Goal: Task Accomplishment & Management: Manage account settings

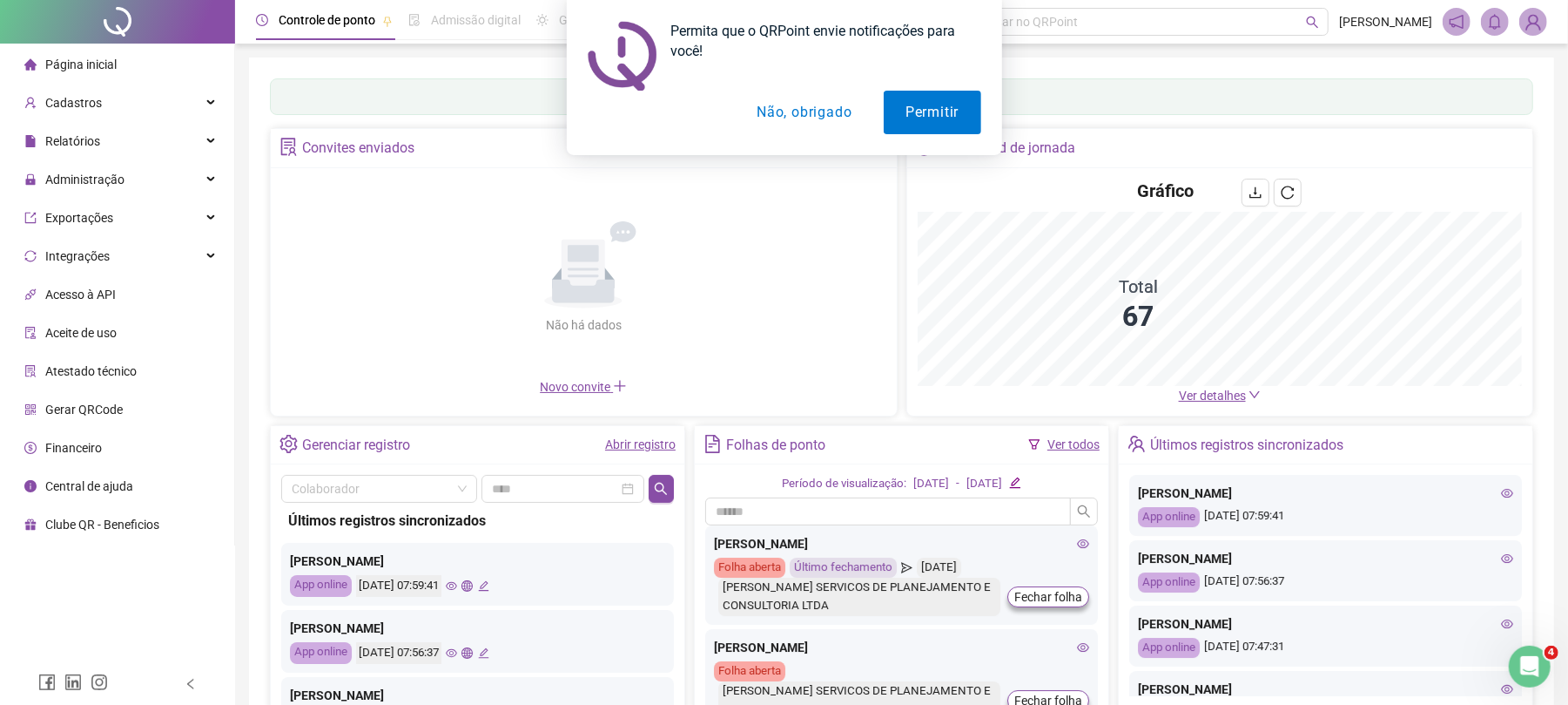
click at [789, 108] on button "Não, obrigado" at bounding box center [804, 112] width 139 height 44
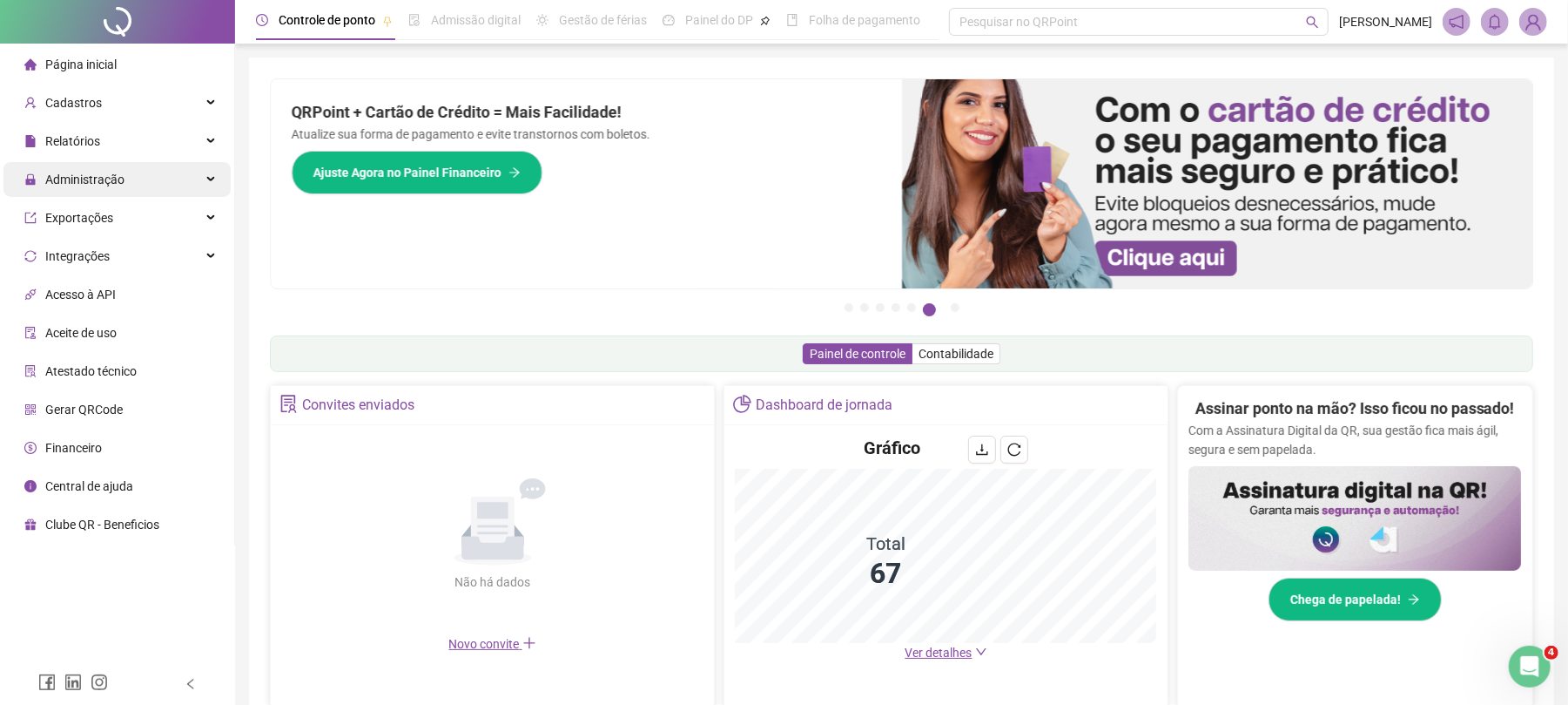
click at [116, 186] on span "Administração" at bounding box center [85, 179] width 79 height 14
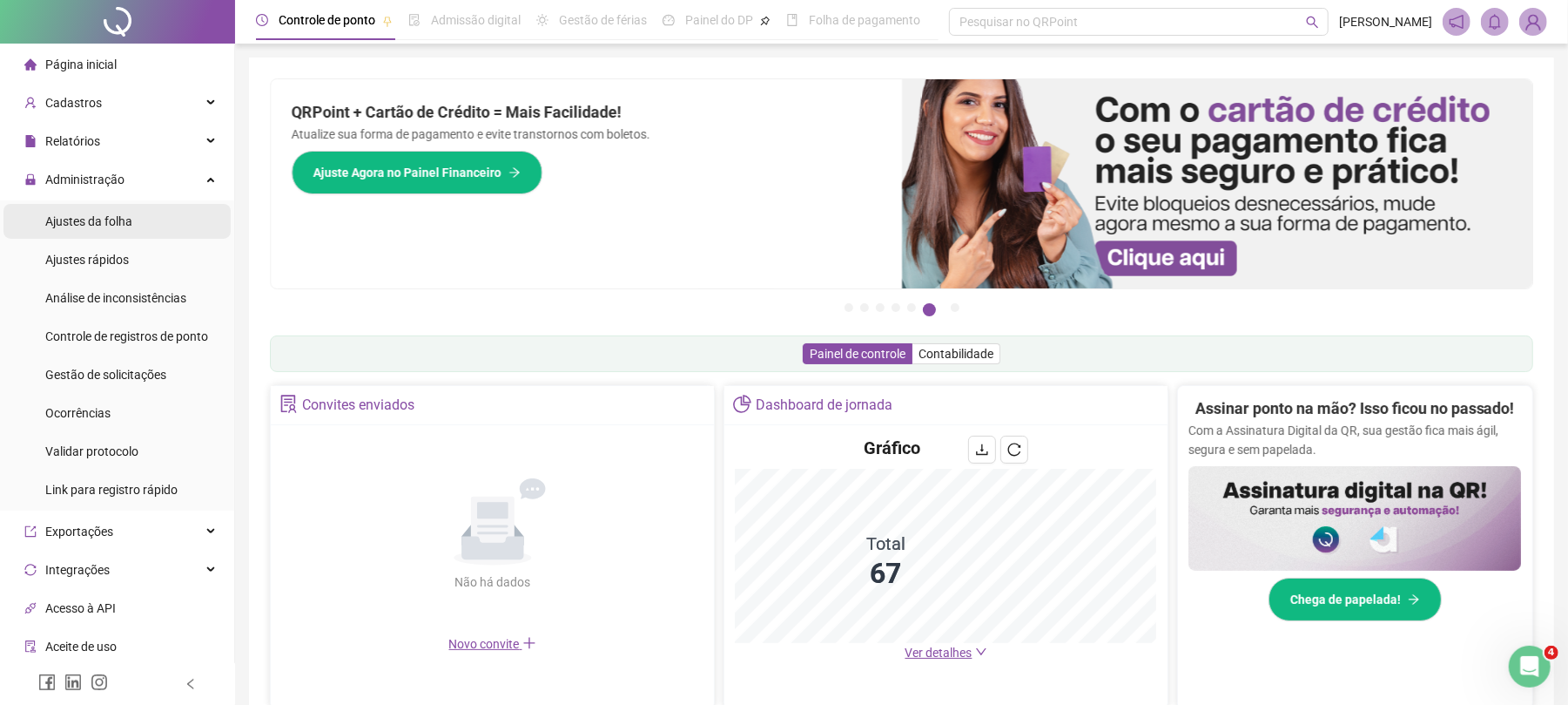
click at [137, 224] on li "Ajustes da folha" at bounding box center [117, 221] width 227 height 35
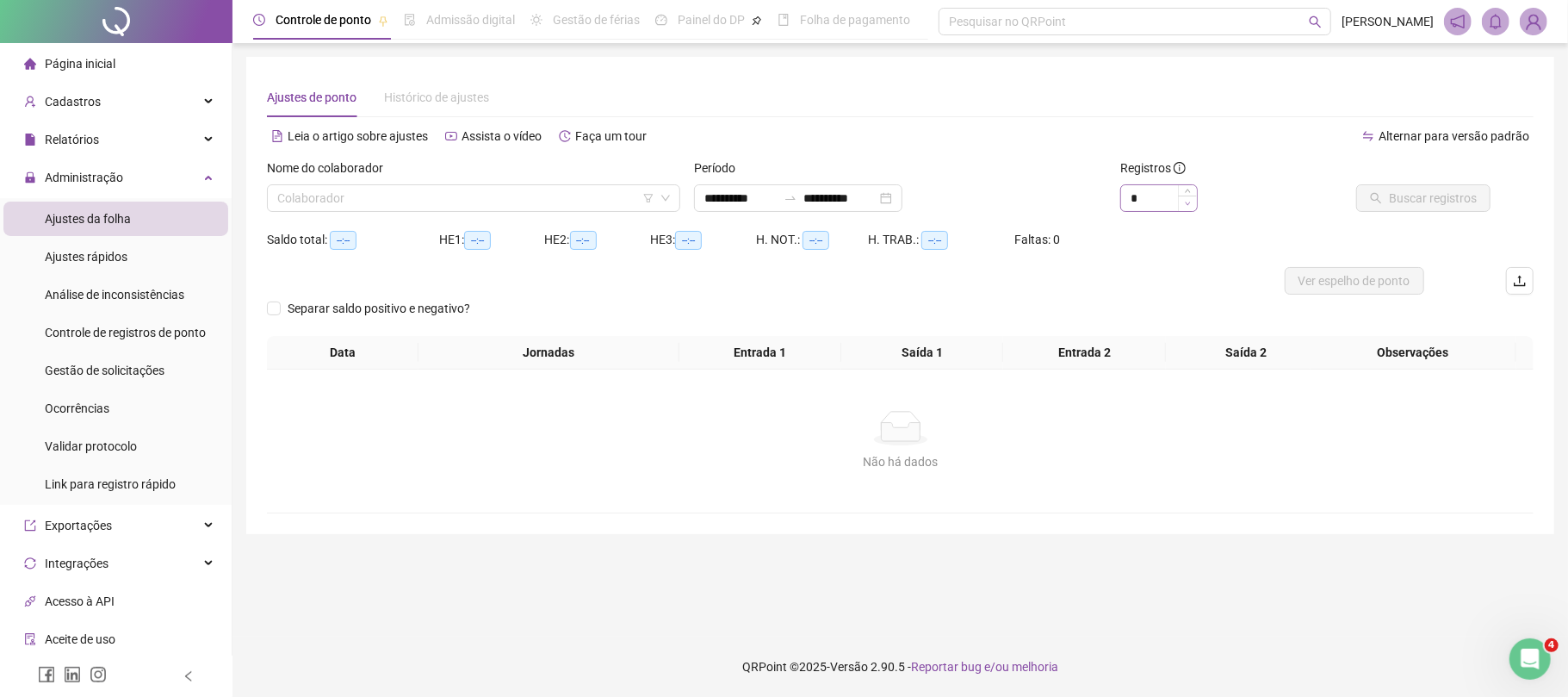
click at [1183, 196] on span "Decrease Value" at bounding box center [1188, 203] width 19 height 15
type input "*"
click at [1183, 195] on span "Increase Value" at bounding box center [1188, 193] width 19 height 15
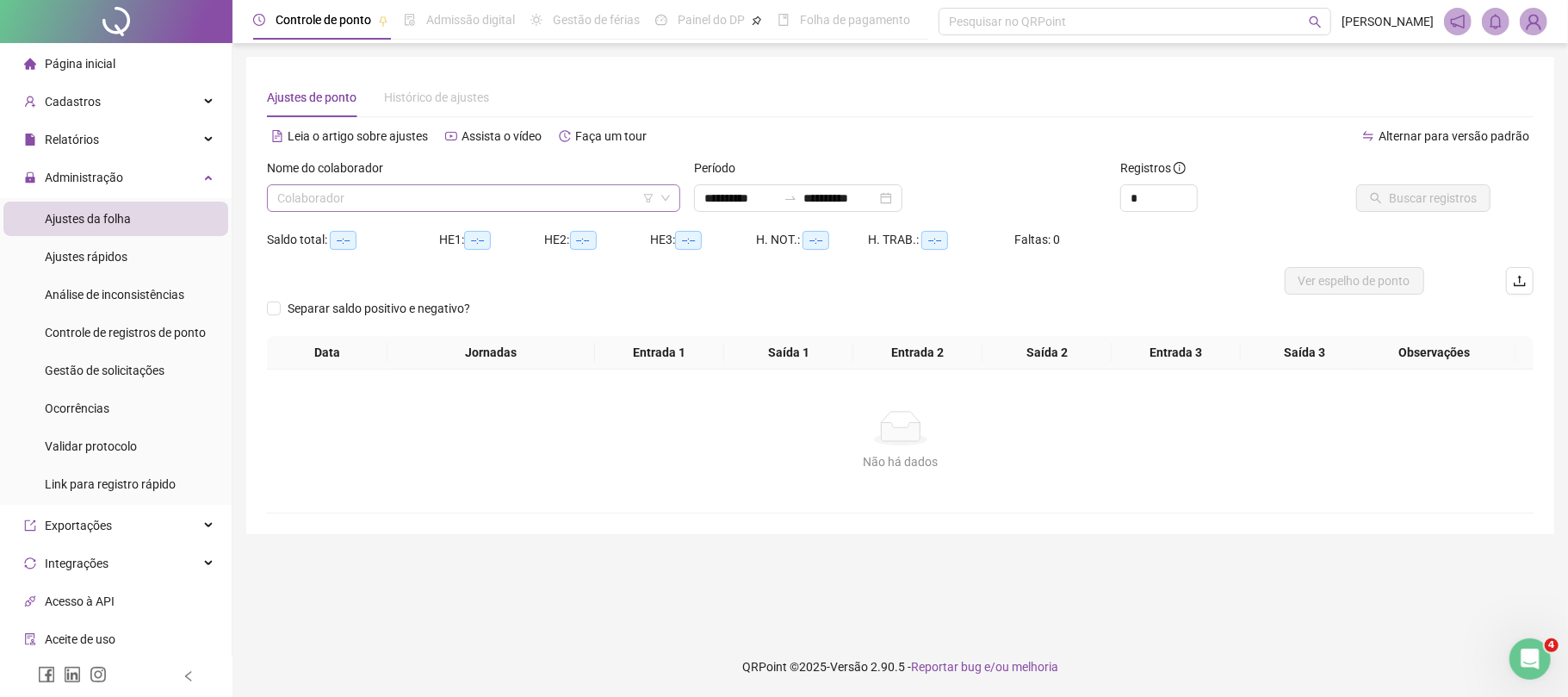
click at [428, 199] on input "search" at bounding box center [466, 198] width 377 height 25
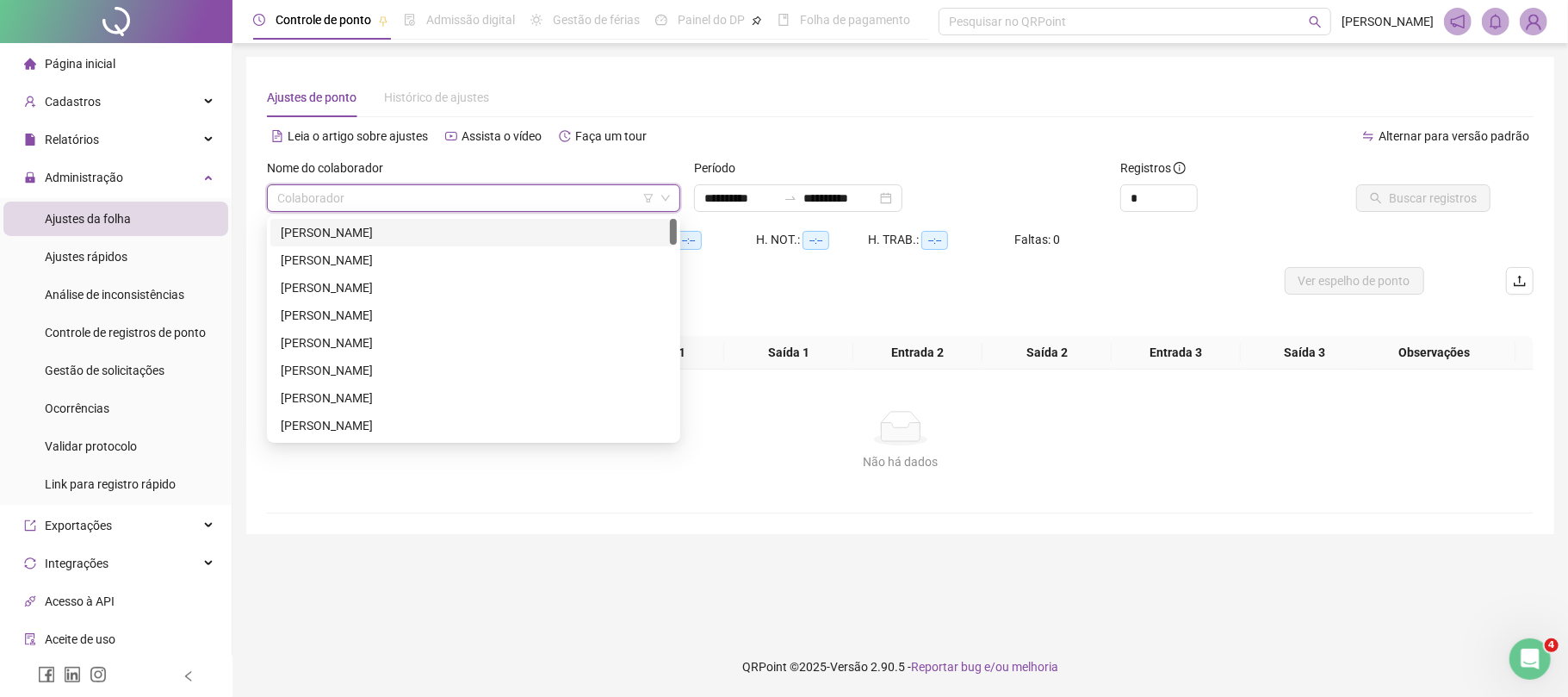
click at [476, 229] on div "[PERSON_NAME]" at bounding box center [474, 232] width 386 height 19
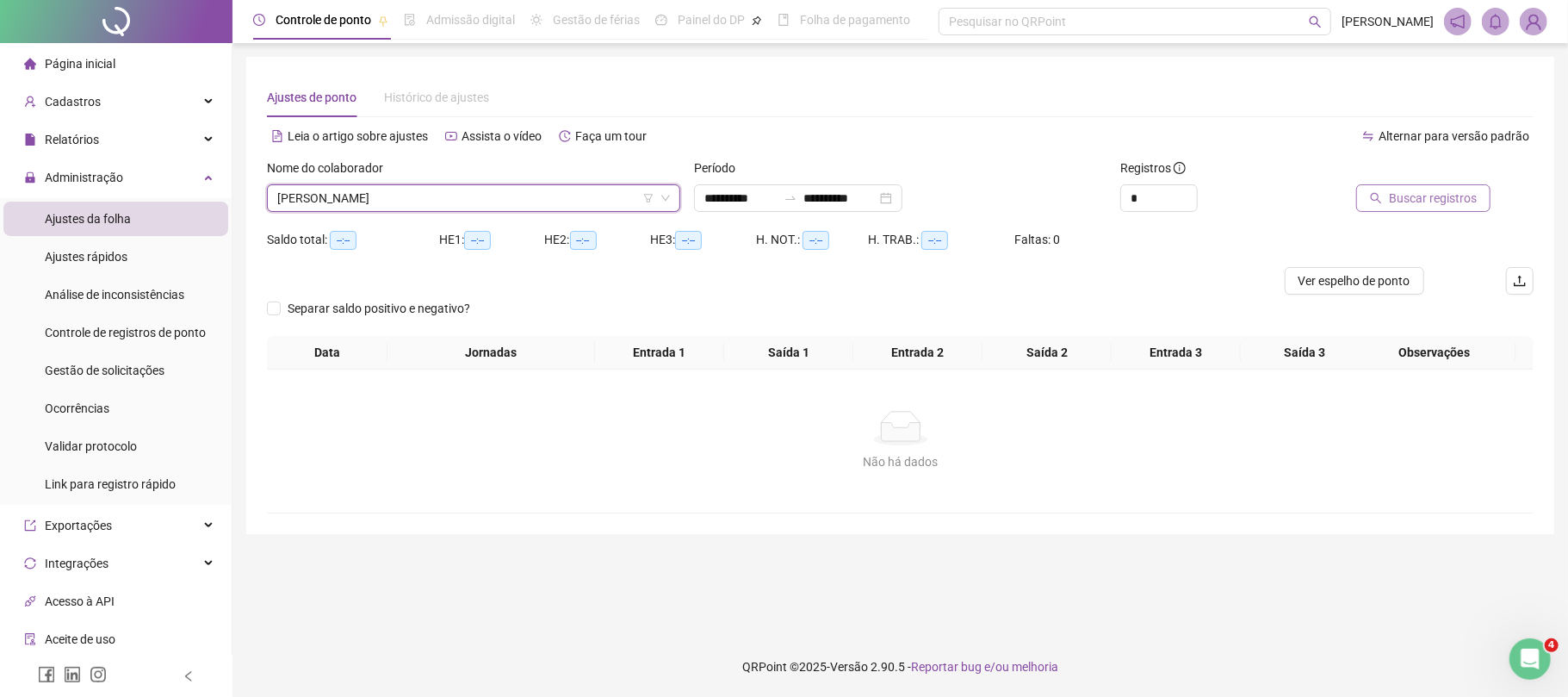
click at [1420, 203] on span "Buscar registros" at bounding box center [1433, 198] width 87 height 19
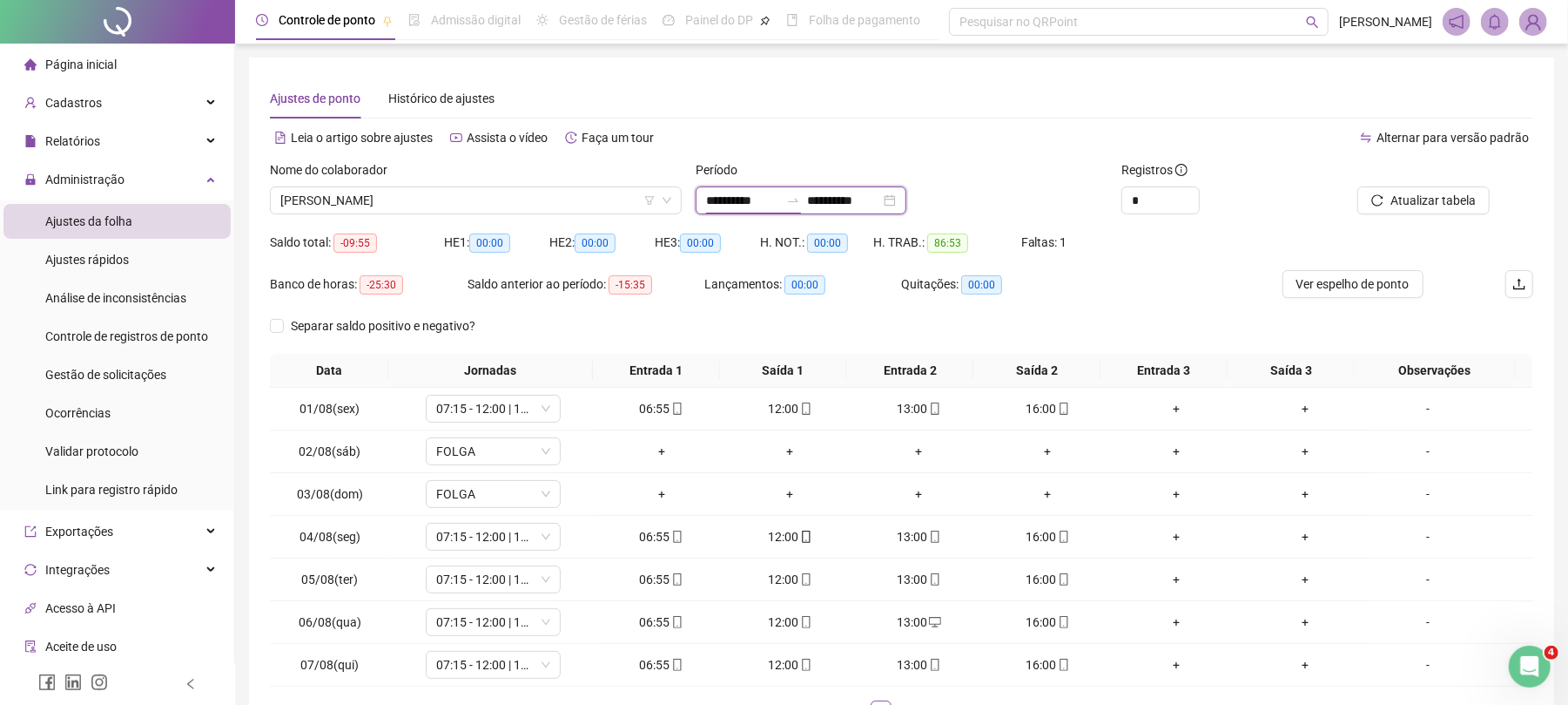
click at [723, 193] on input "**********" at bounding box center [743, 201] width 73 height 19
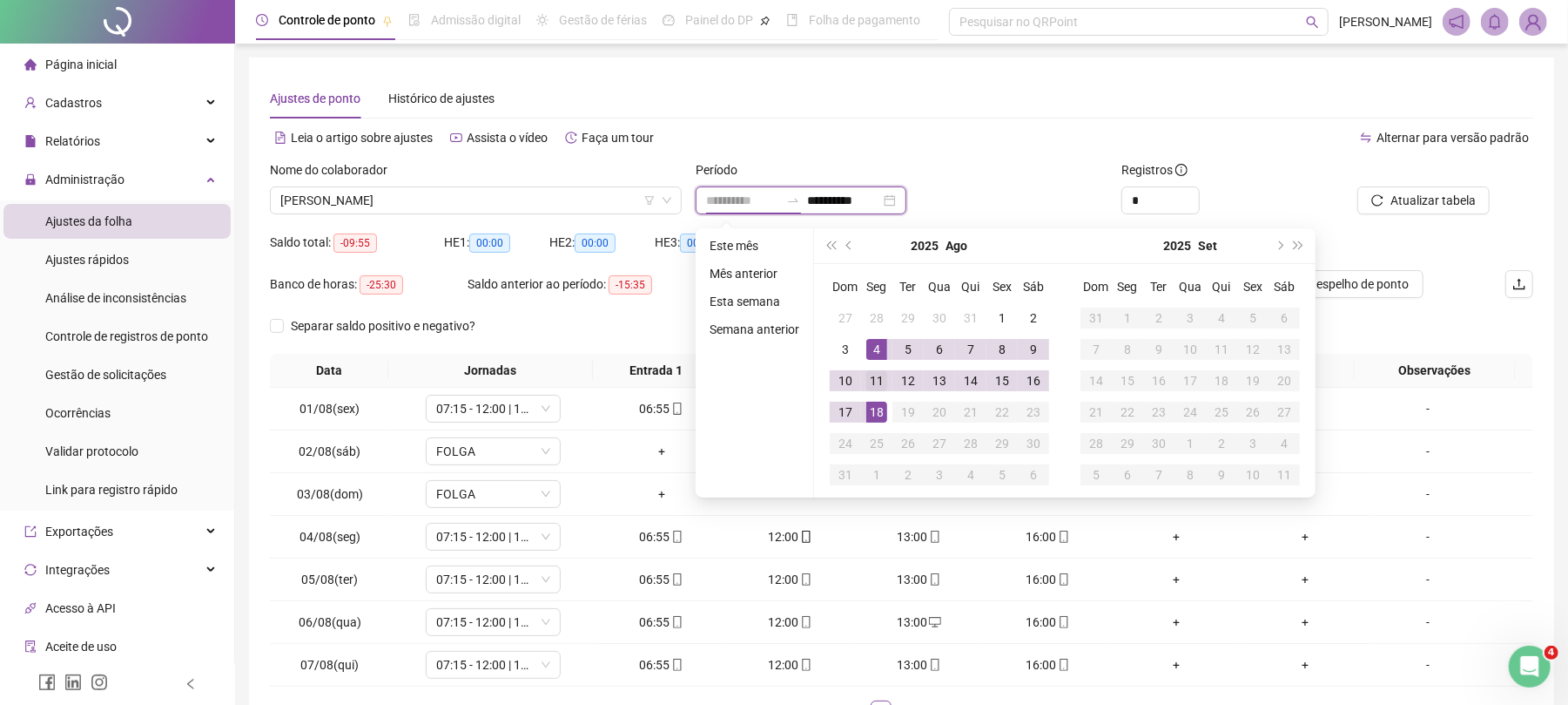
type input "**********"
click at [868, 377] on div "11" at bounding box center [877, 381] width 21 height 21
type input "**********"
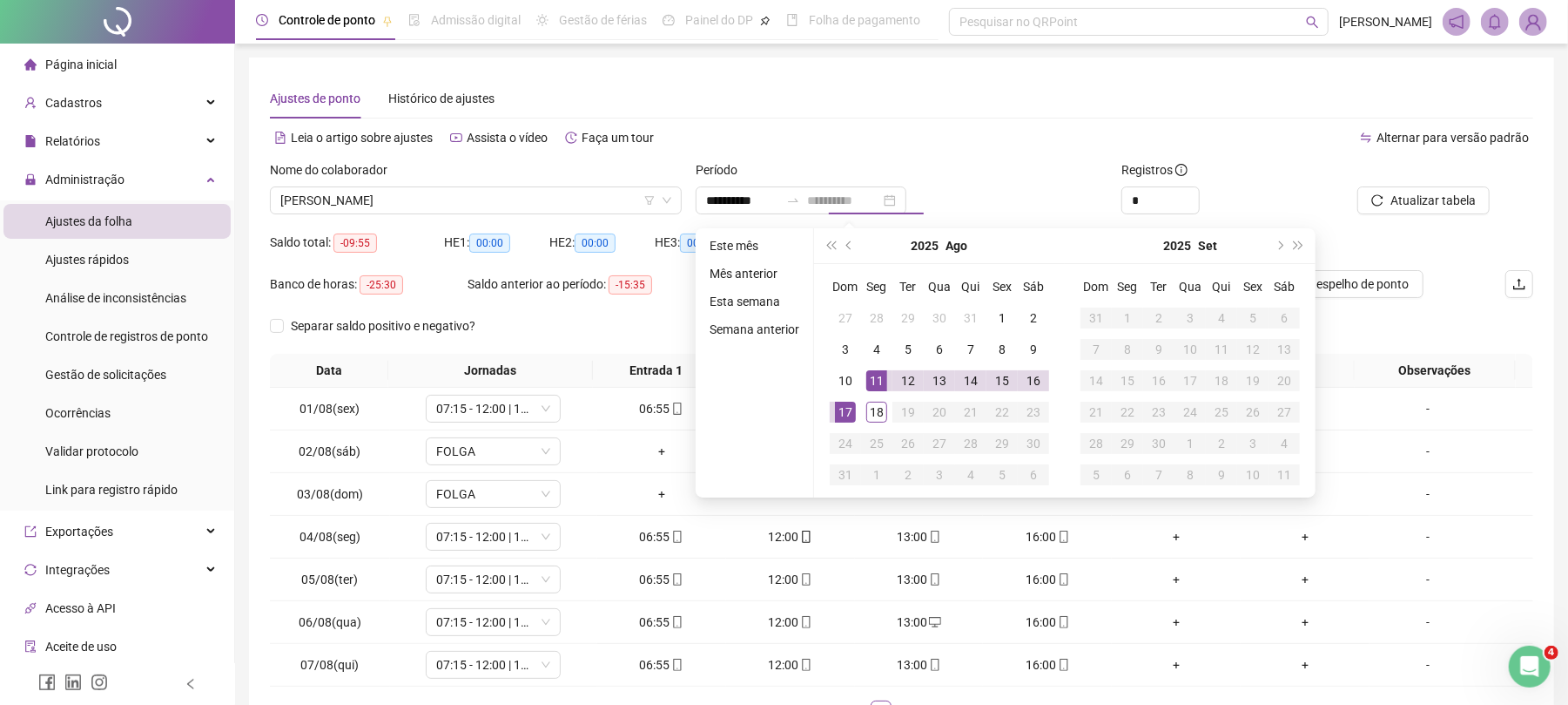
click at [836, 412] on div "17" at bounding box center [845, 412] width 21 height 21
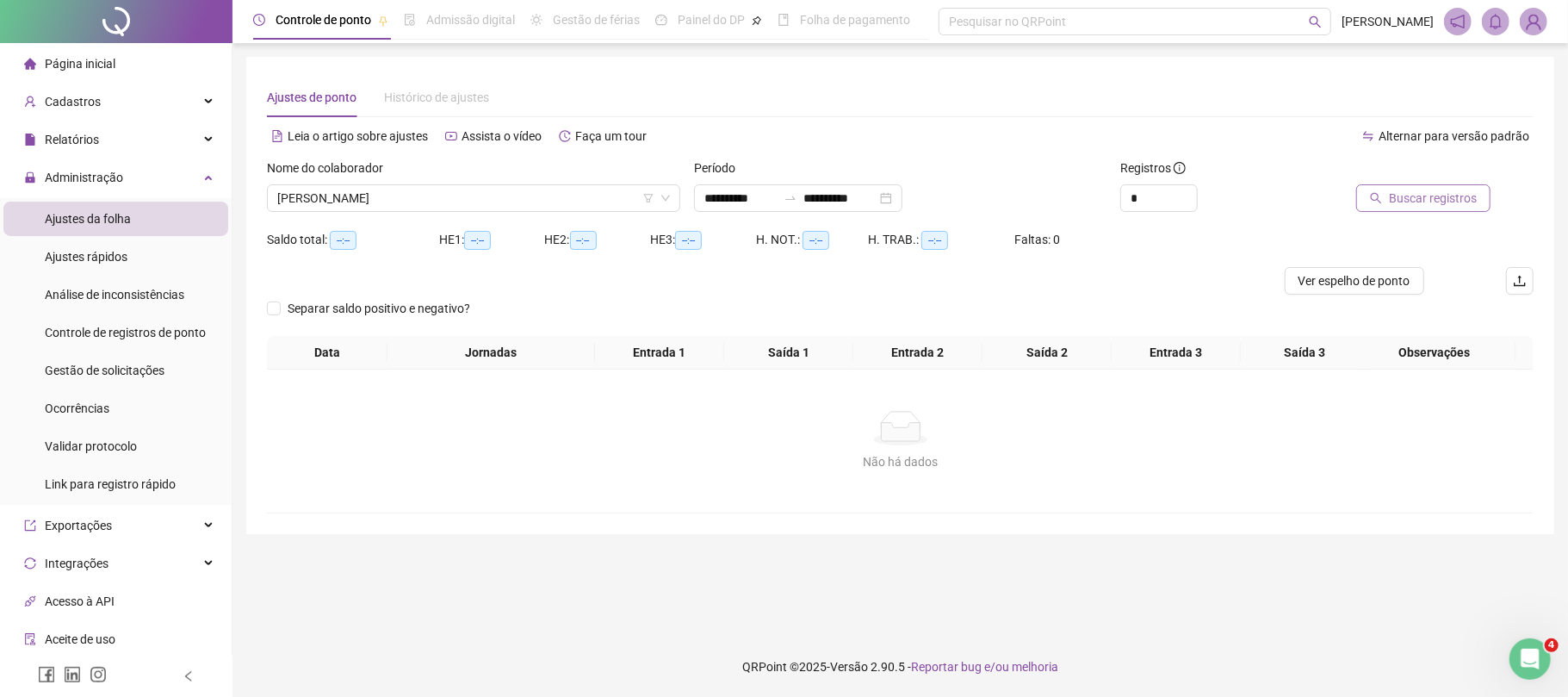
click at [1415, 203] on span "Buscar registros" at bounding box center [1433, 198] width 87 height 19
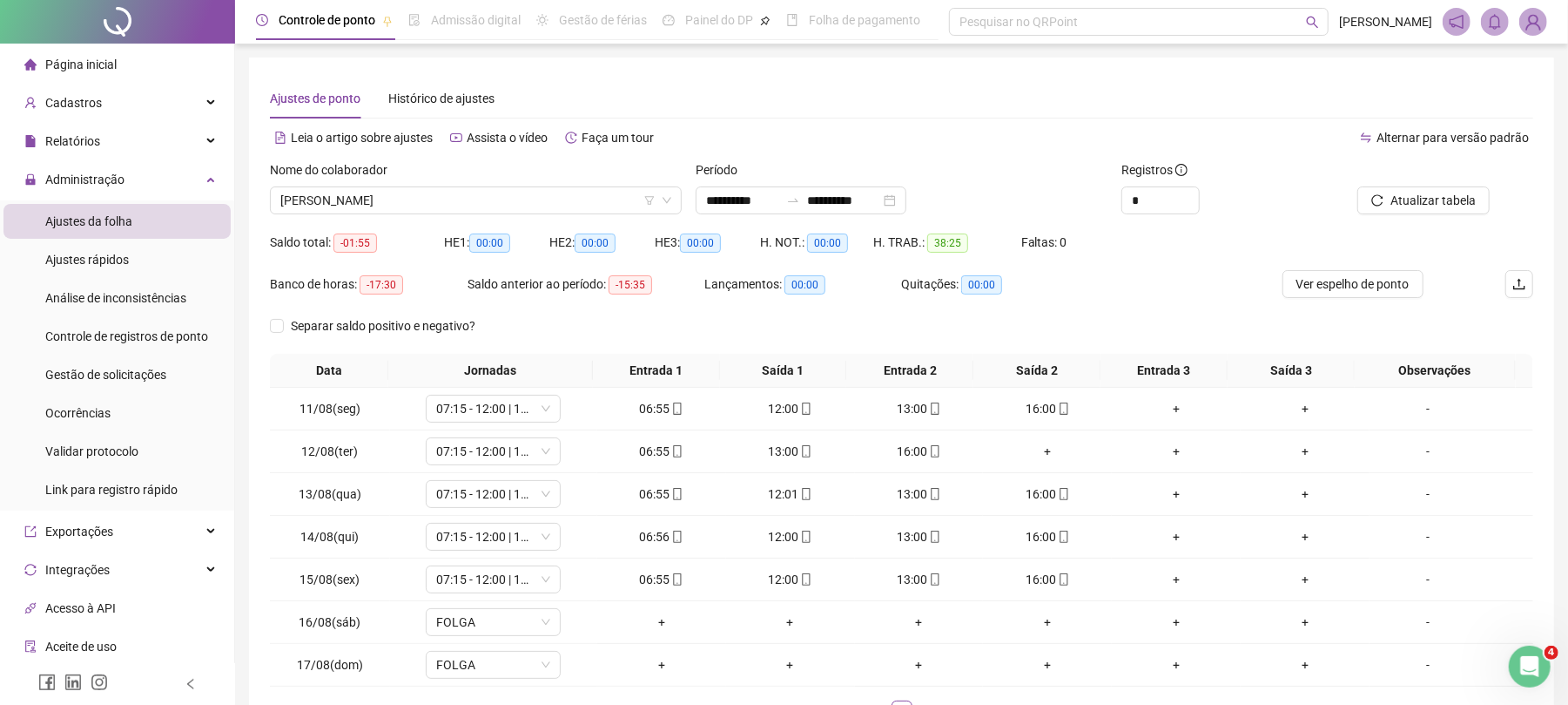
scroll to position [116, 0]
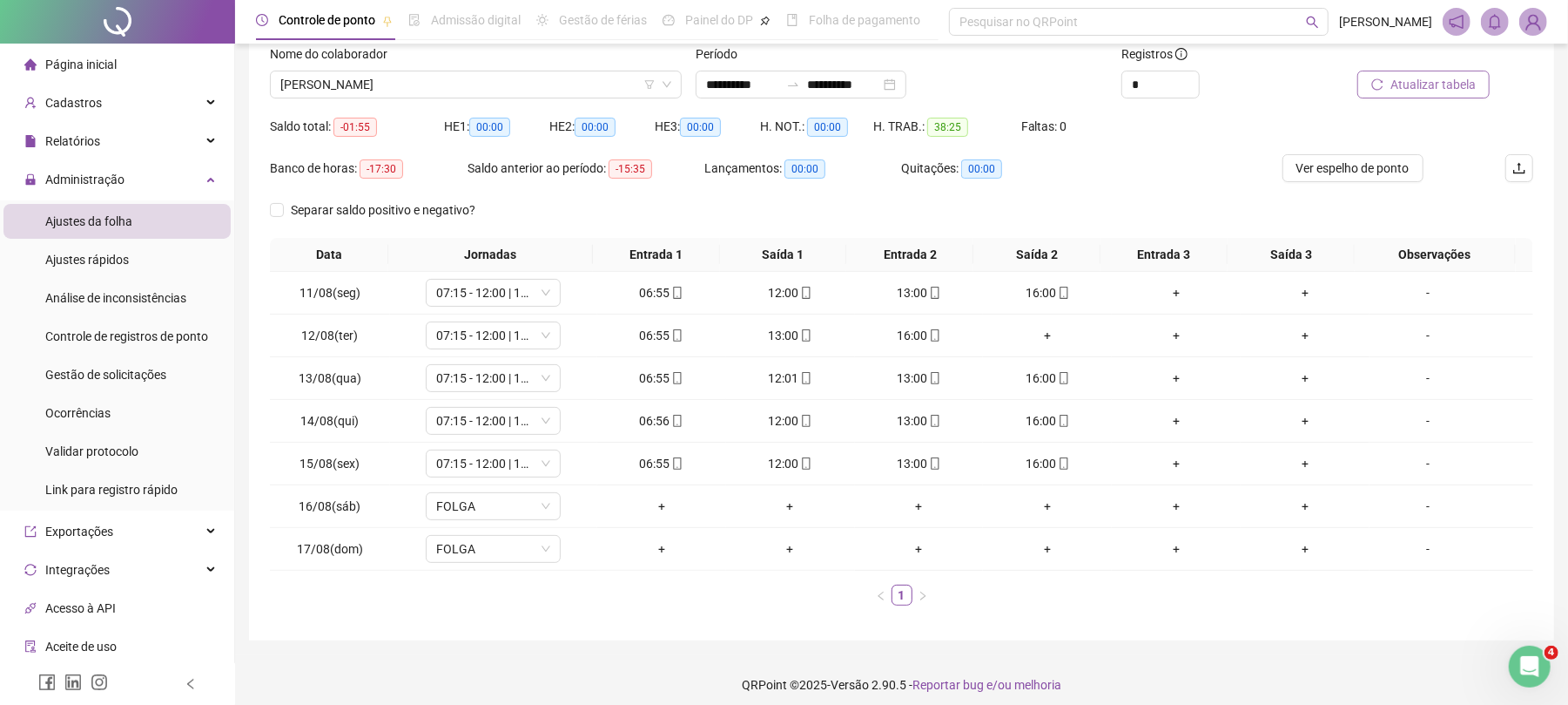
click at [1457, 90] on span "Atualizar tabela" at bounding box center [1433, 85] width 86 height 19
click at [375, 71] on span "[PERSON_NAME]" at bounding box center [475, 84] width 391 height 26
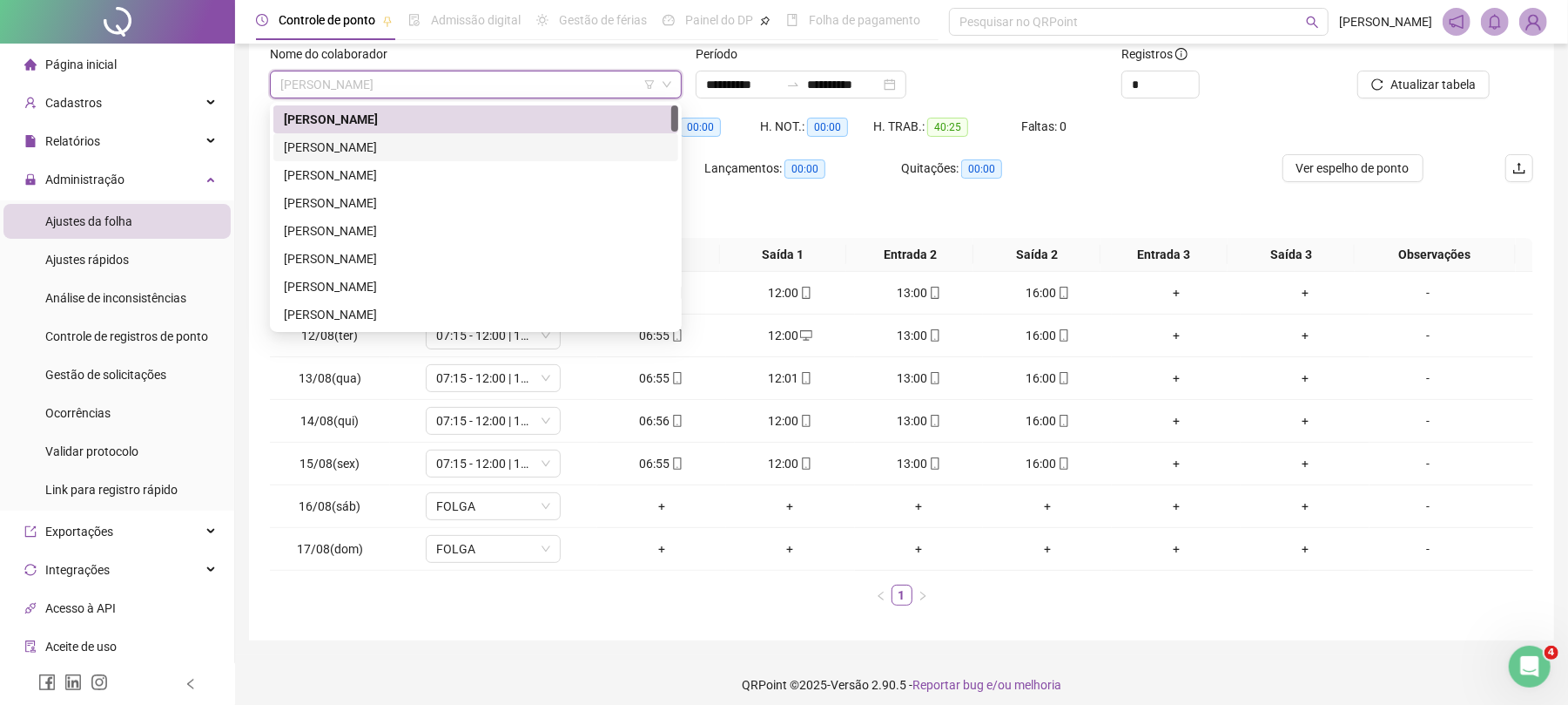
click at [371, 153] on div "[PERSON_NAME]" at bounding box center [476, 147] width 384 height 19
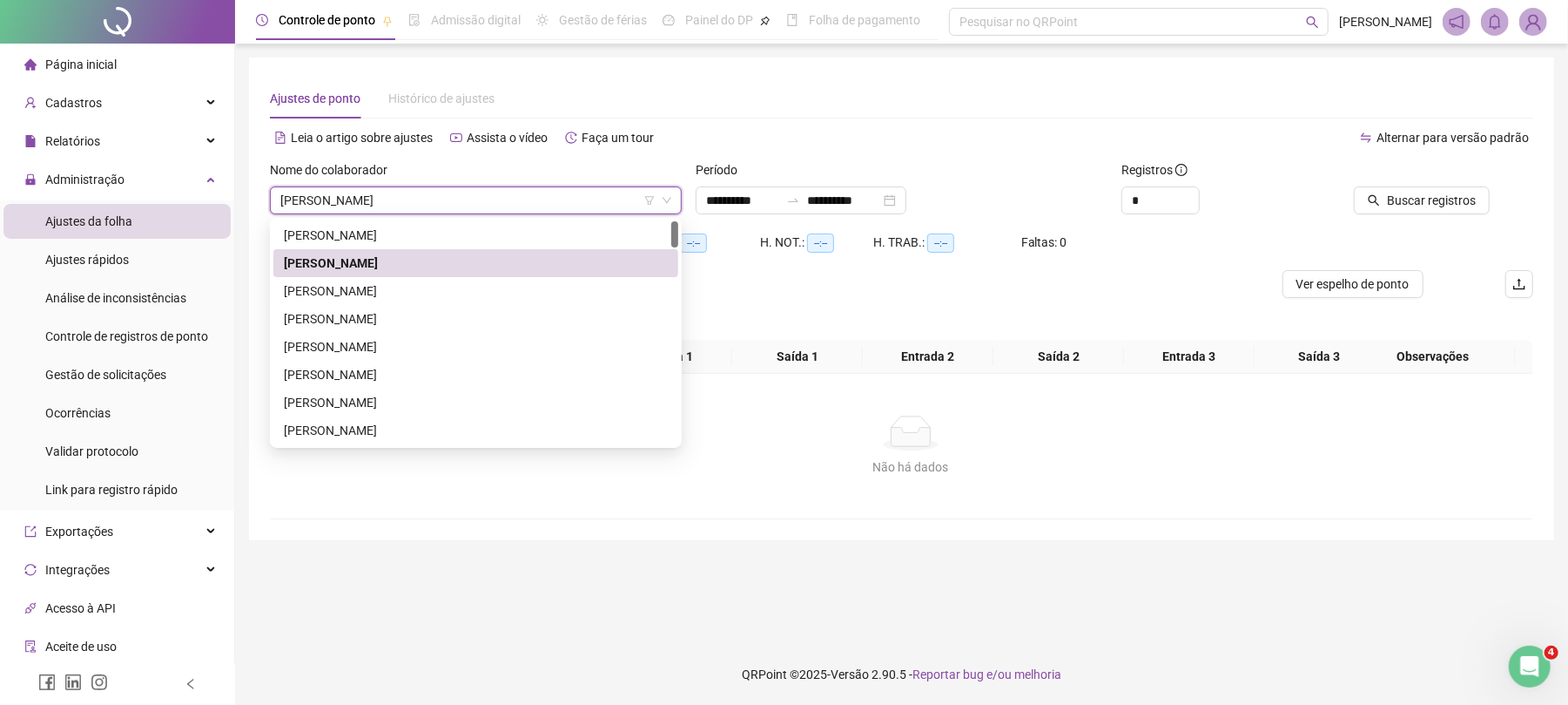
scroll to position [0, 0]
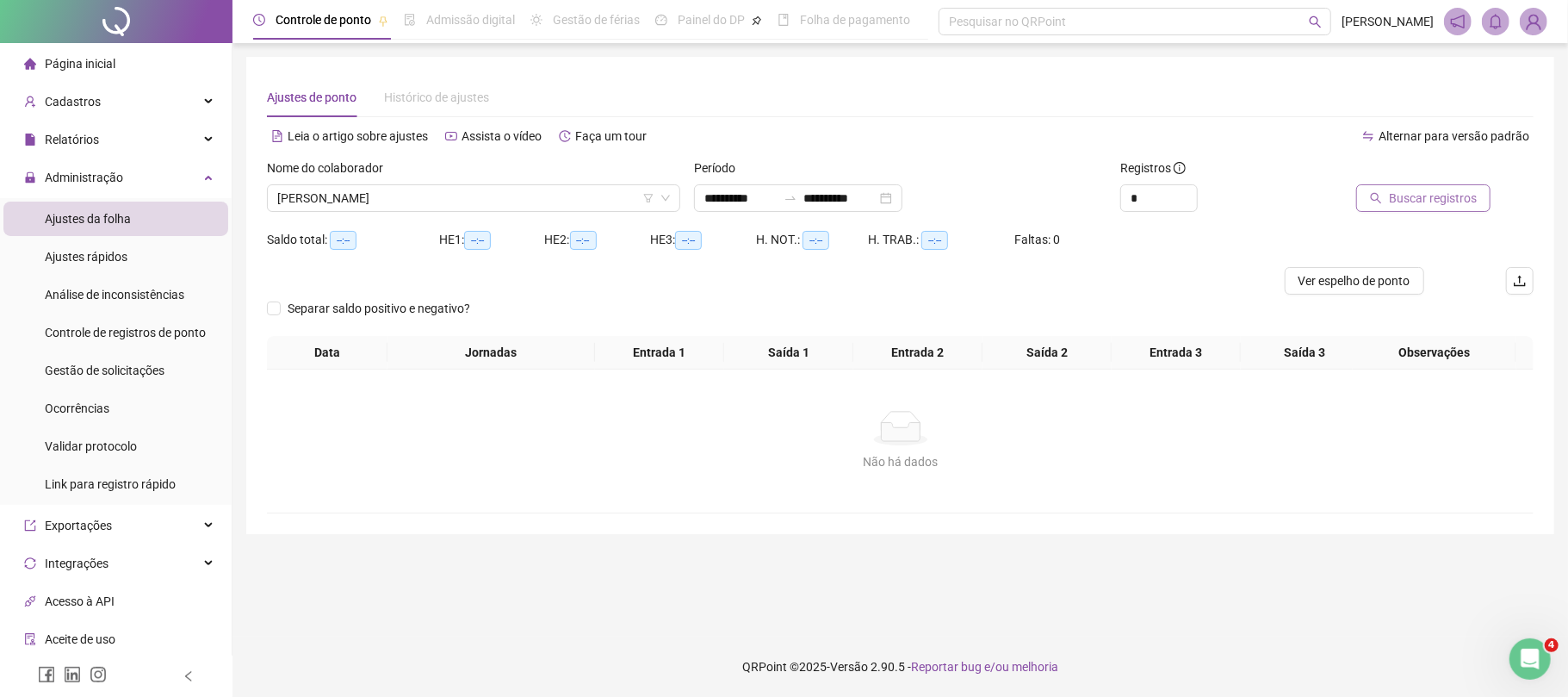
click at [1424, 204] on span "Buscar registros" at bounding box center [1433, 198] width 87 height 19
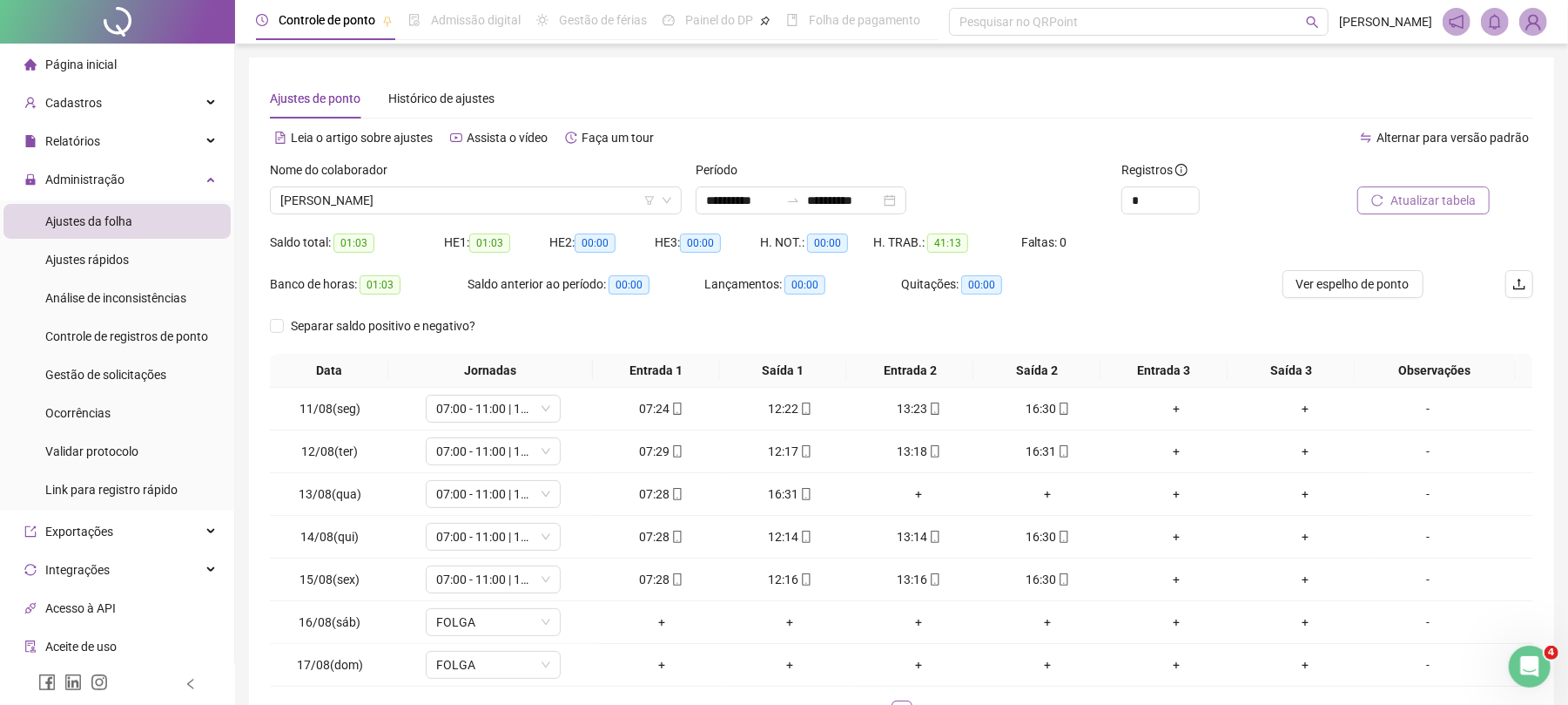
click at [1400, 206] on span "Atualizar tabela" at bounding box center [1433, 201] width 86 height 19
click at [383, 209] on span "[PERSON_NAME]" at bounding box center [475, 200] width 391 height 26
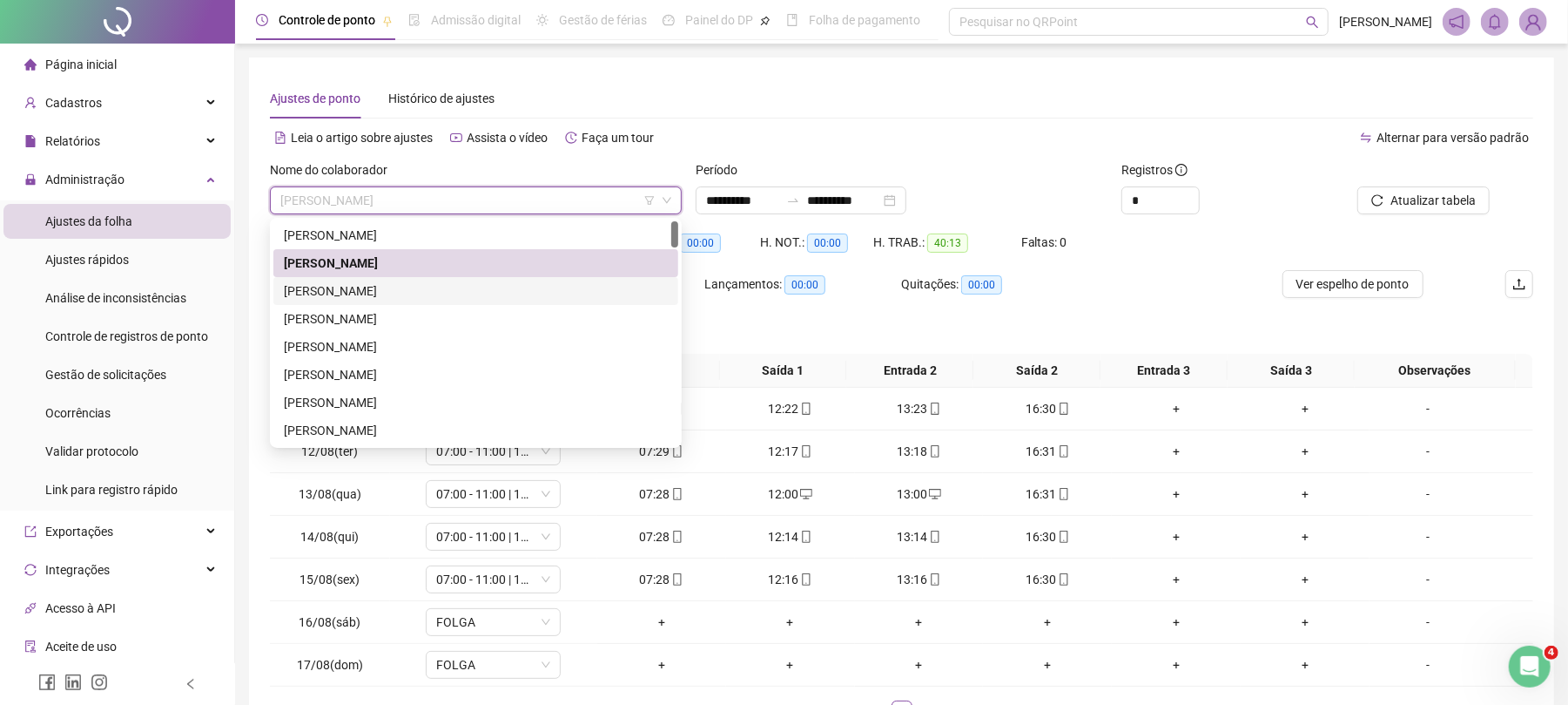
click at [374, 289] on div "[PERSON_NAME]" at bounding box center [476, 291] width 384 height 19
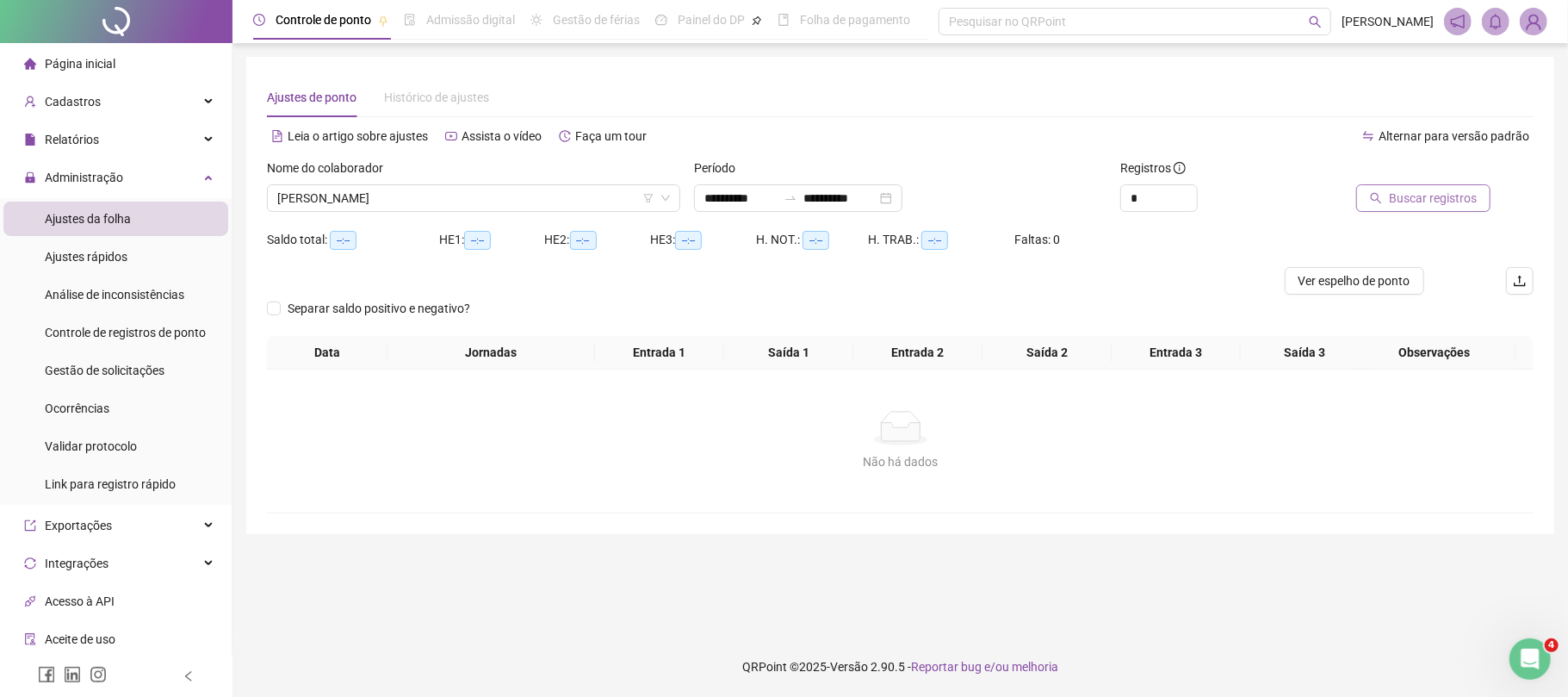
click at [1410, 189] on span "Buscar registros" at bounding box center [1433, 198] width 87 height 19
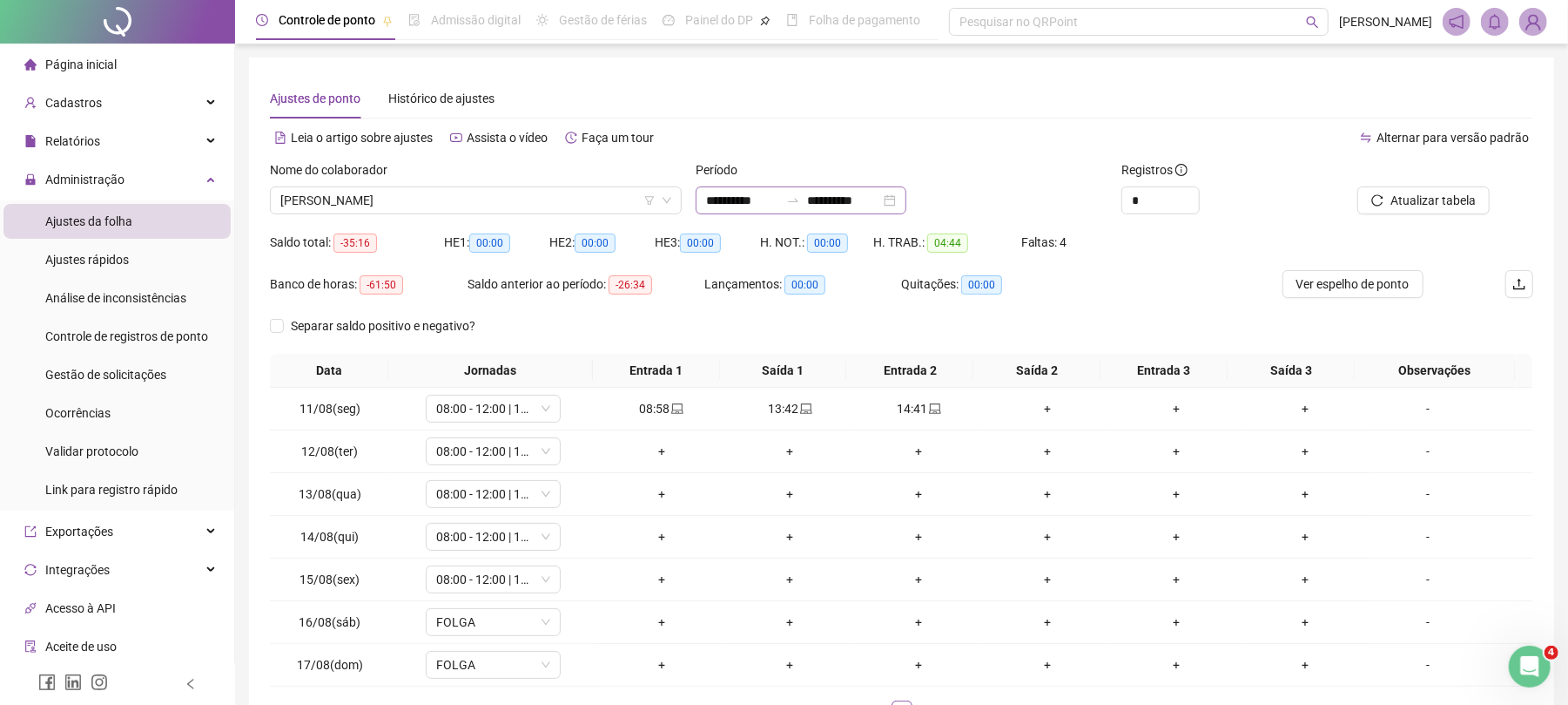
click at [737, 186] on div "**********" at bounding box center [802, 200] width 211 height 28
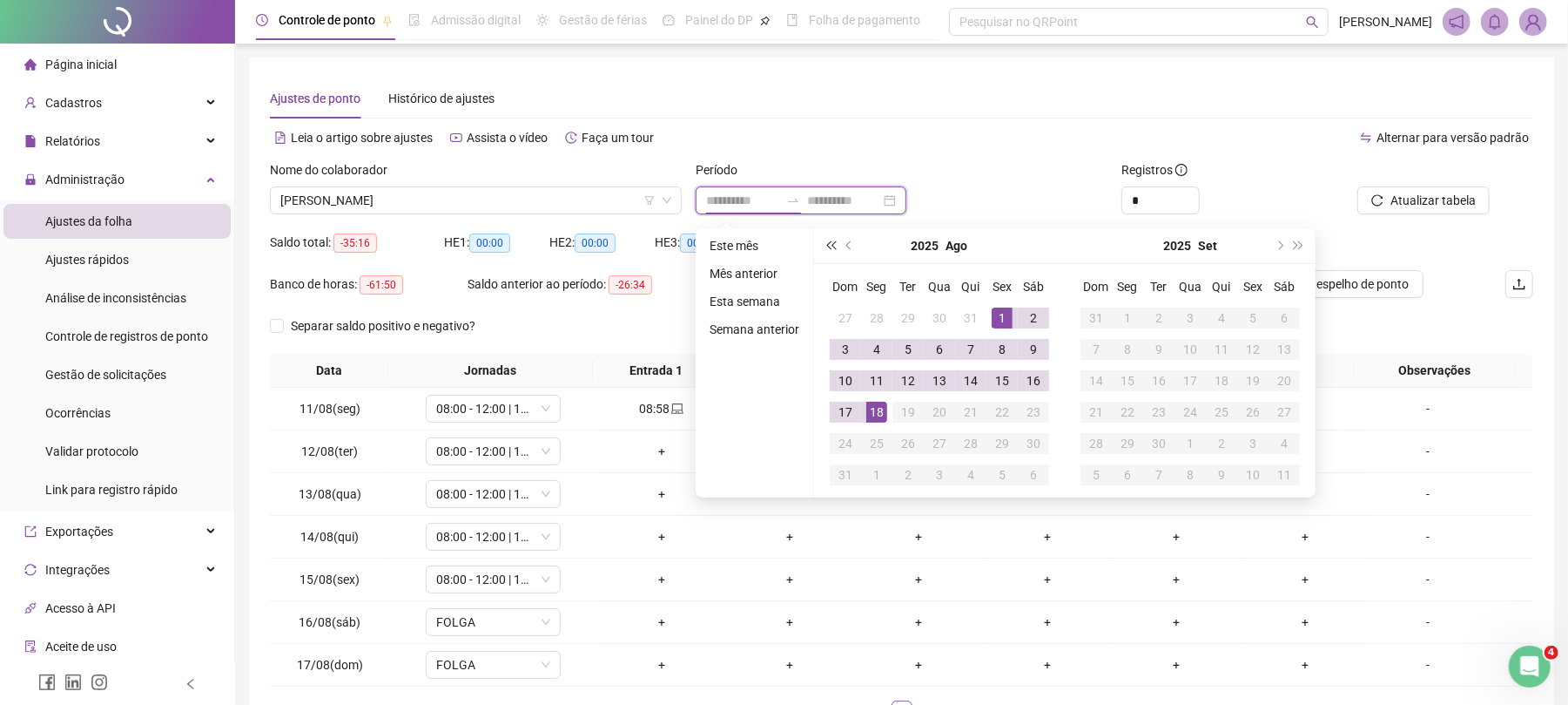
type input "**********"
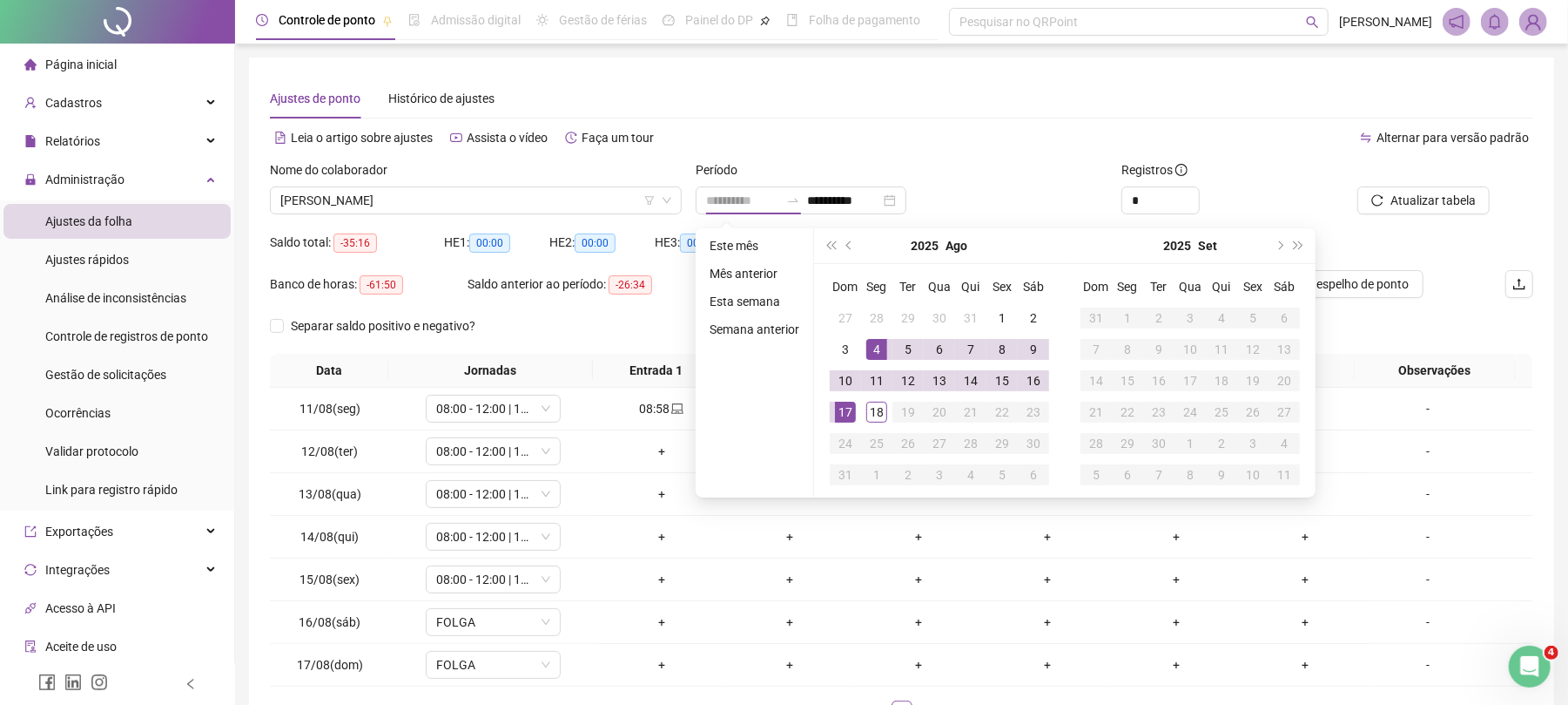
click at [874, 352] on div "4" at bounding box center [877, 349] width 21 height 21
type input "**********"
click at [846, 417] on div "17" at bounding box center [845, 412] width 21 height 21
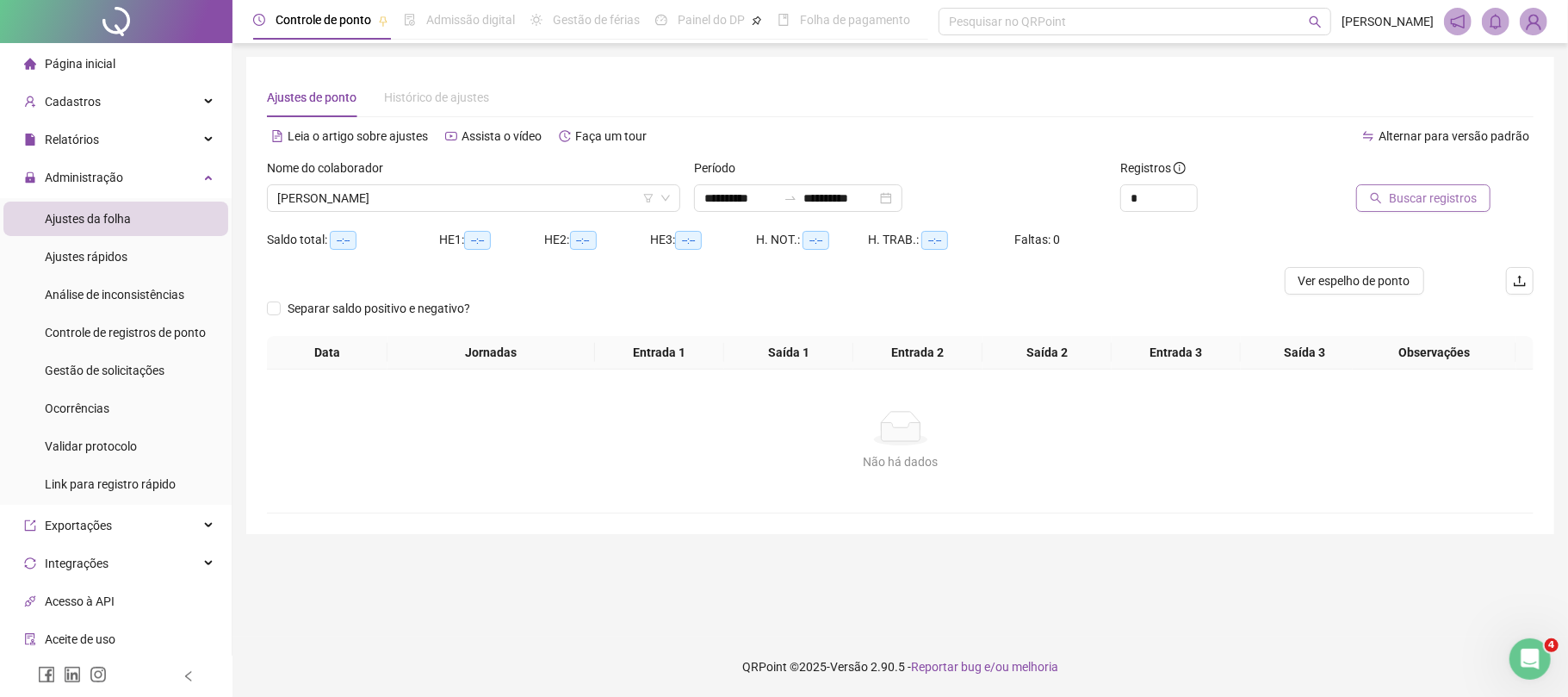
click at [1465, 197] on span "Buscar registros" at bounding box center [1433, 198] width 87 height 19
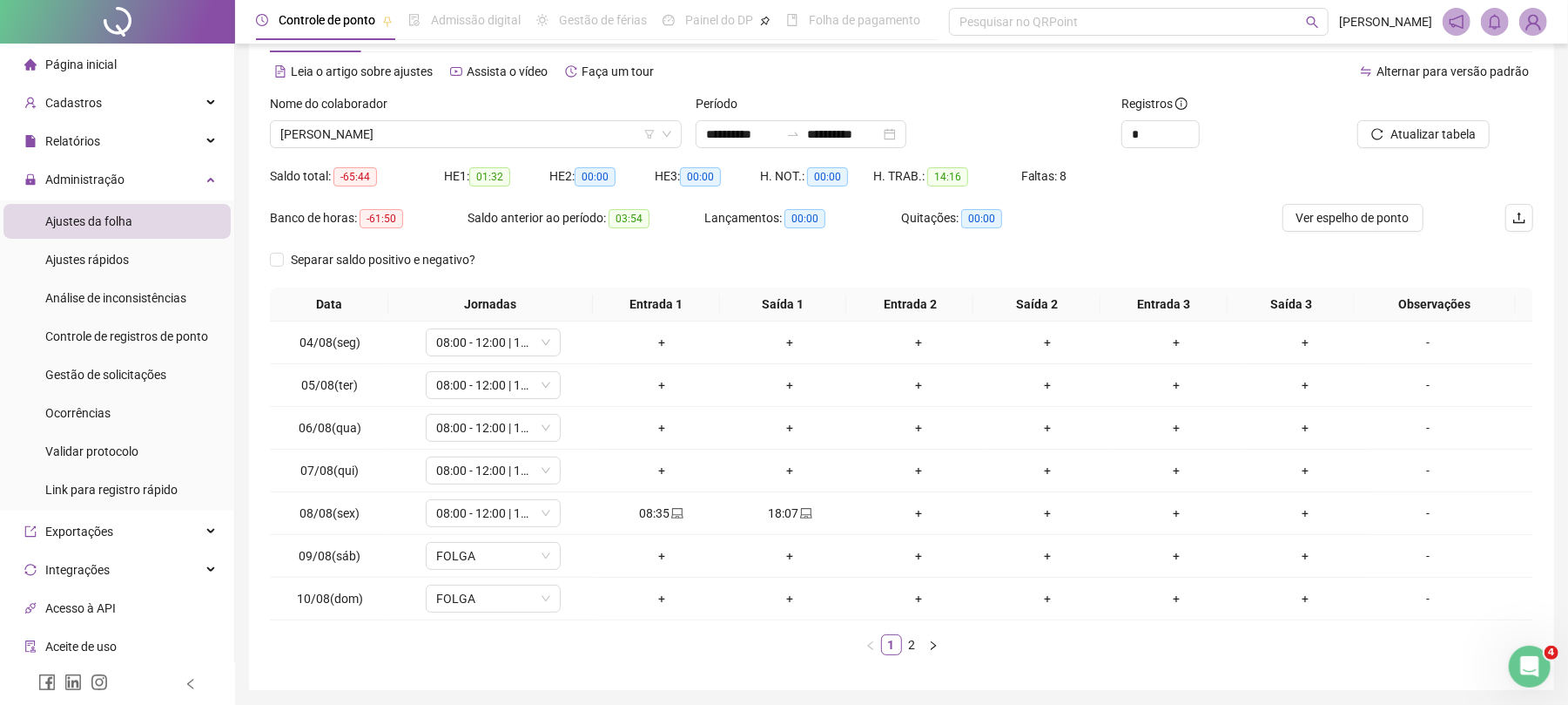
scroll to position [129, 0]
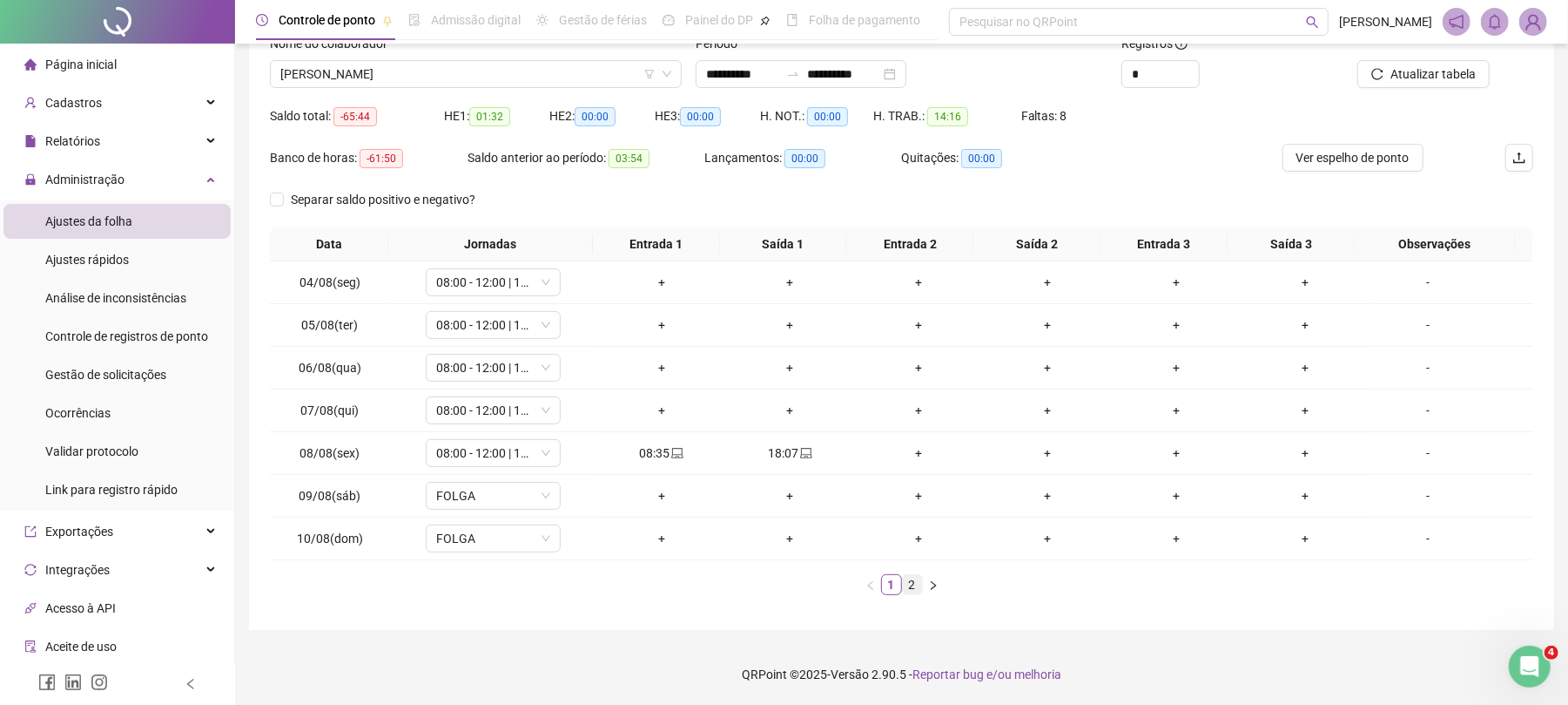
click at [914, 582] on link "2" at bounding box center [913, 584] width 19 height 19
click at [353, 73] on span "[PERSON_NAME]" at bounding box center [475, 73] width 391 height 26
click at [381, 70] on span "[PERSON_NAME]" at bounding box center [475, 73] width 391 height 26
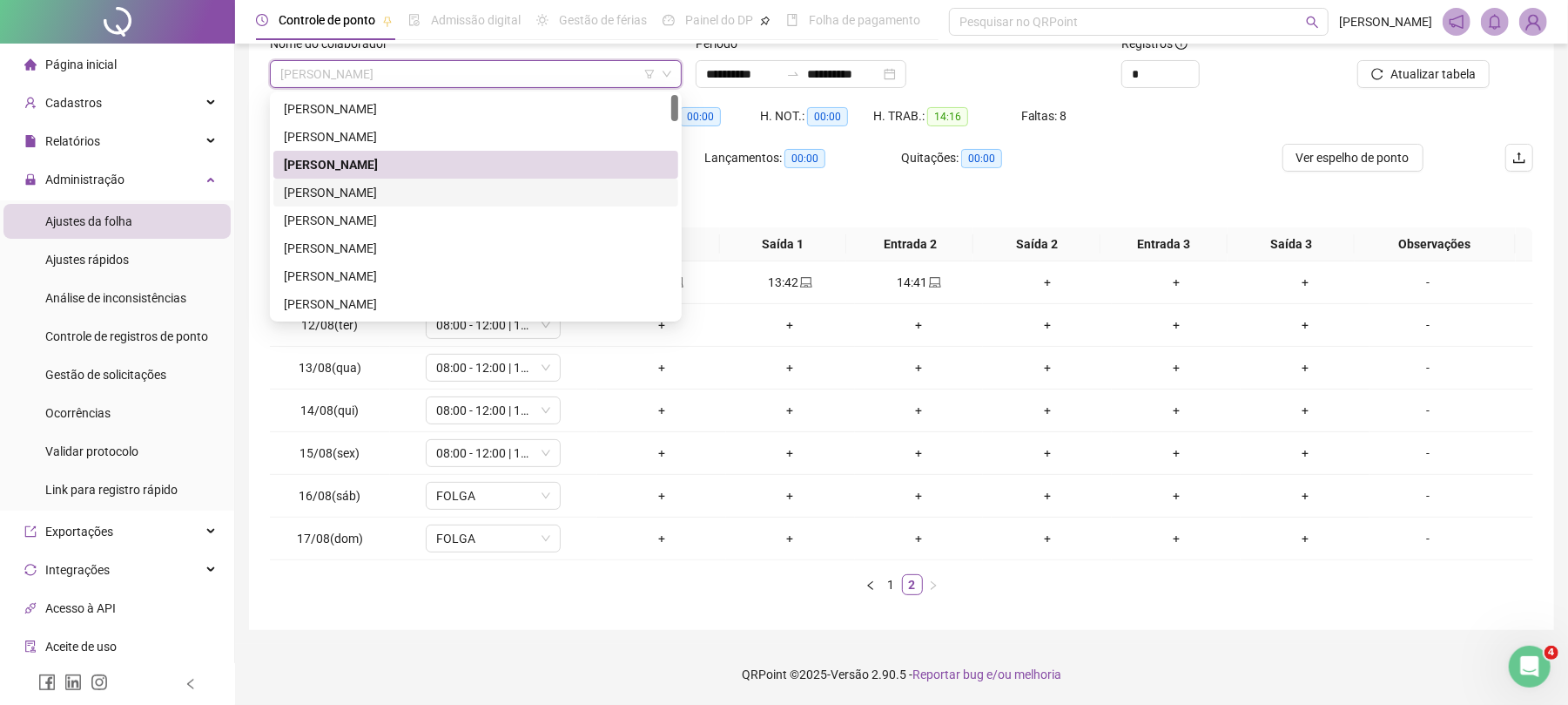
click at [362, 183] on div "[PERSON_NAME]" at bounding box center [476, 192] width 384 height 19
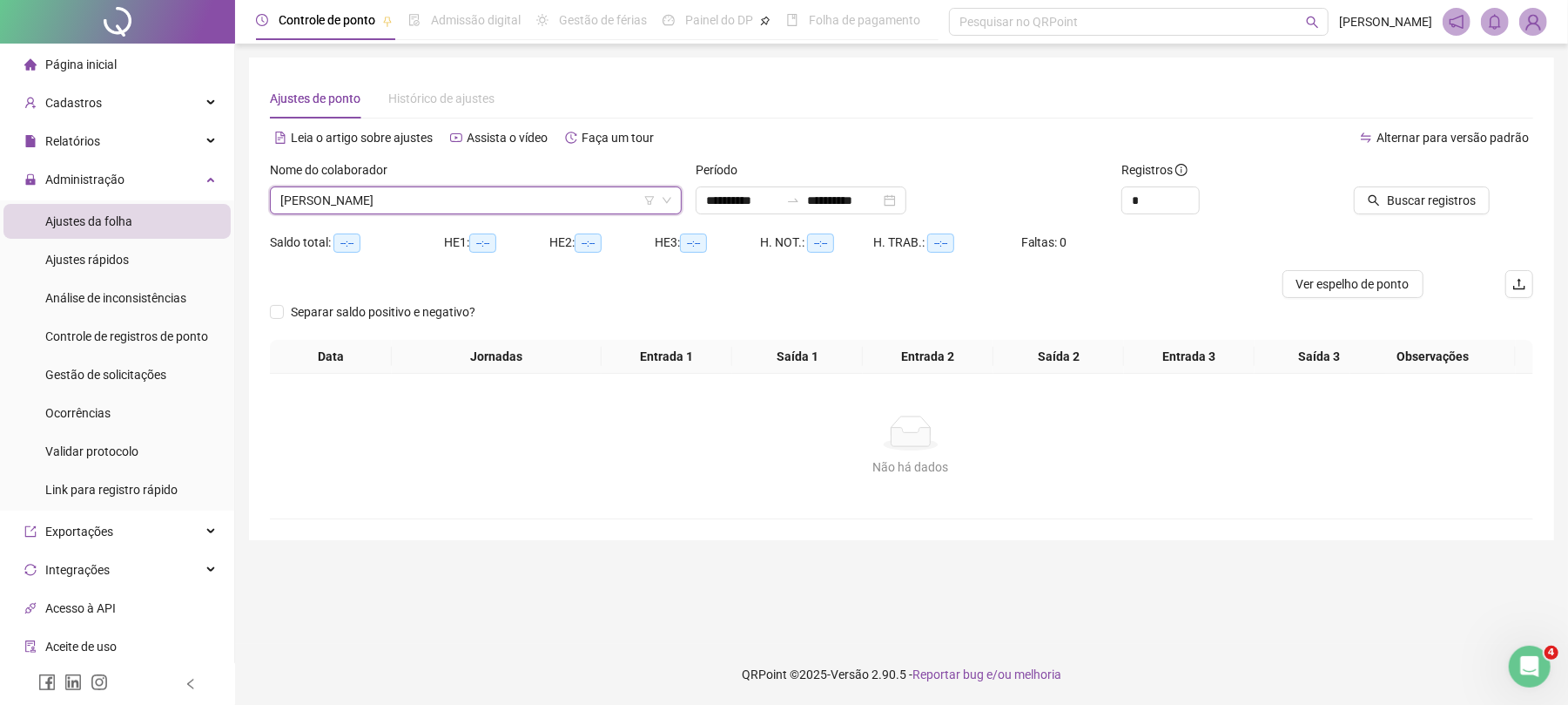
scroll to position [0, 0]
click at [1447, 189] on button "Buscar registros" at bounding box center [1439, 200] width 136 height 28
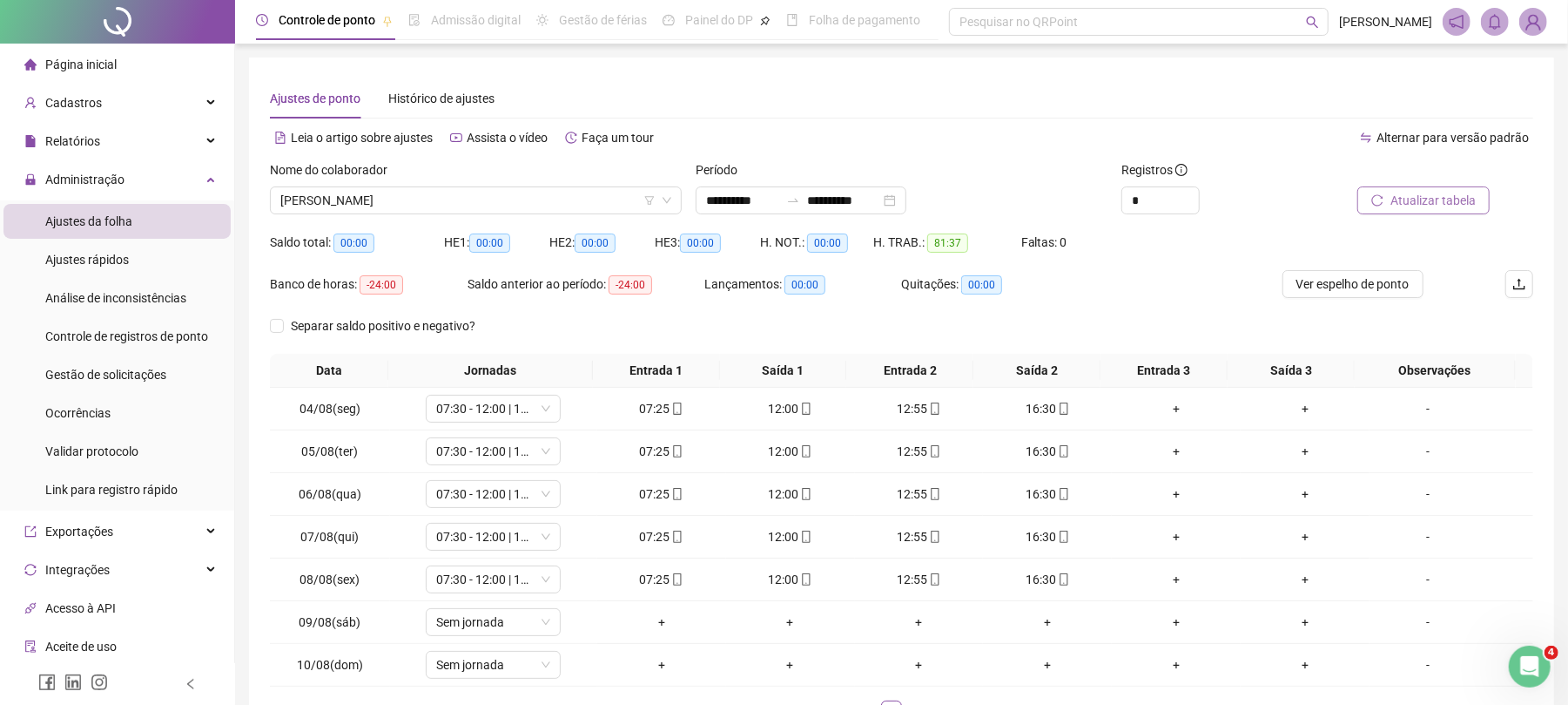
click at [1424, 193] on span "Atualizar tabela" at bounding box center [1433, 201] width 86 height 19
click at [363, 195] on span "[PERSON_NAME]" at bounding box center [475, 200] width 391 height 26
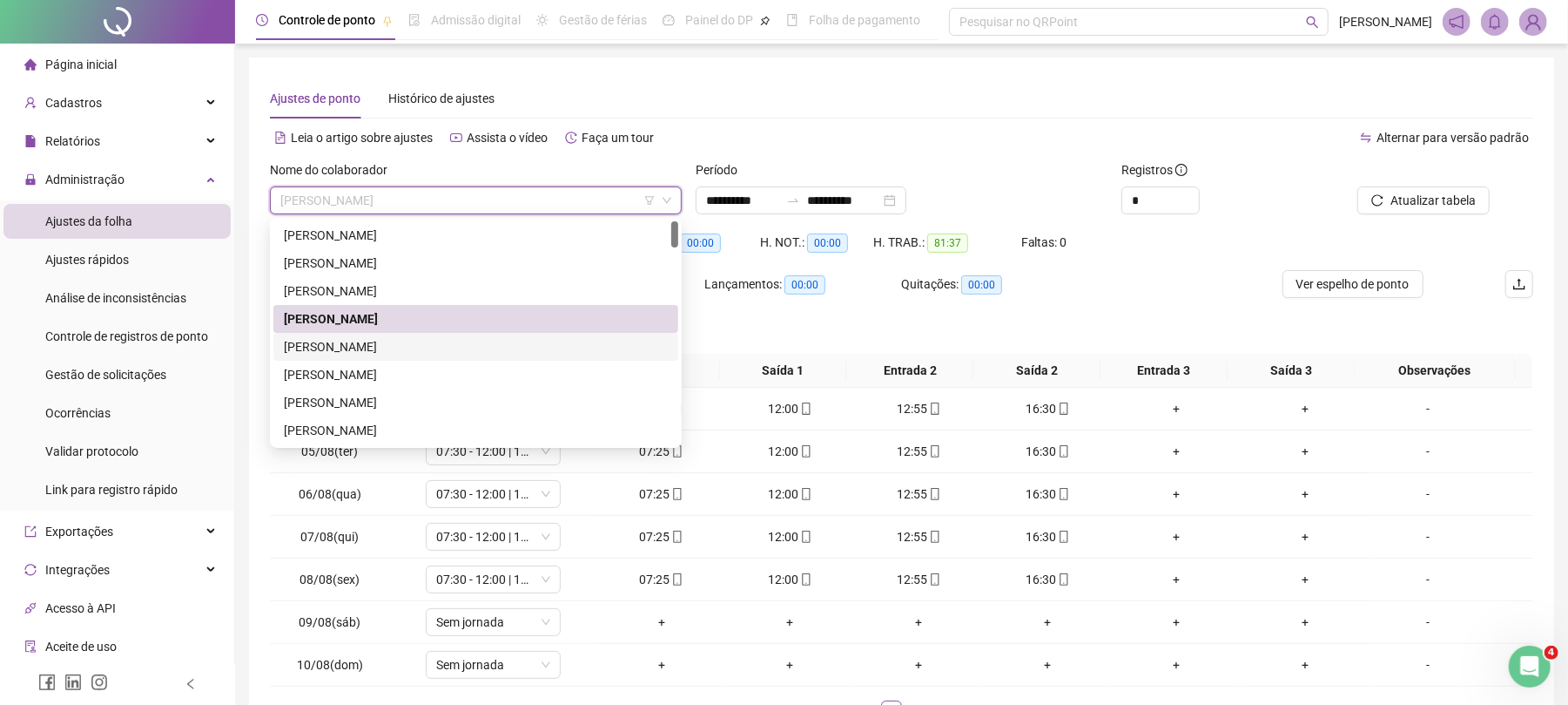
click at [418, 340] on div "[PERSON_NAME]" at bounding box center [476, 346] width 384 height 19
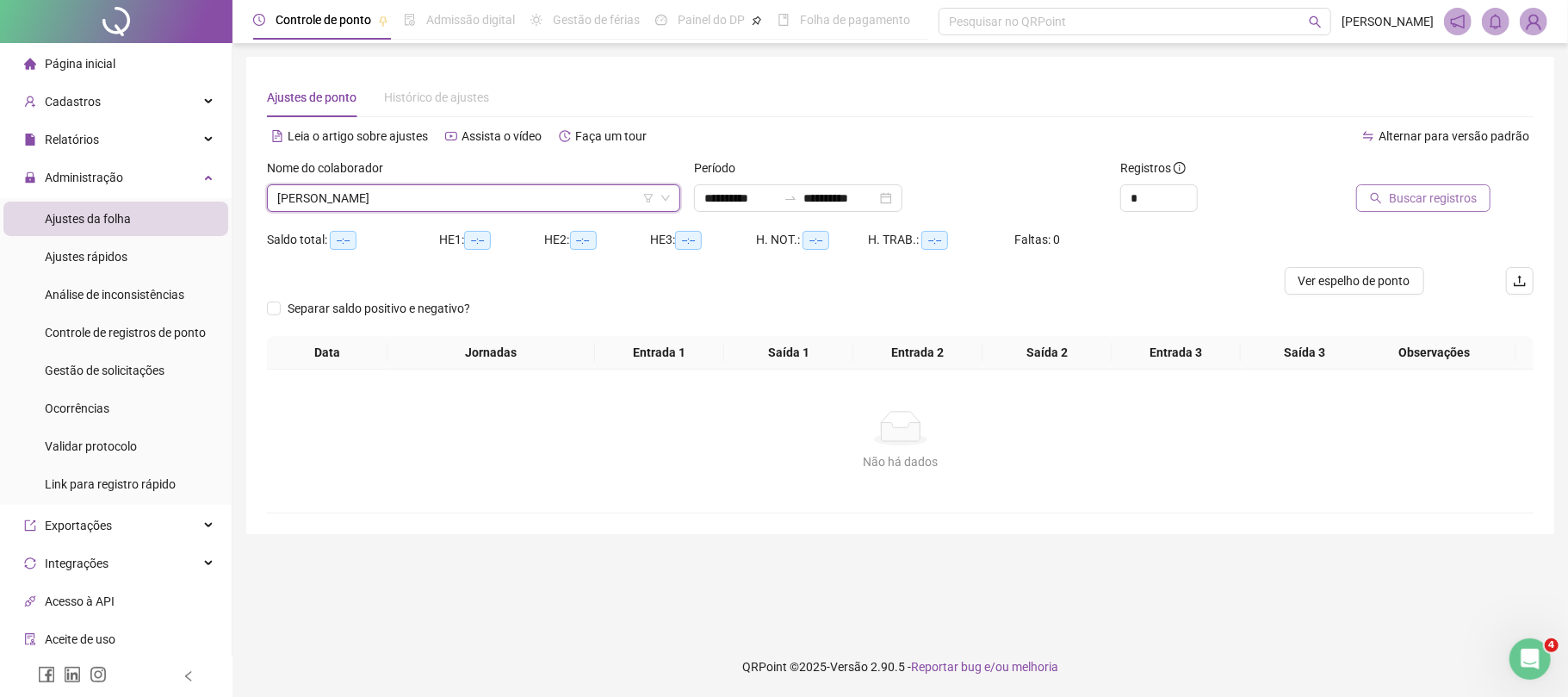
click at [1424, 189] on span "Buscar registros" at bounding box center [1433, 198] width 87 height 19
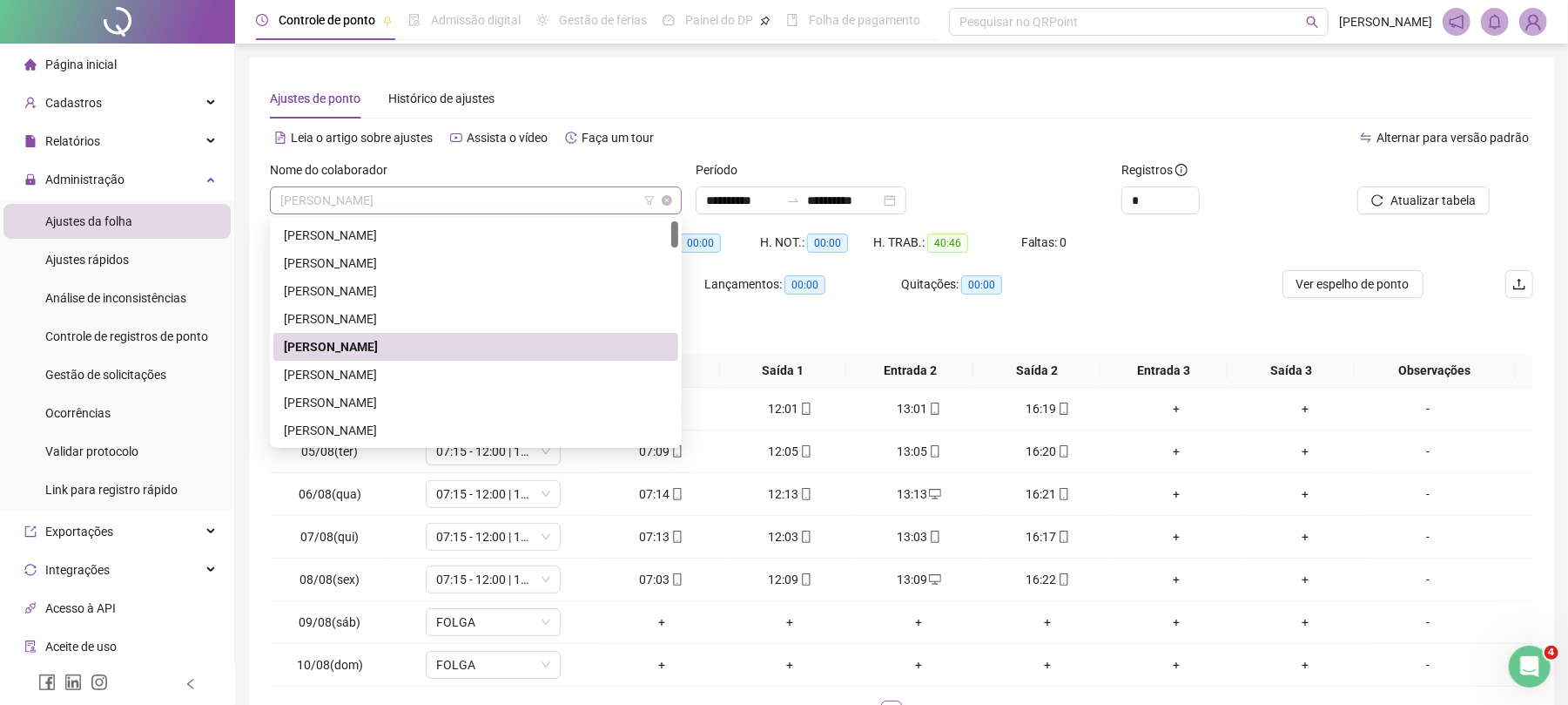
click at [500, 206] on span "[PERSON_NAME]" at bounding box center [475, 200] width 391 height 26
click at [356, 369] on div "[PERSON_NAME]" at bounding box center [476, 375] width 384 height 19
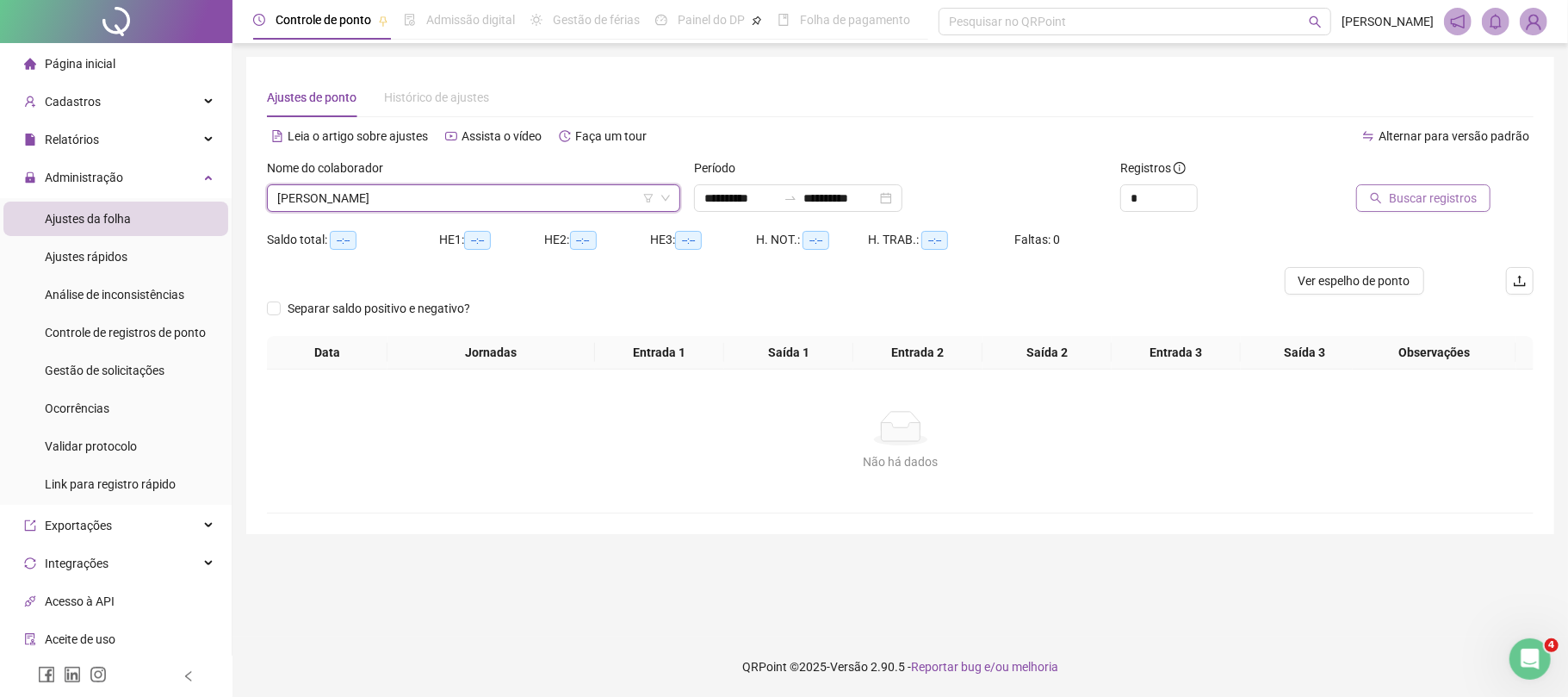
click at [1420, 198] on span "Buscar registros" at bounding box center [1433, 198] width 87 height 19
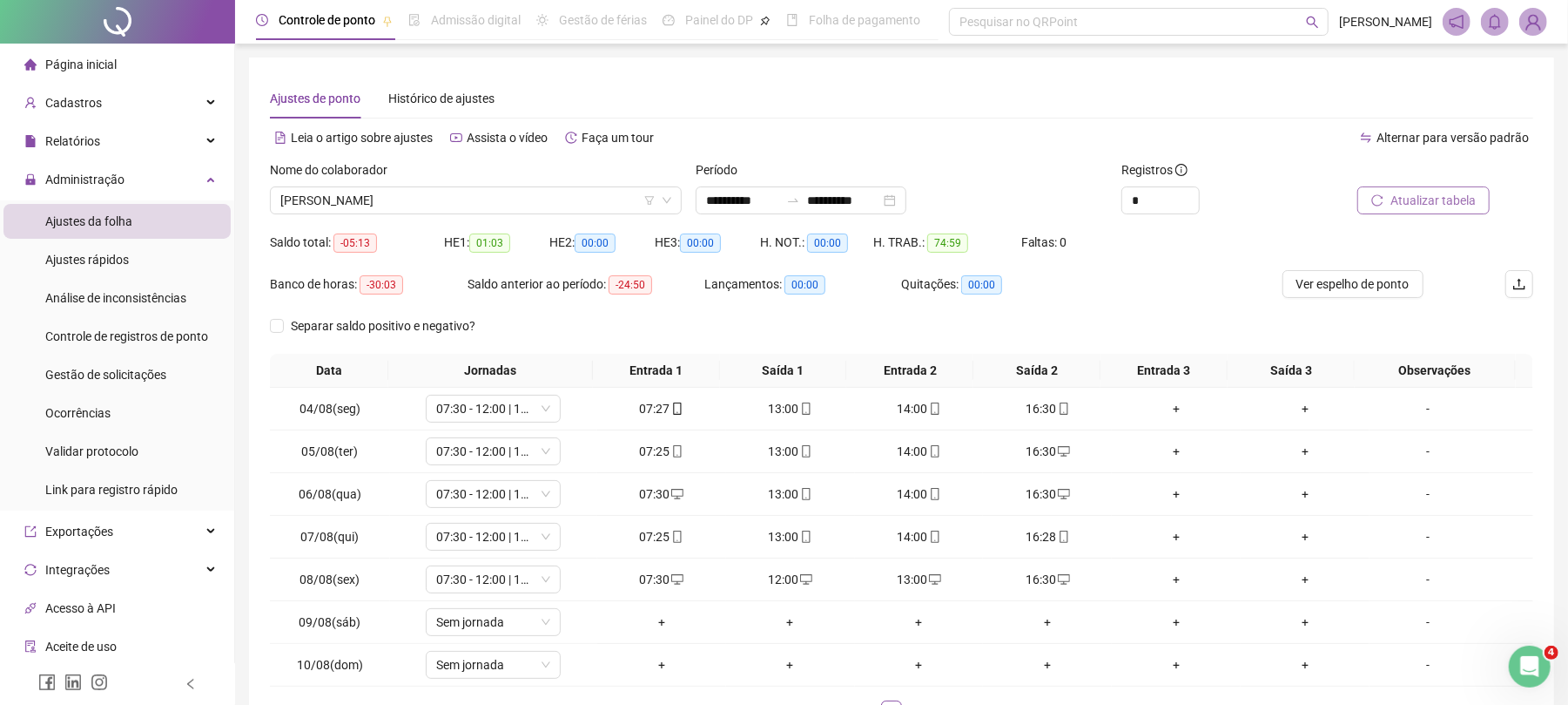
click at [1415, 192] on span "Atualizar tabela" at bounding box center [1433, 201] width 86 height 19
click at [739, 200] on input "**********" at bounding box center [743, 201] width 73 height 19
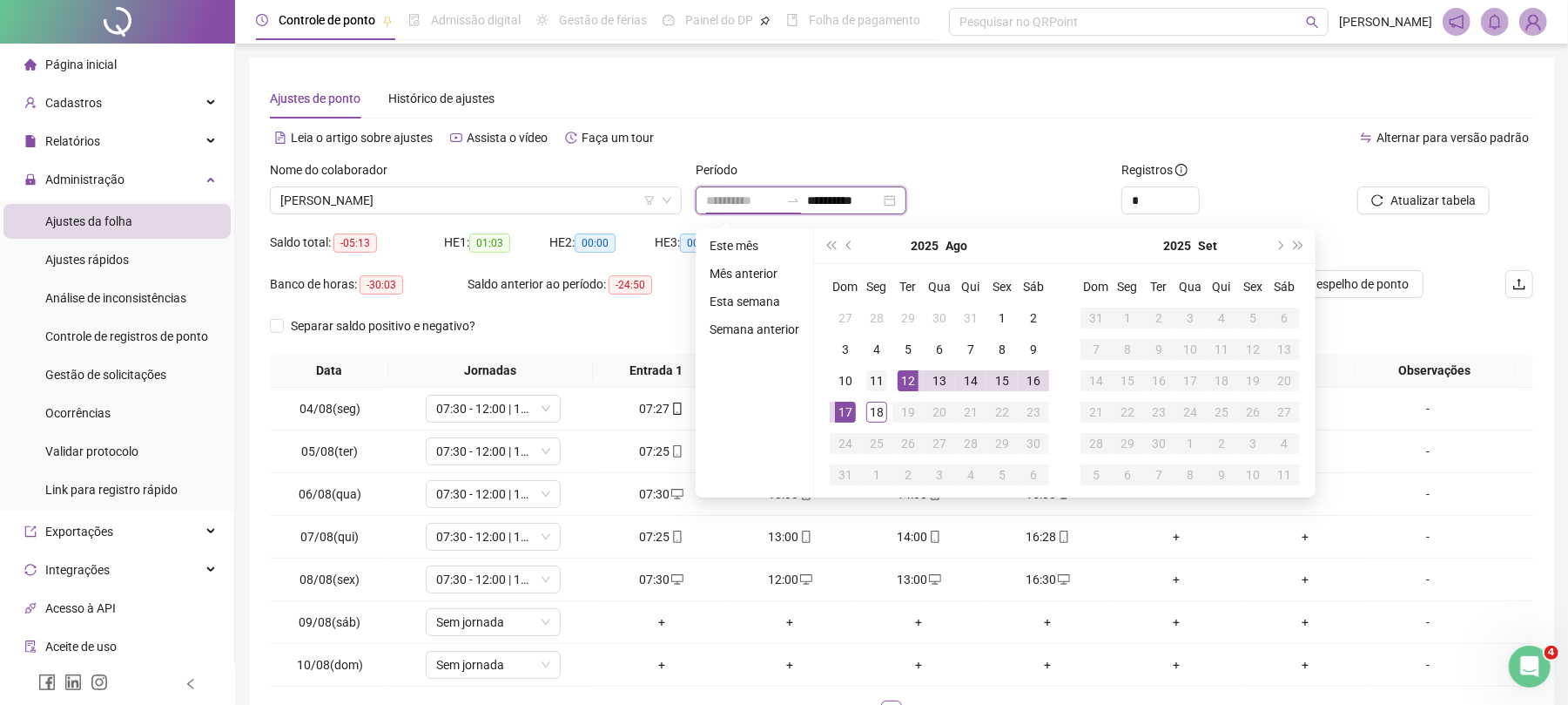
type input "**********"
click at [871, 384] on div "11" at bounding box center [877, 381] width 21 height 21
type input "**********"
click at [847, 415] on div "17" at bounding box center [845, 412] width 21 height 21
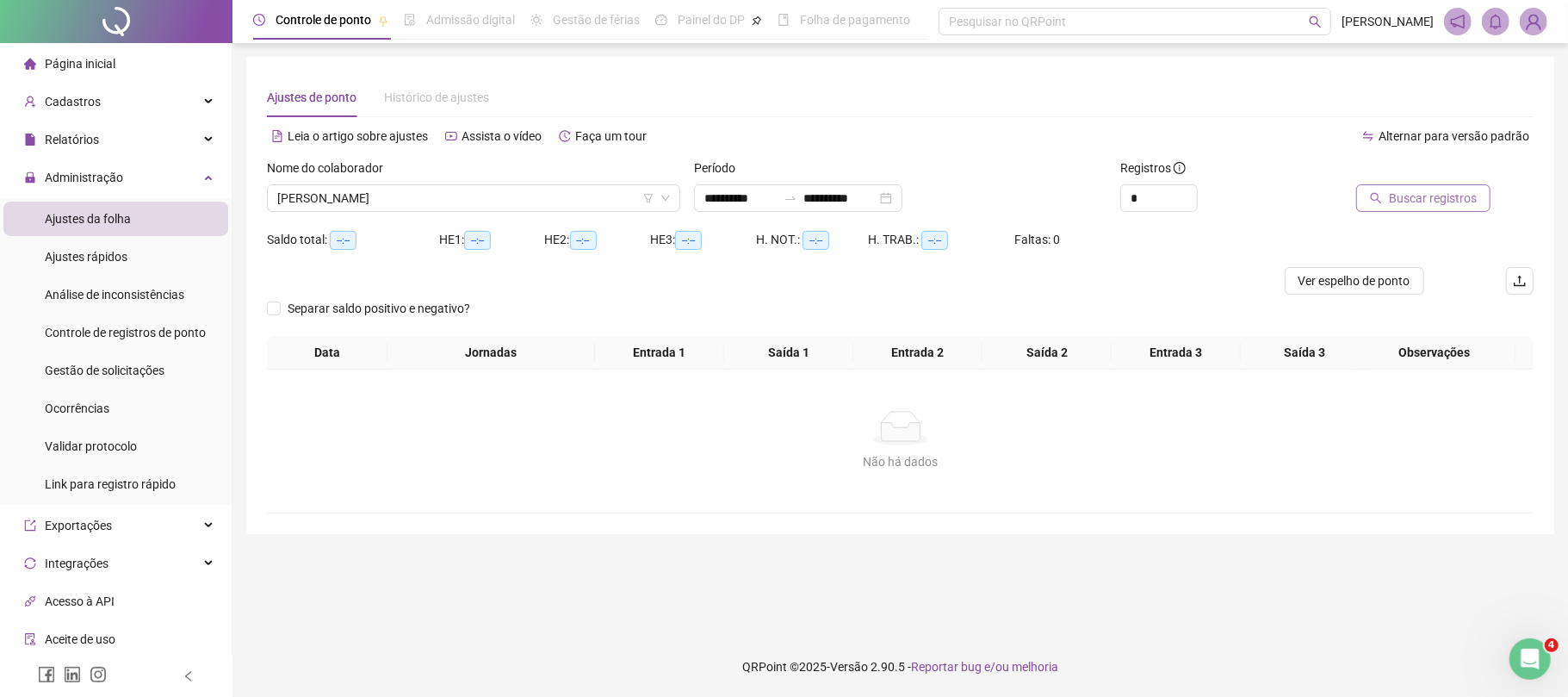
click at [1397, 186] on button "Buscar registros" at bounding box center [1423, 198] width 135 height 27
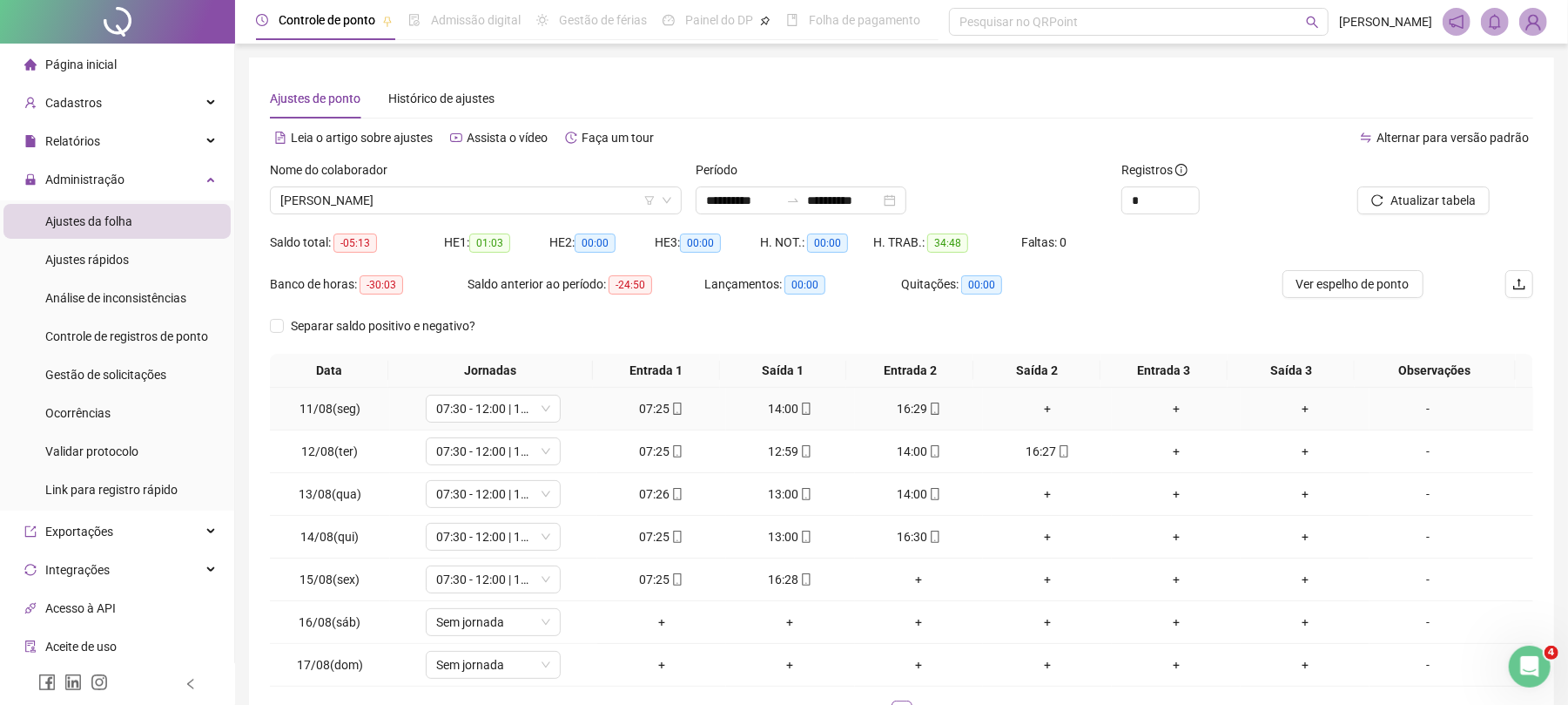
click at [1037, 413] on div "+" at bounding box center [1047, 408] width 115 height 19
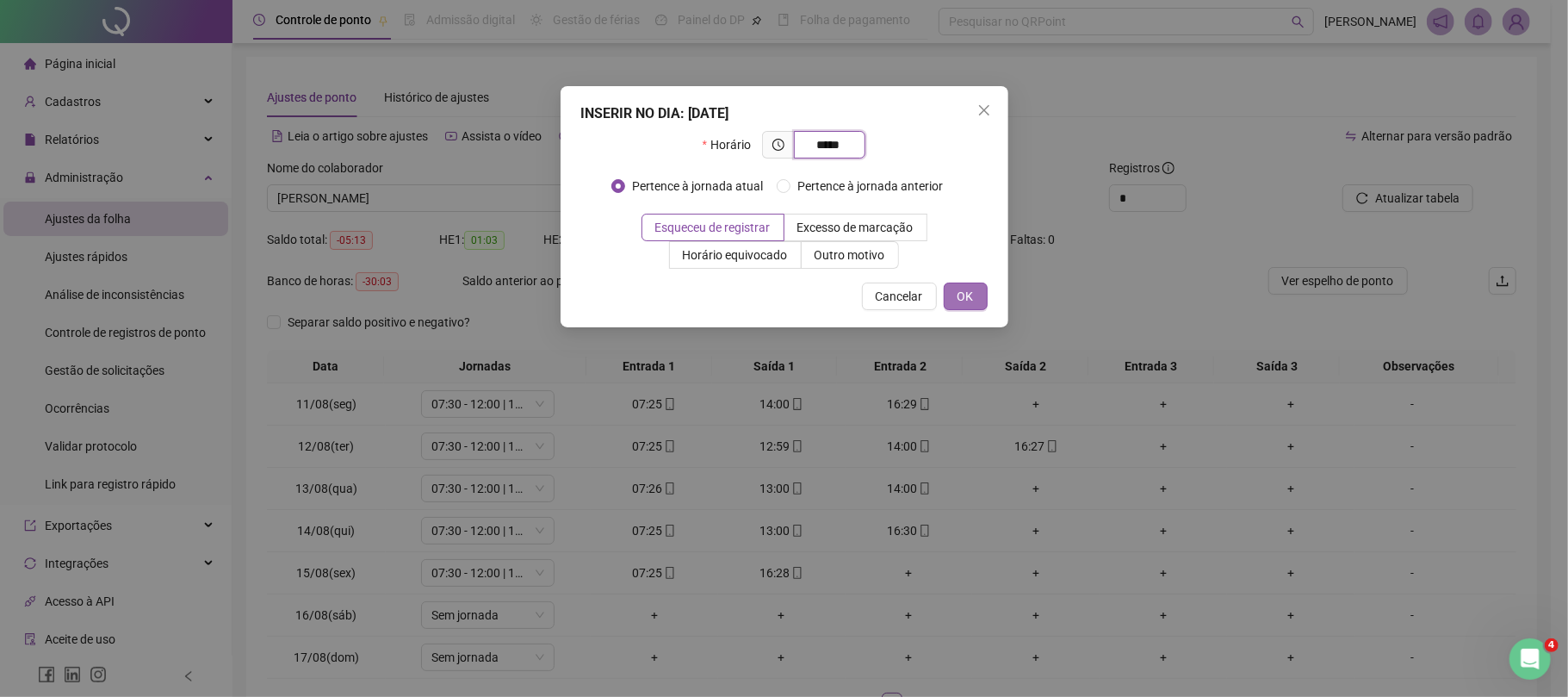
type input "*****"
click at [970, 300] on span "OK" at bounding box center [965, 296] width 16 height 19
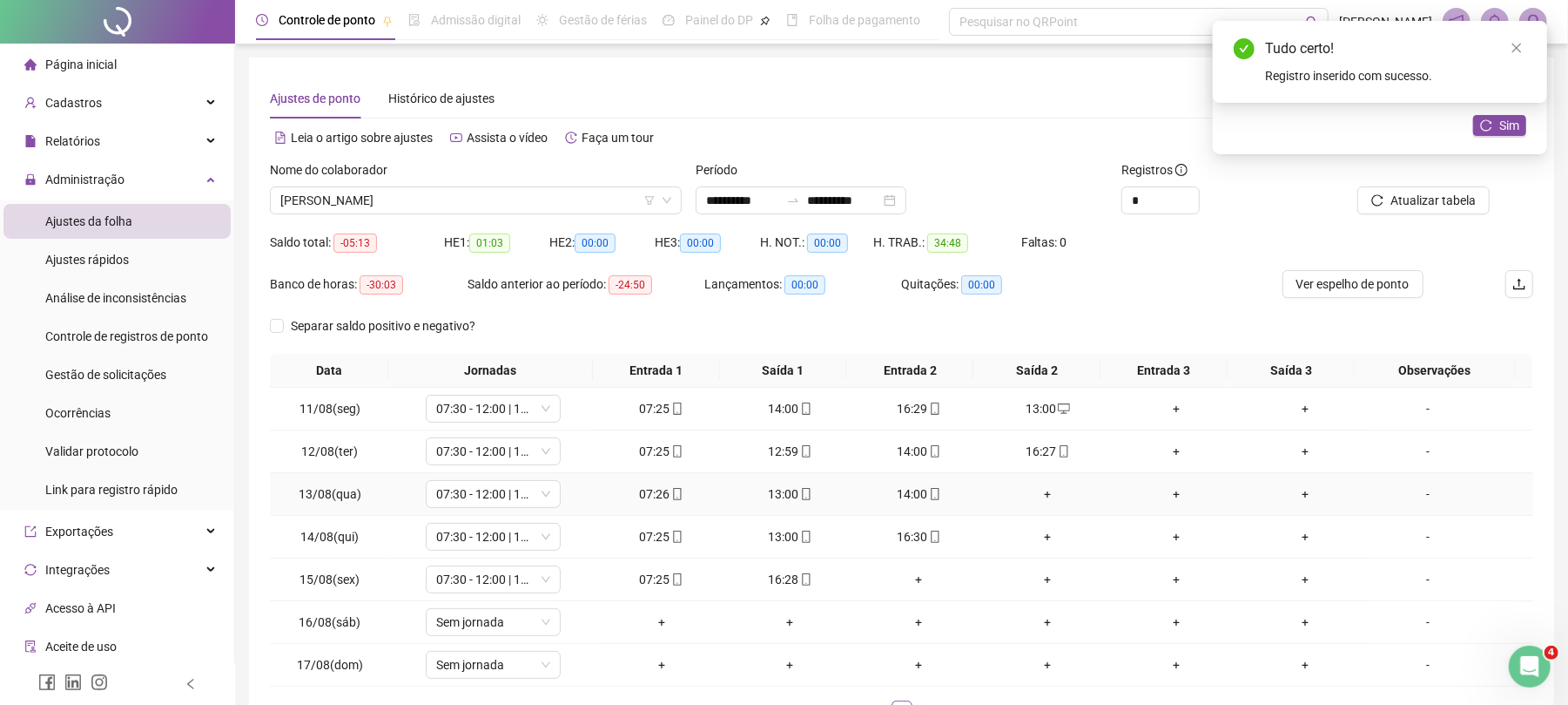
click at [1008, 488] on div "+" at bounding box center [1047, 494] width 115 height 19
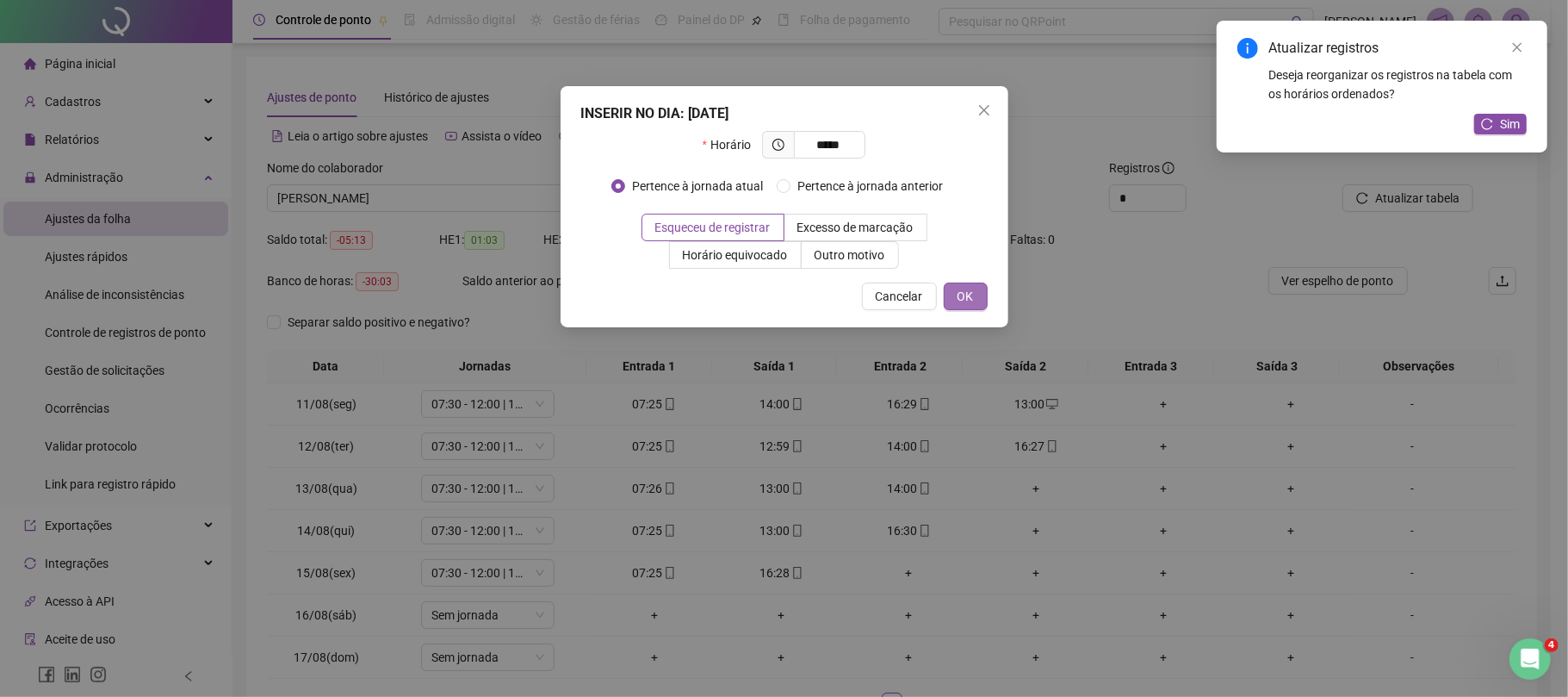
type input "*****"
click at [952, 286] on button "OK" at bounding box center [966, 295] width 44 height 27
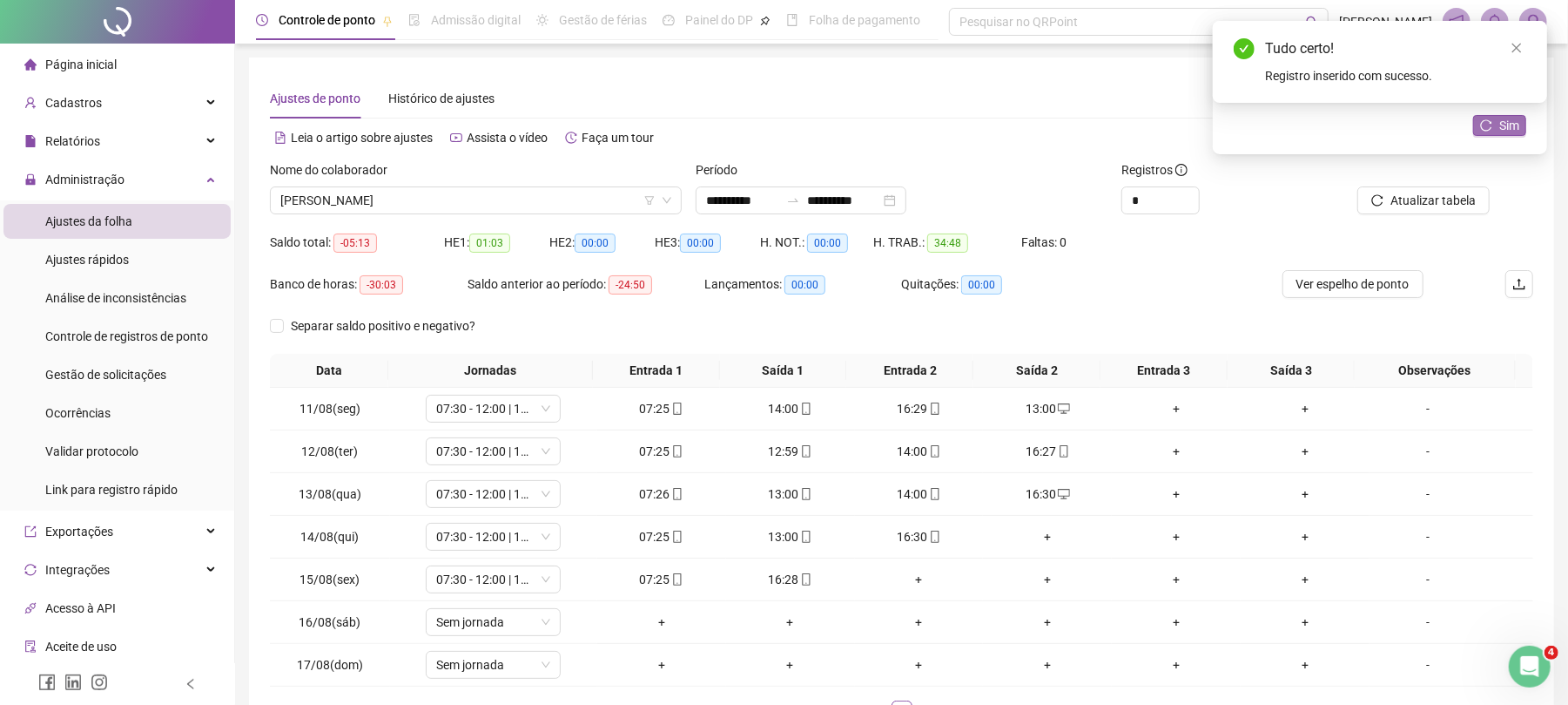
click at [1481, 123] on icon "reload" at bounding box center [1486, 125] width 12 height 12
click at [1047, 537] on div "+" at bounding box center [1047, 537] width 115 height 19
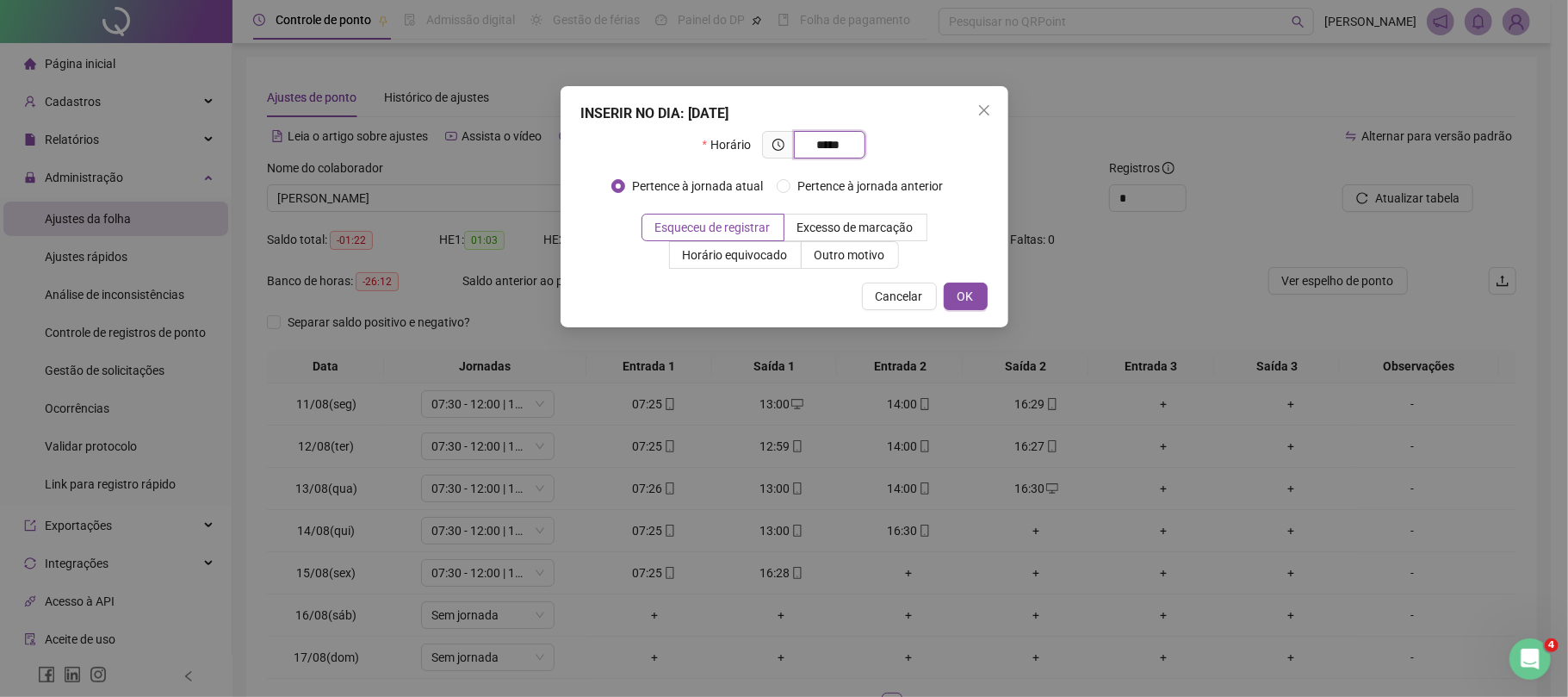
type input "*****"
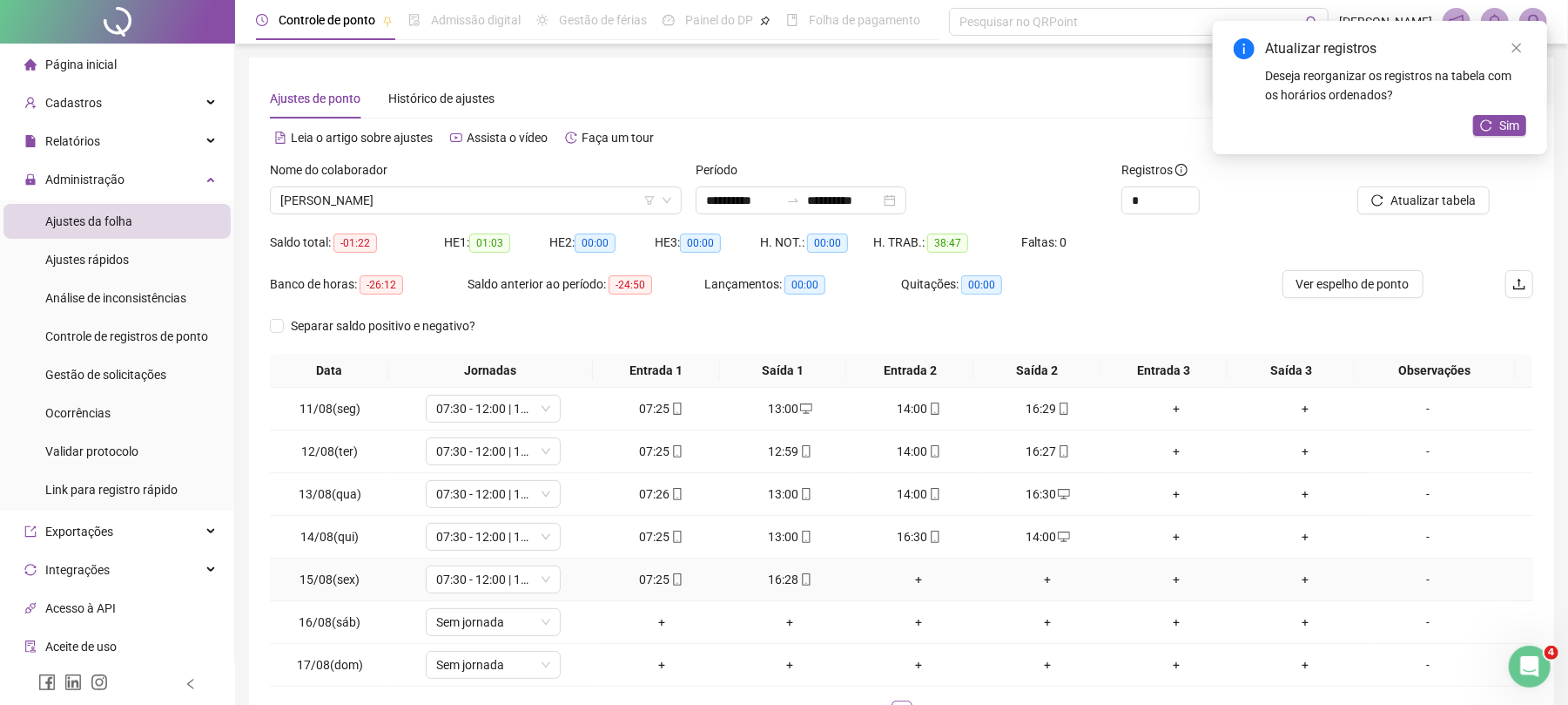
click at [903, 582] on div "+" at bounding box center [920, 579] width 115 height 19
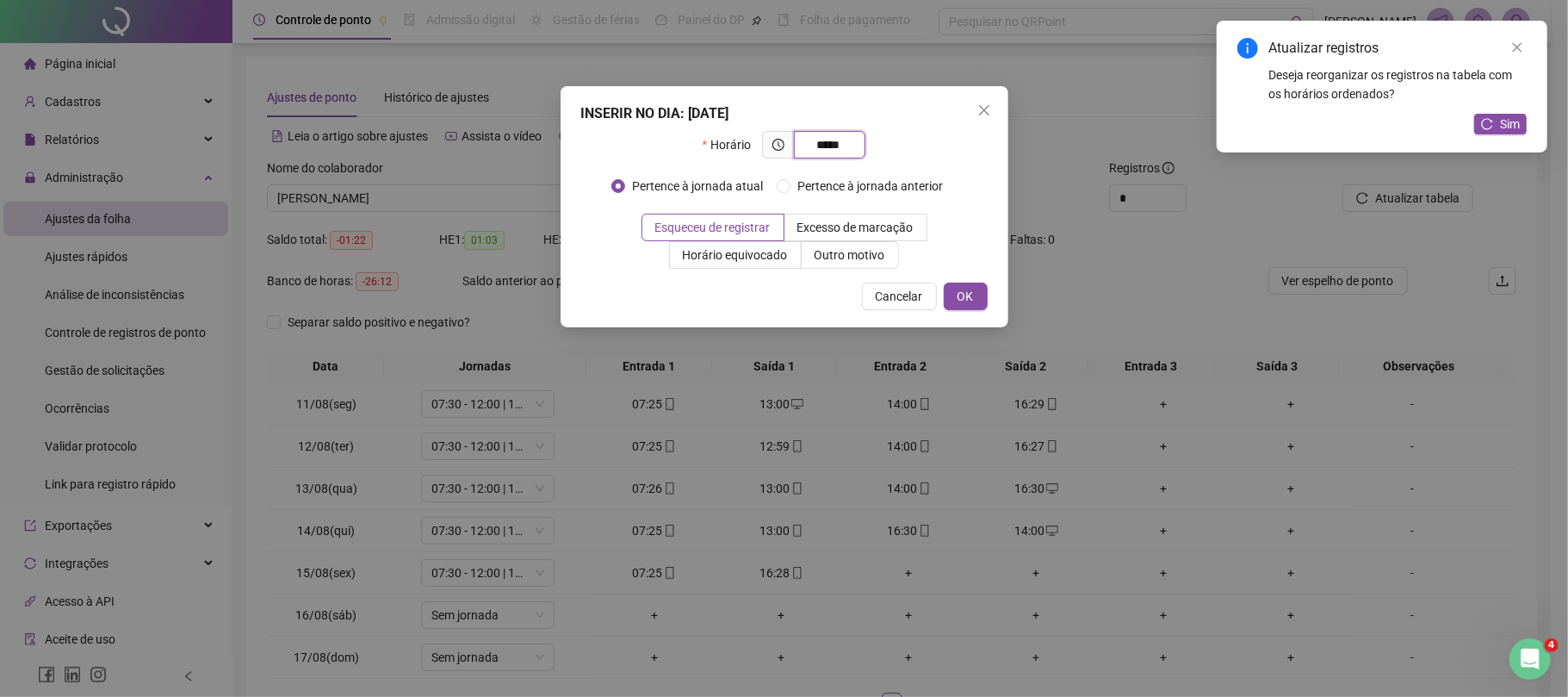
type input "*****"
click at [979, 281] on div "INSERIR NO DIA : [DATE] Horário ***** Pertence à jornada atual Pertence à jorna…" at bounding box center [784, 207] width 448 height 241
click at [975, 293] on button "OK" at bounding box center [966, 295] width 44 height 27
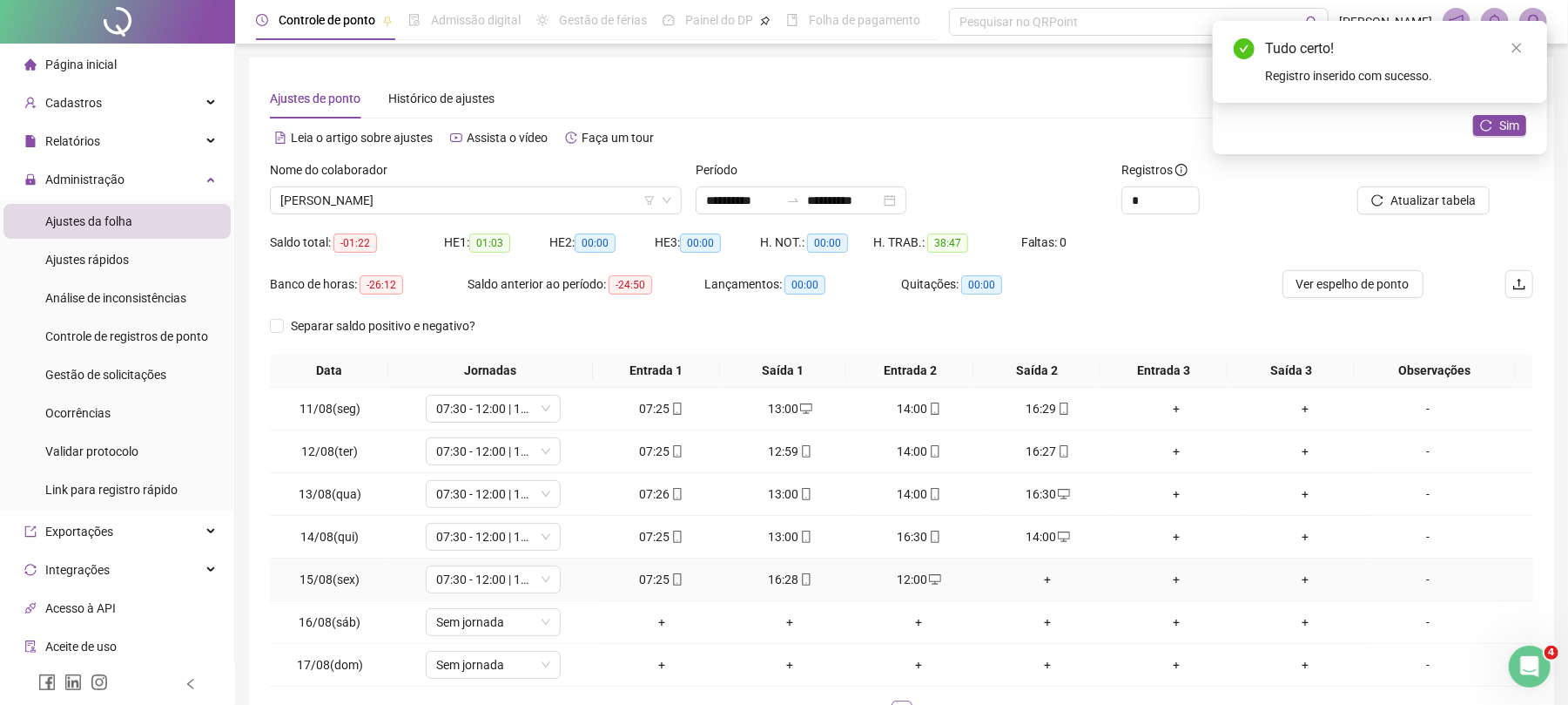
click at [1018, 575] on div "+" at bounding box center [1047, 579] width 115 height 19
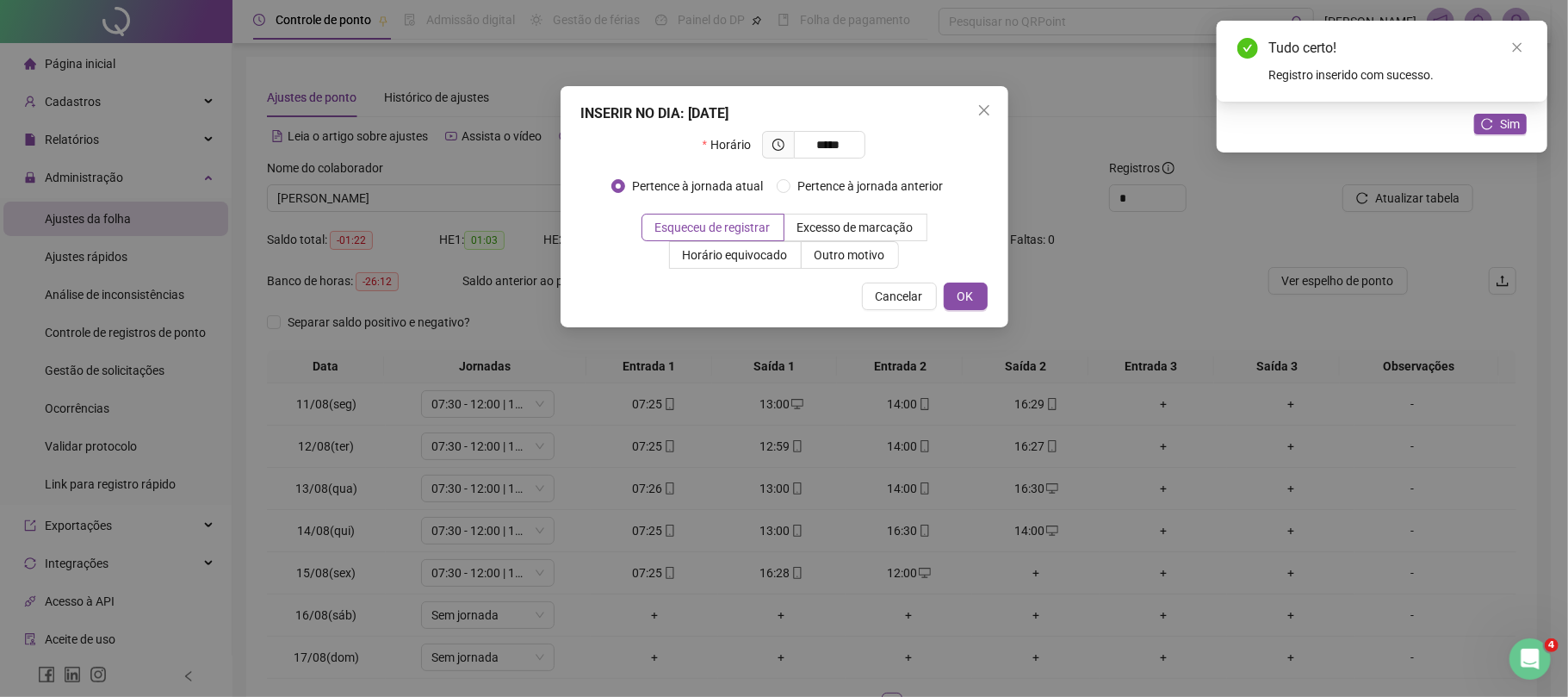
type input "*****"
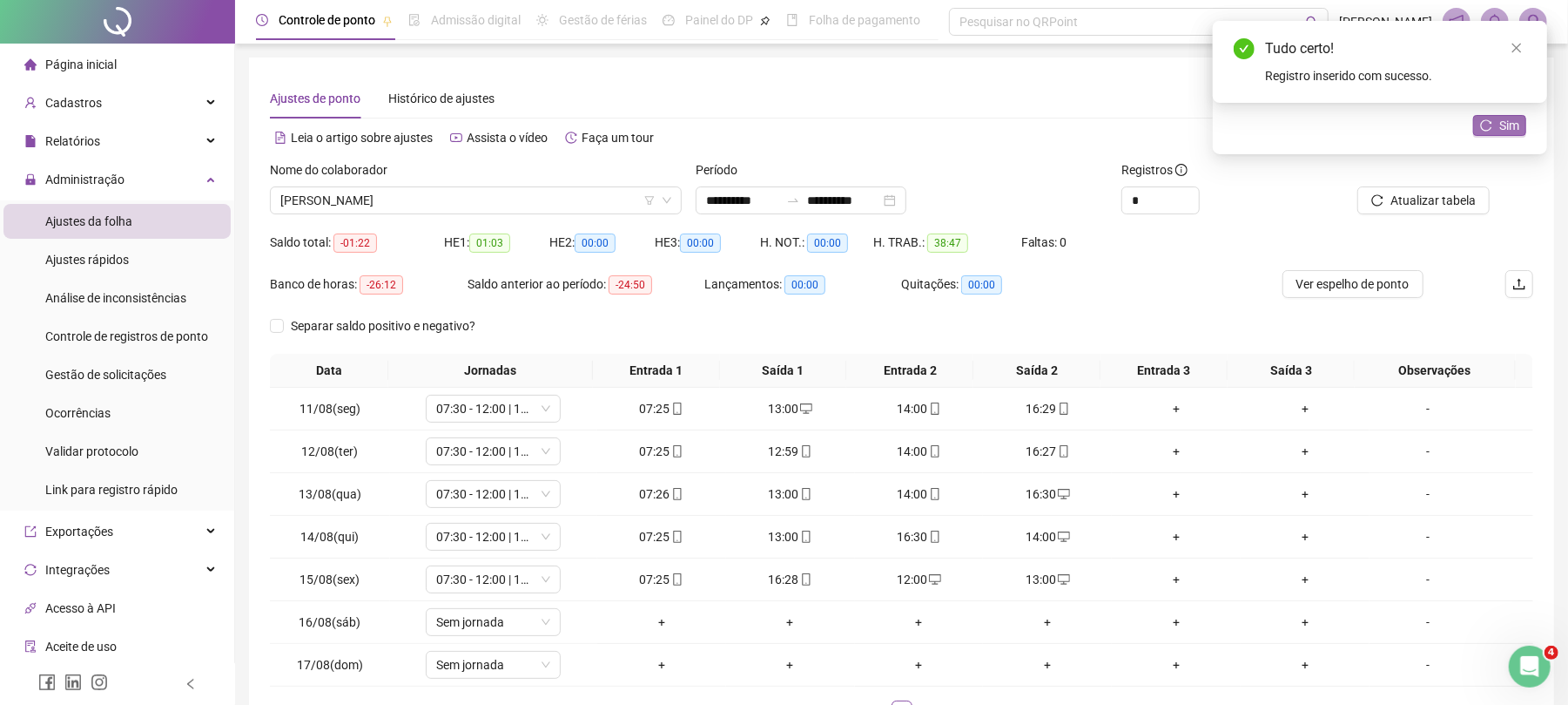
click at [1509, 119] on span "Sim" at bounding box center [1509, 126] width 20 height 19
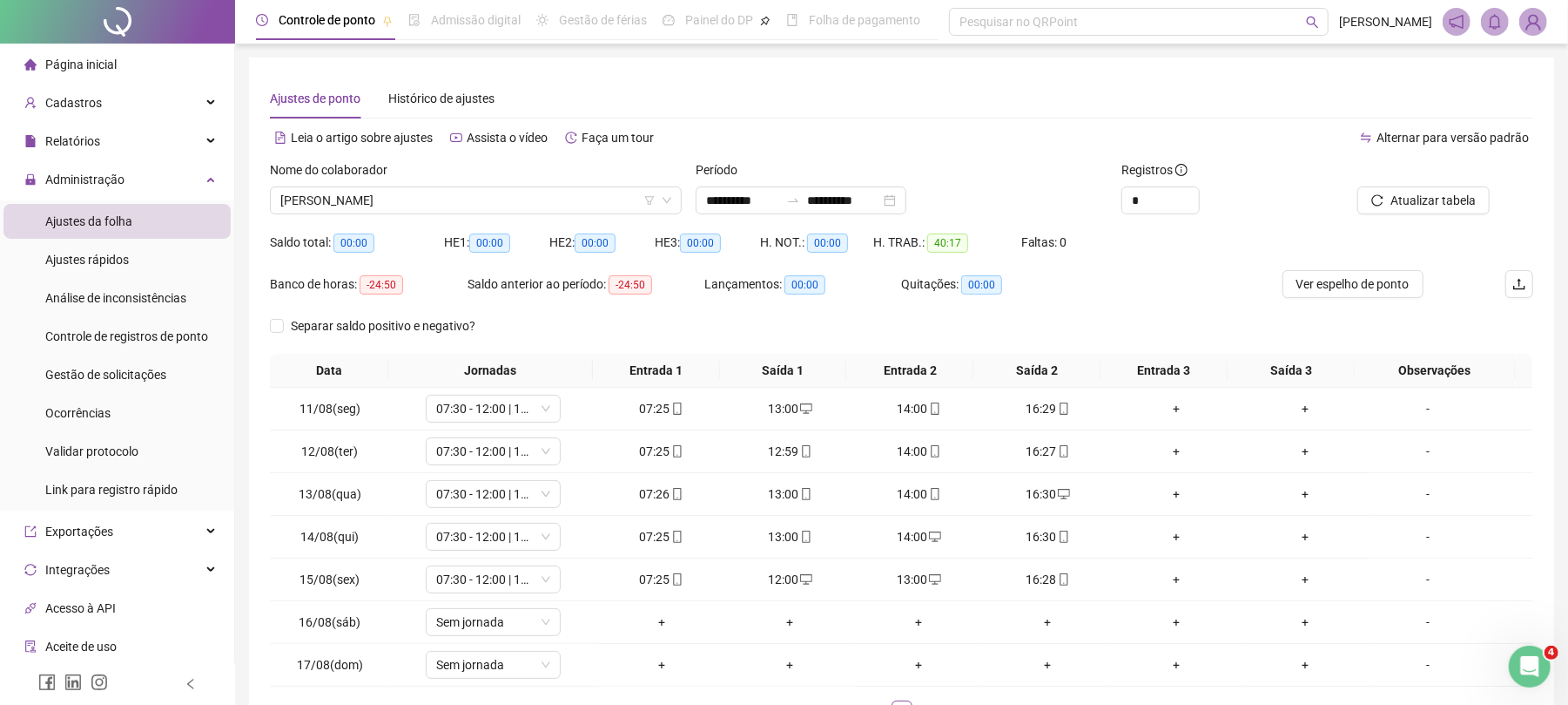
click at [1076, 82] on div "Ajustes de ponto Histórico de ajustes" at bounding box center [901, 98] width 1264 height 40
click at [432, 203] on span "[PERSON_NAME]" at bounding box center [475, 200] width 391 height 26
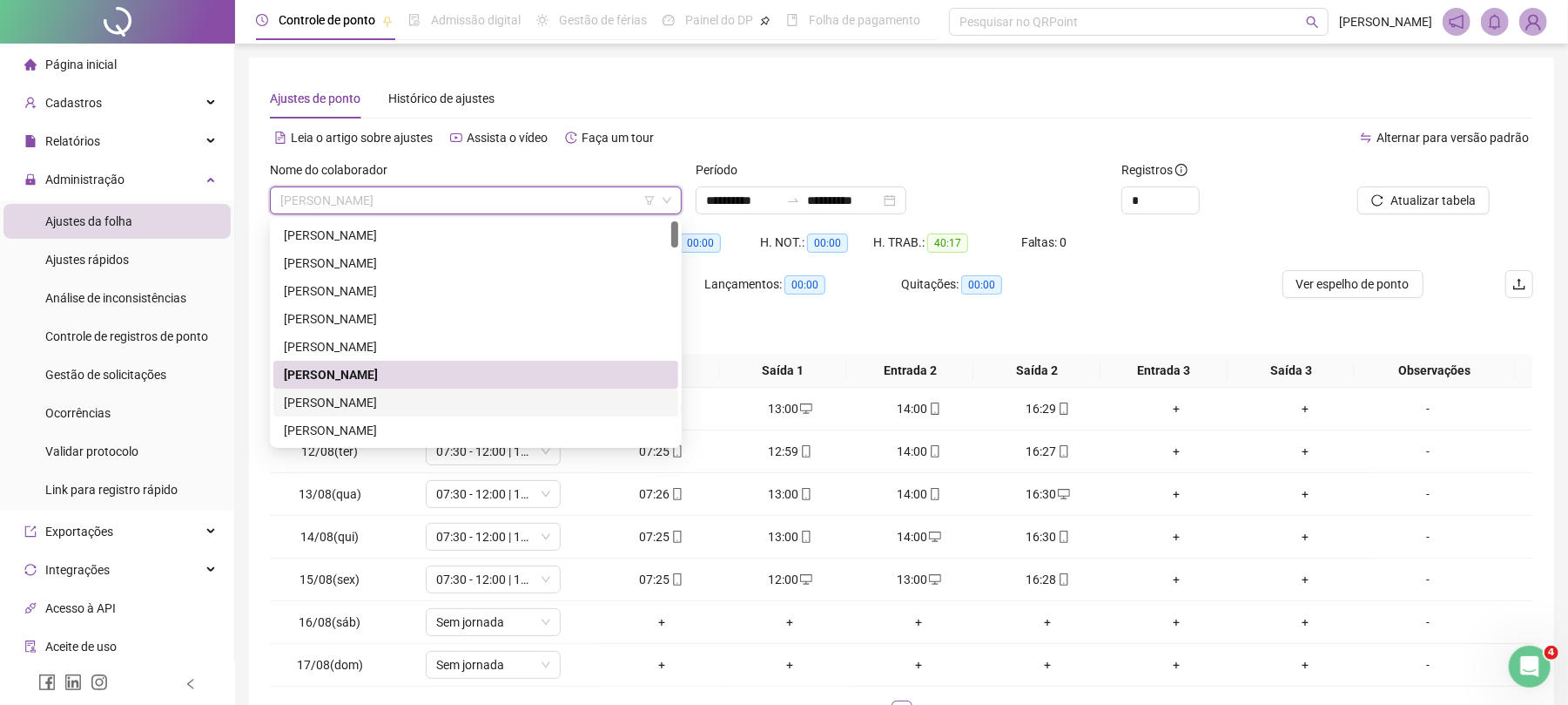
click at [429, 390] on div "[PERSON_NAME]" at bounding box center [476, 401] width 405 height 28
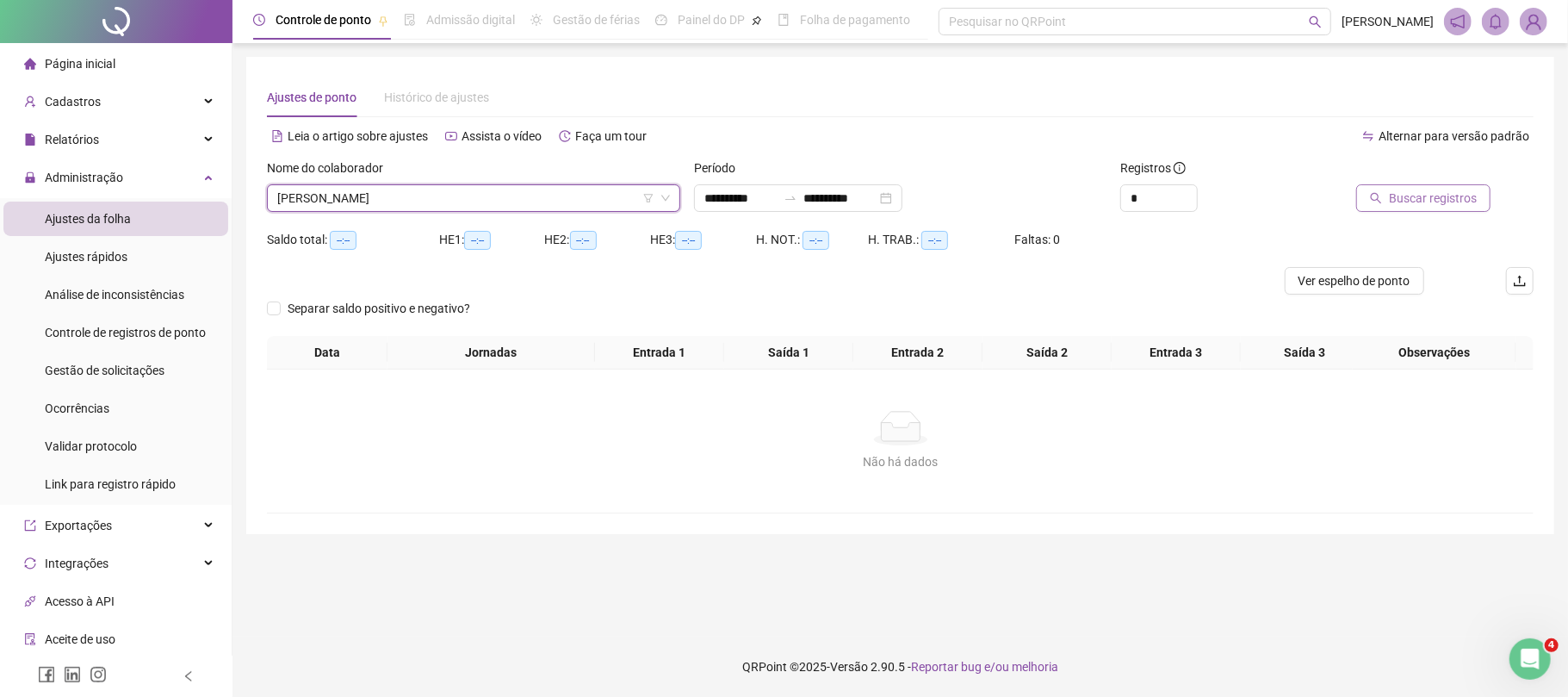
click at [1411, 194] on span "Buscar registros" at bounding box center [1433, 198] width 87 height 19
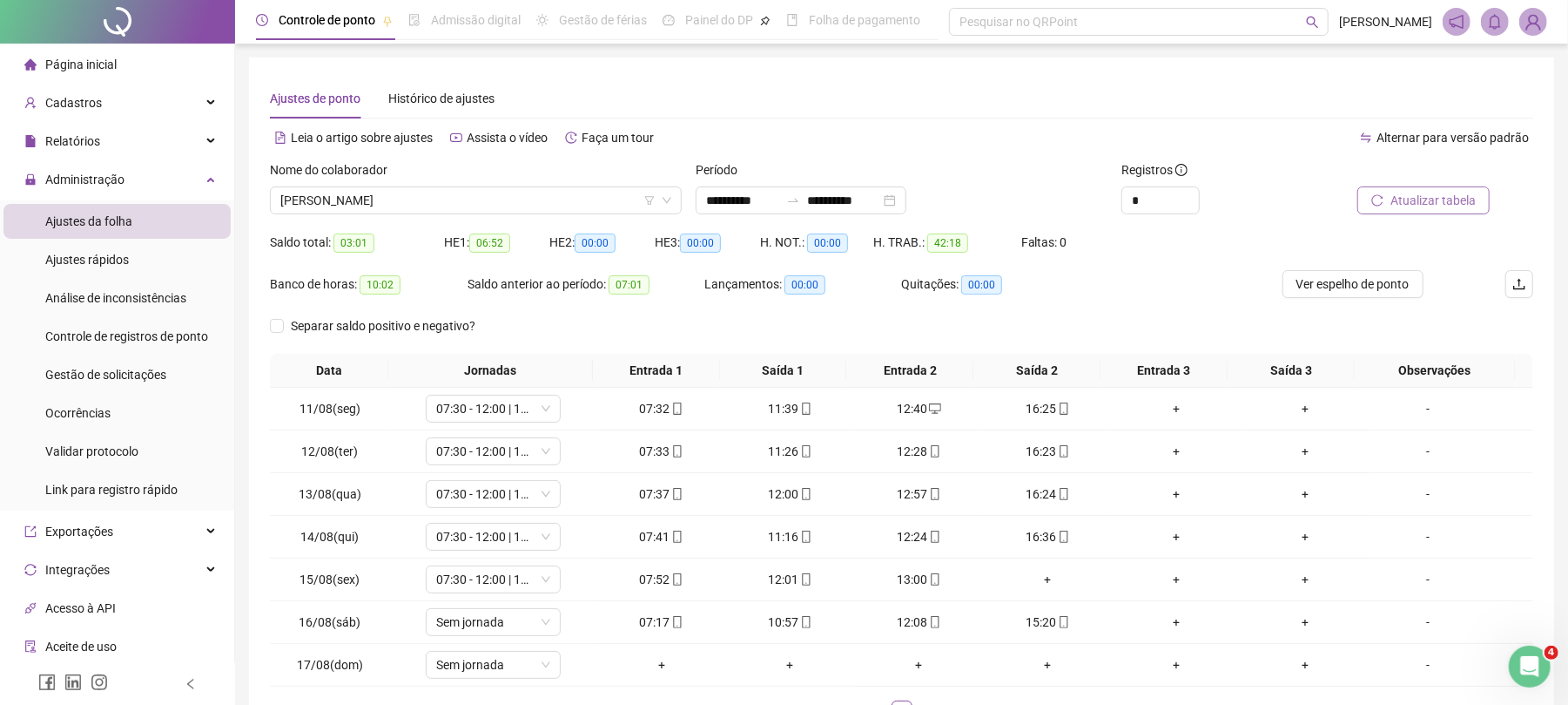
click at [1429, 188] on button "Atualizar tabela" at bounding box center [1423, 200] width 132 height 28
click at [484, 191] on span "[PERSON_NAME]" at bounding box center [475, 200] width 391 height 26
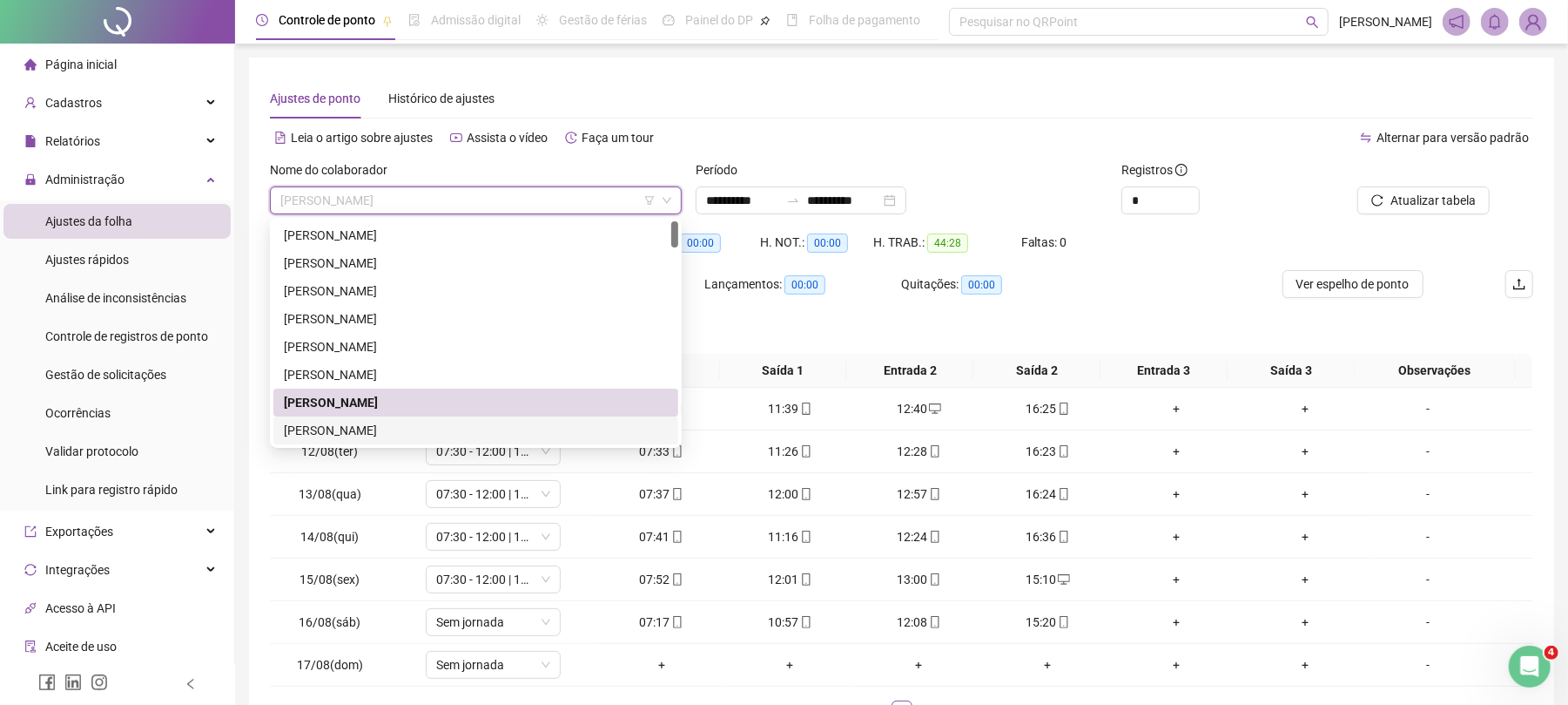
click at [391, 434] on div "[PERSON_NAME]" at bounding box center [476, 430] width 384 height 19
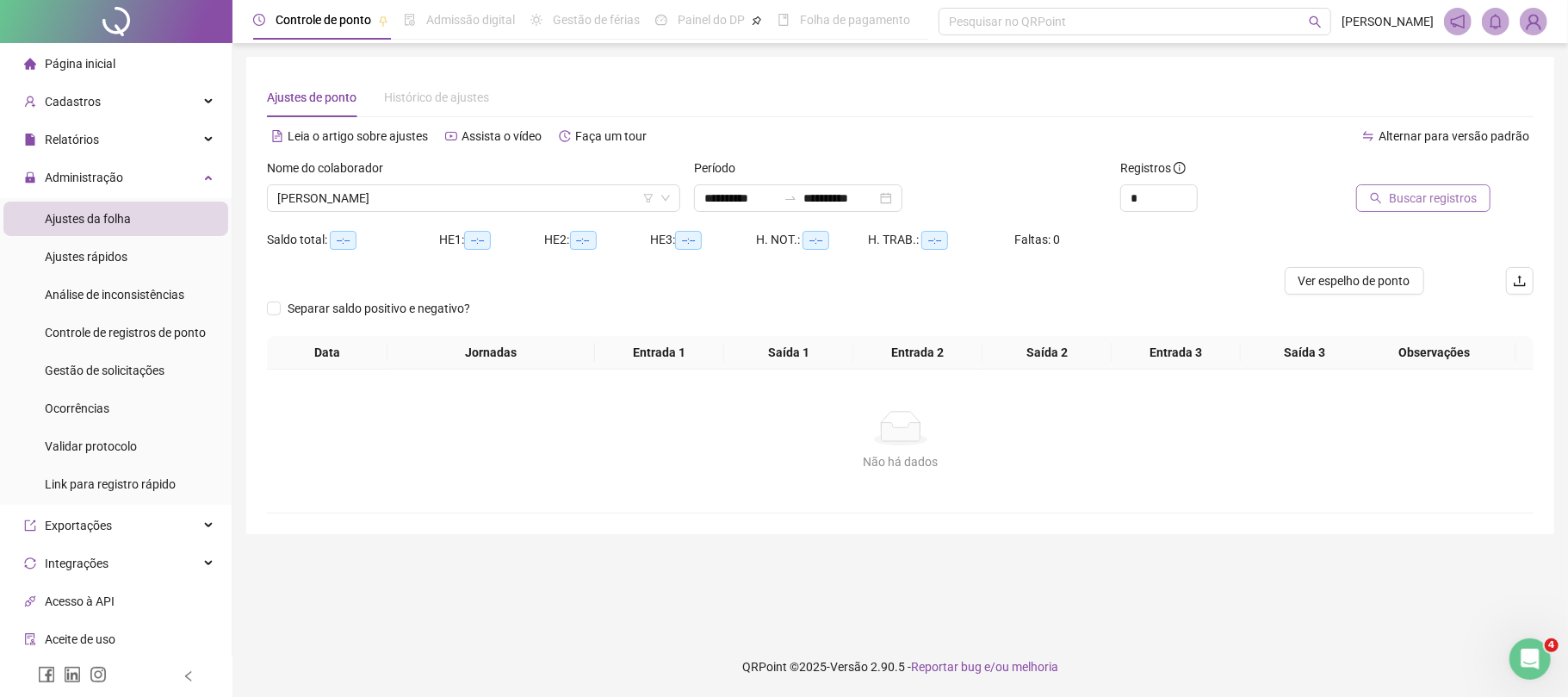
click at [1399, 198] on span "Buscar registros" at bounding box center [1433, 198] width 87 height 19
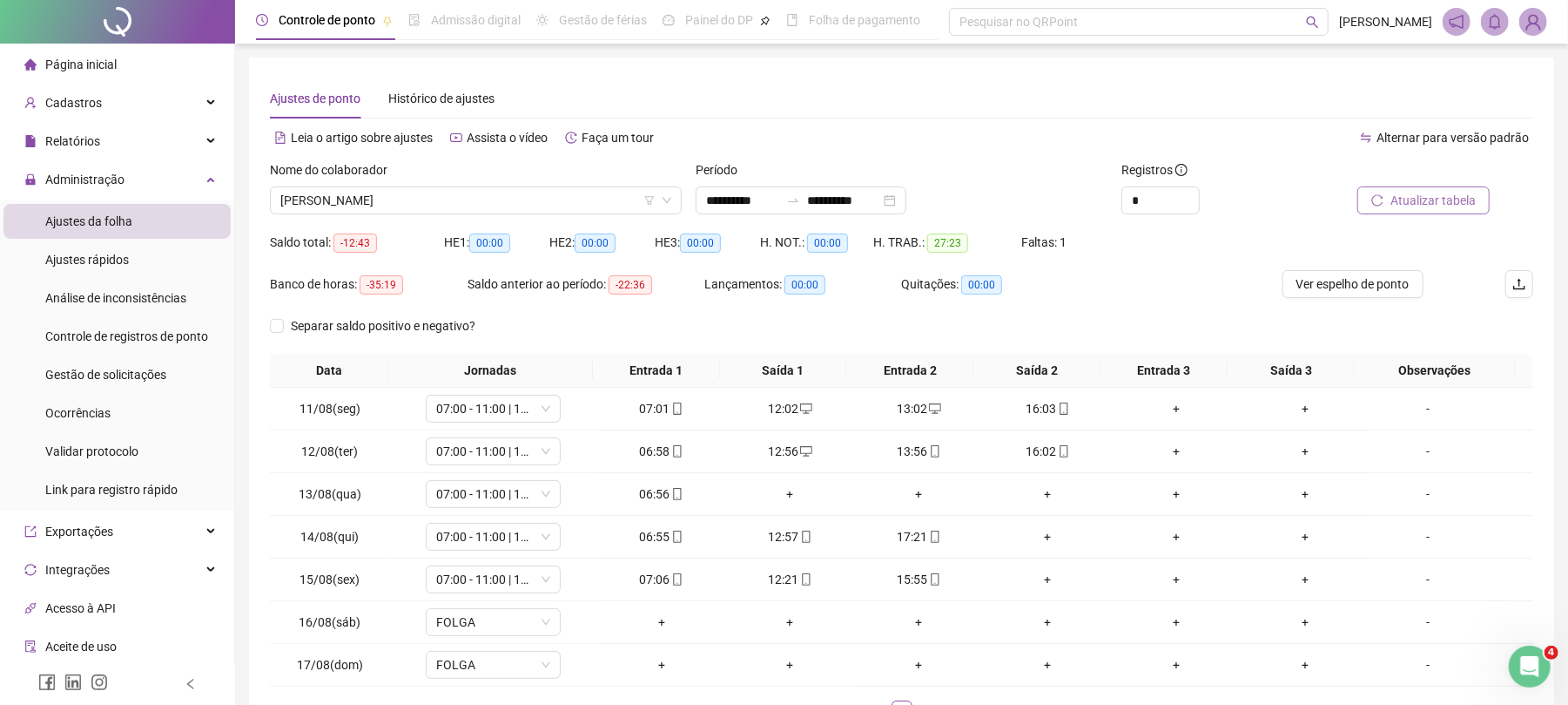
click at [1441, 193] on span "Atualizar tabela" at bounding box center [1433, 201] width 86 height 19
click at [492, 201] on span "[PERSON_NAME]" at bounding box center [475, 200] width 391 height 26
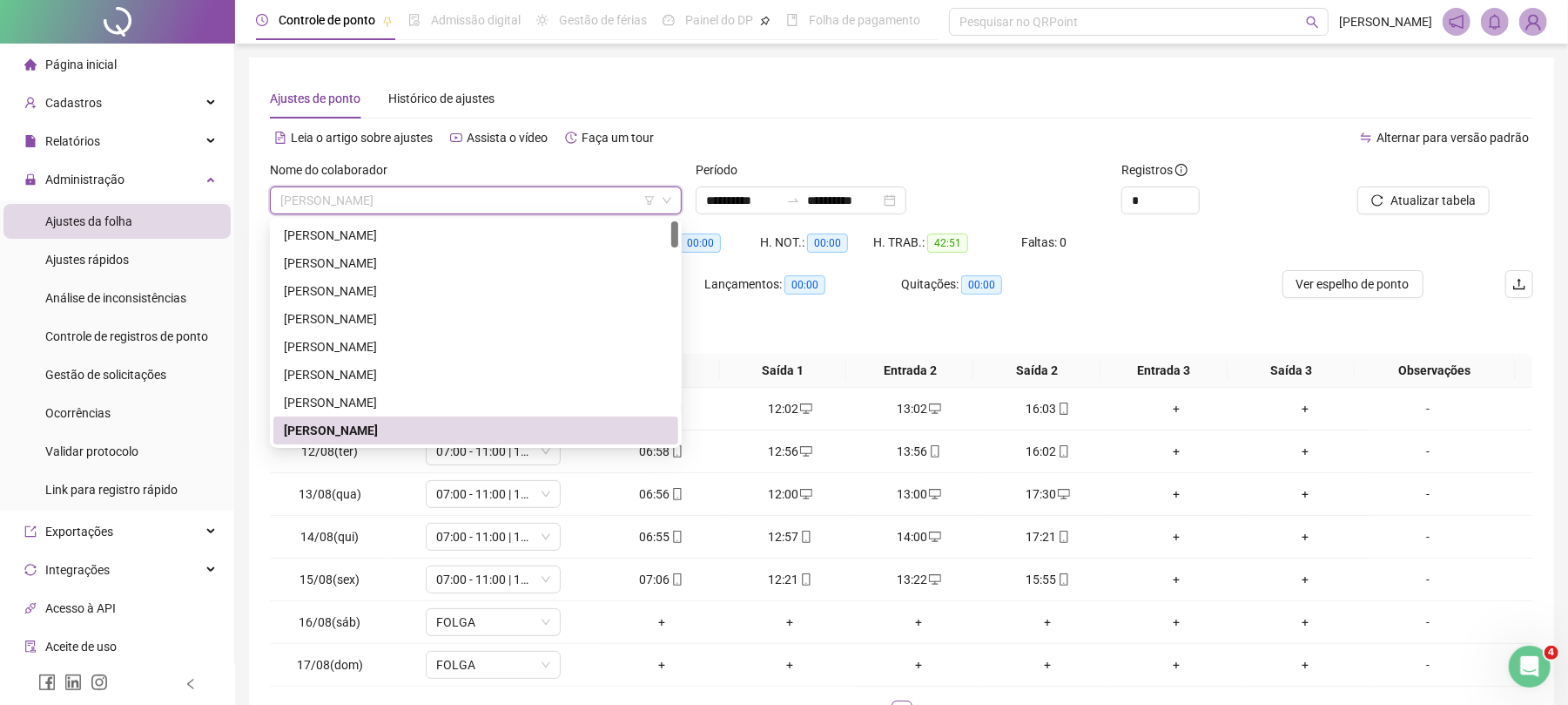
scroll to position [116, 0]
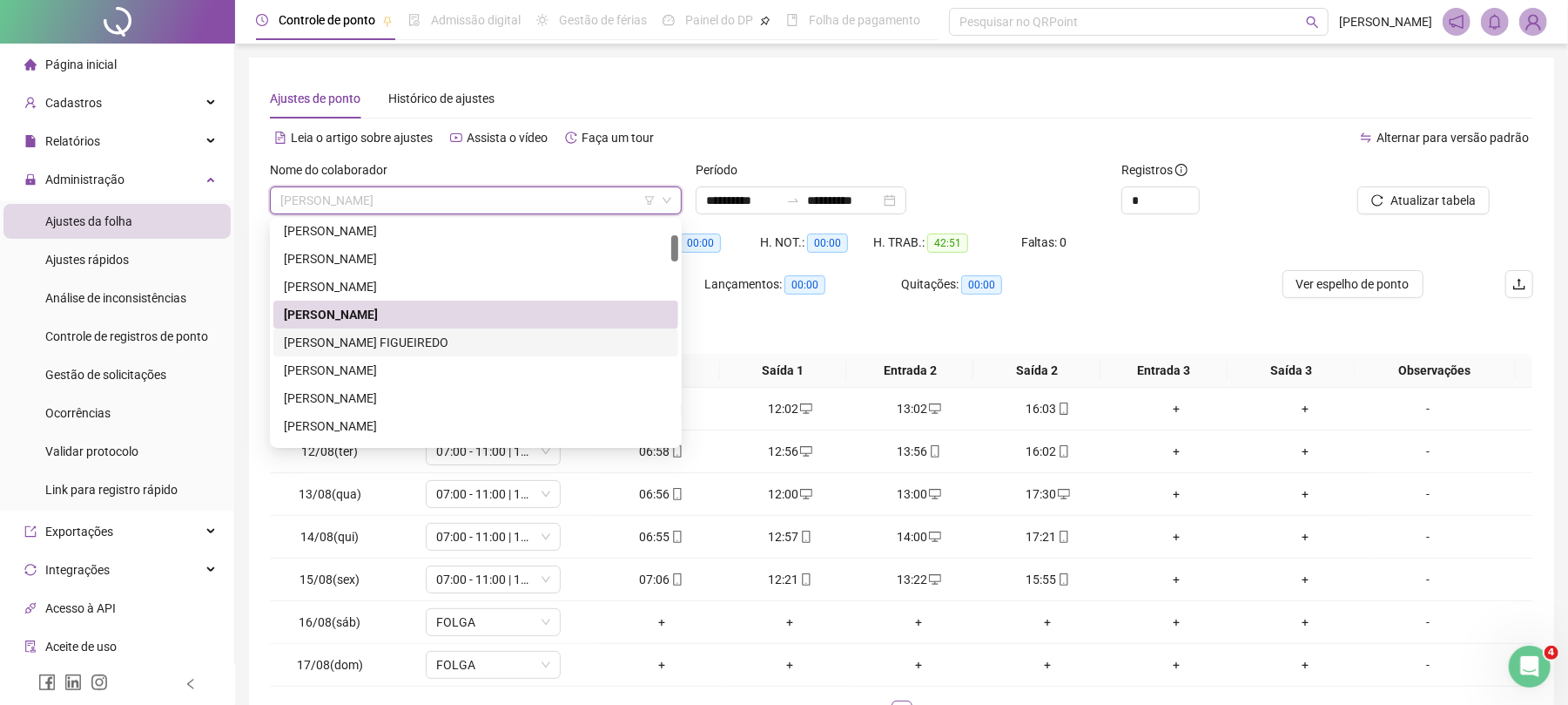
click at [402, 340] on div "[PERSON_NAME] FIGUEIREDO" at bounding box center [476, 343] width 384 height 19
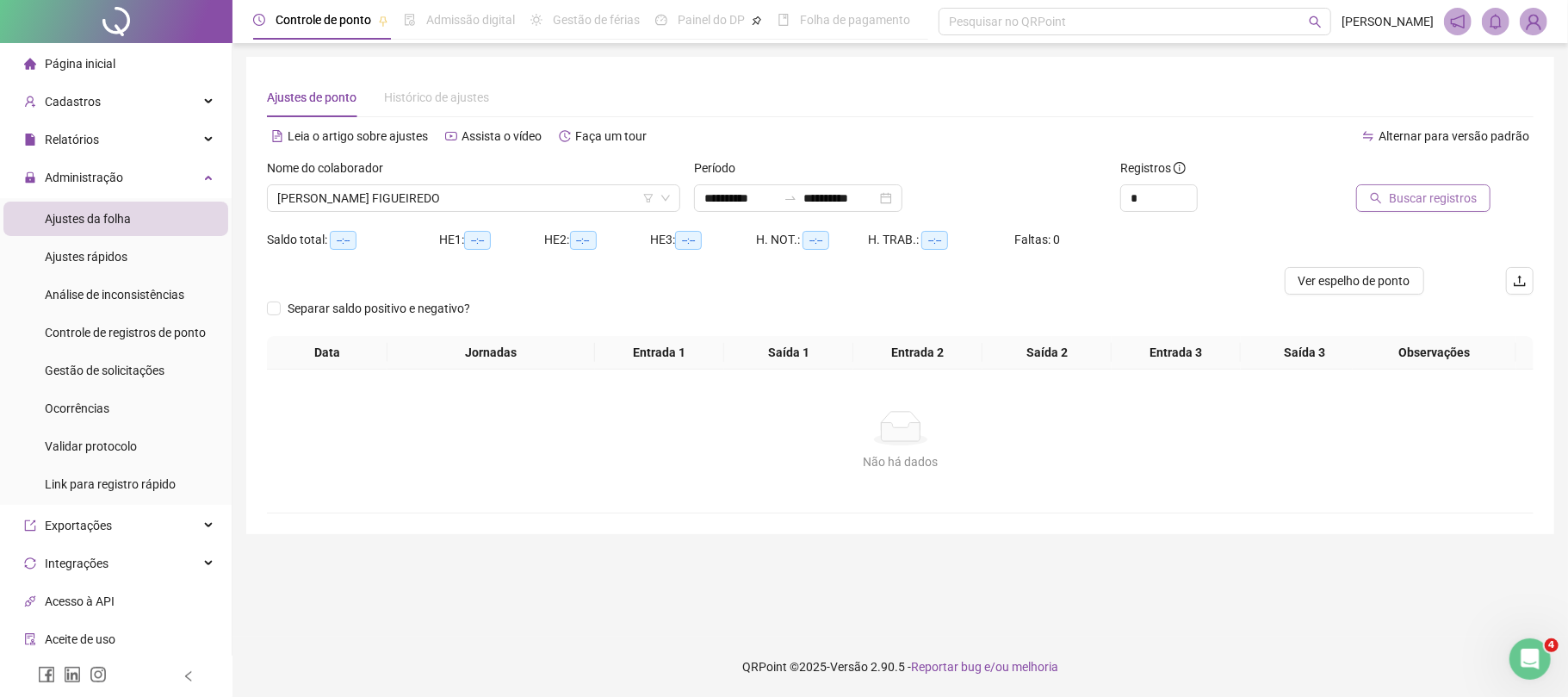
click at [1394, 204] on span "Buscar registros" at bounding box center [1433, 198] width 87 height 19
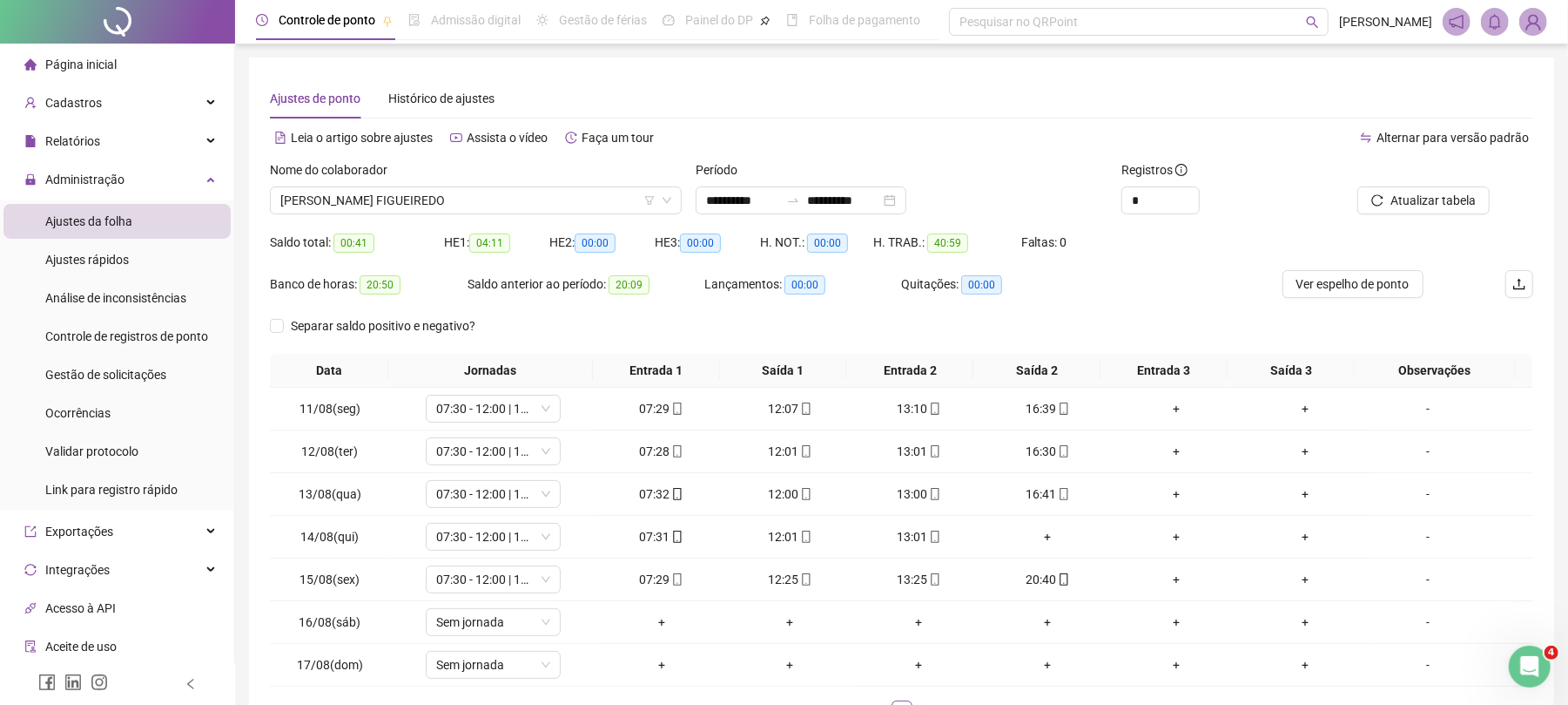
click at [1430, 214] on div "Atualizar tabela" at bounding box center [1433, 193] width 213 height 68
click at [1453, 199] on span "Atualizar tabela" at bounding box center [1433, 201] width 86 height 19
click at [474, 206] on span "[PERSON_NAME] FIGUEIREDO" at bounding box center [475, 200] width 391 height 26
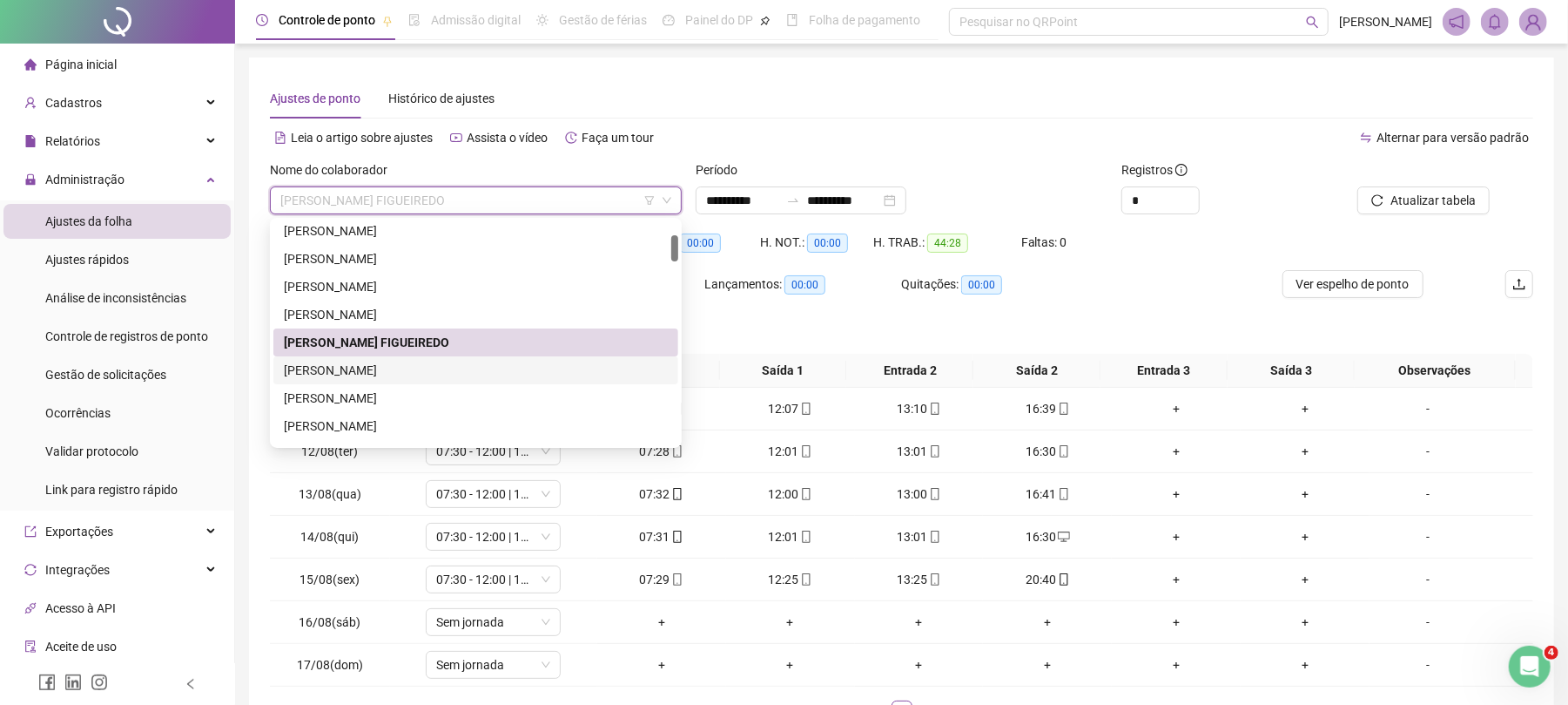
click at [446, 369] on div "[PERSON_NAME]" at bounding box center [476, 370] width 384 height 19
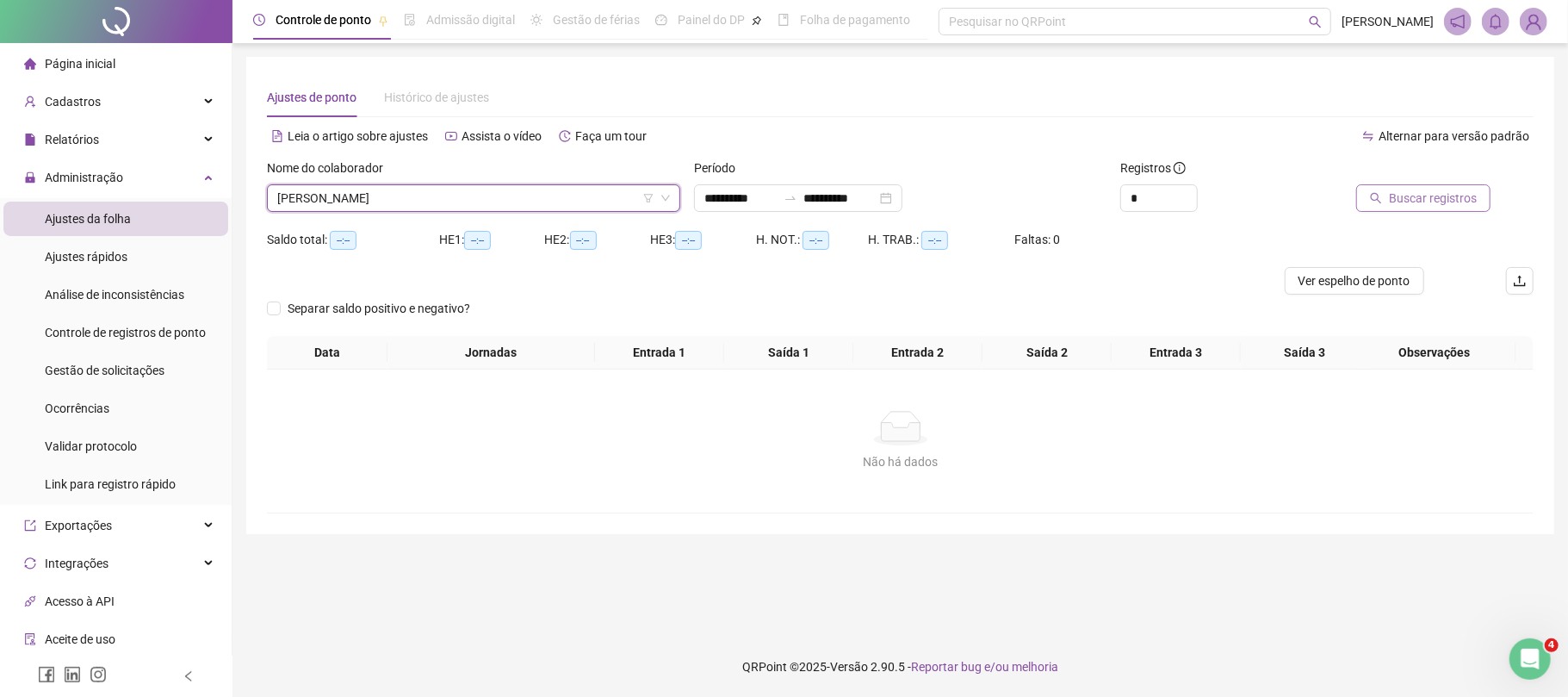
click at [1432, 204] on span "Buscar registros" at bounding box center [1433, 198] width 87 height 19
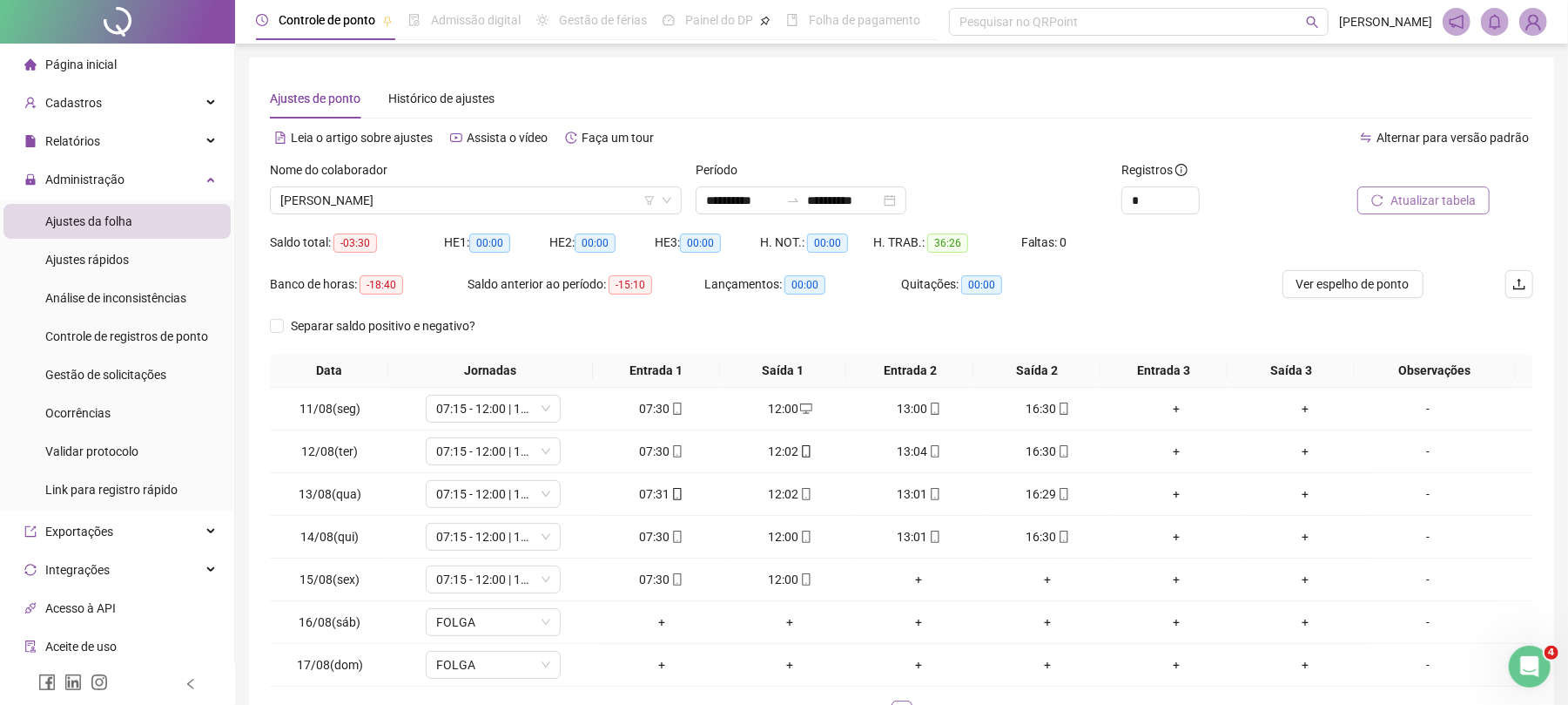
click at [1436, 195] on span "Atualizar tabela" at bounding box center [1433, 201] width 86 height 19
click at [493, 214] on div "Nome do colaborador [PERSON_NAME]" at bounding box center [476, 193] width 426 height 68
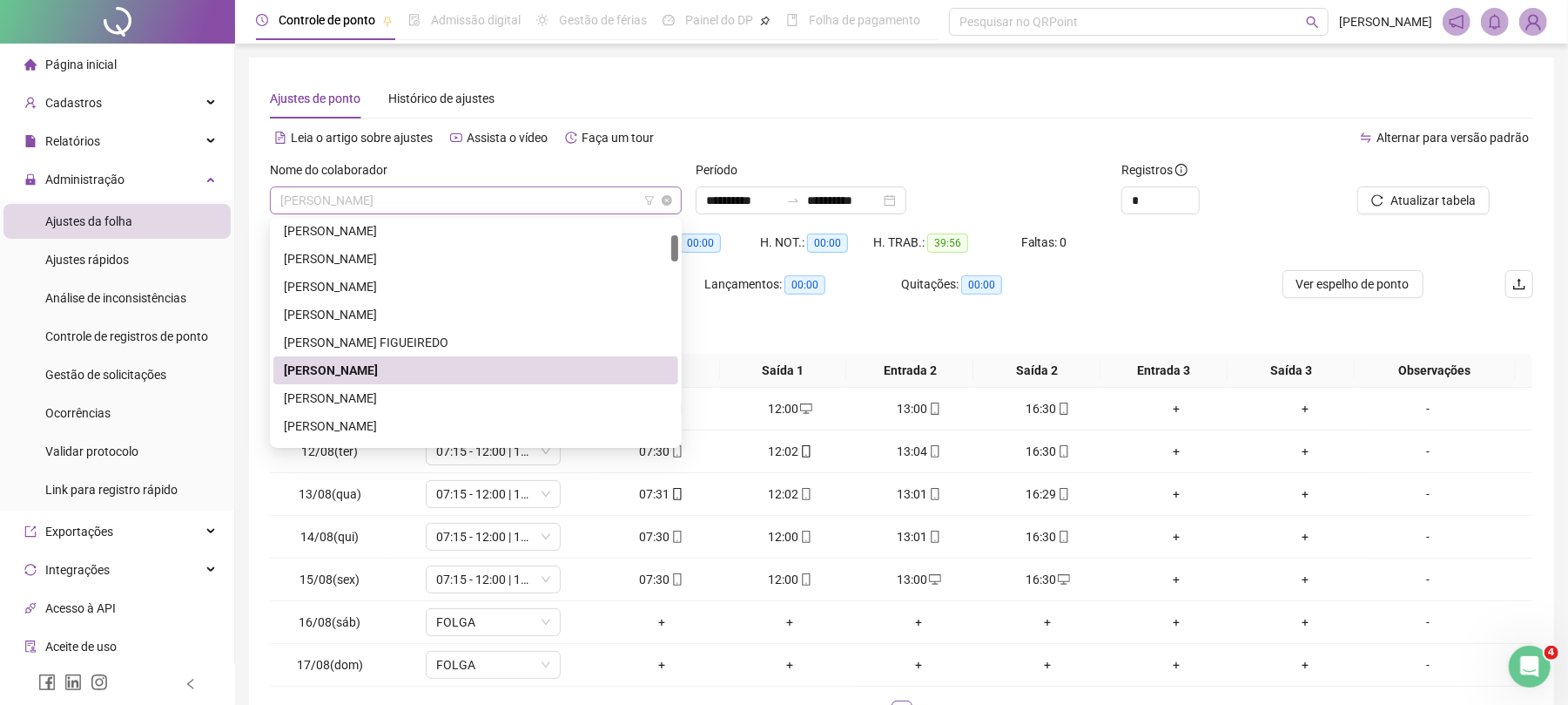
click at [499, 199] on span "[PERSON_NAME]" at bounding box center [475, 200] width 391 height 26
click at [394, 404] on div "[PERSON_NAME]" at bounding box center [476, 398] width 384 height 19
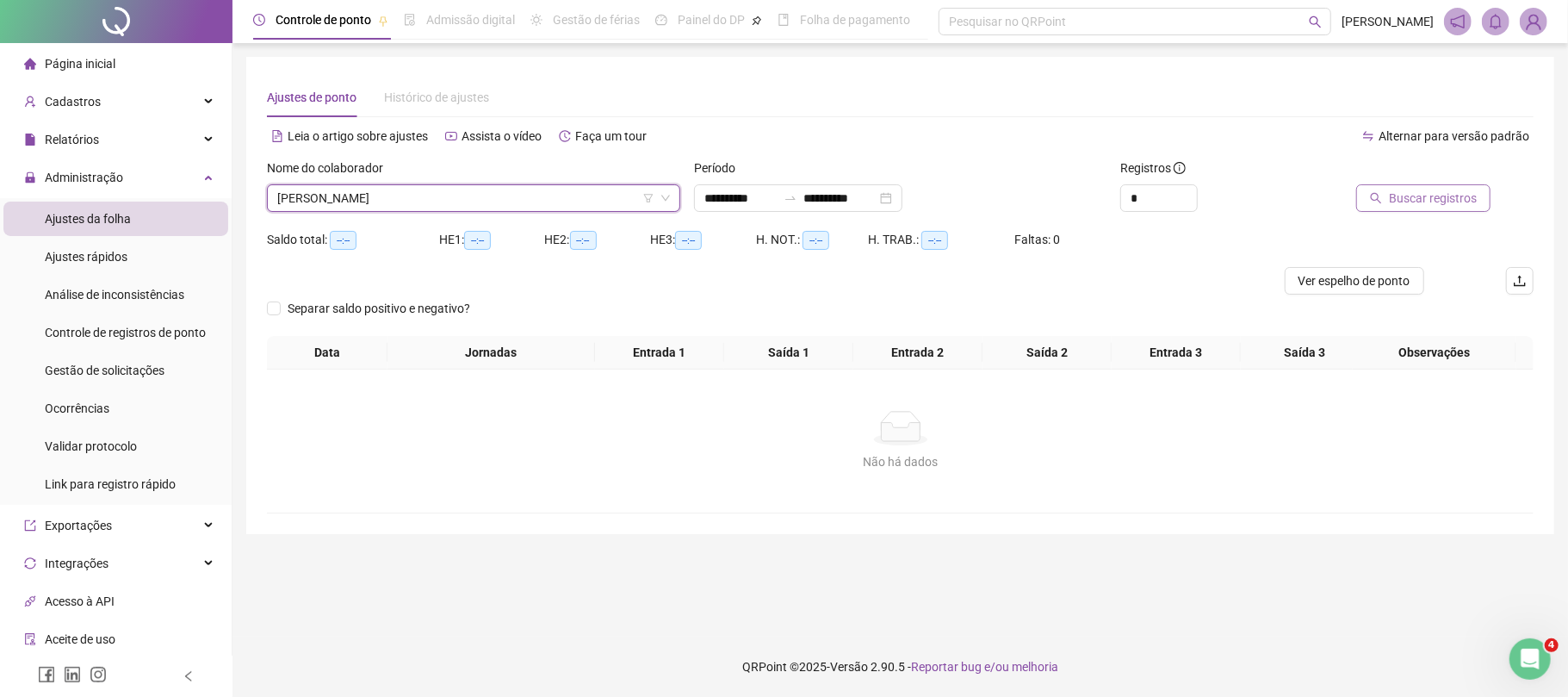
click at [1436, 198] on span "Buscar registros" at bounding box center [1433, 198] width 87 height 19
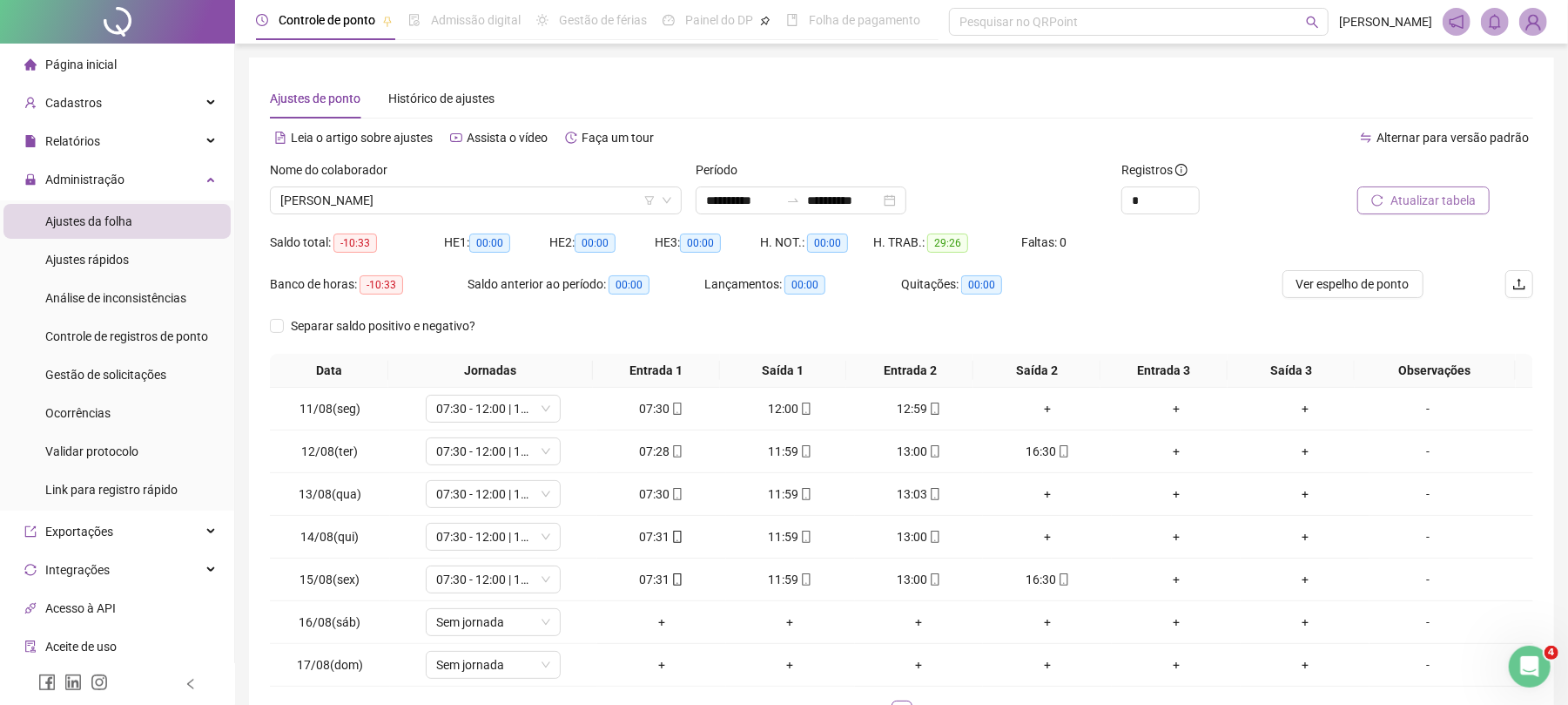
click at [1461, 203] on span "Atualizar tabela" at bounding box center [1433, 201] width 86 height 19
click at [1033, 408] on div "+" at bounding box center [1047, 408] width 115 height 19
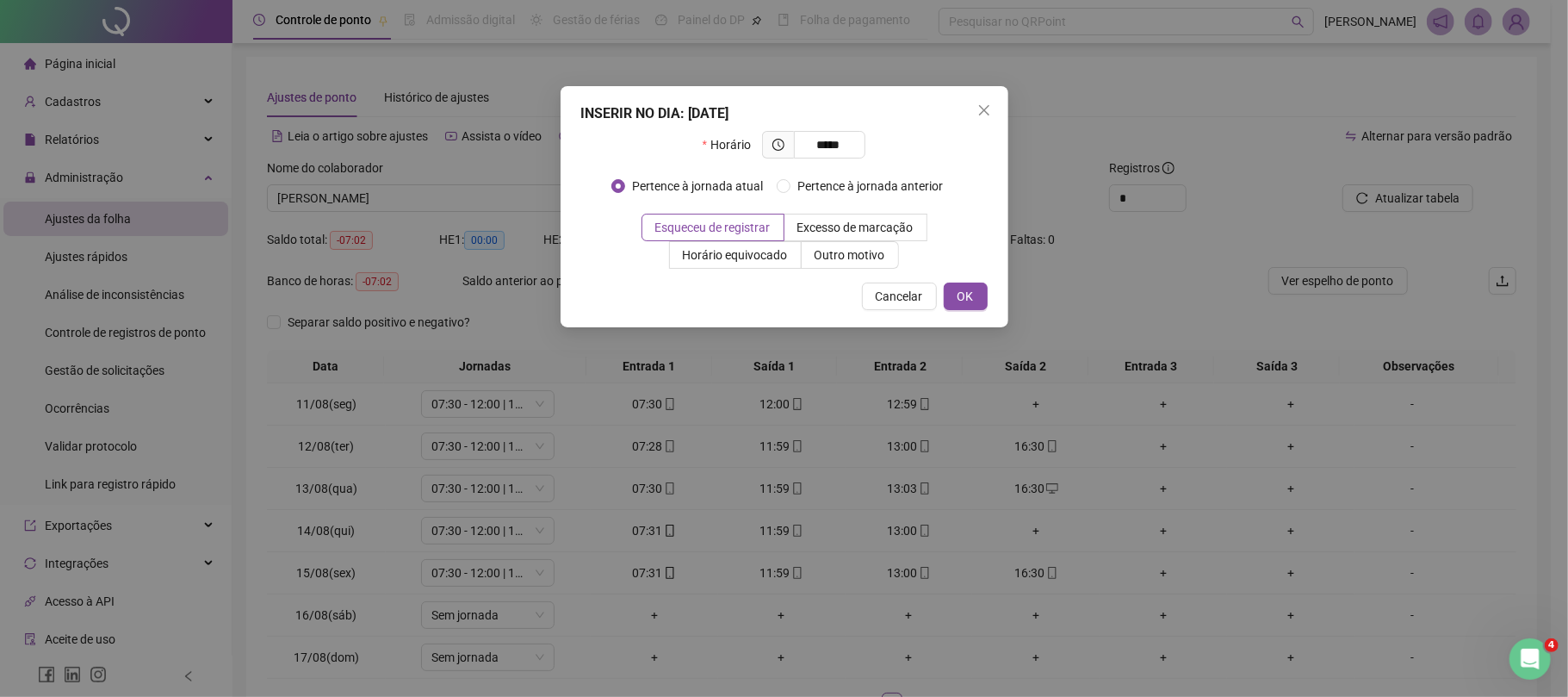
type input "*****"
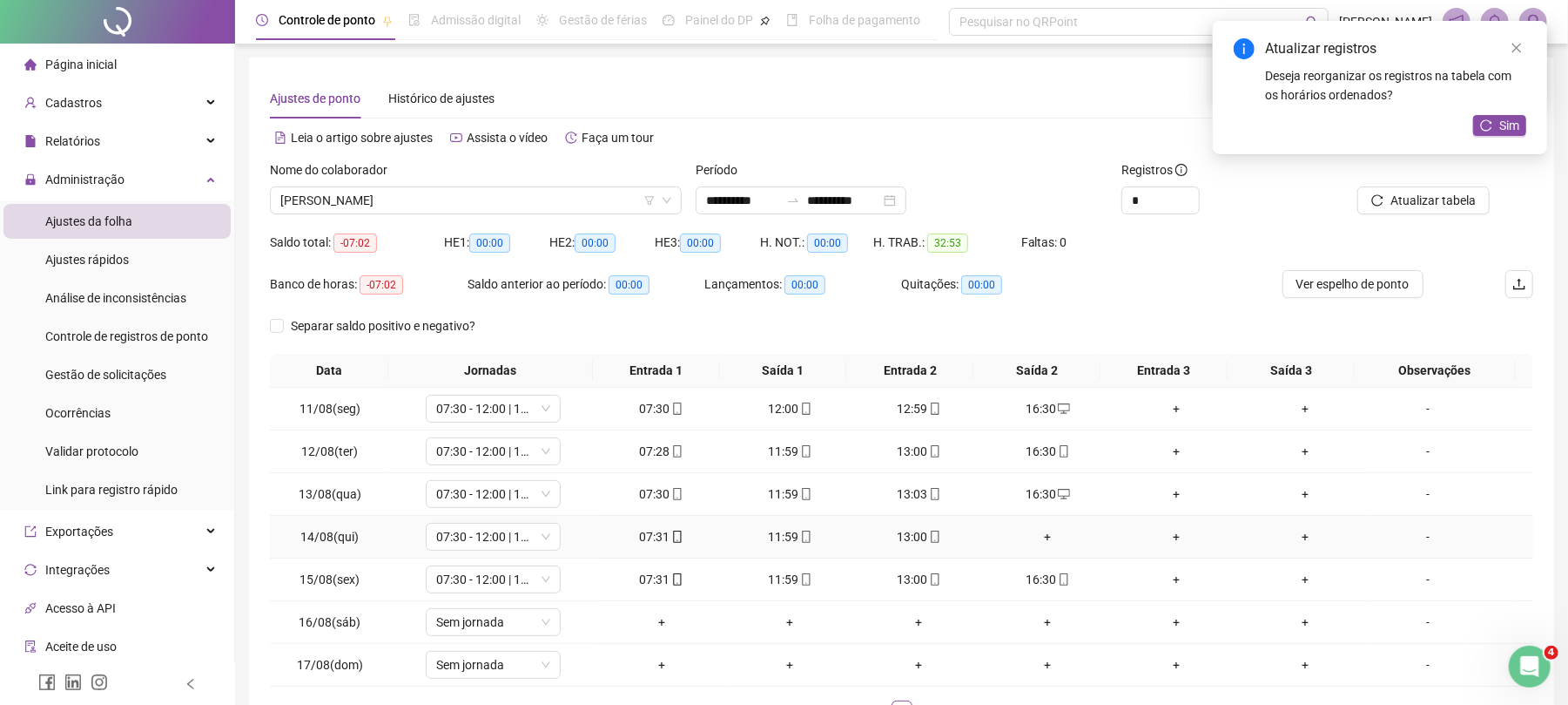
click at [1036, 530] on div "+" at bounding box center [1047, 537] width 115 height 19
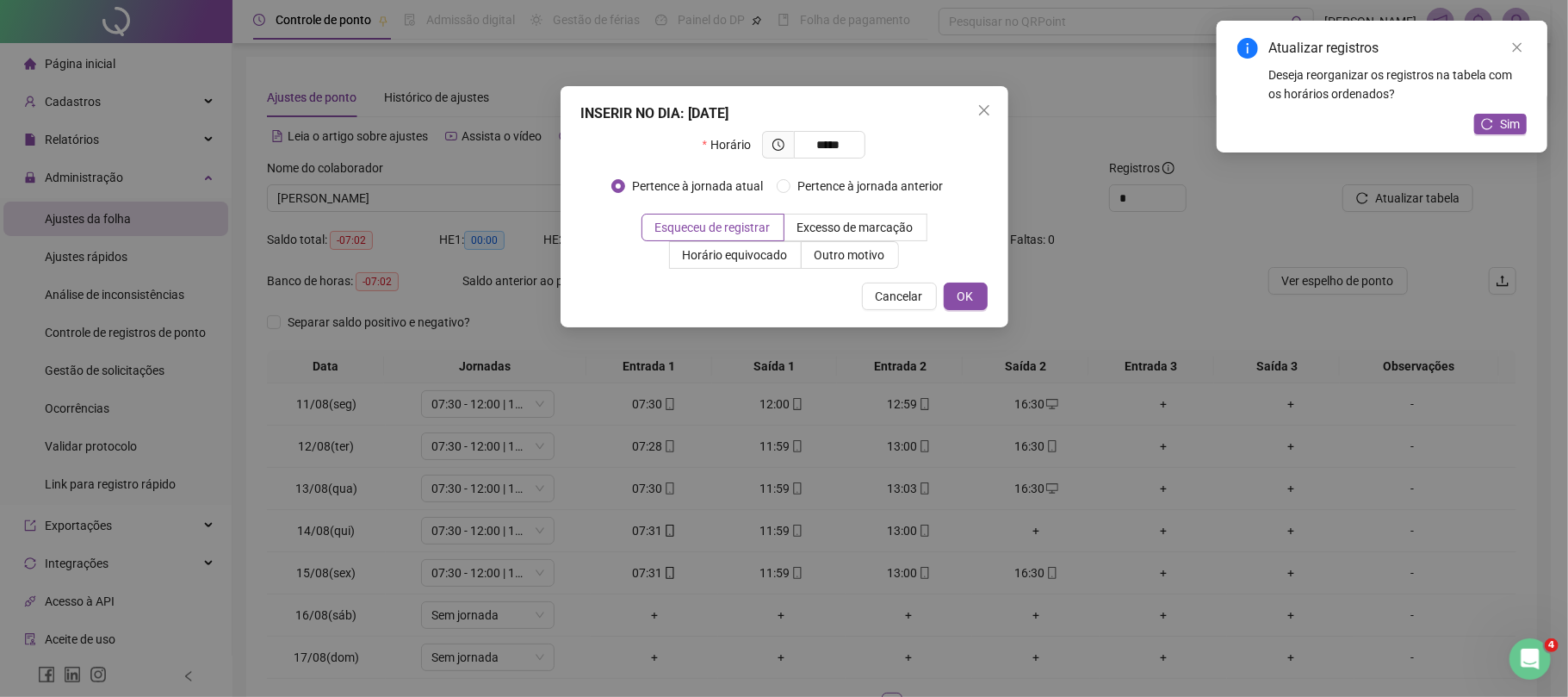
type input "*****"
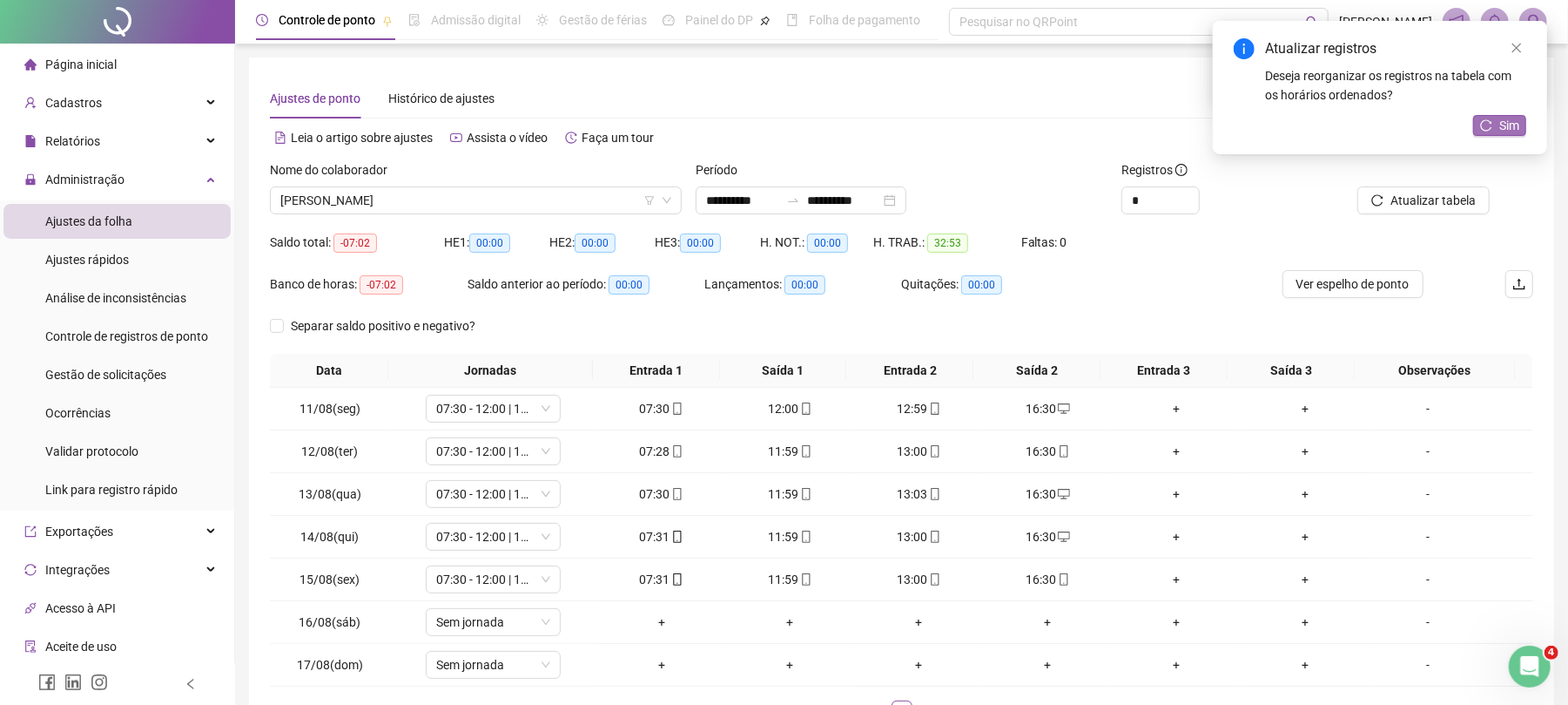
click at [1487, 119] on icon "reload" at bounding box center [1486, 125] width 12 height 12
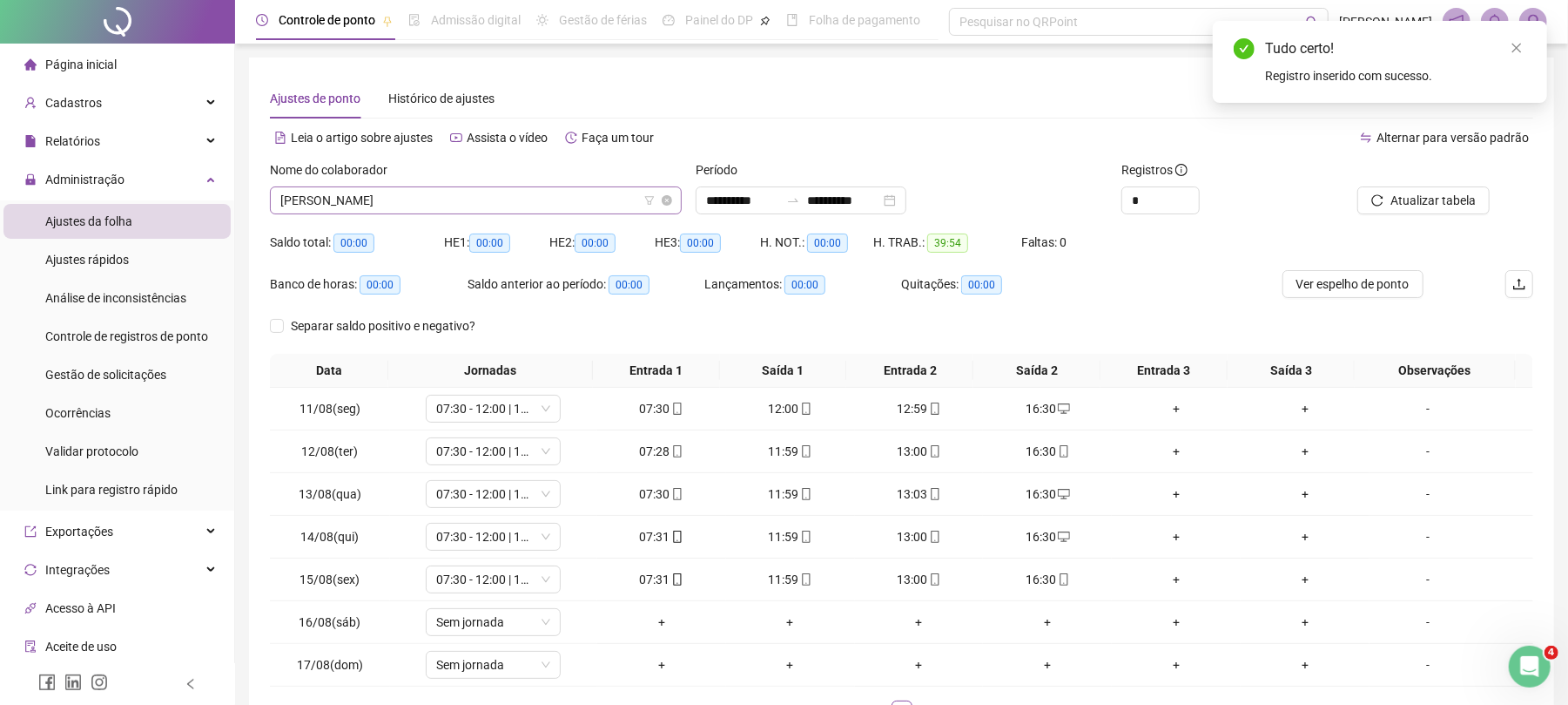
click at [396, 190] on span "[PERSON_NAME]" at bounding box center [475, 200] width 391 height 26
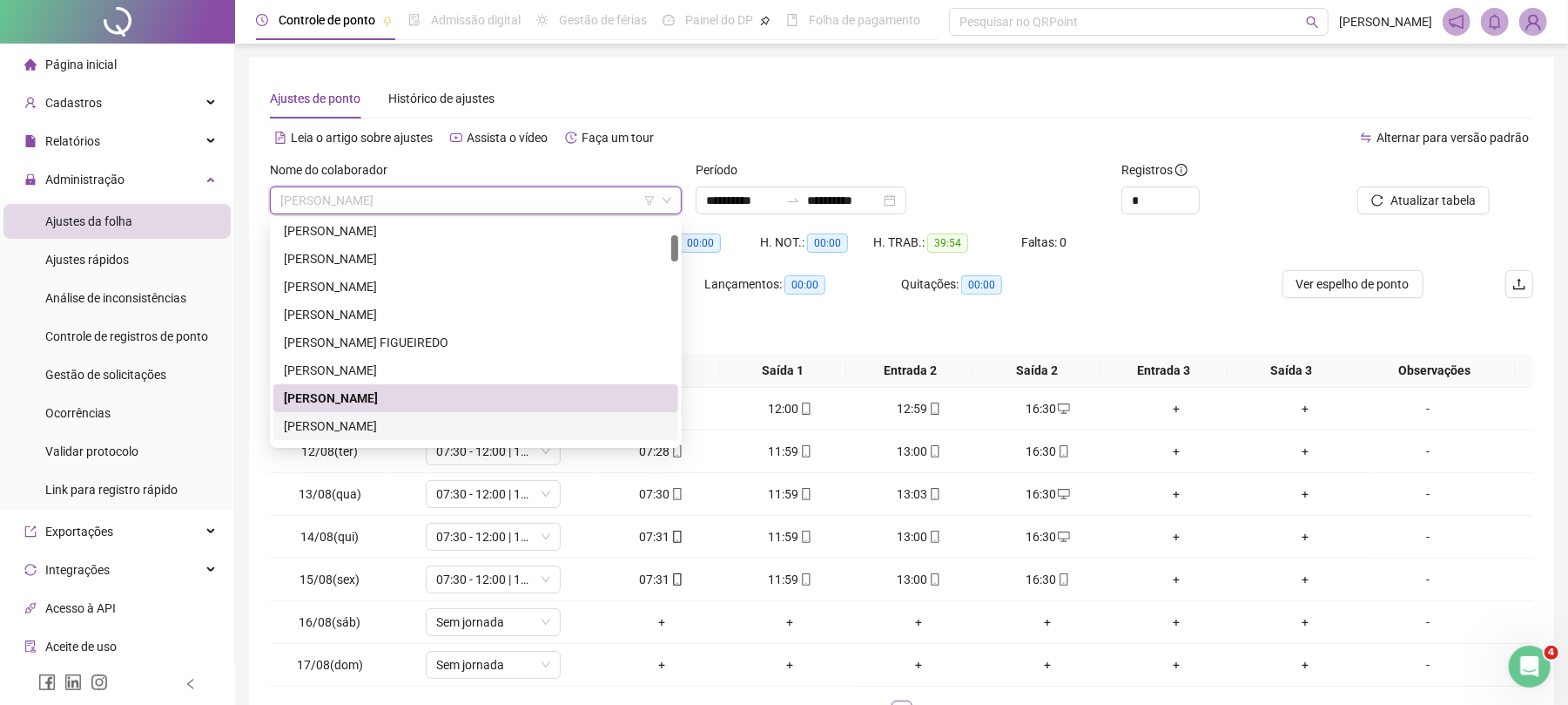
click at [423, 419] on div "[PERSON_NAME]" at bounding box center [476, 426] width 384 height 19
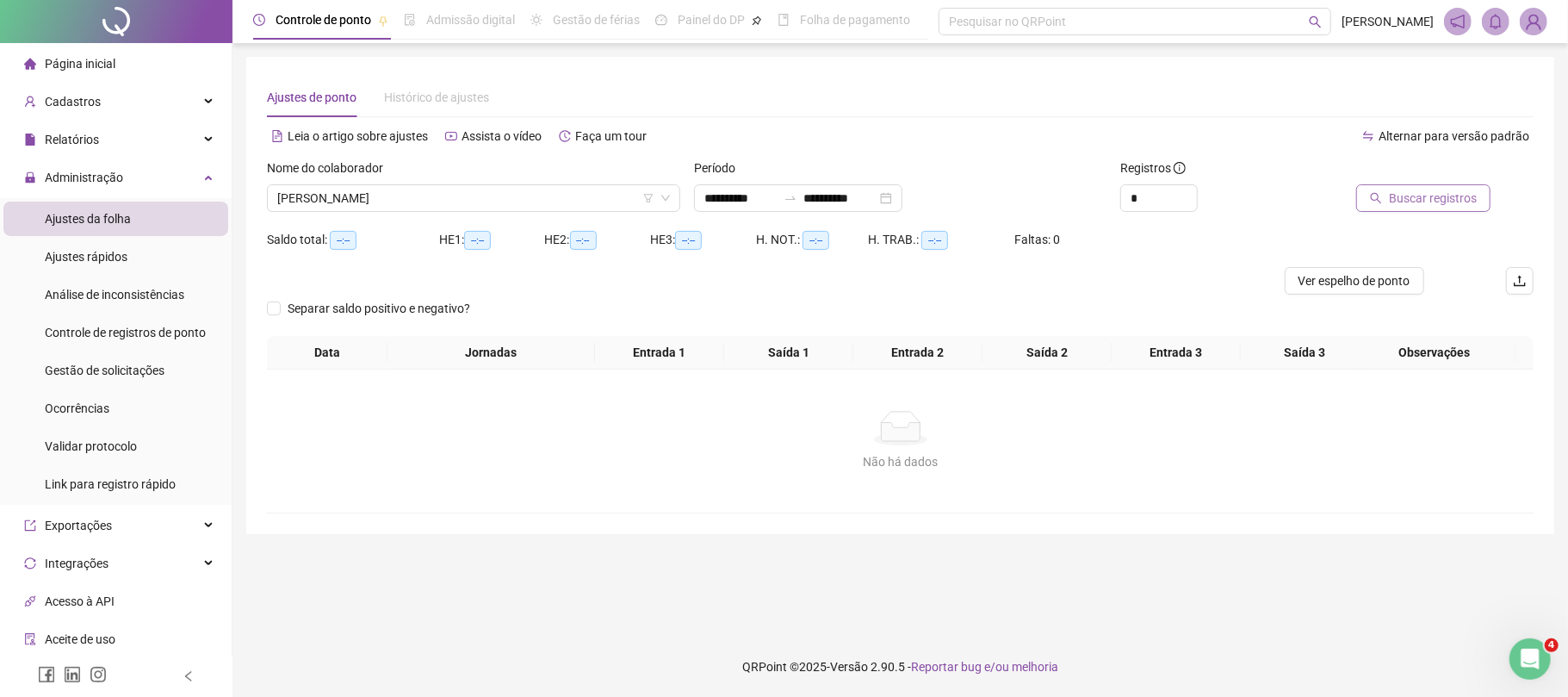
click at [1430, 194] on span "Buscar registros" at bounding box center [1433, 198] width 87 height 19
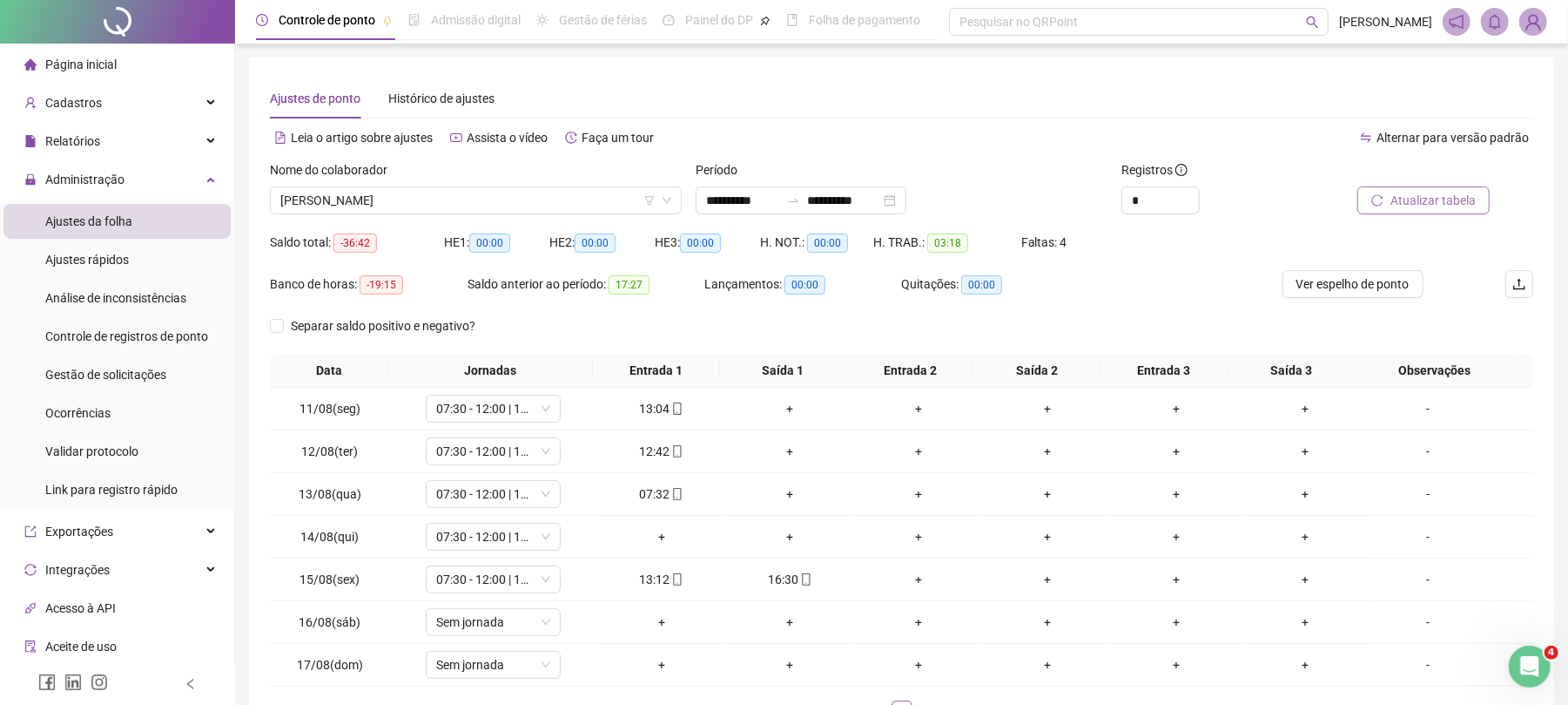
click at [1389, 193] on button "Atualizar tabela" at bounding box center [1423, 200] width 132 height 28
click at [1442, 191] on span "Atualizar tabela" at bounding box center [1433, 201] width 86 height 19
click at [1042, 443] on div "+" at bounding box center [1047, 451] width 115 height 19
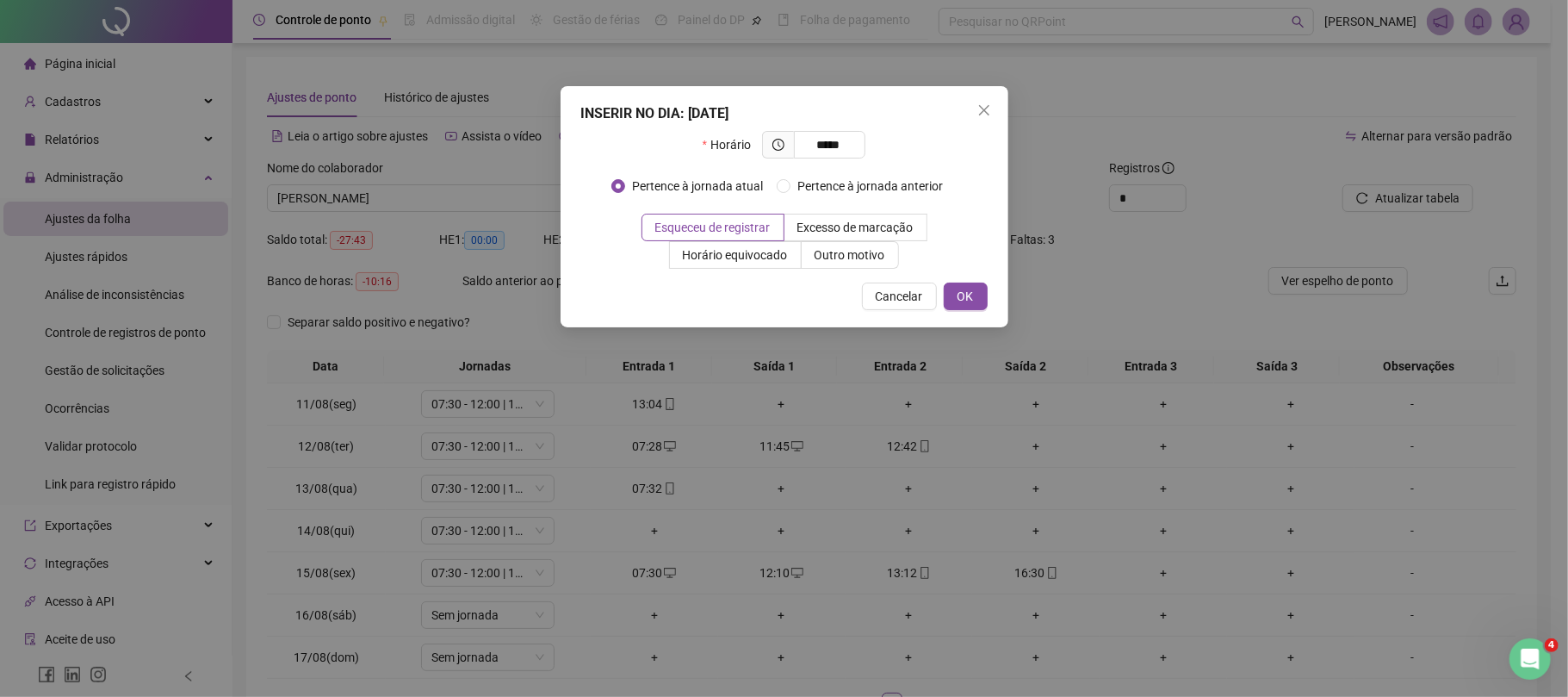
type input "*****"
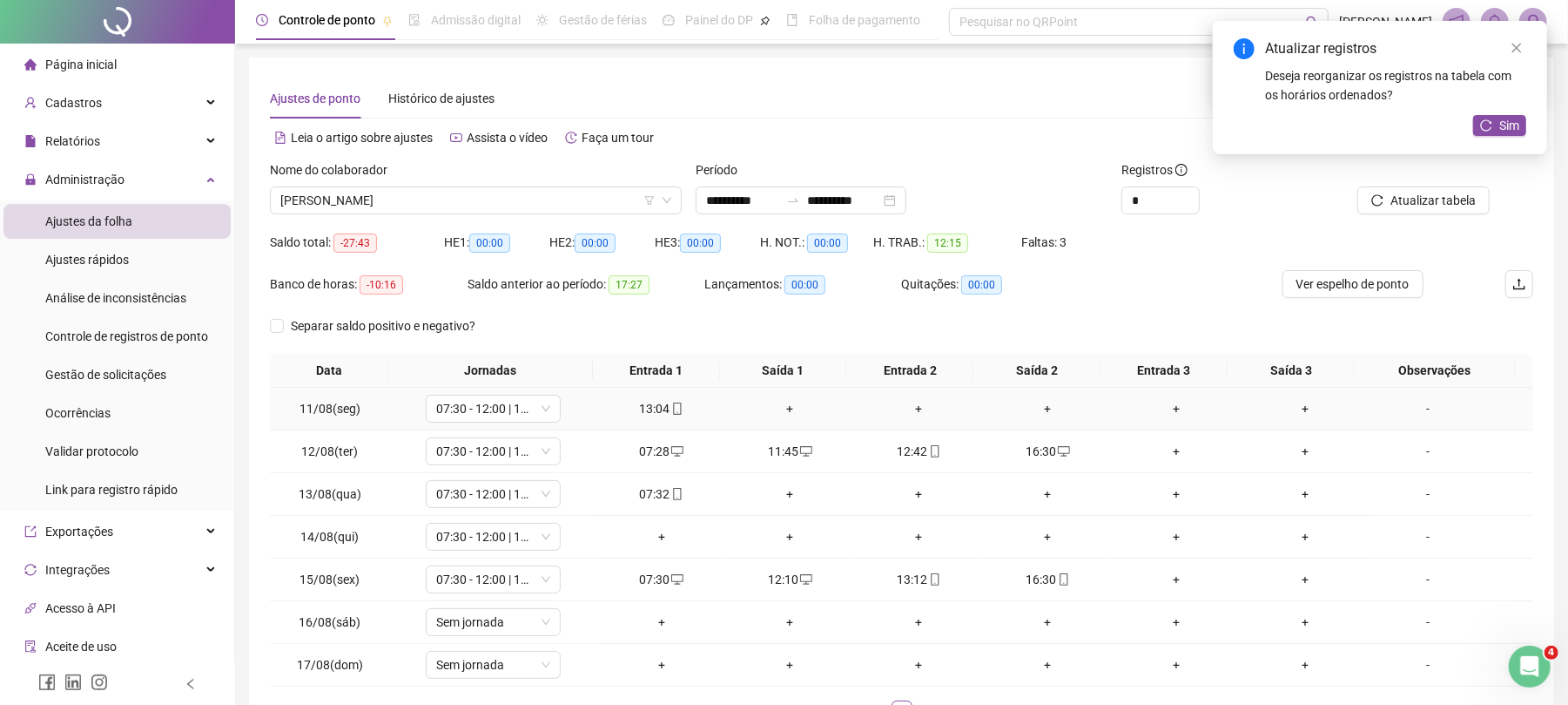
click at [771, 394] on td "+" at bounding box center [791, 408] width 129 height 43
click at [771, 404] on div "+" at bounding box center [790, 408] width 115 height 19
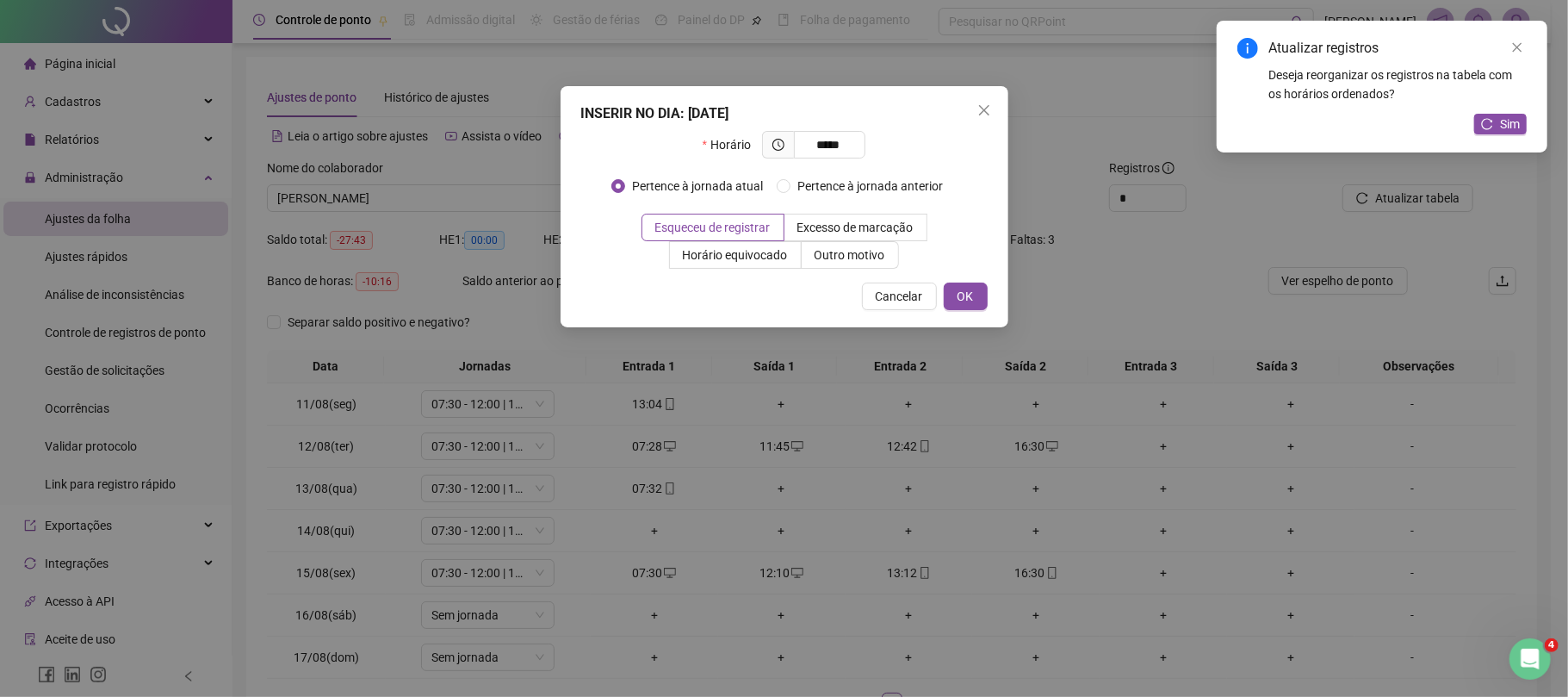
type input "*****"
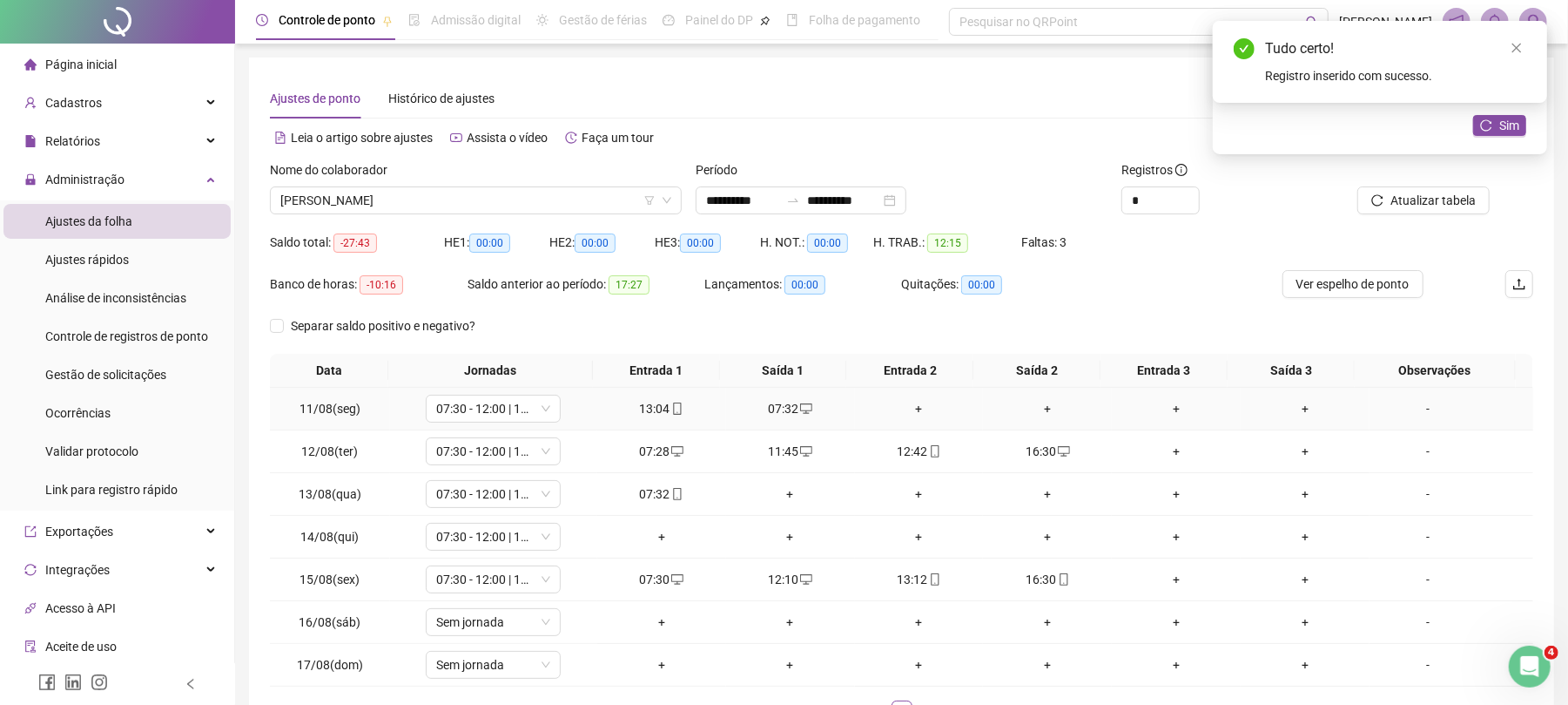
click at [896, 409] on div "+" at bounding box center [920, 408] width 115 height 19
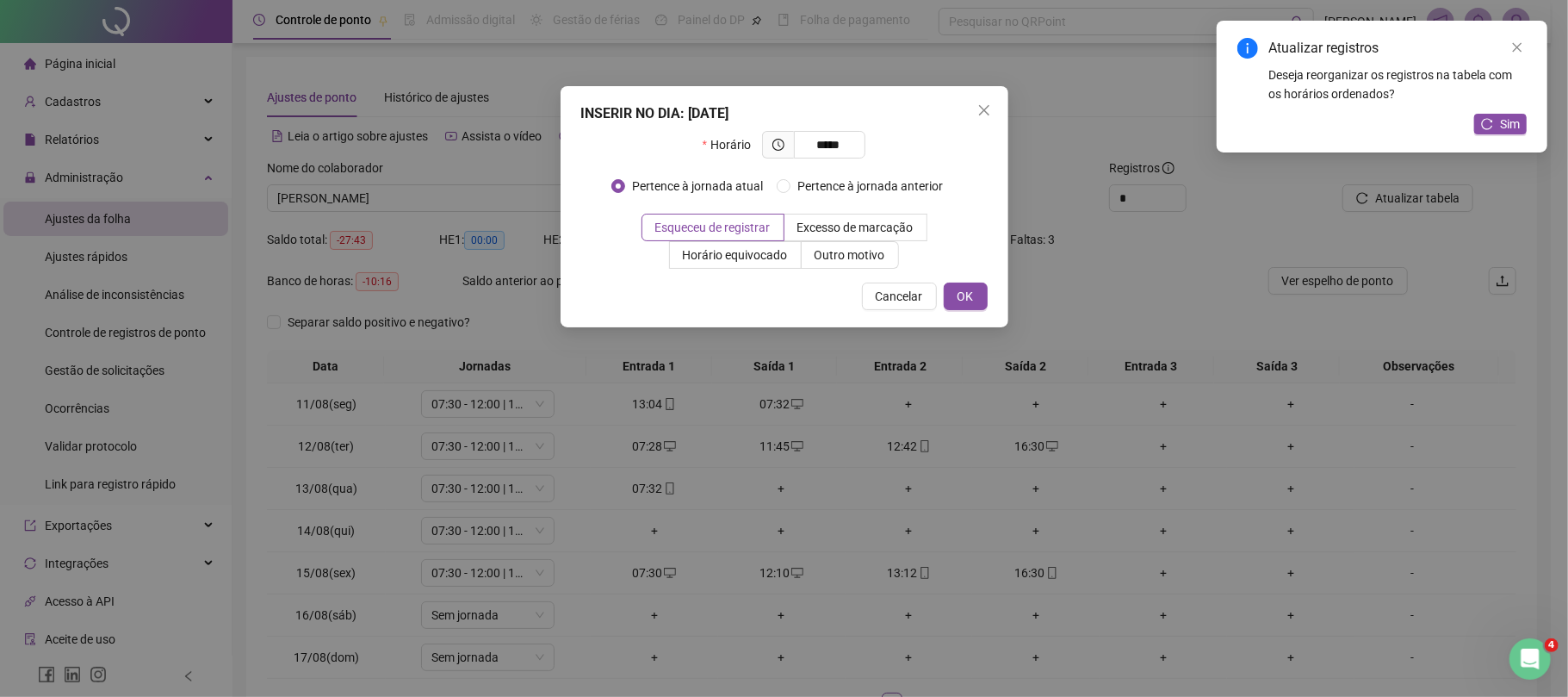
type input "*****"
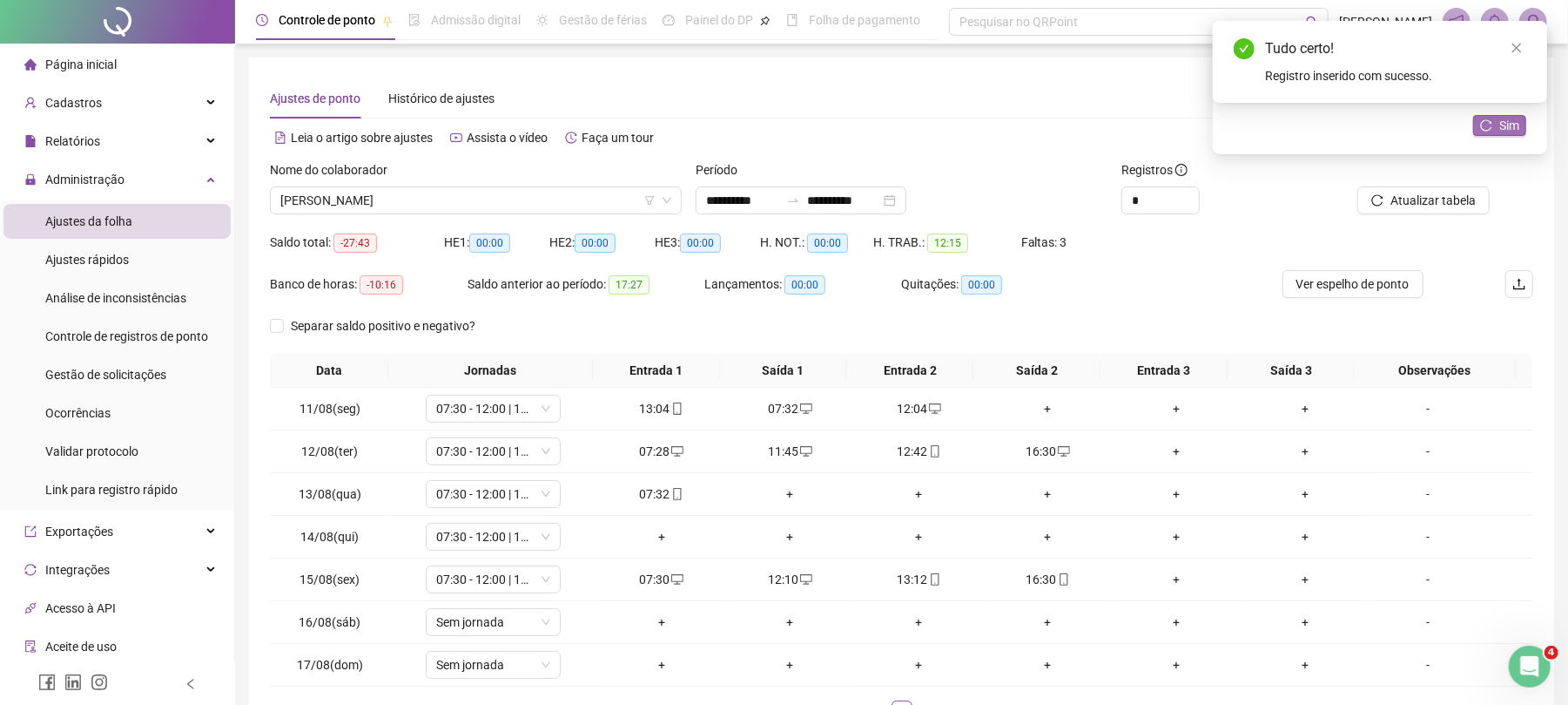
click at [1495, 117] on button "Sim" at bounding box center [1500, 126] width 53 height 21
click at [1036, 398] on td "+" at bounding box center [1048, 408] width 129 height 43
click at [1036, 411] on div "+" at bounding box center [1047, 408] width 115 height 19
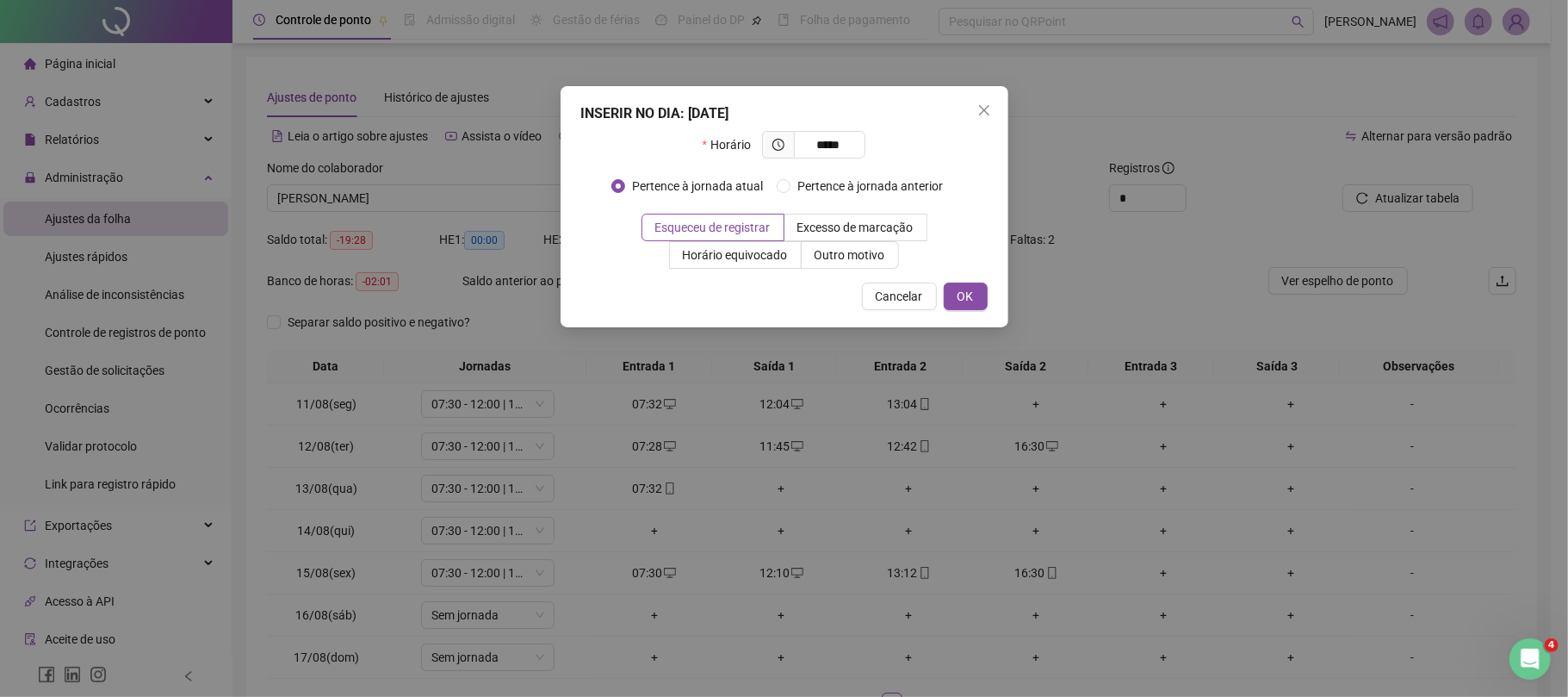
type input "*****"
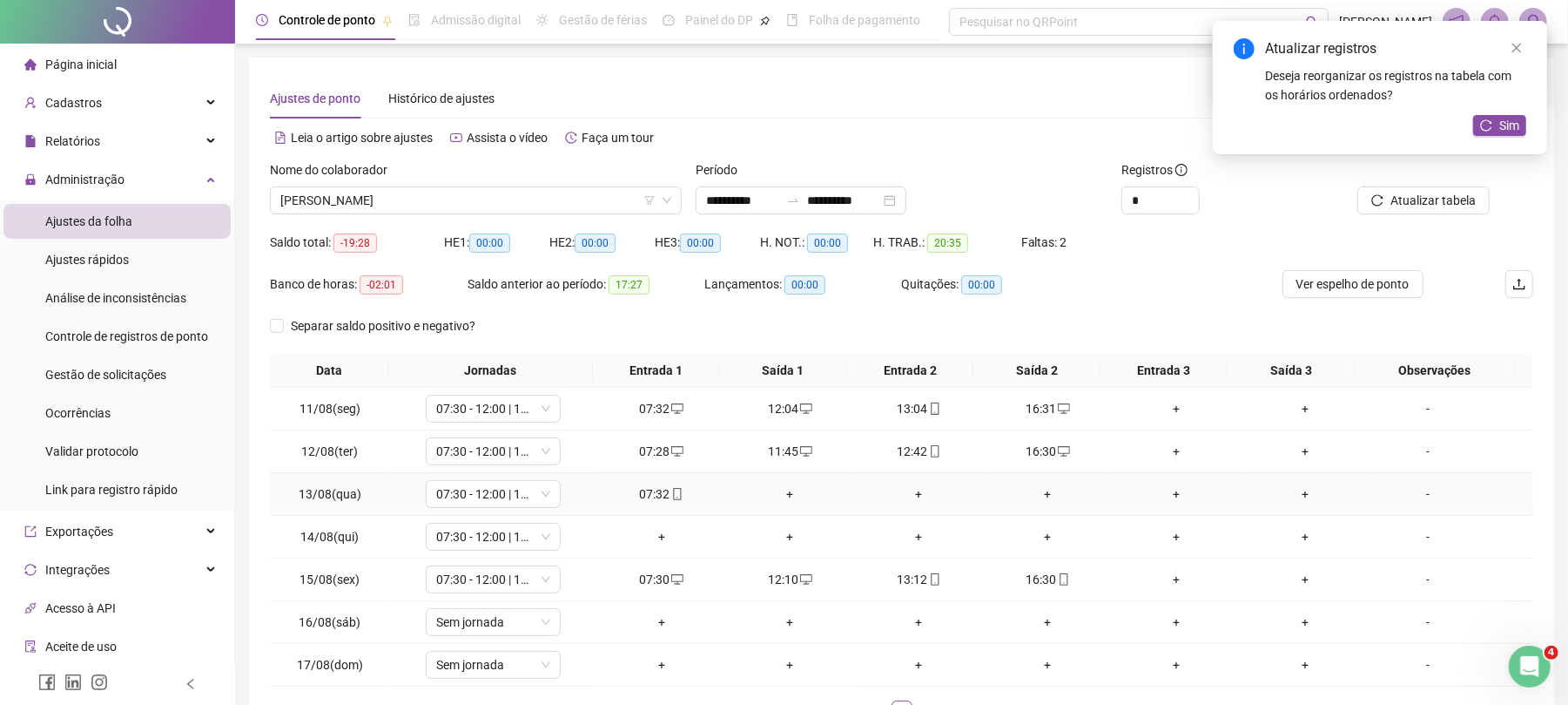
click at [771, 489] on div "+" at bounding box center [790, 494] width 115 height 19
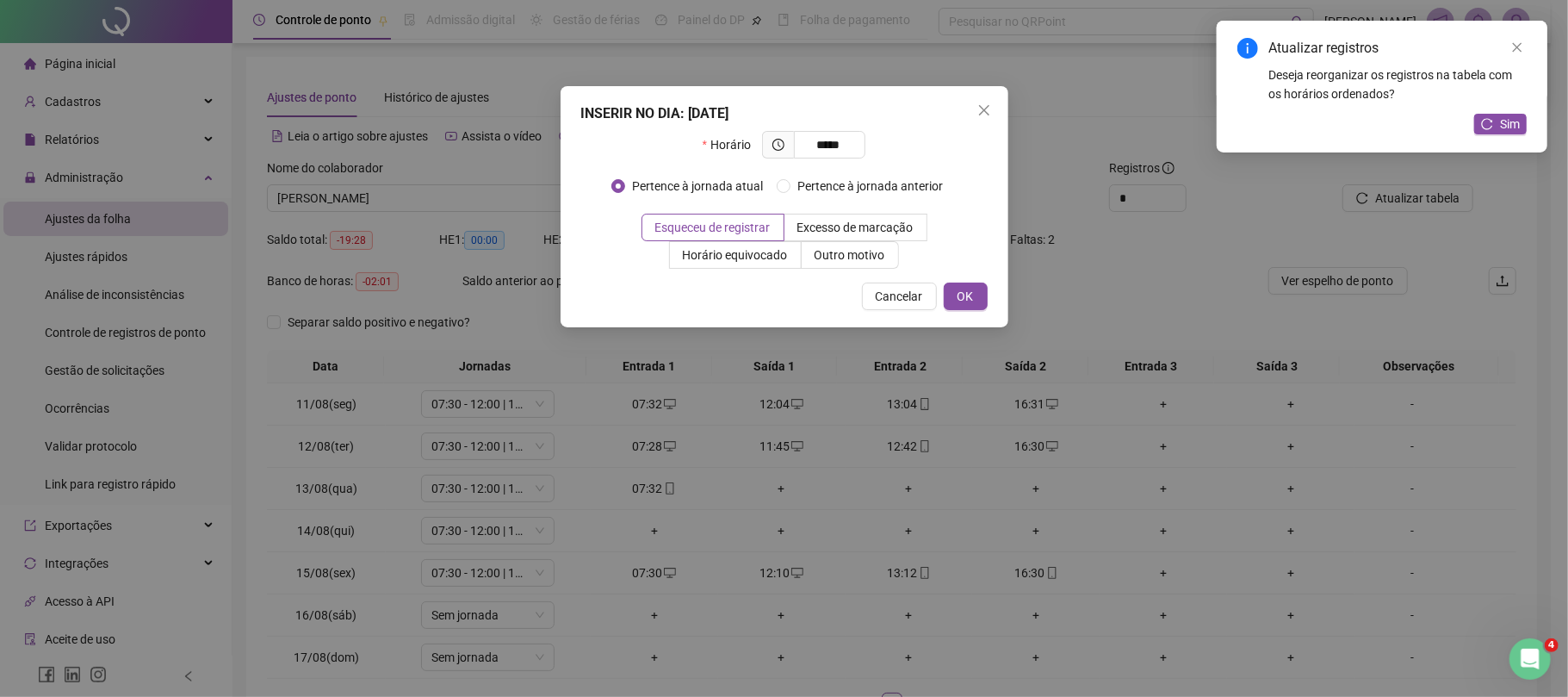
type input "*****"
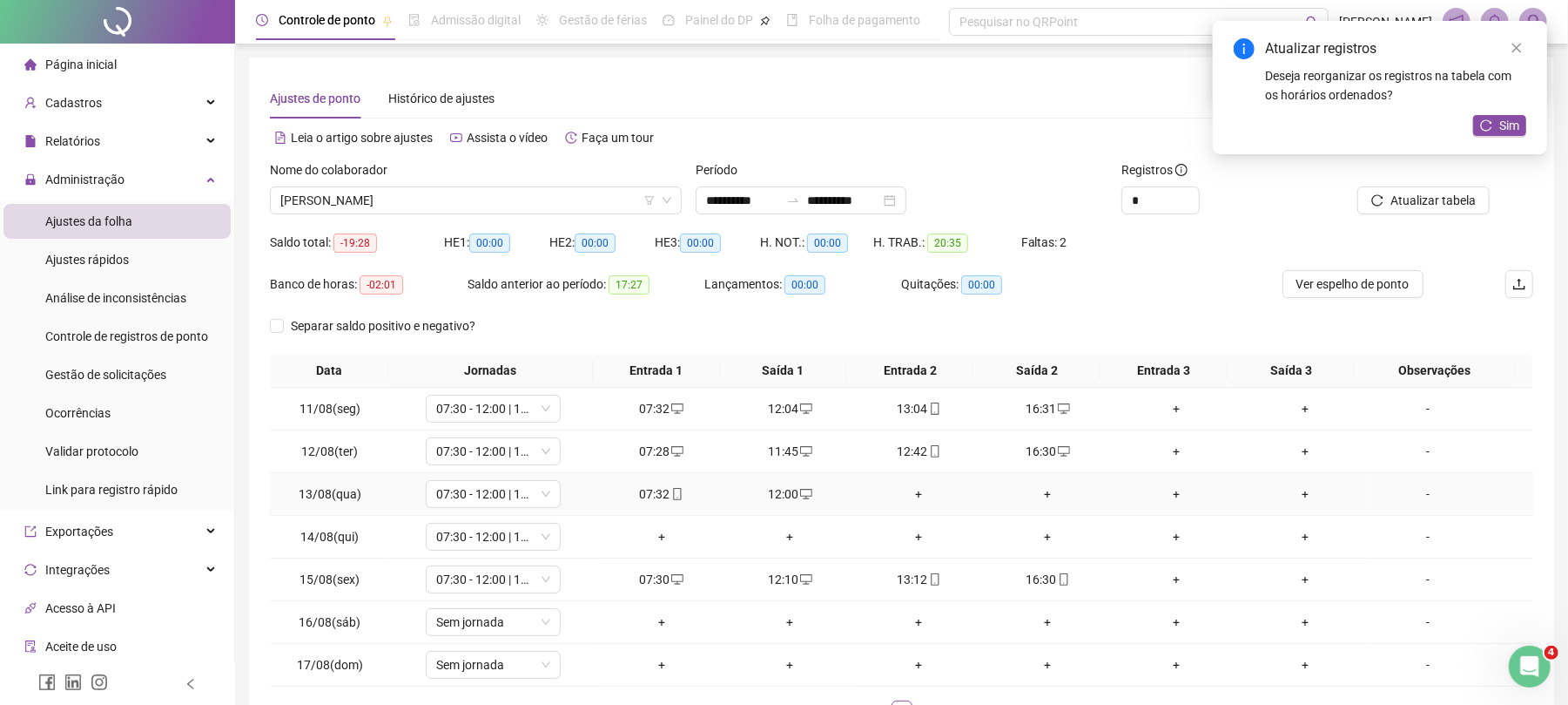
click at [914, 492] on div "+" at bounding box center [920, 494] width 115 height 19
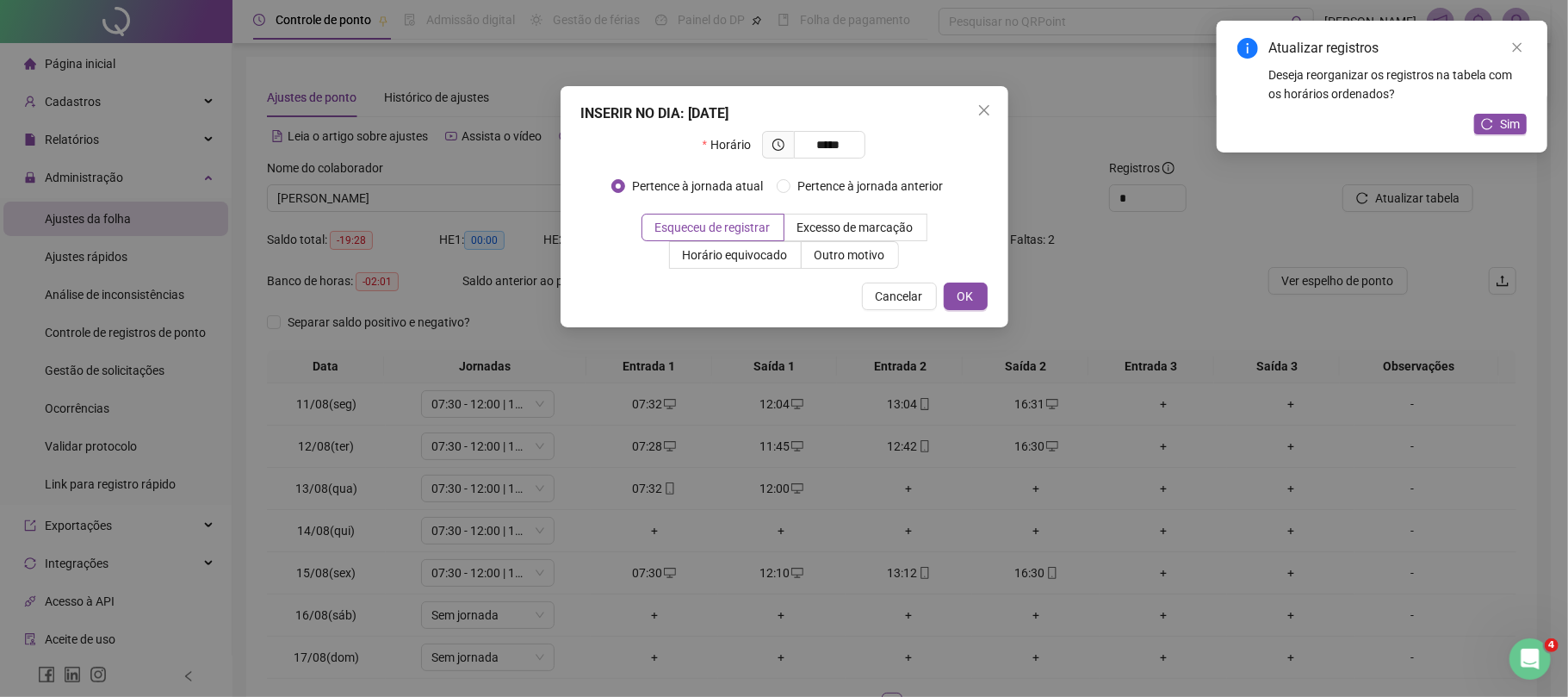
type input "*****"
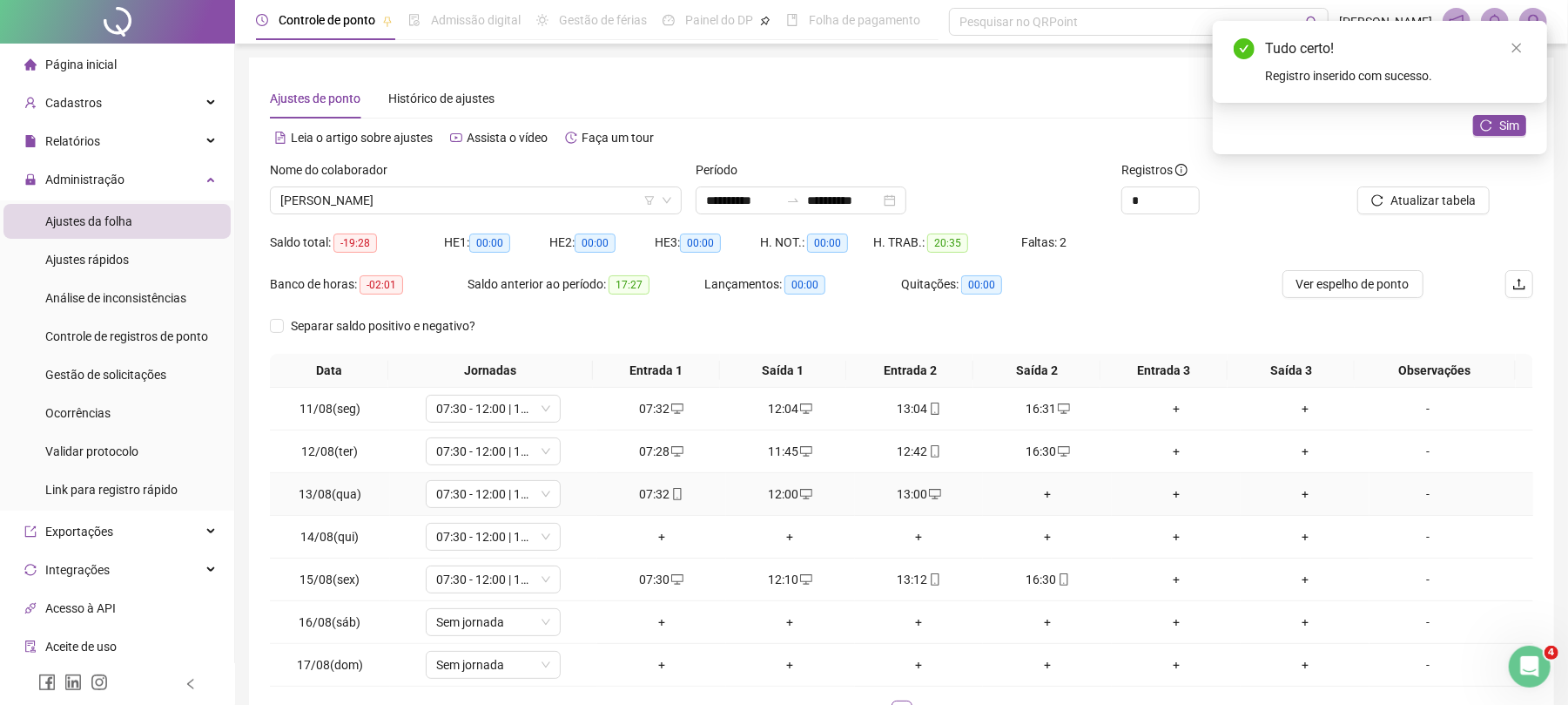
click at [1036, 492] on div "+" at bounding box center [1047, 494] width 115 height 19
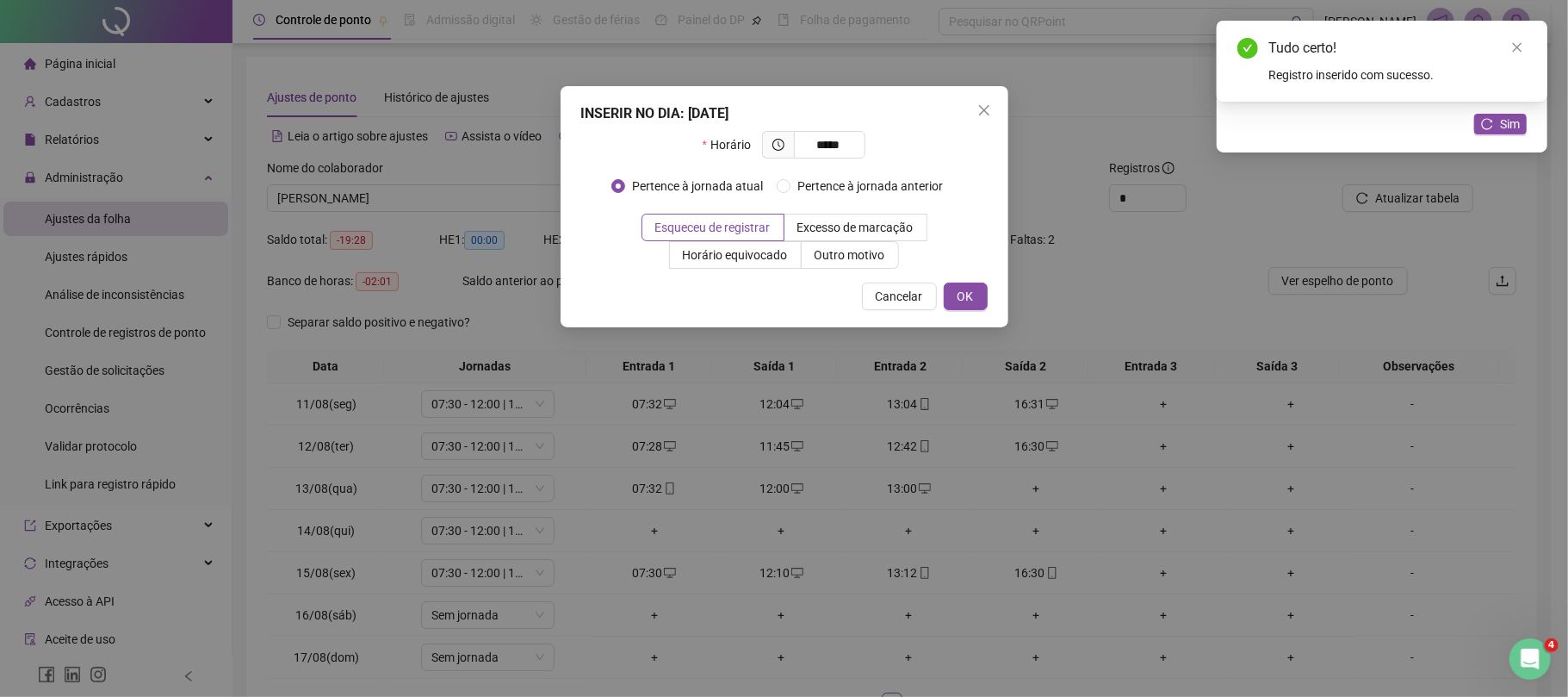
type input "*****"
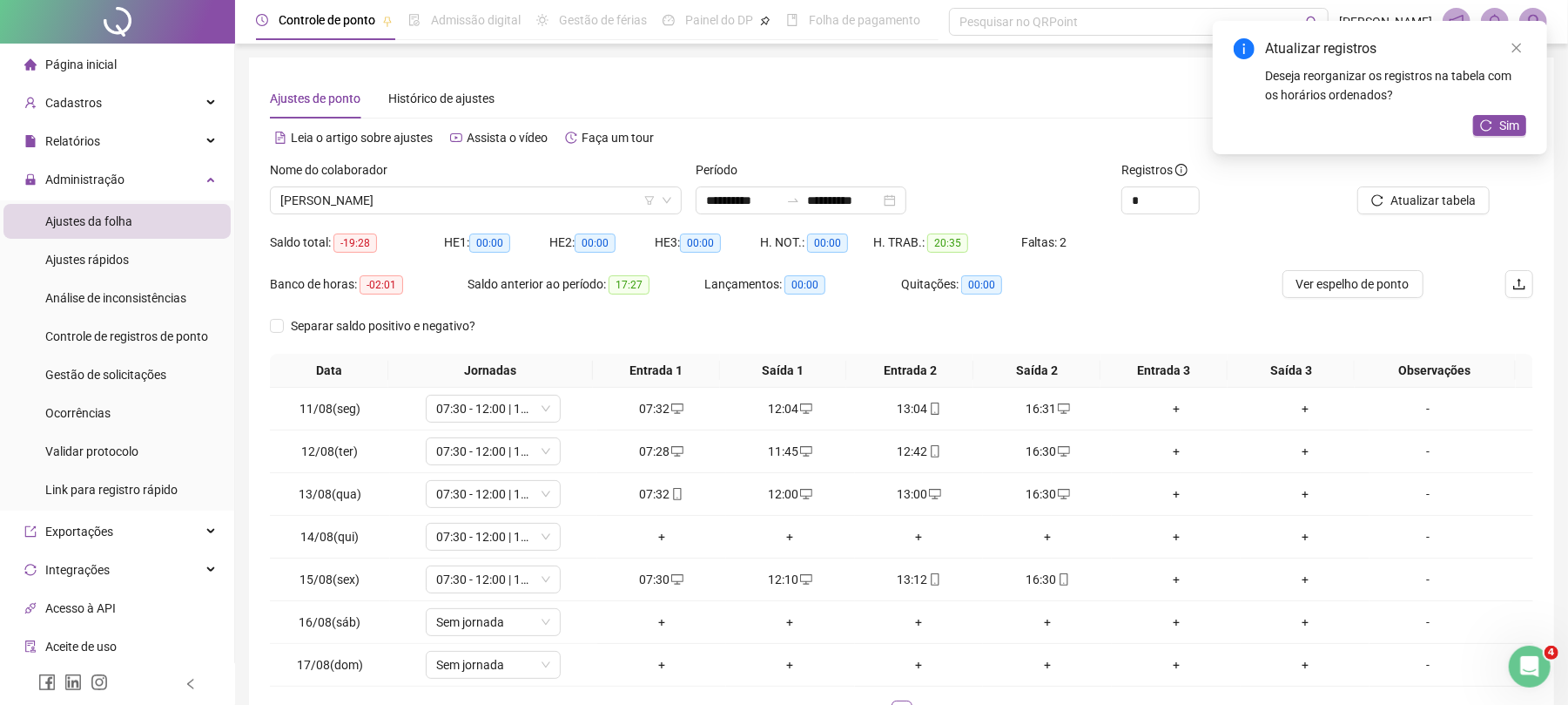
click at [1515, 112] on div "Atualizar registros Deseja reorganizar os registros na tabela com os horários o…" at bounding box center [1381, 88] width 335 height 133
click at [1509, 117] on span "Sim" at bounding box center [1509, 126] width 20 height 19
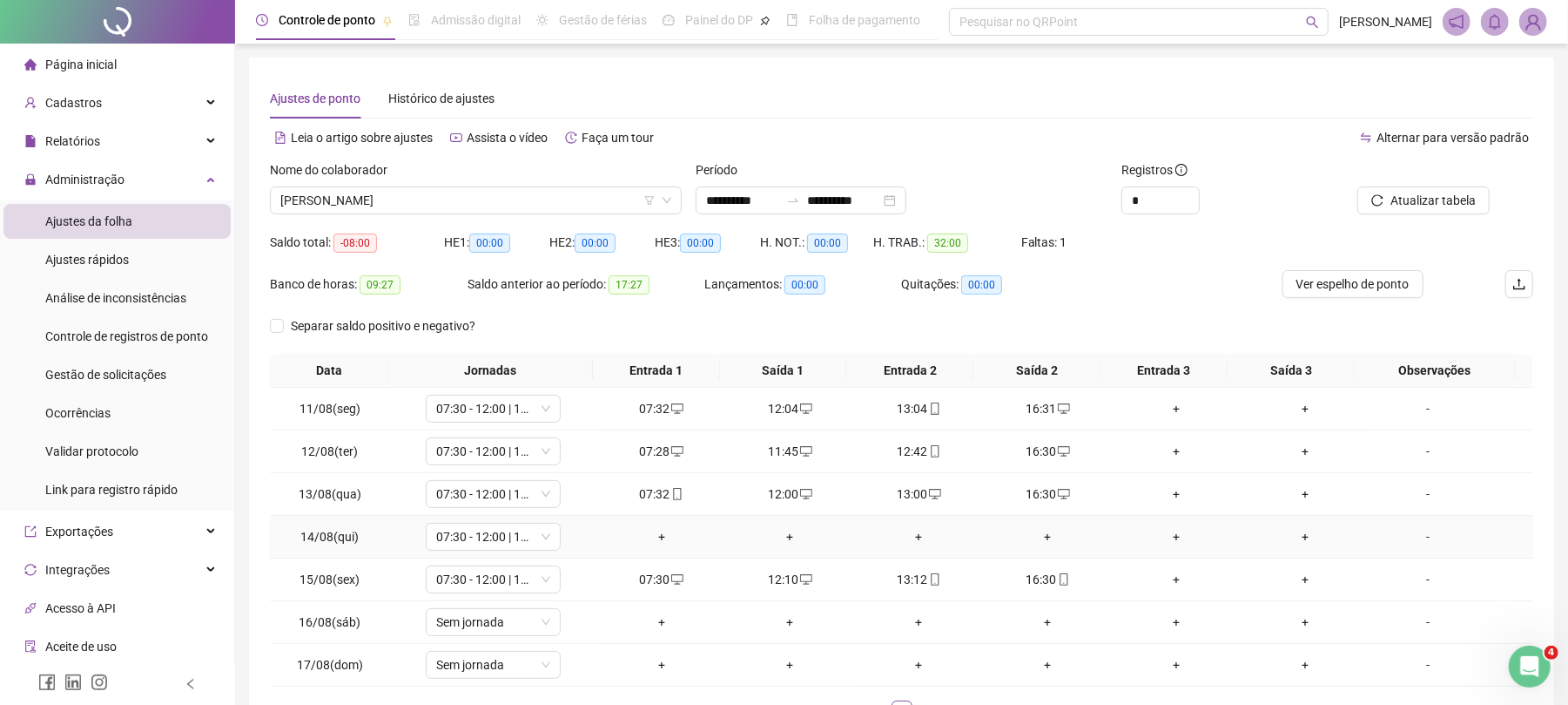
click at [658, 541] on div "+" at bounding box center [661, 537] width 115 height 19
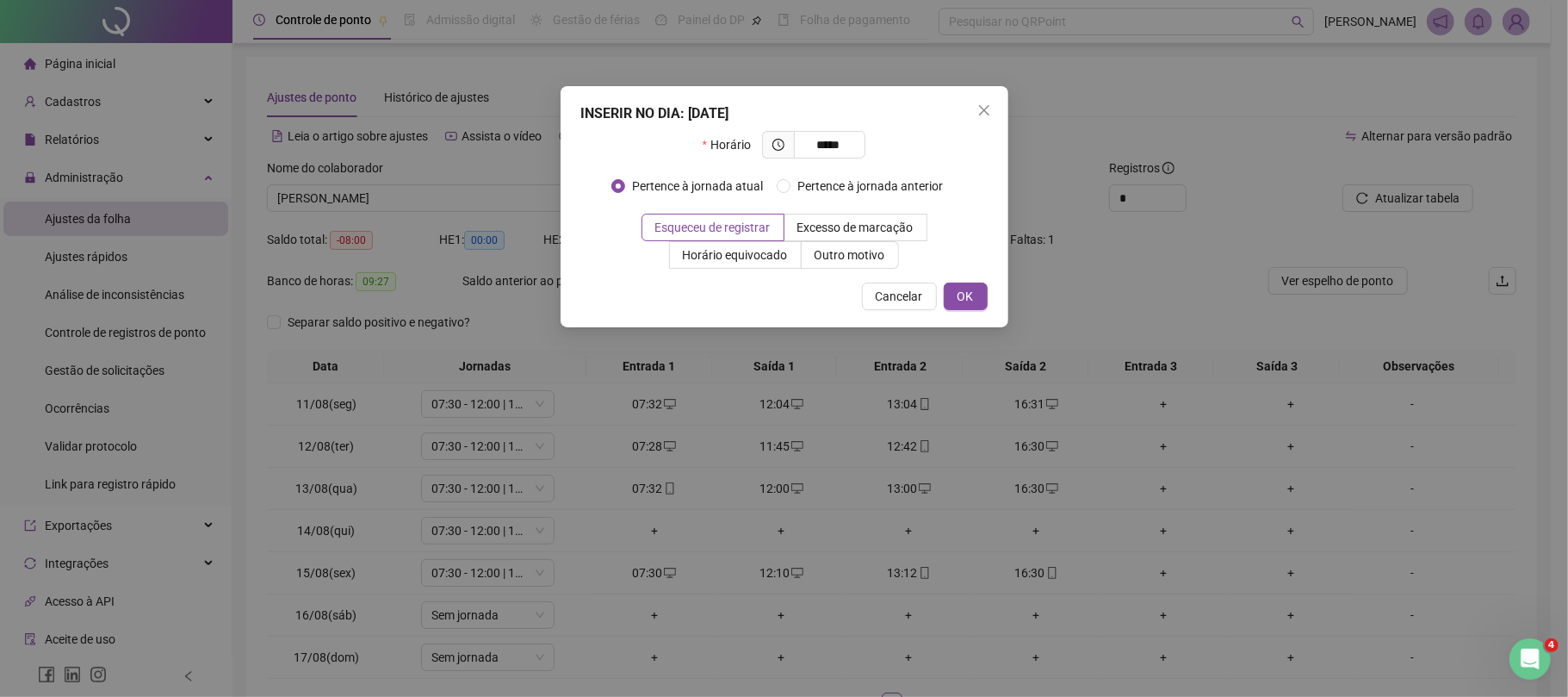
type input "*****"
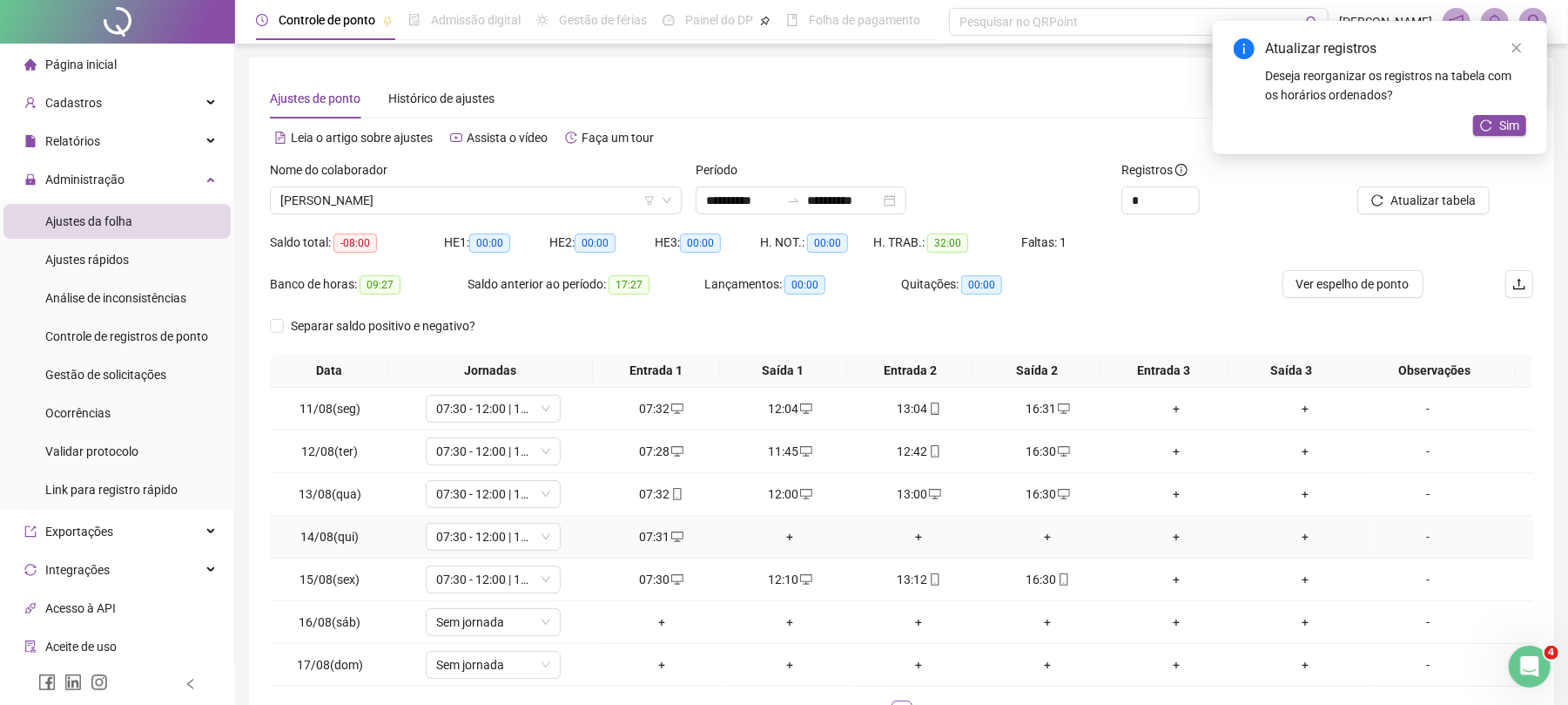
click at [779, 537] on div "+" at bounding box center [790, 537] width 115 height 19
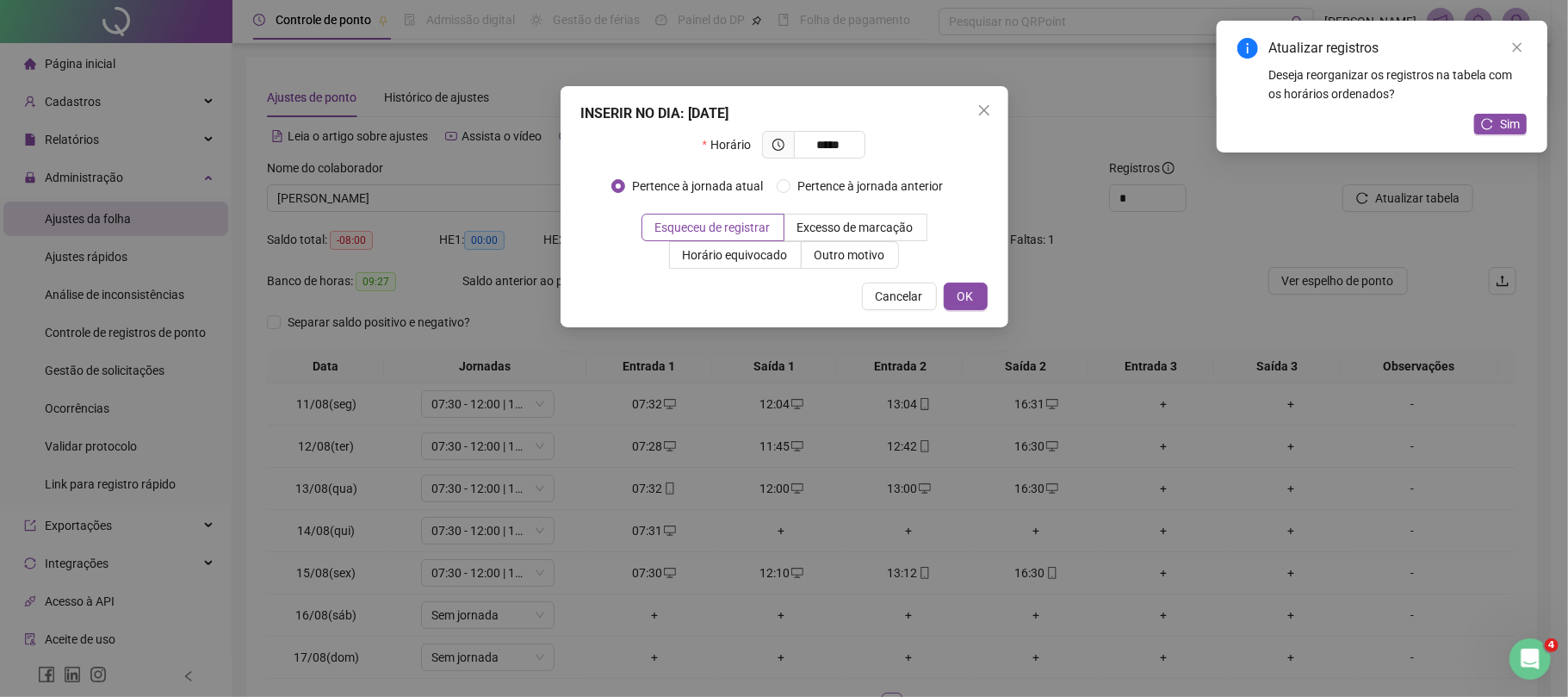
type input "*****"
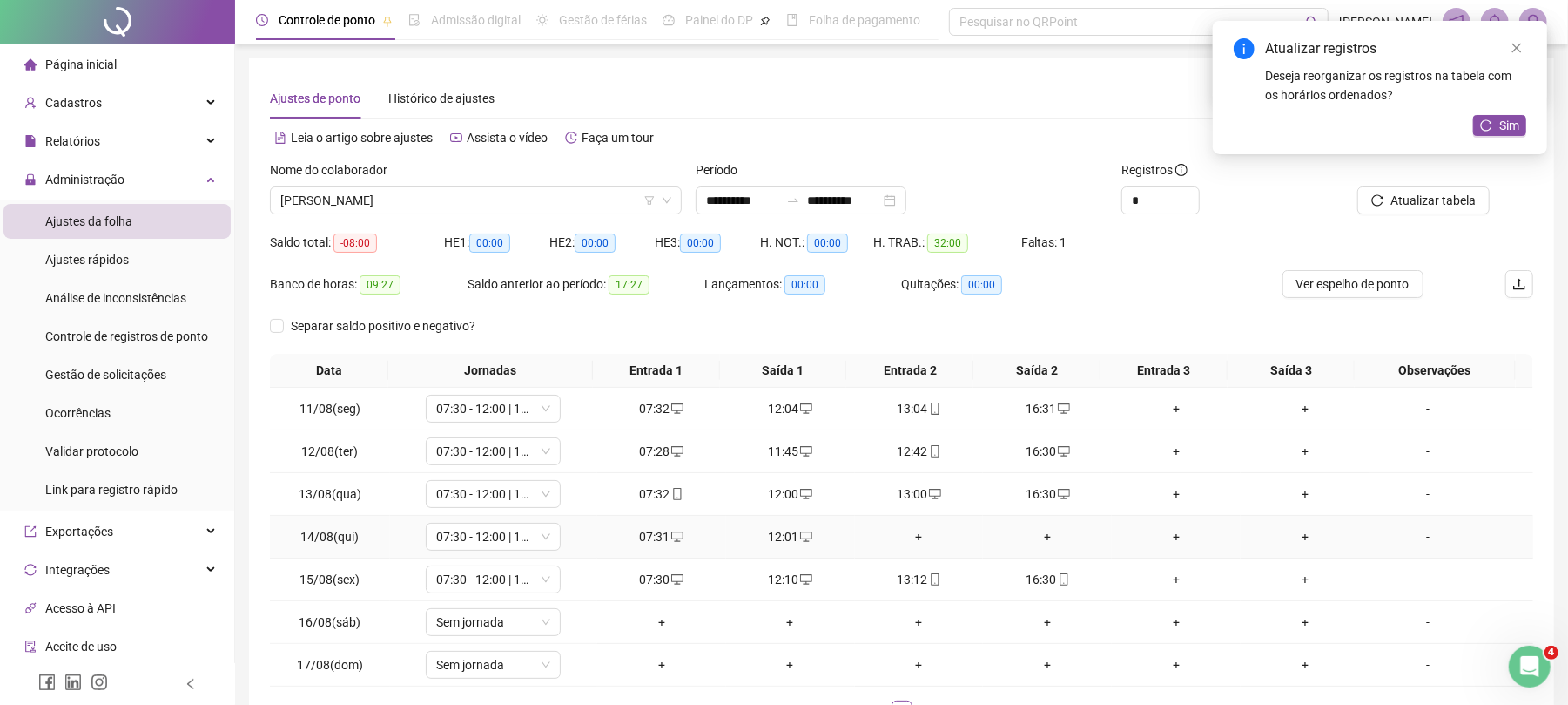
click at [914, 535] on div "+" at bounding box center [920, 537] width 115 height 19
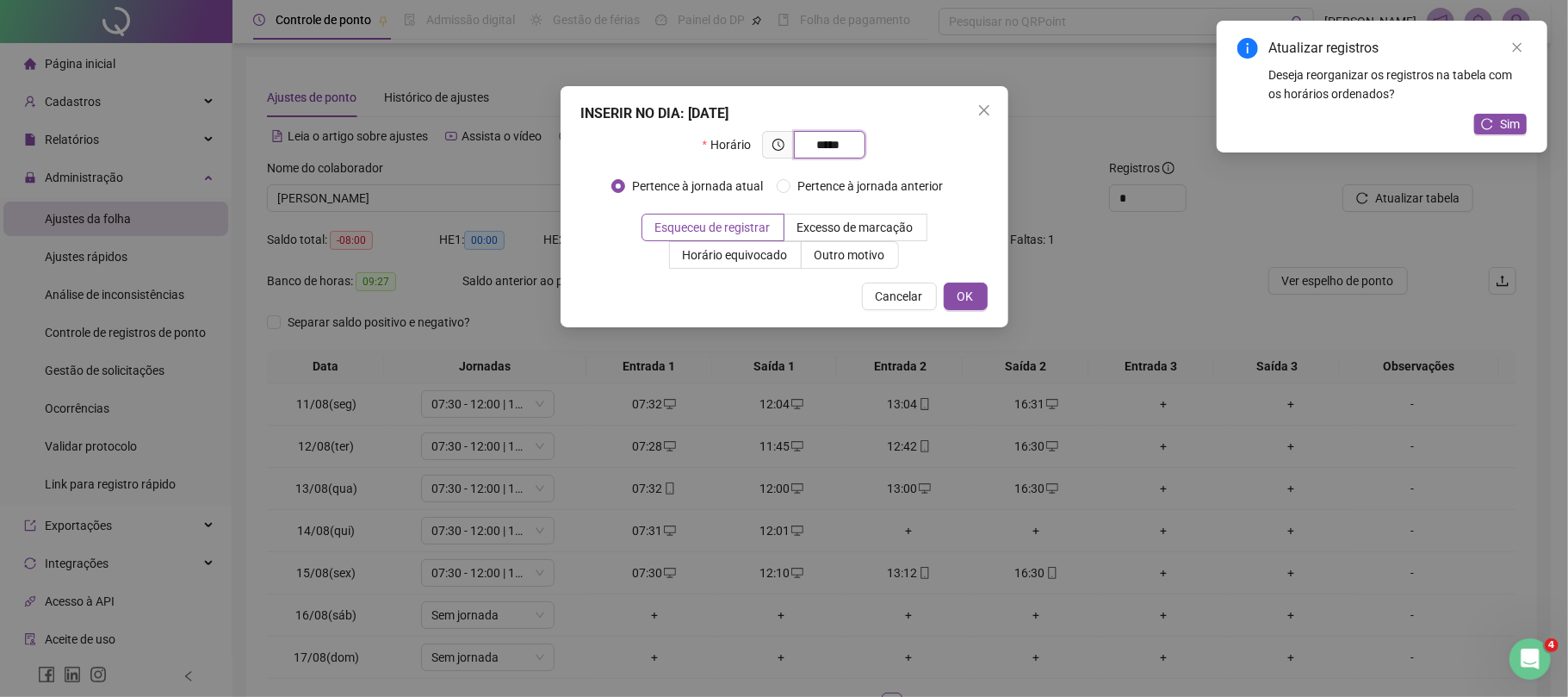
type input "*****"
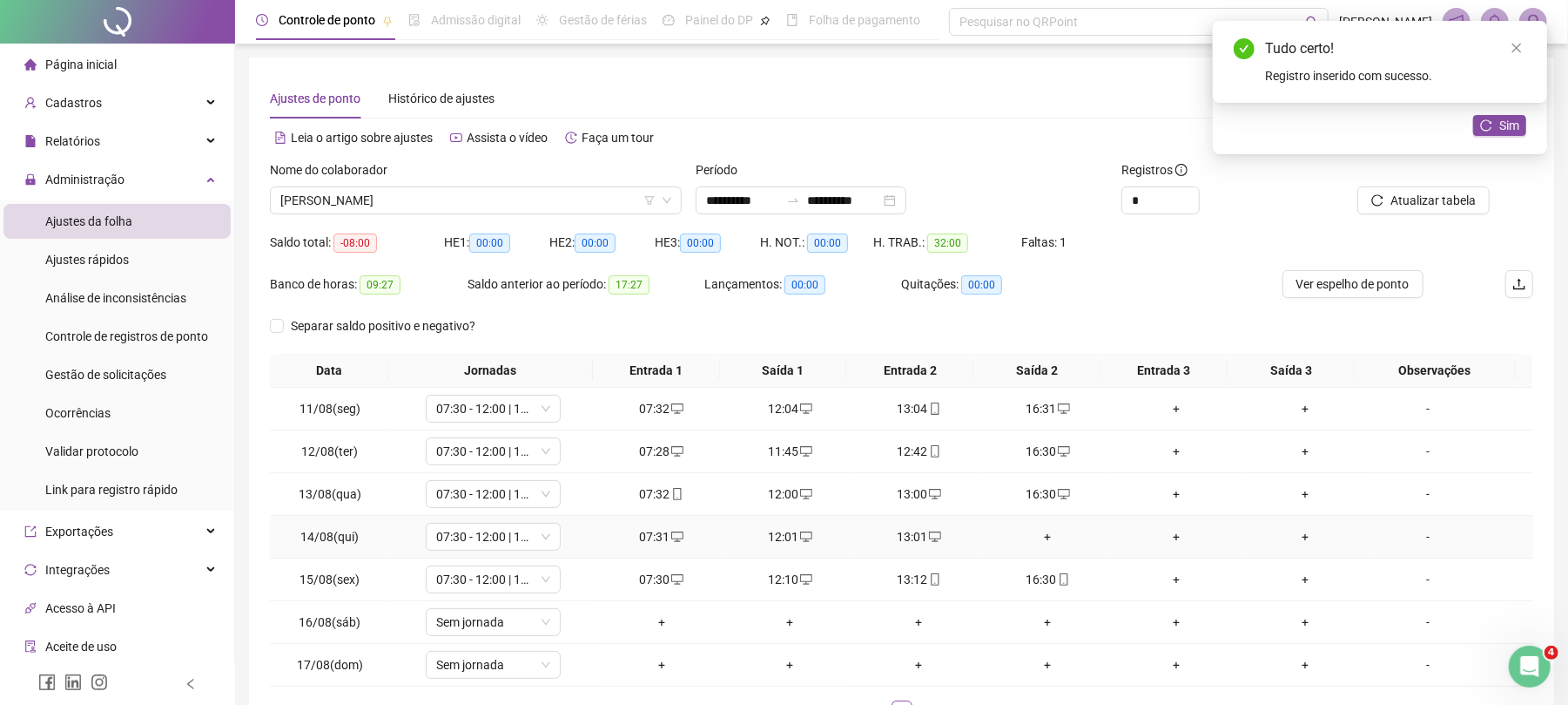
click at [1046, 539] on div "+" at bounding box center [1047, 537] width 115 height 19
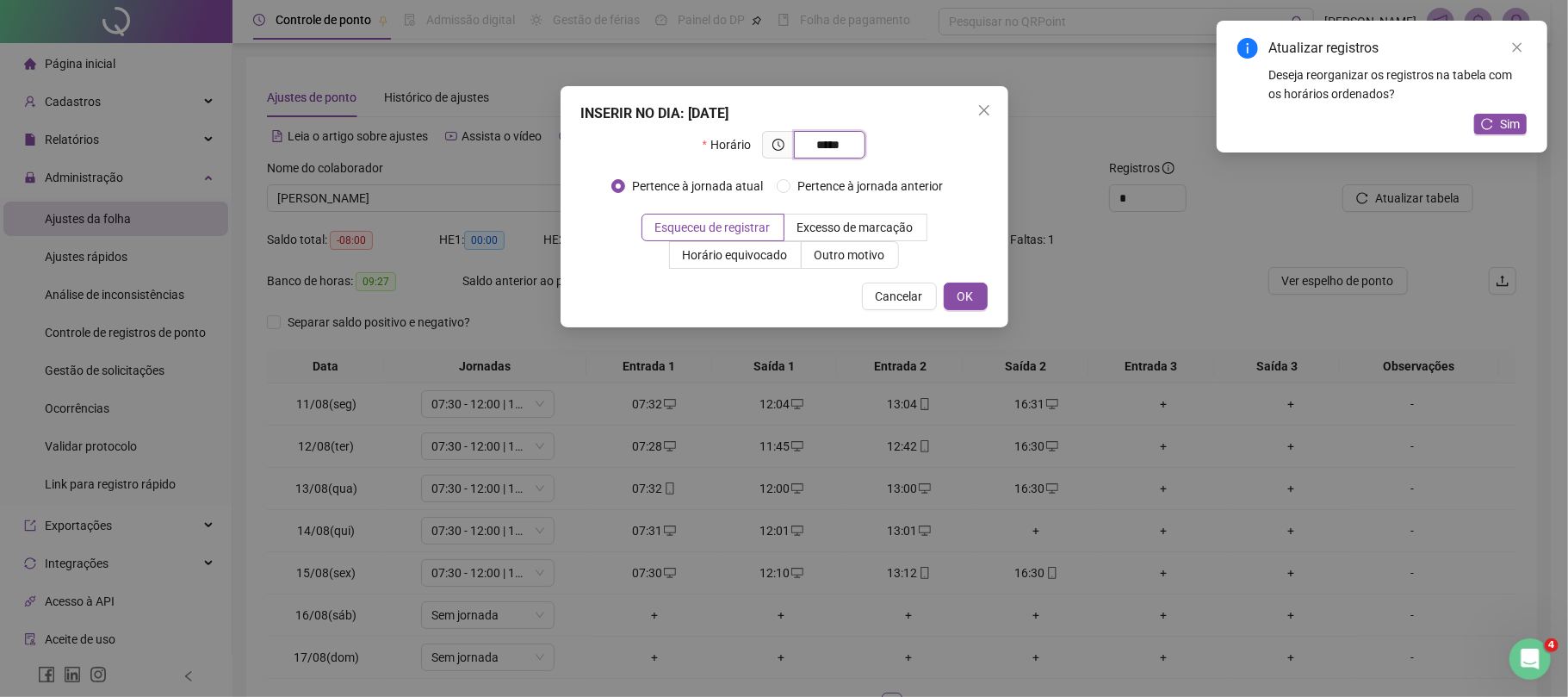
type input "*****"
click at [1486, 114] on button "Sim" at bounding box center [1501, 124] width 53 height 21
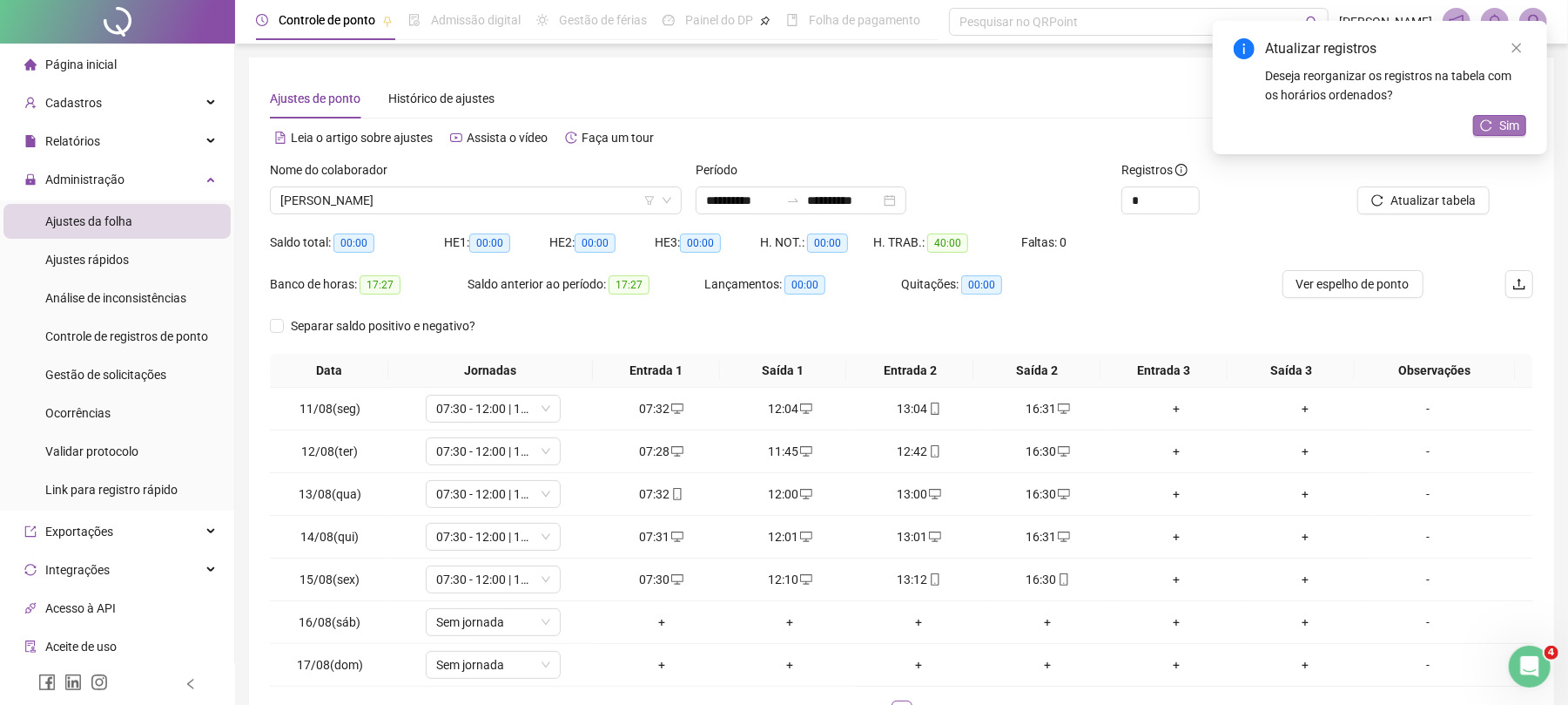
click at [1502, 127] on span "Sim" at bounding box center [1509, 126] width 20 height 19
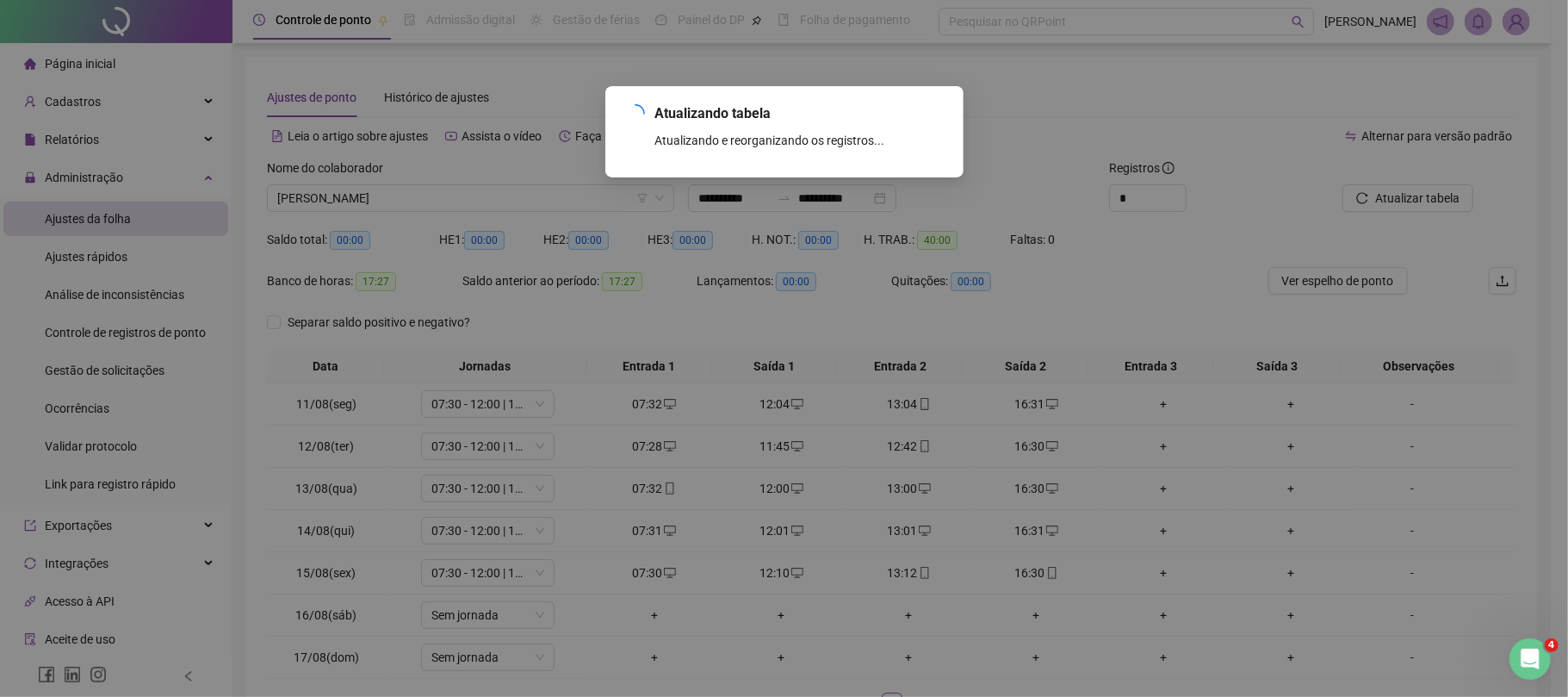
click at [379, 195] on div "Atualizando tabela Atualizando e reorganizando os registros... OK" at bounding box center [784, 348] width 1568 height 697
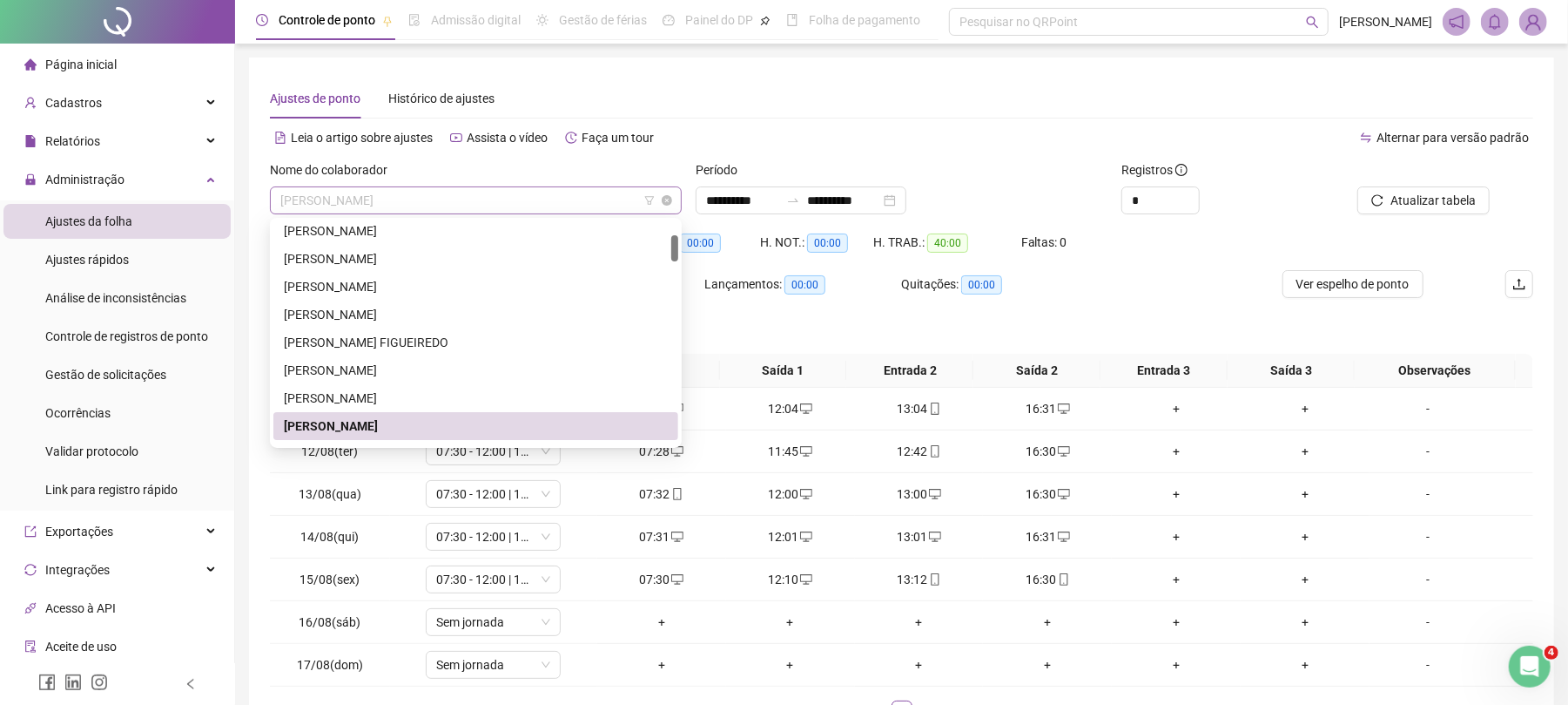
click at [348, 200] on span "[PERSON_NAME]" at bounding box center [475, 200] width 391 height 26
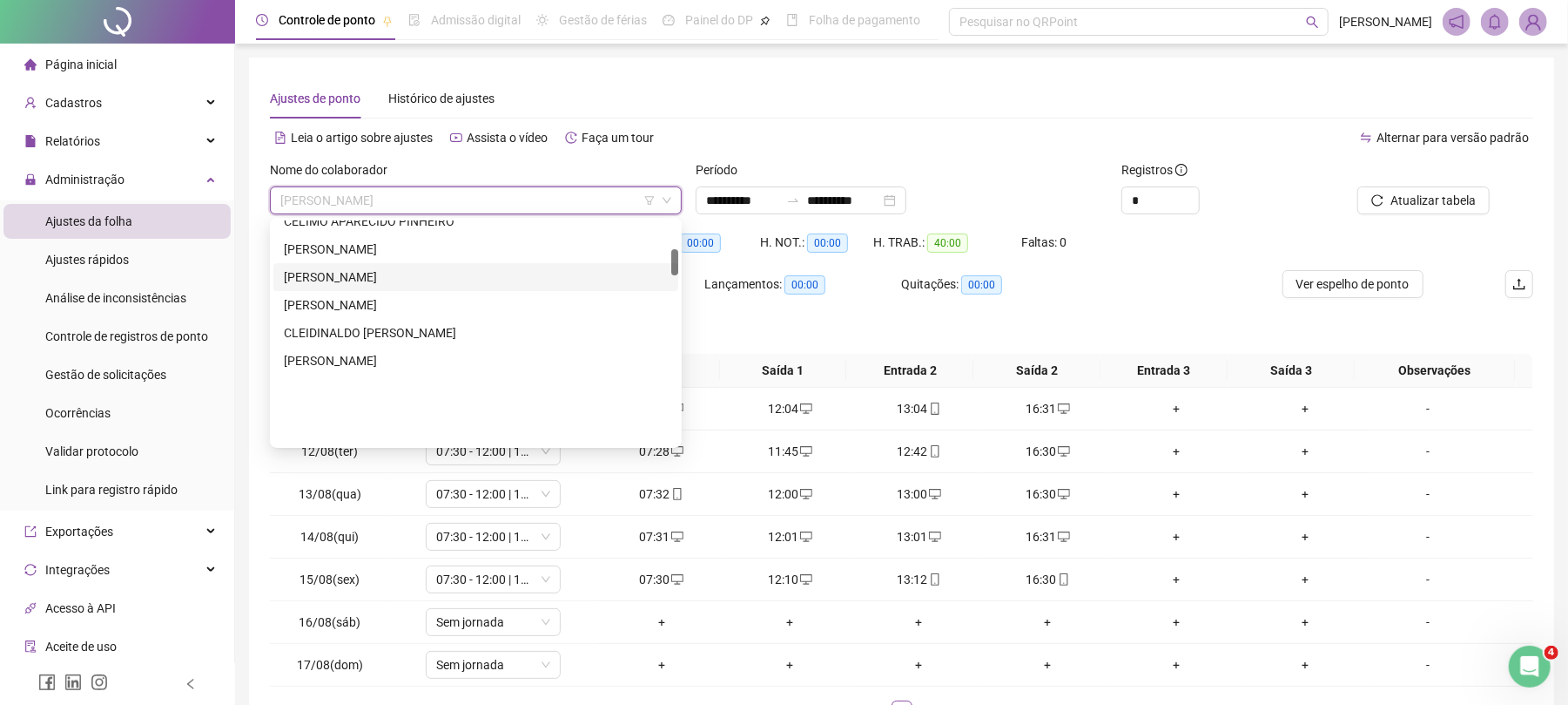
scroll to position [232, 0]
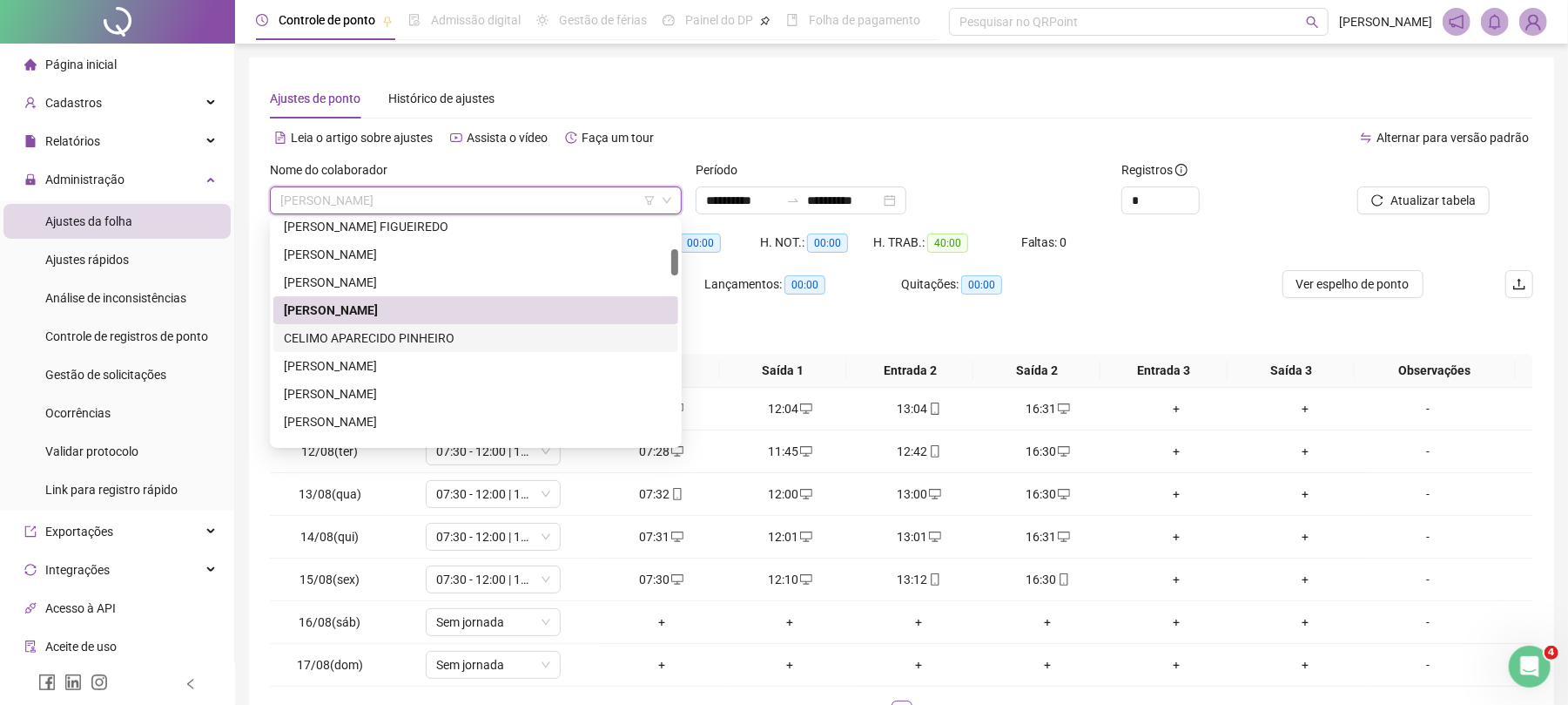
click at [408, 335] on div "CELIMO APARECIDO PINHEIRO" at bounding box center [476, 338] width 384 height 19
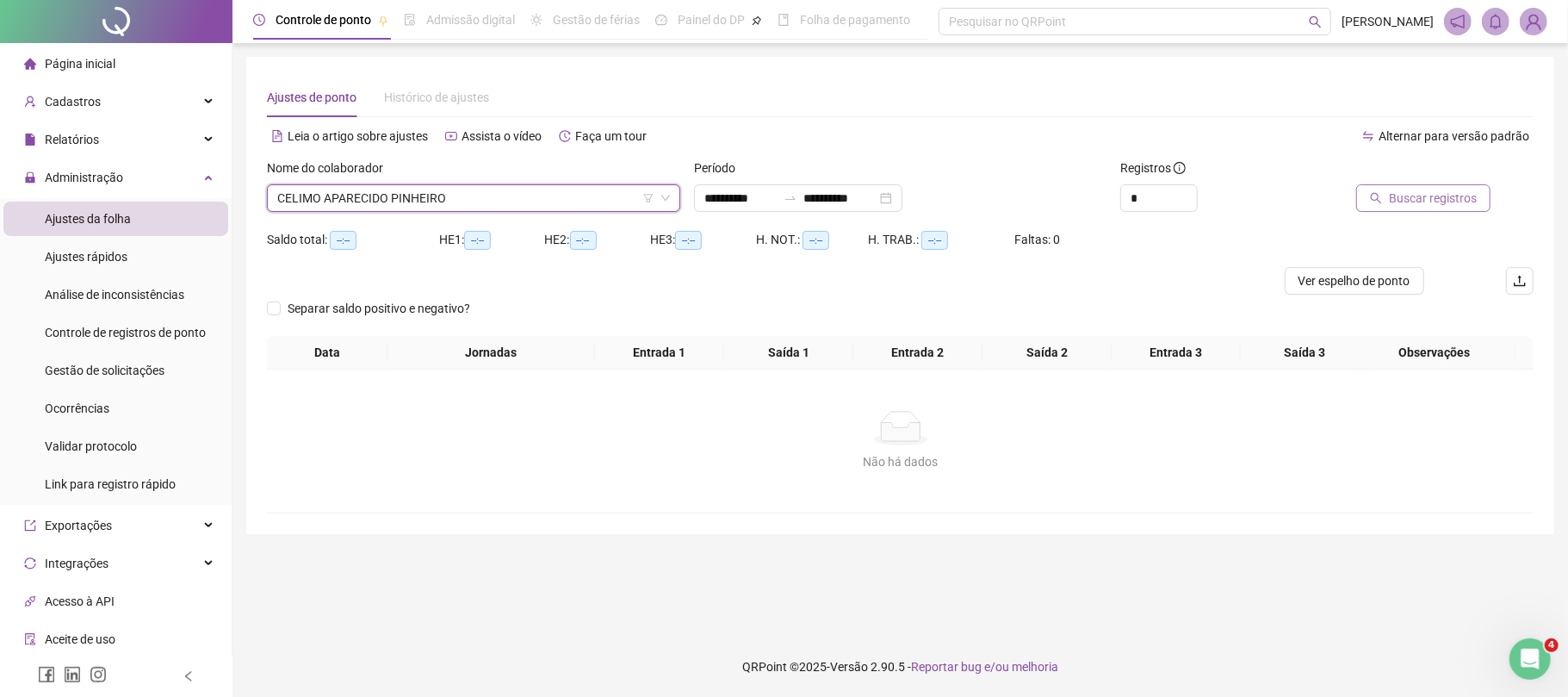
click at [1468, 198] on span "Buscar registros" at bounding box center [1433, 198] width 87 height 19
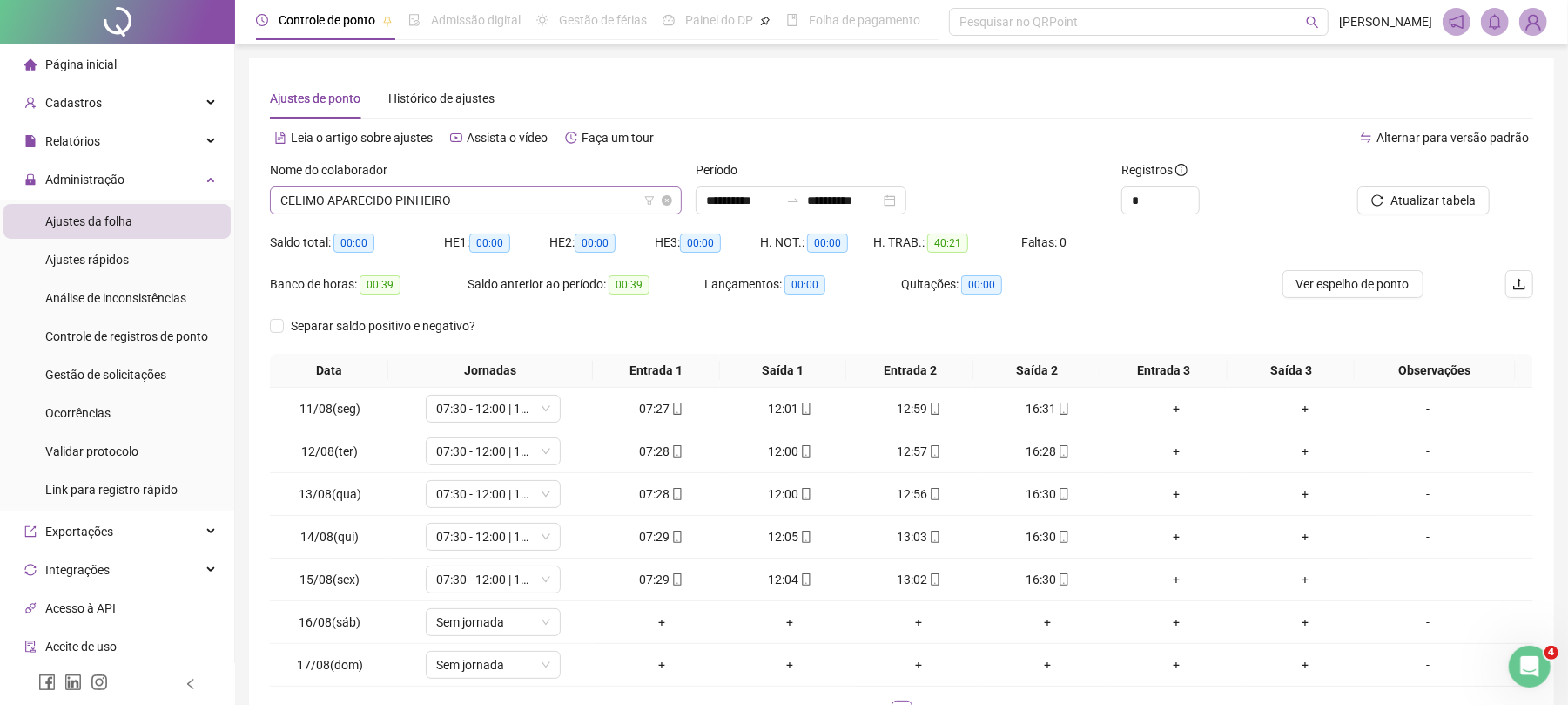
click at [377, 195] on span "CELIMO APARECIDO PINHEIRO" at bounding box center [475, 200] width 391 height 26
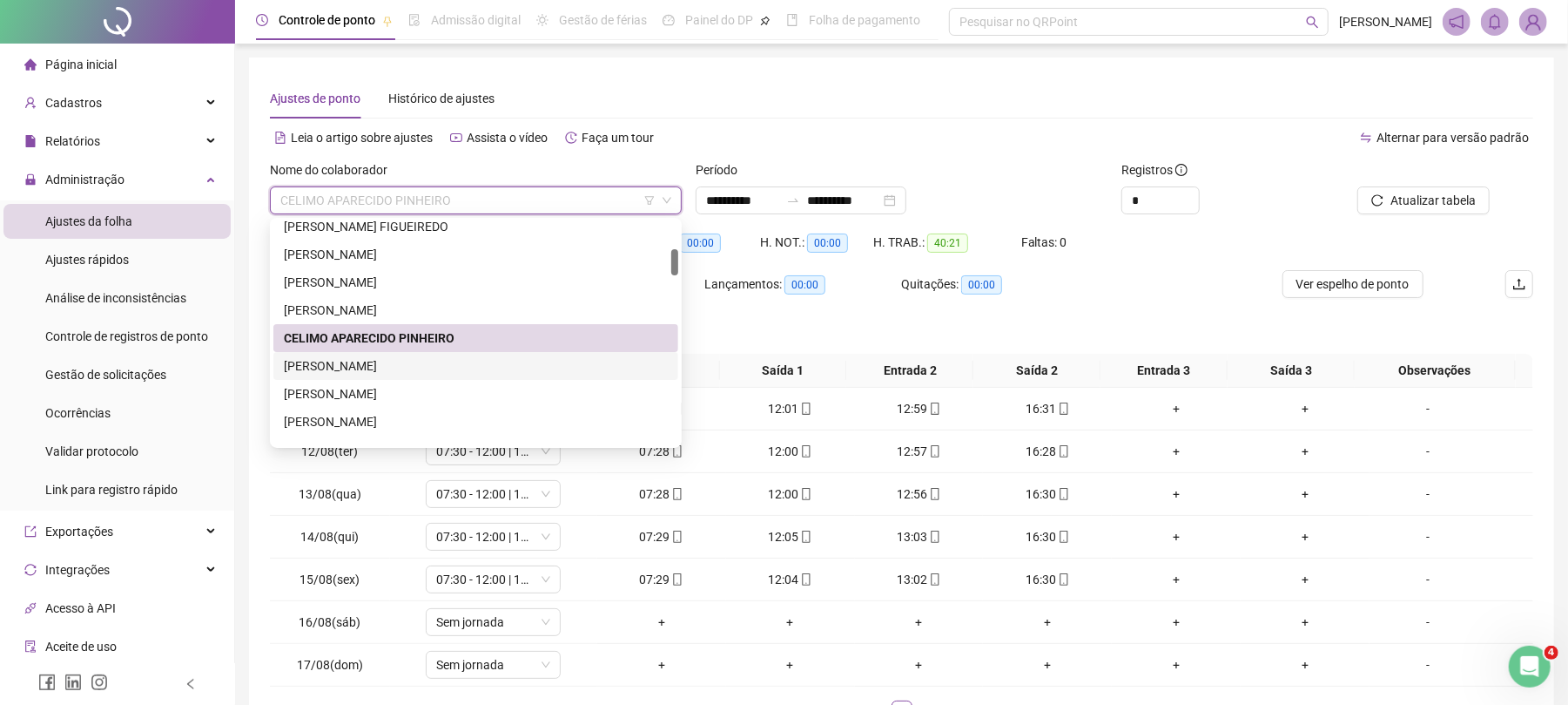
click at [367, 373] on div "[PERSON_NAME]" at bounding box center [476, 366] width 384 height 19
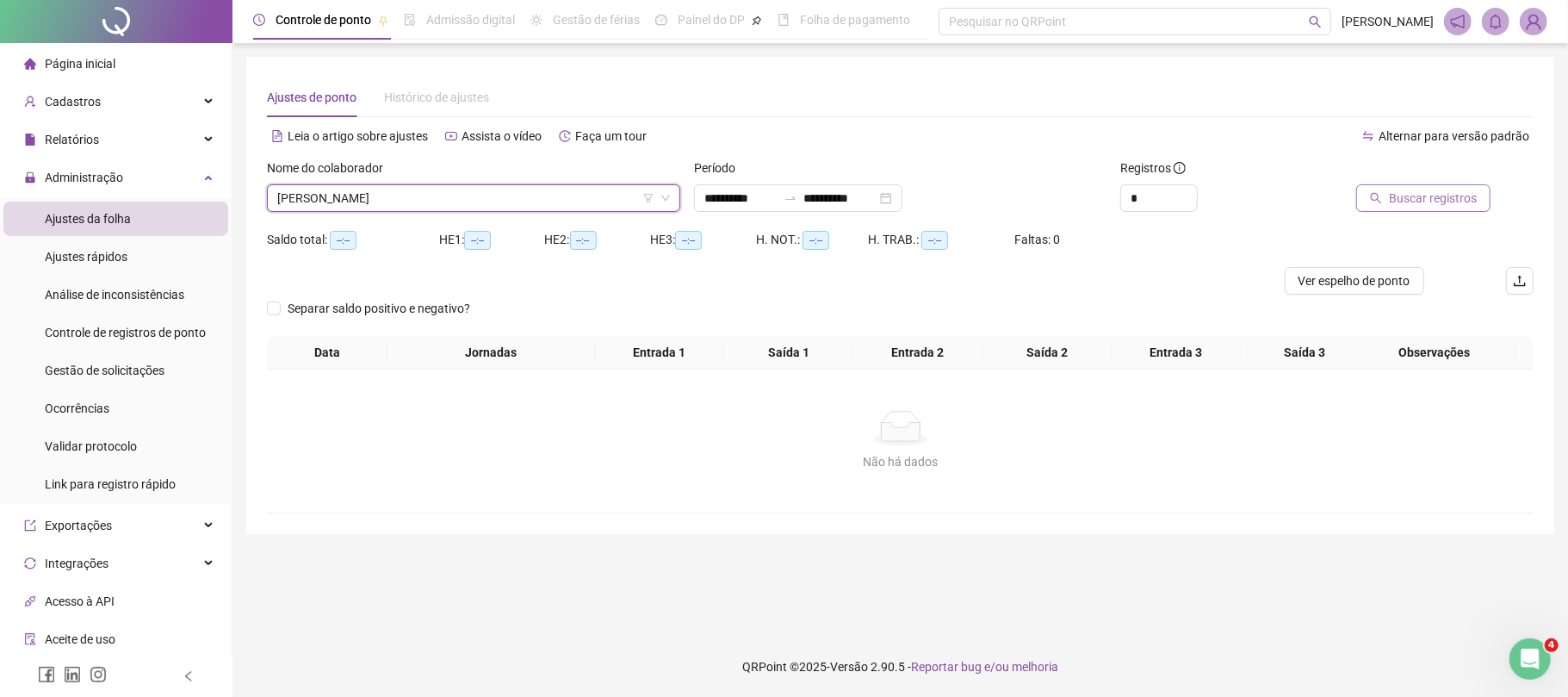
click at [1428, 184] on button "Buscar registros" at bounding box center [1423, 198] width 135 height 27
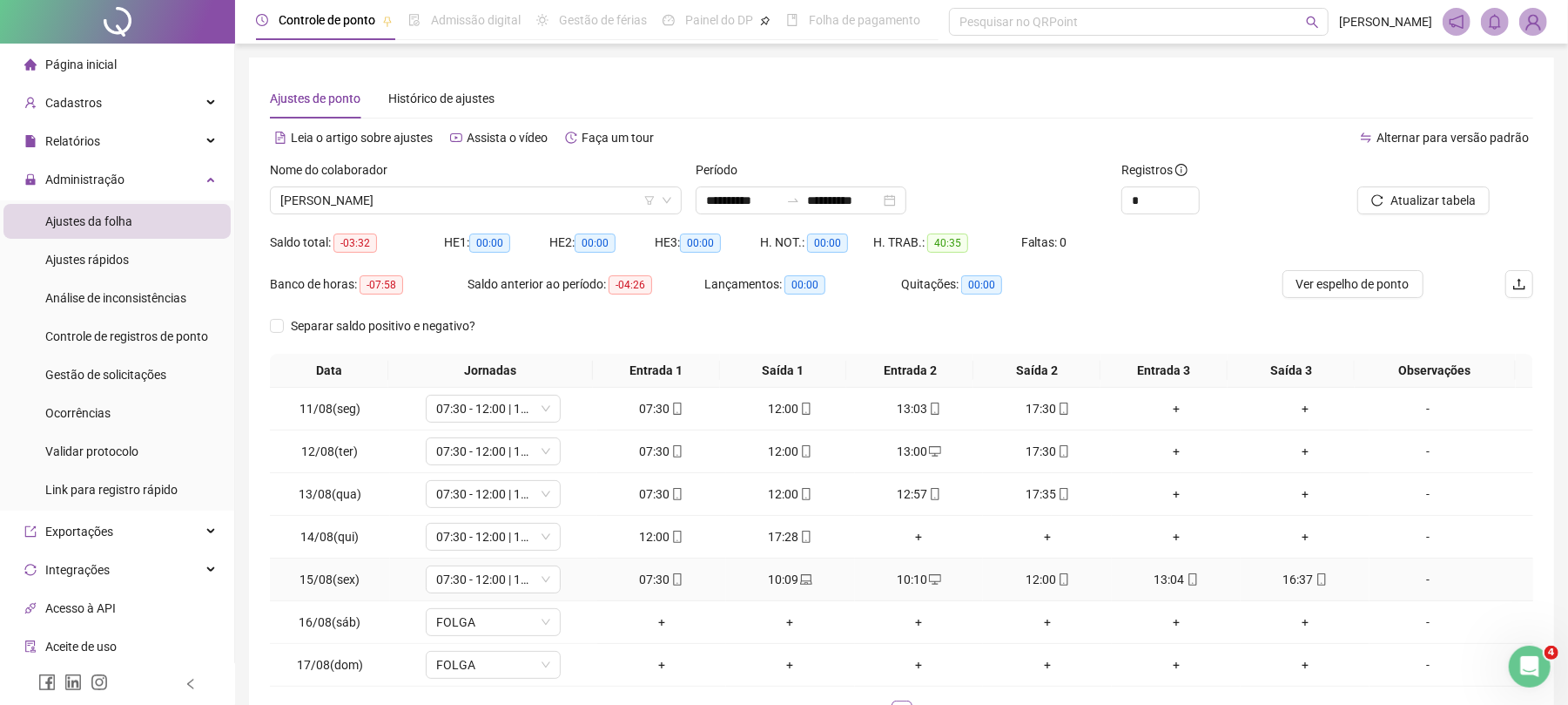
click at [782, 584] on div "10:09" at bounding box center [790, 579] width 115 height 19
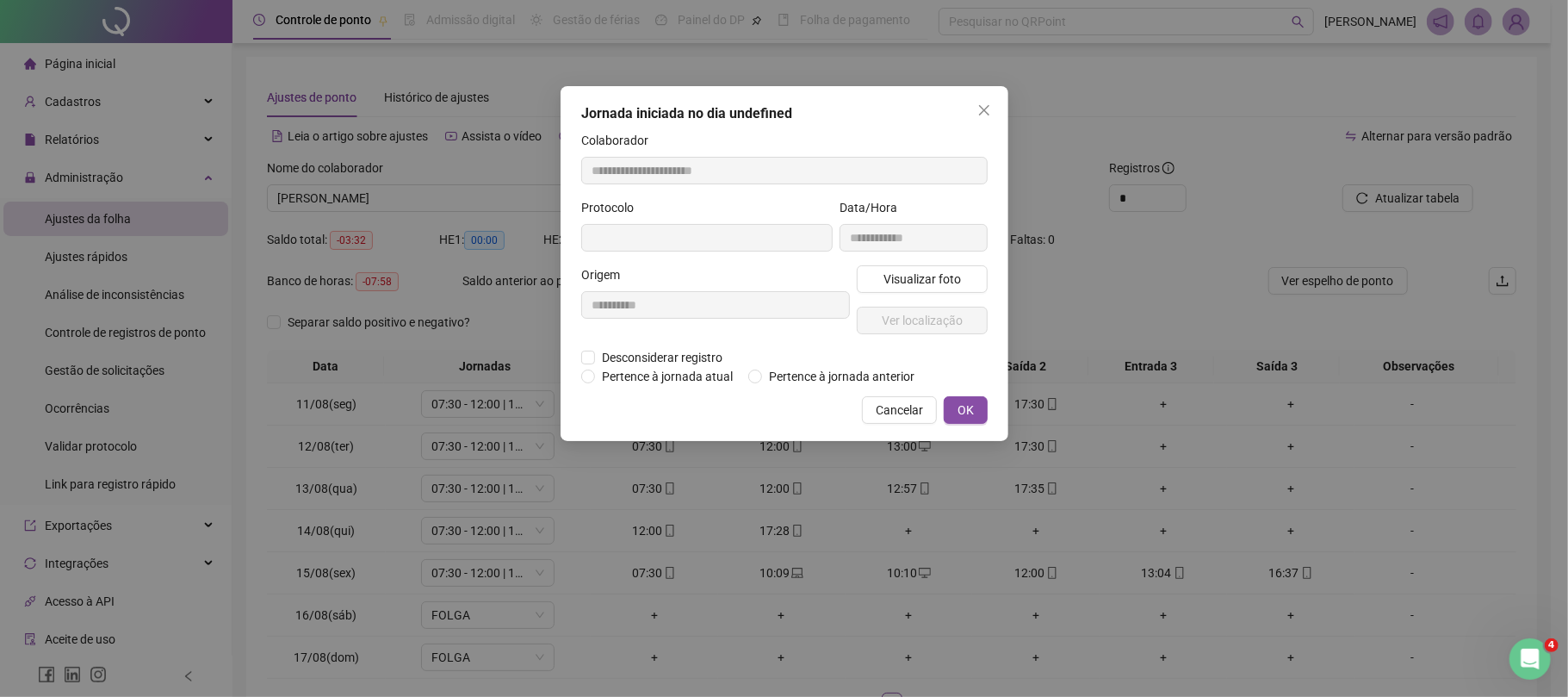
type input "**********"
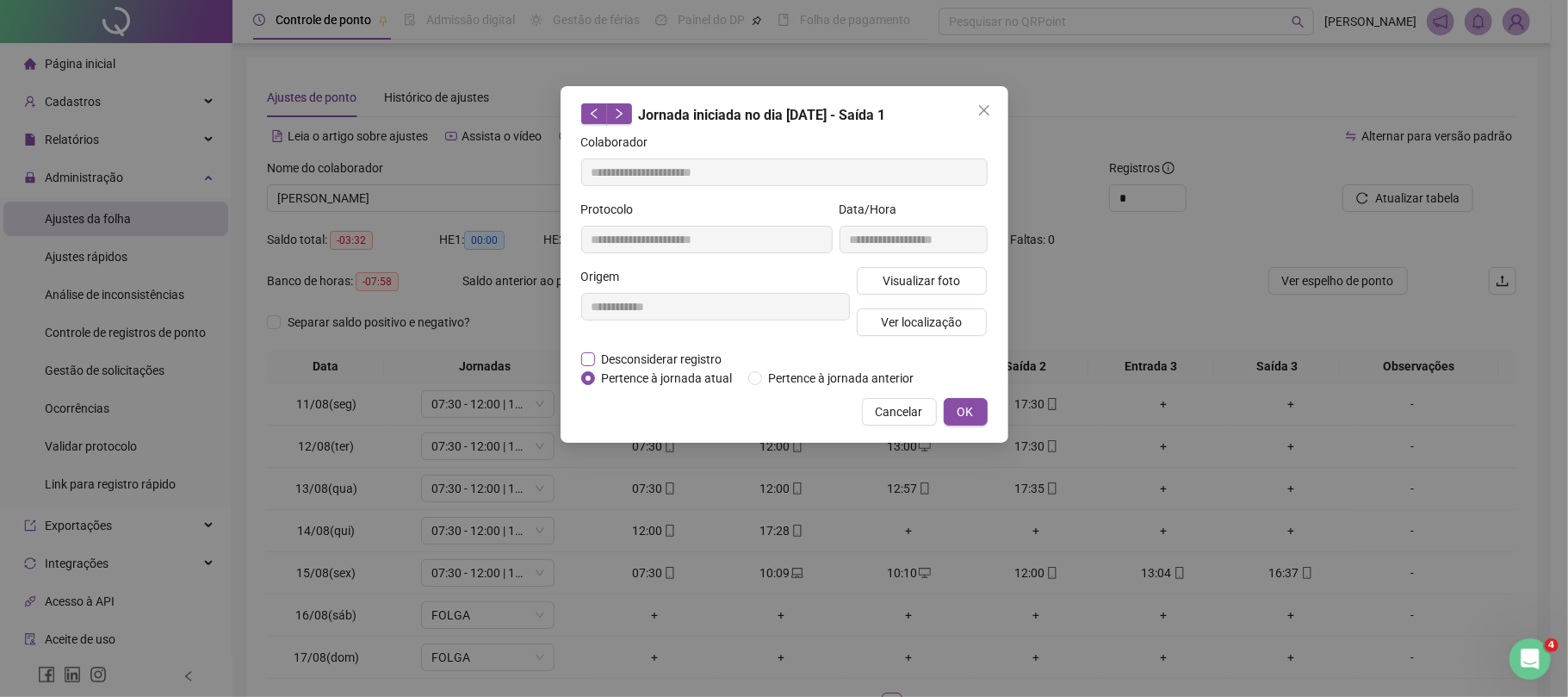
click at [658, 358] on span "Desconsiderar registro" at bounding box center [662, 359] width 135 height 19
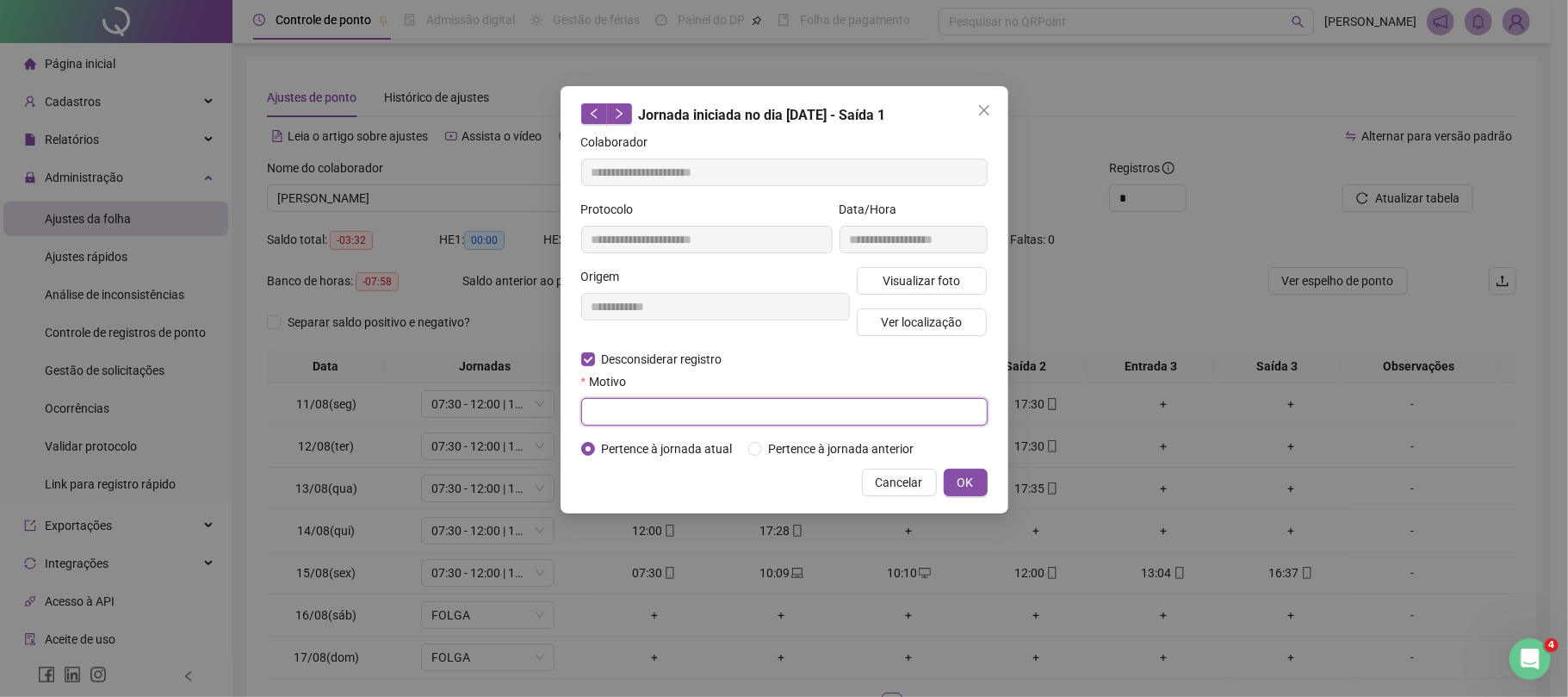
click at [663, 404] on input "text" at bounding box center [784, 411] width 406 height 27
type input "****"
click at [982, 476] on button "OK" at bounding box center [966, 482] width 44 height 27
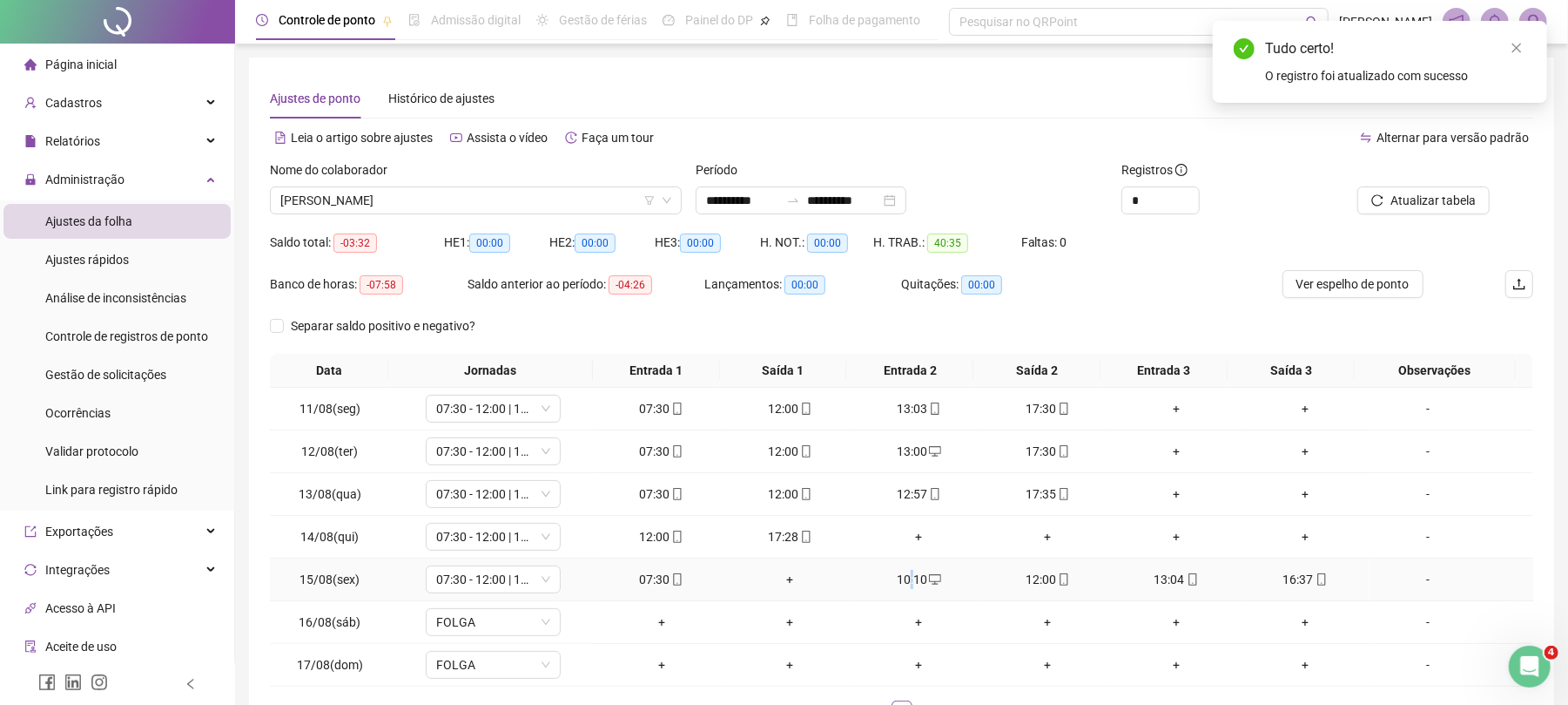
click at [903, 574] on div "10:10" at bounding box center [920, 579] width 115 height 19
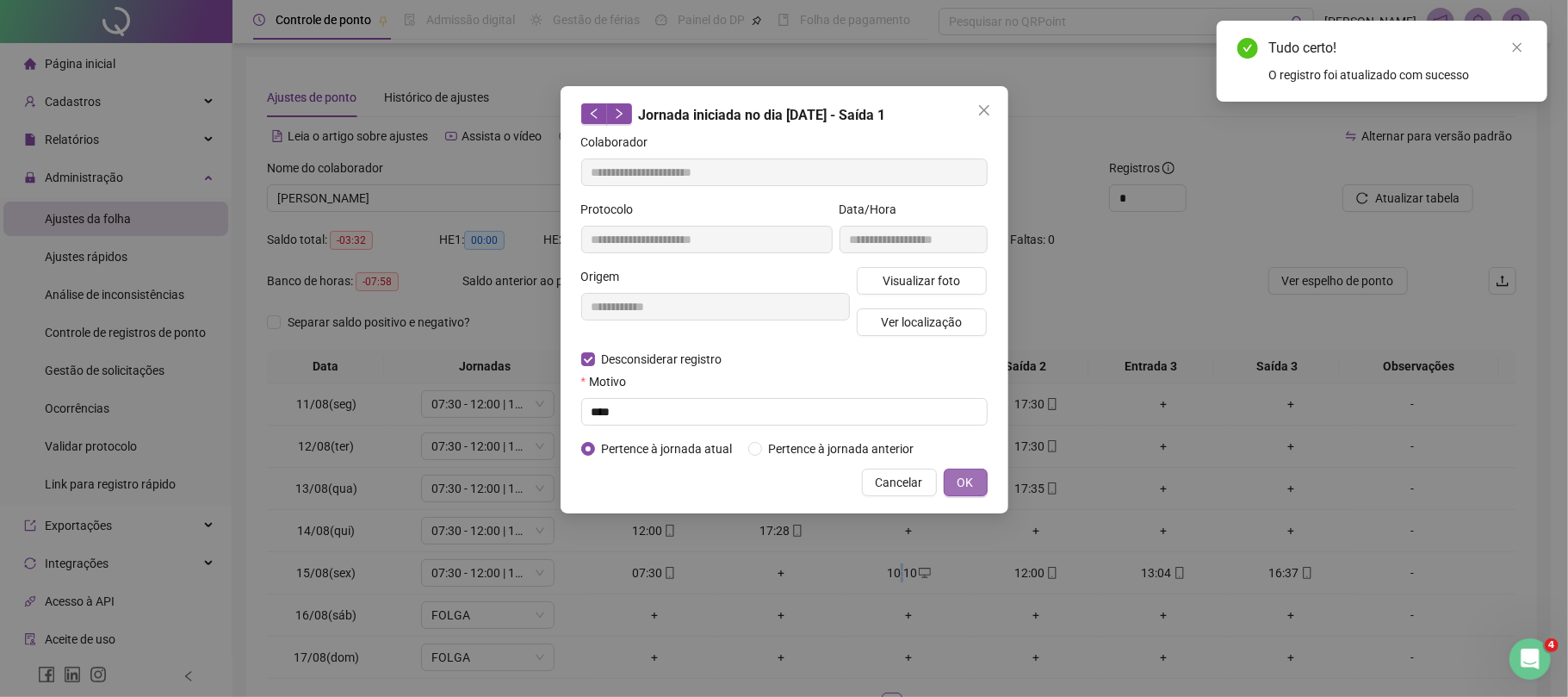
type input "**********"
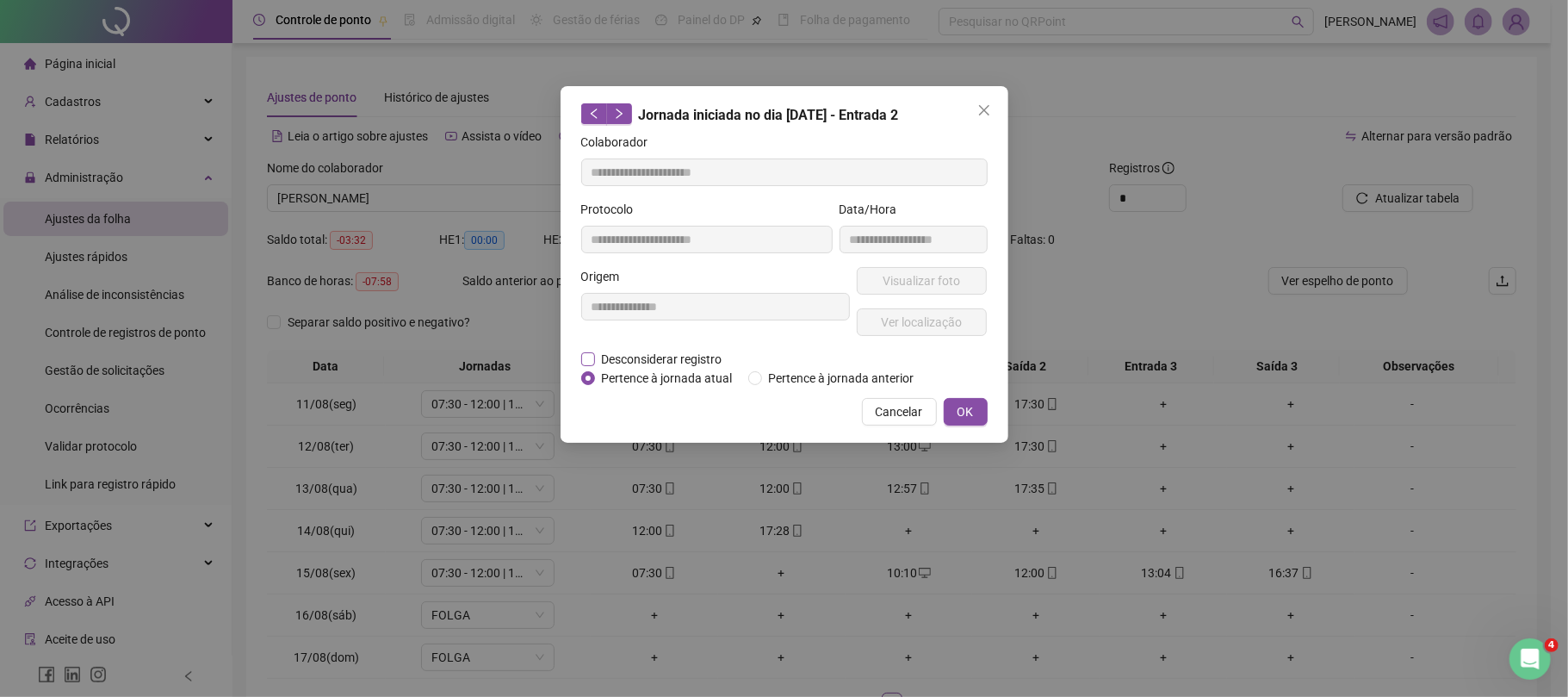
click at [627, 356] on span "Desconsiderar registro" at bounding box center [662, 359] width 135 height 19
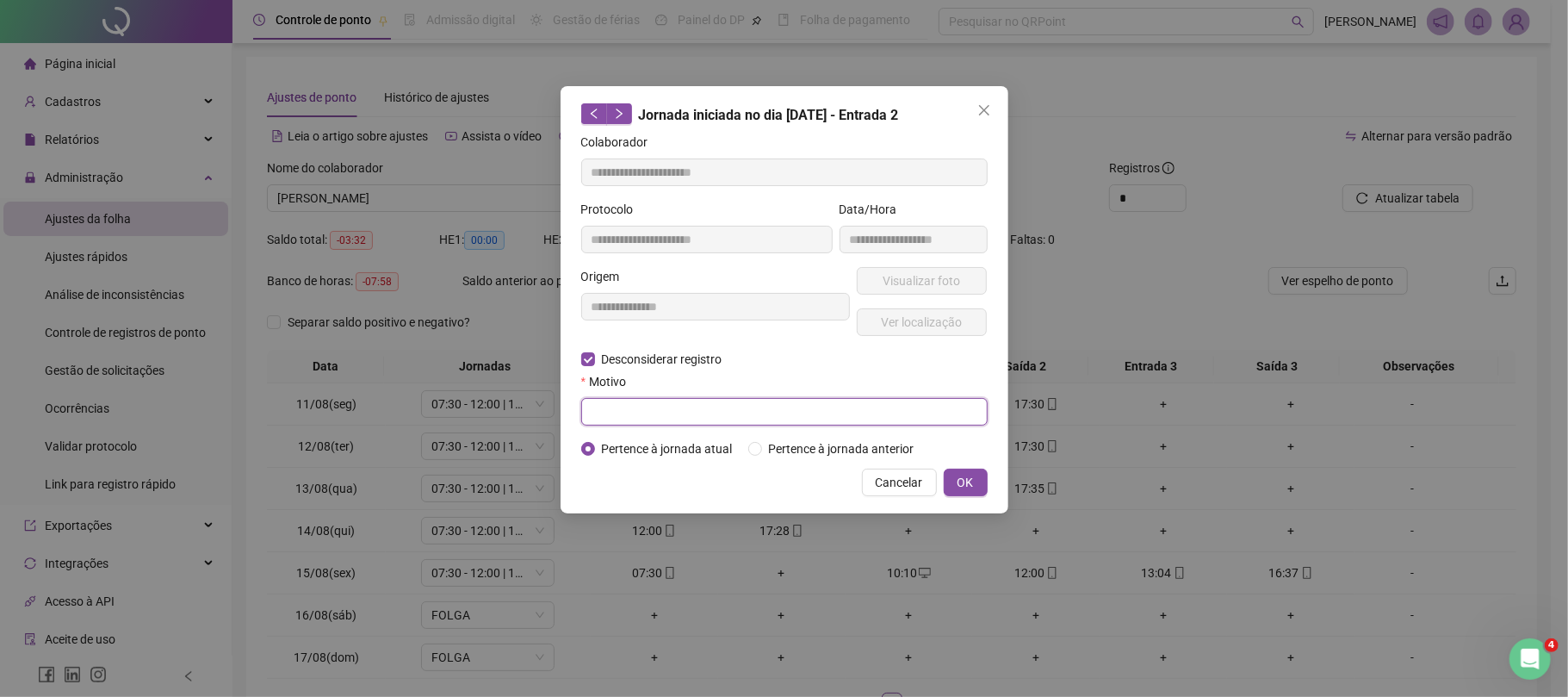
click at [677, 404] on input "text" at bounding box center [784, 411] width 406 height 27
type input "****"
click at [958, 468] on button "OK" at bounding box center [966, 482] width 44 height 27
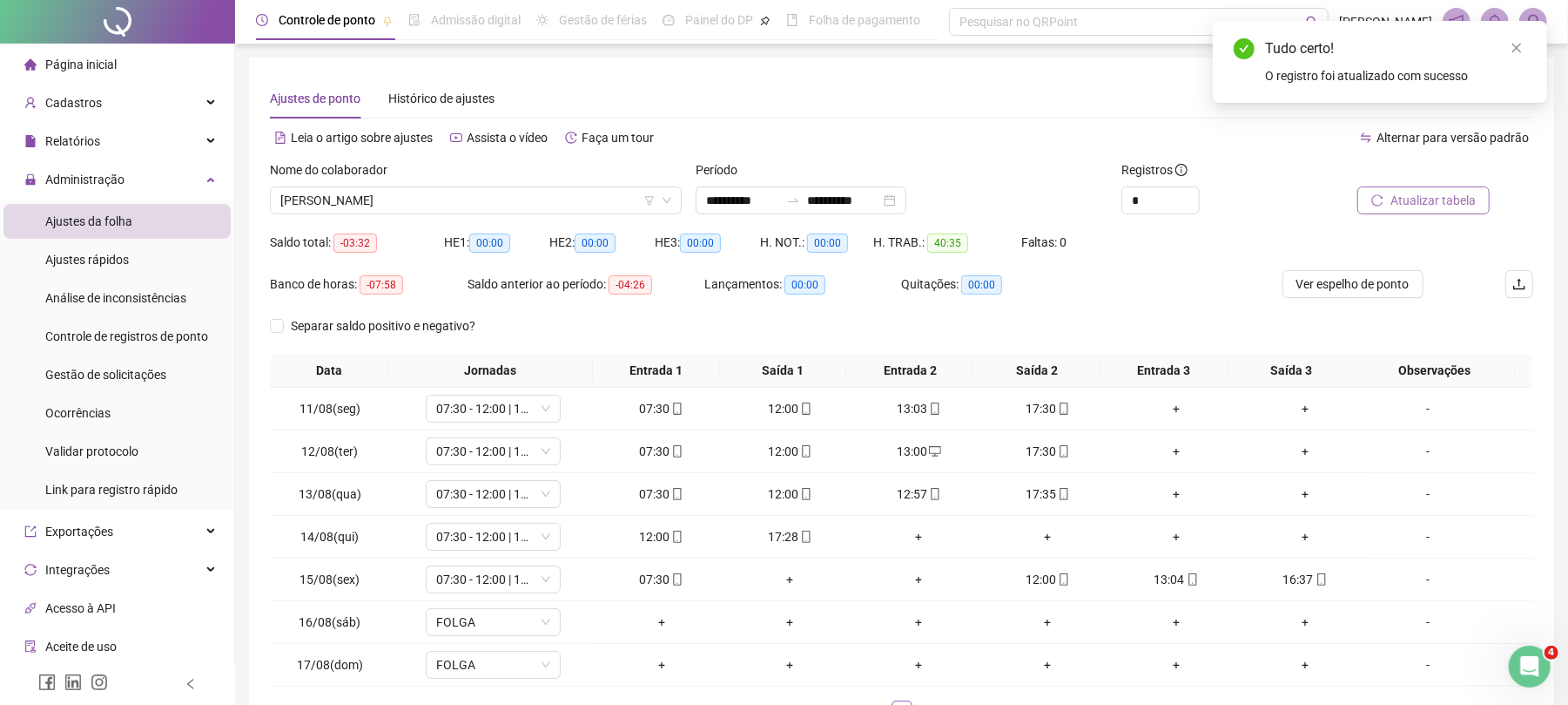
click at [1435, 197] on span "Atualizar tabela" at bounding box center [1433, 201] width 86 height 19
click at [903, 534] on div "+" at bounding box center [920, 537] width 115 height 19
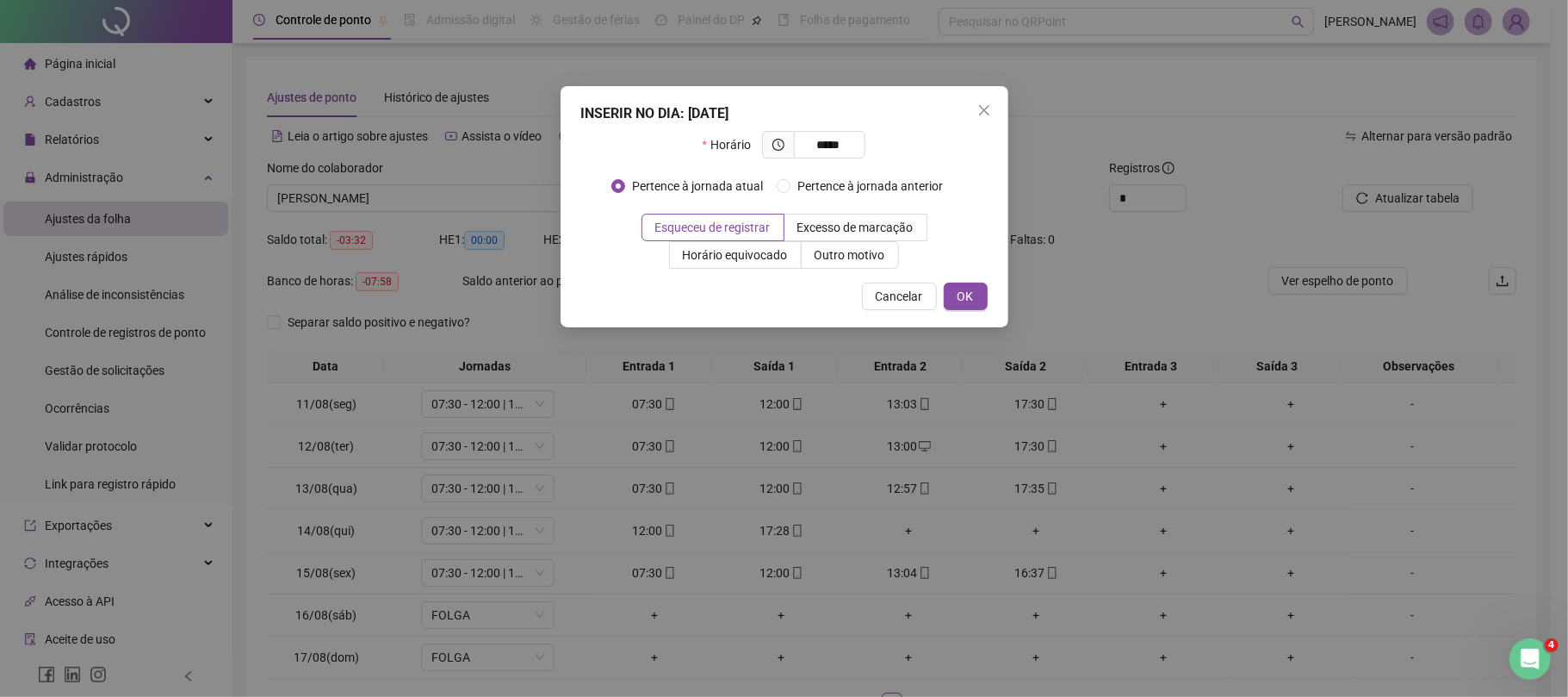
type input "*****"
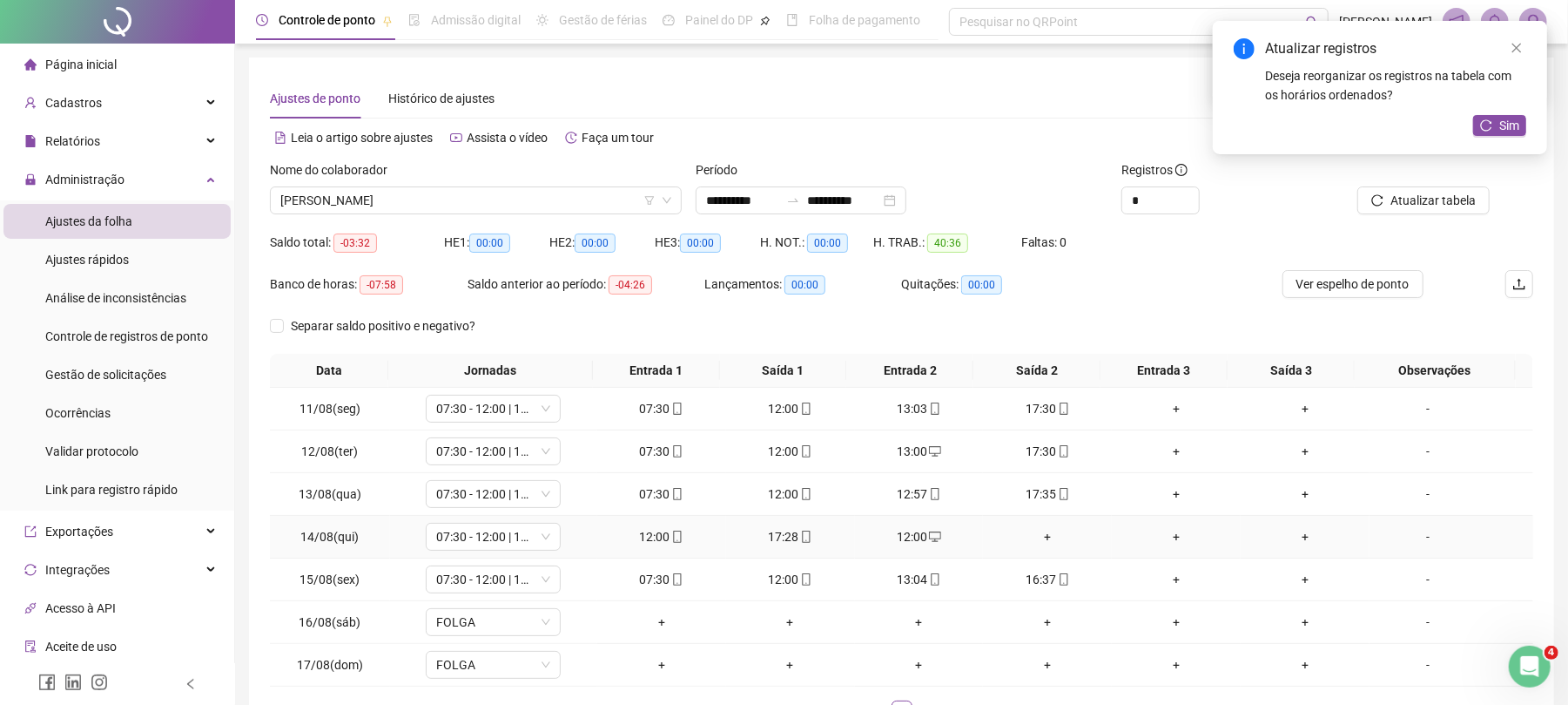
click at [1029, 539] on div "+" at bounding box center [1047, 537] width 115 height 19
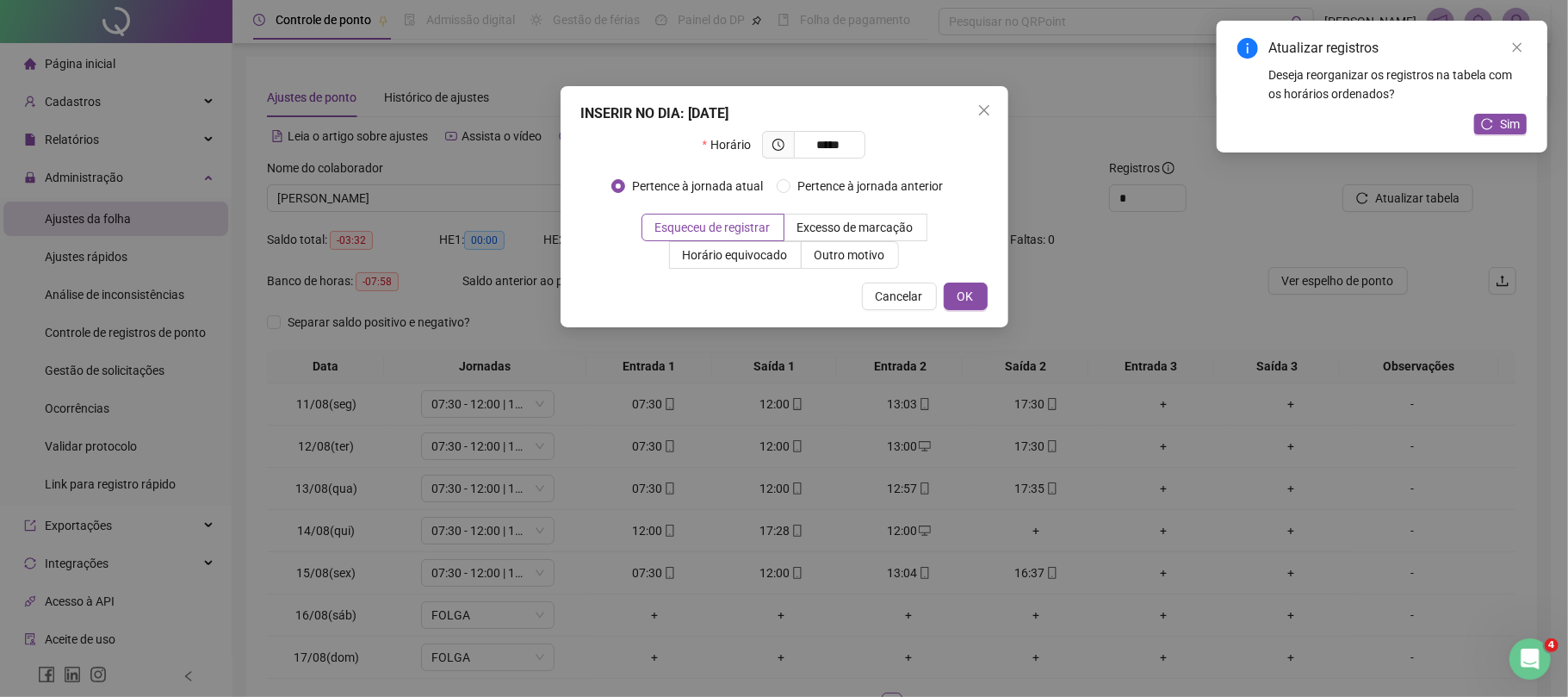
type input "*****"
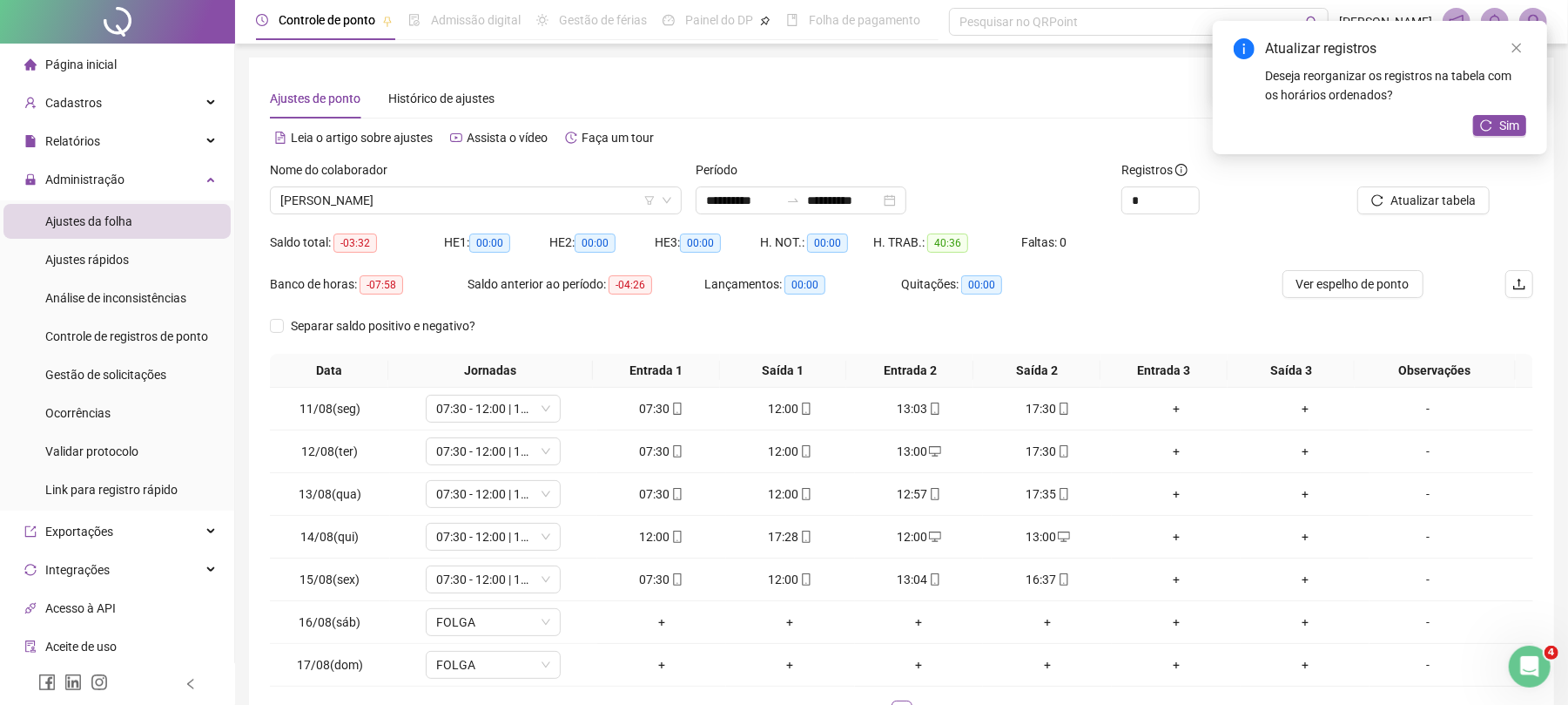
click at [1516, 113] on div "Atualizar registros Deseja reorganizar os registros na tabela com os horários o…" at bounding box center [1381, 88] width 335 height 133
click at [1495, 130] on button "Sim" at bounding box center [1500, 126] width 53 height 21
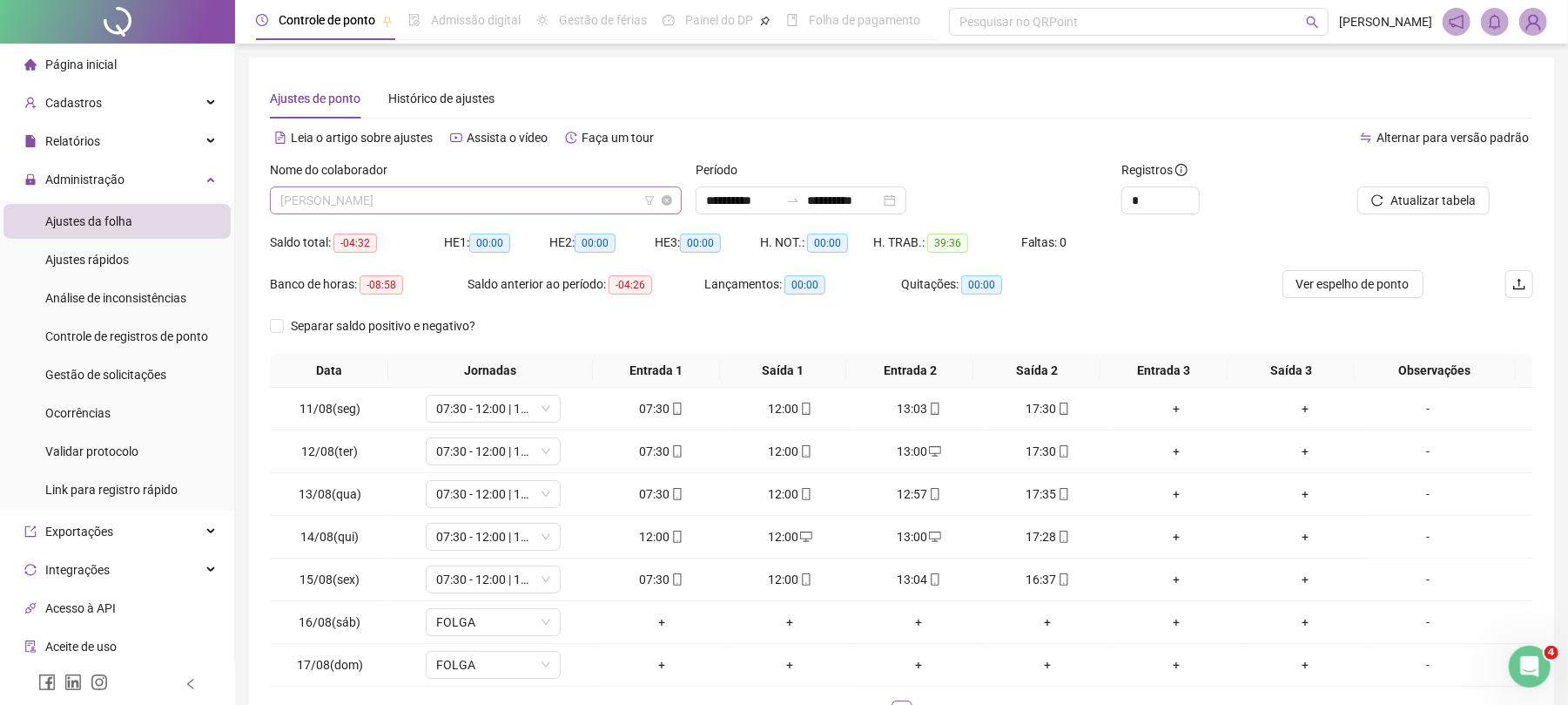
click at [547, 202] on span "[PERSON_NAME]" at bounding box center [475, 200] width 391 height 26
click at [1303, 241] on div "Saldo total: -04:32 HE 1: 00:00 HE 2: 00:00 HE 3: 00:00 H. NOT.: 00:00 H. TRAB.…" at bounding box center [901, 249] width 1264 height 42
click at [785, 545] on div "12:00" at bounding box center [790, 537] width 115 height 19
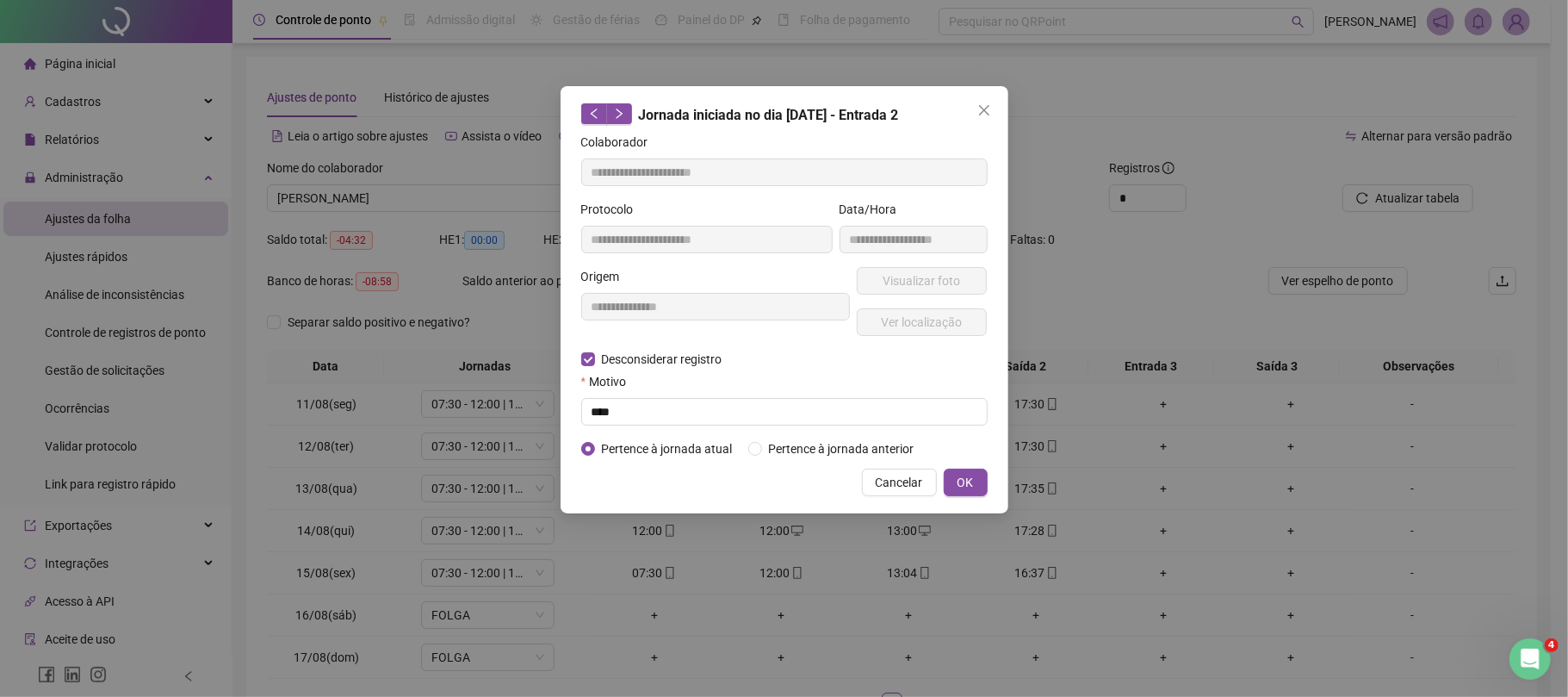
type input "**********"
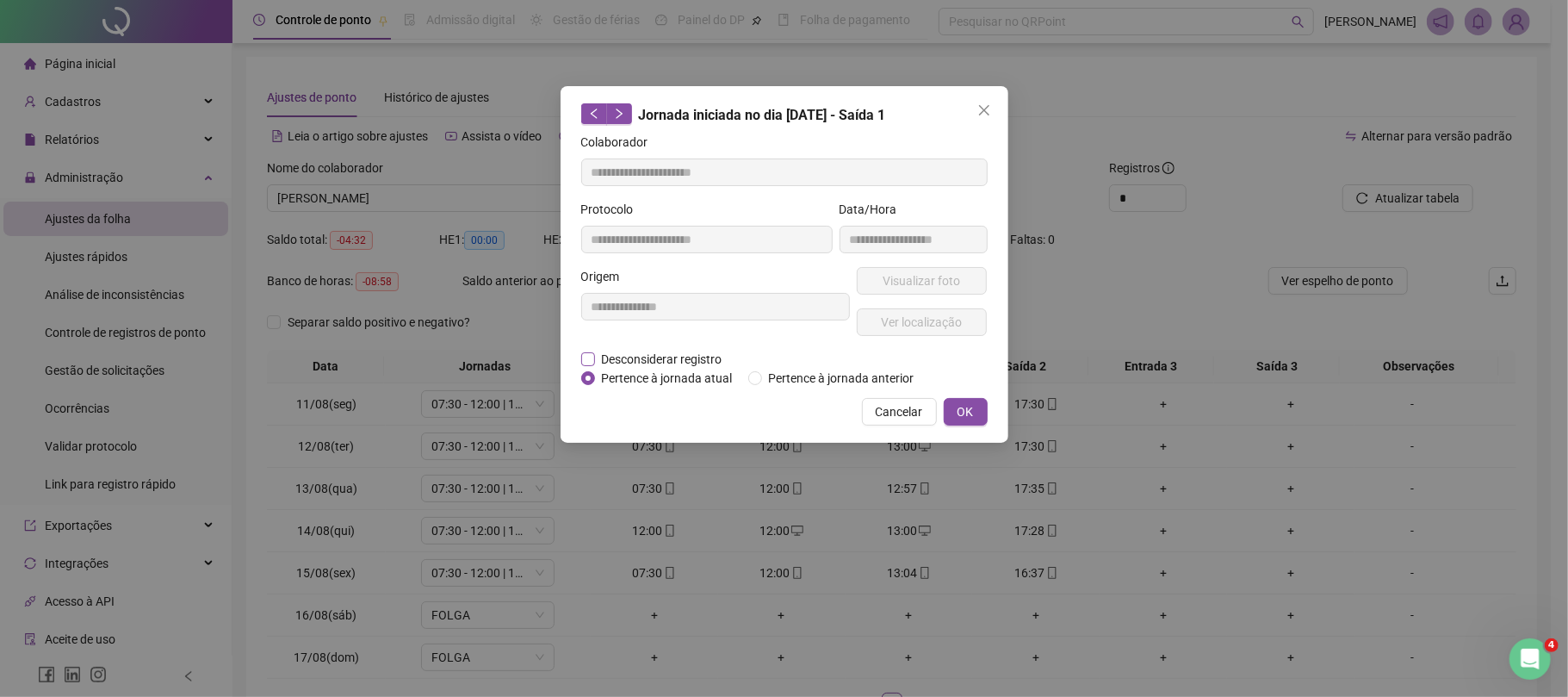
click at [700, 356] on span "Desconsiderar registro" at bounding box center [662, 359] width 135 height 19
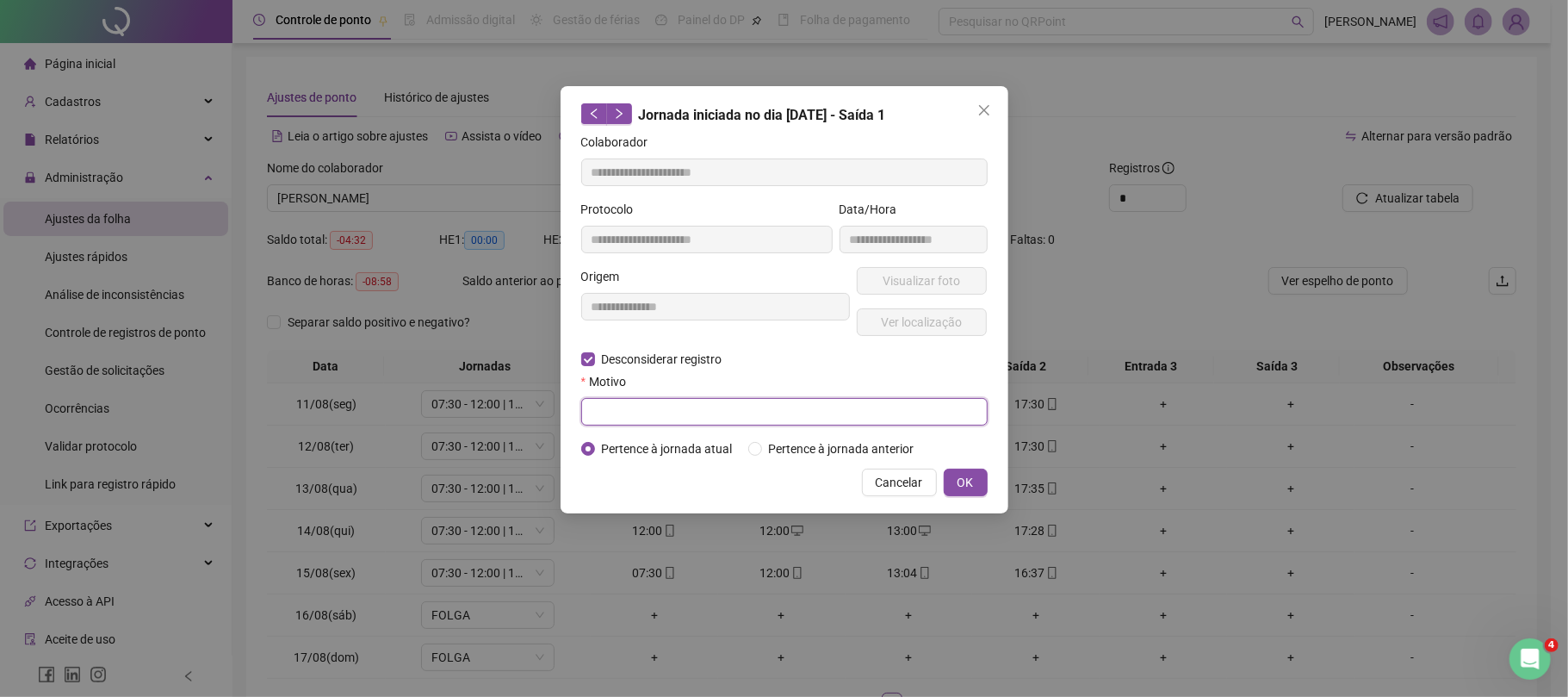
click at [684, 410] on input "text" at bounding box center [784, 411] width 406 height 27
type input "****"
click at [963, 477] on span "OK" at bounding box center [965, 483] width 16 height 19
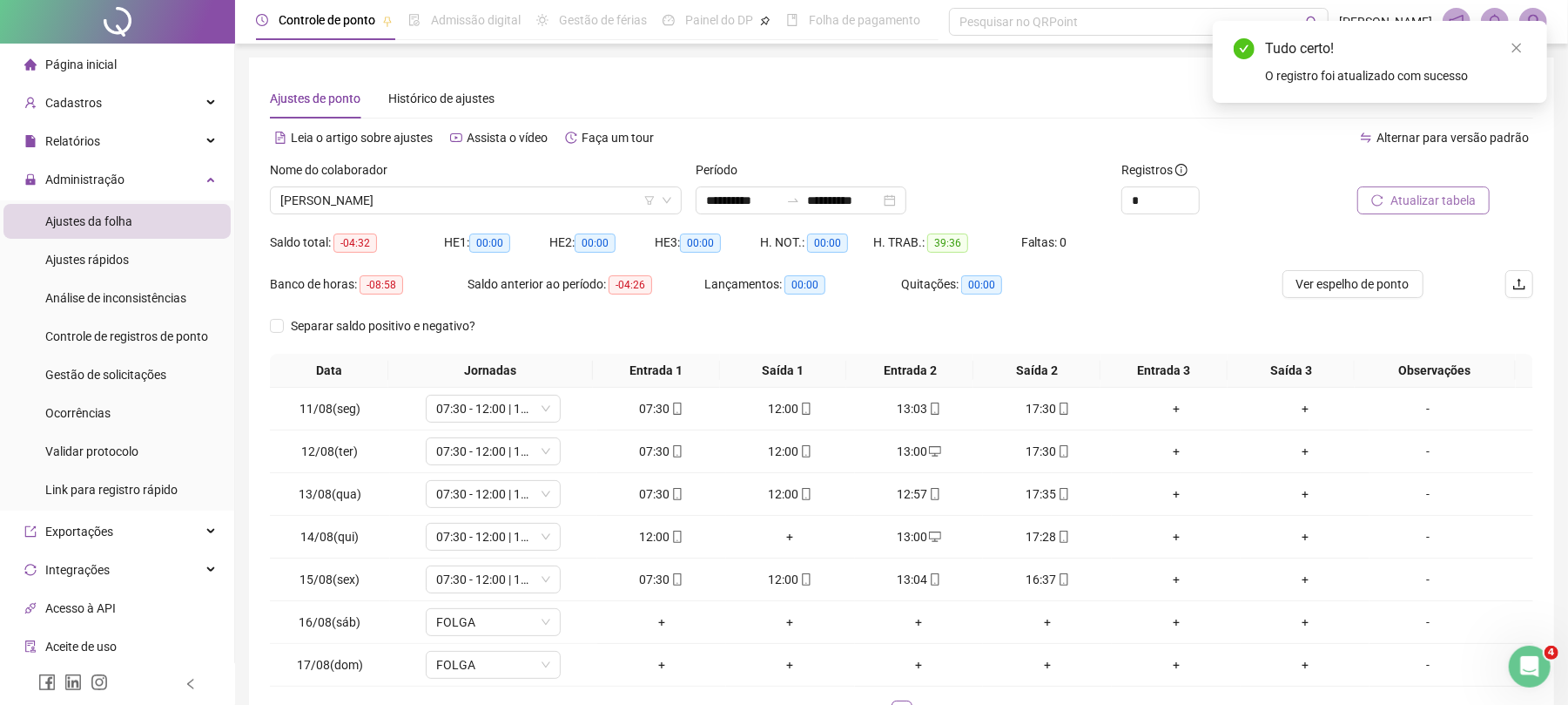
click at [1424, 191] on span "Atualizar tabela" at bounding box center [1433, 201] width 86 height 19
click at [1046, 531] on div "+" at bounding box center [1047, 537] width 115 height 19
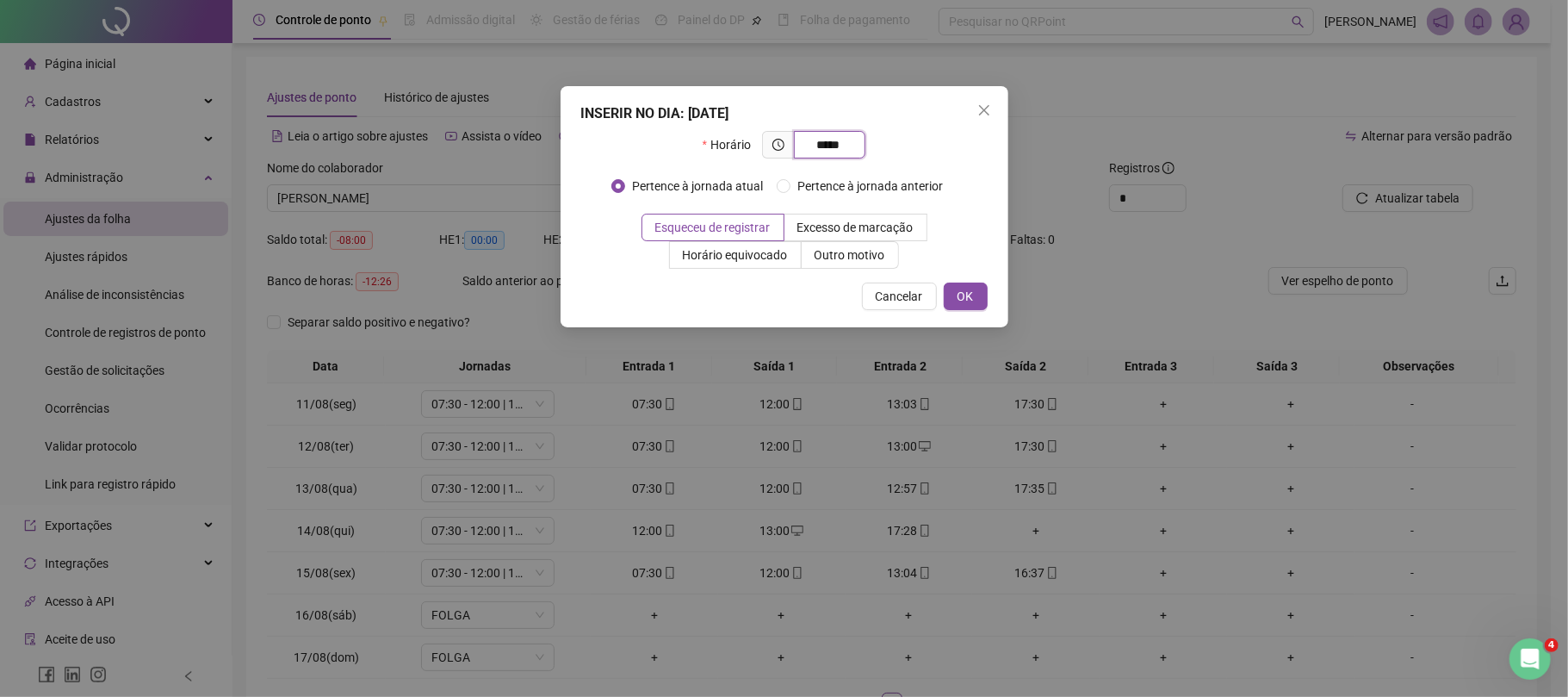
type input "*****"
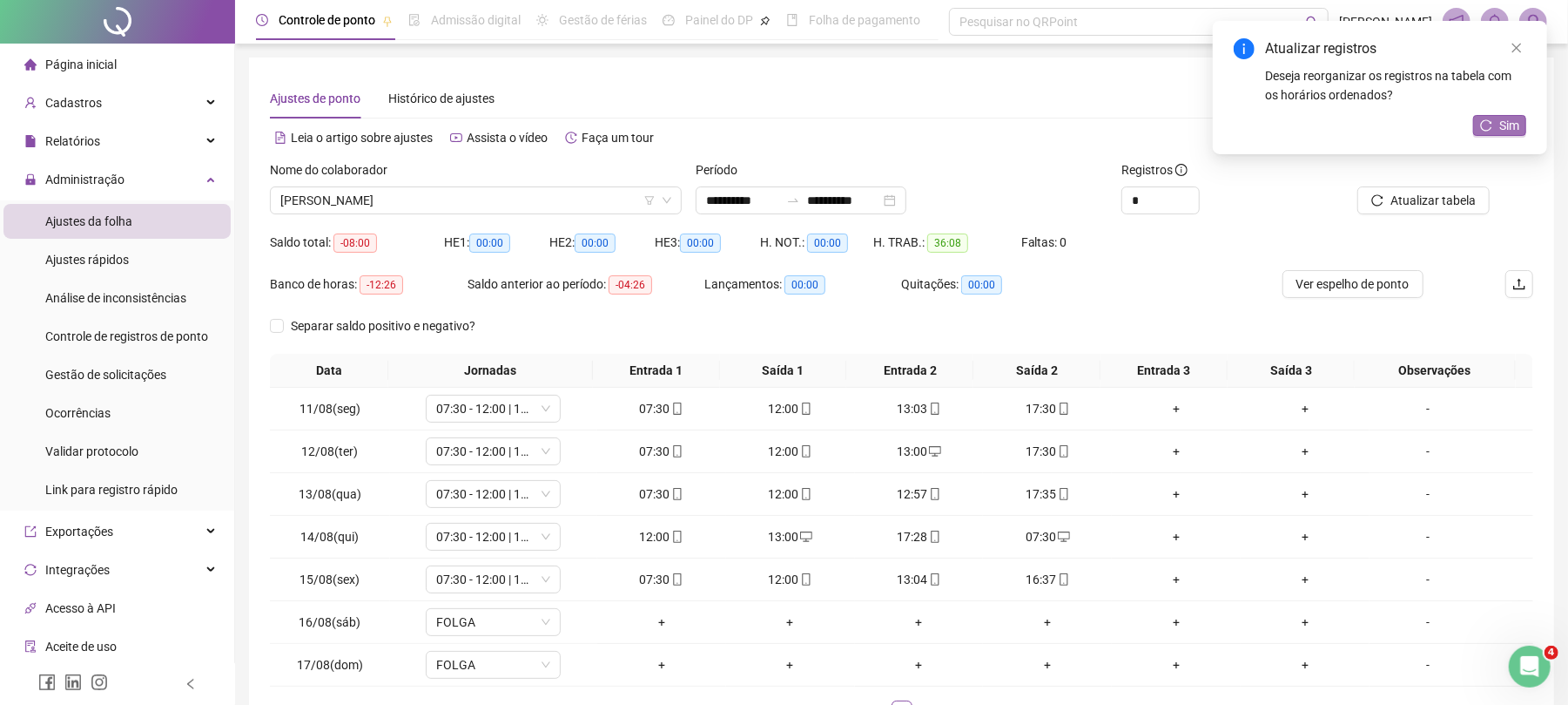
click at [1481, 129] on icon "reload" at bounding box center [1486, 125] width 12 height 12
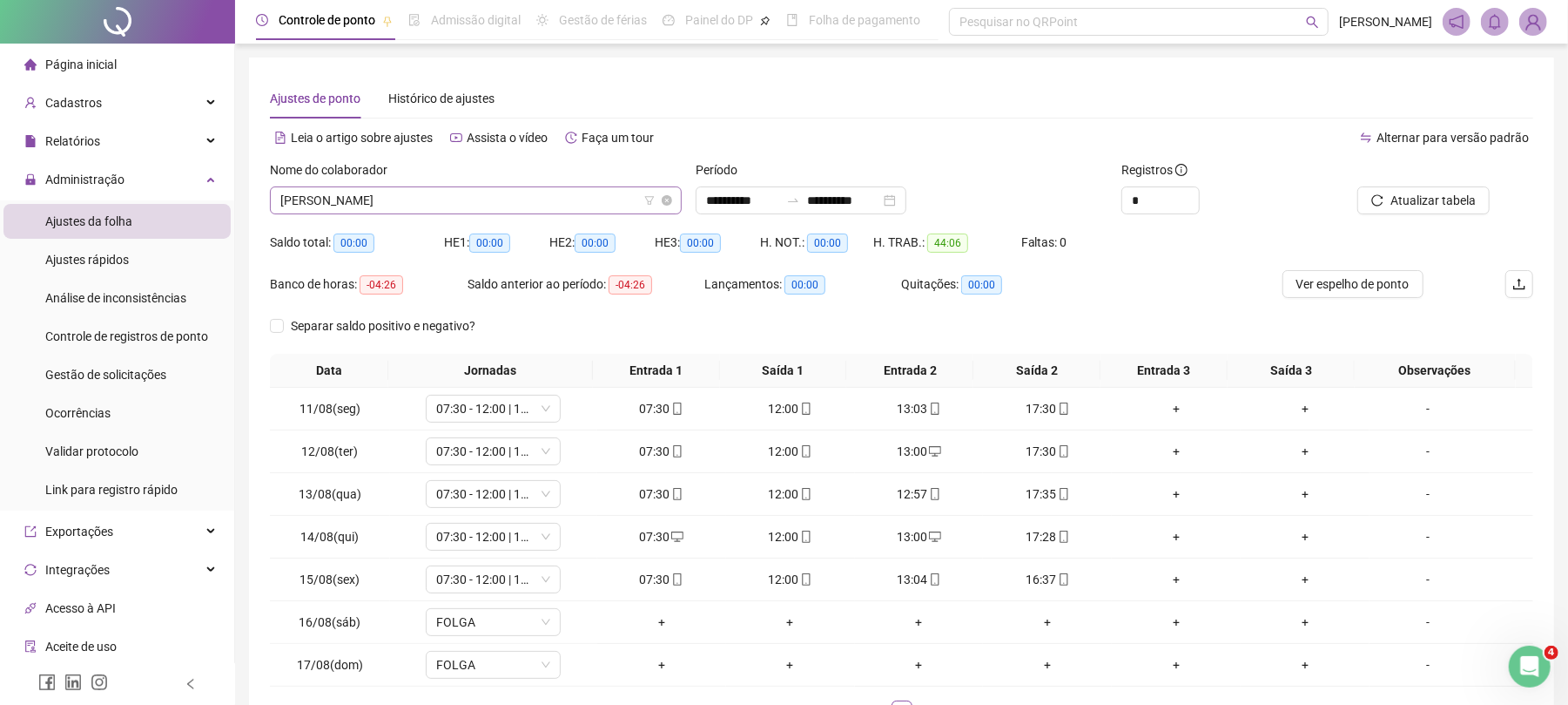
click at [339, 199] on span "[PERSON_NAME]" at bounding box center [475, 200] width 391 height 26
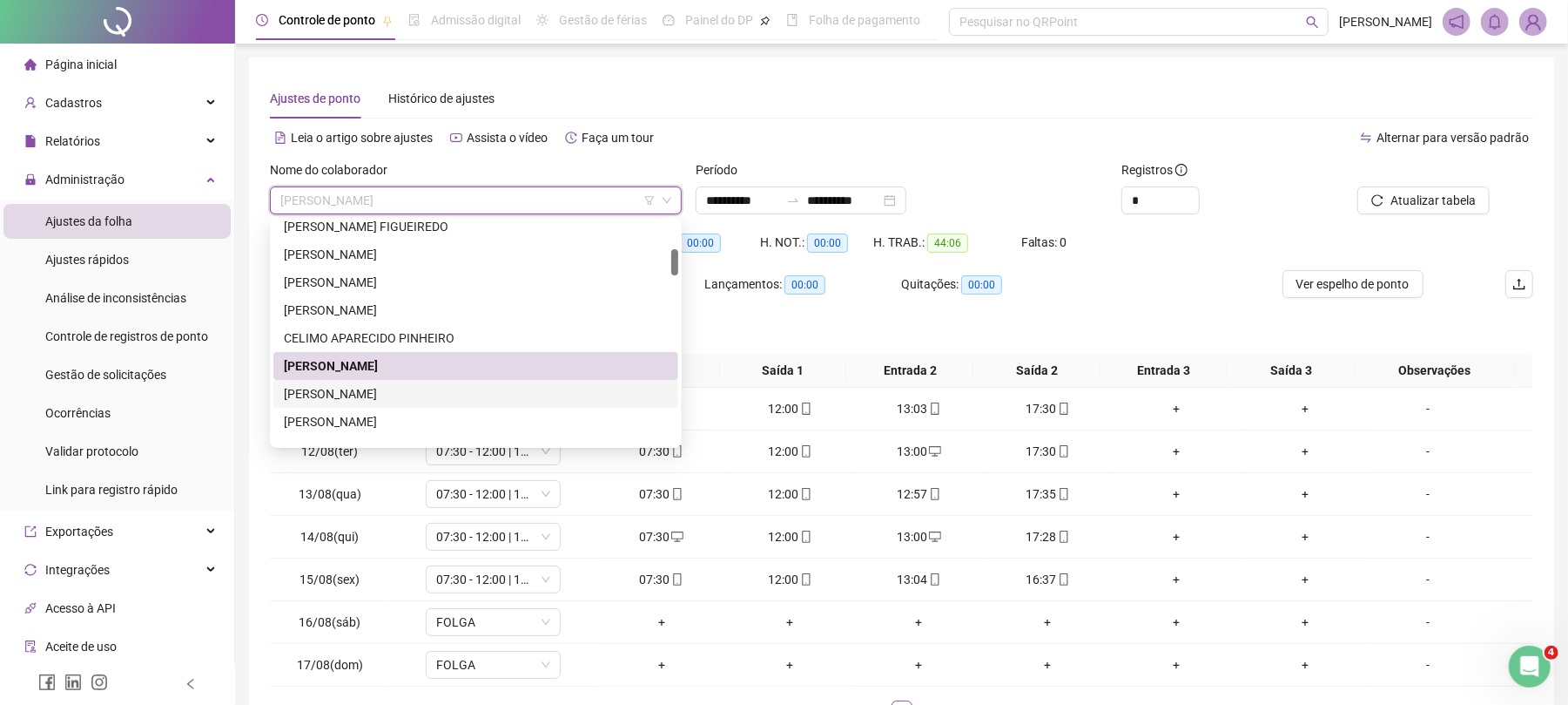
click at [356, 396] on div "[PERSON_NAME]" at bounding box center [476, 394] width 384 height 19
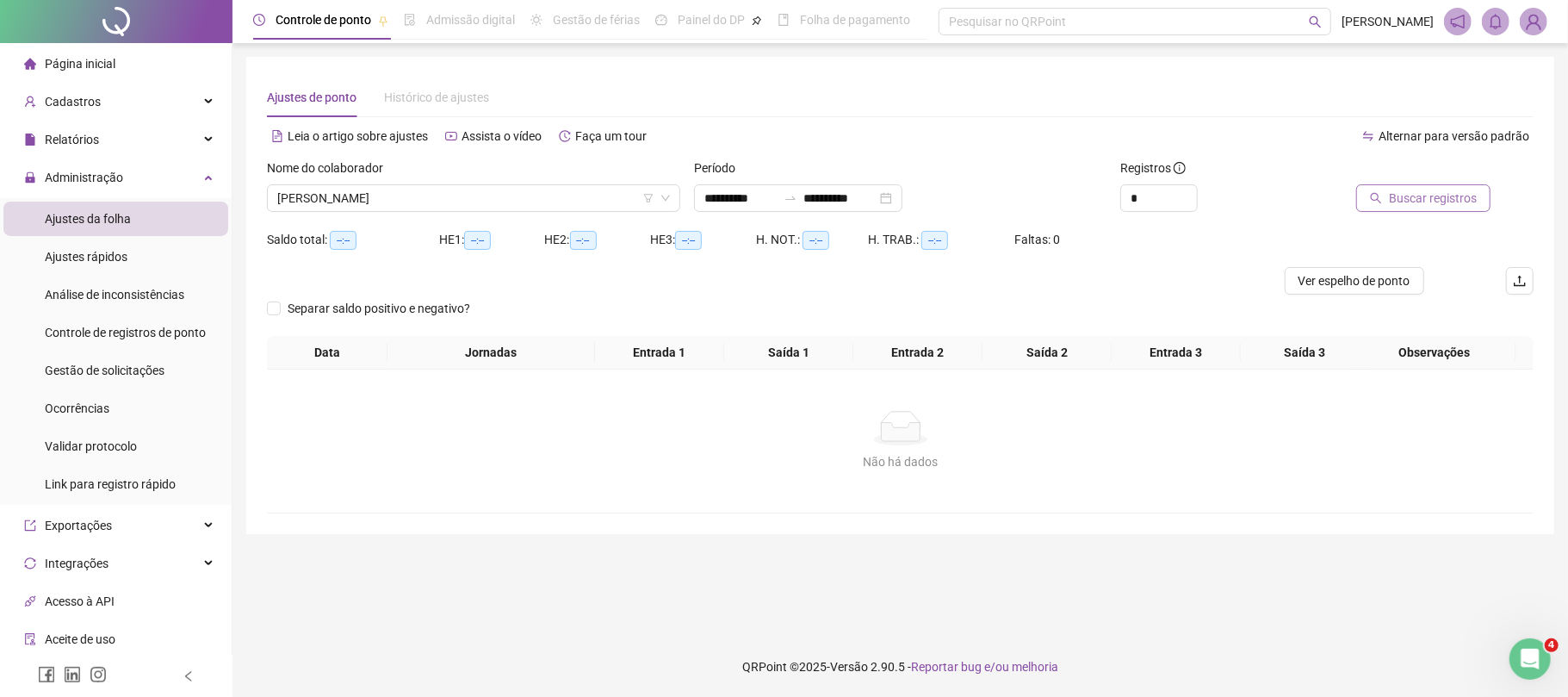
click at [1395, 195] on span "Buscar registros" at bounding box center [1433, 198] width 87 height 19
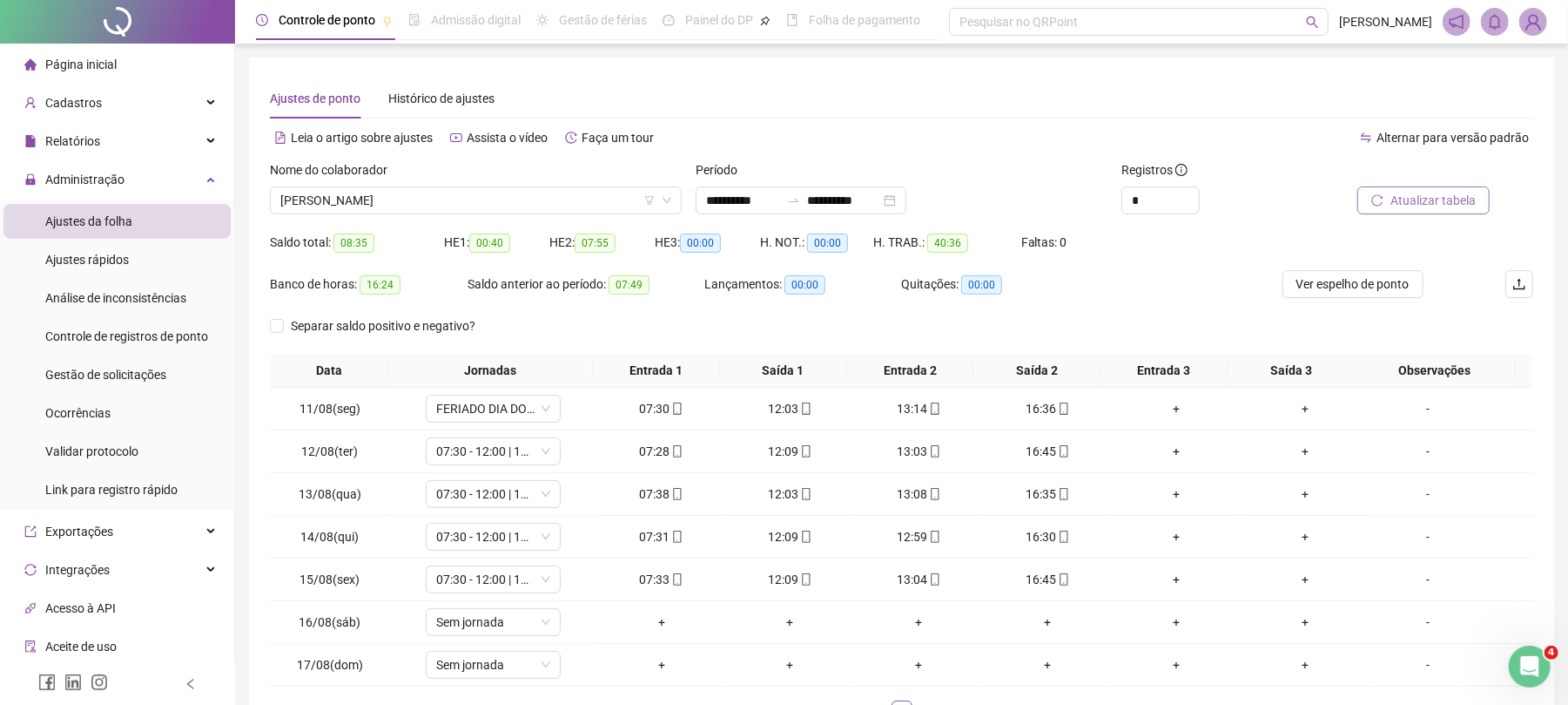
click at [1428, 192] on span "Atualizar tabela" at bounding box center [1433, 201] width 86 height 19
click at [1426, 192] on span "Atualizar tabela" at bounding box center [1433, 201] width 86 height 19
click at [338, 306] on div "Banco de horas: 16:24" at bounding box center [369, 291] width 198 height 42
click at [329, 325] on span "Separar saldo positivo e negativo?" at bounding box center [383, 325] width 199 height 19
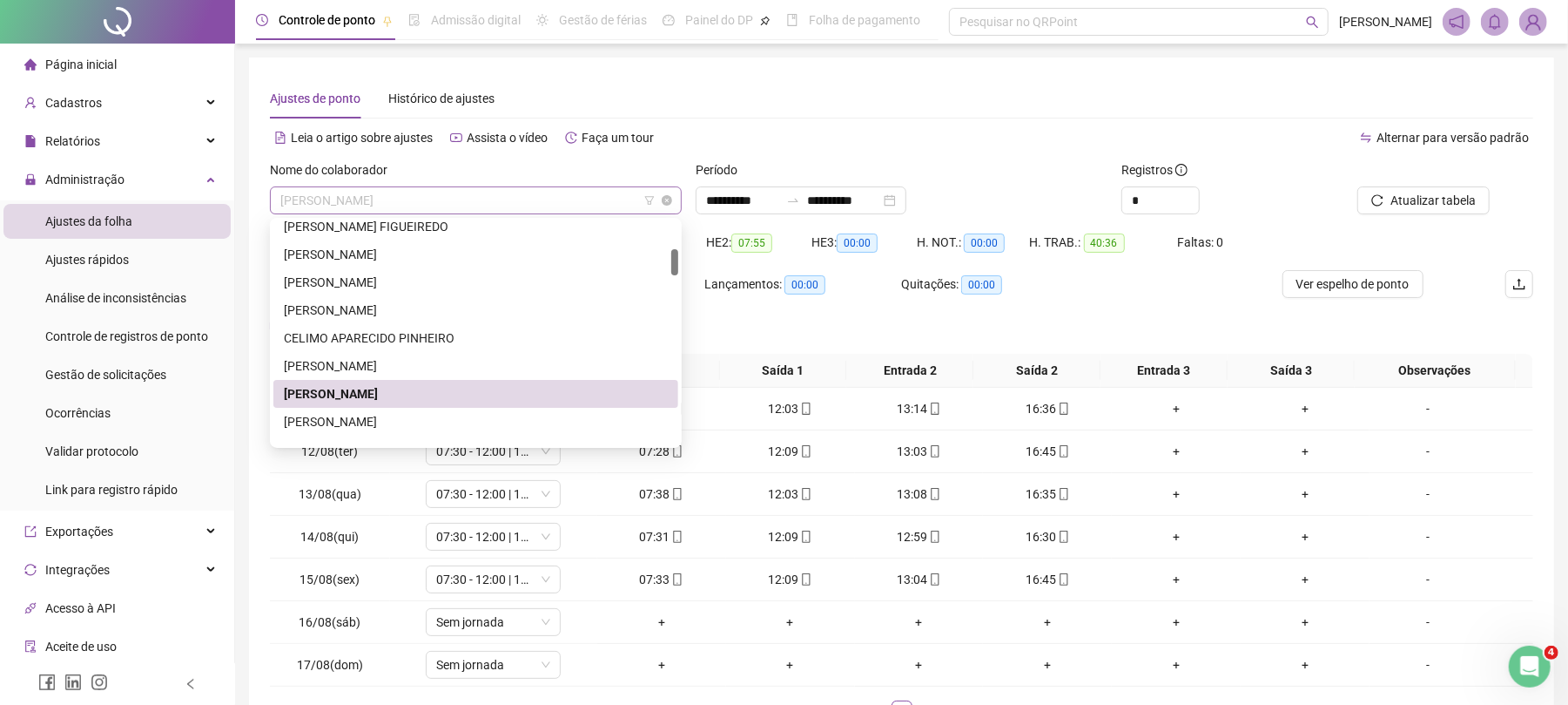
click at [413, 197] on span "[PERSON_NAME]" at bounding box center [475, 200] width 391 height 26
click at [339, 425] on div "[PERSON_NAME]" at bounding box center [476, 421] width 384 height 19
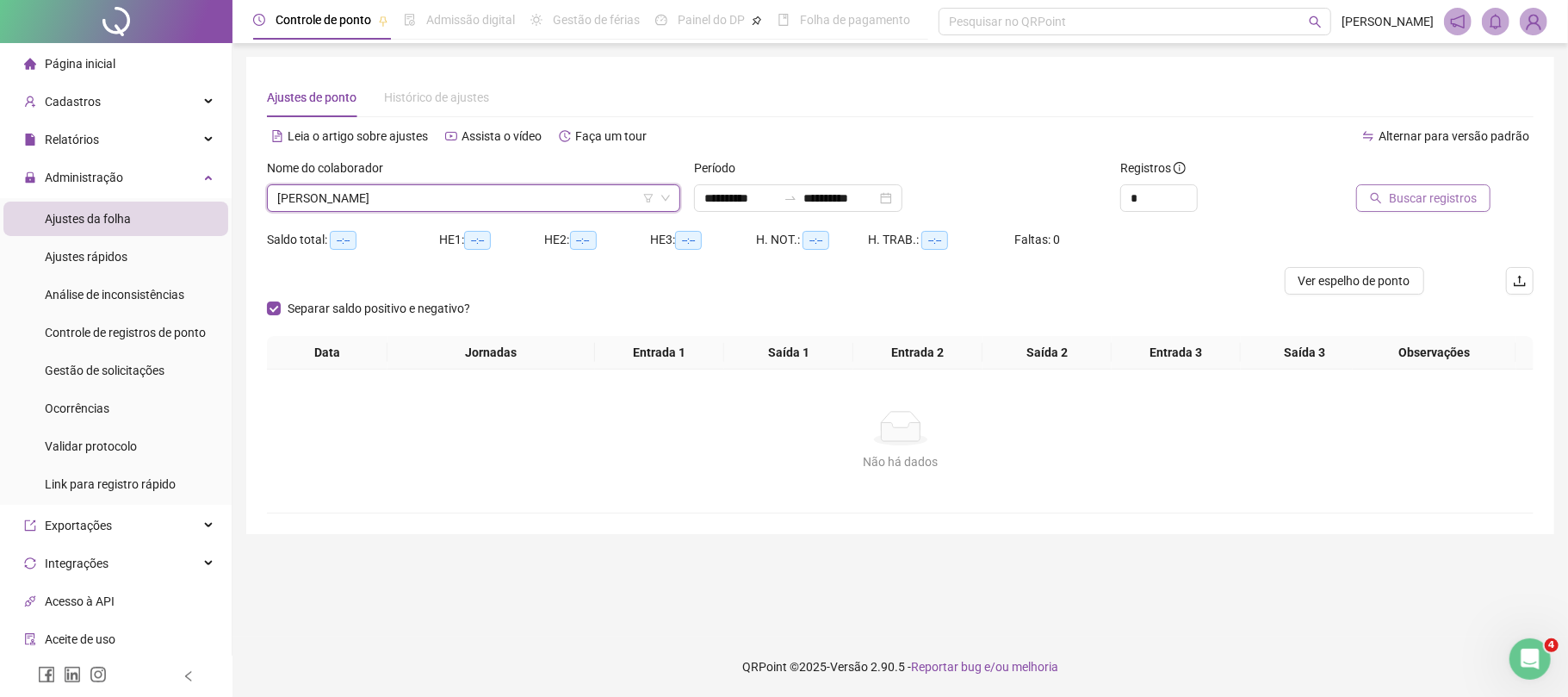
click at [1455, 197] on span "Buscar registros" at bounding box center [1433, 198] width 87 height 19
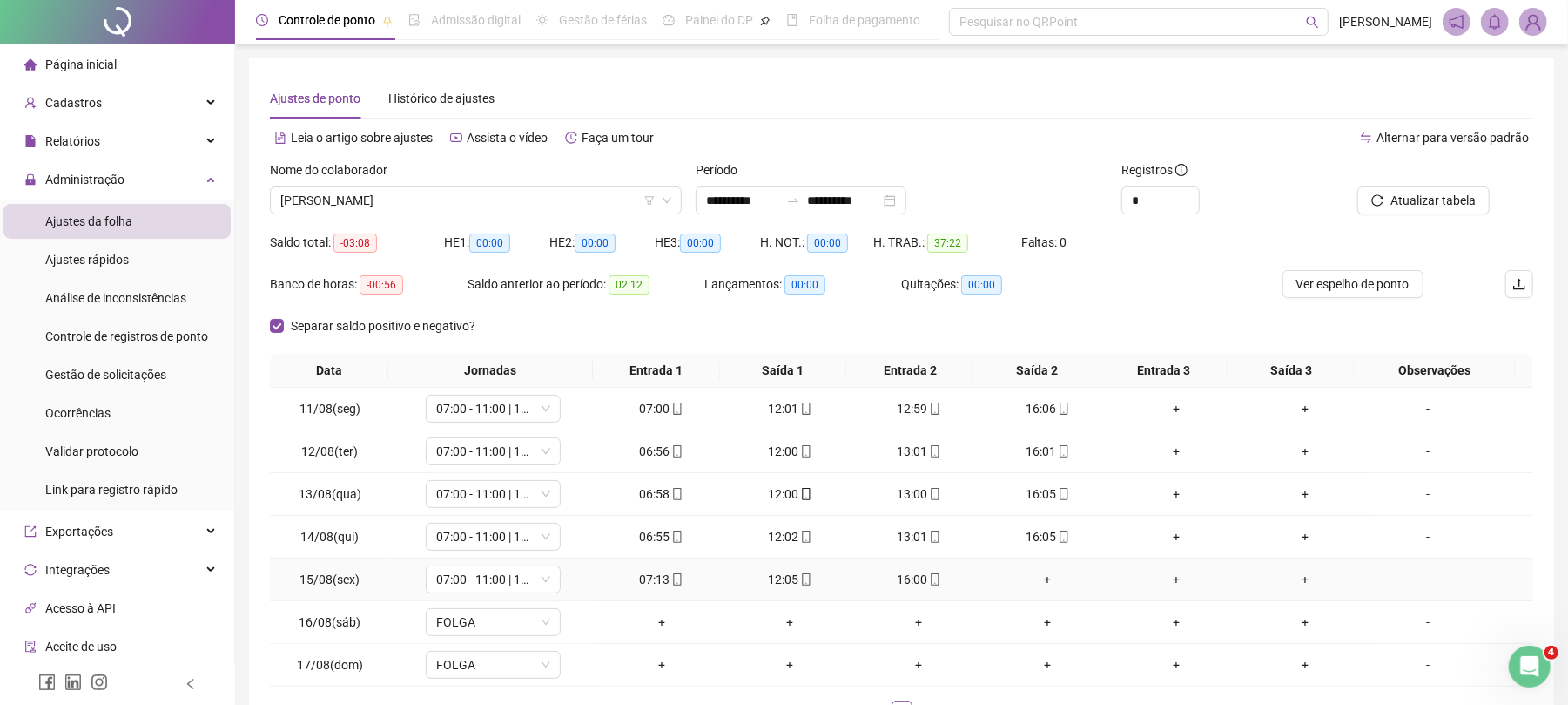
click at [1014, 583] on div "+" at bounding box center [1047, 579] width 115 height 19
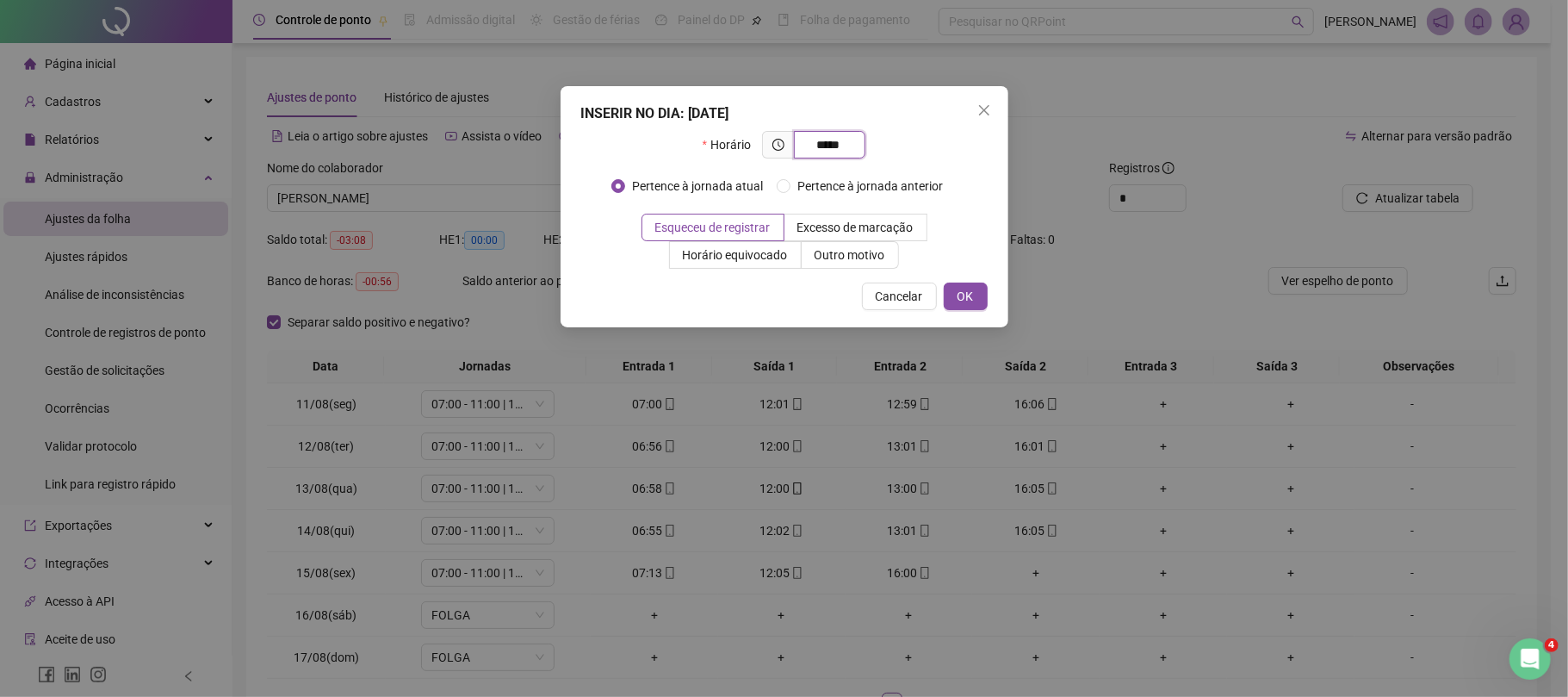
type input "*****"
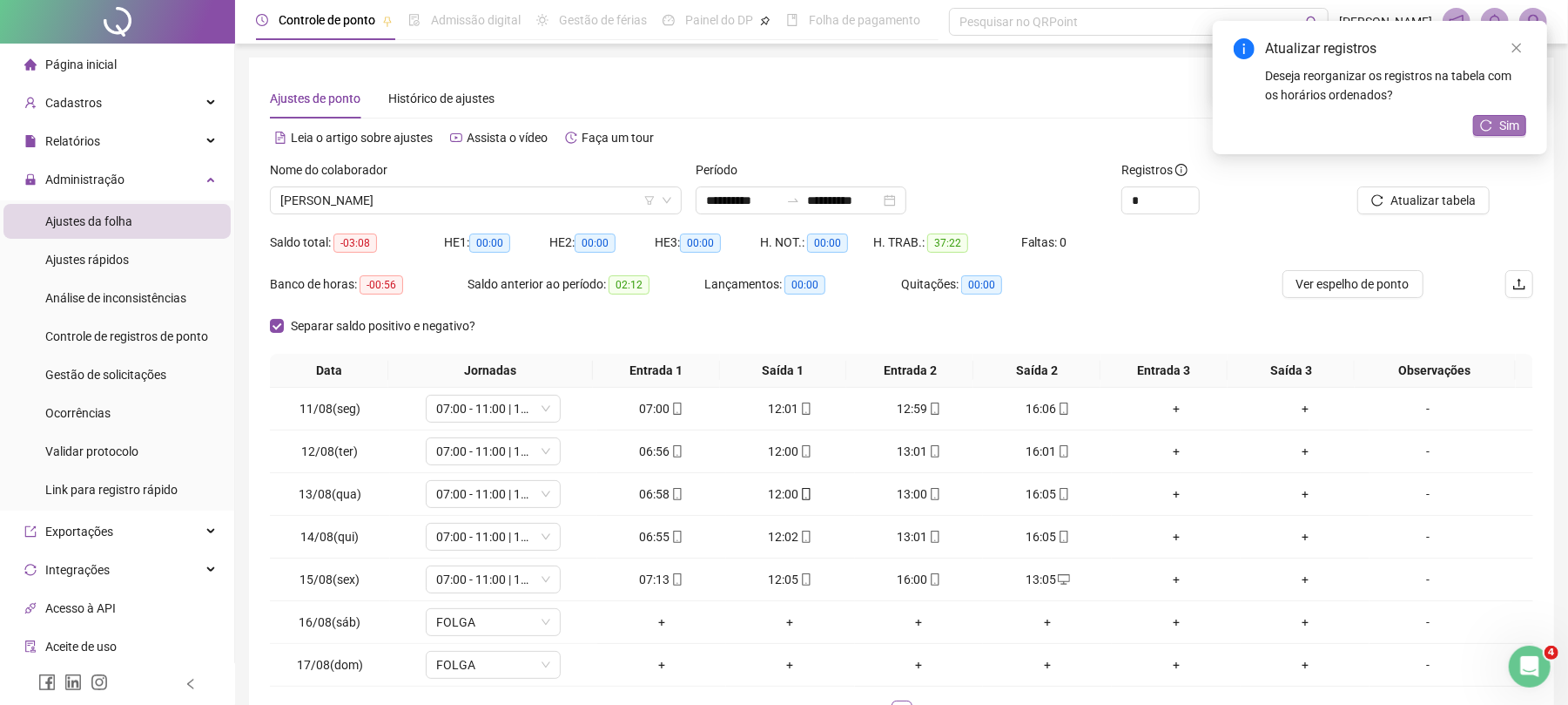
click at [1502, 116] on span "Sim" at bounding box center [1509, 126] width 20 height 19
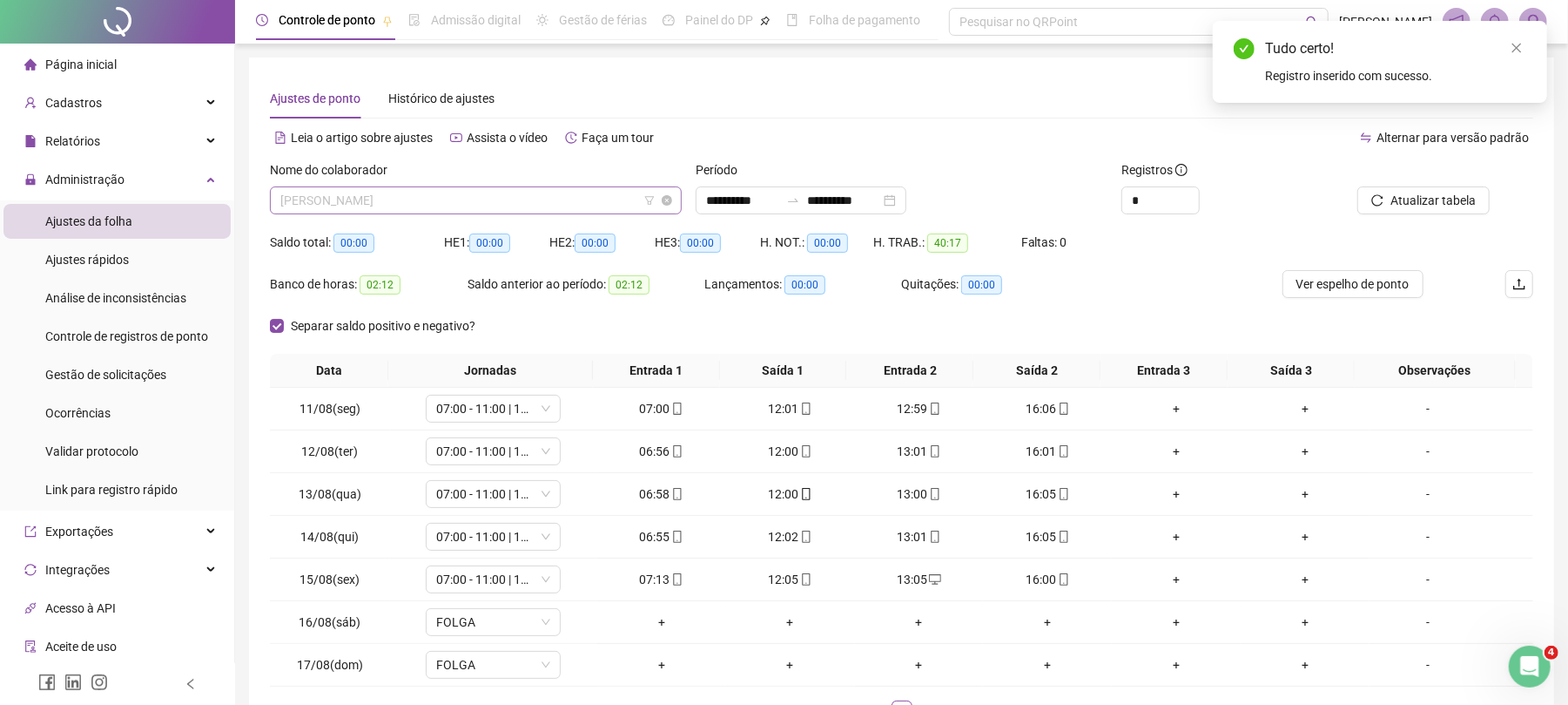
click at [336, 211] on span "[PERSON_NAME]" at bounding box center [475, 200] width 391 height 26
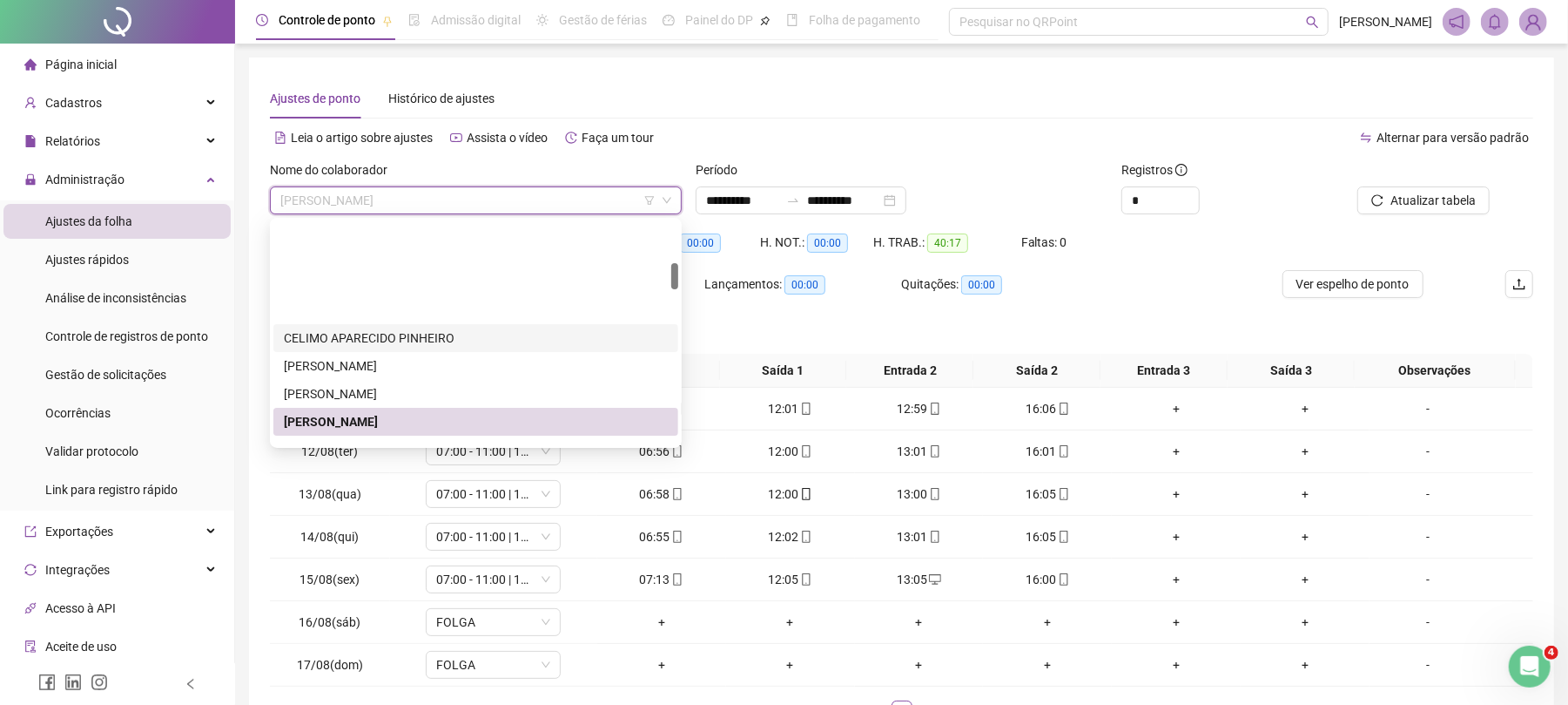
scroll to position [348, 0]
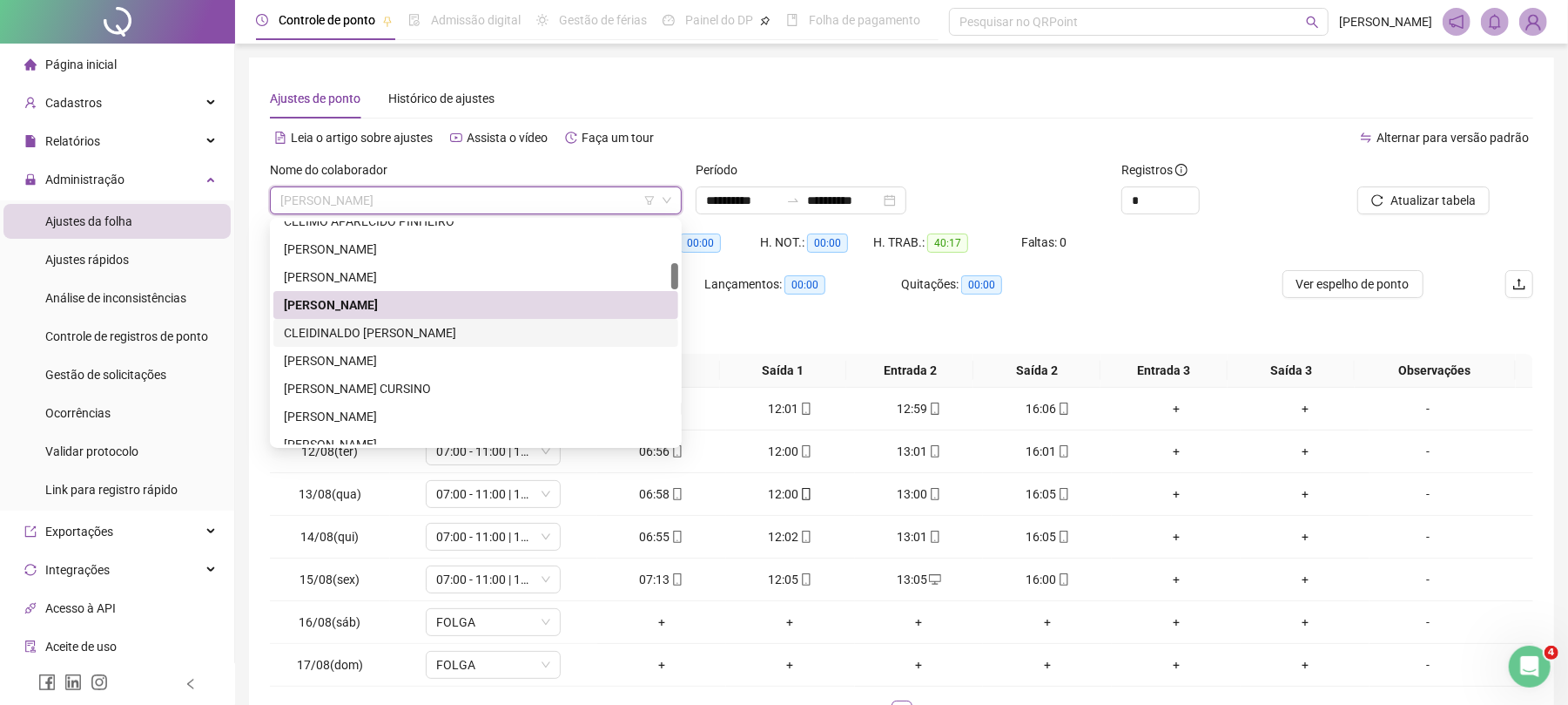
click at [339, 329] on div "CLEIDINALDO [PERSON_NAME]" at bounding box center [476, 333] width 384 height 19
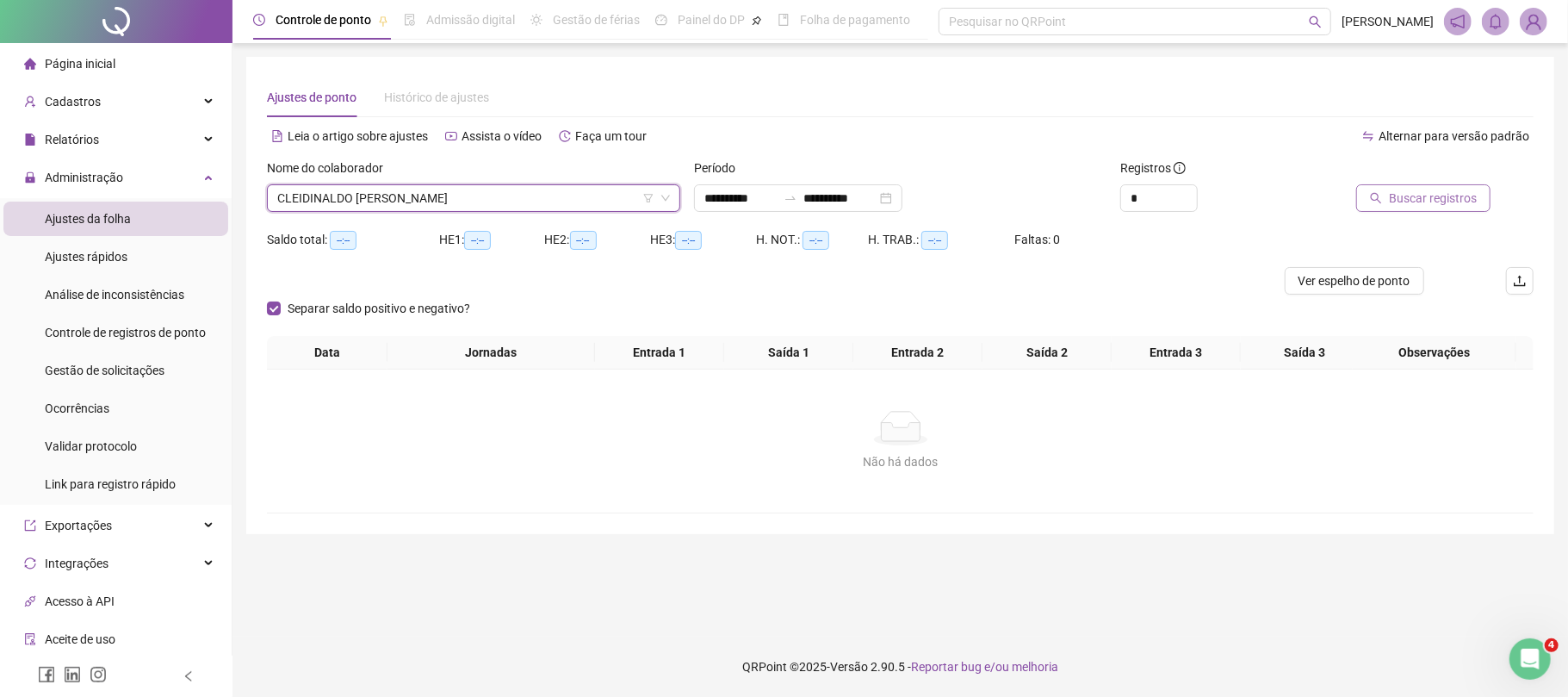
click at [1382, 203] on icon "search" at bounding box center [1376, 198] width 12 height 12
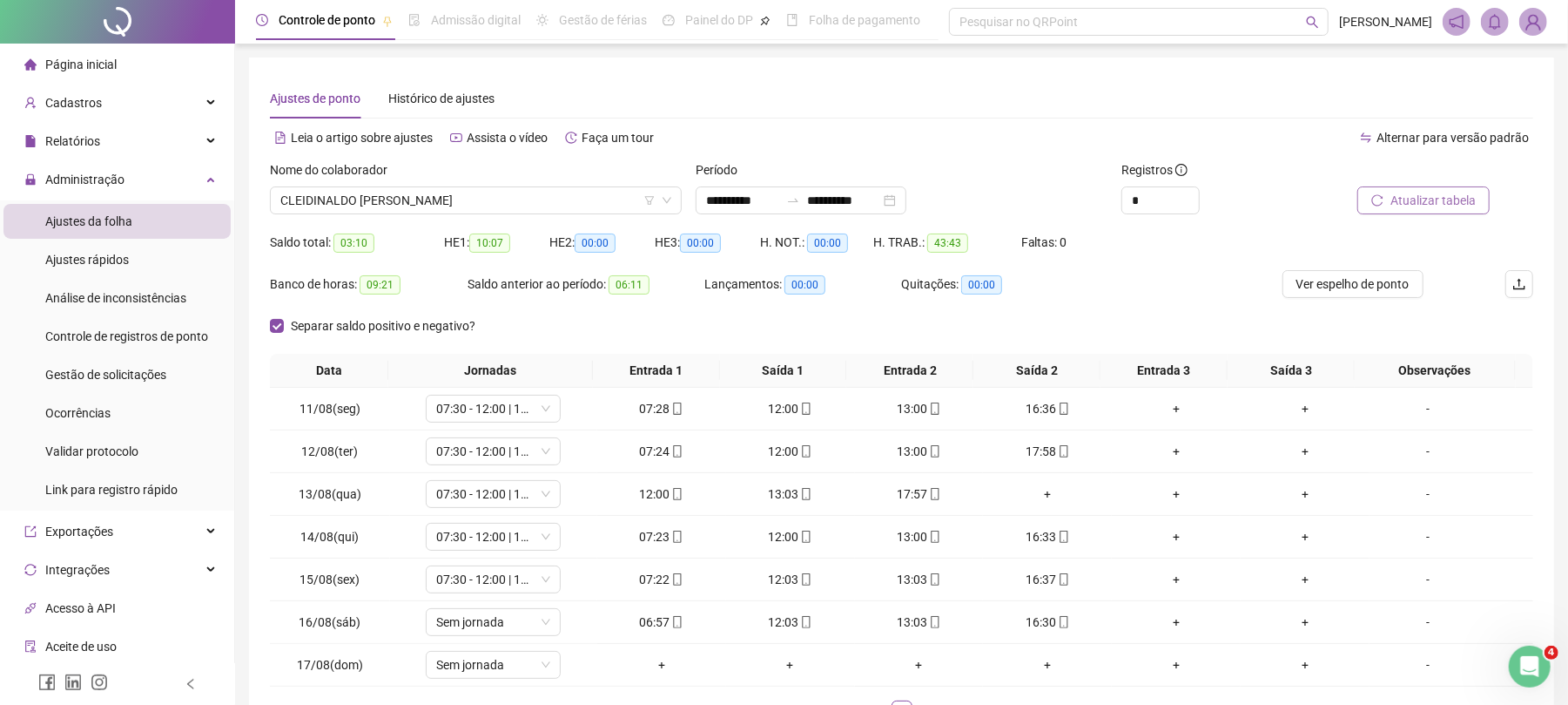
click at [1433, 197] on span "Atualizar tabela" at bounding box center [1433, 201] width 86 height 19
click at [1450, 201] on span "Atualizar tabela" at bounding box center [1433, 201] width 86 height 19
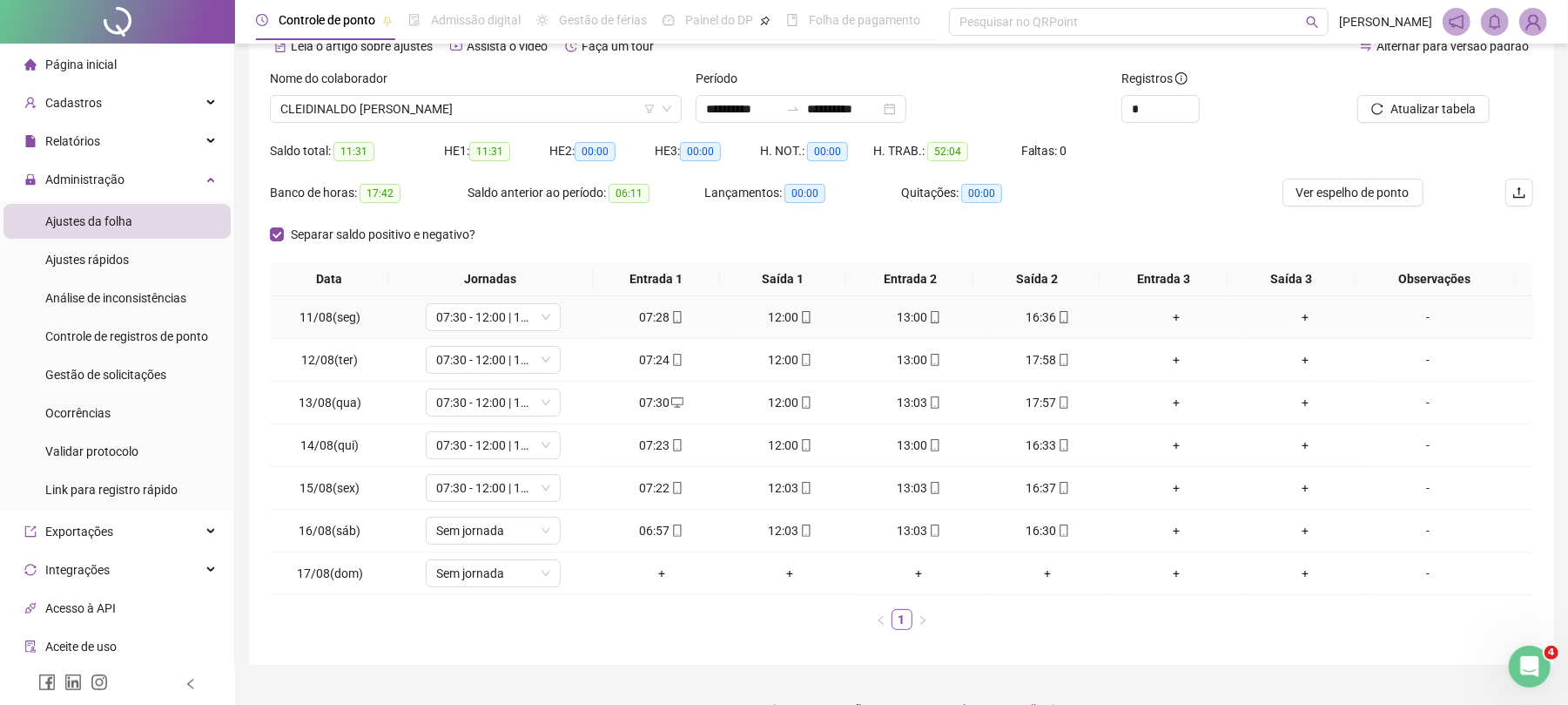
scroll to position [129, 0]
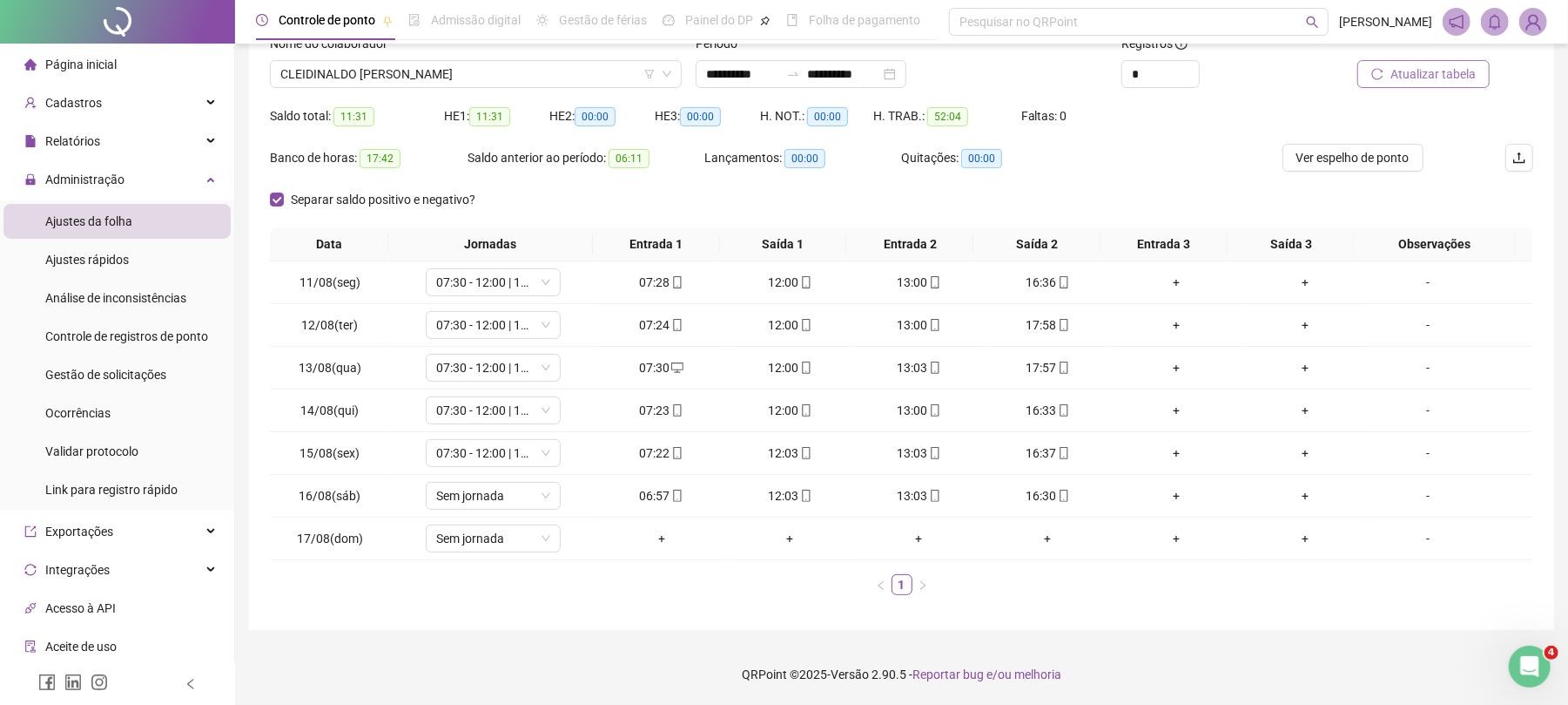
click at [1426, 75] on span "Atualizar tabela" at bounding box center [1433, 74] width 86 height 19
click at [739, 74] on input "**********" at bounding box center [743, 74] width 73 height 19
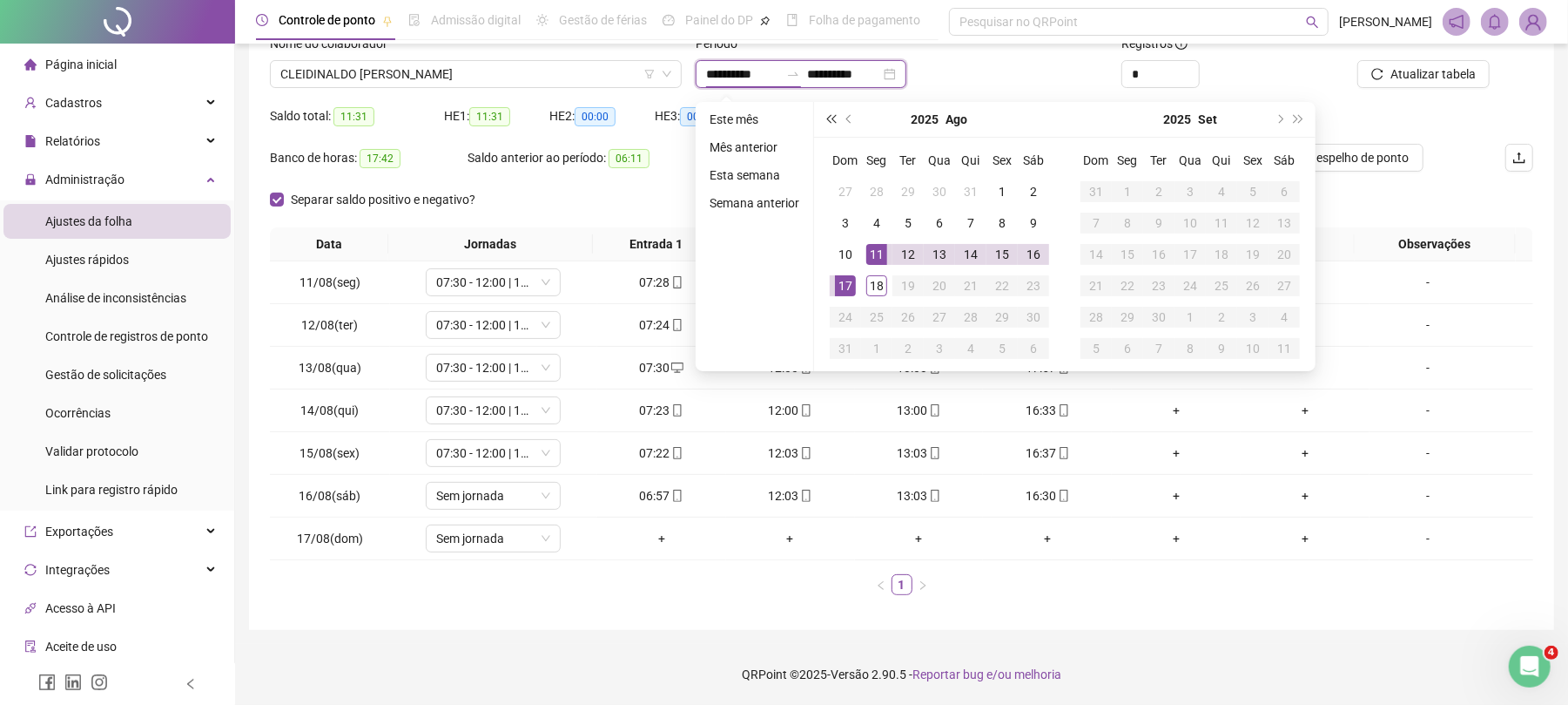
type input "**********"
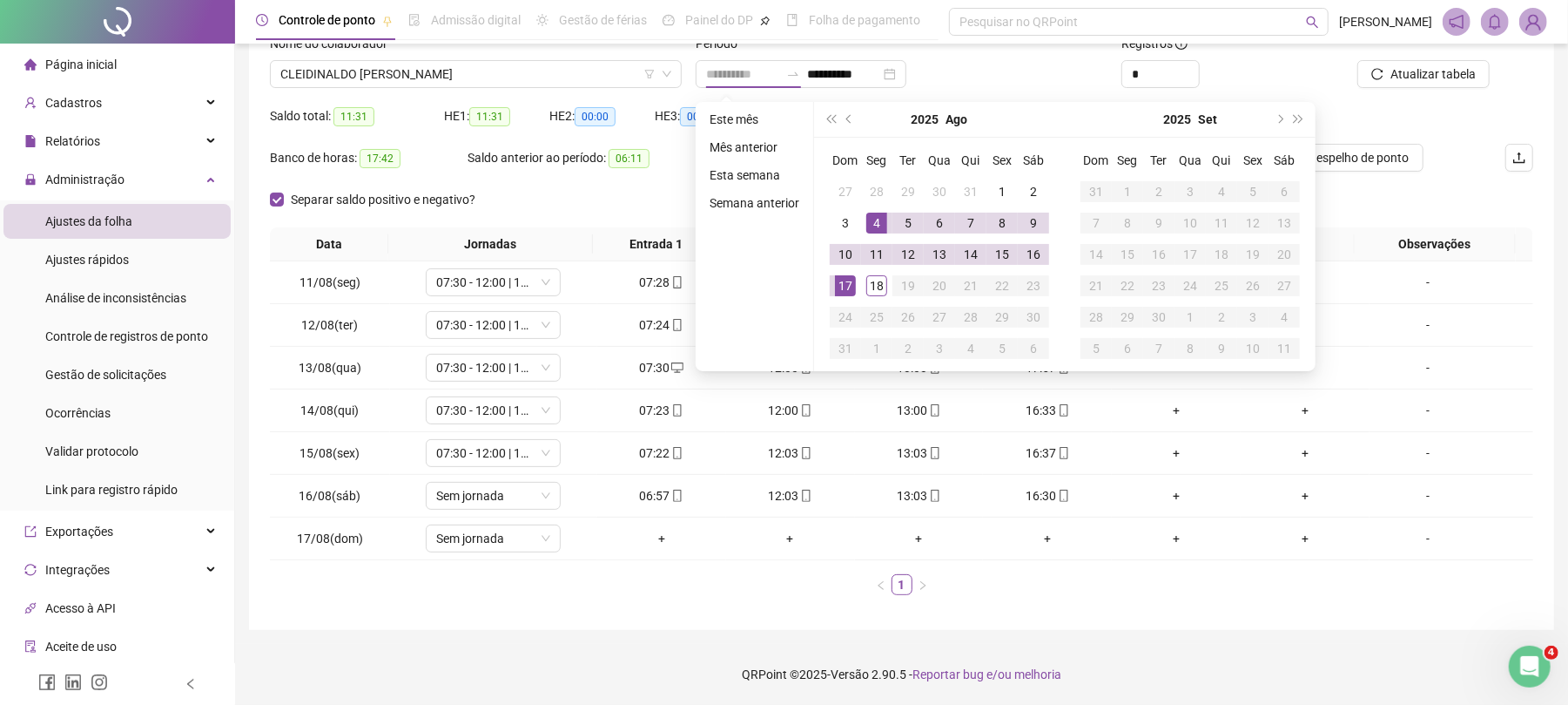
click at [875, 221] on div "4" at bounding box center [877, 223] width 21 height 21
type input "**********"
click at [1460, 70] on div "**********" at bounding box center [901, 281] width 1306 height 698
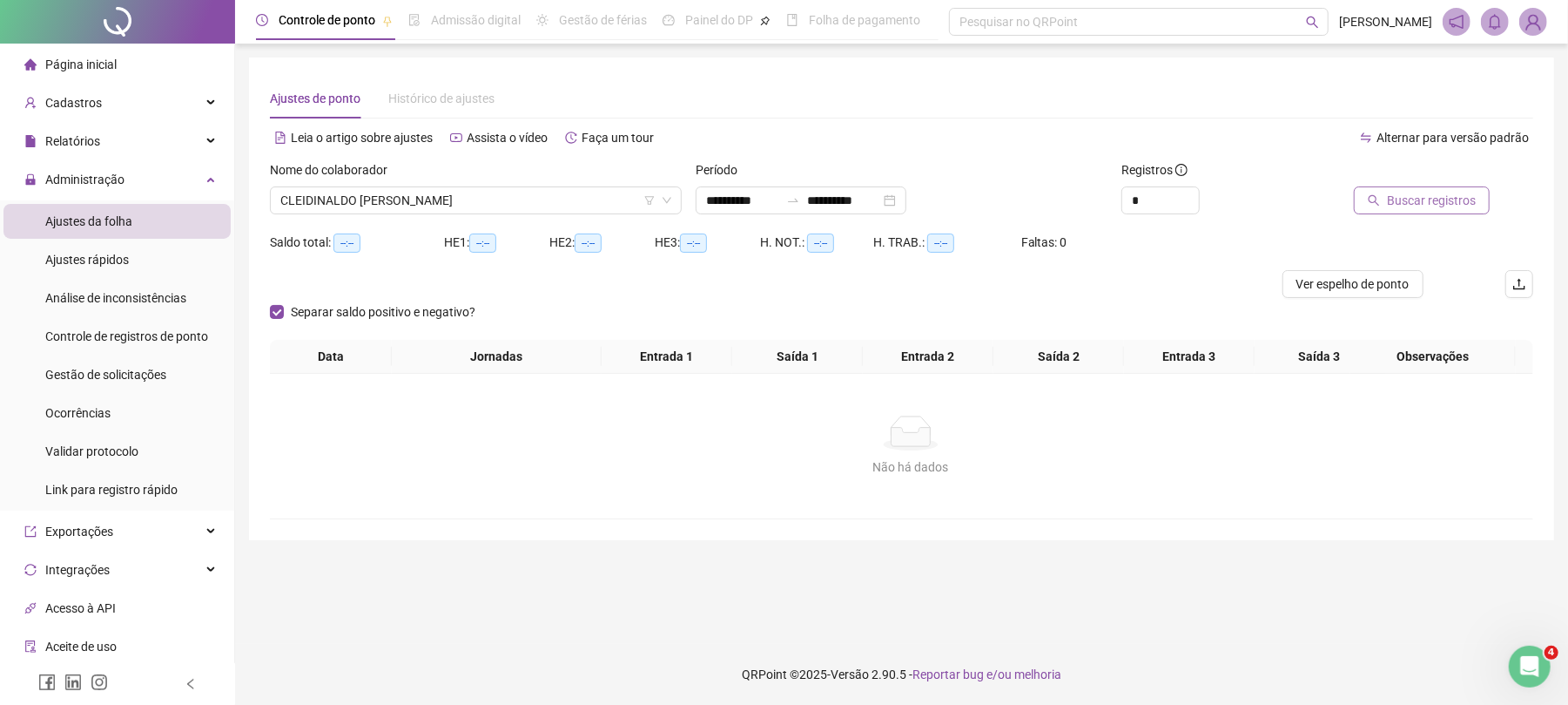
scroll to position [0, 0]
click at [1445, 206] on span "Buscar registros" at bounding box center [1448, 201] width 88 height 19
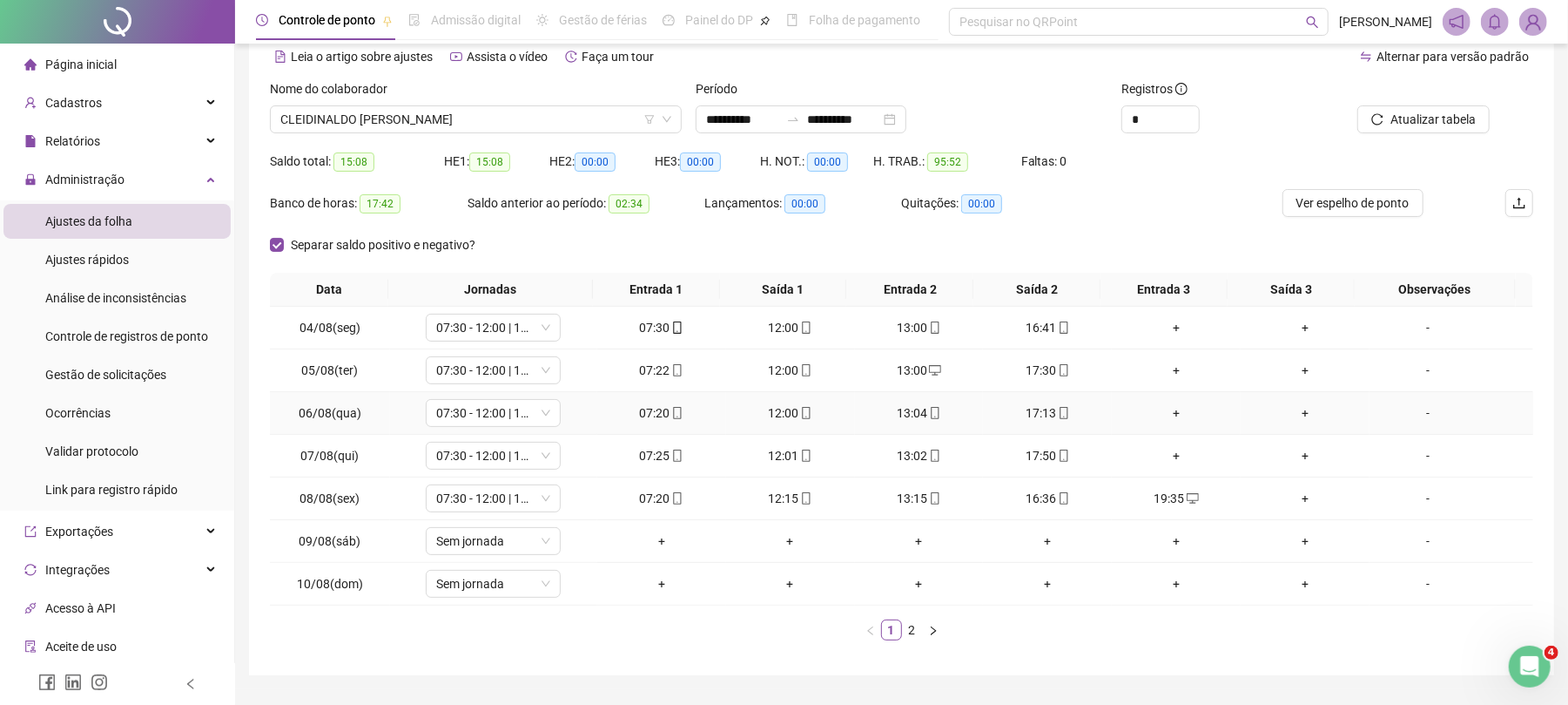
scroll to position [129, 0]
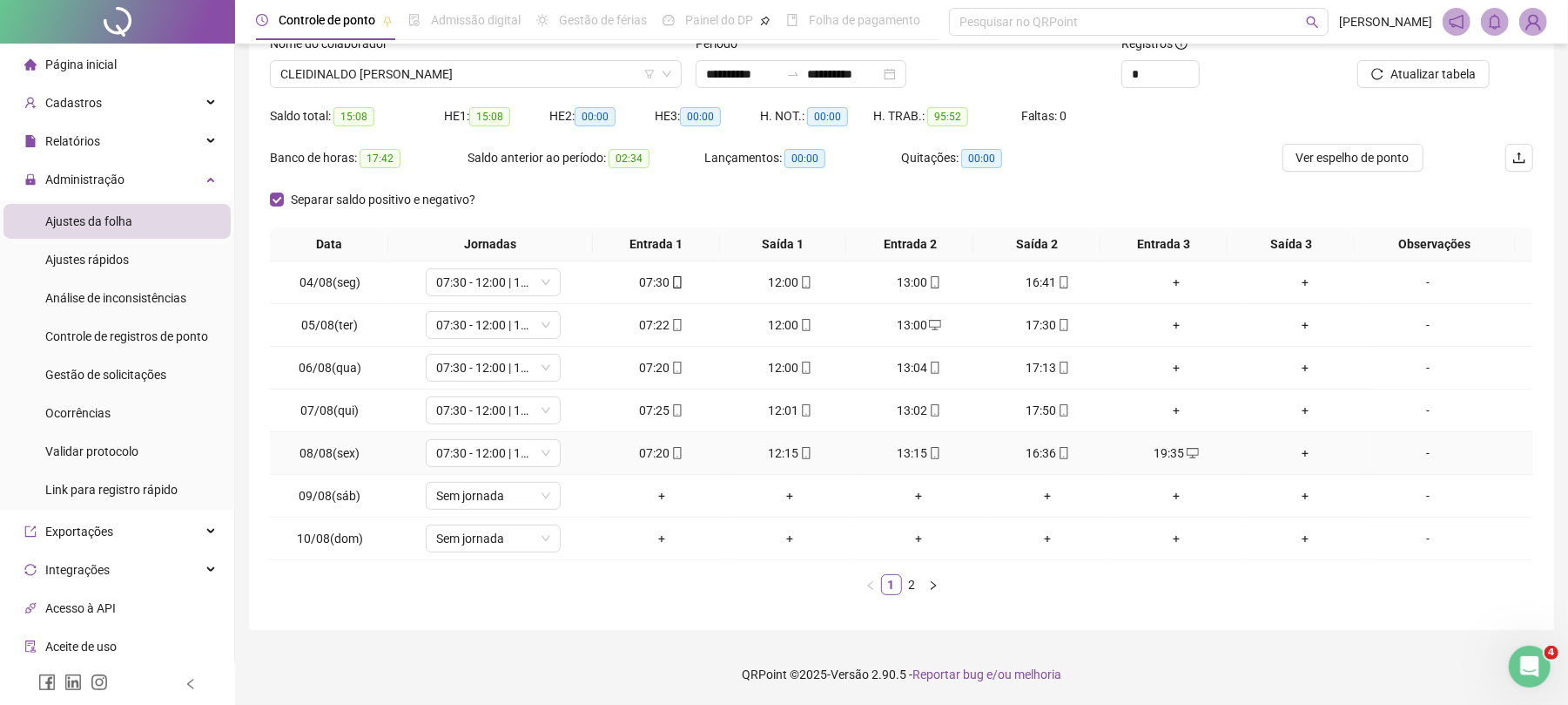
click at [1028, 448] on div "16:36" at bounding box center [1047, 453] width 115 height 19
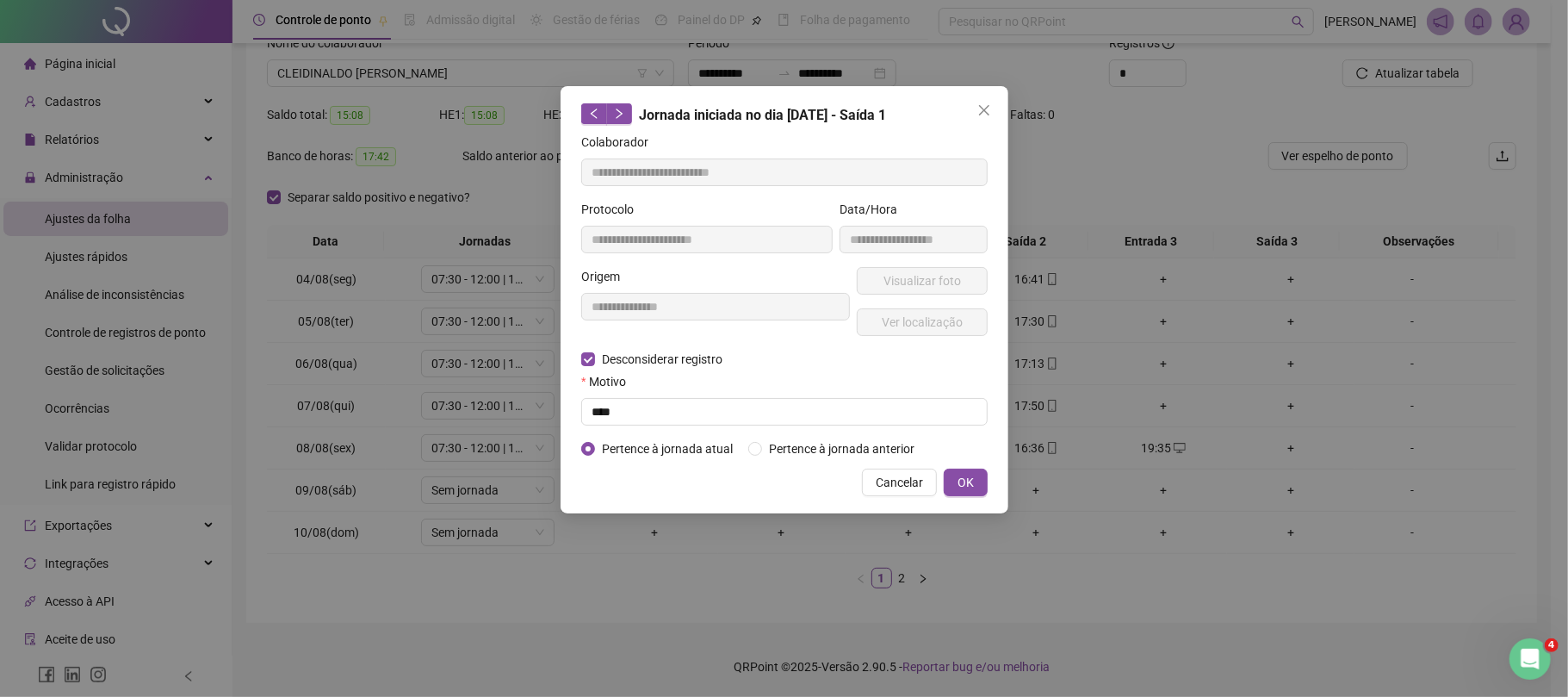
type input "**********"
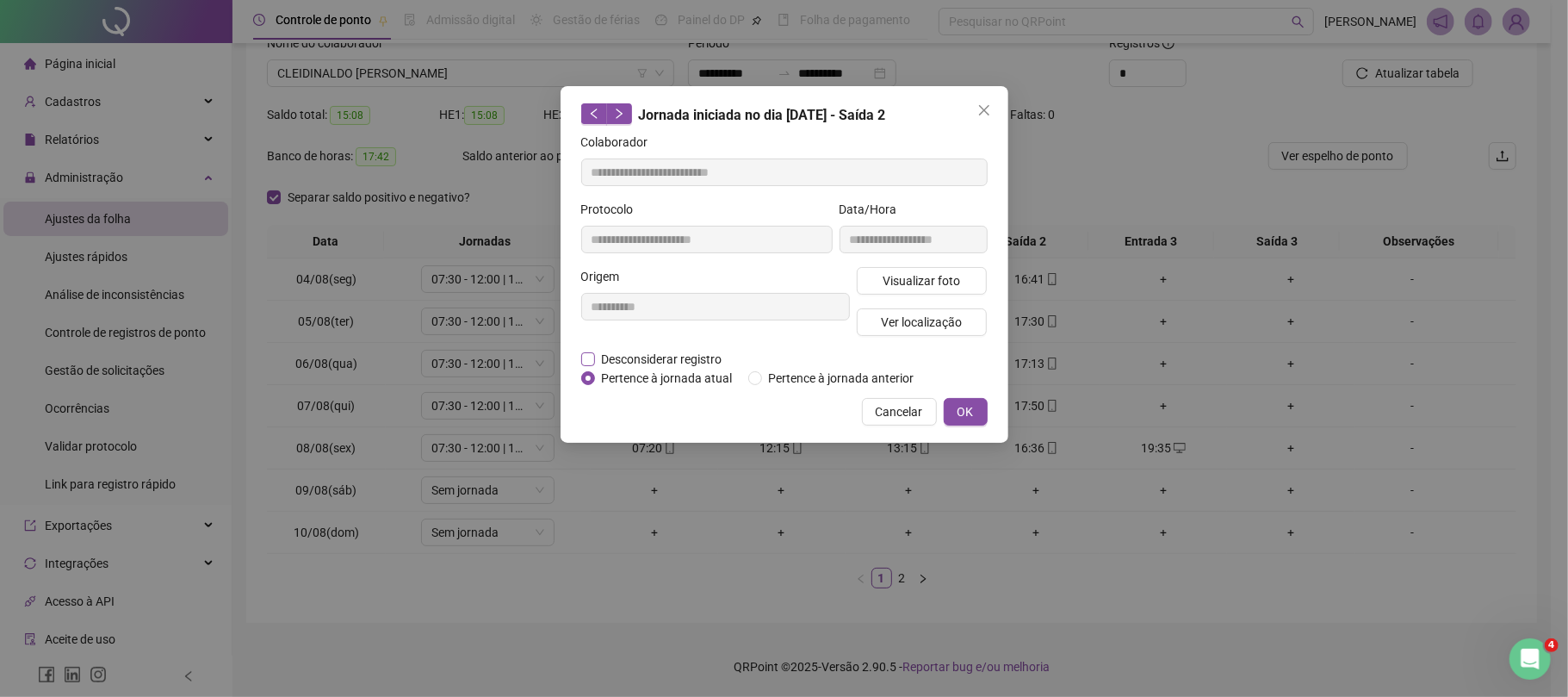
drag, startPoint x: 622, startPoint y: 362, endPoint x: 639, endPoint y: 367, distance: 17.7
click at [622, 363] on span "Desconsiderar registro" at bounding box center [662, 359] width 135 height 19
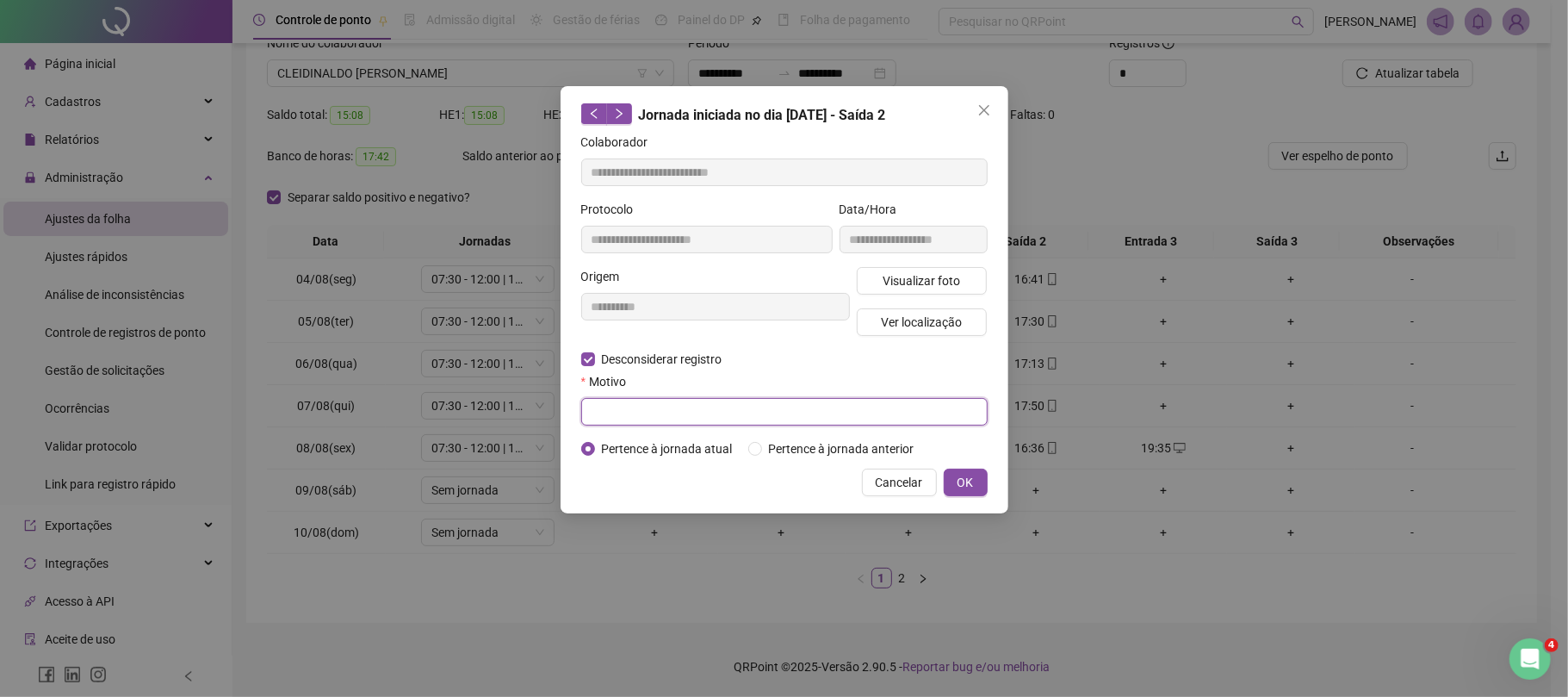
click at [679, 412] on input "text" at bounding box center [784, 411] width 406 height 27
type input "****"
click at [972, 484] on span "OK" at bounding box center [965, 483] width 16 height 19
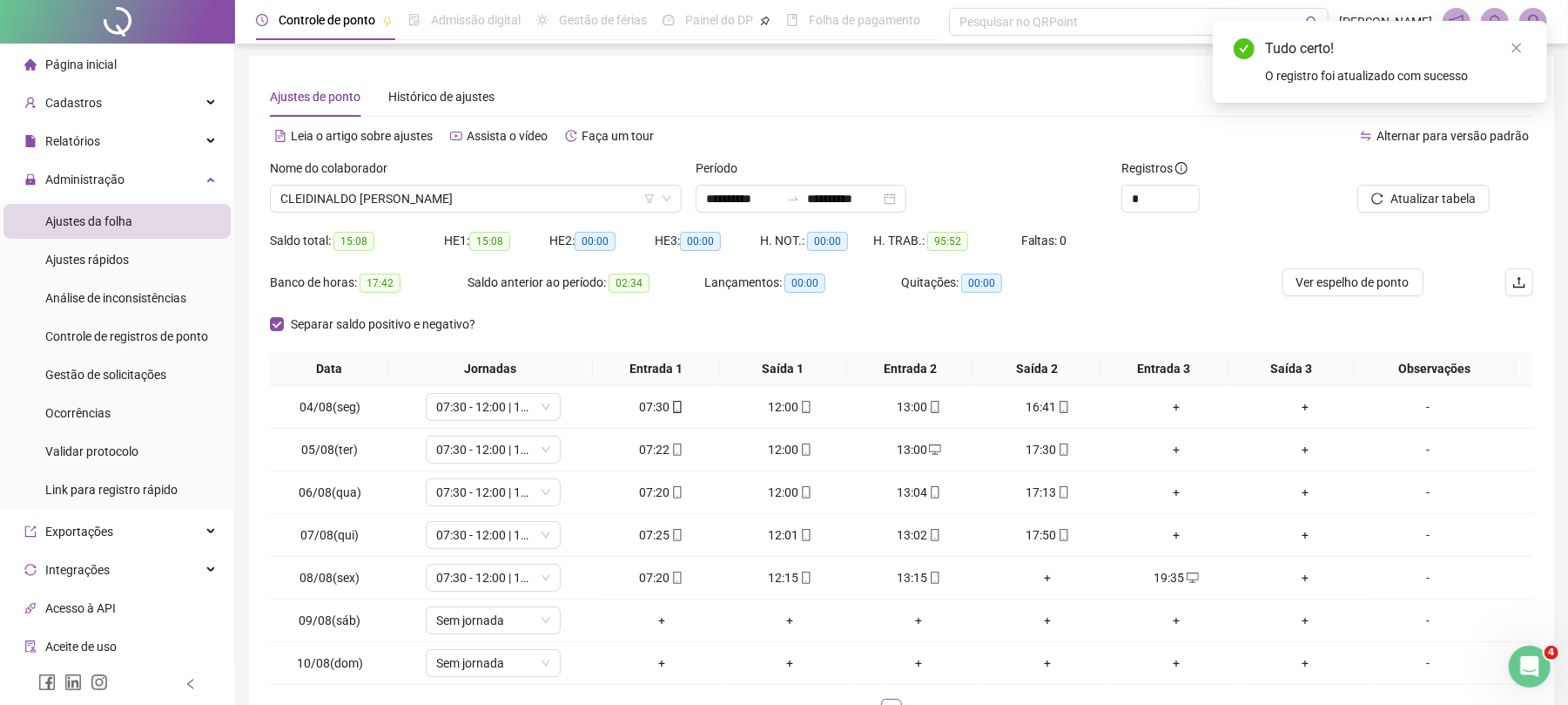
scroll to position [0, 0]
click at [1419, 201] on span "Atualizar tabela" at bounding box center [1433, 201] width 86 height 19
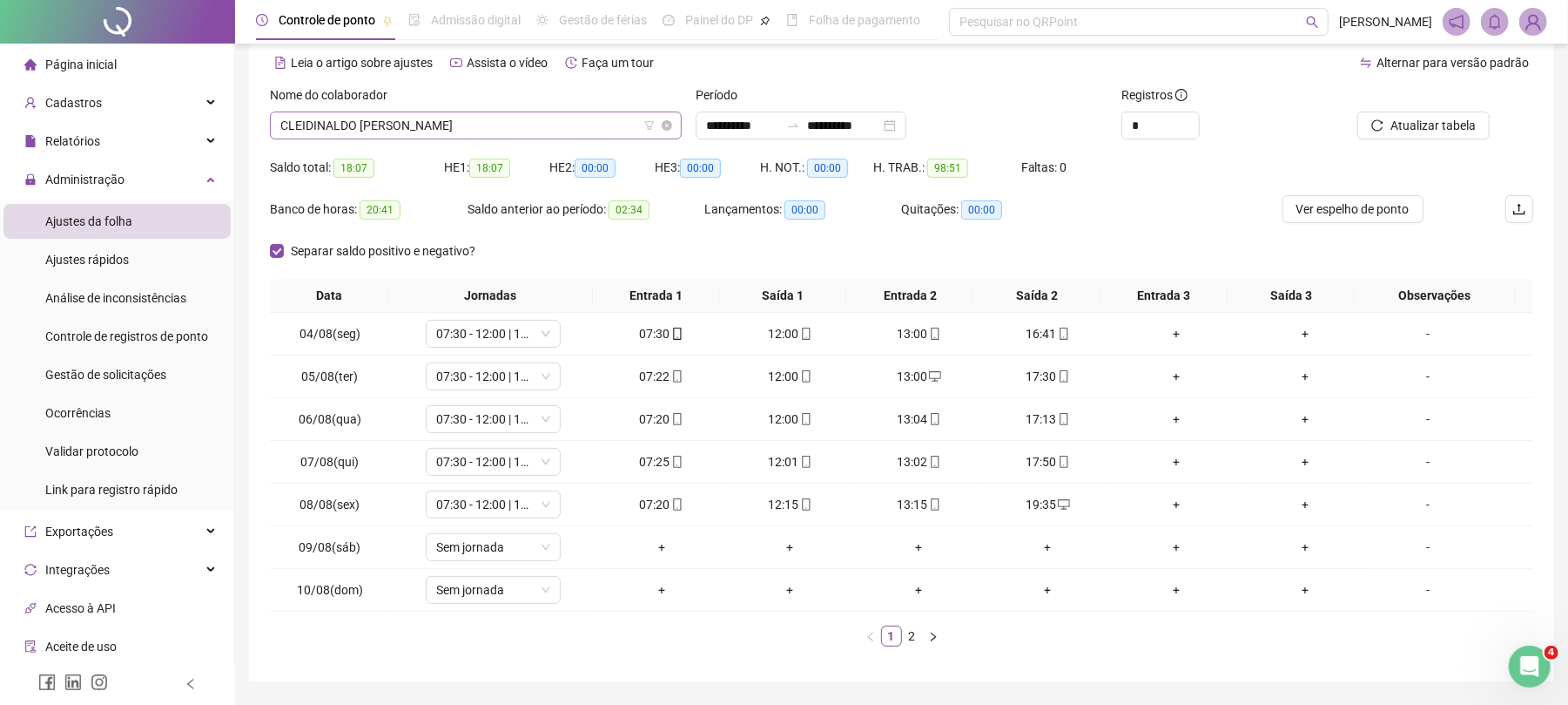
scroll to position [116, 0]
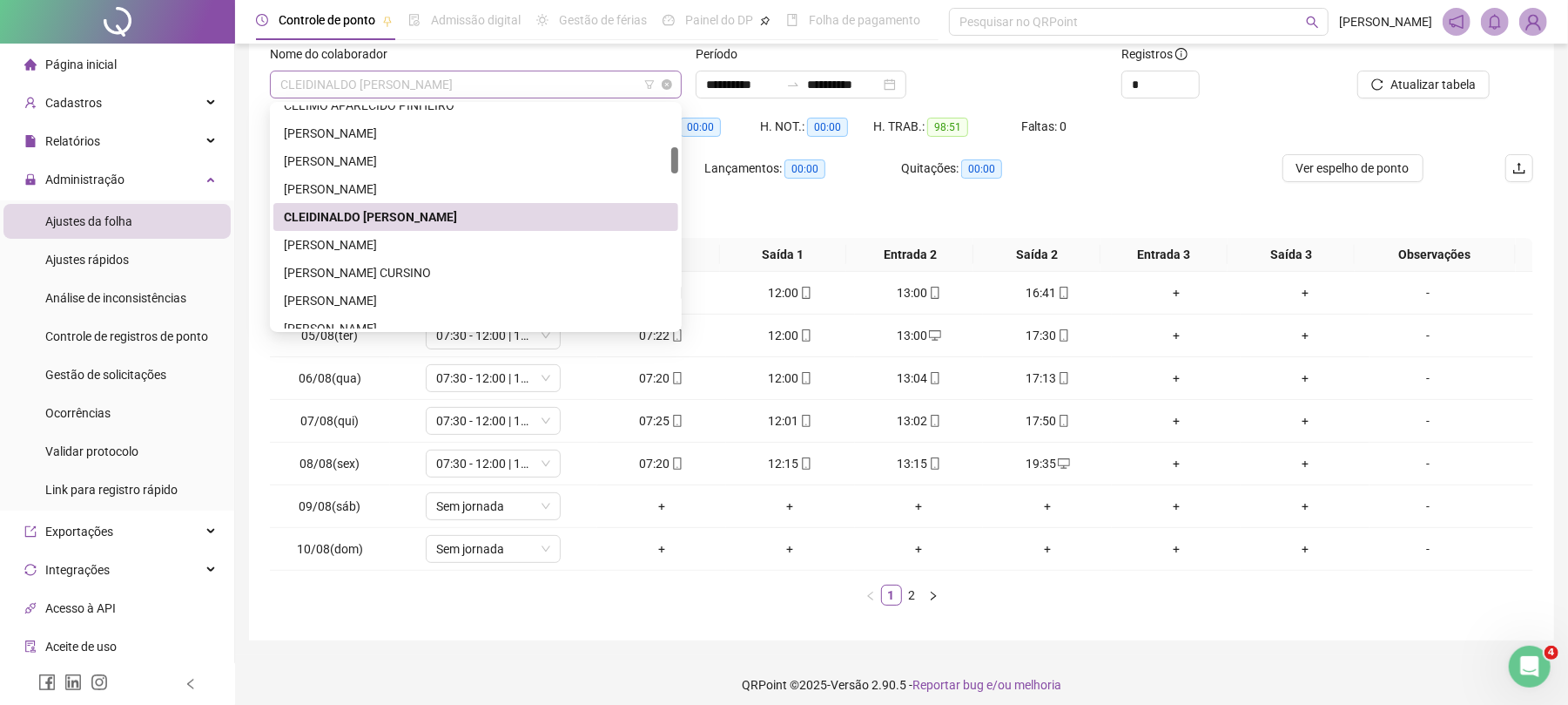
click at [470, 91] on span "CLEIDINALDO [PERSON_NAME]" at bounding box center [475, 84] width 391 height 26
click at [395, 247] on div "[PERSON_NAME]" at bounding box center [476, 245] width 384 height 19
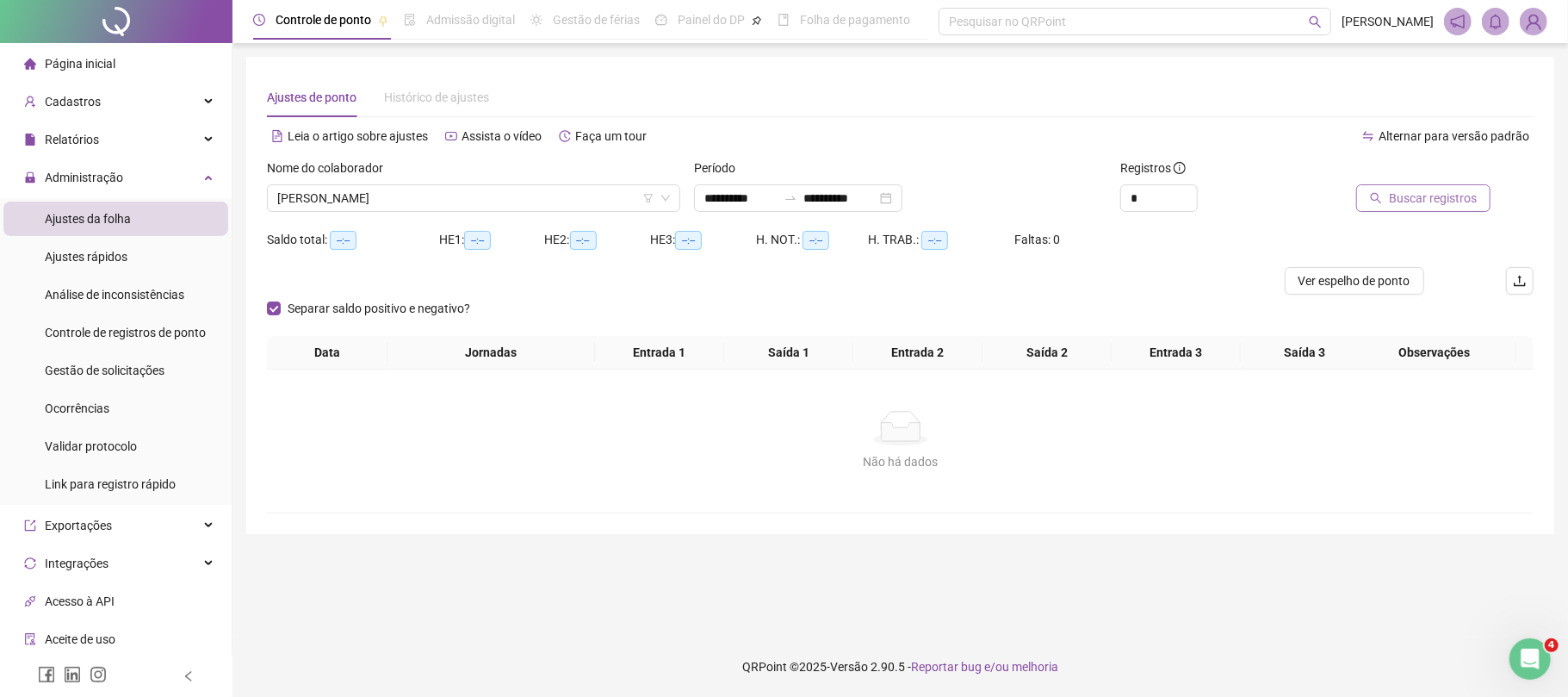
click at [1425, 194] on span "Buscar registros" at bounding box center [1433, 198] width 87 height 19
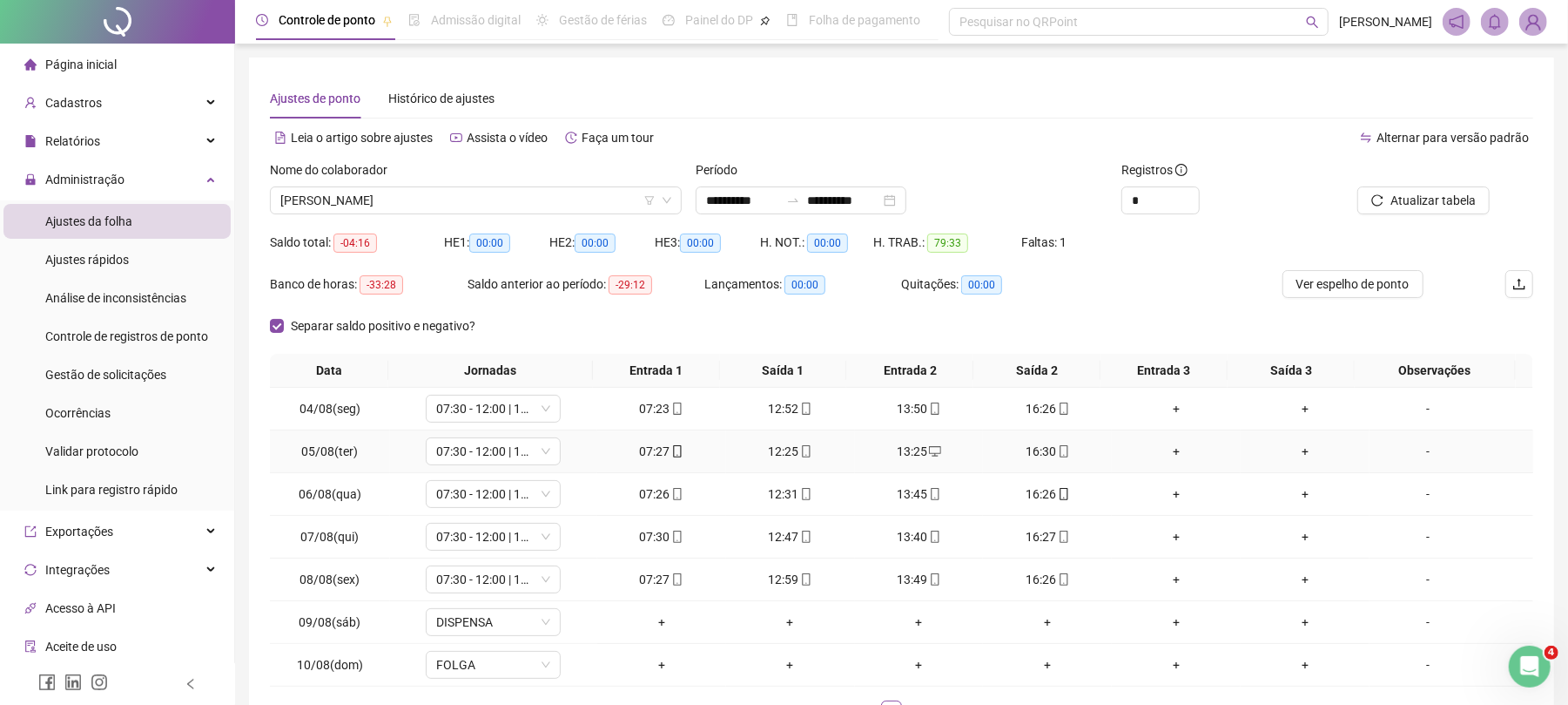
scroll to position [129, 0]
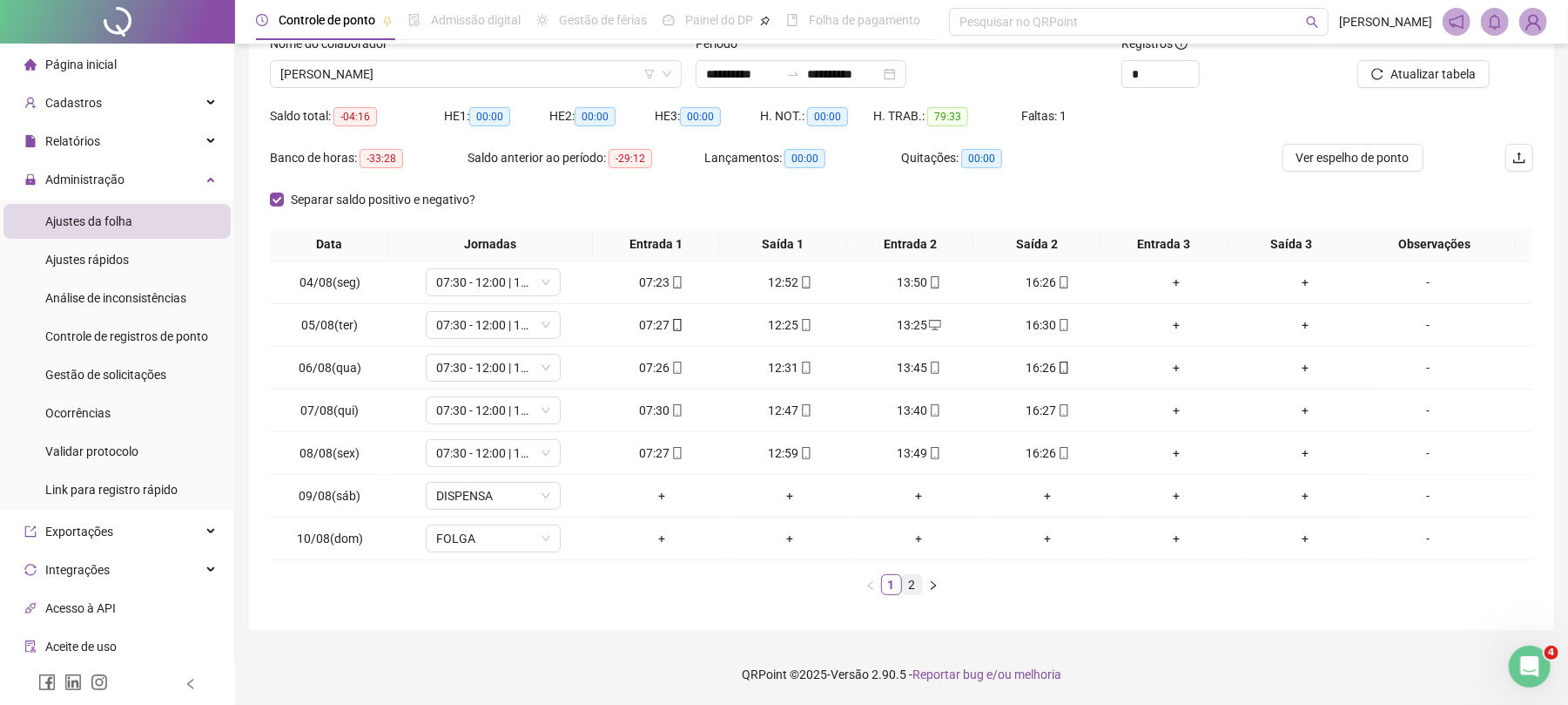
click at [906, 591] on link "2" at bounding box center [913, 584] width 19 height 19
click at [513, 502] on span "07:30 - 11:30 | ? - ?" at bounding box center [494, 495] width 114 height 26
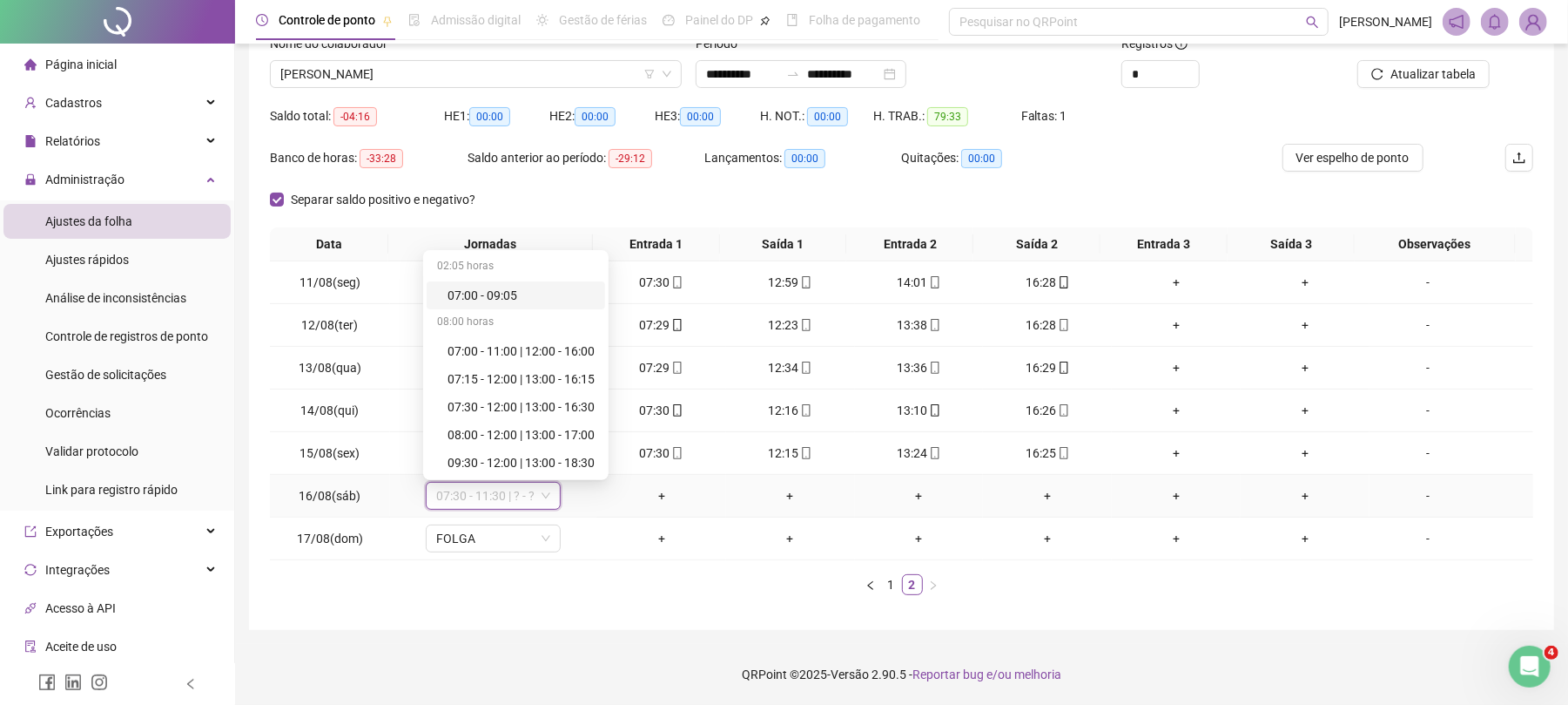
scroll to position [501, 0]
drag, startPoint x: 467, startPoint y: 343, endPoint x: 503, endPoint y: 357, distance: 38.6
click at [468, 342] on div "Dispensa" at bounding box center [521, 351] width 147 height 19
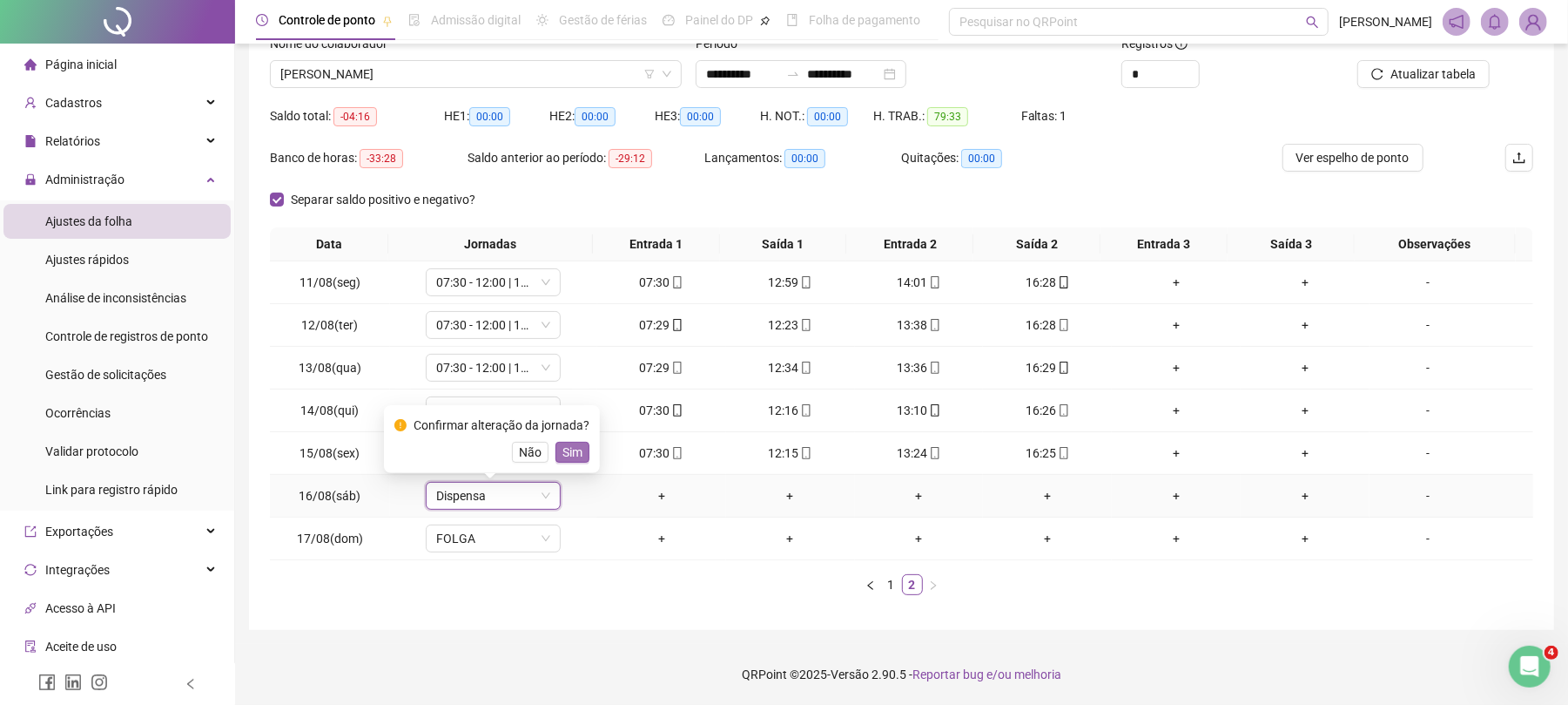
click at [569, 443] on span "Sim" at bounding box center [572, 452] width 20 height 19
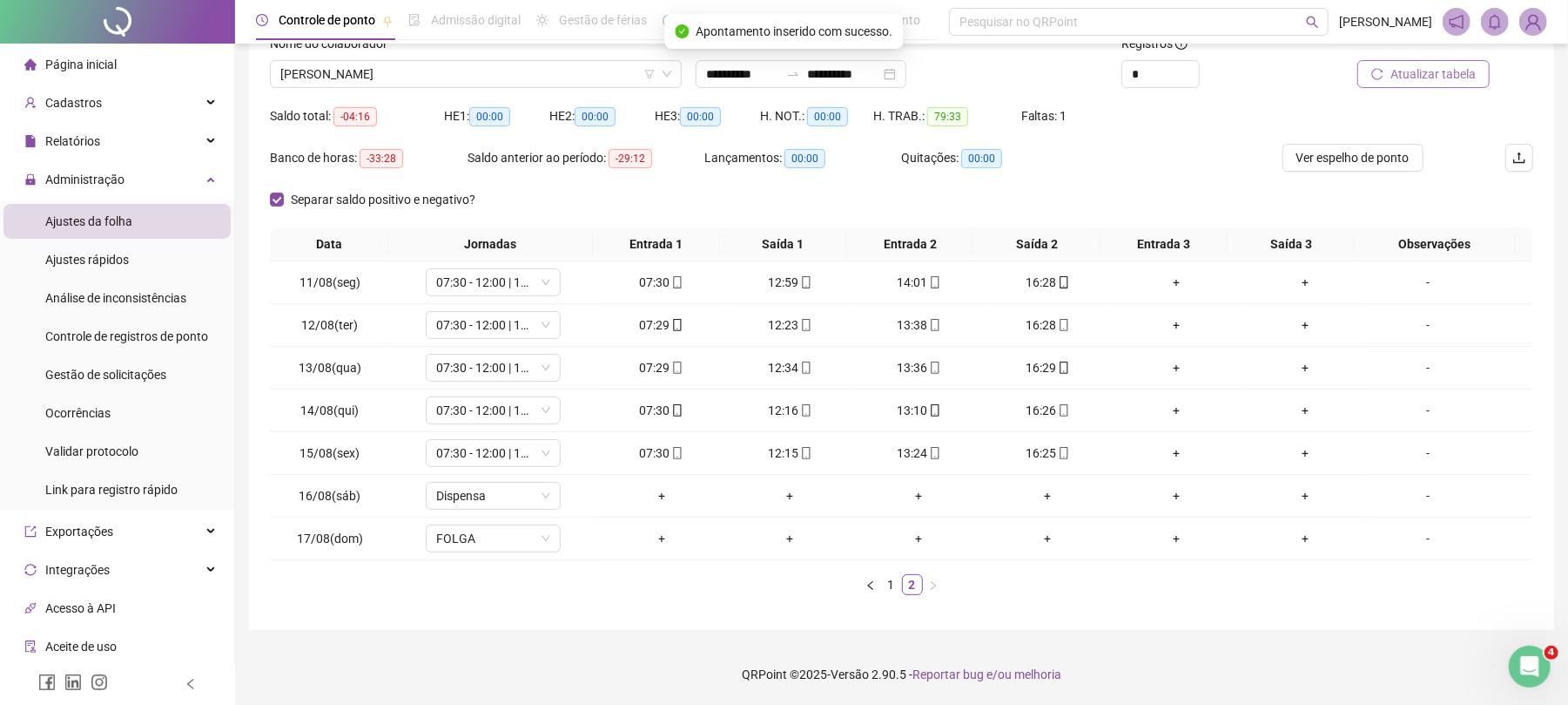
click at [1433, 74] on span "Atualizar tabela" at bounding box center [1433, 74] width 86 height 19
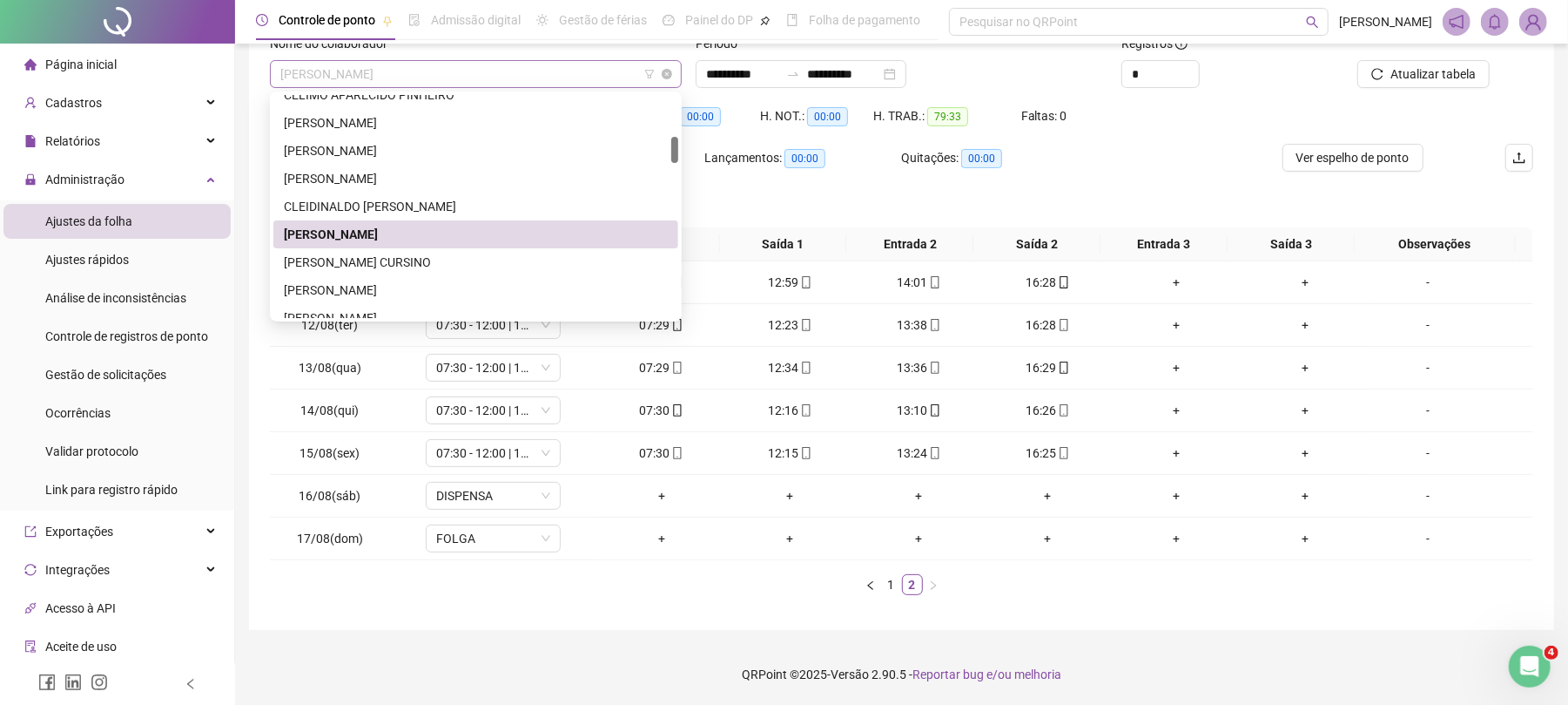
click at [450, 75] on span "[PERSON_NAME]" at bounding box center [475, 73] width 391 height 26
click at [333, 262] on div "[PERSON_NAME] CURSINO" at bounding box center [476, 263] width 384 height 19
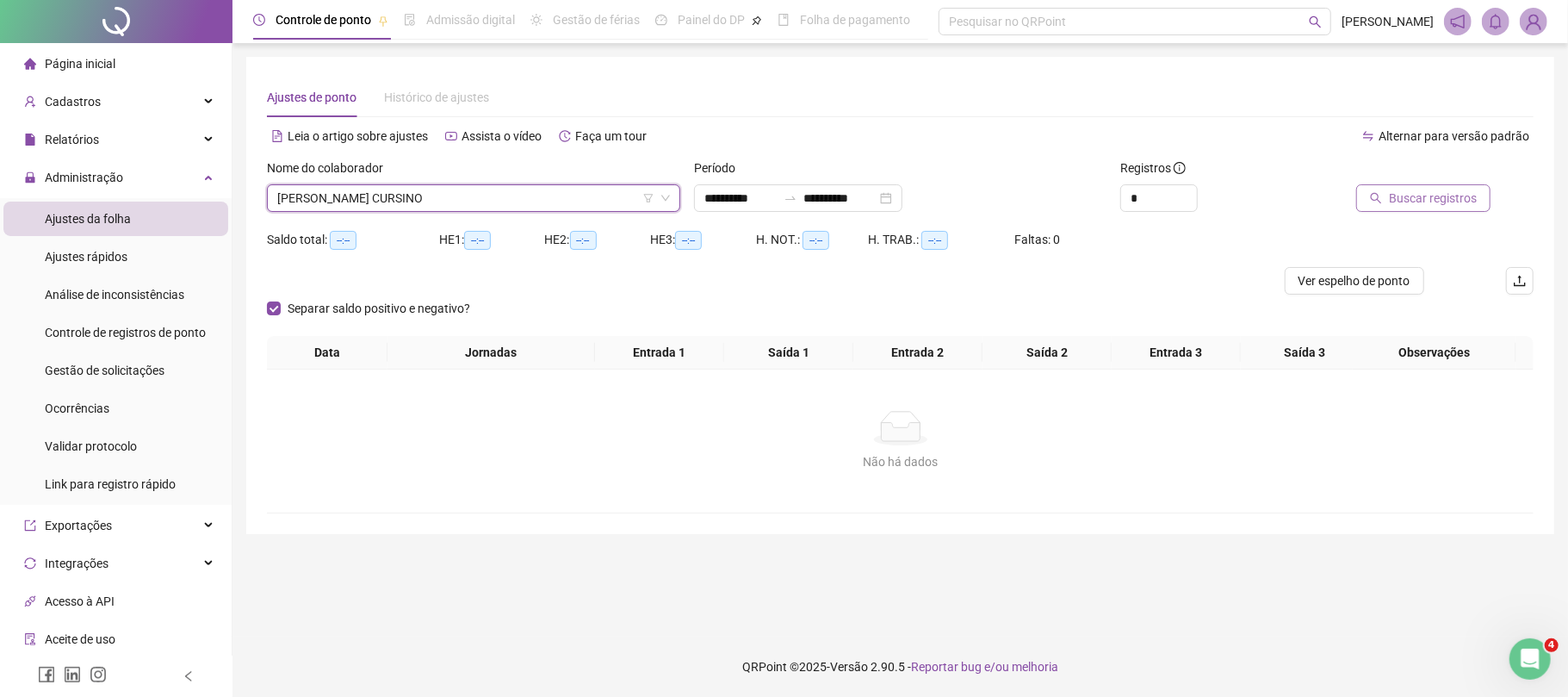
click at [1446, 211] on button "Buscar registros" at bounding box center [1423, 198] width 135 height 27
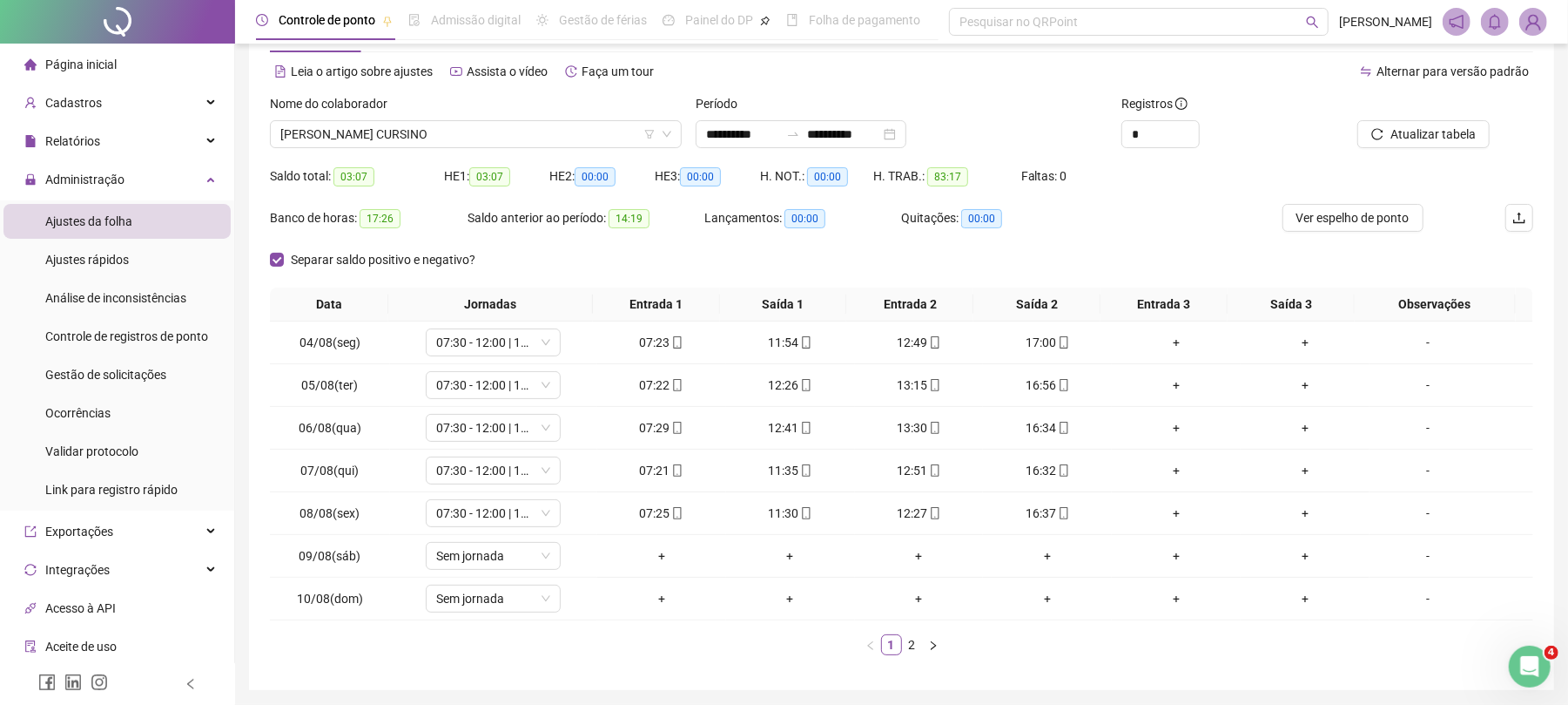
scroll to position [129, 0]
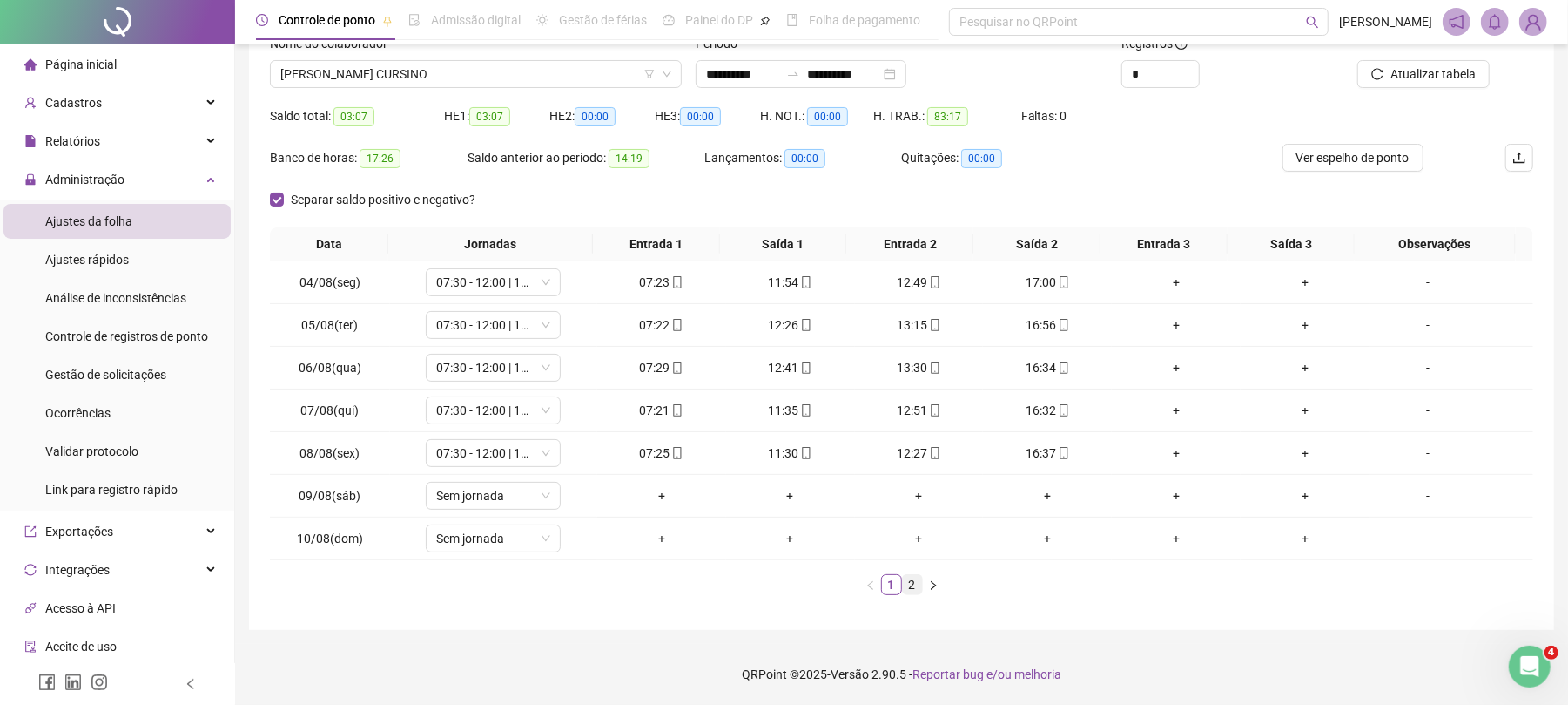
click at [910, 583] on link "2" at bounding box center [913, 584] width 19 height 19
click at [1139, 603] on div "Data Jornadas Entrada 1 Saída 1 Entrada 2 Saída 2 Entrada 3 Saída 3 Observações…" at bounding box center [901, 418] width 1264 height 382
click at [890, 587] on link "1" at bounding box center [892, 584] width 19 height 19
click at [409, 61] on span "[PERSON_NAME] CURSINO" at bounding box center [475, 73] width 391 height 26
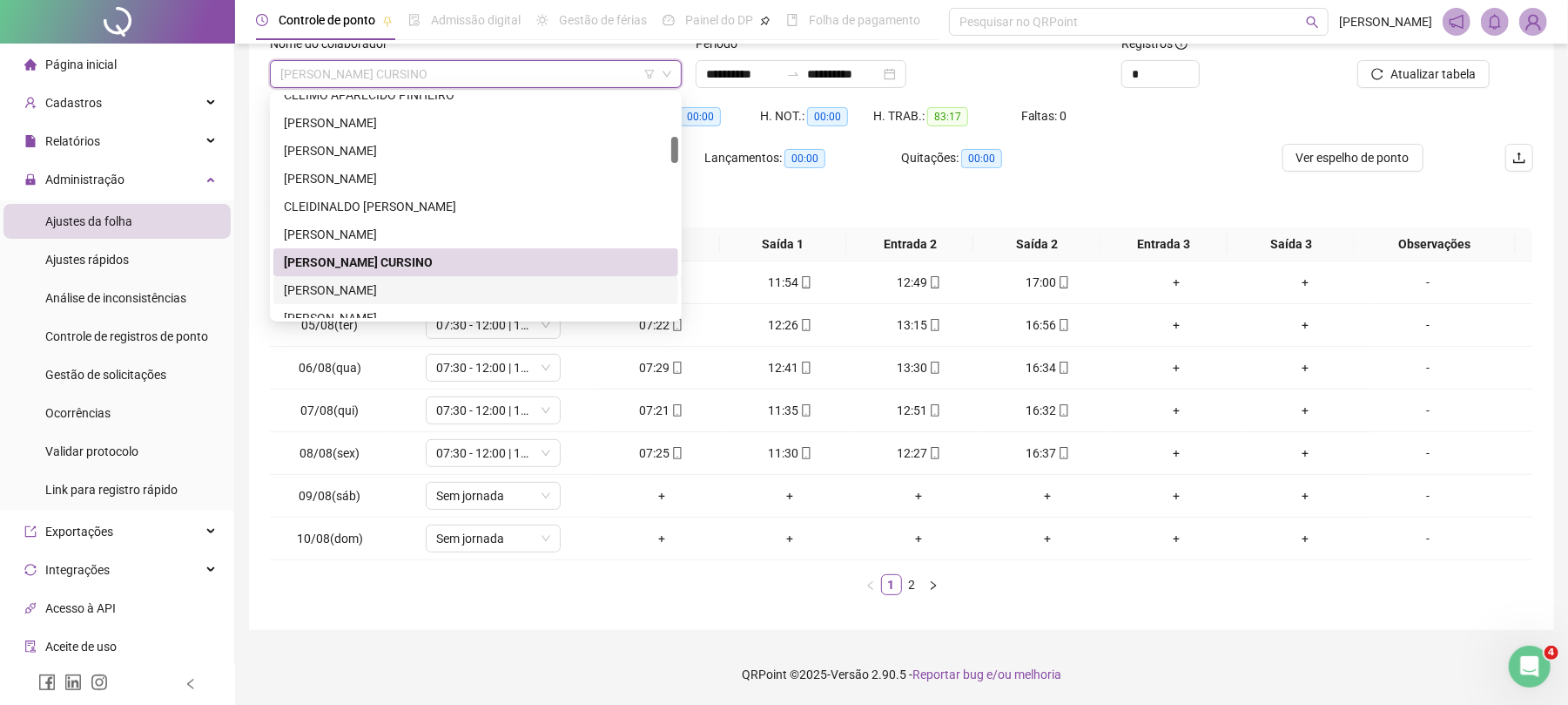
click at [348, 284] on div "[PERSON_NAME]" at bounding box center [476, 290] width 384 height 19
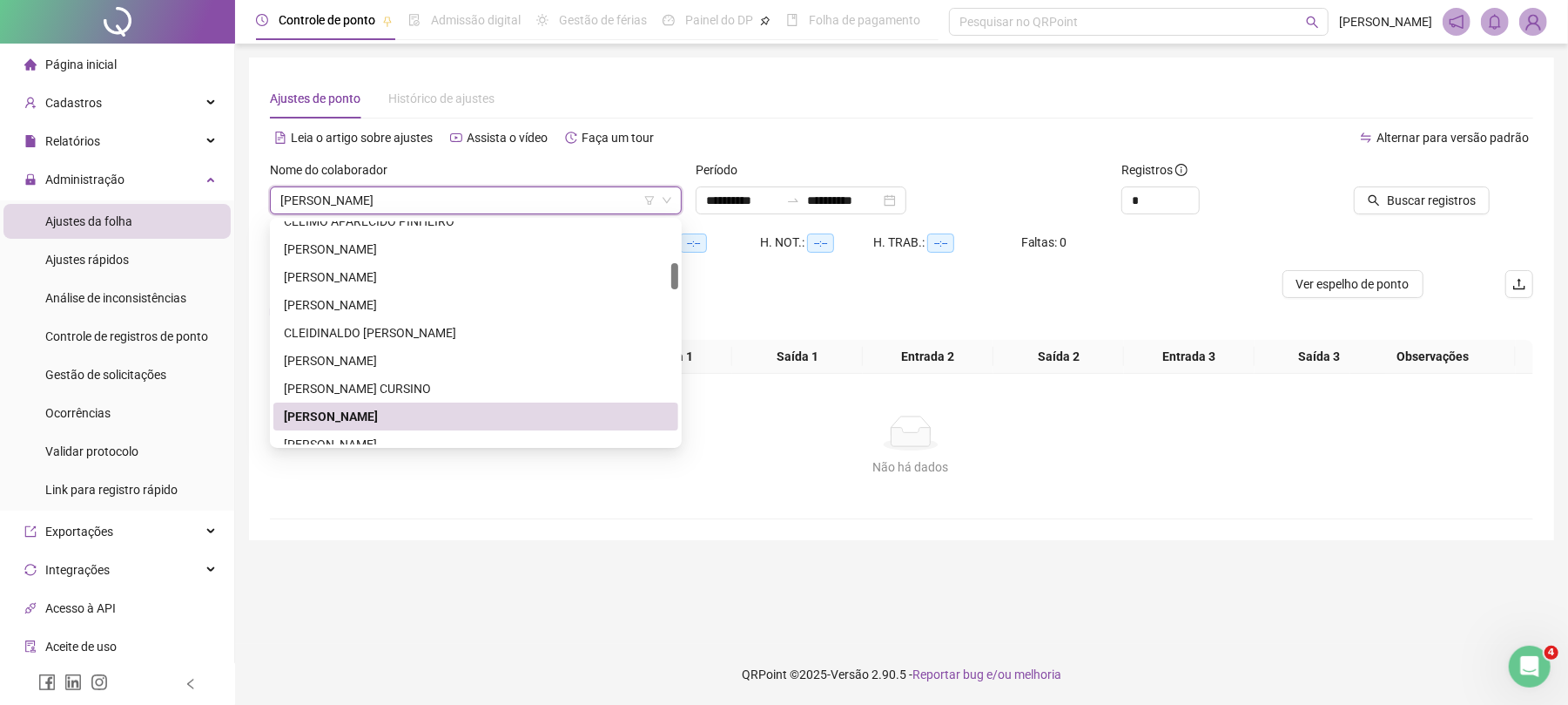
scroll to position [0, 0]
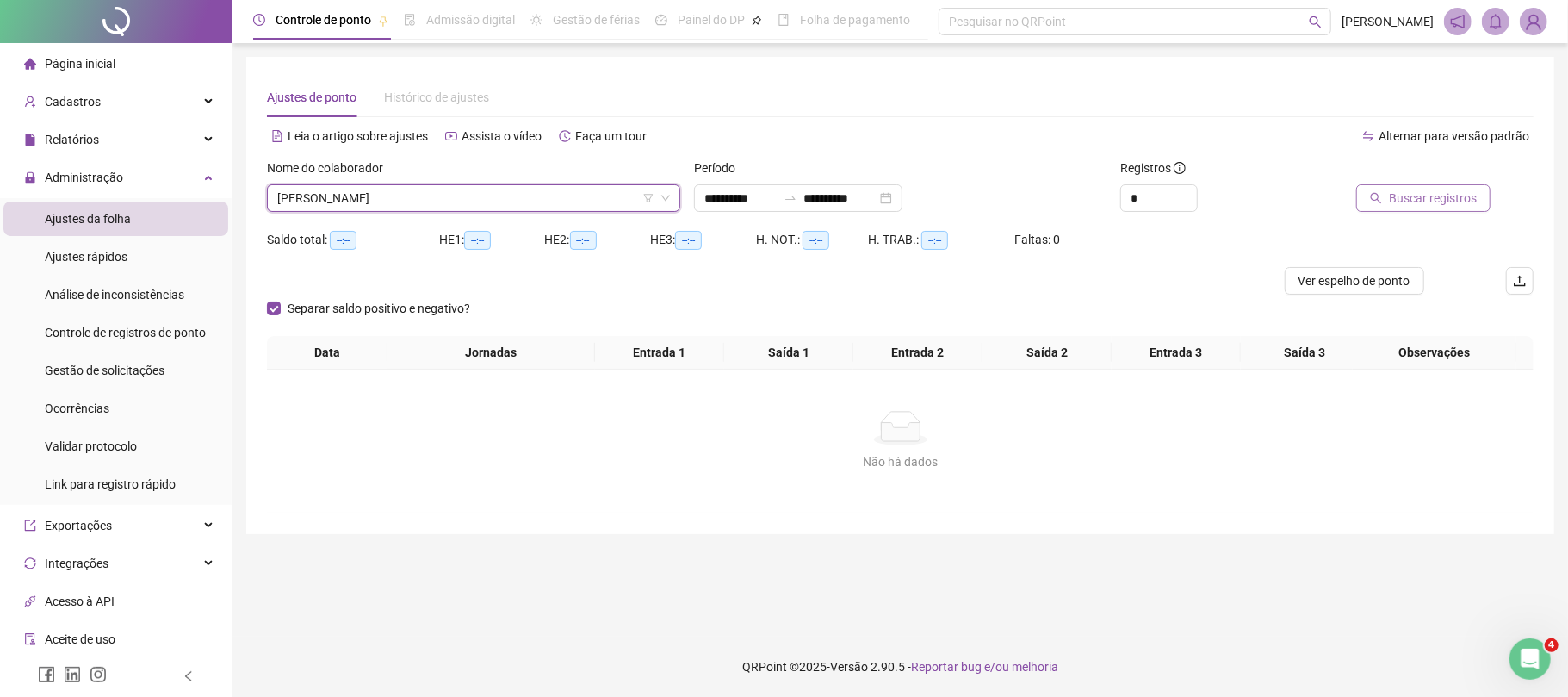
click at [1396, 190] on span "Buscar registros" at bounding box center [1433, 198] width 87 height 19
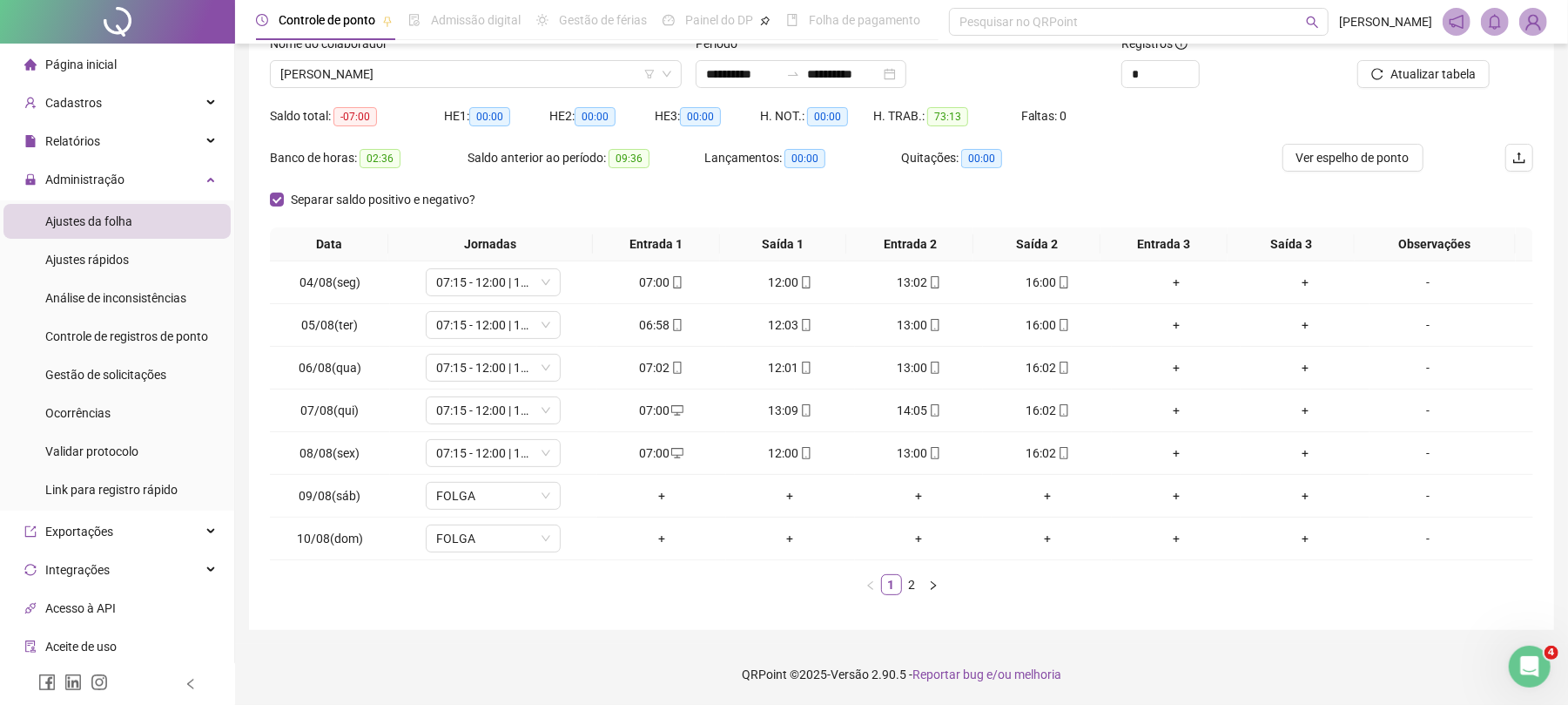
scroll to position [129, 0]
click at [910, 586] on link "2" at bounding box center [913, 584] width 19 height 19
click at [1431, 69] on span "Atualizar tabela" at bounding box center [1433, 74] width 86 height 19
click at [507, 77] on span "[PERSON_NAME]" at bounding box center [475, 73] width 391 height 26
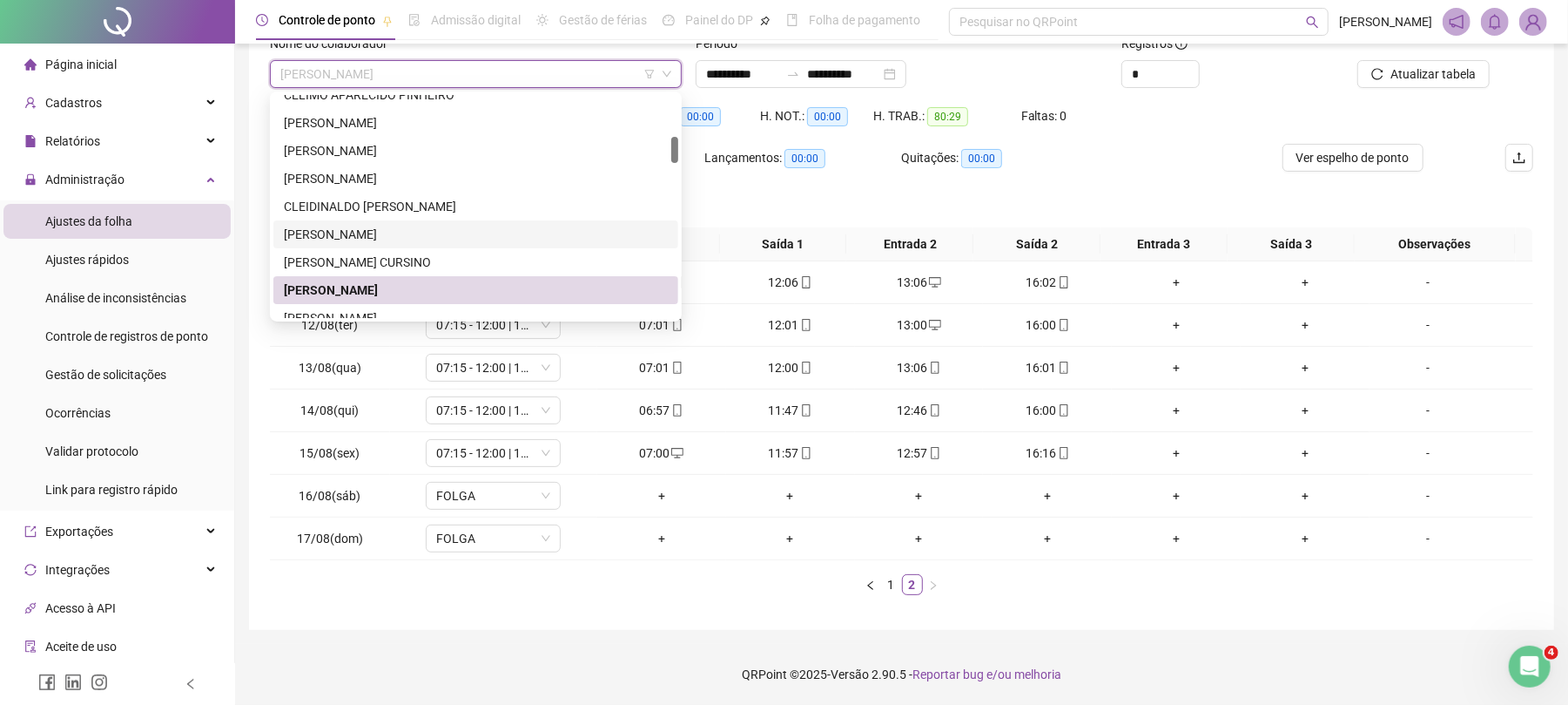
scroll to position [464, 0]
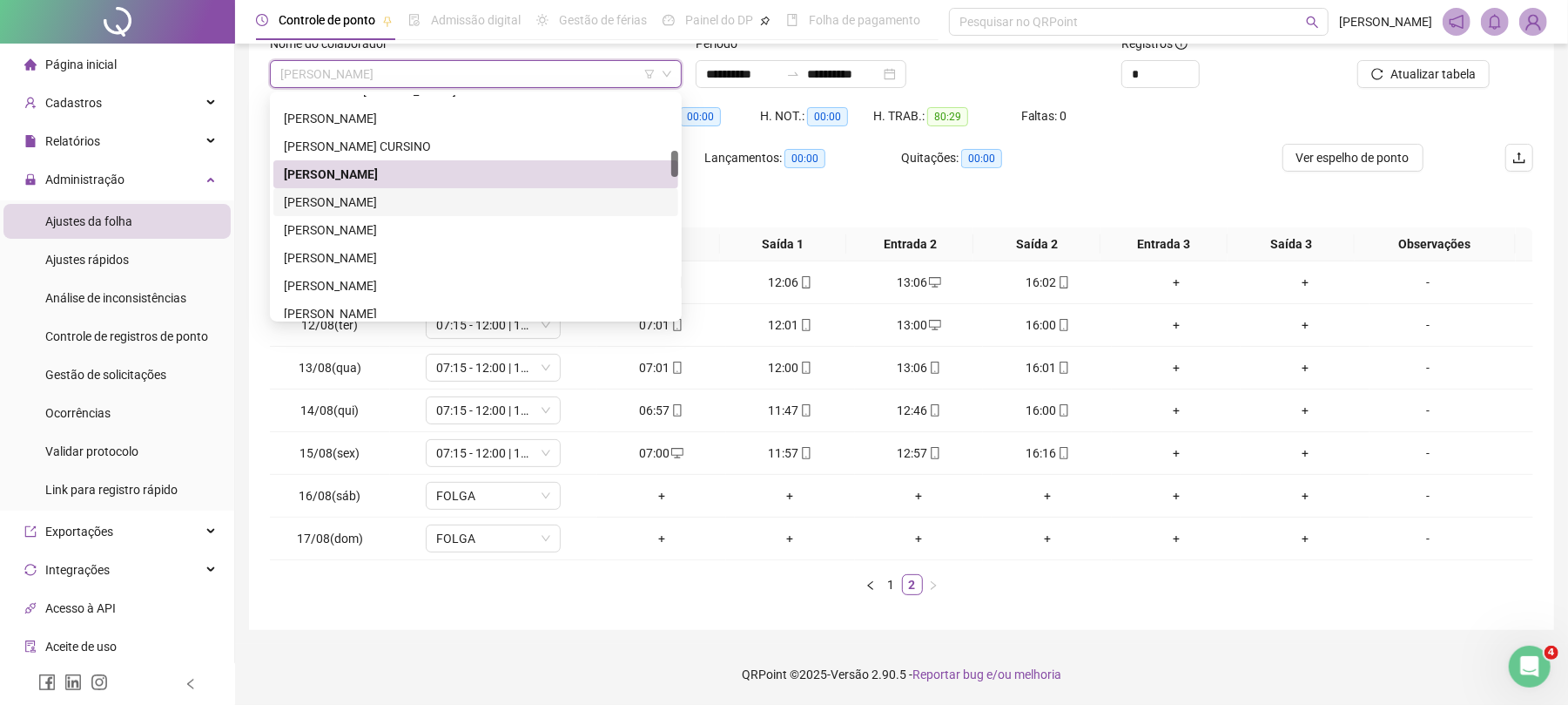
click at [377, 201] on div "[PERSON_NAME]" at bounding box center [476, 202] width 384 height 19
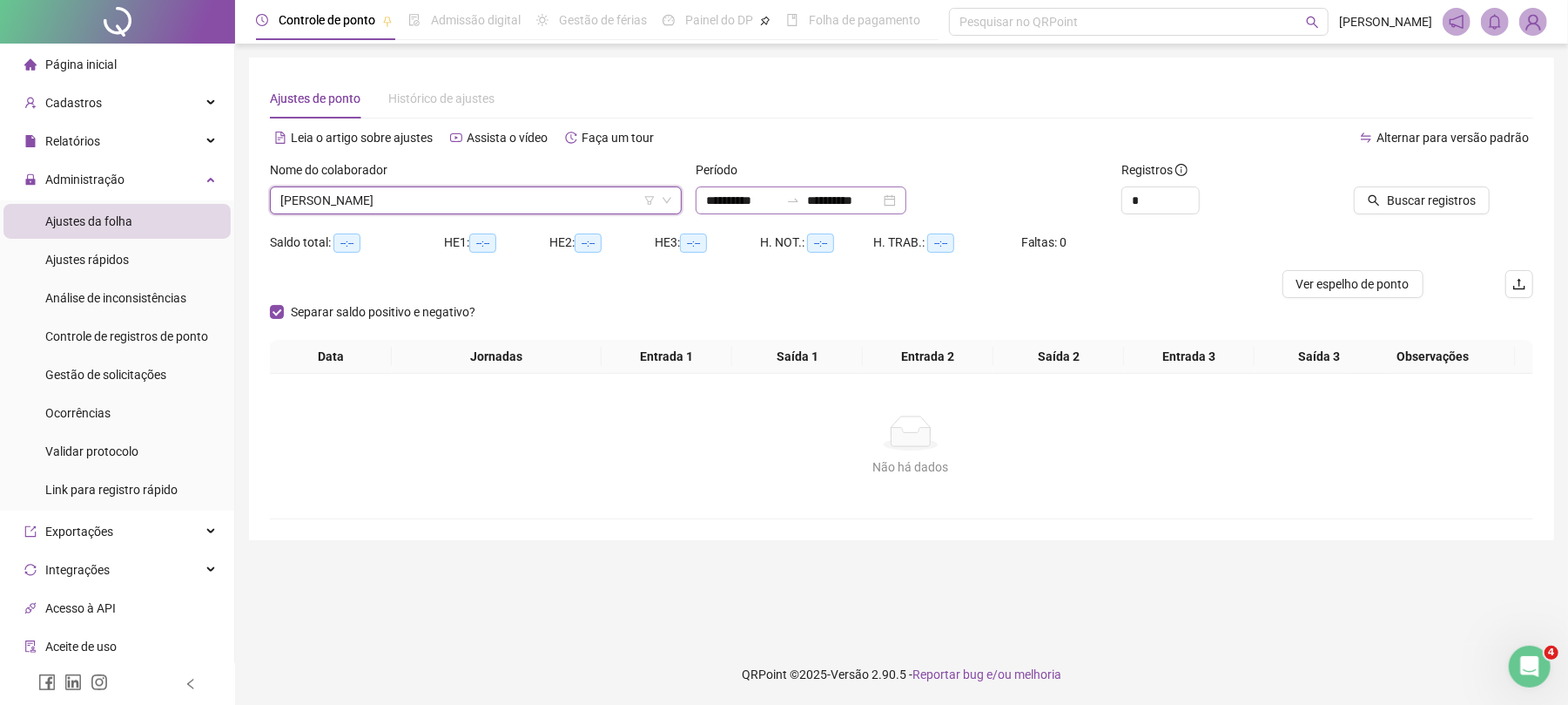
scroll to position [0, 0]
click at [1442, 188] on button "Buscar registros" at bounding box center [1439, 200] width 136 height 28
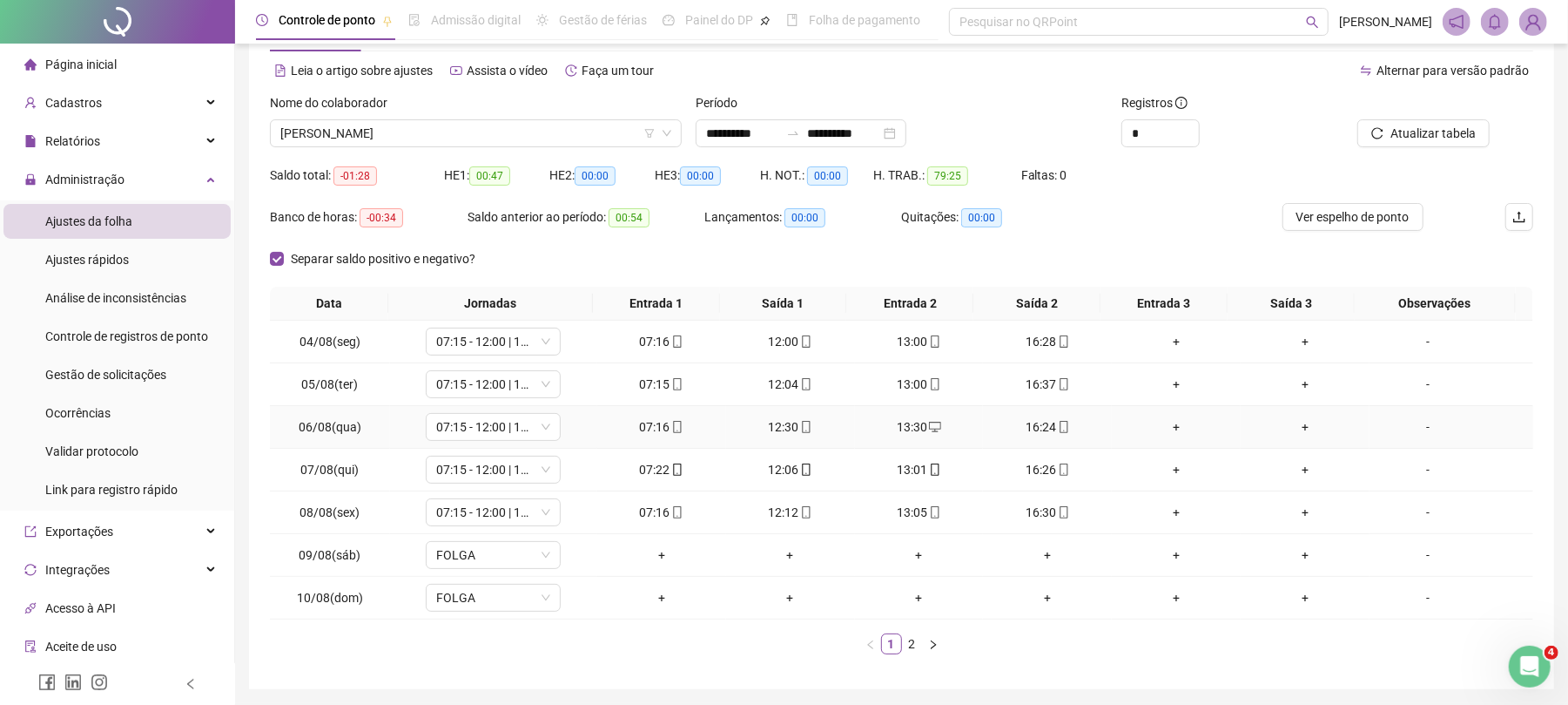
scroll to position [129, 0]
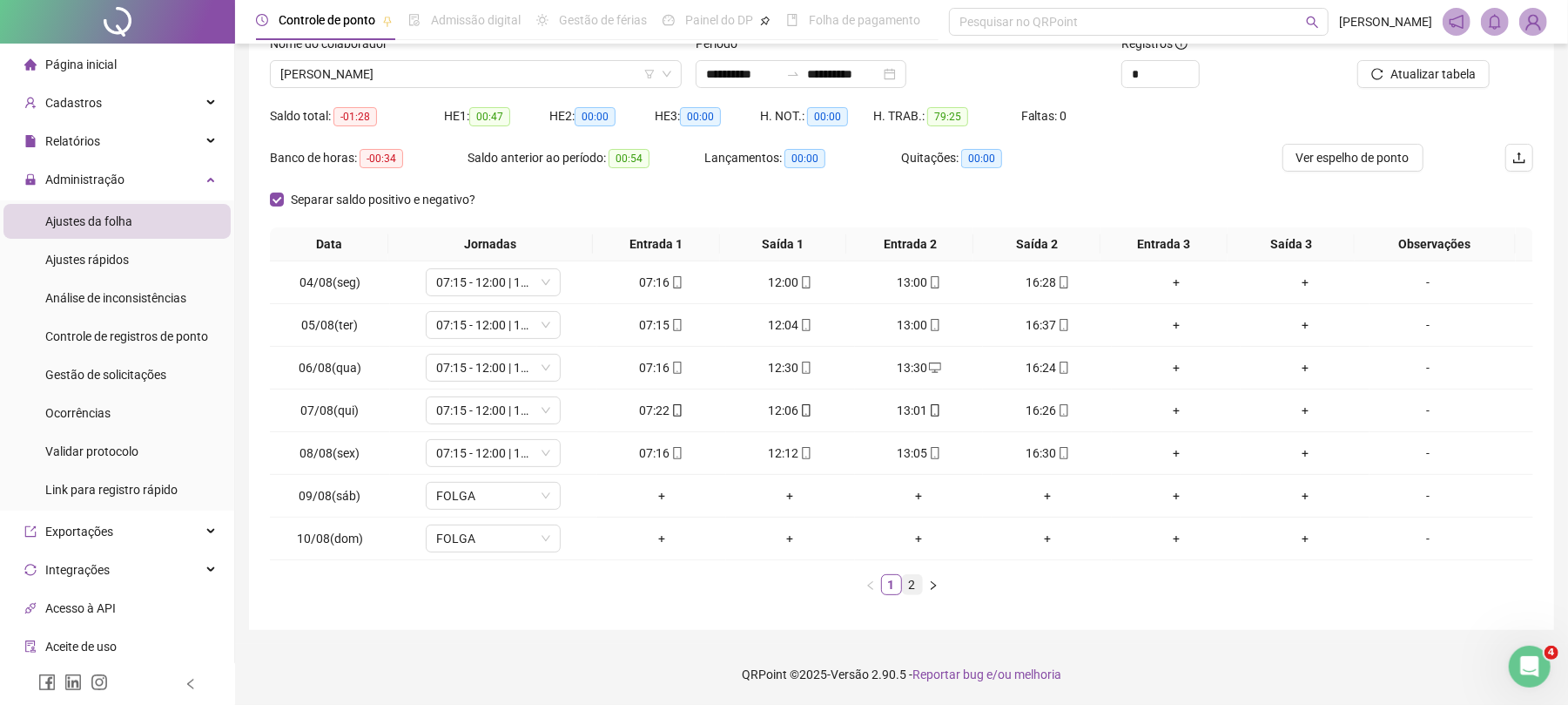
click at [914, 579] on link "2" at bounding box center [913, 584] width 19 height 19
click at [1021, 323] on div "+" at bounding box center [1047, 324] width 115 height 19
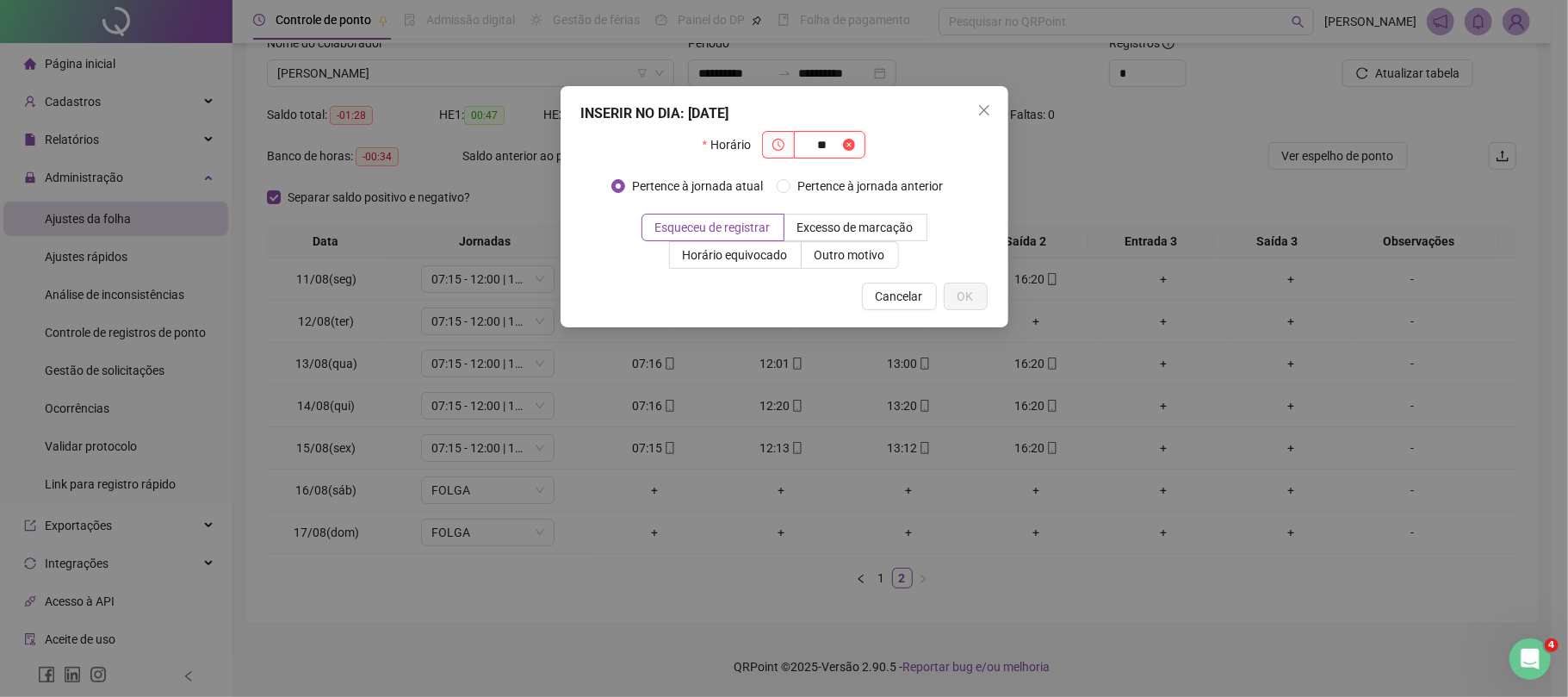
type input "*"
type input "*****"
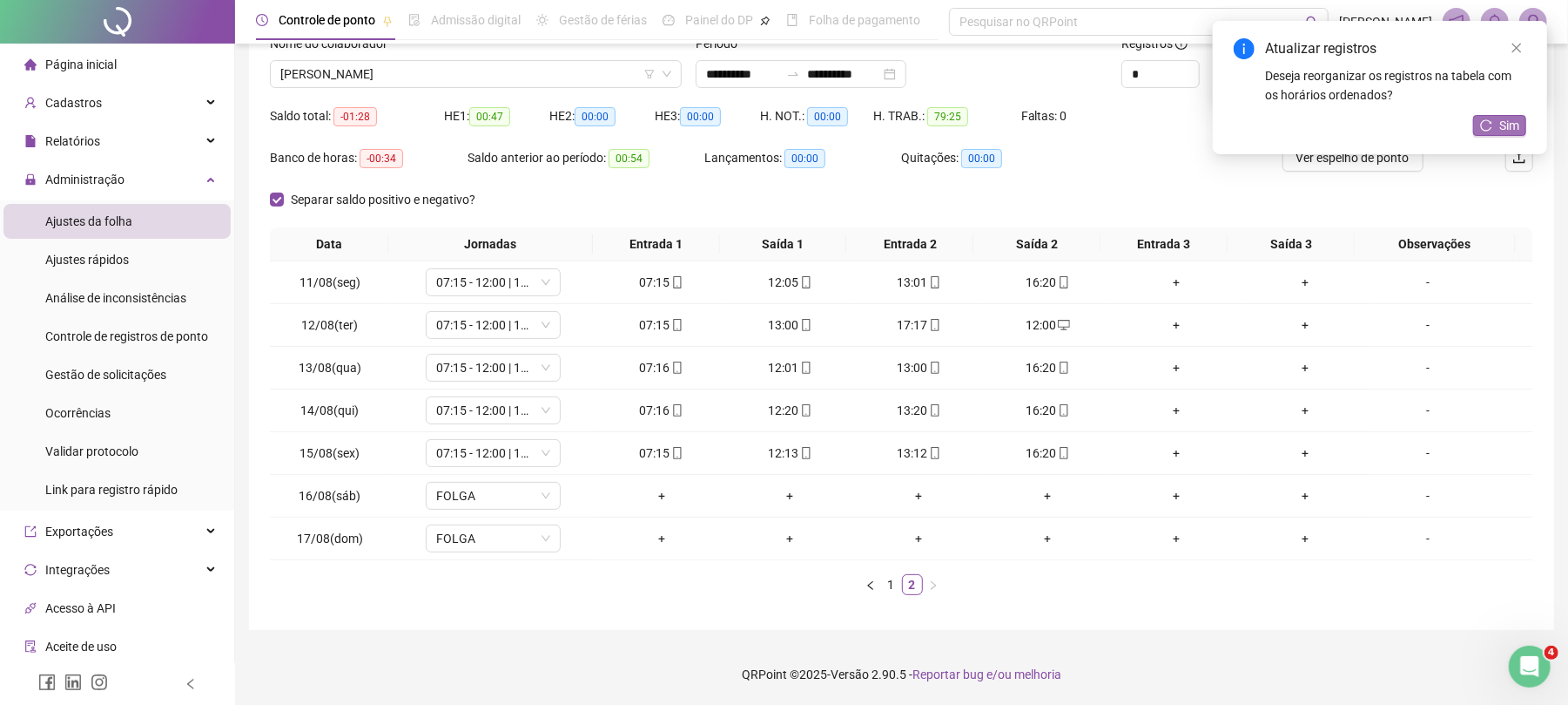
click at [1495, 133] on button "Sim" at bounding box center [1500, 126] width 53 height 21
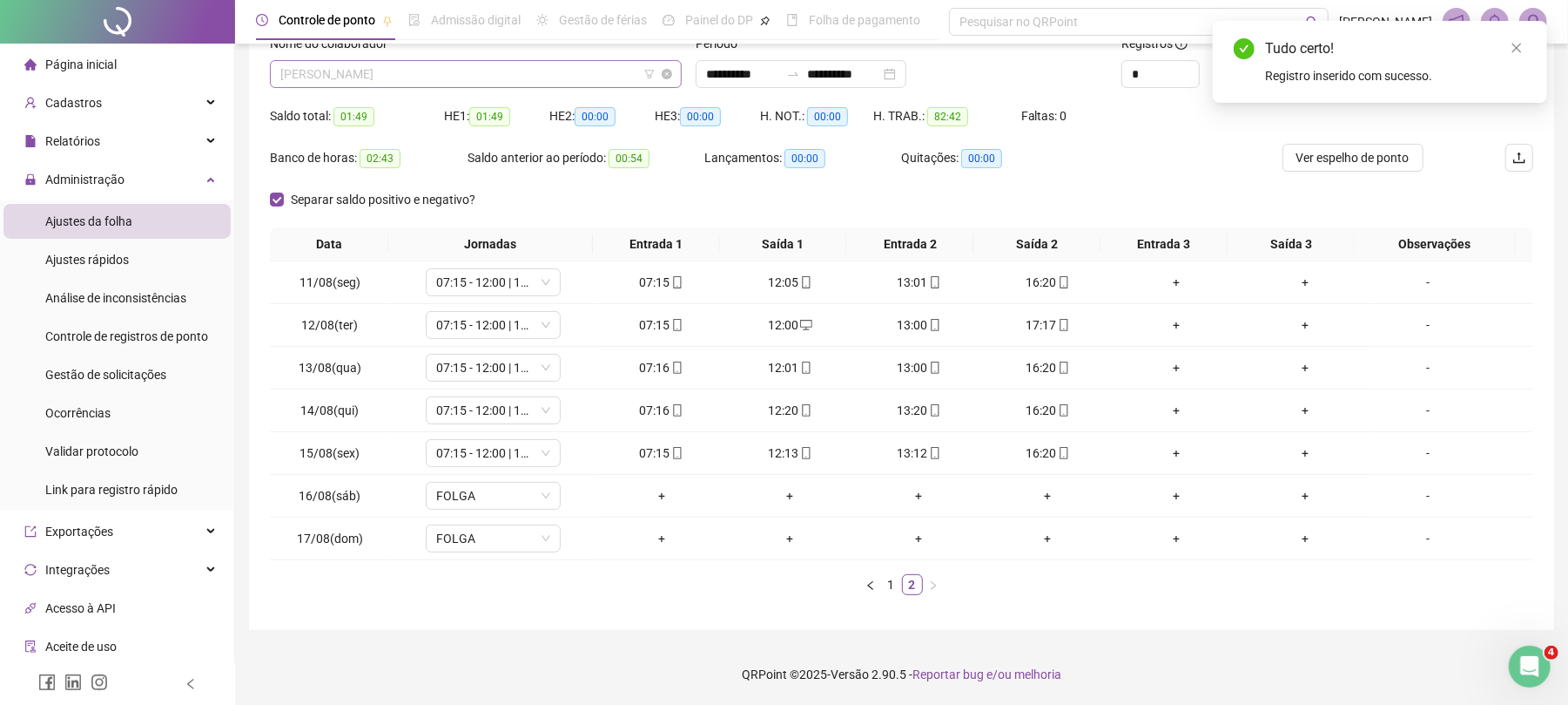
click at [484, 60] on div "[PERSON_NAME]" at bounding box center [475, 73] width 412 height 28
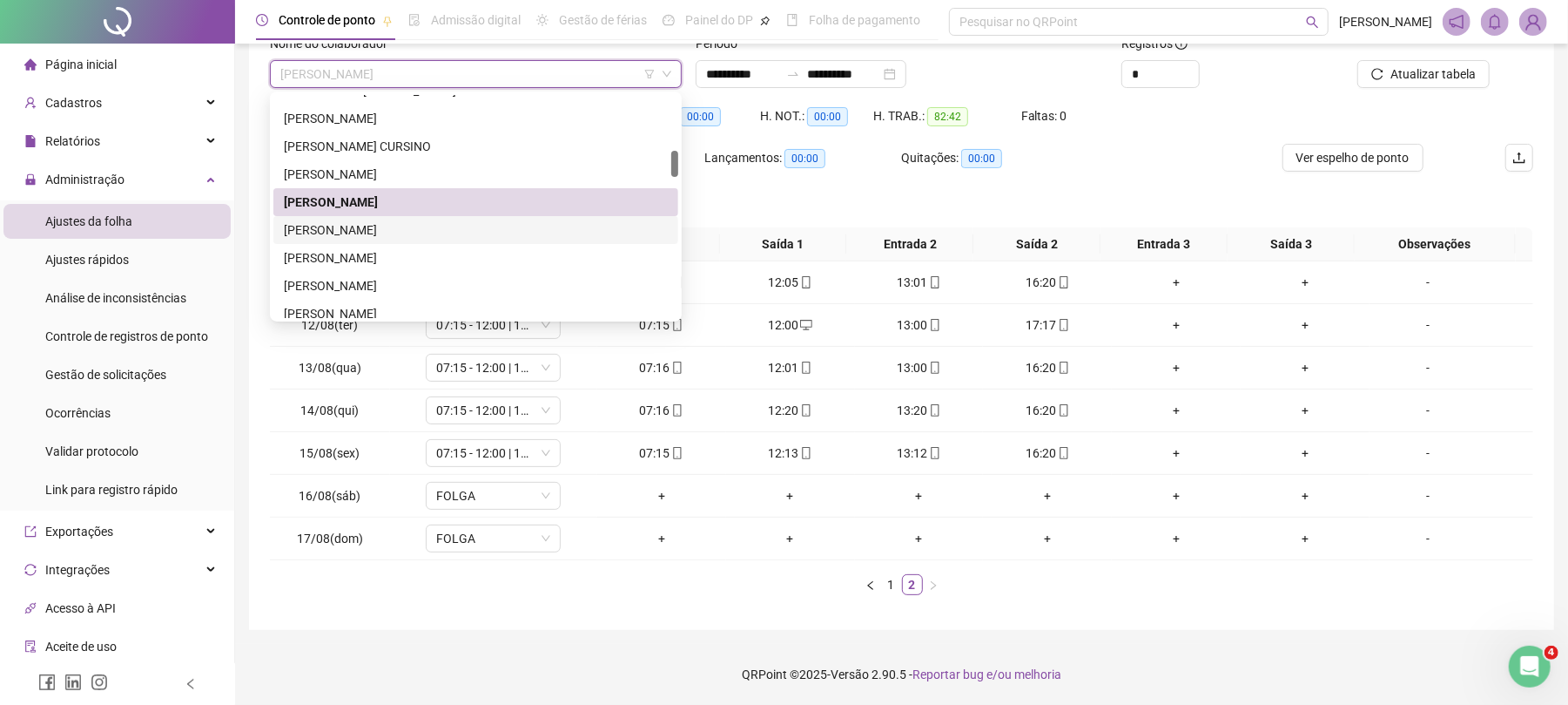
click at [356, 222] on div "[PERSON_NAME]" at bounding box center [476, 230] width 384 height 19
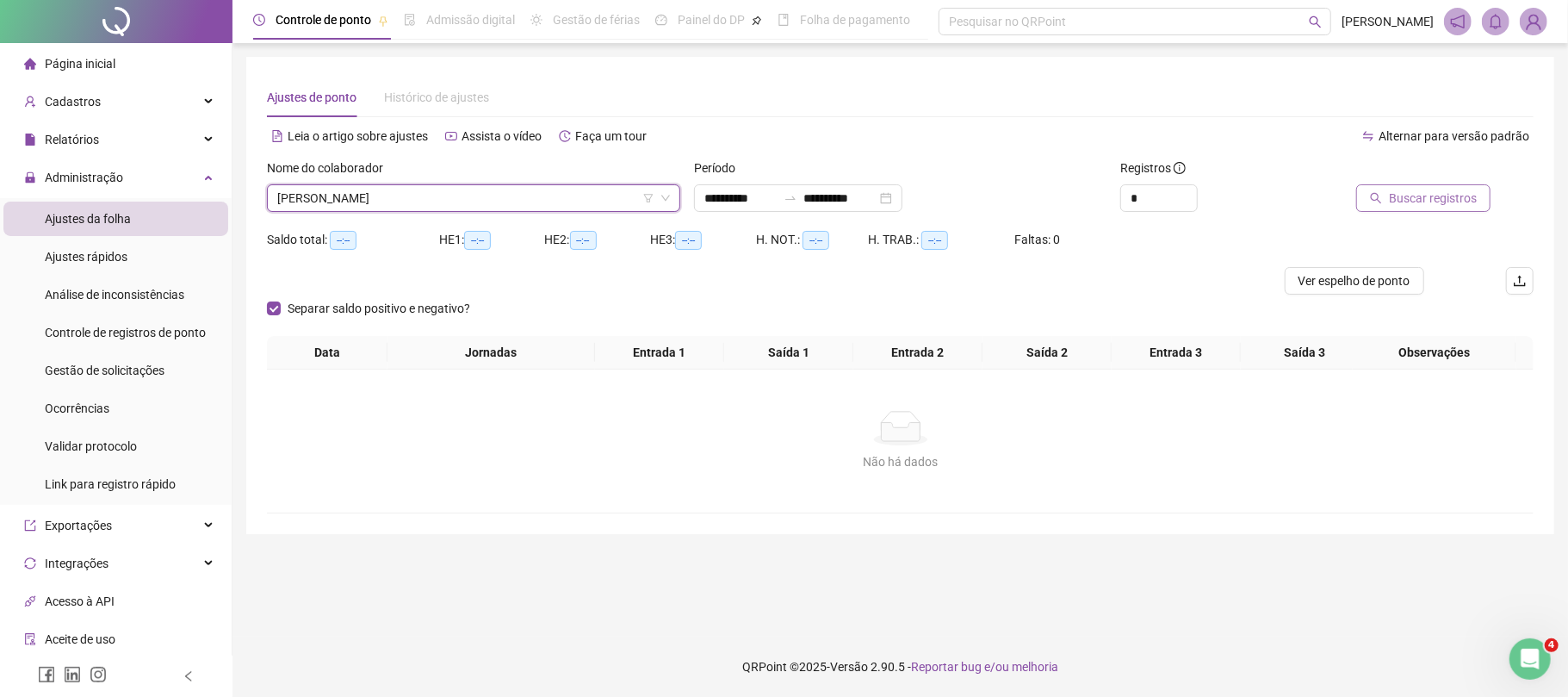
click at [1414, 191] on span "Buscar registros" at bounding box center [1433, 198] width 87 height 19
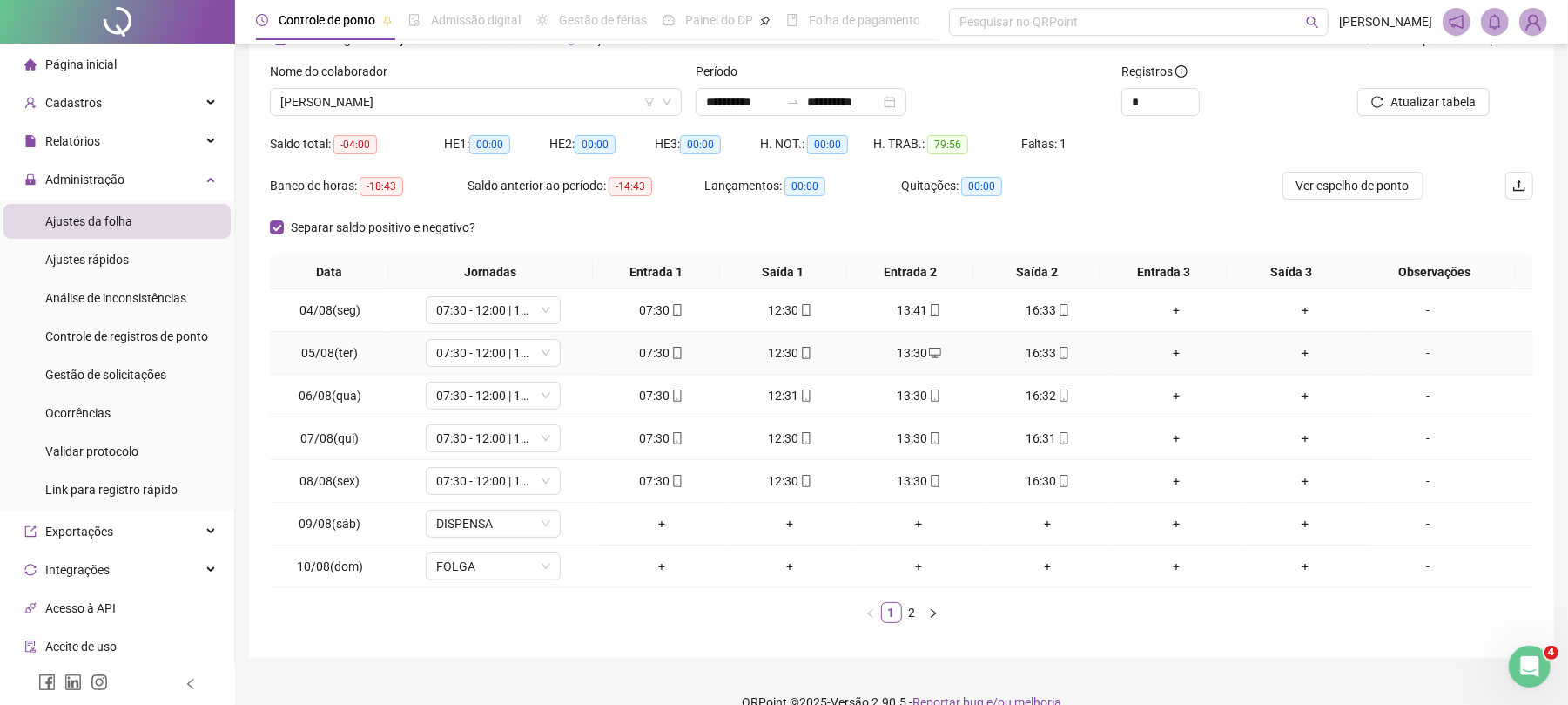
scroll to position [129, 0]
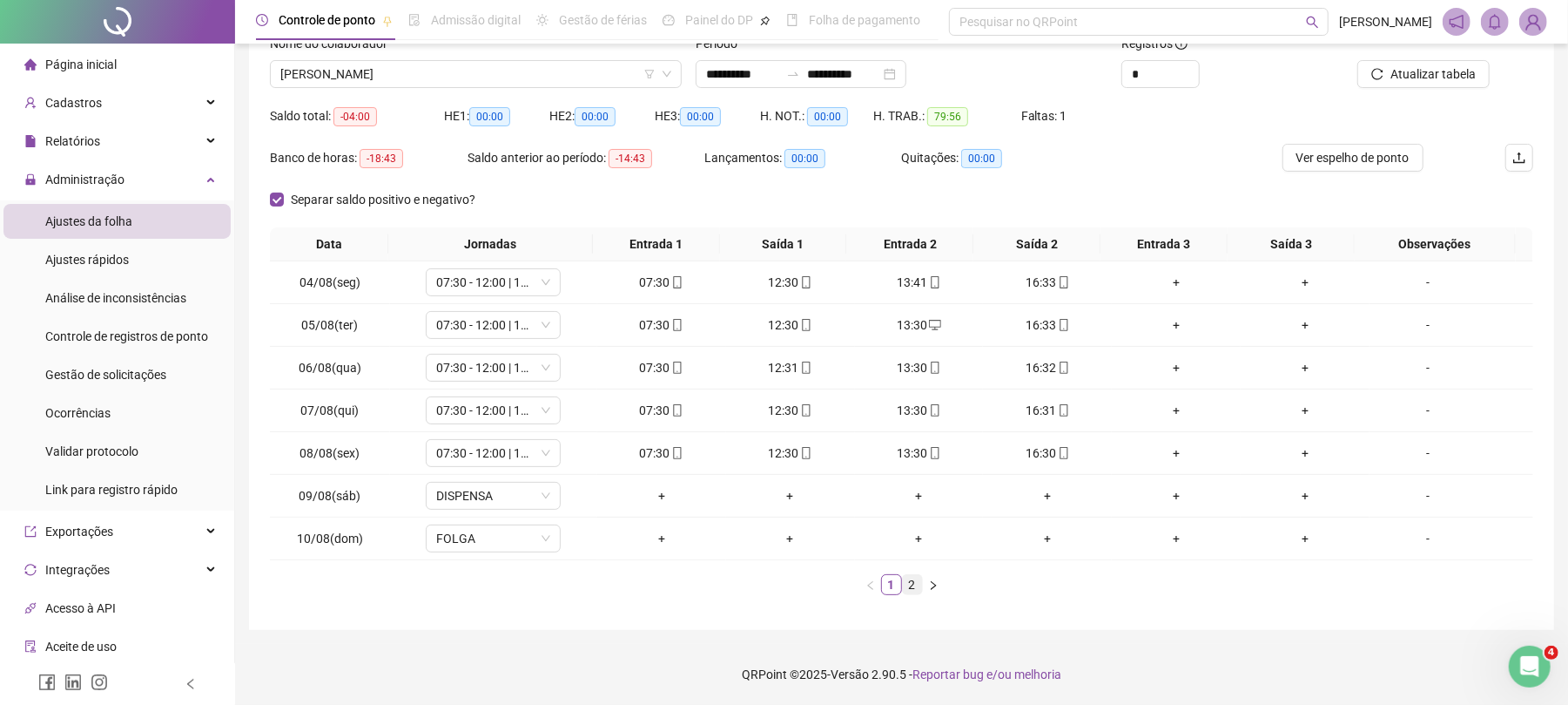
click at [910, 585] on link "2" at bounding box center [913, 584] width 19 height 19
click at [520, 493] on span "07:30 - 11:30 | ? - ?" at bounding box center [494, 495] width 114 height 26
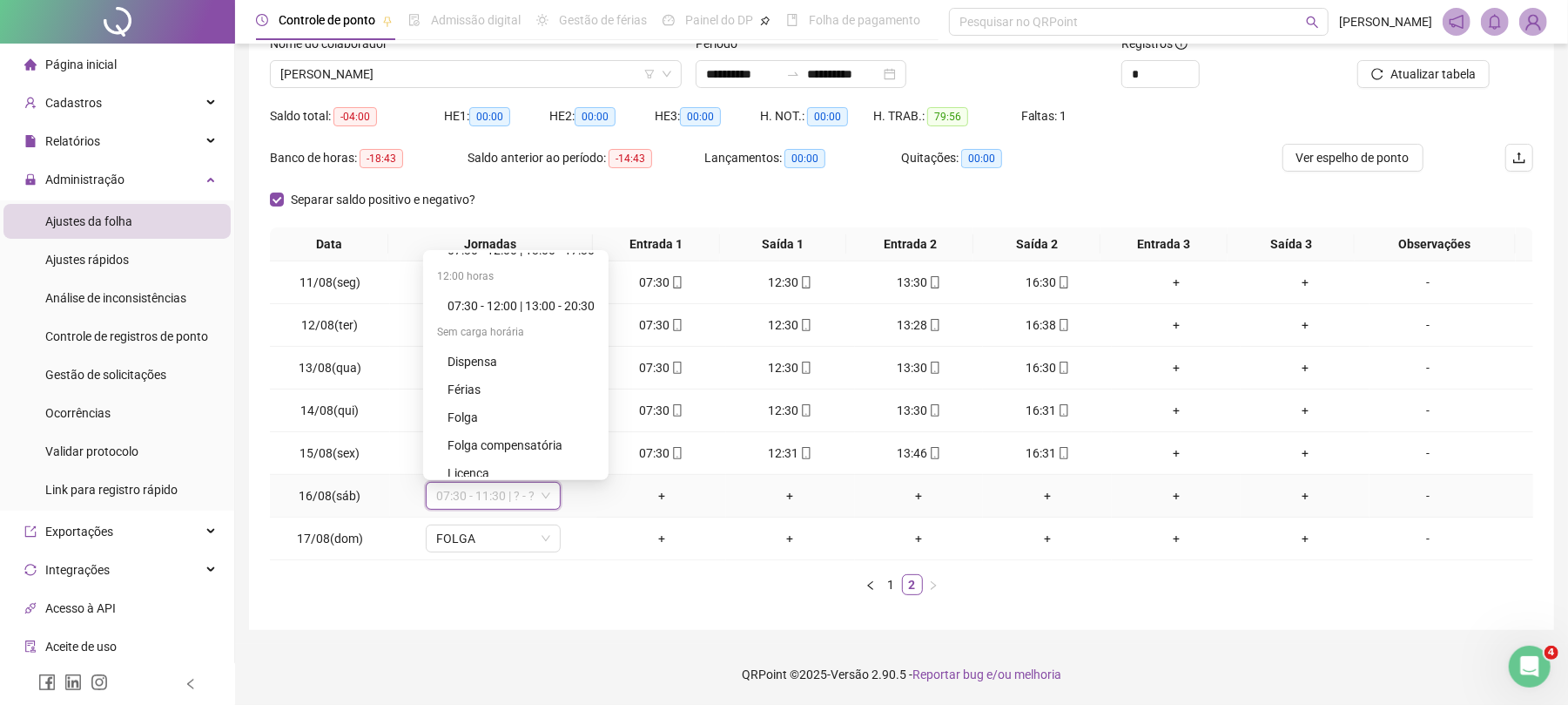
scroll to position [501, 0]
click at [524, 343] on div "Dispensa" at bounding box center [521, 351] width 147 height 19
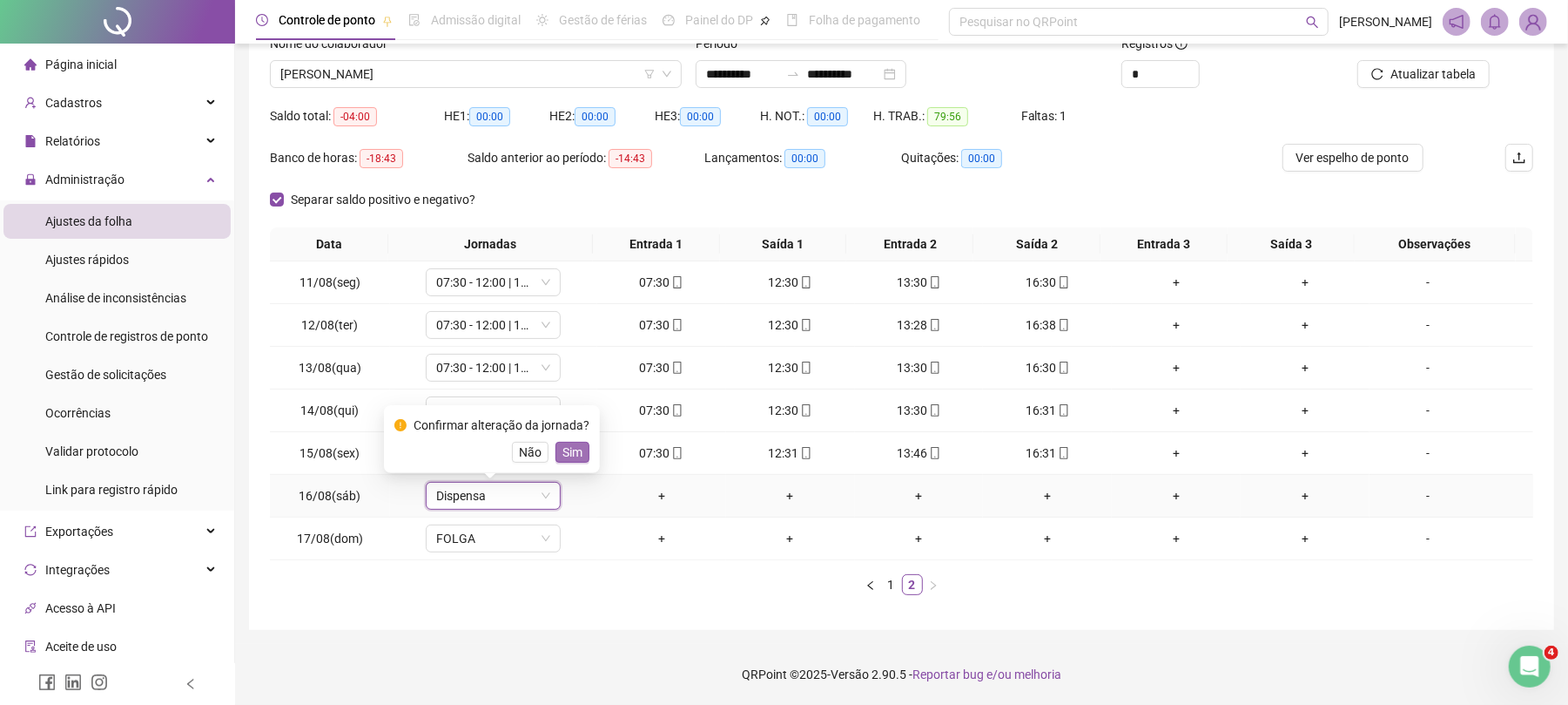
click at [571, 449] on span "Sim" at bounding box center [572, 452] width 20 height 19
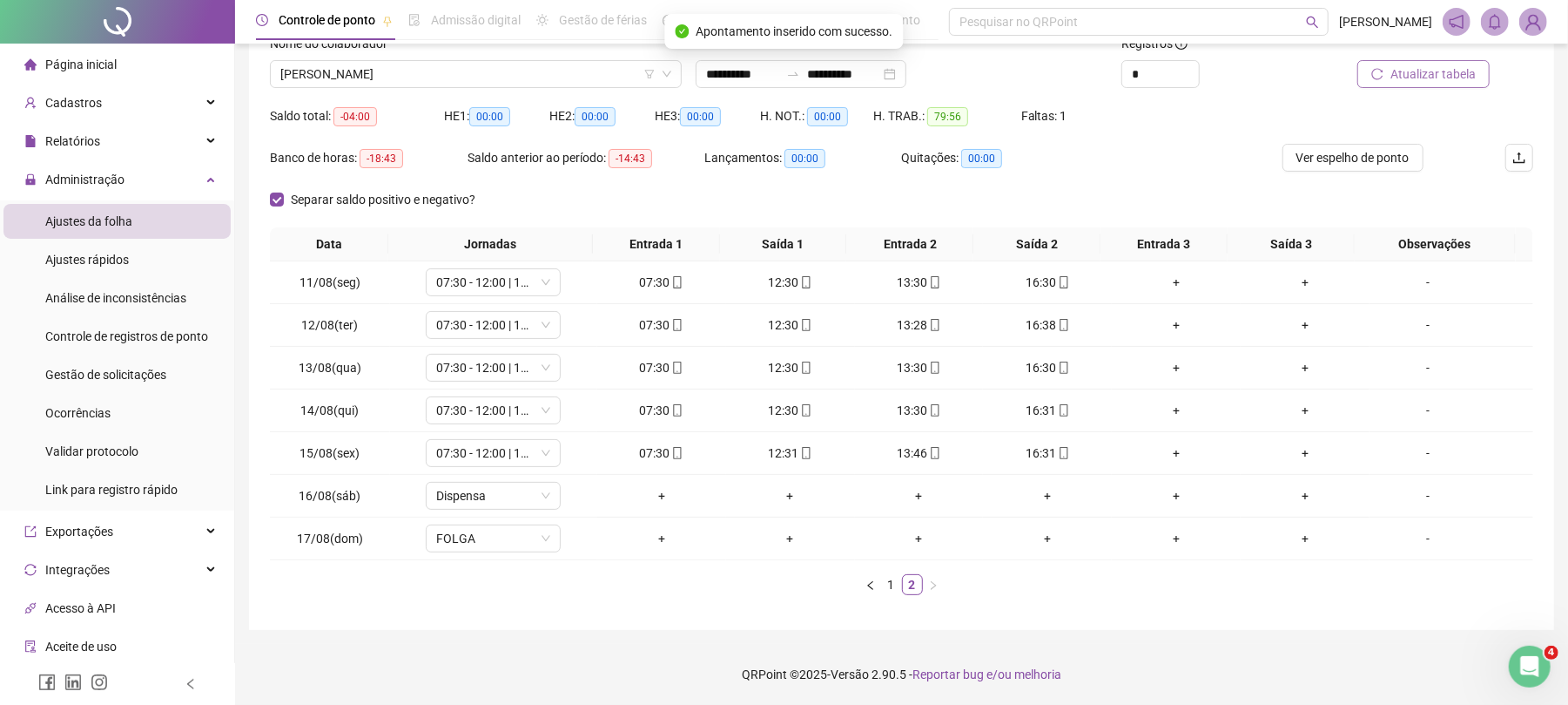
drag, startPoint x: 1437, startPoint y: 53, endPoint x: 1433, endPoint y: 69, distance: 16.5
click at [1436, 54] on div at bounding box center [1412, 47] width 156 height 26
click at [1433, 69] on span "Atualizar tabela" at bounding box center [1433, 74] width 86 height 19
click at [419, 61] on span "[PERSON_NAME]" at bounding box center [475, 73] width 391 height 26
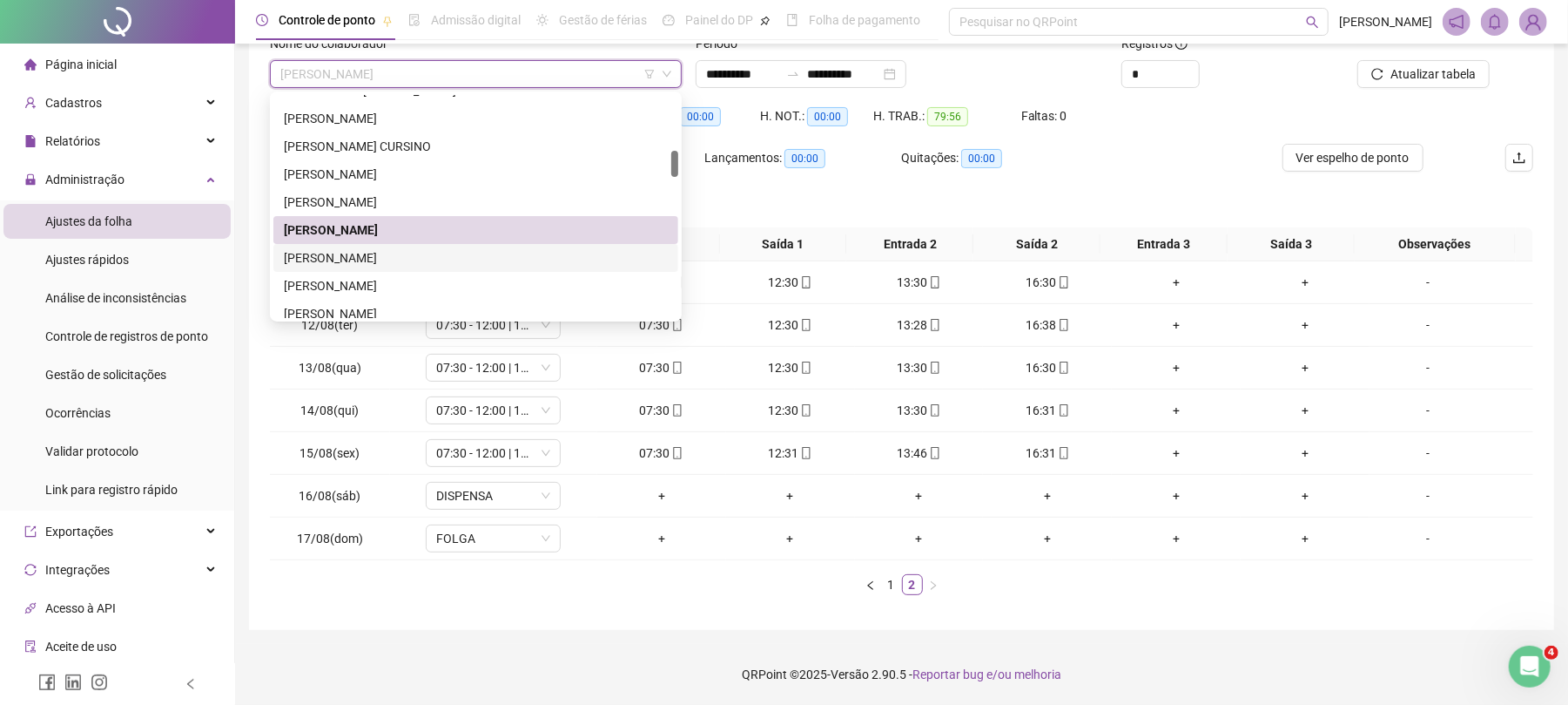
click at [401, 263] on div "[PERSON_NAME]" at bounding box center [476, 258] width 384 height 19
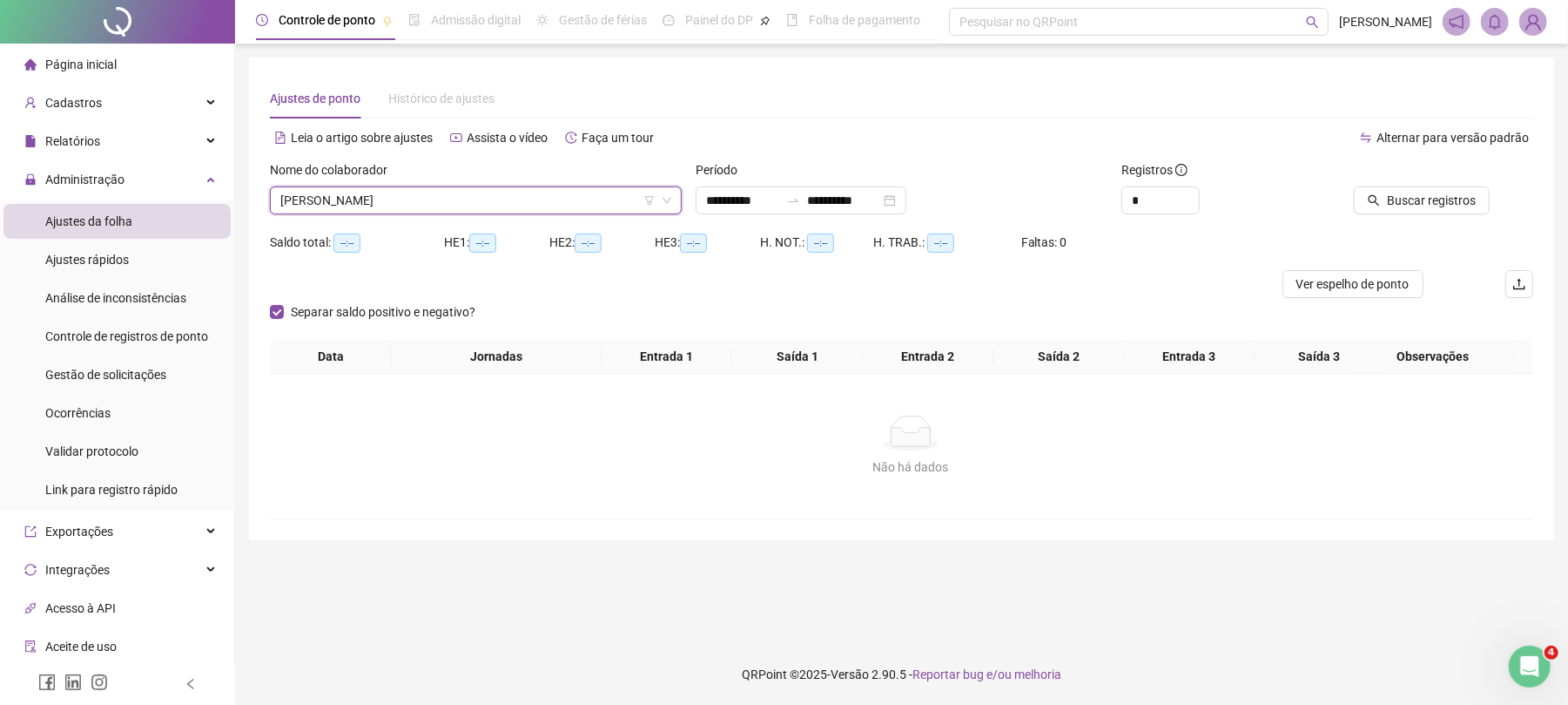
scroll to position [0, 0]
click at [1424, 201] on span "Buscar registros" at bounding box center [1448, 201] width 88 height 19
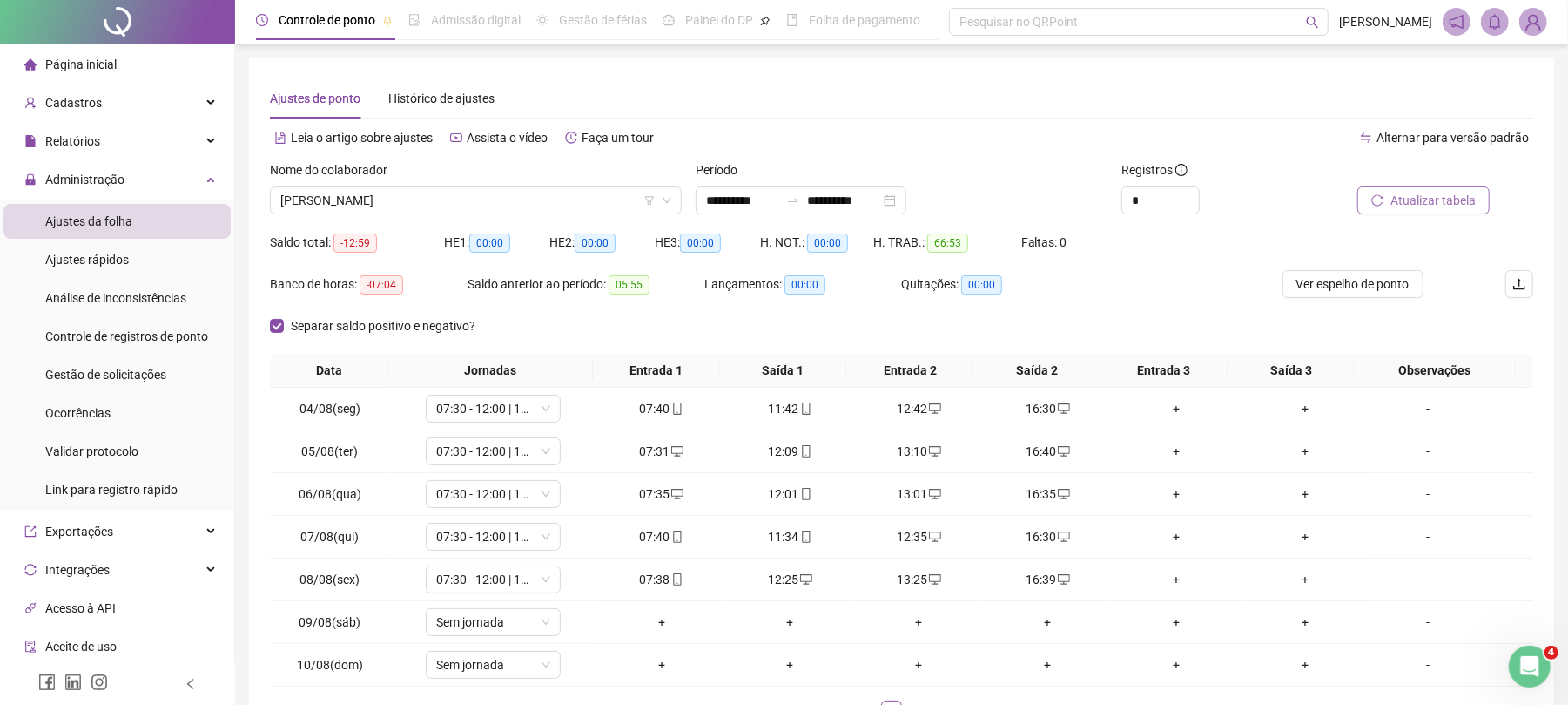
click at [1435, 201] on span "Atualizar tabela" at bounding box center [1433, 201] width 86 height 19
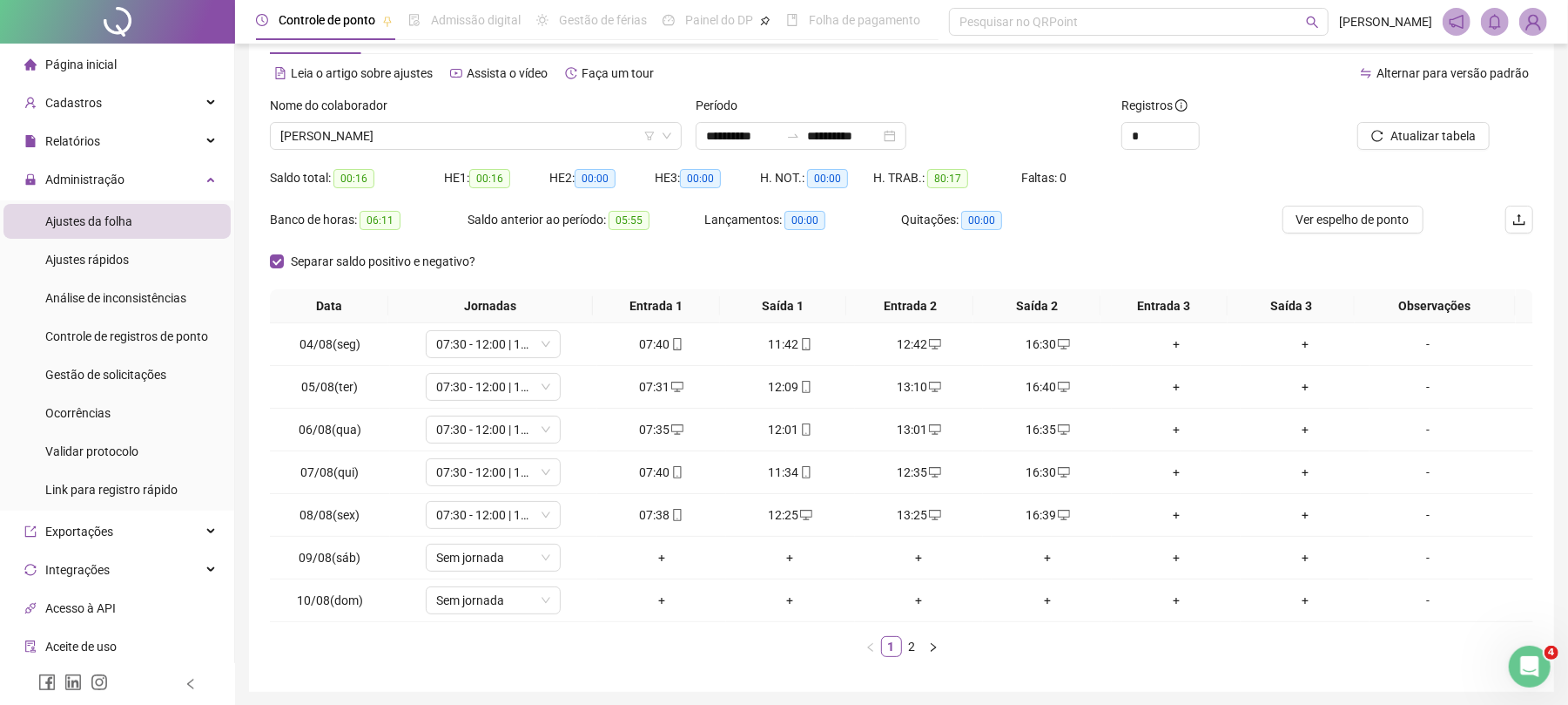
scroll to position [129, 0]
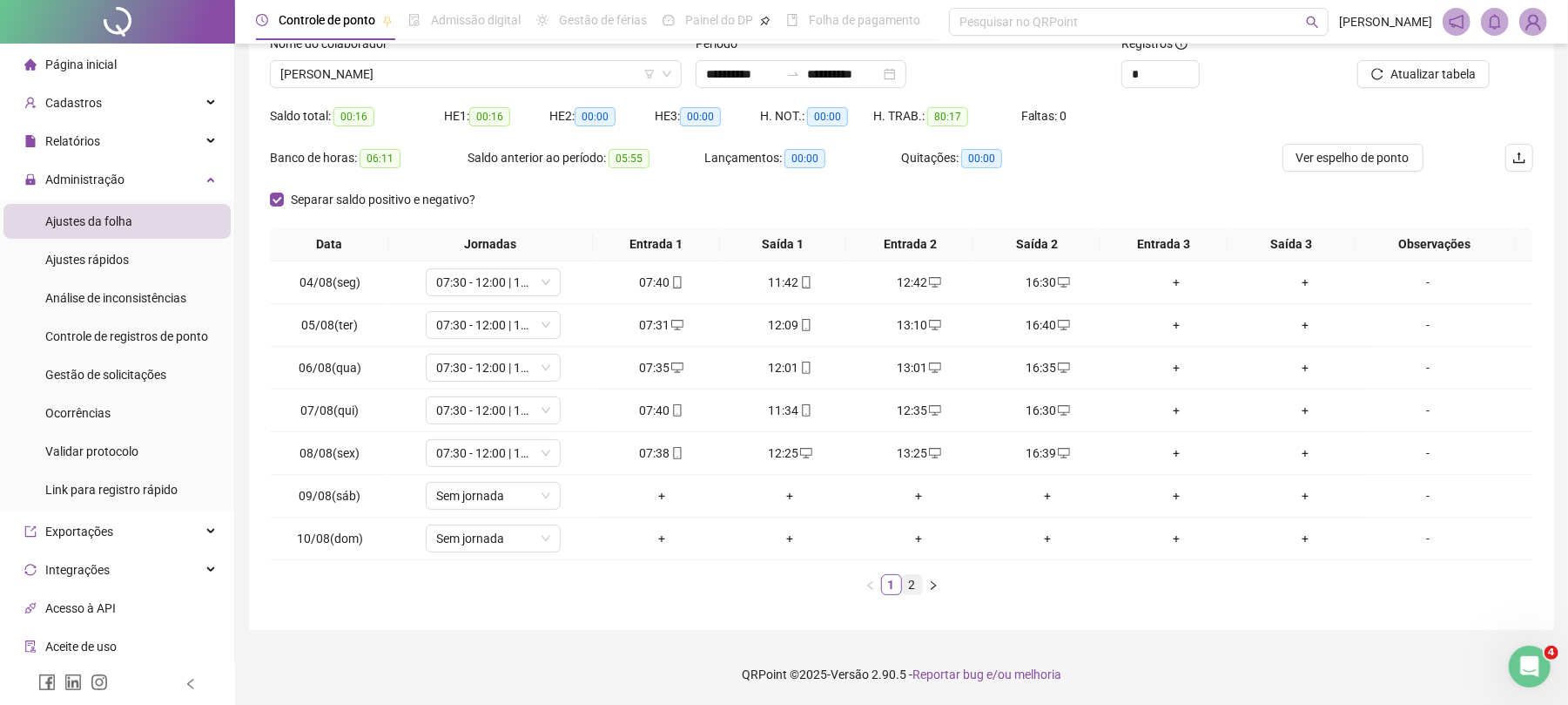
click at [905, 583] on link "2" at bounding box center [913, 584] width 19 height 19
click at [380, 70] on span "[PERSON_NAME]" at bounding box center [475, 73] width 391 height 26
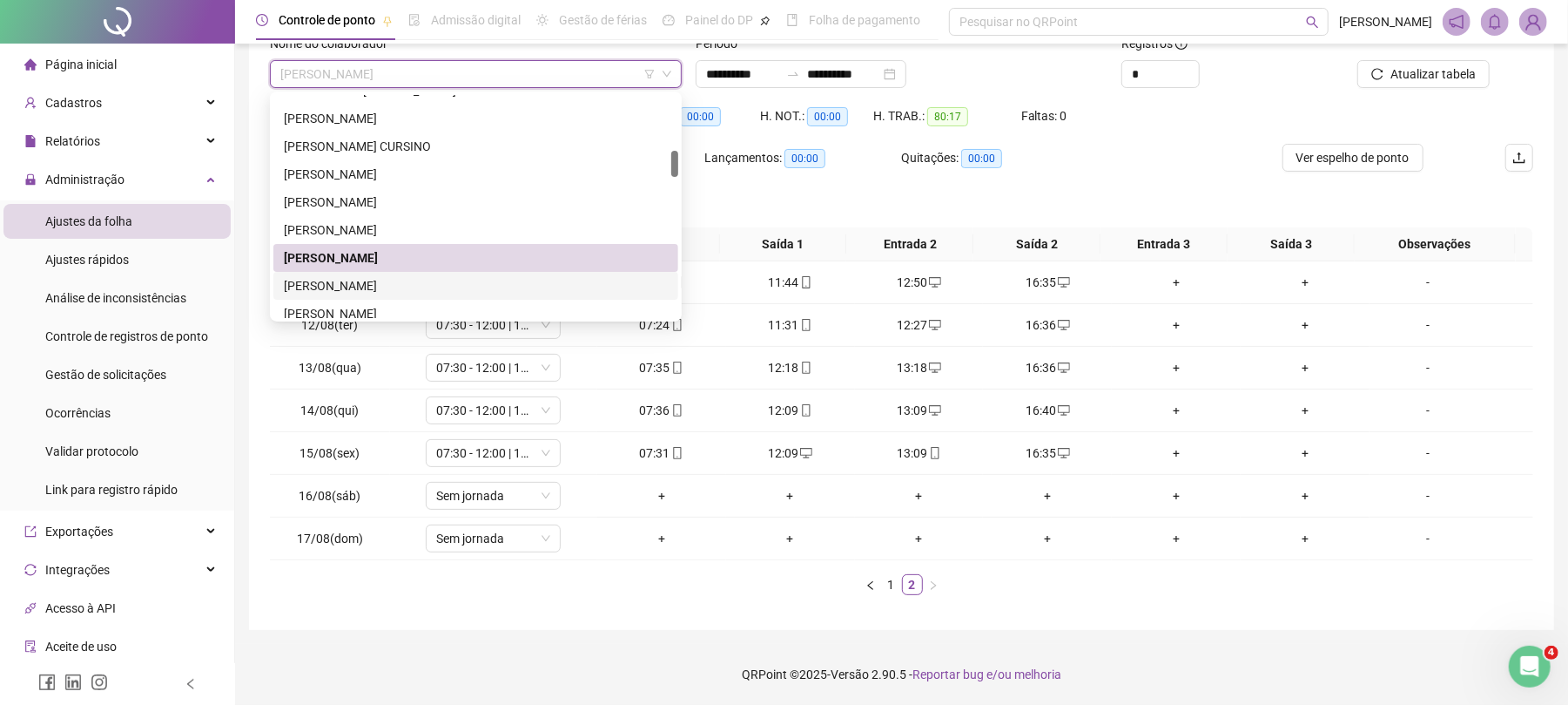
click at [362, 276] on div "[PERSON_NAME]" at bounding box center [476, 285] width 384 height 19
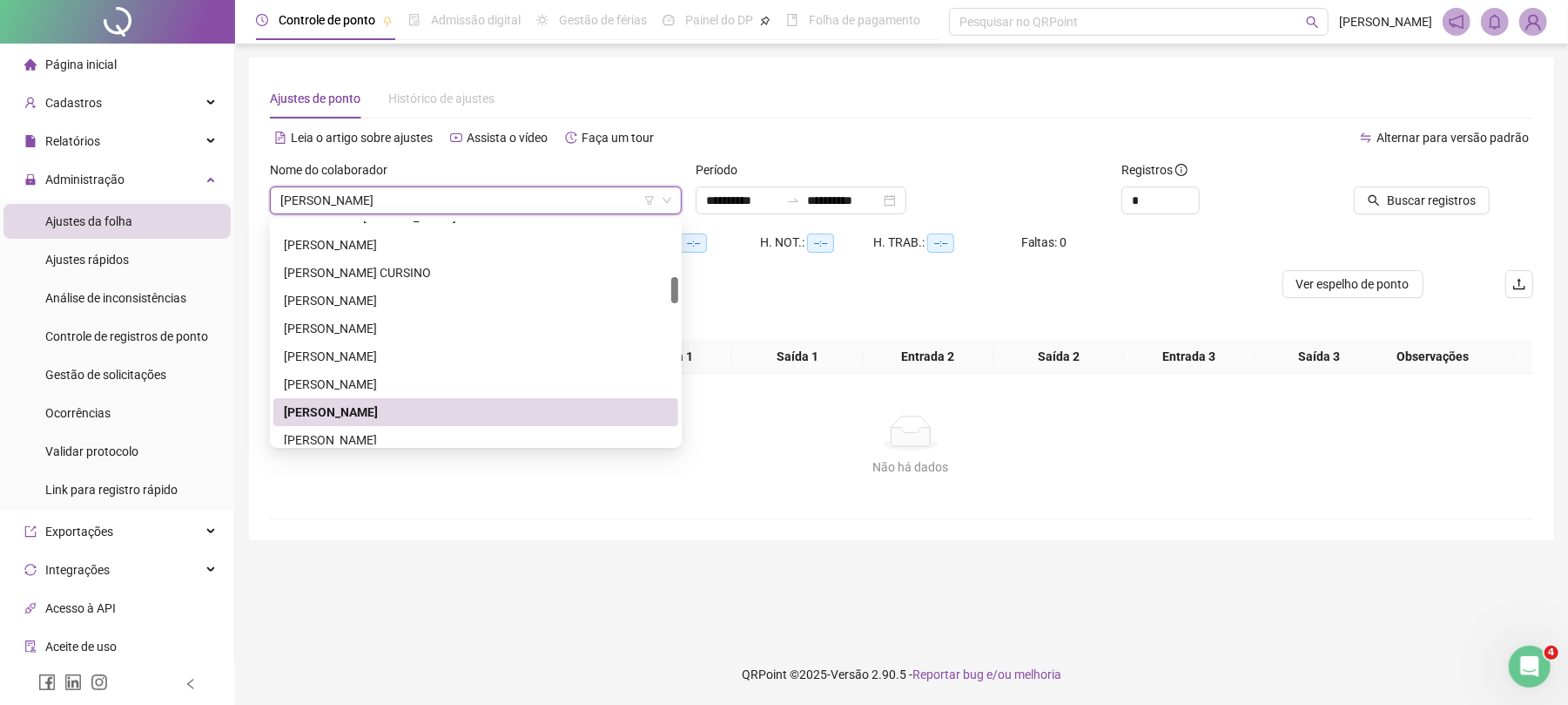
scroll to position [0, 0]
click at [516, 201] on span "[PERSON_NAME]" at bounding box center [479, 200] width 397 height 26
click at [404, 416] on div "[PERSON_NAME]" at bounding box center [479, 412] width 390 height 19
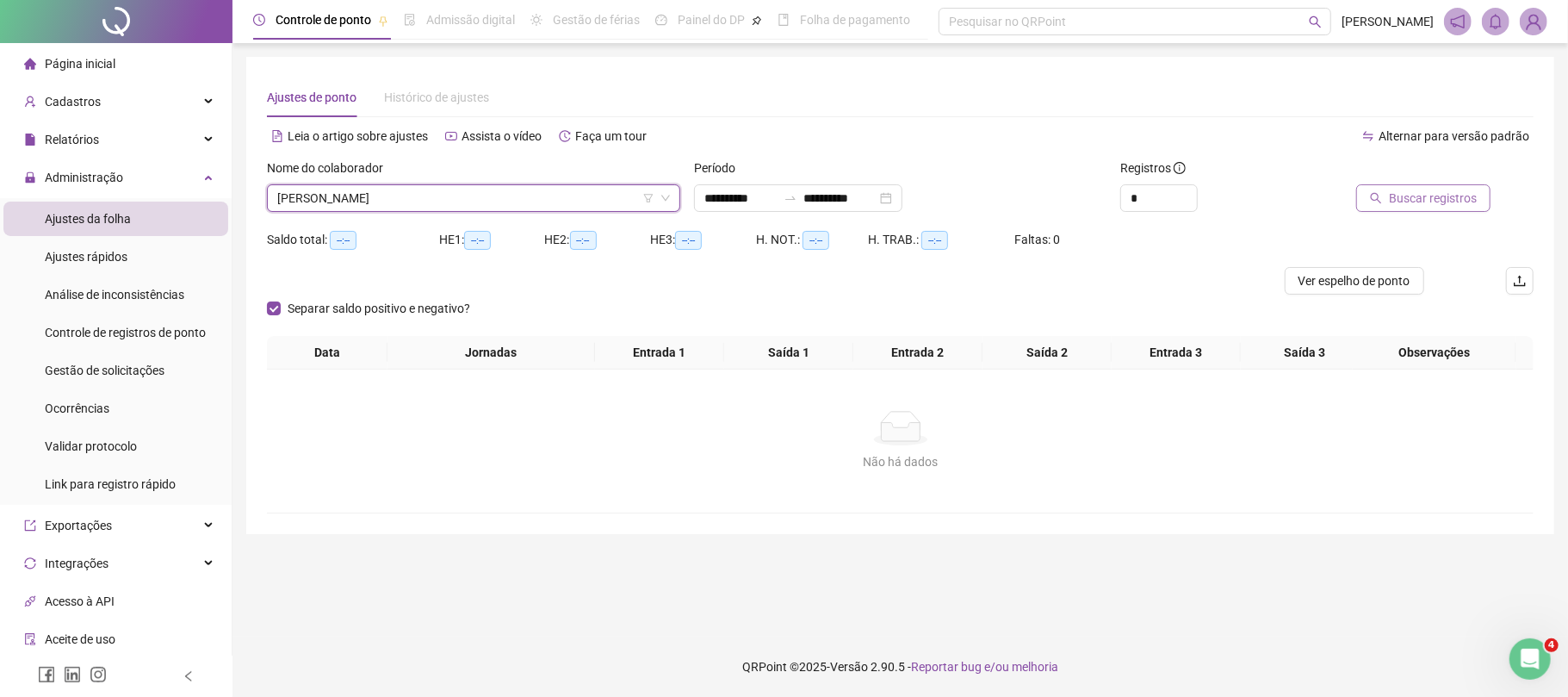
click at [1434, 200] on span "Buscar registros" at bounding box center [1433, 198] width 87 height 19
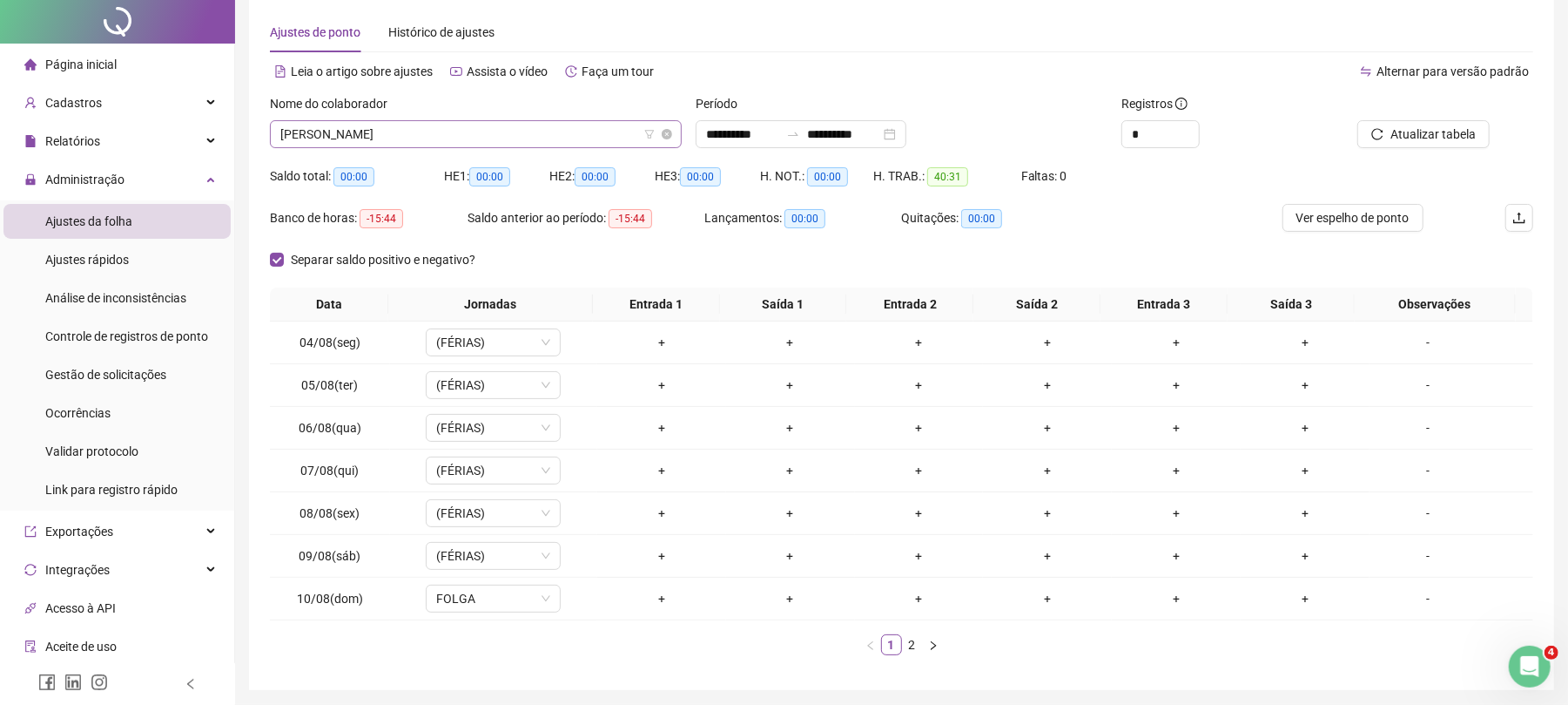
scroll to position [129, 0]
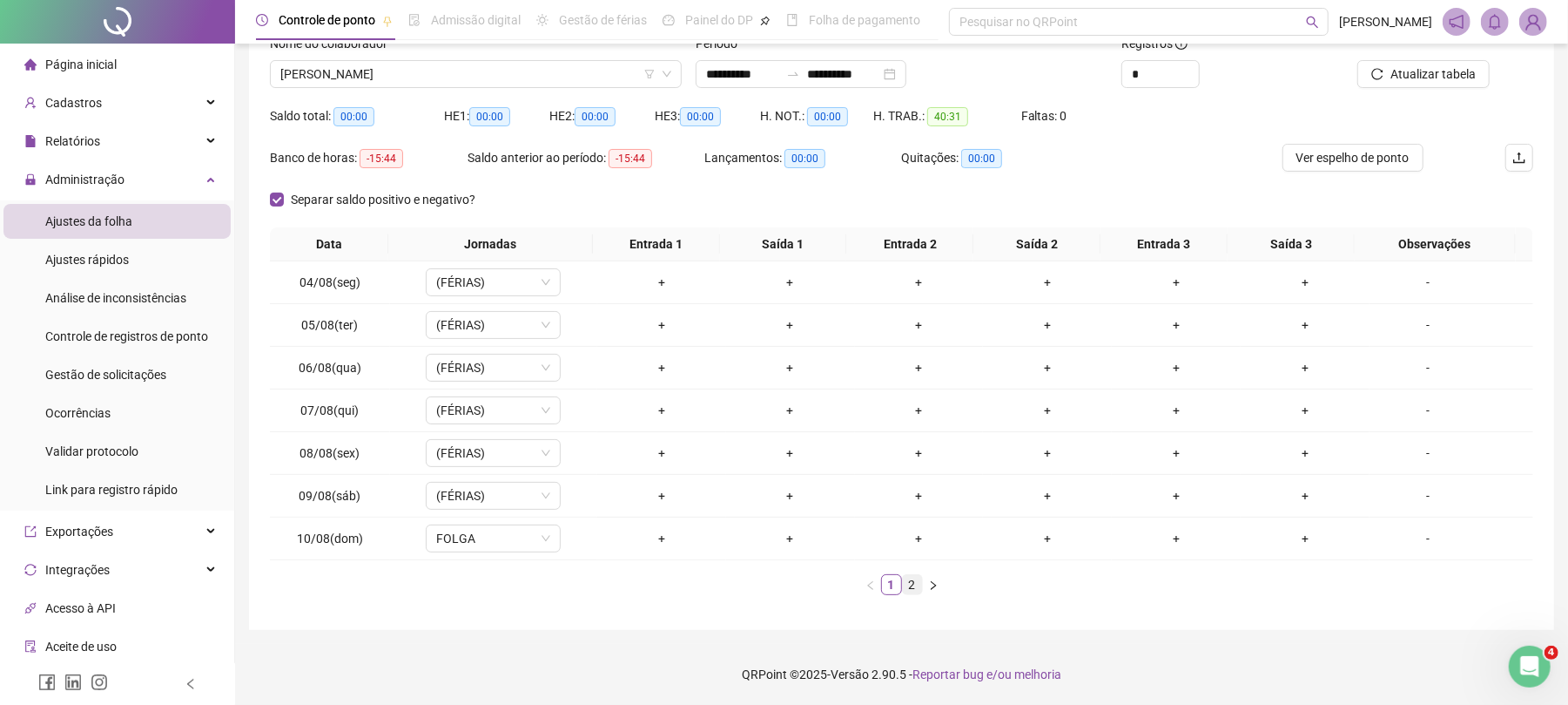
click at [903, 575] on link "2" at bounding box center [913, 584] width 19 height 19
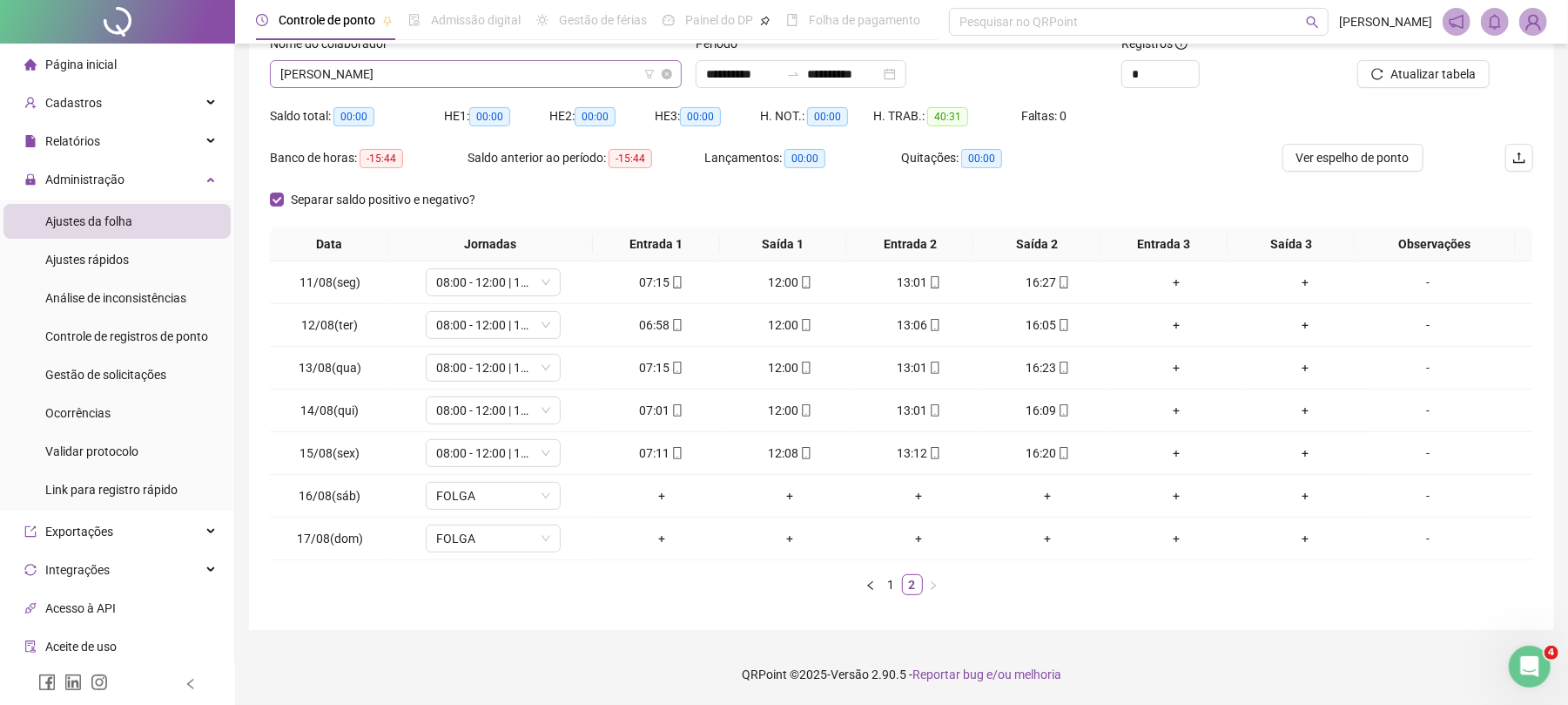
click at [383, 78] on span "[PERSON_NAME]" at bounding box center [475, 73] width 391 height 26
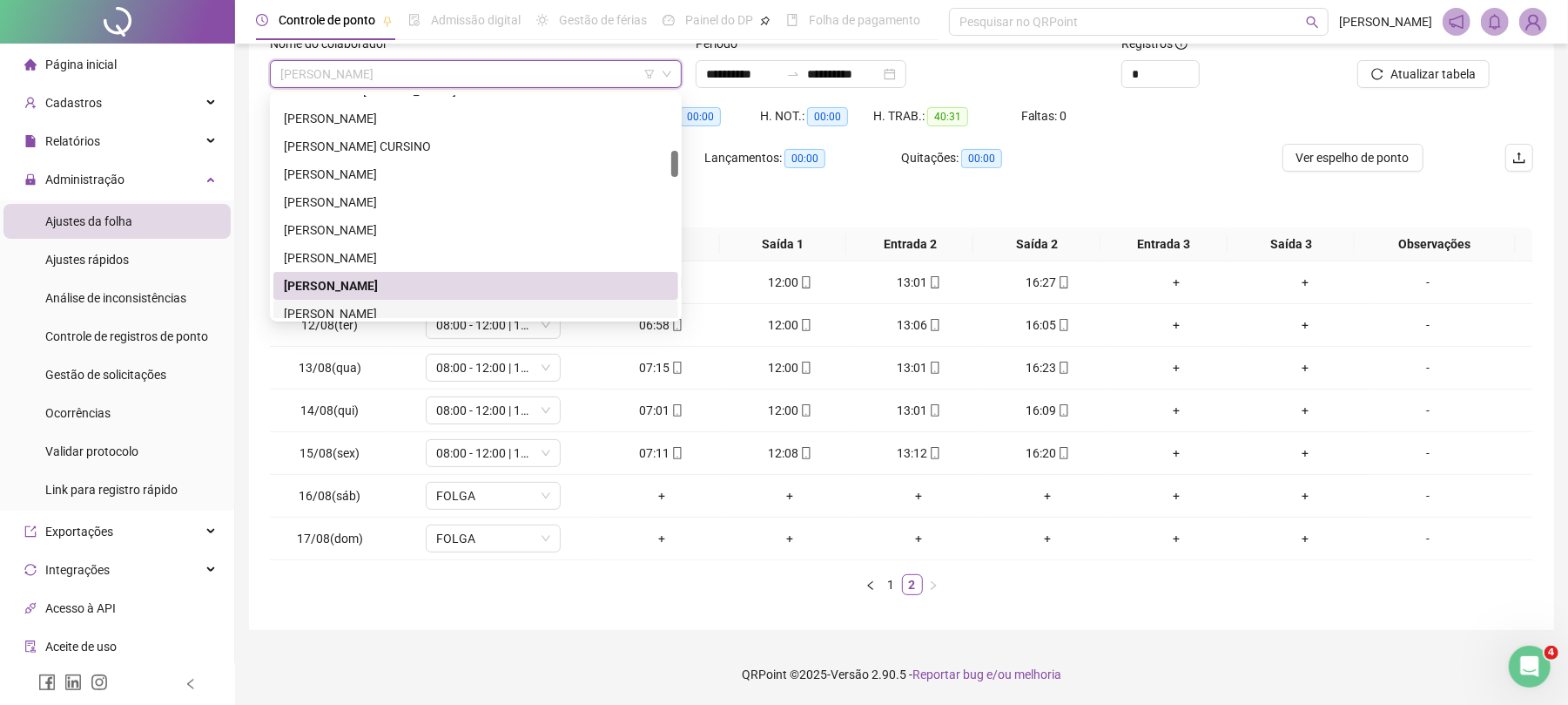
click at [325, 307] on div "[PERSON_NAME]" at bounding box center [476, 314] width 384 height 19
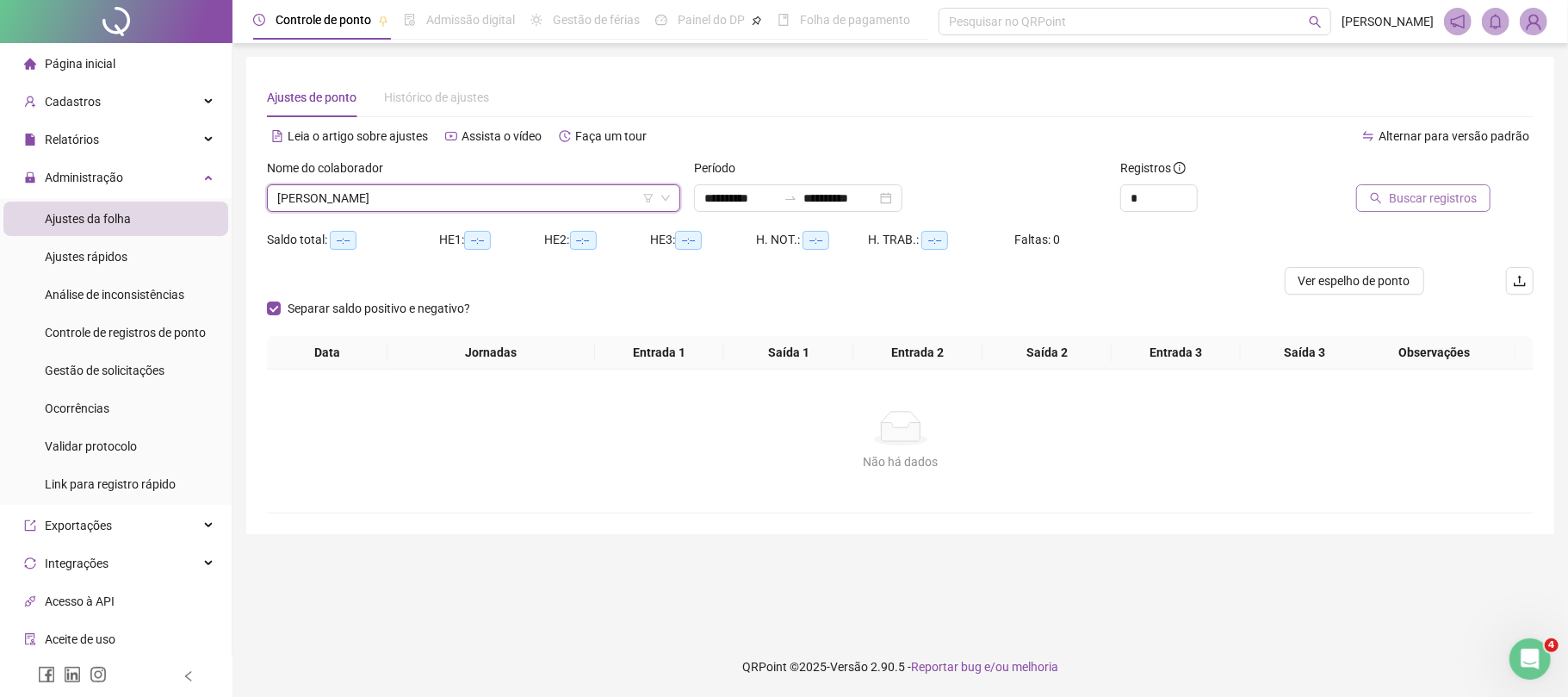
click at [1376, 198] on icon "search" at bounding box center [1376, 198] width 12 height 12
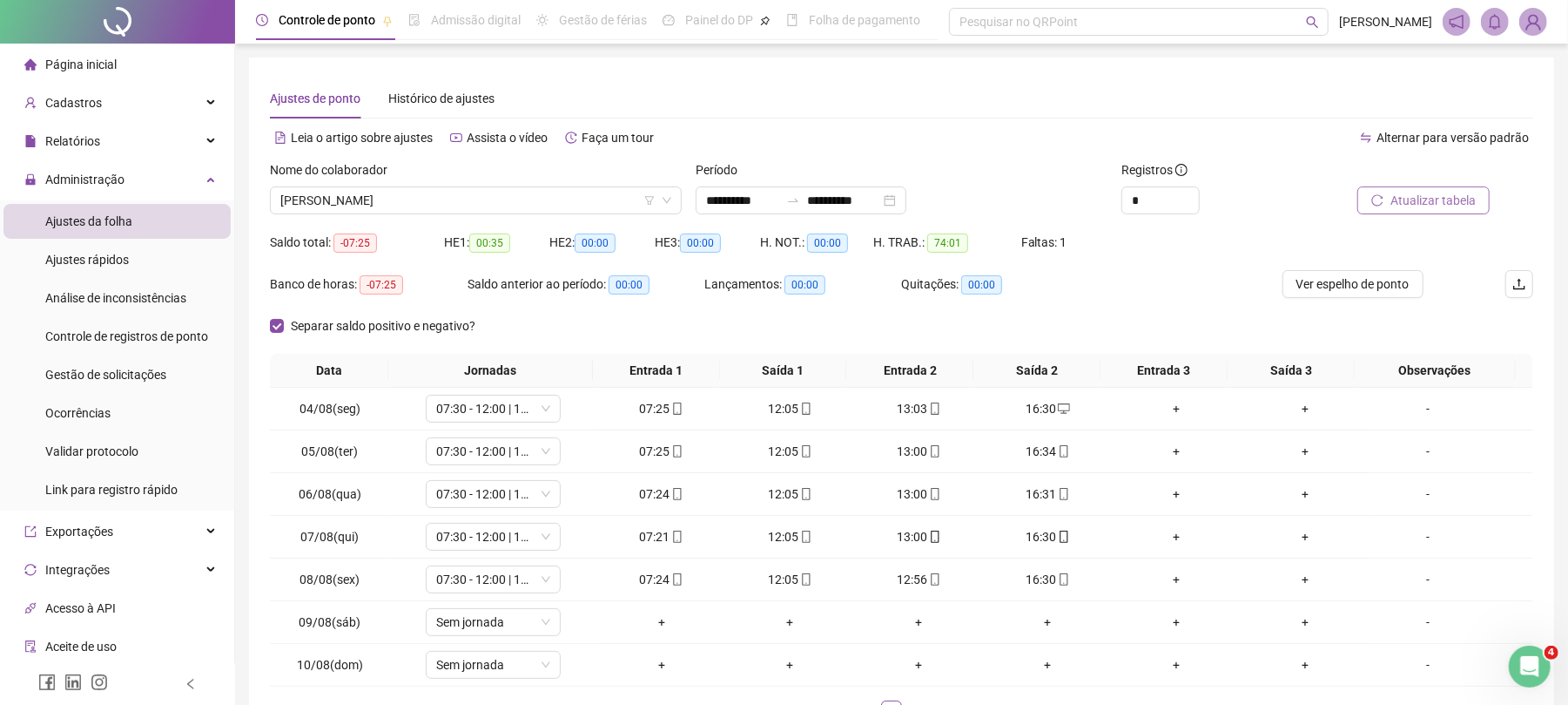
click at [1422, 206] on span "Atualizar tabela" at bounding box center [1433, 201] width 86 height 19
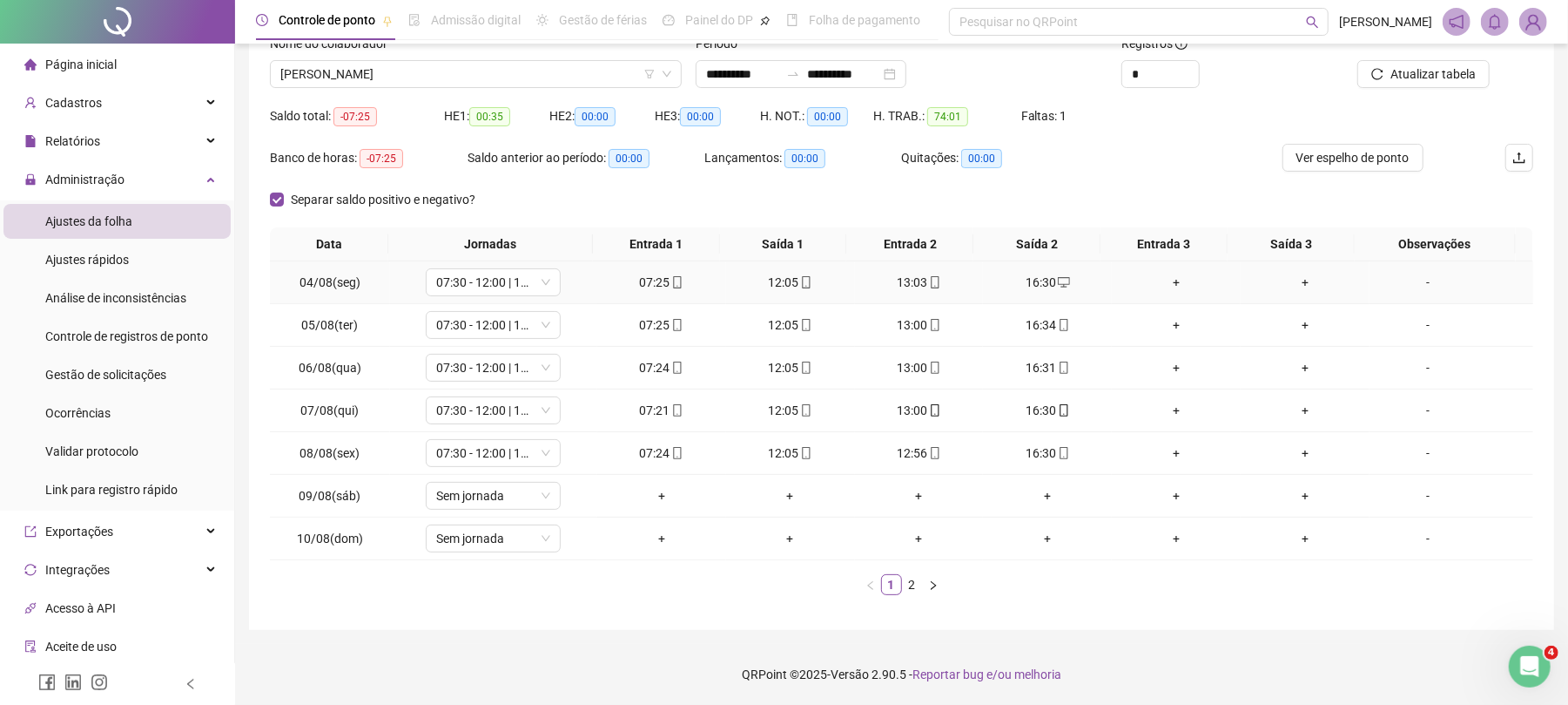
scroll to position [129, 0]
click at [914, 582] on link "2" at bounding box center [913, 584] width 19 height 19
click at [649, 455] on div "+" at bounding box center [661, 453] width 115 height 19
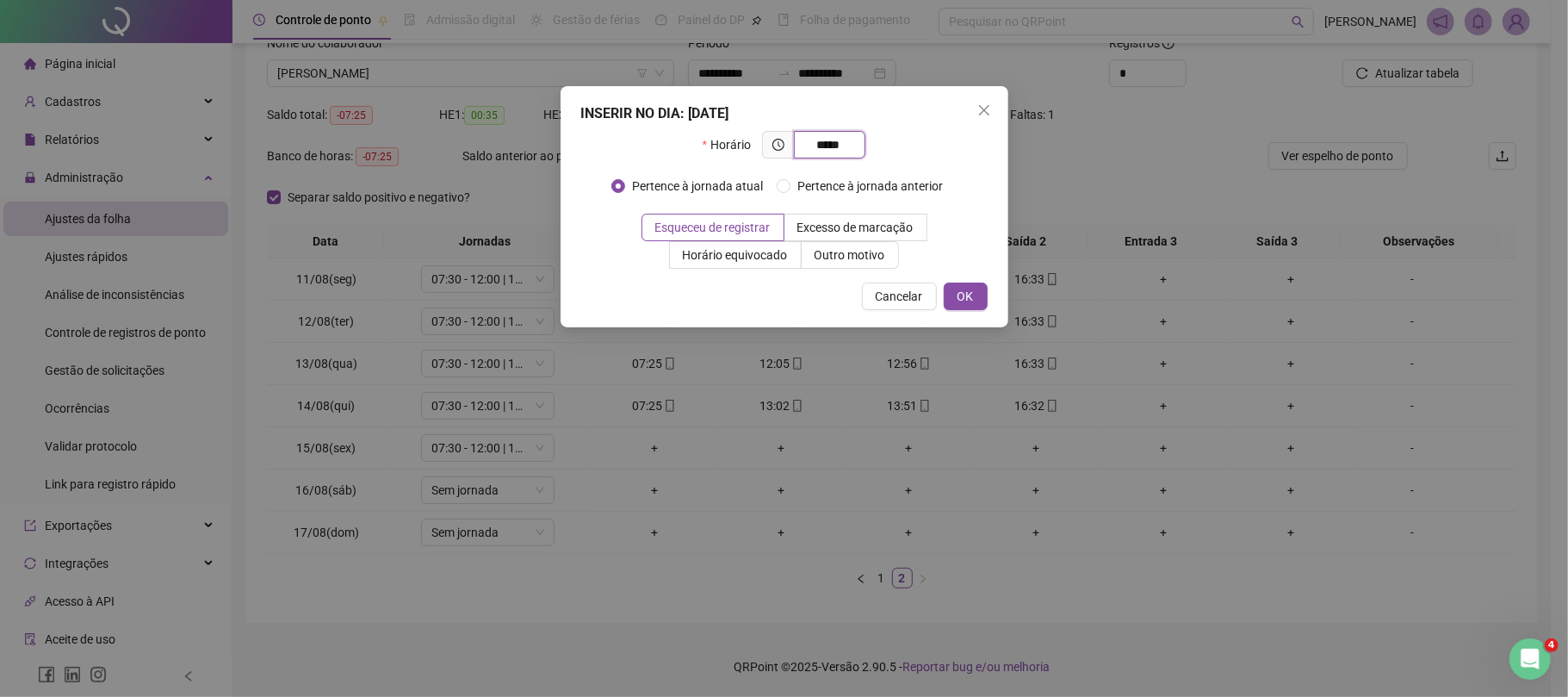
type input "*****"
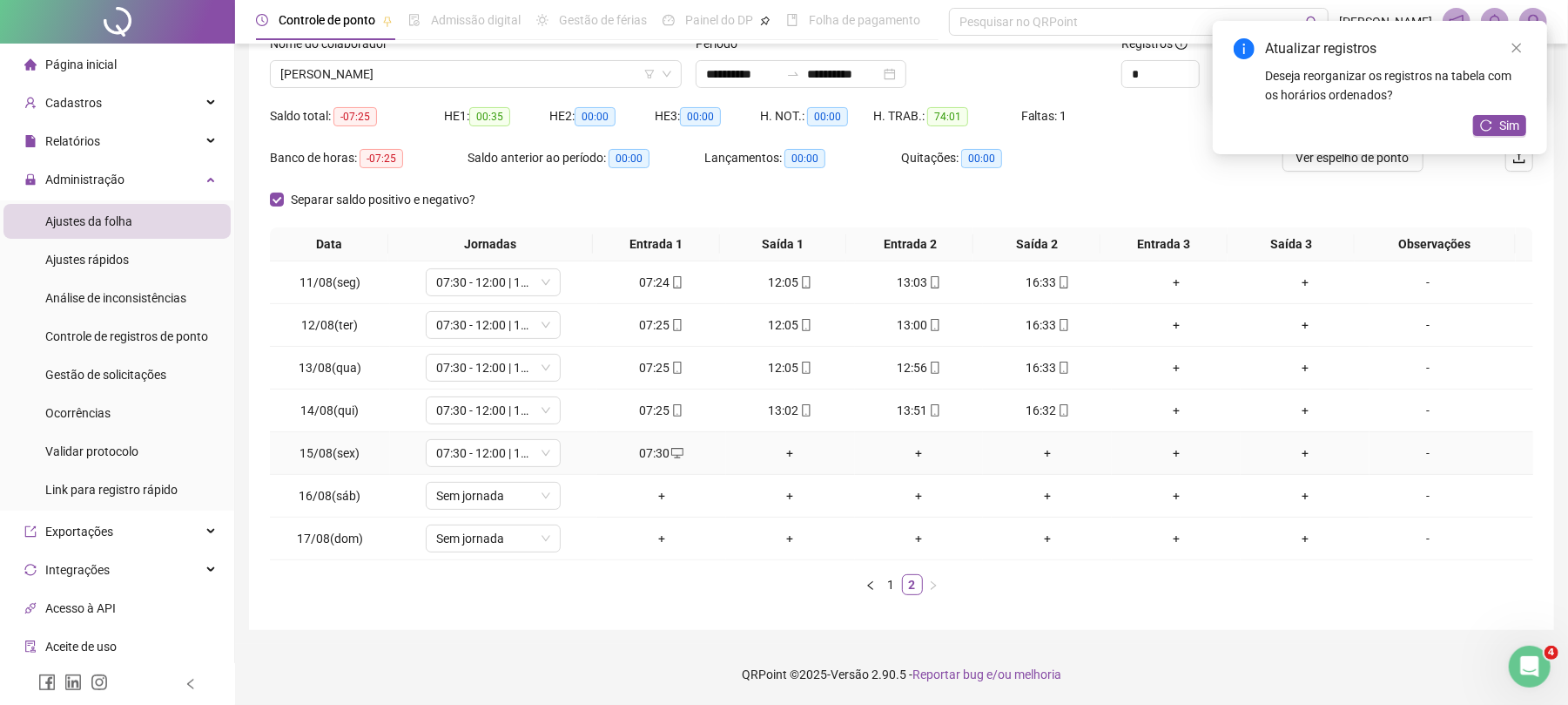
click at [777, 447] on div "+" at bounding box center [790, 453] width 115 height 19
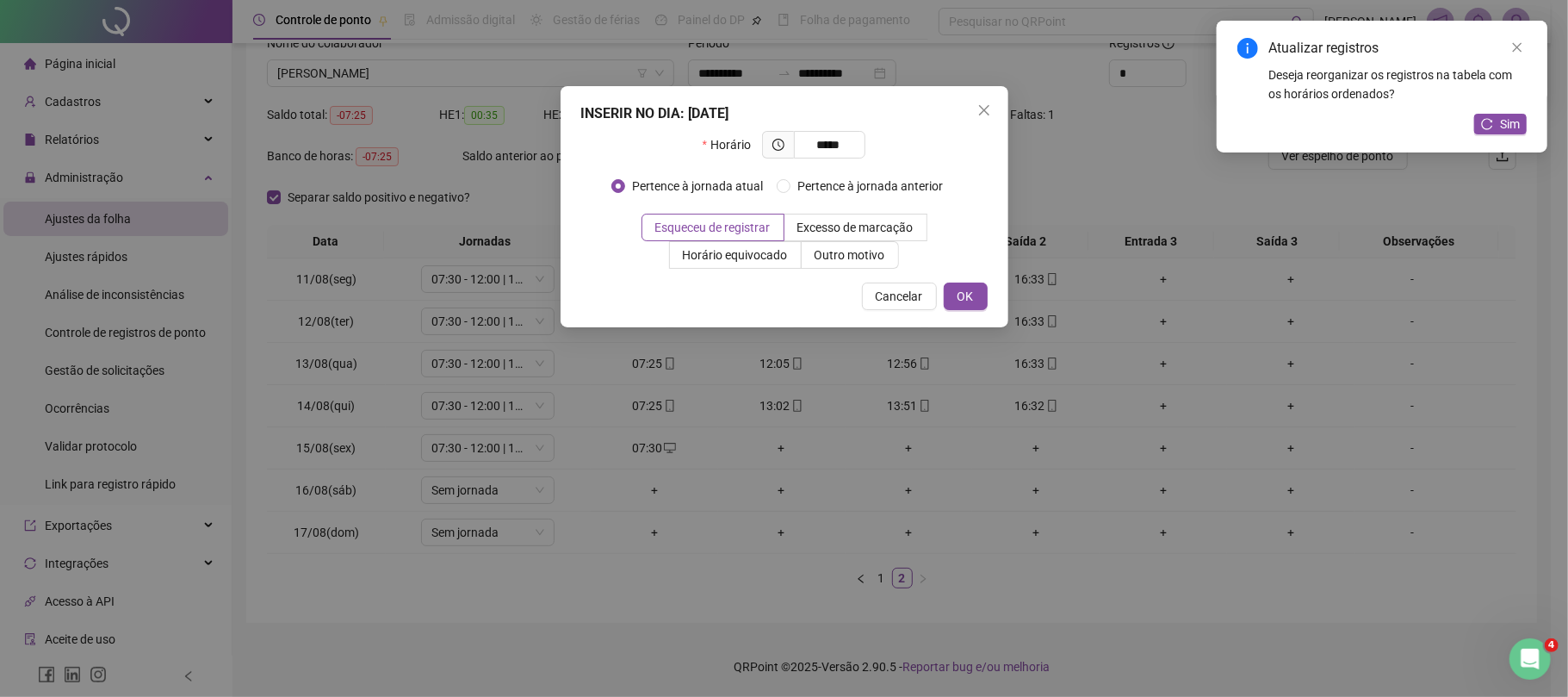
type input "*****"
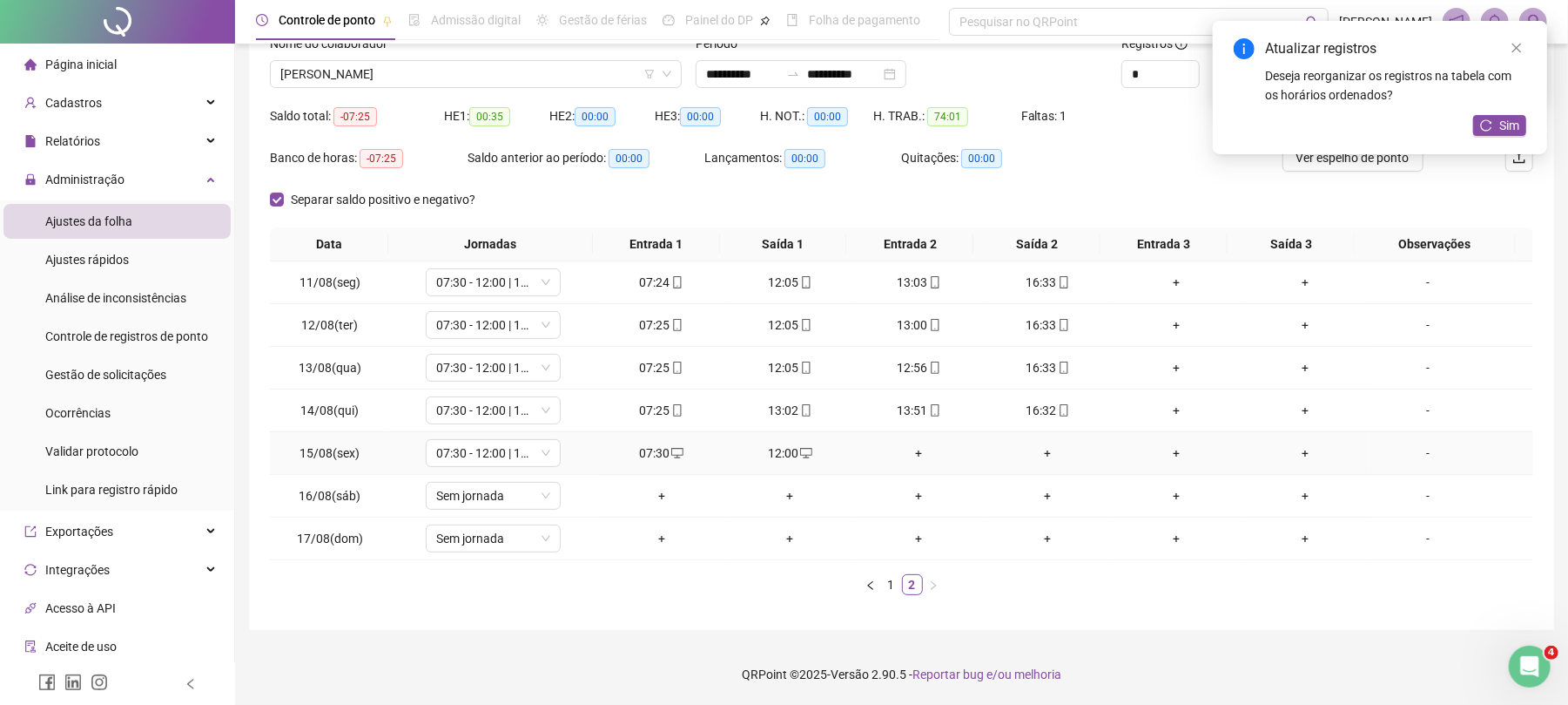
click at [889, 460] on td "+" at bounding box center [920, 453] width 129 height 43
click at [906, 451] on div "+" at bounding box center [920, 453] width 115 height 19
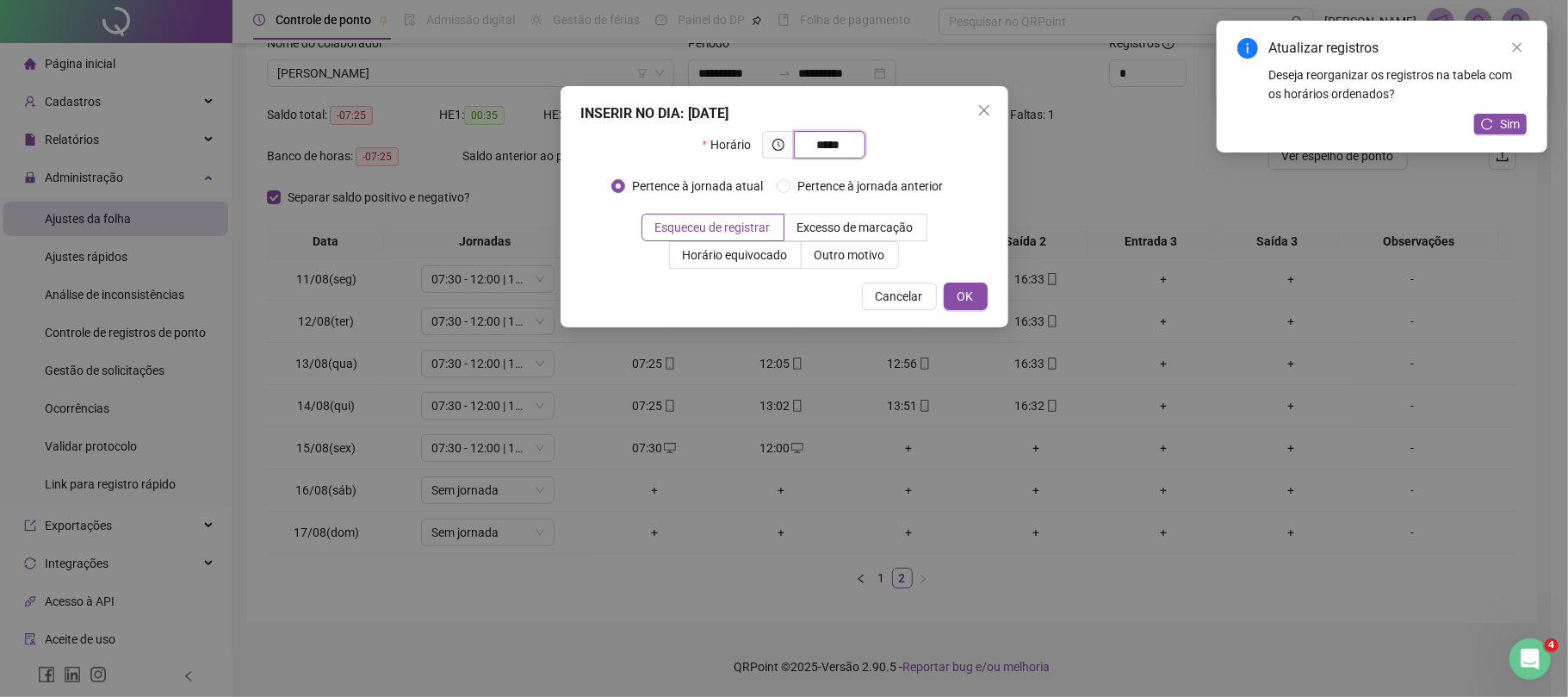
type input "*****"
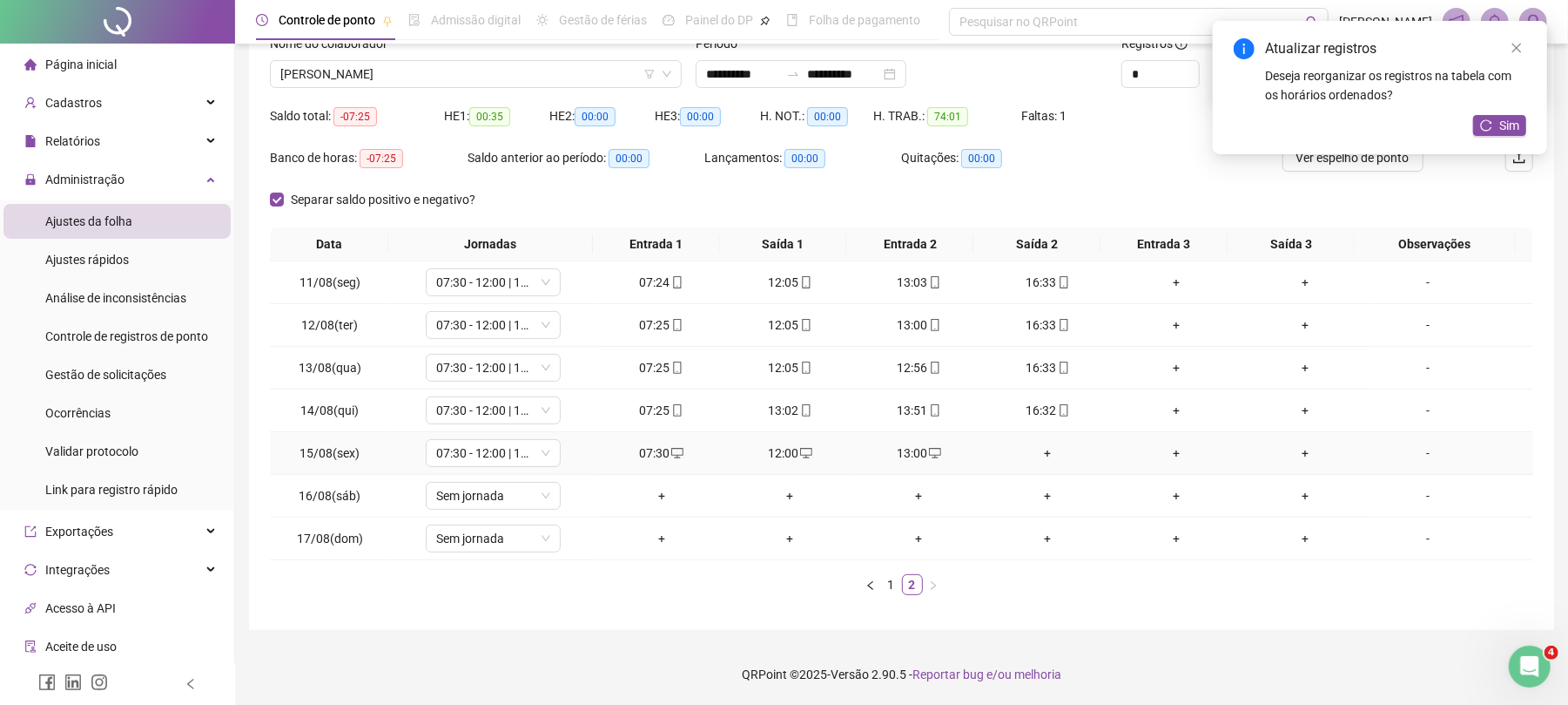
click at [1037, 460] on div "+" at bounding box center [1047, 453] width 115 height 19
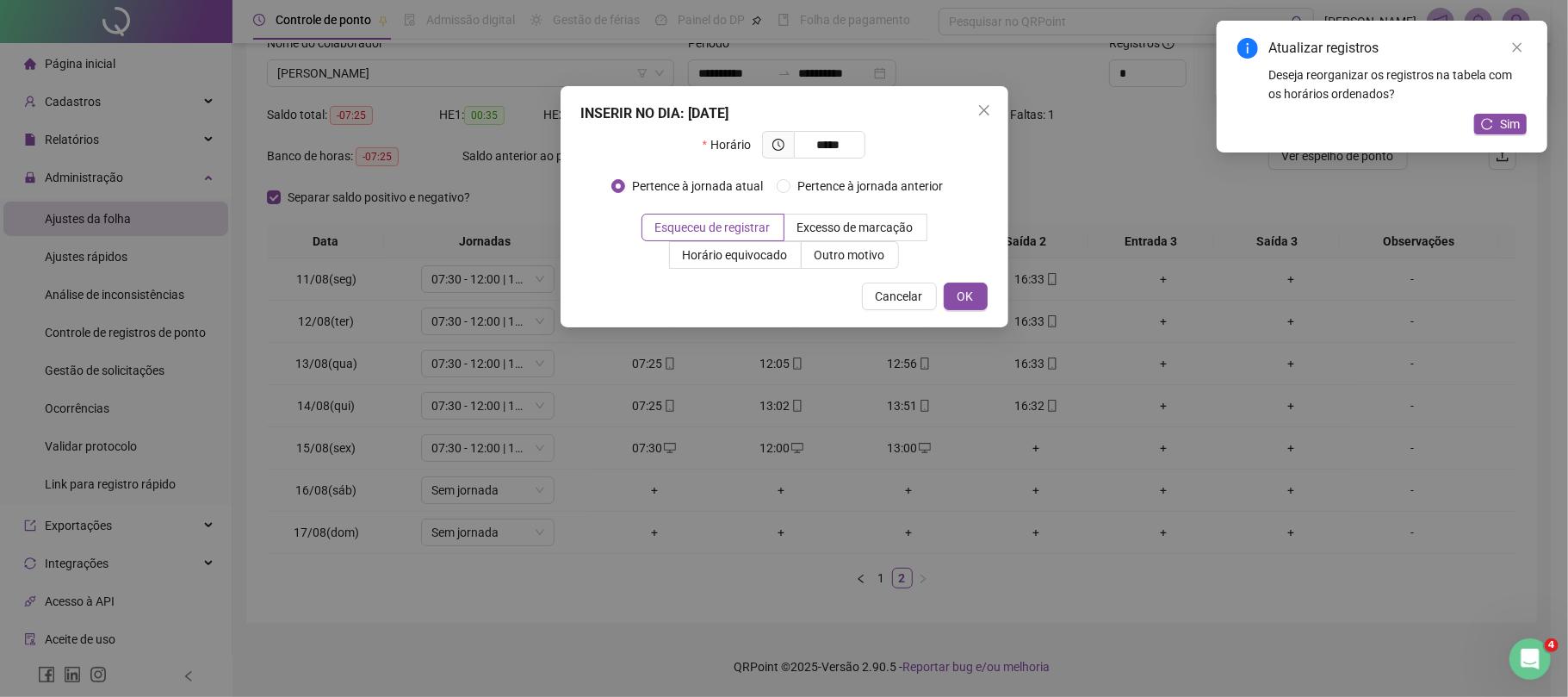
type input "*****"
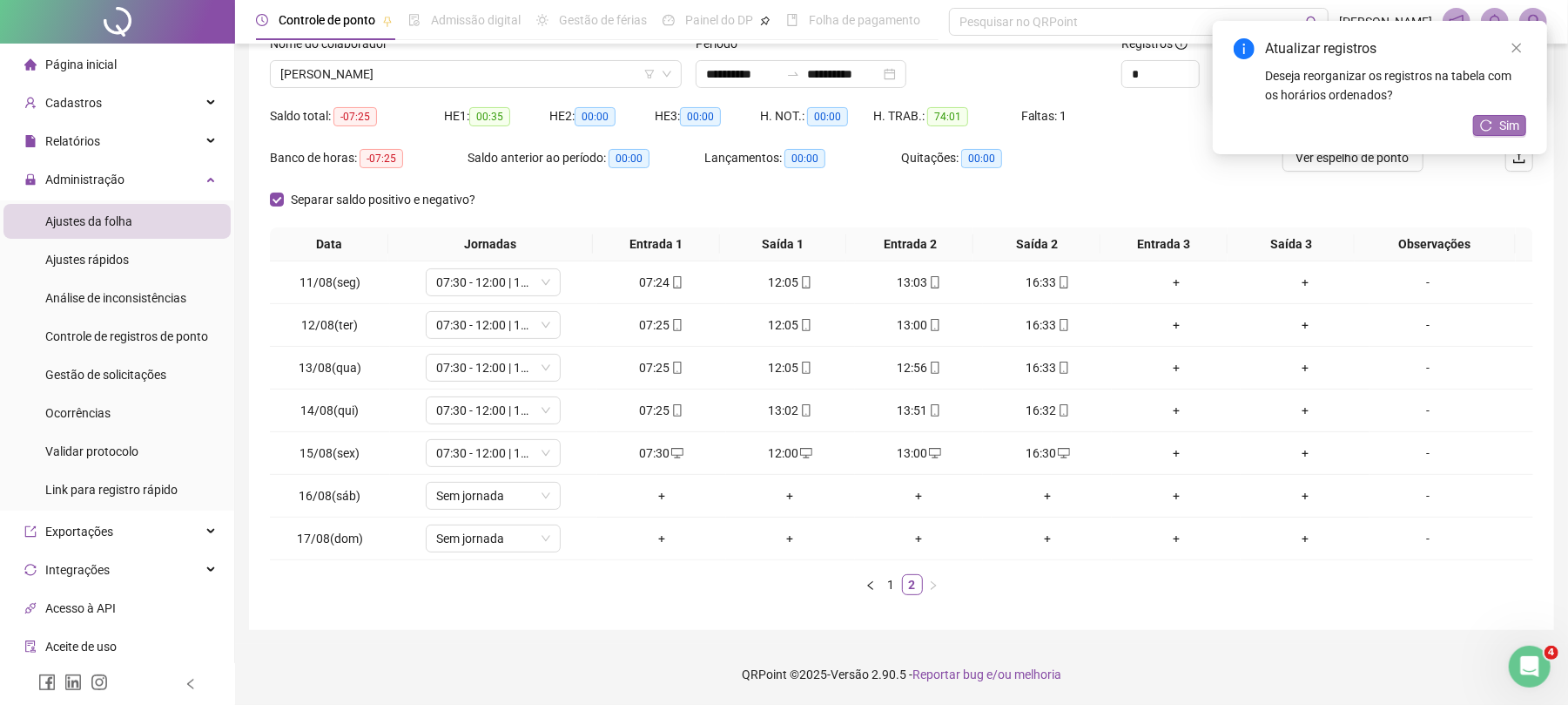
click at [1513, 124] on span "Sim" at bounding box center [1509, 126] width 20 height 19
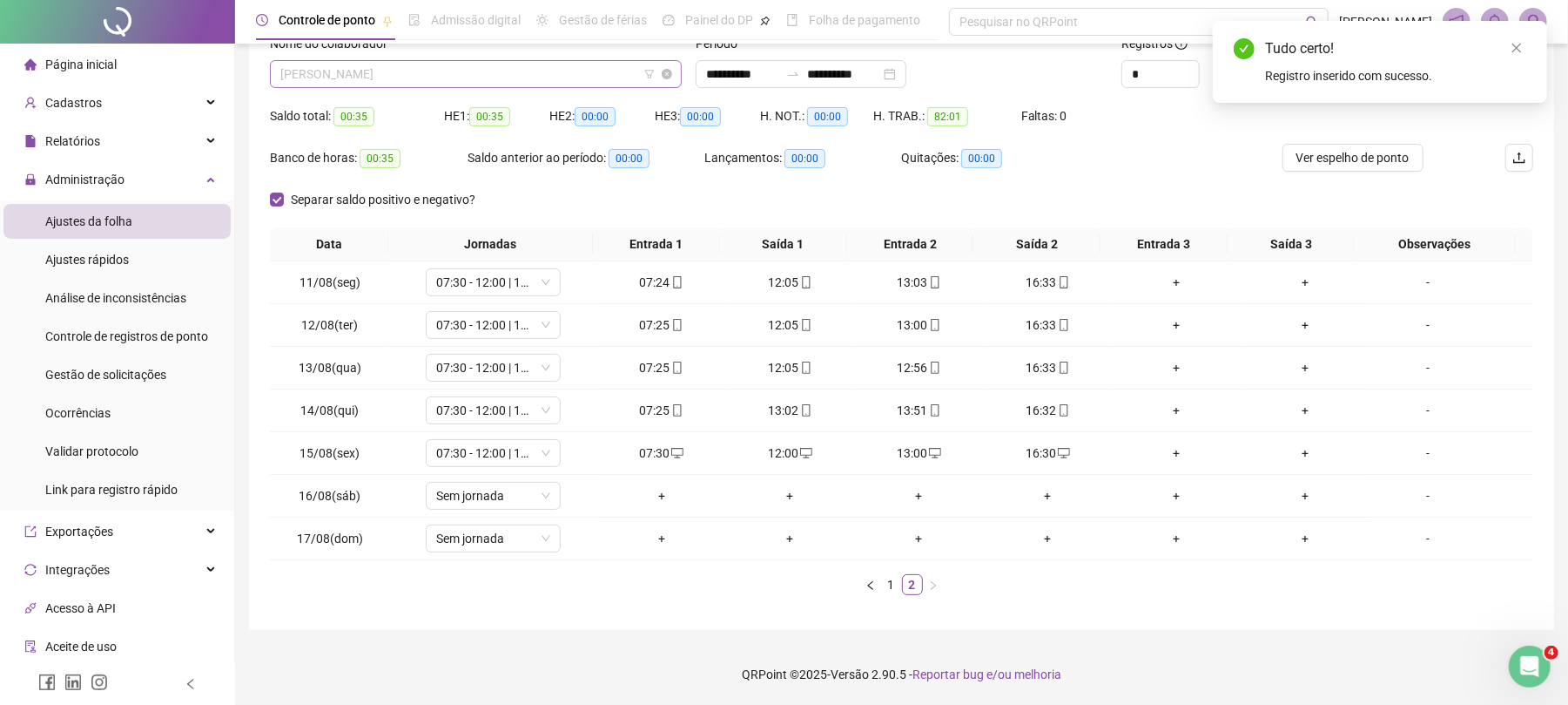
click at [459, 61] on span "[PERSON_NAME]" at bounding box center [475, 73] width 391 height 26
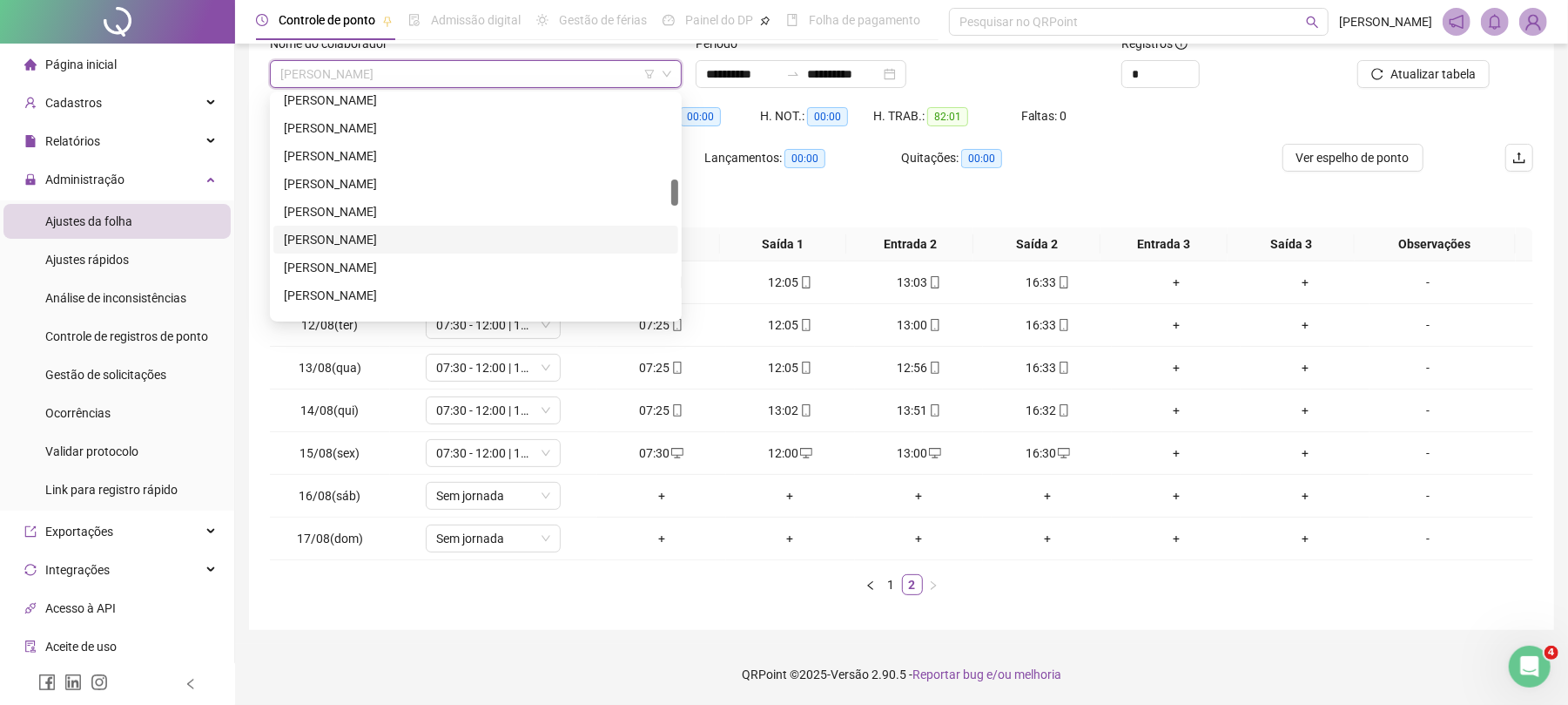
scroll to position [590, 0]
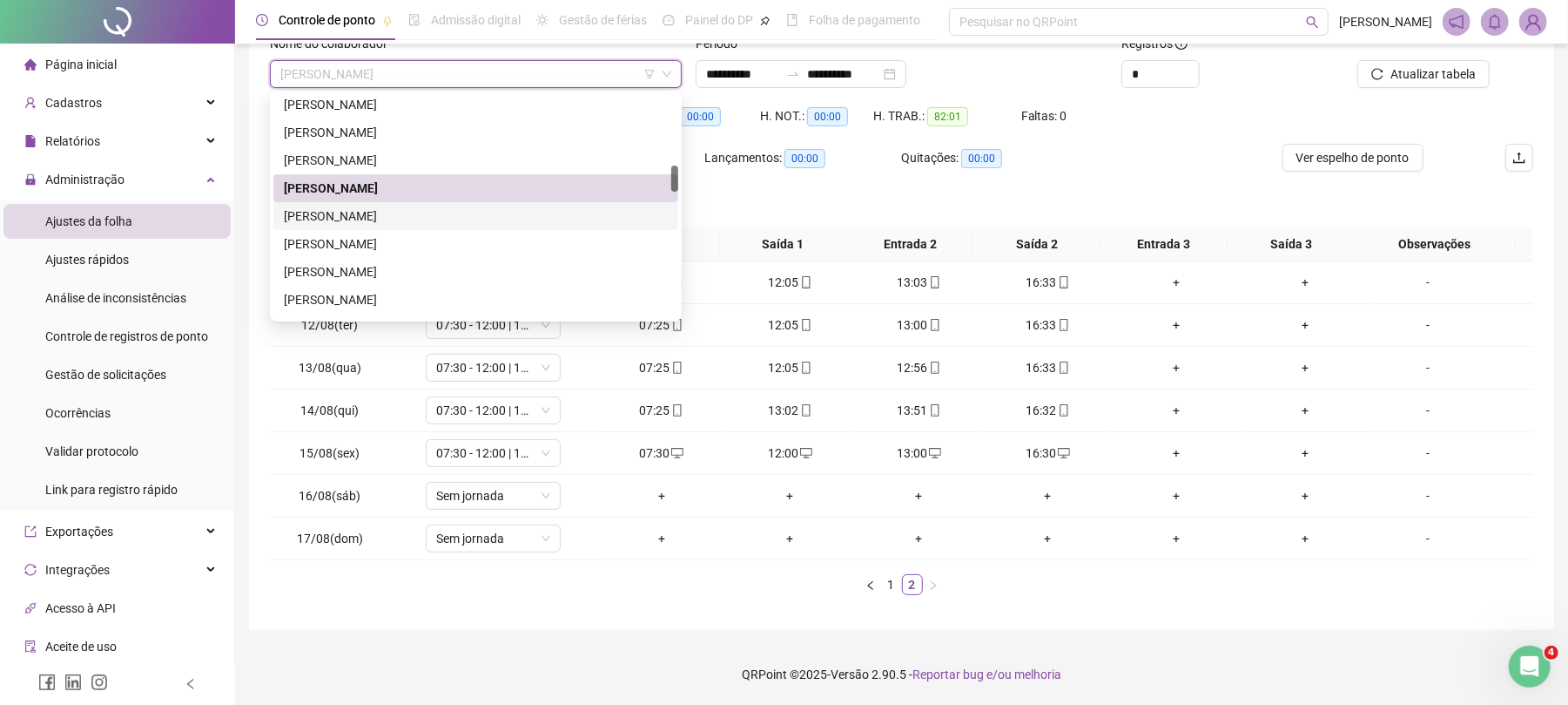
click at [388, 212] on div "[PERSON_NAME]" at bounding box center [476, 216] width 384 height 19
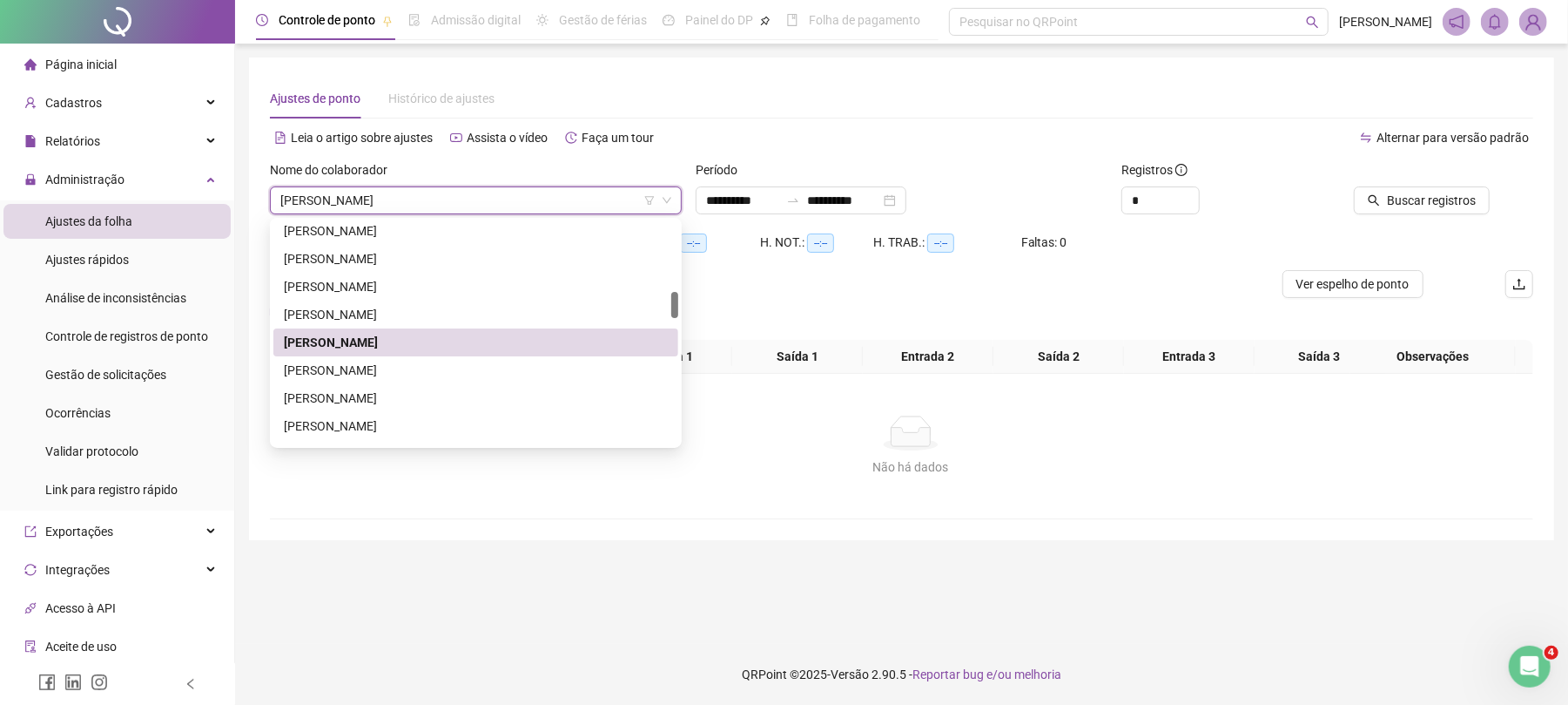
scroll to position [0, 0]
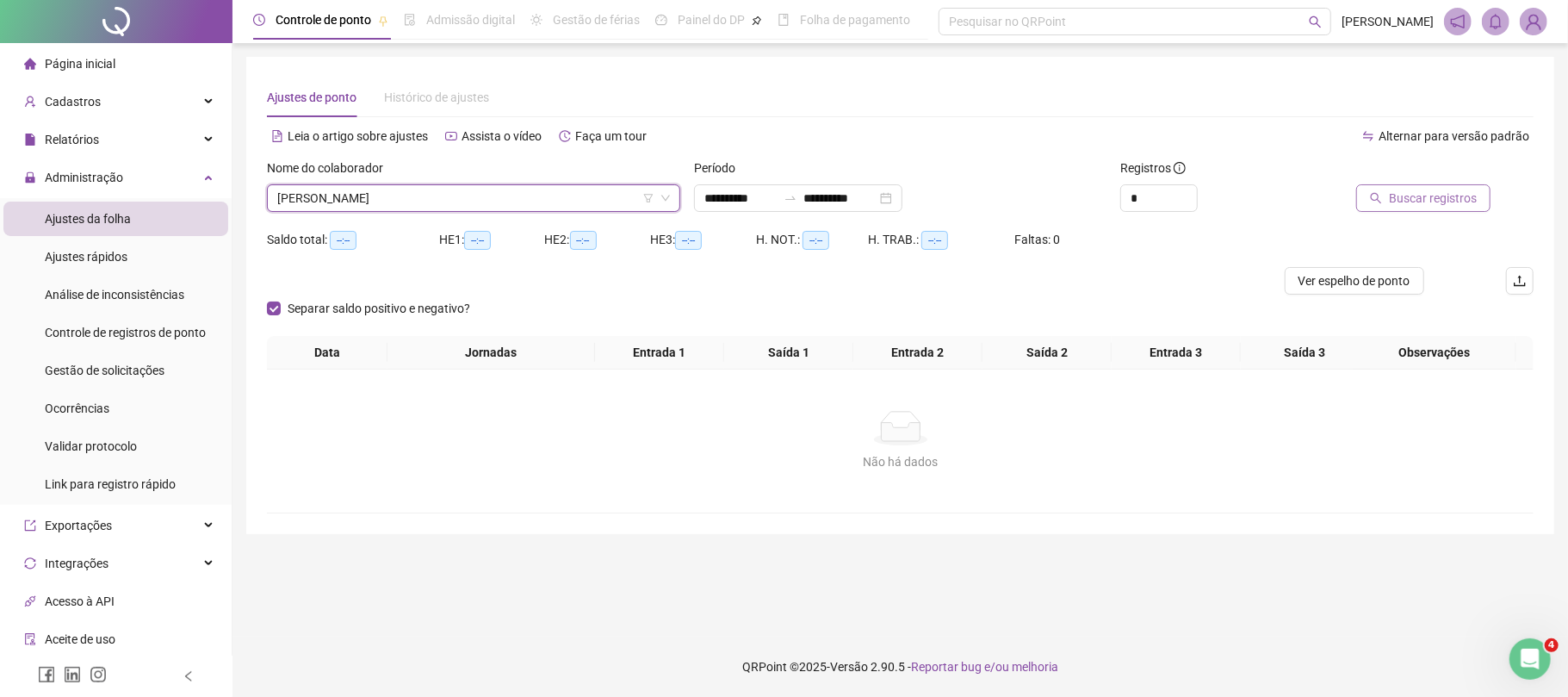
click at [1406, 187] on button "Buscar registros" at bounding box center [1423, 198] width 135 height 27
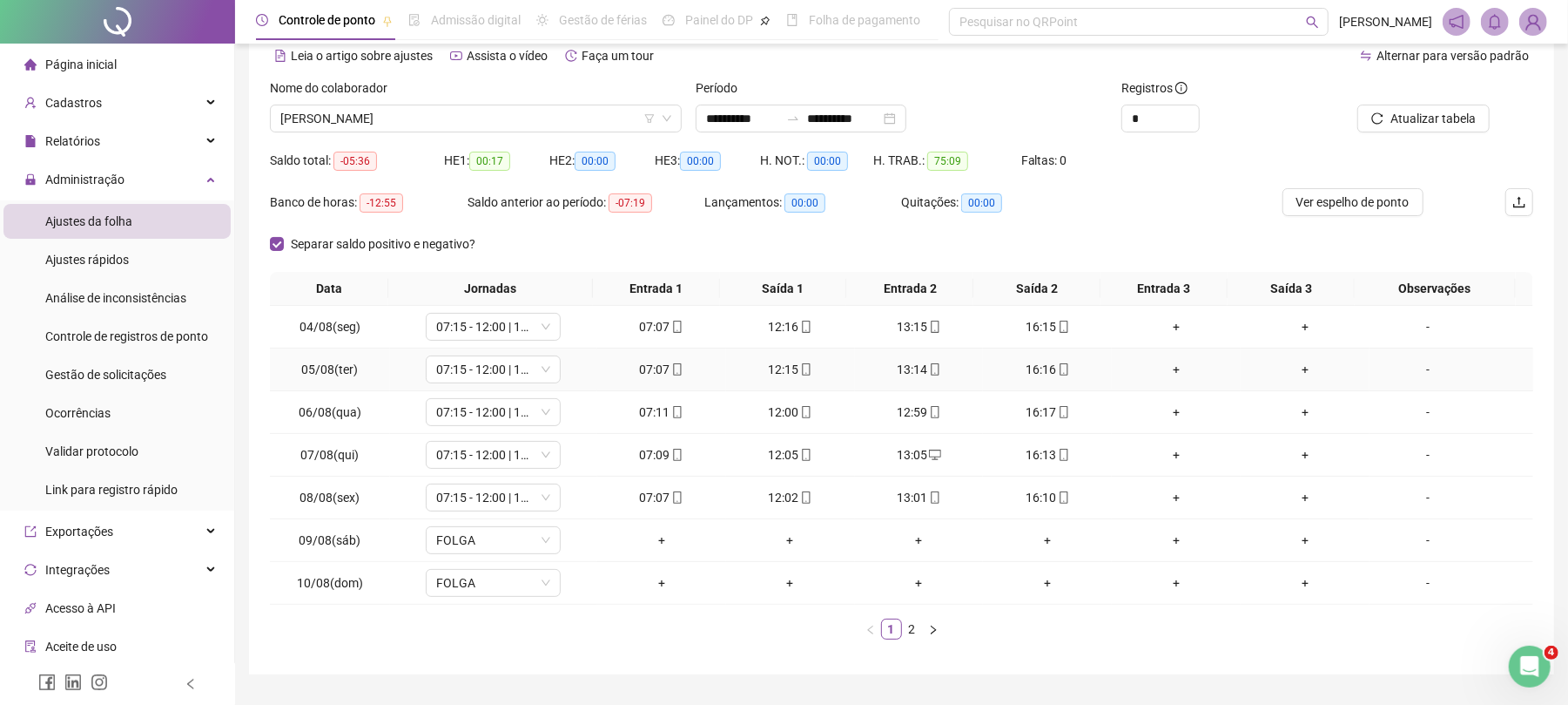
scroll to position [116, 0]
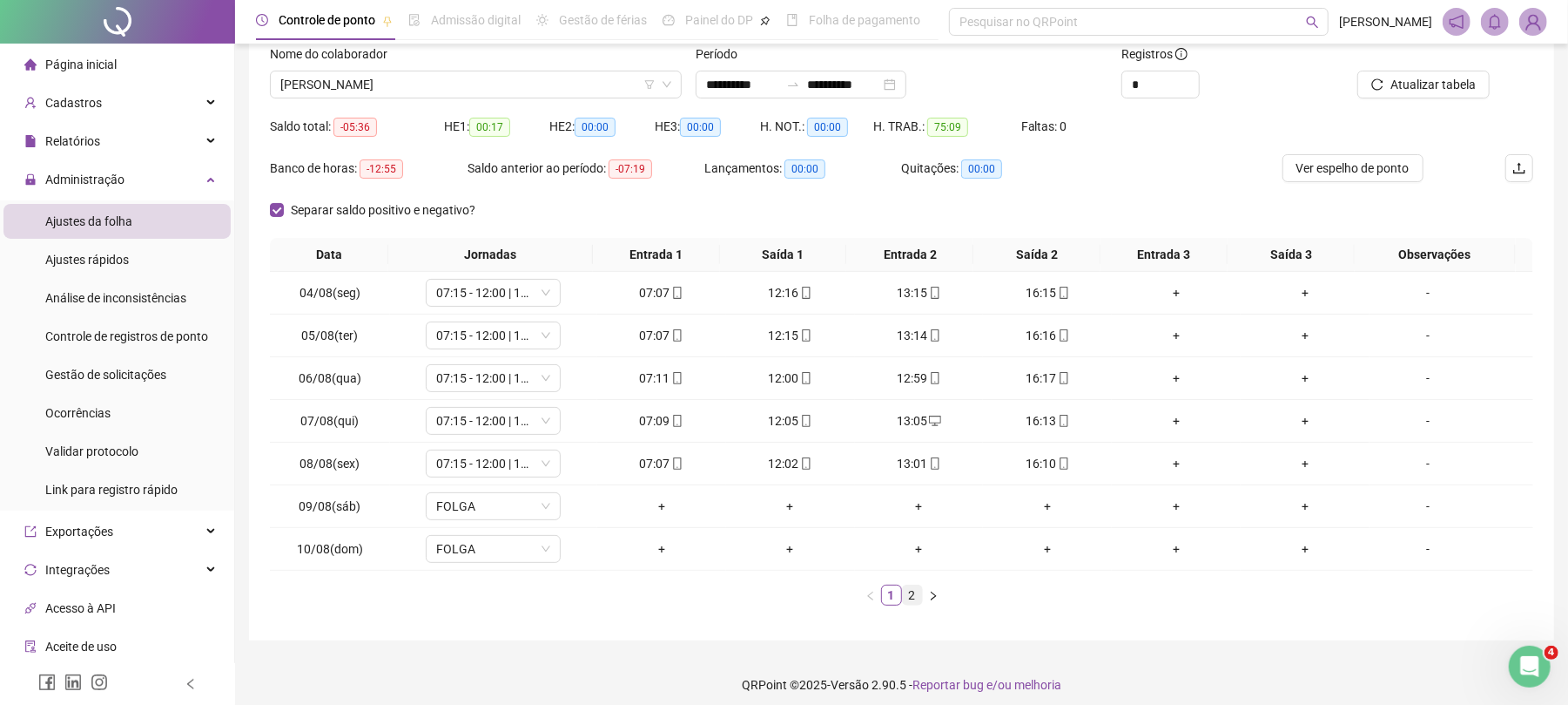
click at [918, 593] on link "2" at bounding box center [913, 595] width 19 height 19
click at [1383, 161] on span "Ver espelho de ponto" at bounding box center [1352, 168] width 113 height 19
click at [1458, 70] on button "Atualizar tabela" at bounding box center [1423, 84] width 132 height 28
click at [1029, 467] on div "+" at bounding box center [1047, 463] width 115 height 19
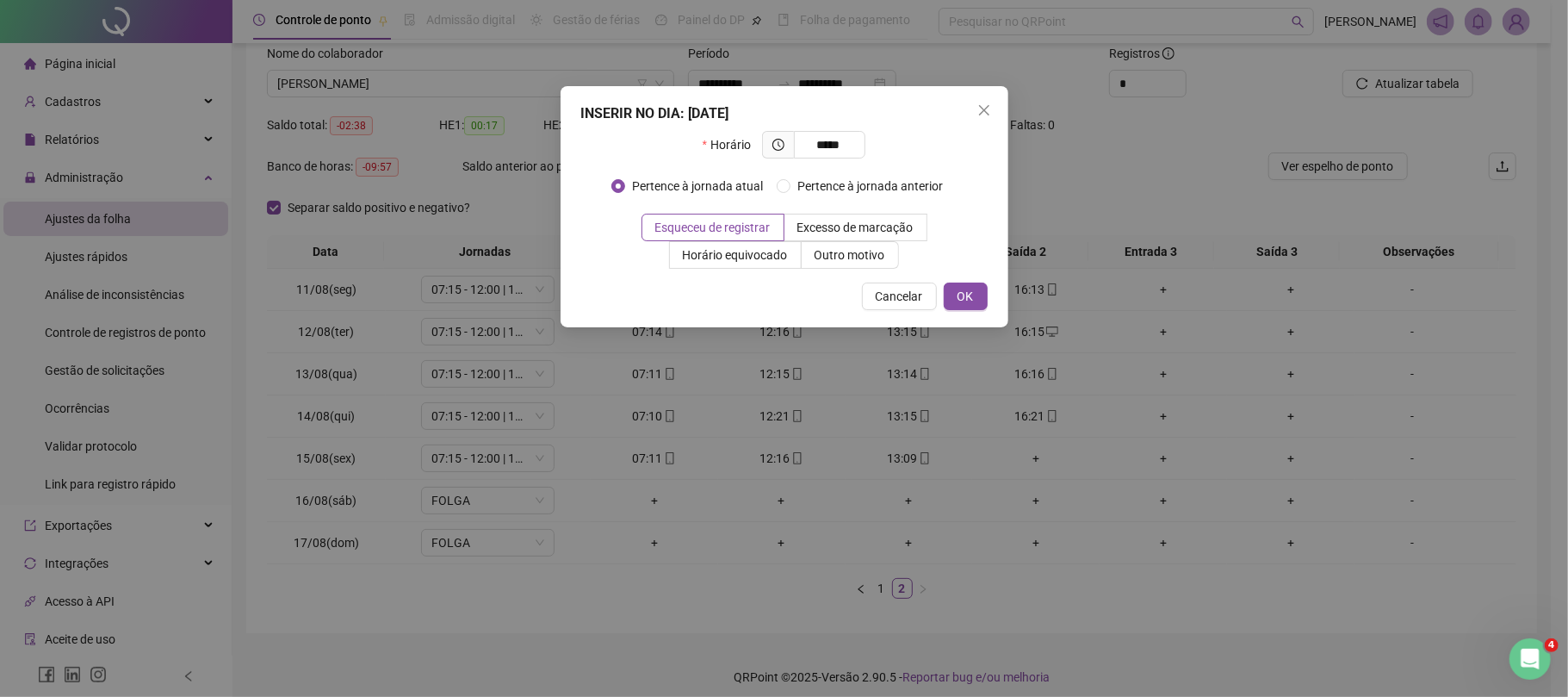
type input "*****"
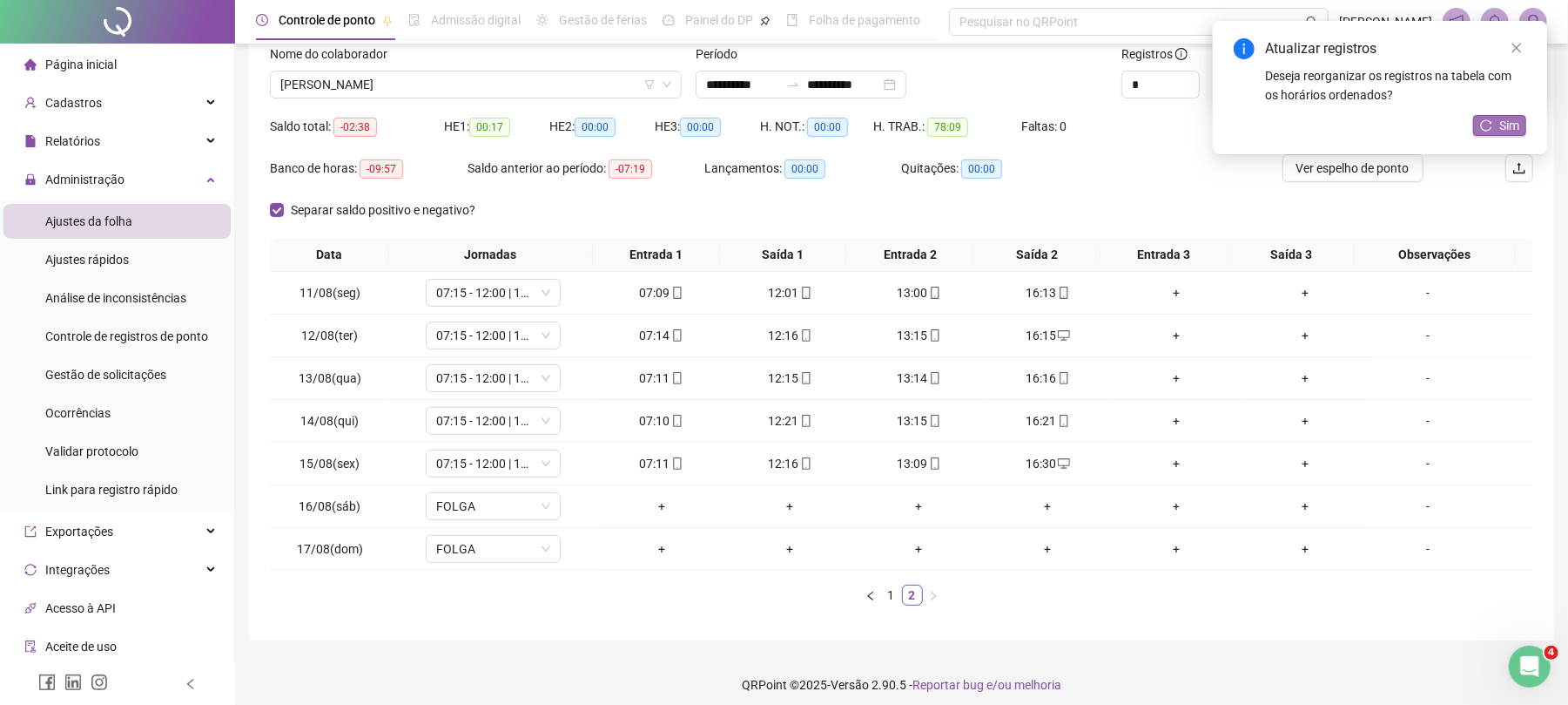
click at [1510, 129] on span "Sim" at bounding box center [1509, 126] width 20 height 19
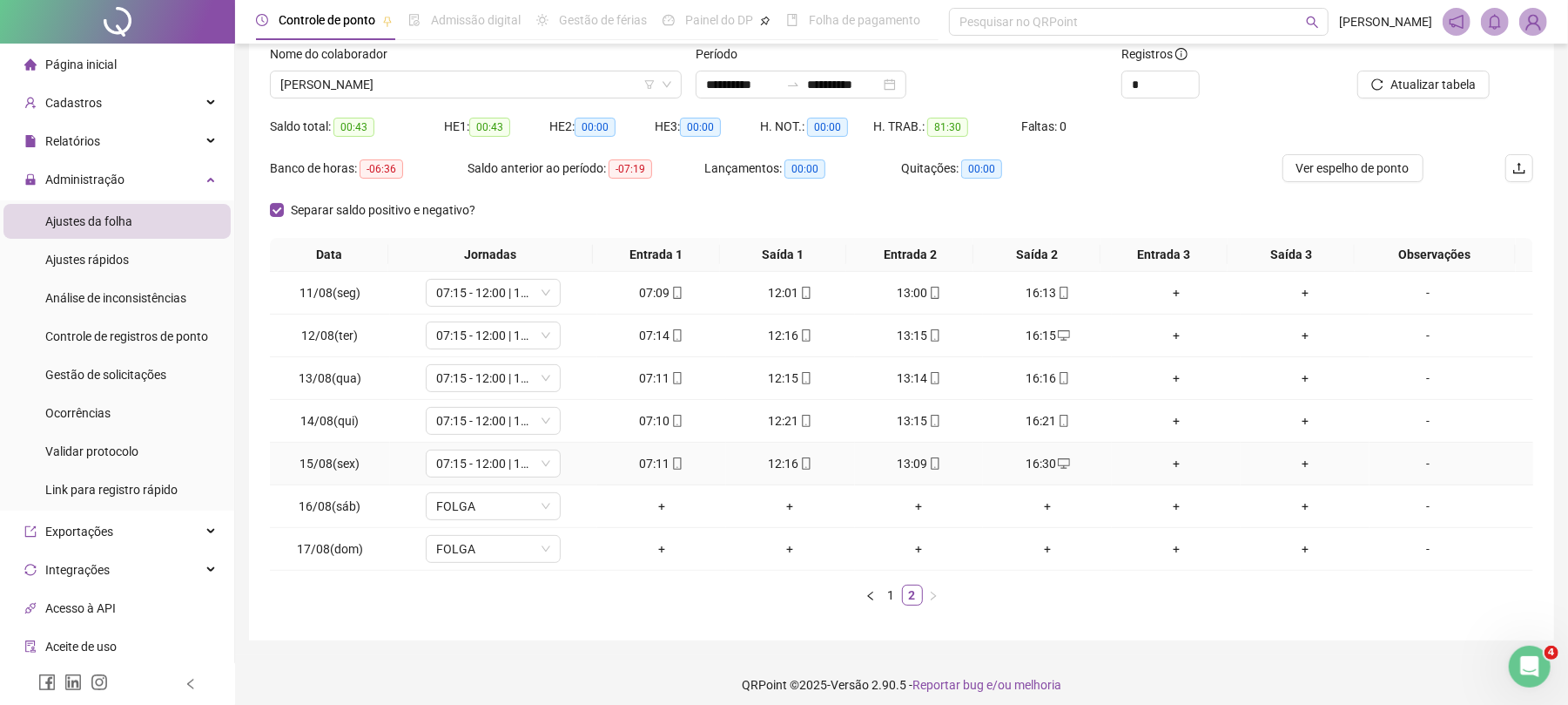
click at [1020, 461] on div "16:30" at bounding box center [1047, 463] width 115 height 19
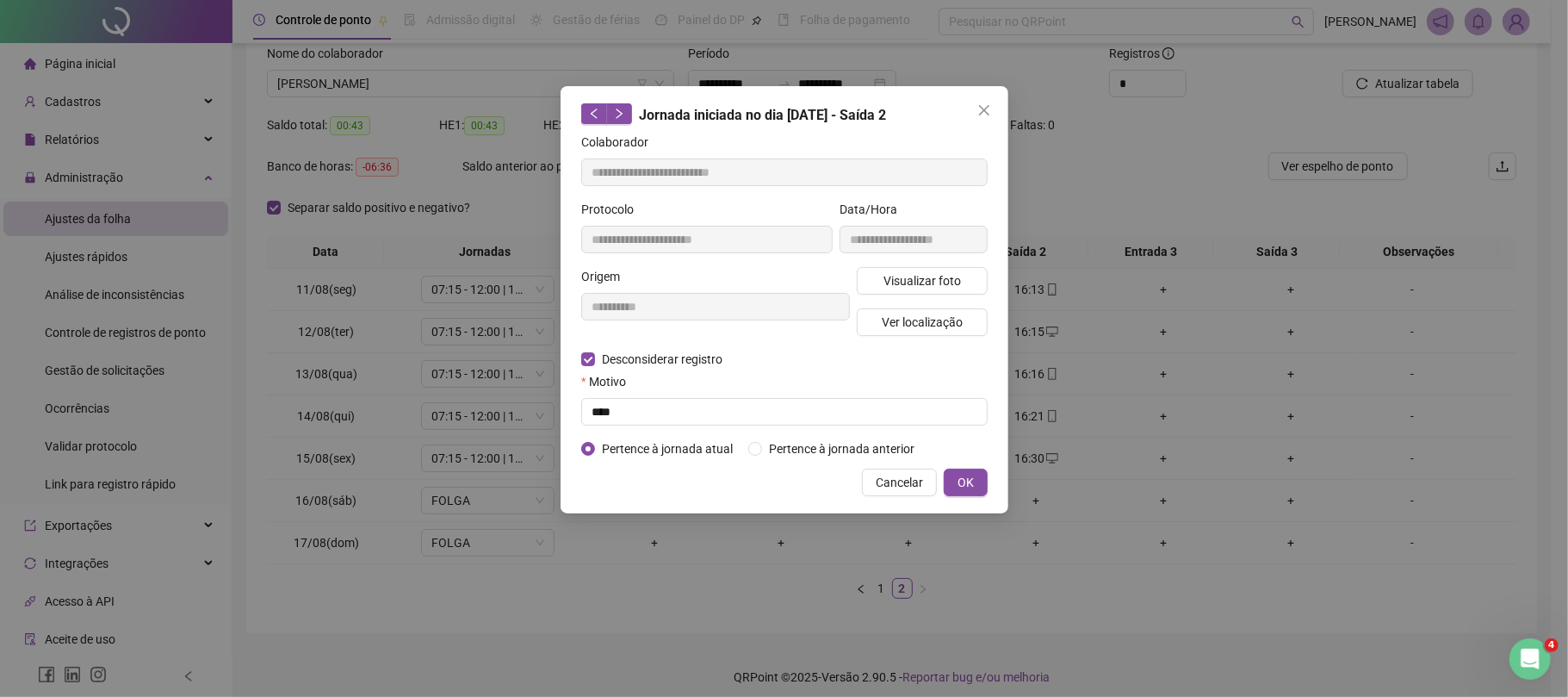
type input "**********"
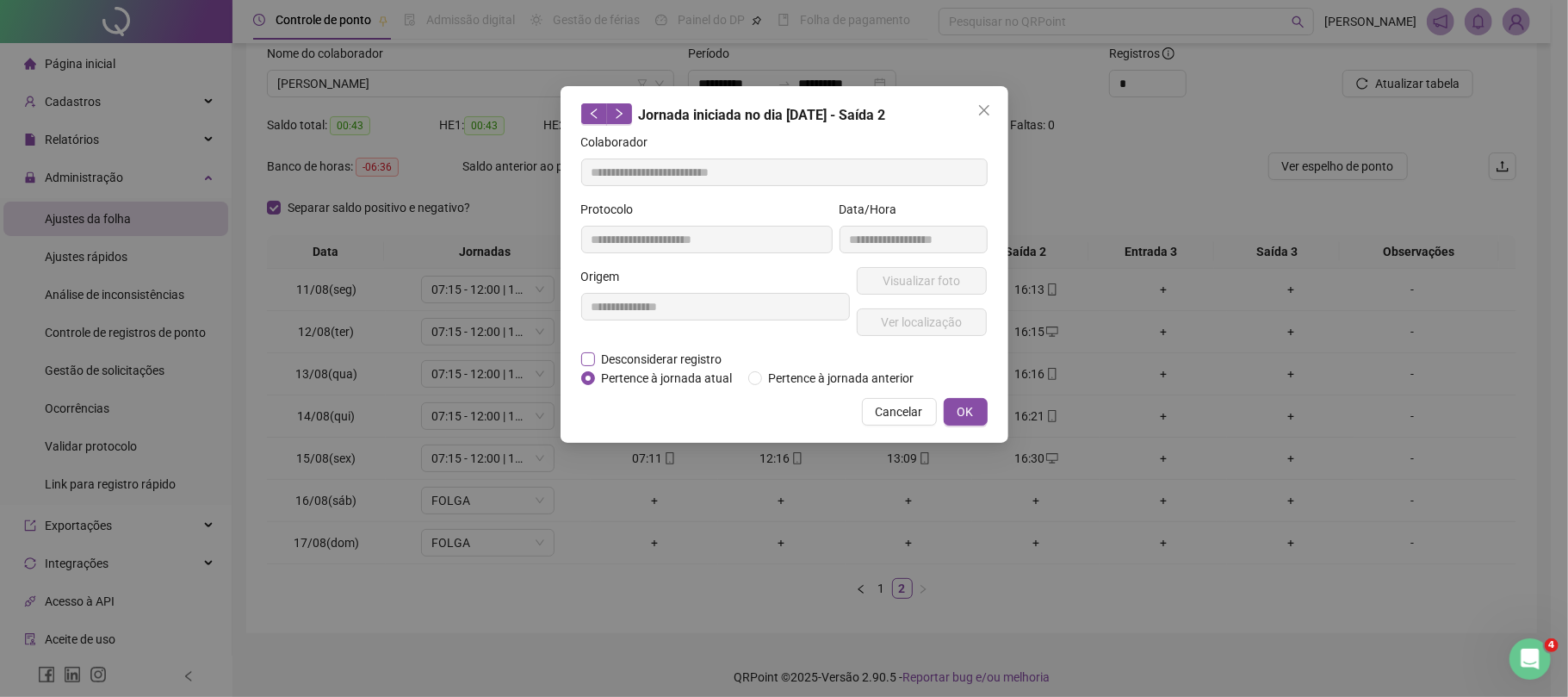
click at [697, 350] on span "Desconsiderar registro" at bounding box center [662, 359] width 135 height 19
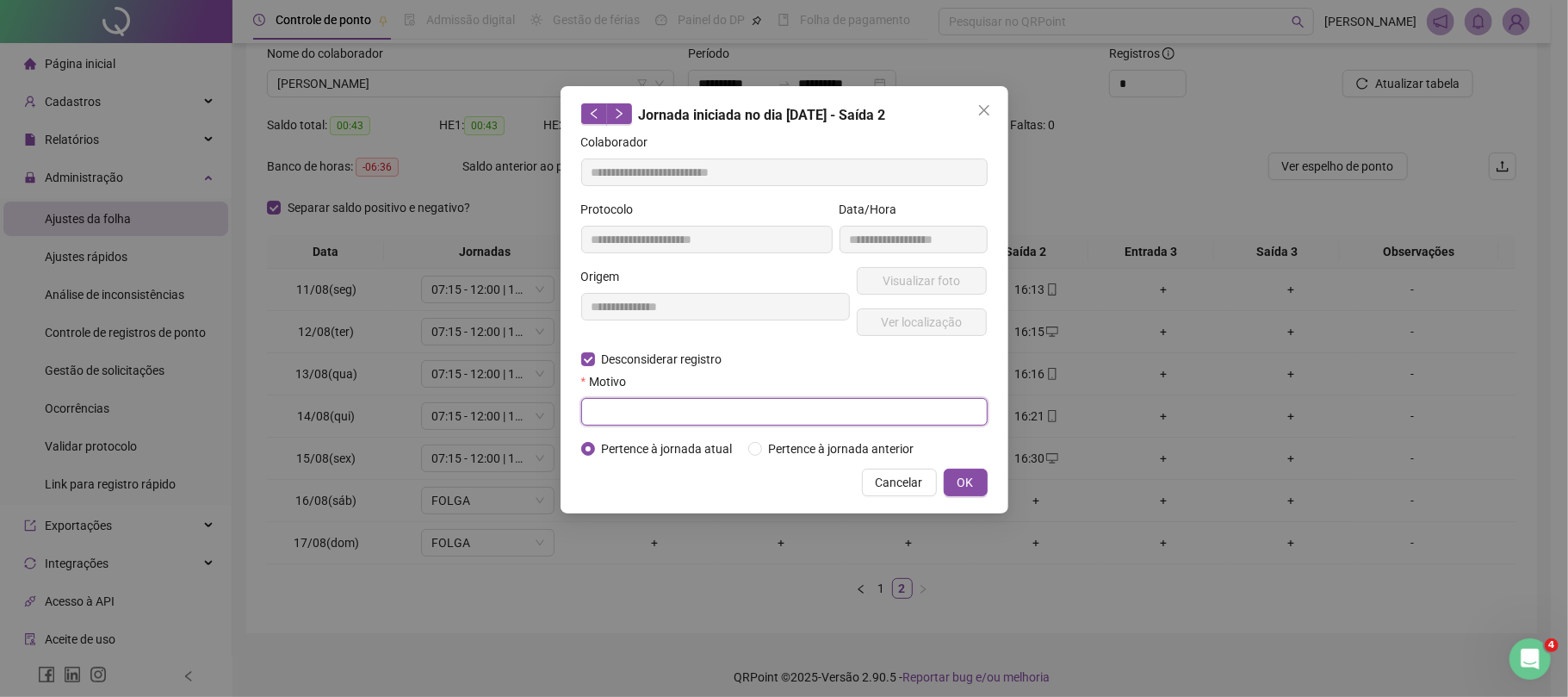
click at [708, 402] on input "text" at bounding box center [784, 411] width 406 height 27
type input "****"
click at [968, 479] on span "OK" at bounding box center [965, 483] width 16 height 19
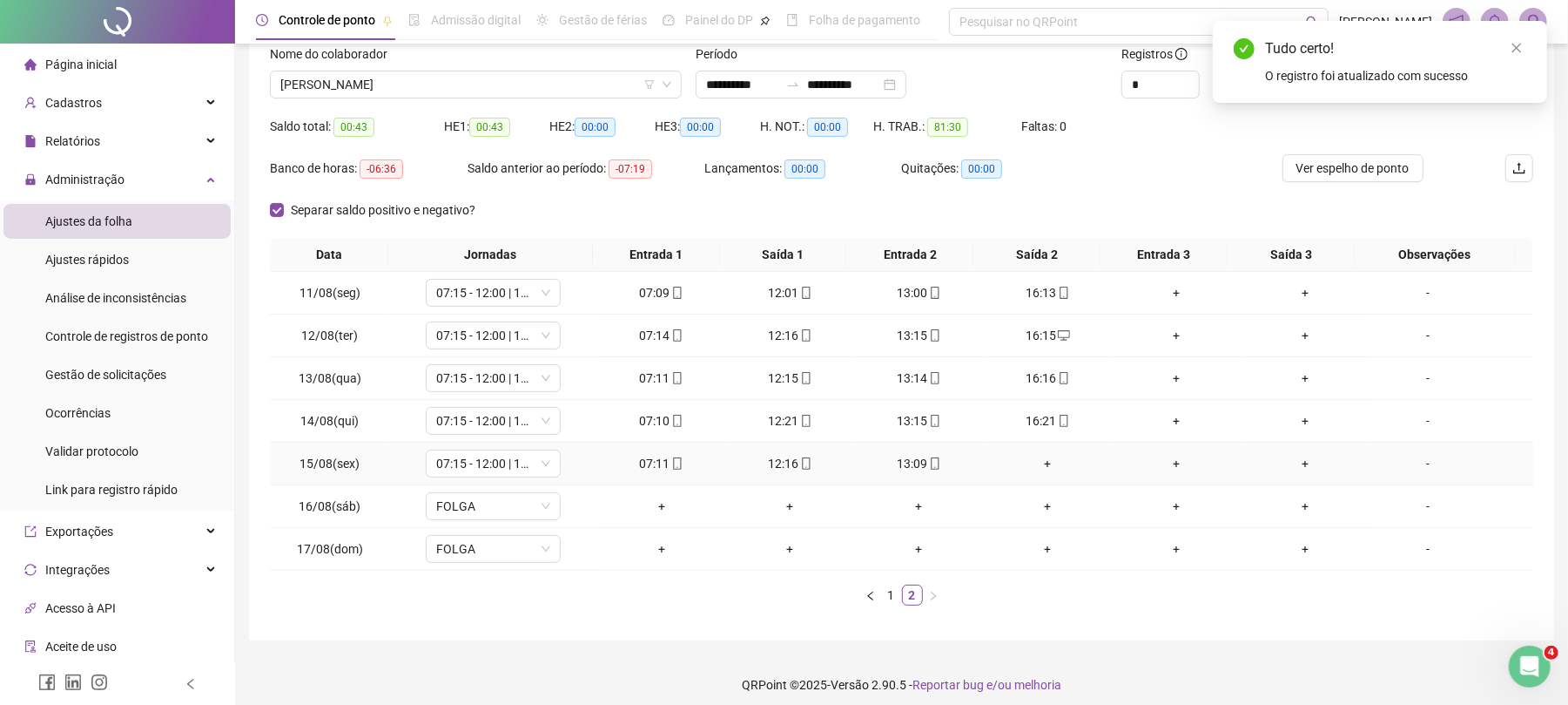
click at [1036, 470] on div "+" at bounding box center [1047, 463] width 115 height 19
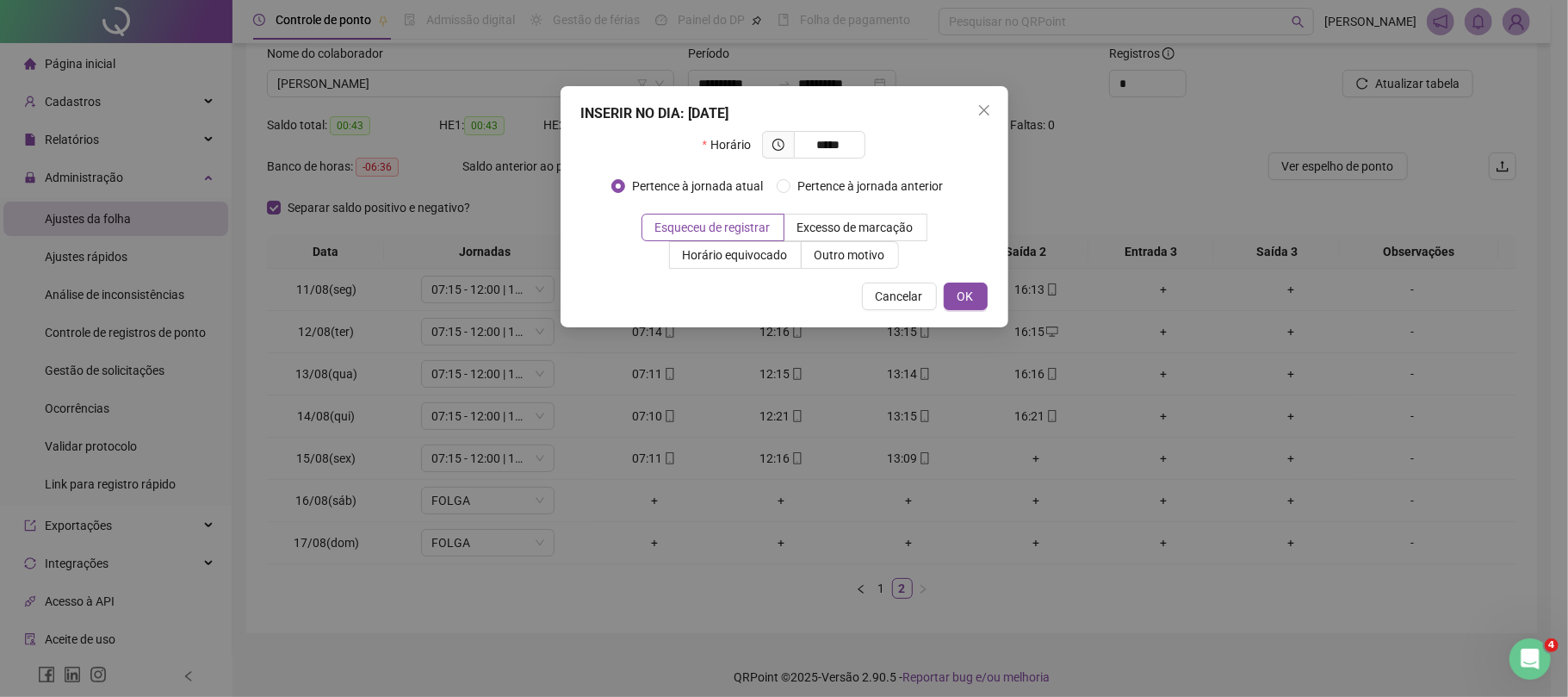
type input "*****"
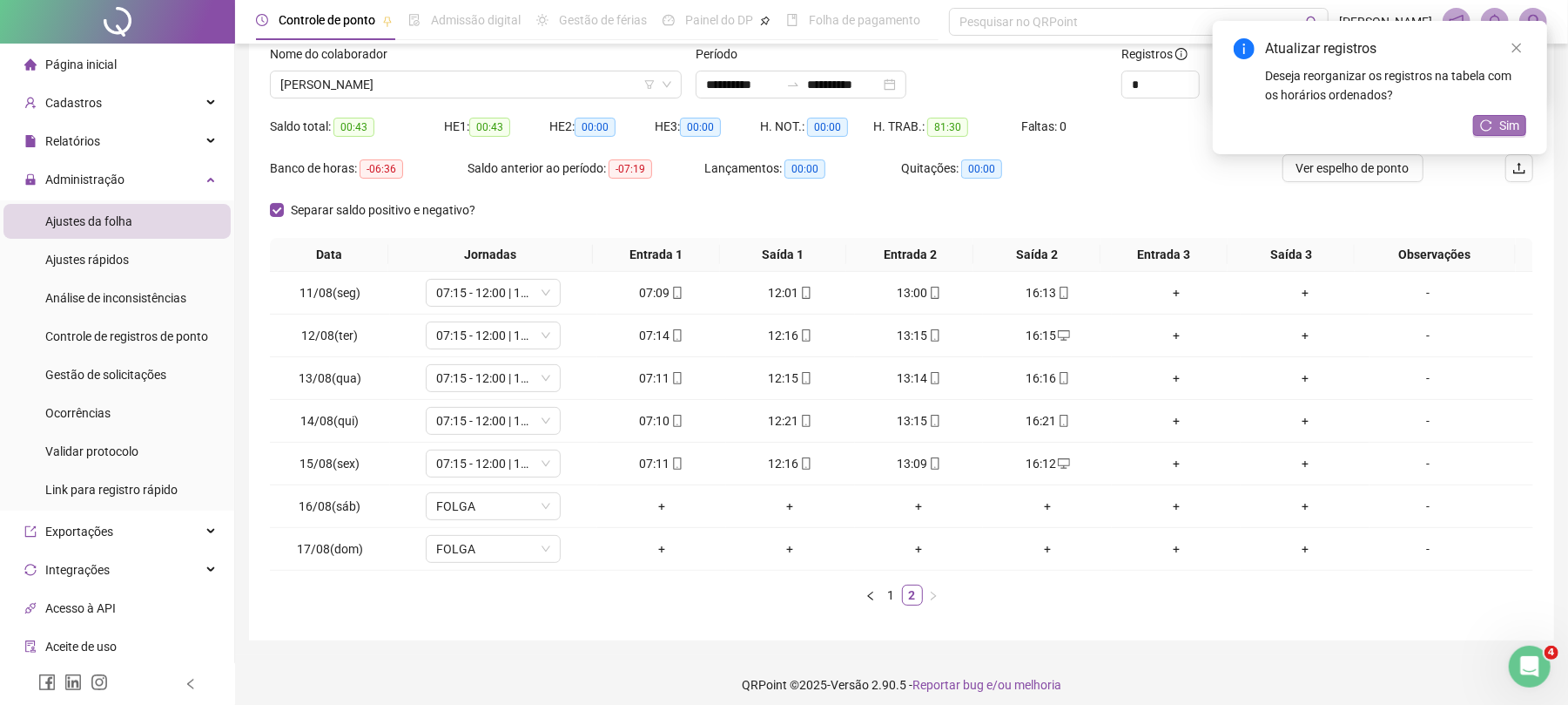
click at [1495, 127] on button "Sim" at bounding box center [1500, 126] width 53 height 21
click at [498, 74] on span "[PERSON_NAME]" at bounding box center [475, 84] width 391 height 26
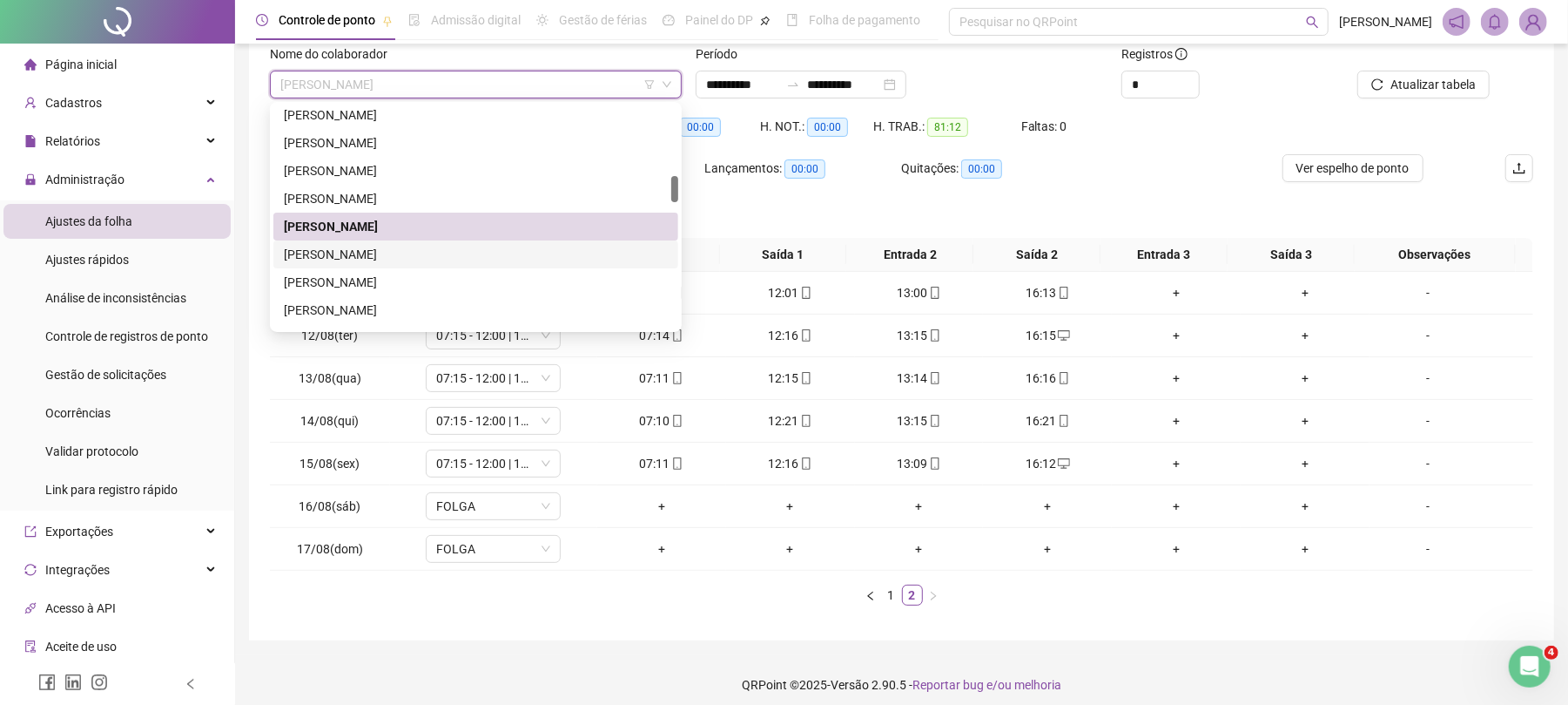
click at [385, 245] on div "[PERSON_NAME]" at bounding box center [476, 254] width 384 height 19
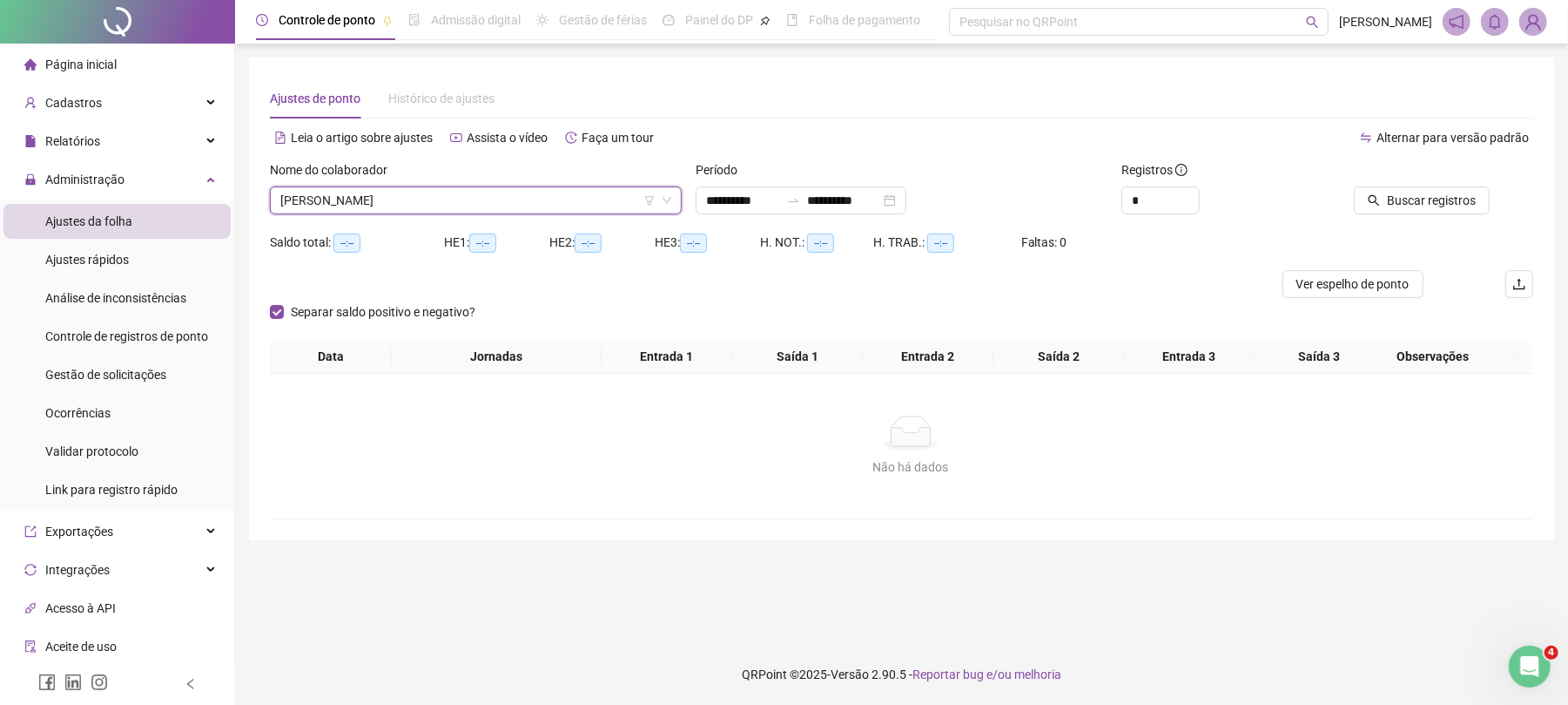
scroll to position [0, 0]
click at [1439, 200] on span "Buscar registros" at bounding box center [1448, 201] width 88 height 19
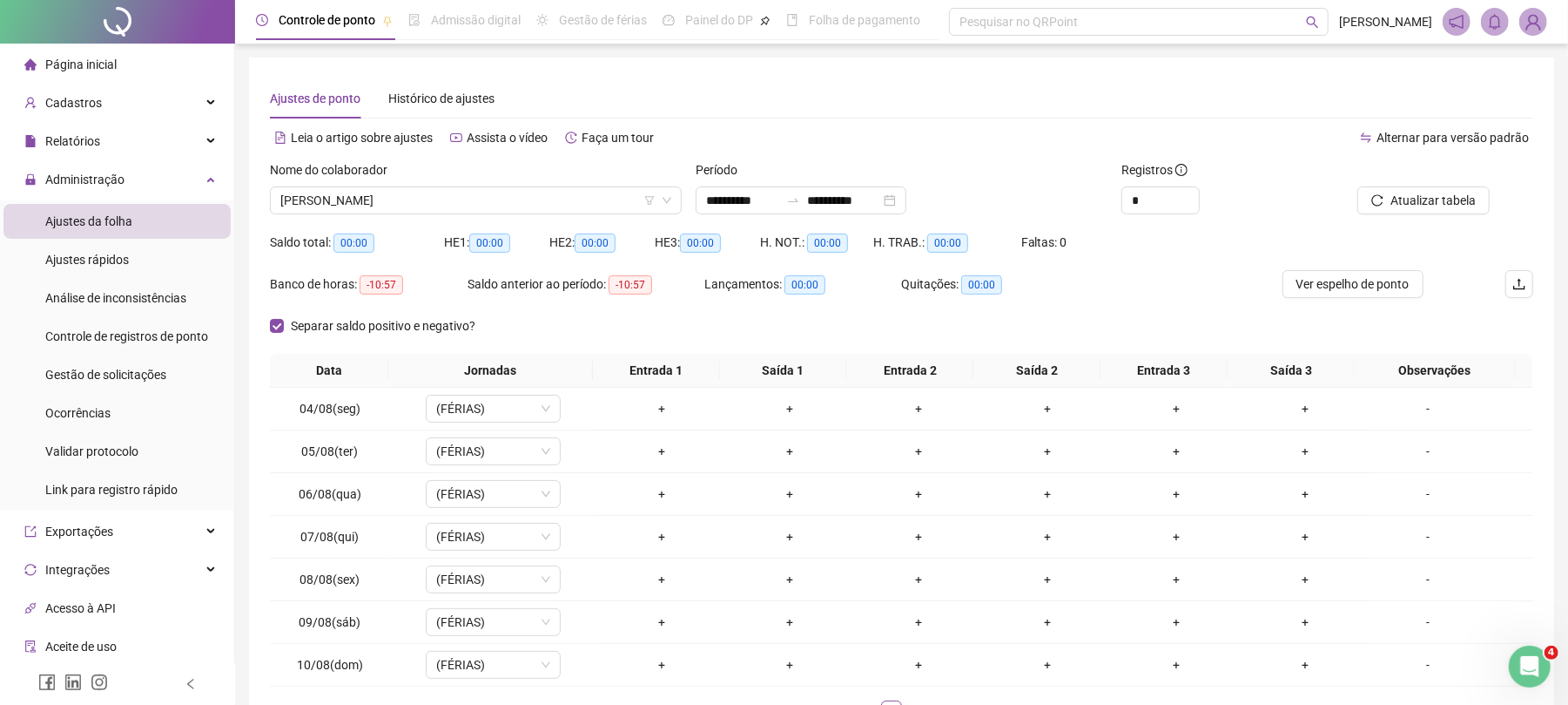
scroll to position [129, 0]
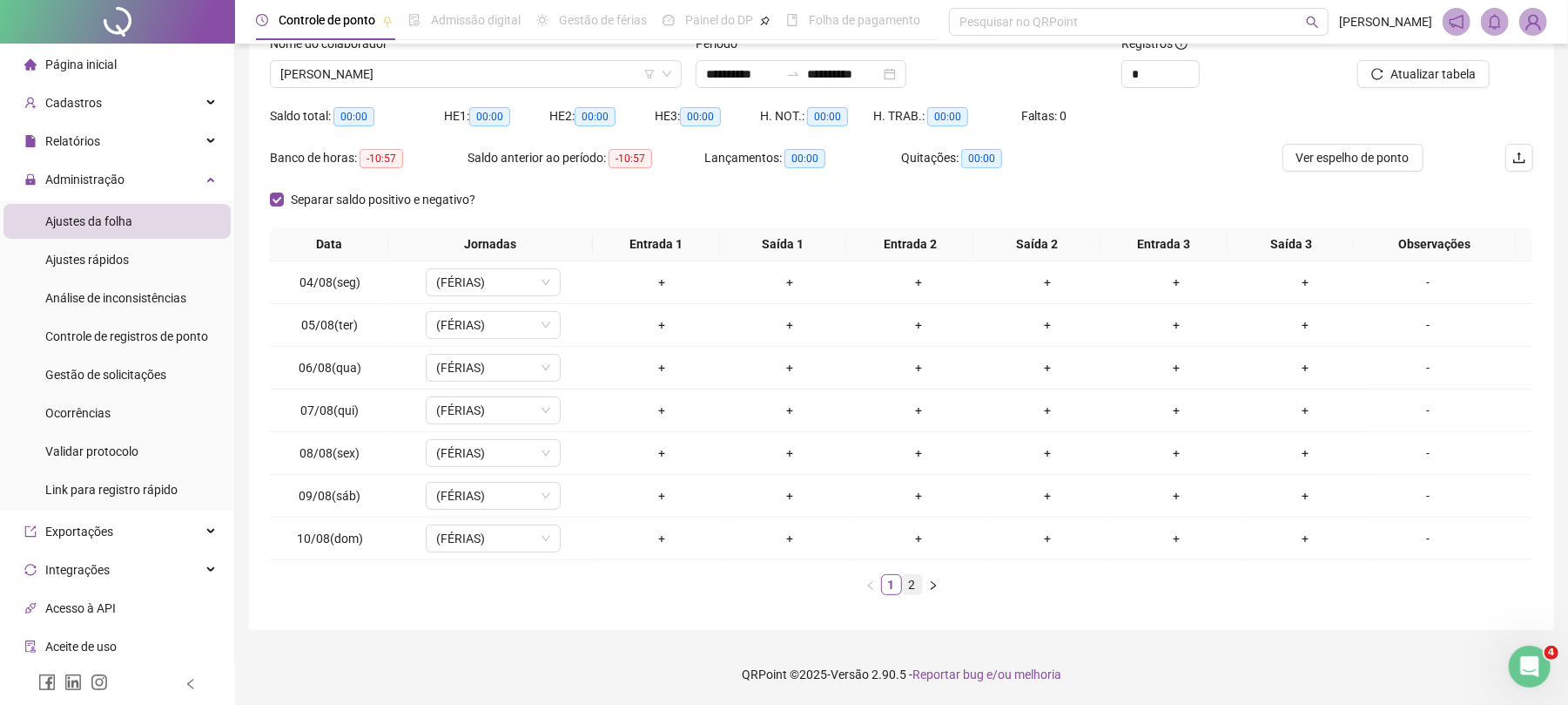
click at [914, 586] on link "2" at bounding box center [913, 584] width 19 height 19
click at [353, 68] on span "[PERSON_NAME]" at bounding box center [475, 73] width 391 height 26
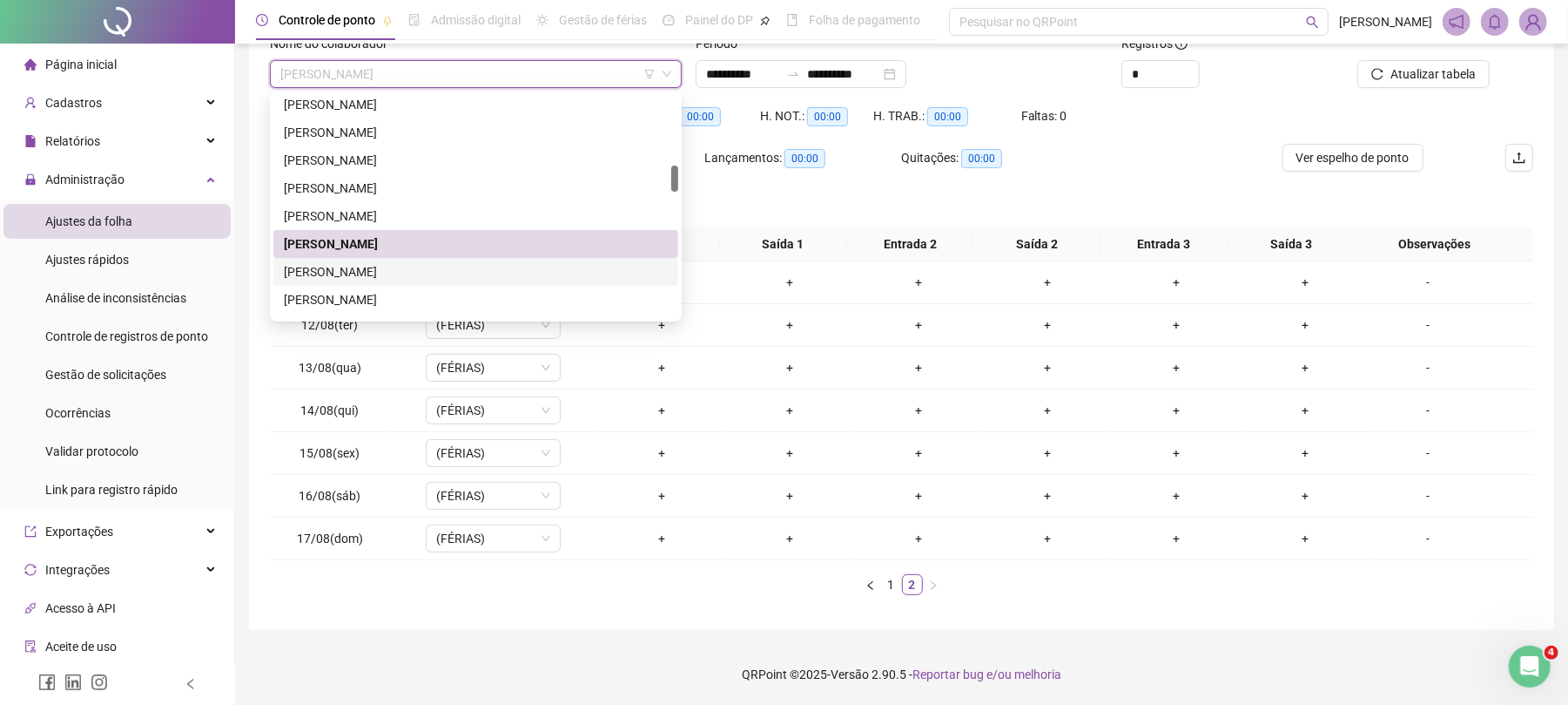
click at [350, 273] on div "[PERSON_NAME]" at bounding box center [476, 272] width 384 height 19
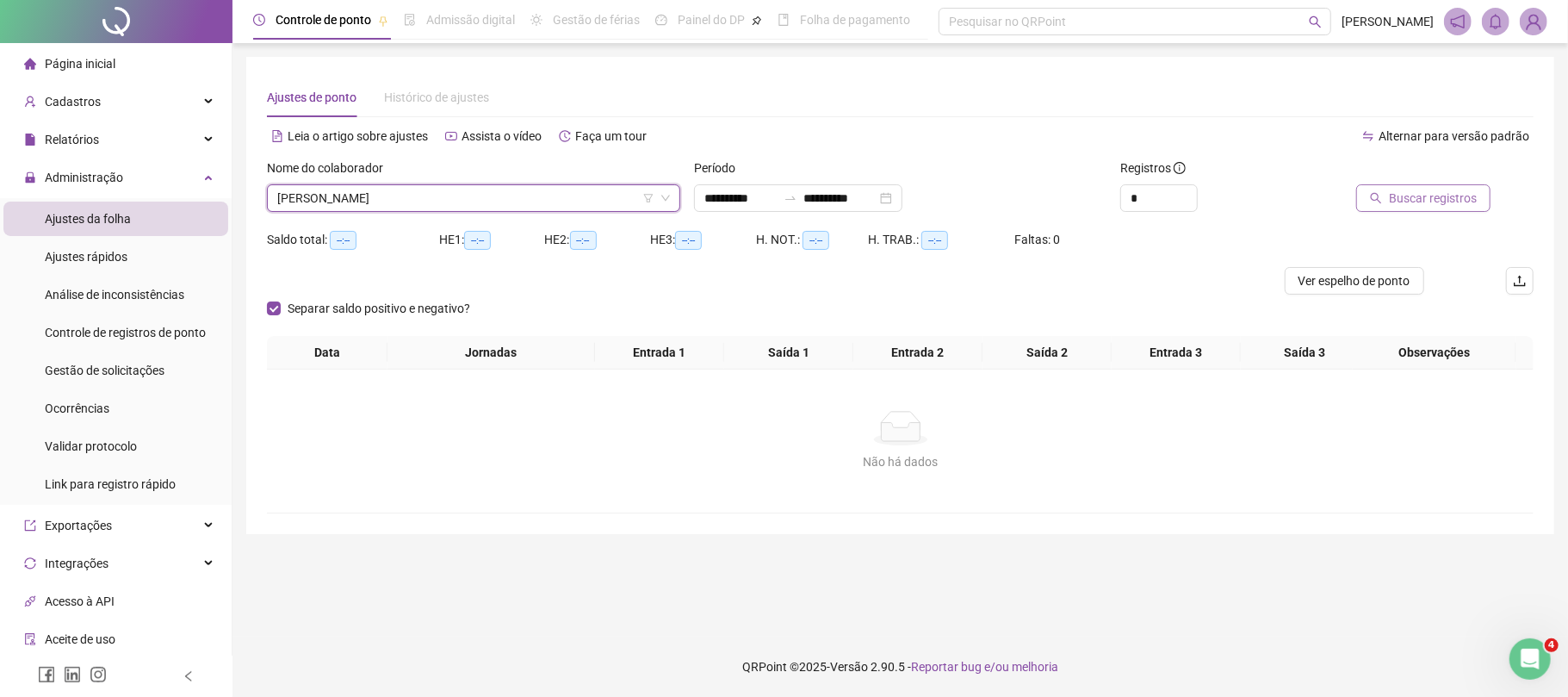
click at [1423, 197] on span "Buscar registros" at bounding box center [1433, 198] width 87 height 19
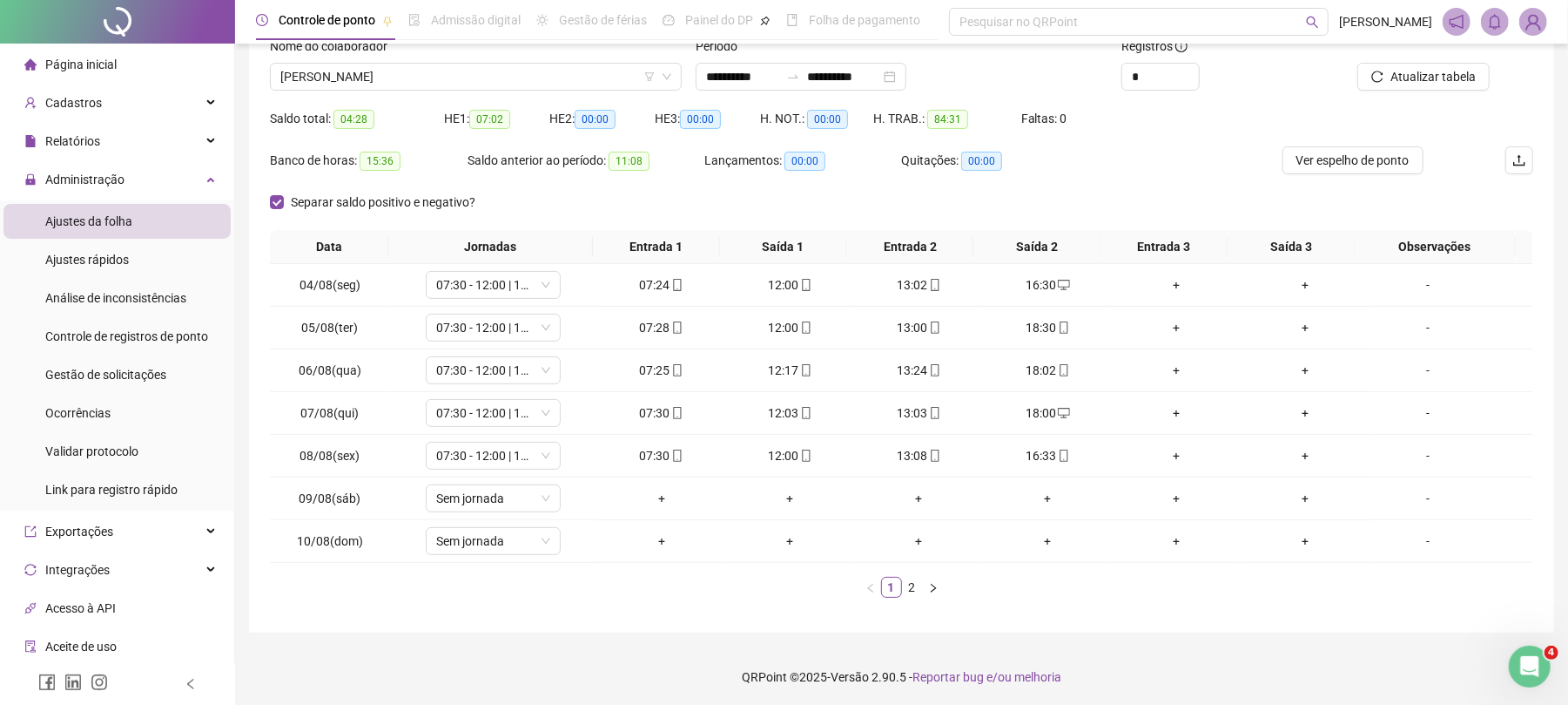
scroll to position [129, 0]
click at [920, 582] on link "2" at bounding box center [913, 584] width 19 height 19
click at [1031, 443] on div "+" at bounding box center [1047, 453] width 115 height 19
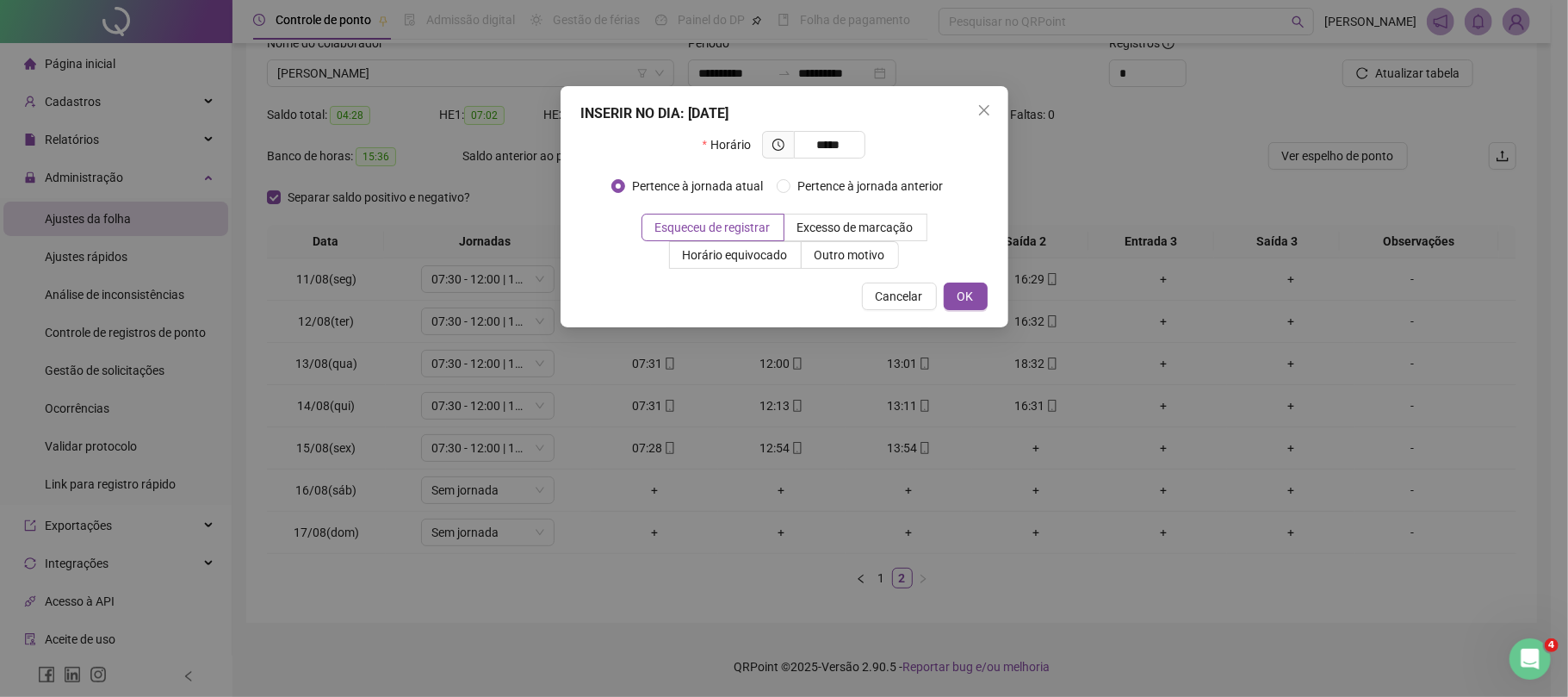
type input "*****"
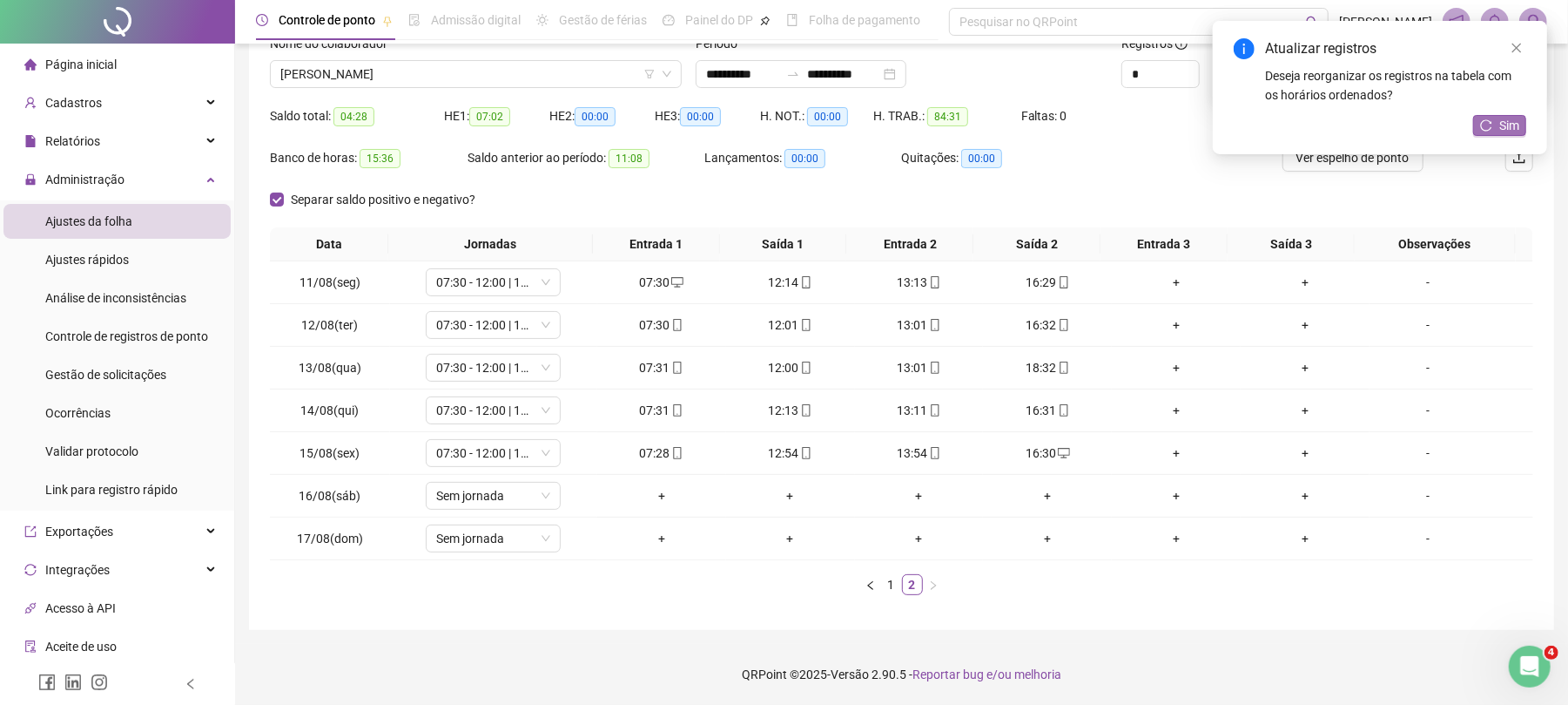
click at [1501, 126] on span "Sim" at bounding box center [1509, 126] width 20 height 19
click at [459, 63] on span "[PERSON_NAME]" at bounding box center [475, 73] width 391 height 26
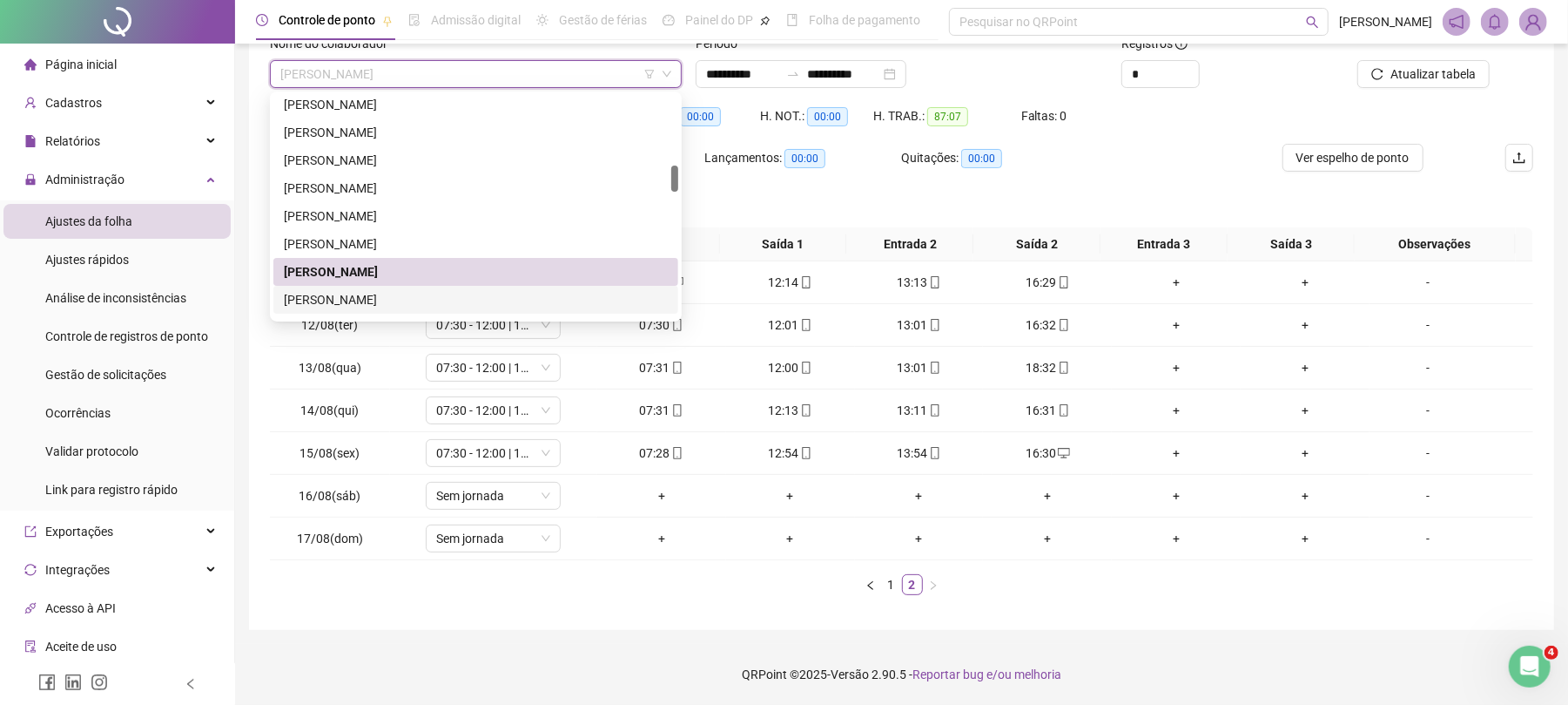
click at [341, 296] on div "[PERSON_NAME]" at bounding box center [476, 300] width 384 height 19
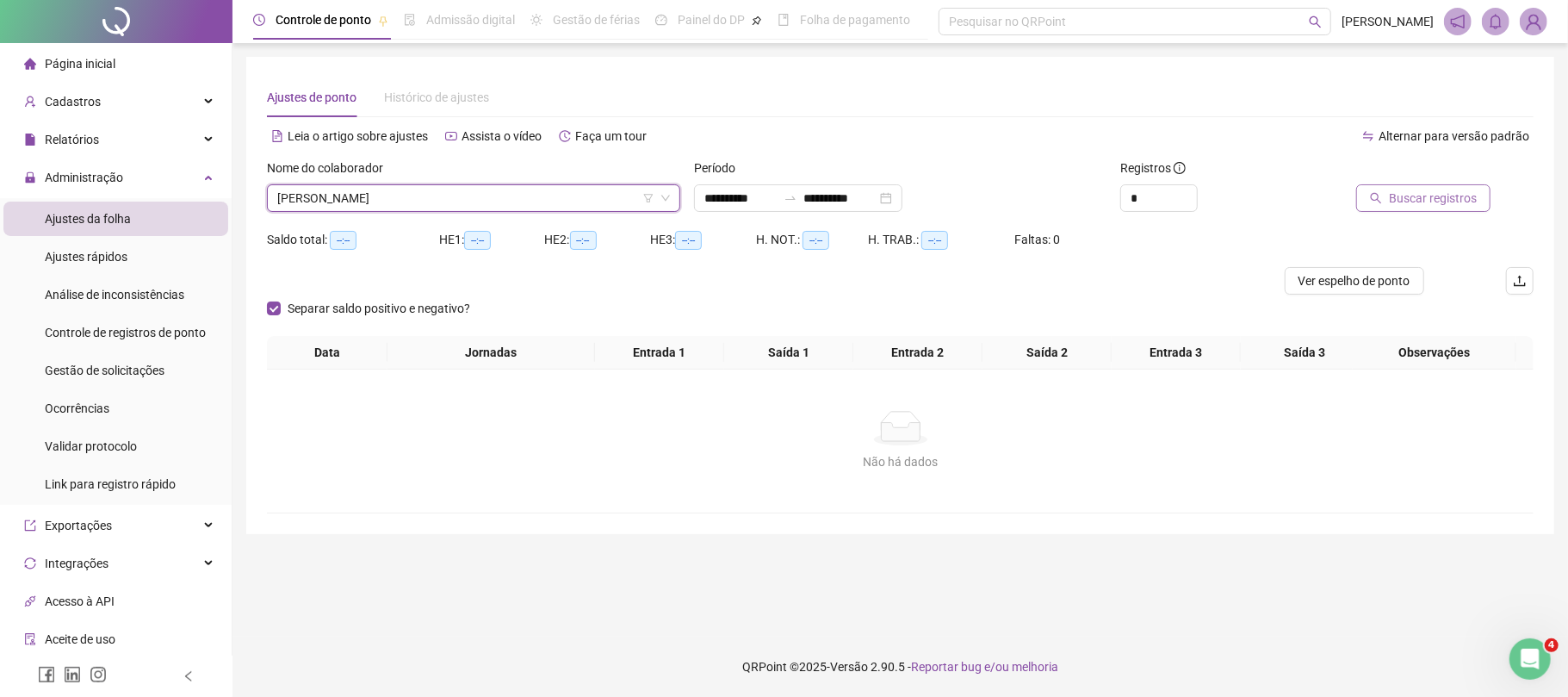
click at [1417, 198] on span "Buscar registros" at bounding box center [1433, 198] width 87 height 19
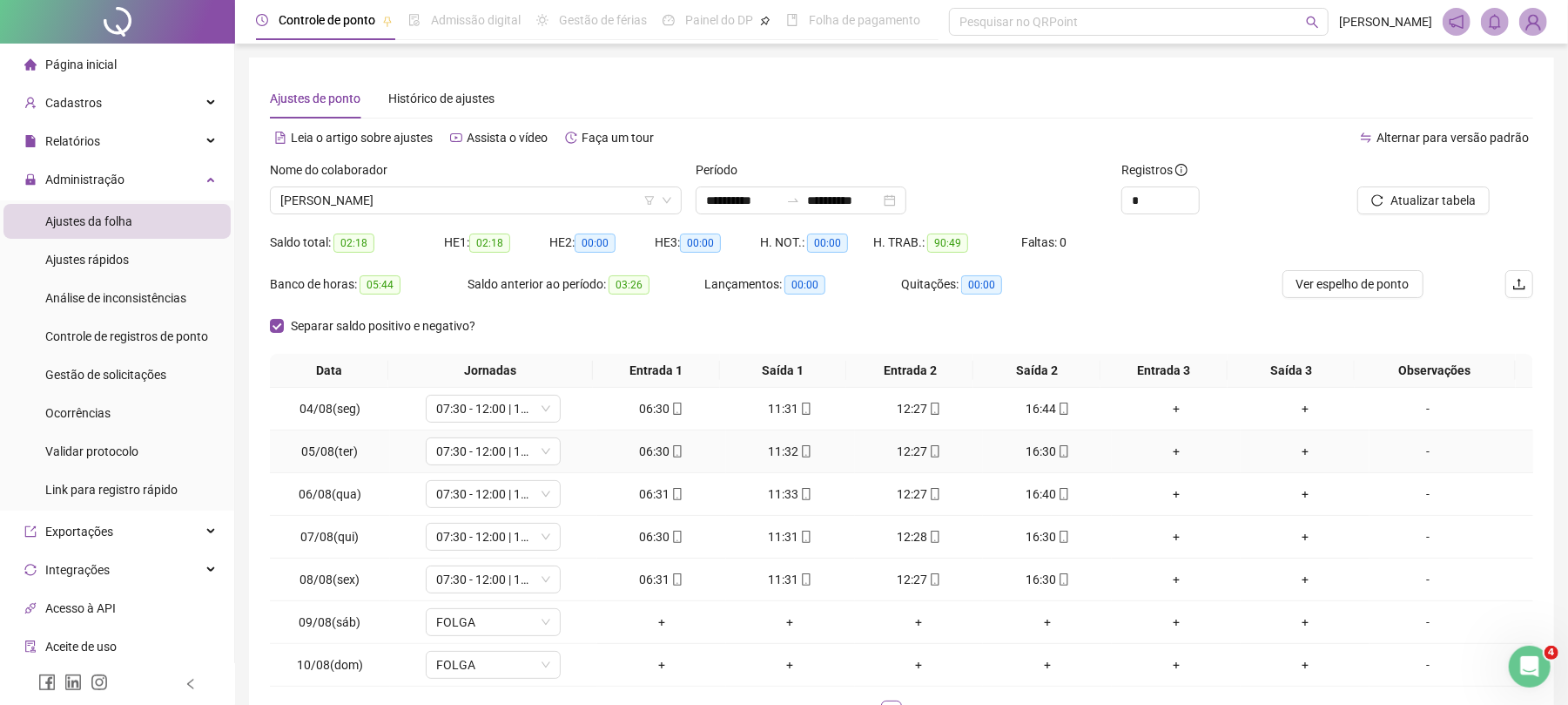
scroll to position [129, 0]
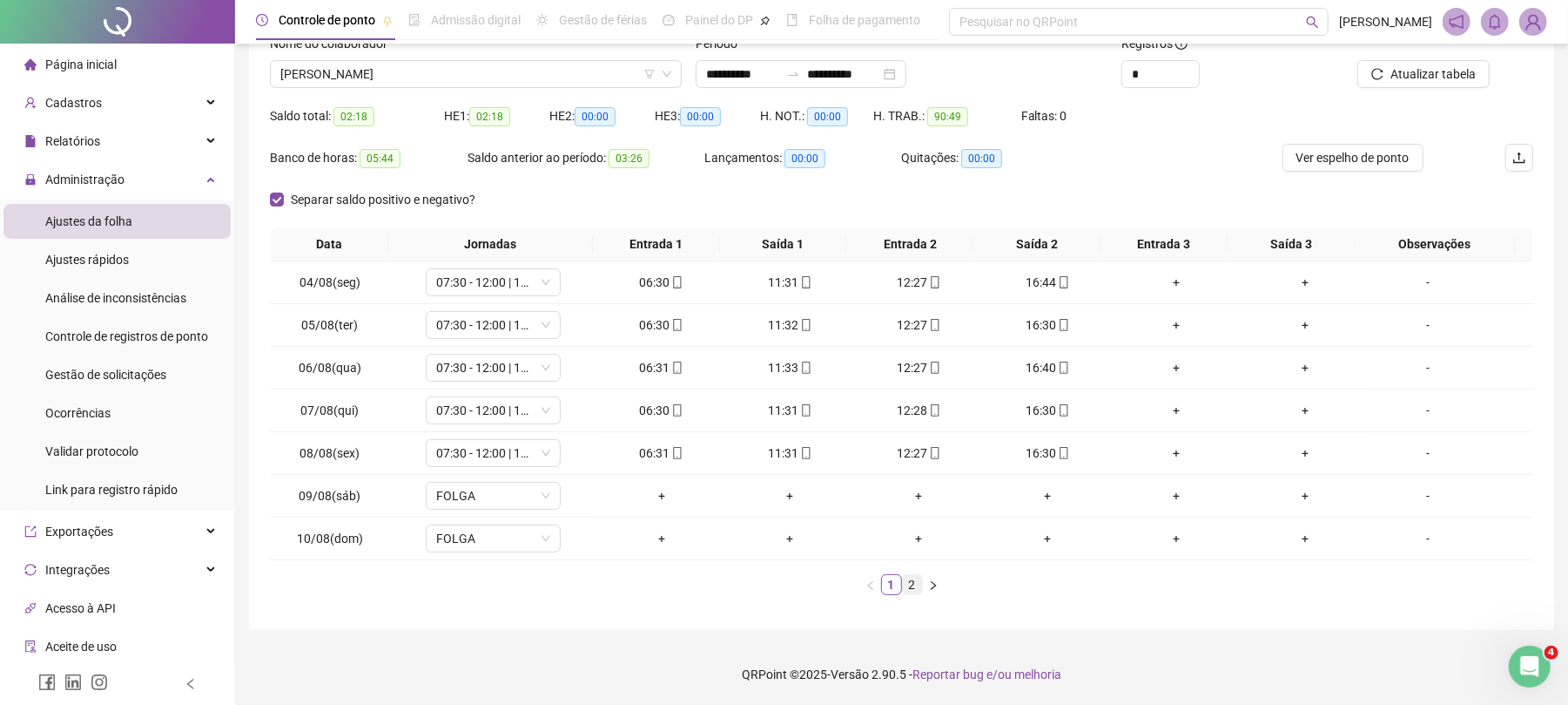
click at [907, 587] on link "2" at bounding box center [913, 584] width 19 height 19
click at [515, 69] on span "[PERSON_NAME]" at bounding box center [475, 73] width 391 height 26
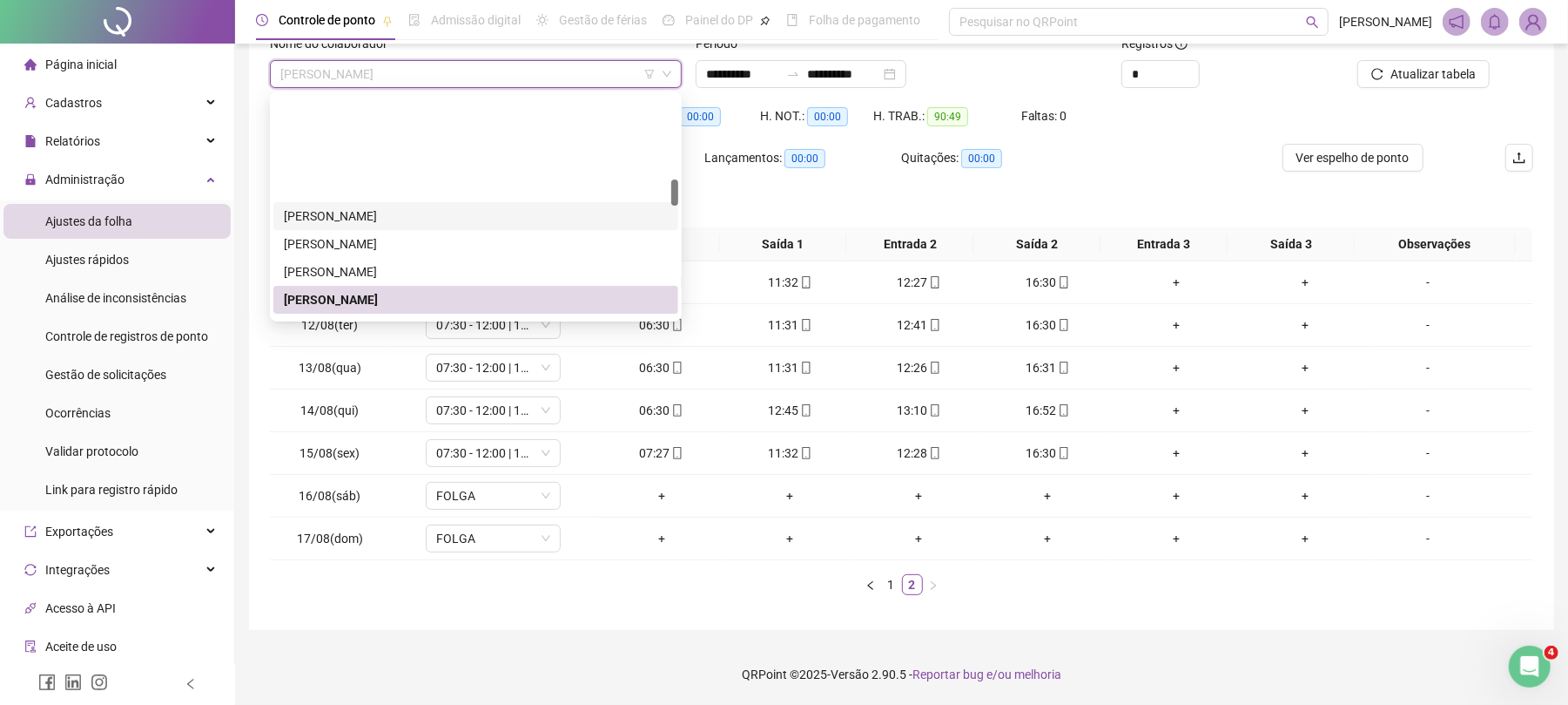
scroll to position [706, 0]
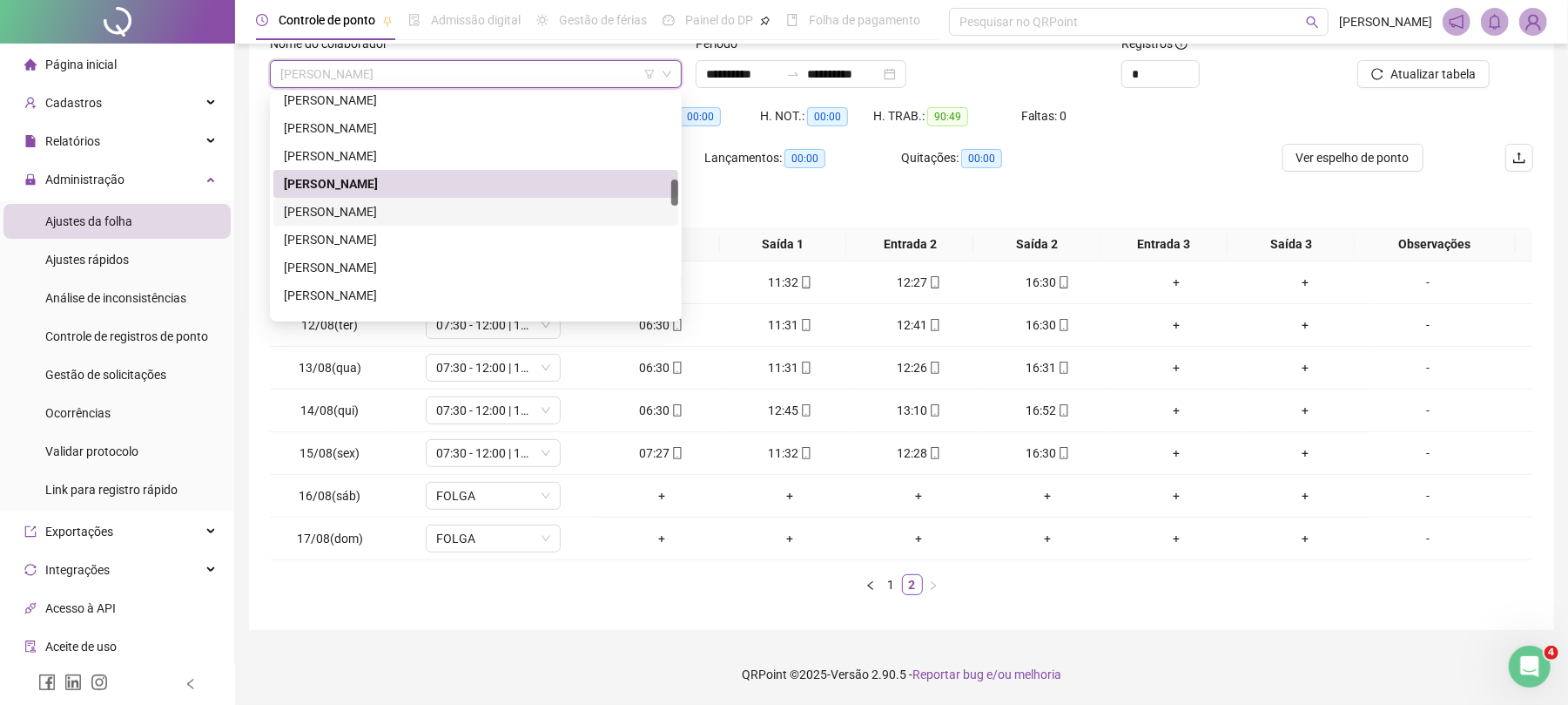
click at [350, 210] on div "[PERSON_NAME]" at bounding box center [476, 211] width 384 height 19
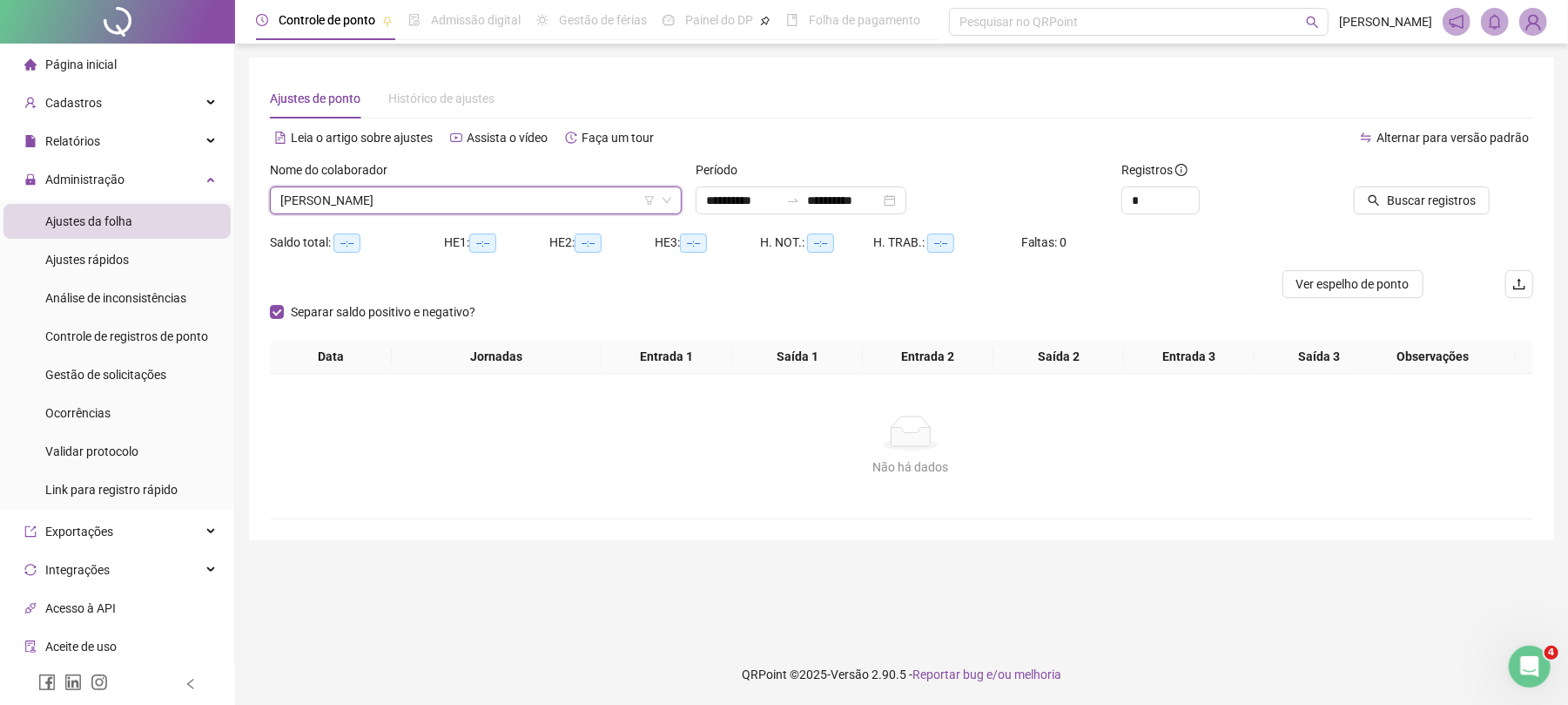
scroll to position [0, 0]
click at [1419, 200] on span "Buscar registros" at bounding box center [1448, 201] width 88 height 19
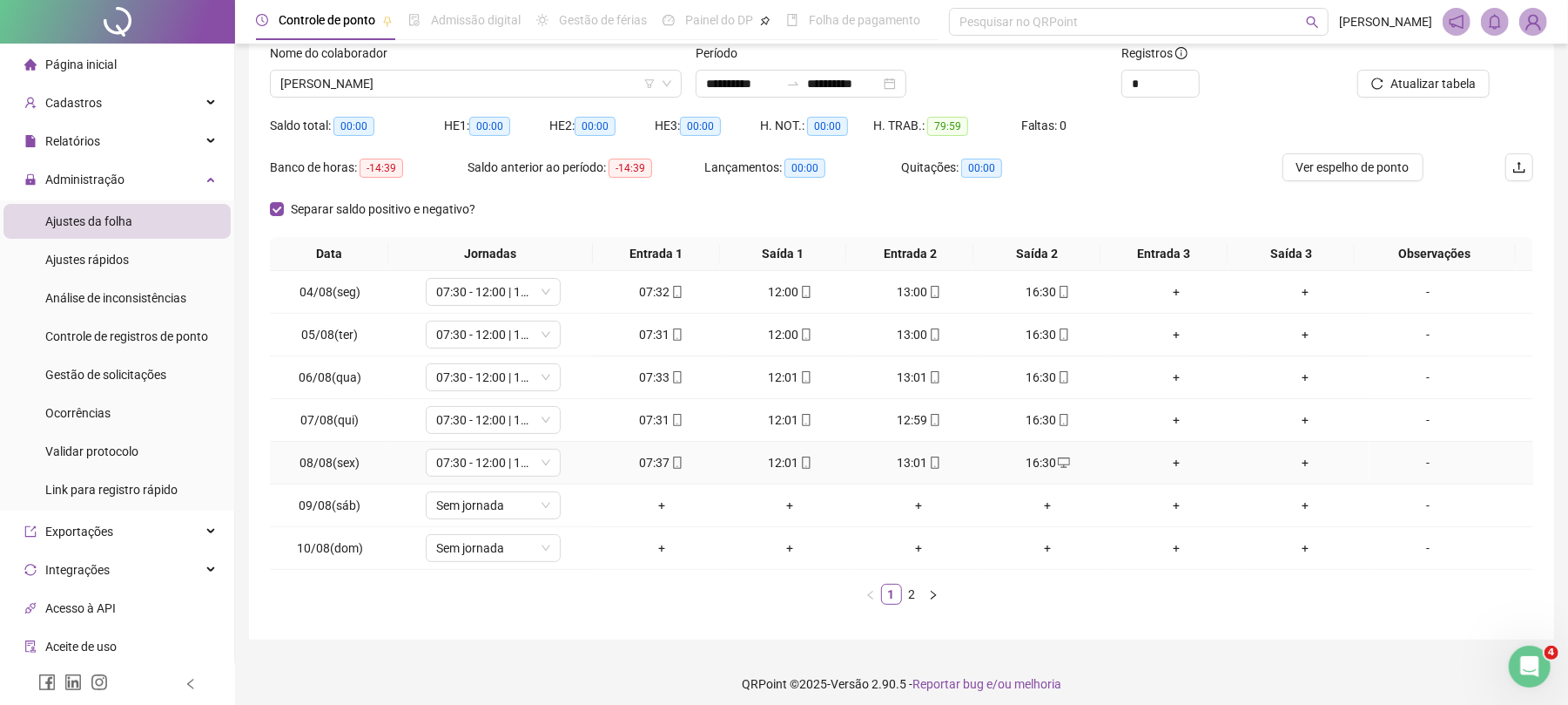
scroll to position [129, 0]
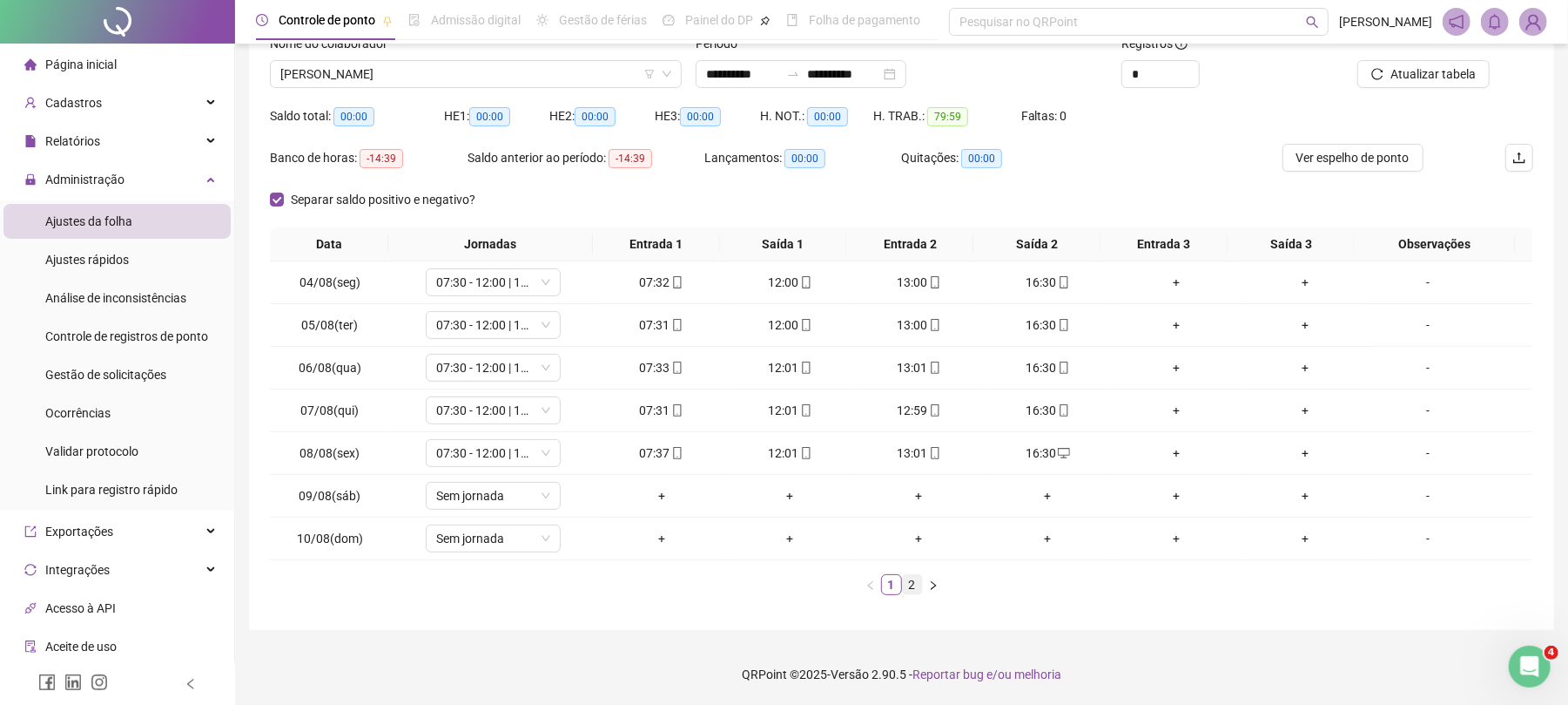
click at [907, 575] on link "2" at bounding box center [913, 584] width 19 height 19
click at [416, 82] on span "[PERSON_NAME]" at bounding box center [475, 73] width 391 height 26
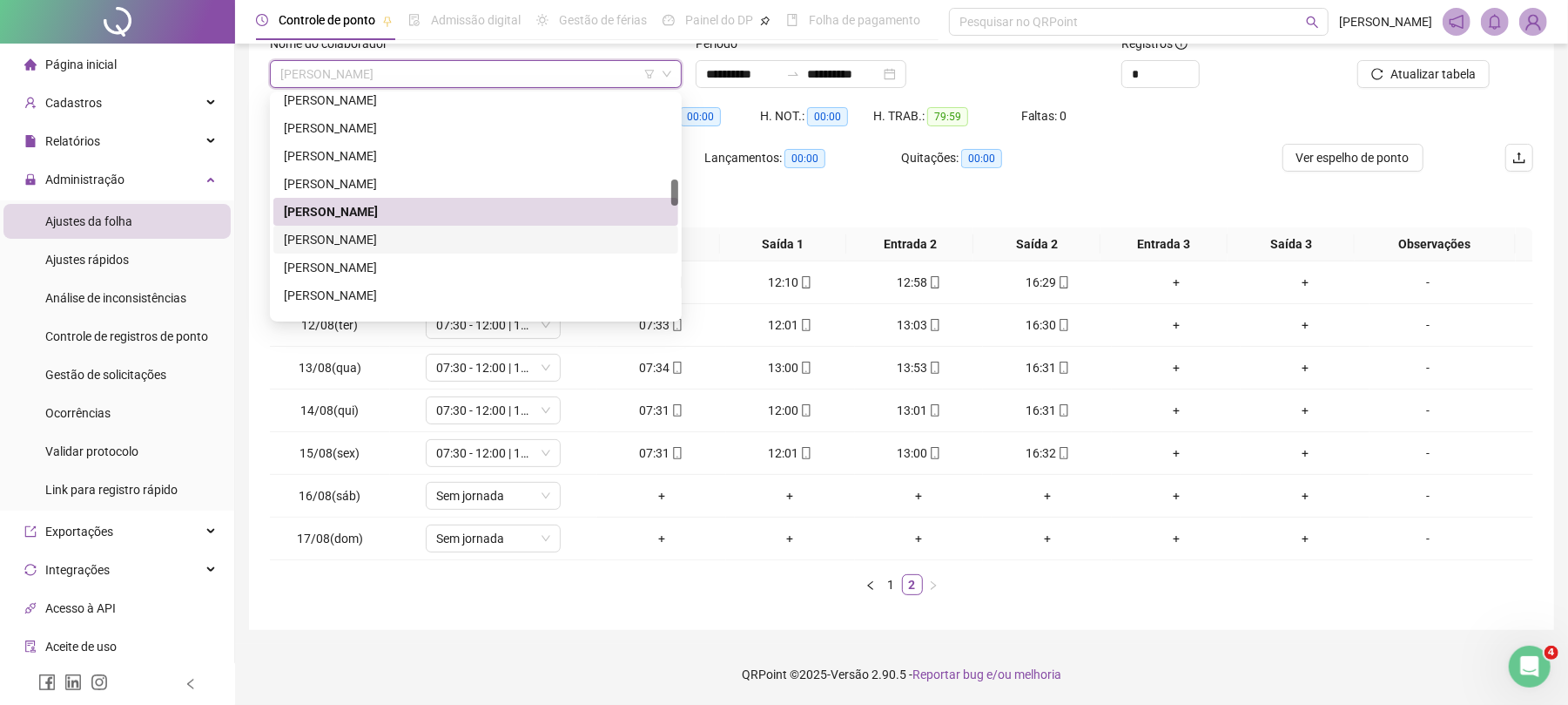
click at [353, 234] on div "[PERSON_NAME]" at bounding box center [476, 240] width 384 height 19
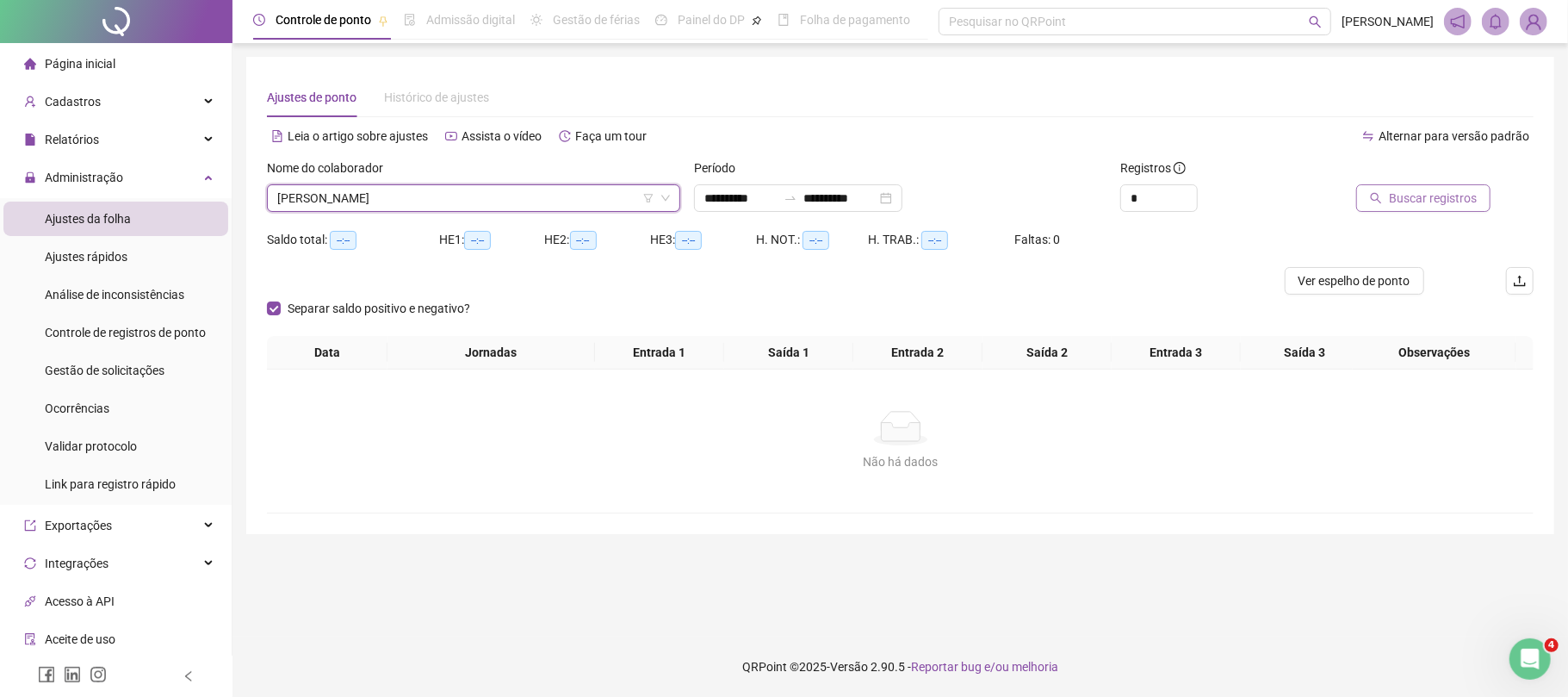
click at [1454, 203] on span "Buscar registros" at bounding box center [1433, 198] width 87 height 19
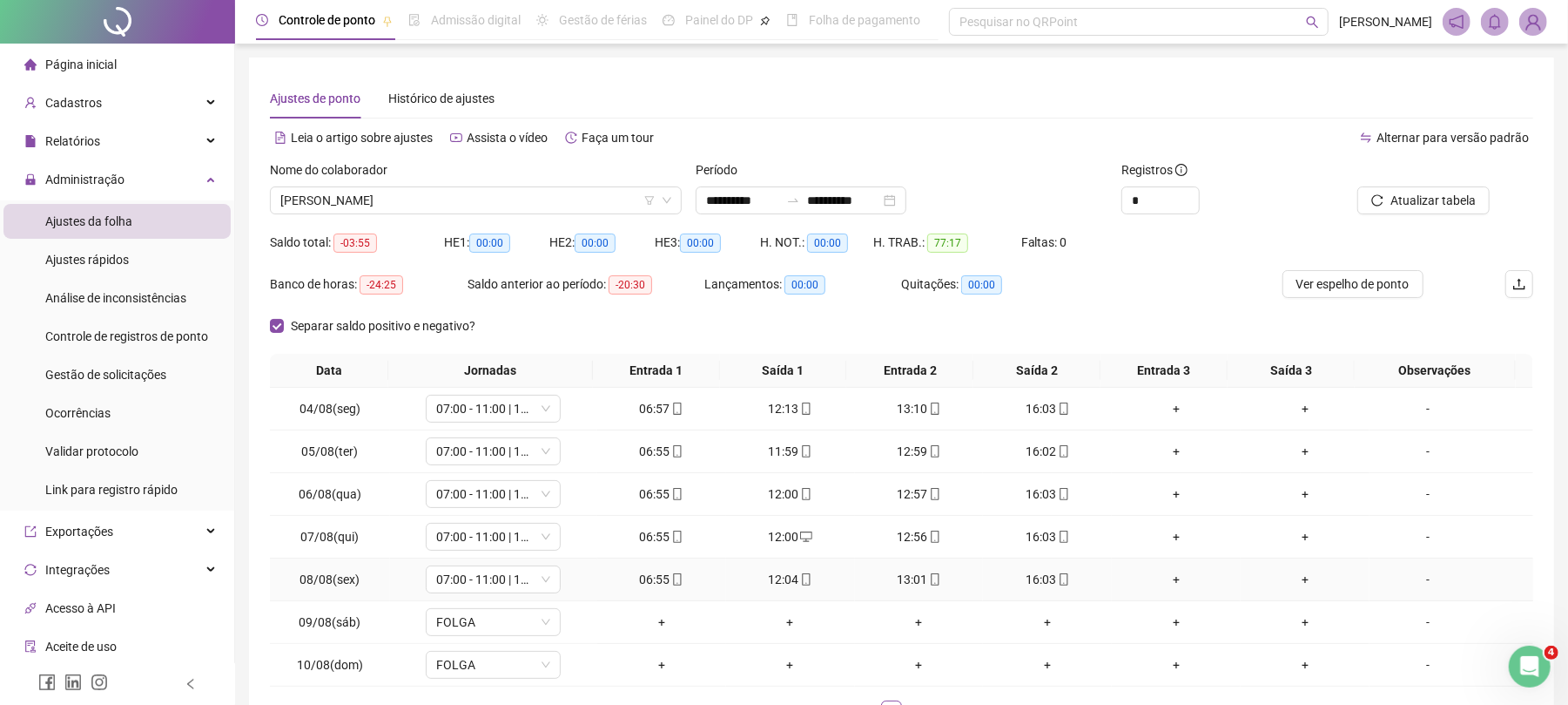
scroll to position [129, 0]
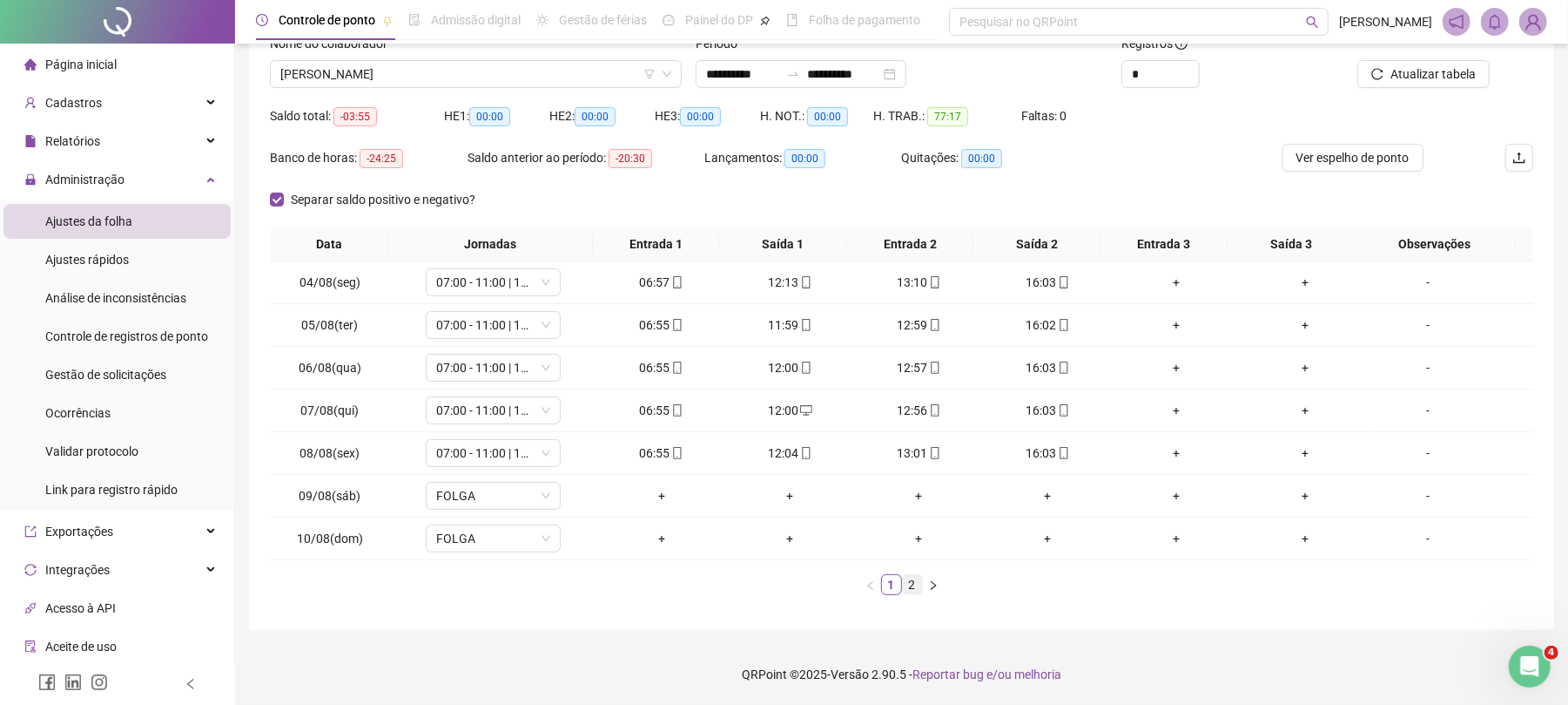
click at [909, 586] on link "2" at bounding box center [913, 584] width 19 height 19
click at [1445, 68] on span "Atualizar tabela" at bounding box center [1433, 74] width 86 height 19
click at [1395, 71] on span "Atualizar tabela" at bounding box center [1433, 74] width 86 height 19
click at [348, 74] on span "[PERSON_NAME]" at bounding box center [475, 73] width 391 height 26
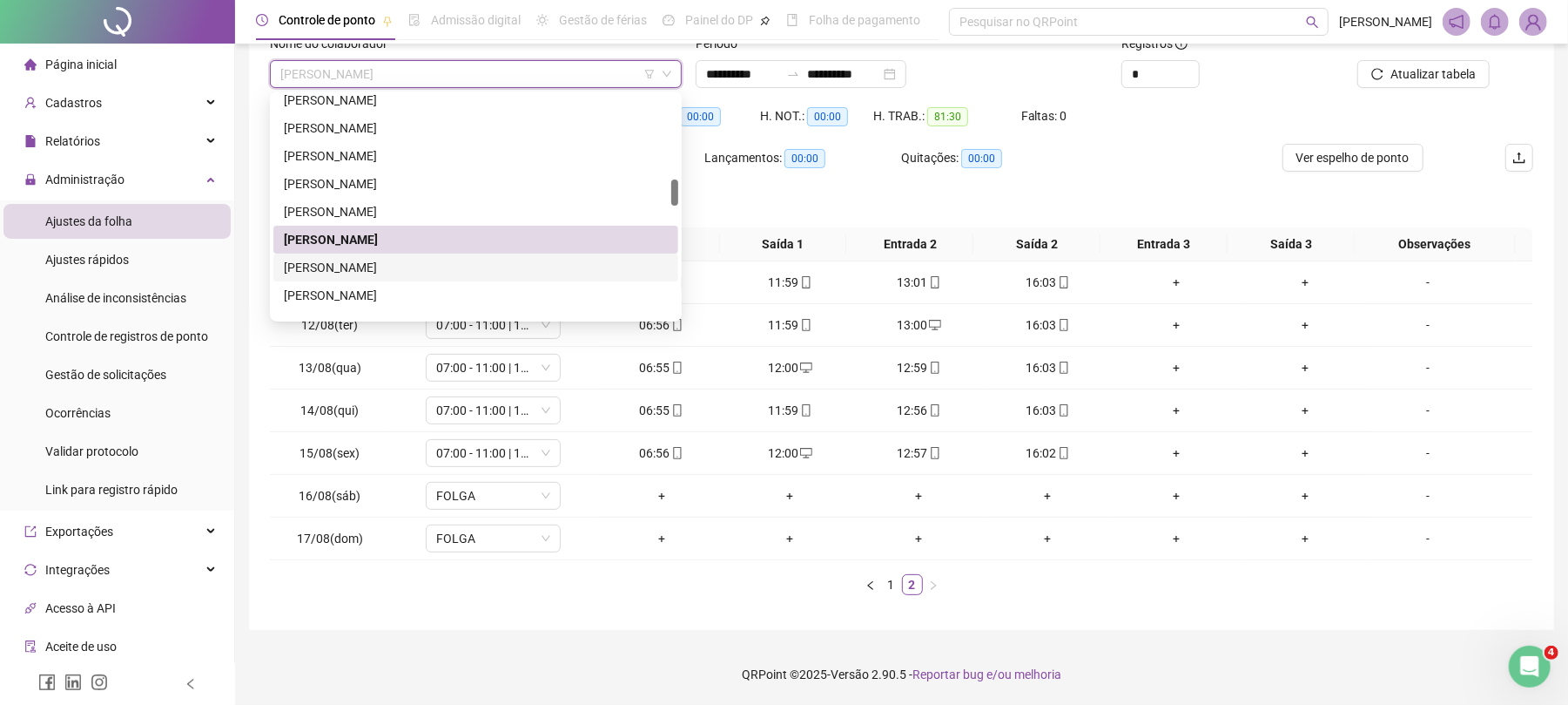
click at [381, 263] on div "[PERSON_NAME]" at bounding box center [476, 267] width 384 height 19
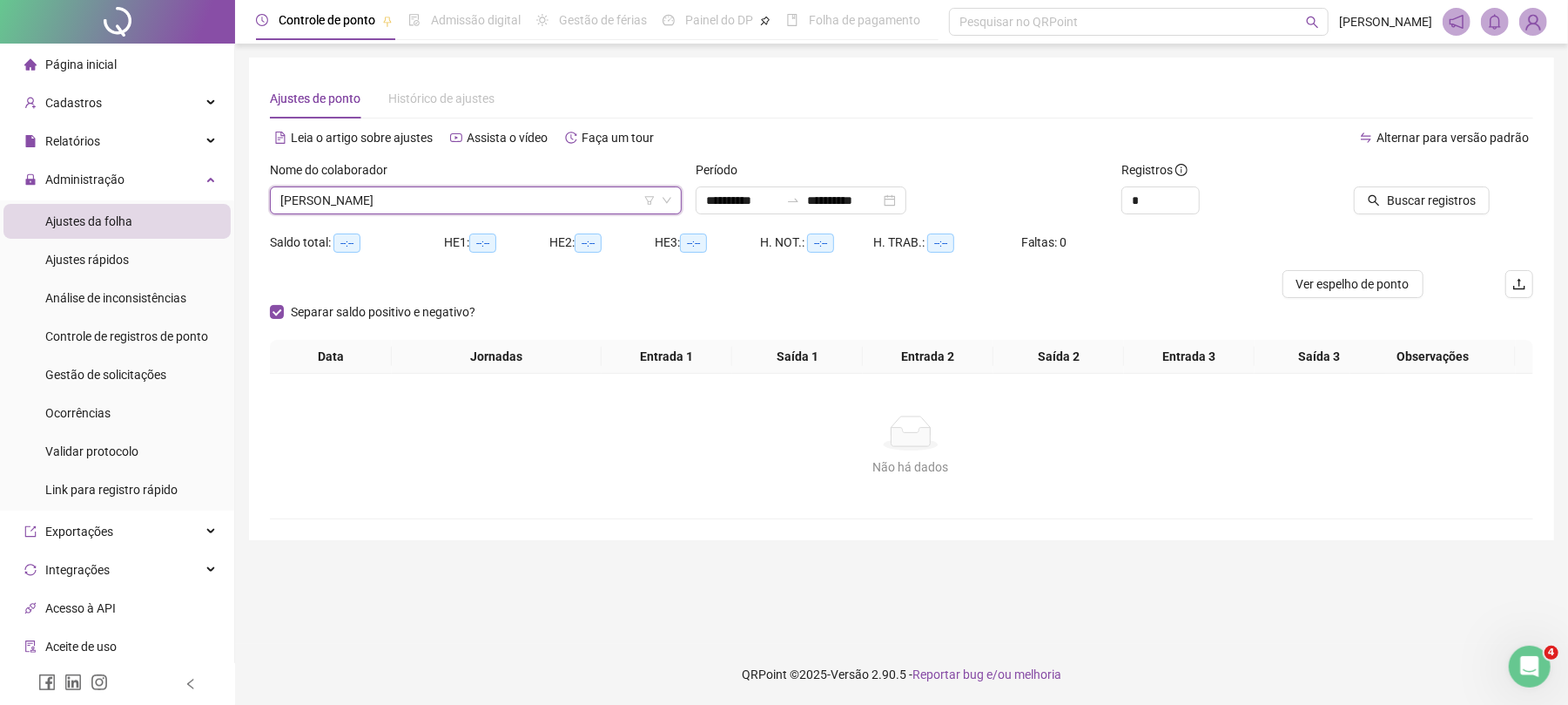
scroll to position [0, 0]
click at [1412, 199] on span "Buscar registros" at bounding box center [1448, 201] width 88 height 19
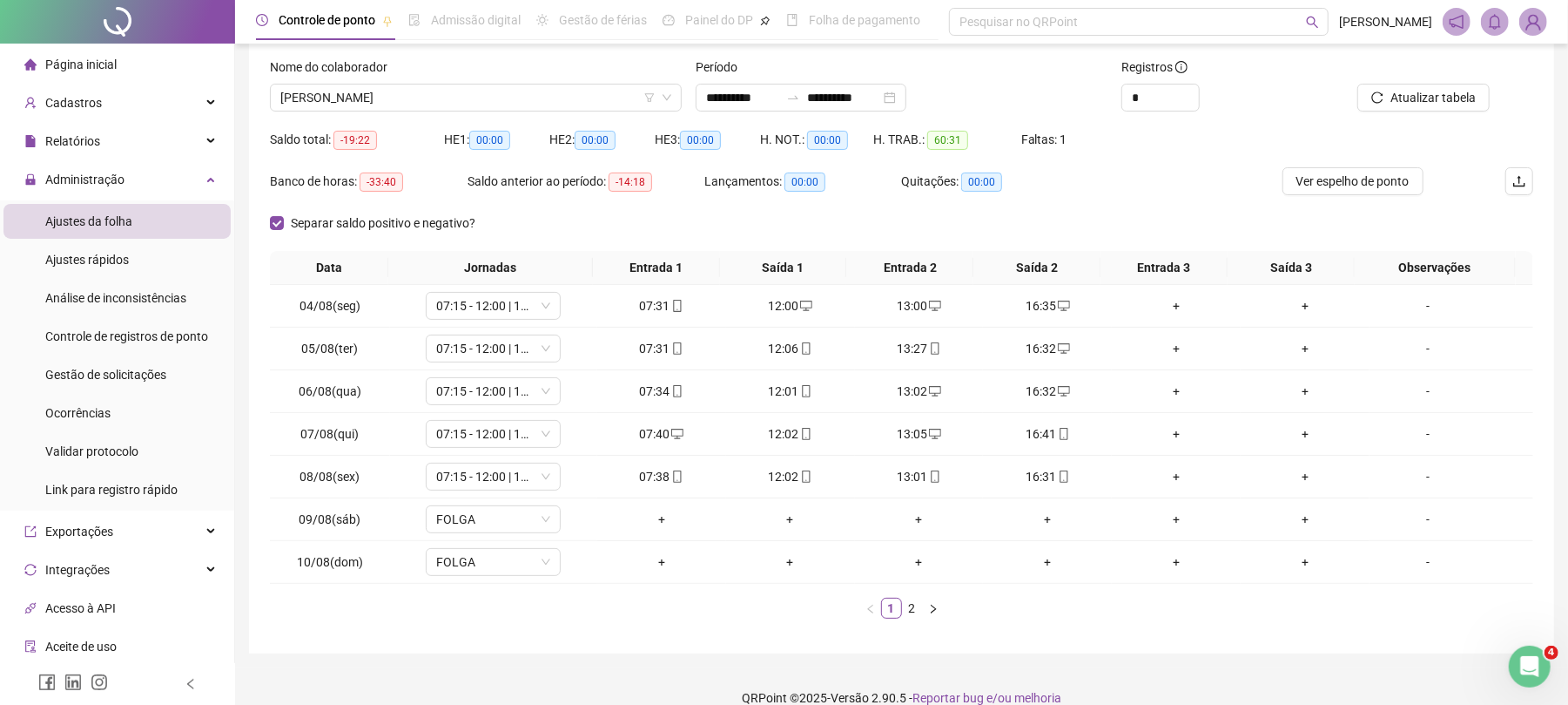
scroll to position [129, 0]
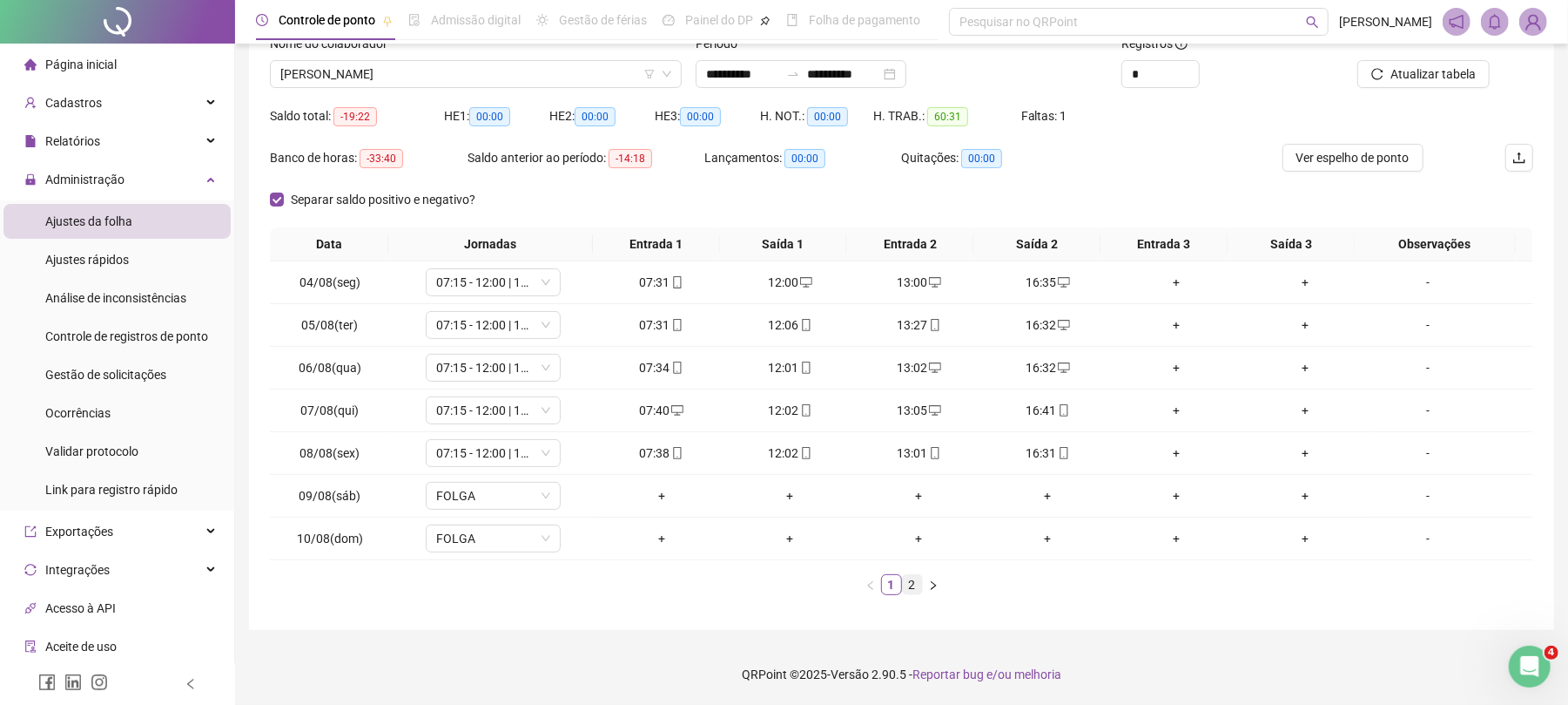
click at [903, 584] on link "2" at bounding box center [913, 584] width 19 height 19
click at [784, 280] on div "+" at bounding box center [790, 283] width 115 height 19
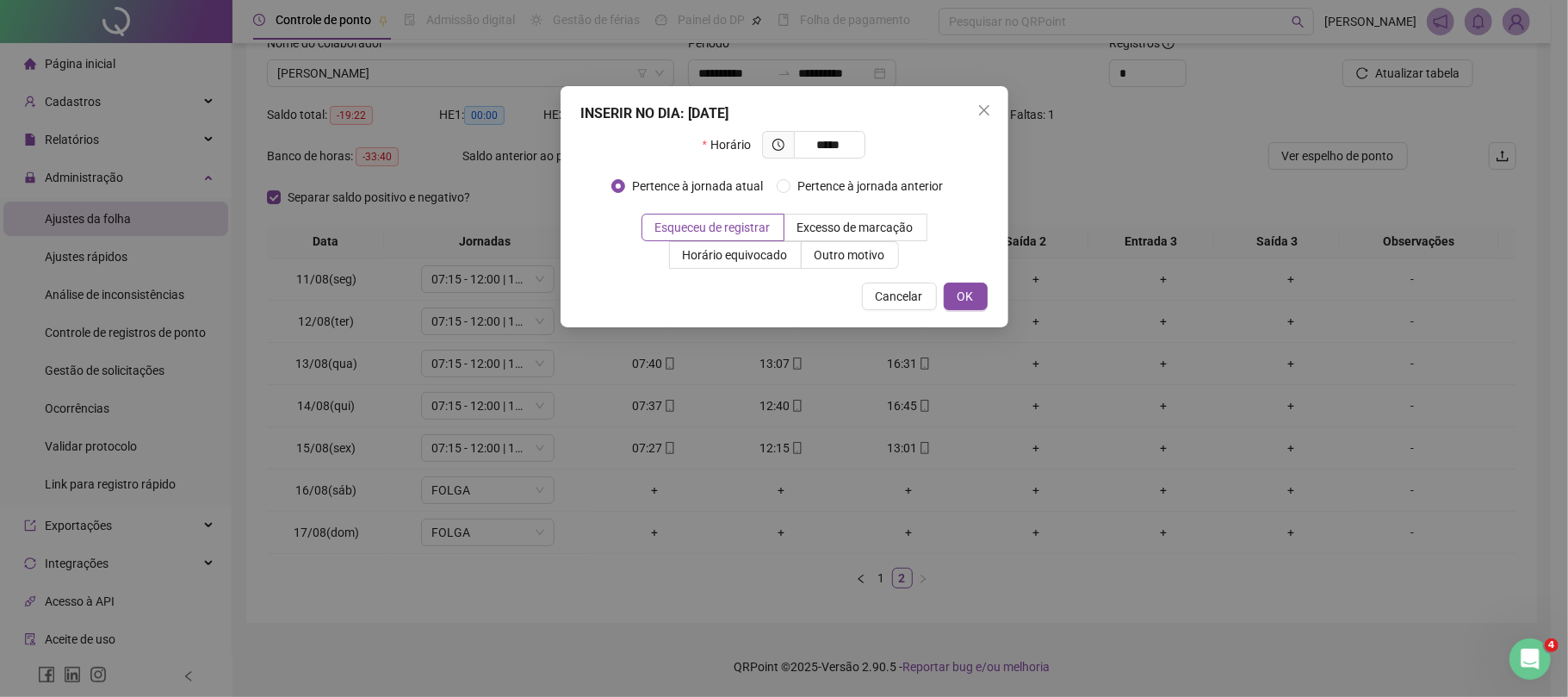
type input "*****"
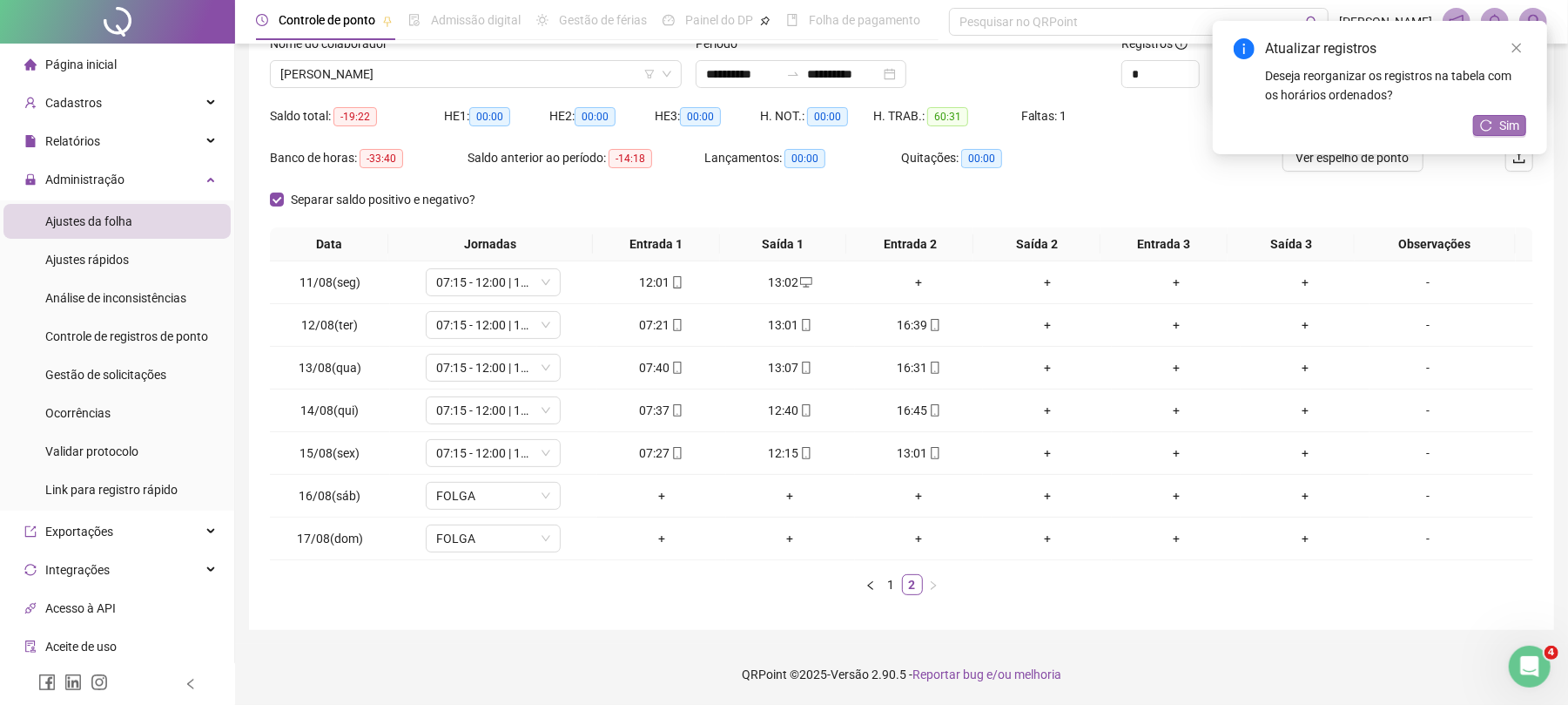
click at [1519, 126] on span "Sim" at bounding box center [1509, 126] width 20 height 19
click at [913, 275] on div "+" at bounding box center [920, 283] width 115 height 19
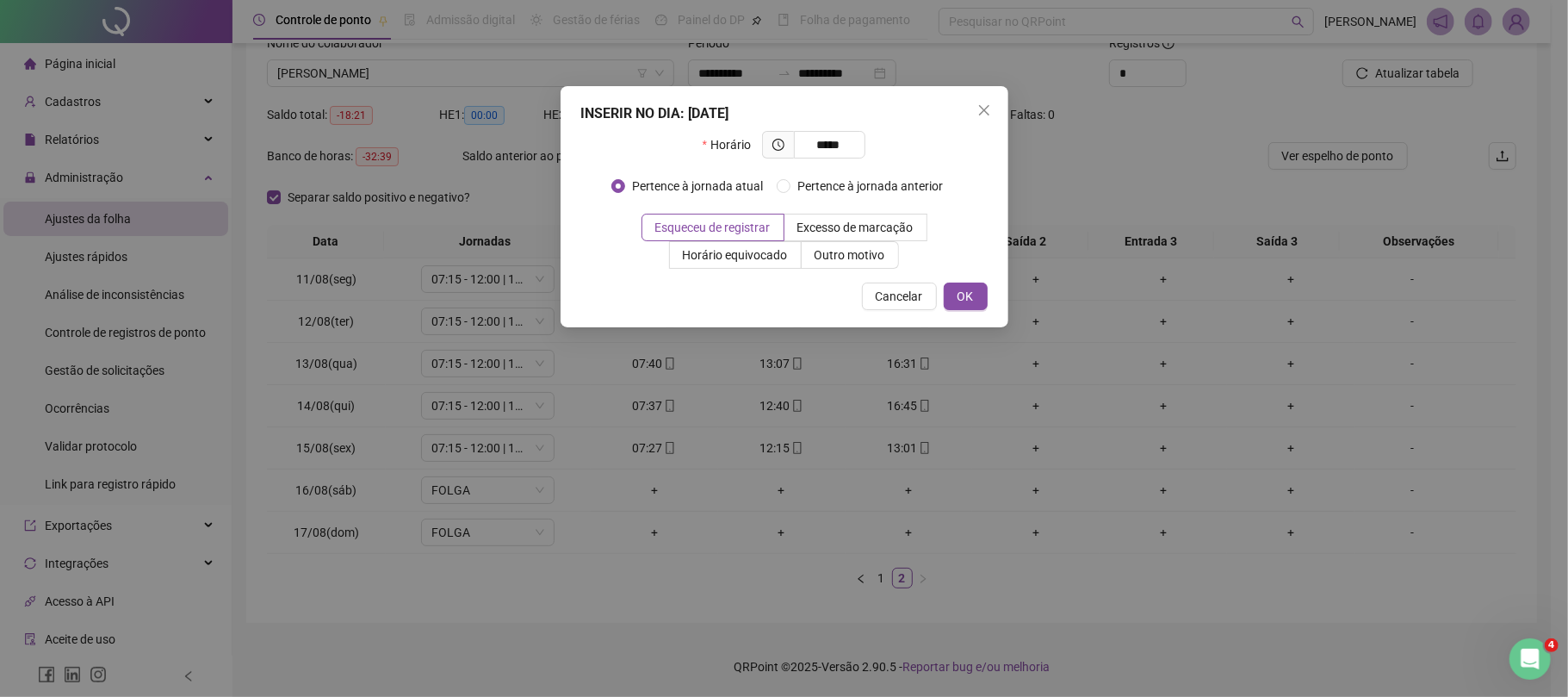
type input "*****"
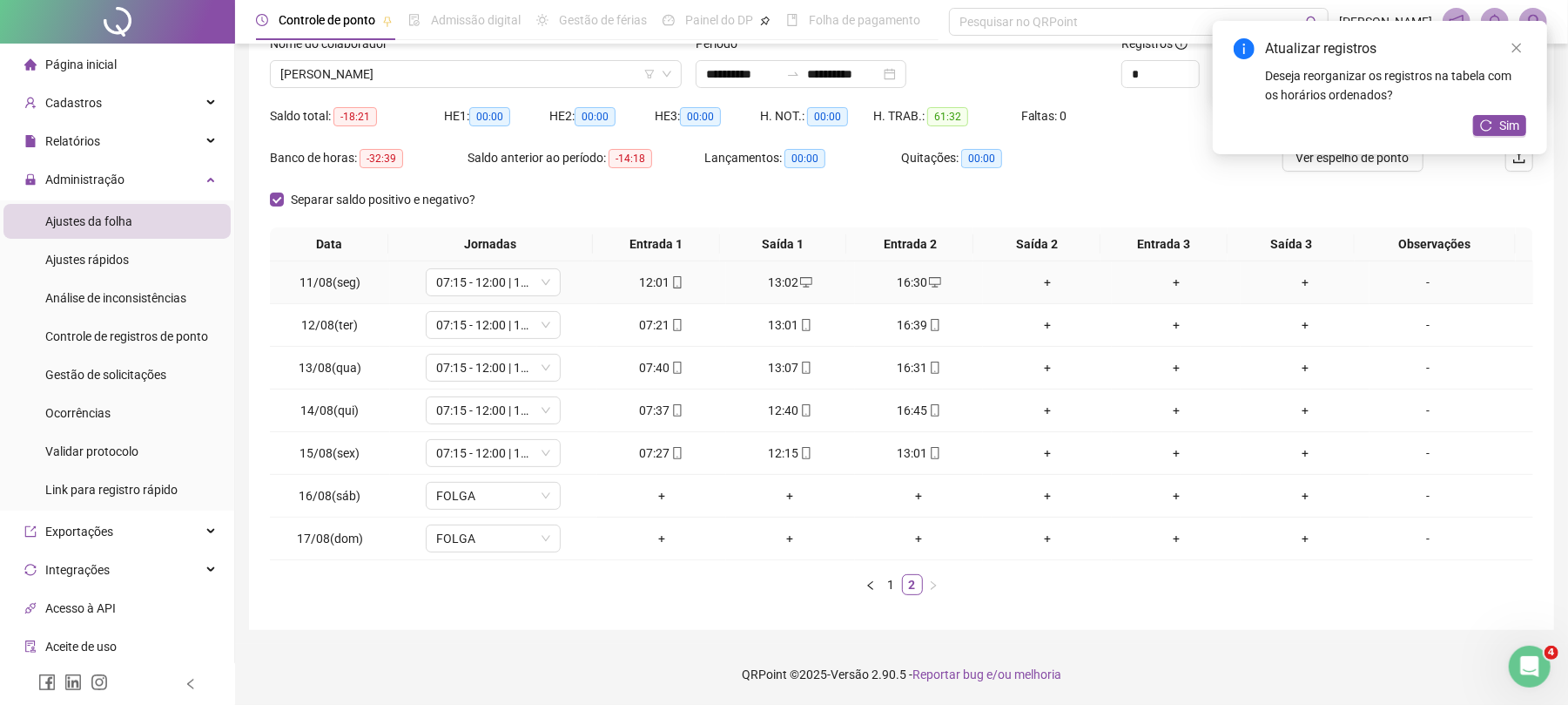
click at [1037, 275] on div "+" at bounding box center [1047, 283] width 115 height 19
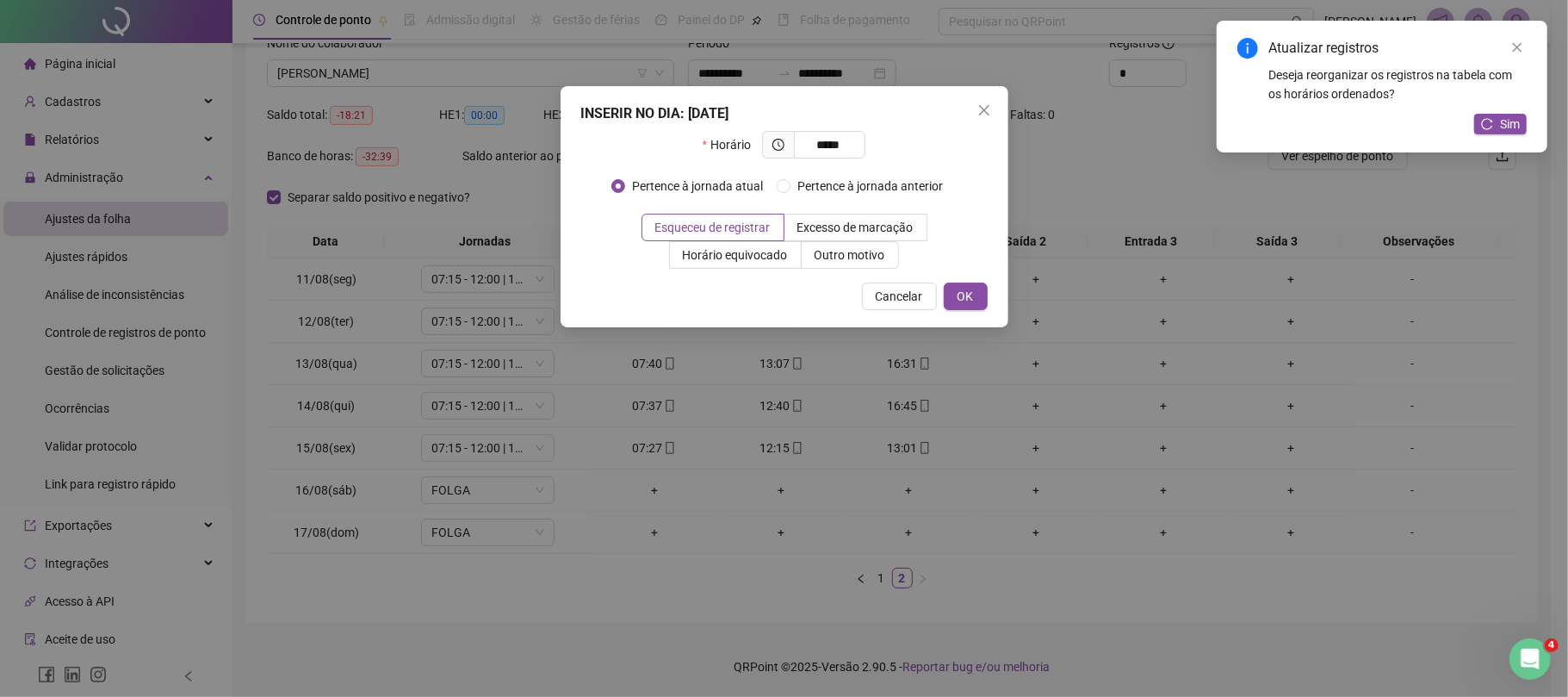
type input "*****"
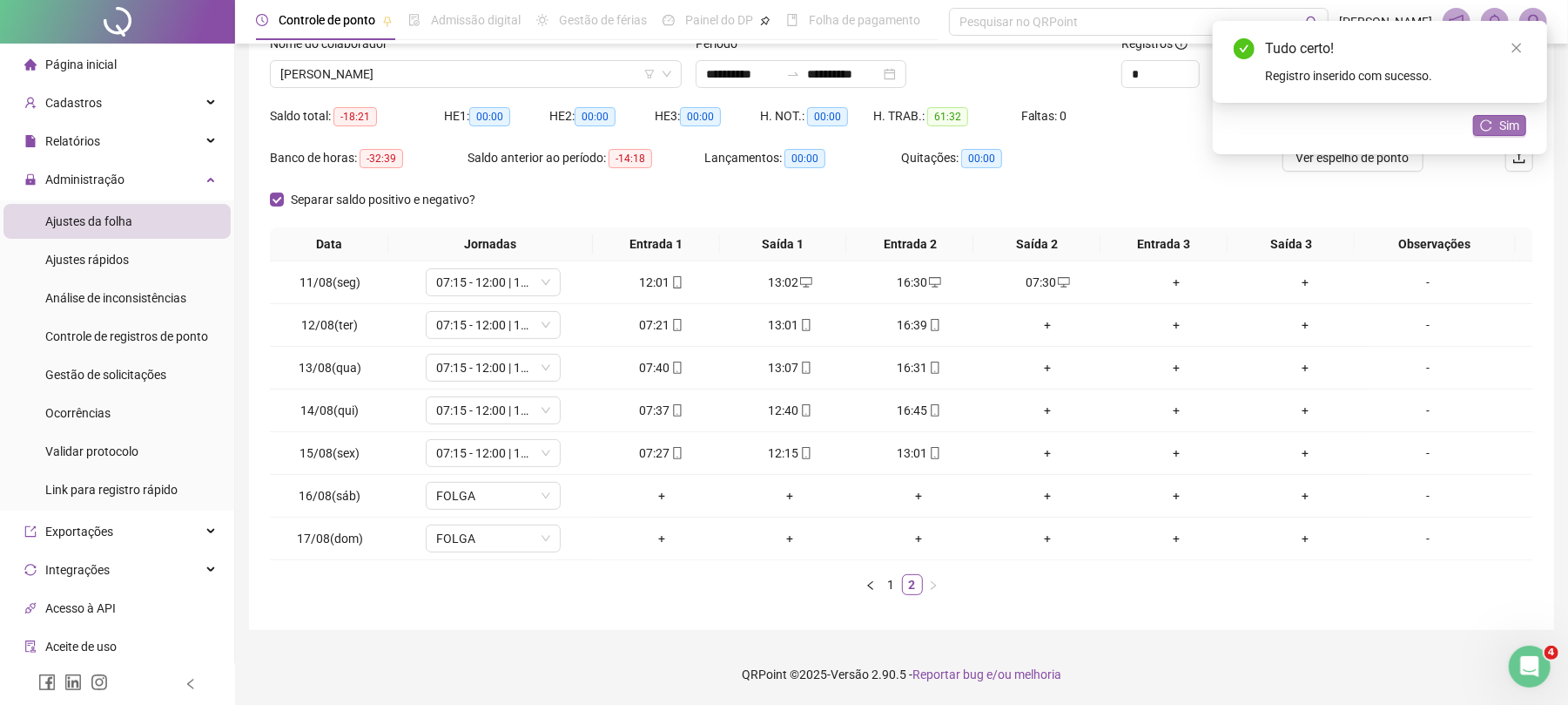
click at [1502, 126] on span "Sim" at bounding box center [1509, 126] width 20 height 19
click at [1035, 324] on div "+" at bounding box center [1047, 324] width 115 height 19
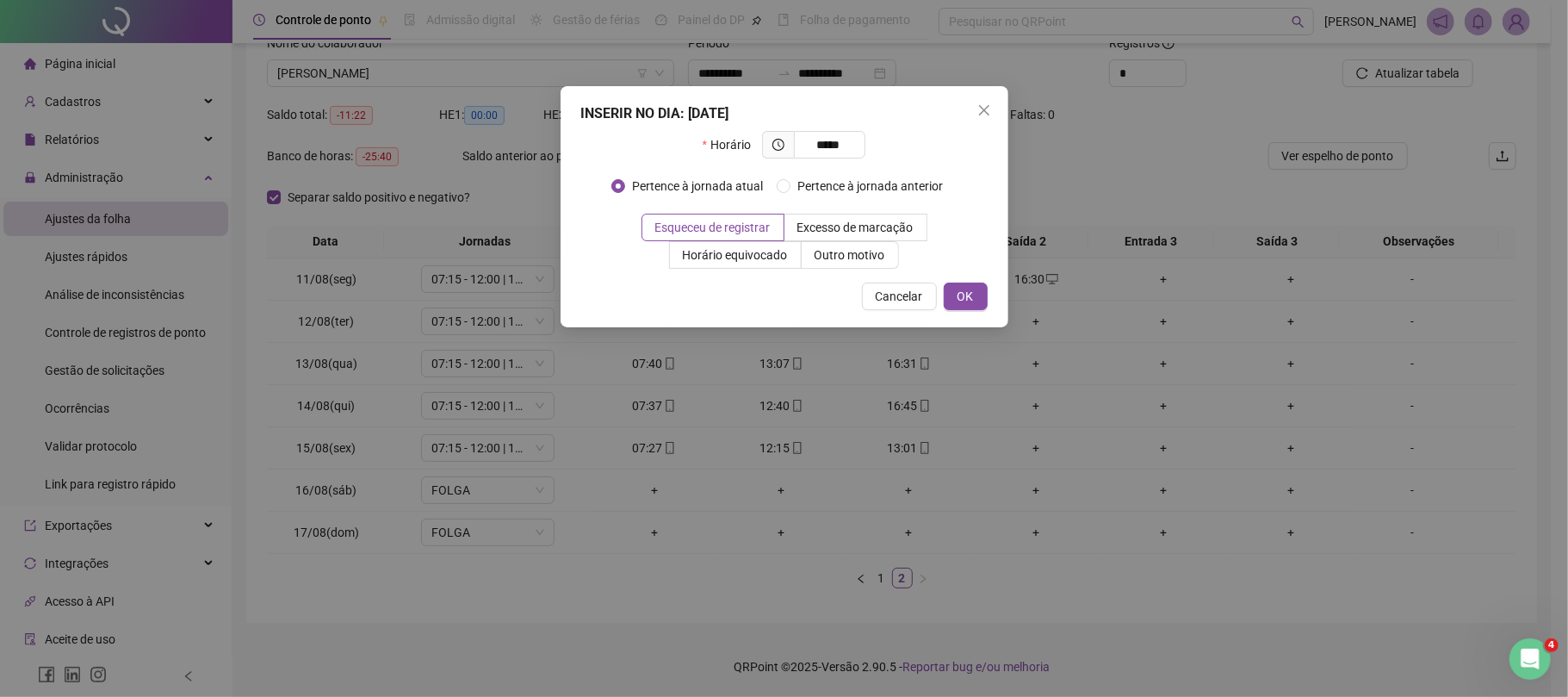
type input "*****"
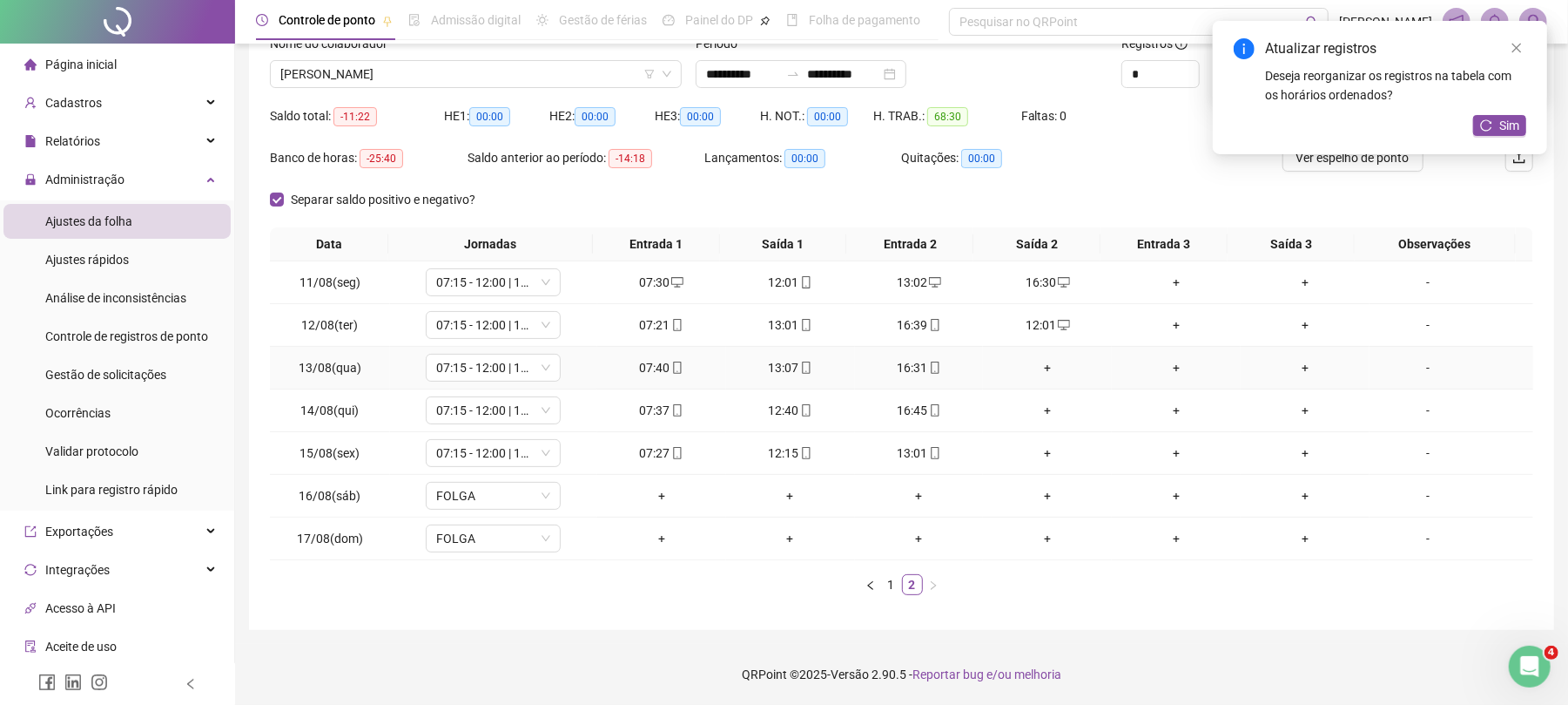
click at [1036, 364] on div "+" at bounding box center [1047, 367] width 115 height 19
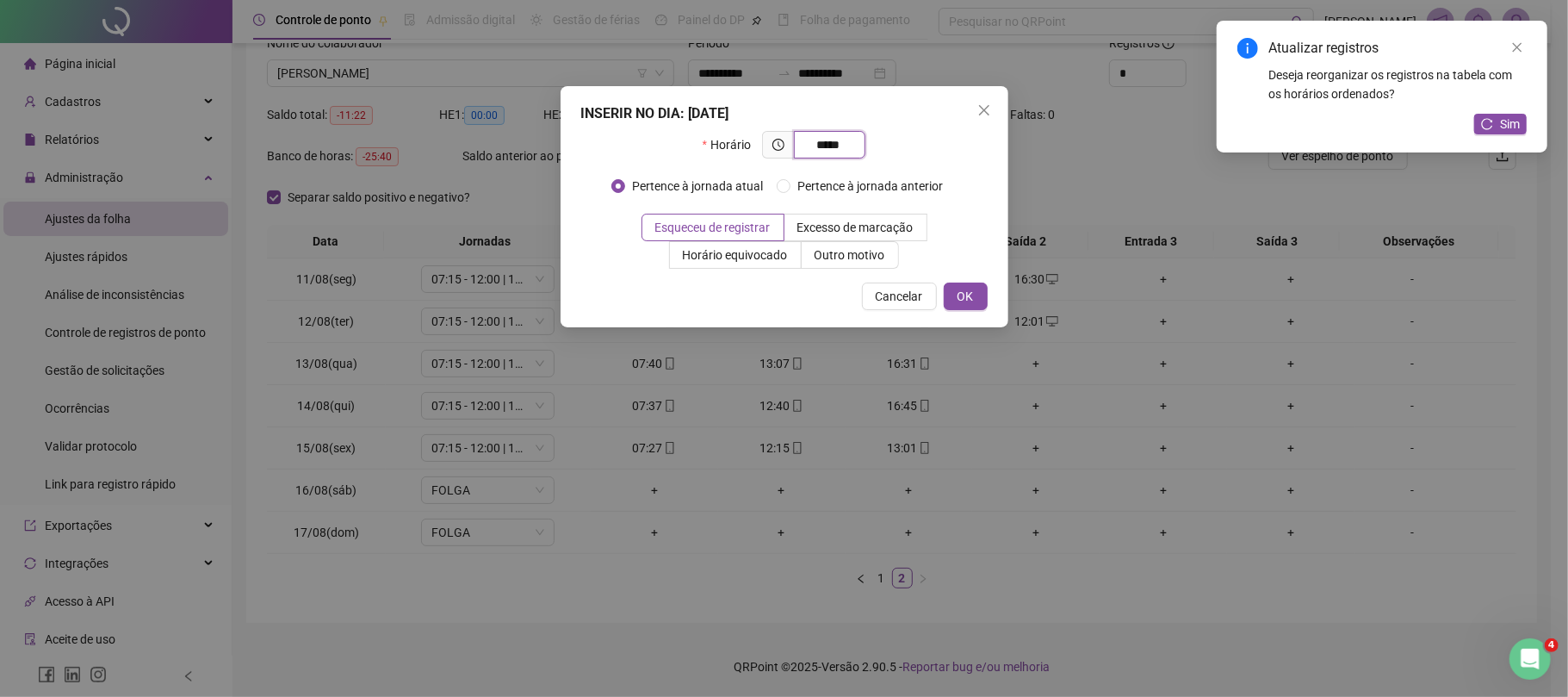
type input "*****"
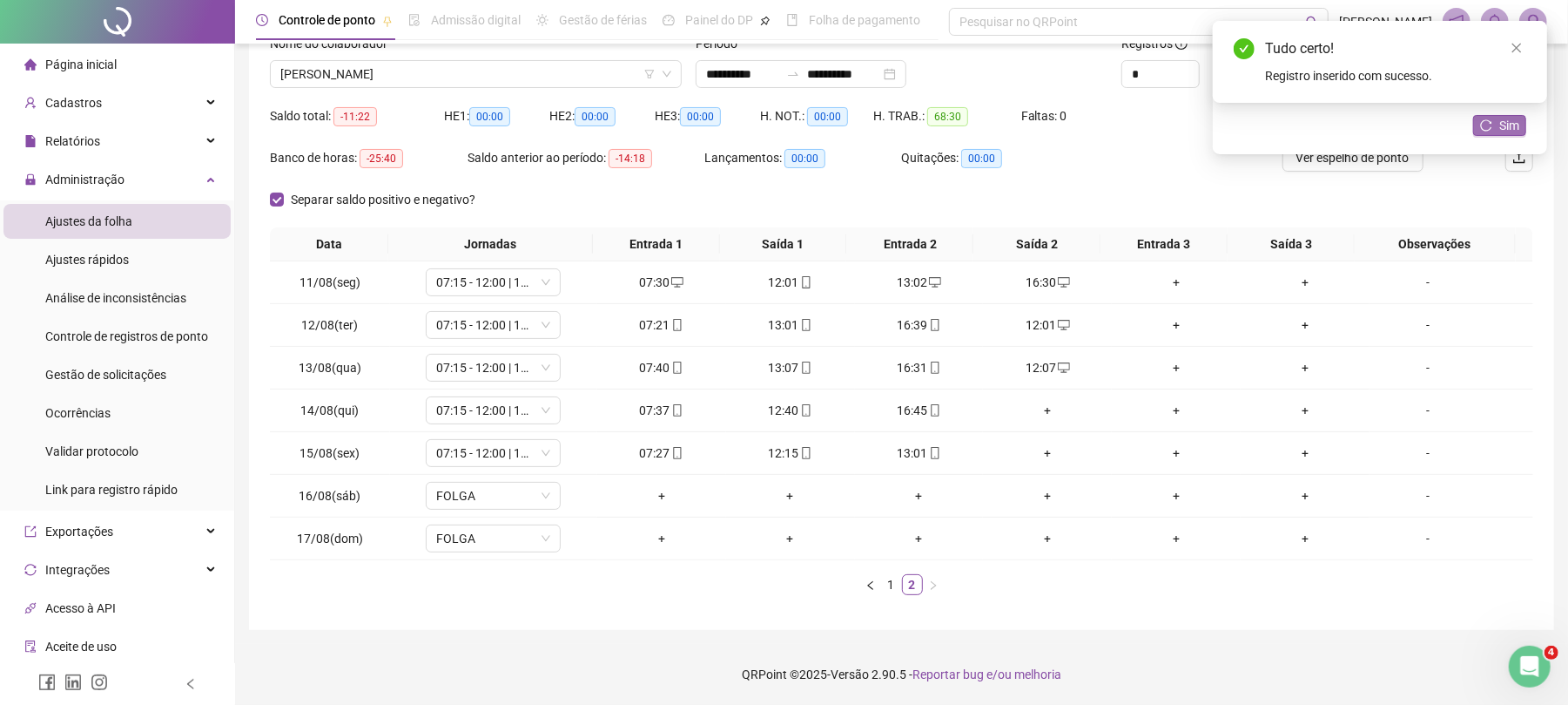
click at [1502, 127] on span "Sim" at bounding box center [1509, 126] width 20 height 19
click at [1036, 405] on div "+" at bounding box center [1047, 410] width 115 height 19
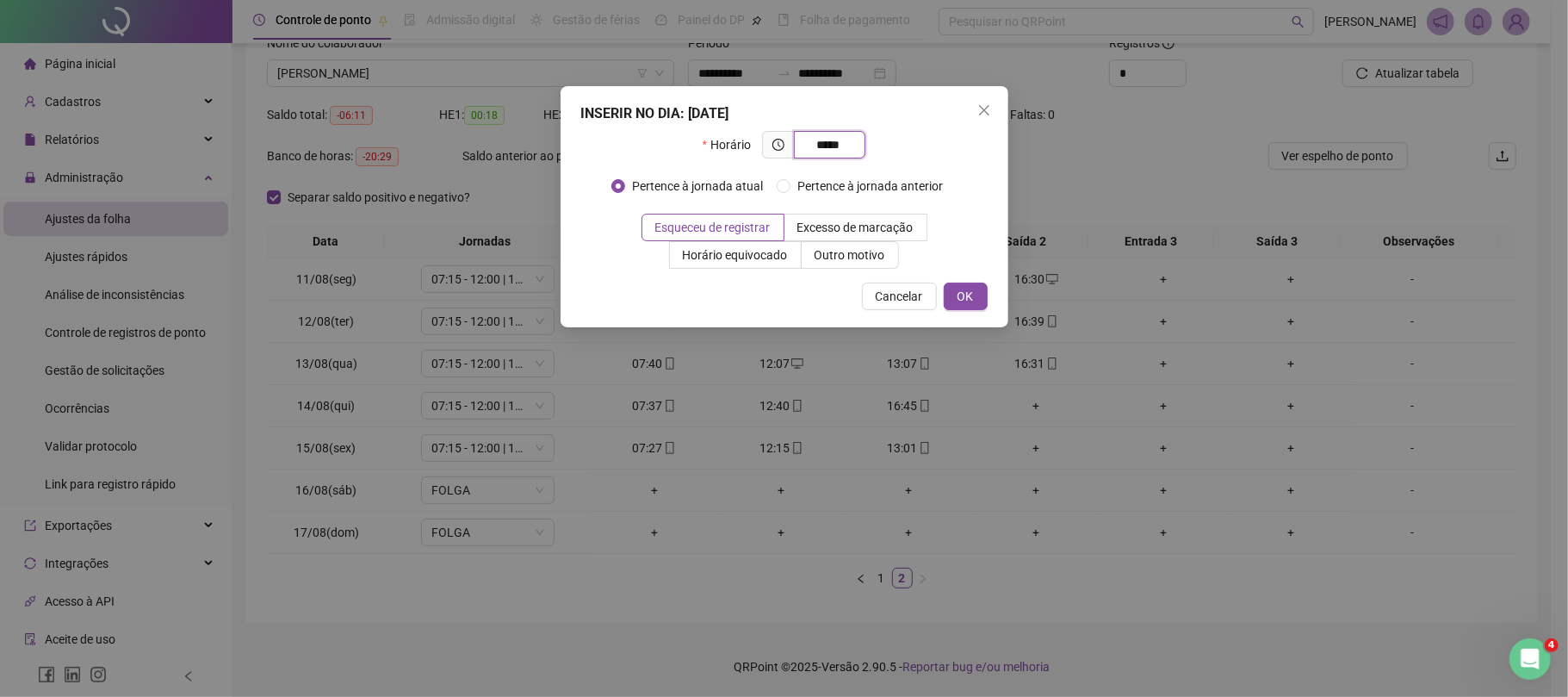
type input "*****"
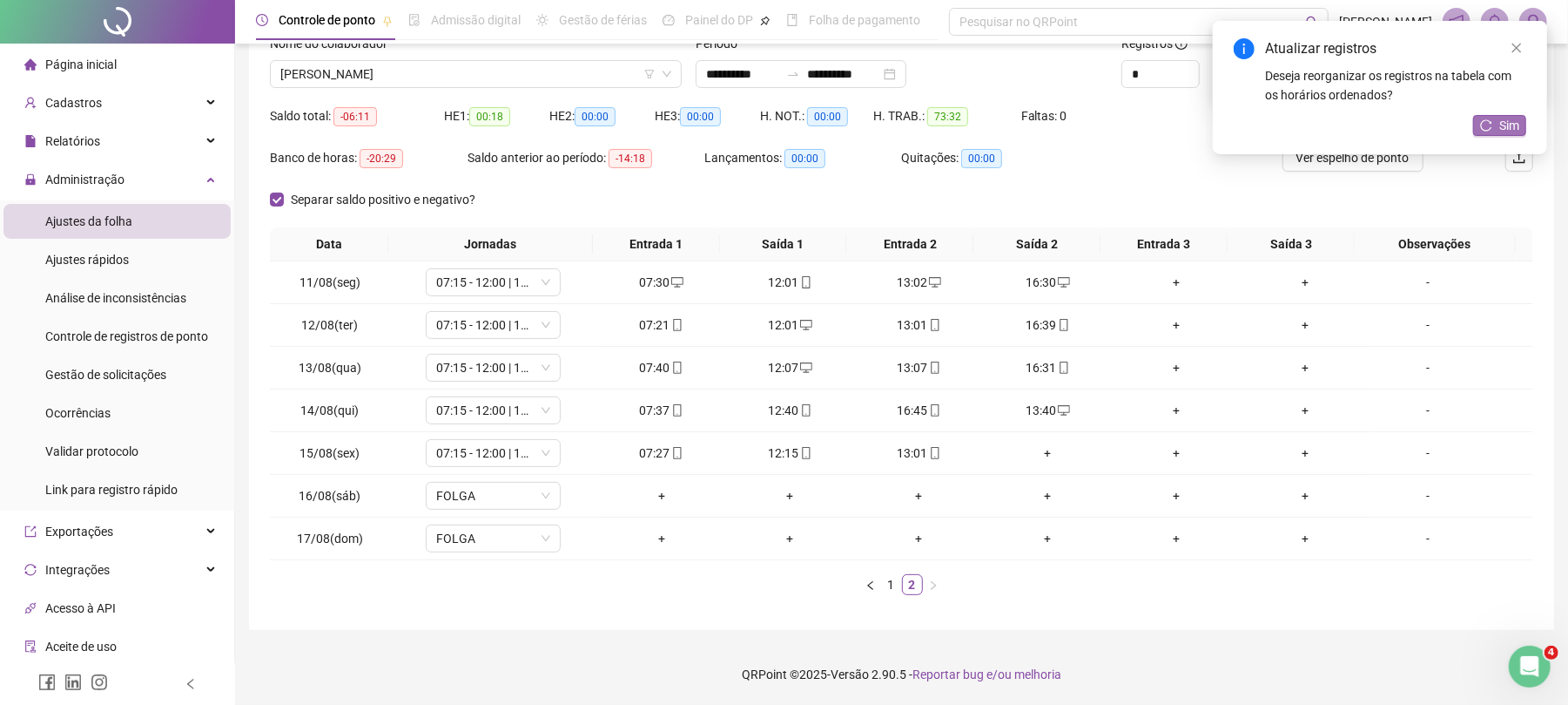
click at [1501, 123] on span "Sim" at bounding box center [1509, 126] width 20 height 19
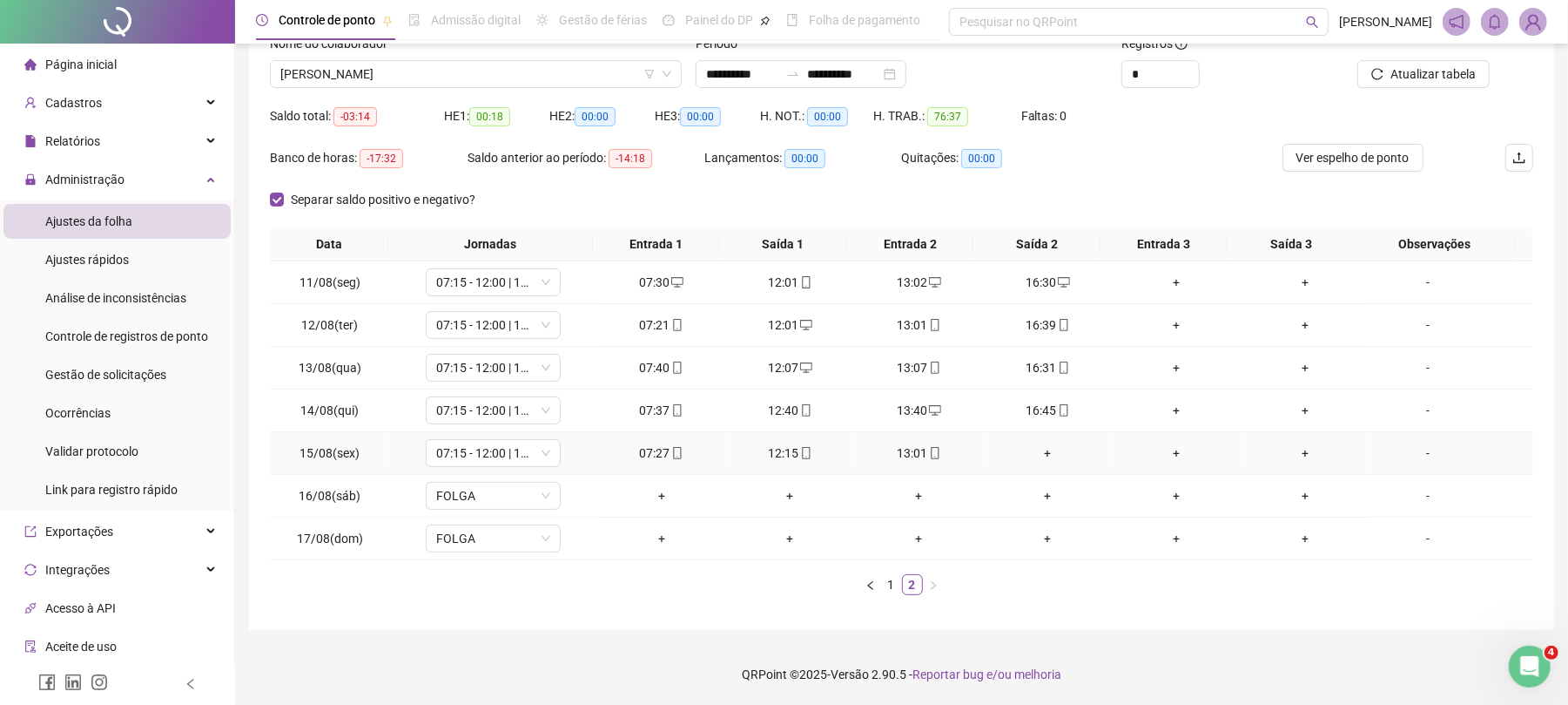
click at [1015, 454] on div "+" at bounding box center [1047, 453] width 115 height 19
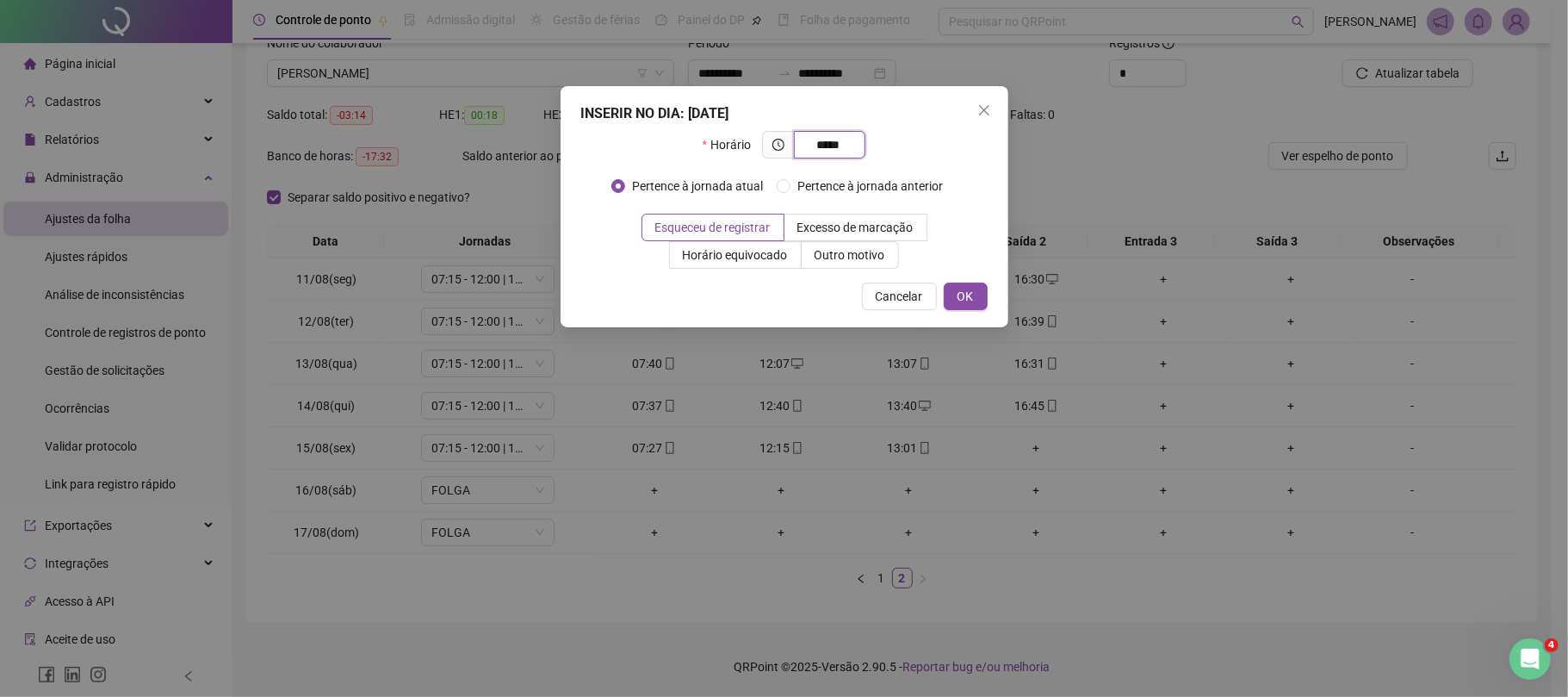
type input "*****"
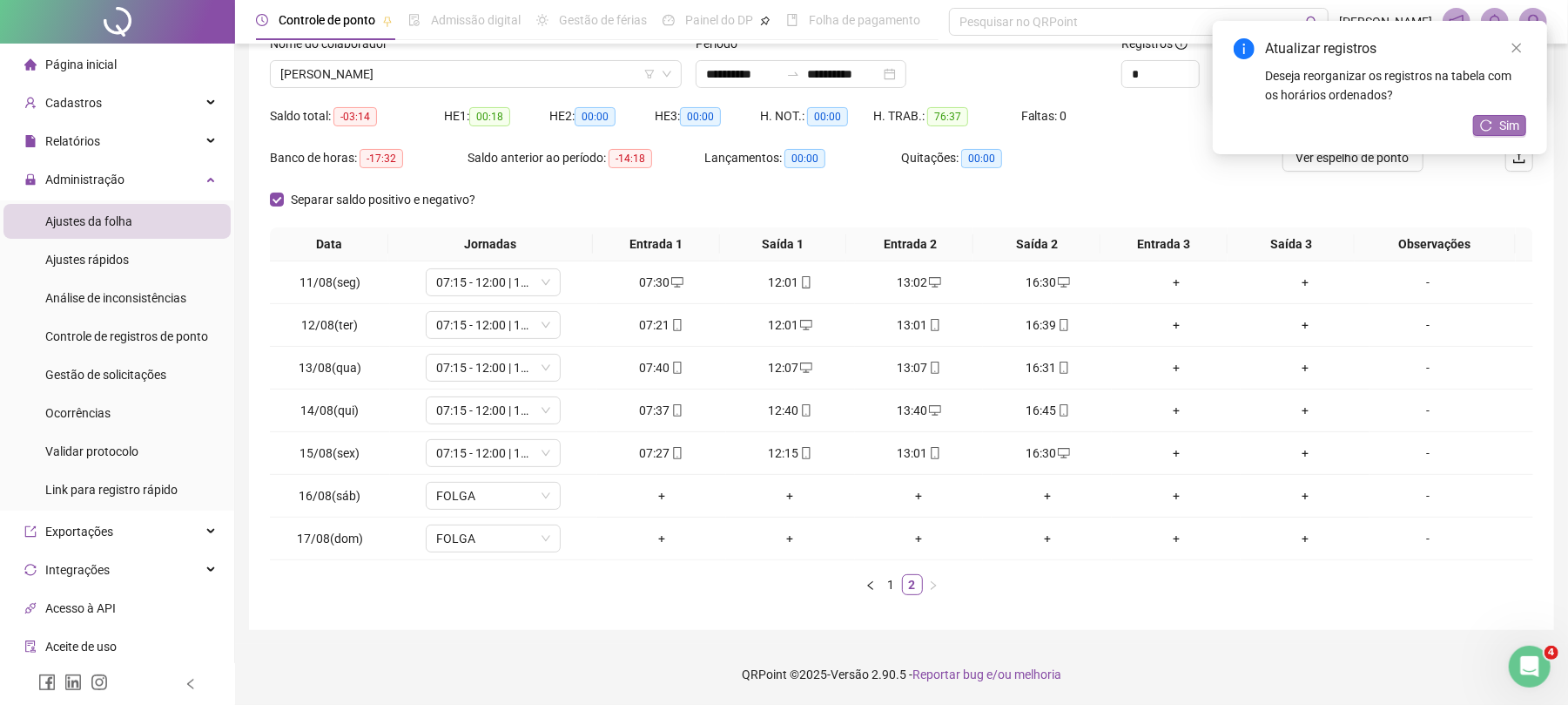
click at [1500, 126] on span "Sim" at bounding box center [1509, 126] width 20 height 19
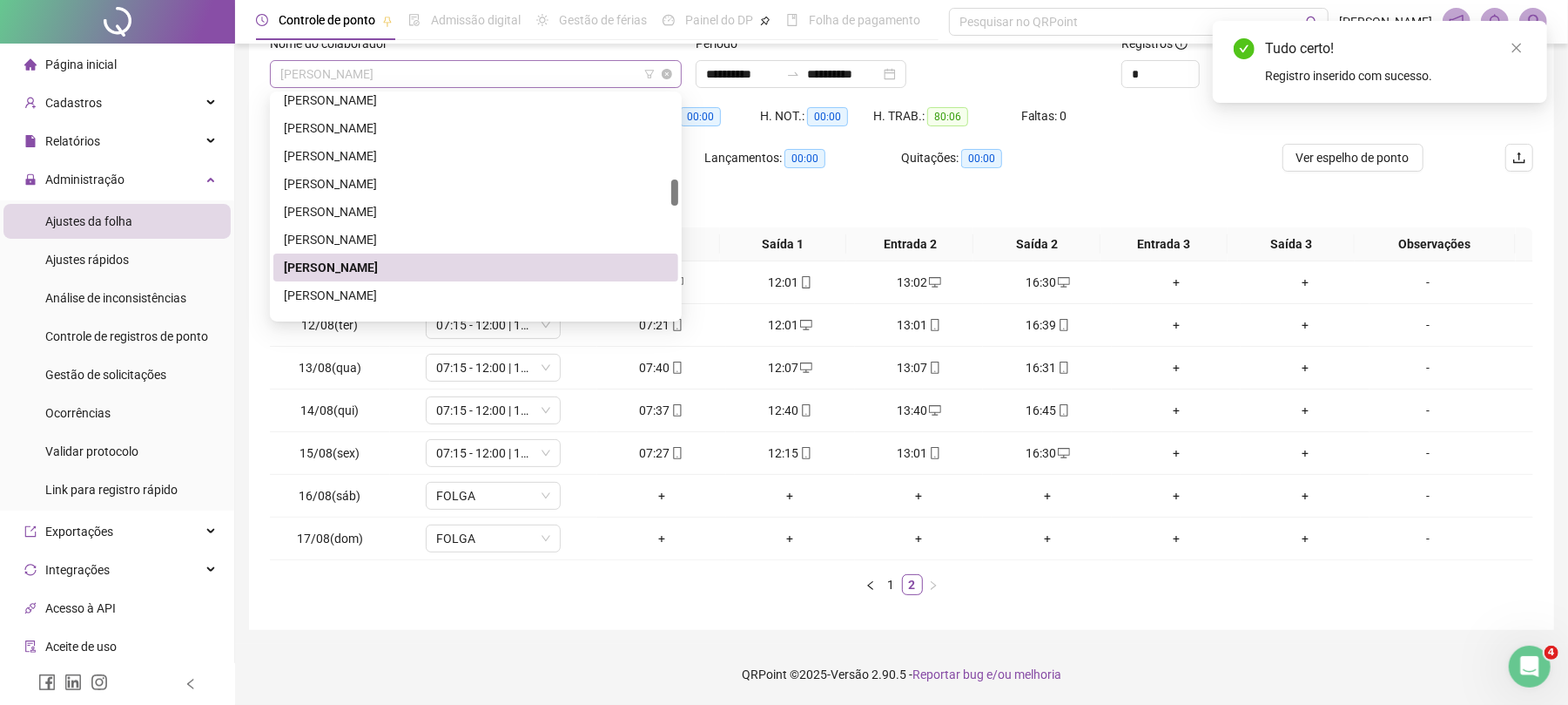
click at [348, 73] on span "[PERSON_NAME]" at bounding box center [475, 73] width 391 height 26
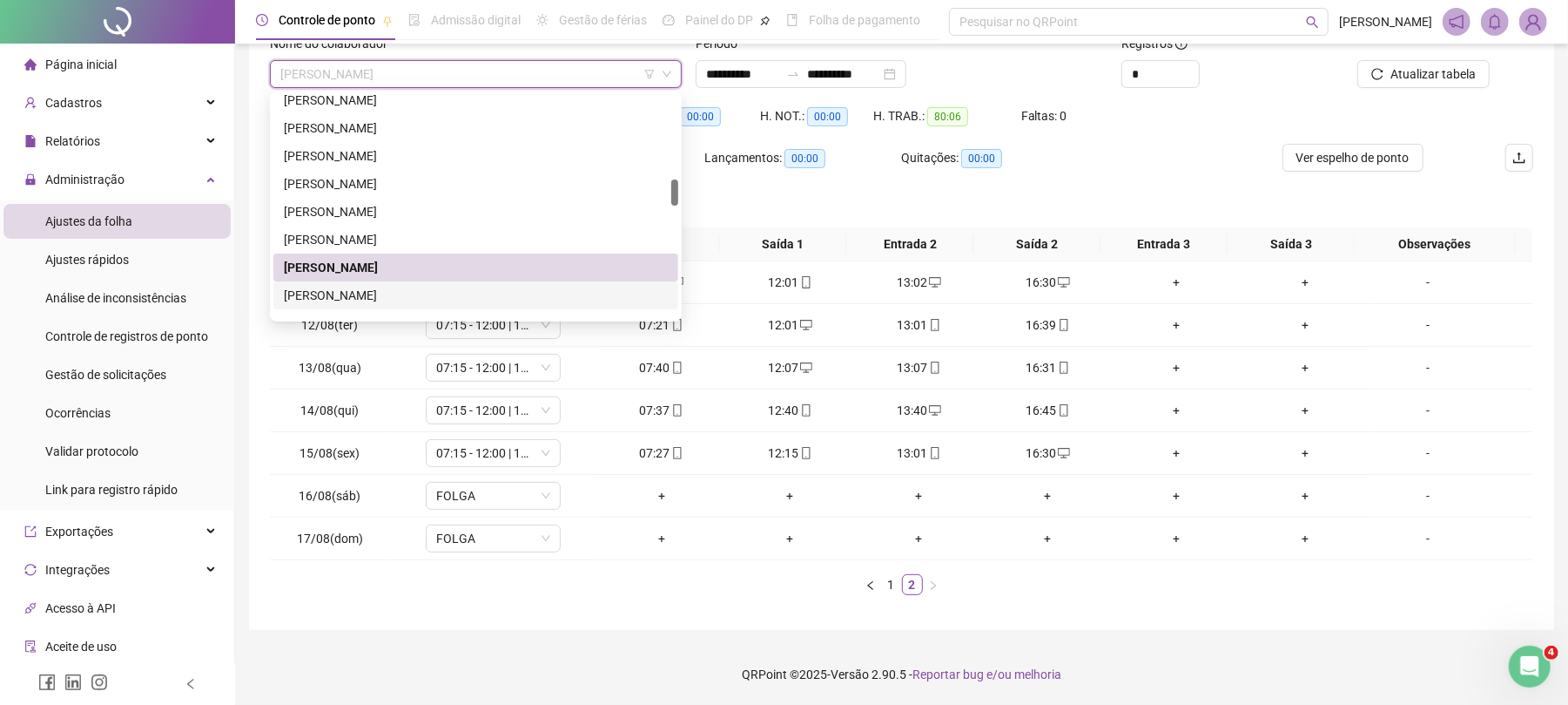
click at [391, 297] on div "[PERSON_NAME]" at bounding box center [476, 295] width 384 height 19
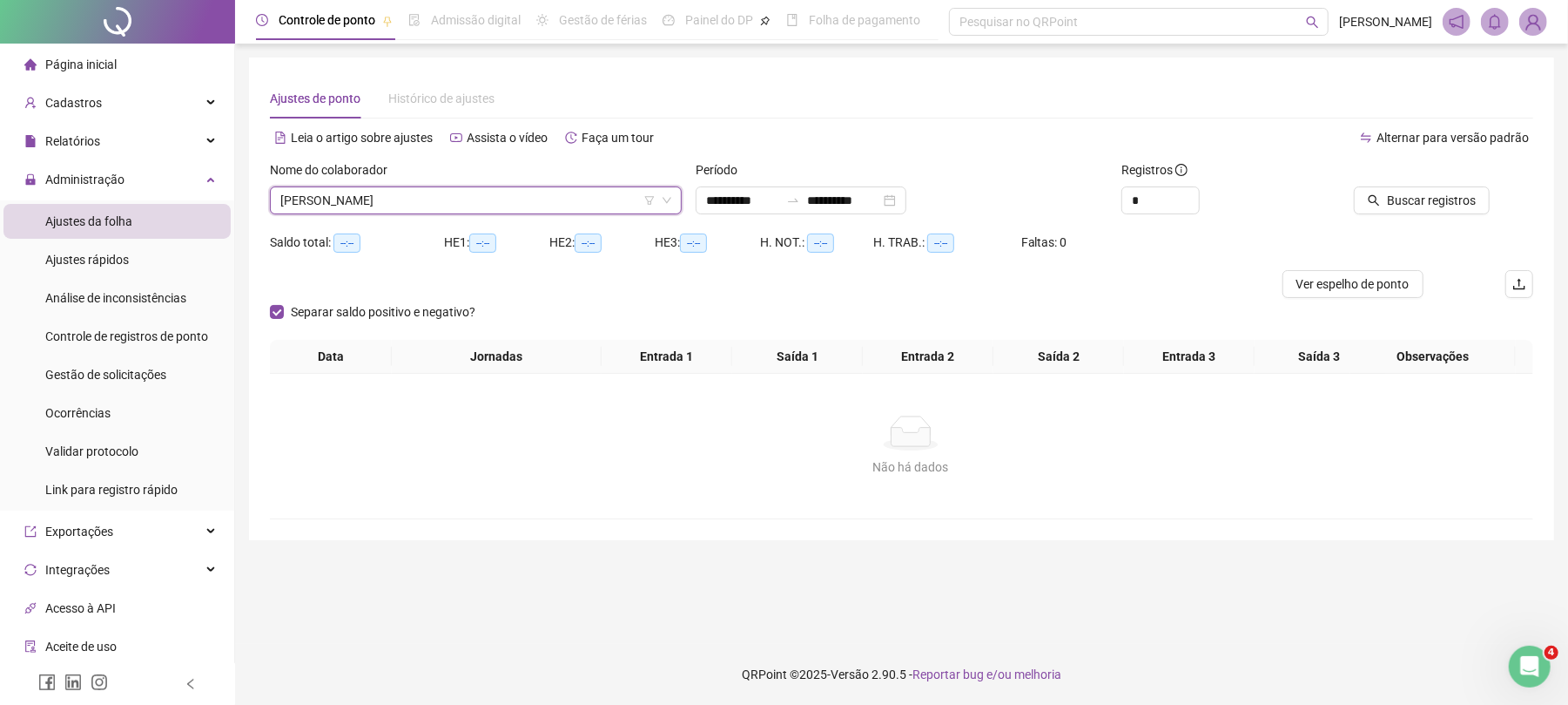
scroll to position [0, 0]
click at [1426, 210] on button "Buscar registros" at bounding box center [1439, 200] width 136 height 28
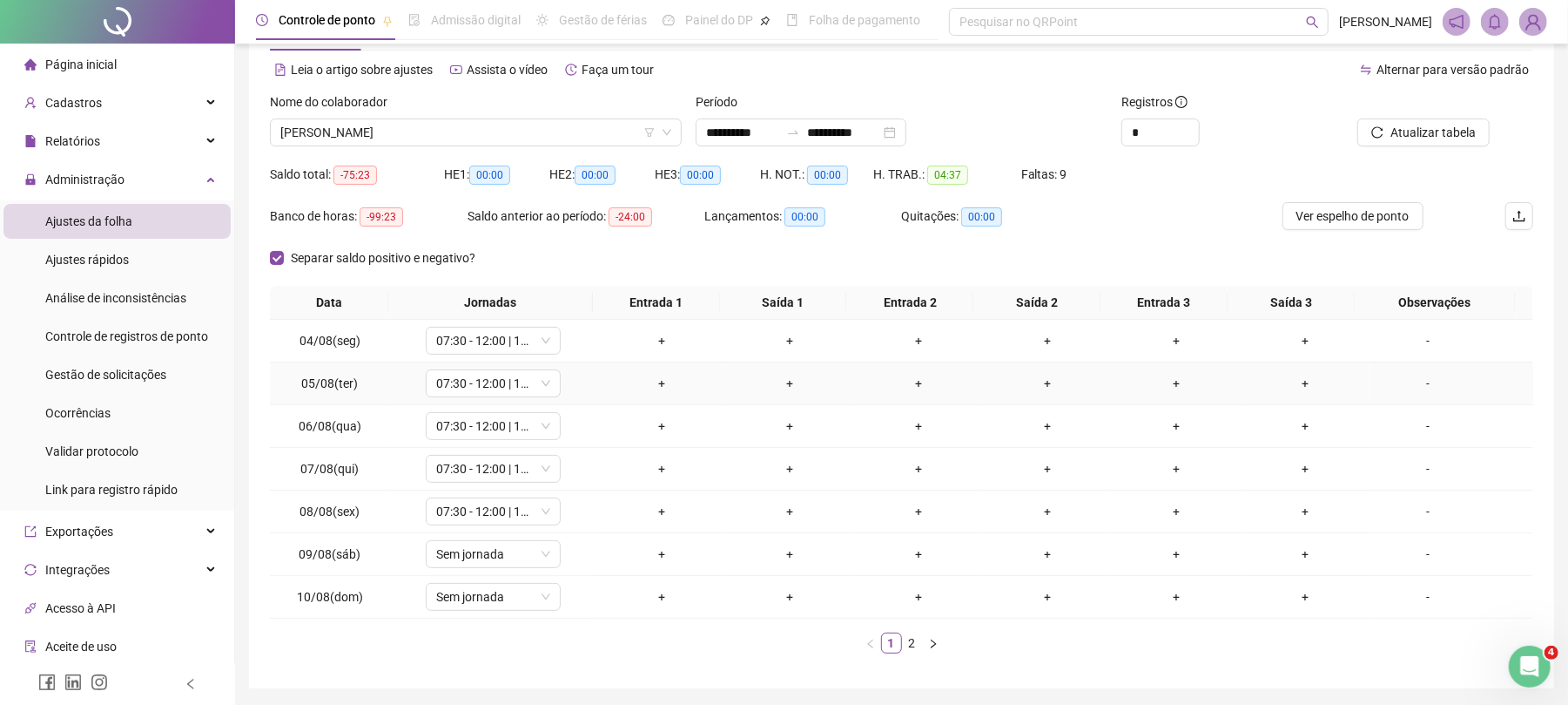
scroll to position [129, 0]
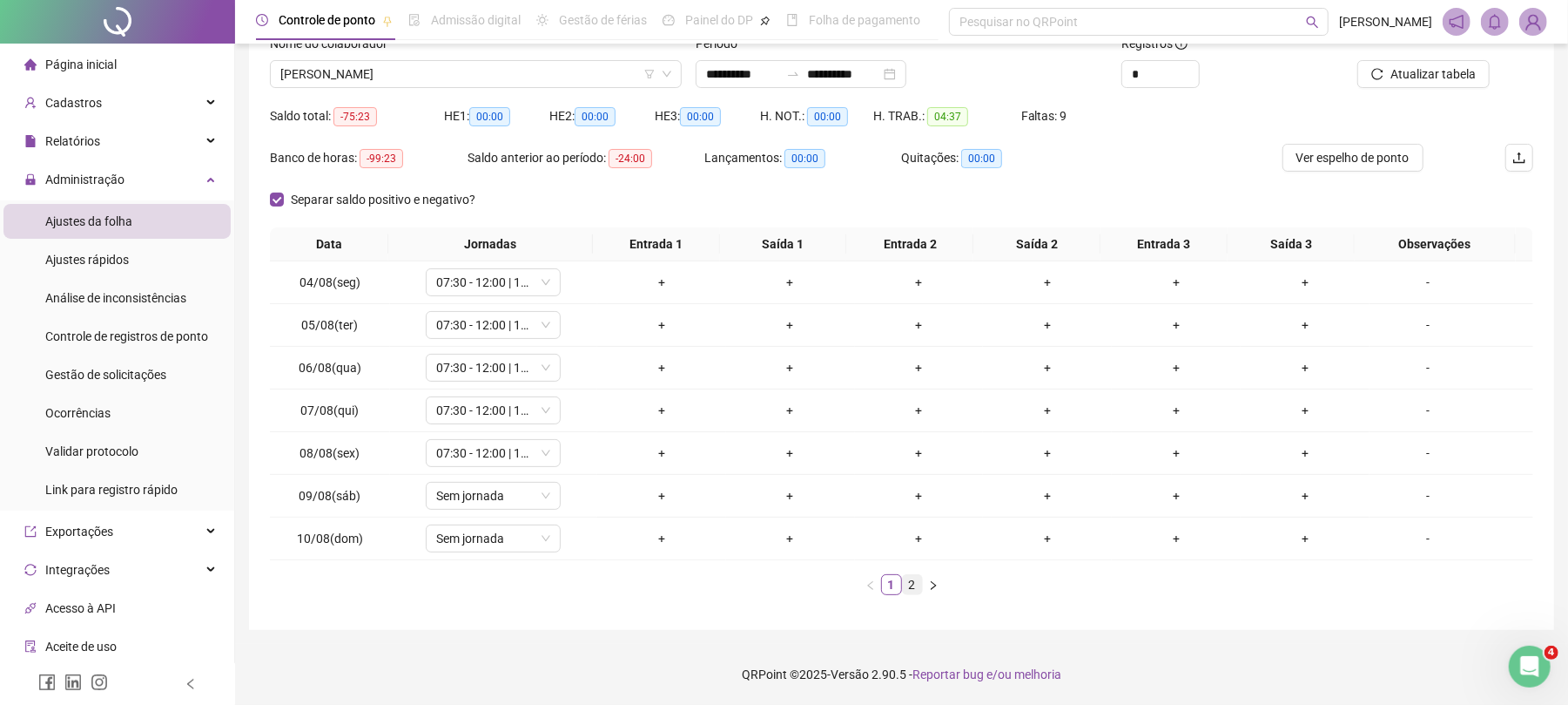
click at [910, 589] on link "2" at bounding box center [913, 584] width 19 height 19
click at [1411, 68] on span "Atualizar tabela" at bounding box center [1433, 74] width 86 height 19
click at [1437, 70] on span "Atualizar tabela" at bounding box center [1433, 74] width 86 height 19
click at [896, 586] on link "1" at bounding box center [892, 584] width 19 height 19
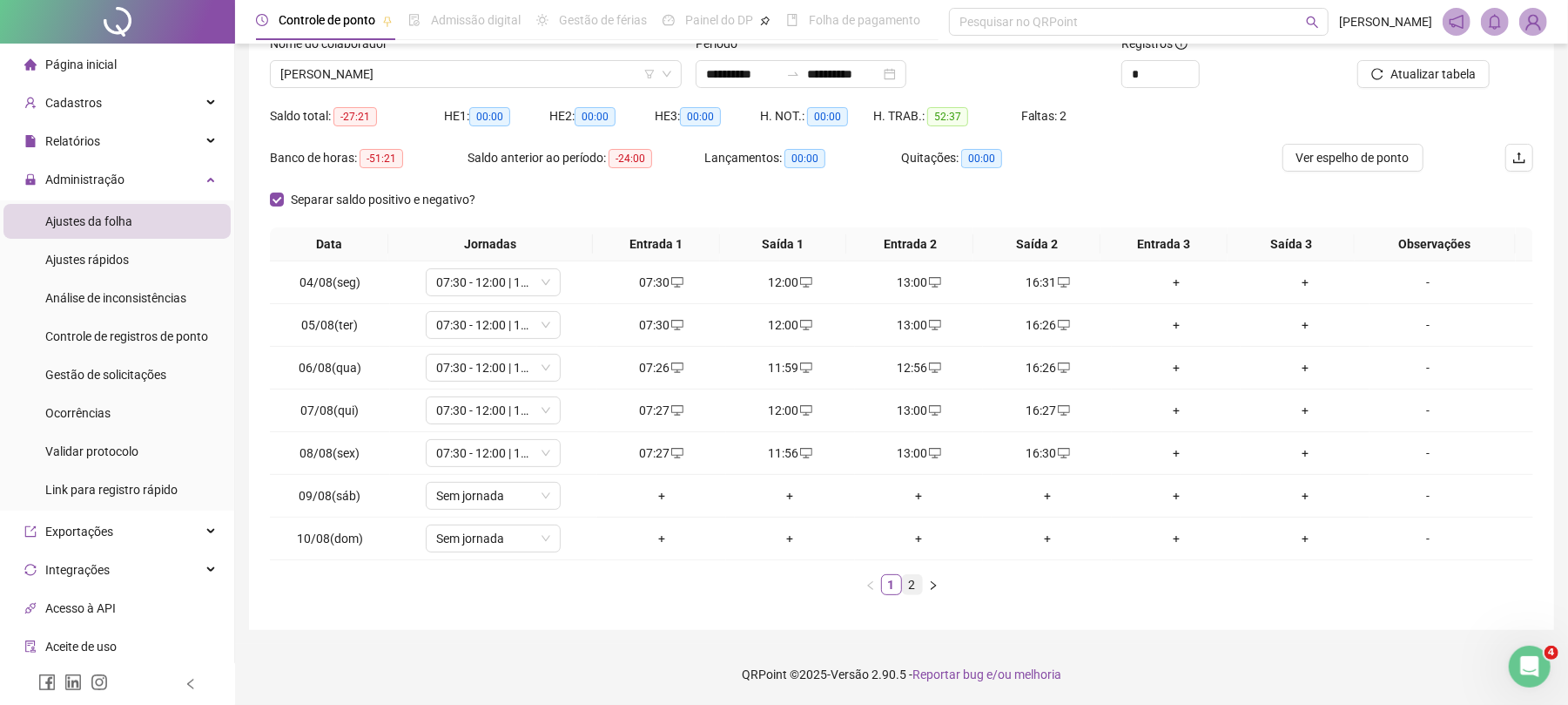
click at [920, 582] on link "2" at bounding box center [913, 584] width 19 height 19
click at [918, 322] on div "+" at bounding box center [920, 324] width 115 height 19
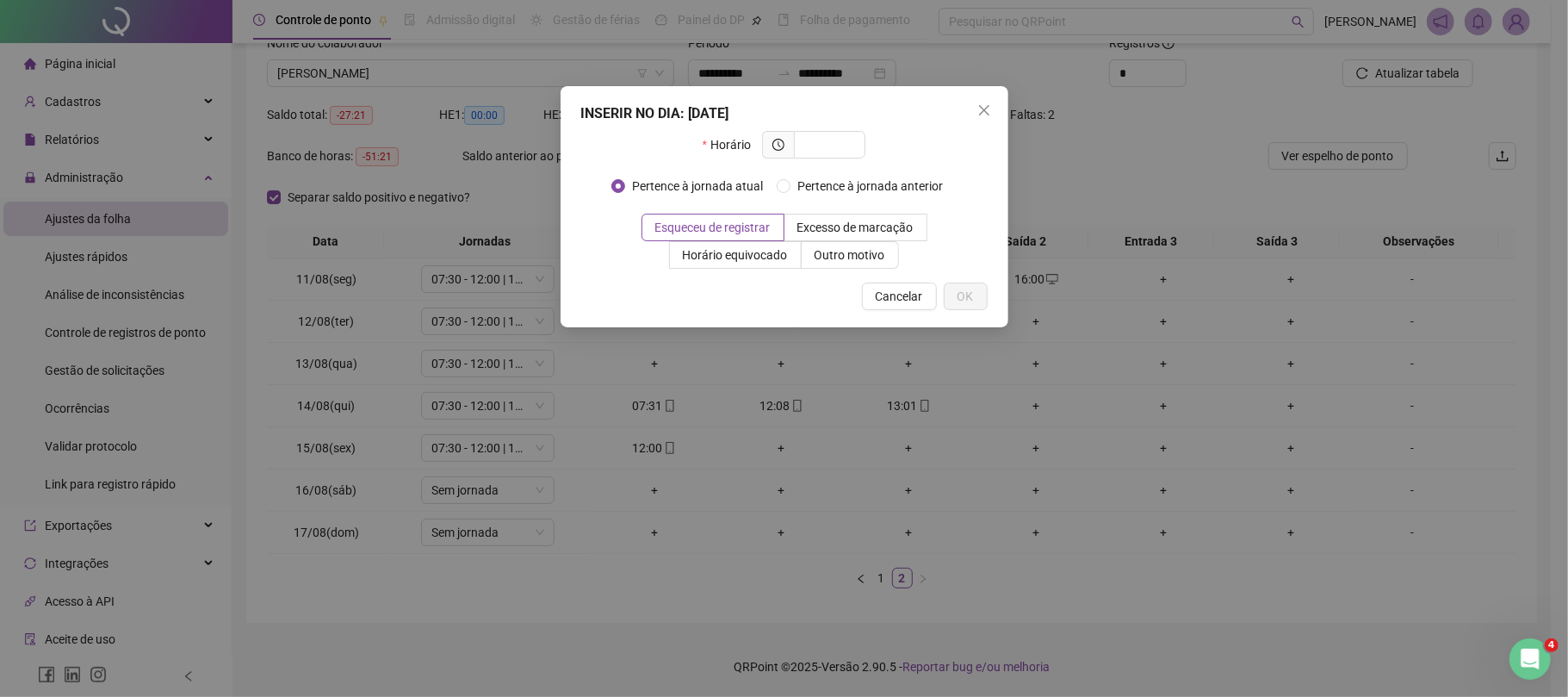
click at [752, 352] on div "INSERIR NO DIA : [DATE] Horário Pertence à jornada atual Pertence à jornada ant…" at bounding box center [784, 348] width 1568 height 697
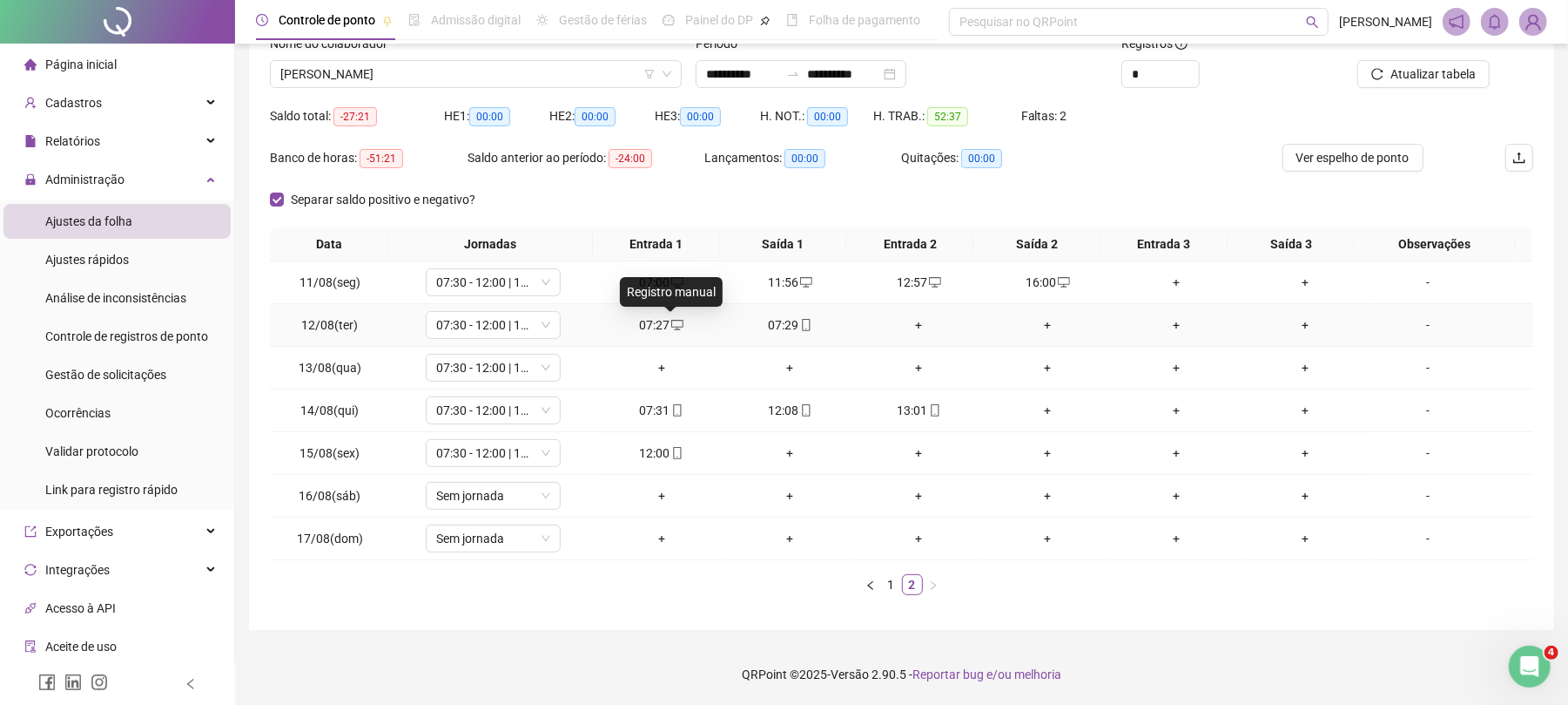
click at [672, 325] on icon "desktop" at bounding box center [677, 324] width 12 height 10
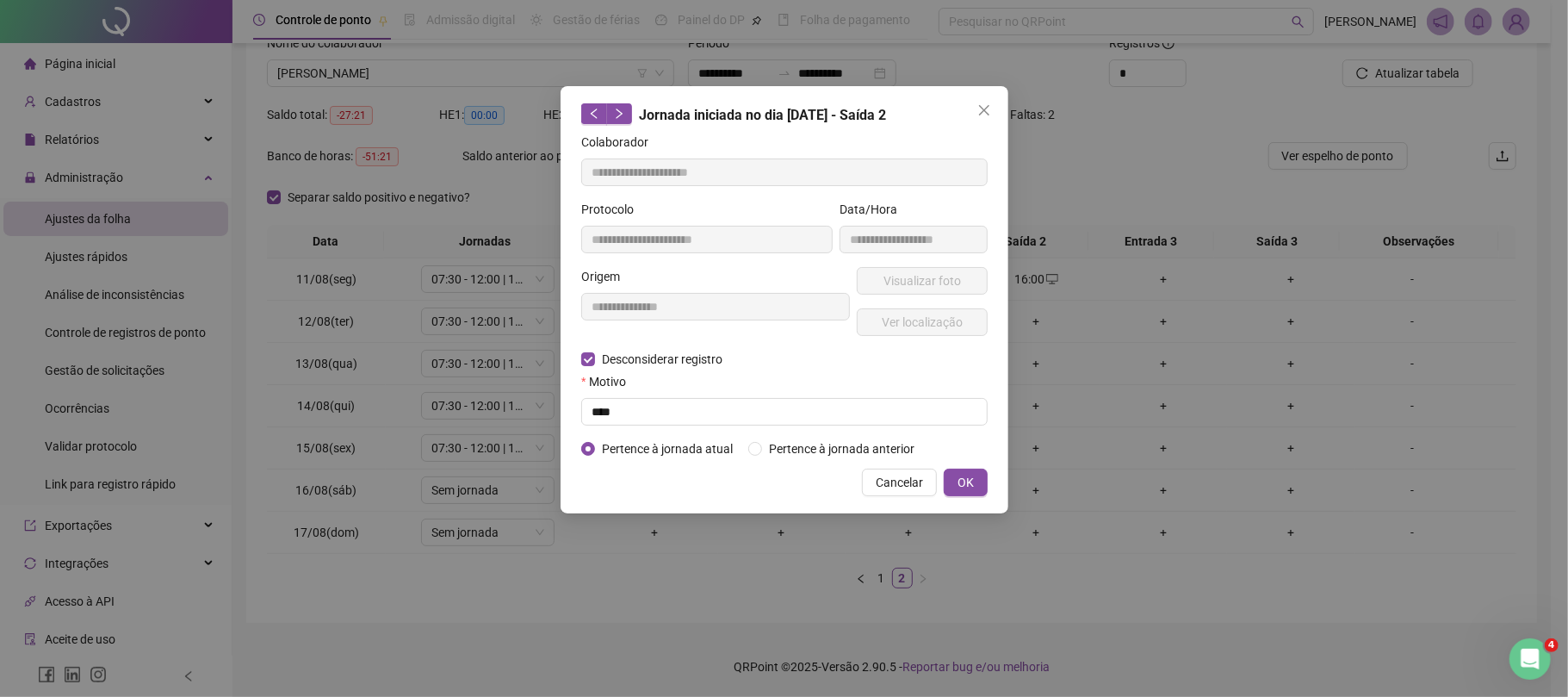
type input "**********"
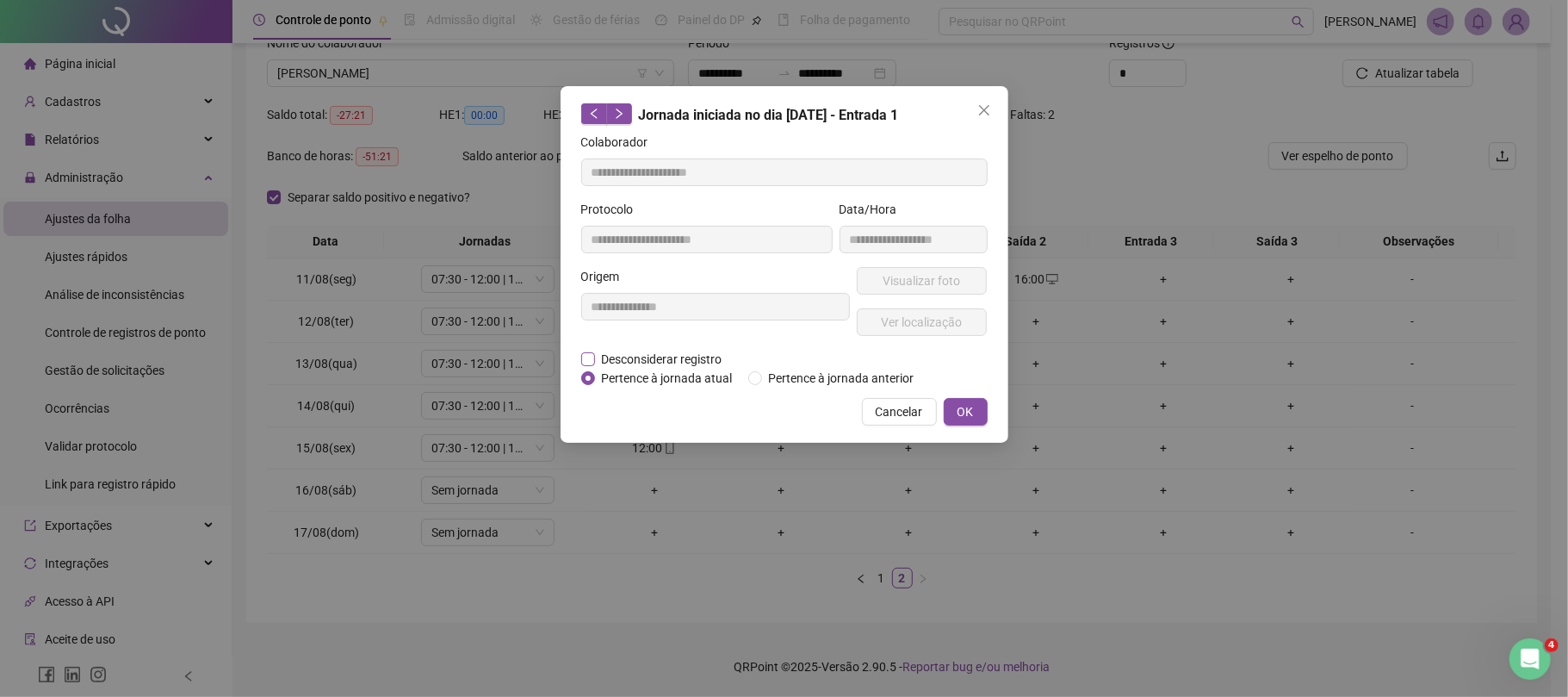
click at [672, 350] on span "Desconsiderar registro" at bounding box center [662, 359] width 135 height 19
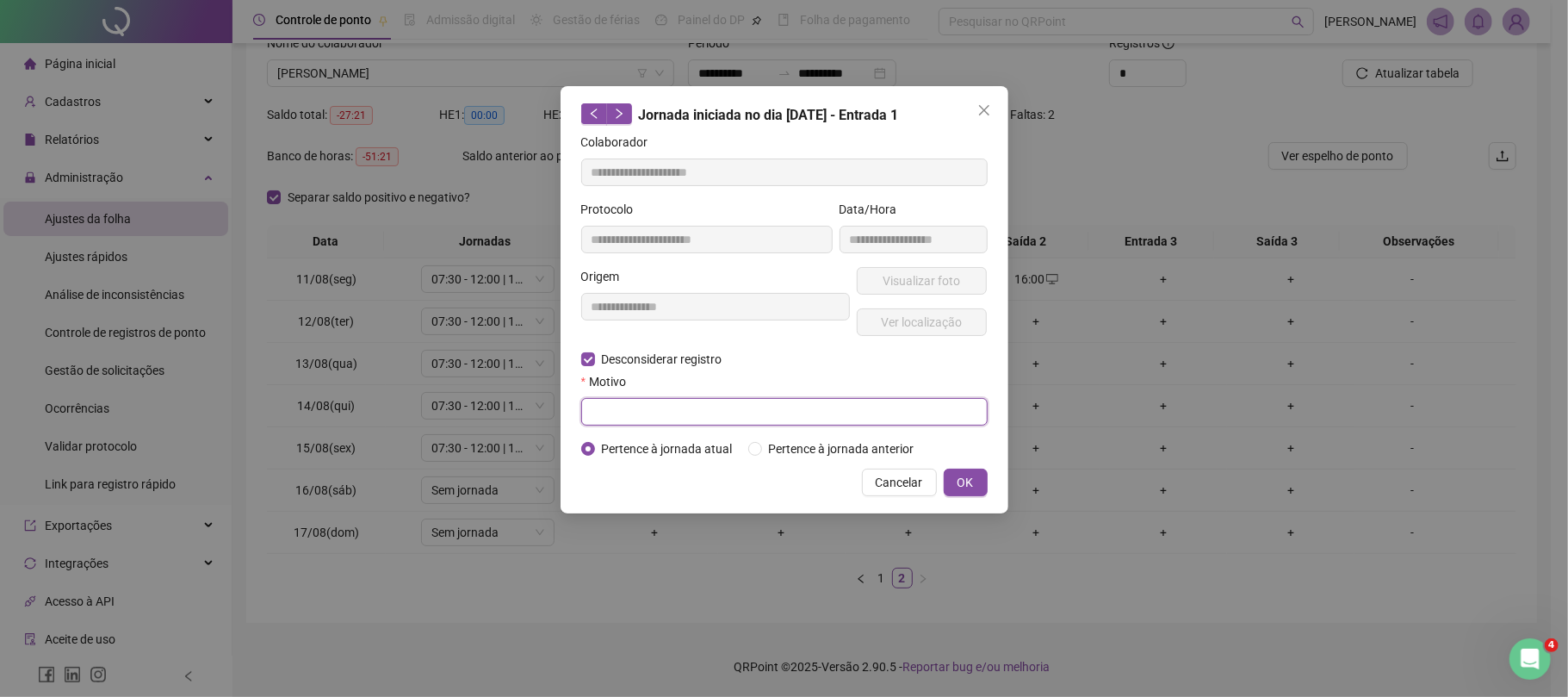
click at [679, 418] on input "text" at bounding box center [784, 411] width 406 height 27
type input "****"
click at [968, 486] on span "OK" at bounding box center [965, 483] width 16 height 19
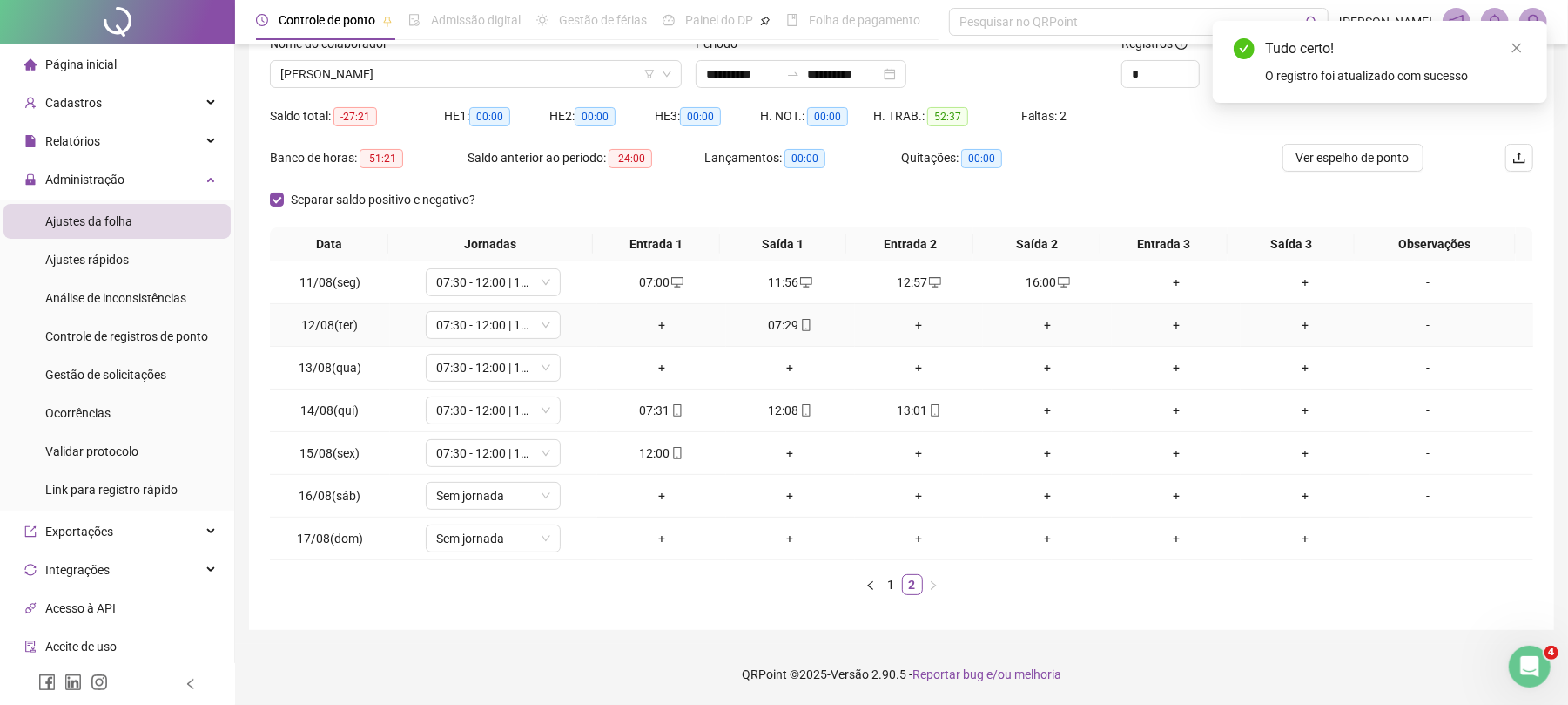
click at [885, 325] on div "+" at bounding box center [920, 324] width 115 height 19
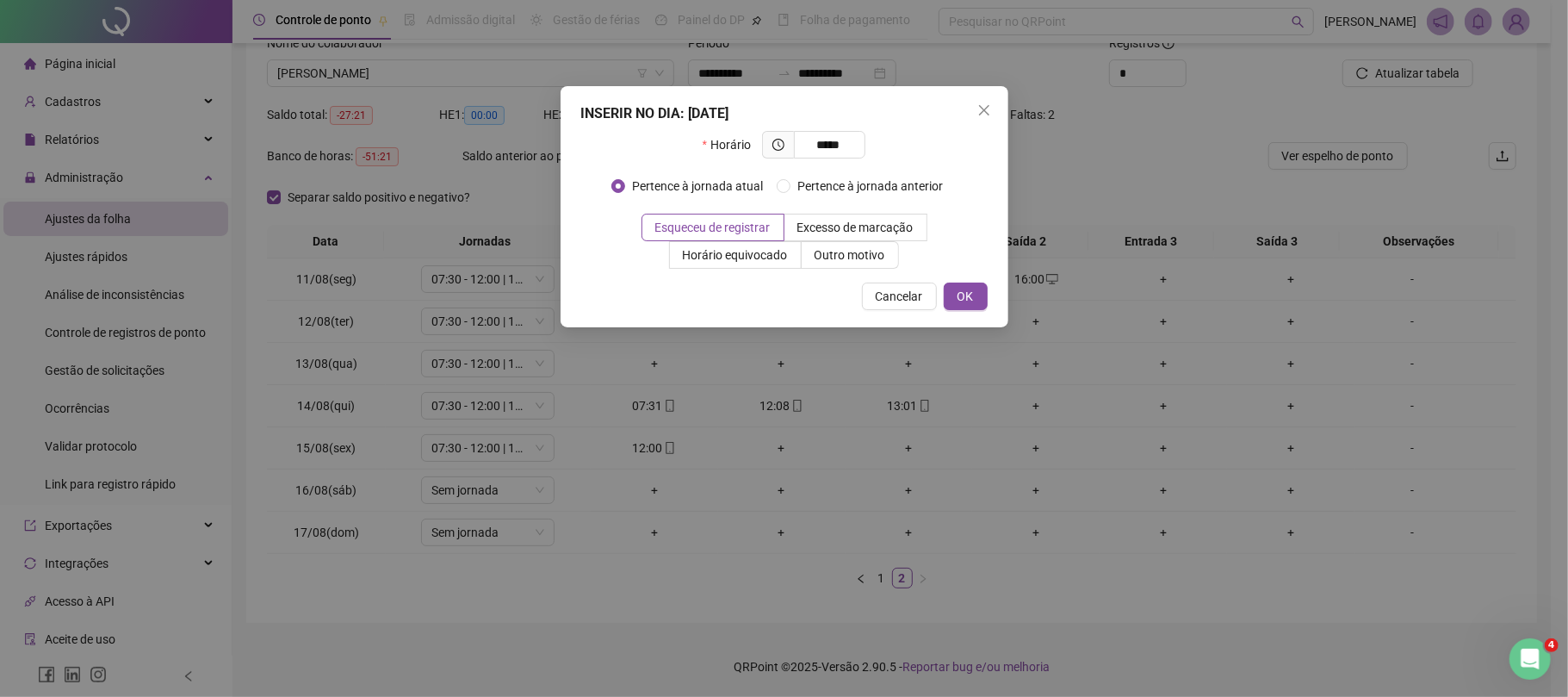
type input "*****"
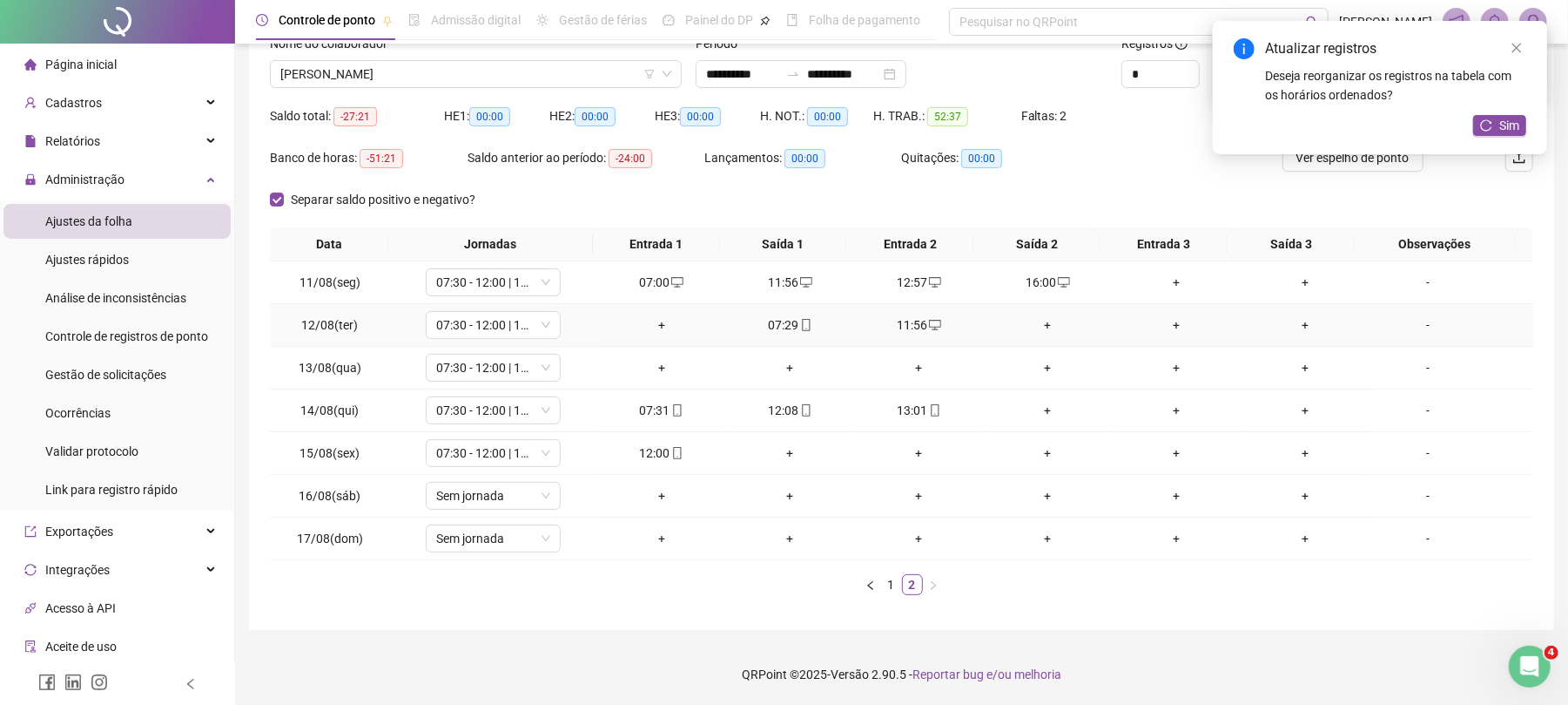
click at [1031, 321] on div "+" at bounding box center [1047, 324] width 115 height 19
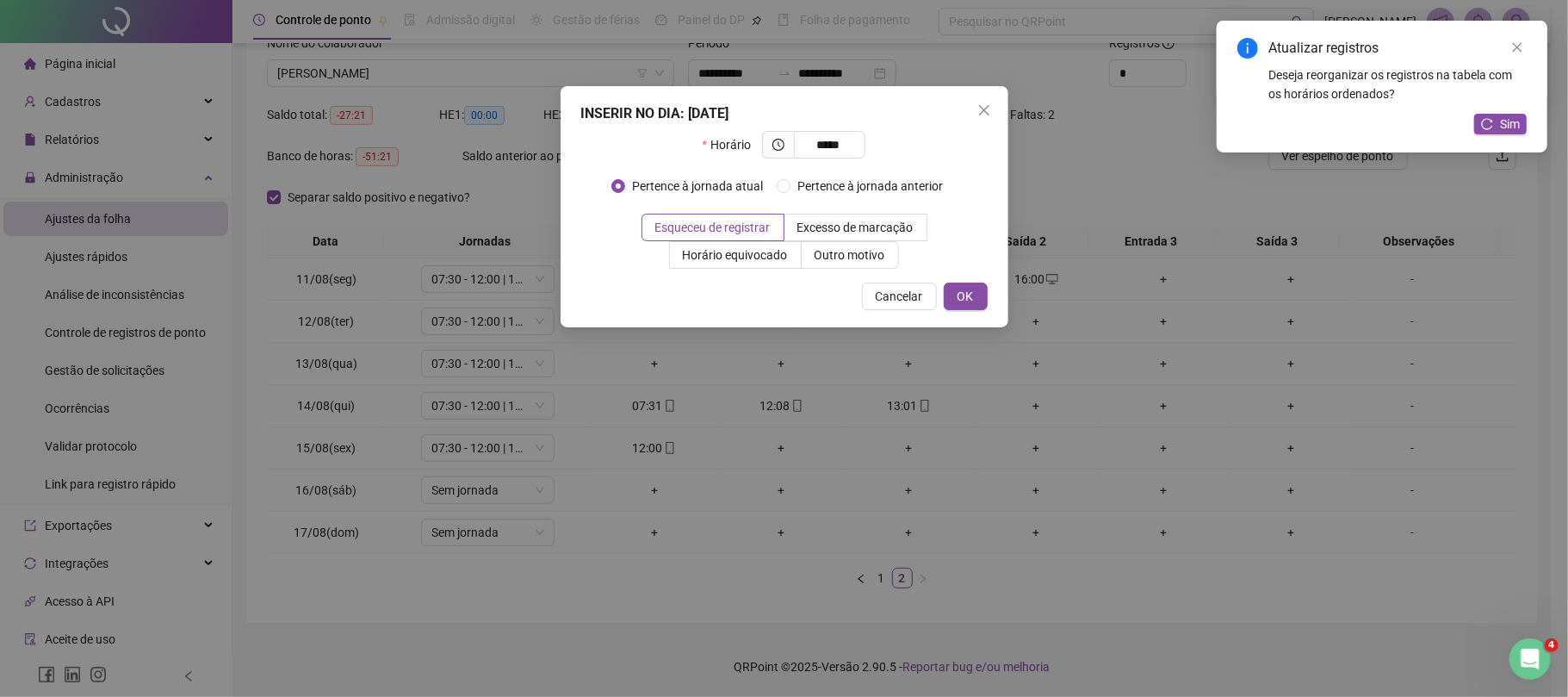
type input "*****"
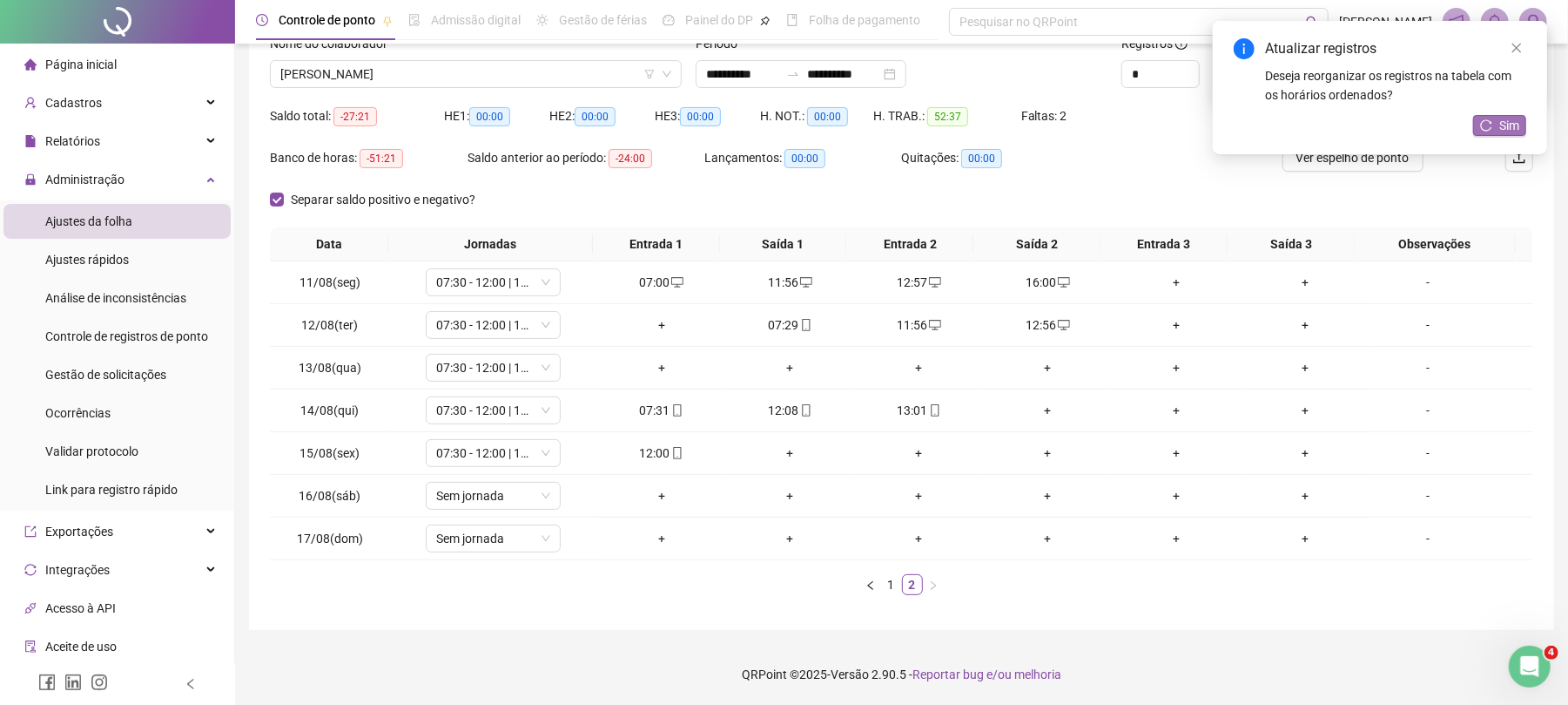
click at [1516, 127] on span "Sim" at bounding box center [1509, 126] width 20 height 19
click at [1033, 322] on div "+" at bounding box center [1047, 324] width 115 height 19
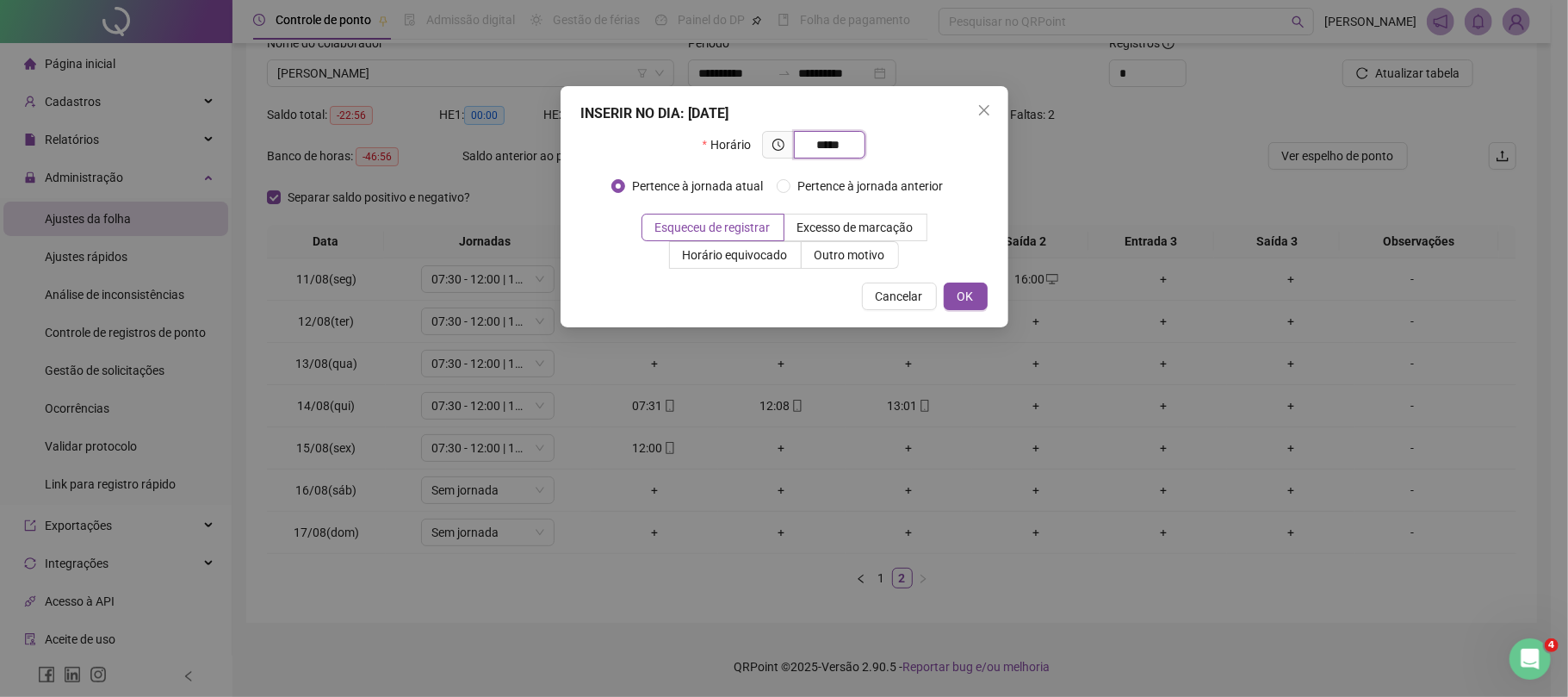
type input "*****"
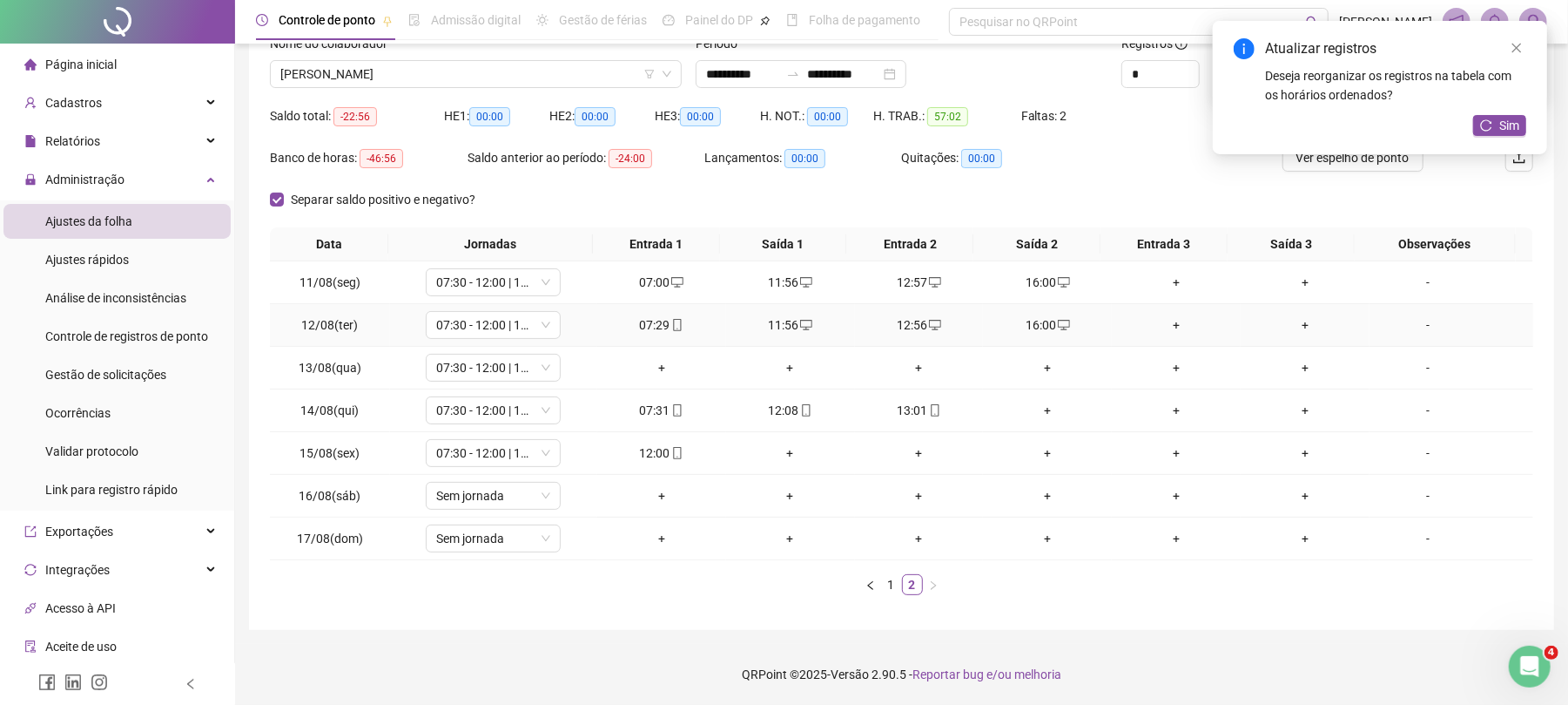
click at [1038, 321] on div "16:00" at bounding box center [1047, 324] width 115 height 19
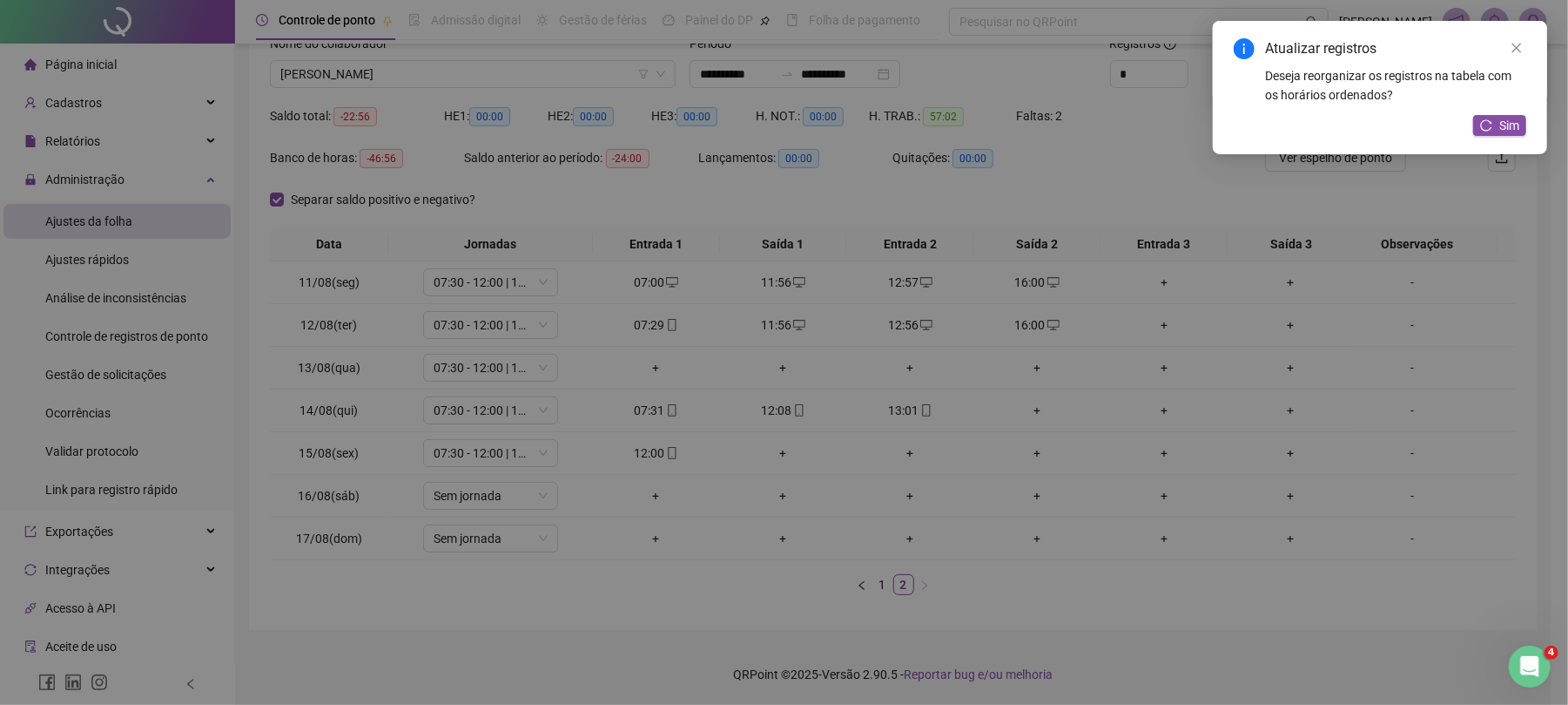
type input "**********"
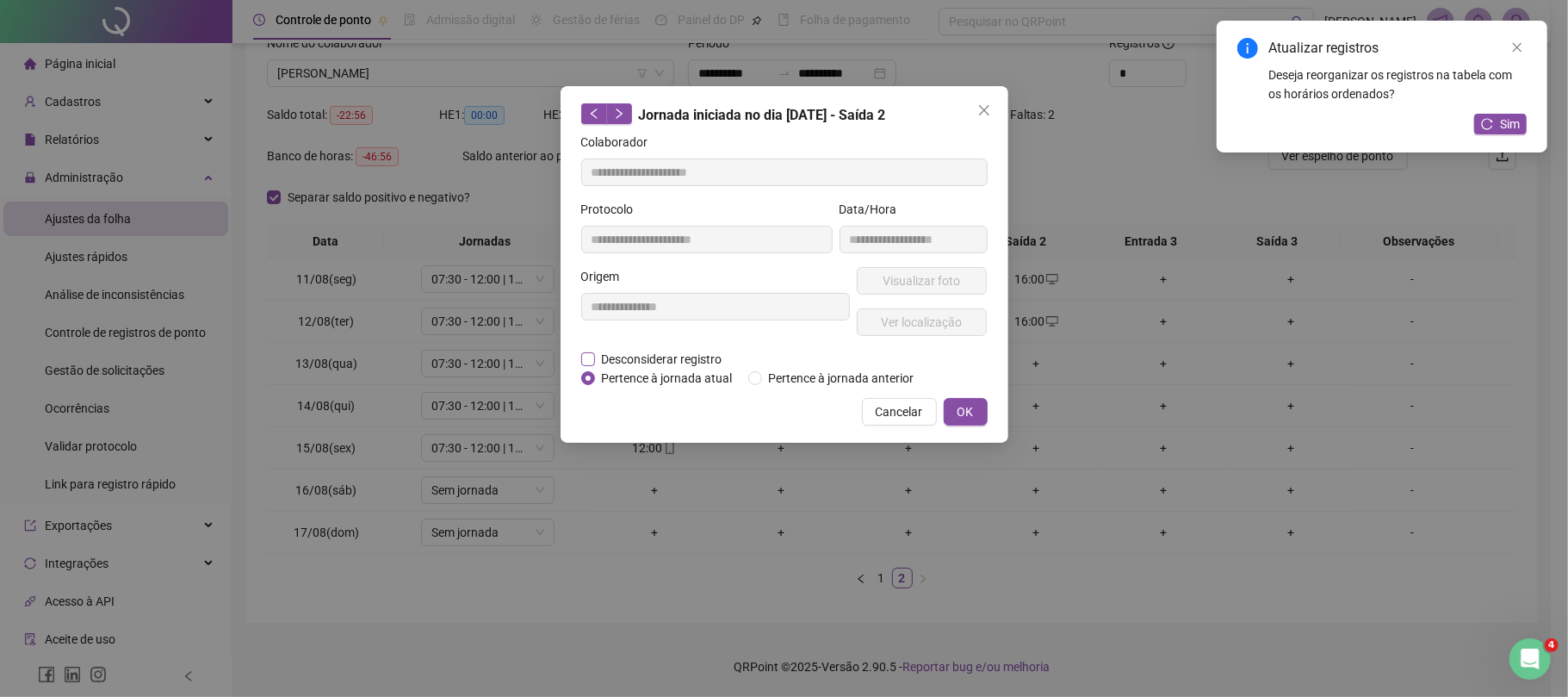
click at [666, 356] on span "Desconsiderar registro" at bounding box center [662, 359] width 135 height 19
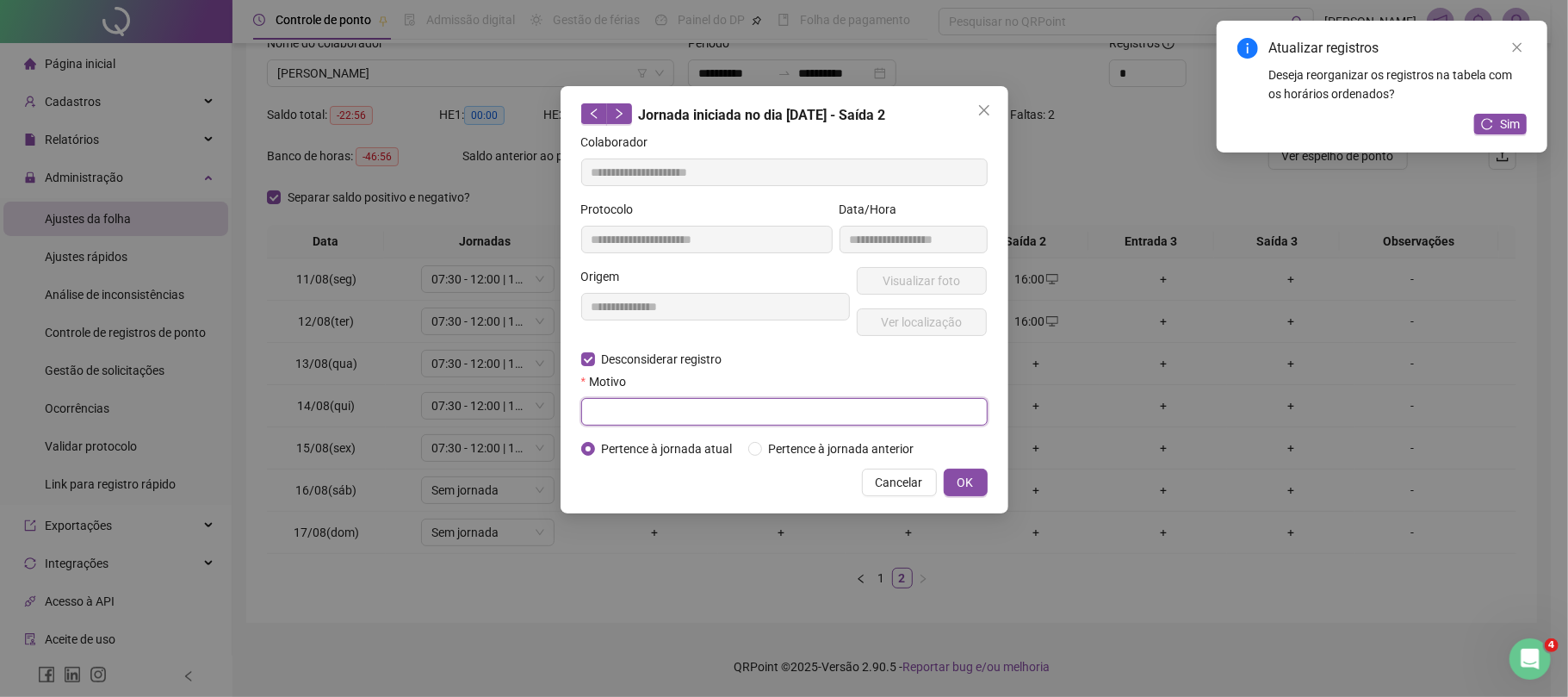
click at [700, 414] on input "text" at bounding box center [784, 411] width 406 height 27
type input "****"
click at [966, 474] on span "OK" at bounding box center [965, 483] width 16 height 19
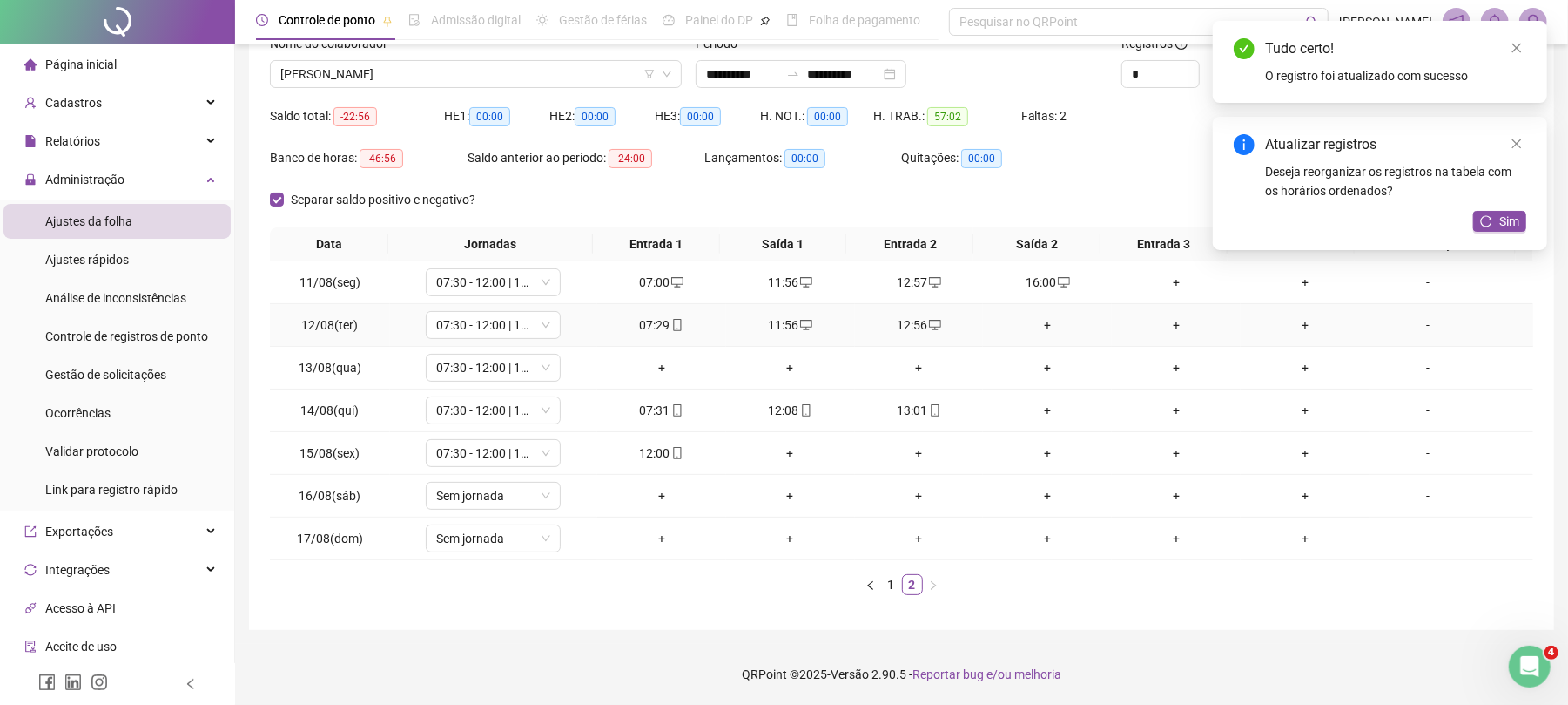
click at [1039, 315] on div "+" at bounding box center [1047, 324] width 115 height 19
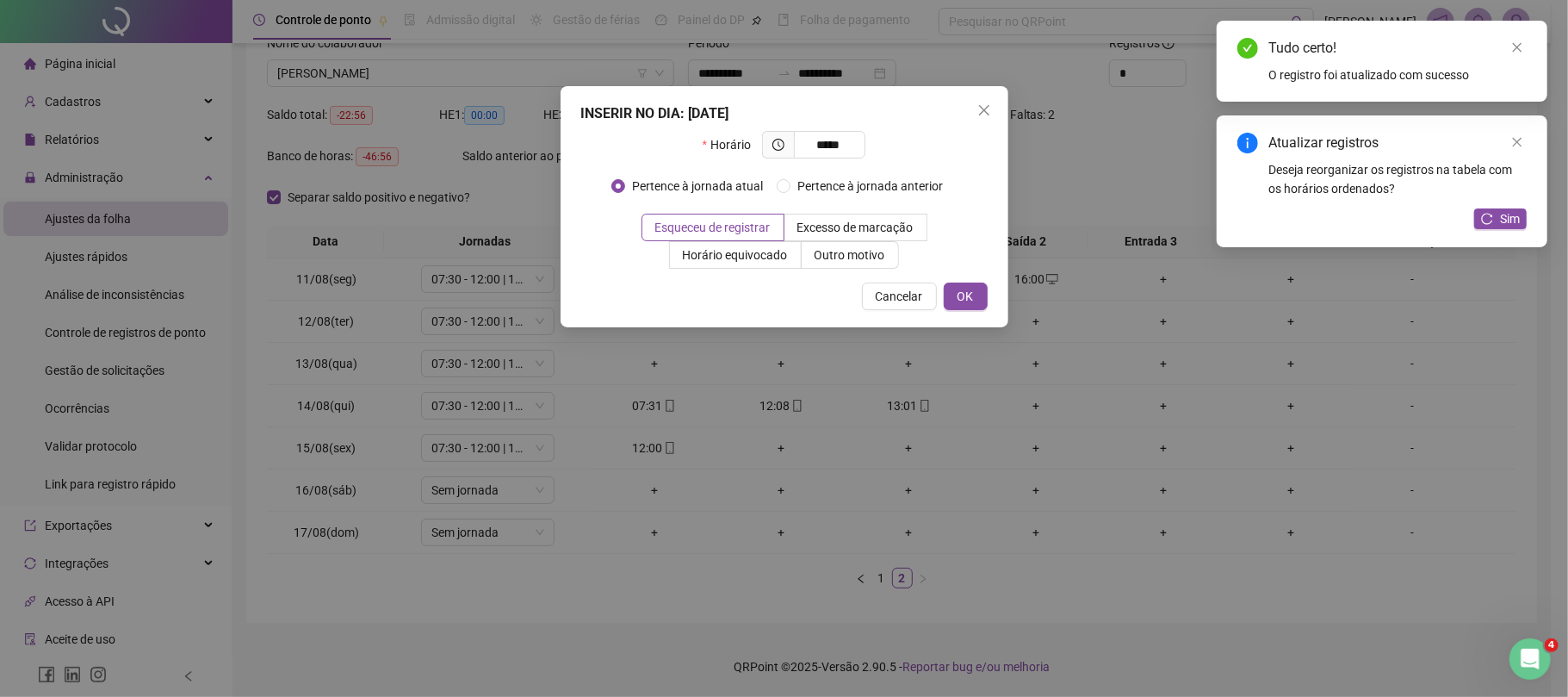
type input "*****"
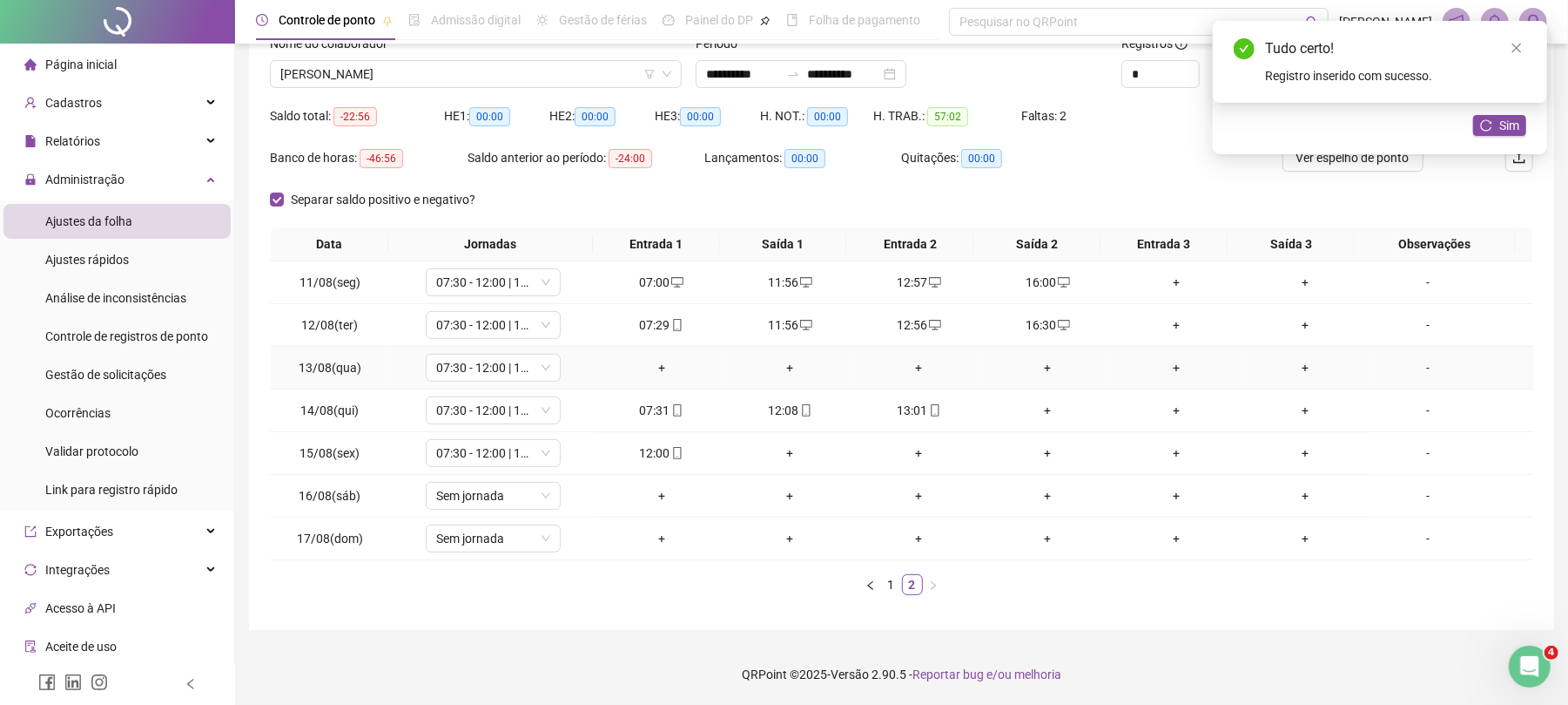
click at [653, 367] on div "+" at bounding box center [661, 367] width 115 height 19
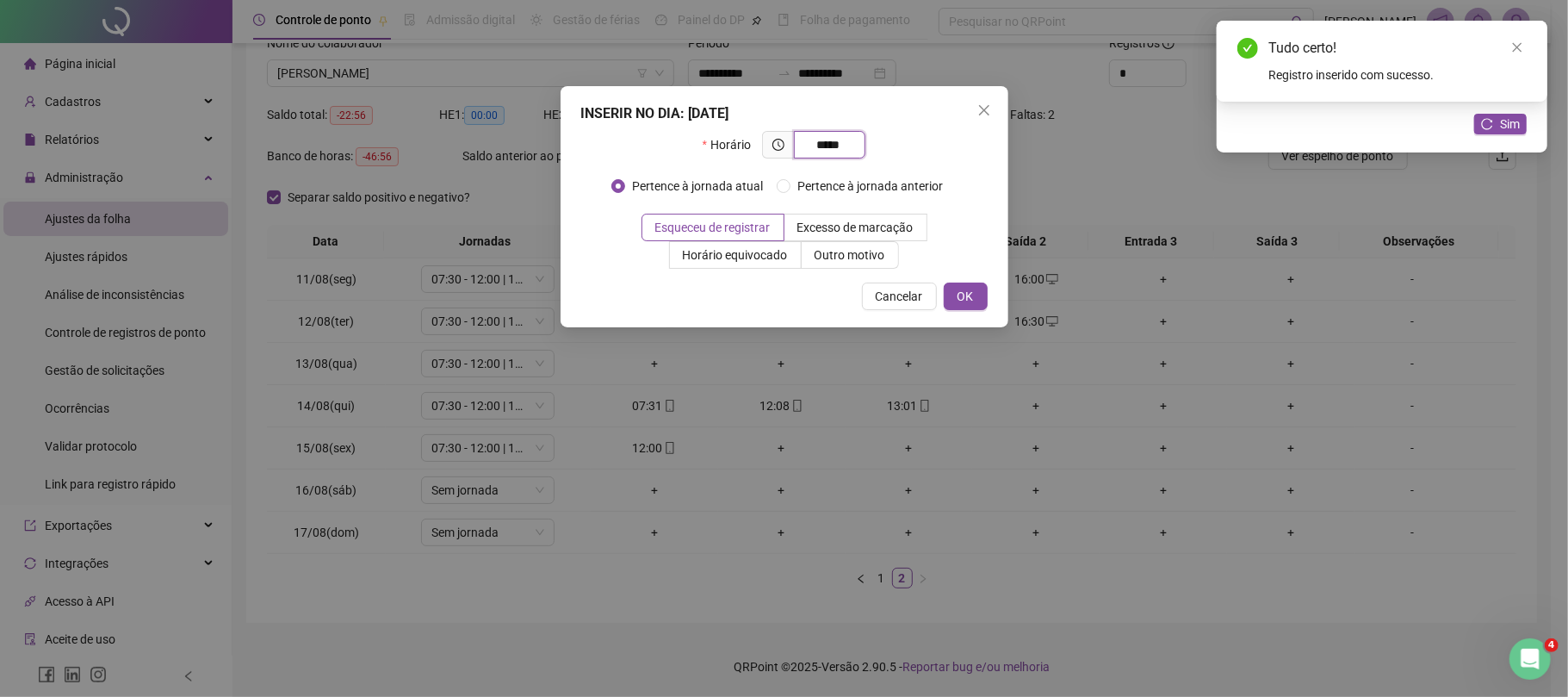
type input "*****"
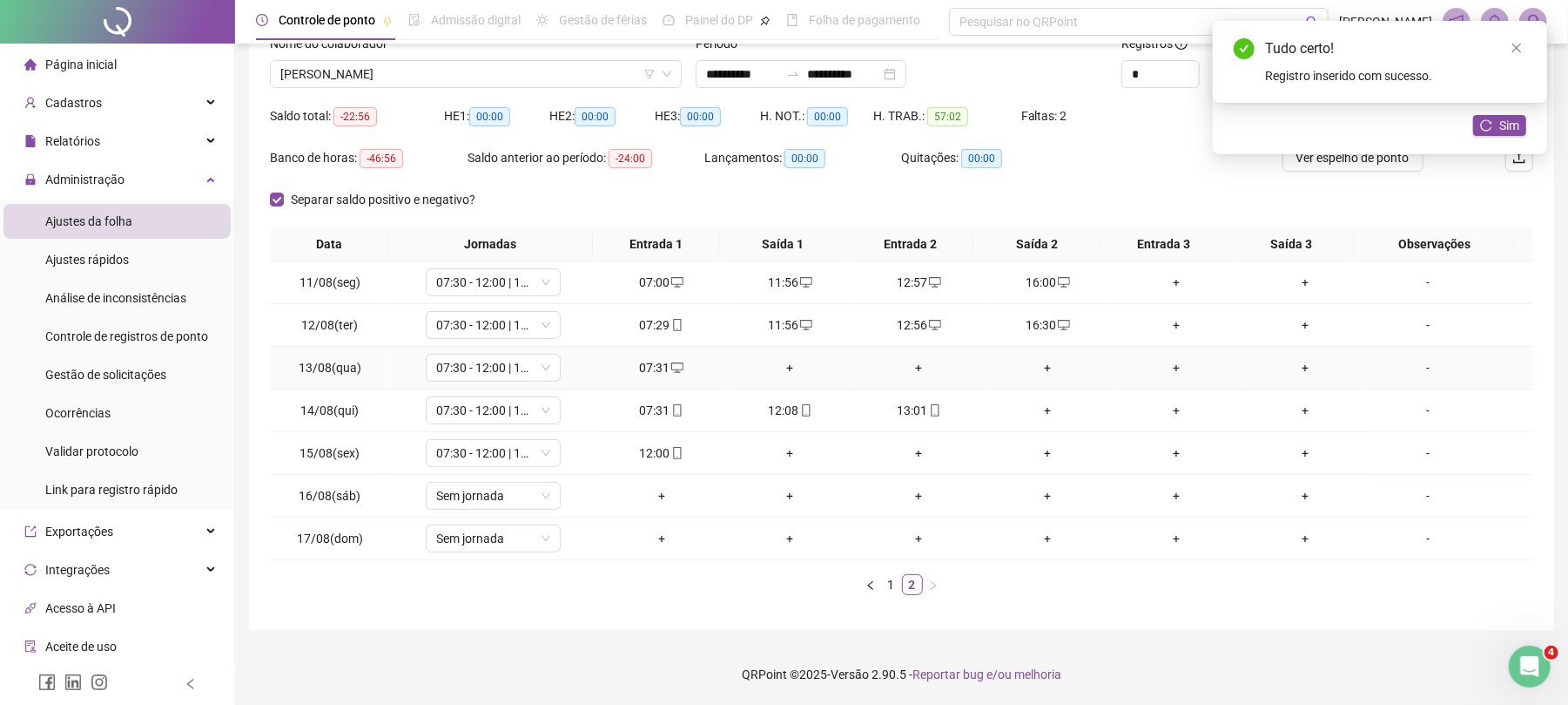
click at [784, 366] on div "+" at bounding box center [790, 367] width 115 height 19
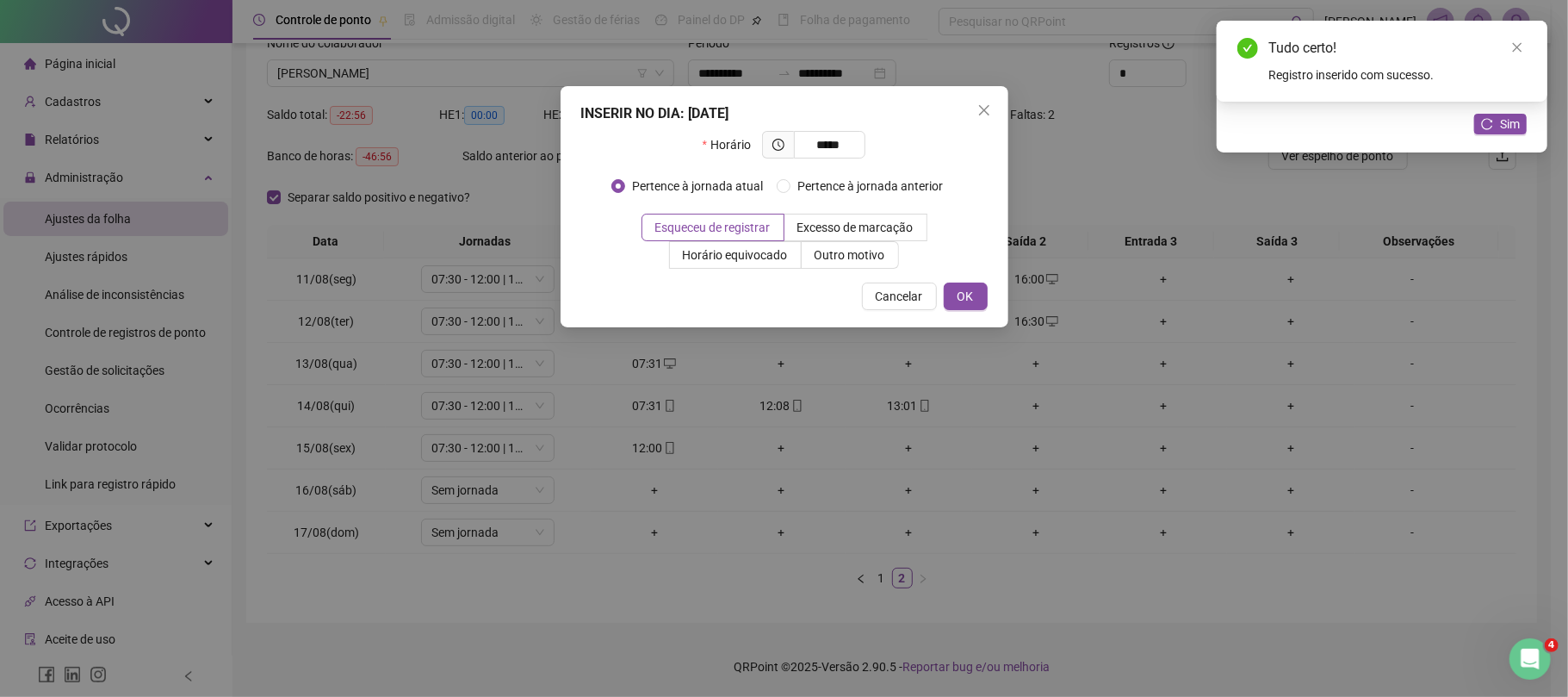
type input "*****"
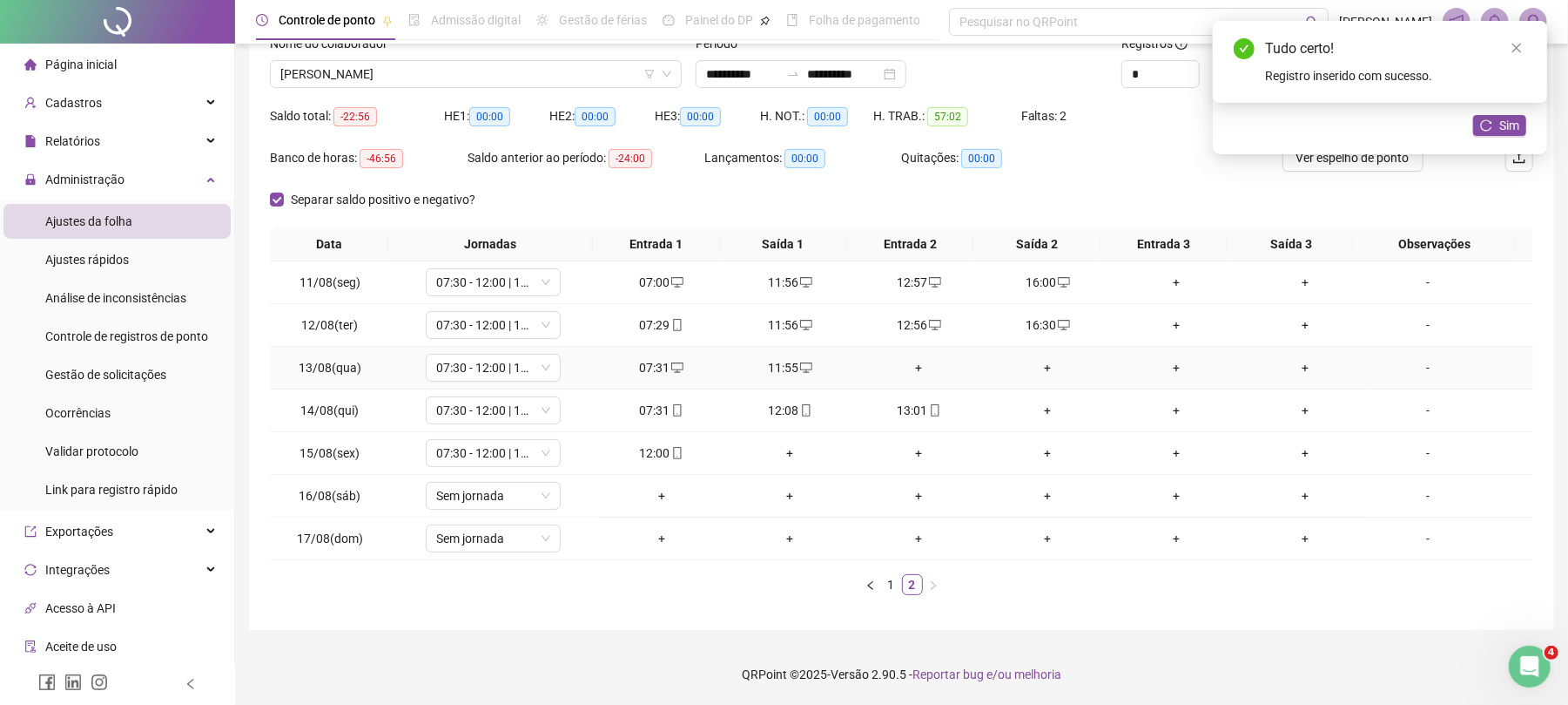
click at [930, 360] on div "+" at bounding box center [920, 367] width 115 height 19
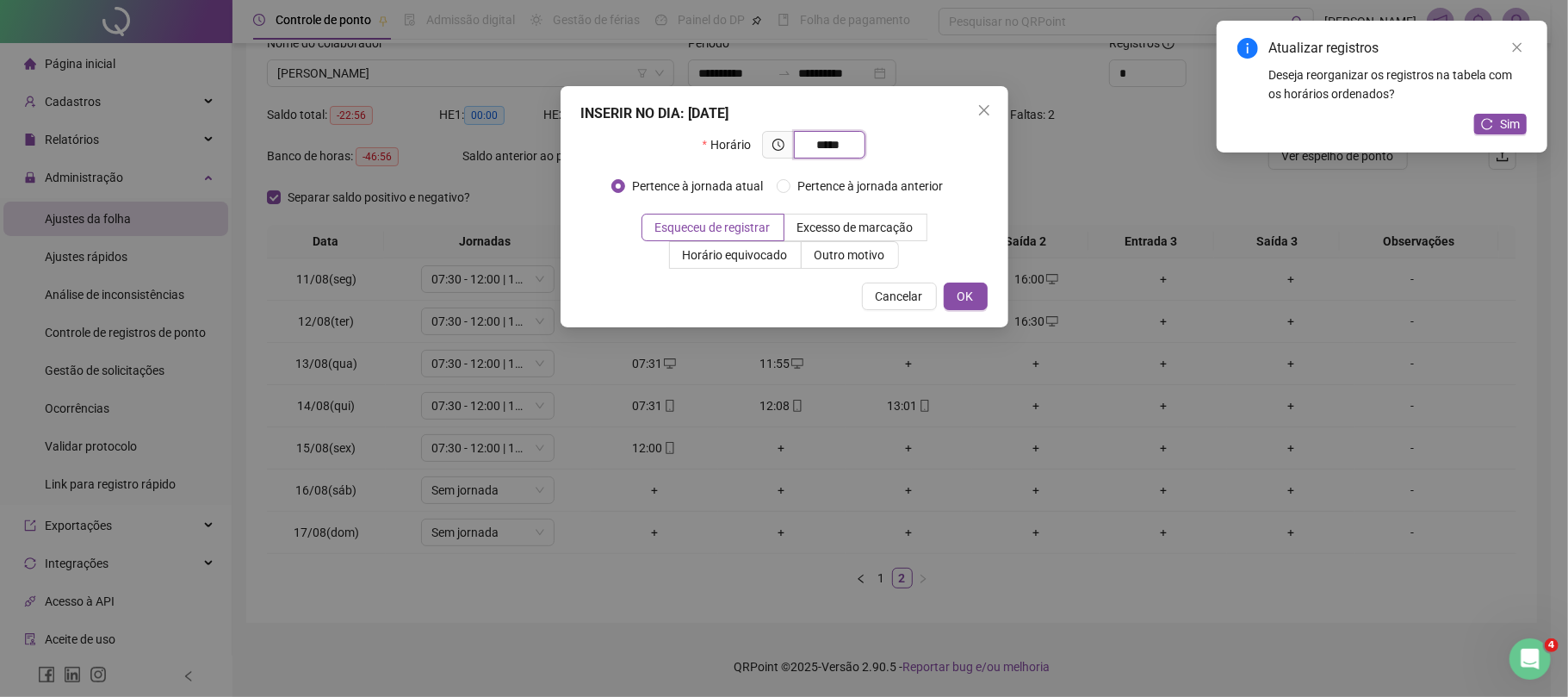
type input "*****"
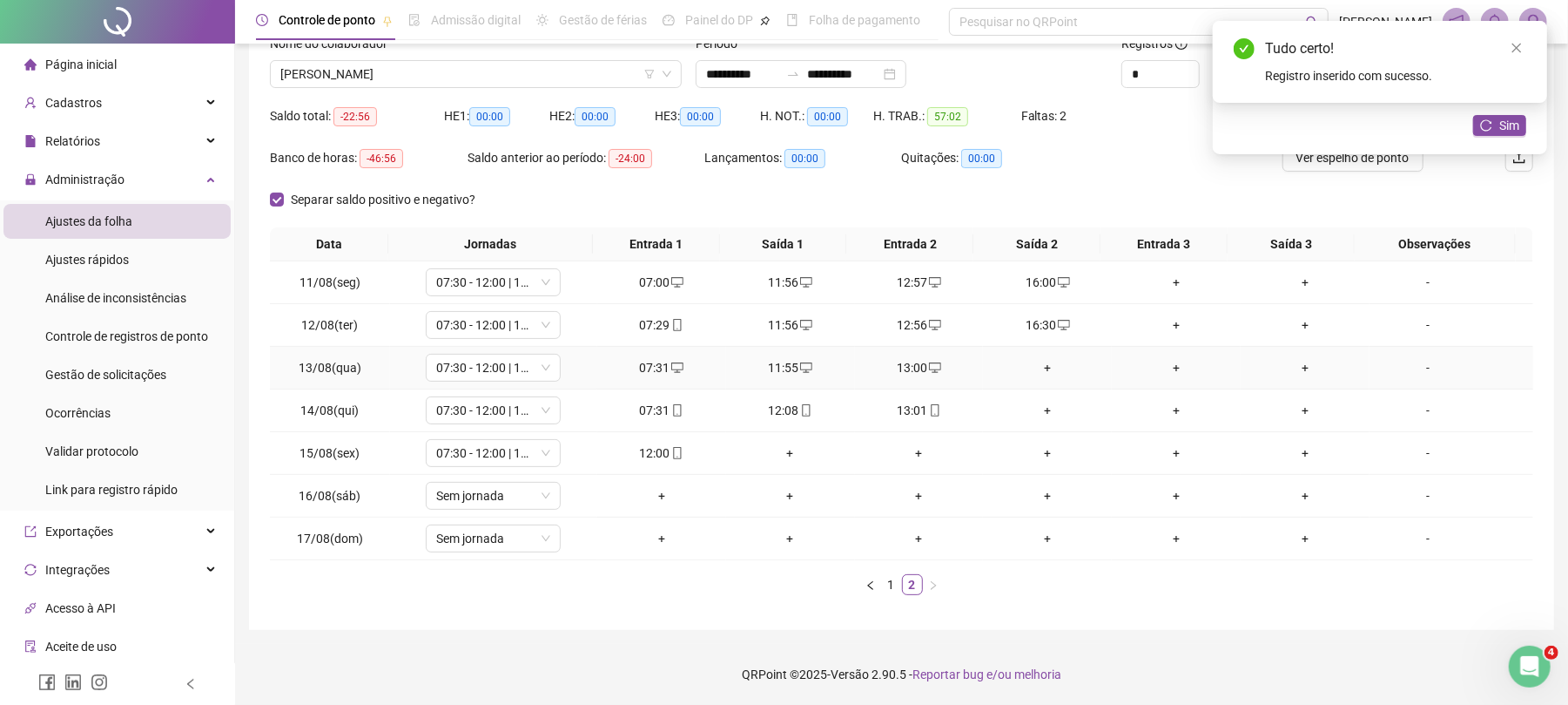
click at [1028, 359] on div "+" at bounding box center [1047, 367] width 115 height 19
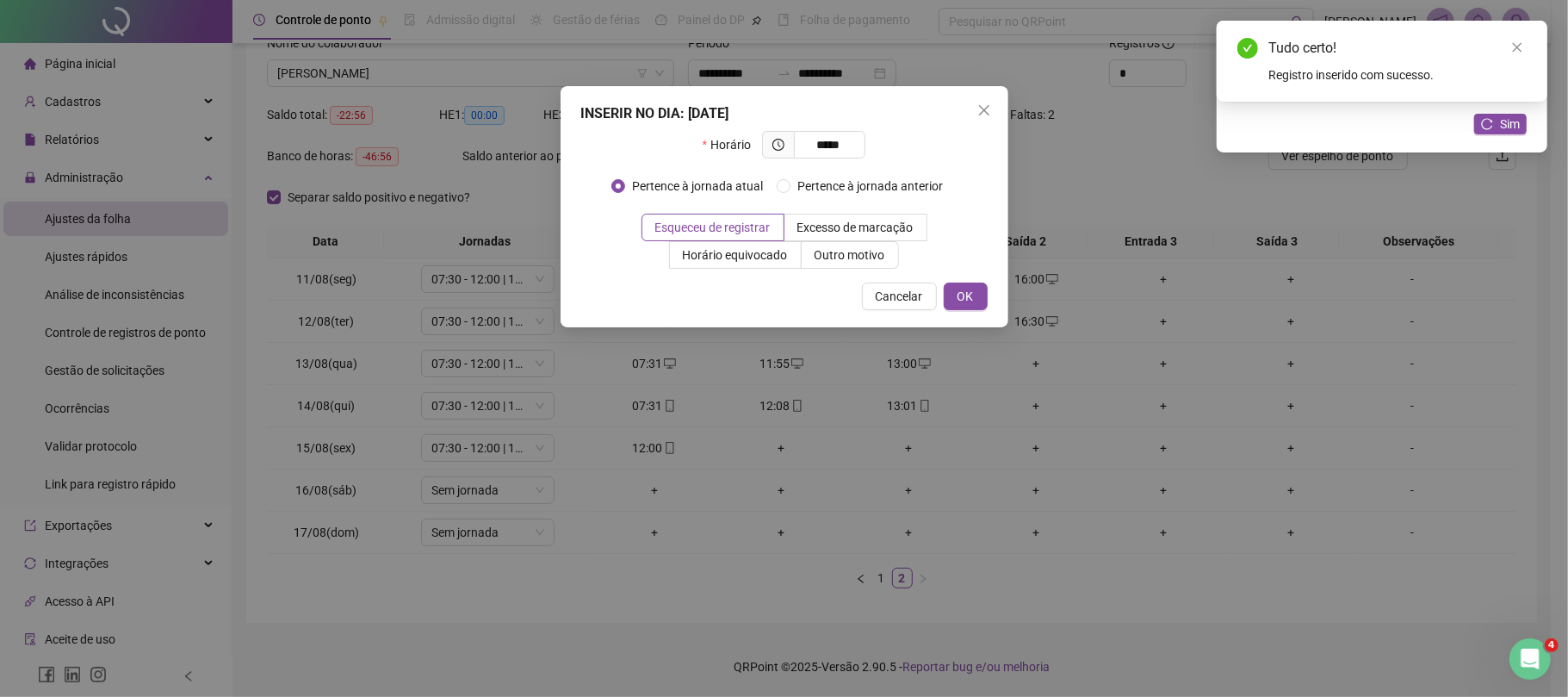
type input "*****"
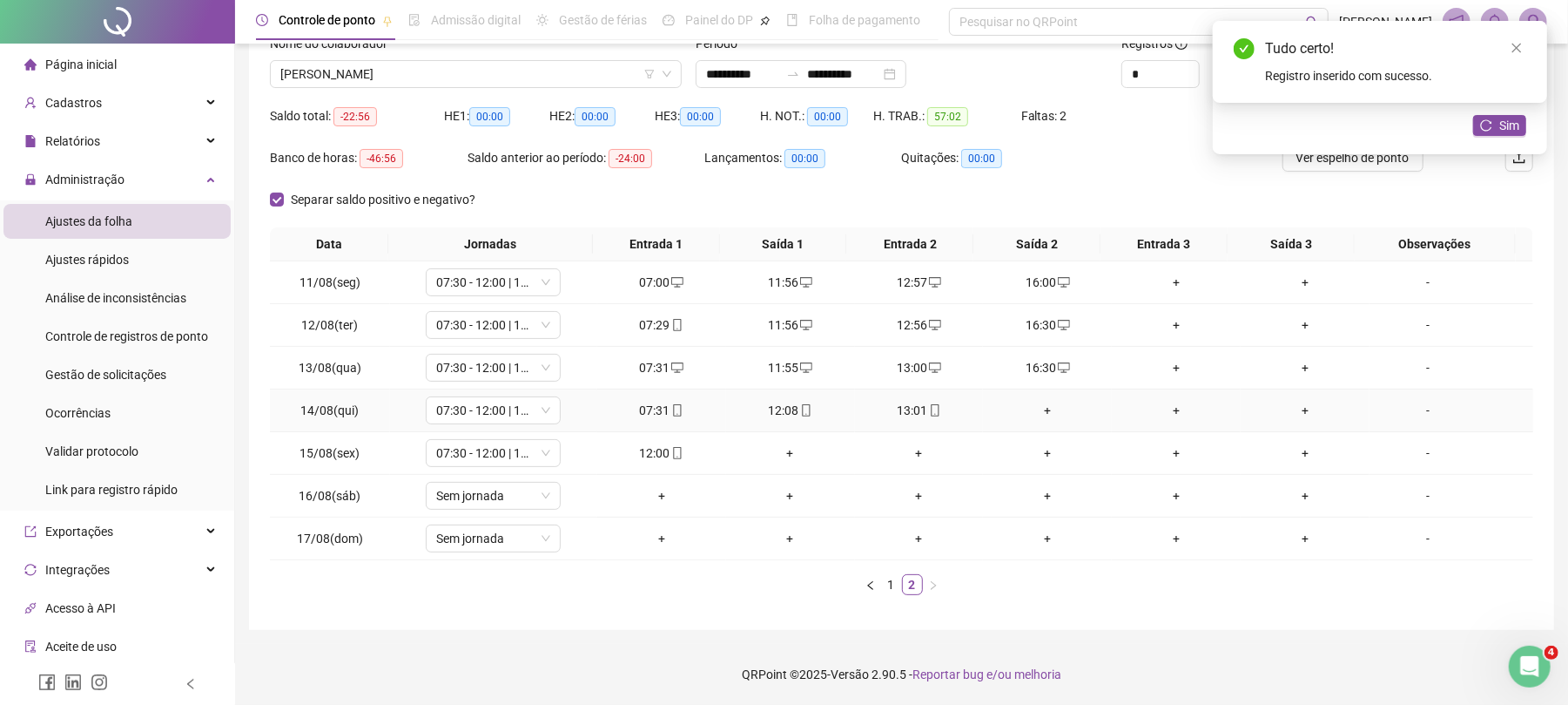
click at [1037, 404] on div "+" at bounding box center [1047, 410] width 115 height 19
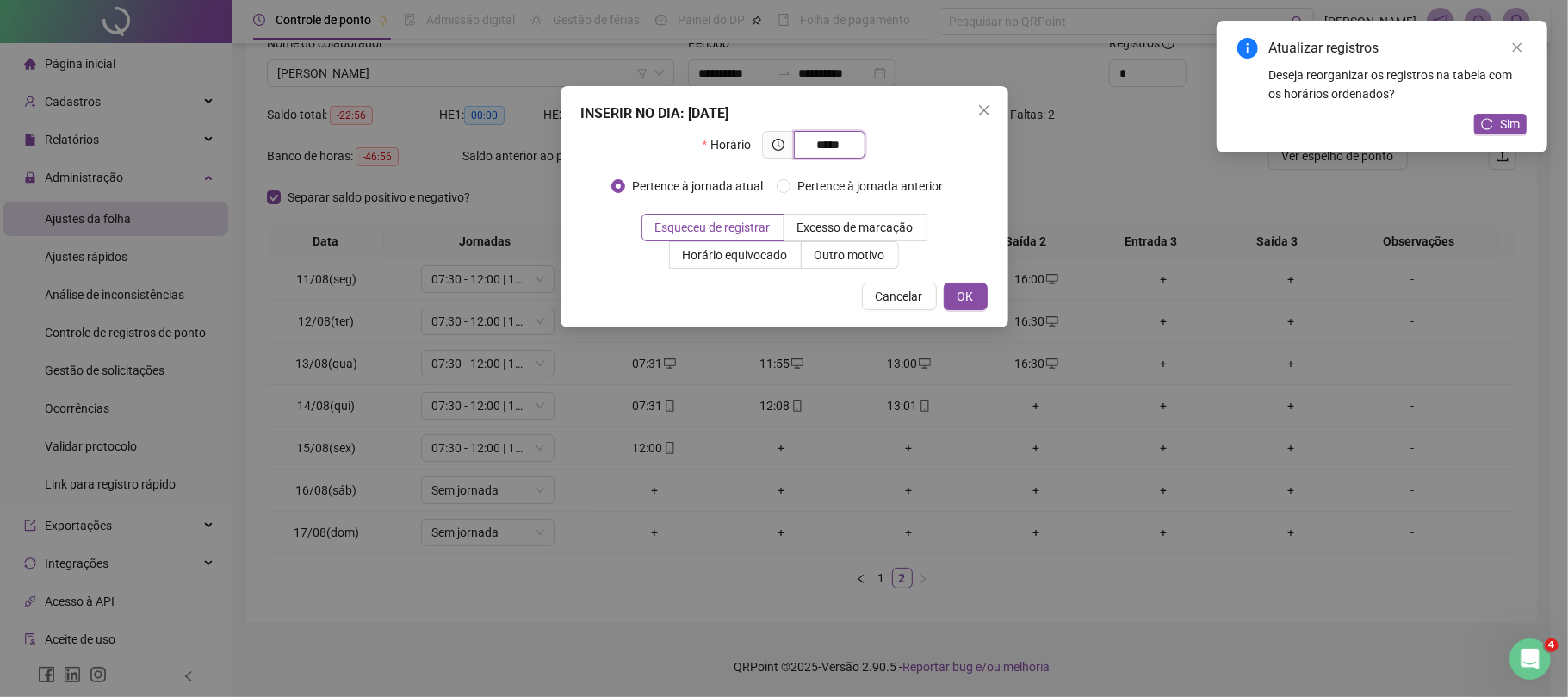
type input "*****"
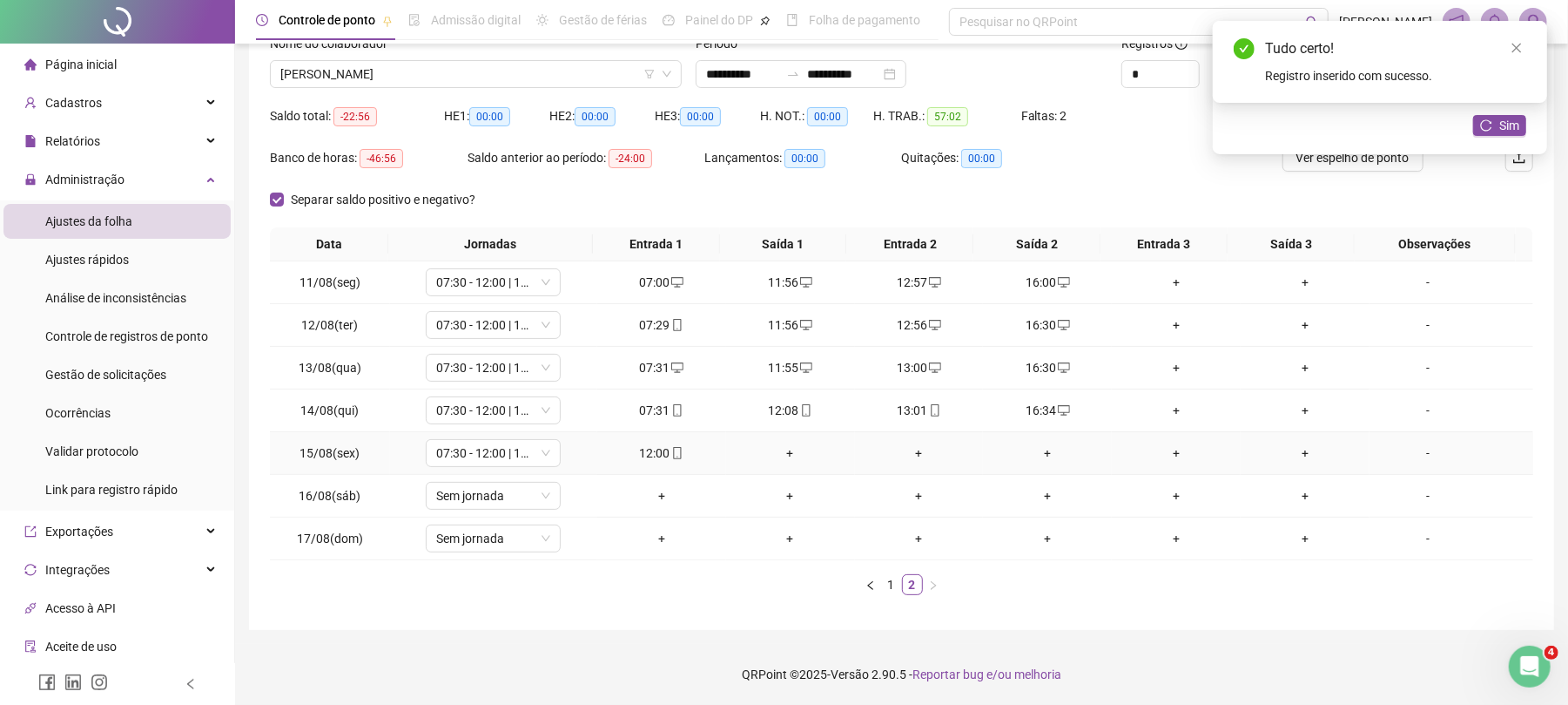
click at [792, 448] on div "+" at bounding box center [790, 453] width 115 height 19
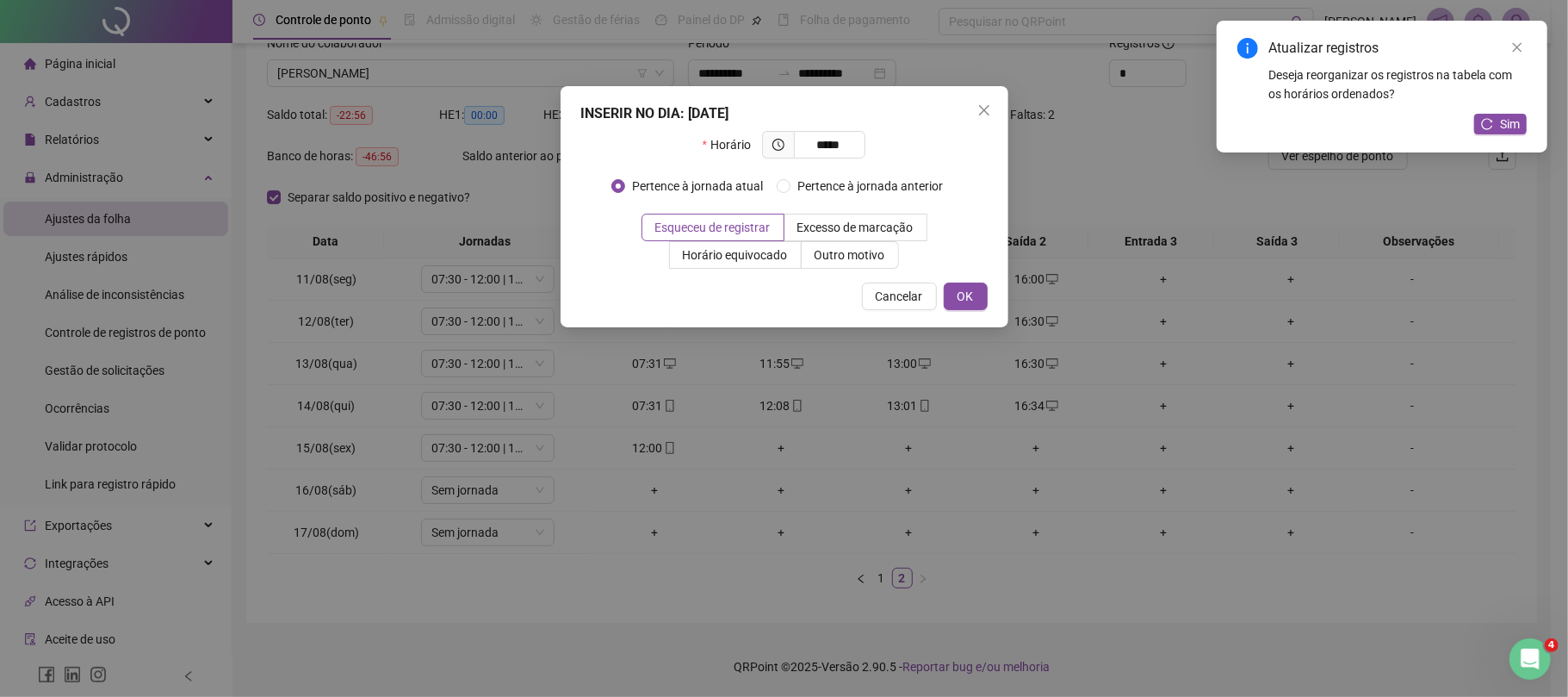
type input "*****"
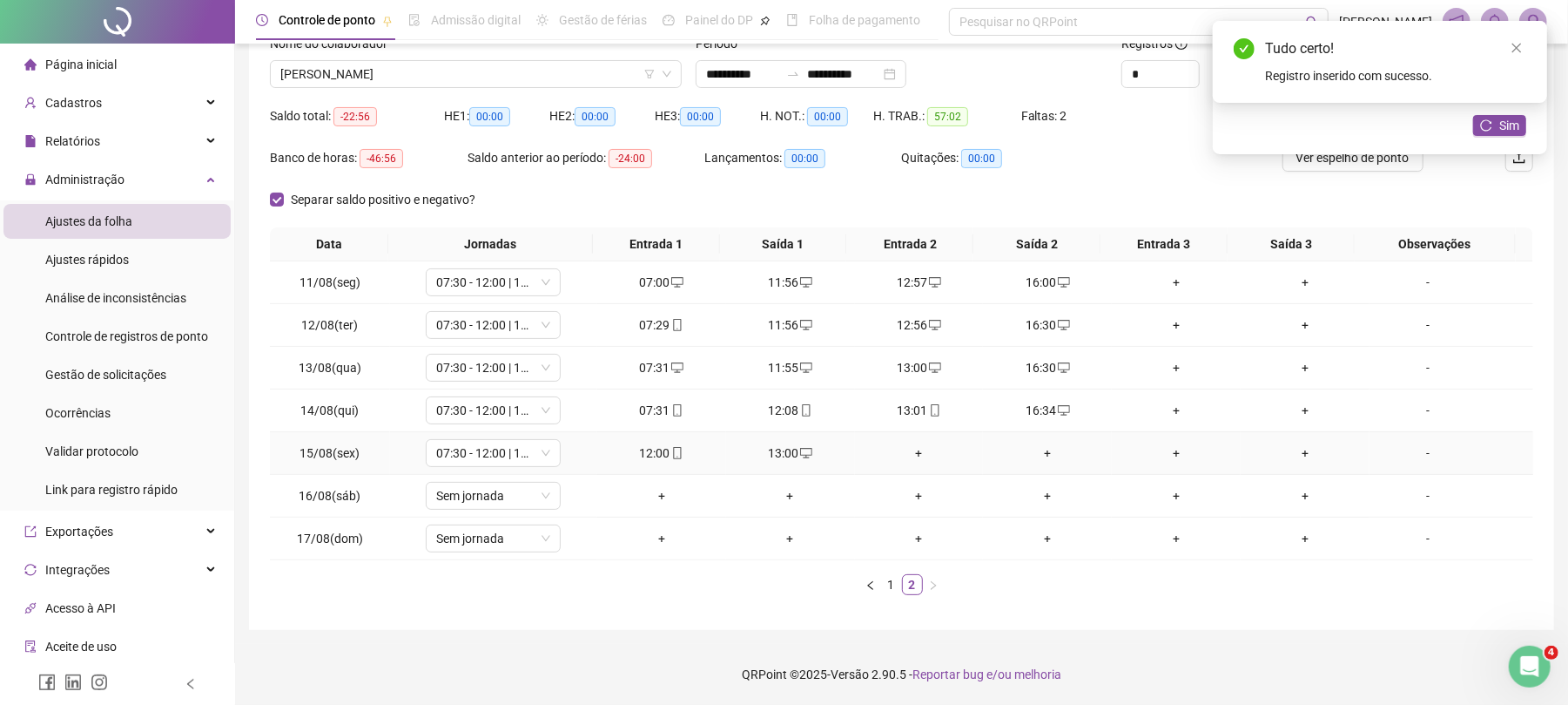
click at [949, 457] on div "+" at bounding box center [920, 453] width 115 height 19
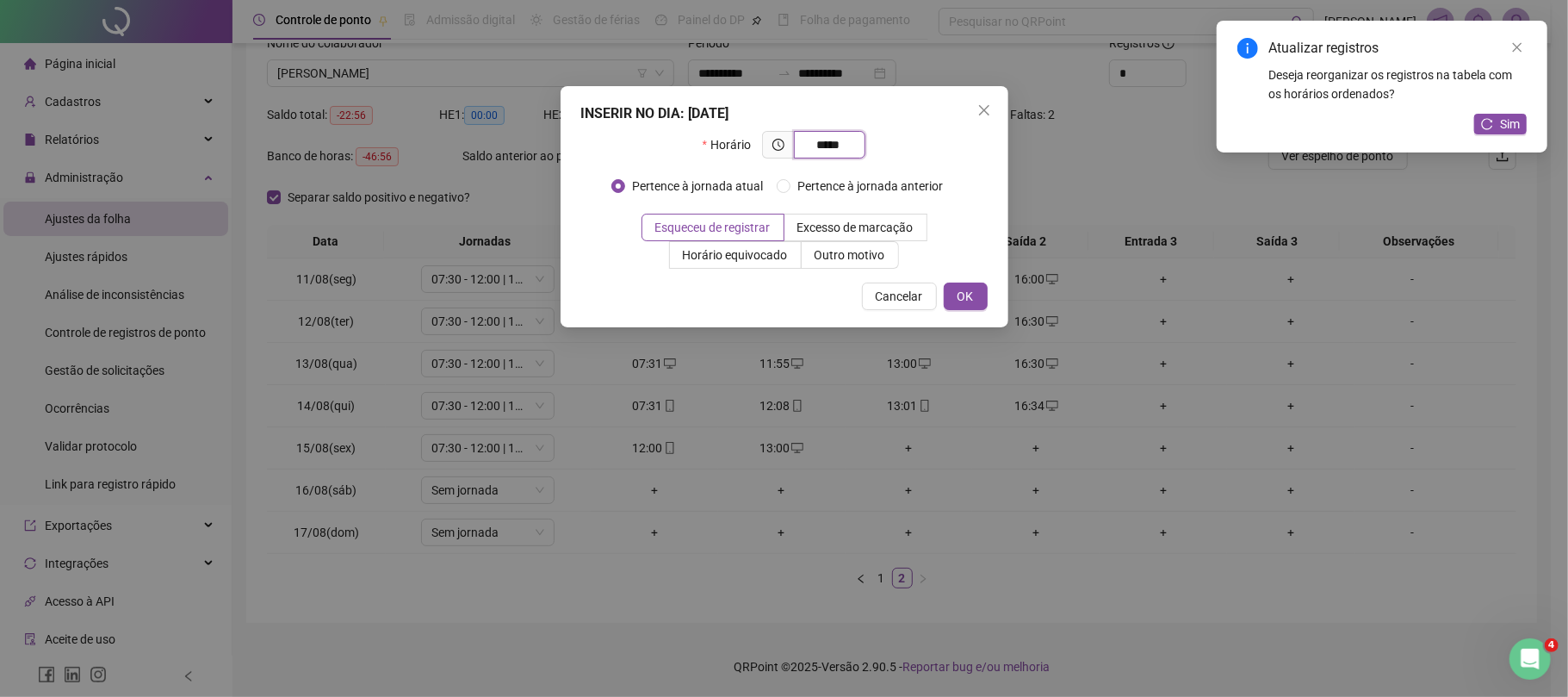
type input "*****"
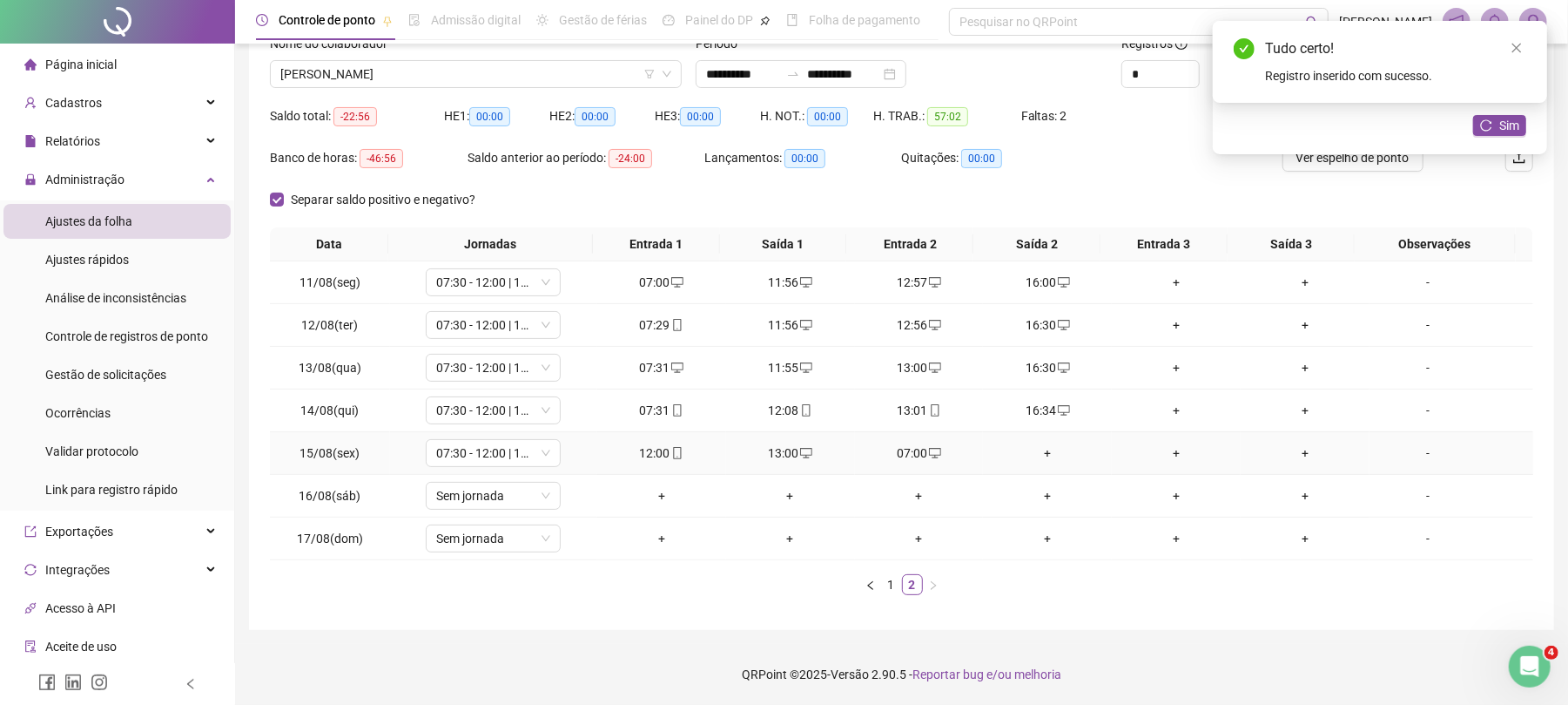
click at [1035, 443] on div "+" at bounding box center [1047, 453] width 115 height 19
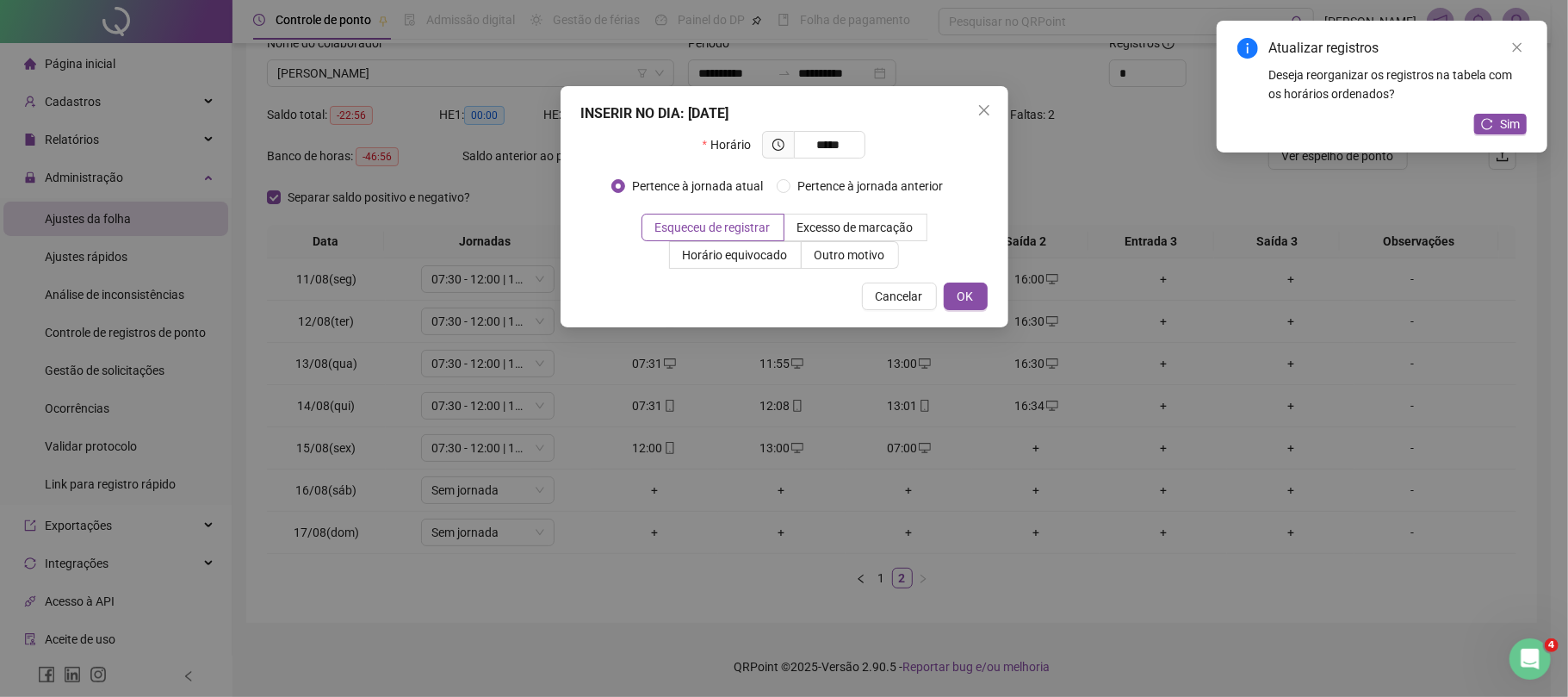
type input "*****"
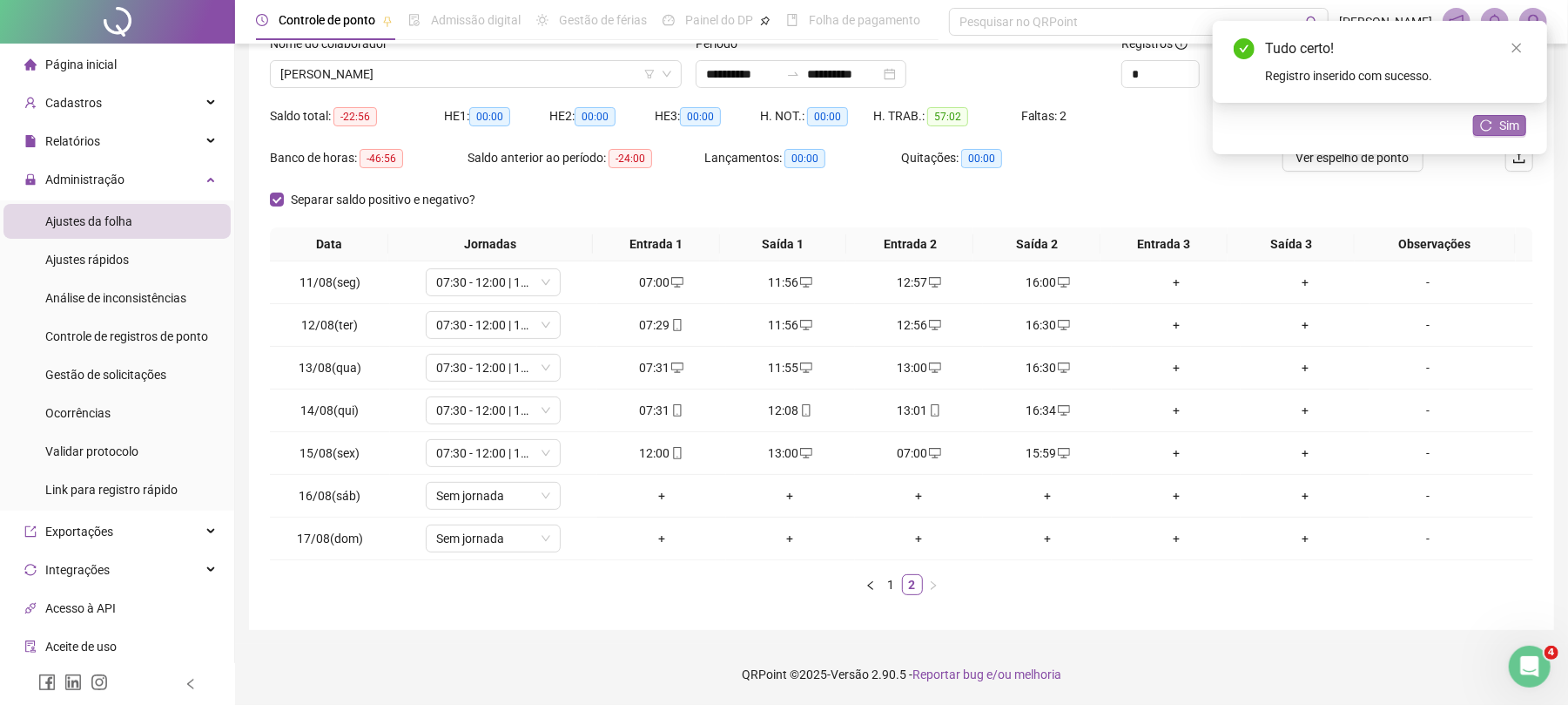
click at [1492, 127] on icon "reload" at bounding box center [1486, 125] width 12 height 12
click at [456, 75] on span "[PERSON_NAME]" at bounding box center [475, 73] width 391 height 26
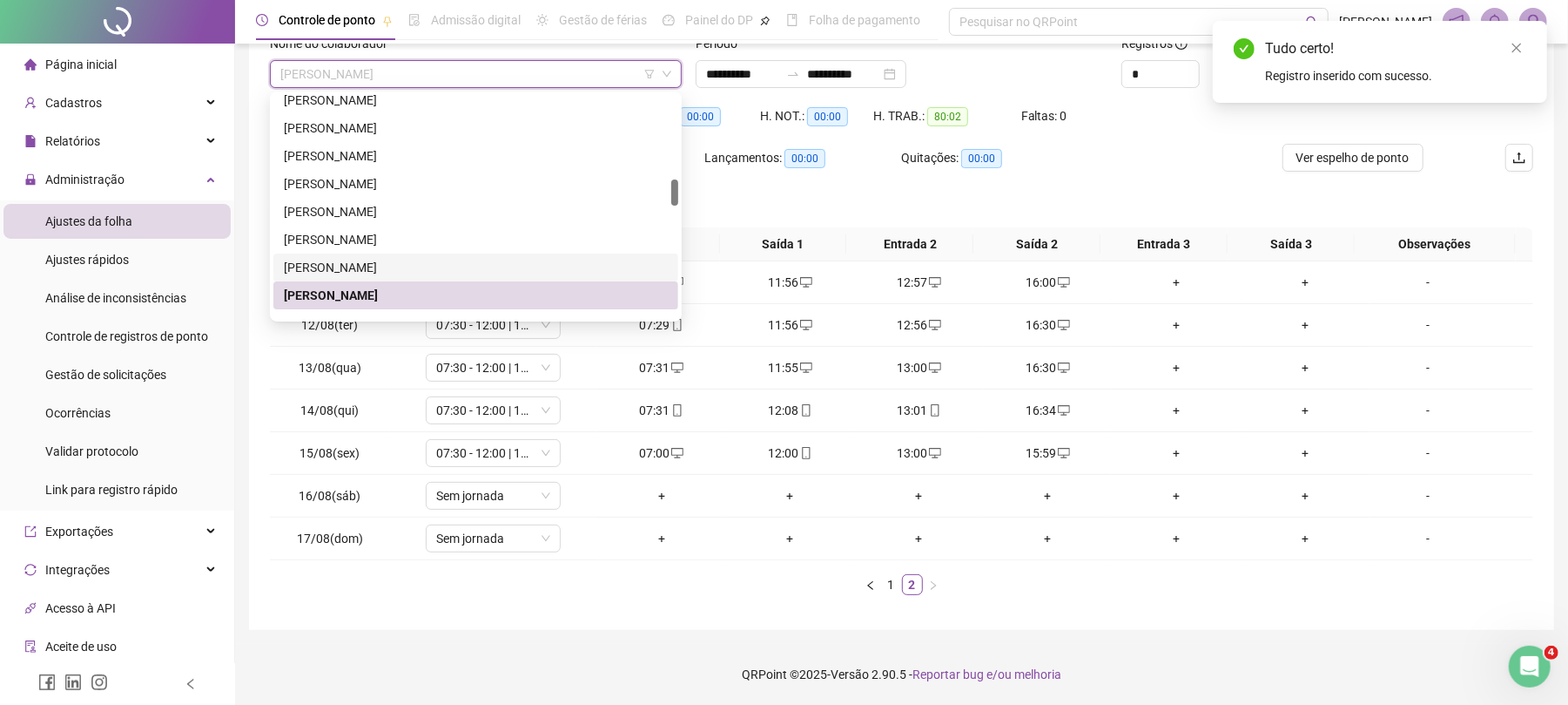
scroll to position [822, 0]
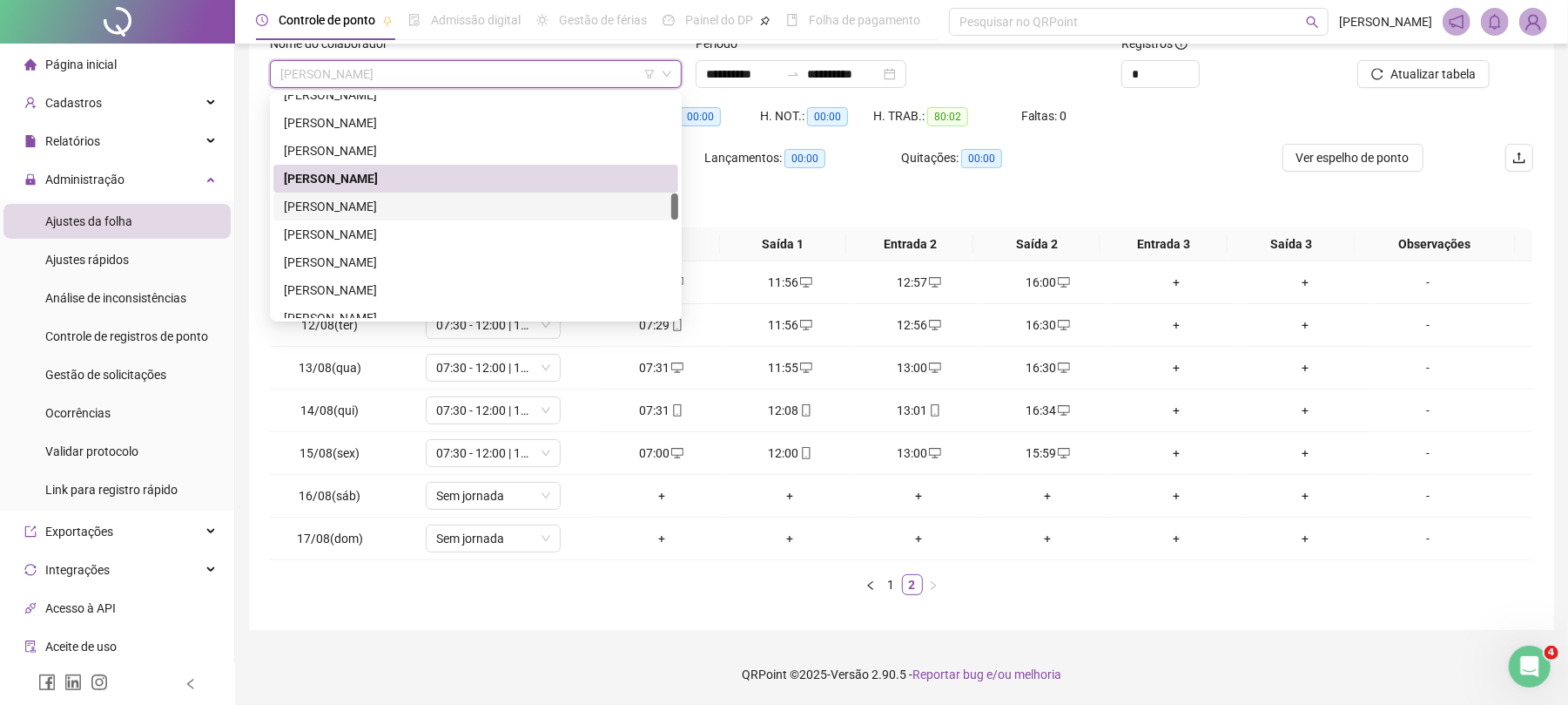
click at [415, 202] on div "[PERSON_NAME]" at bounding box center [476, 206] width 384 height 19
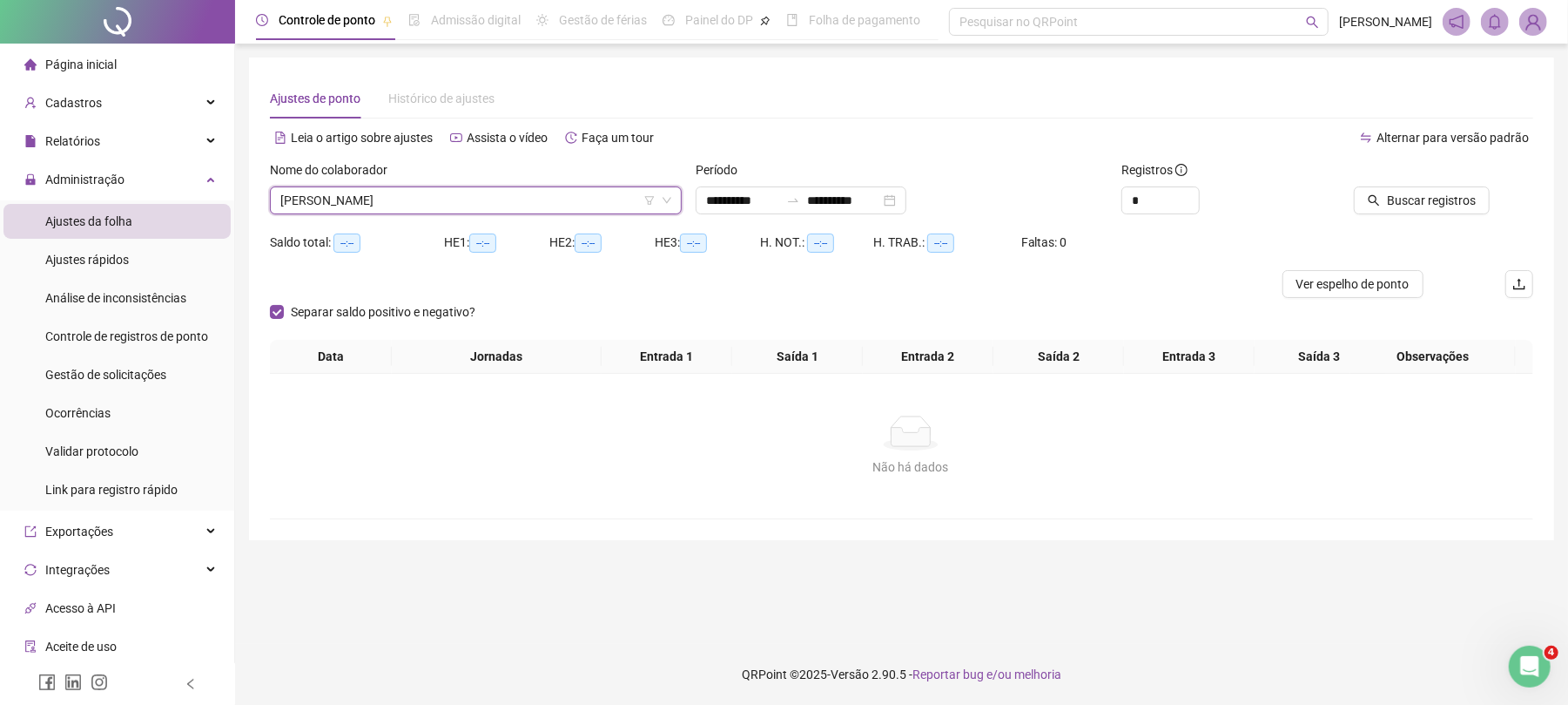
scroll to position [0, 0]
click at [1468, 195] on span "Buscar registros" at bounding box center [1448, 201] width 88 height 19
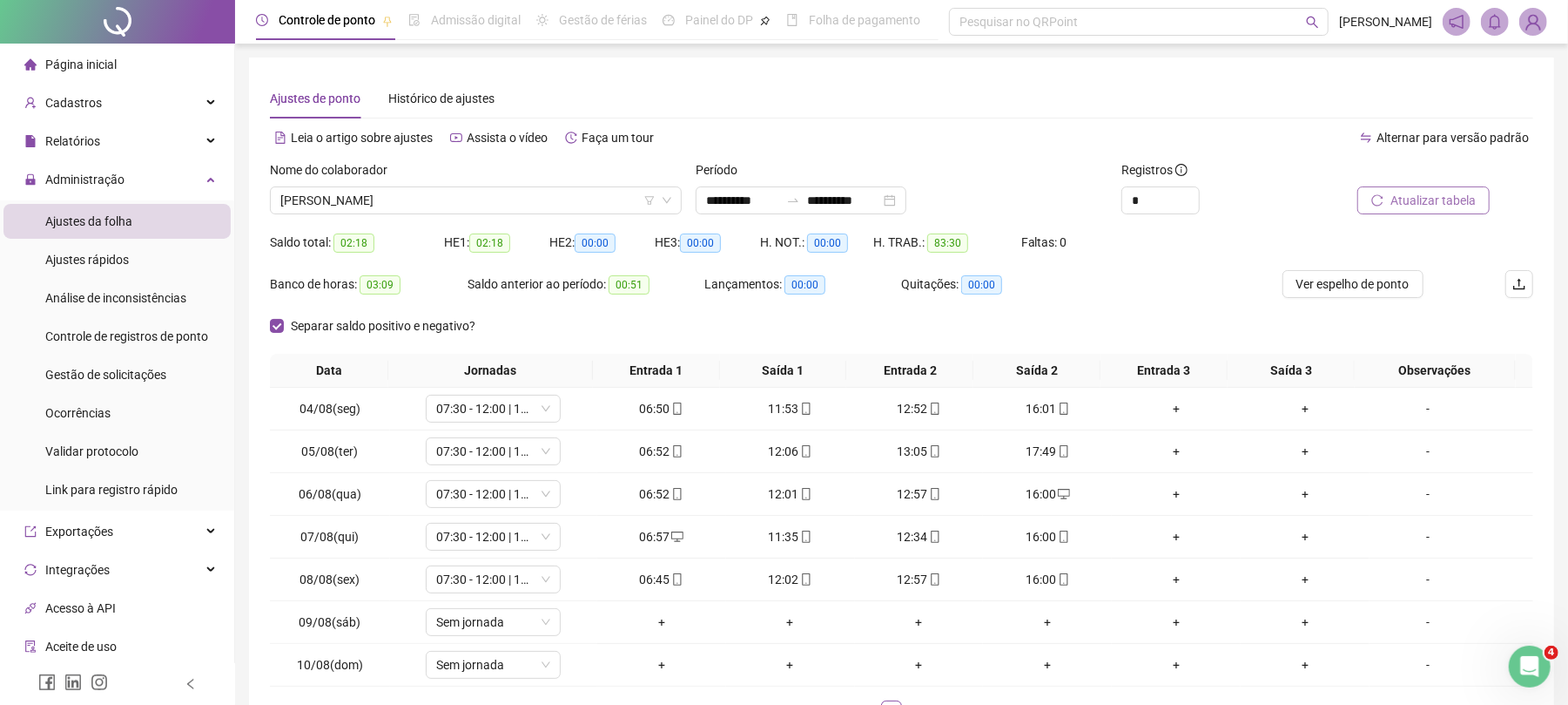
click at [1437, 197] on span "Atualizar tabela" at bounding box center [1433, 201] width 86 height 19
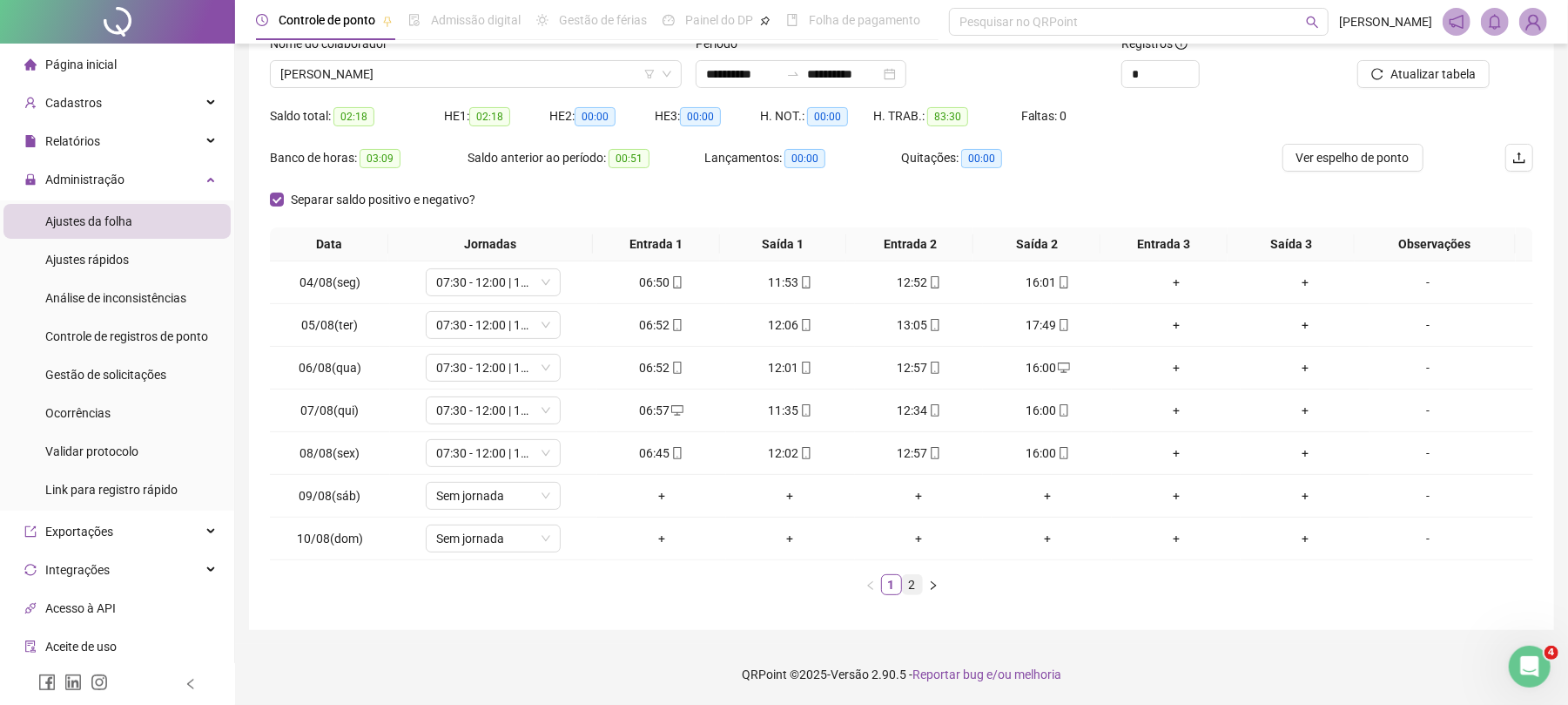
click at [914, 576] on link "2" at bounding box center [913, 584] width 19 height 19
click at [338, 68] on span "[PERSON_NAME]" at bounding box center [475, 73] width 391 height 26
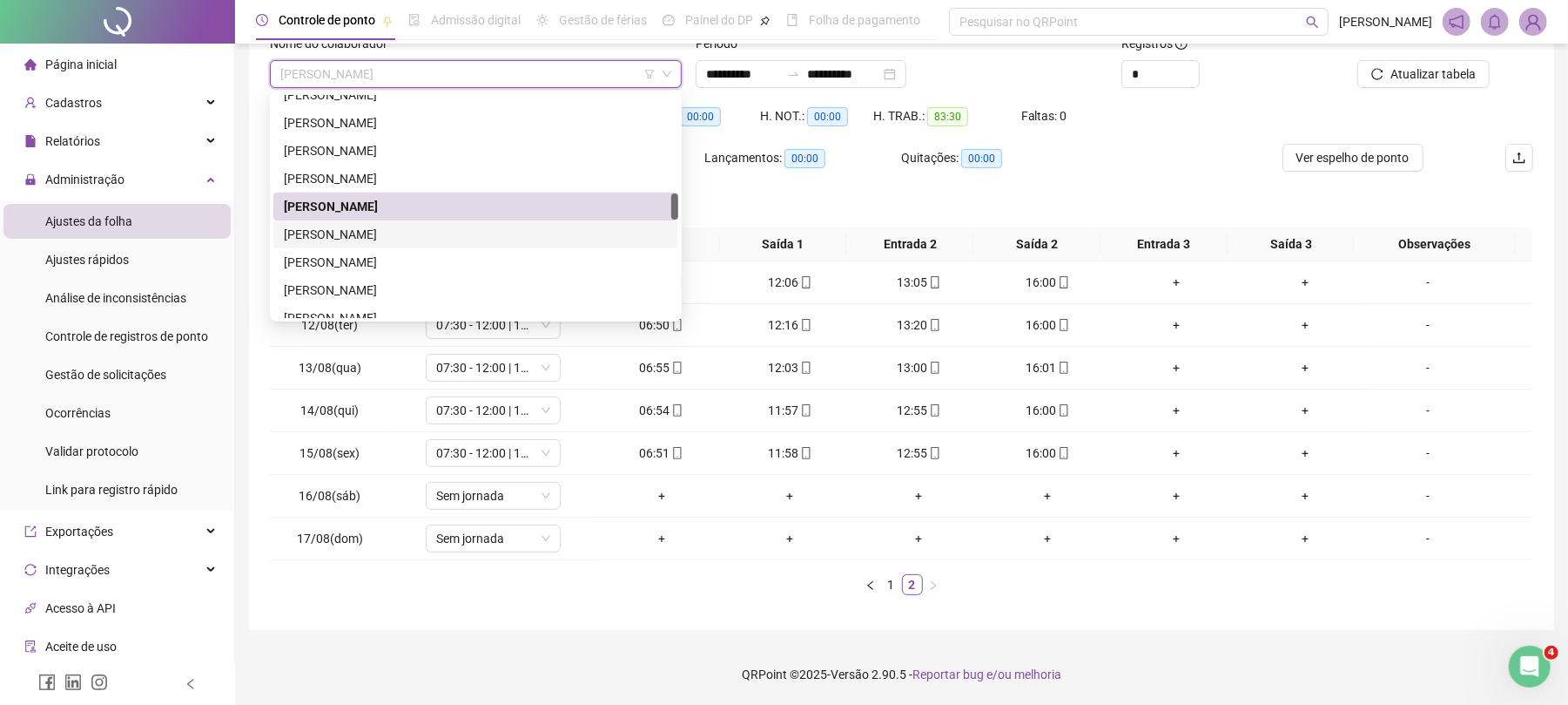
click at [409, 226] on div "[PERSON_NAME]" at bounding box center [476, 234] width 384 height 19
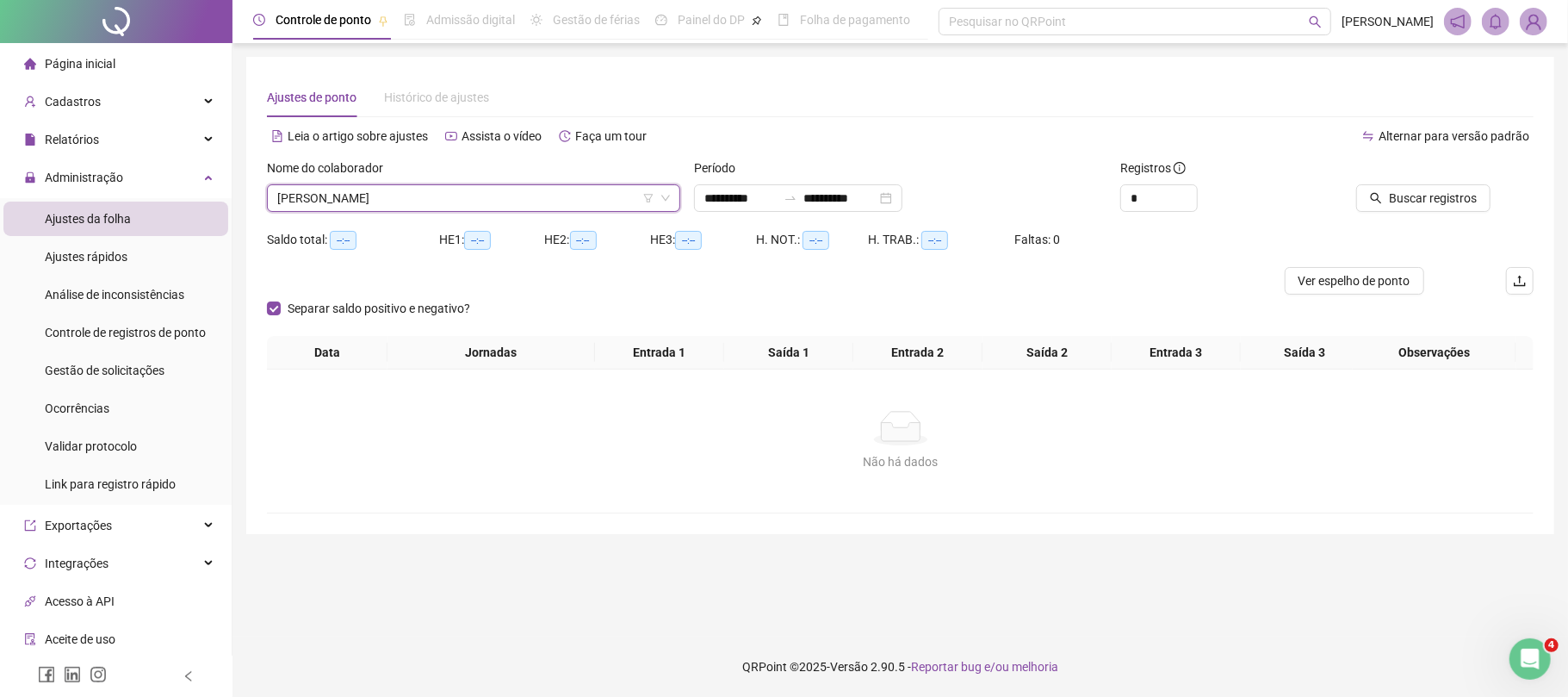
click at [1430, 181] on div at bounding box center [1412, 170] width 157 height 25
click at [1431, 195] on span "Buscar registros" at bounding box center [1433, 198] width 87 height 19
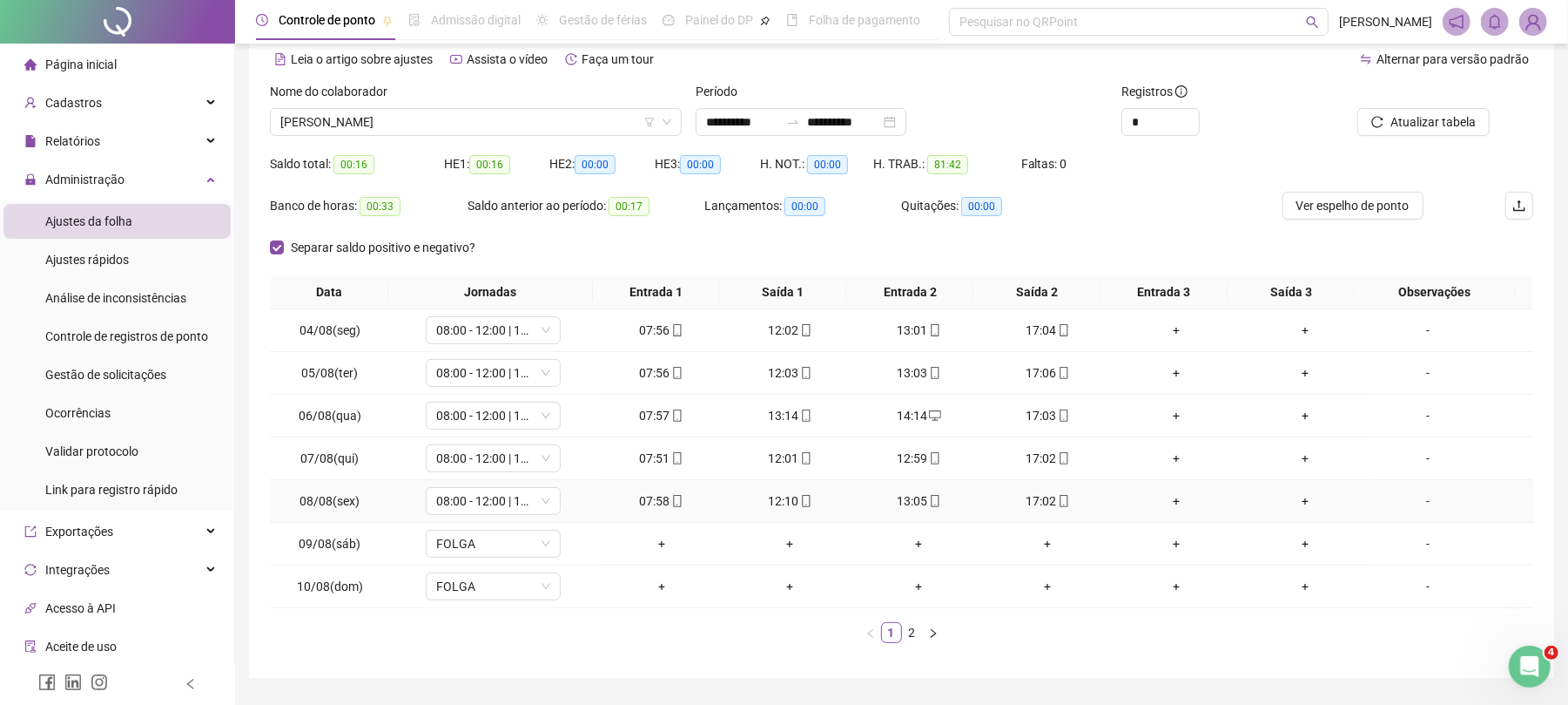
scroll to position [129, 0]
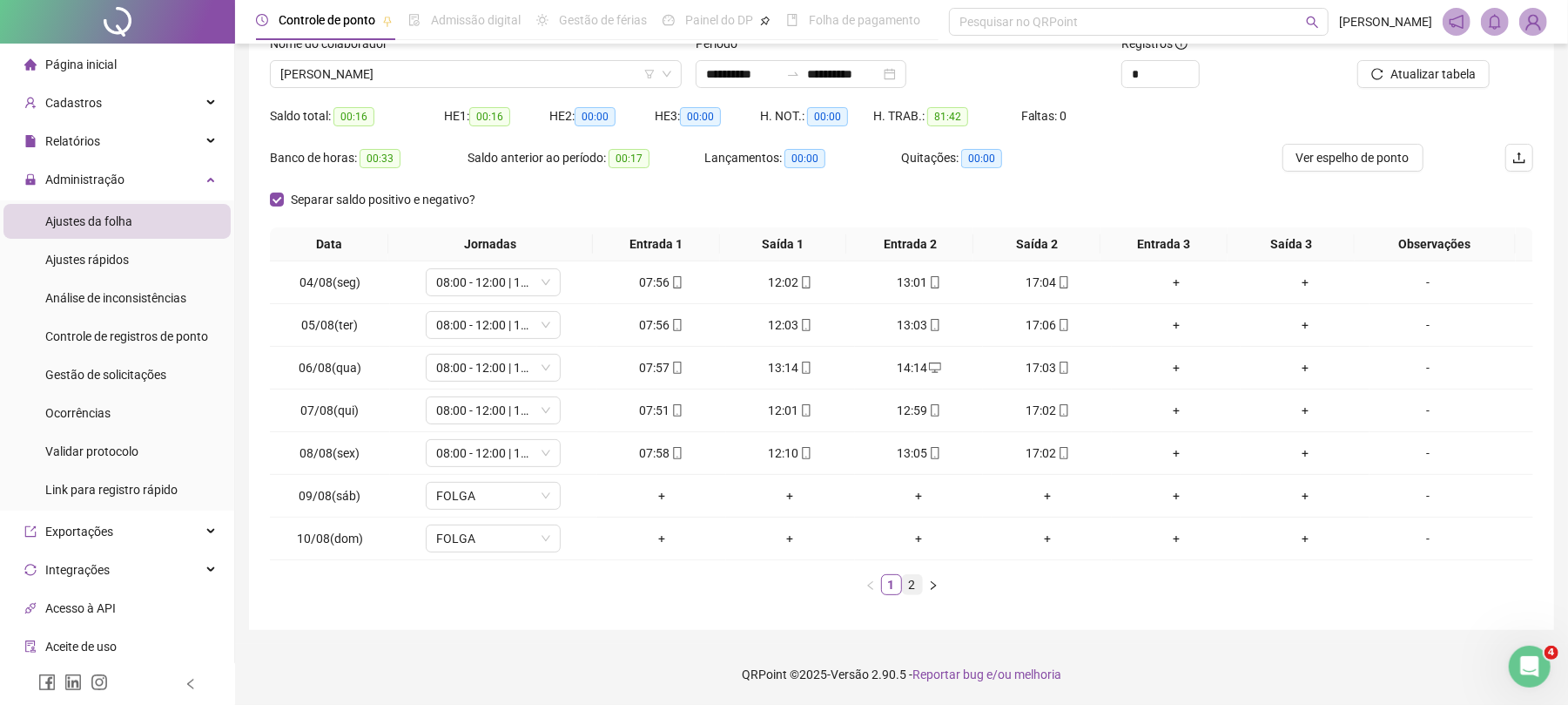
click at [910, 583] on link "2" at bounding box center [913, 584] width 19 height 19
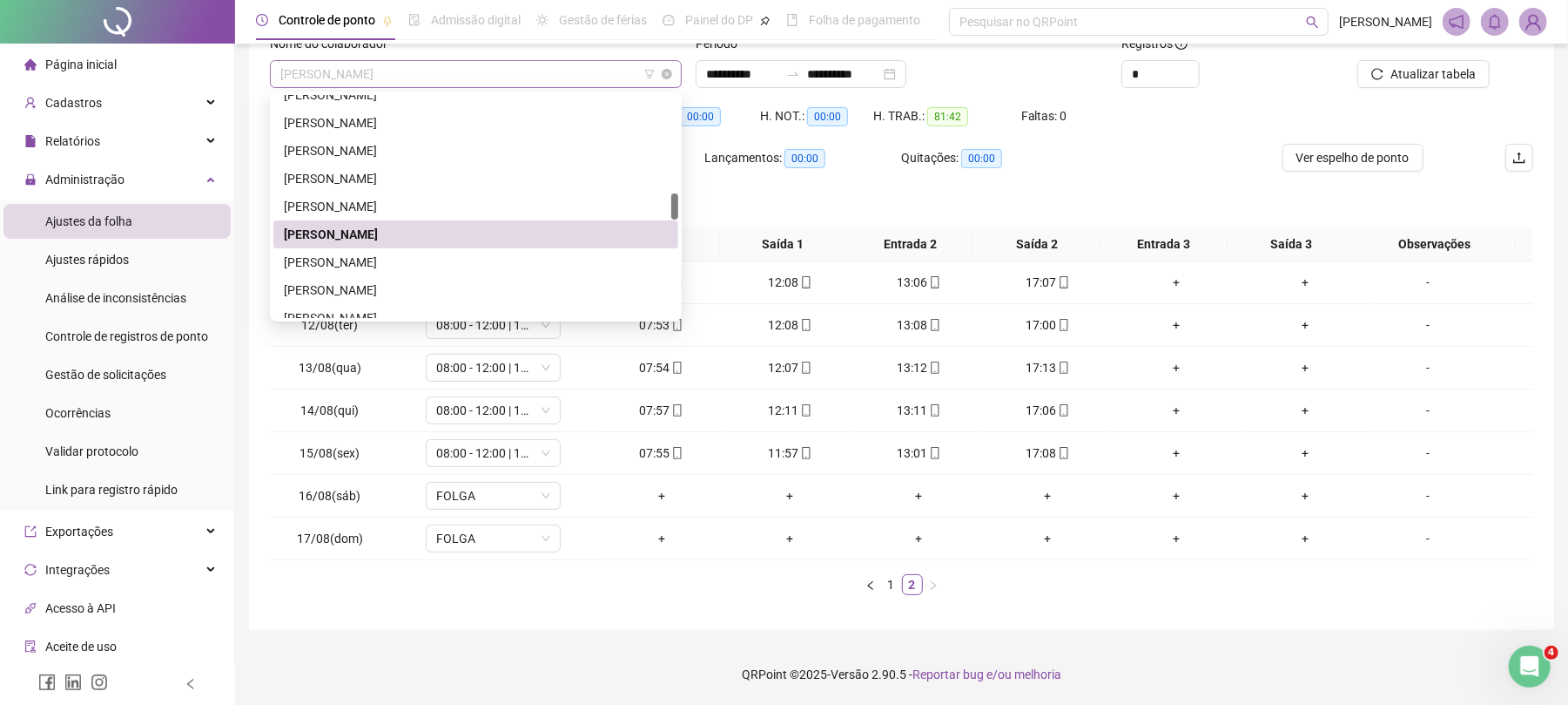
click at [495, 68] on span "[PERSON_NAME]" at bounding box center [475, 73] width 391 height 26
click at [384, 253] on div "[PERSON_NAME]" at bounding box center [476, 263] width 384 height 19
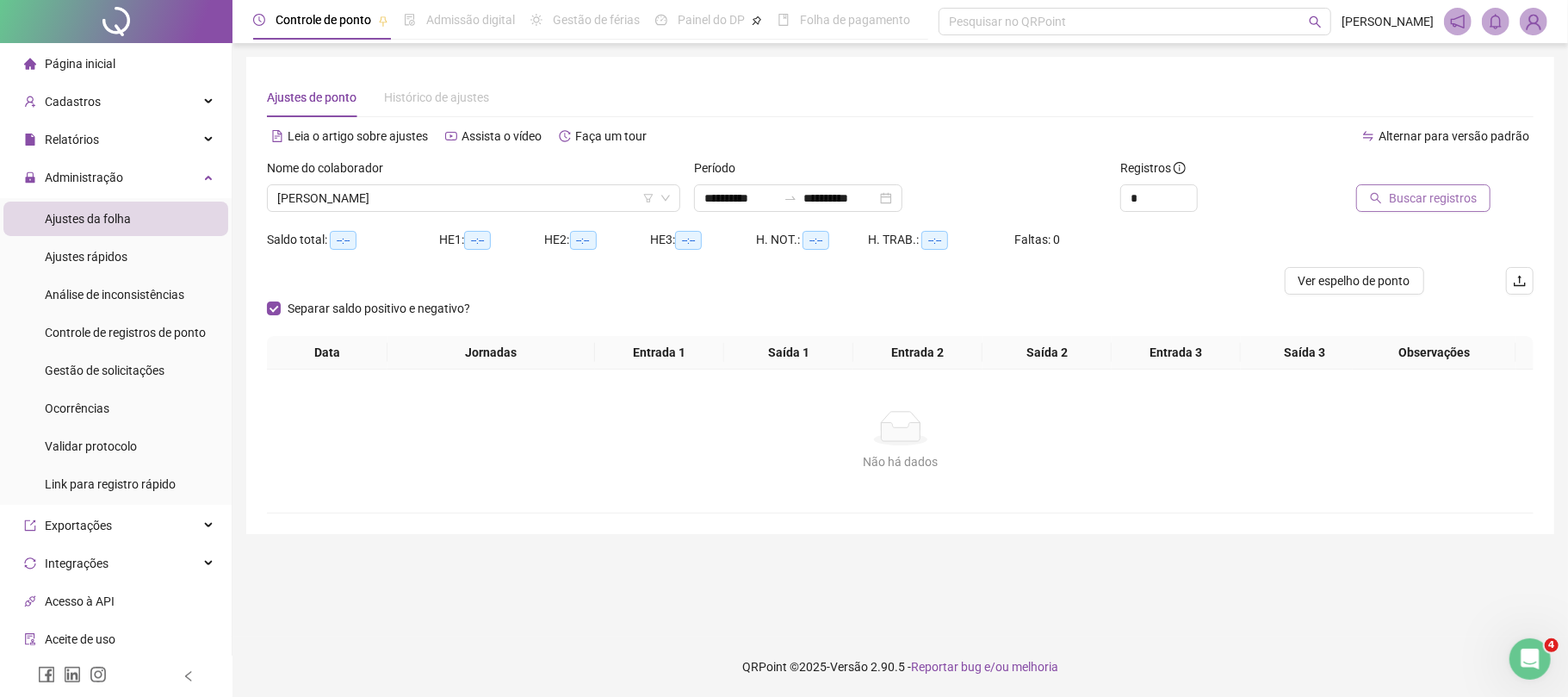
click at [1454, 193] on span "Buscar registros" at bounding box center [1433, 198] width 87 height 19
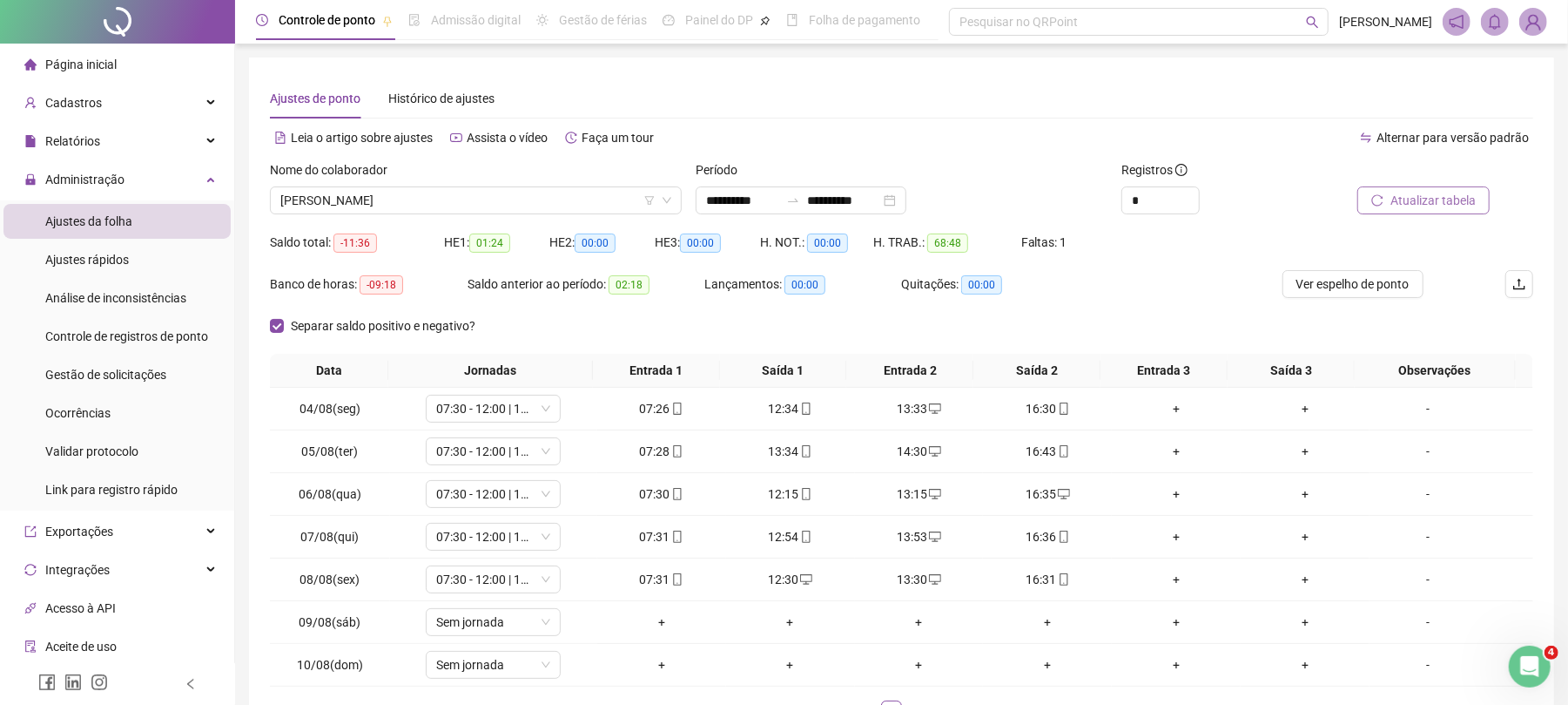
click at [1395, 192] on span "Atualizar tabela" at bounding box center [1433, 201] width 86 height 19
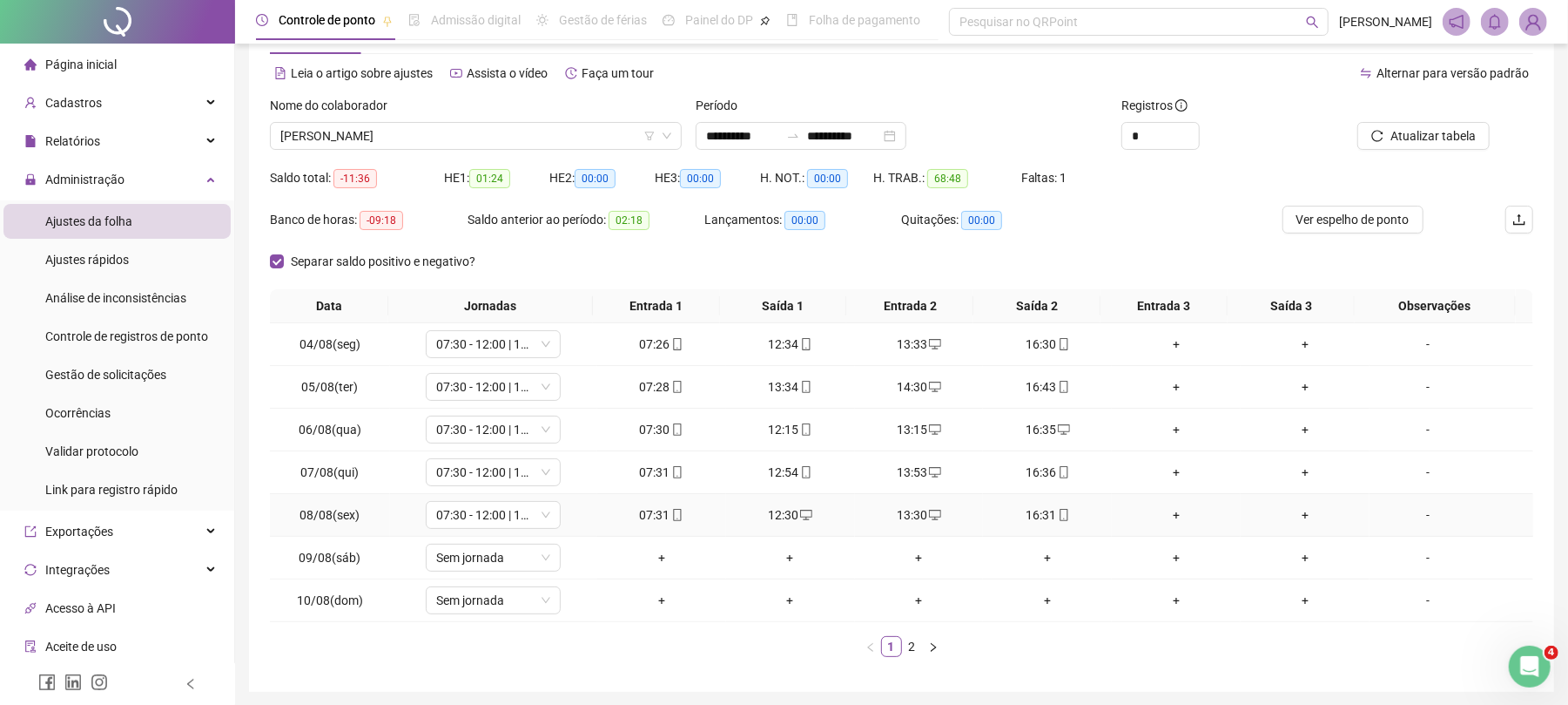
scroll to position [129, 0]
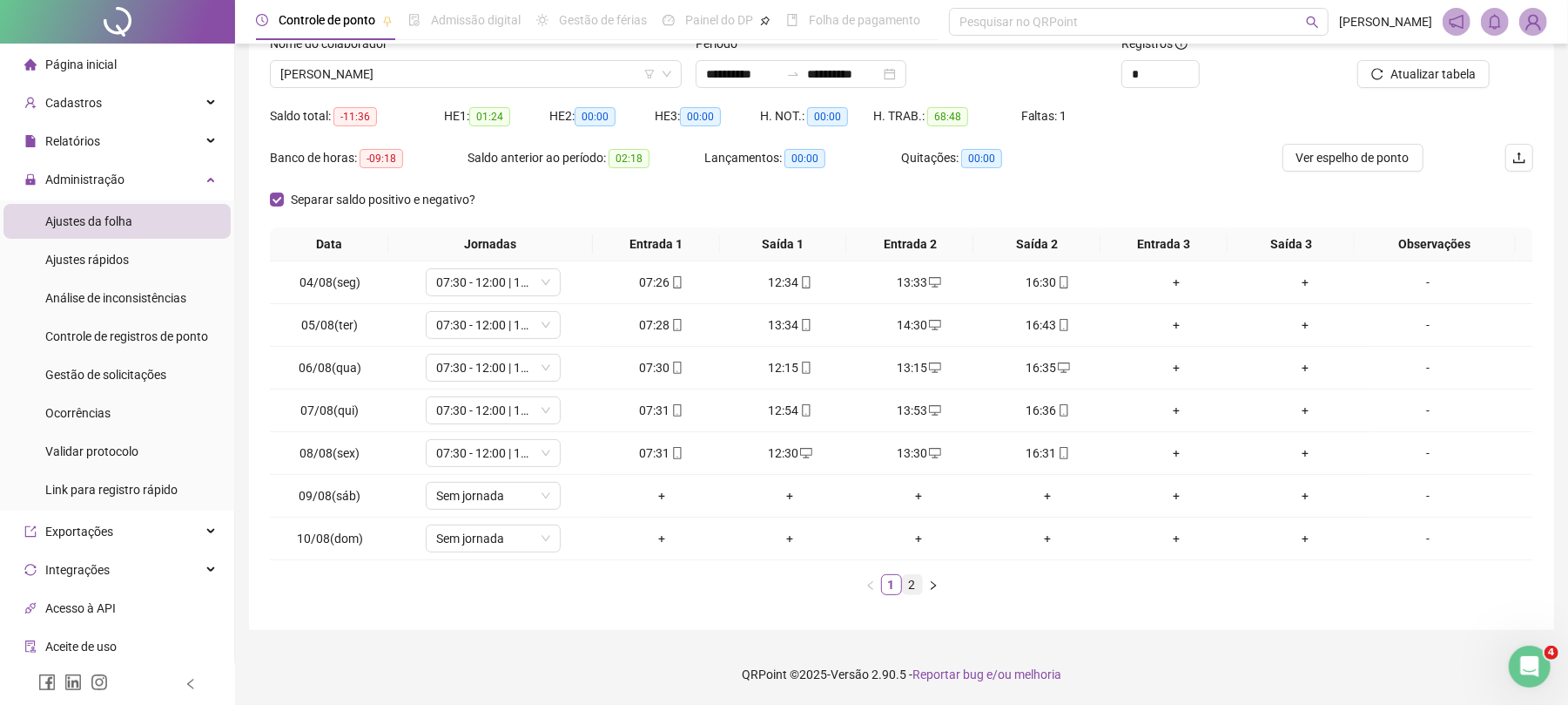
click at [914, 583] on link "2" at bounding box center [913, 584] width 19 height 19
click at [1433, 67] on span "Atualizar tabela" at bounding box center [1433, 74] width 86 height 19
click at [322, 73] on span "[PERSON_NAME]" at bounding box center [475, 73] width 391 height 26
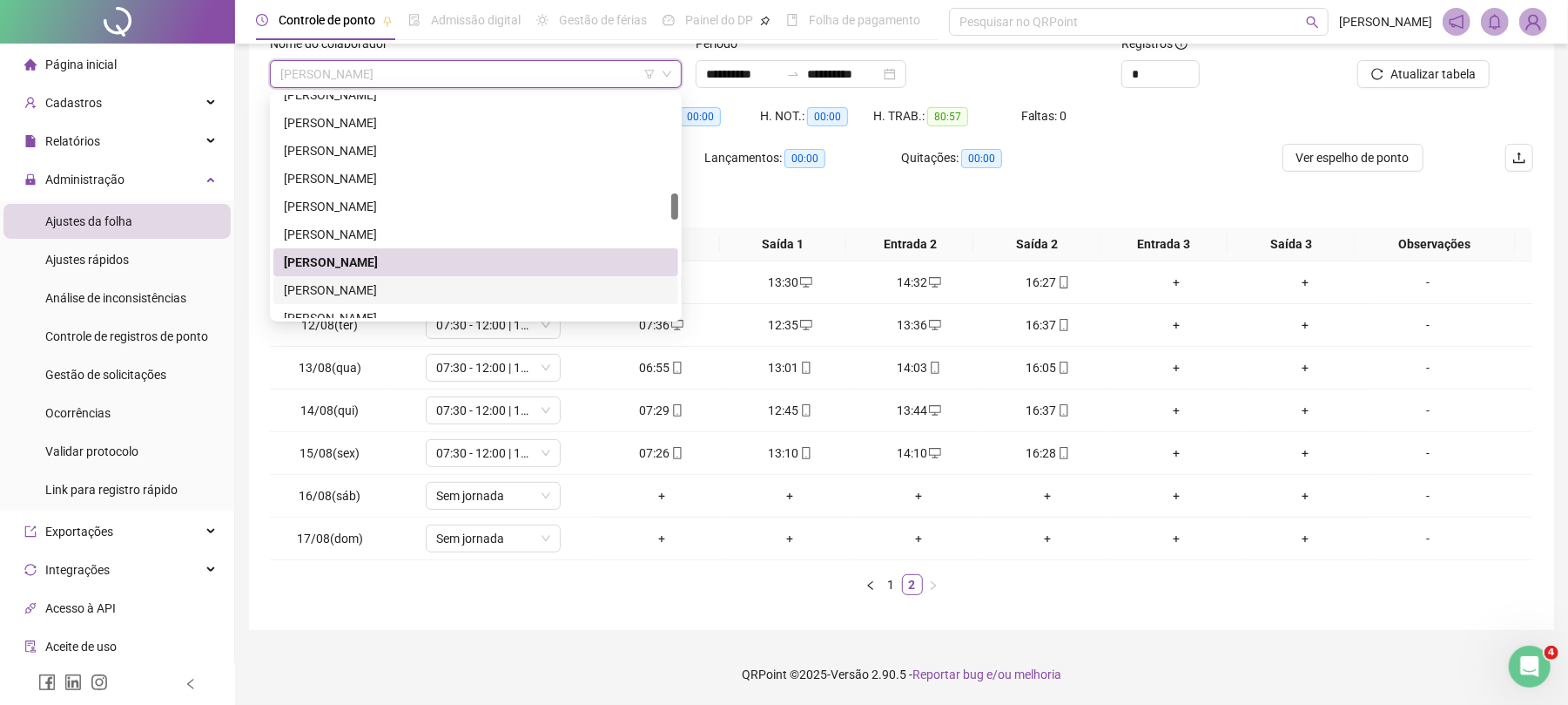
click at [356, 293] on div "[PERSON_NAME]" at bounding box center [476, 290] width 384 height 19
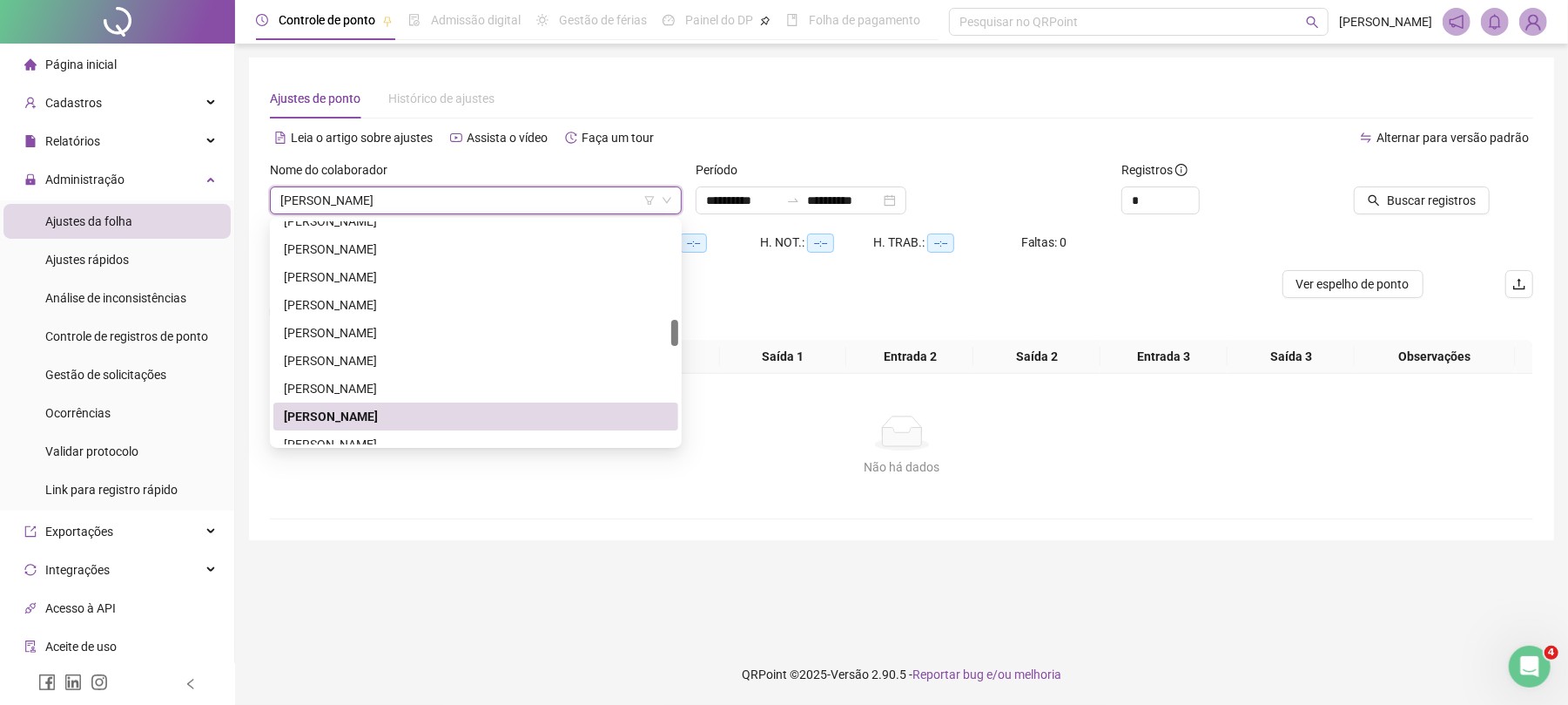
scroll to position [0, 0]
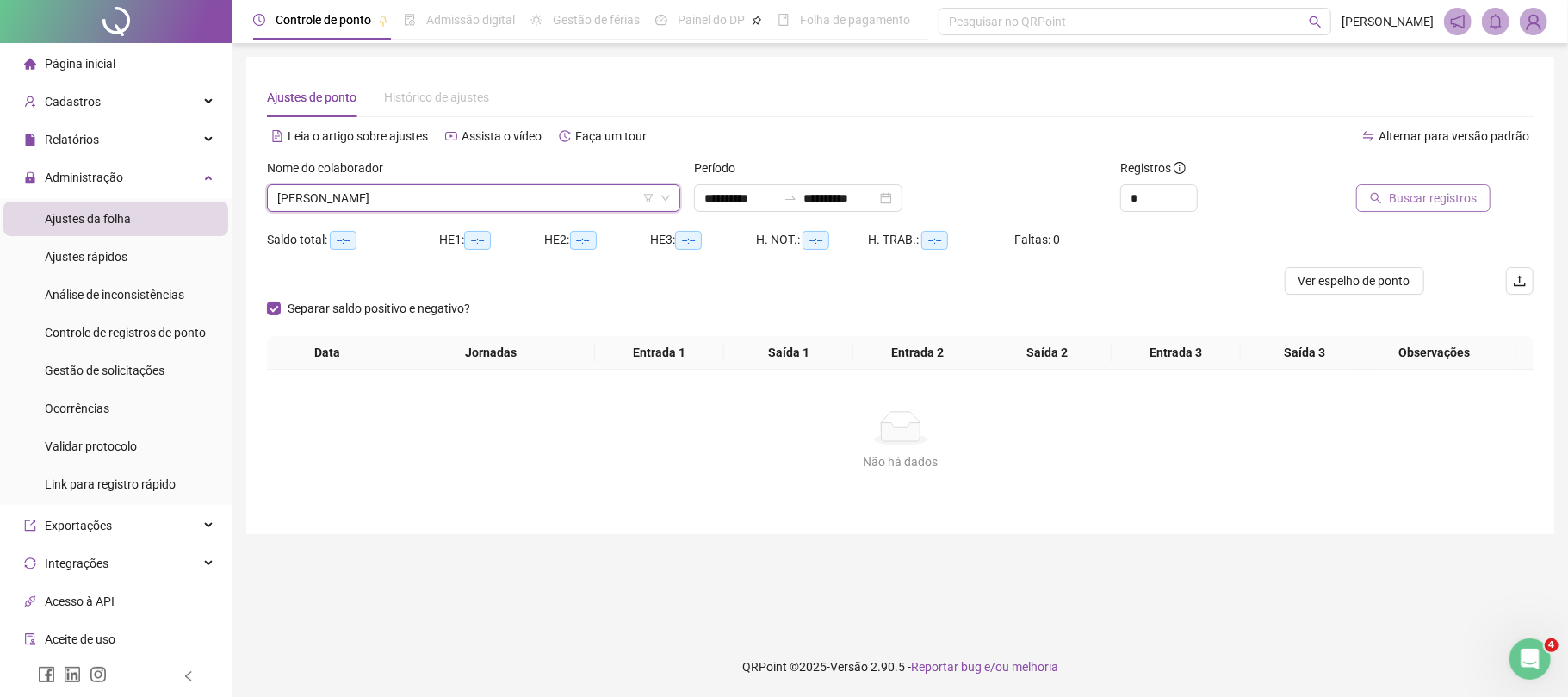
click at [1415, 203] on span "Buscar registros" at bounding box center [1433, 198] width 87 height 19
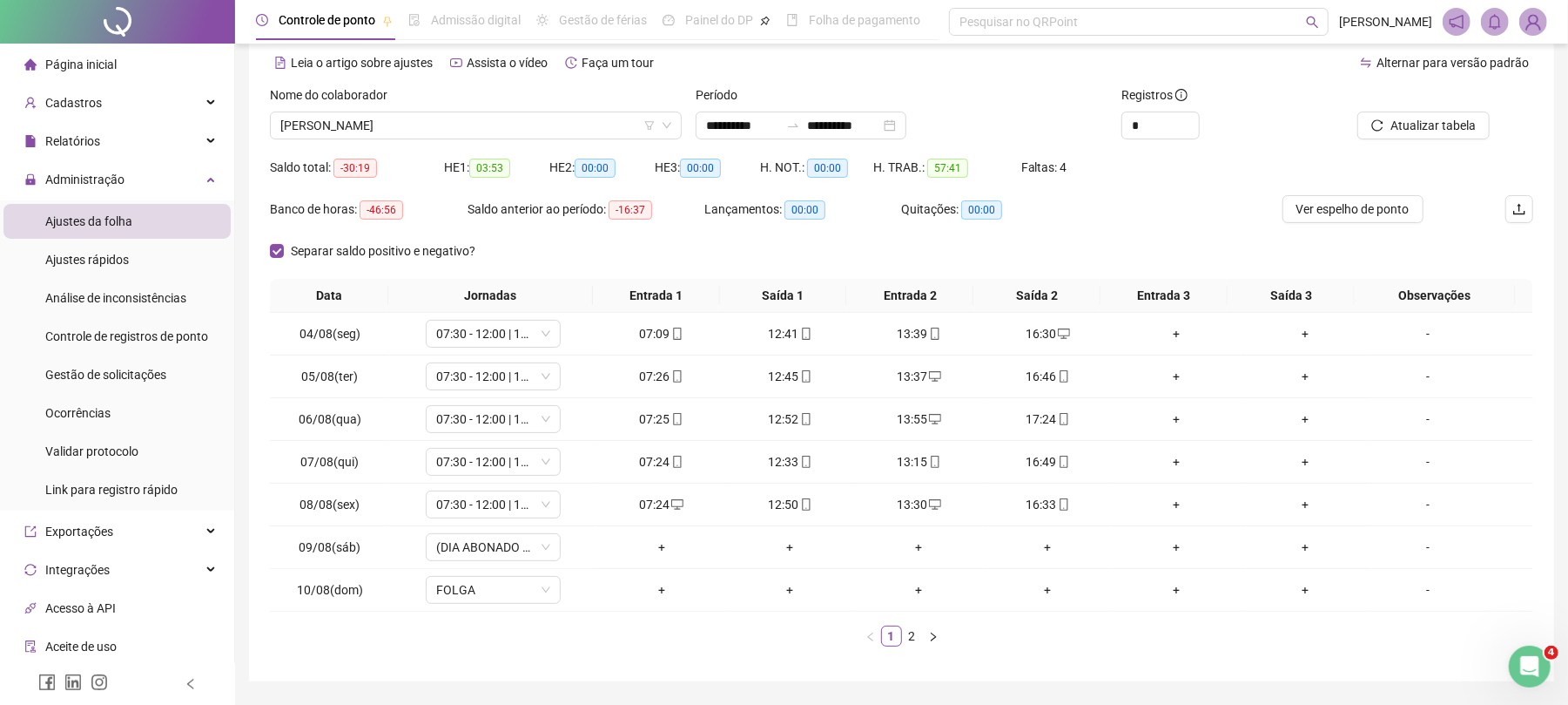
scroll to position [129, 0]
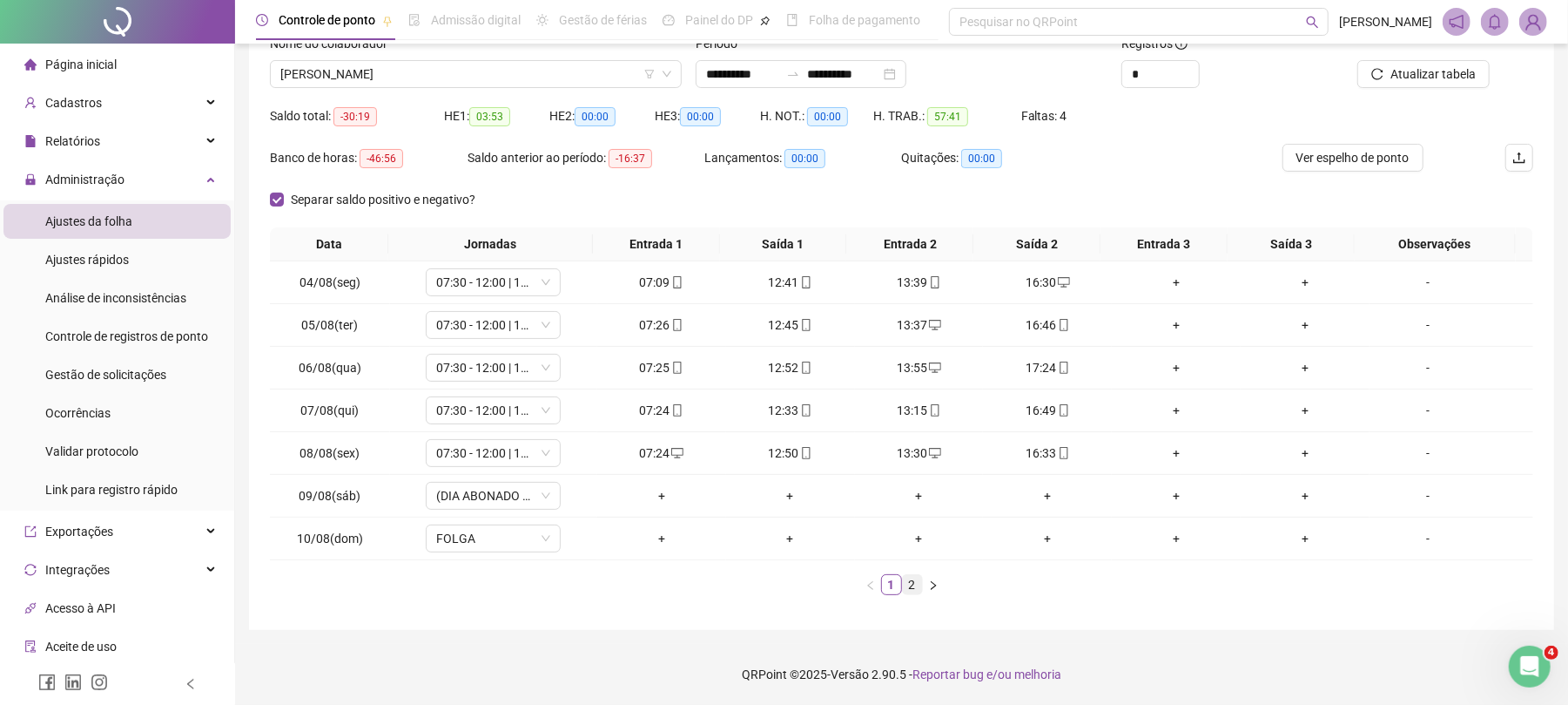
click at [914, 580] on link "2" at bounding box center [913, 584] width 19 height 19
click at [1468, 65] on span "Atualizar tabela" at bounding box center [1433, 74] width 86 height 19
click at [532, 486] on span "07:30 - 11:30 | ? - ?" at bounding box center [494, 495] width 114 height 26
click at [752, 165] on div "Lançamentos: 00:00" at bounding box center [803, 158] width 198 height 20
click at [758, 71] on input "**********" at bounding box center [743, 74] width 73 height 19
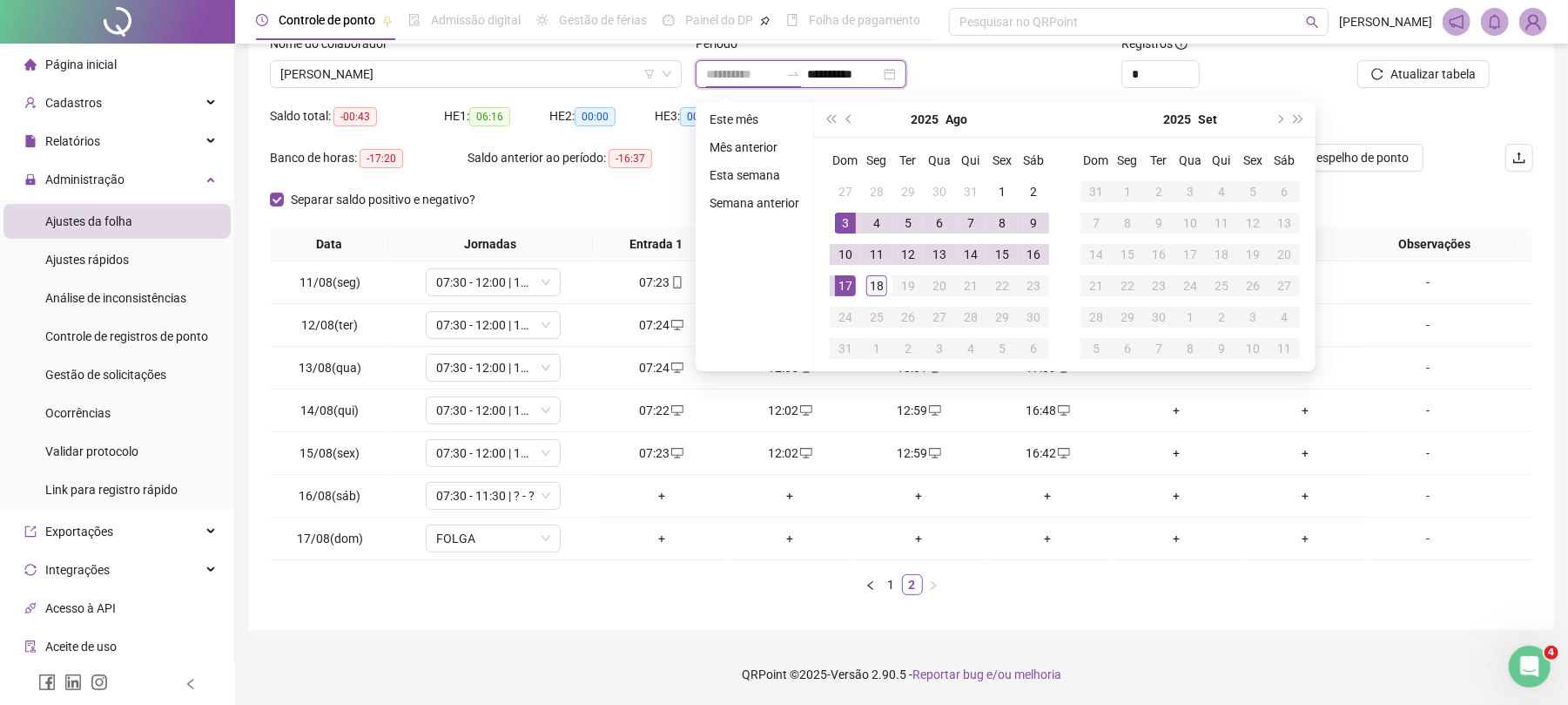
type input "**********"
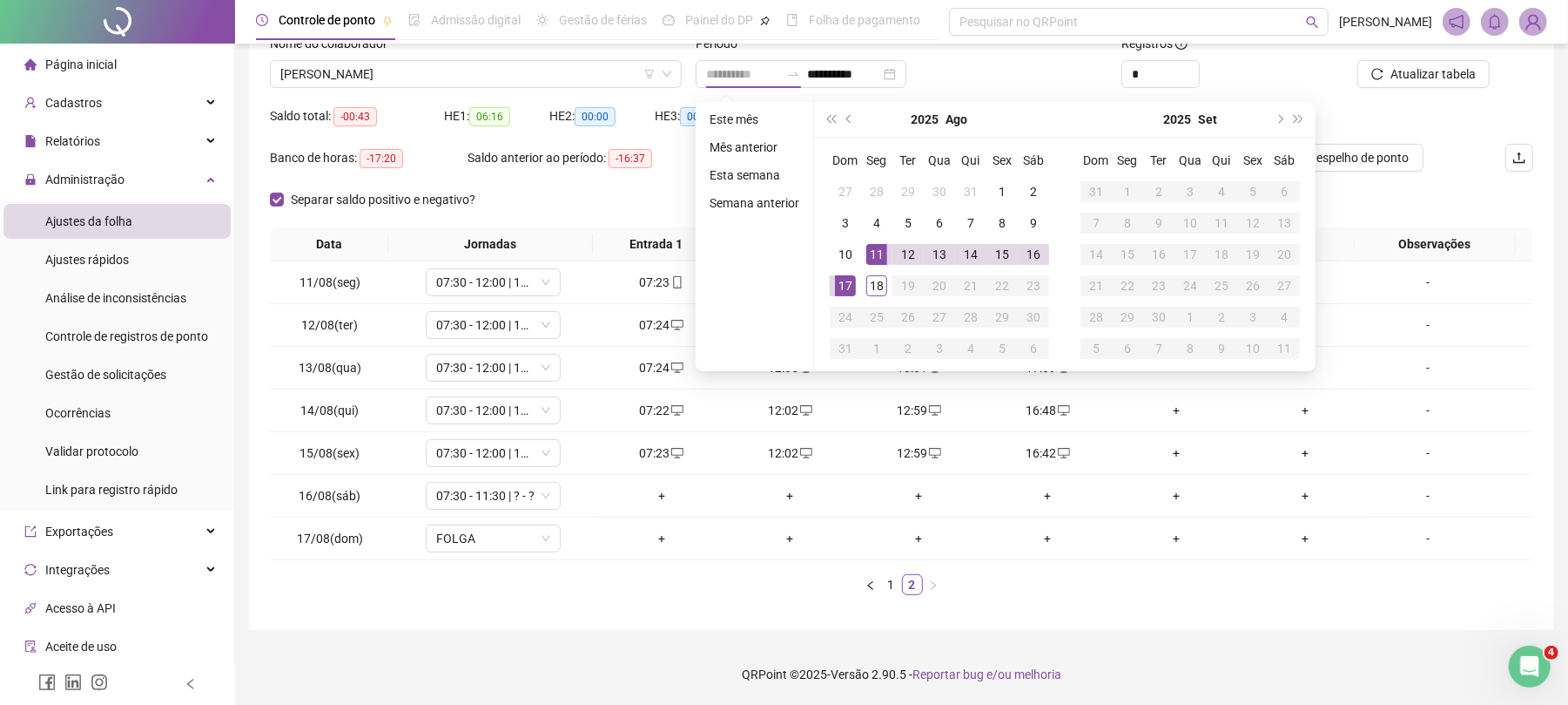
click at [863, 243] on td "11" at bounding box center [877, 254] width 31 height 31
type input "**********"
click at [1439, 68] on div "**********" at bounding box center [901, 281] width 1306 height 698
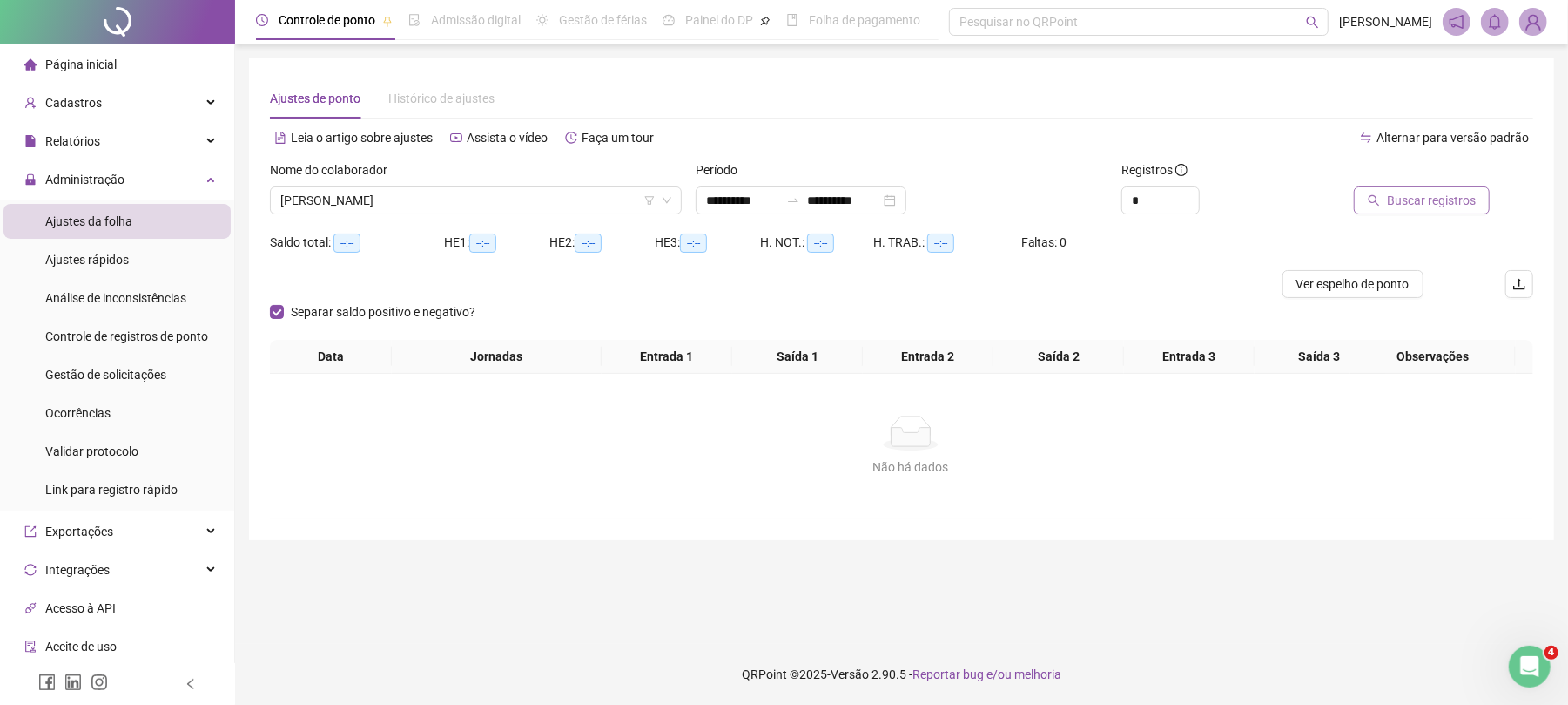
scroll to position [0, 0]
click at [1436, 199] on span "Buscar registros" at bounding box center [1448, 201] width 88 height 19
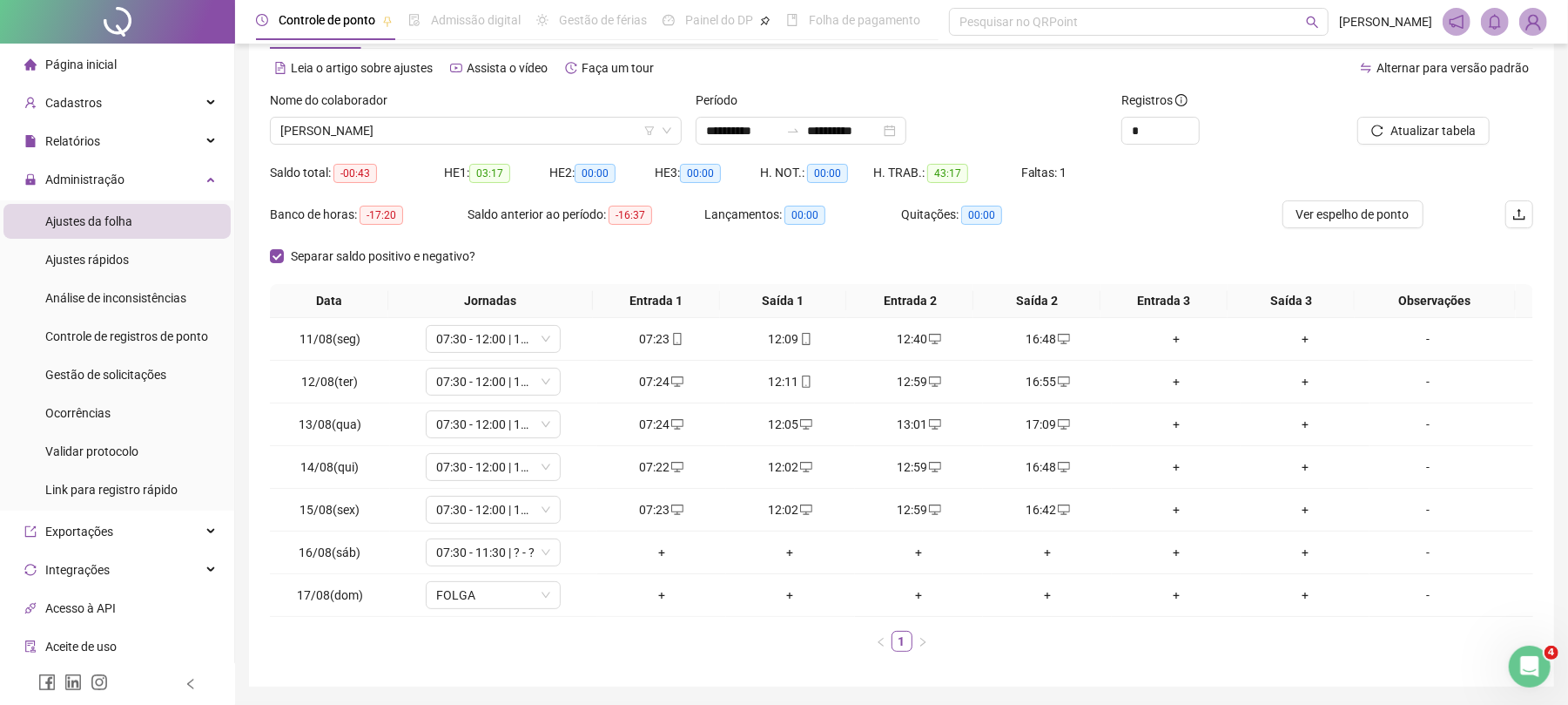
scroll to position [129, 0]
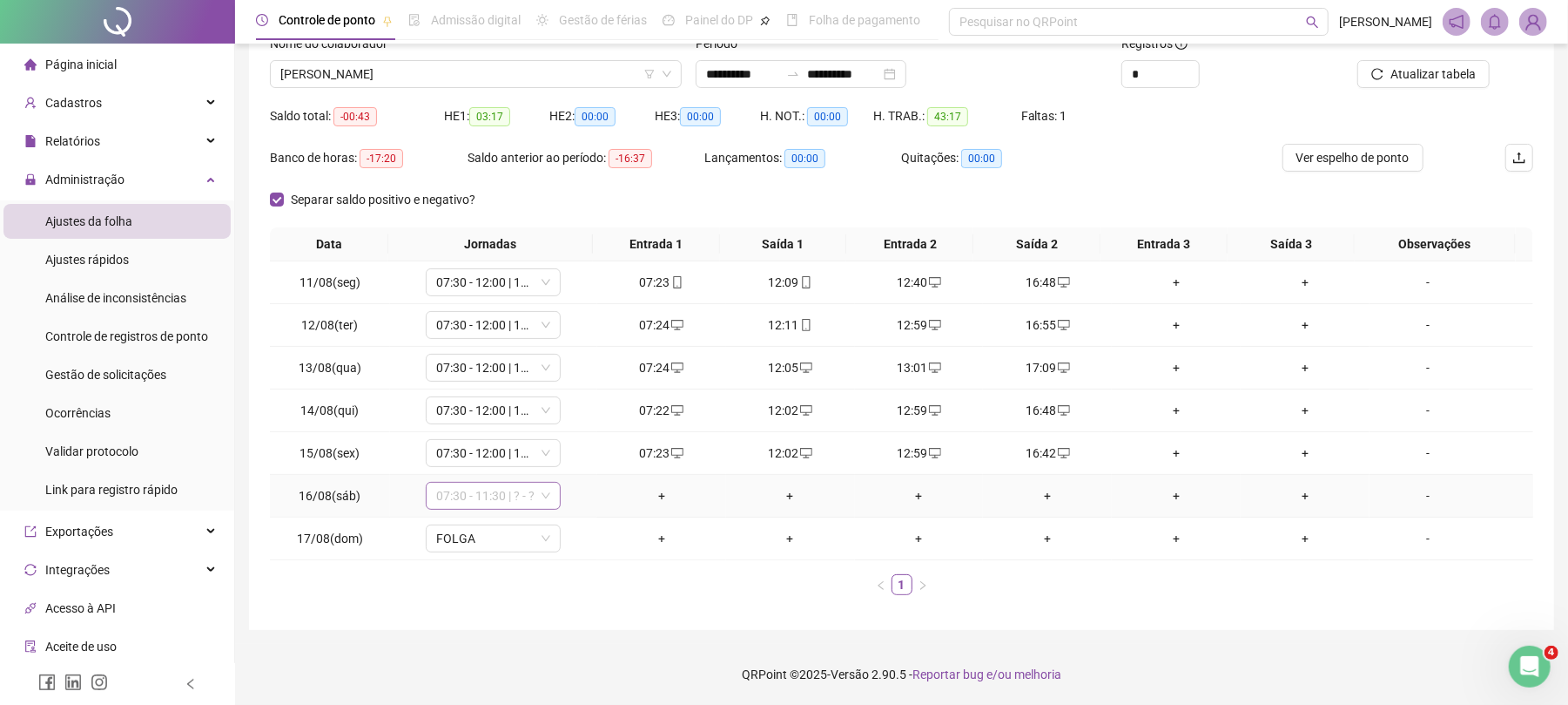
click at [471, 506] on span "07:30 - 11:30 | ? - ?" at bounding box center [494, 495] width 114 height 26
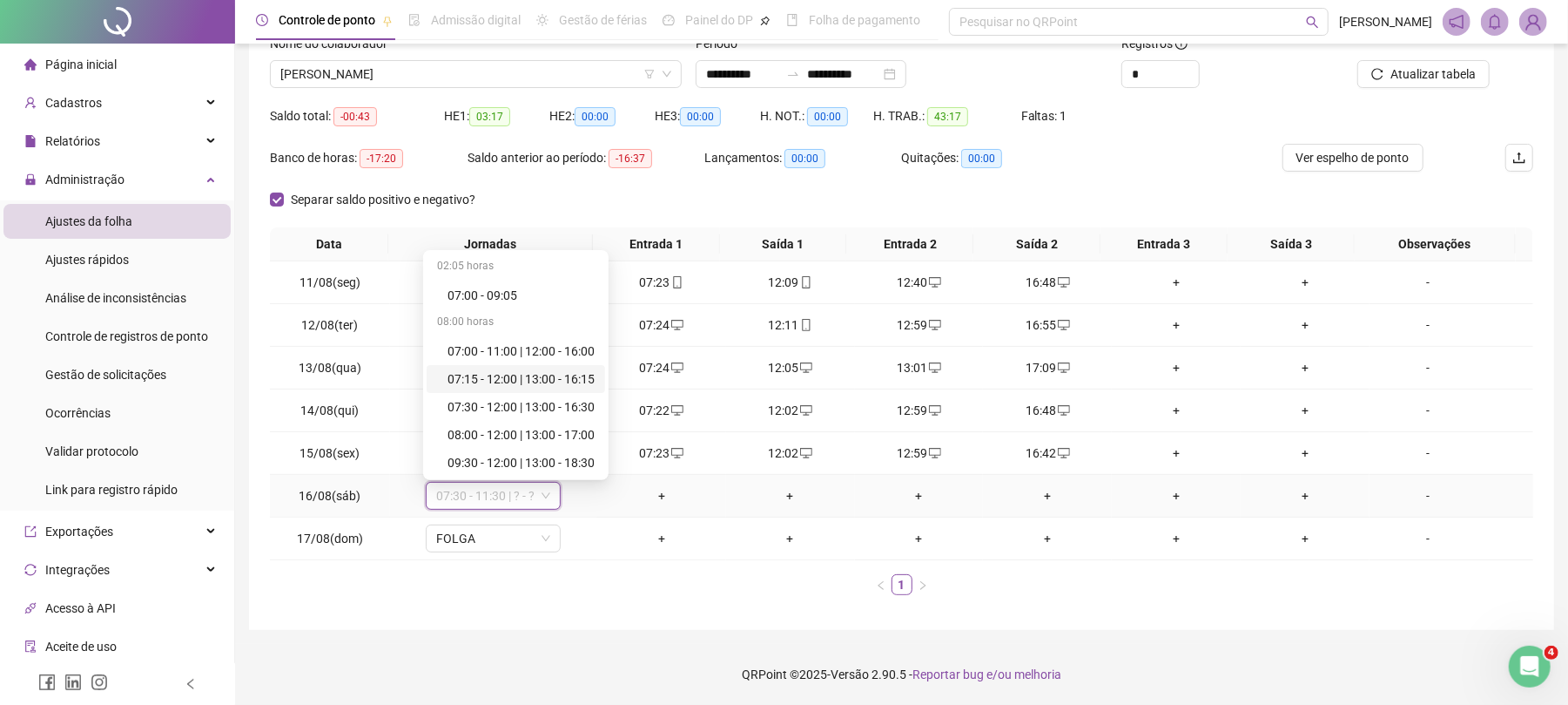
scroll to position [501, 0]
click at [551, 440] on div "Folga compensatória" at bounding box center [521, 435] width 147 height 19
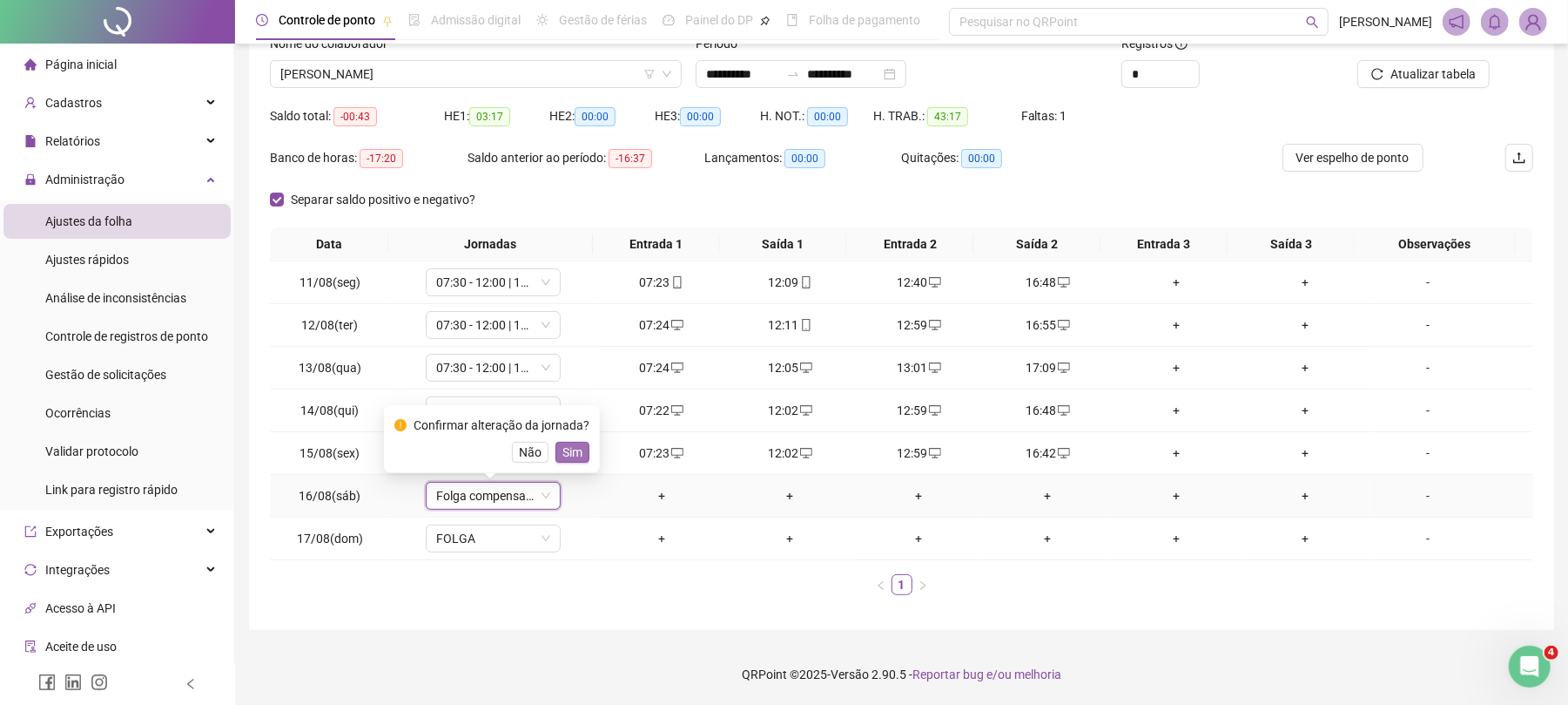
click at [565, 442] on span "Sim" at bounding box center [572, 452] width 20 height 19
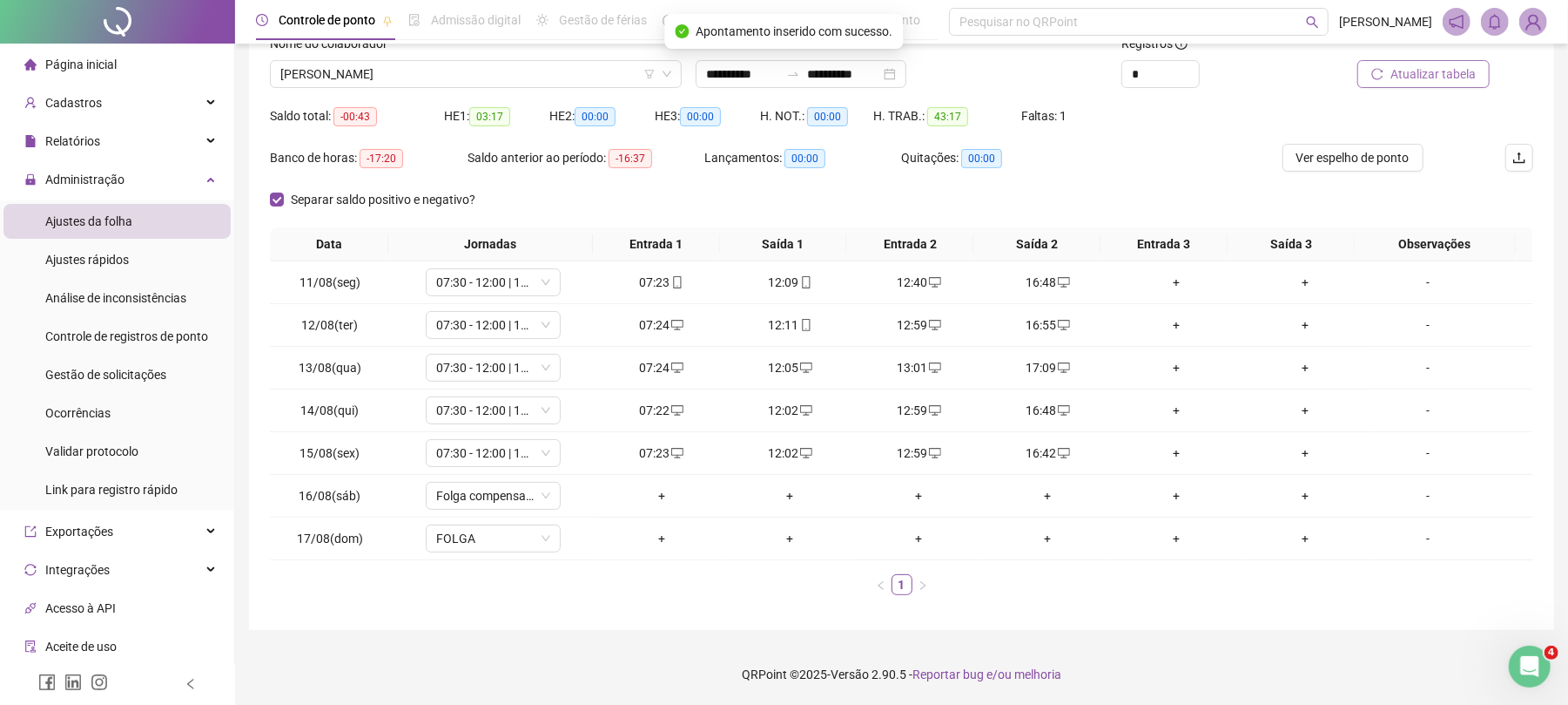
click at [1471, 80] on span "Atualizar tabela" at bounding box center [1433, 74] width 86 height 19
click at [423, 69] on span "[PERSON_NAME]" at bounding box center [475, 73] width 391 height 26
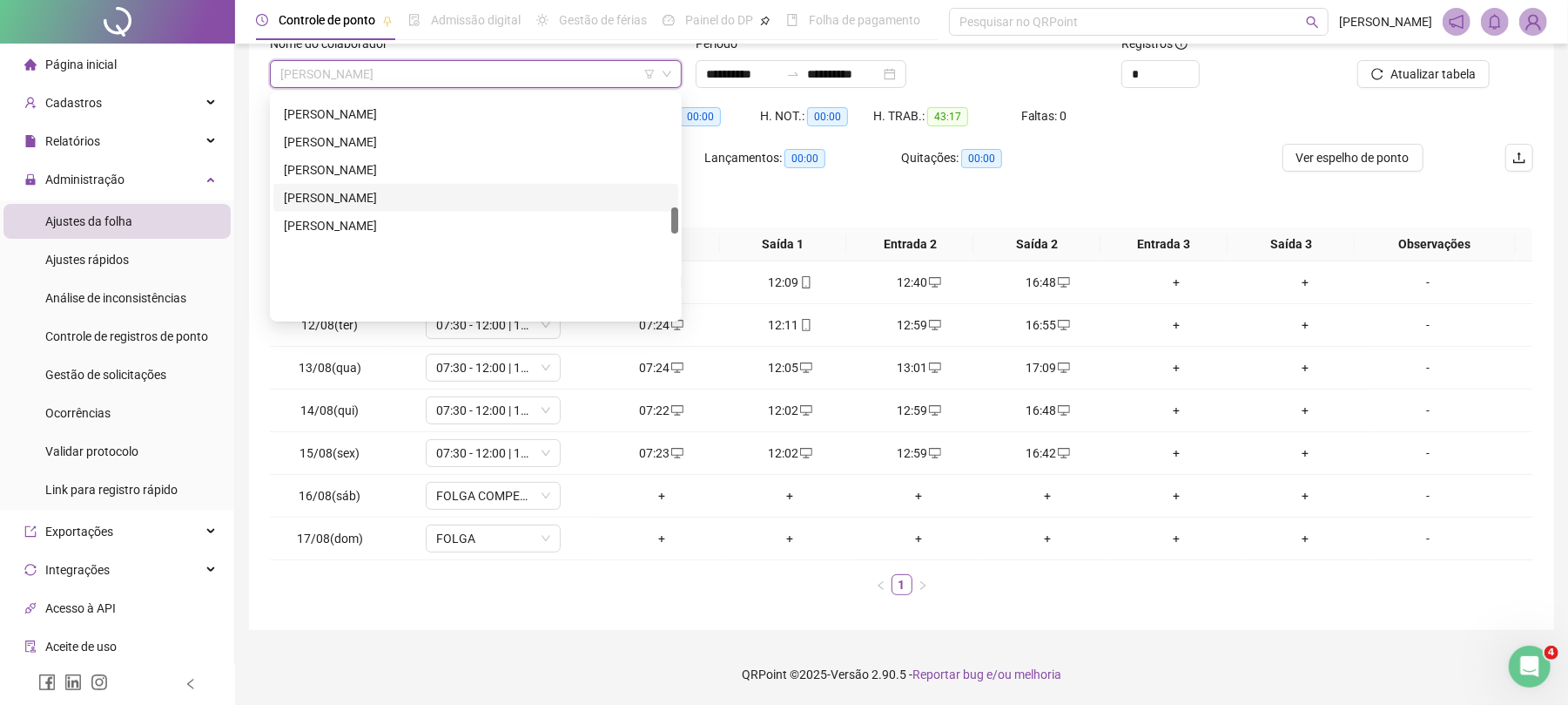
scroll to position [938, 0]
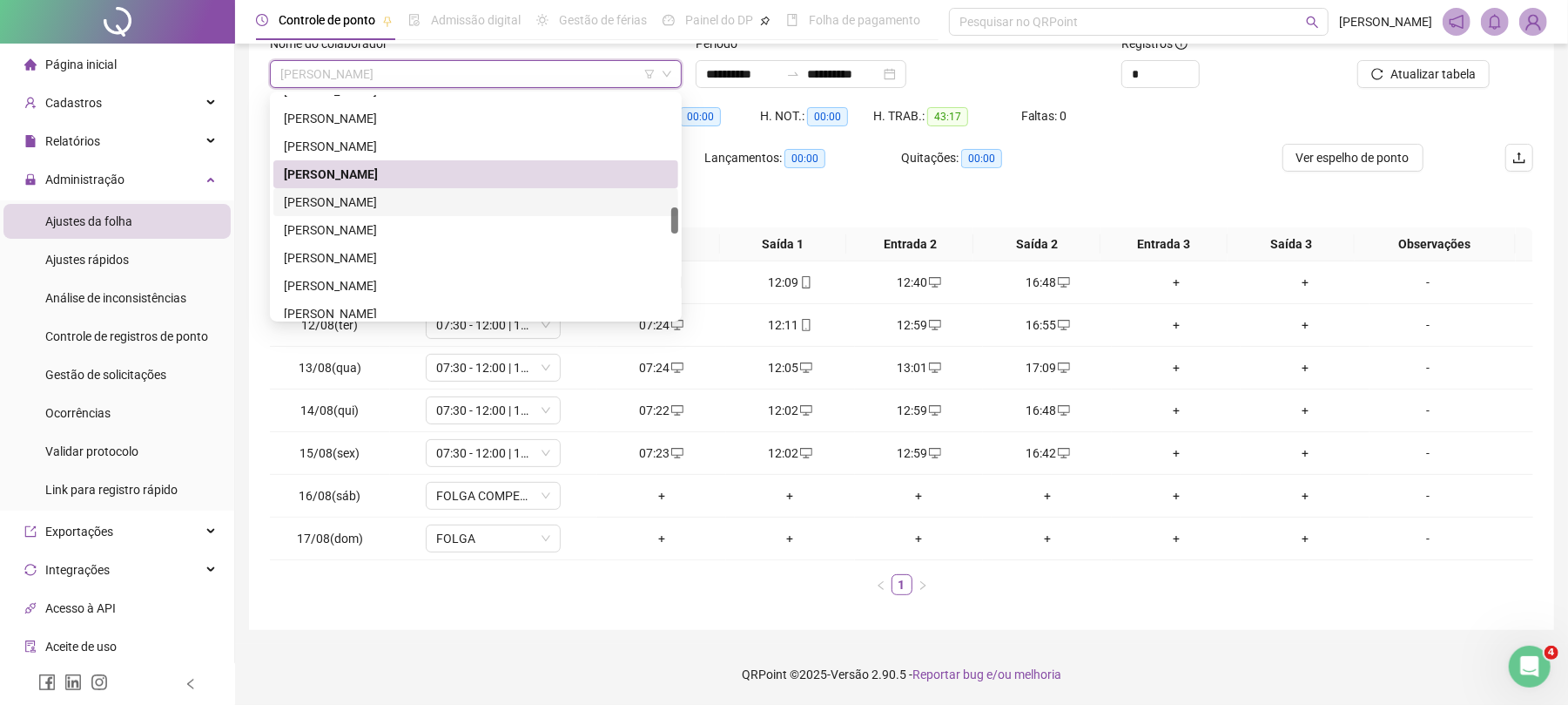
click at [366, 202] on div "[PERSON_NAME]" at bounding box center [476, 202] width 384 height 19
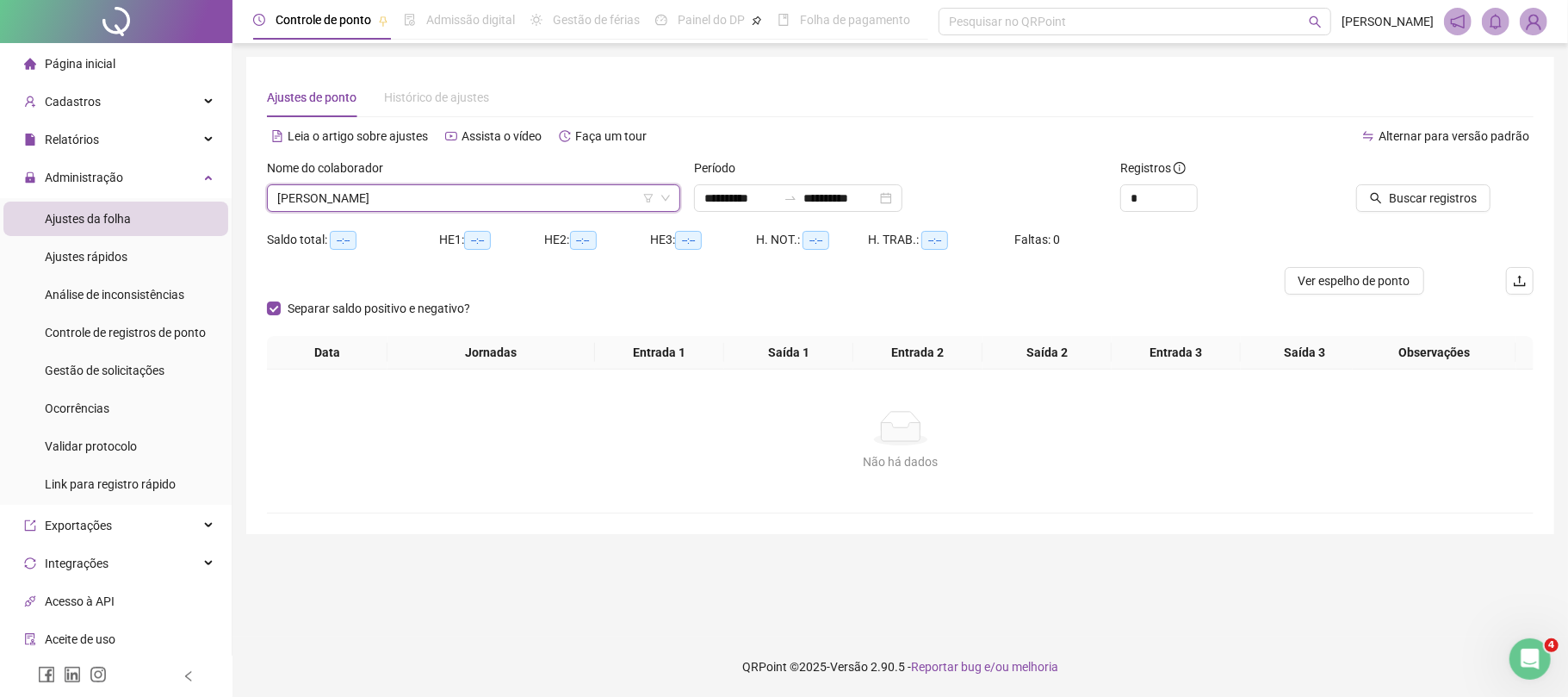
click at [1383, 198] on icon "search" at bounding box center [1376, 198] width 12 height 12
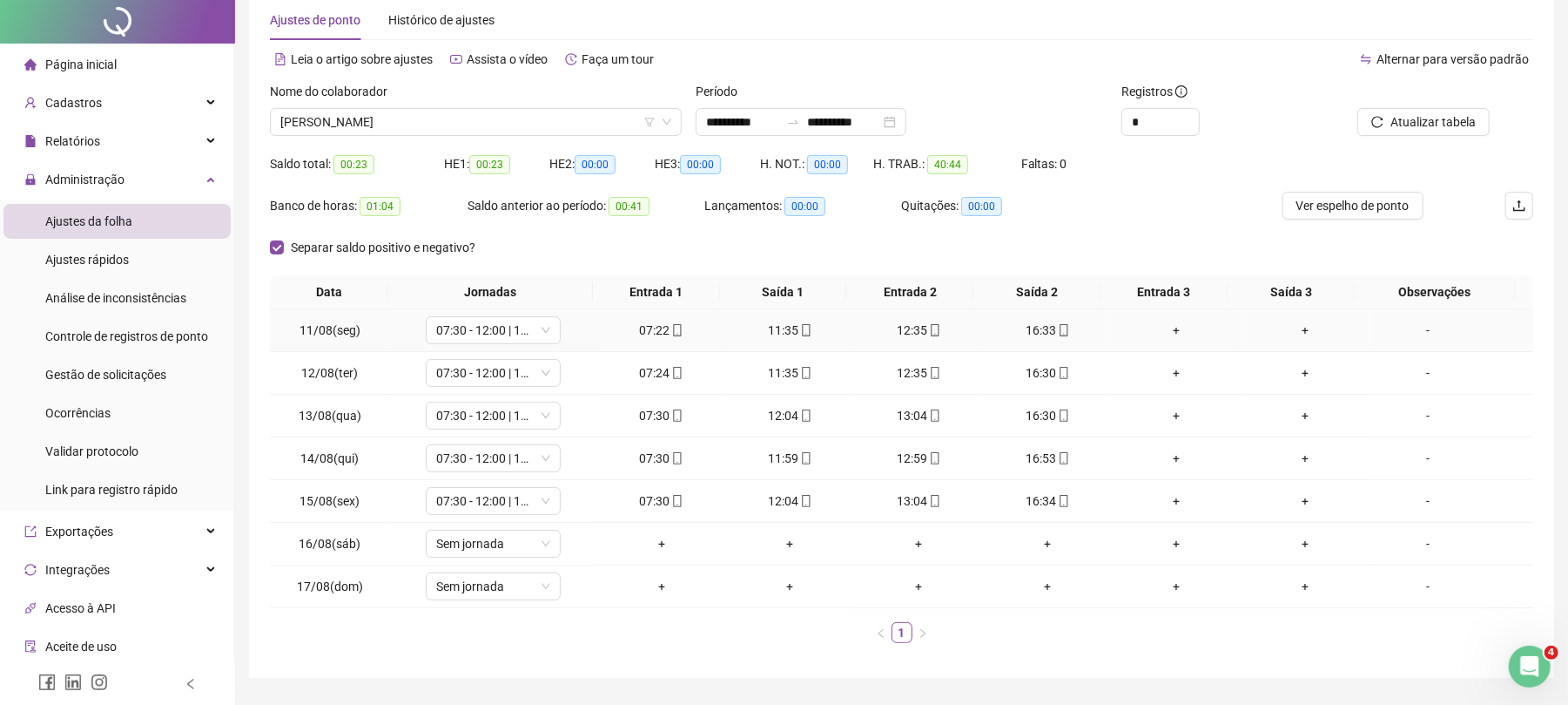
scroll to position [129, 0]
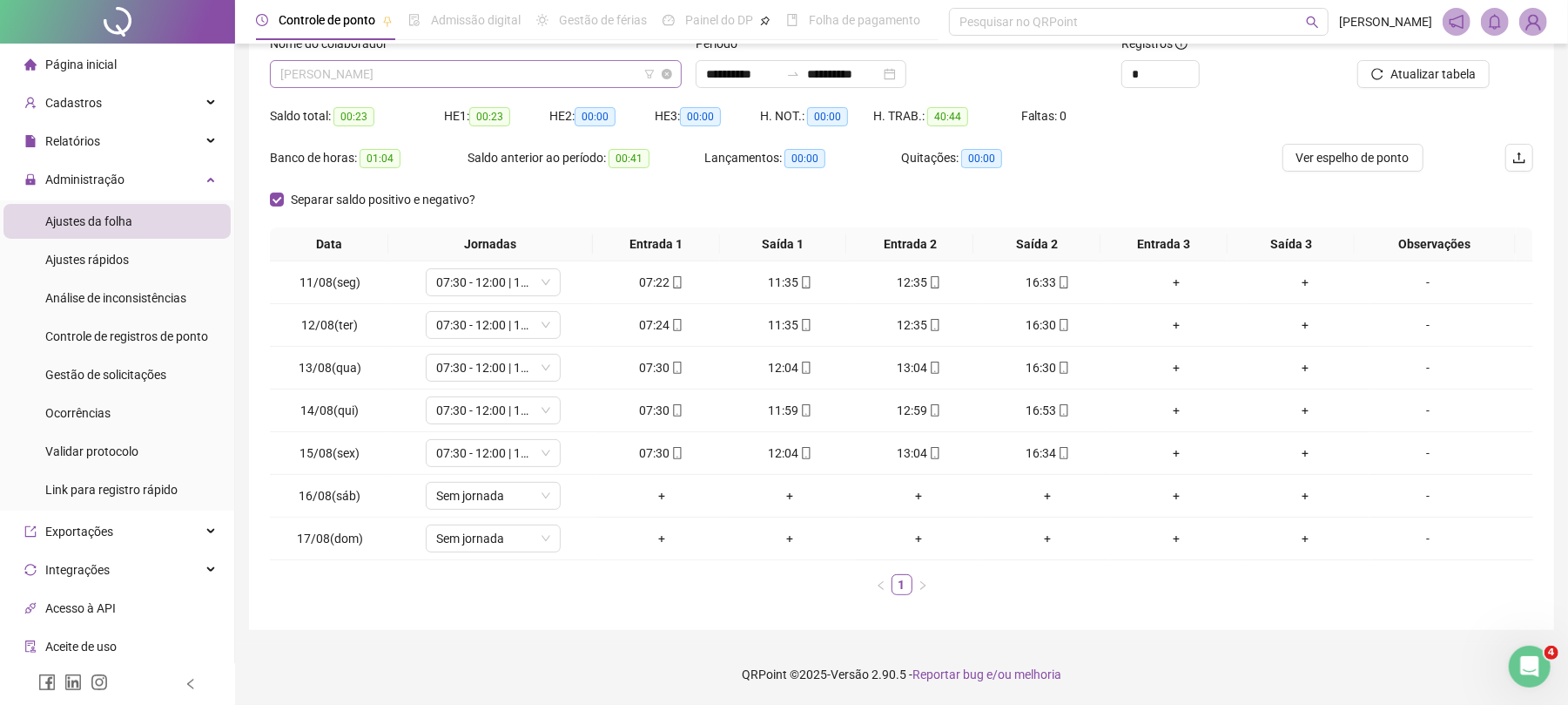
click at [471, 75] on span "[PERSON_NAME]" at bounding box center [475, 73] width 391 height 26
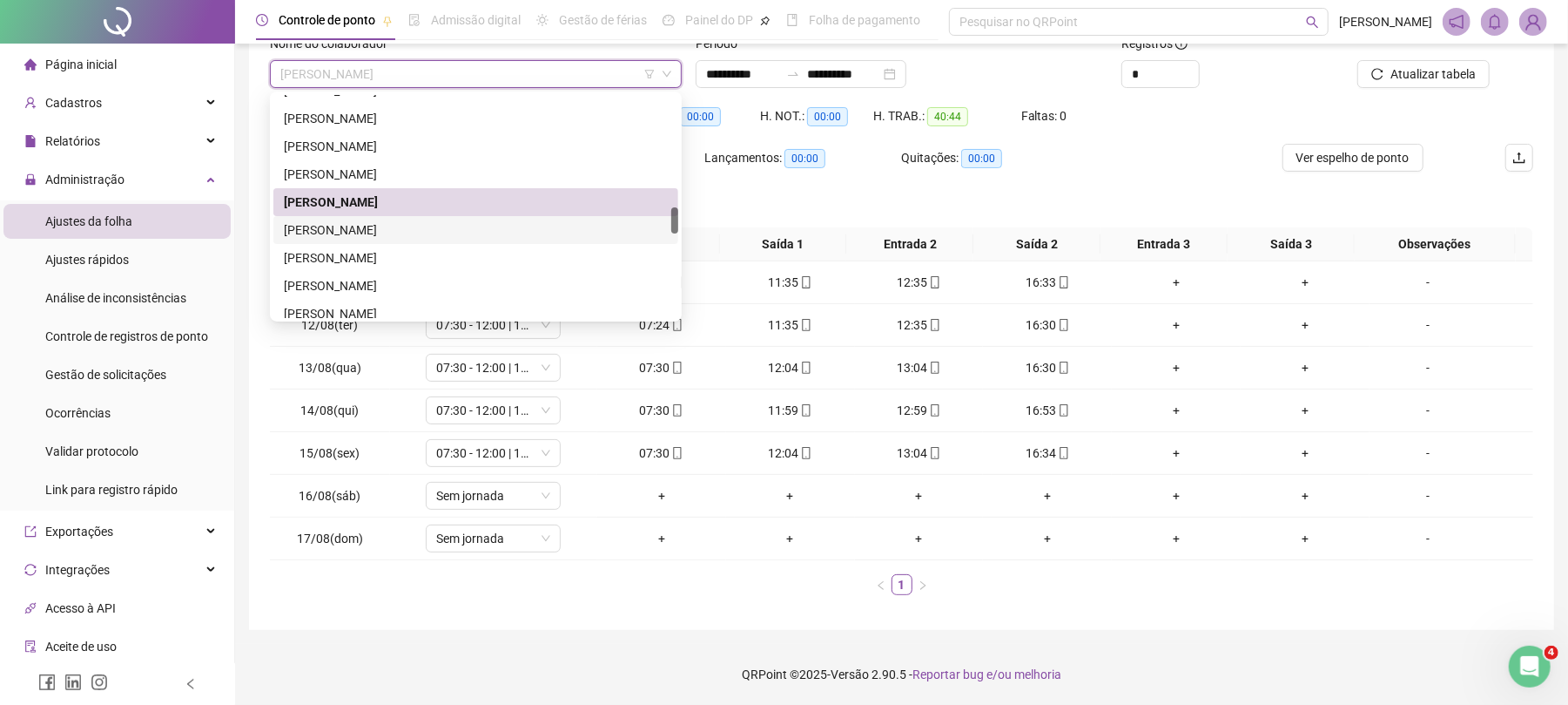
click at [384, 221] on div "[PERSON_NAME]" at bounding box center [476, 230] width 384 height 19
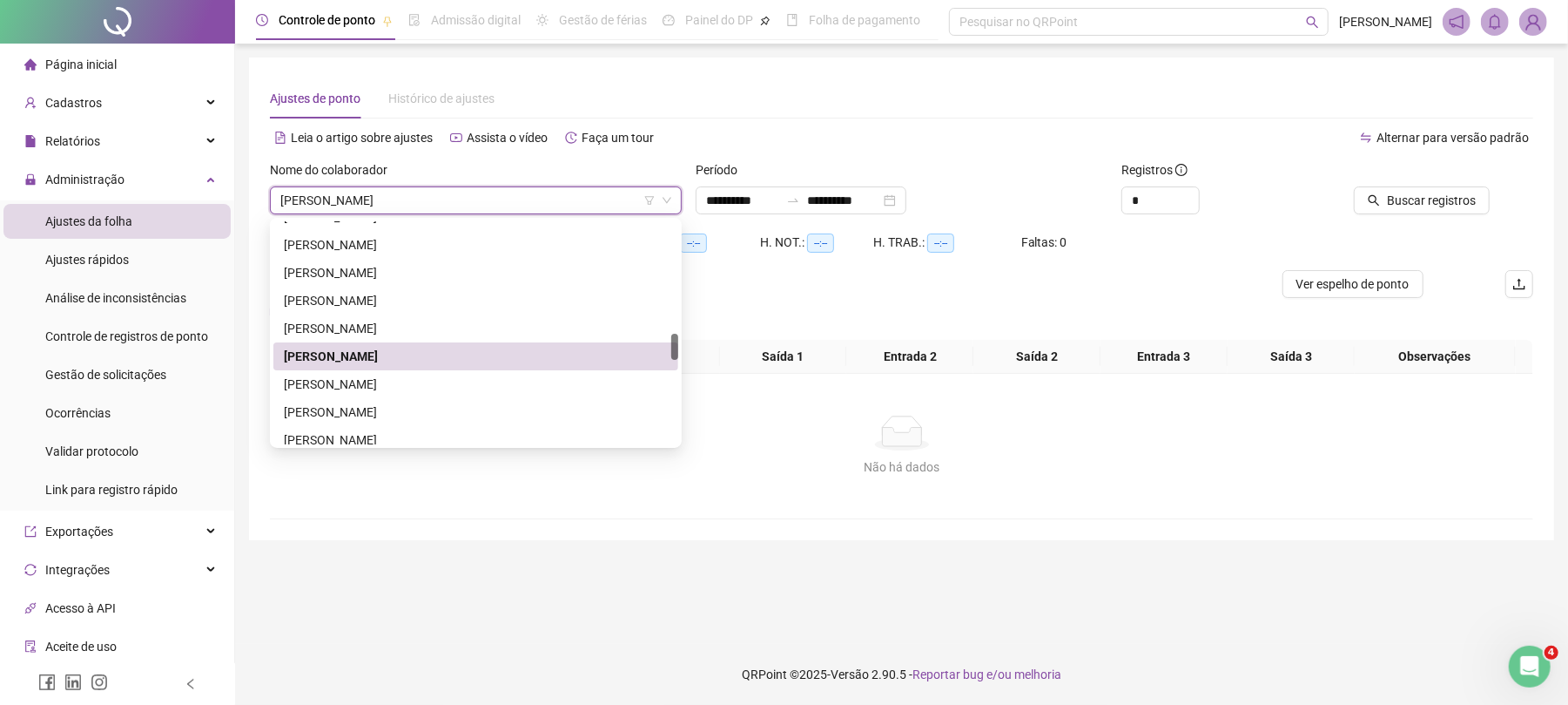
scroll to position [0, 0]
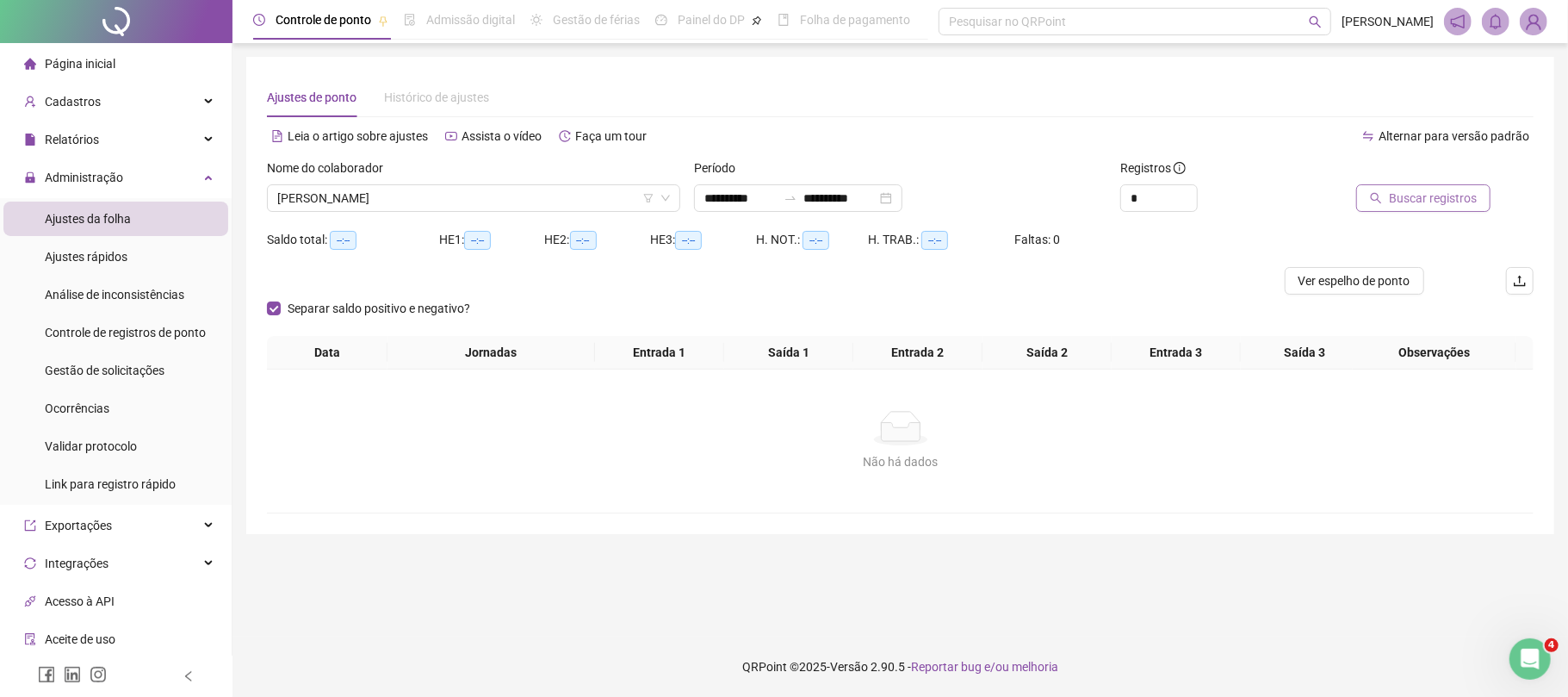
click at [1395, 189] on span "Buscar registros" at bounding box center [1433, 198] width 87 height 19
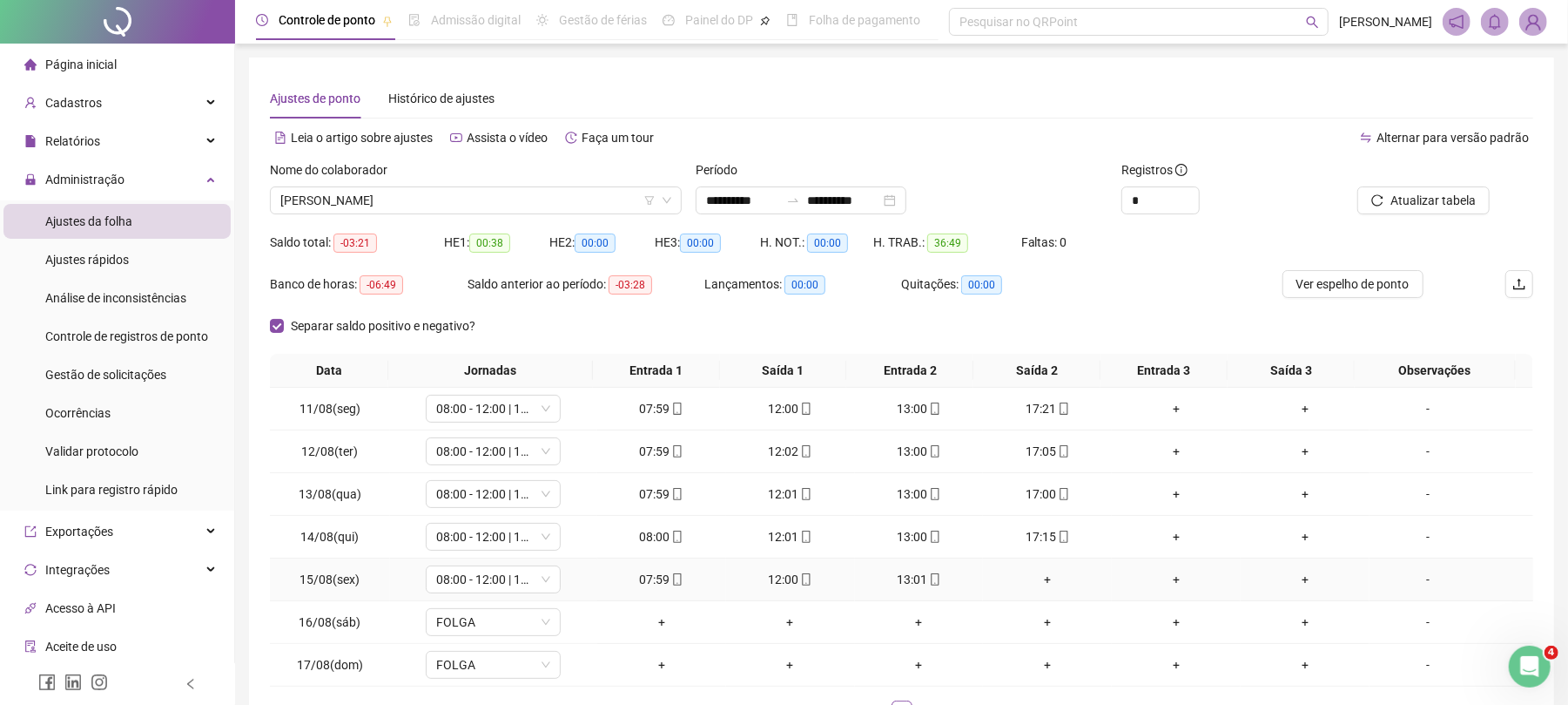
click at [1036, 580] on div "+" at bounding box center [1047, 579] width 115 height 19
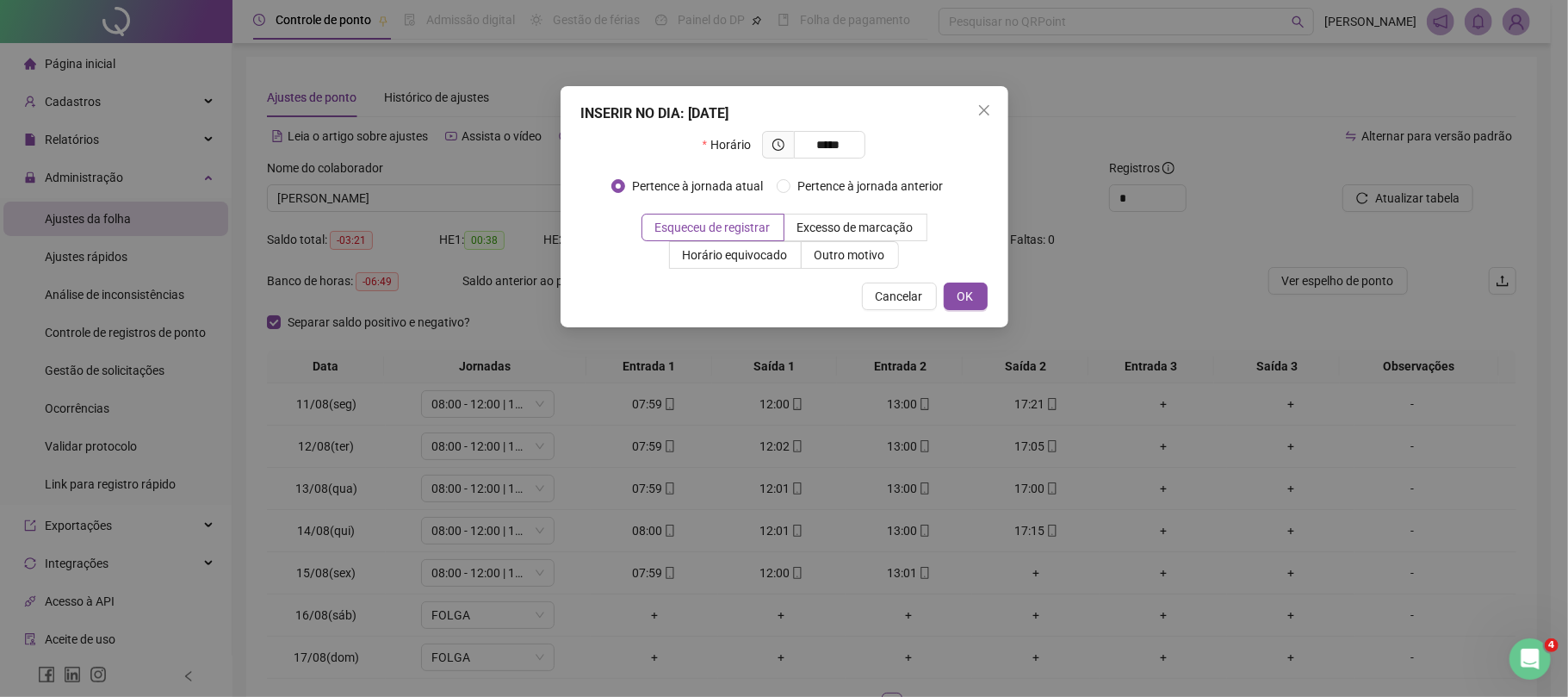
type input "*****"
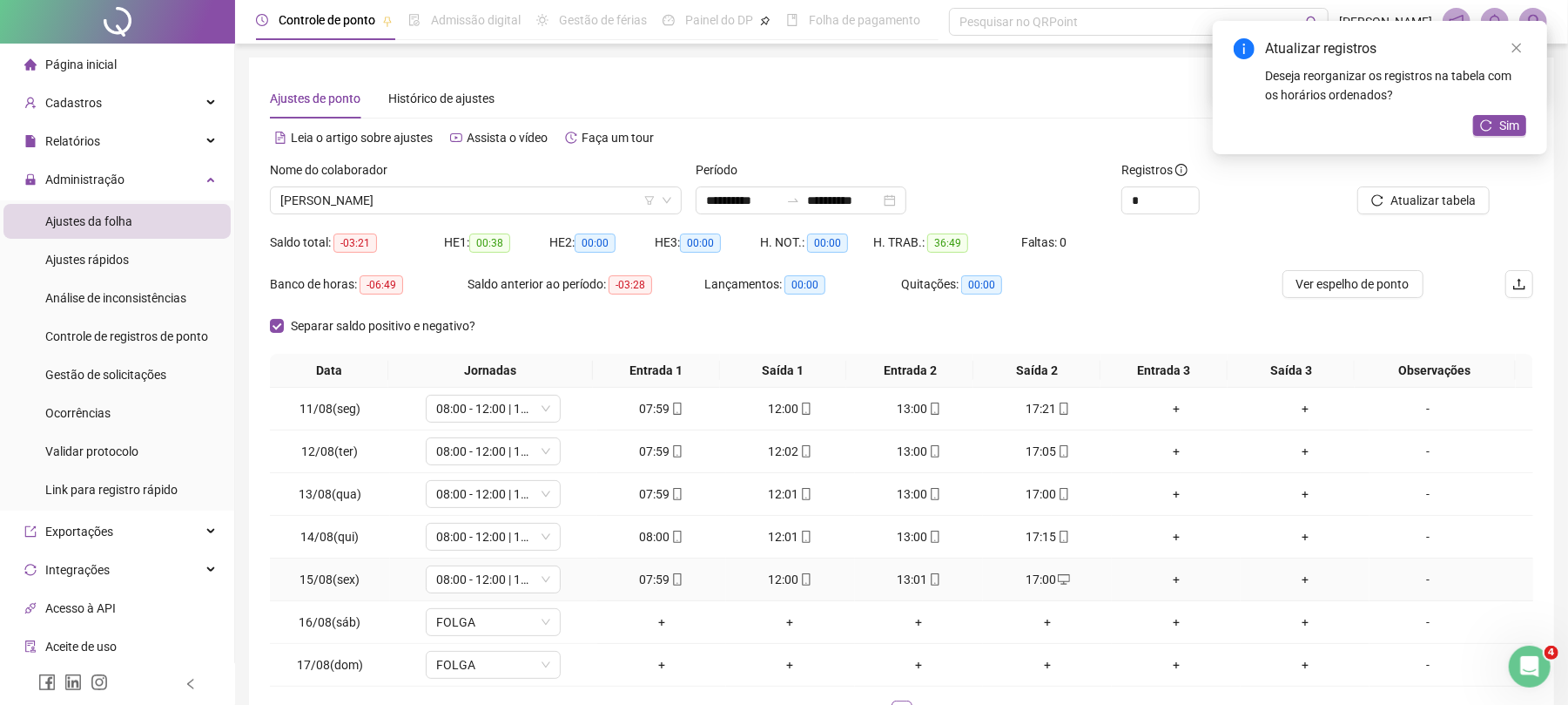
click at [1036, 580] on div "17:00" at bounding box center [1047, 579] width 115 height 19
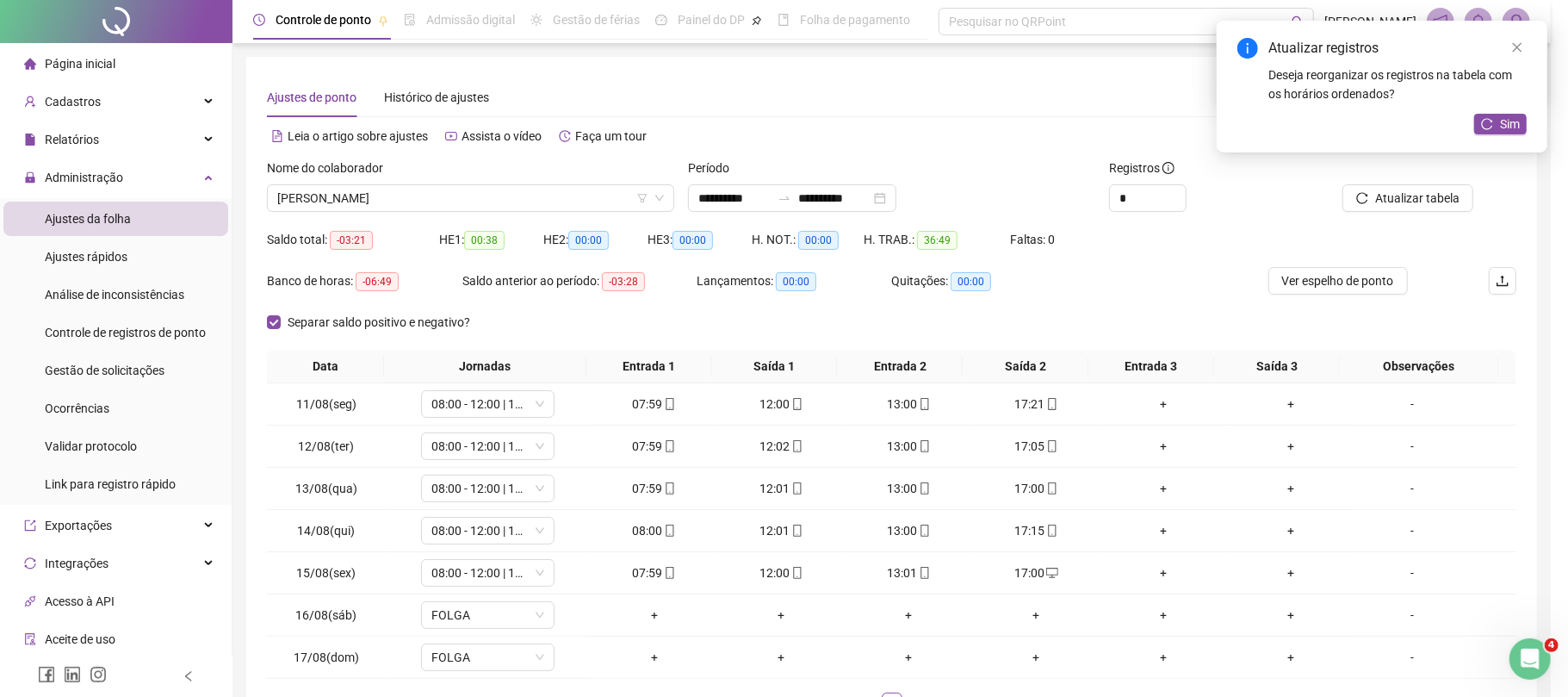
type input "**********"
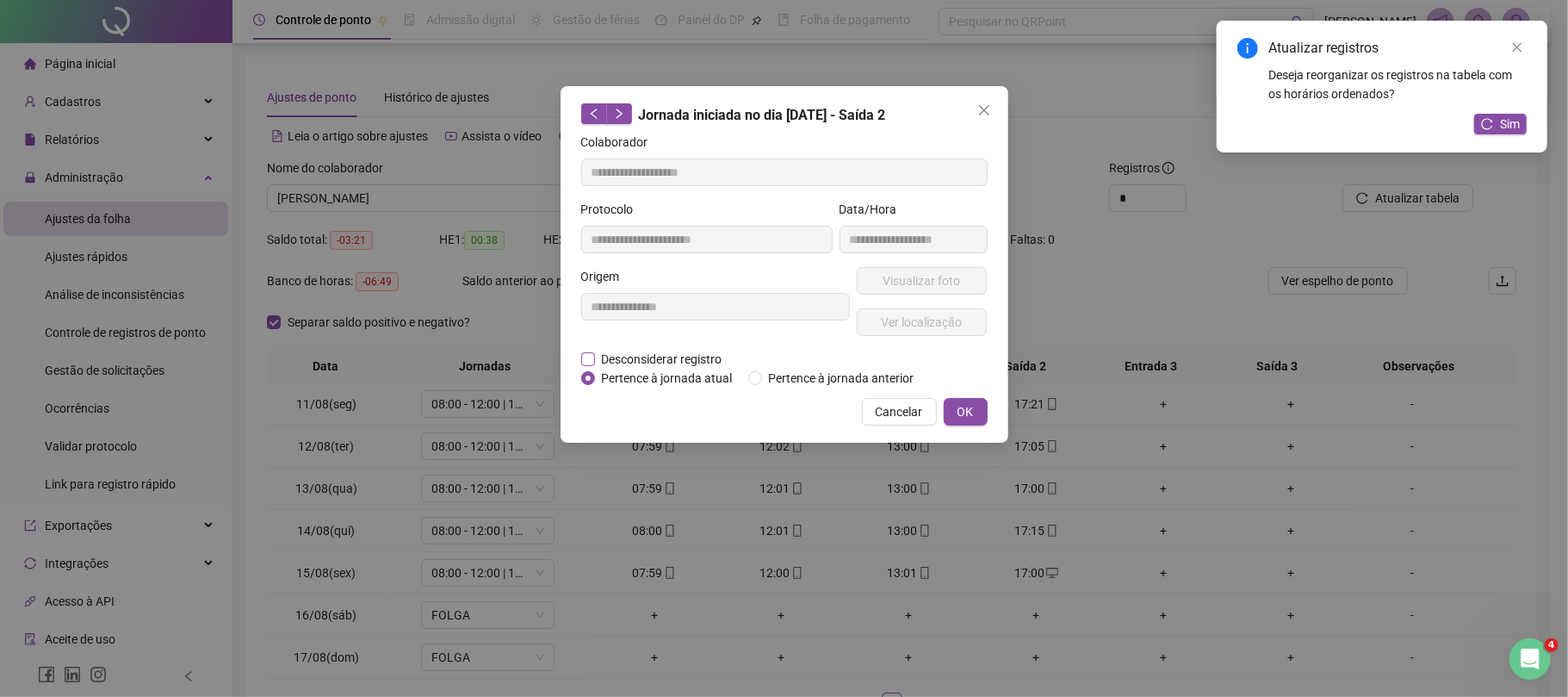
click at [622, 363] on span "Desconsiderar registro" at bounding box center [662, 359] width 135 height 19
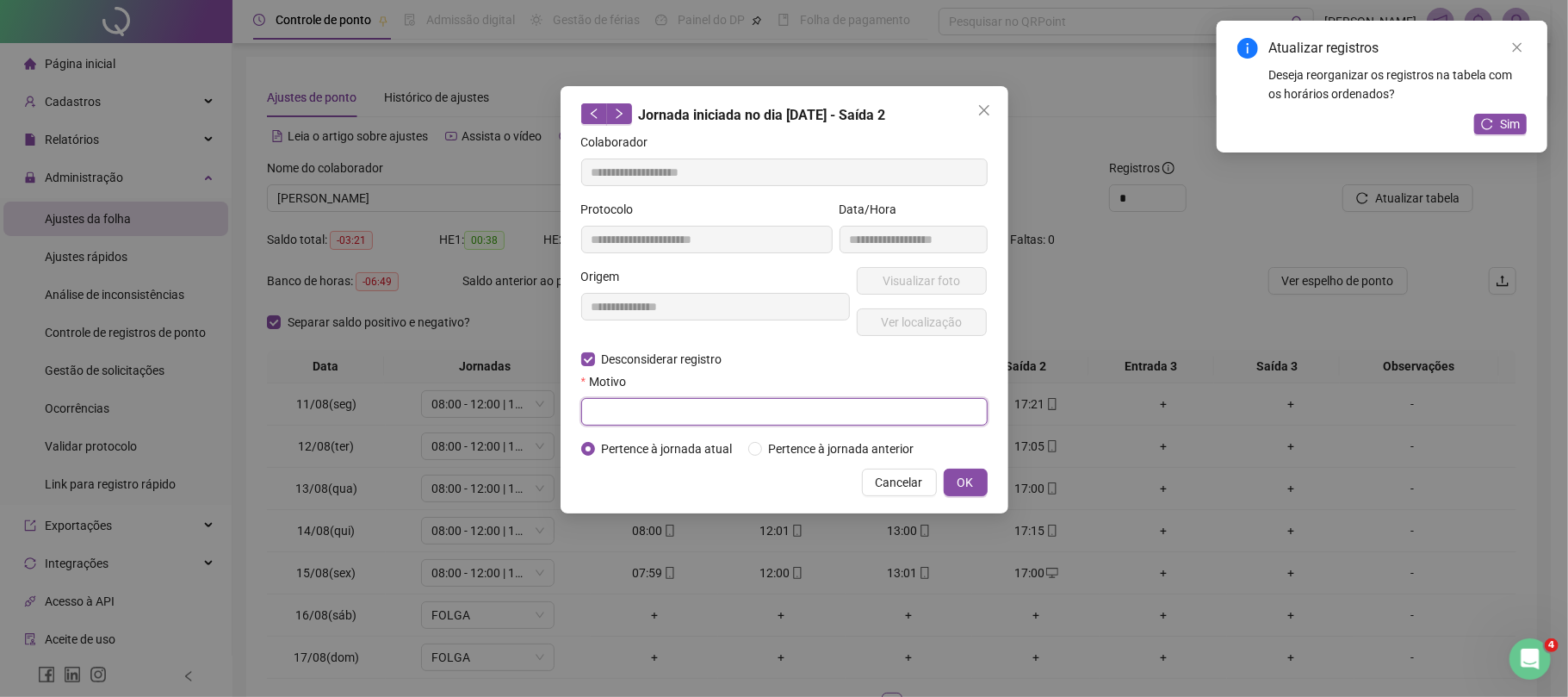
click at [651, 407] on input "text" at bounding box center [784, 411] width 406 height 27
type input "****"
click at [975, 485] on button "OK" at bounding box center [966, 482] width 44 height 27
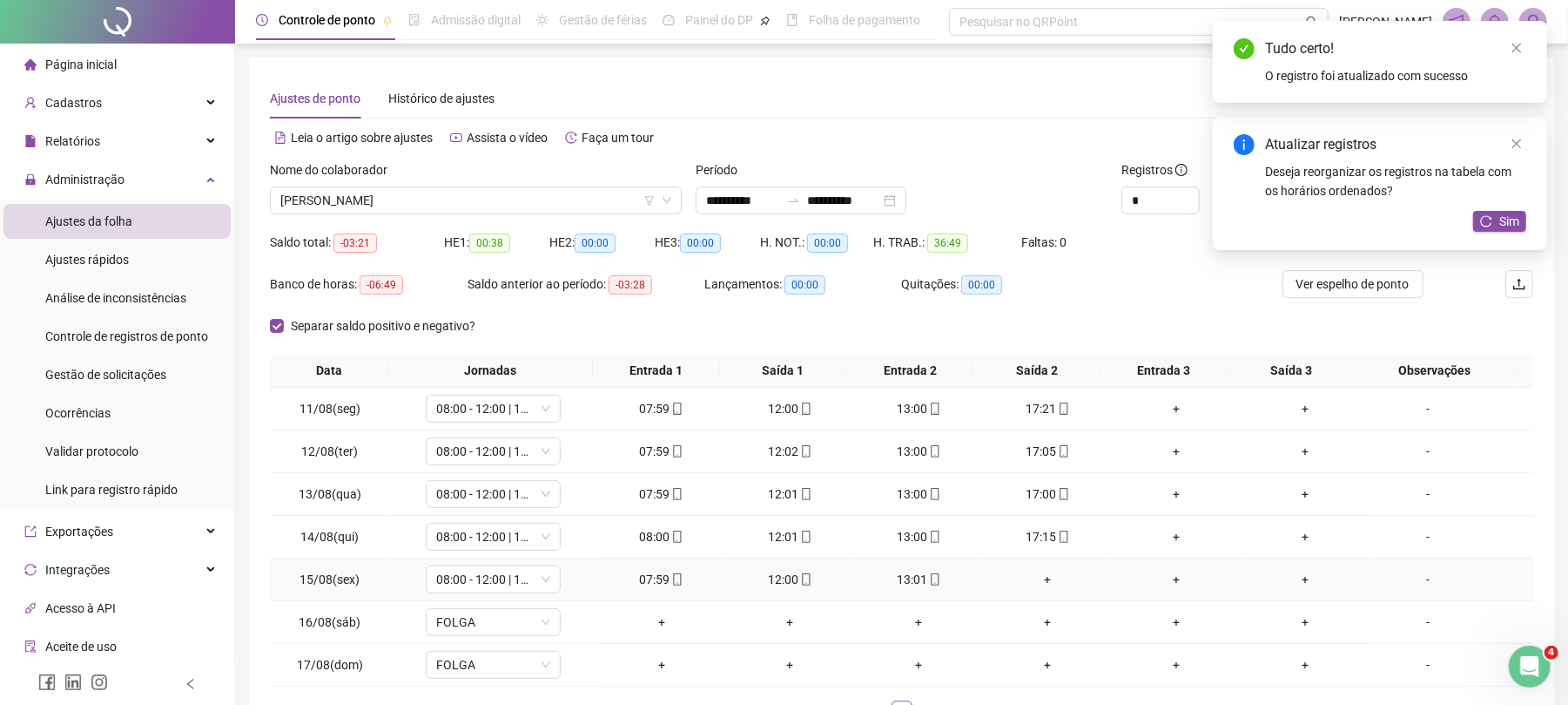
click at [1014, 575] on div "+" at bounding box center [1047, 579] width 115 height 19
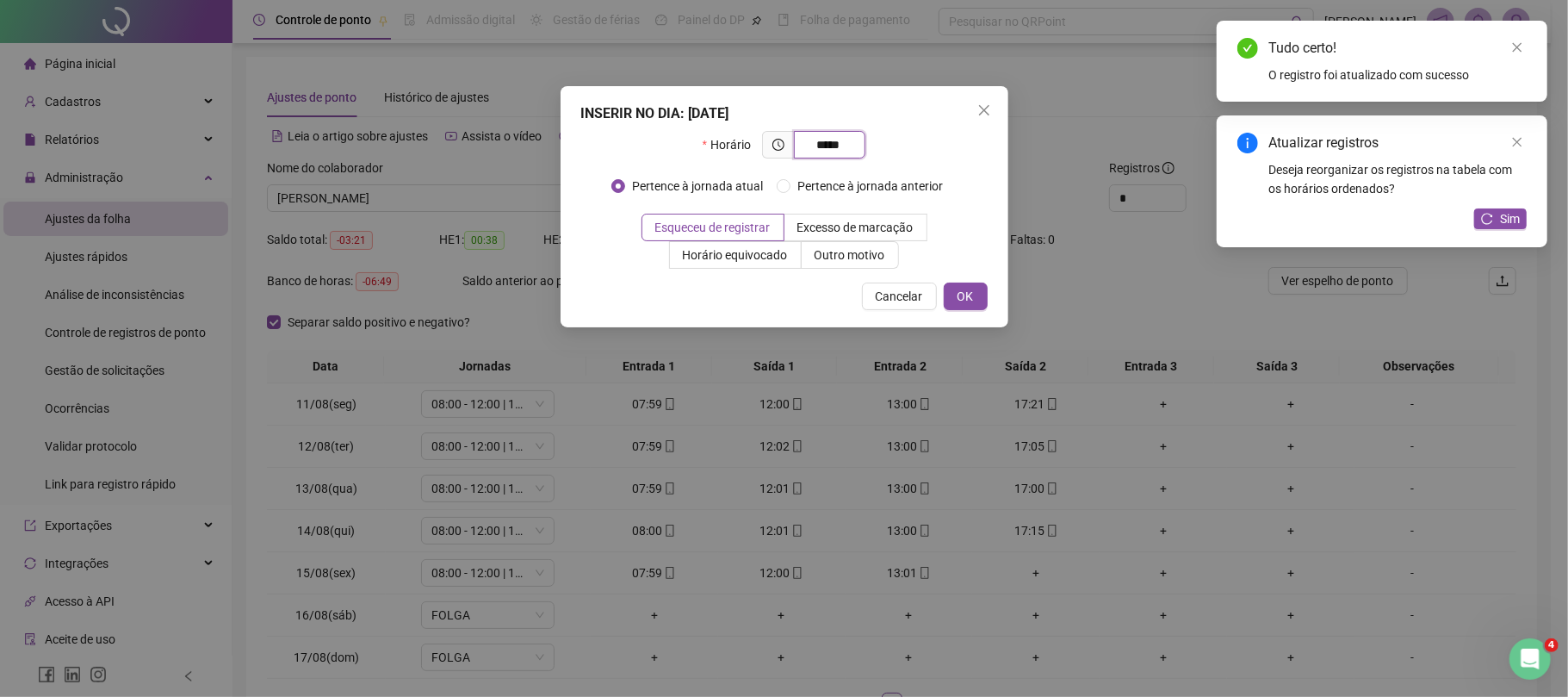
type input "*****"
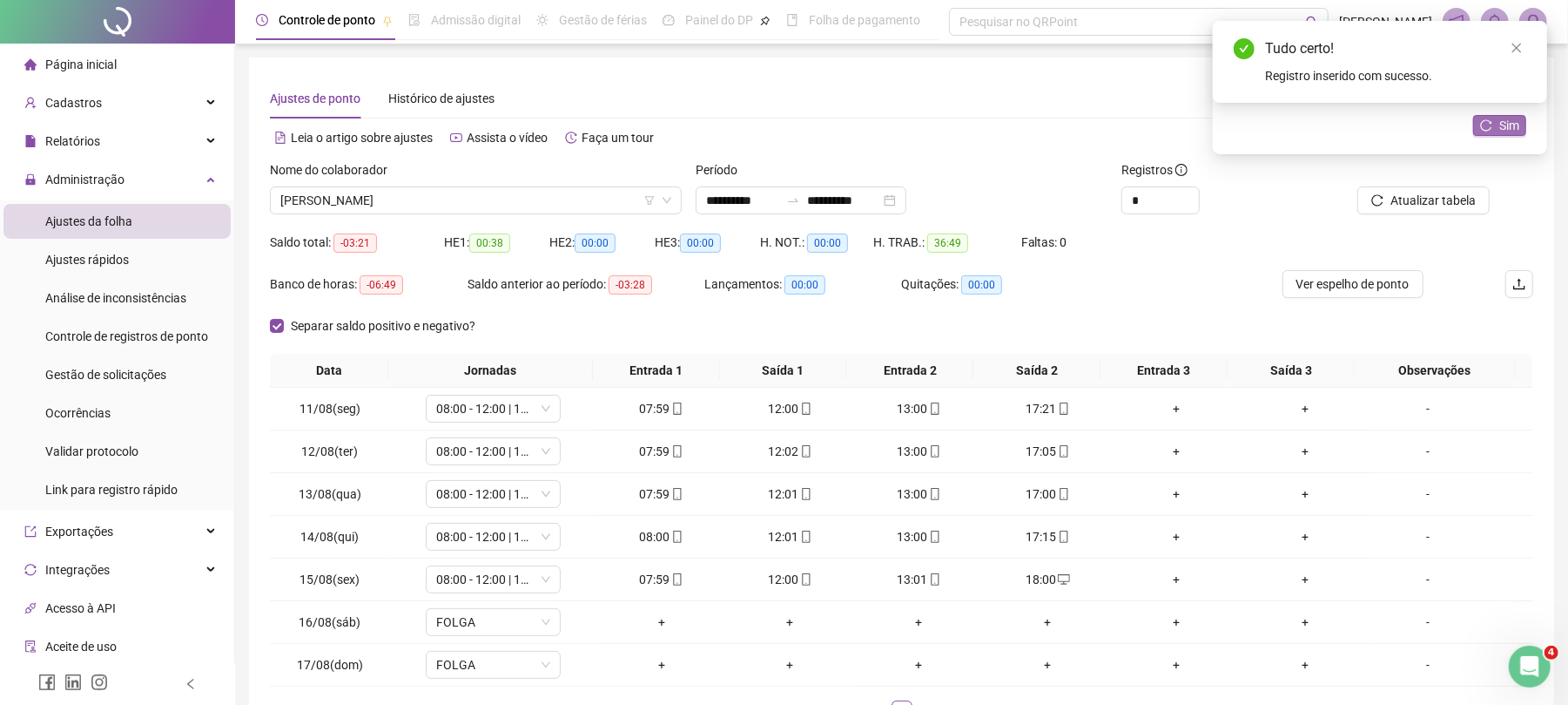
click at [1485, 117] on button "Sim" at bounding box center [1500, 126] width 53 height 21
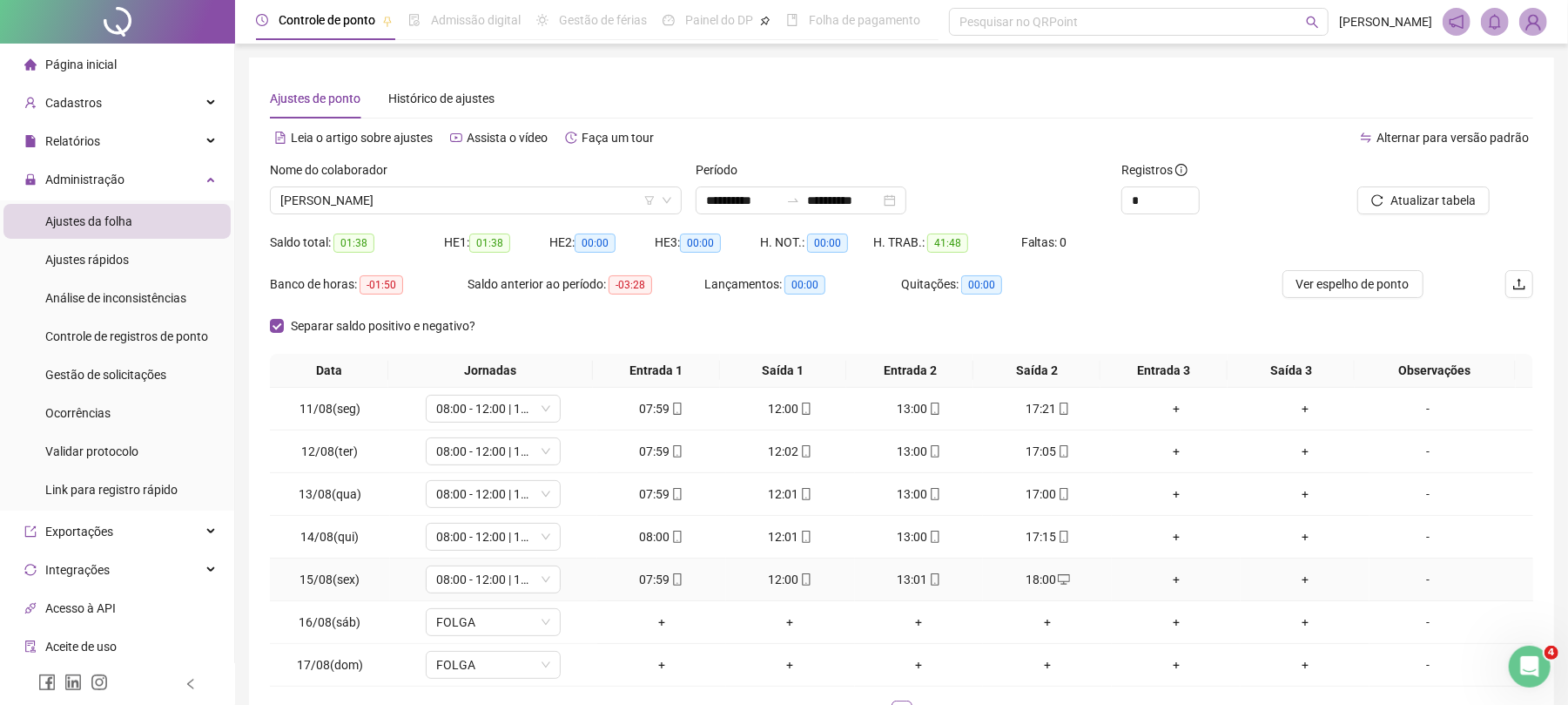
click at [1028, 585] on div "18:00" at bounding box center [1047, 579] width 115 height 19
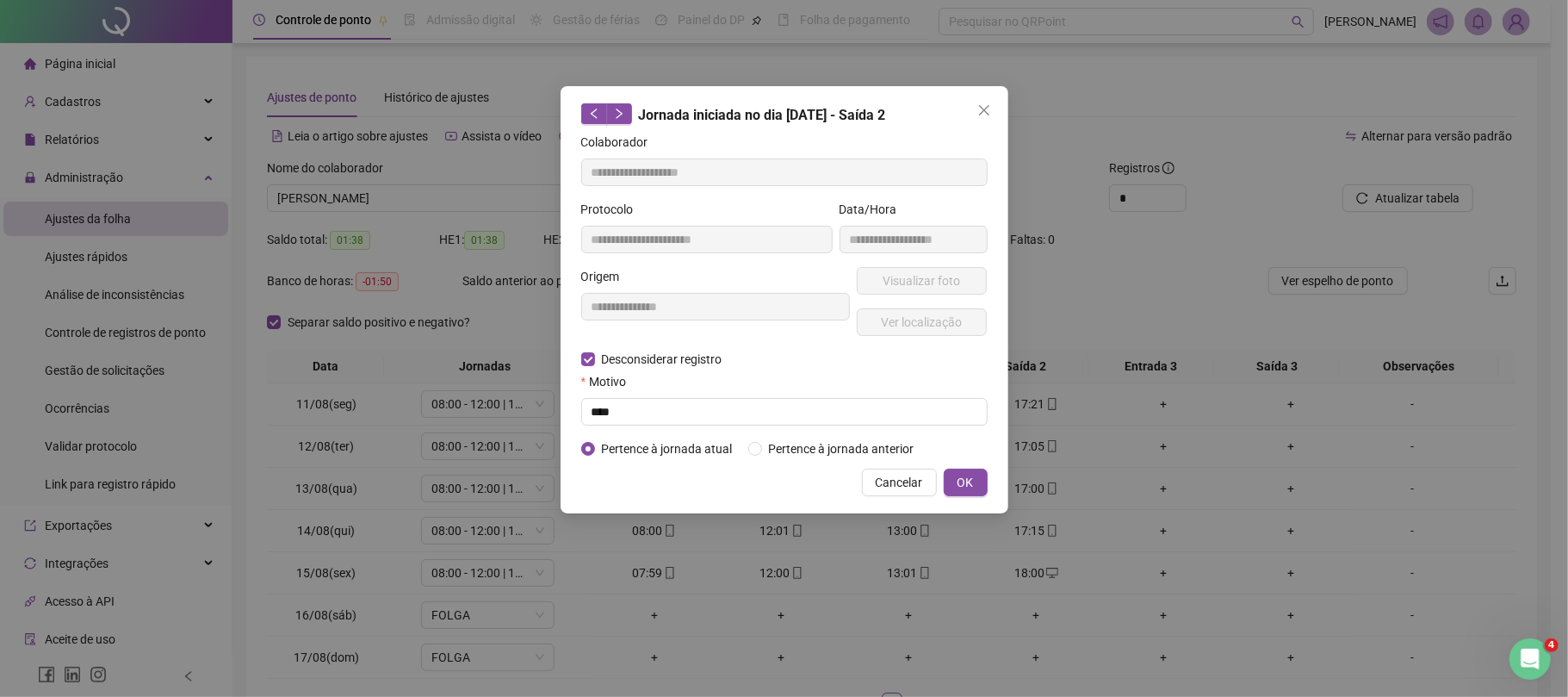
type input "**********"
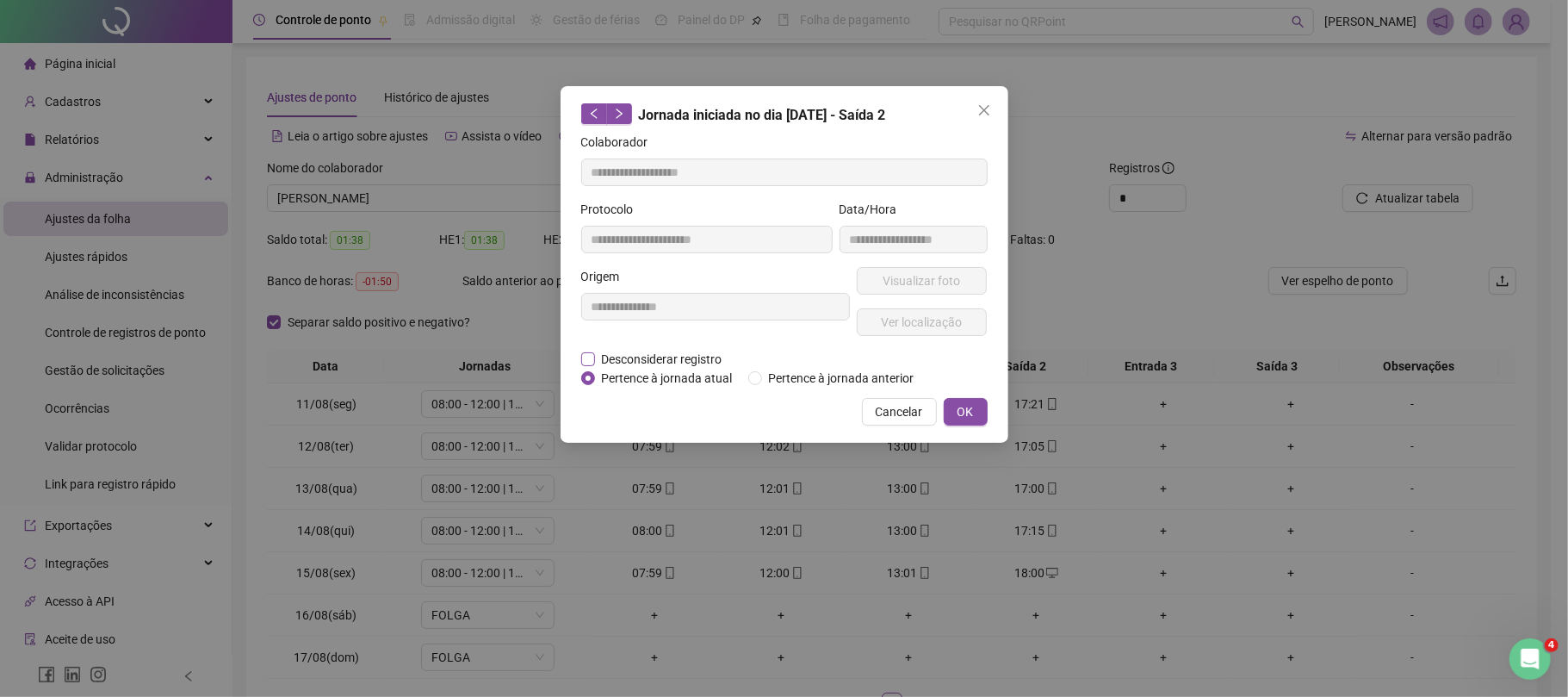
click at [670, 363] on span "Desconsiderar registro" at bounding box center [662, 359] width 135 height 19
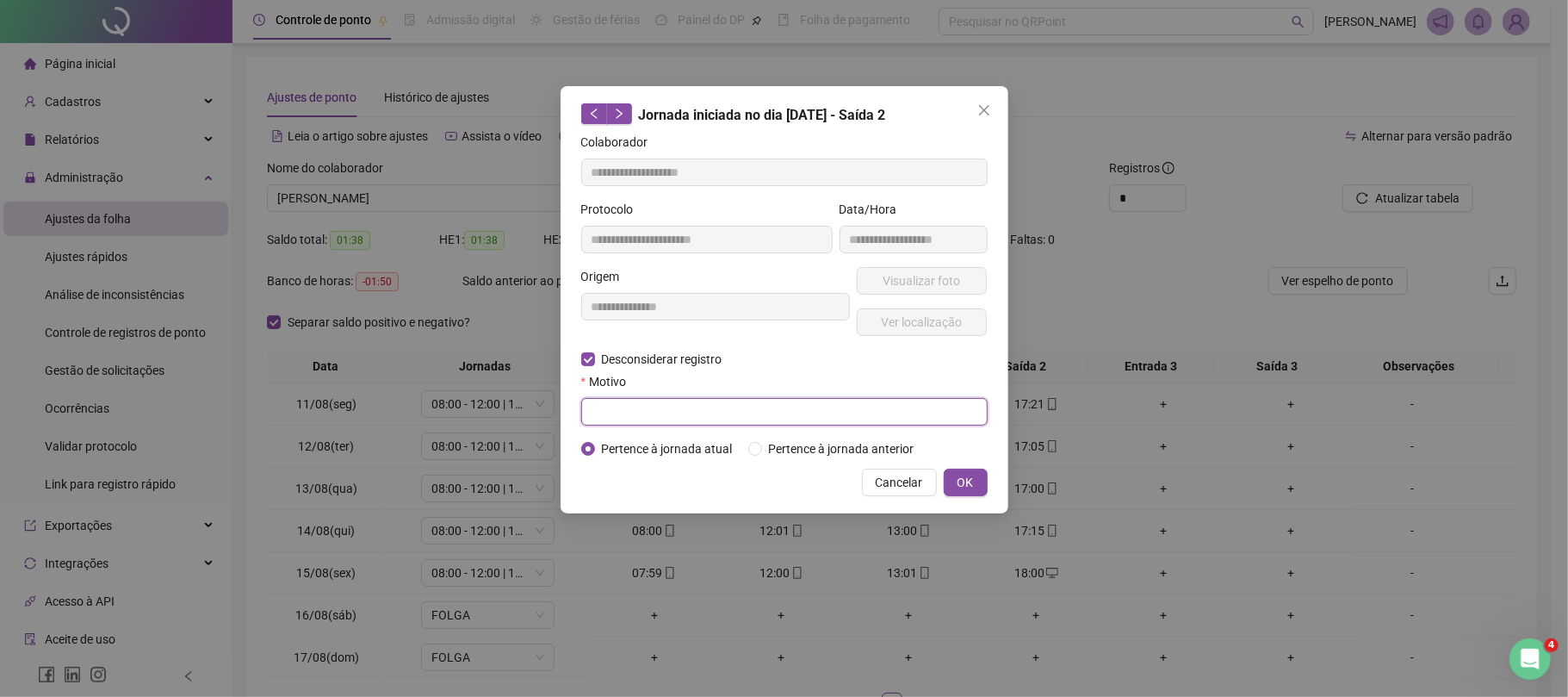
click at [665, 410] on input "text" at bounding box center [784, 411] width 406 height 27
type input "****"
click at [970, 481] on span "OK" at bounding box center [965, 483] width 16 height 19
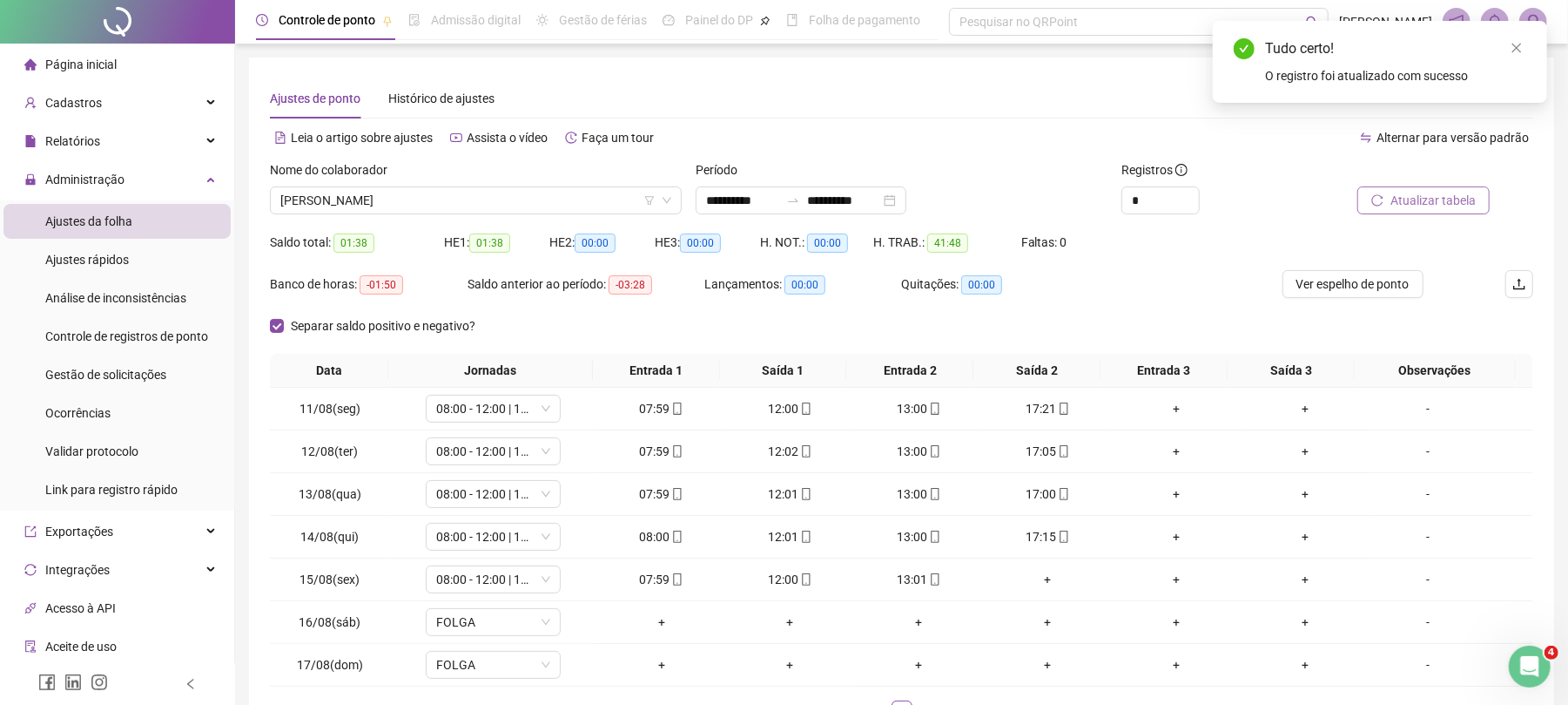
click at [1442, 204] on span "Atualizar tabela" at bounding box center [1433, 201] width 86 height 19
click at [1032, 579] on div "+" at bounding box center [1047, 579] width 115 height 19
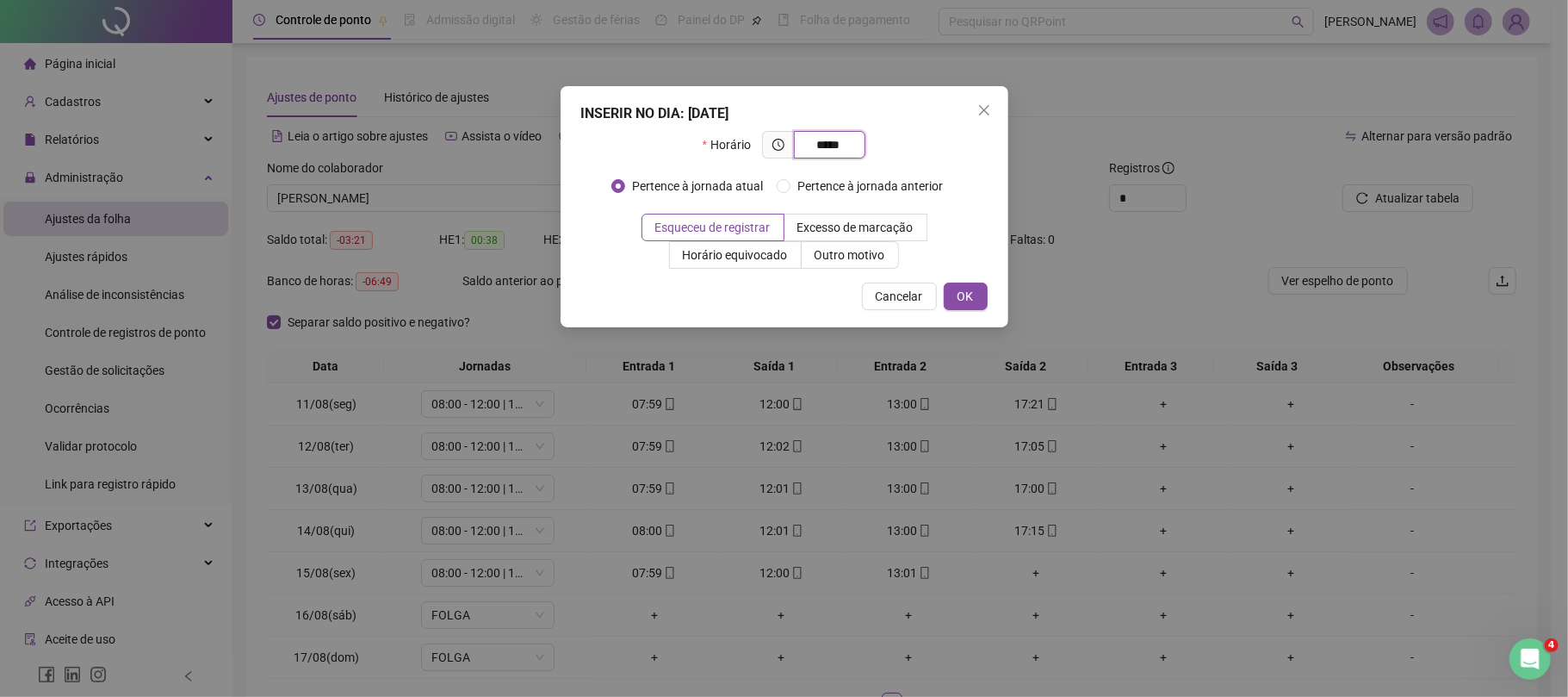
type input "*****"
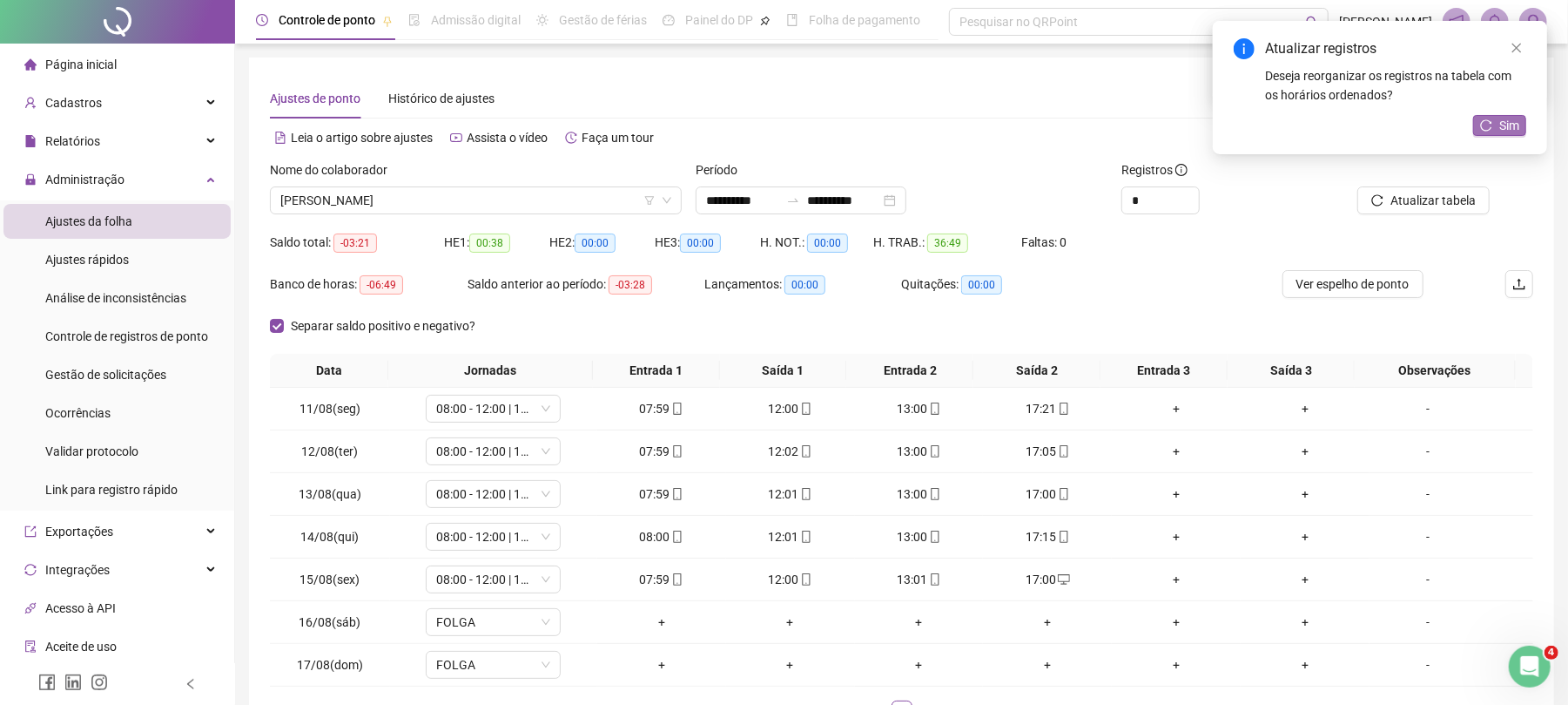
click at [1502, 119] on span "Sim" at bounding box center [1509, 126] width 20 height 19
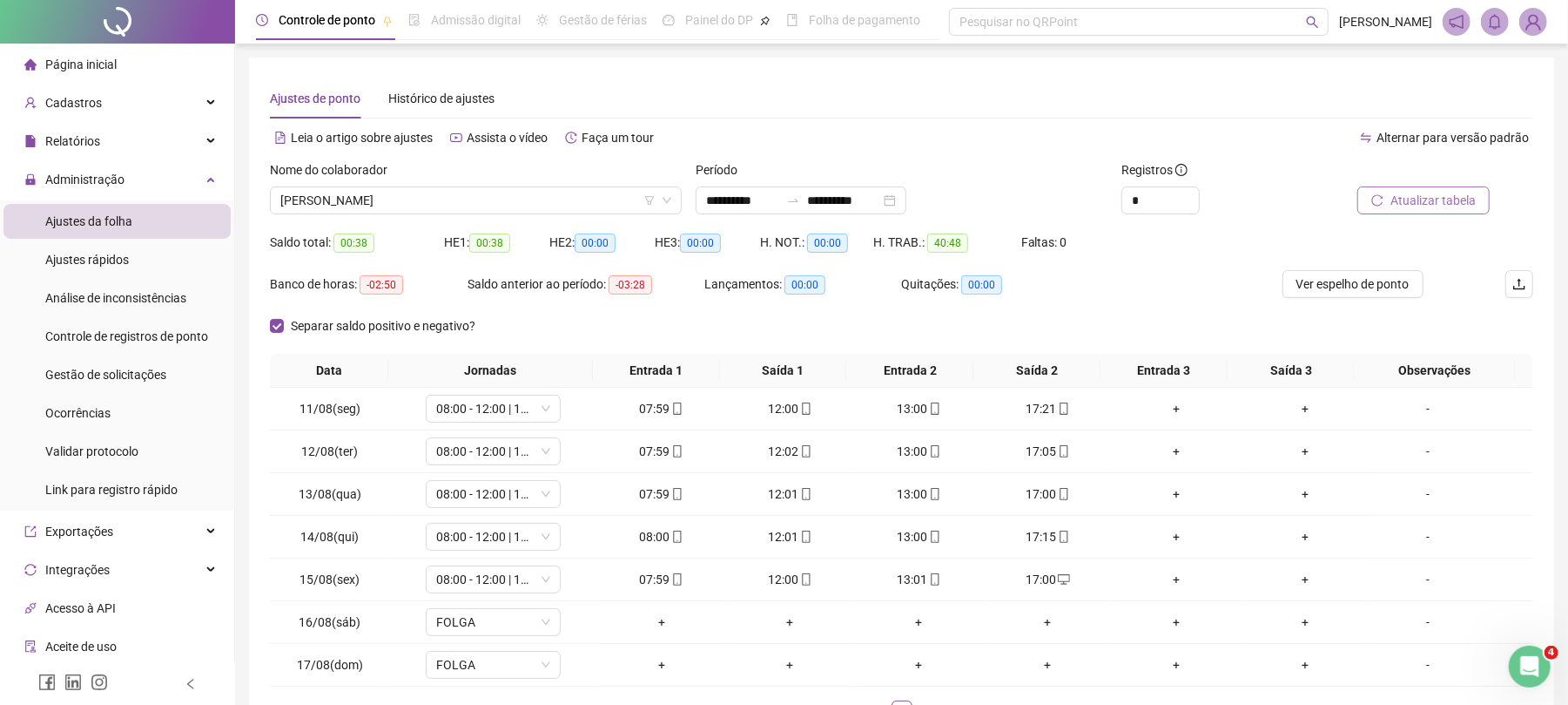
click at [1403, 196] on span "Atualizar tabela" at bounding box center [1433, 201] width 86 height 19
click at [1429, 201] on span "Atualizar tabela" at bounding box center [1433, 201] width 86 height 19
click at [558, 192] on span "[PERSON_NAME]" at bounding box center [475, 200] width 391 height 26
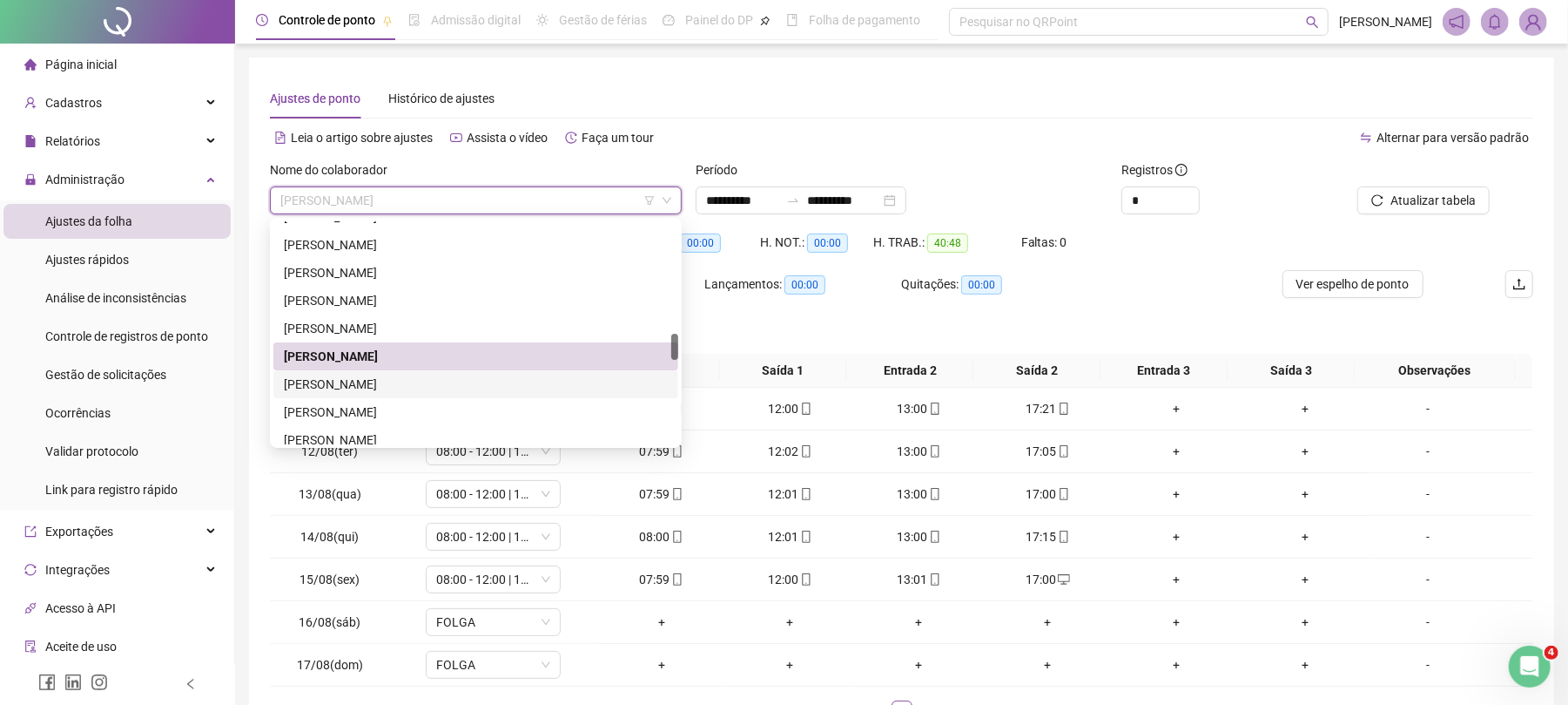
click at [322, 388] on div "[PERSON_NAME]" at bounding box center [476, 384] width 384 height 19
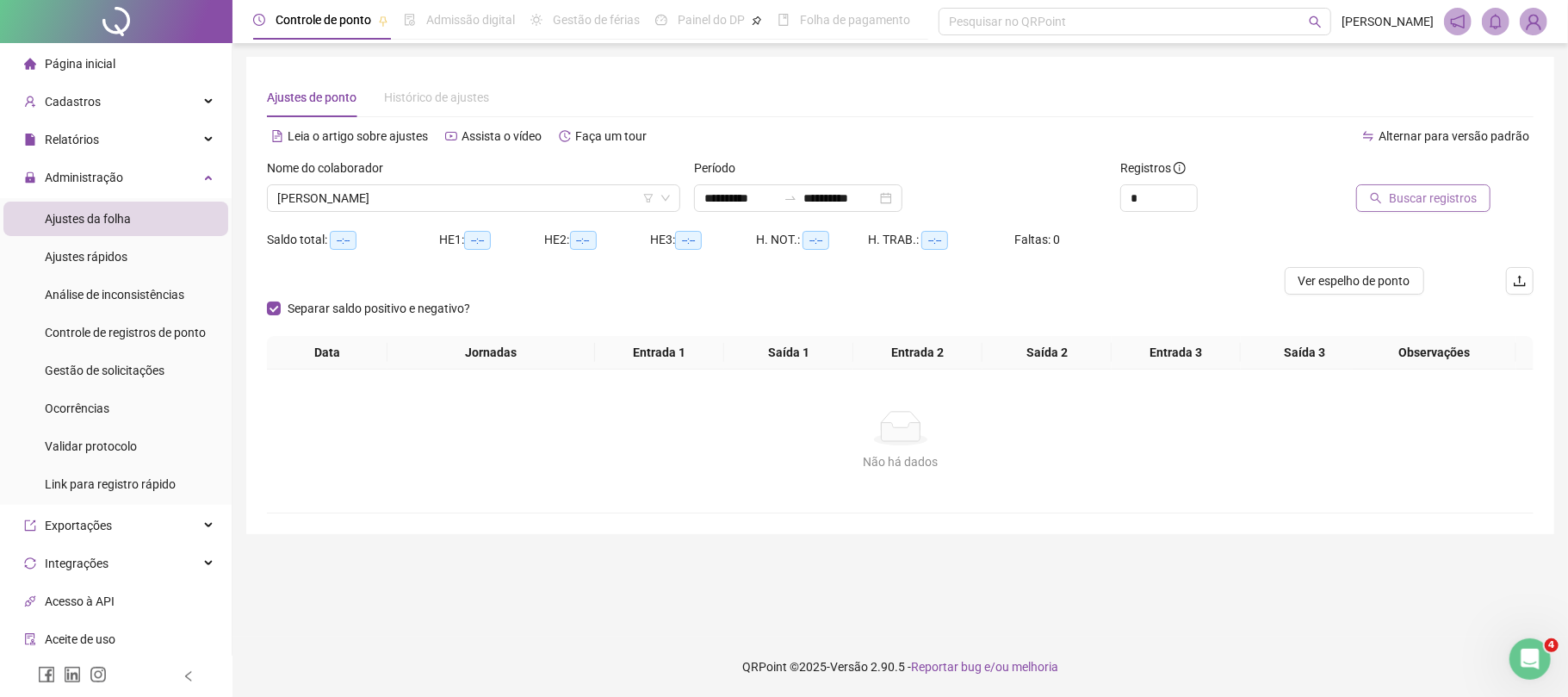
click at [1435, 190] on span "Buscar registros" at bounding box center [1433, 198] width 87 height 19
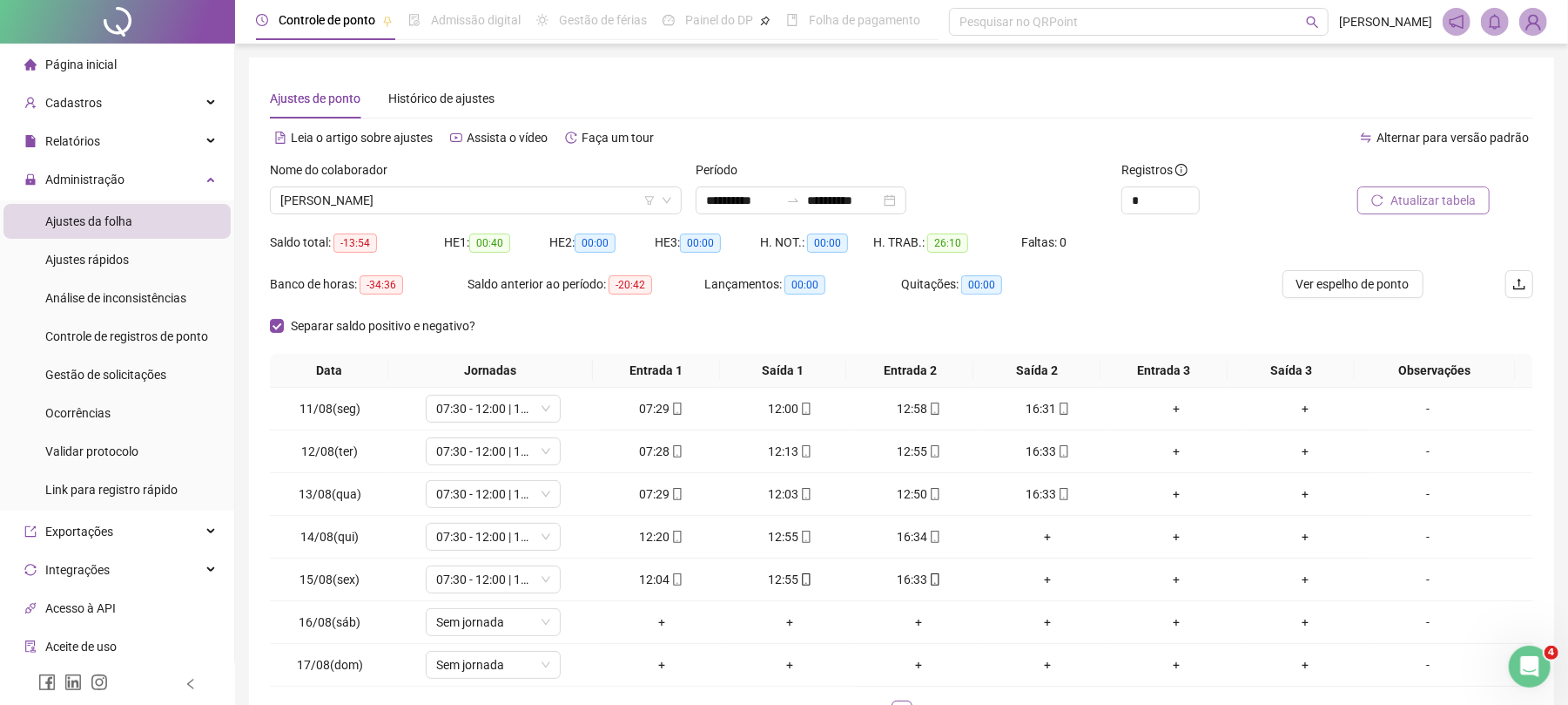
click at [1446, 203] on span "Atualizar tabela" at bounding box center [1433, 201] width 86 height 19
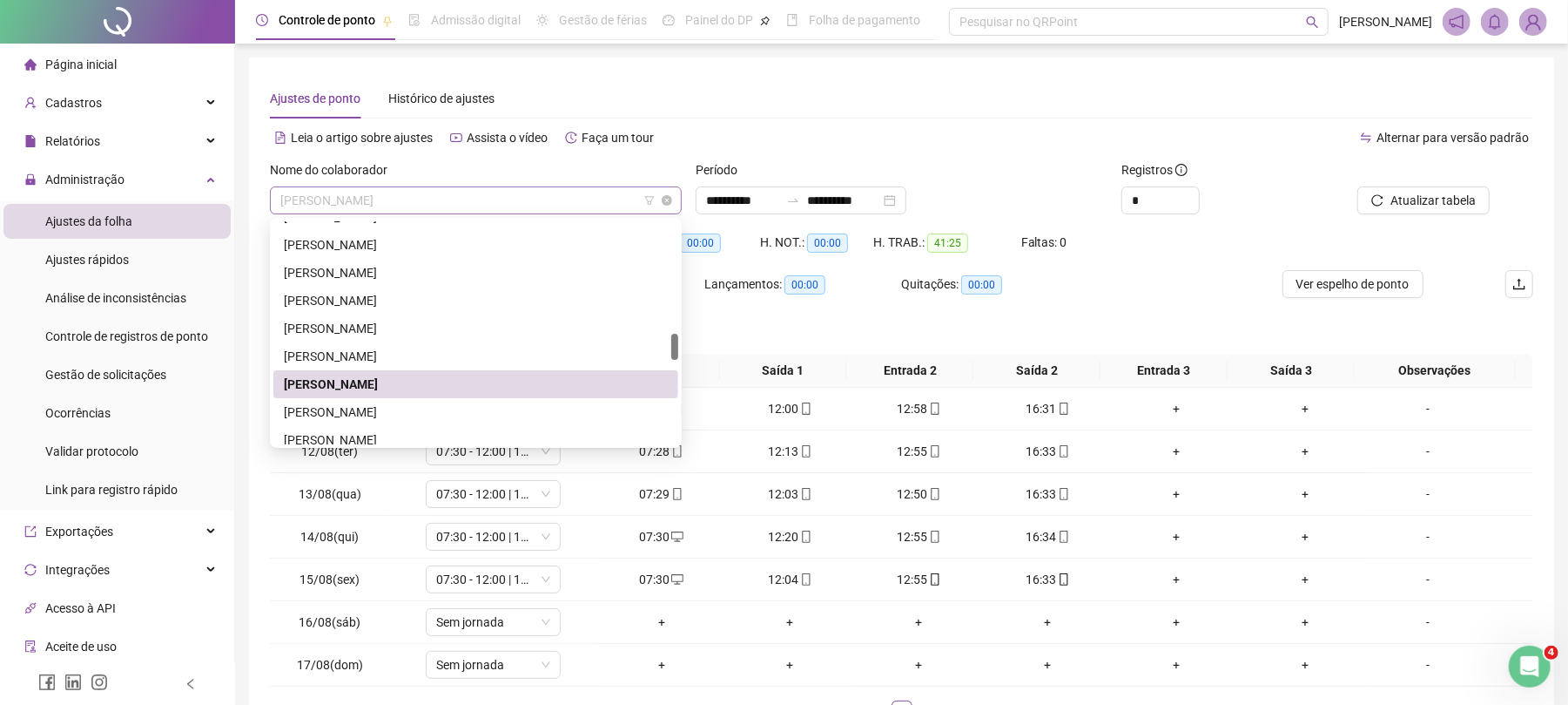
click at [461, 206] on span "[PERSON_NAME]" at bounding box center [475, 200] width 391 height 26
click at [381, 412] on div "[PERSON_NAME]" at bounding box center [476, 412] width 384 height 19
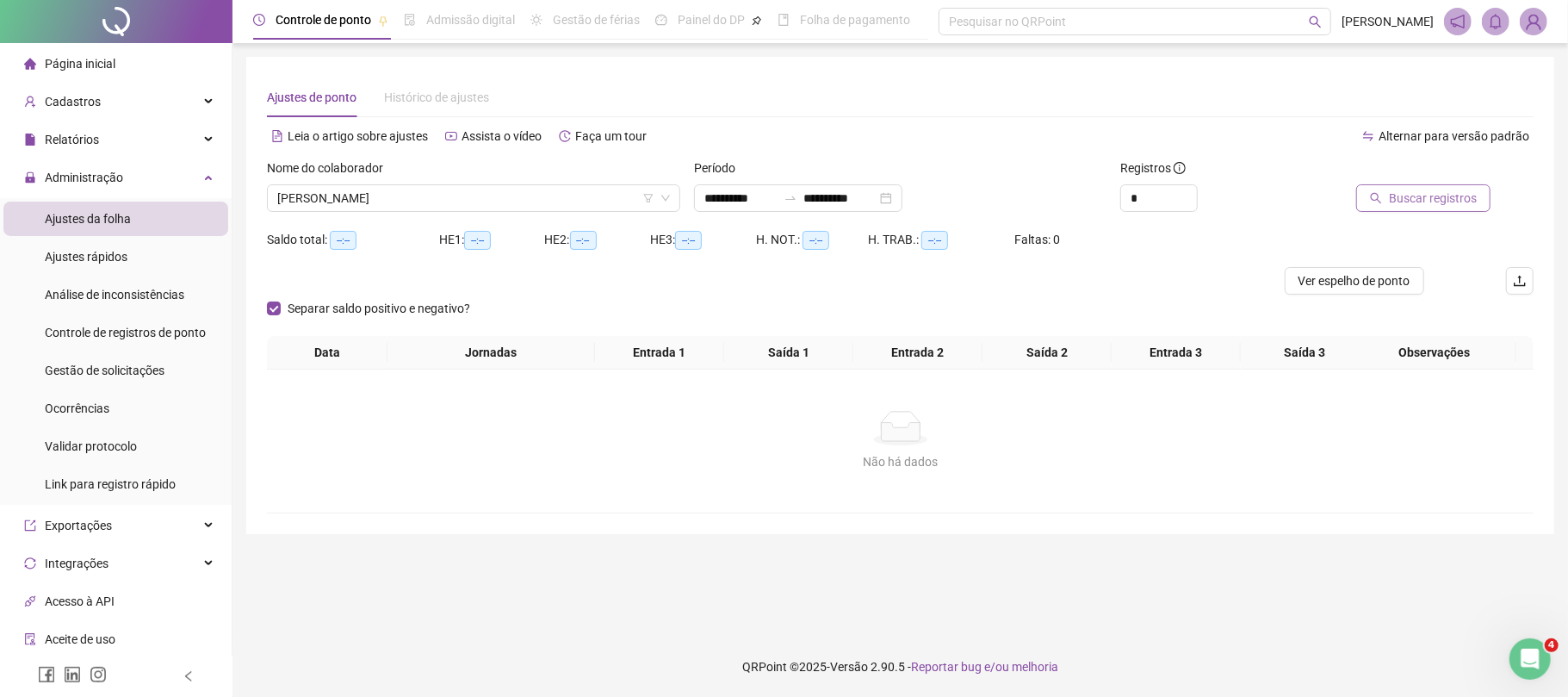
click at [1417, 184] on button "Buscar registros" at bounding box center [1423, 198] width 135 height 27
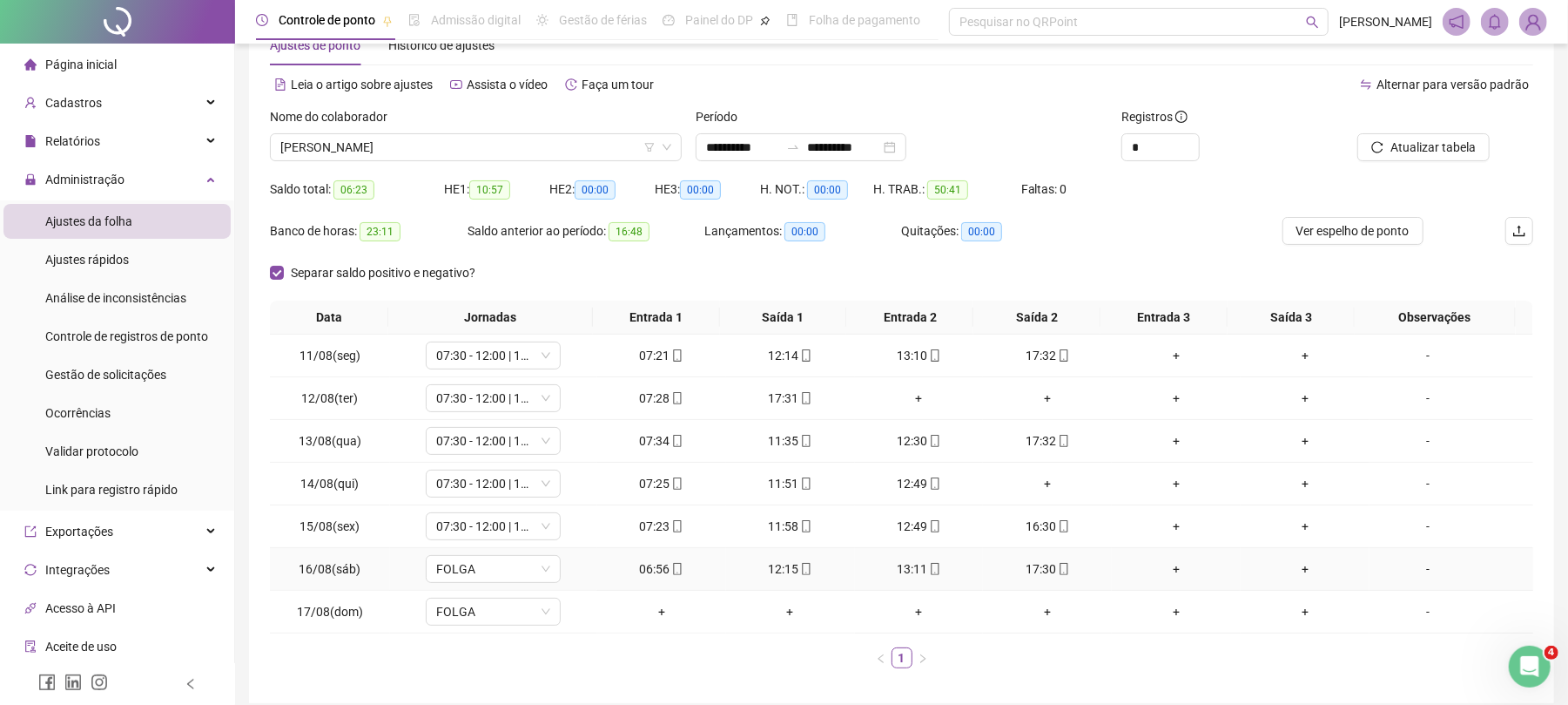
scroll to position [12, 0]
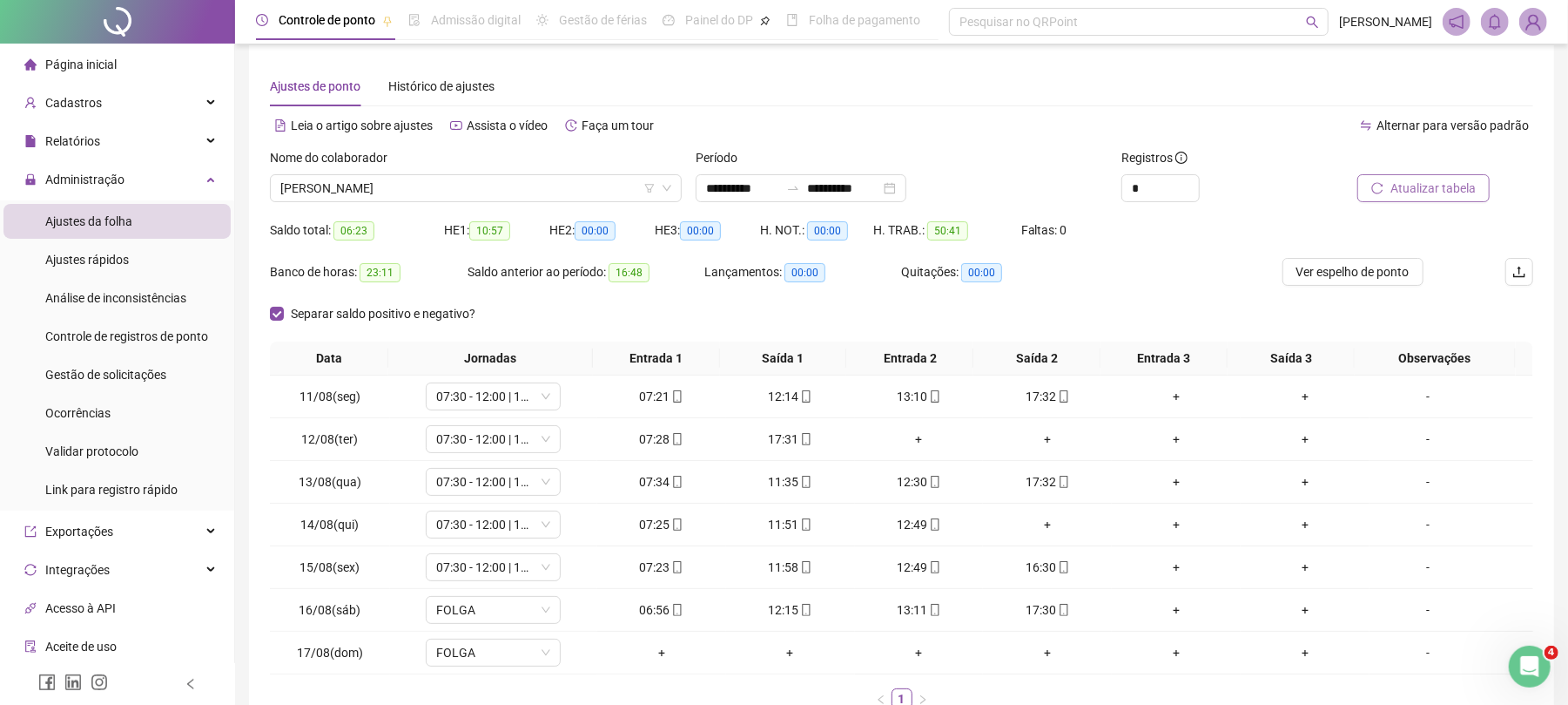
click at [1478, 189] on button "Atualizar tabela" at bounding box center [1423, 187] width 132 height 28
click at [468, 189] on span "[PERSON_NAME]" at bounding box center [475, 187] width 391 height 26
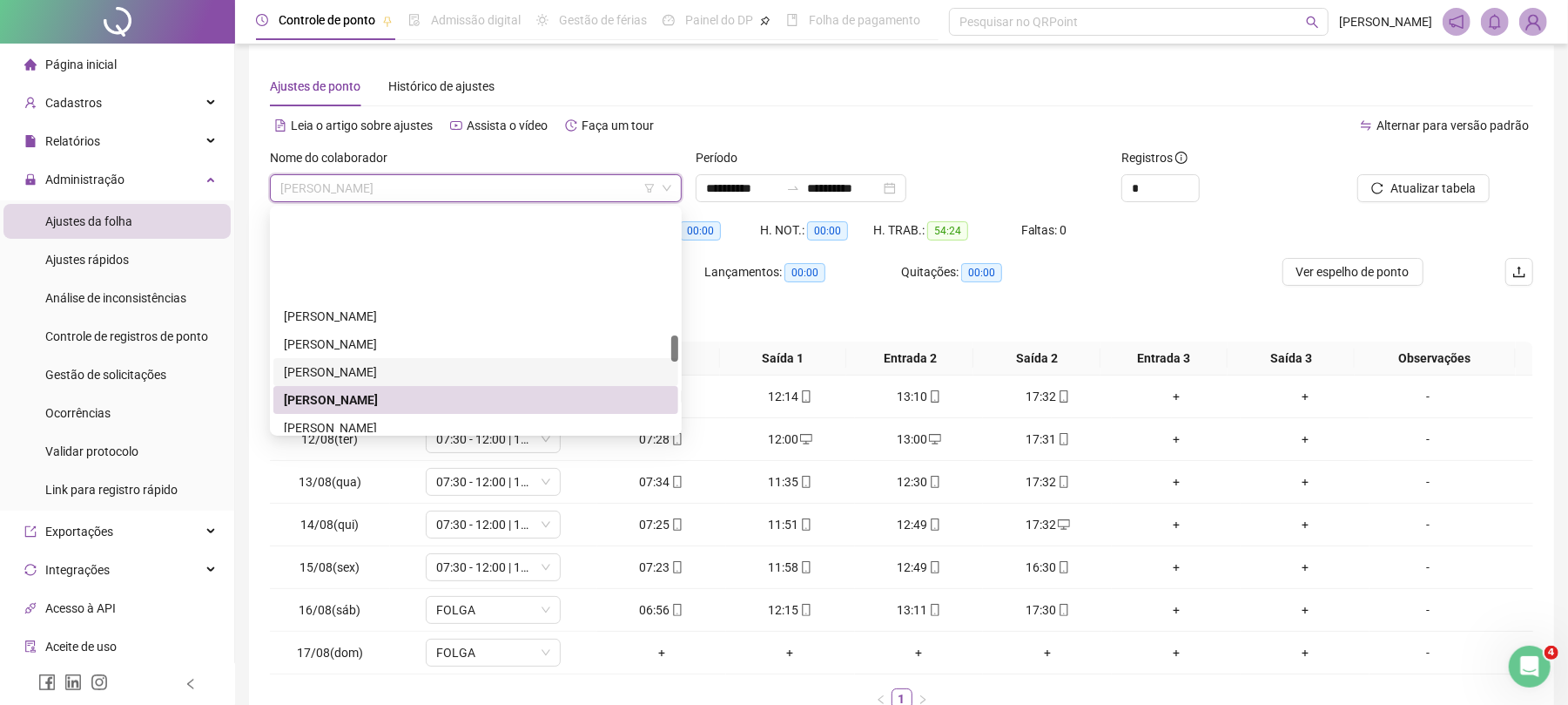
scroll to position [1054, 0]
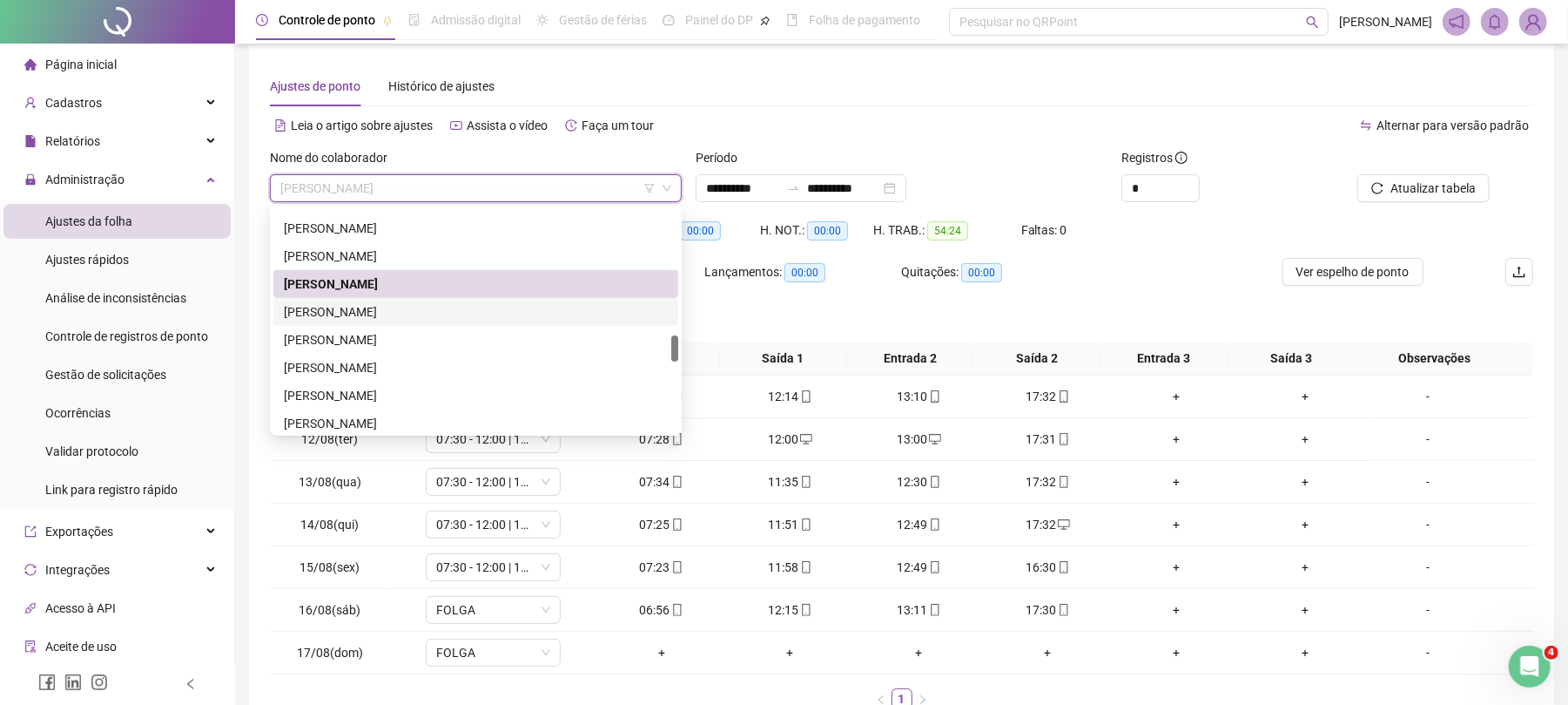
click at [411, 310] on div "[PERSON_NAME]" at bounding box center [476, 312] width 384 height 19
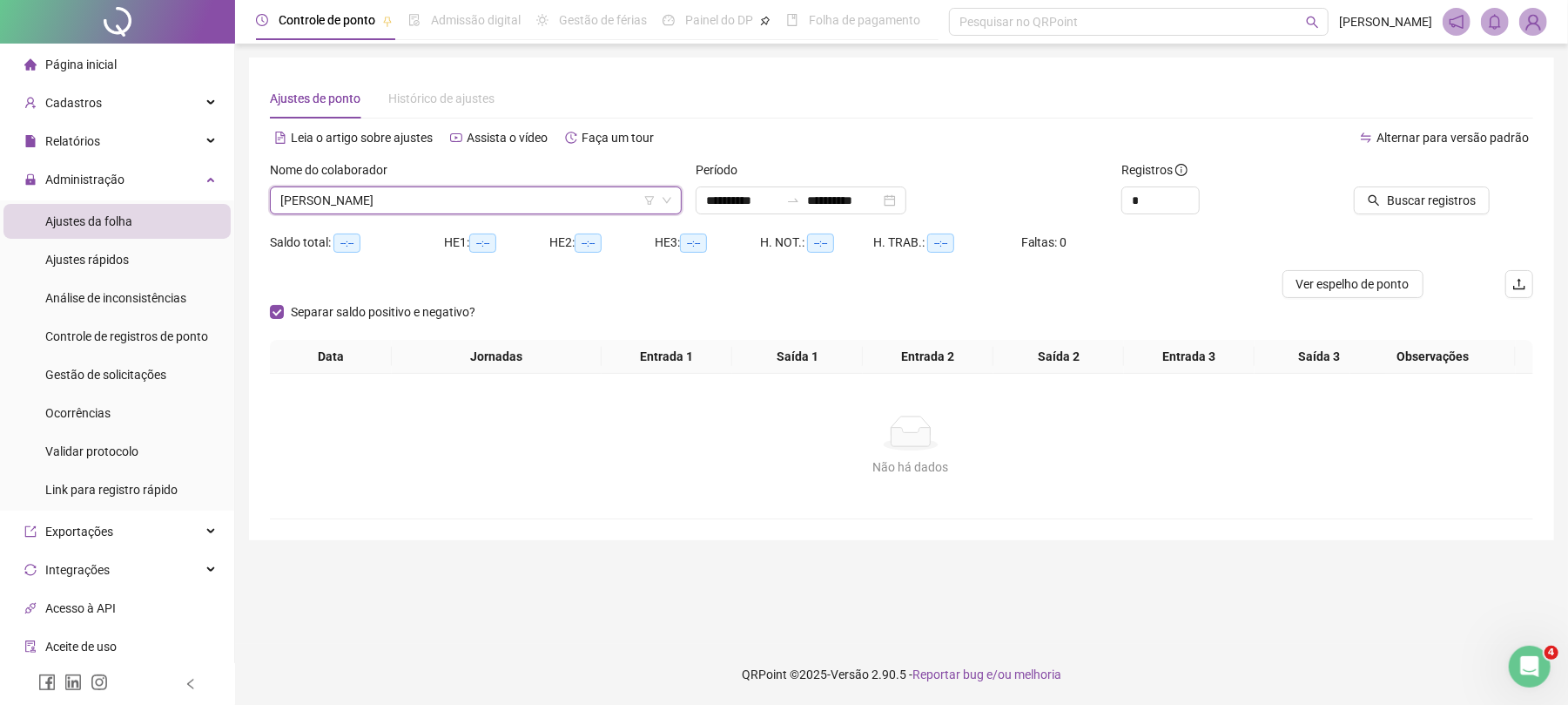
scroll to position [0, 0]
click at [1478, 204] on span "Buscar registros" at bounding box center [1448, 201] width 88 height 19
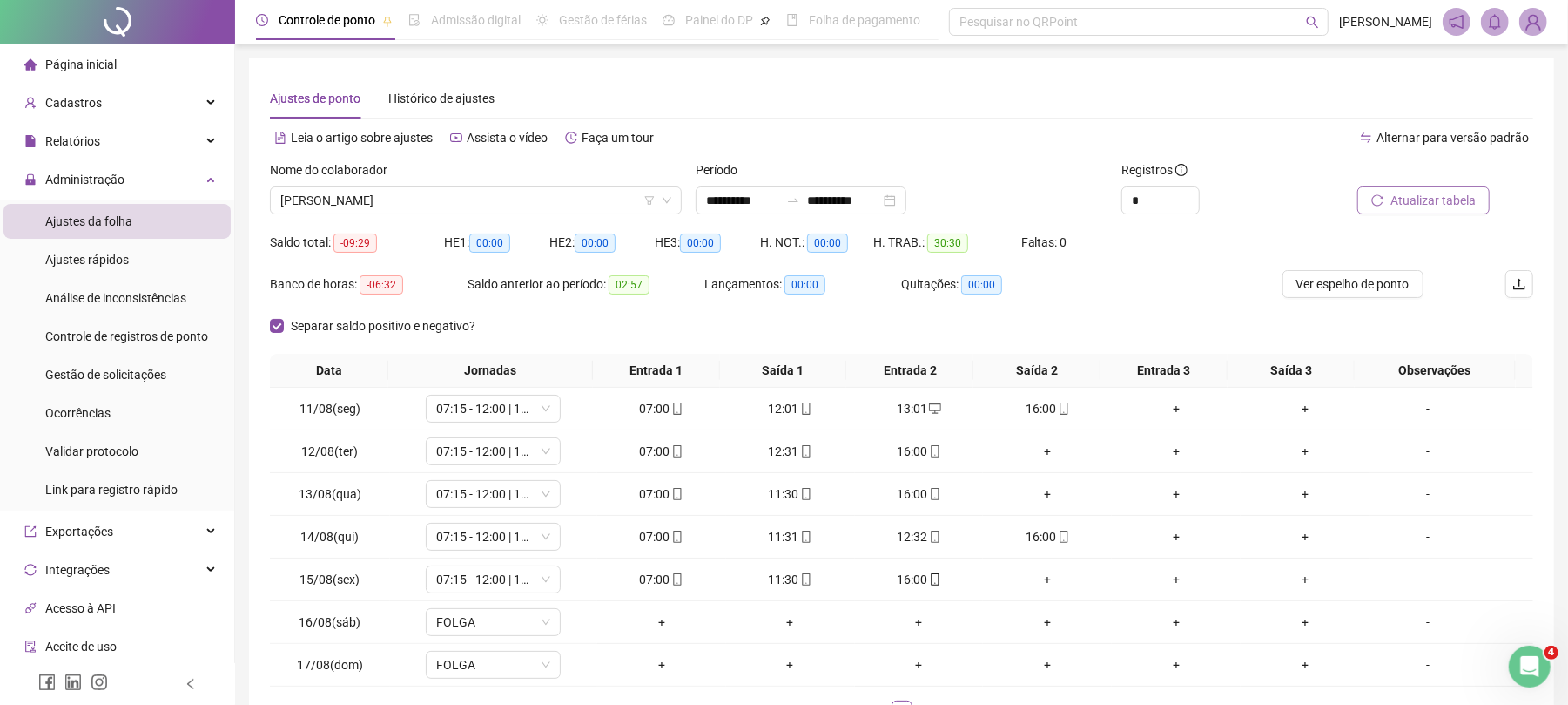
click at [1451, 189] on button "Atualizar tabela" at bounding box center [1423, 200] width 132 height 28
click at [1036, 496] on div "+" at bounding box center [1047, 494] width 115 height 19
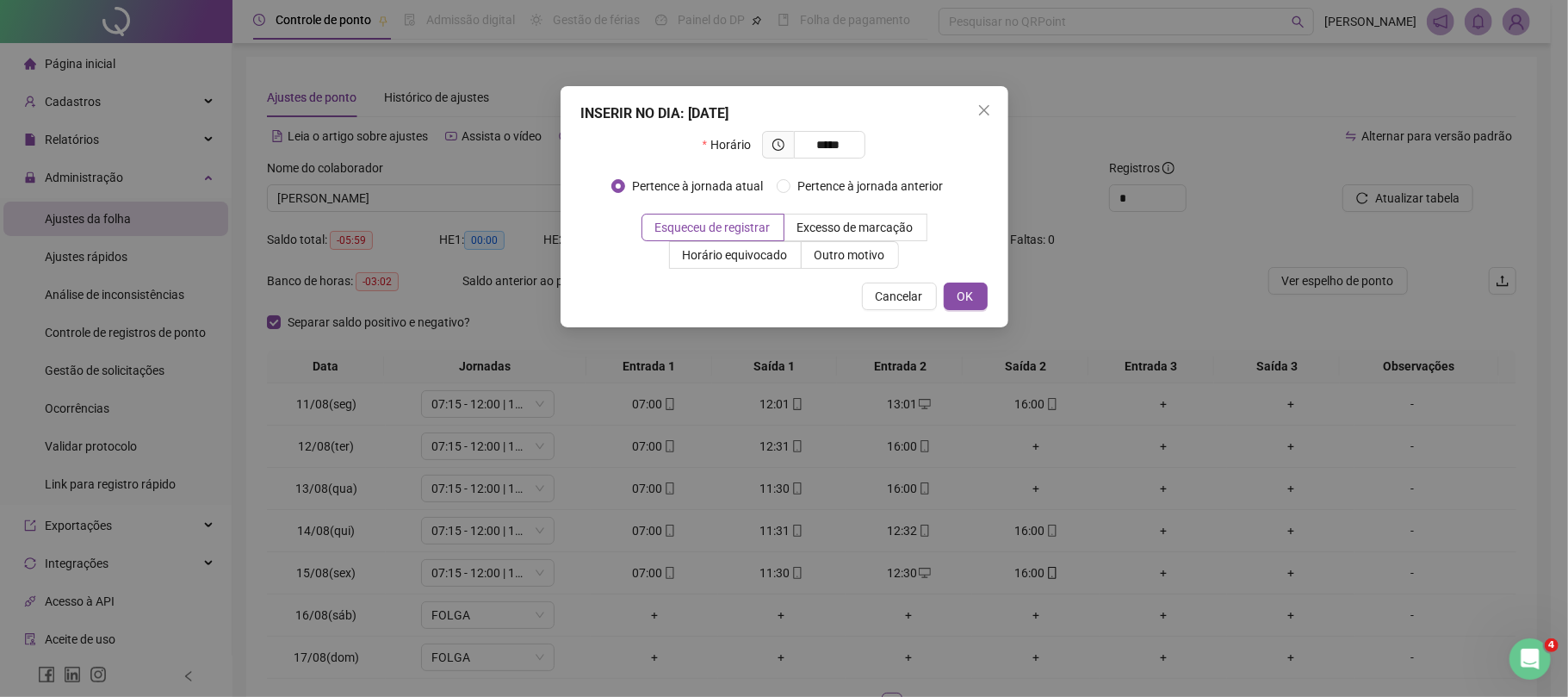
type input "*****"
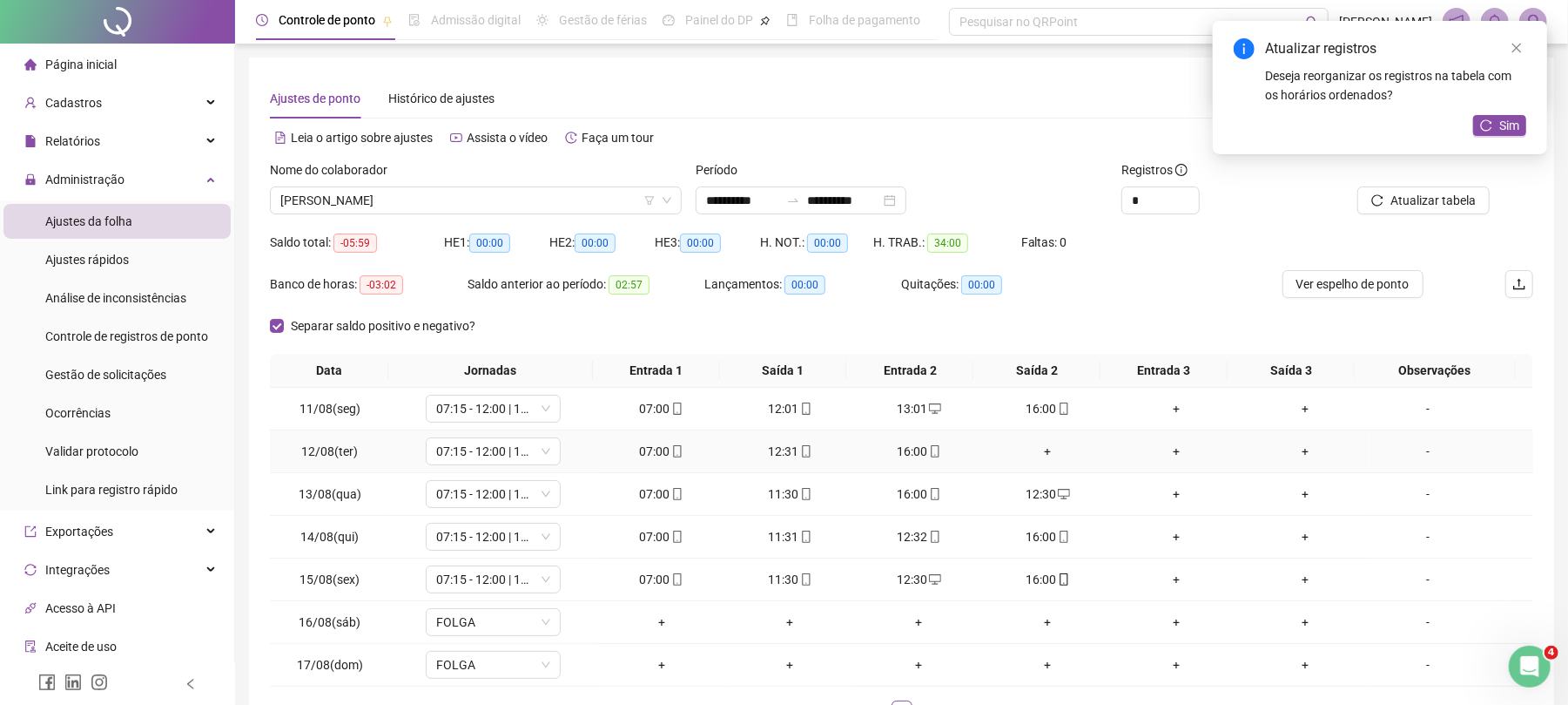
click at [1037, 453] on div "+" at bounding box center [1047, 451] width 115 height 19
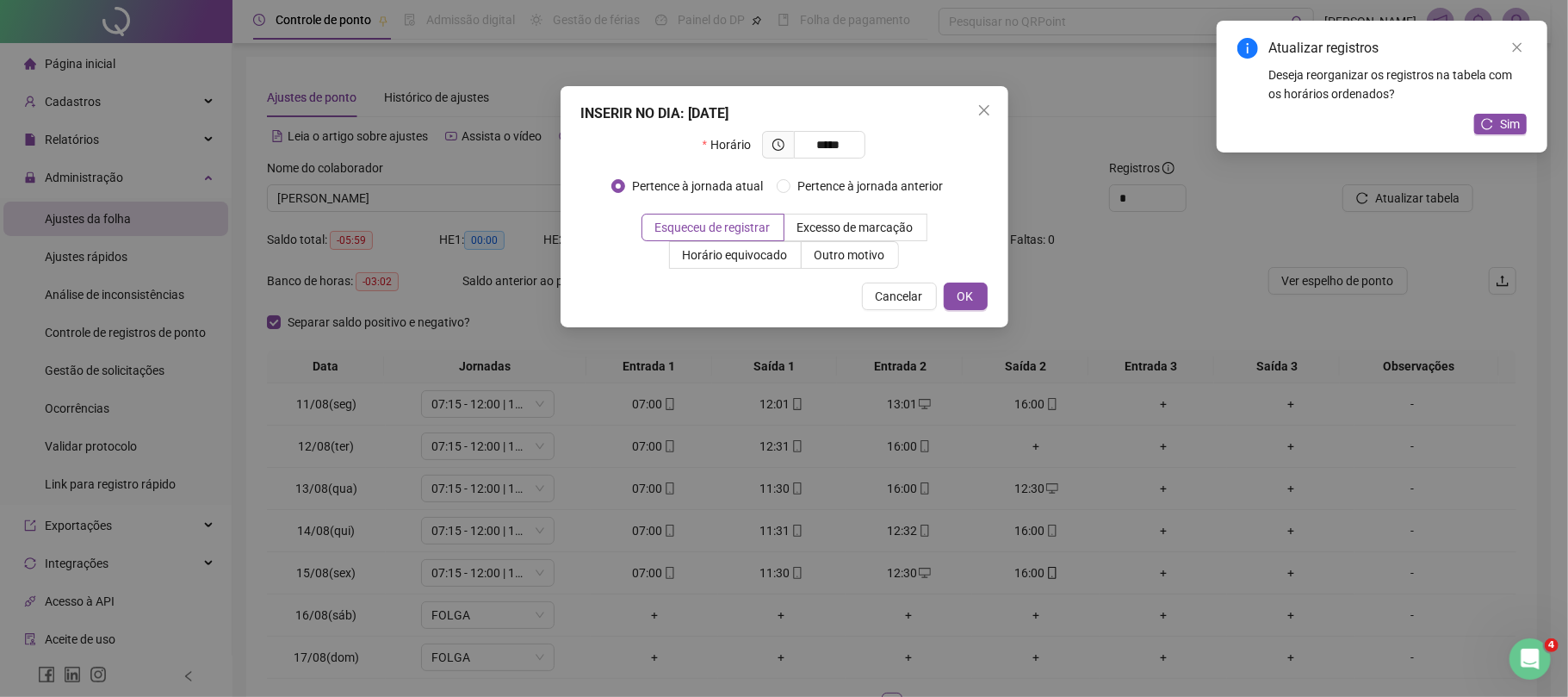
type input "*****"
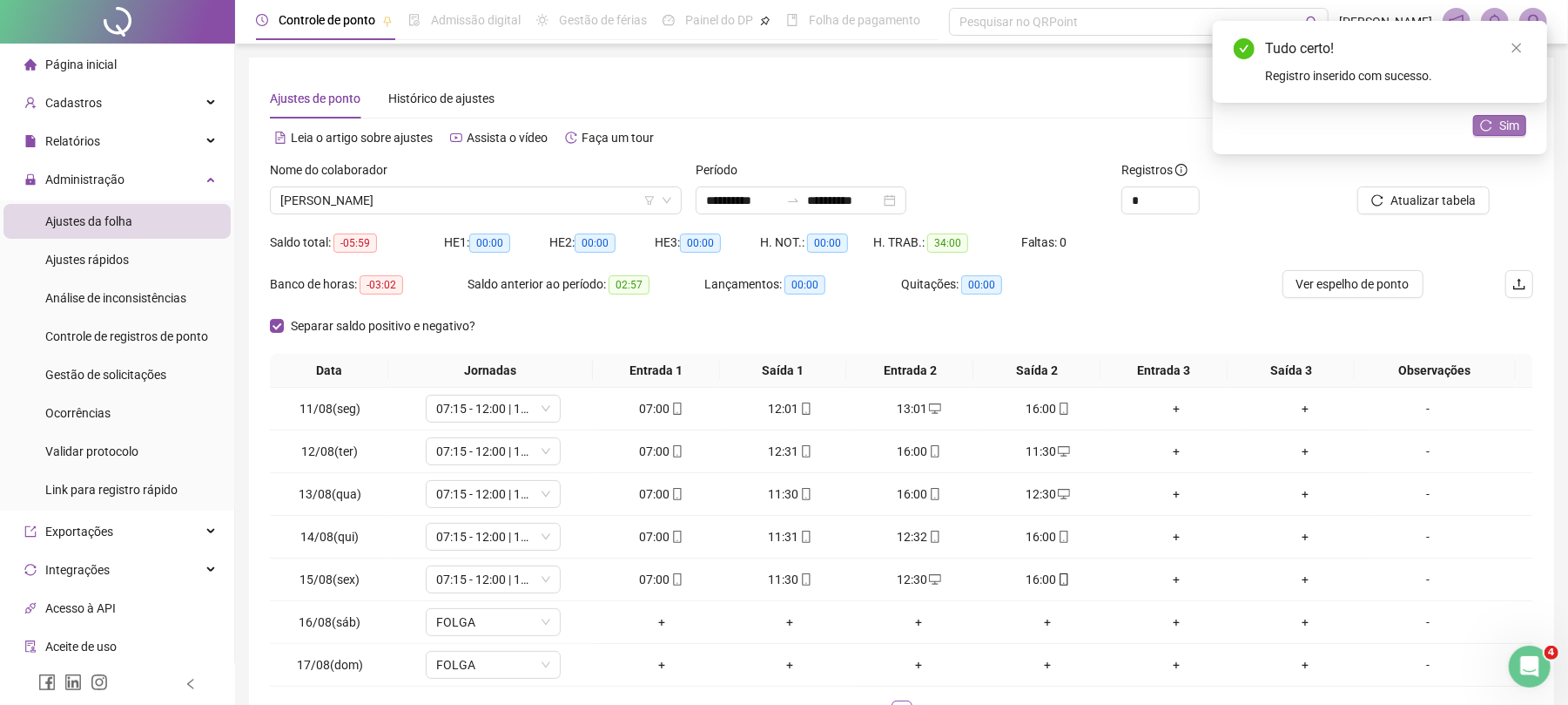
click at [1508, 119] on span "Sim" at bounding box center [1509, 126] width 20 height 19
click at [543, 210] on span "[PERSON_NAME]" at bounding box center [475, 200] width 391 height 26
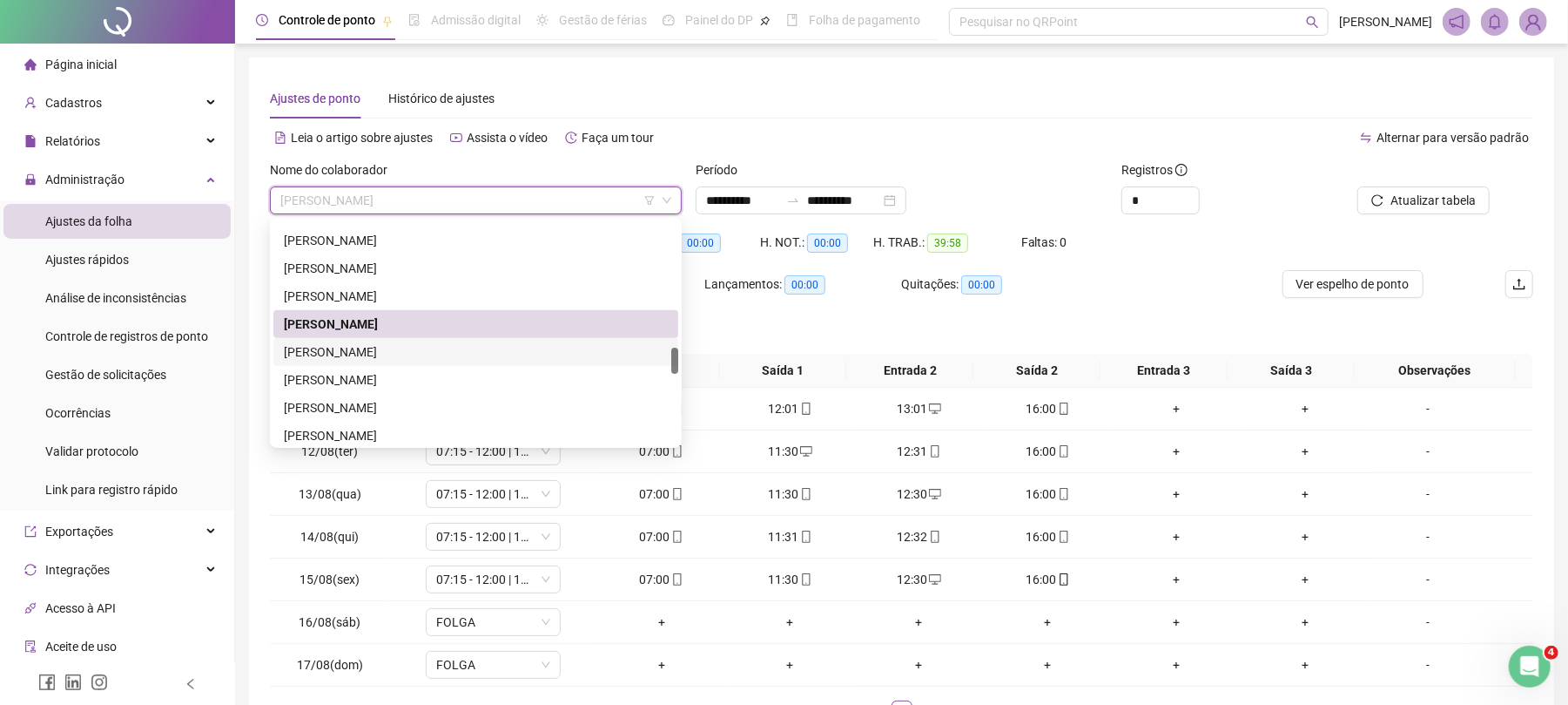
click at [377, 350] on div "[PERSON_NAME]" at bounding box center [476, 352] width 384 height 19
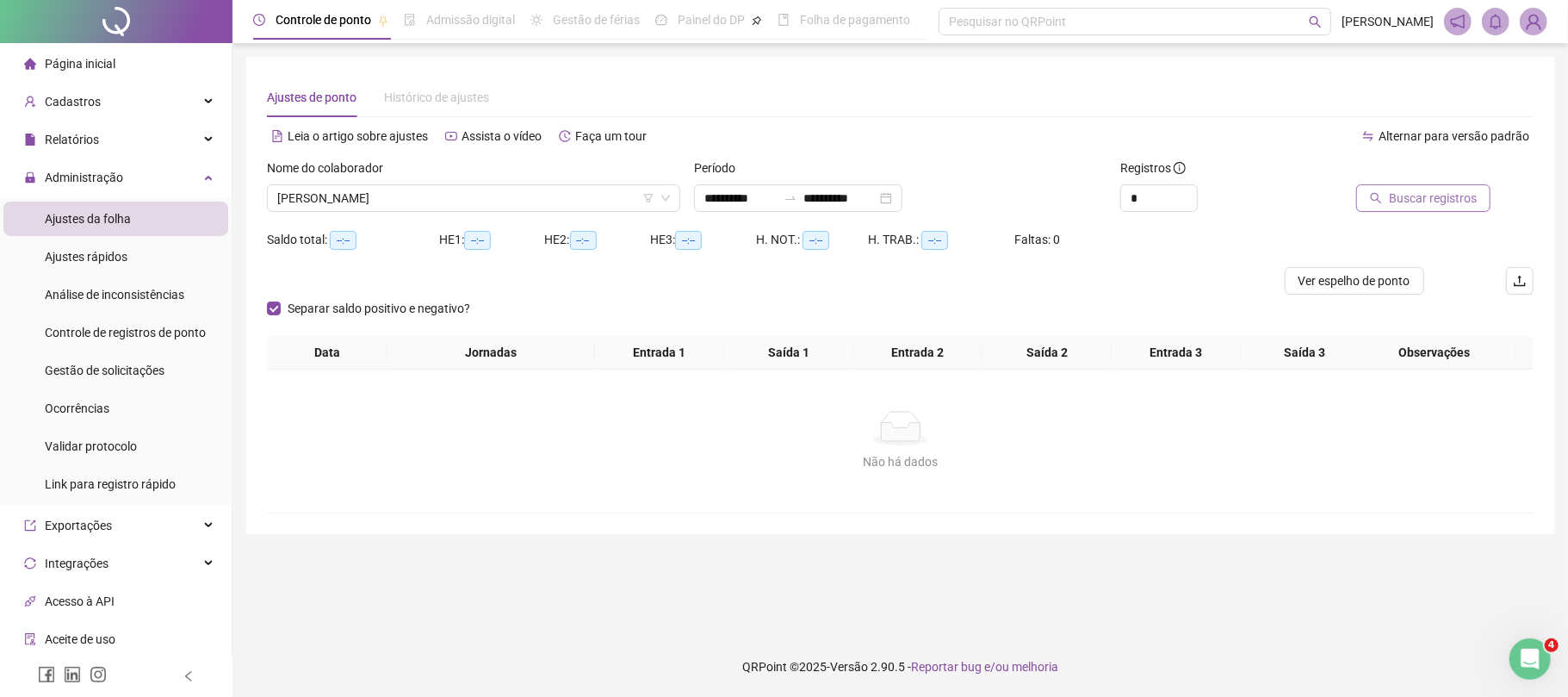
click at [1406, 184] on button "Buscar registros" at bounding box center [1423, 198] width 135 height 27
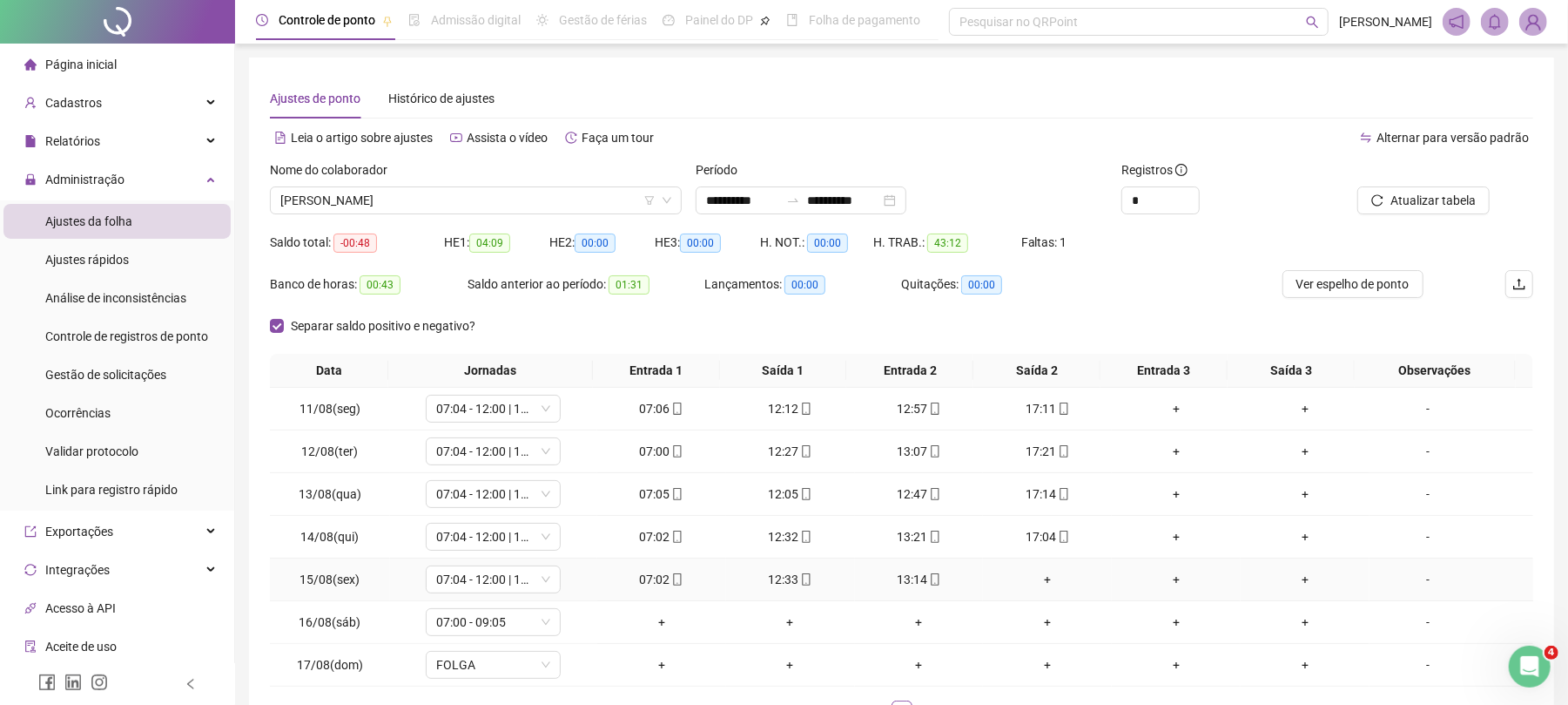
click at [1041, 589] on div "+" at bounding box center [1047, 579] width 115 height 19
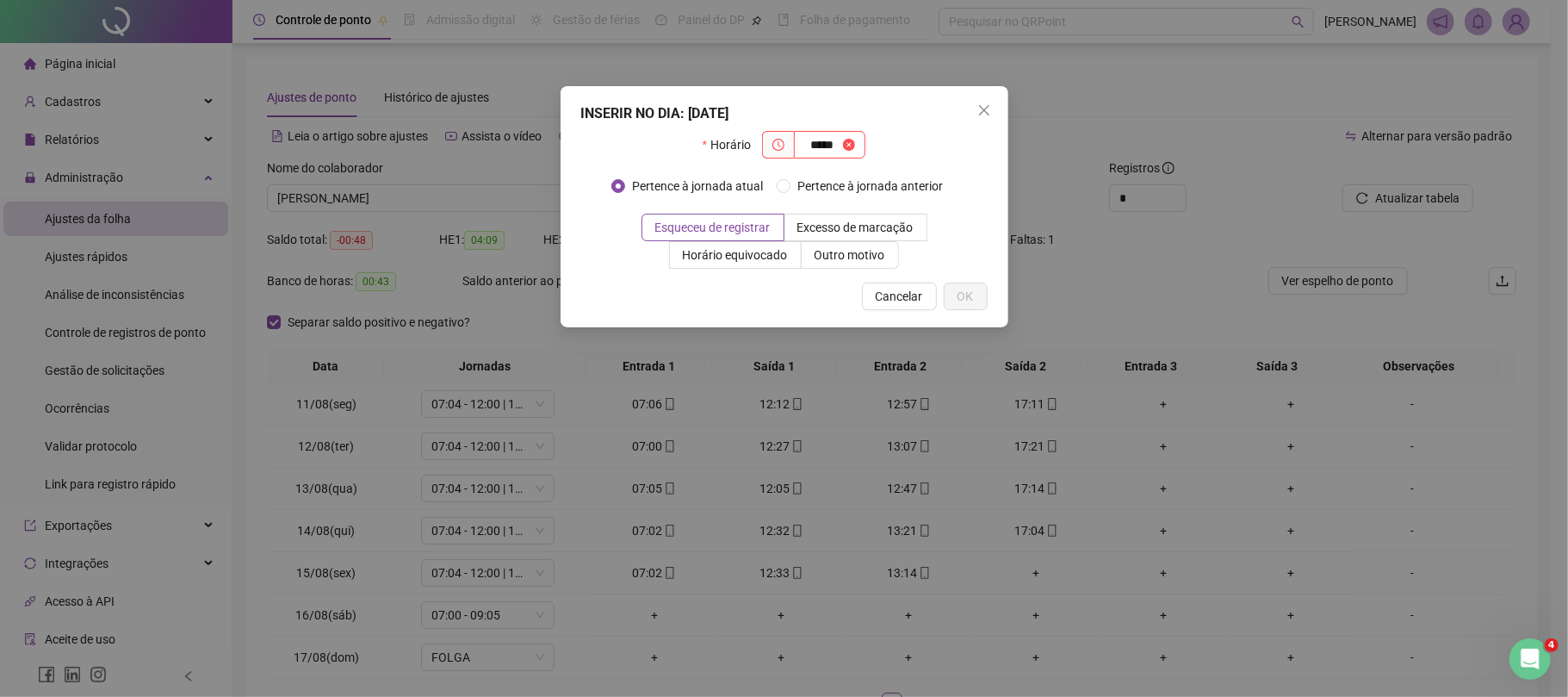
type input "*****"
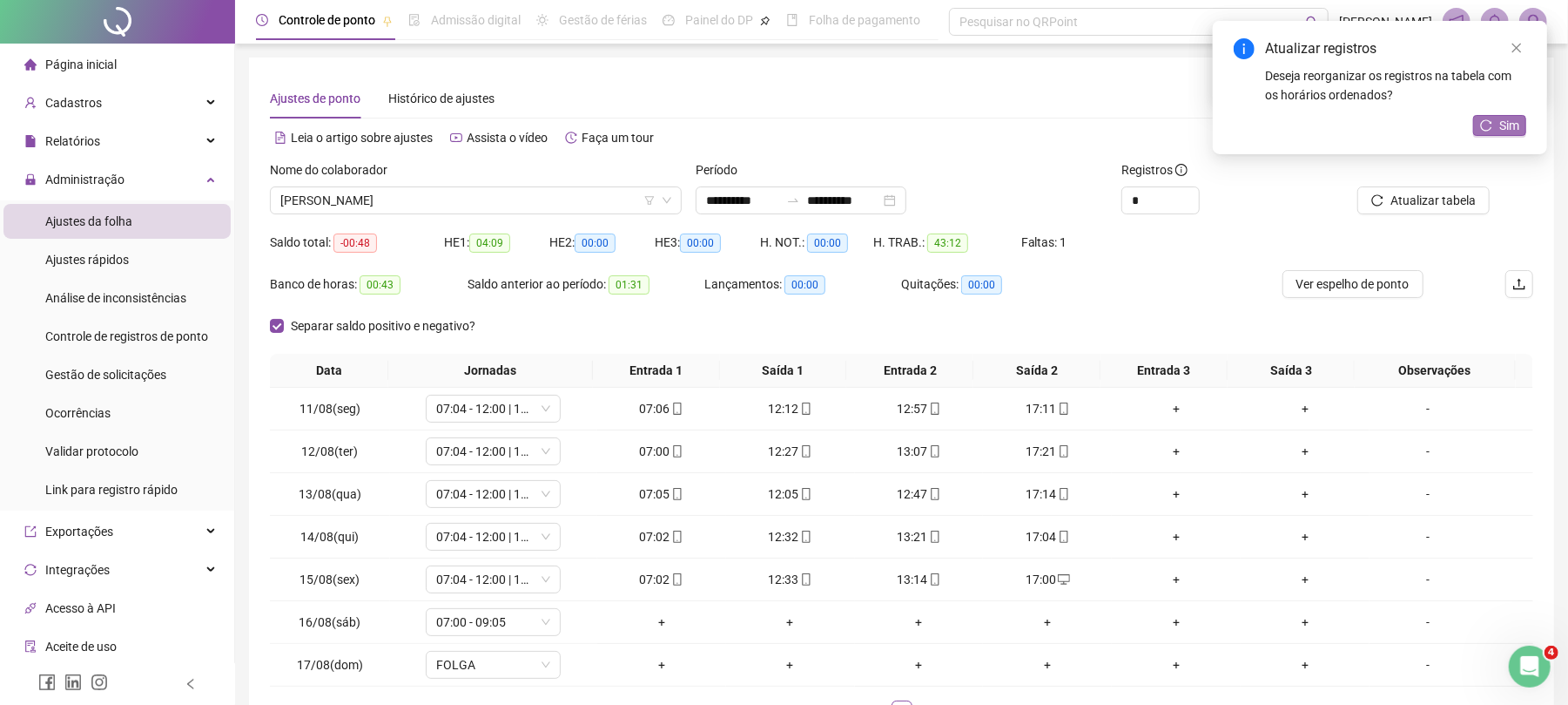
click at [1509, 126] on span "Sim" at bounding box center [1509, 126] width 20 height 19
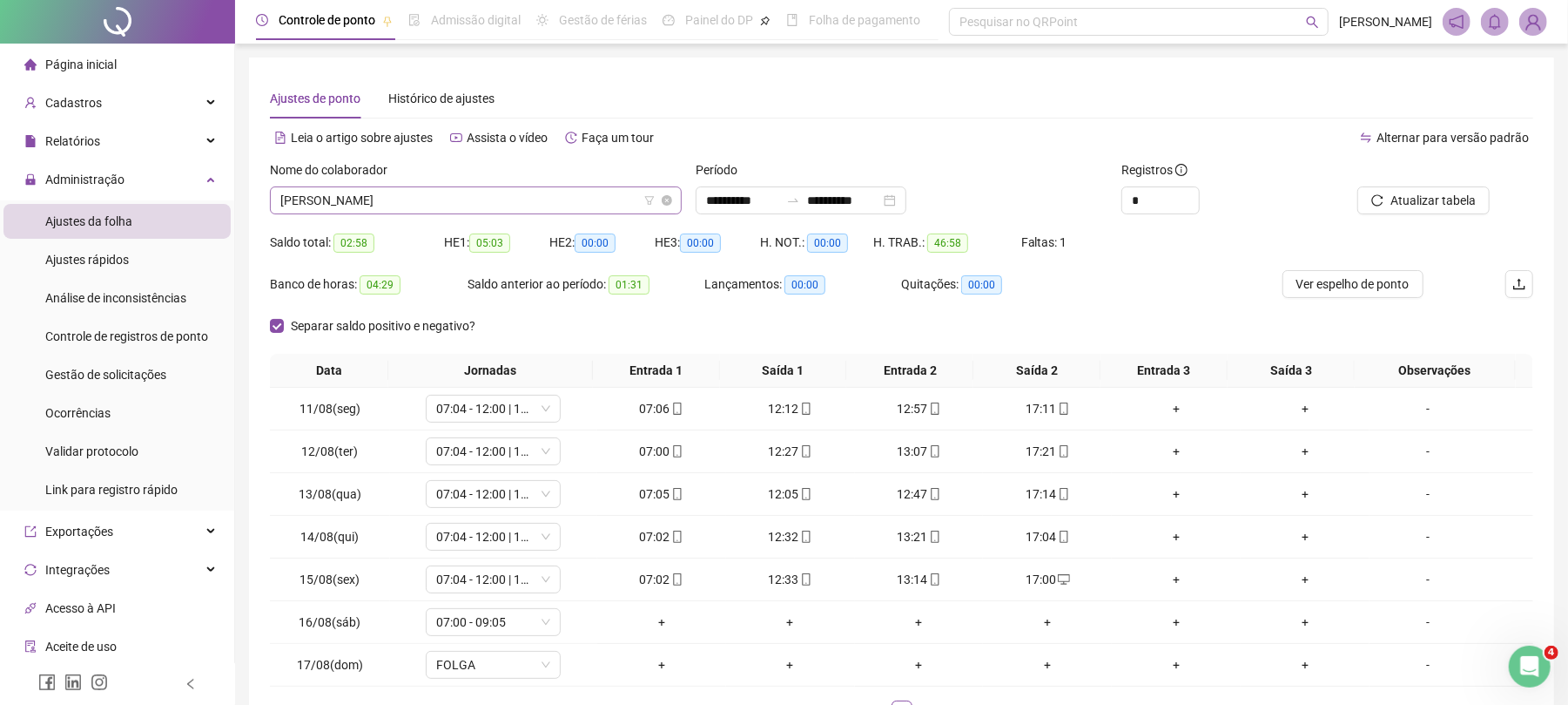
click at [427, 192] on span "[PERSON_NAME]" at bounding box center [475, 200] width 391 height 26
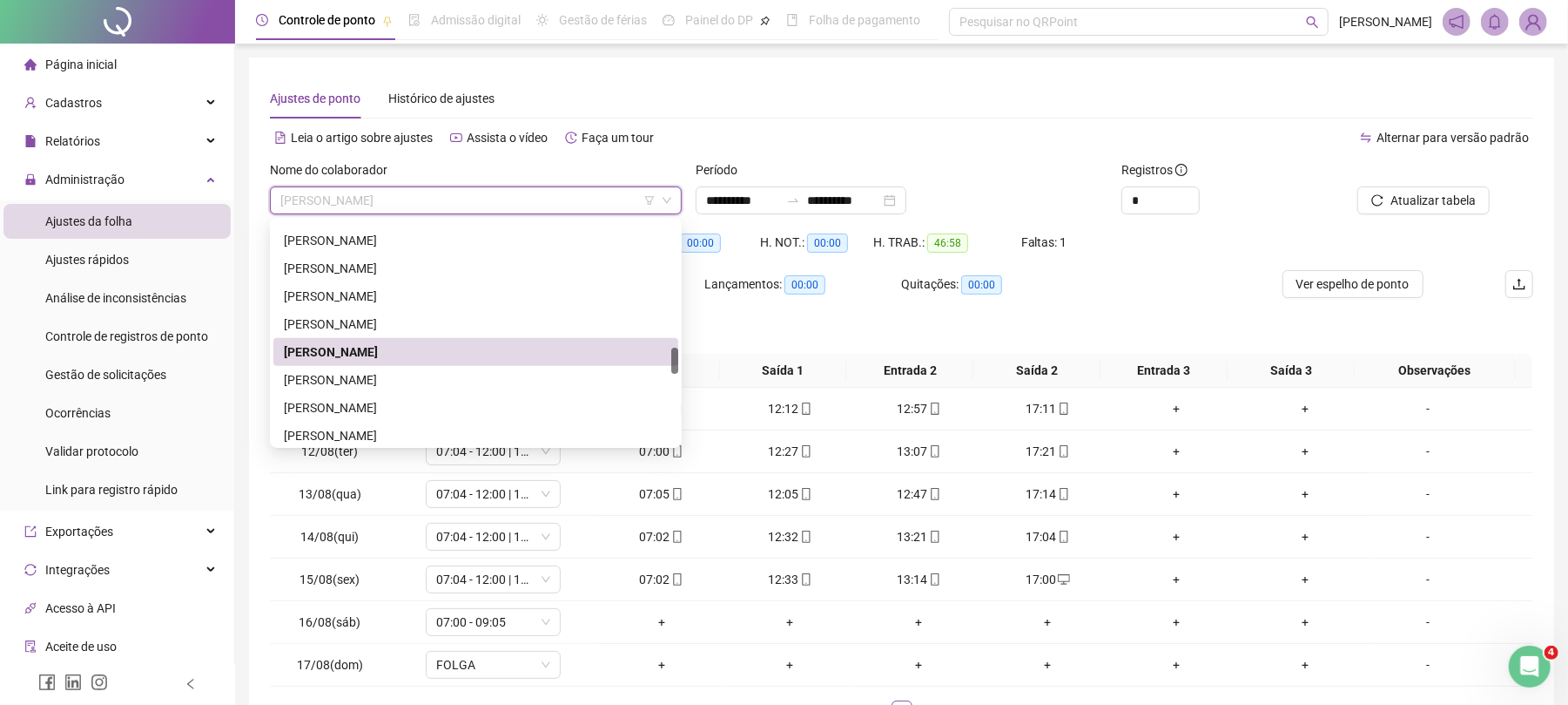
click at [965, 168] on div "Período" at bounding box center [901, 172] width 412 height 26
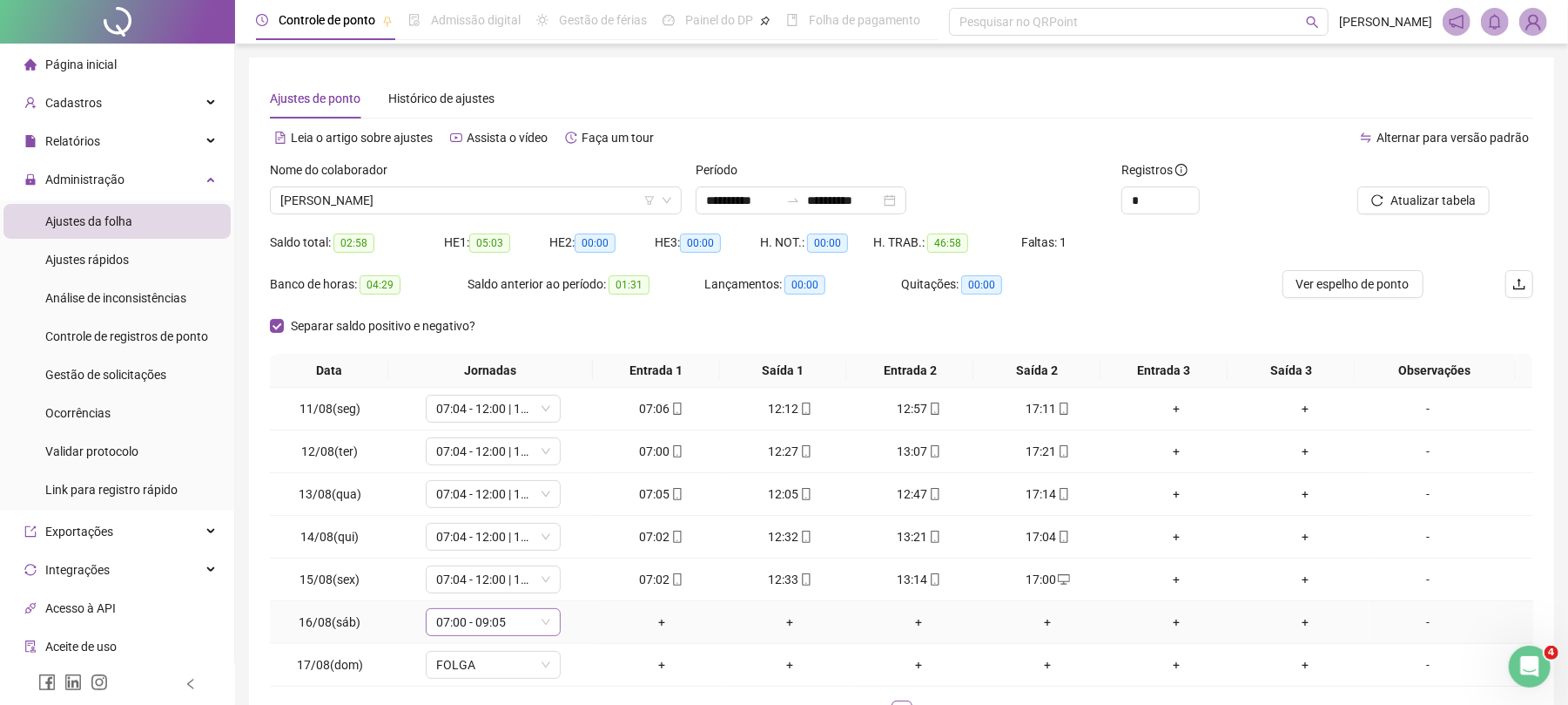
click at [440, 620] on span "07:00 - 09:05" at bounding box center [494, 621] width 114 height 26
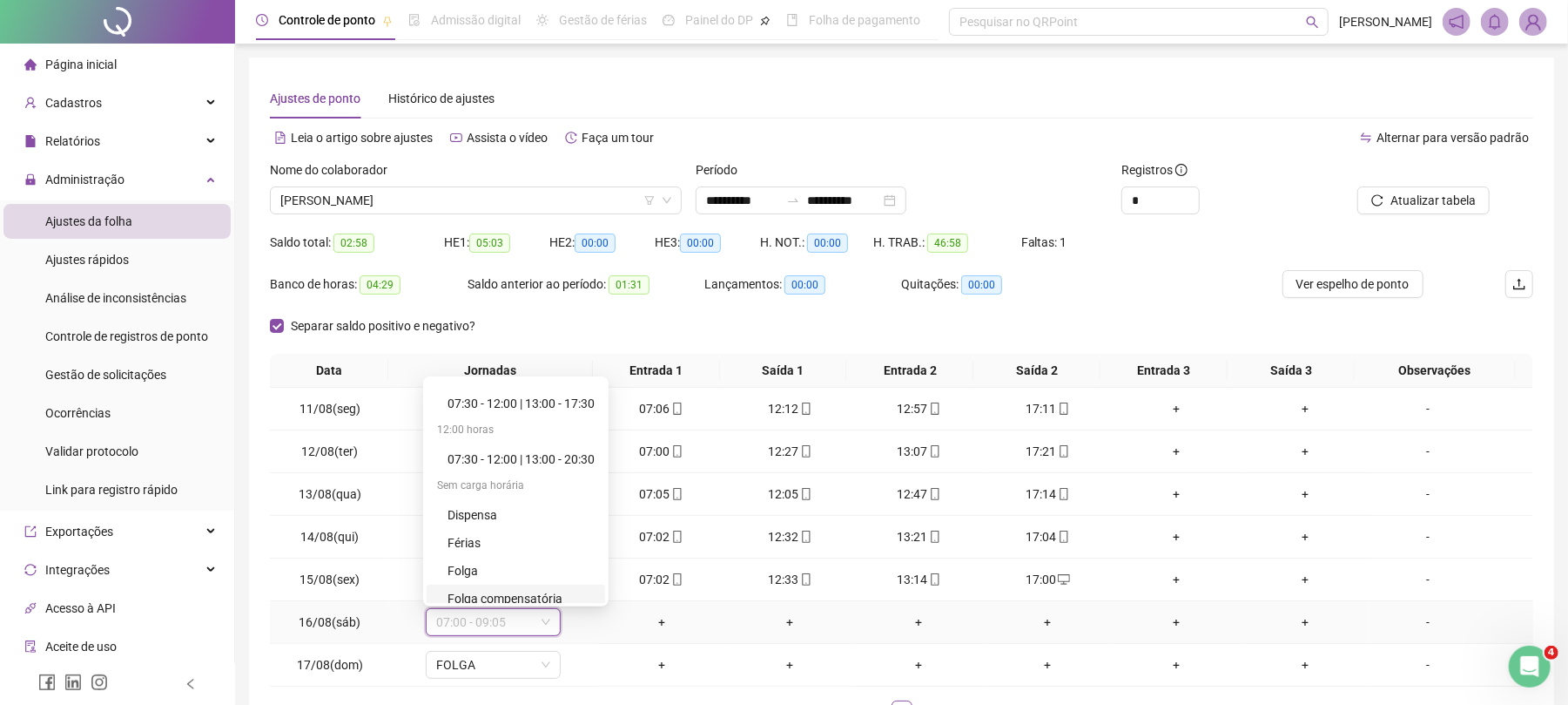
scroll to position [501, 0]
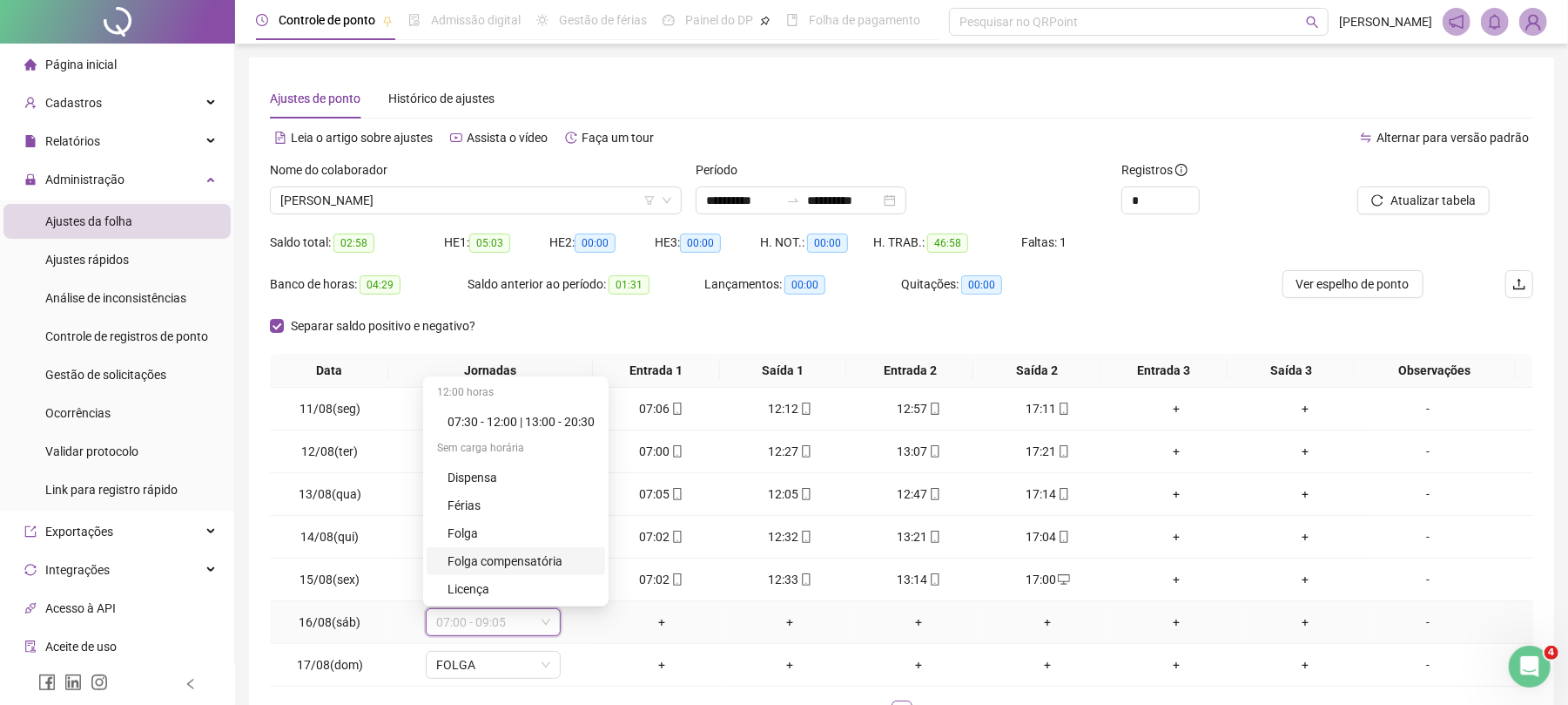
click at [554, 566] on div "Folga compensatória" at bounding box center [521, 561] width 147 height 19
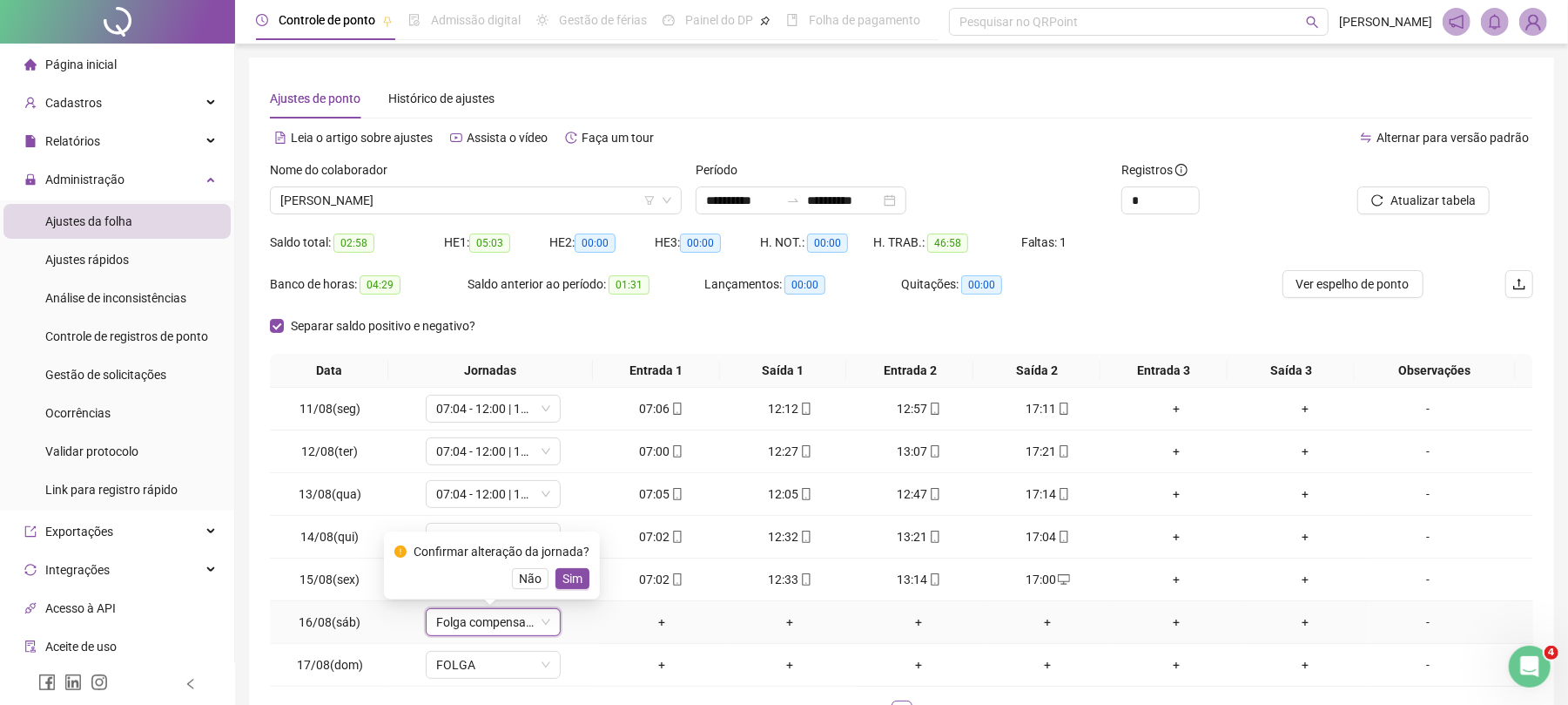
click at [578, 566] on div "Confirmar alteração da jornada? Não Sim" at bounding box center [492, 565] width 195 height 47
click at [578, 580] on span "Sim" at bounding box center [572, 578] width 20 height 19
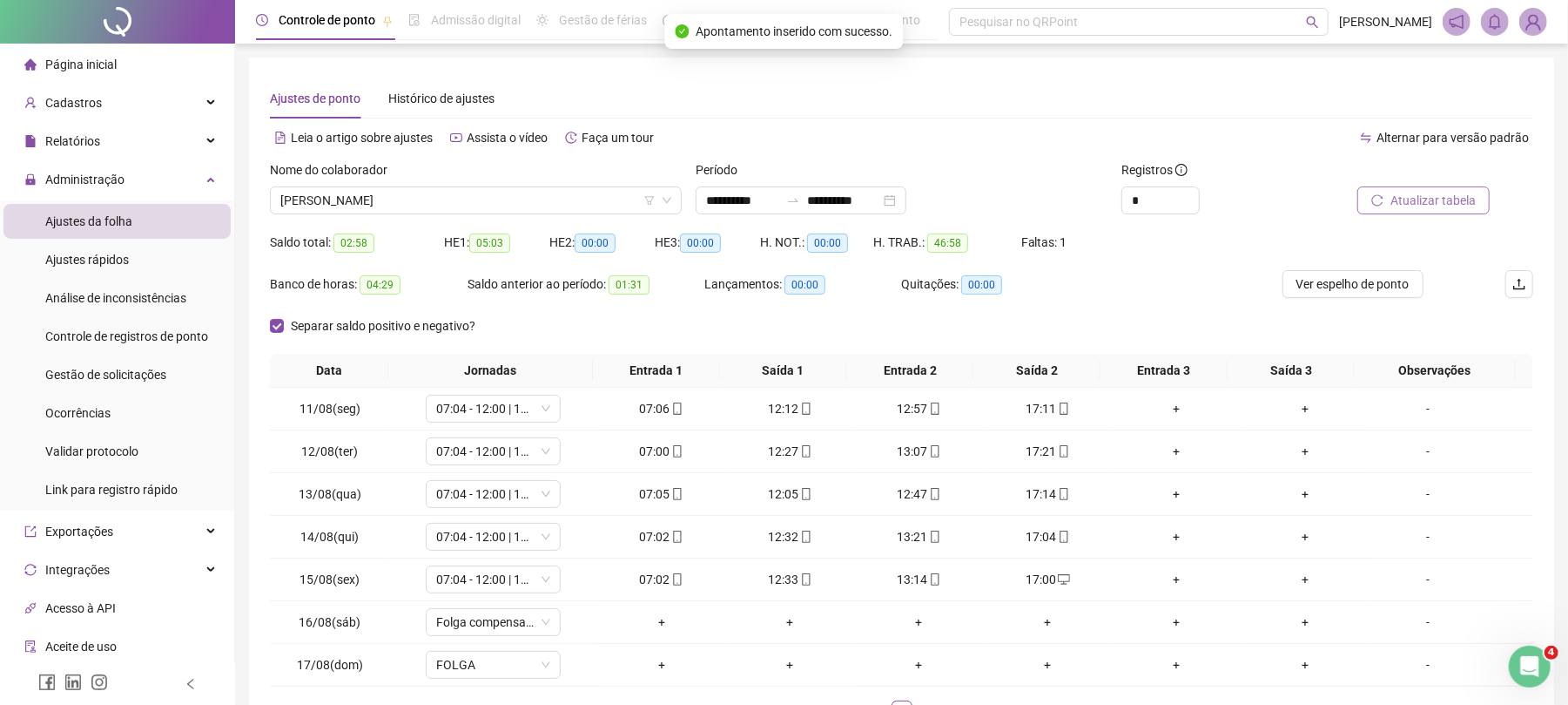
click at [1409, 203] on span "Atualizar tabela" at bounding box center [1433, 201] width 86 height 19
click at [371, 207] on span "[PERSON_NAME]" at bounding box center [475, 200] width 391 height 26
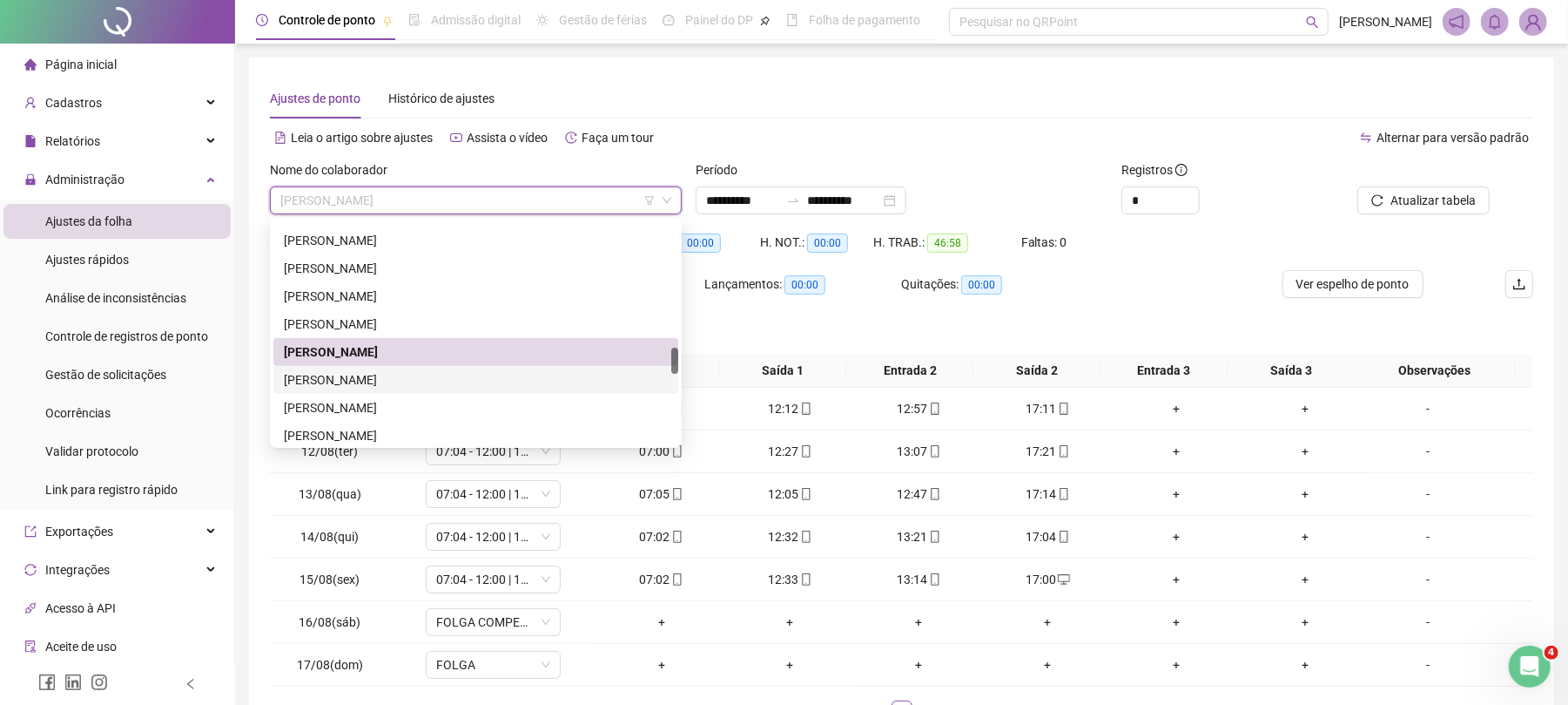
click at [380, 381] on div "[PERSON_NAME]" at bounding box center [476, 380] width 384 height 19
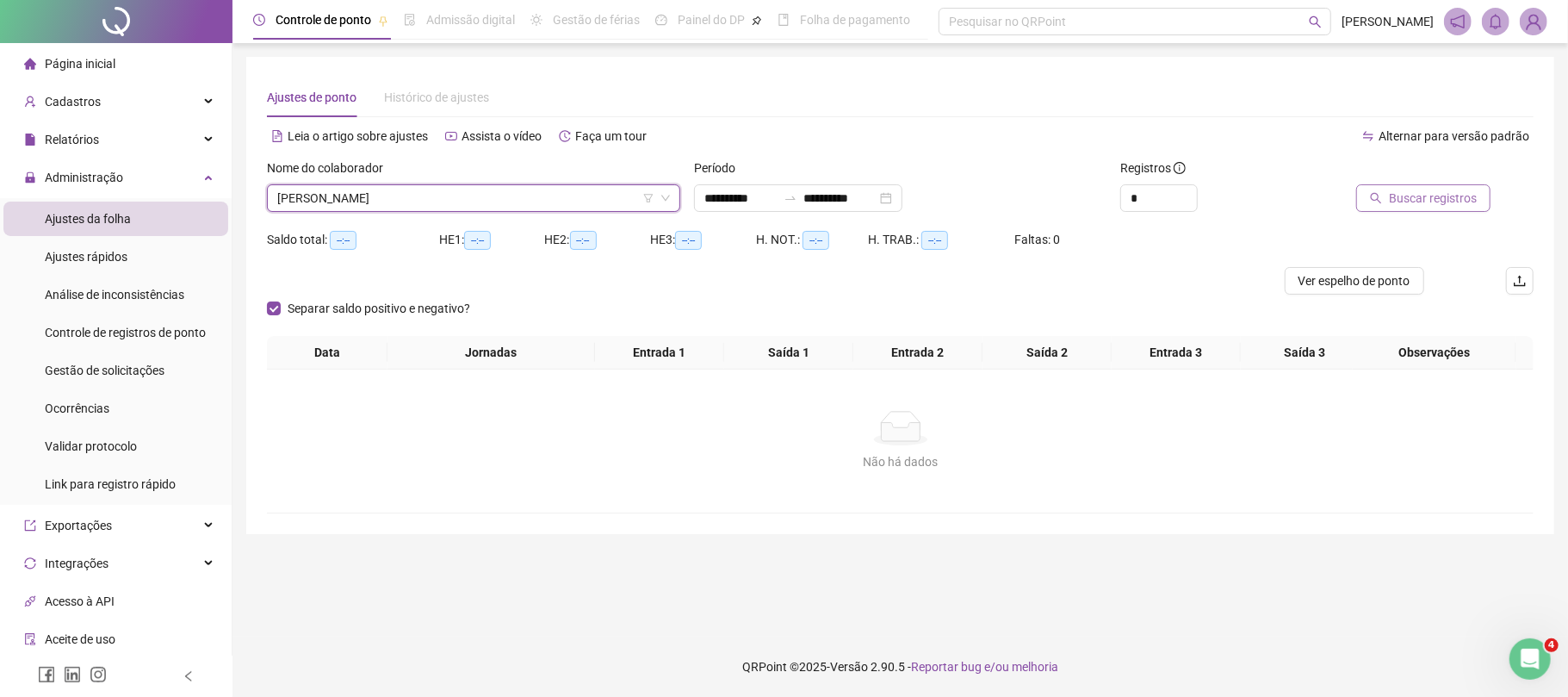
click at [1420, 197] on span "Buscar registros" at bounding box center [1433, 198] width 87 height 19
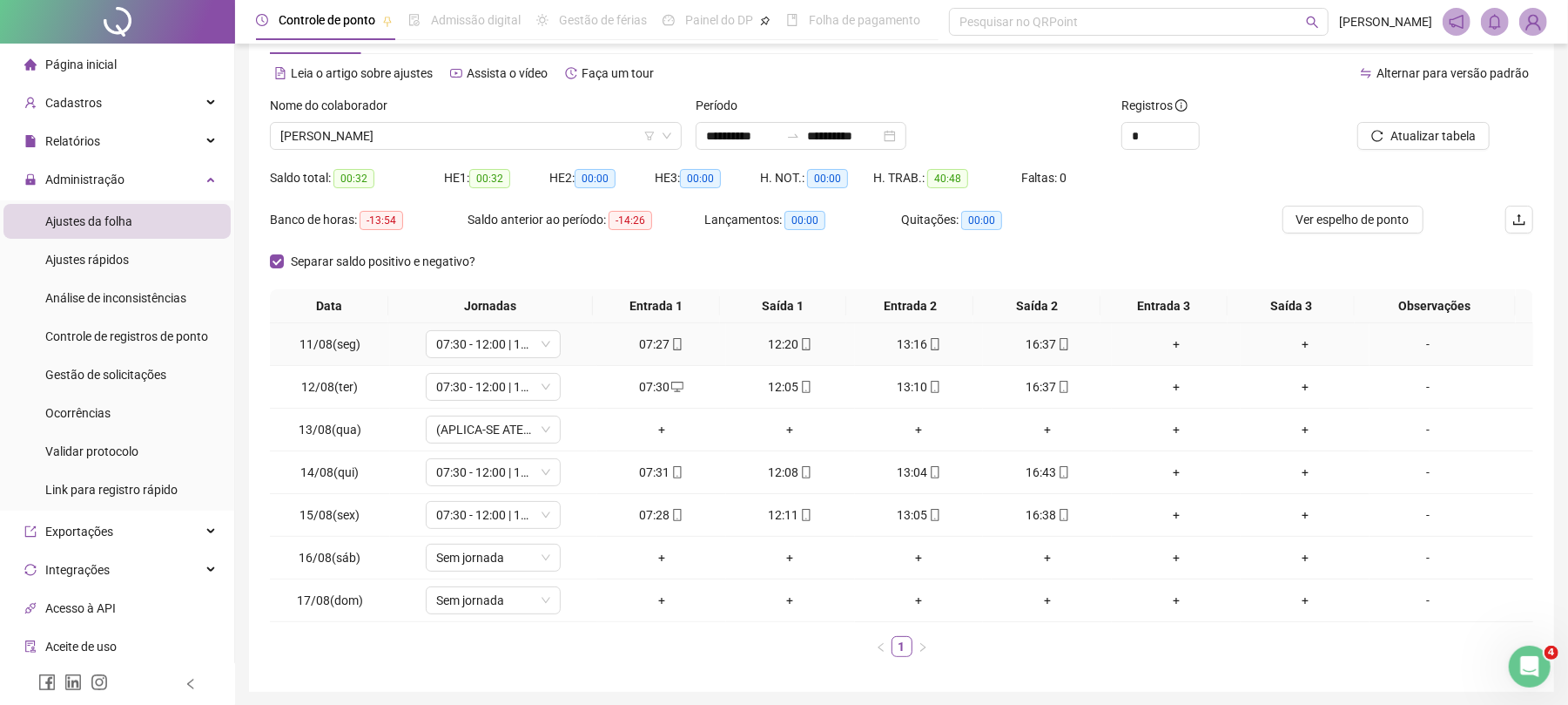
scroll to position [129, 0]
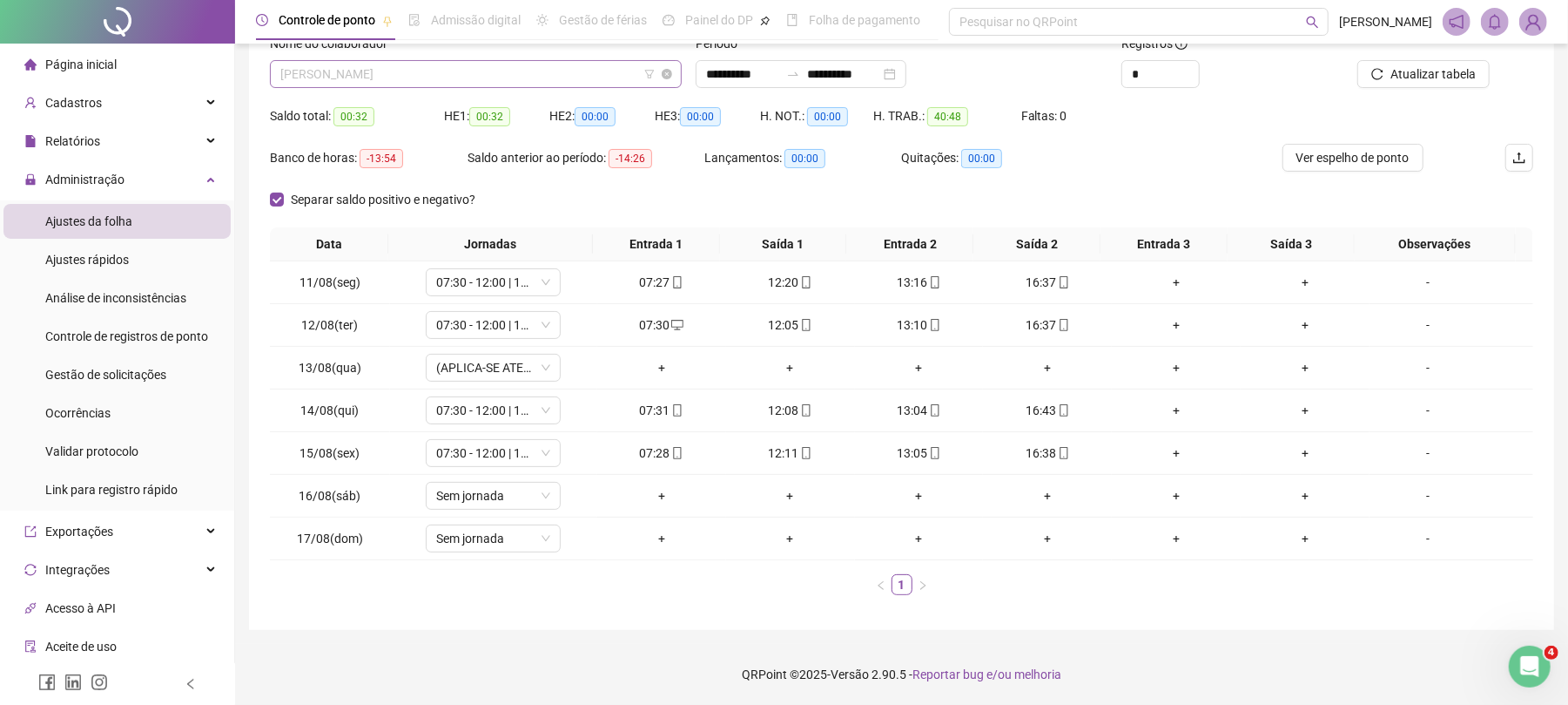
click at [477, 69] on span "[PERSON_NAME]" at bounding box center [475, 73] width 391 height 26
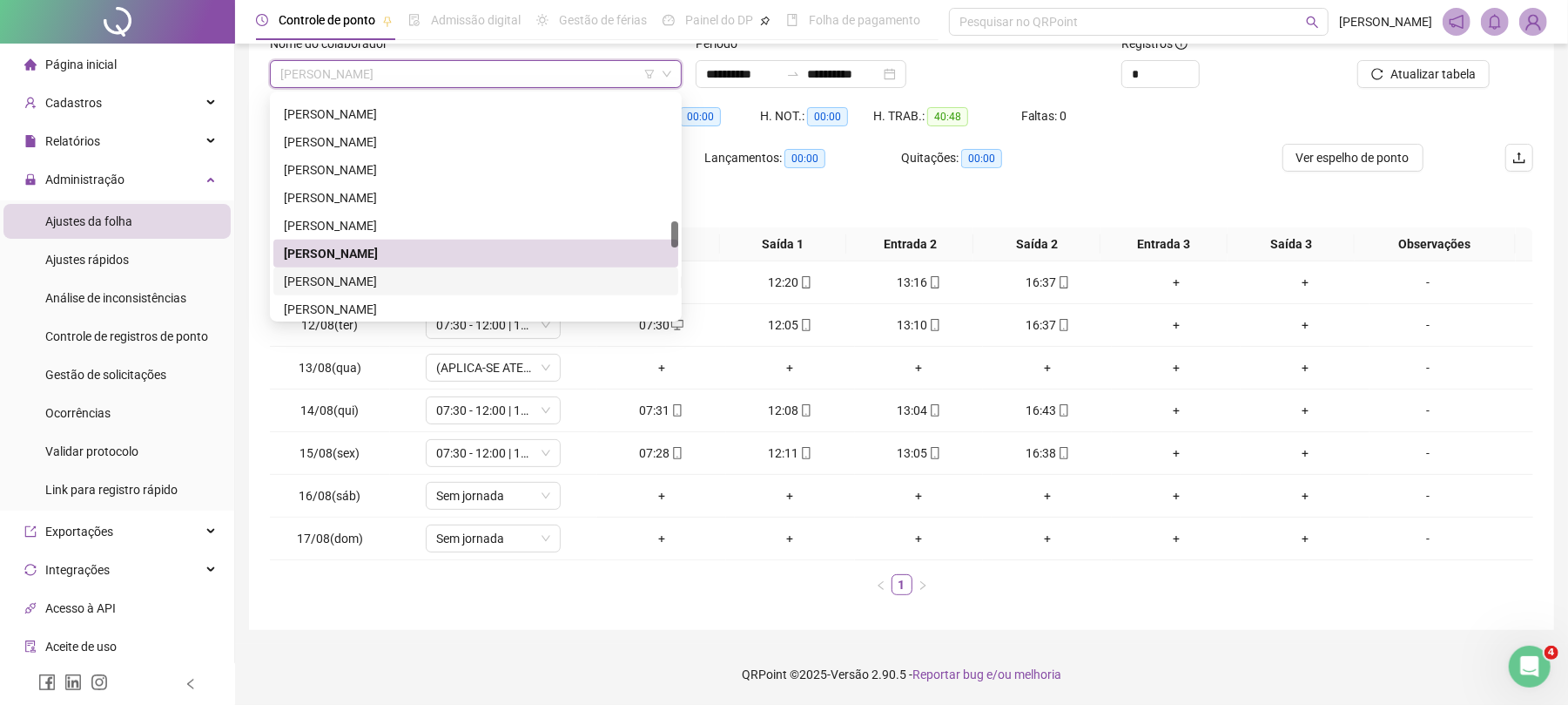
click at [439, 276] on div "[PERSON_NAME]" at bounding box center [476, 282] width 384 height 19
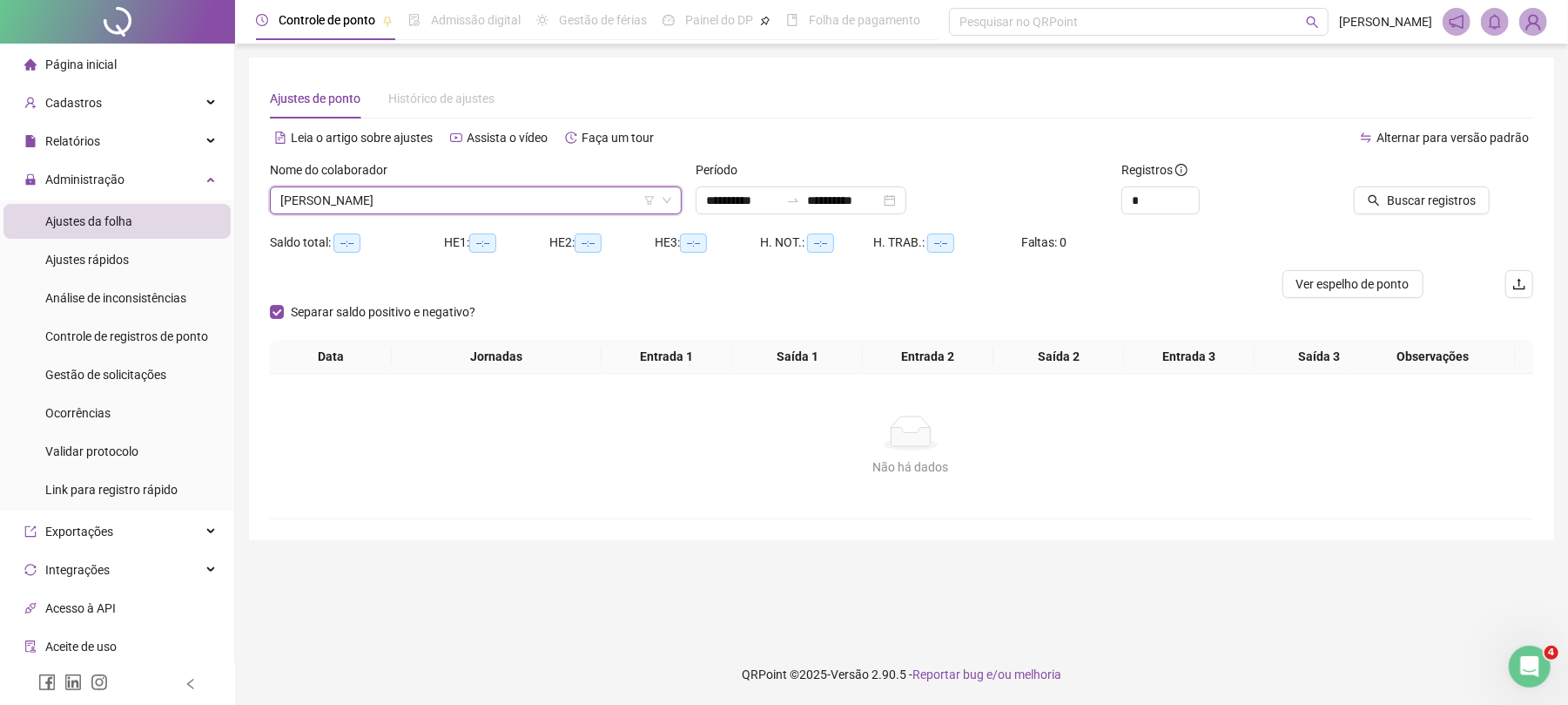
scroll to position [0, 0]
click at [1435, 197] on span "Buscar registros" at bounding box center [1448, 201] width 88 height 19
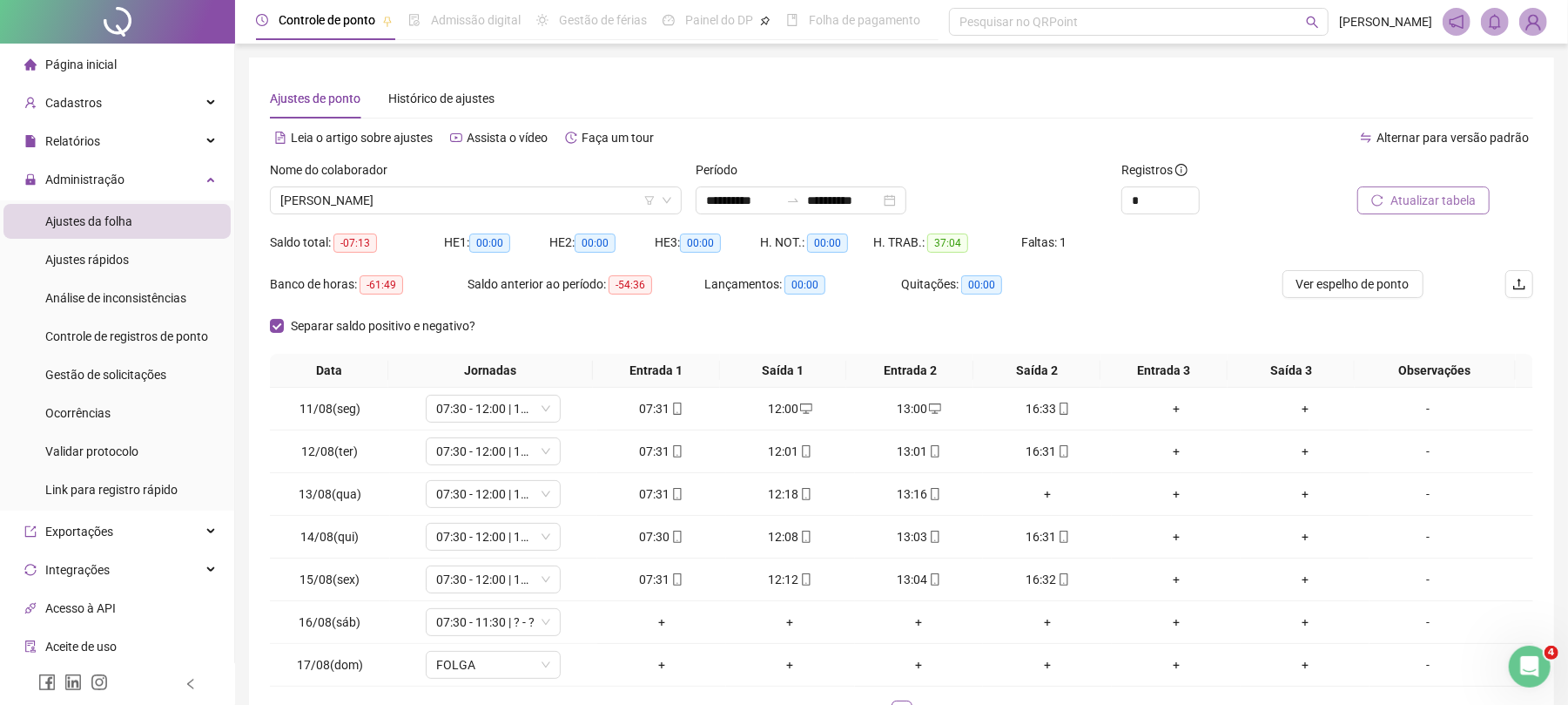
click at [1419, 186] on button "Atualizar tabela" at bounding box center [1423, 200] width 132 height 28
click at [474, 618] on span "07:30 - 11:30 | ? - ?" at bounding box center [494, 621] width 114 height 26
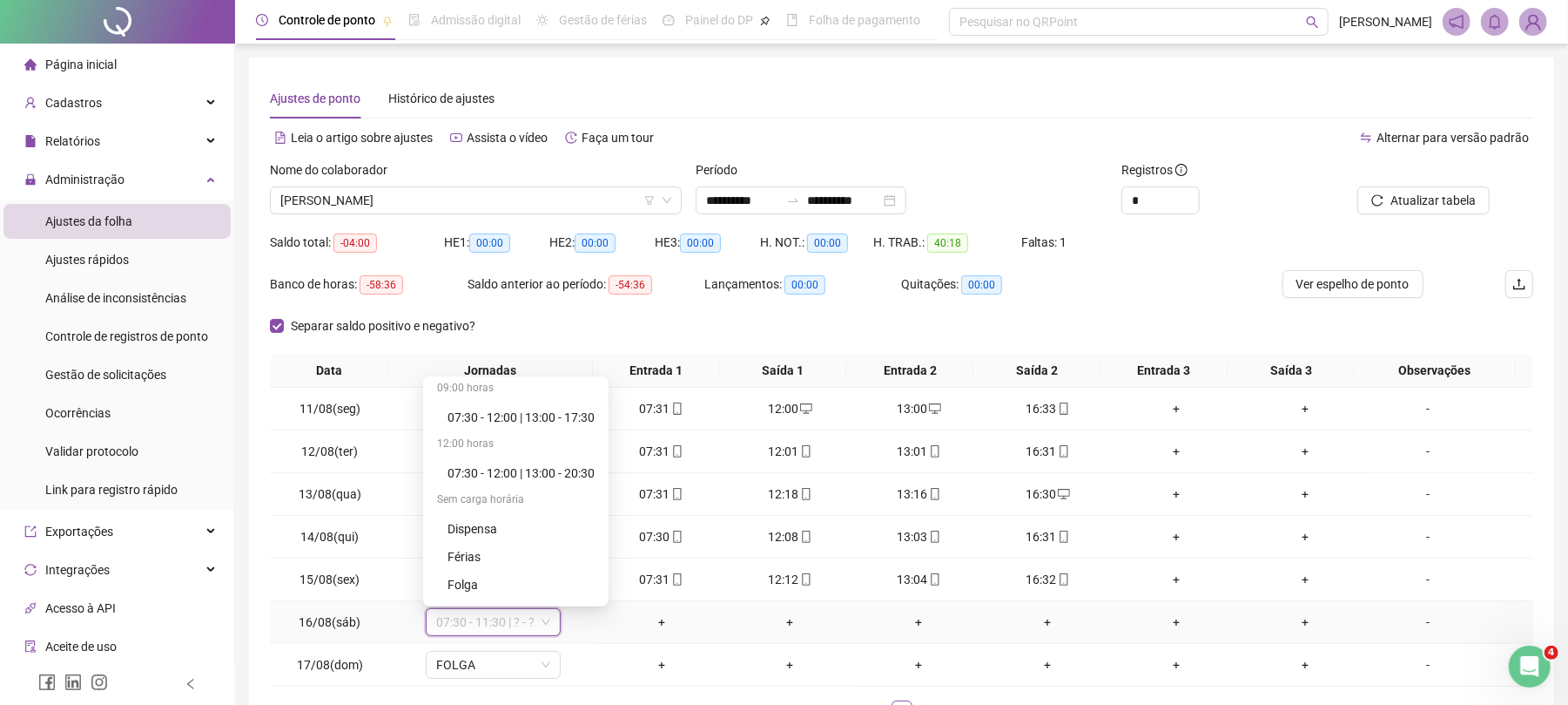
scroll to position [501, 0]
click at [527, 563] on div "Folga compensatória" at bounding box center [521, 561] width 147 height 19
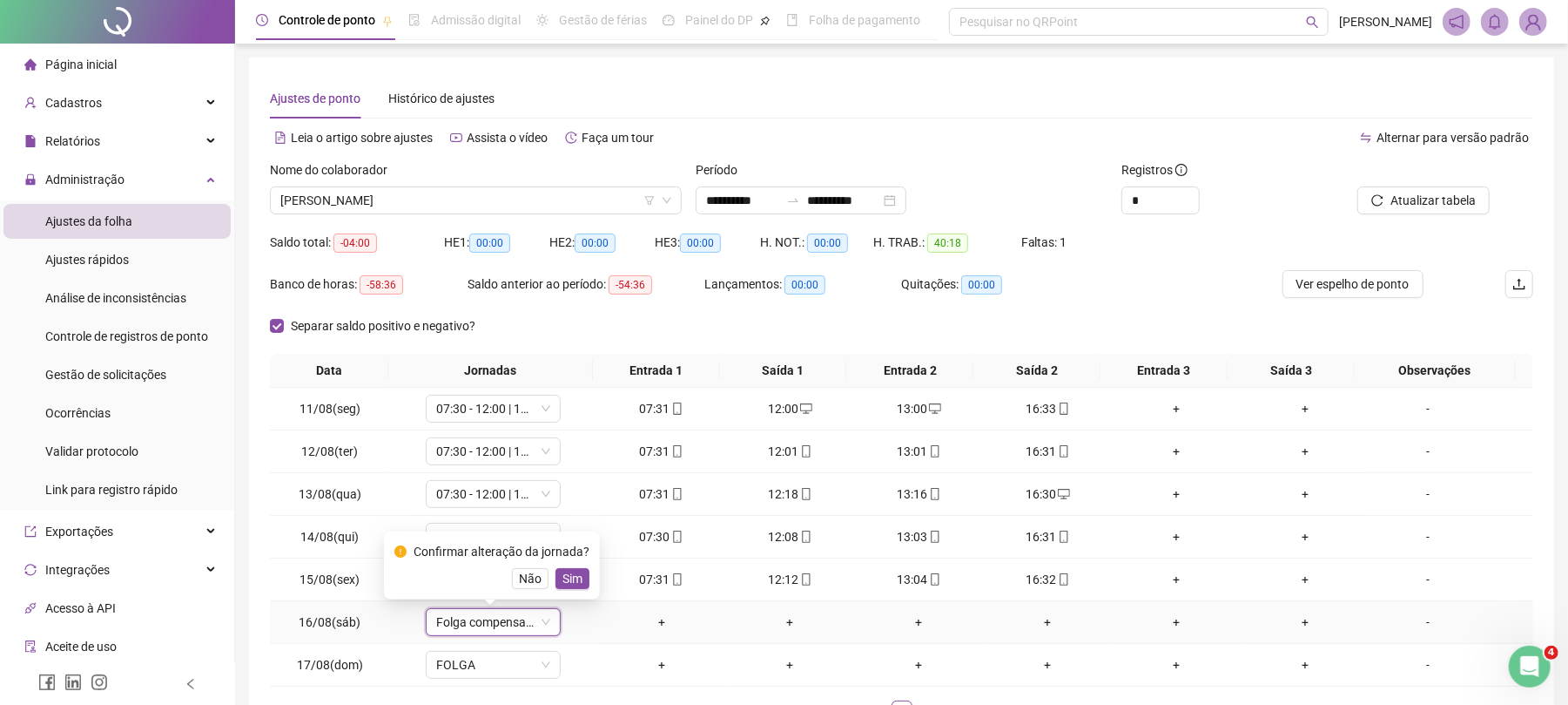
scroll to position [129, 0]
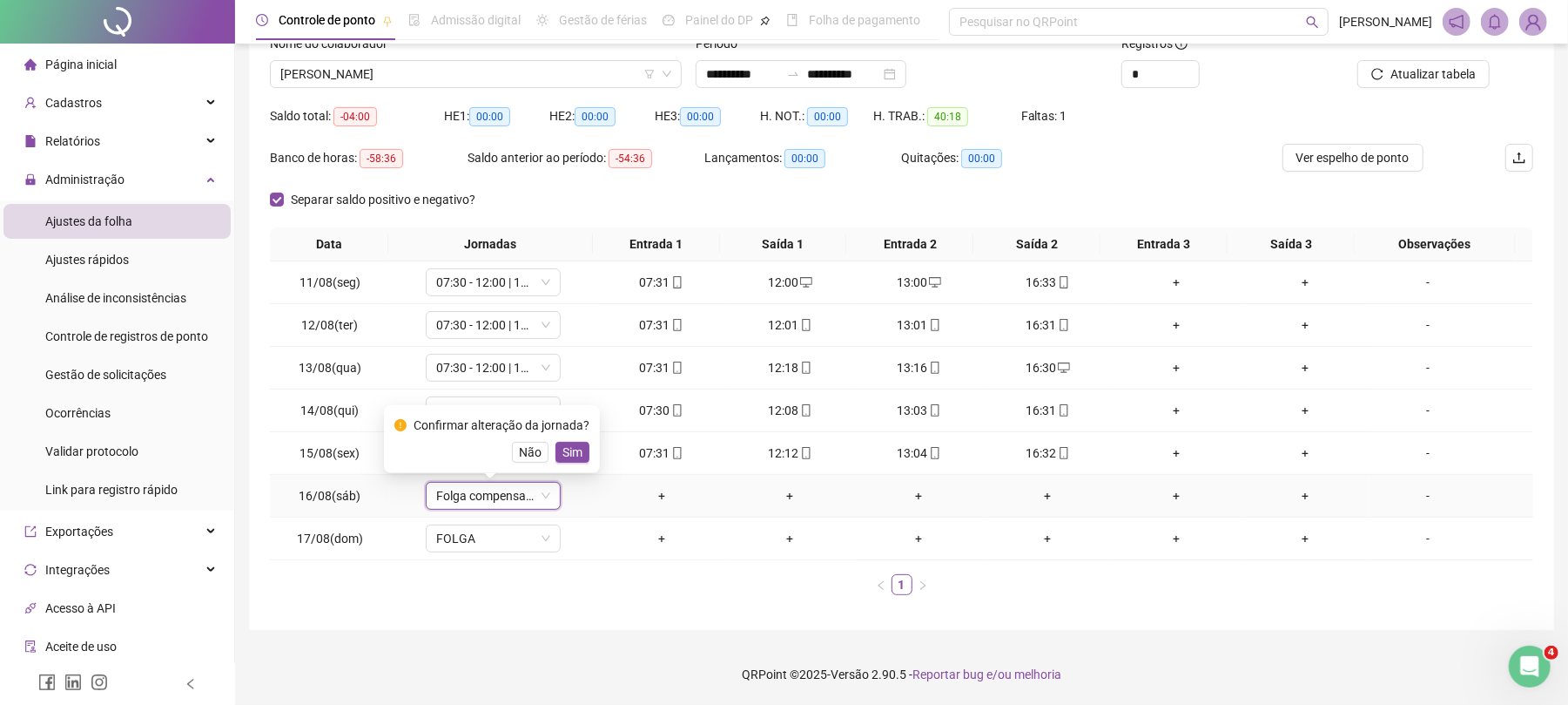
drag, startPoint x: 530, startPoint y: 454, endPoint x: 530, endPoint y: 468, distance: 14.0
click at [528, 453] on span "Não" at bounding box center [531, 452] width 23 height 19
click at [515, 493] on span "07:30 - 11:30 | ? - ?" at bounding box center [494, 495] width 114 height 26
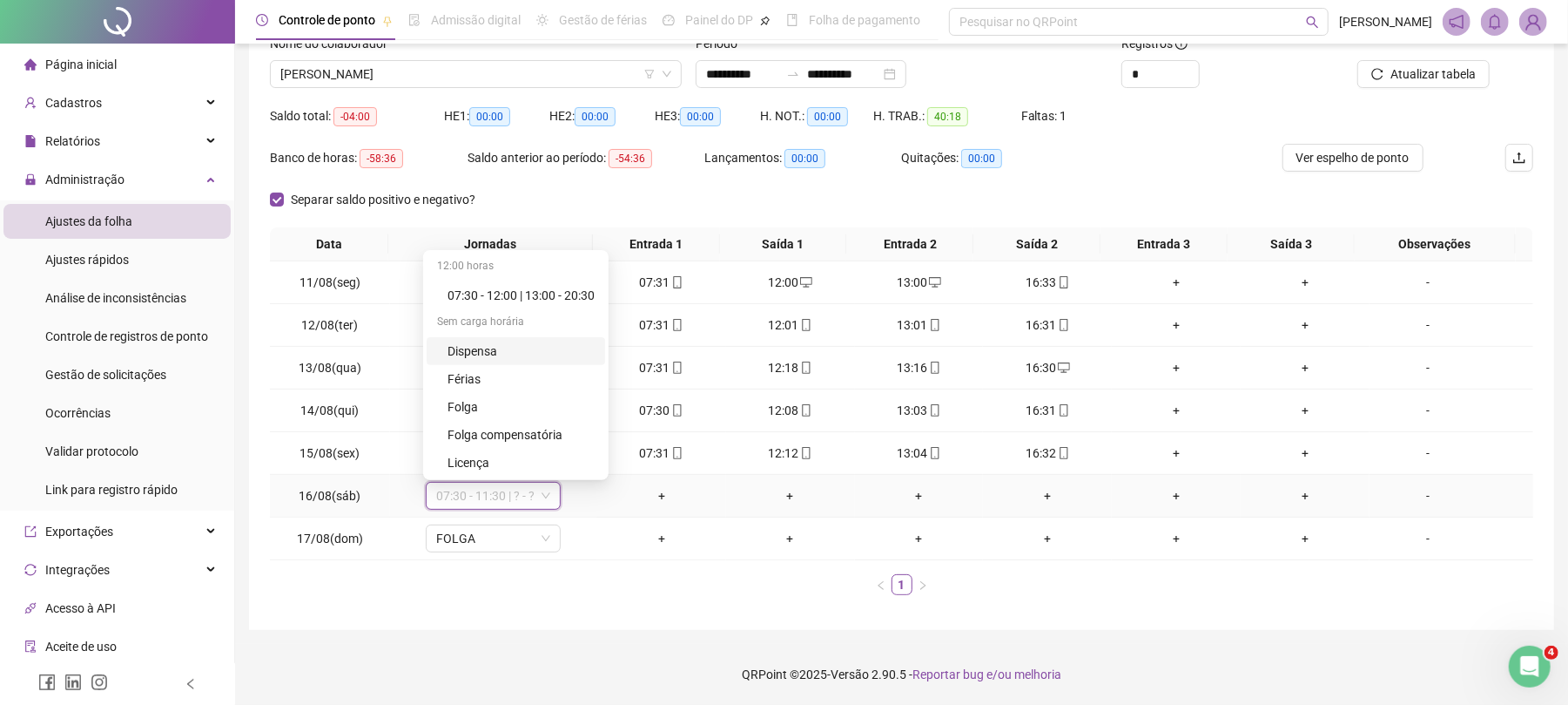
click at [481, 342] on div "Dispensa" at bounding box center [521, 351] width 147 height 19
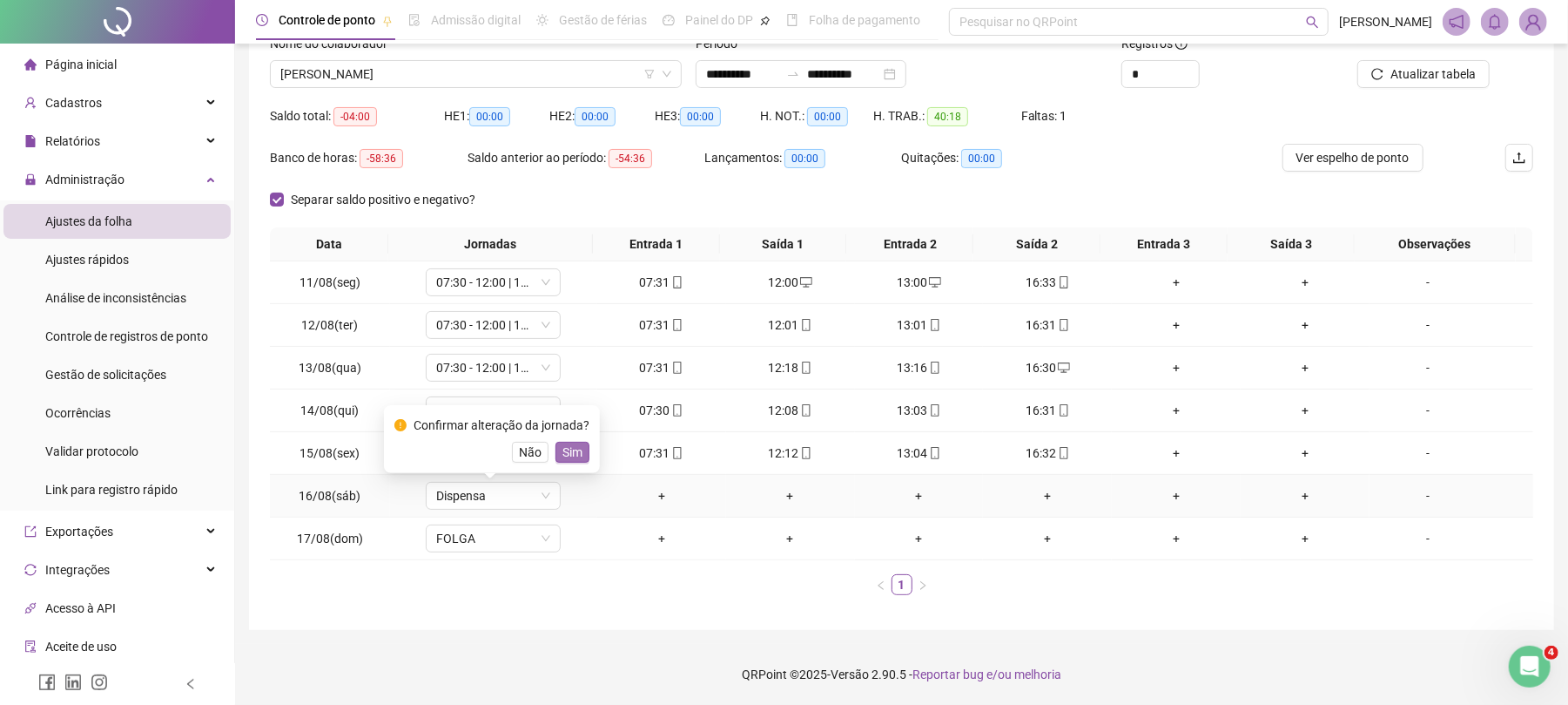
click at [580, 444] on button "Sim" at bounding box center [572, 452] width 34 height 21
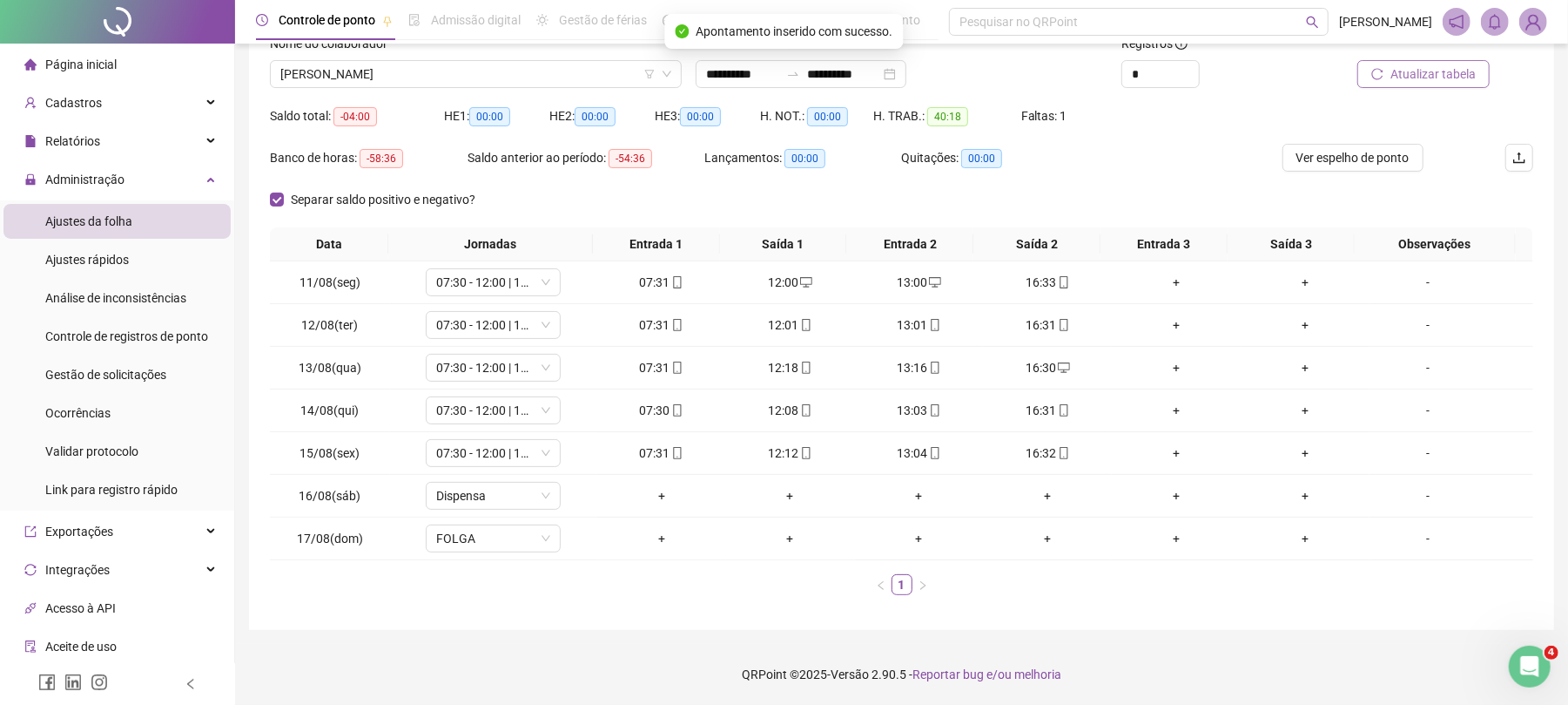
click at [1421, 74] on span "Atualizar tabela" at bounding box center [1433, 74] width 86 height 19
click at [422, 77] on span "[PERSON_NAME]" at bounding box center [475, 73] width 391 height 26
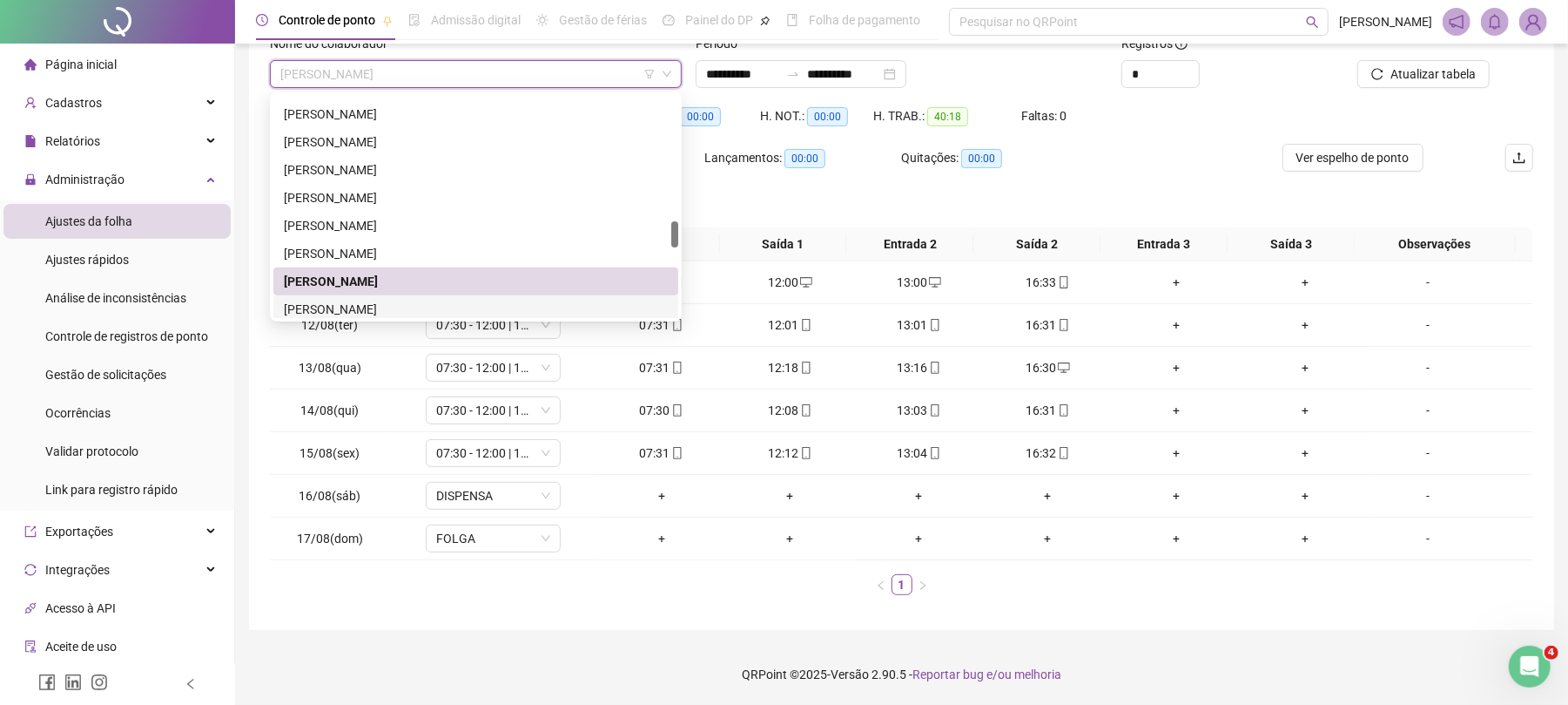
click at [392, 304] on div "[PERSON_NAME]" at bounding box center [476, 309] width 384 height 19
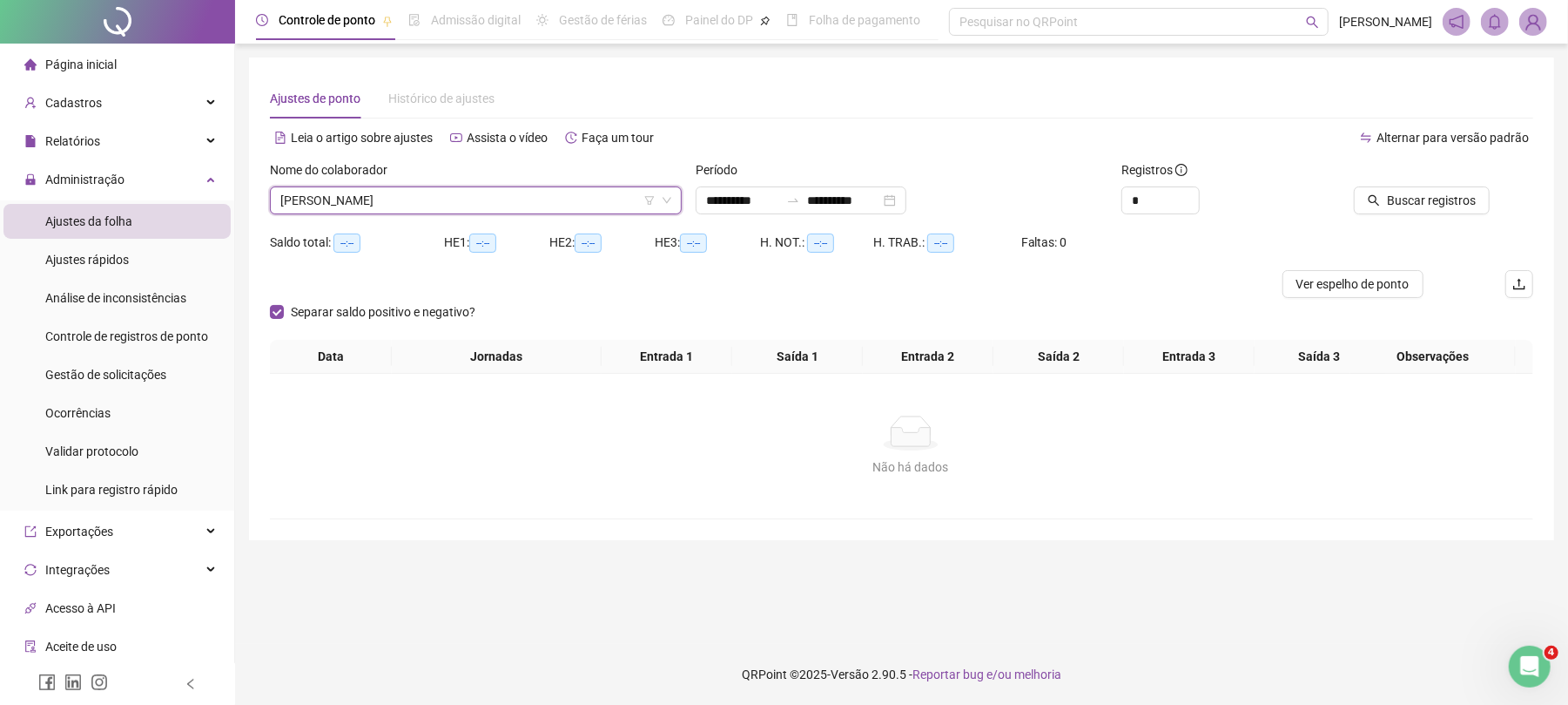
scroll to position [0, 0]
click at [1408, 211] on button "Buscar registros" at bounding box center [1439, 200] width 136 height 28
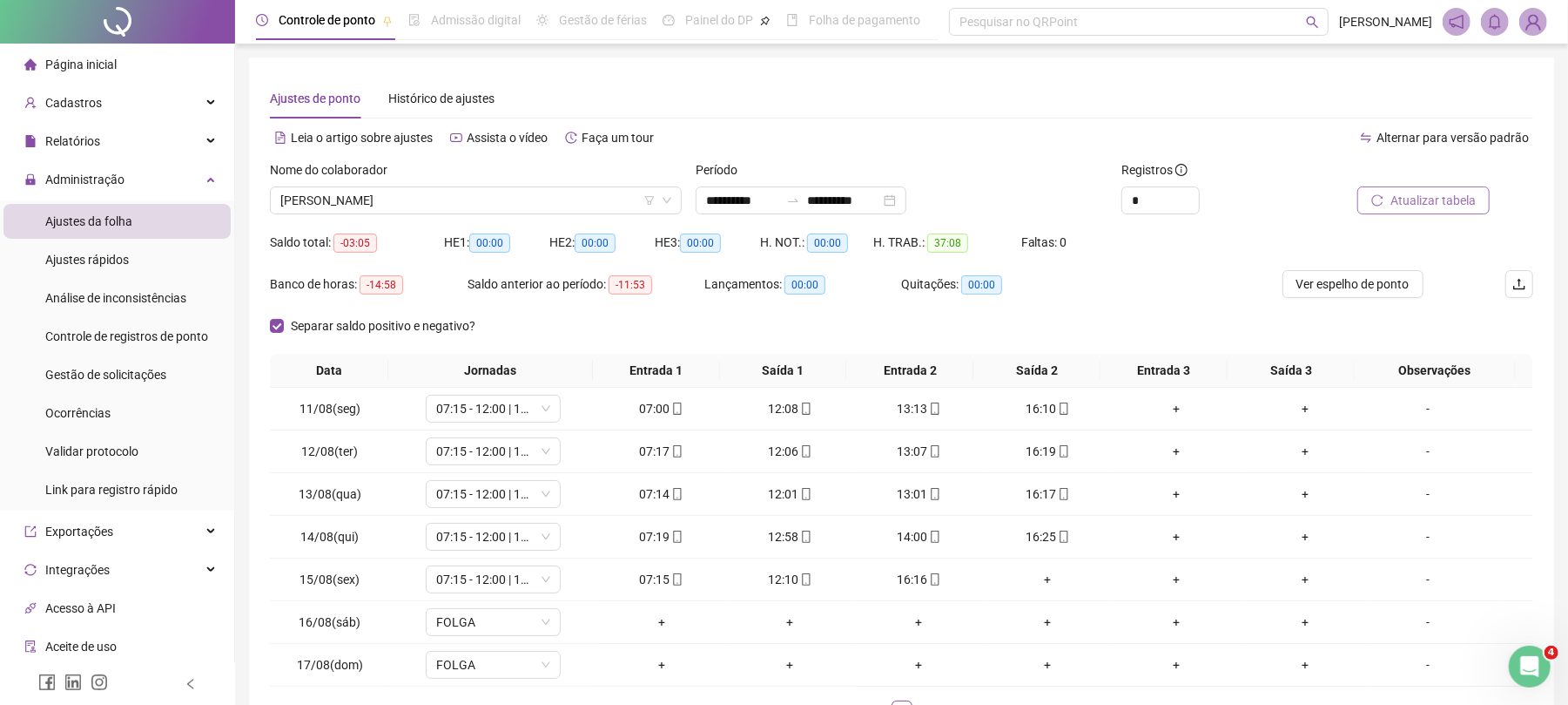
click at [1470, 199] on span "Atualizar tabela" at bounding box center [1433, 201] width 86 height 19
click at [480, 204] on span "[PERSON_NAME]" at bounding box center [475, 200] width 391 height 26
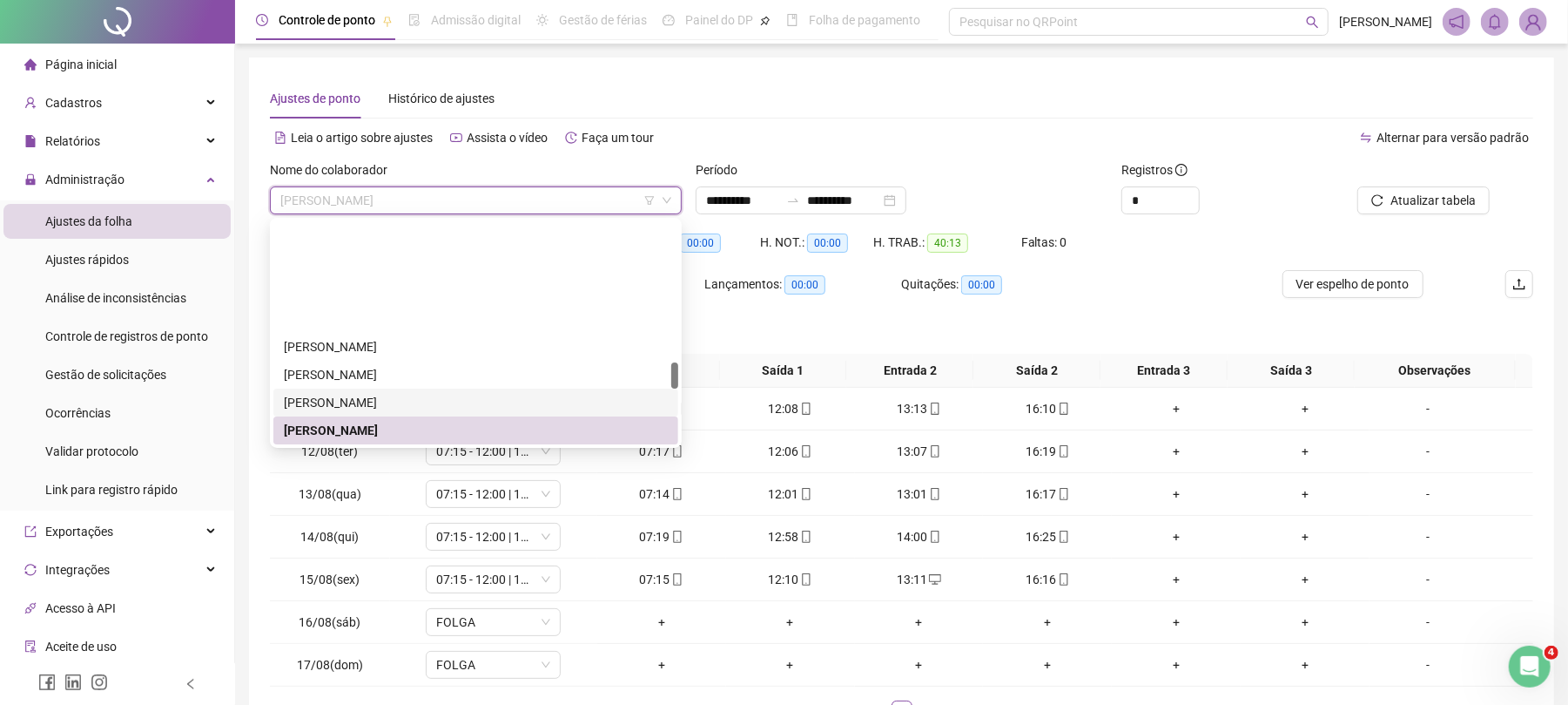
scroll to position [1175, 0]
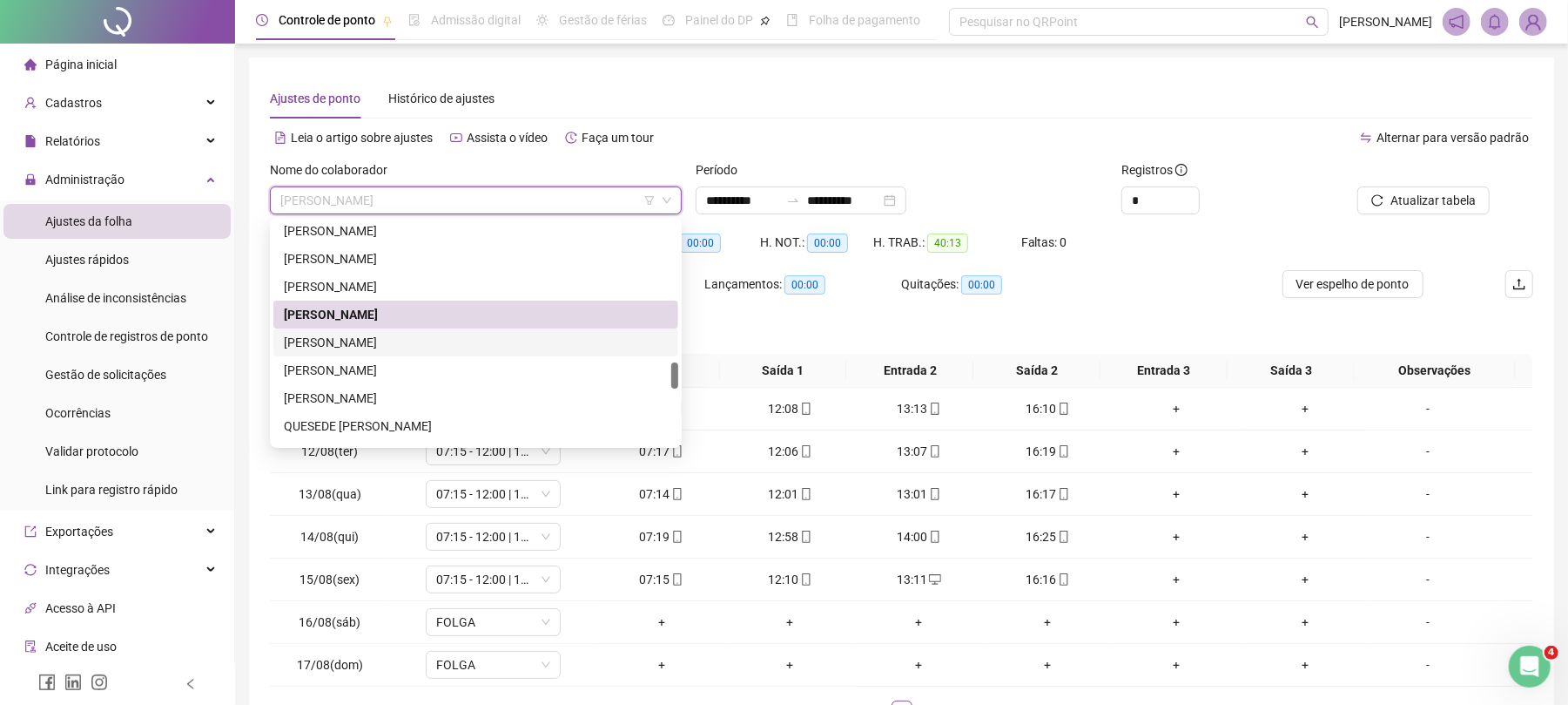
click at [423, 346] on div "[PERSON_NAME]" at bounding box center [476, 343] width 384 height 19
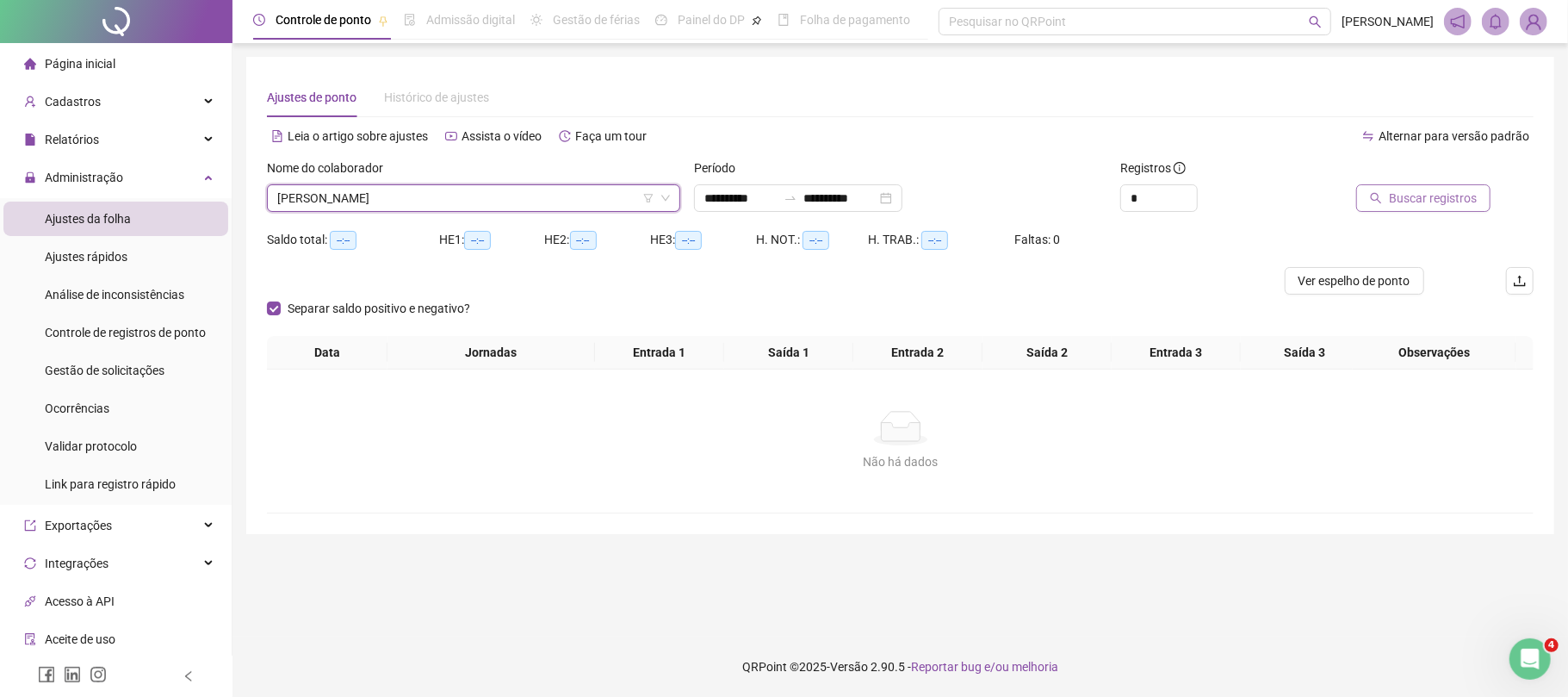
click at [1416, 186] on button "Buscar registros" at bounding box center [1423, 198] width 135 height 27
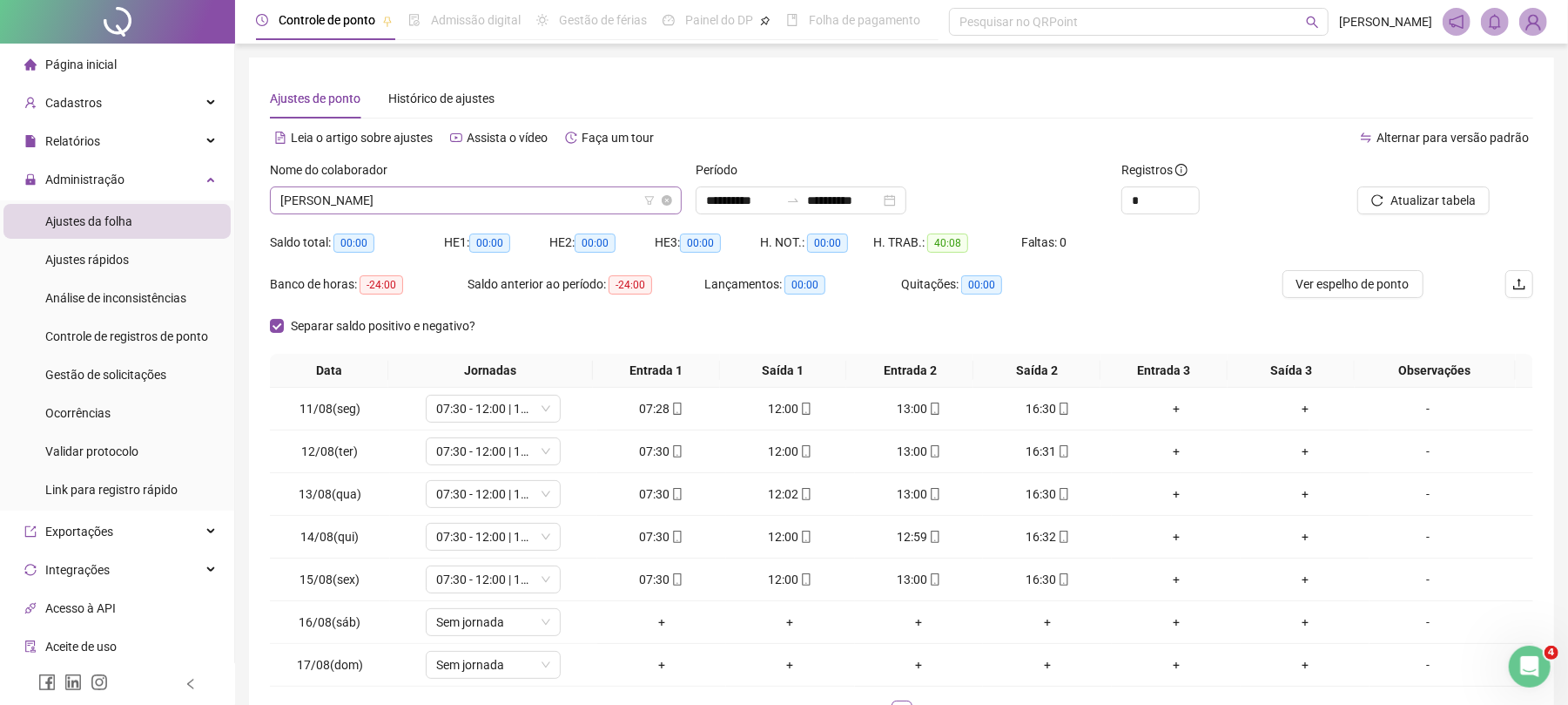
click at [463, 199] on span "[PERSON_NAME]" at bounding box center [475, 200] width 391 height 26
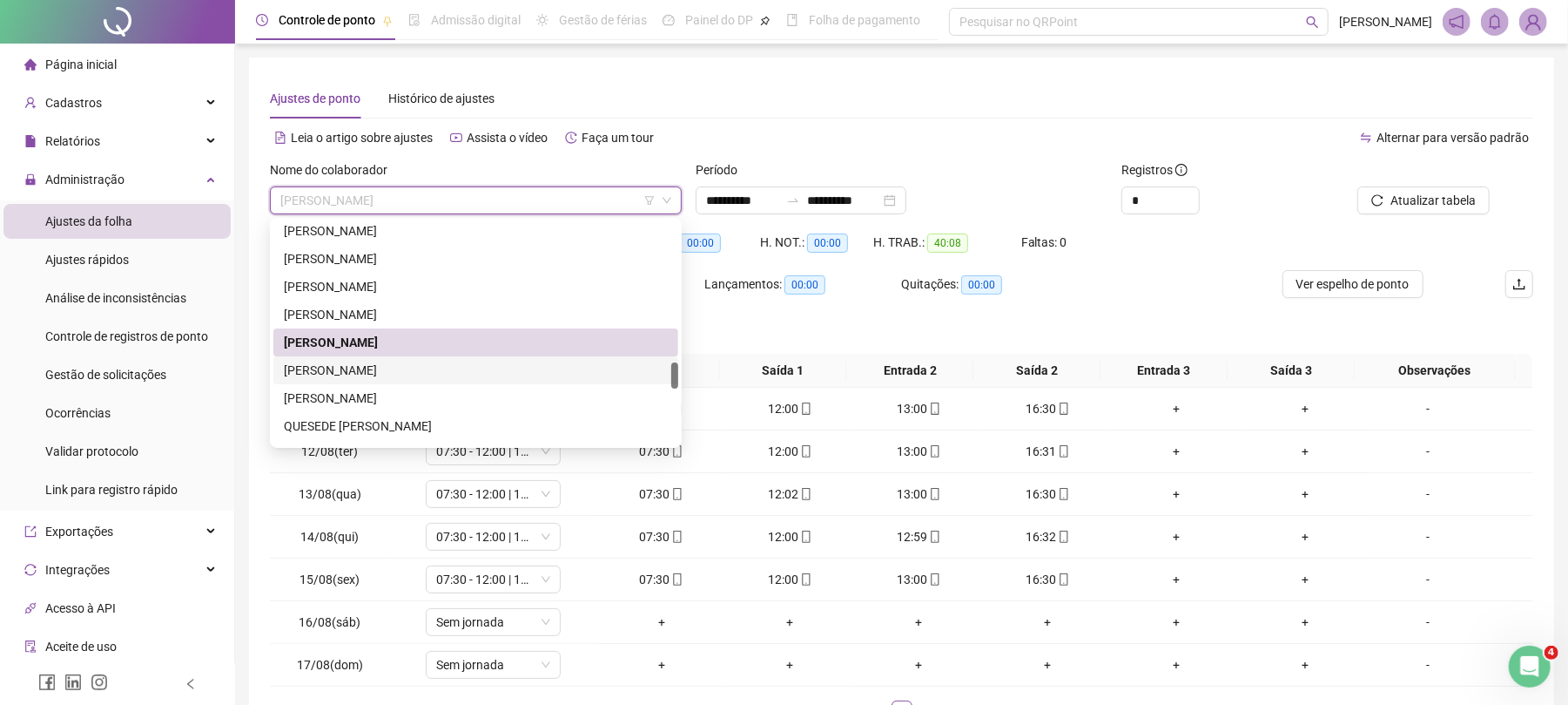
click at [408, 374] on div "[PERSON_NAME]" at bounding box center [476, 370] width 384 height 19
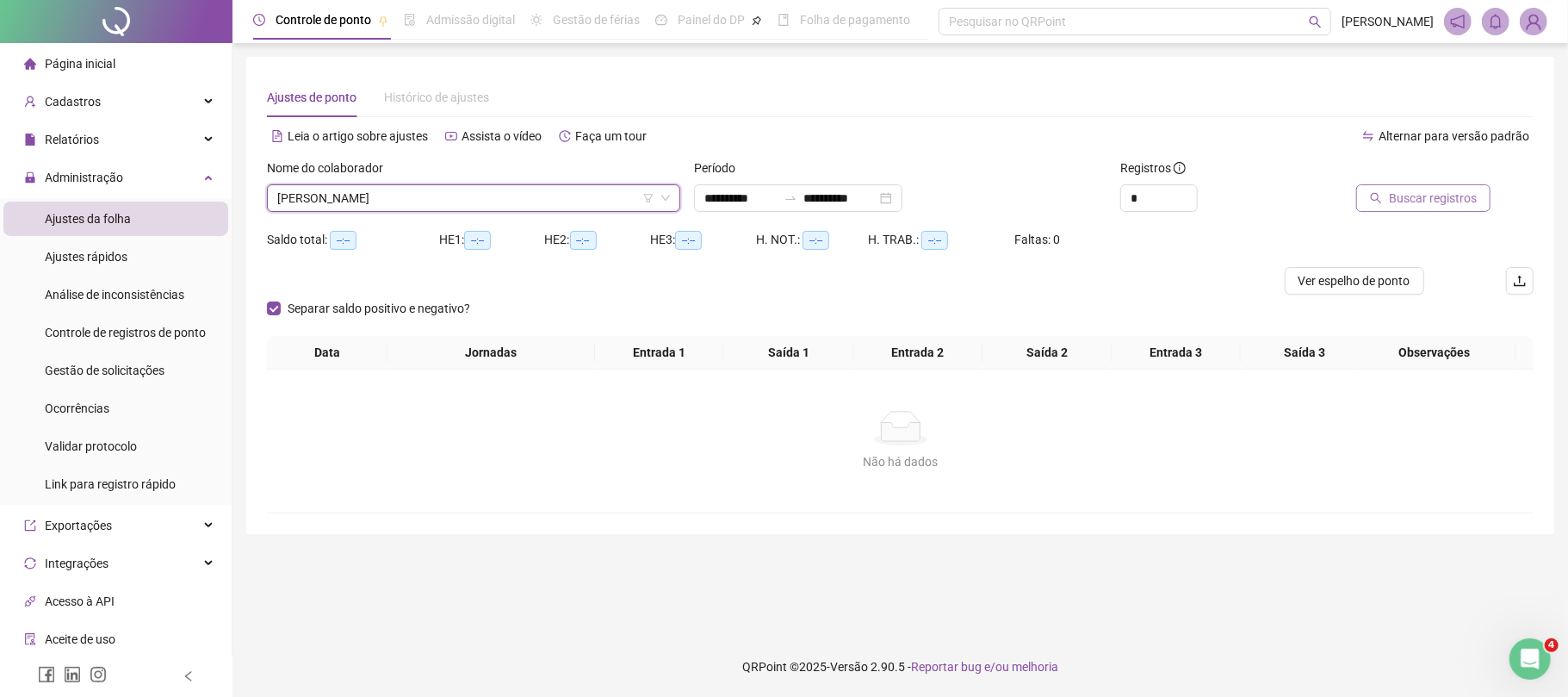
click at [1414, 209] on button "Buscar registros" at bounding box center [1423, 198] width 135 height 27
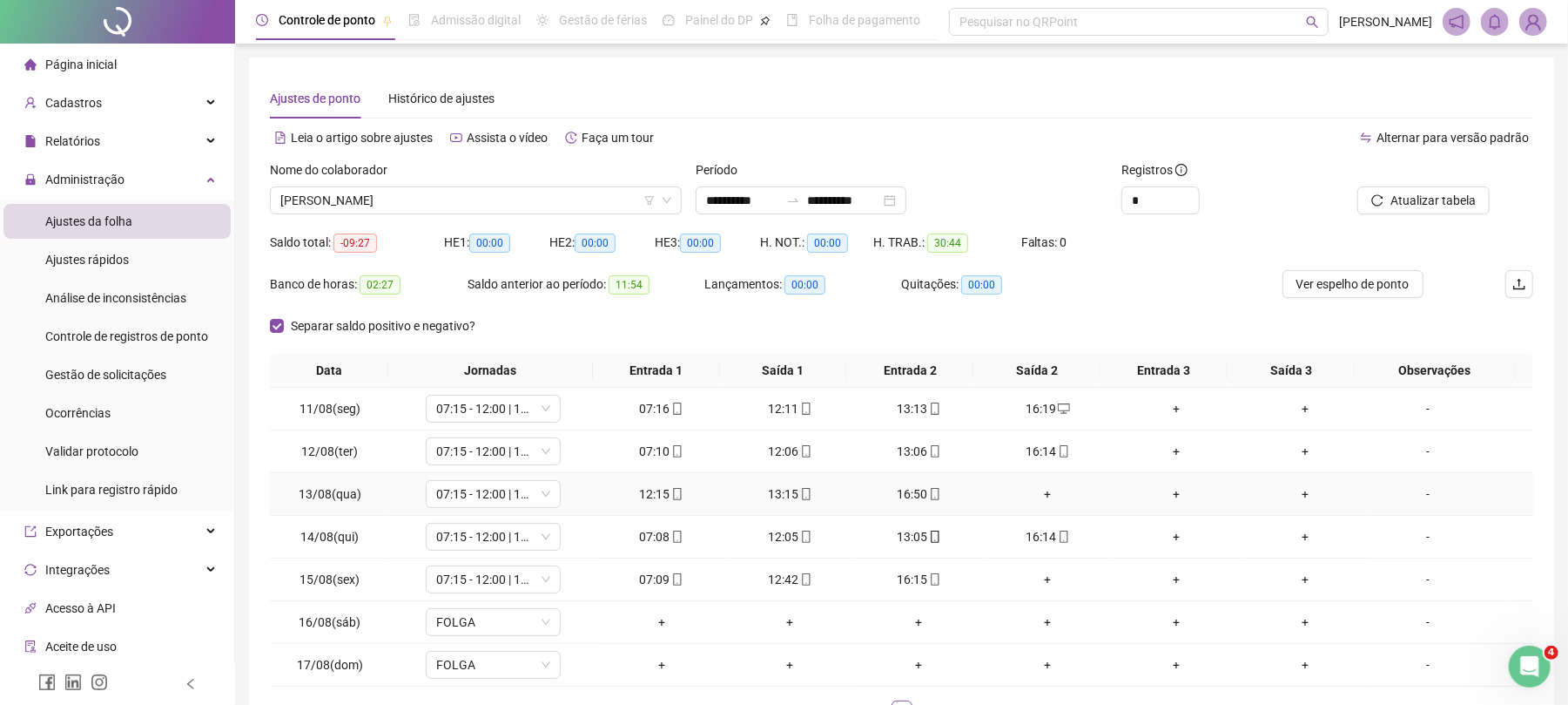
click at [1032, 500] on div "+" at bounding box center [1047, 494] width 115 height 19
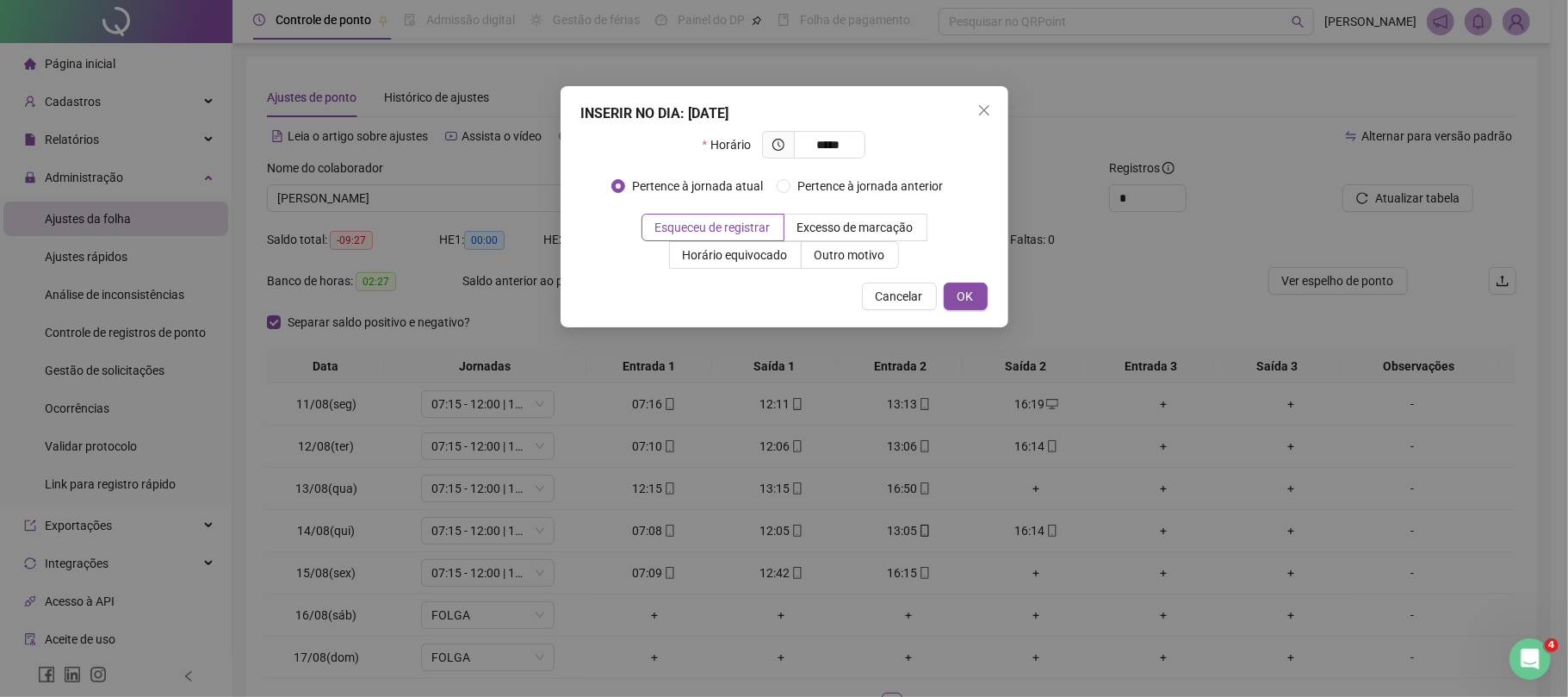
type input "*****"
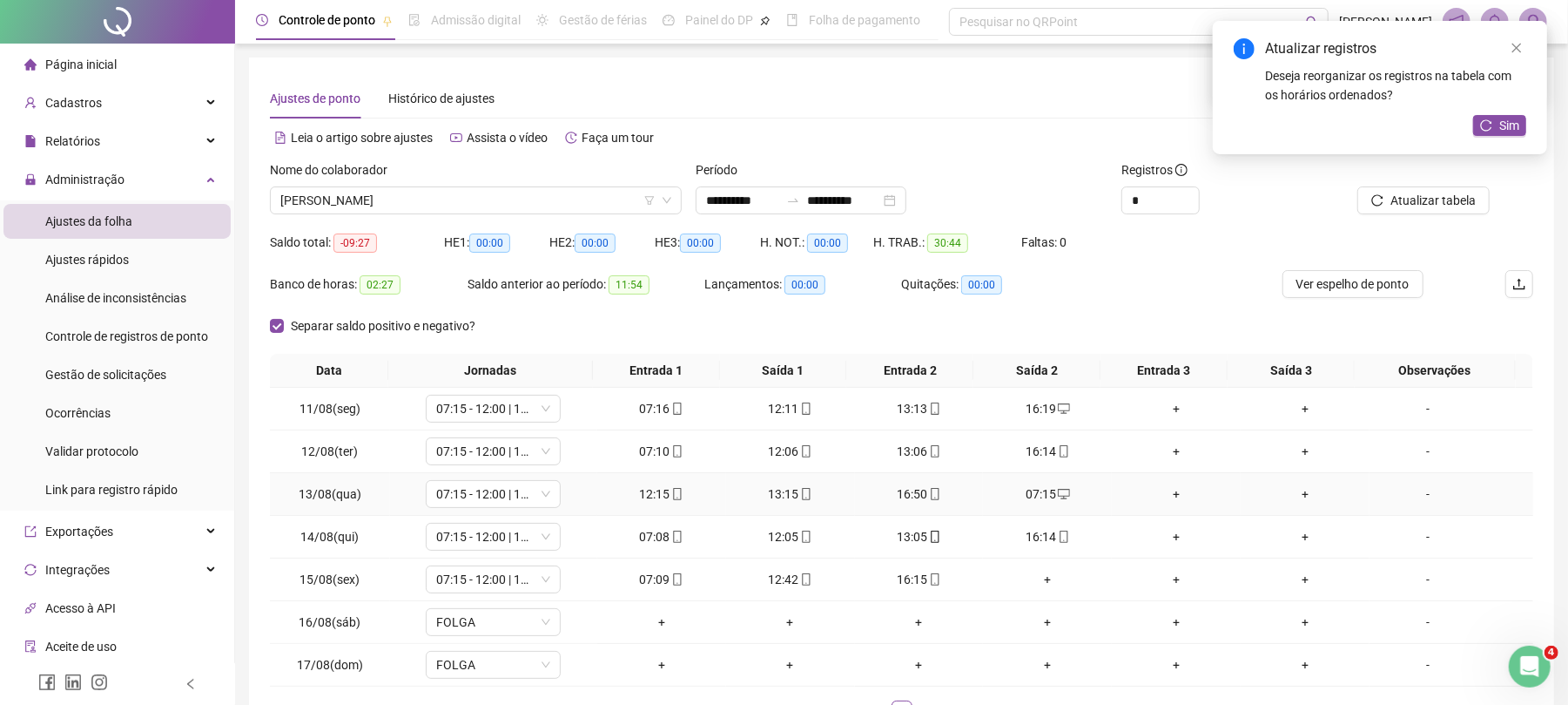
click at [1035, 491] on div "07:15" at bounding box center [1047, 494] width 115 height 19
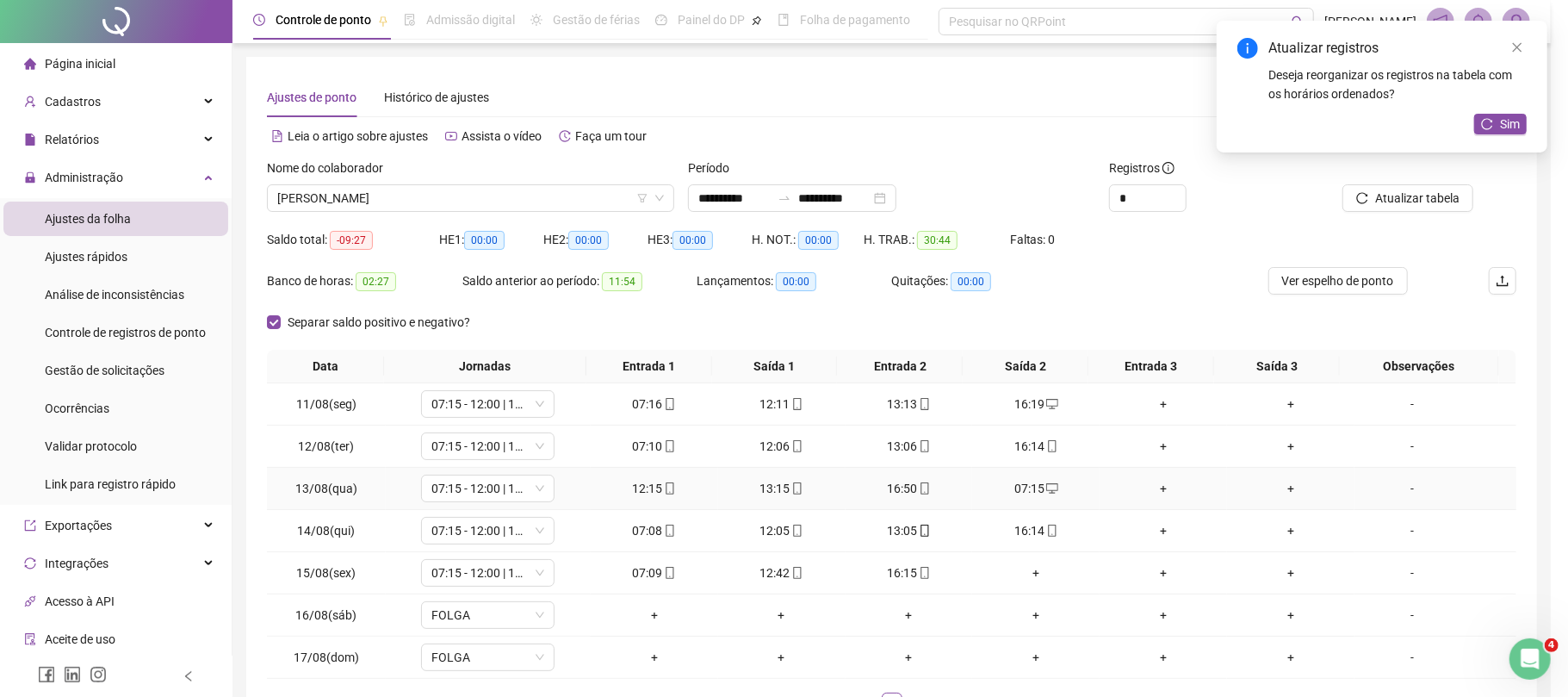
type input "**********"
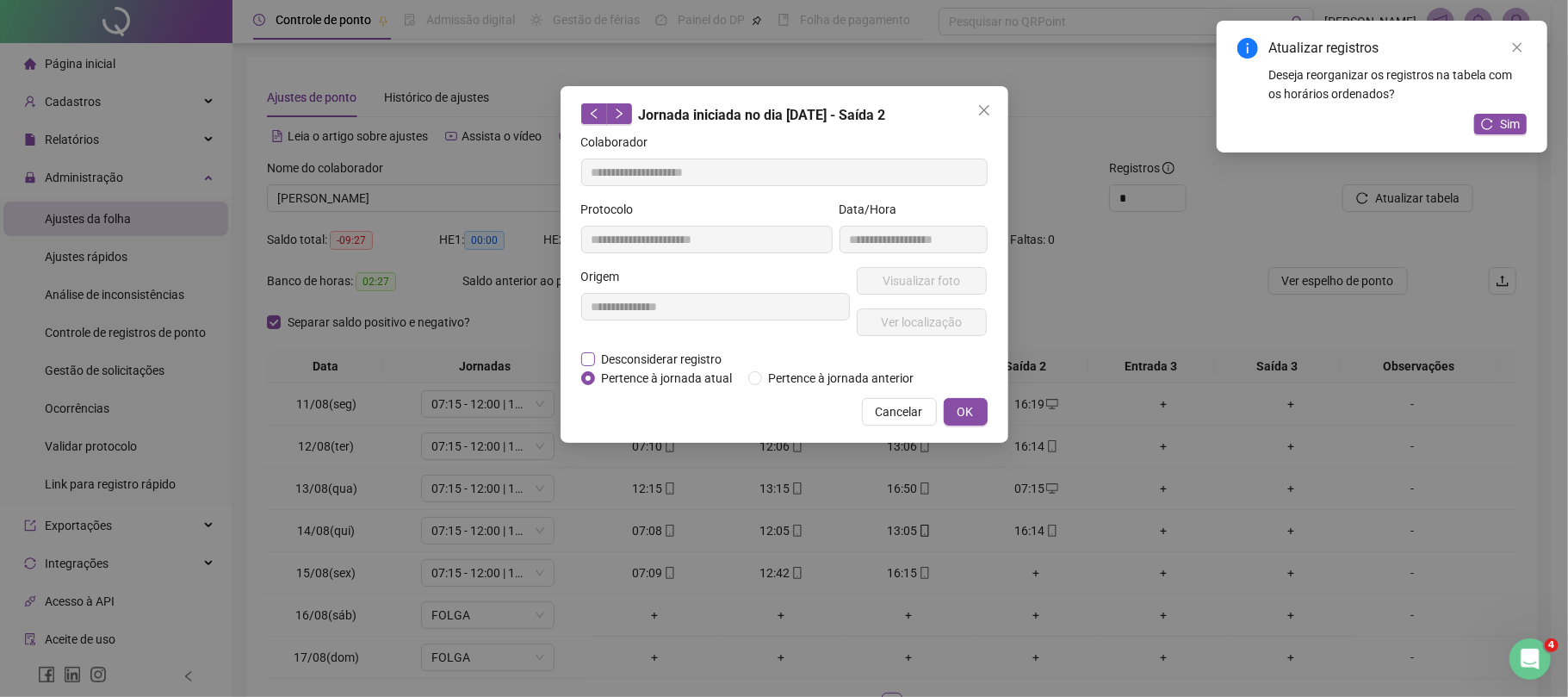
click at [670, 365] on span "Desconsiderar registro" at bounding box center [662, 359] width 135 height 19
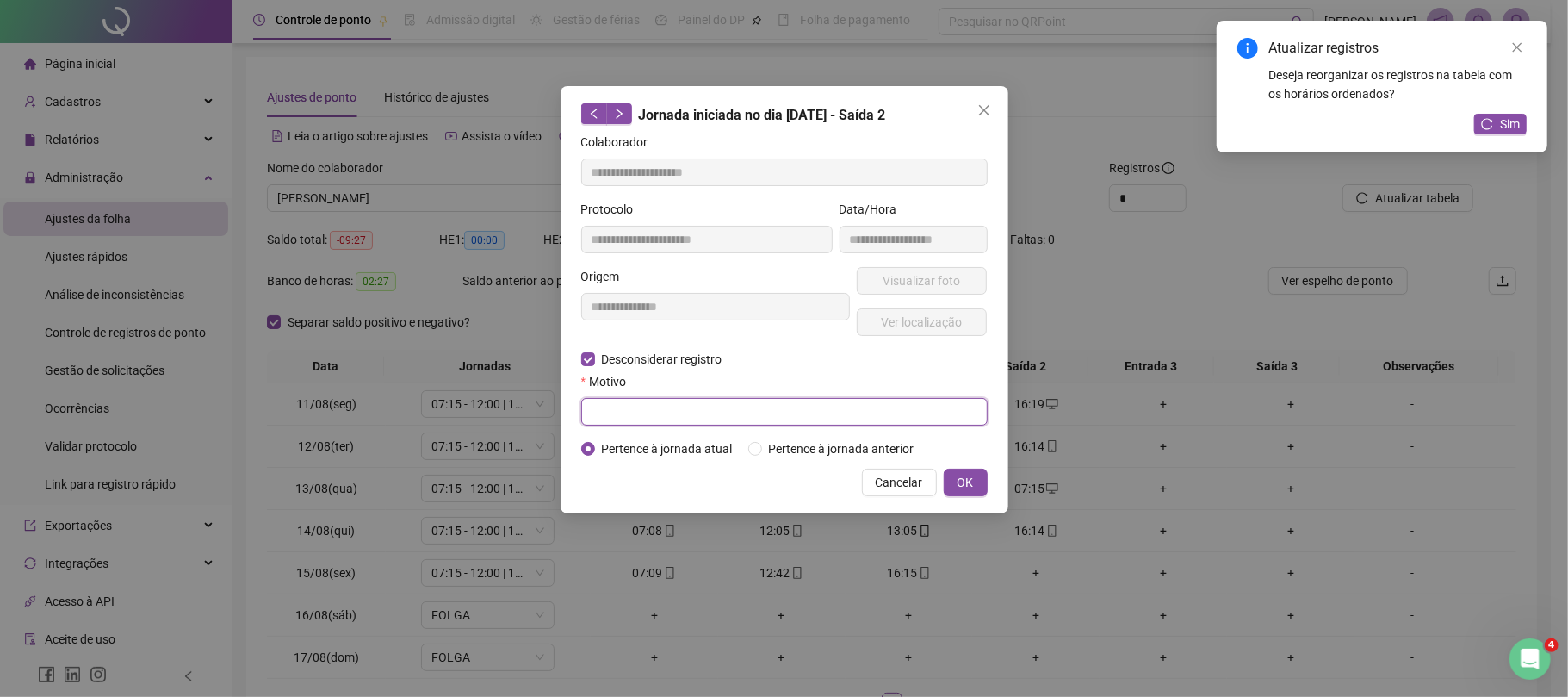
drag, startPoint x: 710, startPoint y: 420, endPoint x: 727, endPoint y: 412, distance: 18.8
click at [711, 420] on input "text" at bounding box center [784, 411] width 406 height 27
type input "****"
click at [973, 481] on span "OK" at bounding box center [965, 483] width 16 height 19
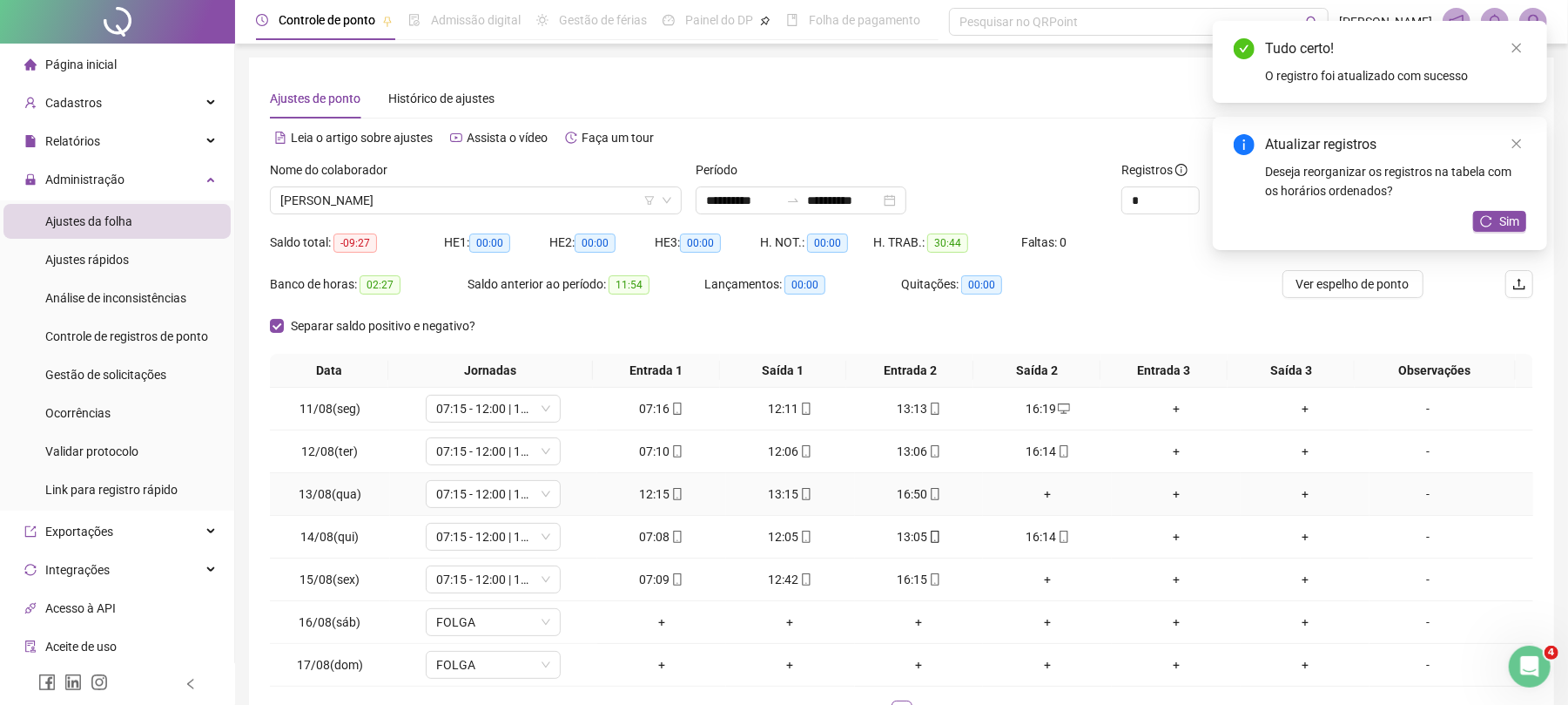
click at [1043, 499] on div "+" at bounding box center [1047, 494] width 115 height 19
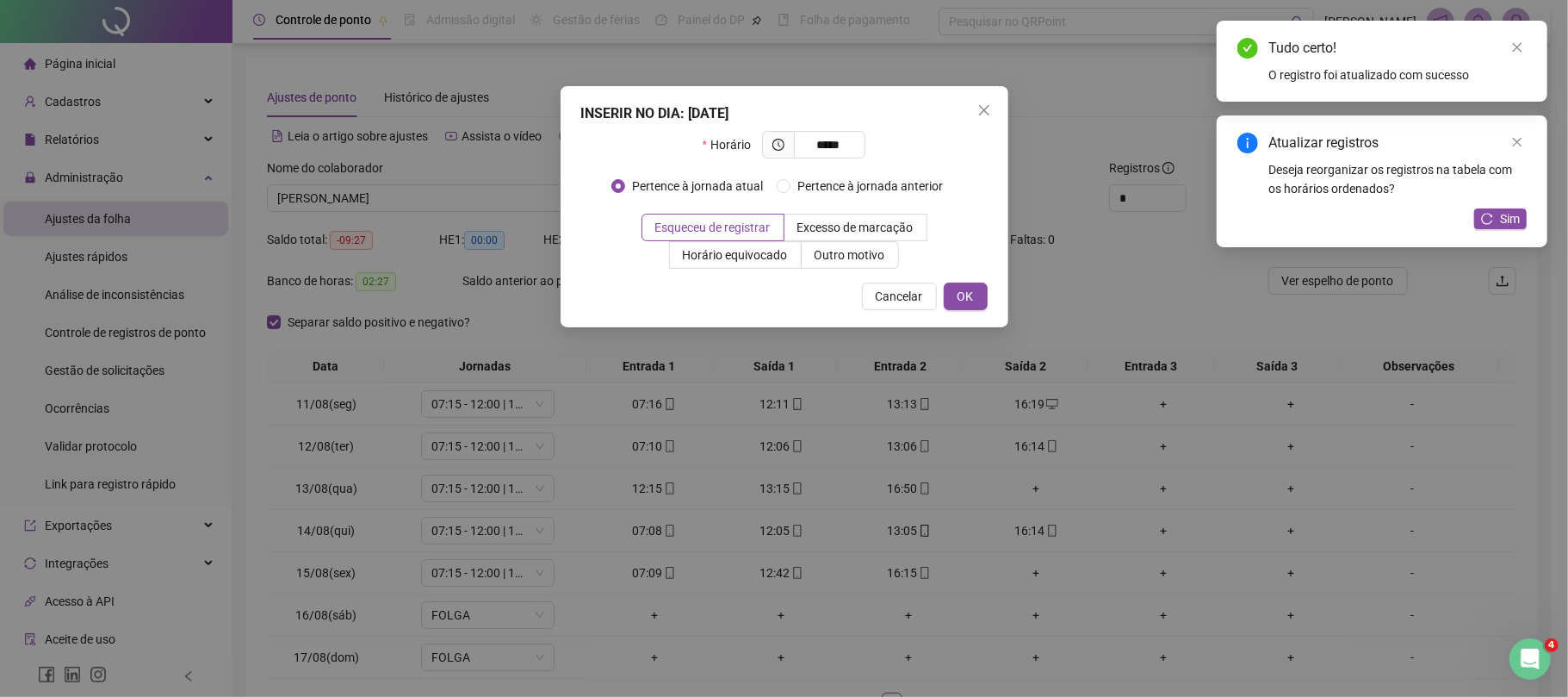
type input "*****"
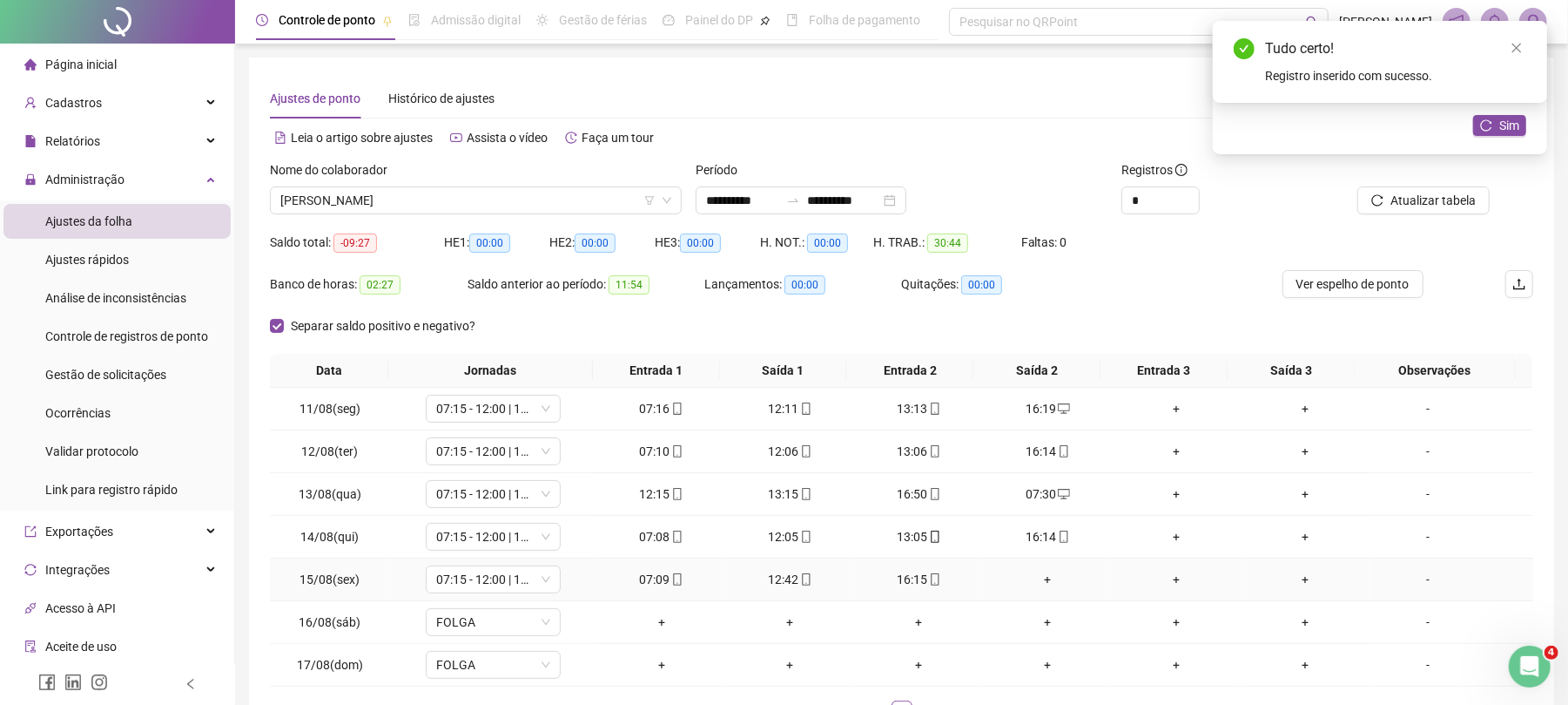
click at [1029, 576] on div "+" at bounding box center [1047, 579] width 115 height 19
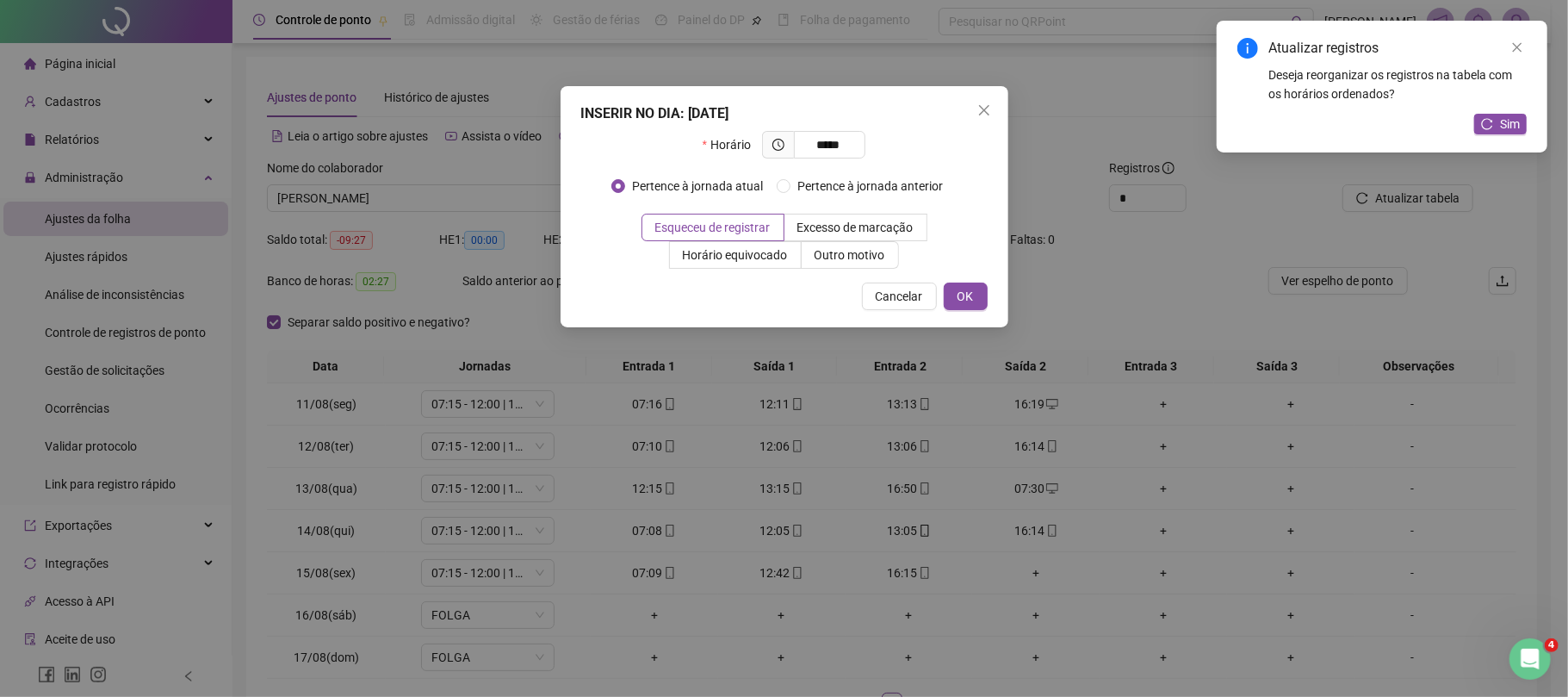
type input "*****"
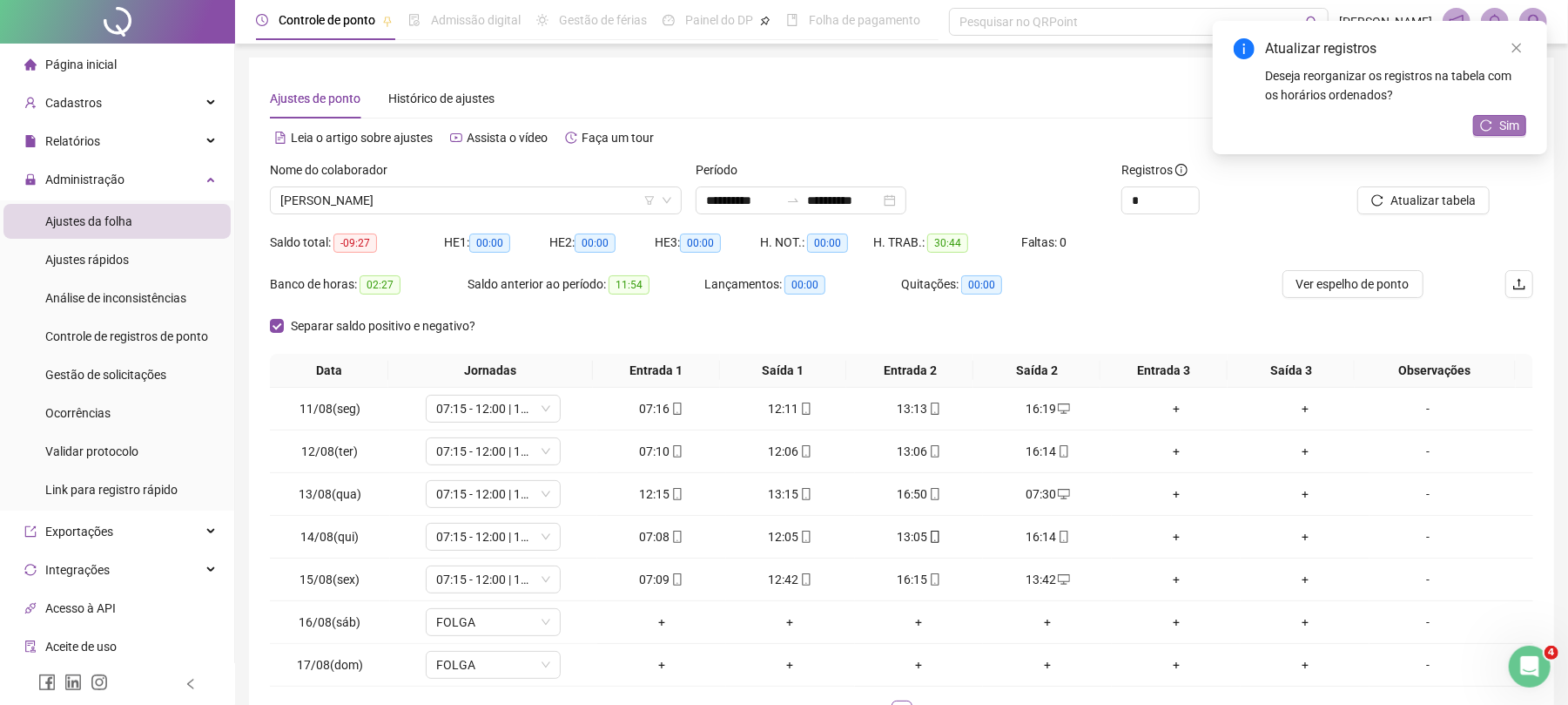
click at [1509, 126] on span "Sim" at bounding box center [1509, 126] width 20 height 19
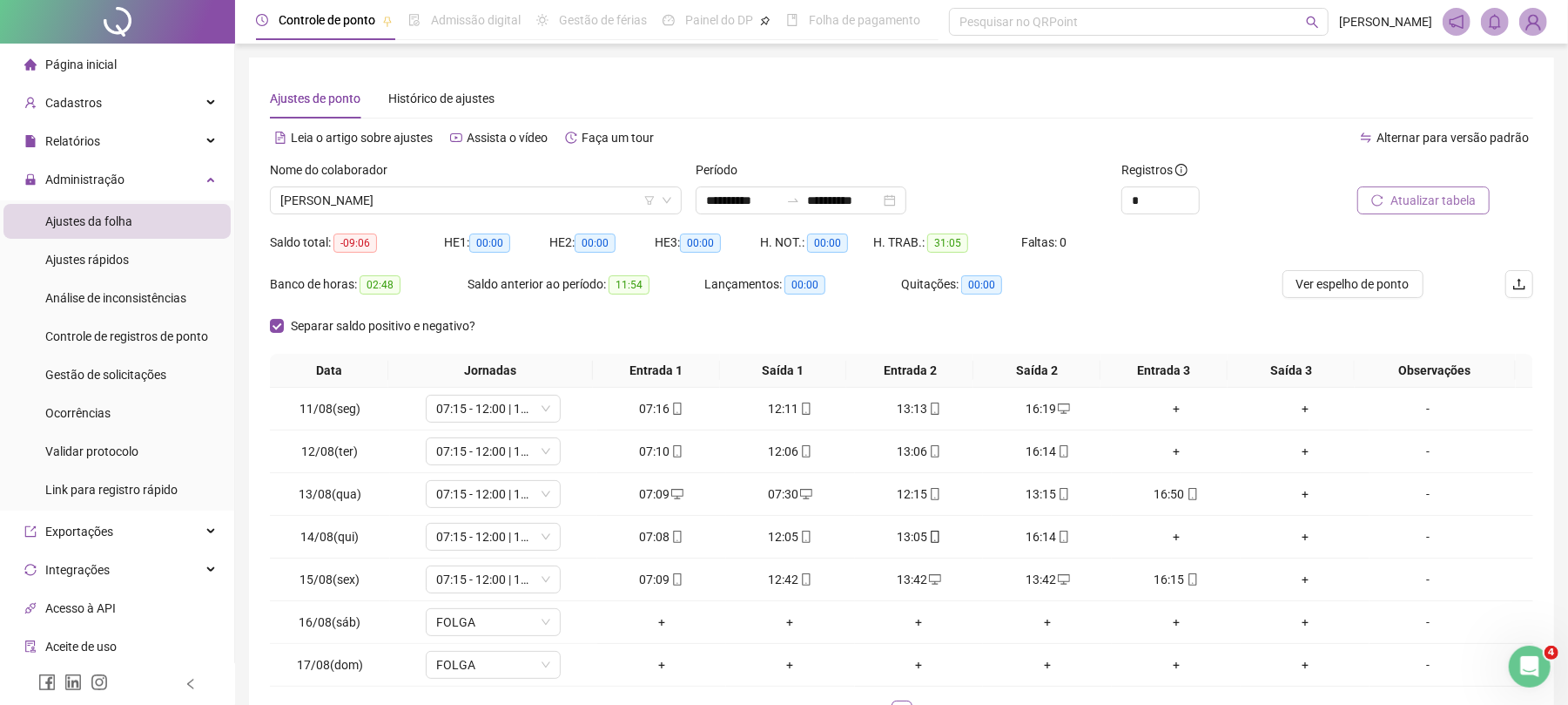
click at [1460, 200] on span "Atualizar tabela" at bounding box center [1433, 201] width 86 height 19
click at [648, 501] on div "07:09" at bounding box center [661, 494] width 115 height 19
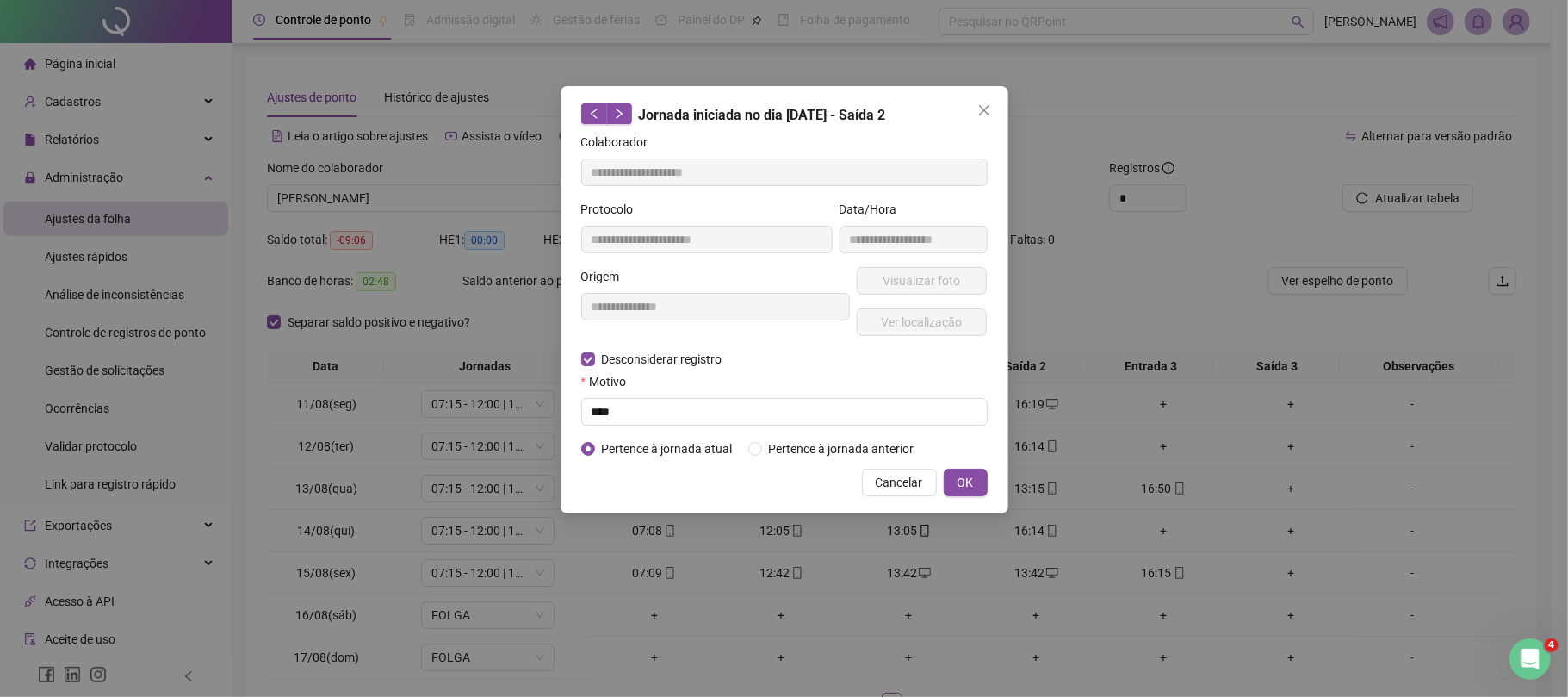
type input "**********"
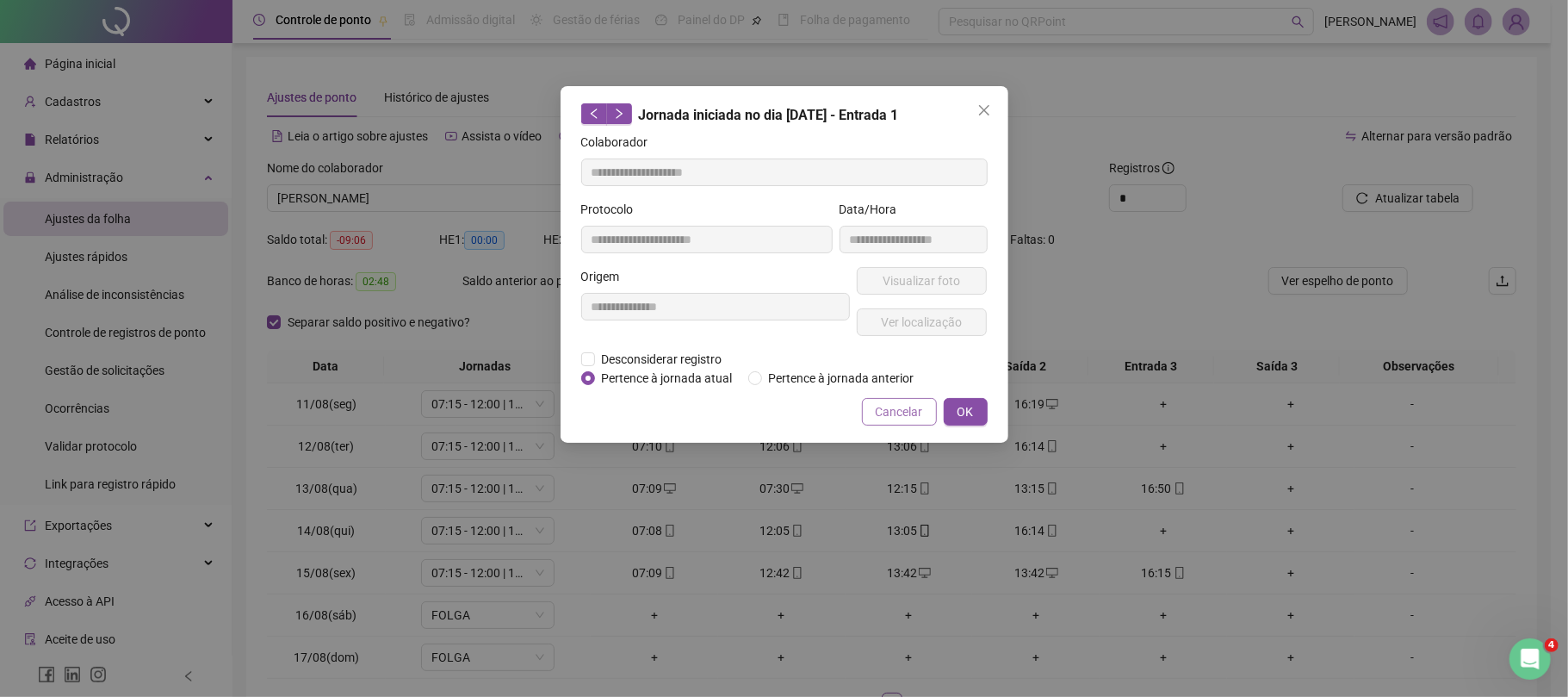
click at [908, 407] on span "Cancelar" at bounding box center [899, 412] width 47 height 19
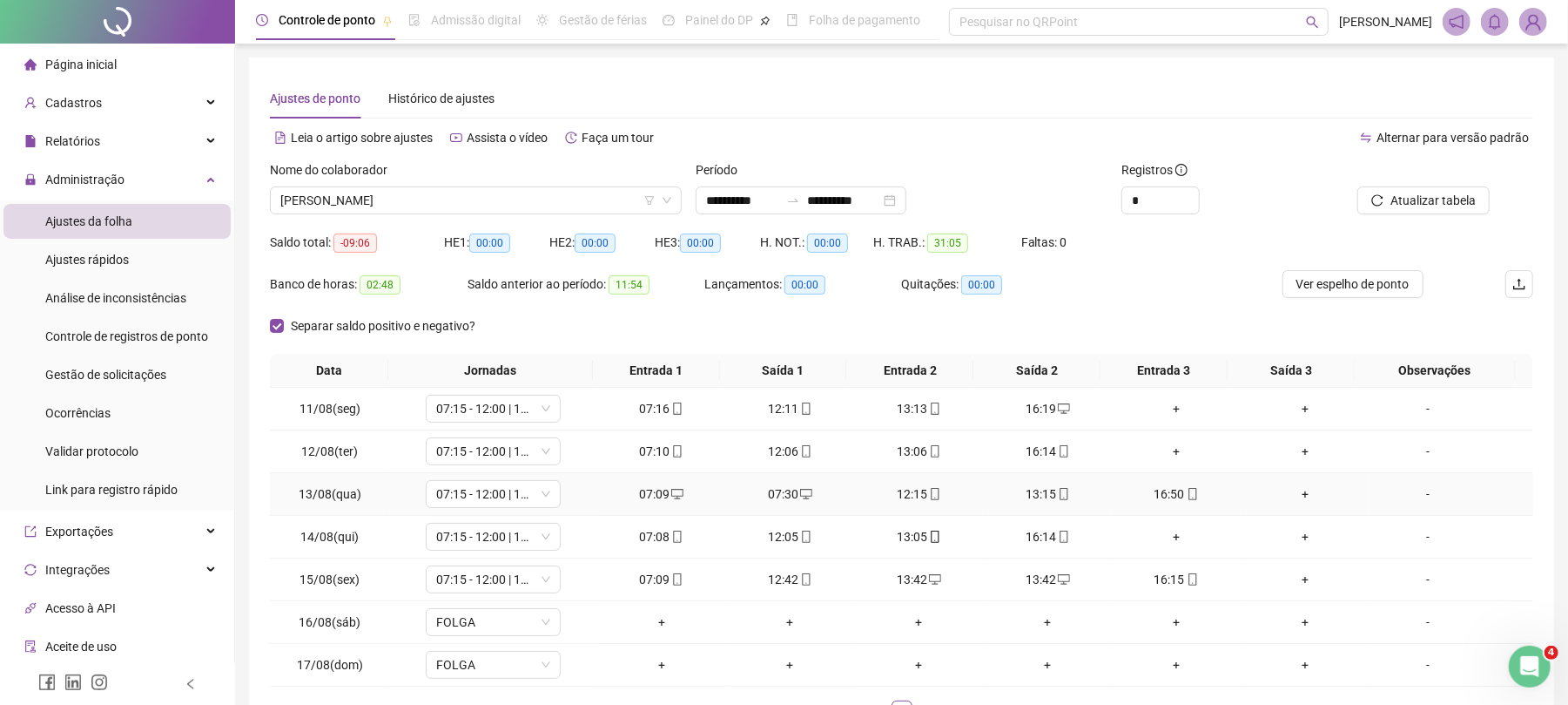
click at [785, 490] on div "07:30" at bounding box center [790, 494] width 115 height 19
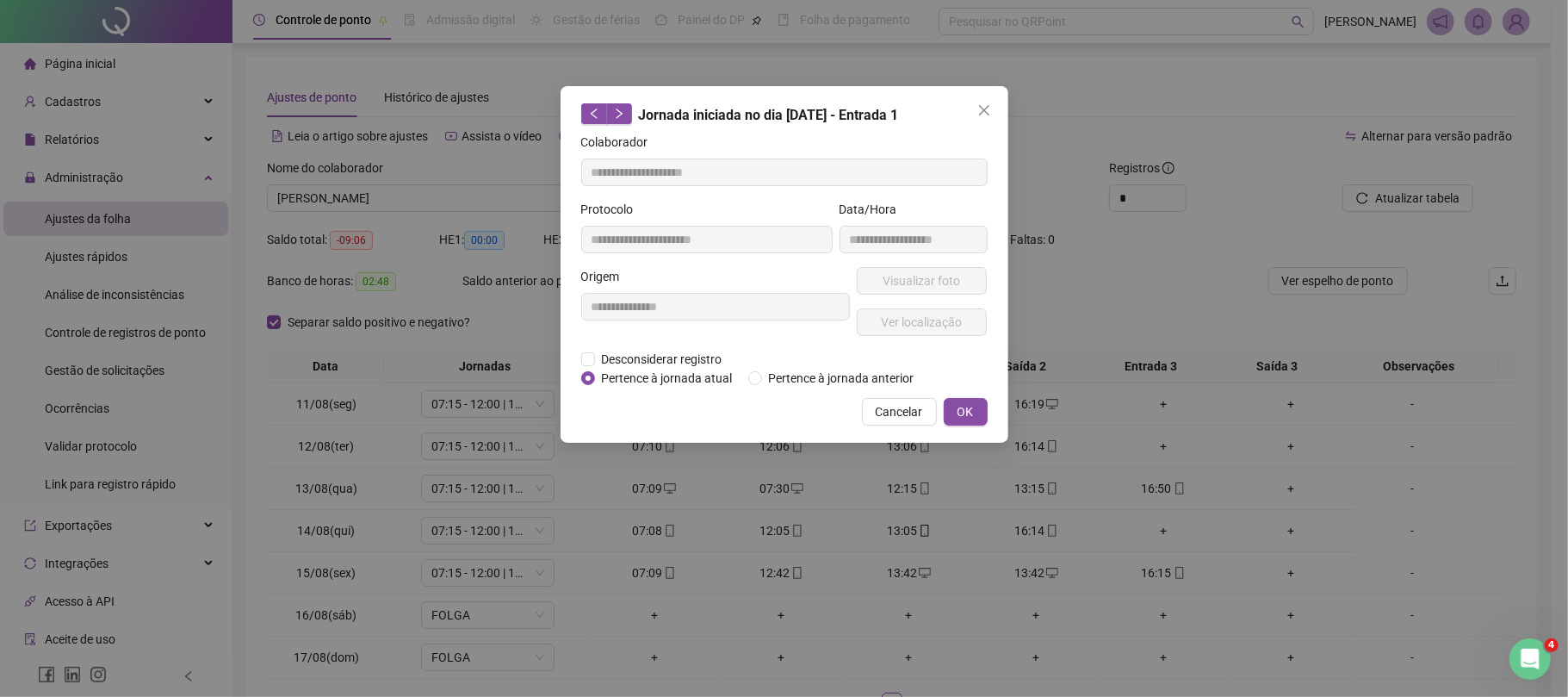
type input "**********"
click at [651, 365] on span "Desconsiderar registro" at bounding box center [662, 359] width 135 height 19
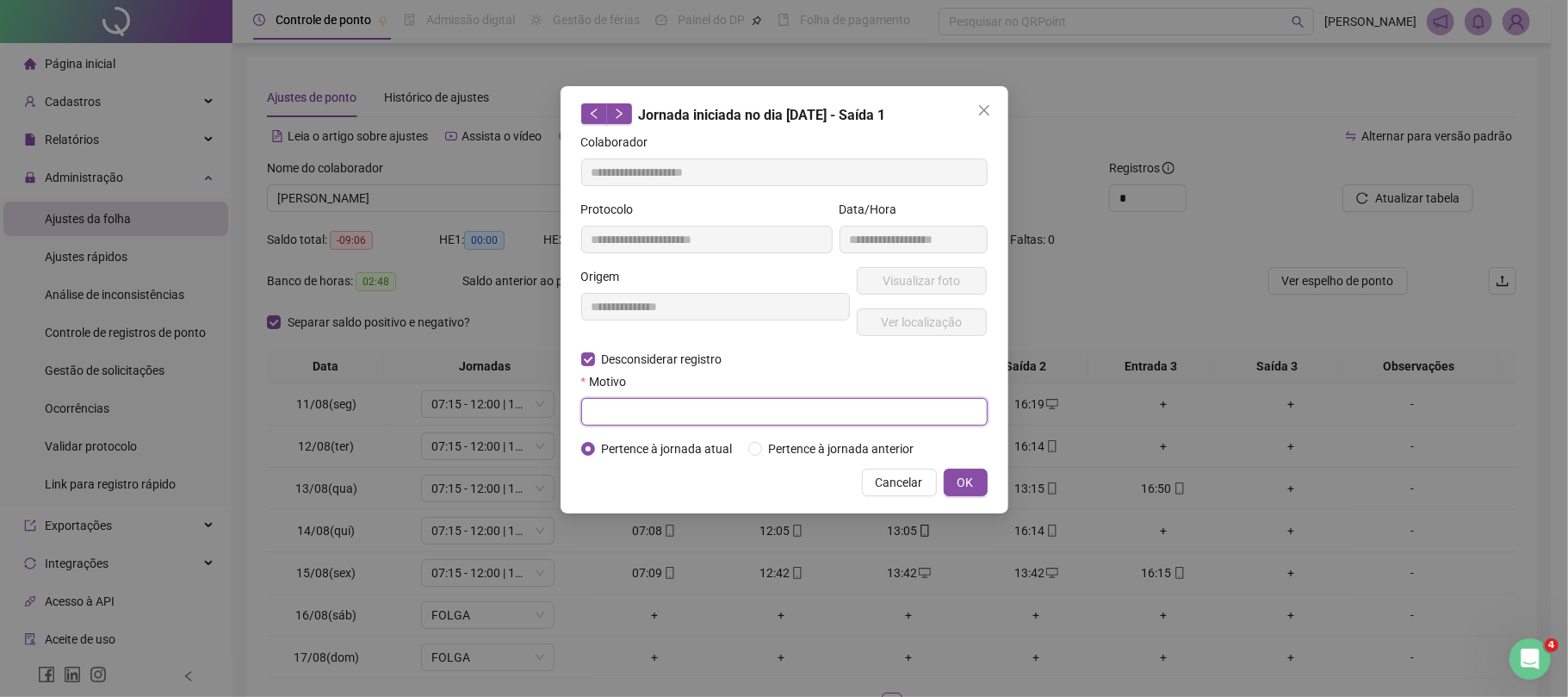
click at [669, 411] on input "text" at bounding box center [784, 411] width 406 height 27
type input "****"
click at [958, 470] on button "OK" at bounding box center [966, 482] width 44 height 27
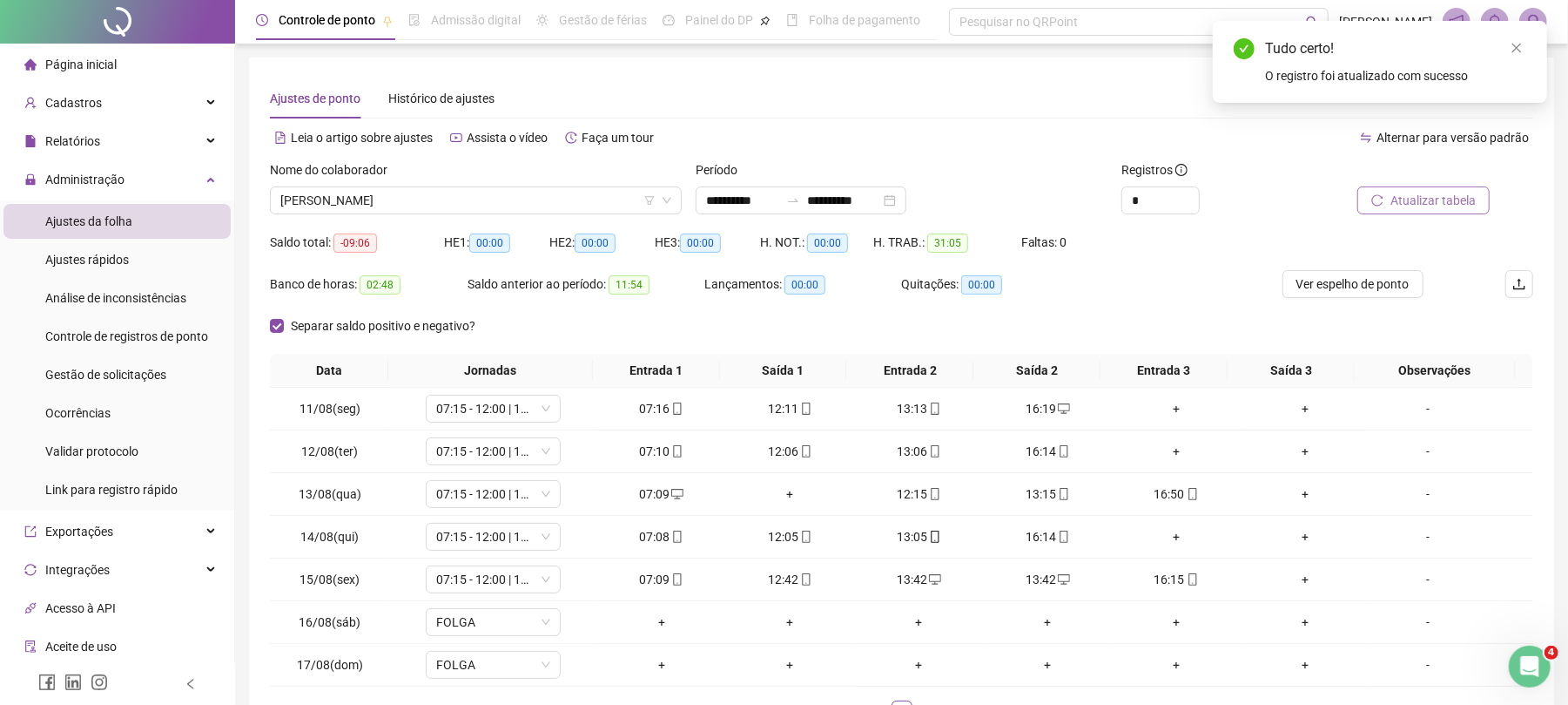
click at [1445, 196] on span "Atualizar tabela" at bounding box center [1433, 201] width 86 height 19
click at [889, 586] on div "13:42" at bounding box center [920, 579] width 115 height 19
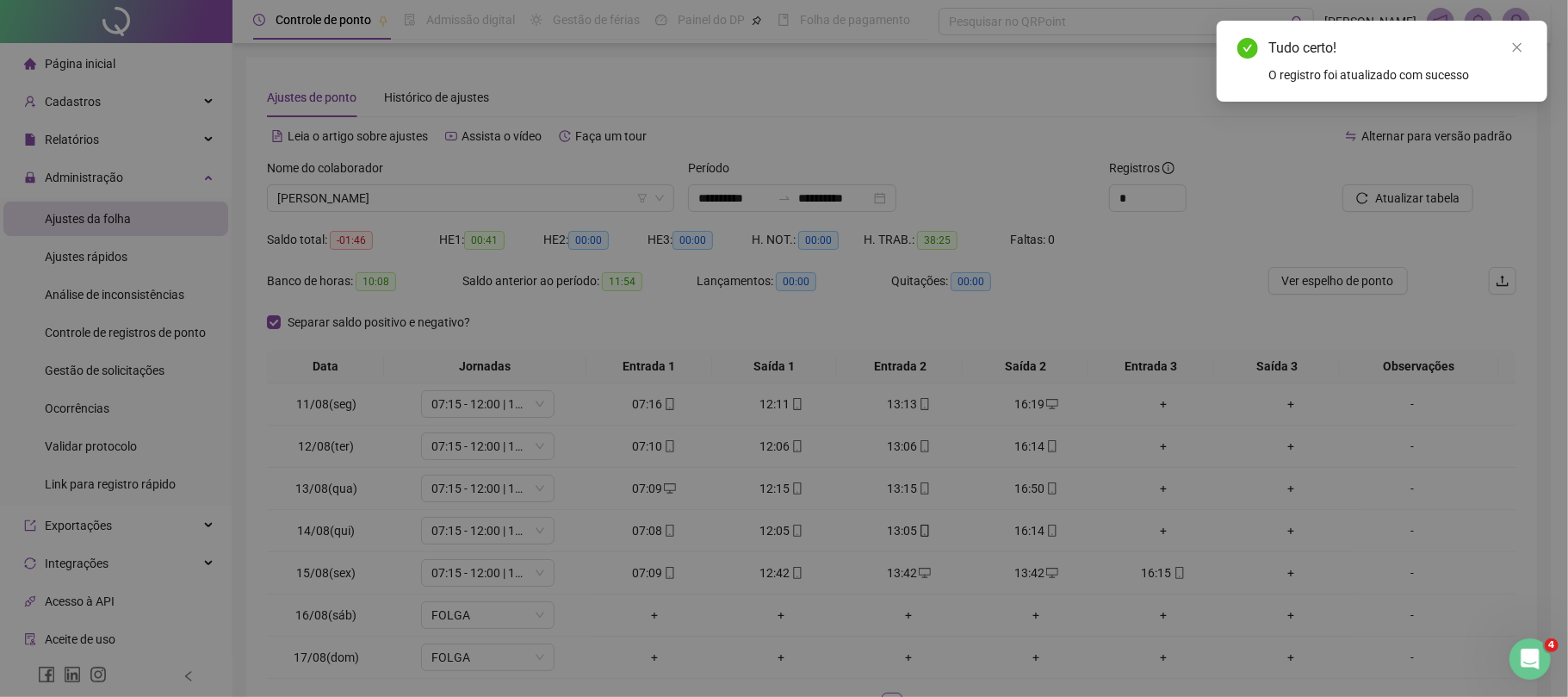
type input "**********"
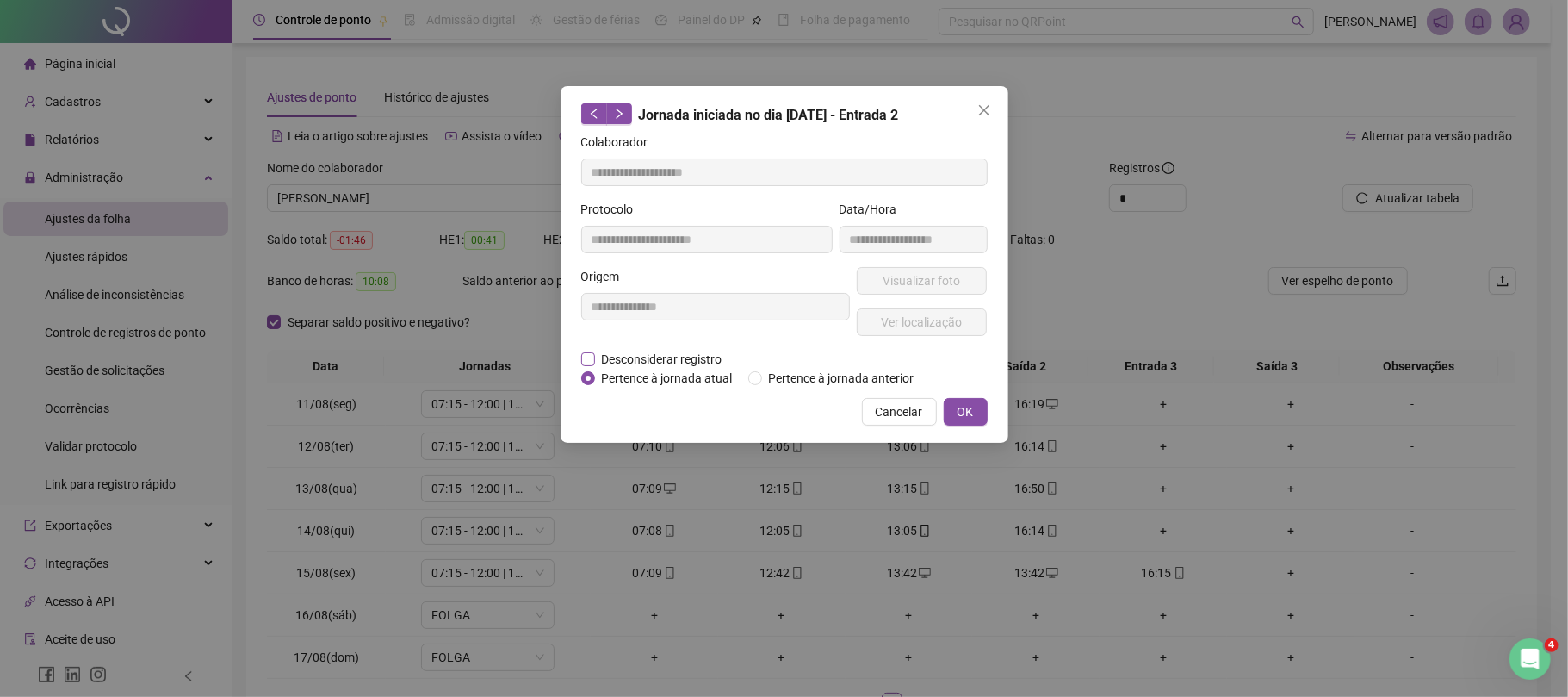
click at [677, 353] on span "Desconsiderar registro" at bounding box center [662, 359] width 135 height 19
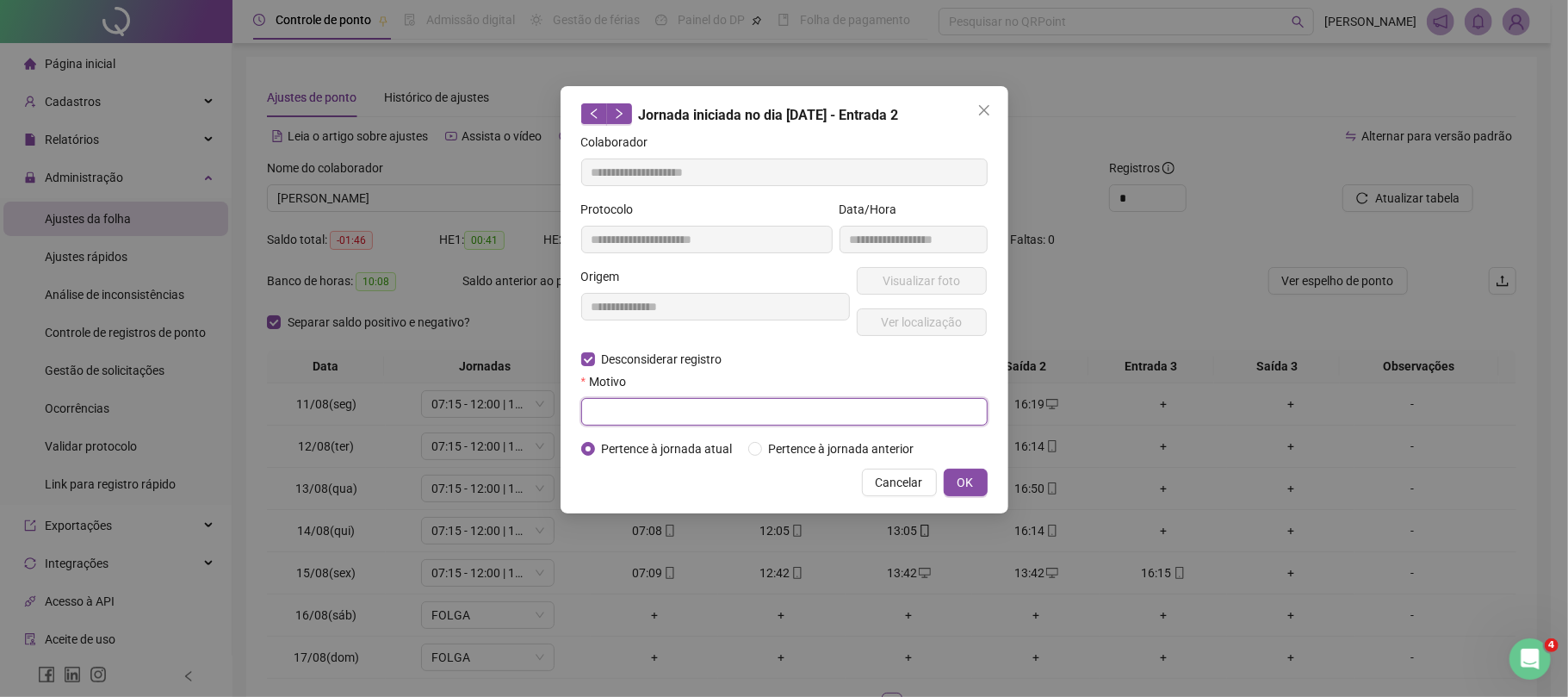
click at [655, 424] on input "text" at bounding box center [784, 411] width 406 height 27
type input "****"
click at [958, 485] on span "OK" at bounding box center [965, 483] width 16 height 19
click at [973, 483] on span "OK" at bounding box center [965, 483] width 16 height 19
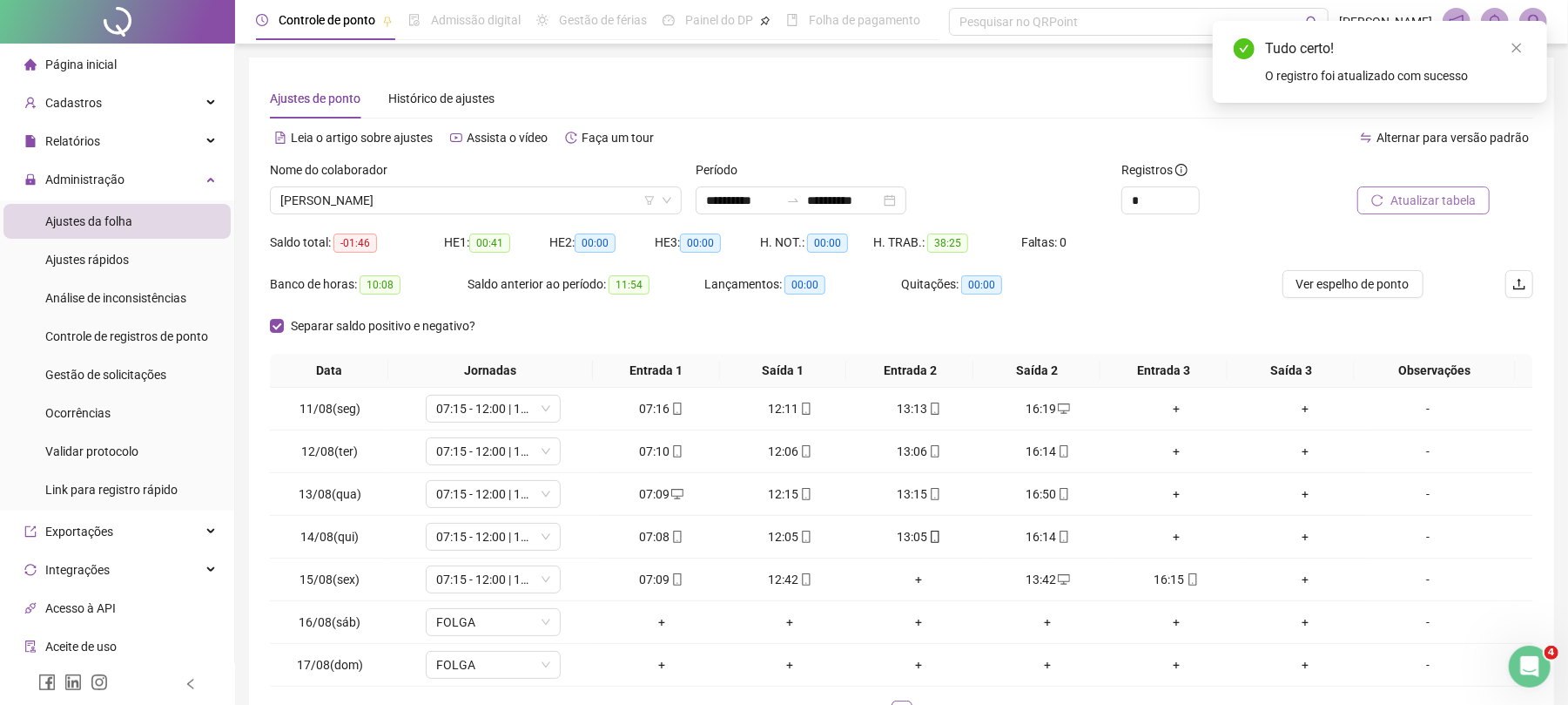
click at [1431, 186] on button "Atualizar tabela" at bounding box center [1423, 200] width 132 height 28
click at [440, 186] on div "[PERSON_NAME]" at bounding box center [475, 200] width 412 height 28
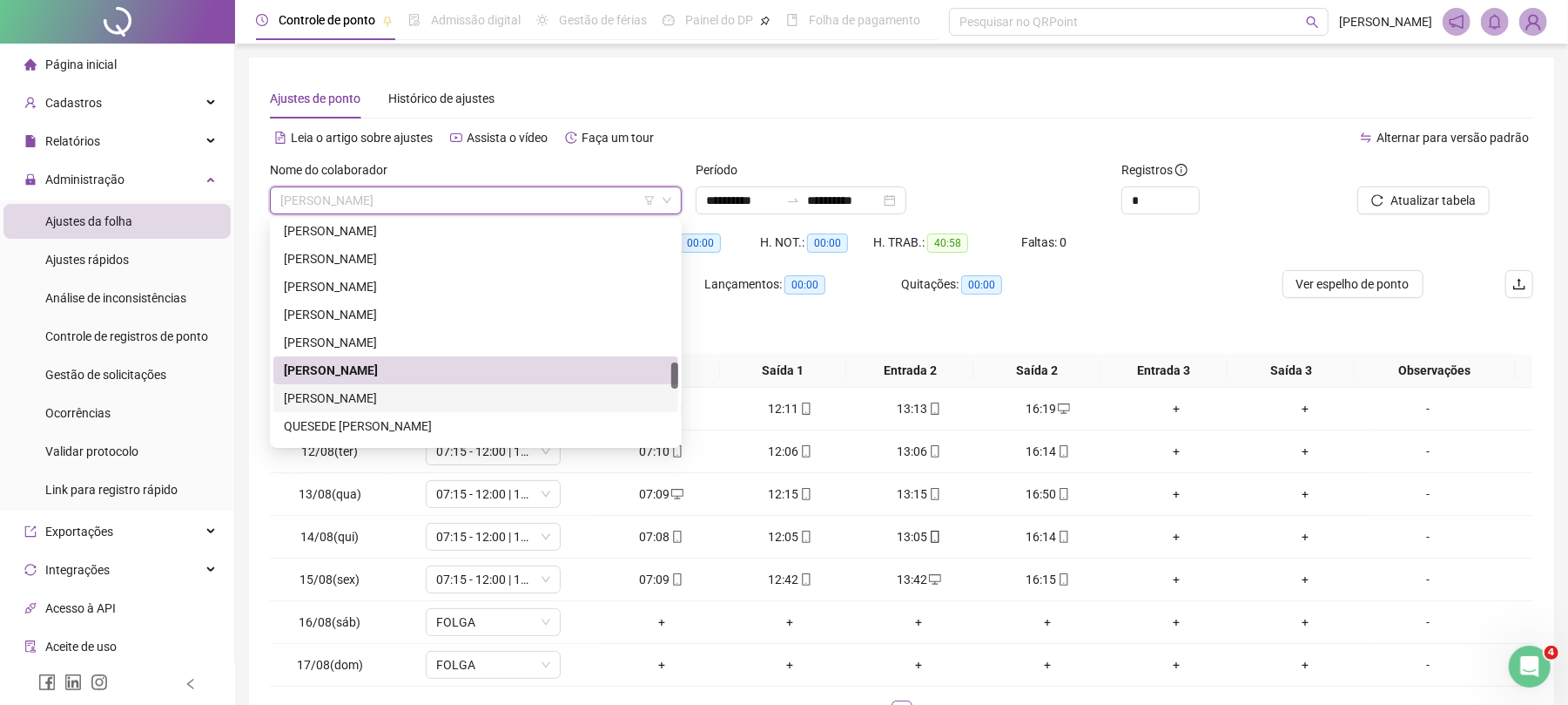
click at [413, 398] on div "[PERSON_NAME]" at bounding box center [476, 398] width 384 height 19
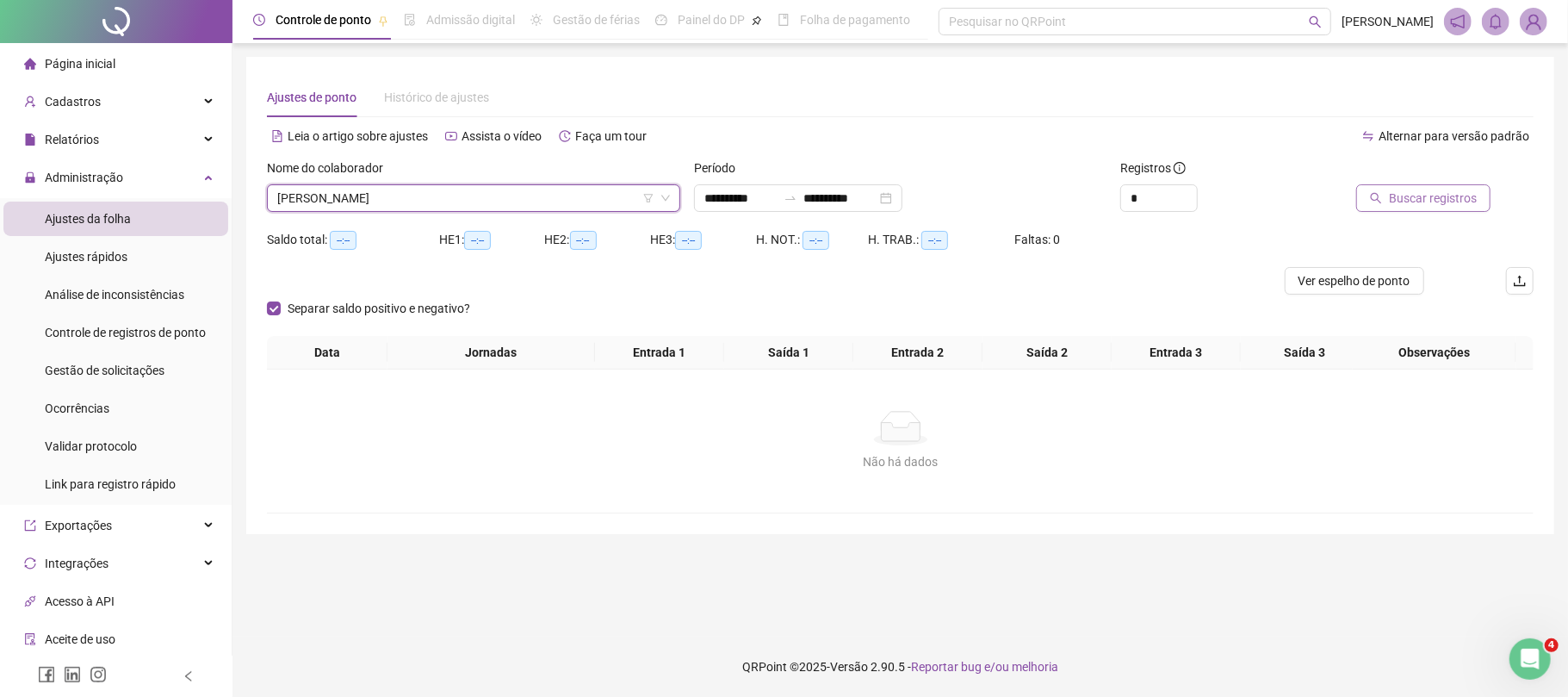
click at [1435, 198] on span "Buscar registros" at bounding box center [1433, 198] width 87 height 19
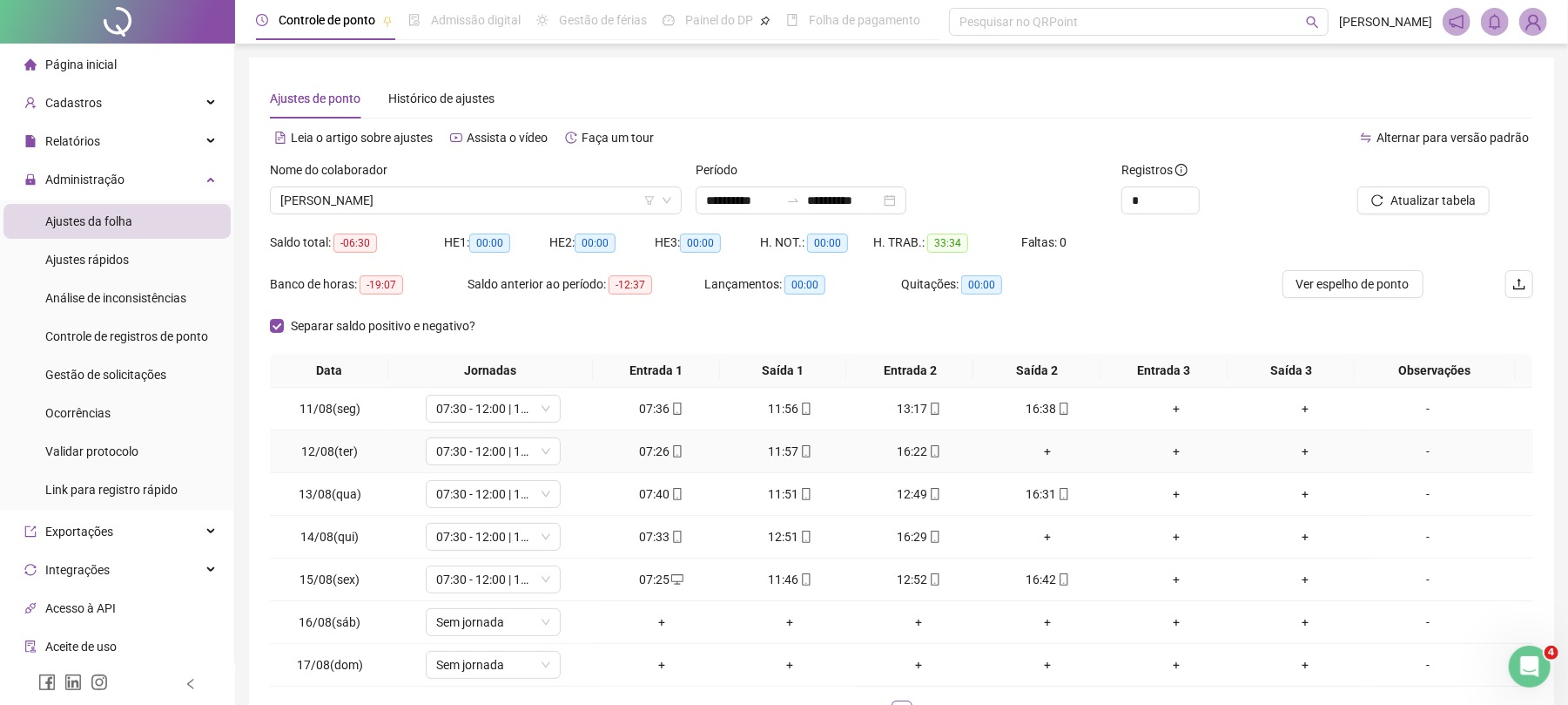
click at [1028, 455] on div "+" at bounding box center [1047, 451] width 115 height 19
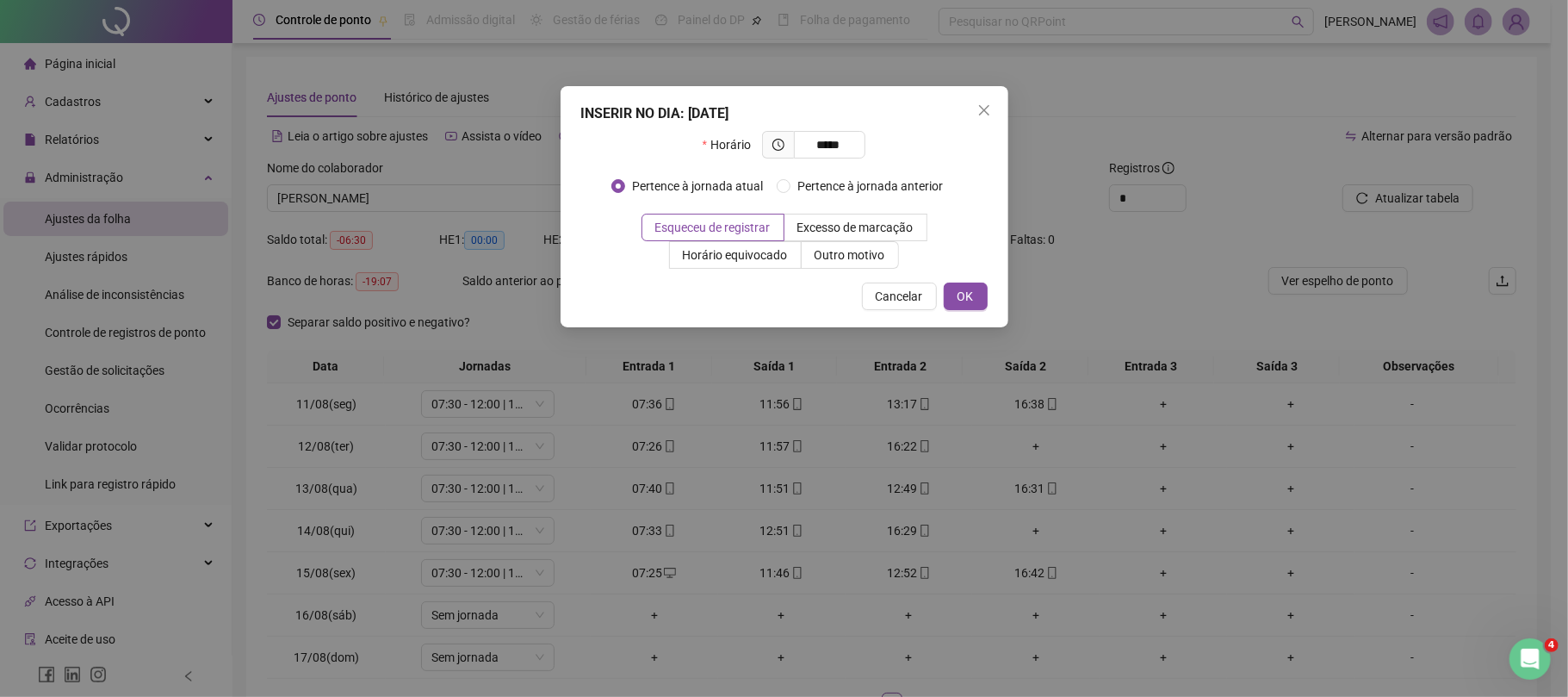
type input "*****"
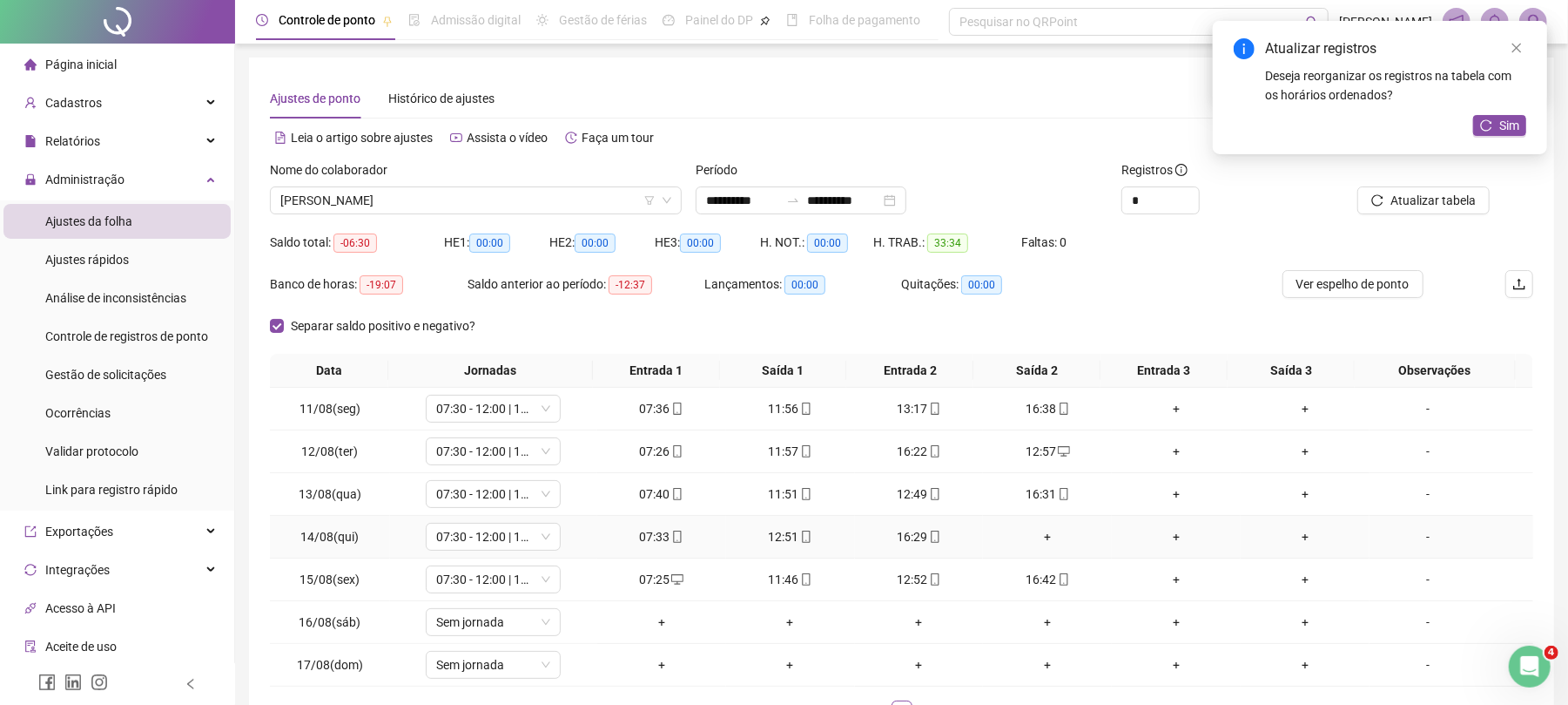
click at [1052, 543] on div "+" at bounding box center [1047, 537] width 115 height 19
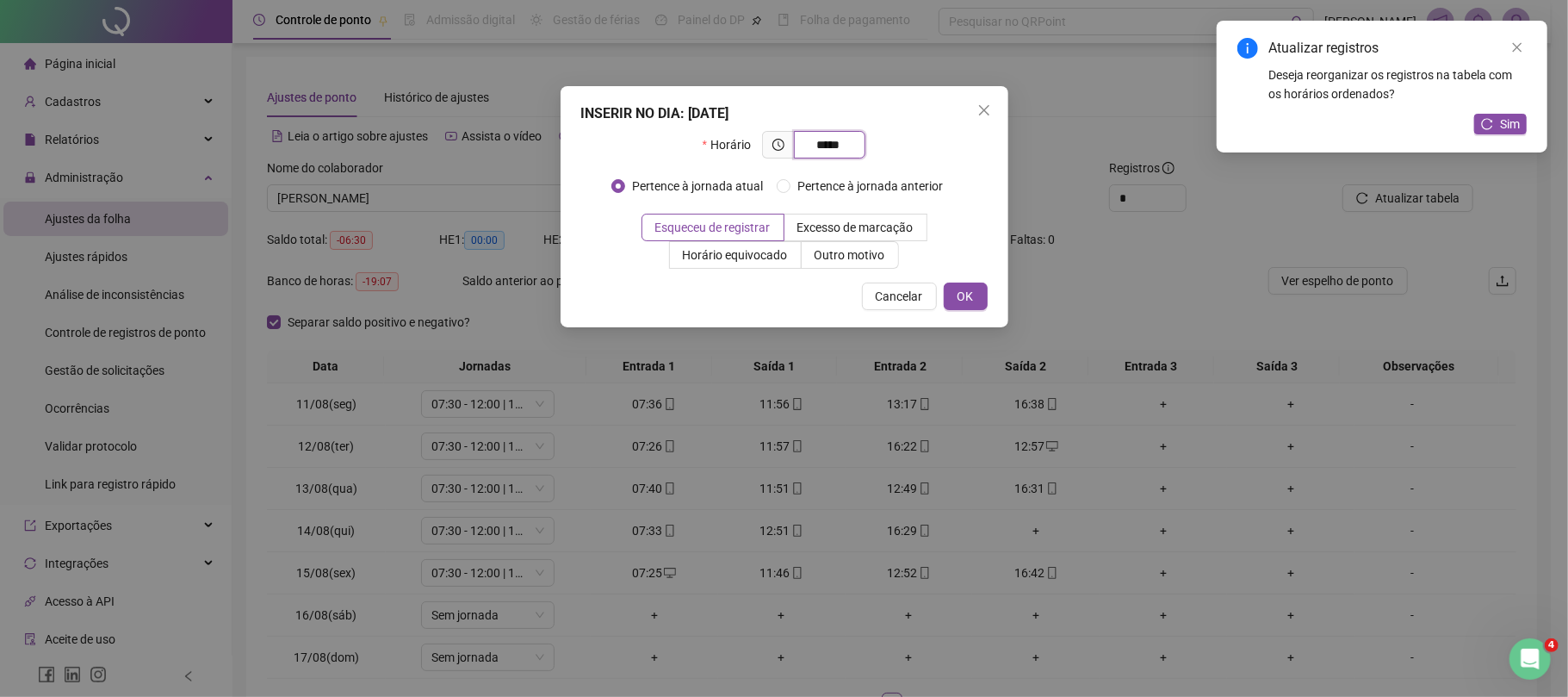
type input "*****"
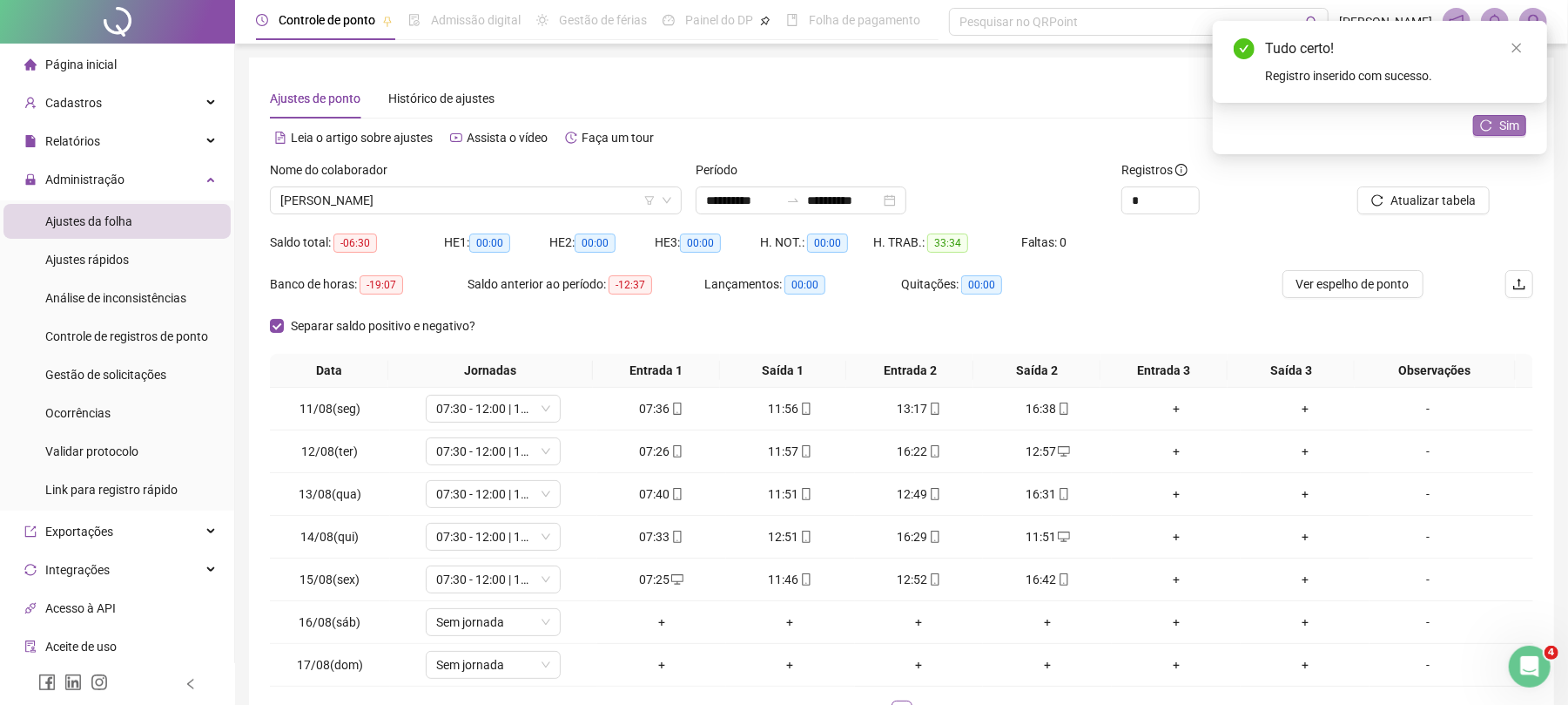
click at [1489, 129] on icon "reload" at bounding box center [1486, 125] width 12 height 12
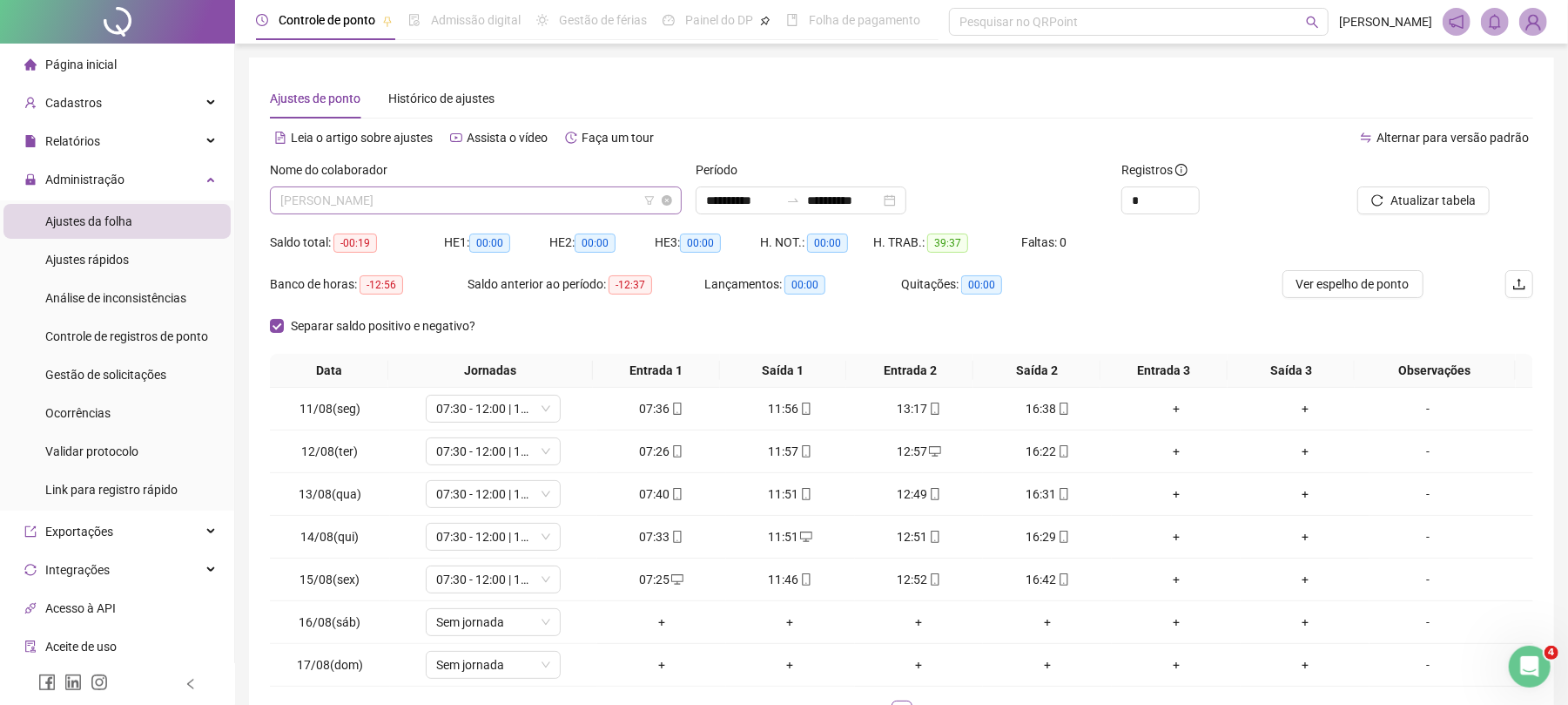
click at [517, 186] on div "[PERSON_NAME]" at bounding box center [475, 200] width 412 height 28
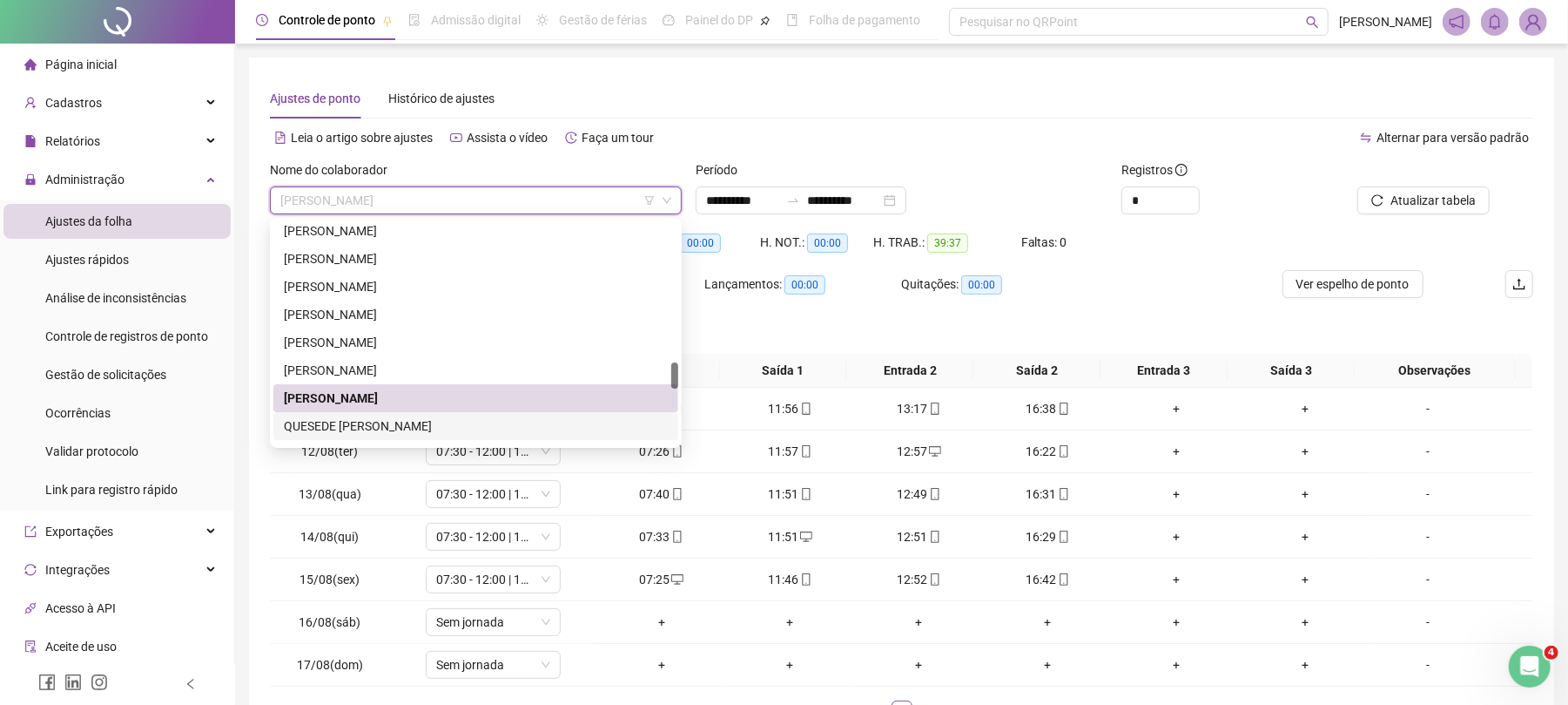
click at [364, 419] on div "QUESEDE [PERSON_NAME]" at bounding box center [476, 426] width 384 height 19
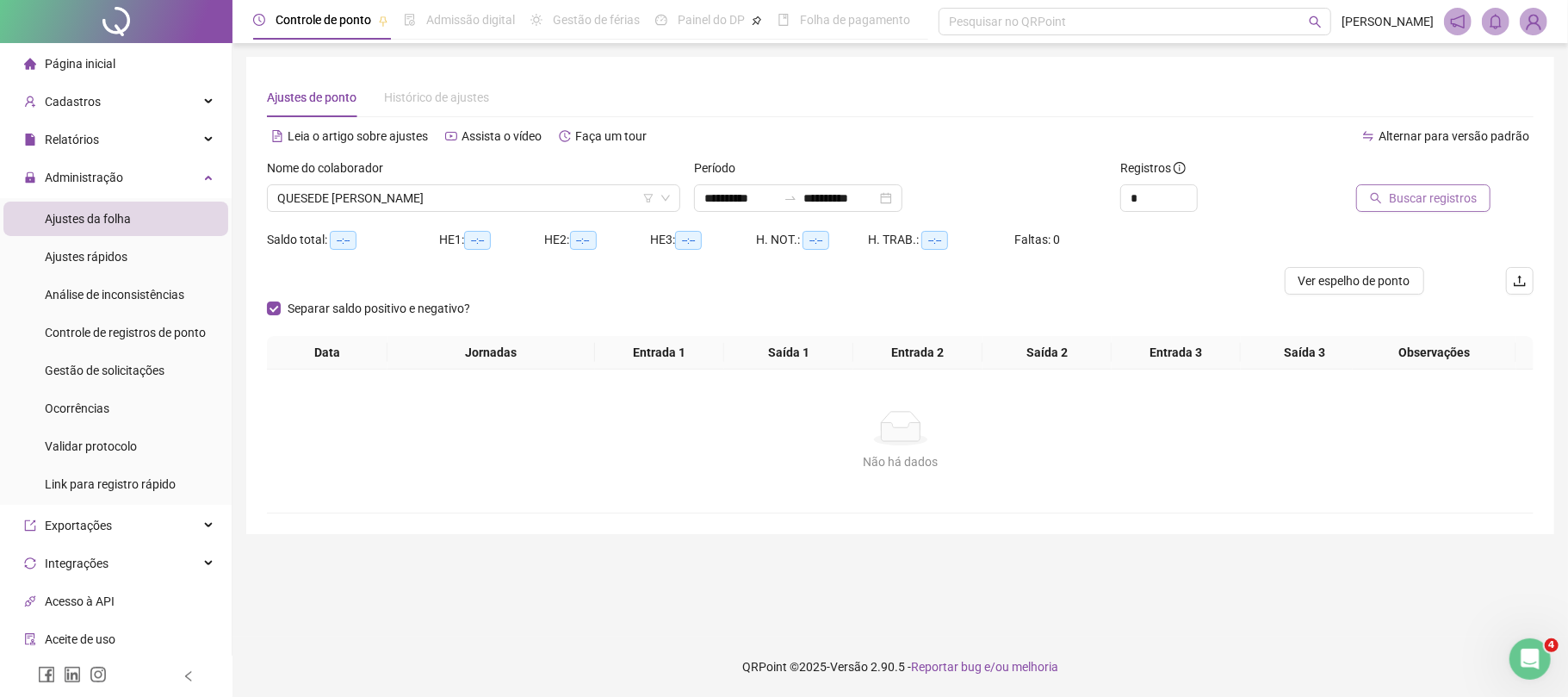
click at [1428, 186] on button "Buscar registros" at bounding box center [1423, 198] width 135 height 27
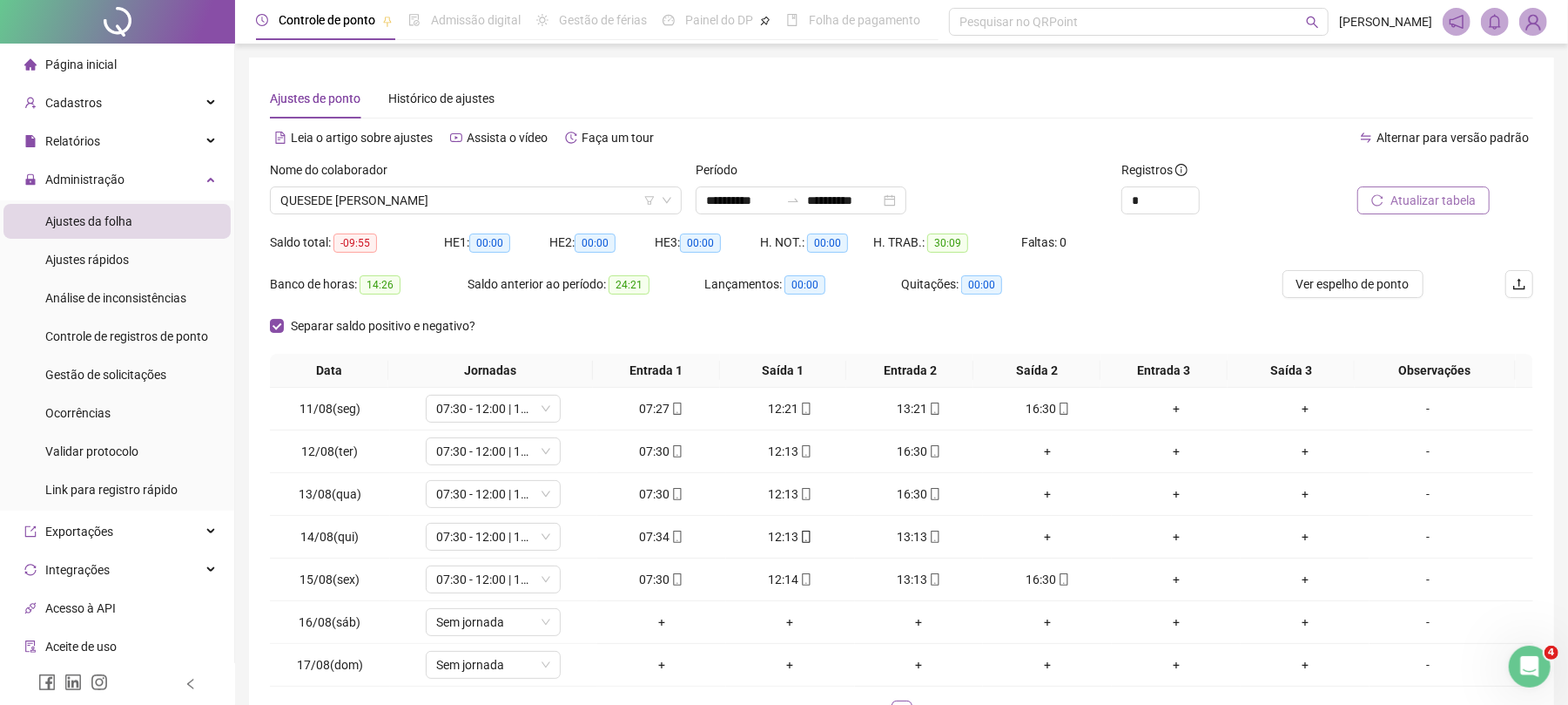
click at [1462, 195] on span "Atualizar tabela" at bounding box center [1433, 201] width 86 height 19
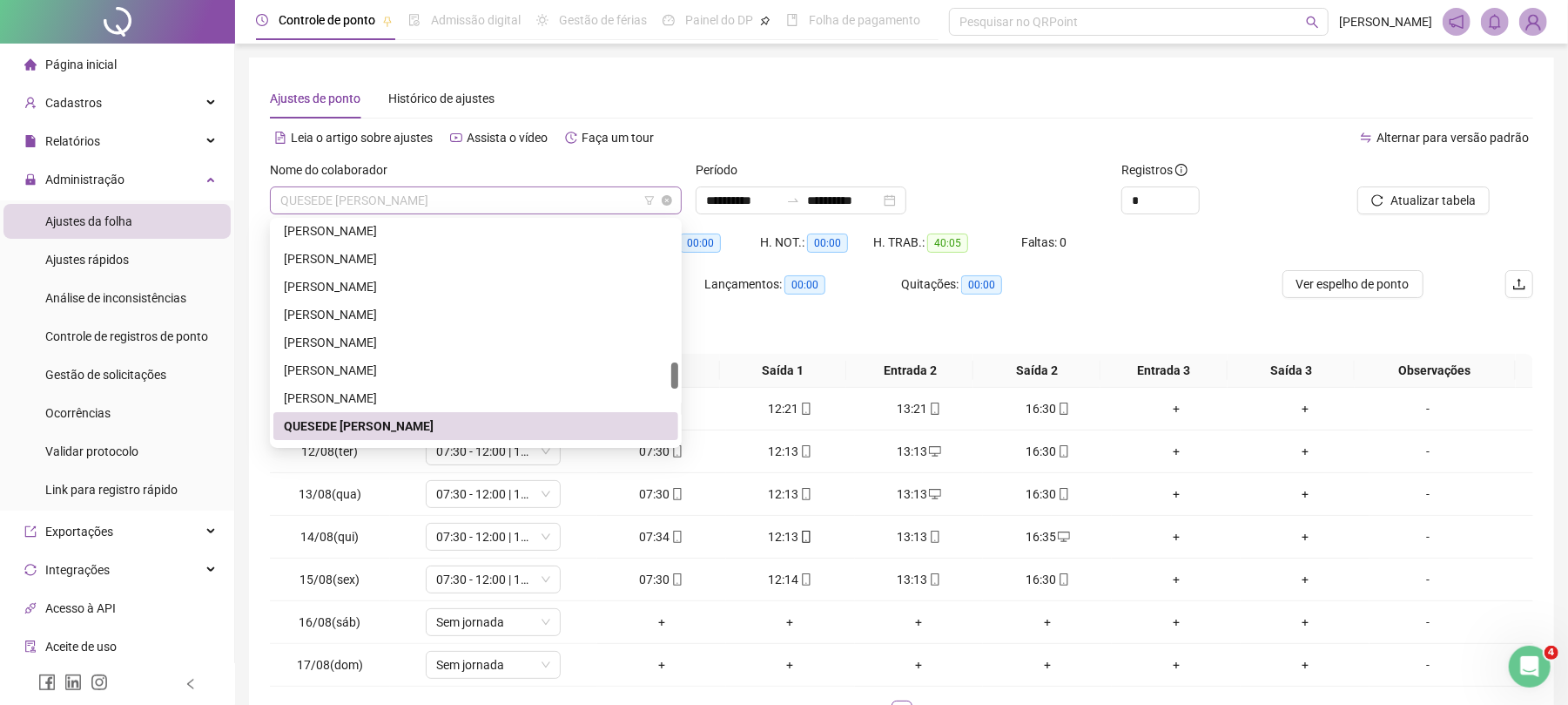
click at [538, 204] on span "QUESEDE [PERSON_NAME]" at bounding box center [475, 200] width 391 height 26
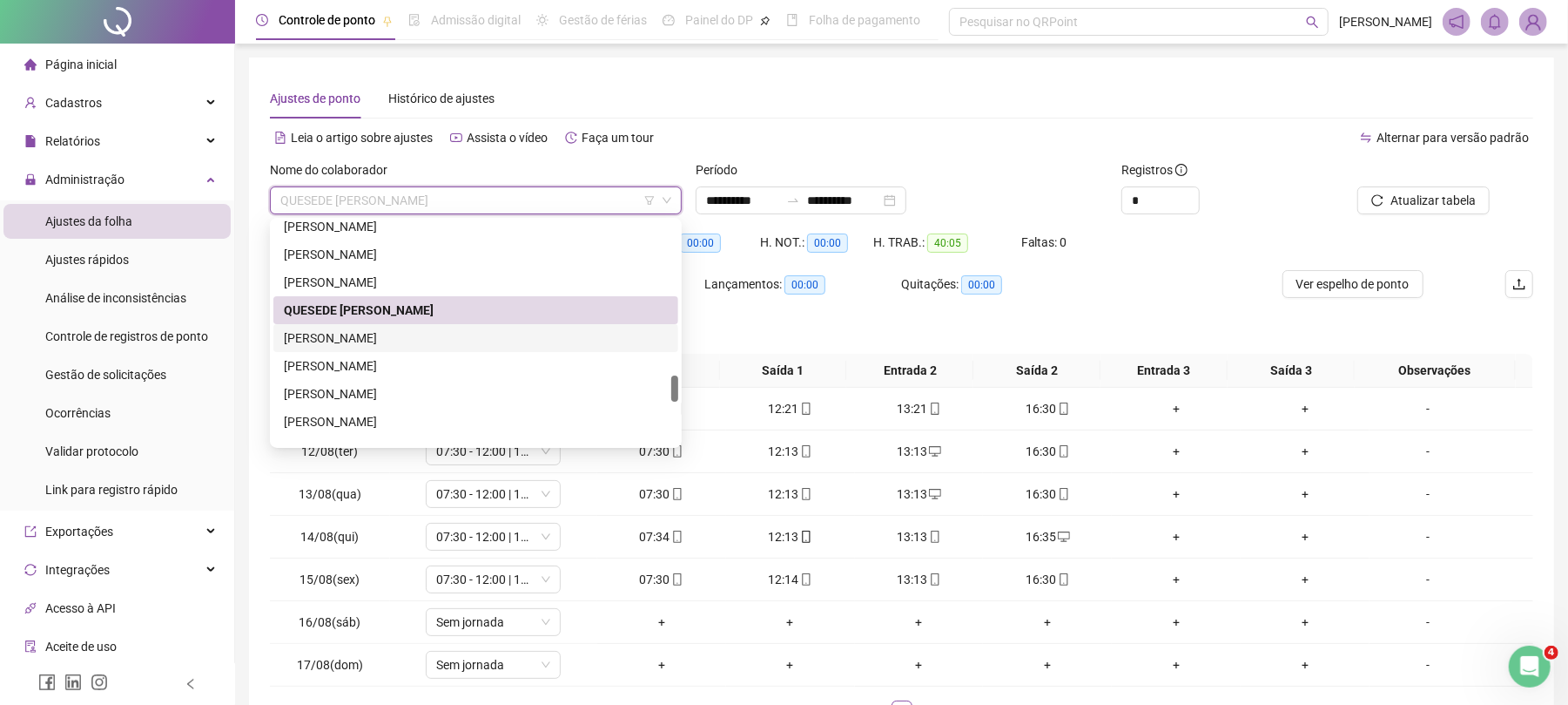
click at [416, 338] on div "[PERSON_NAME]" at bounding box center [476, 338] width 384 height 19
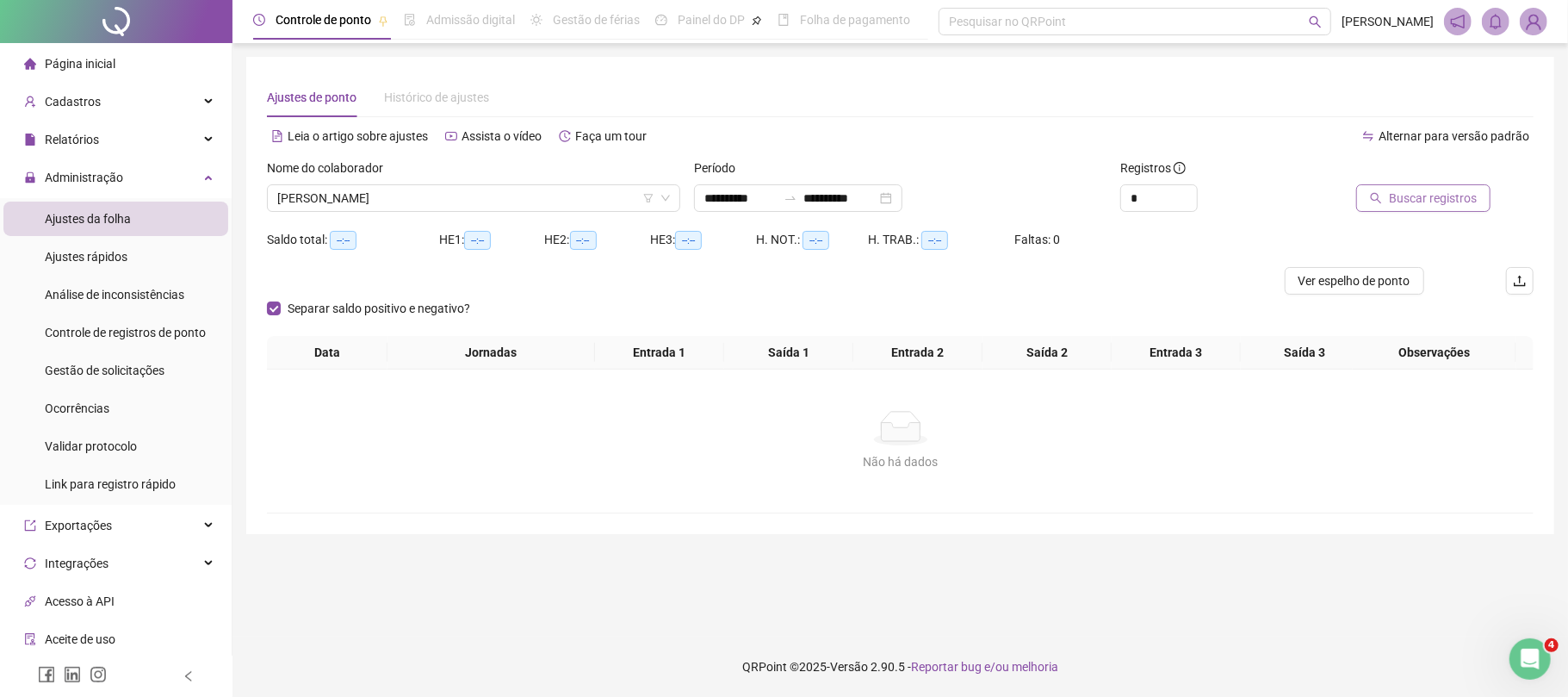
click at [1423, 193] on span "Buscar registros" at bounding box center [1433, 198] width 87 height 19
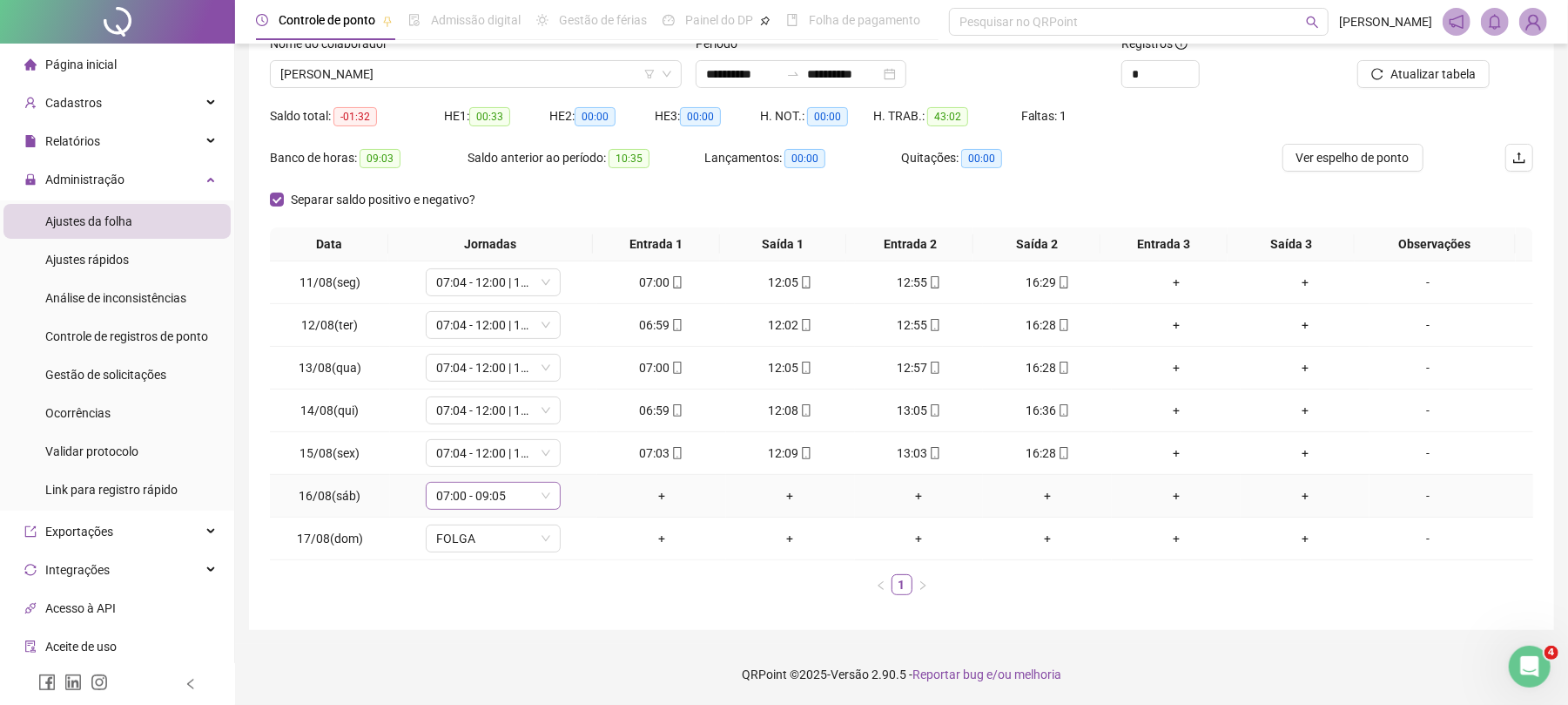
scroll to position [129, 0]
click at [474, 509] on div "07:00 - 09:05" at bounding box center [494, 495] width 135 height 28
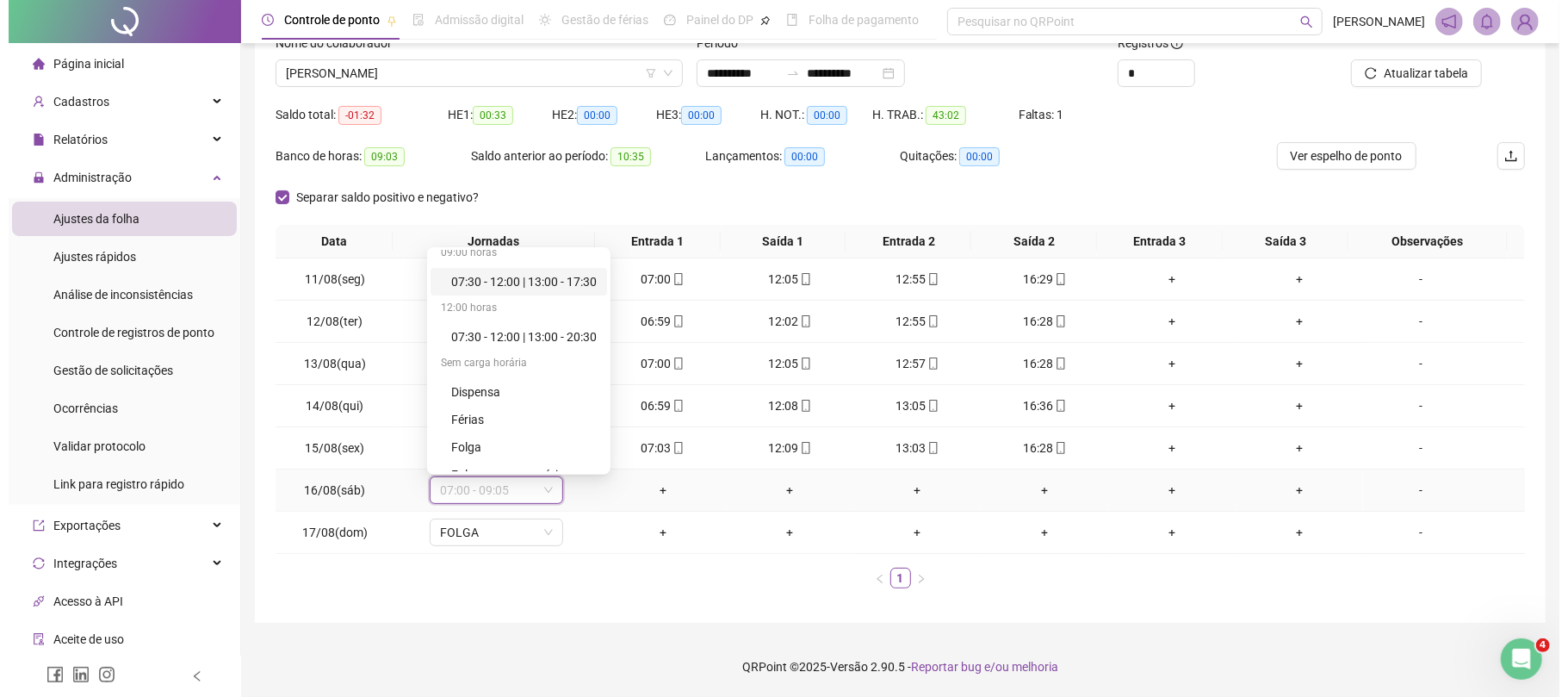
scroll to position [496, 0]
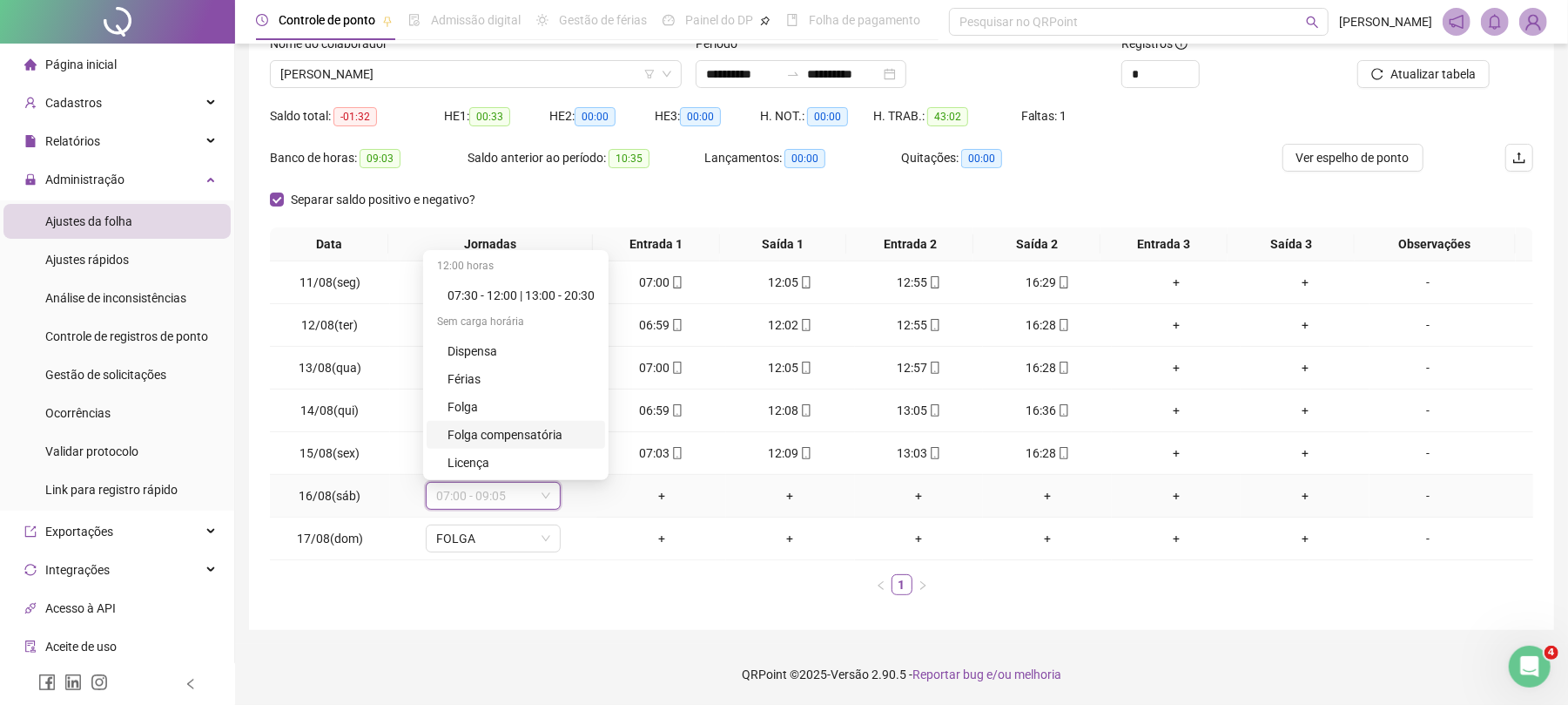
click at [530, 433] on div "Folga compensatória" at bounding box center [521, 435] width 147 height 19
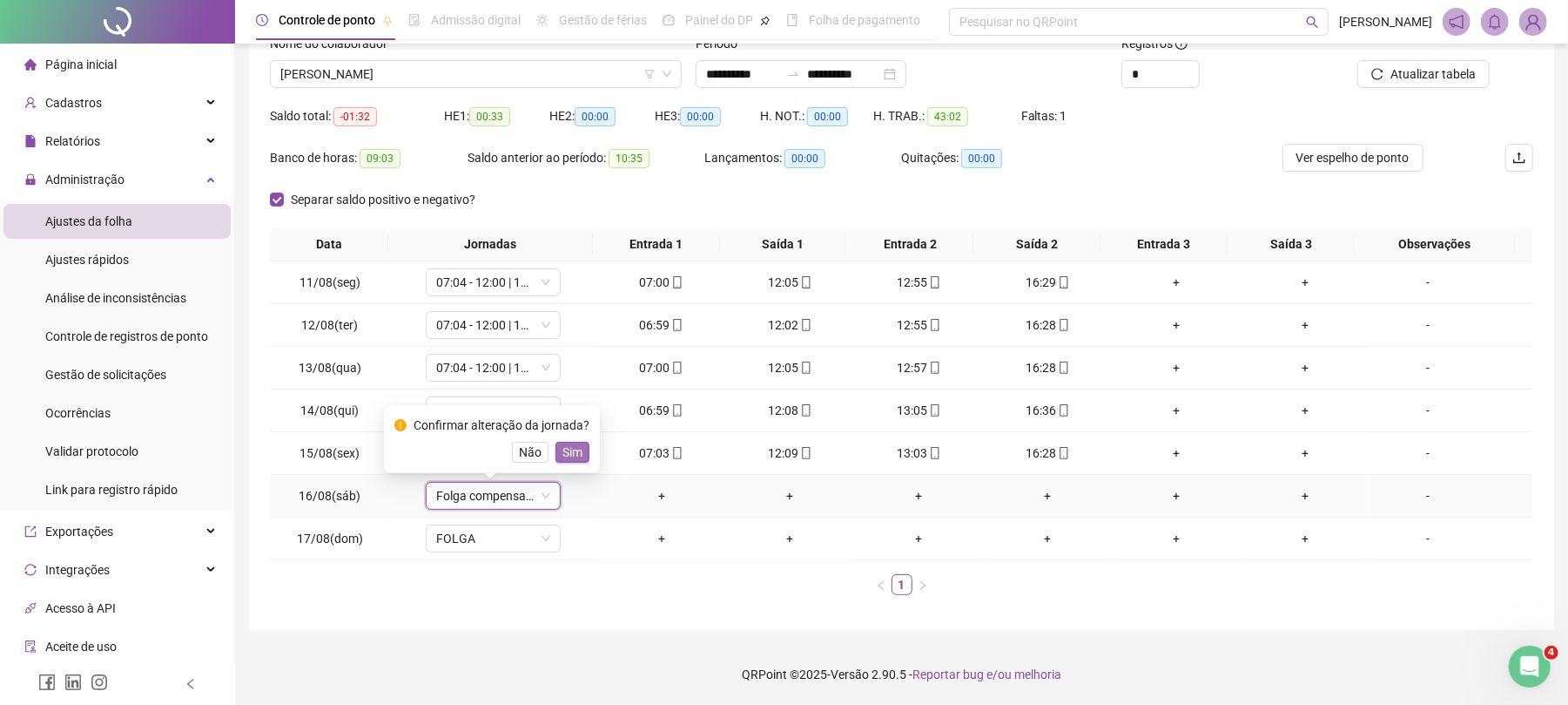
click at [574, 450] on span "Sim" at bounding box center [572, 452] width 20 height 19
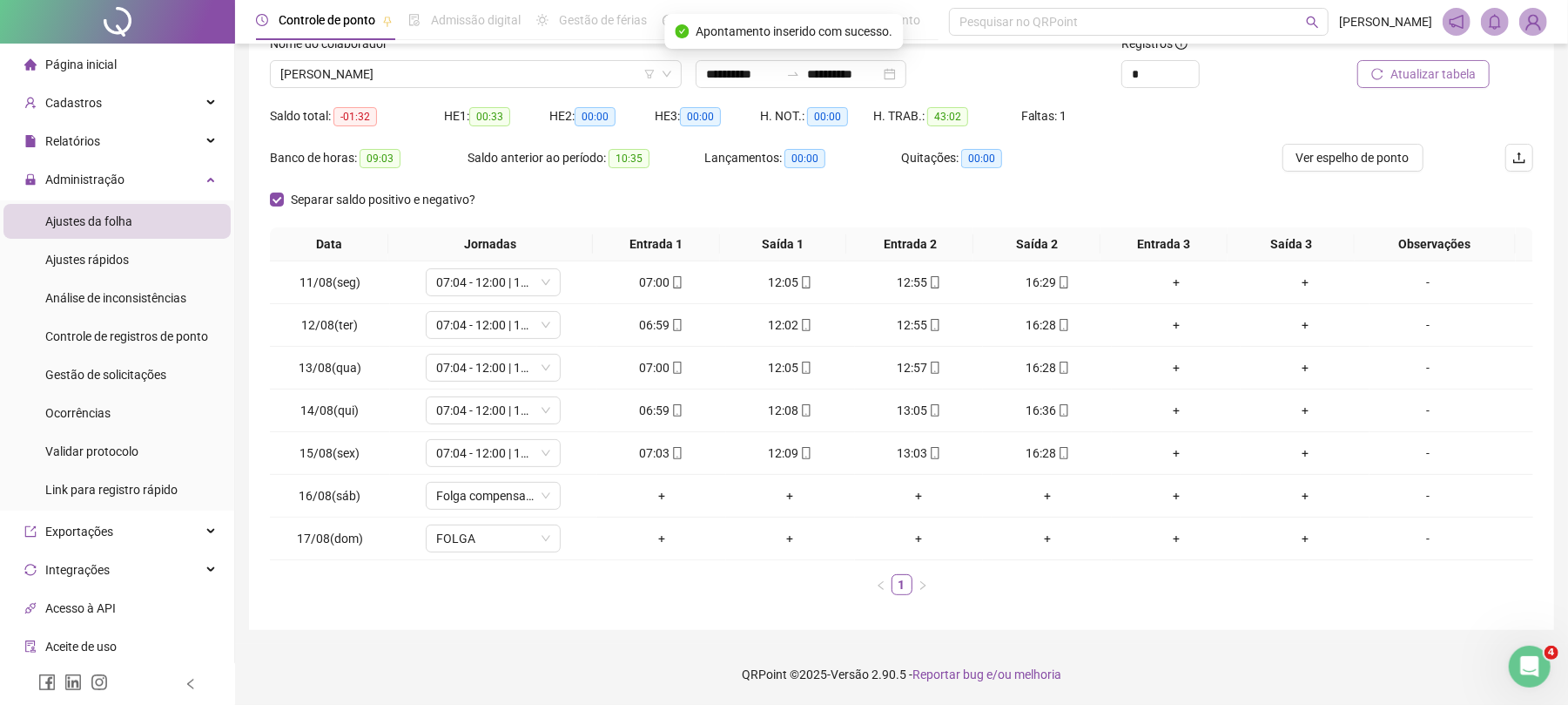
click at [1414, 78] on span "Atualizar tabela" at bounding box center [1433, 74] width 86 height 19
click at [1403, 489] on div "-" at bounding box center [1428, 496] width 103 height 19
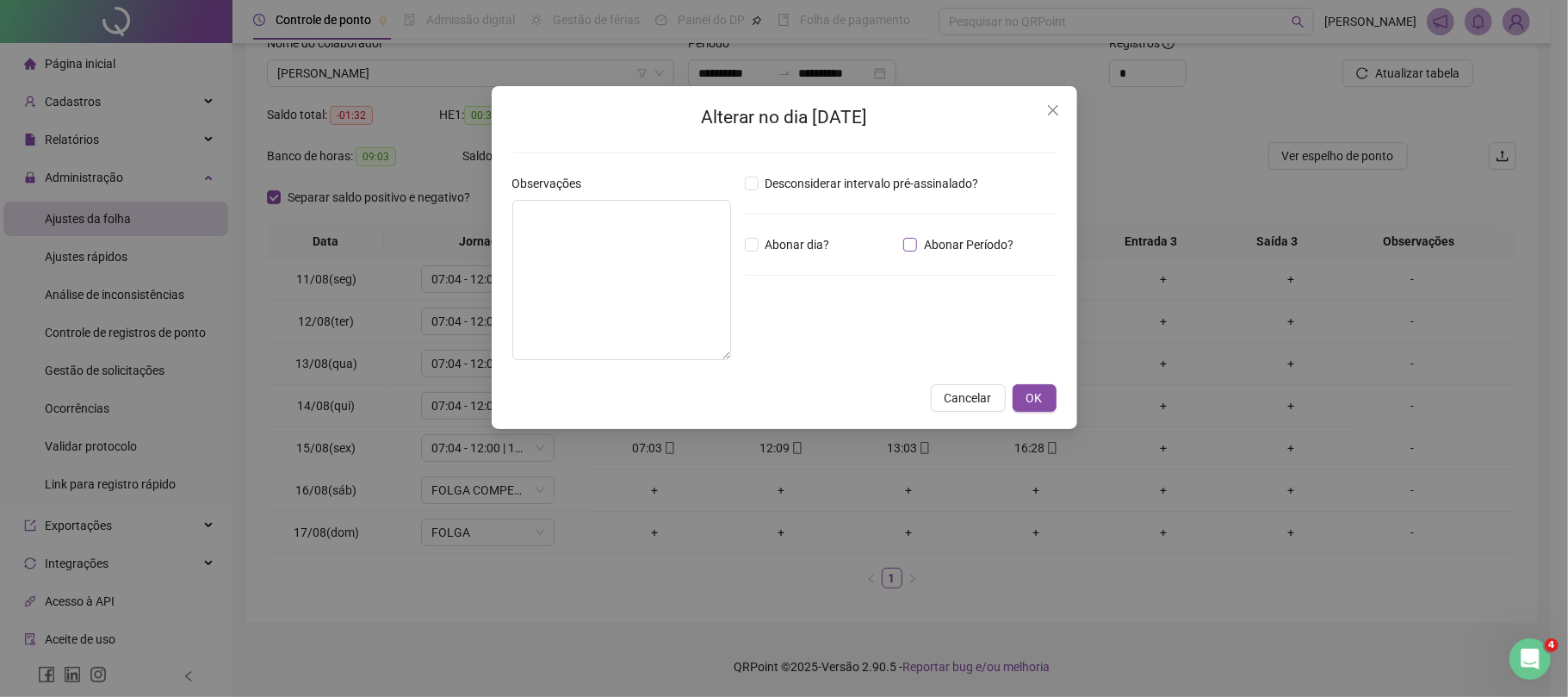
click at [920, 239] on span "Abonar Período?" at bounding box center [969, 245] width 103 height 19
click at [770, 338] on input "*****" at bounding box center [789, 340] width 69 height 21
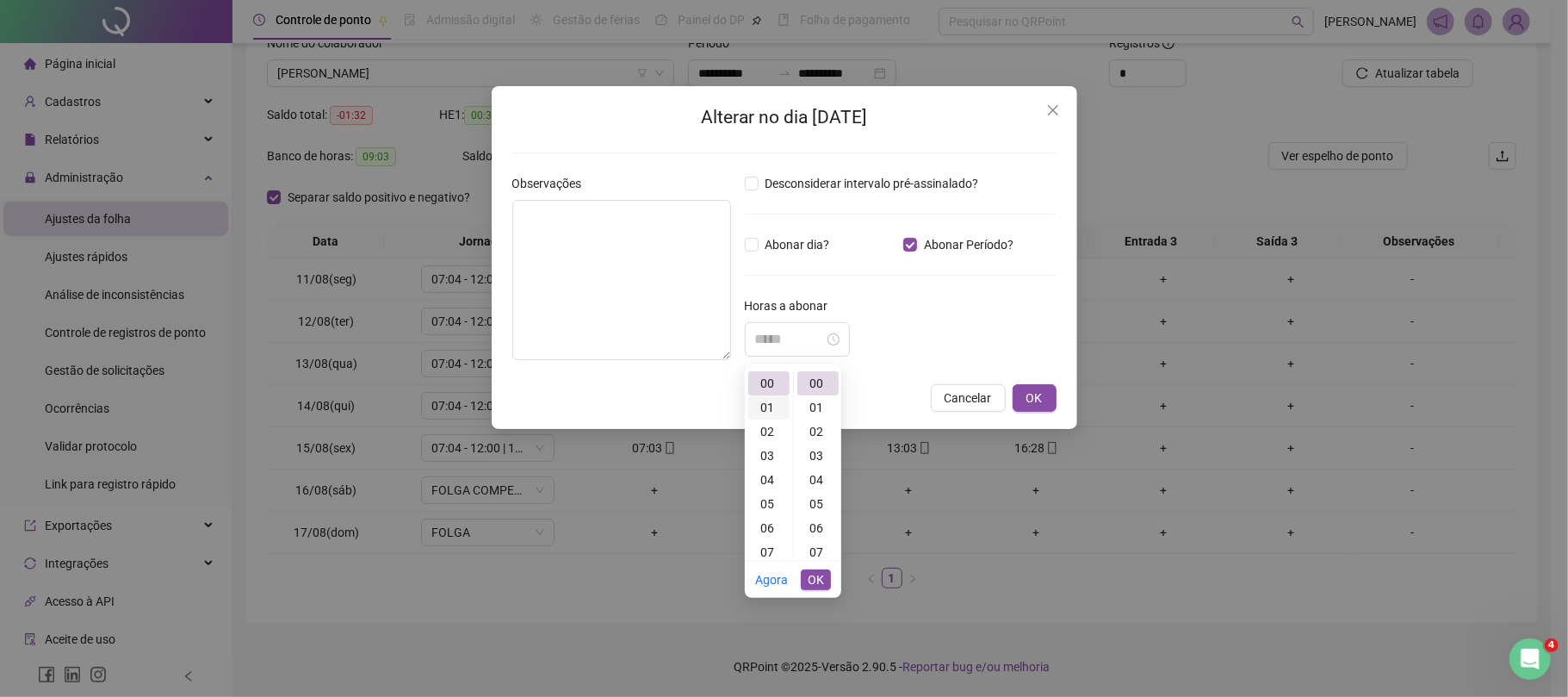
click at [762, 406] on div "01" at bounding box center [769, 407] width 41 height 24
click at [814, 464] on div "32" at bounding box center [818, 467] width 41 height 24
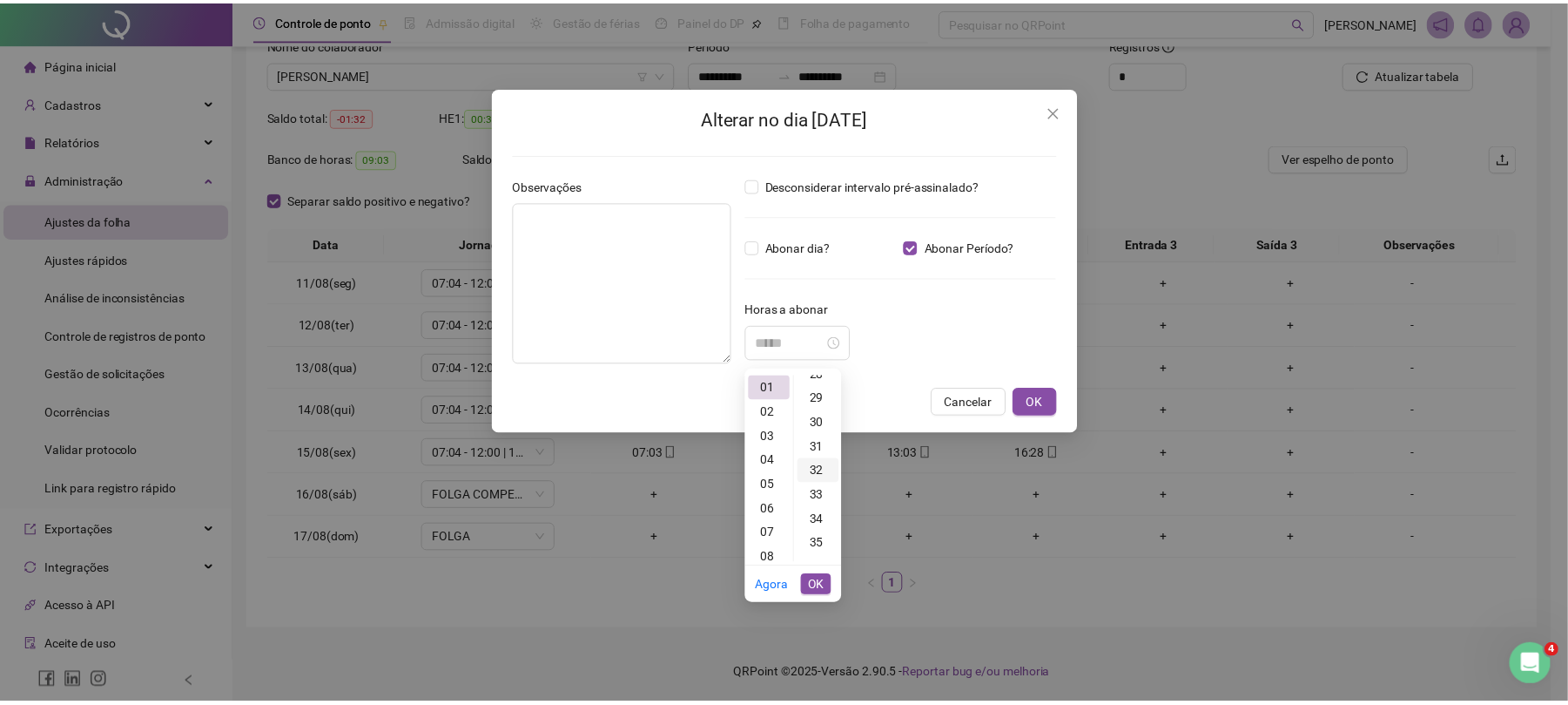
scroll to position [780, 0]
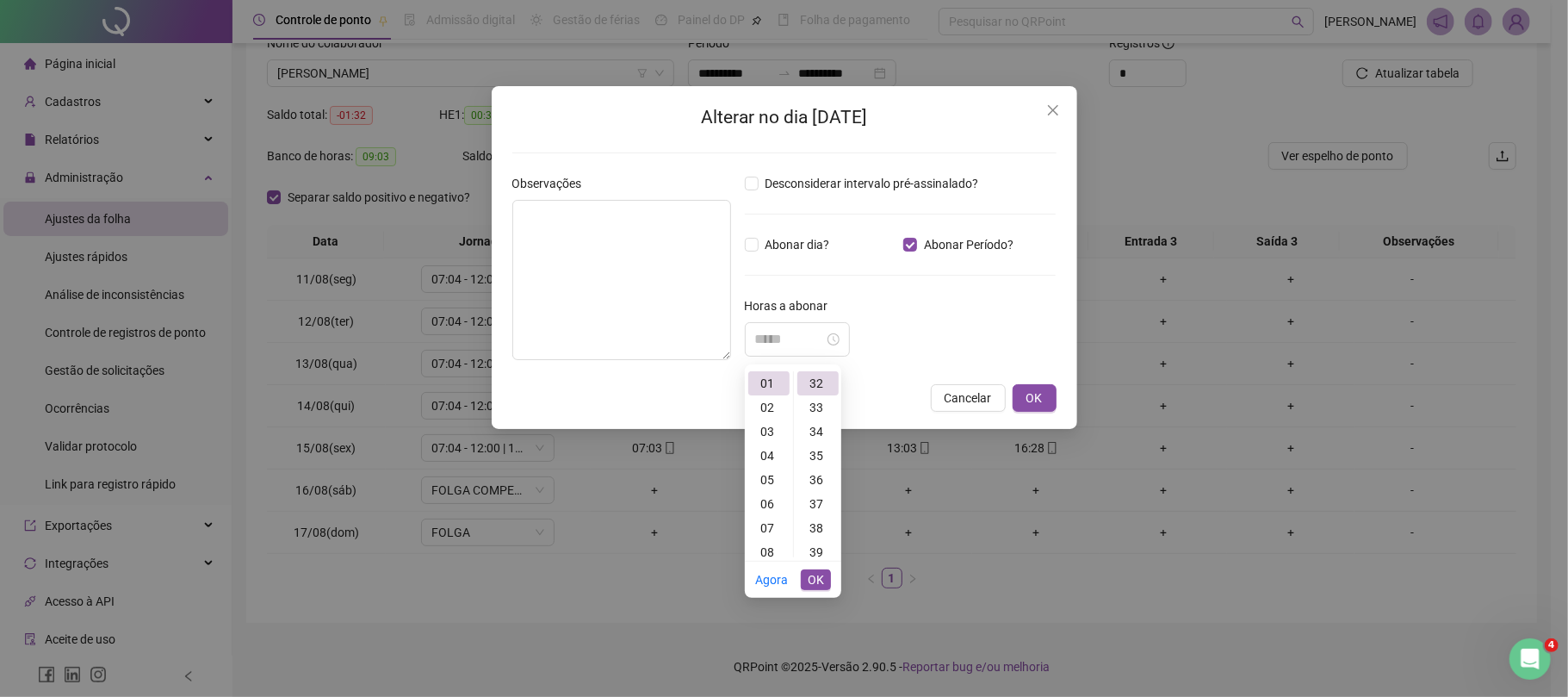
type input "*****"
click at [821, 579] on span "OK" at bounding box center [816, 579] width 16 height 19
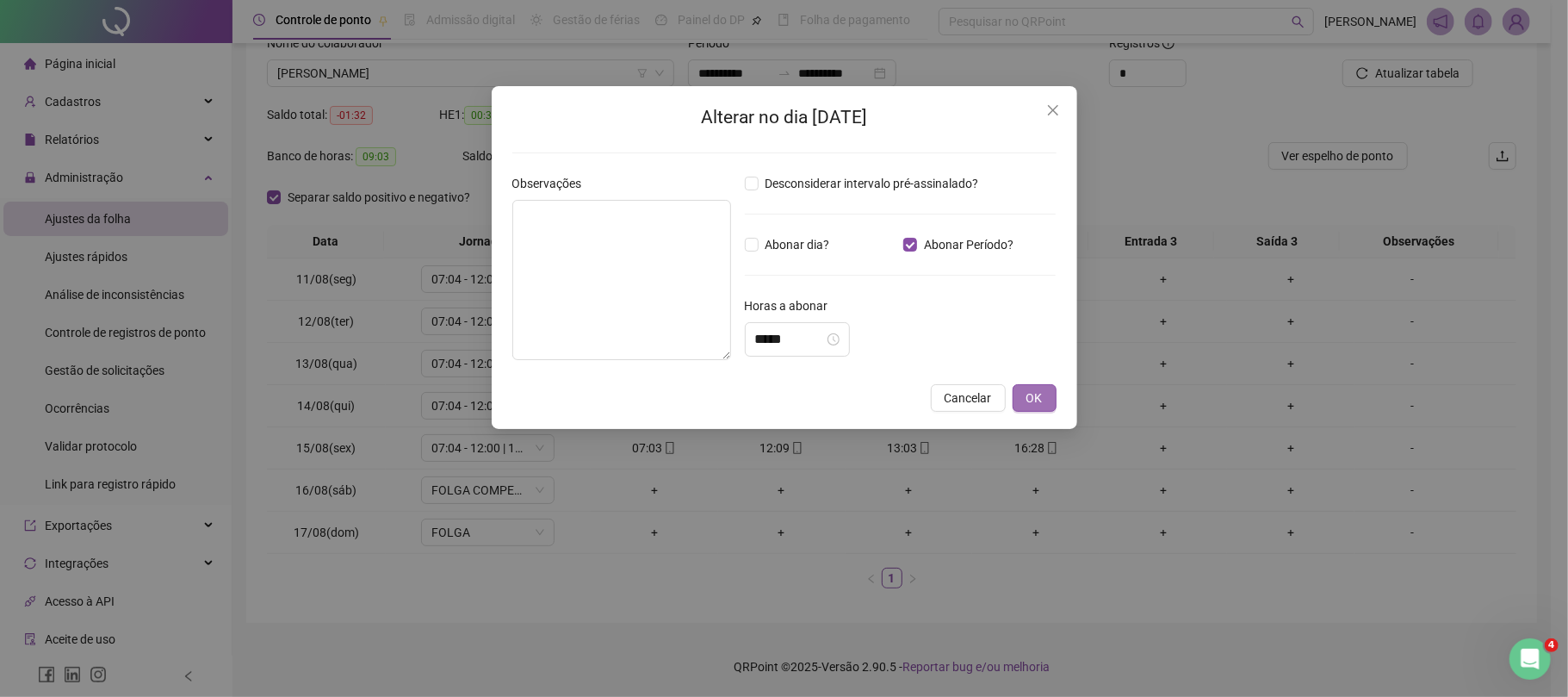
click at [1040, 404] on span "OK" at bounding box center [1034, 398] width 16 height 19
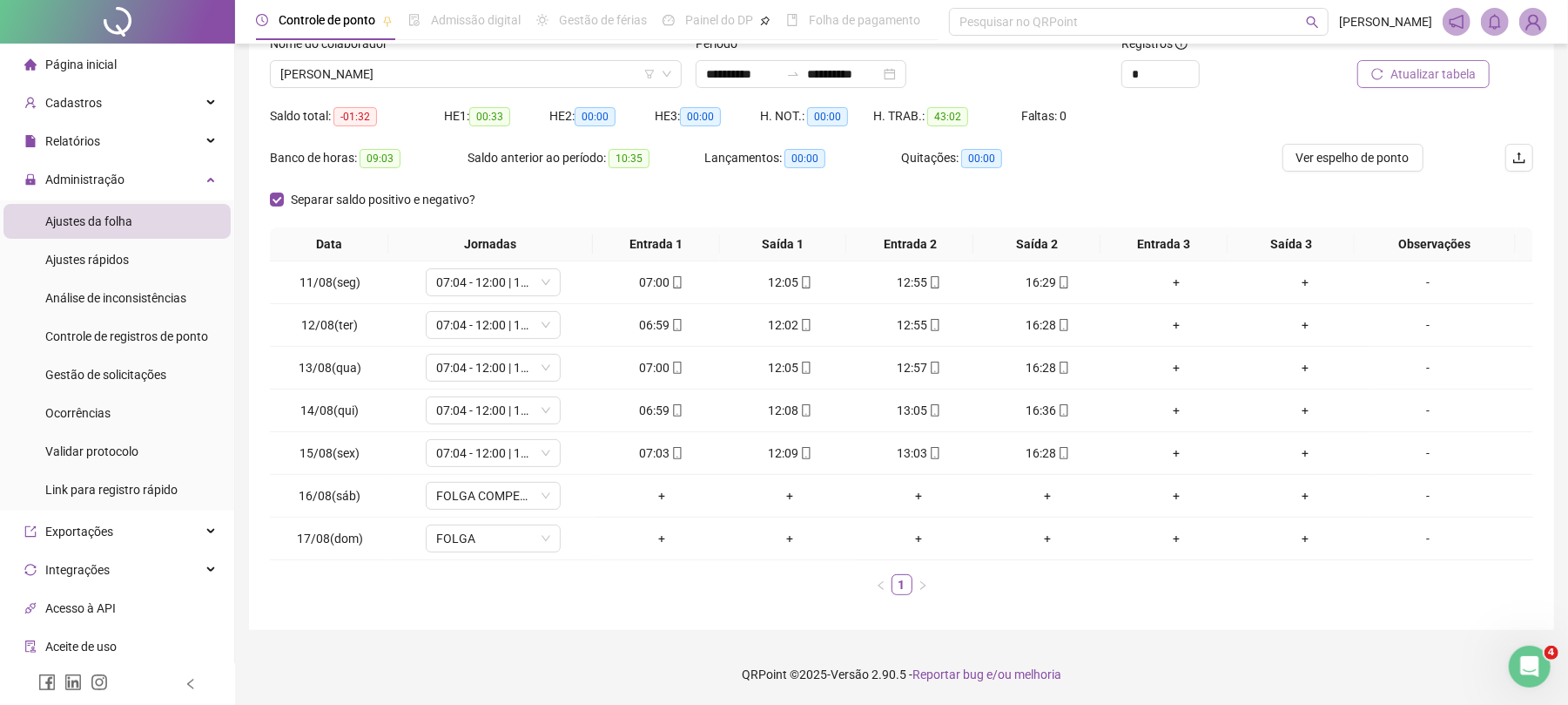
click at [1446, 77] on span "Atualizar tabela" at bounding box center [1433, 74] width 86 height 19
click at [517, 68] on span "[PERSON_NAME]" at bounding box center [475, 73] width 391 height 26
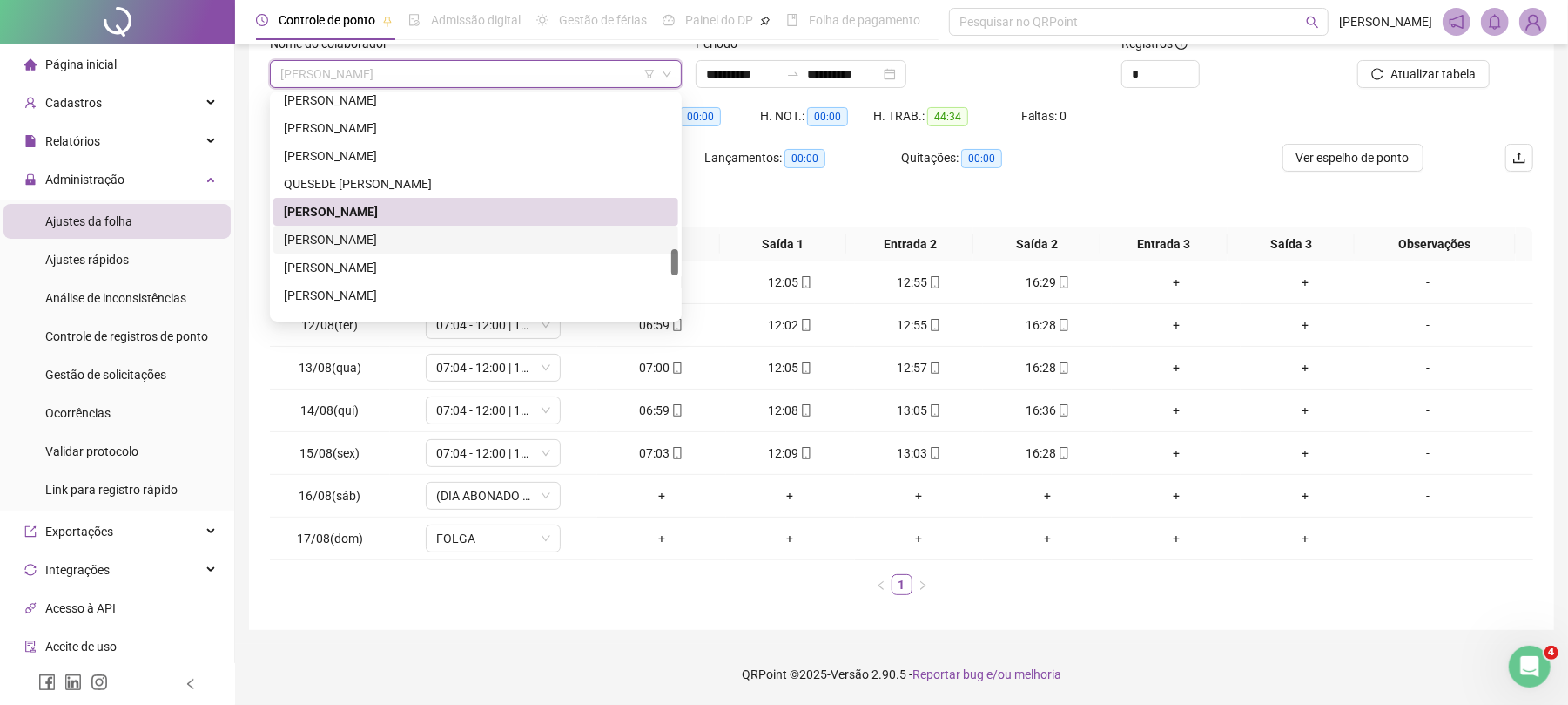
click at [426, 238] on div "[PERSON_NAME]" at bounding box center [476, 240] width 384 height 19
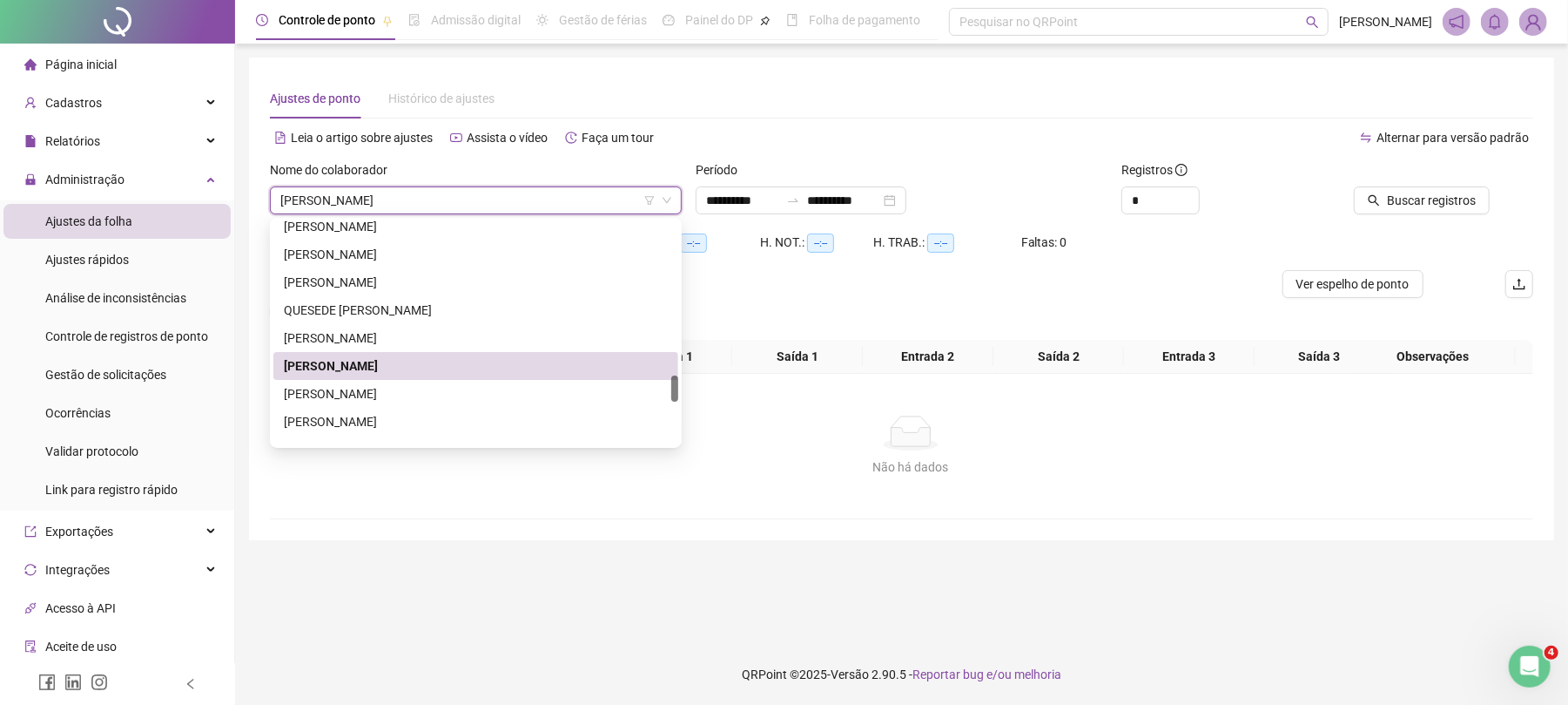
scroll to position [0, 0]
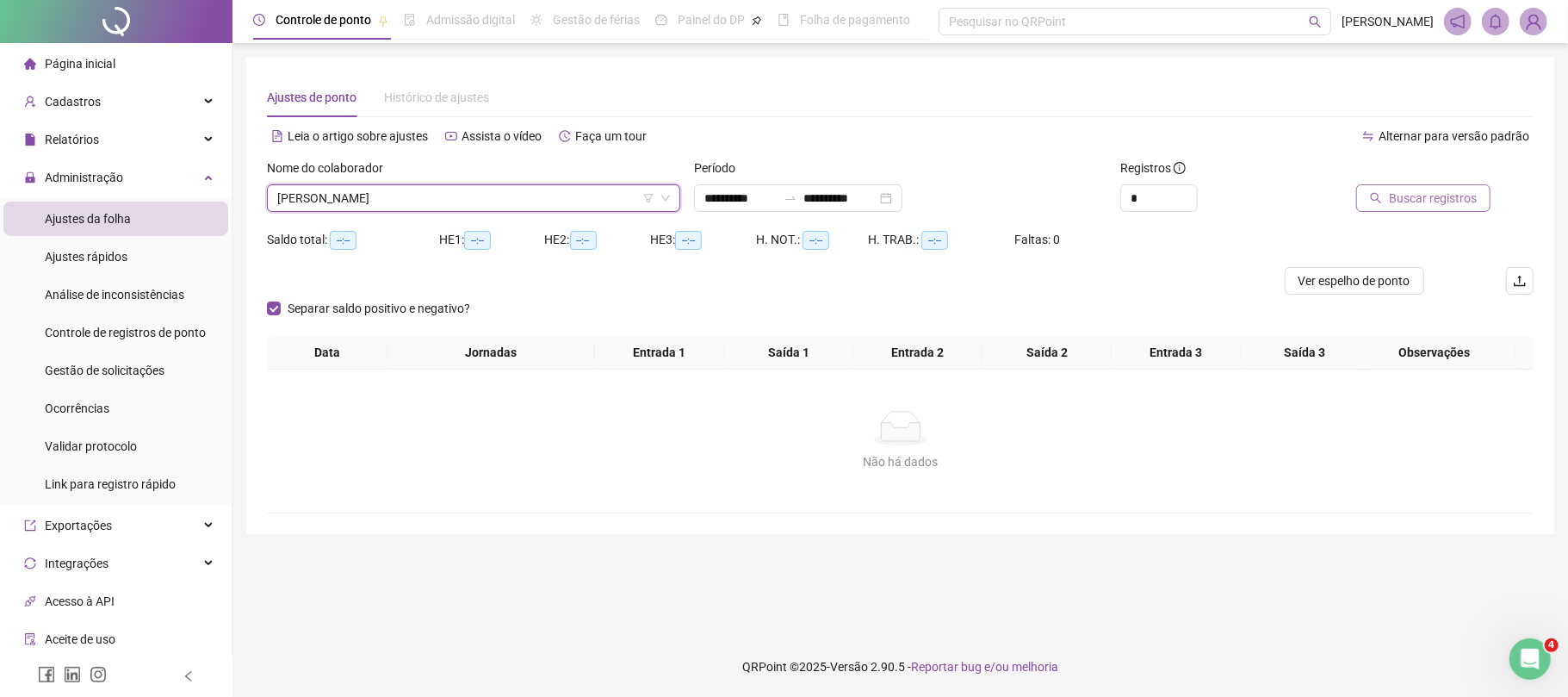
click at [1438, 198] on span "Buscar registros" at bounding box center [1433, 198] width 87 height 19
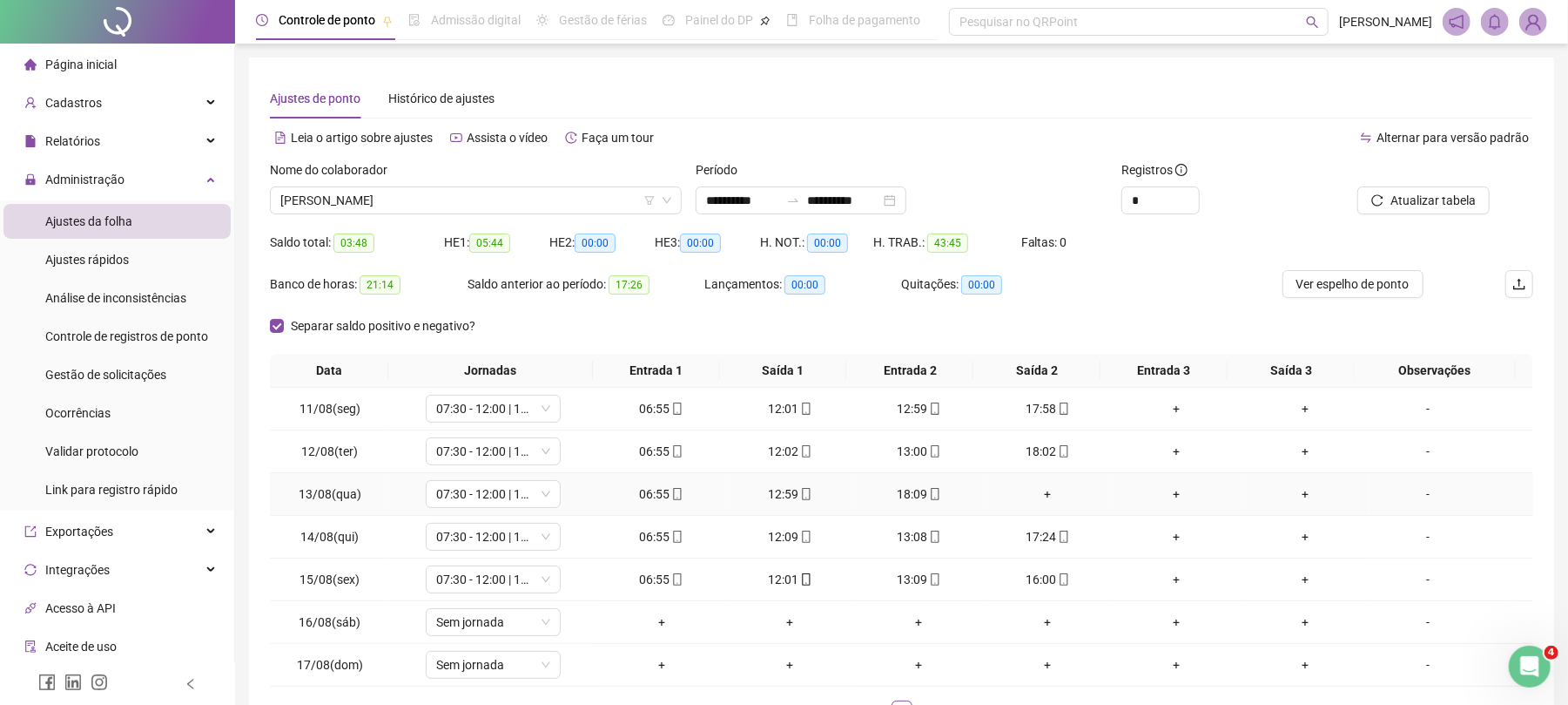
click at [1048, 488] on div "+" at bounding box center [1047, 494] width 115 height 19
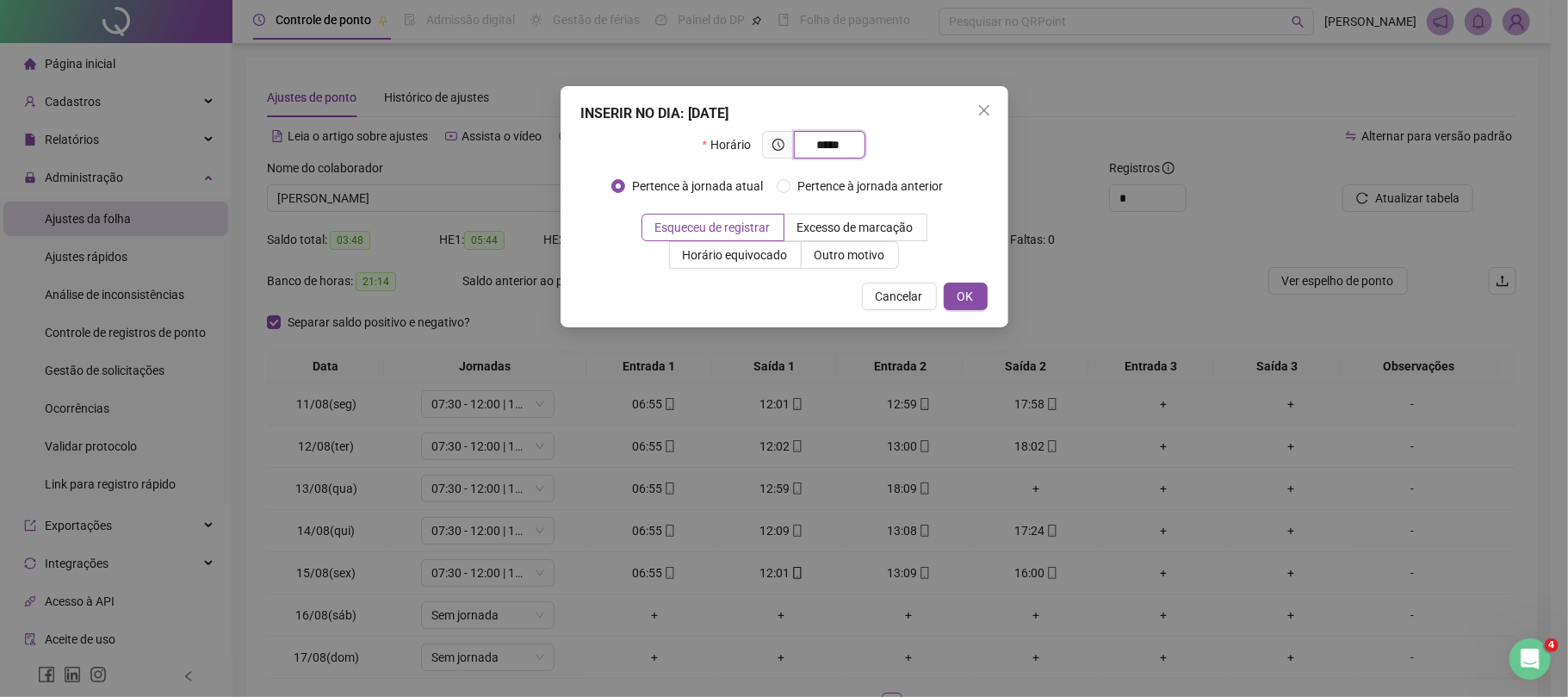
type input "*****"
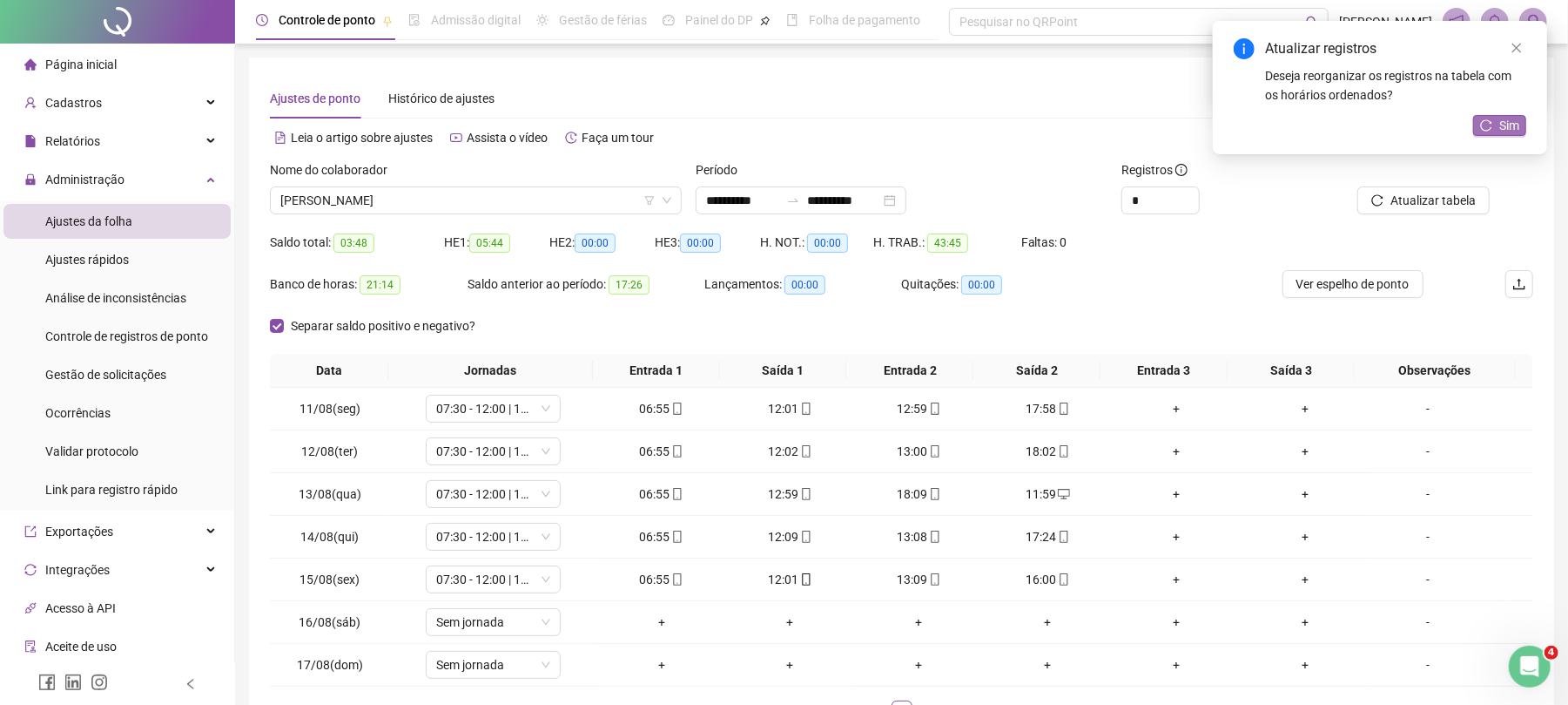
click at [1492, 133] on button "Sim" at bounding box center [1500, 126] width 53 height 21
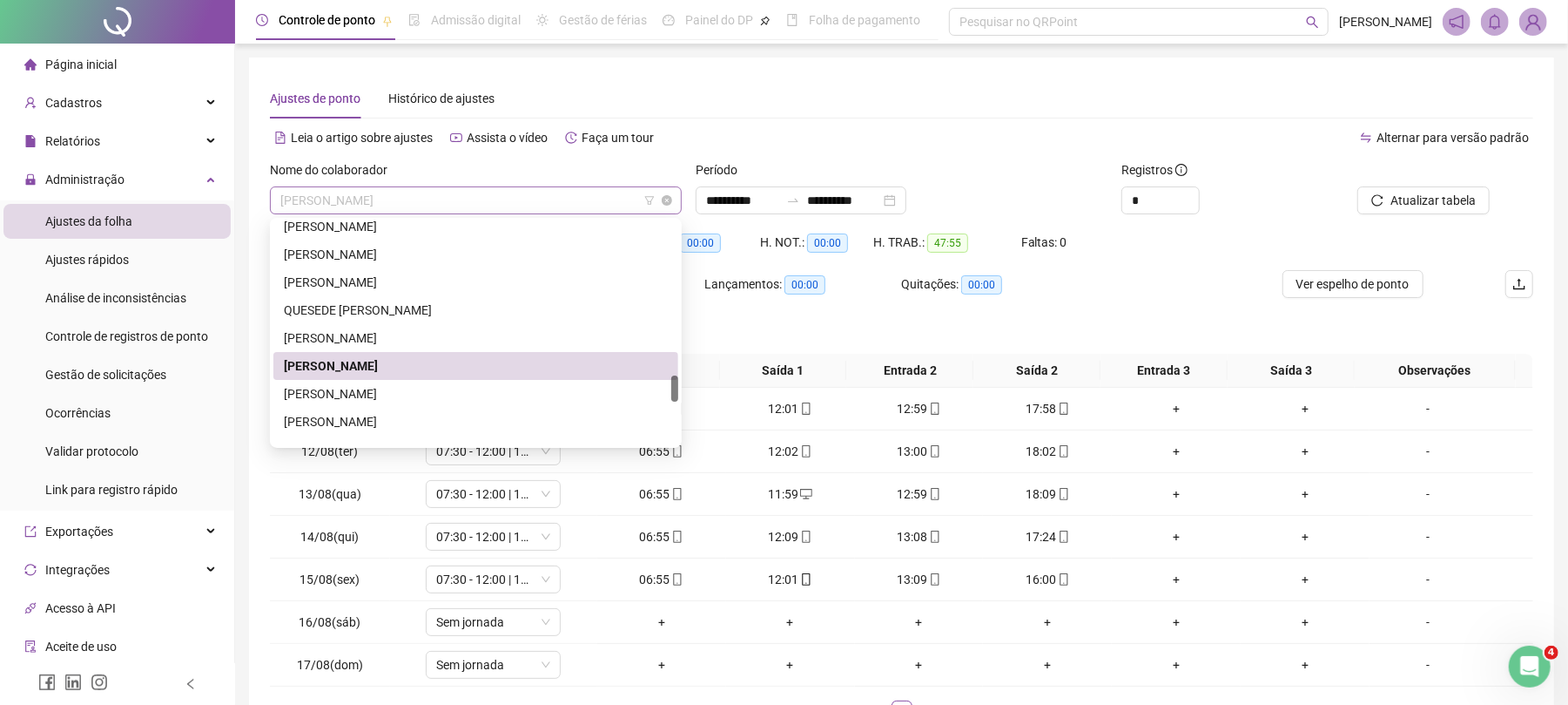
click at [450, 202] on span "[PERSON_NAME]" at bounding box center [475, 200] width 391 height 26
click at [425, 391] on div "[PERSON_NAME]" at bounding box center [476, 394] width 384 height 19
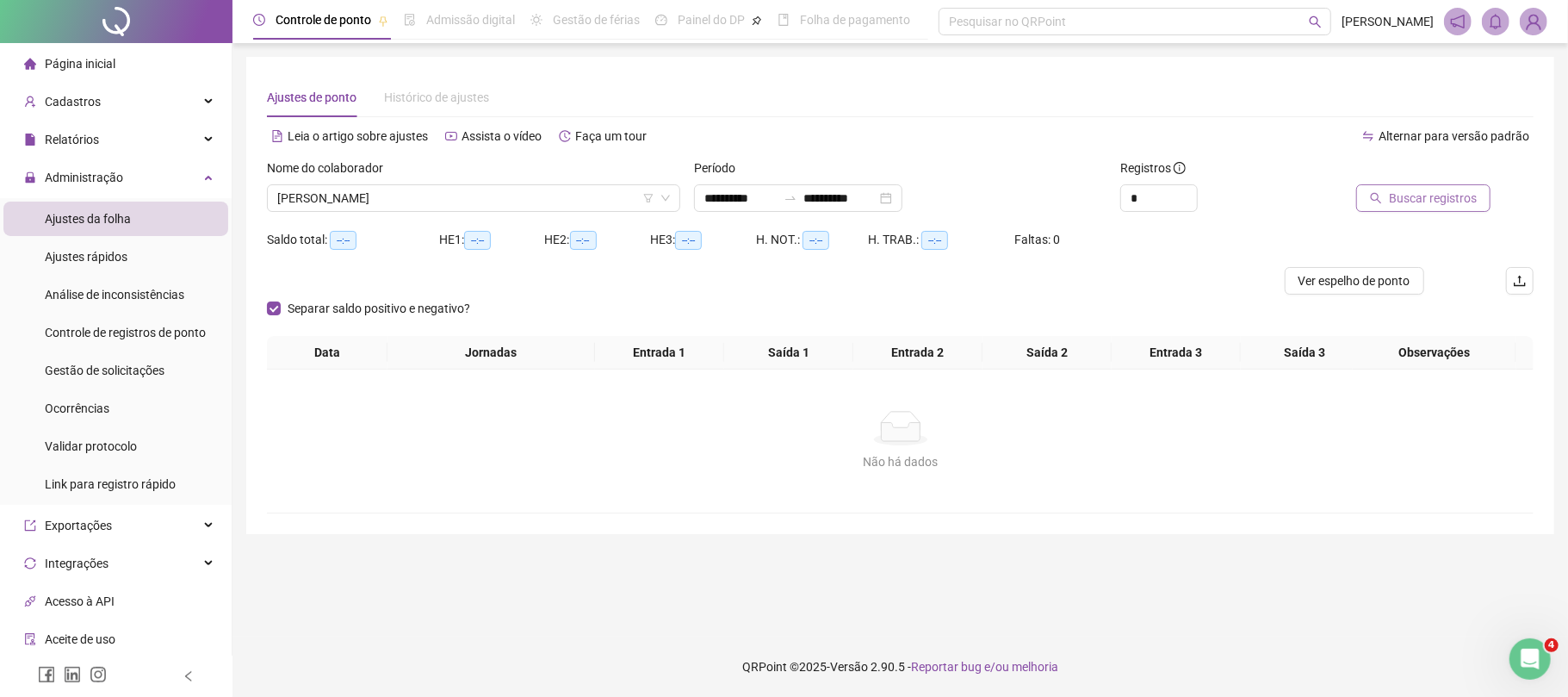
click at [1436, 190] on span "Buscar registros" at bounding box center [1433, 198] width 87 height 19
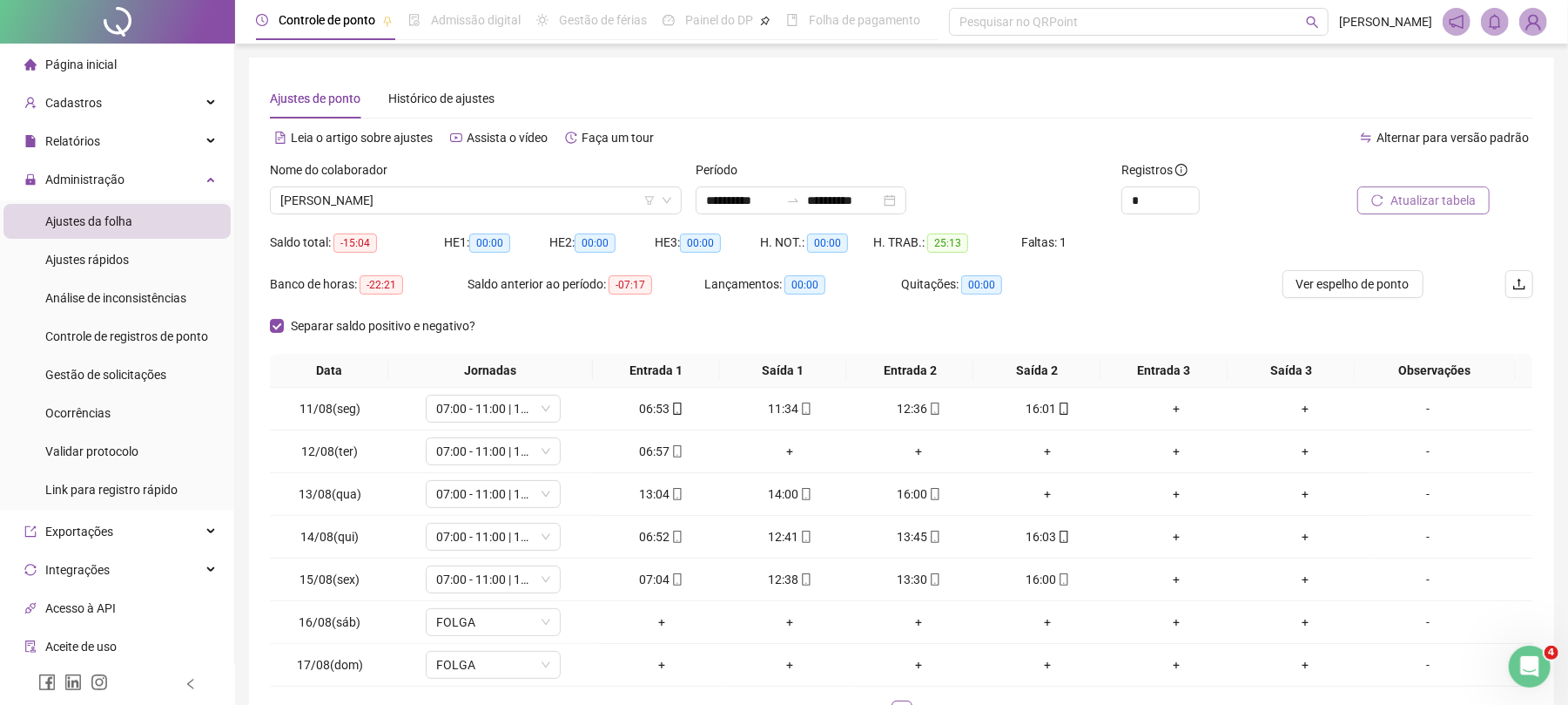
click at [1458, 204] on span "Atualizar tabela" at bounding box center [1433, 201] width 86 height 19
click at [457, 221] on div "Nome do colaborador [PERSON_NAME]" at bounding box center [476, 193] width 426 height 68
click at [460, 199] on span "[PERSON_NAME]" at bounding box center [475, 200] width 391 height 26
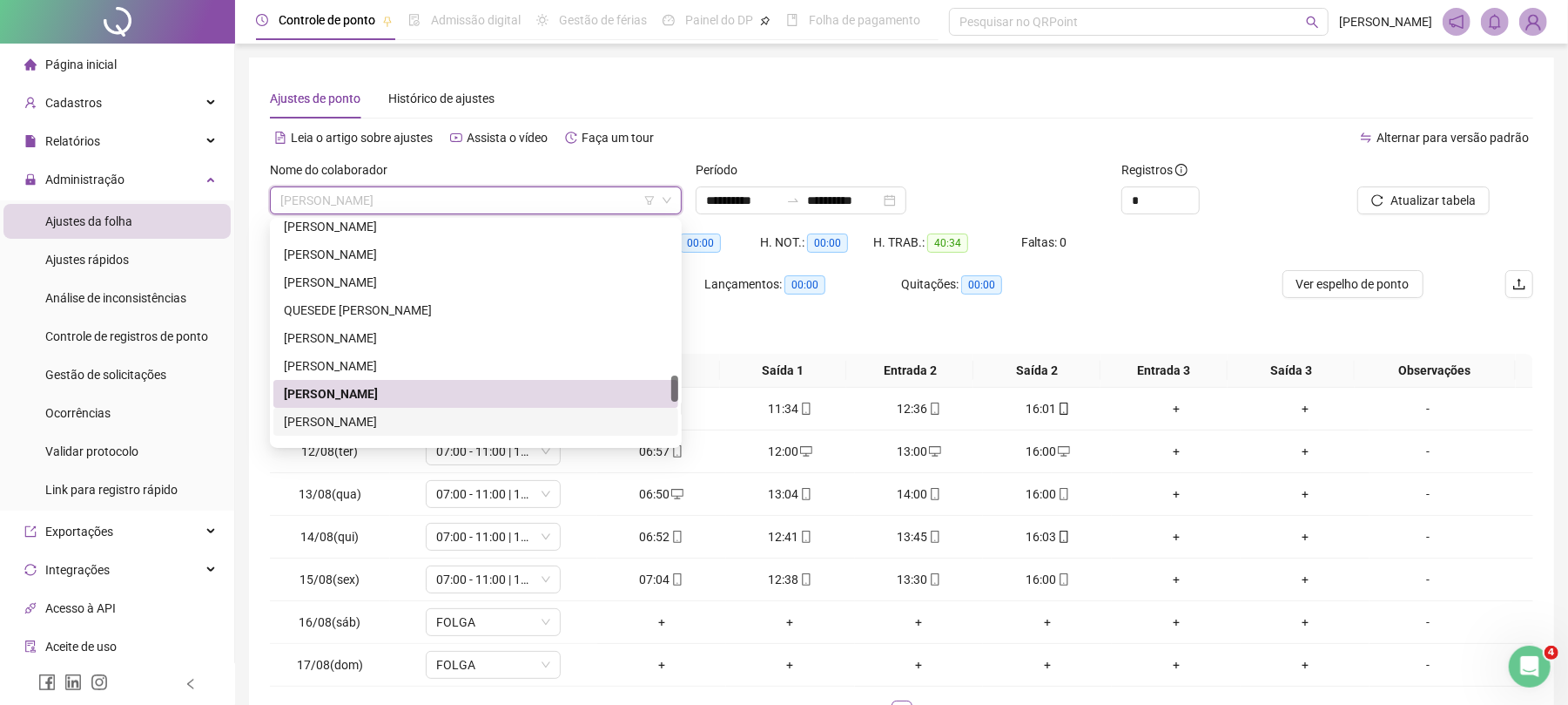
click at [360, 413] on div "[PERSON_NAME]" at bounding box center [476, 421] width 384 height 19
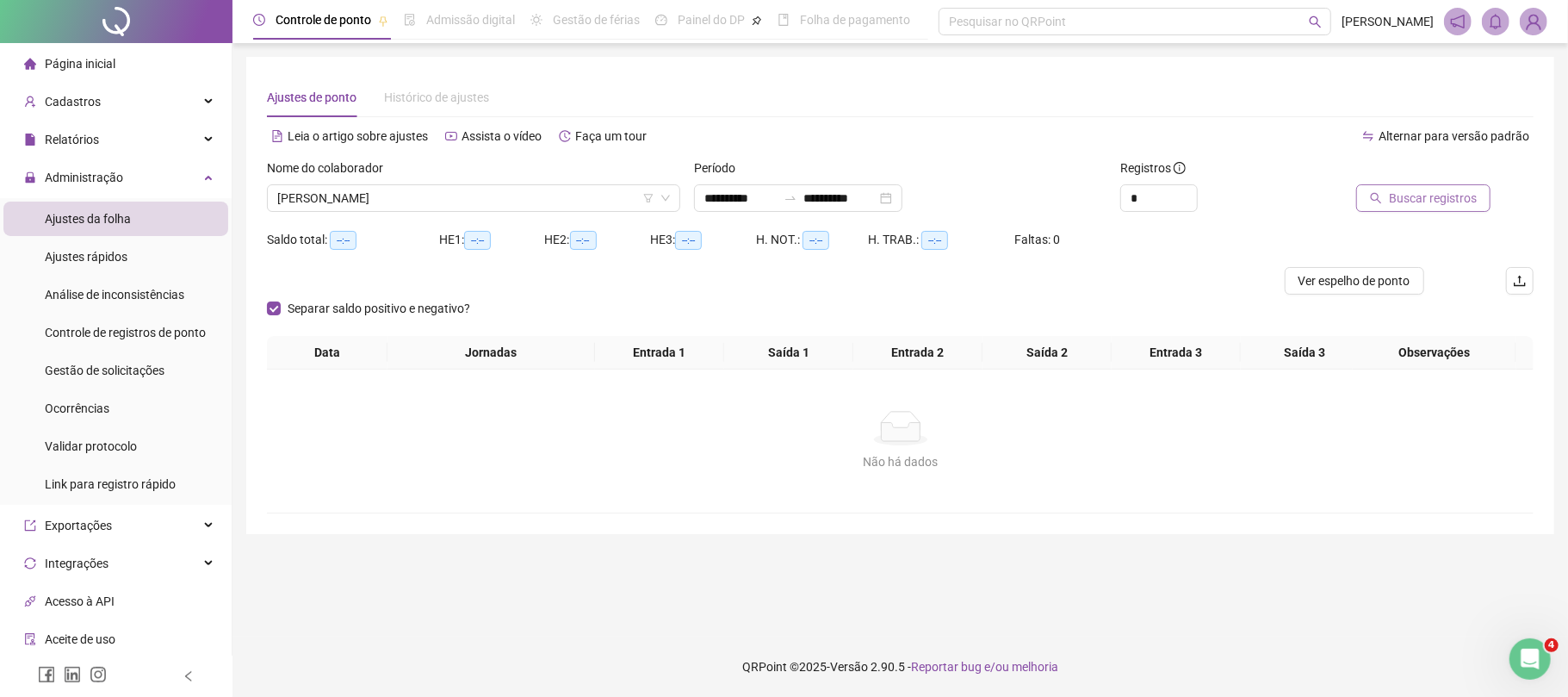
click at [1434, 198] on span "Buscar registros" at bounding box center [1433, 198] width 87 height 19
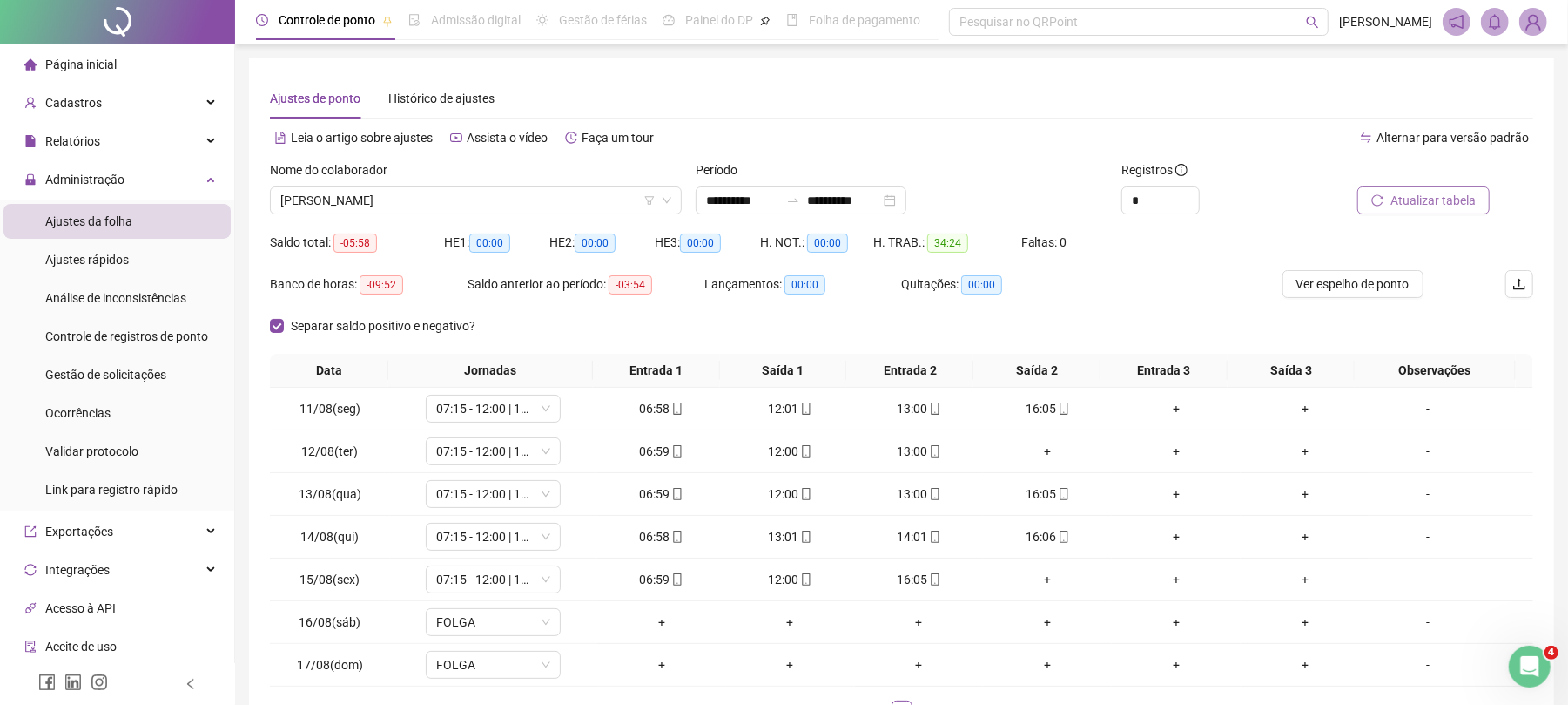
click at [1402, 200] on span "Atualizar tabela" at bounding box center [1433, 201] width 86 height 19
click at [429, 199] on span "[PERSON_NAME]" at bounding box center [475, 200] width 391 height 26
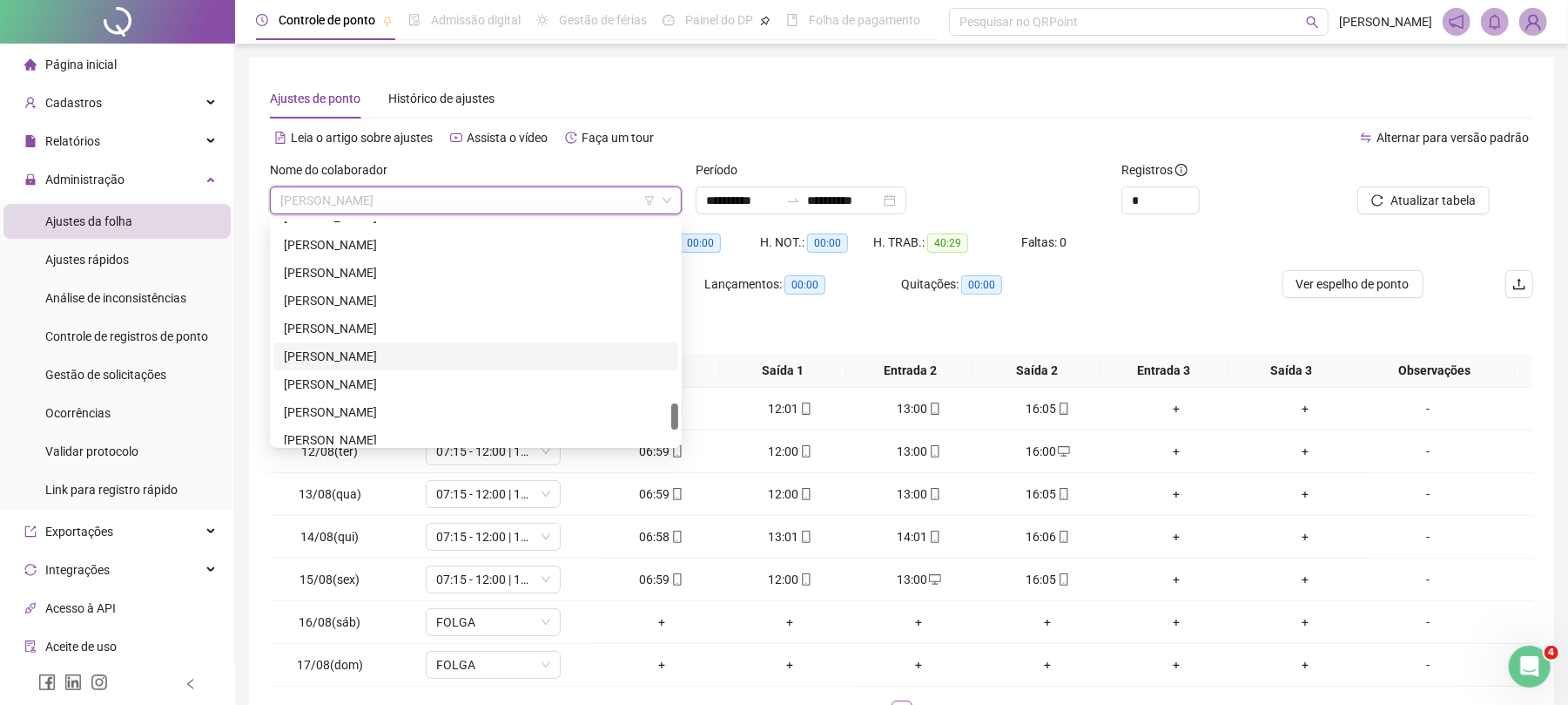
scroll to position [1408, 0]
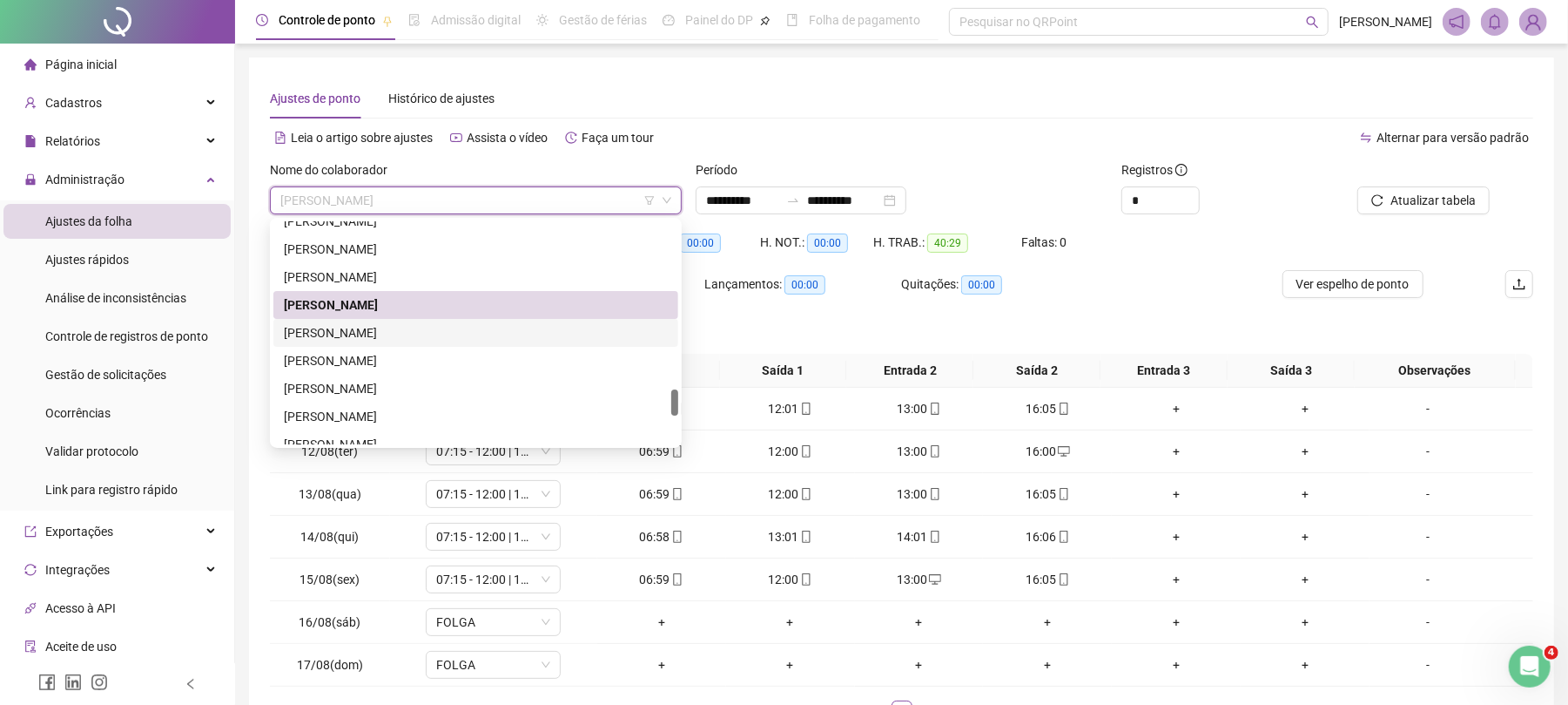
click at [392, 336] on div "[PERSON_NAME]" at bounding box center [476, 333] width 384 height 19
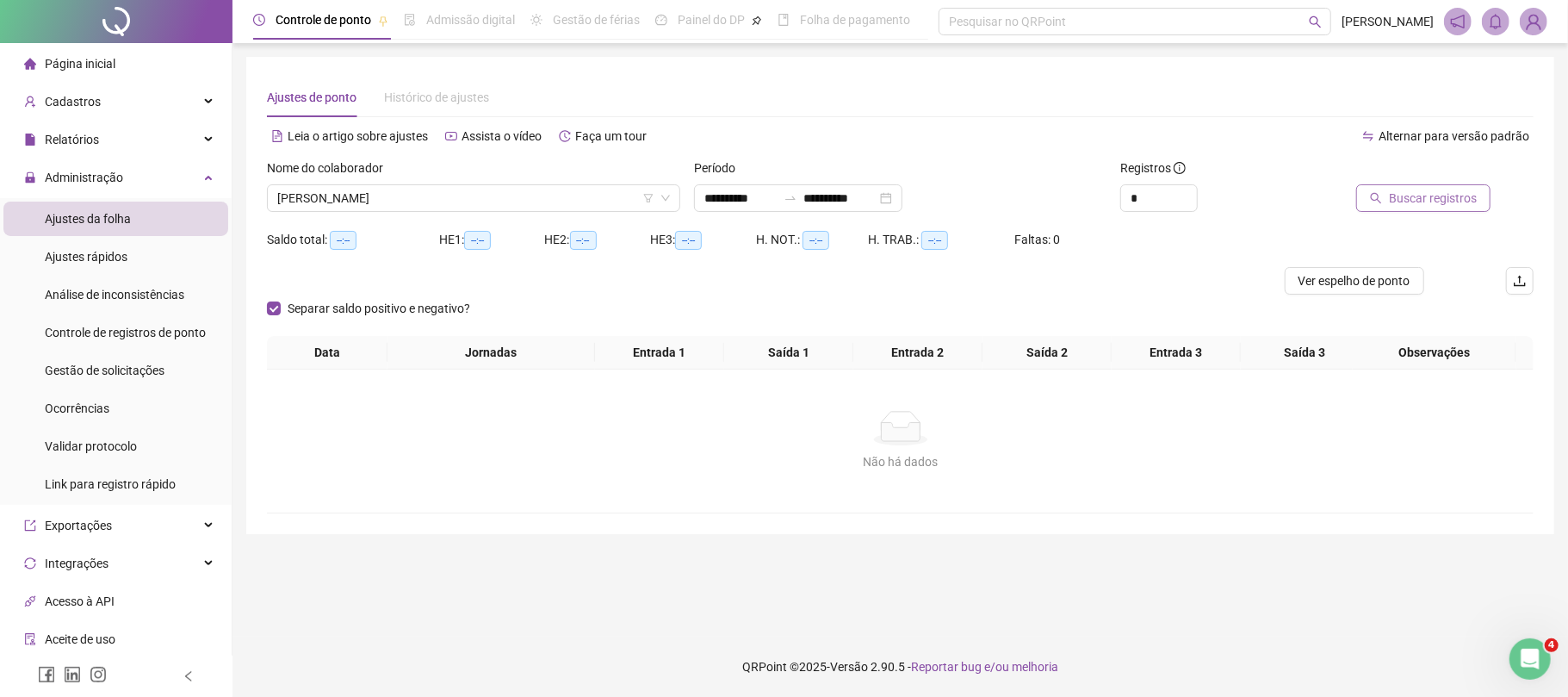
click at [1455, 189] on span "Buscar registros" at bounding box center [1433, 198] width 87 height 19
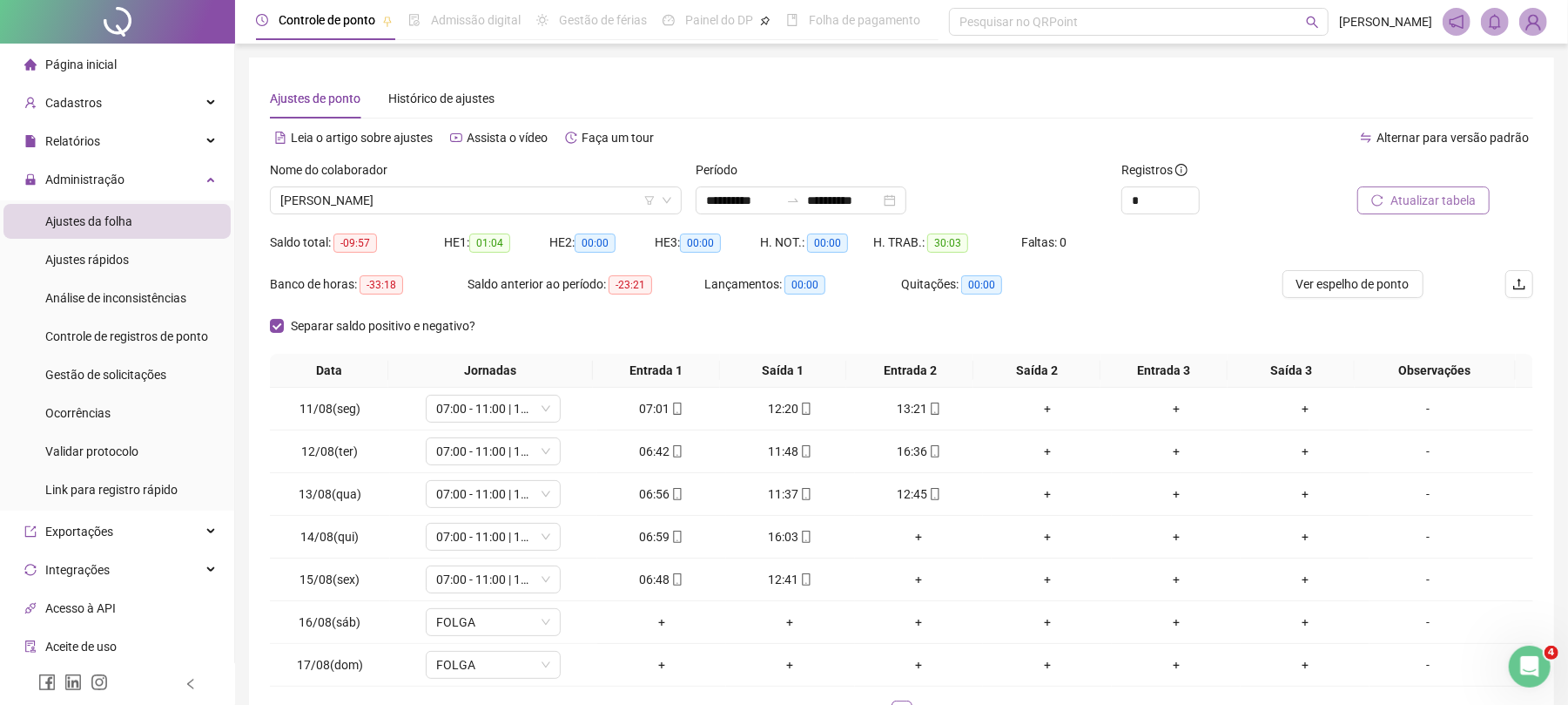
click at [1468, 200] on span "Atualizar tabela" at bounding box center [1433, 201] width 86 height 19
click at [913, 577] on div "+" at bounding box center [920, 579] width 115 height 19
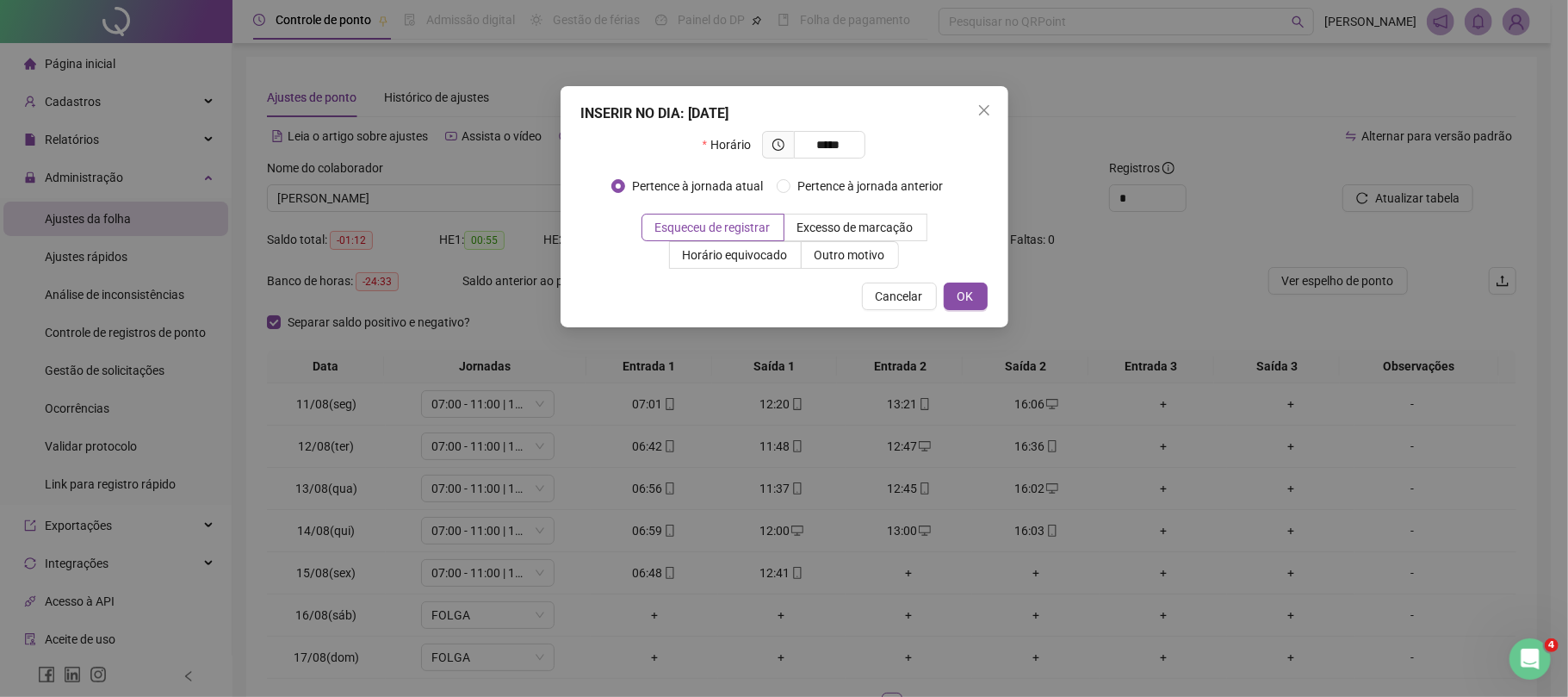
type input "*****"
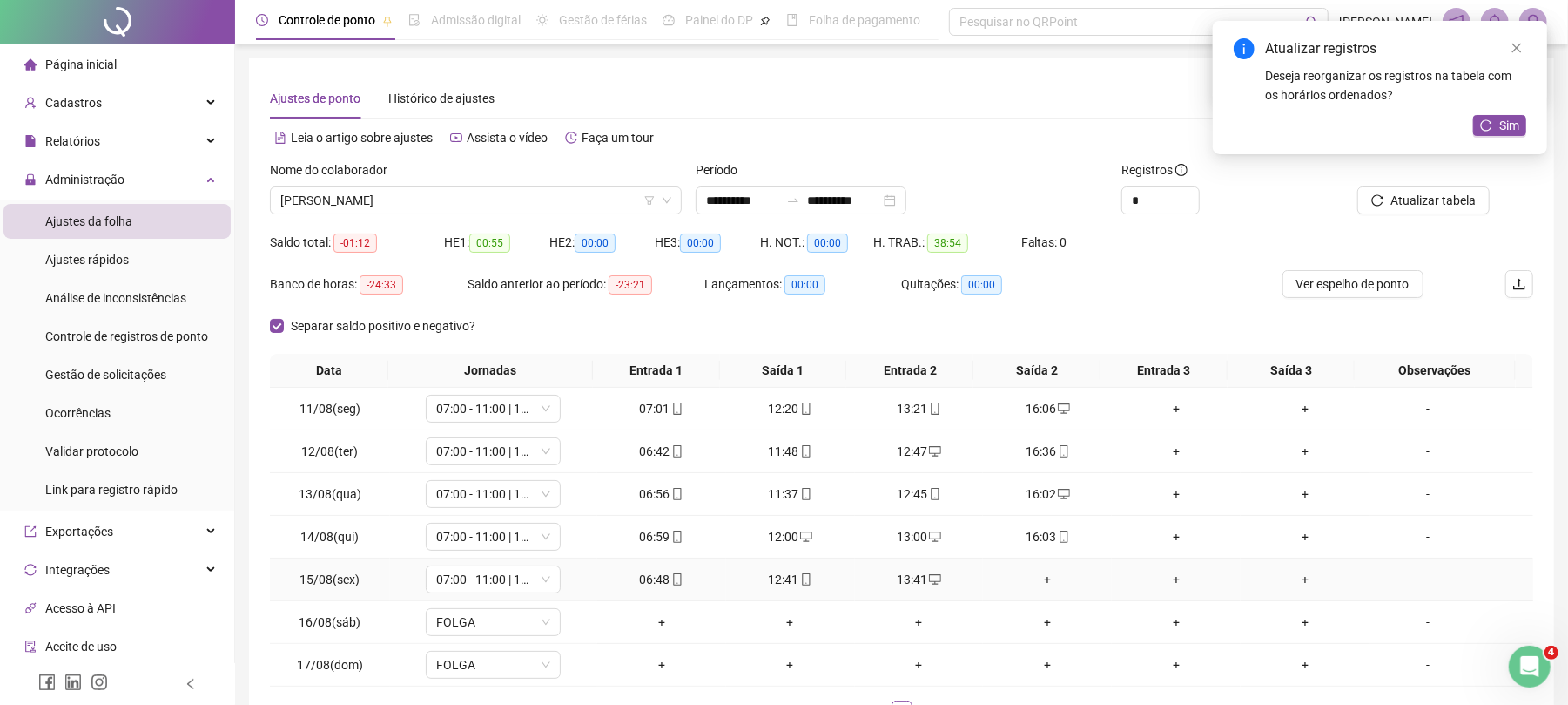
click at [1022, 577] on div "+" at bounding box center [1047, 579] width 115 height 19
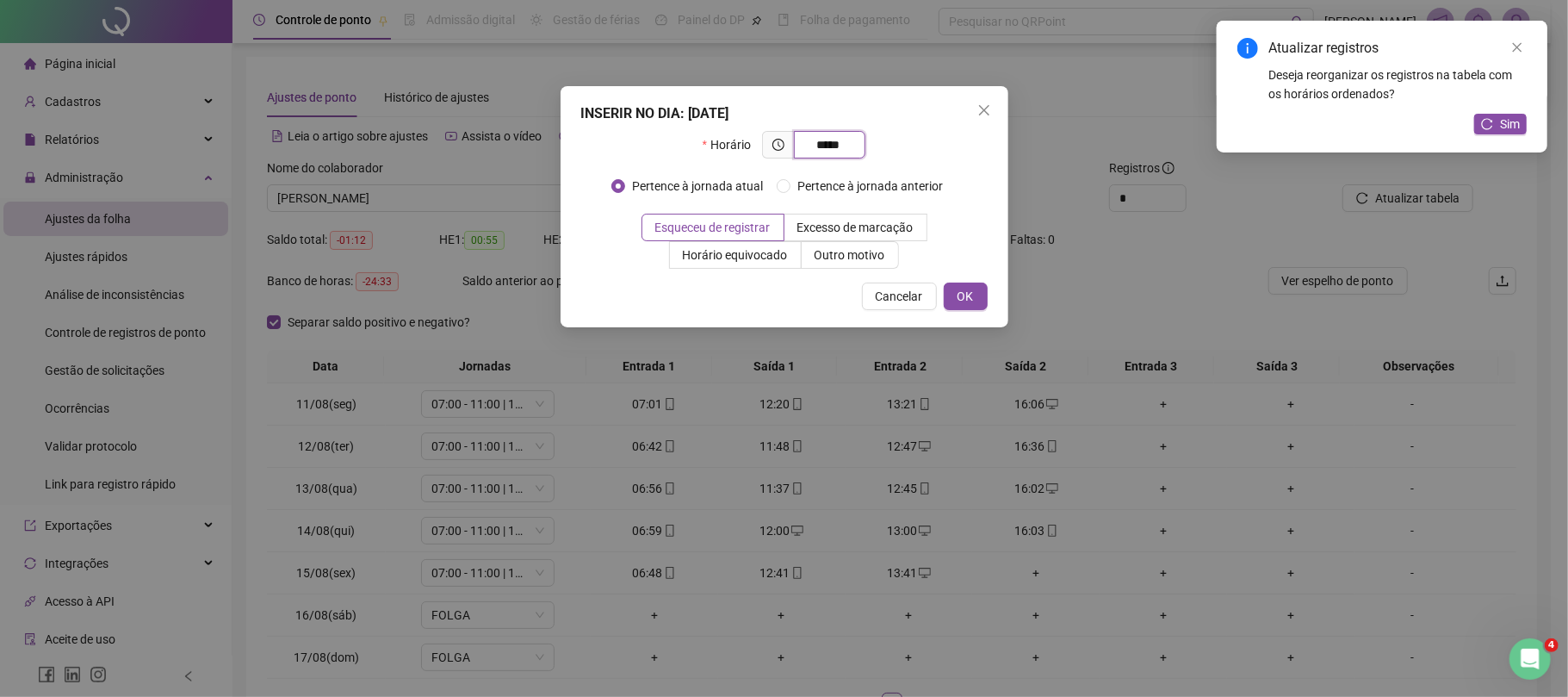
type input "*****"
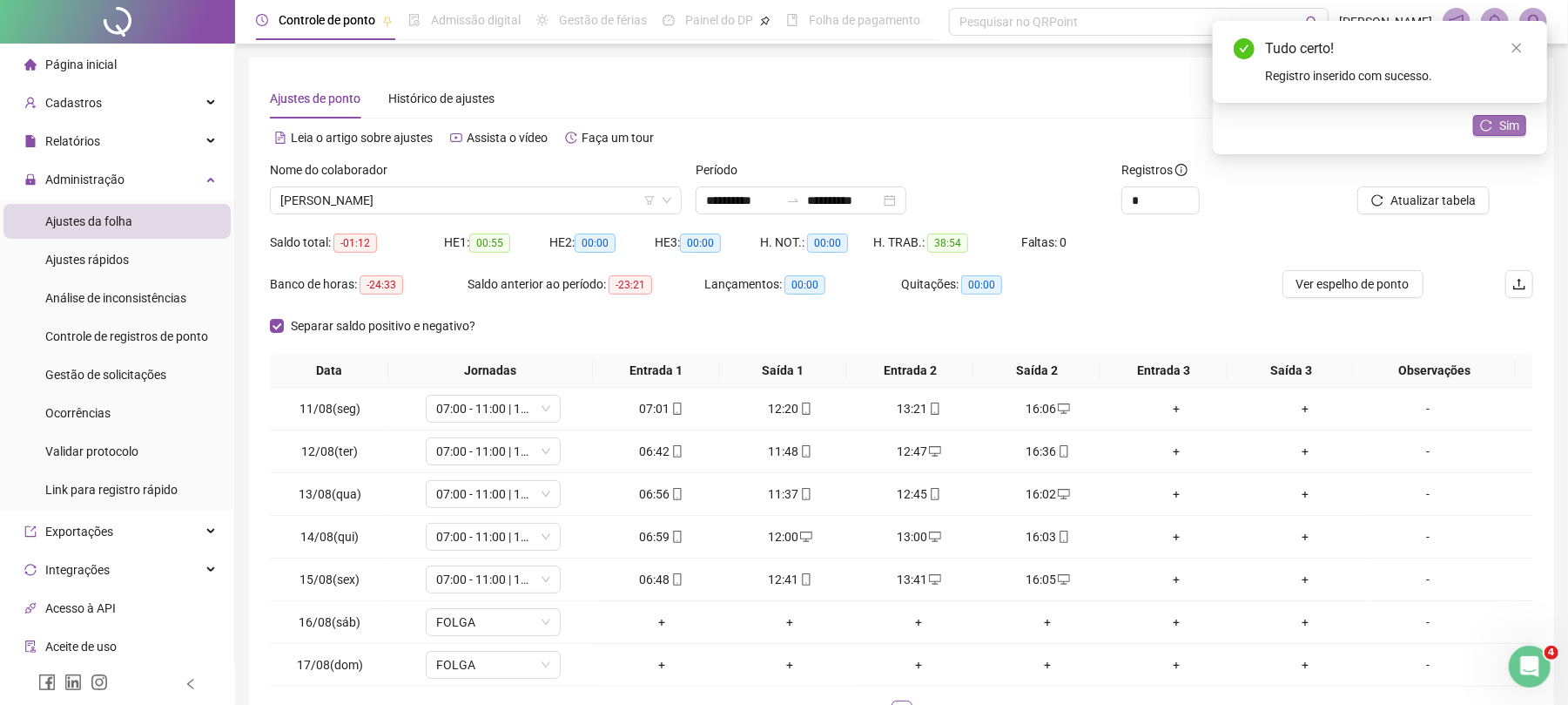
click at [1523, 126] on button "Sim" at bounding box center [1500, 126] width 53 height 21
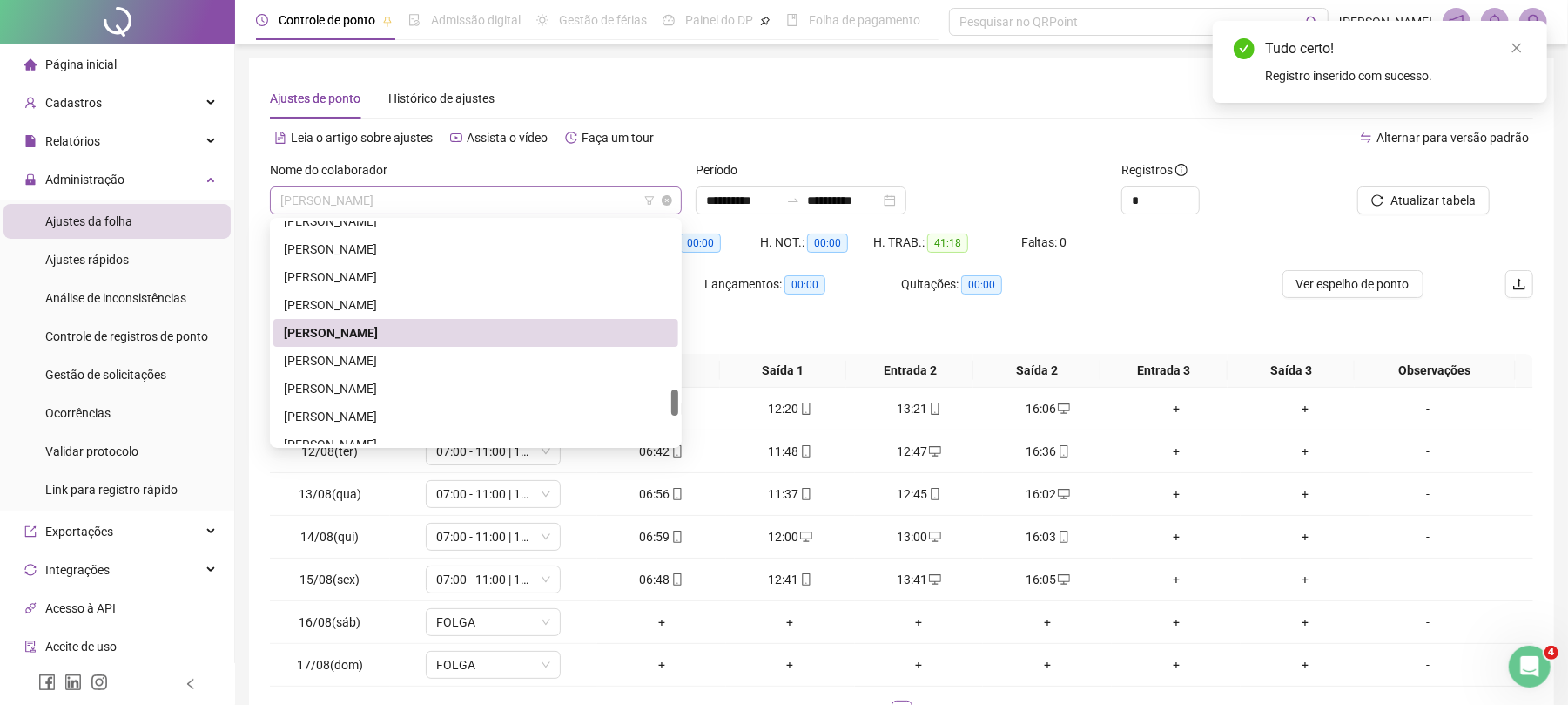
click at [450, 203] on span "[PERSON_NAME]" at bounding box center [475, 200] width 391 height 26
click at [380, 361] on div "[PERSON_NAME]" at bounding box center [476, 361] width 384 height 19
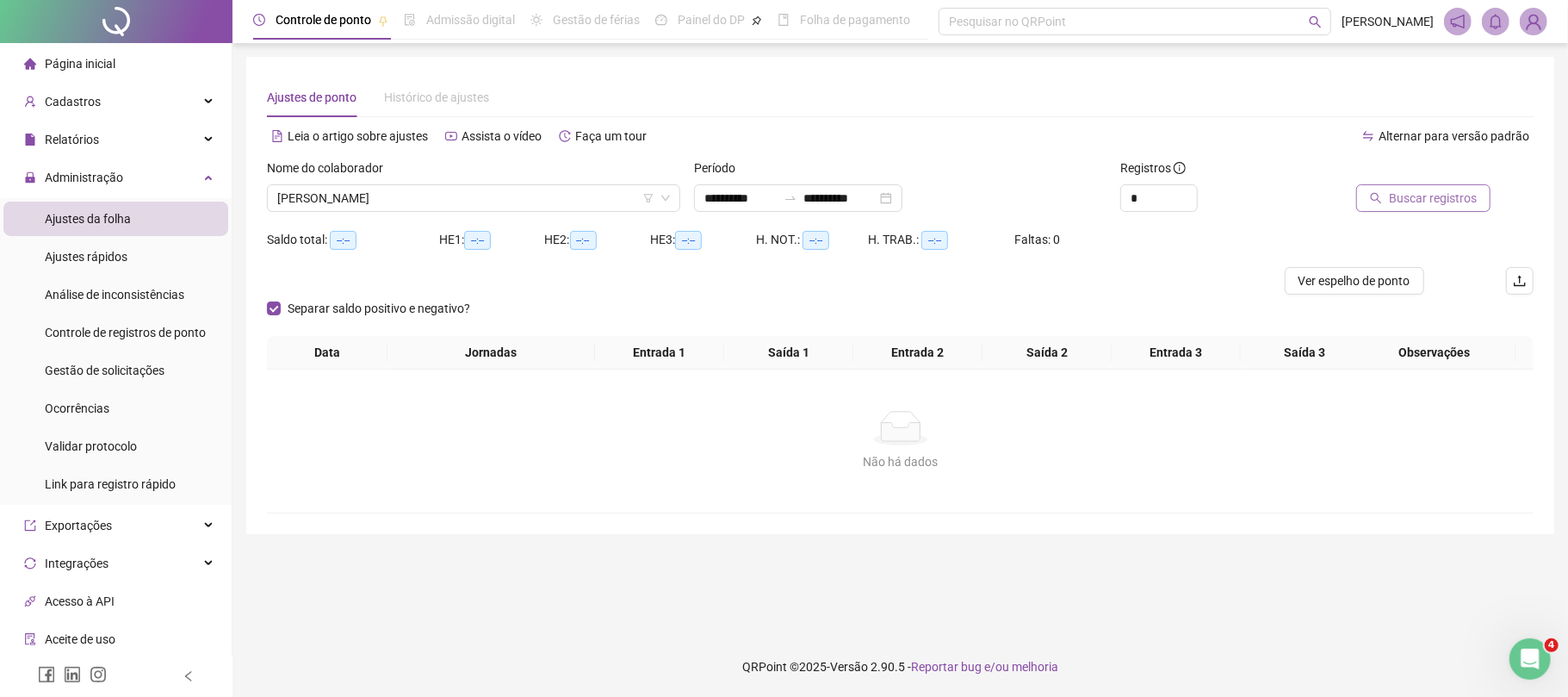
click at [1442, 194] on span "Buscar registros" at bounding box center [1433, 198] width 87 height 19
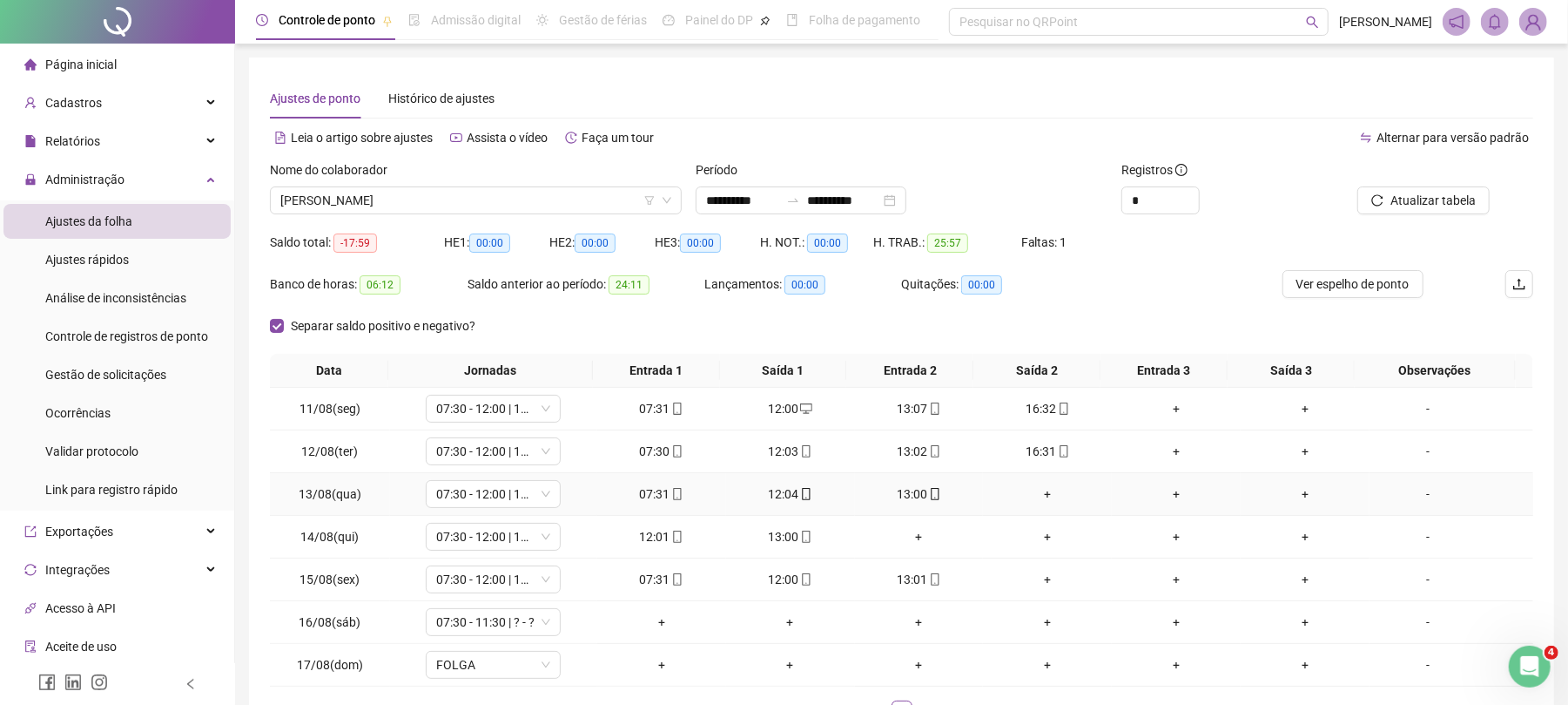
click at [1022, 499] on div "+" at bounding box center [1047, 494] width 115 height 19
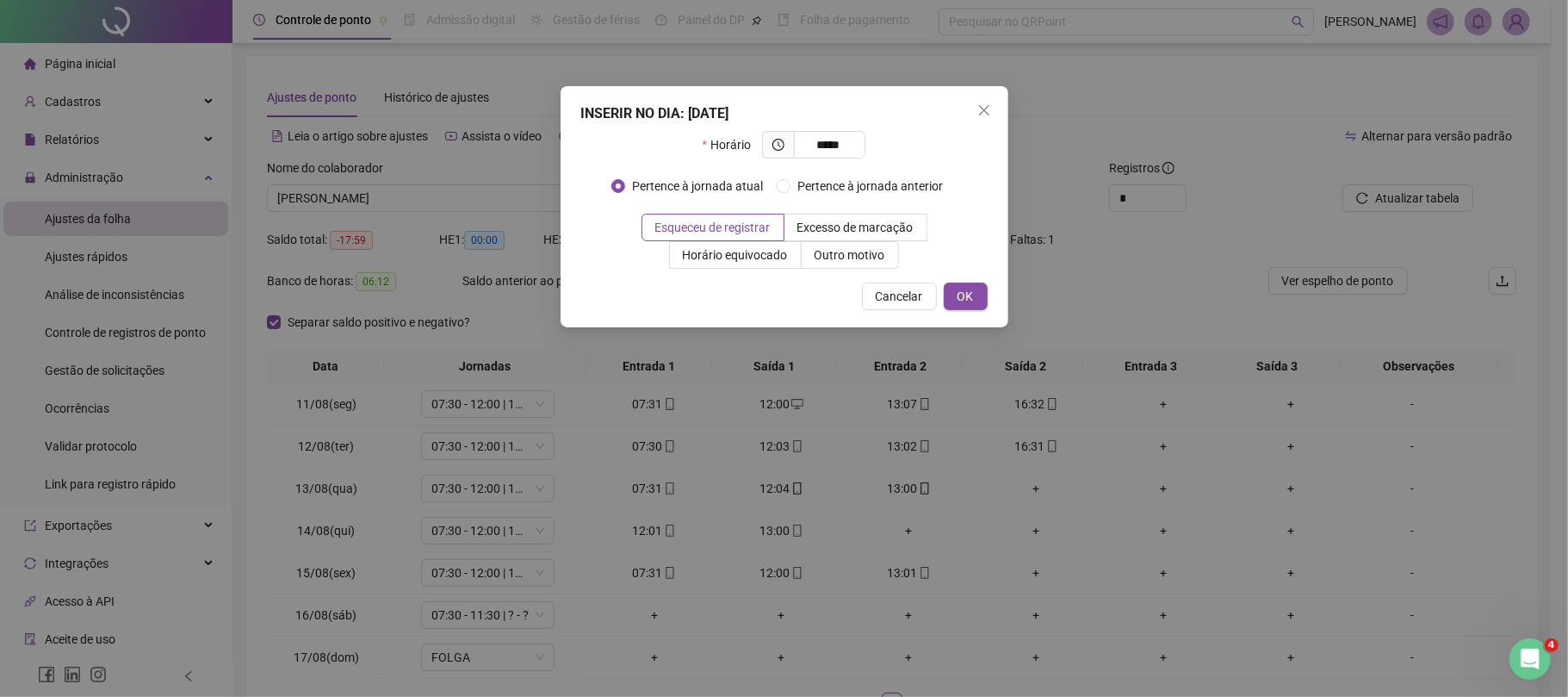
type input "*****"
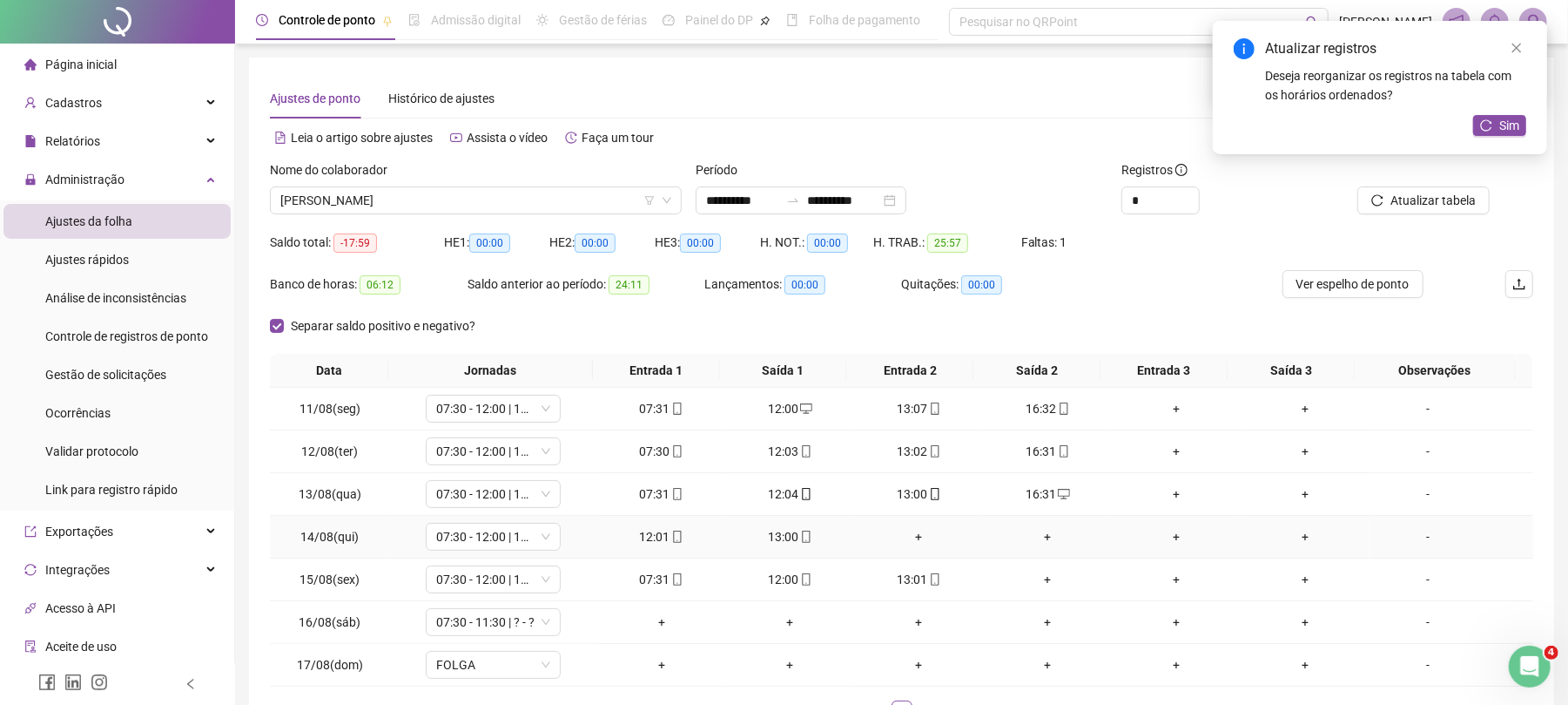
click at [903, 524] on td "+" at bounding box center [920, 537] width 129 height 43
click at [920, 545] on div "+" at bounding box center [920, 537] width 115 height 19
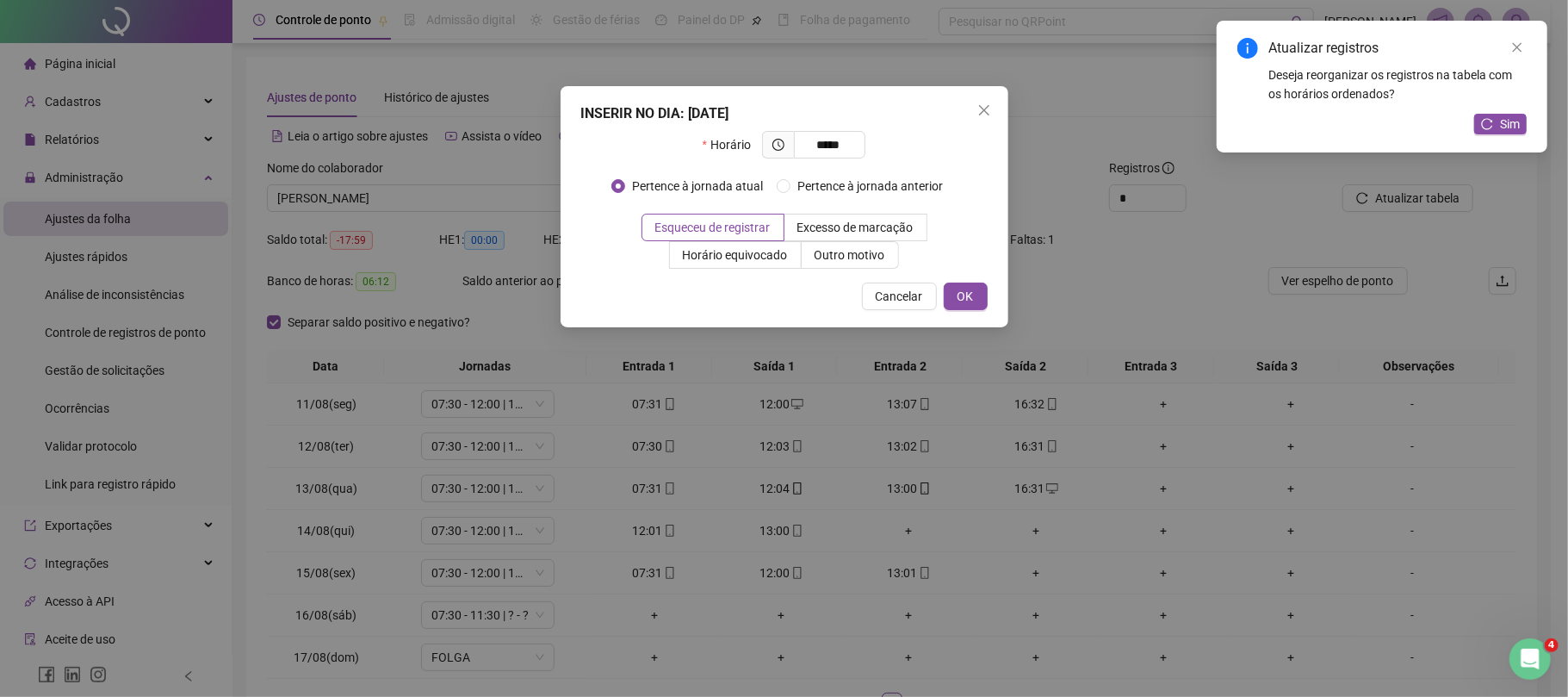
type input "*****"
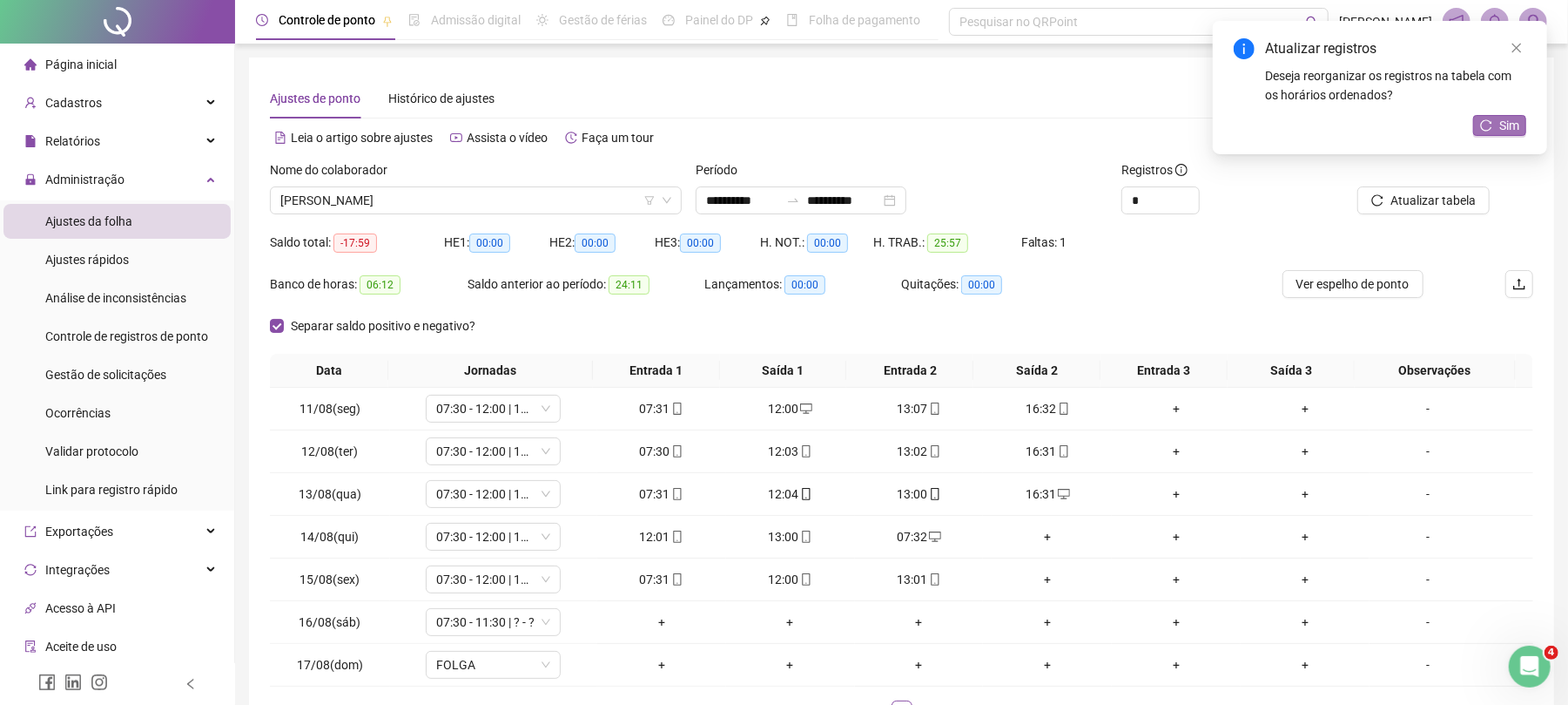
click at [1500, 120] on span "Sim" at bounding box center [1509, 126] width 20 height 19
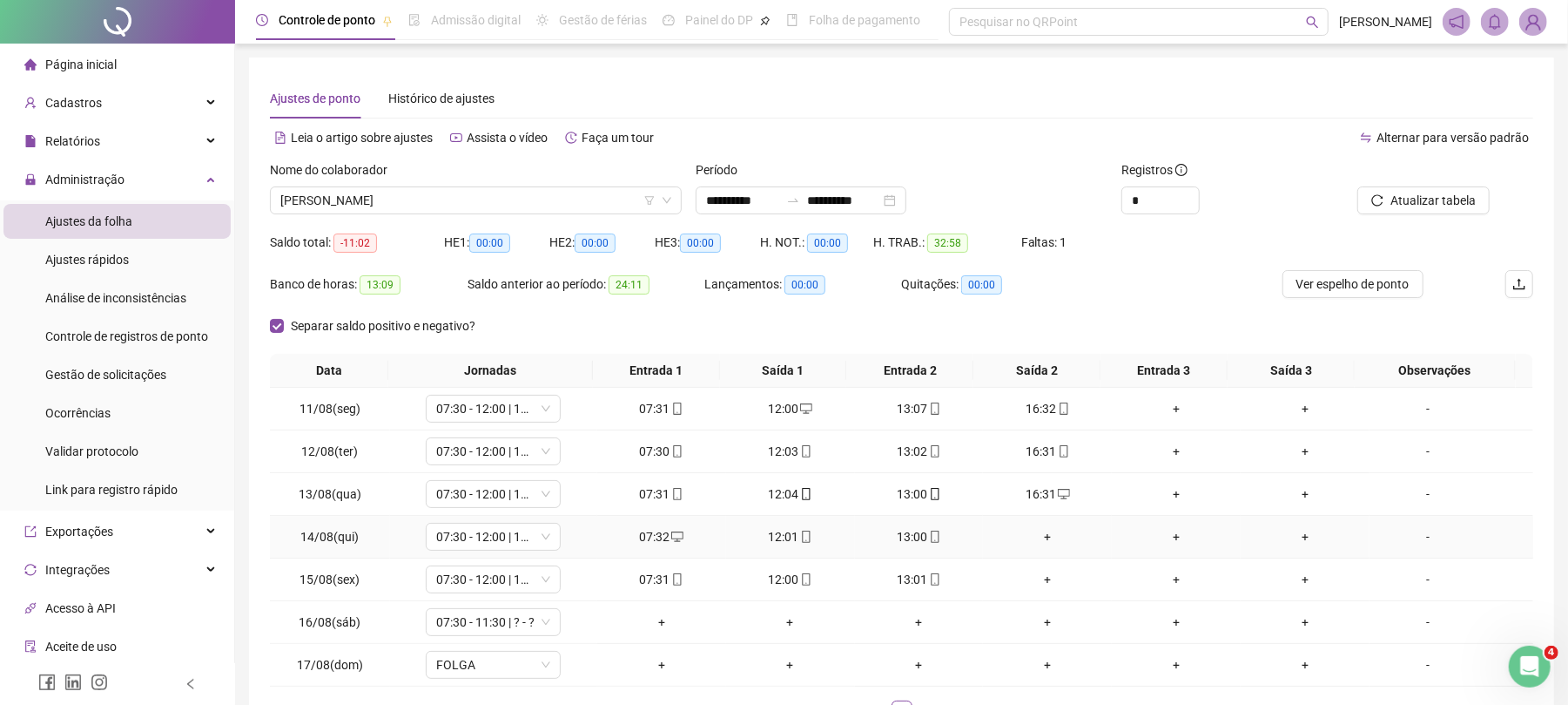
click at [1028, 541] on div "+" at bounding box center [1047, 537] width 115 height 19
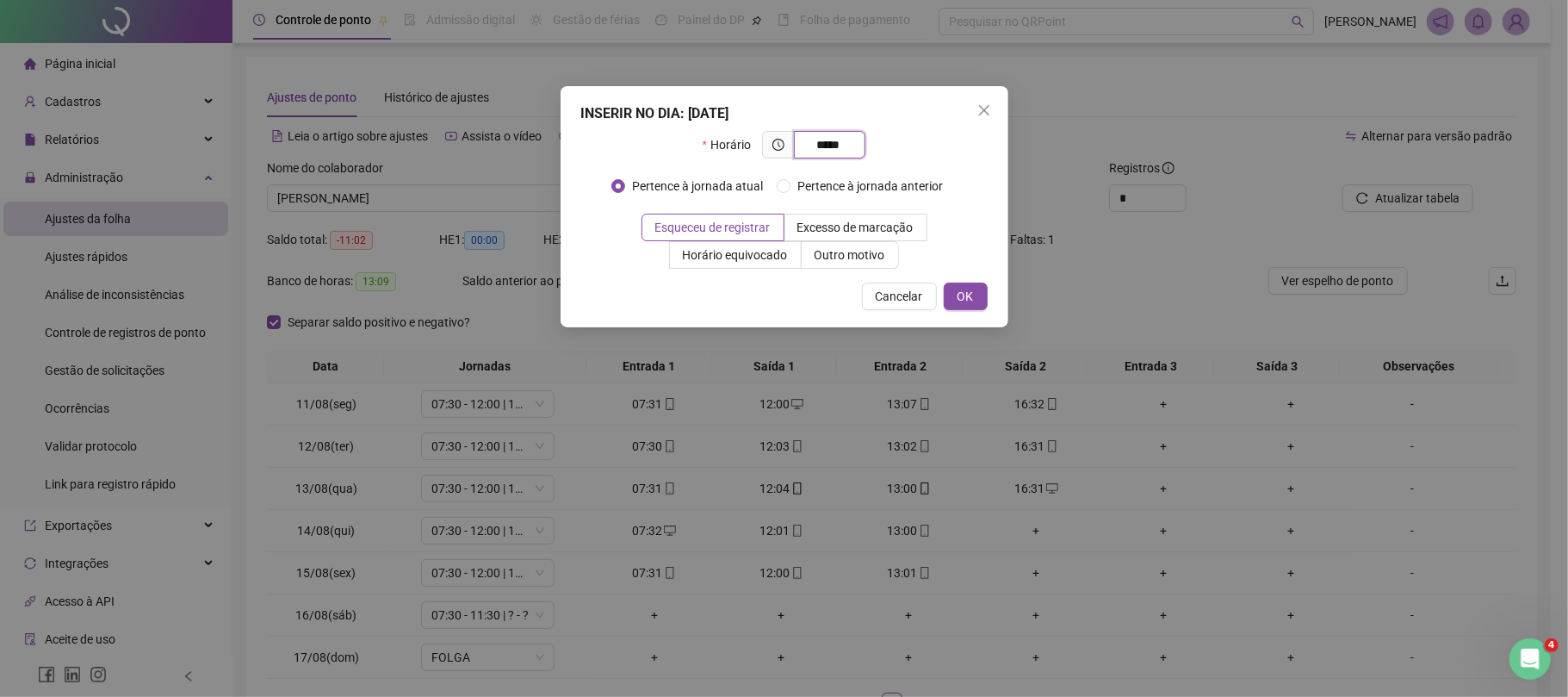
type input "*****"
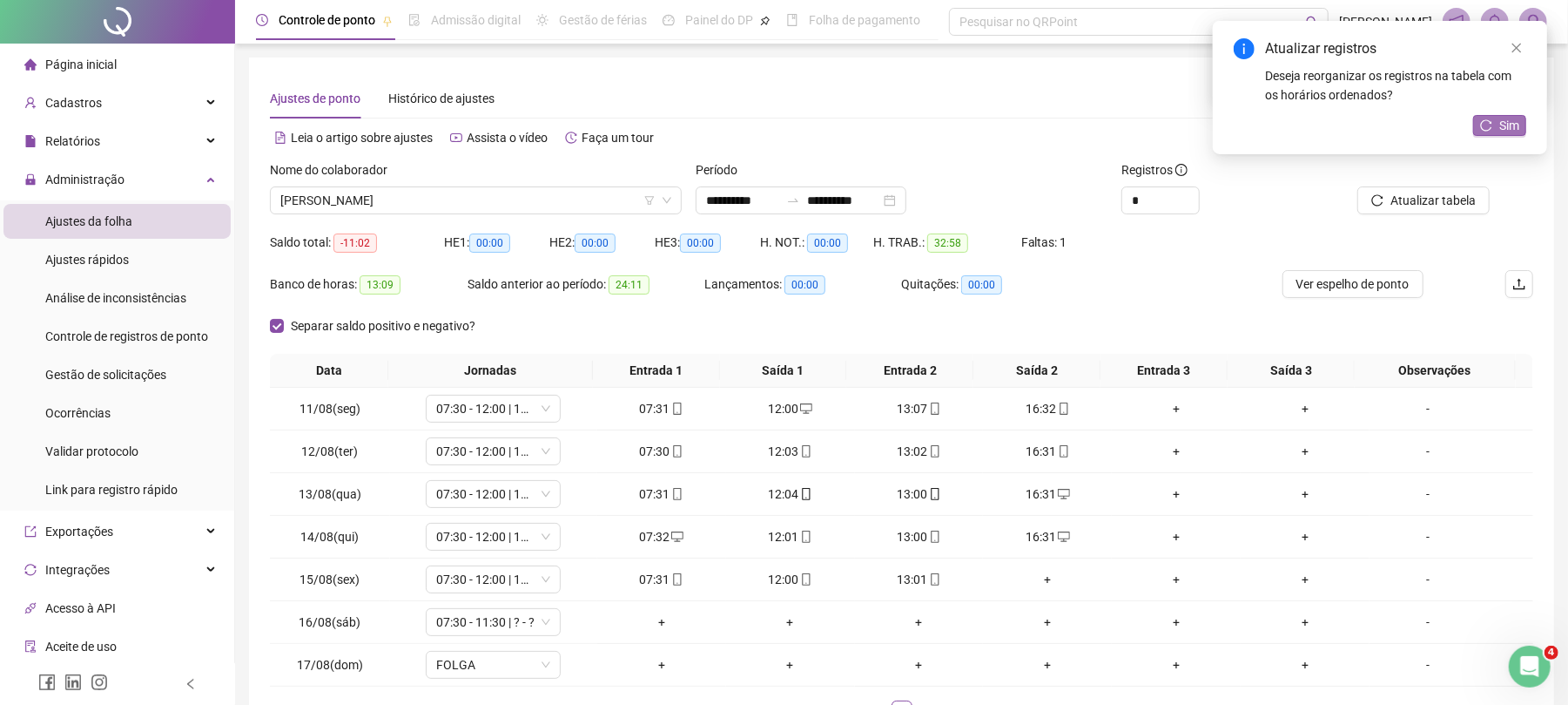
click at [1502, 127] on span "Sim" at bounding box center [1509, 126] width 20 height 19
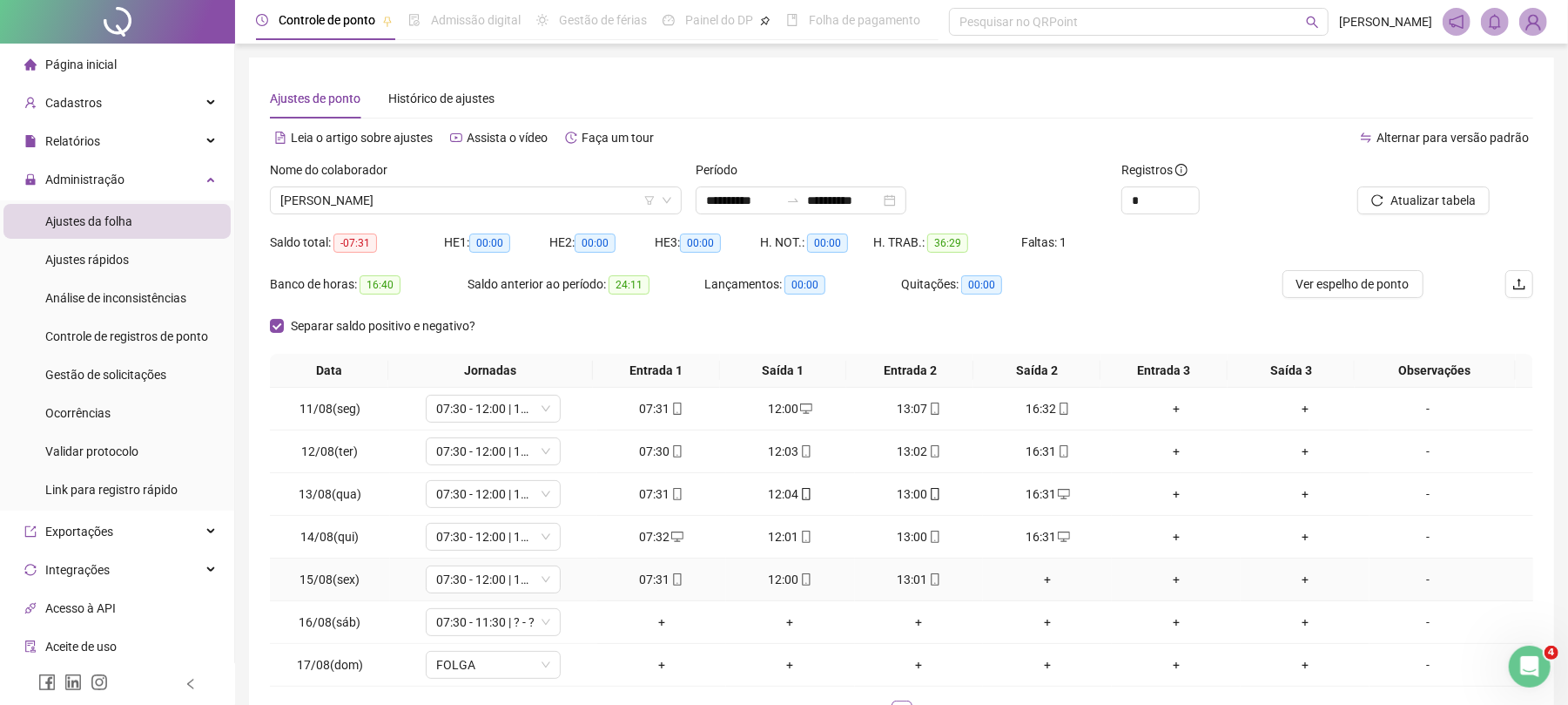
click at [1035, 584] on div "+" at bounding box center [1047, 579] width 115 height 19
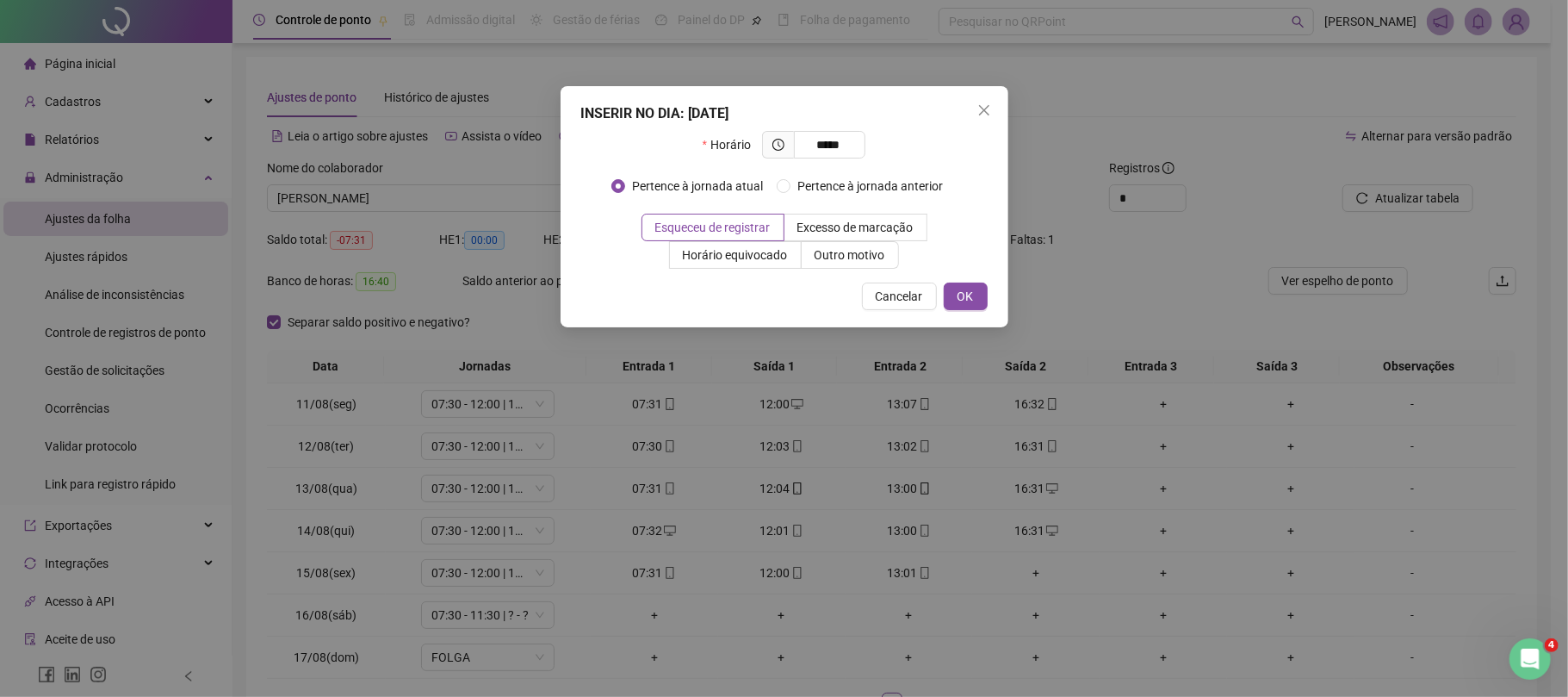
type input "*****"
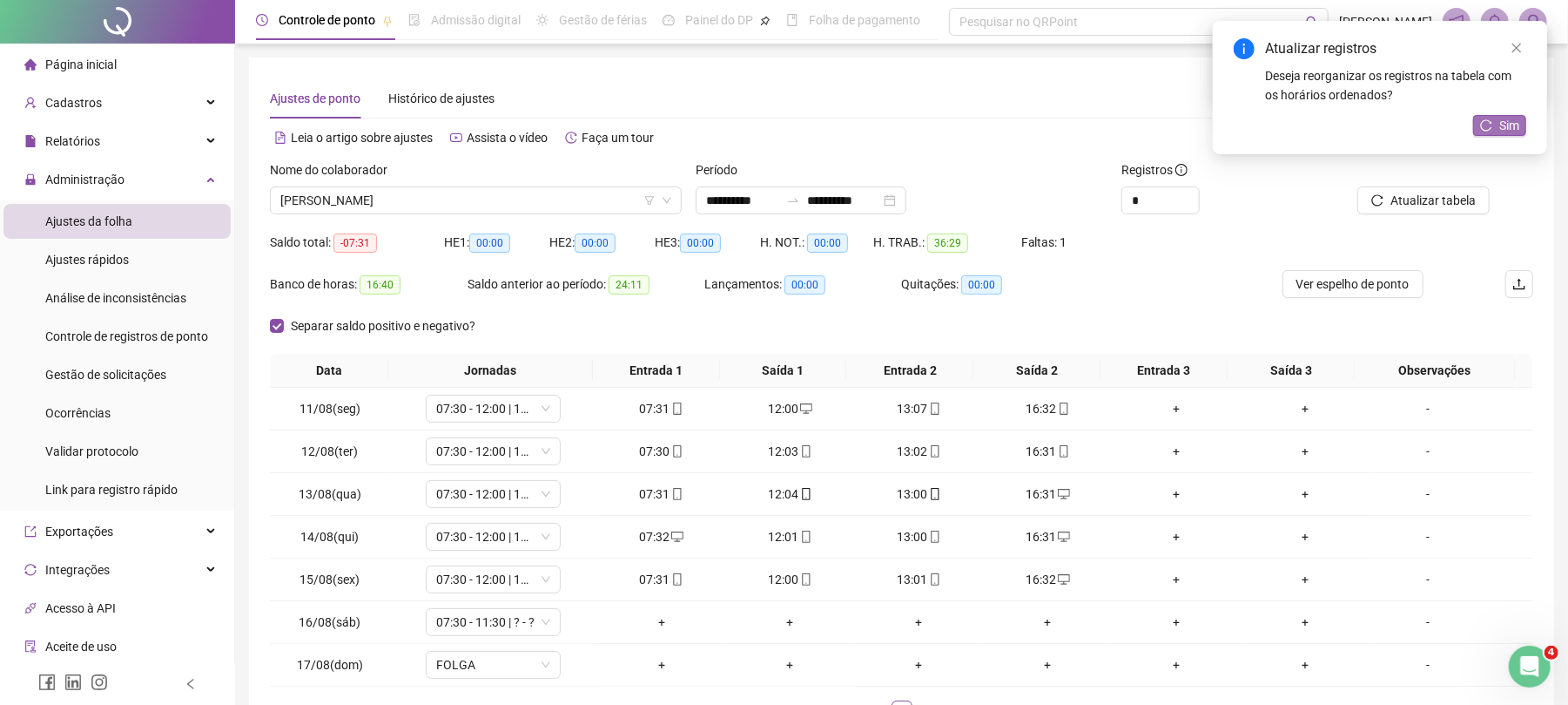
click at [1523, 119] on button "Sim" at bounding box center [1500, 126] width 53 height 21
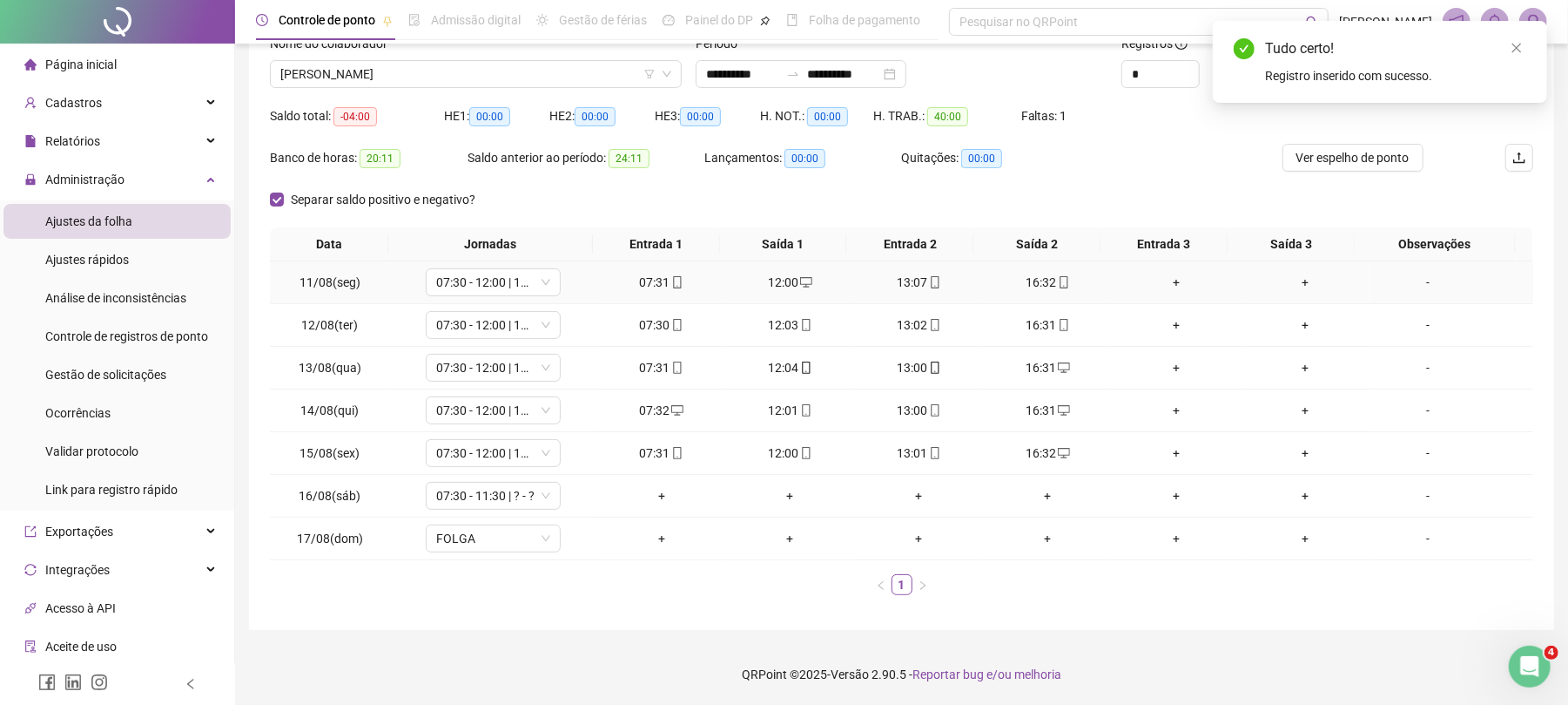
scroll to position [129, 0]
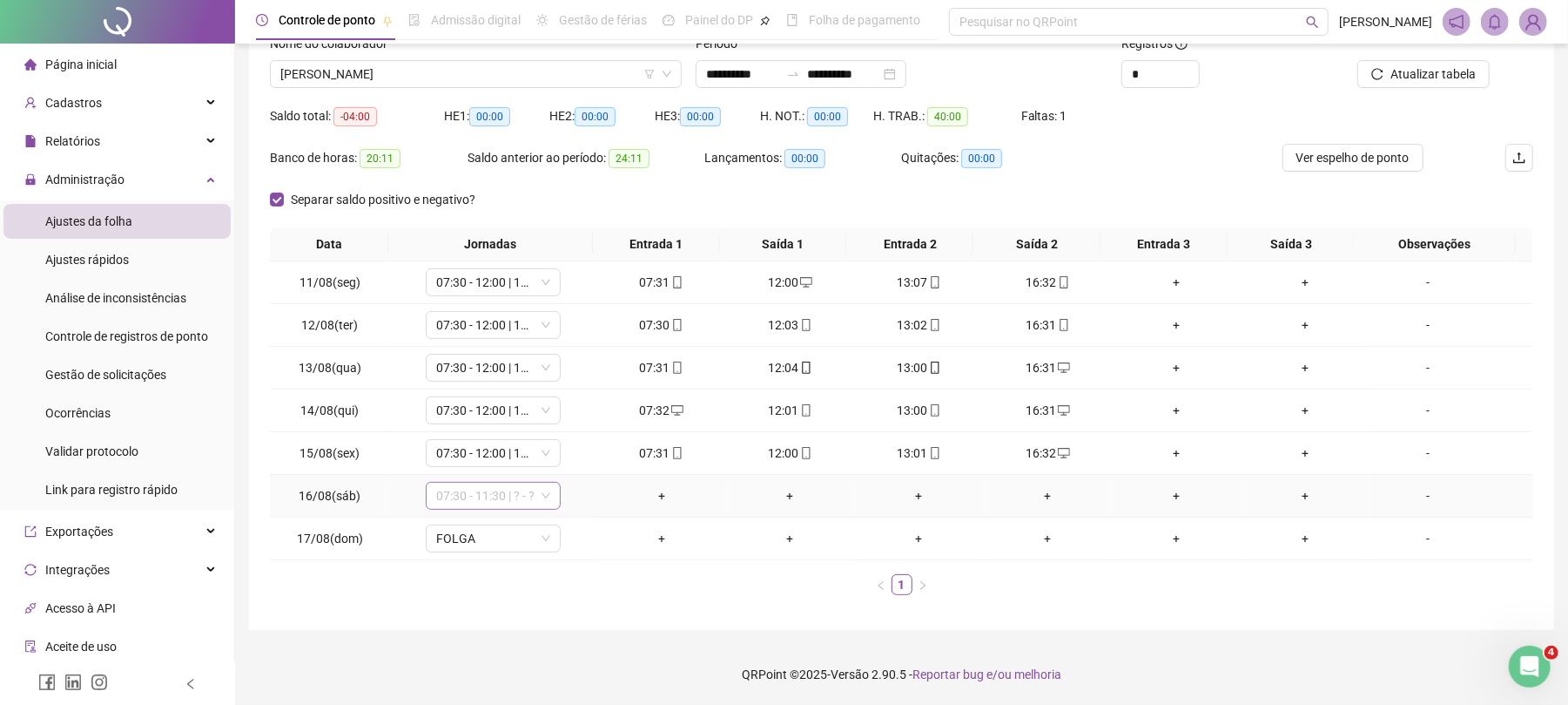
click at [471, 495] on span "07:30 - 11:30 | ? - ?" at bounding box center [494, 495] width 114 height 26
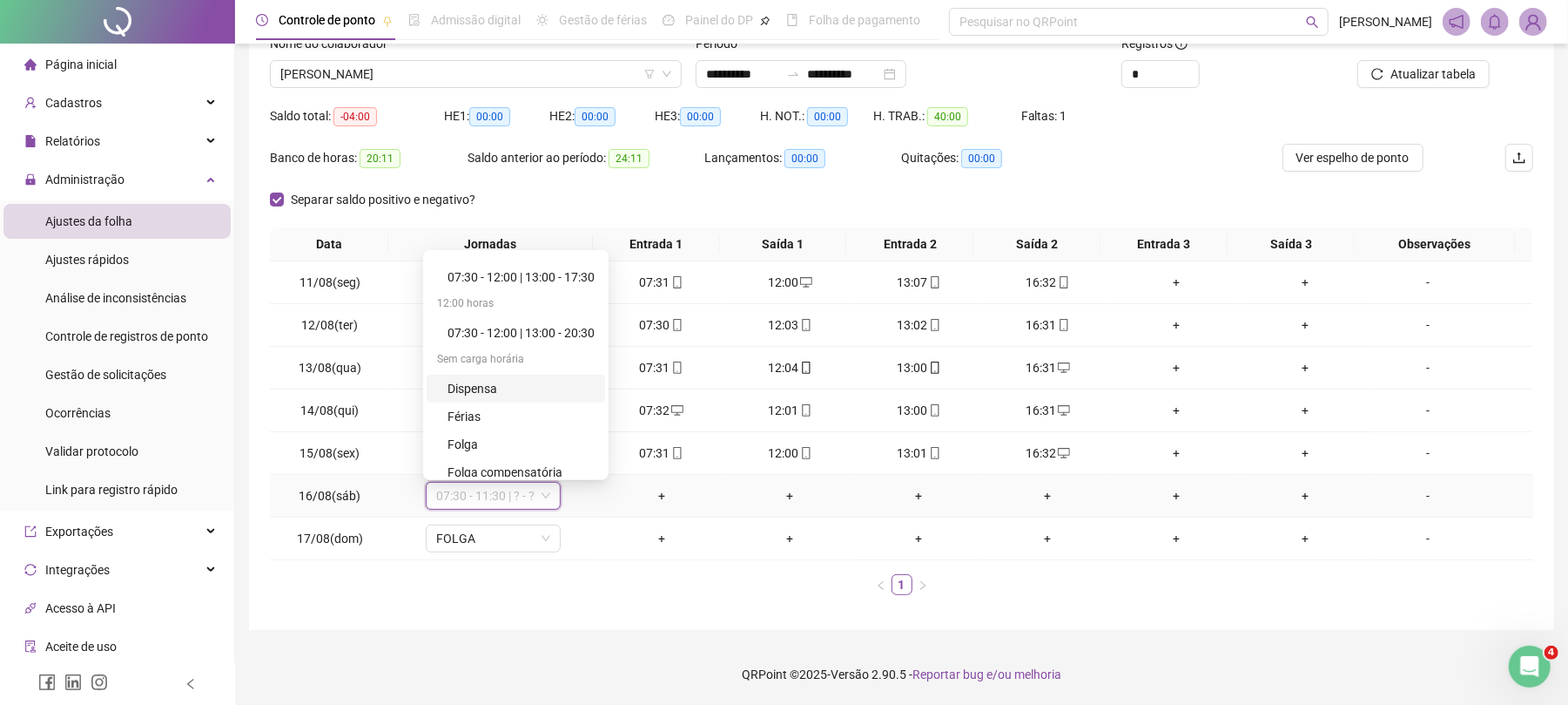
click at [474, 385] on div "Dispensa" at bounding box center [521, 388] width 147 height 19
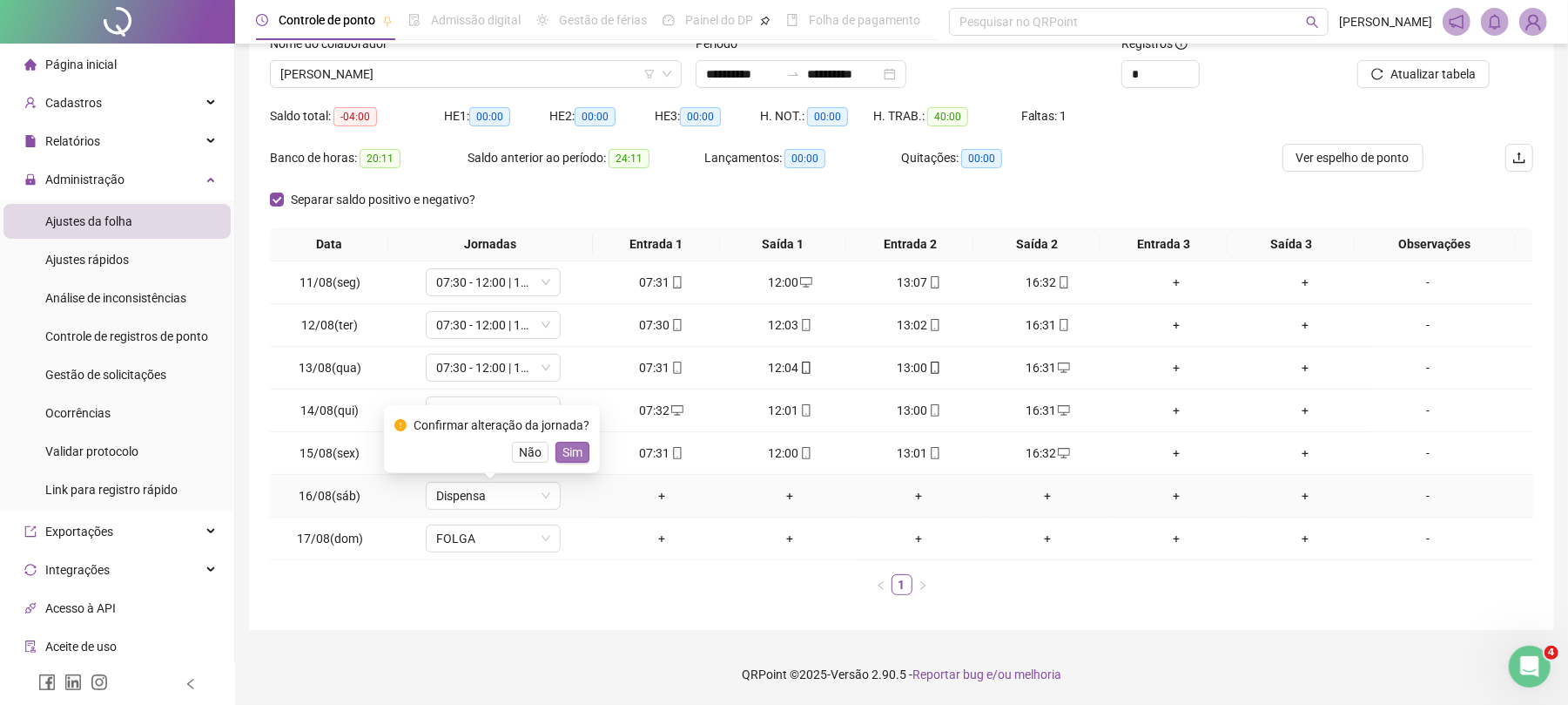
click at [578, 442] on span "Sim" at bounding box center [572, 452] width 20 height 19
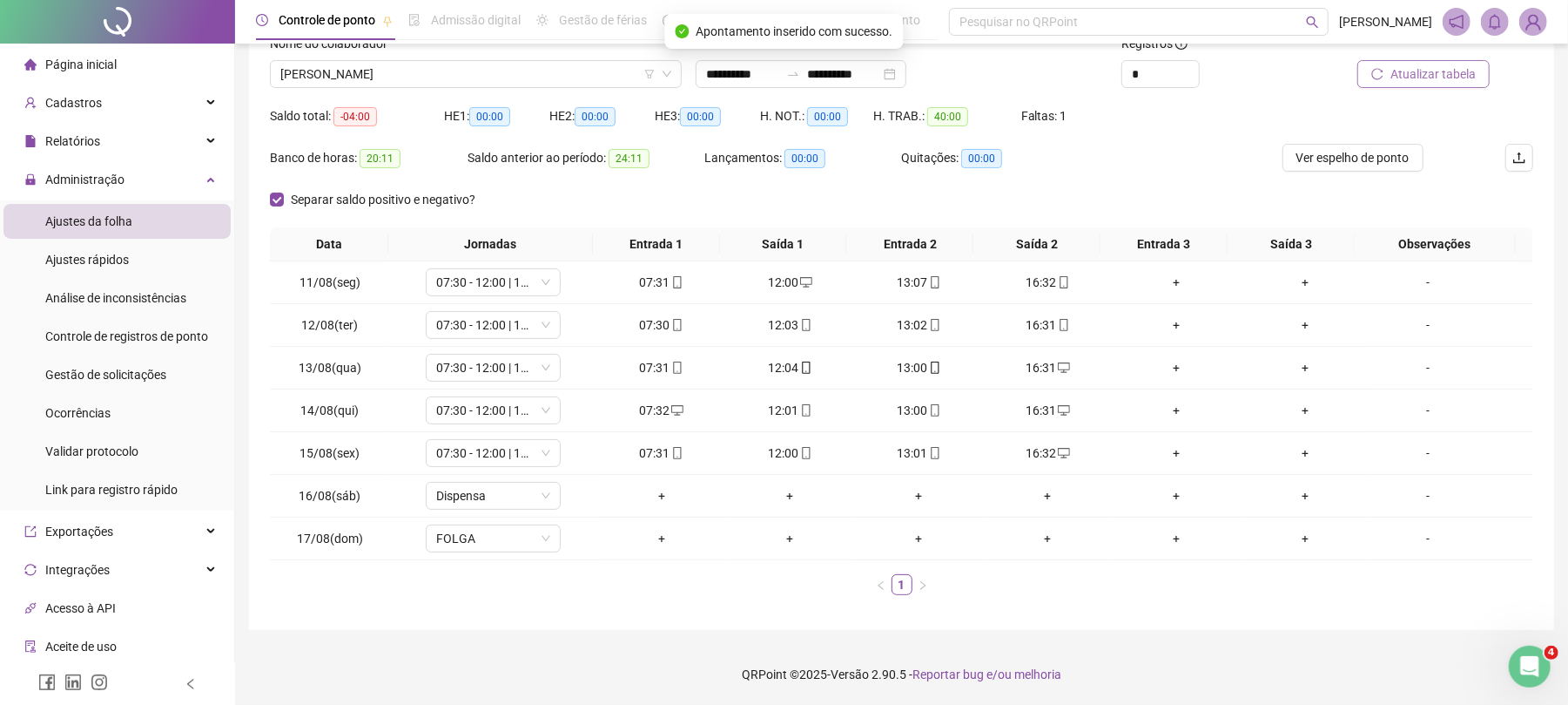
click at [1394, 60] on button "Atualizar tabela" at bounding box center [1423, 73] width 132 height 28
click at [426, 68] on span "[PERSON_NAME]" at bounding box center [475, 73] width 391 height 26
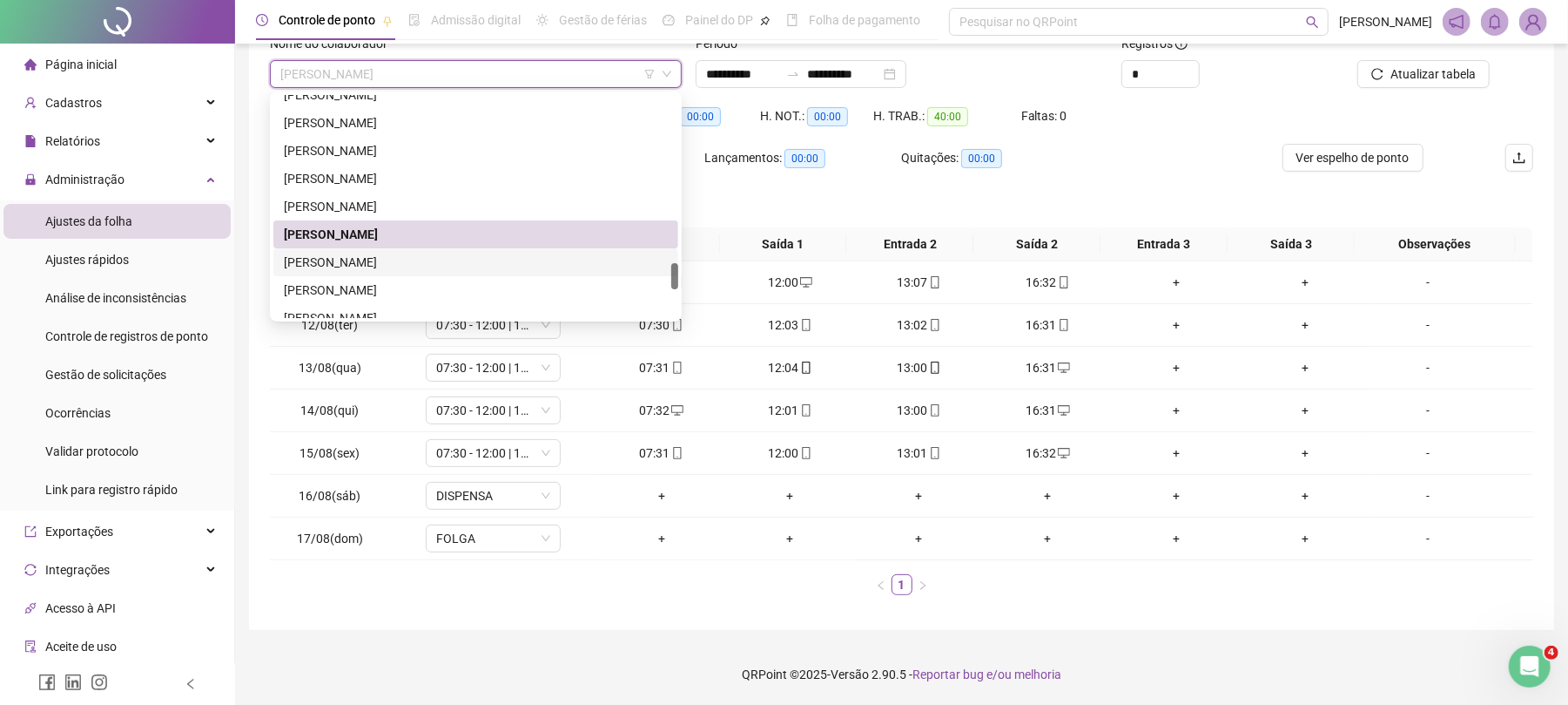
click at [374, 264] on div "[PERSON_NAME]" at bounding box center [476, 263] width 384 height 19
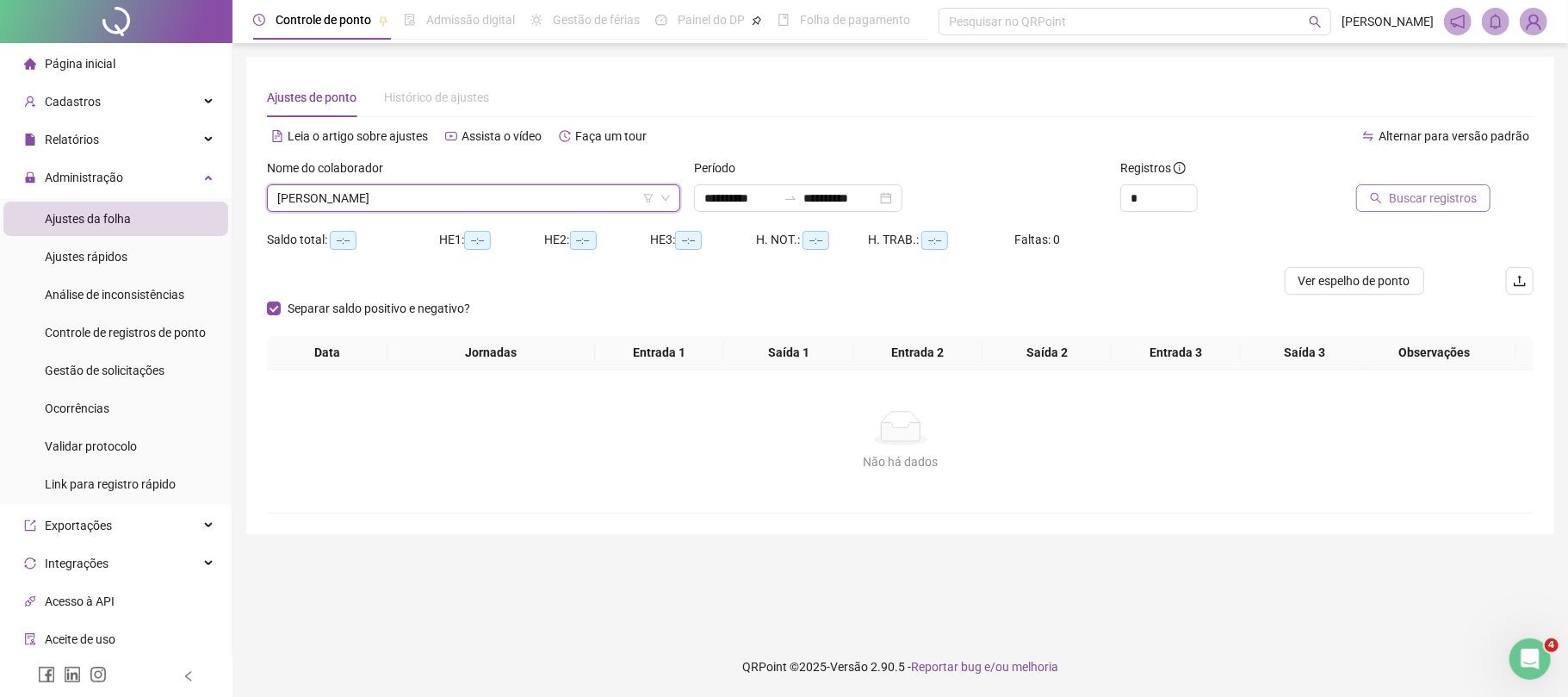
click at [1397, 197] on span "Buscar registros" at bounding box center [1433, 198] width 87 height 19
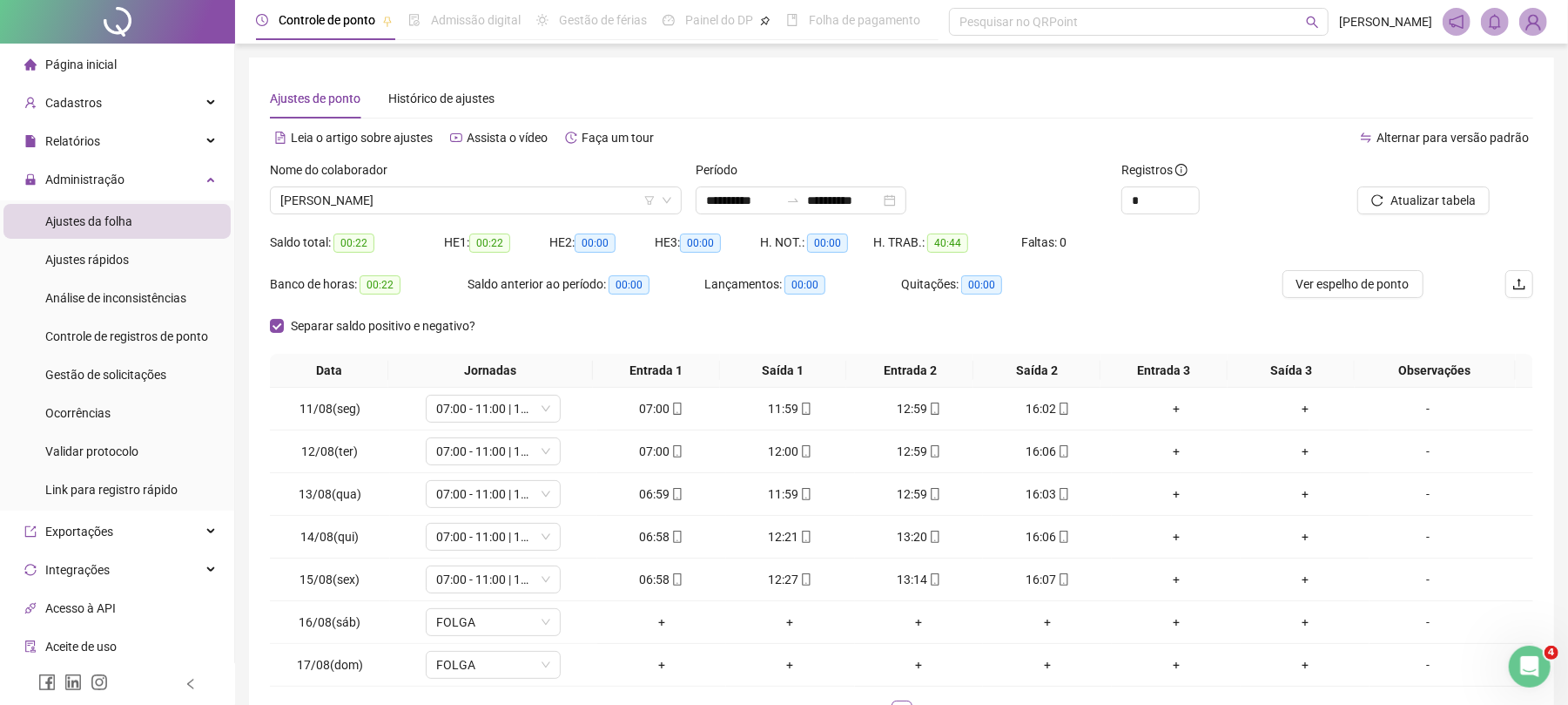
click at [285, 214] on div "Nome do colaborador [PERSON_NAME]" at bounding box center [476, 193] width 426 height 68
click at [315, 197] on span "[PERSON_NAME]" at bounding box center [475, 200] width 391 height 26
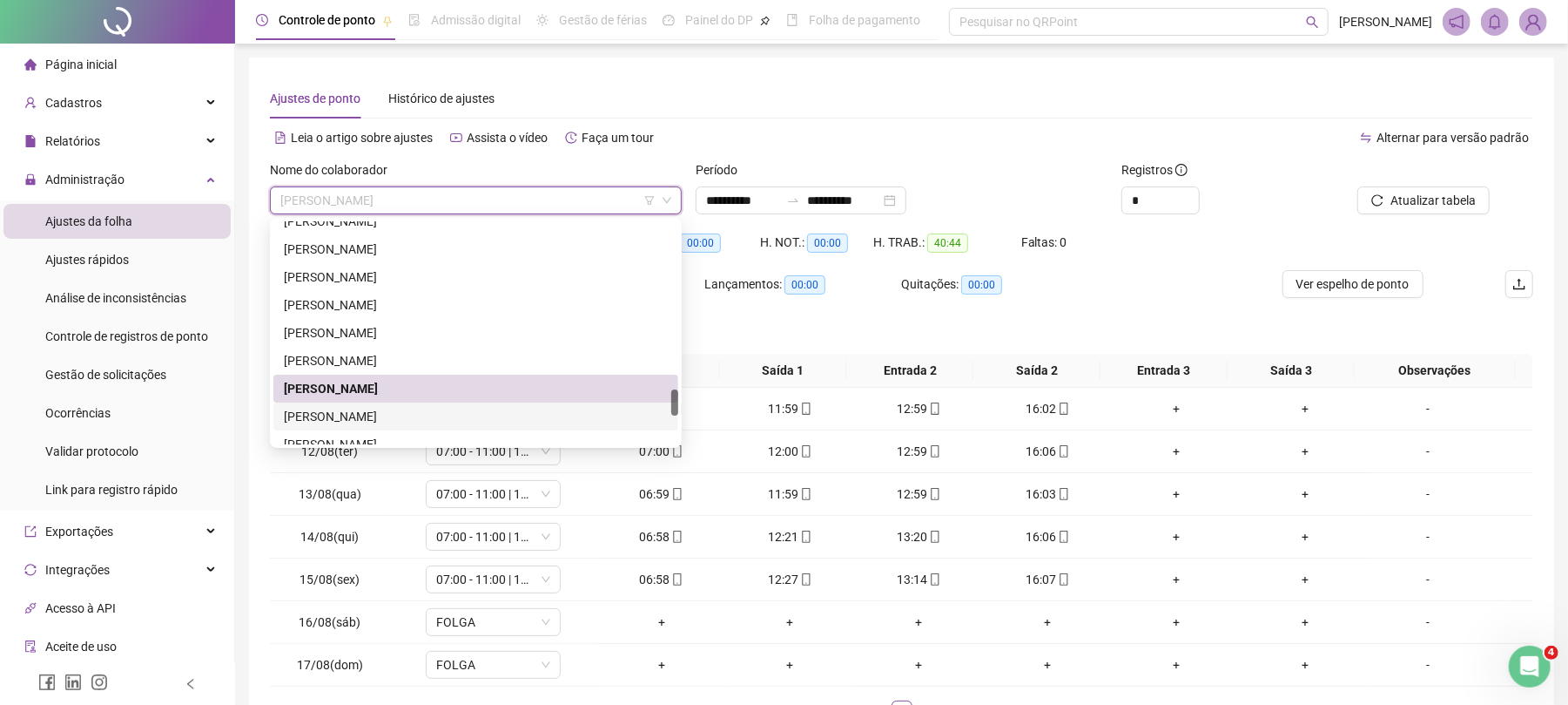
click at [362, 413] on div "[PERSON_NAME]" at bounding box center [476, 417] width 384 height 19
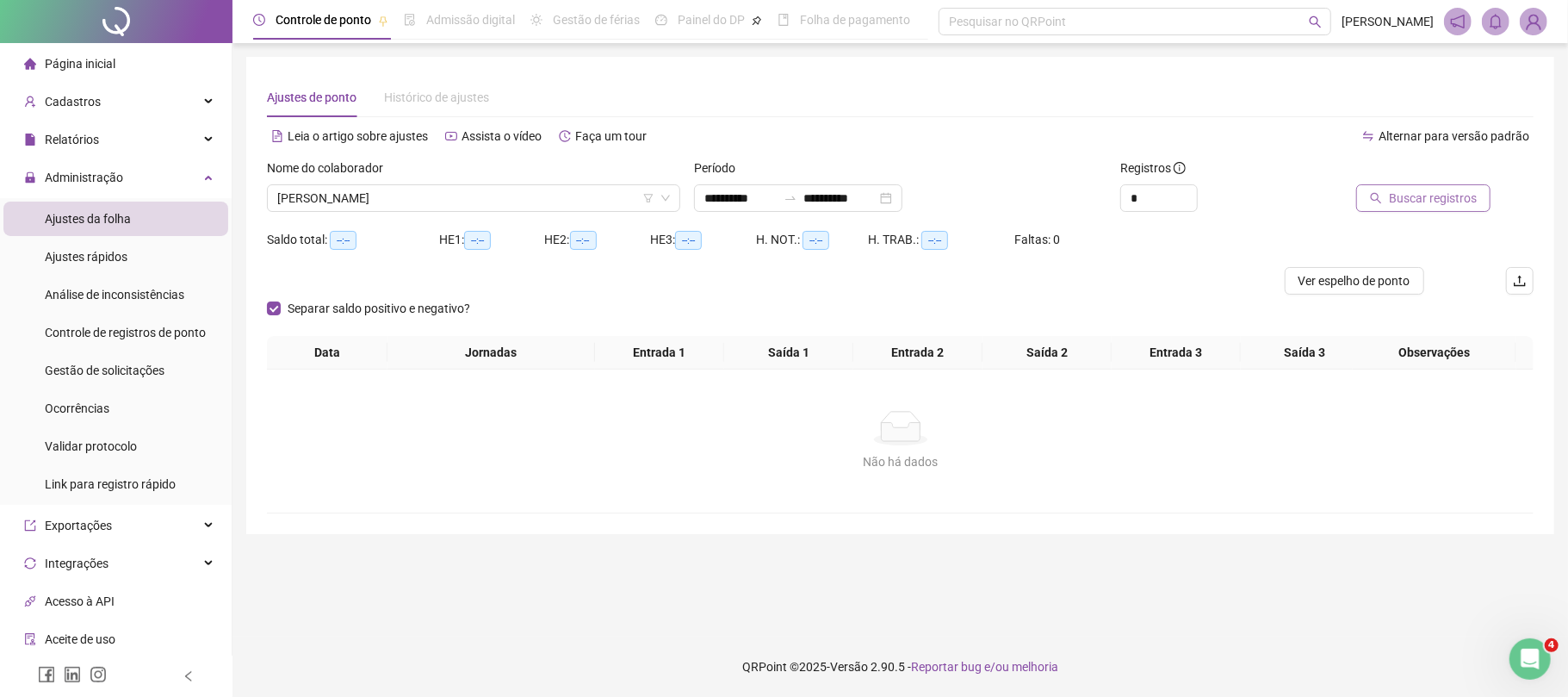
click at [1445, 195] on span "Buscar registros" at bounding box center [1433, 198] width 87 height 19
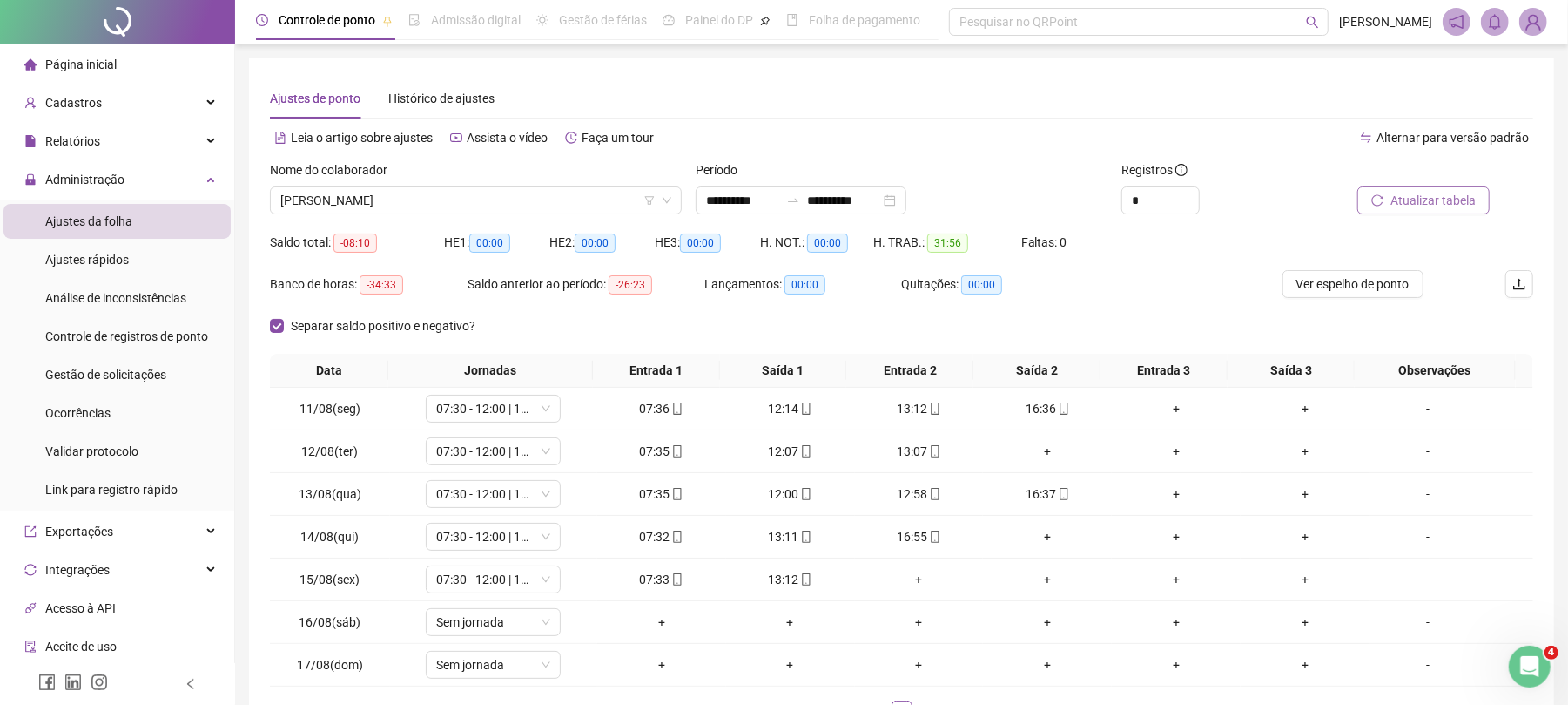
click at [1454, 195] on span "Atualizar tabela" at bounding box center [1433, 201] width 86 height 19
click at [1031, 449] on div "+" at bounding box center [1047, 451] width 115 height 19
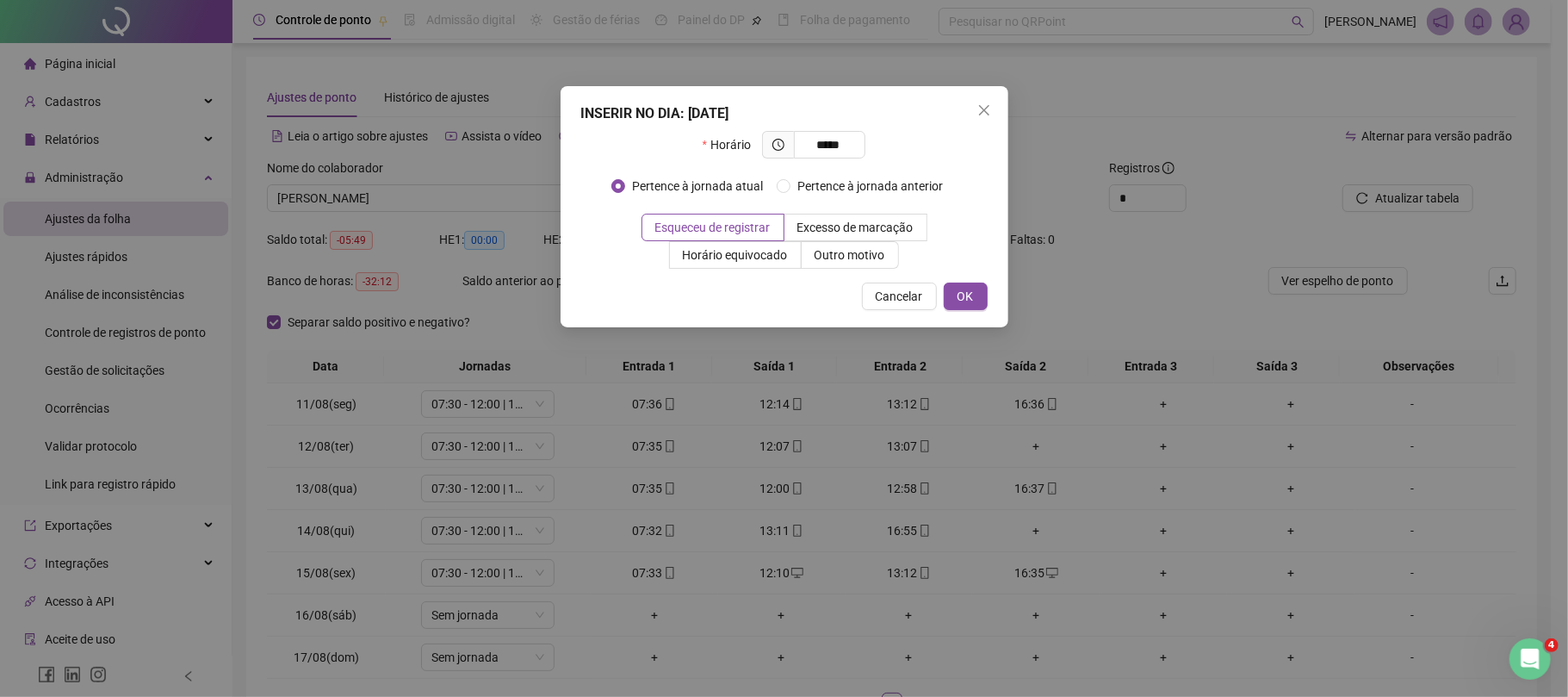
type input "*****"
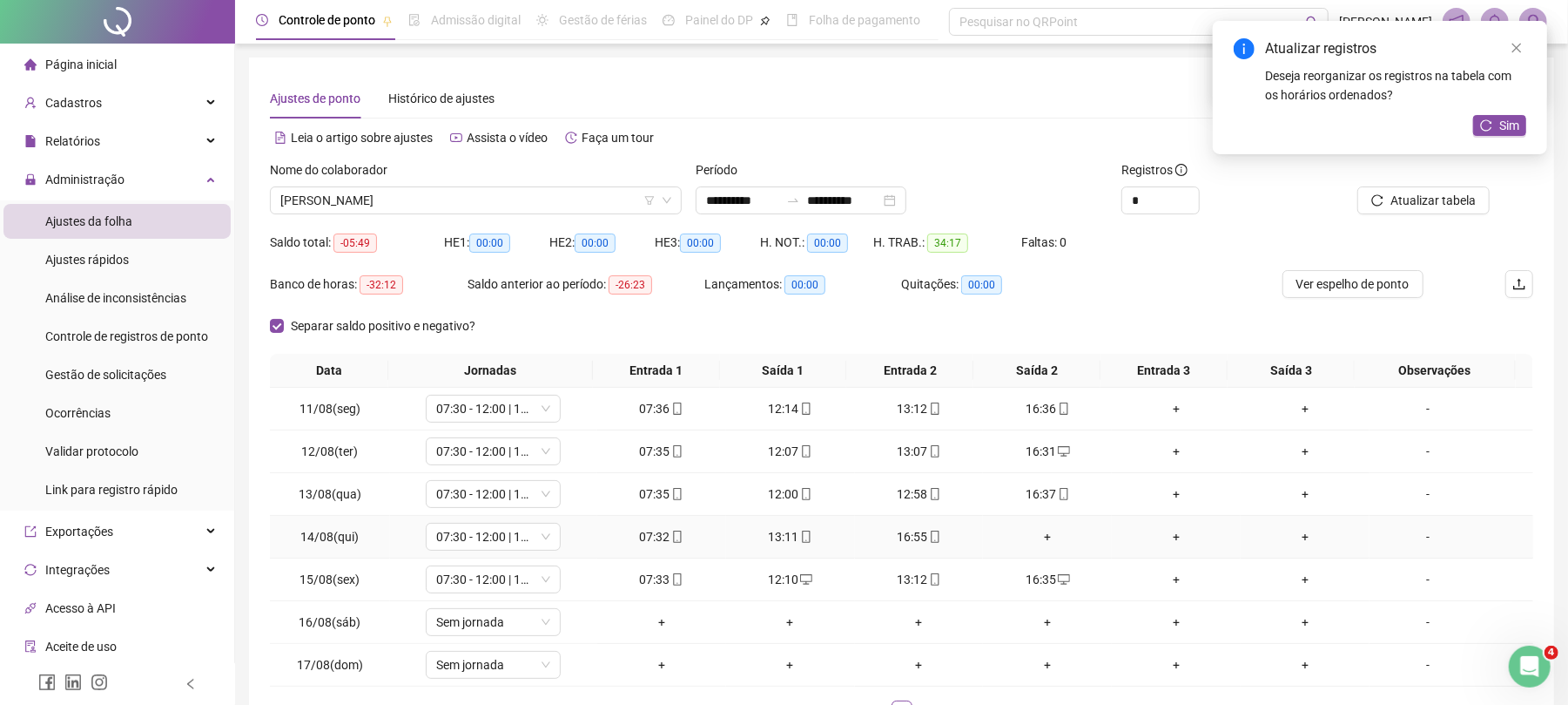
click at [1043, 535] on div "+" at bounding box center [1047, 537] width 115 height 19
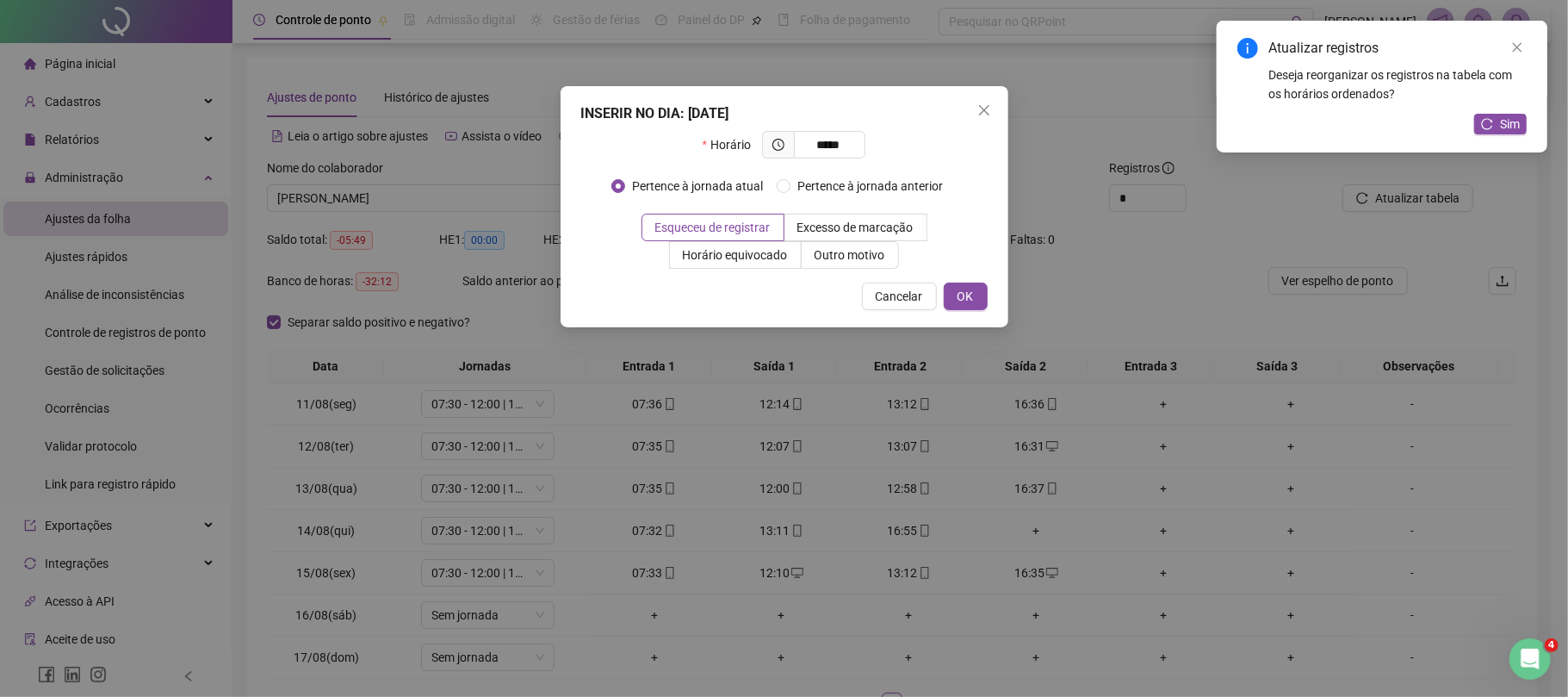
type input "*****"
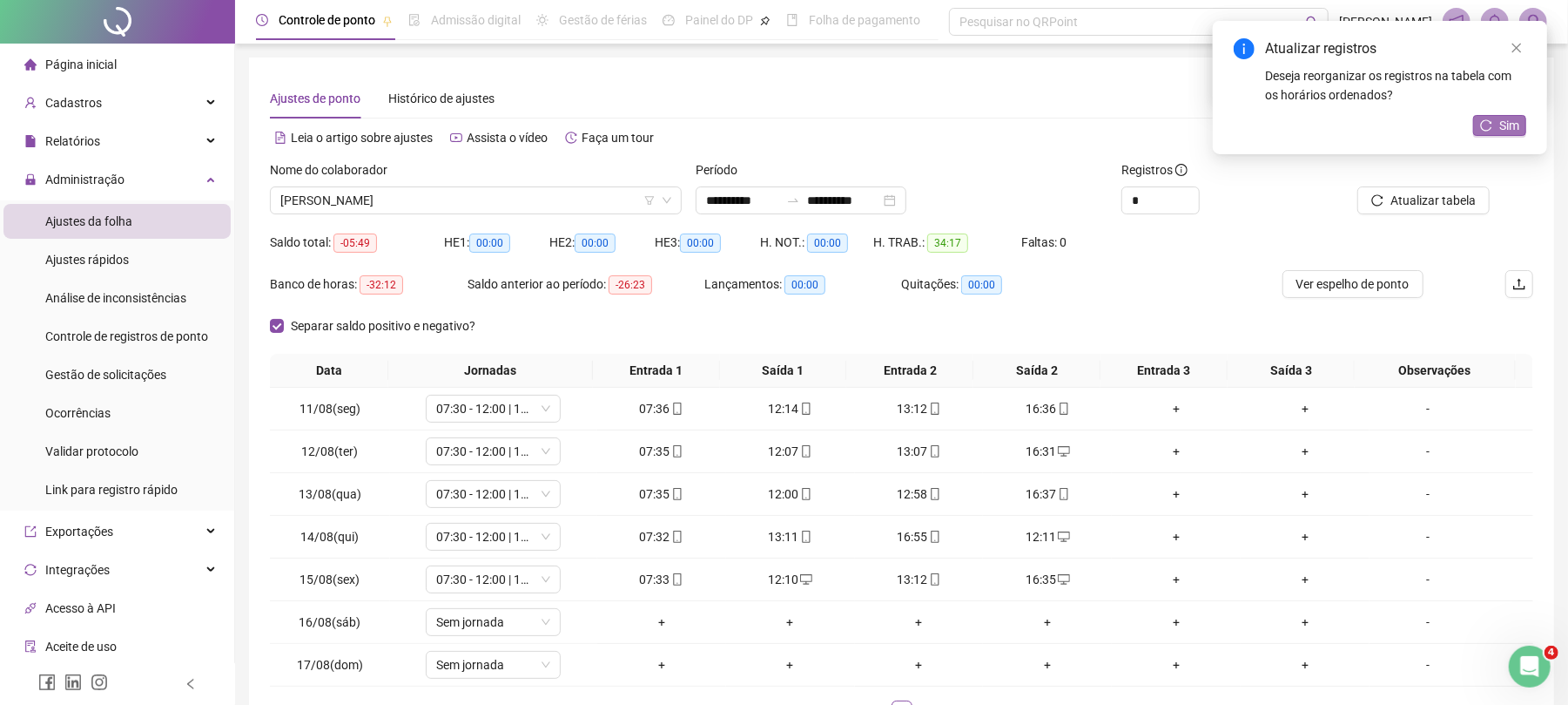
click at [1502, 117] on span "Sim" at bounding box center [1509, 126] width 20 height 19
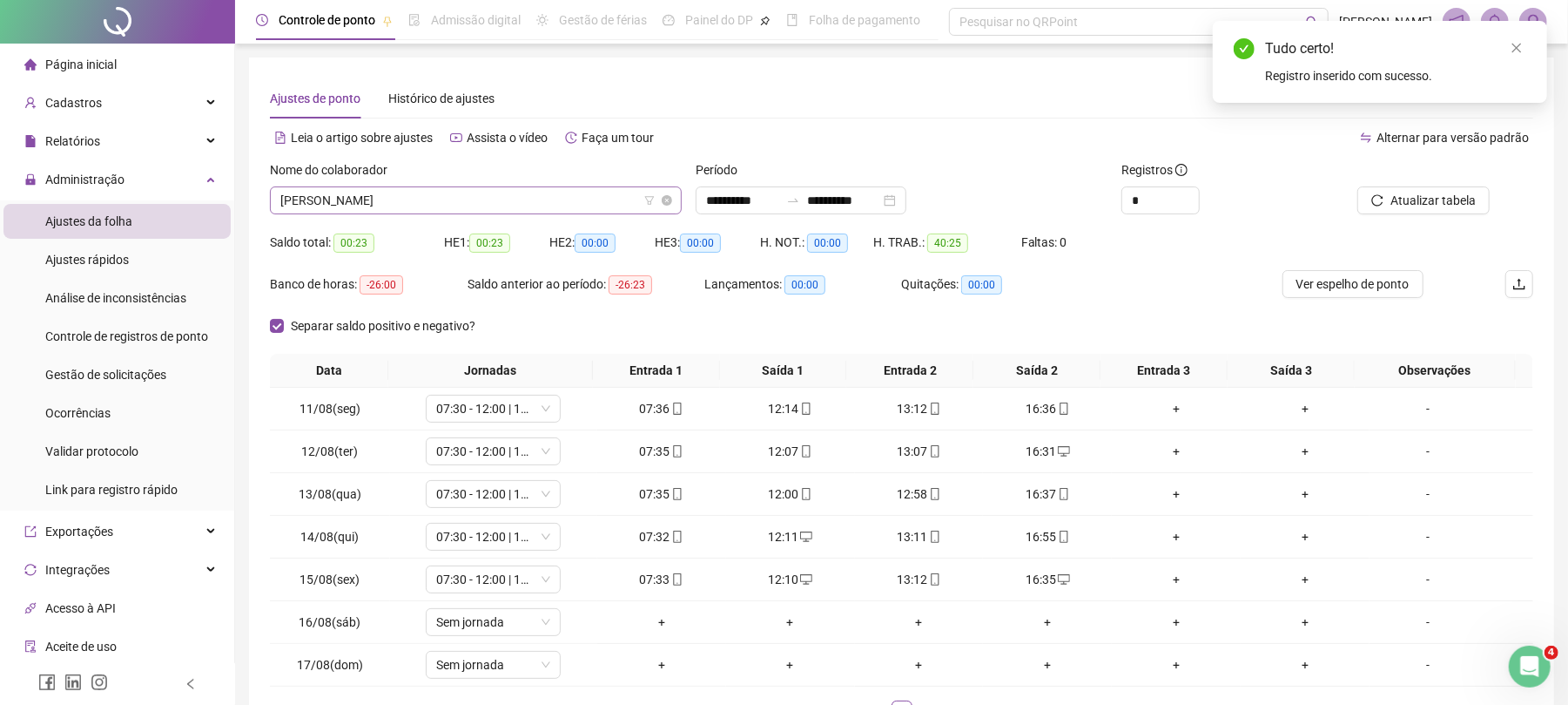
click at [383, 210] on span "[PERSON_NAME]" at bounding box center [475, 200] width 391 height 26
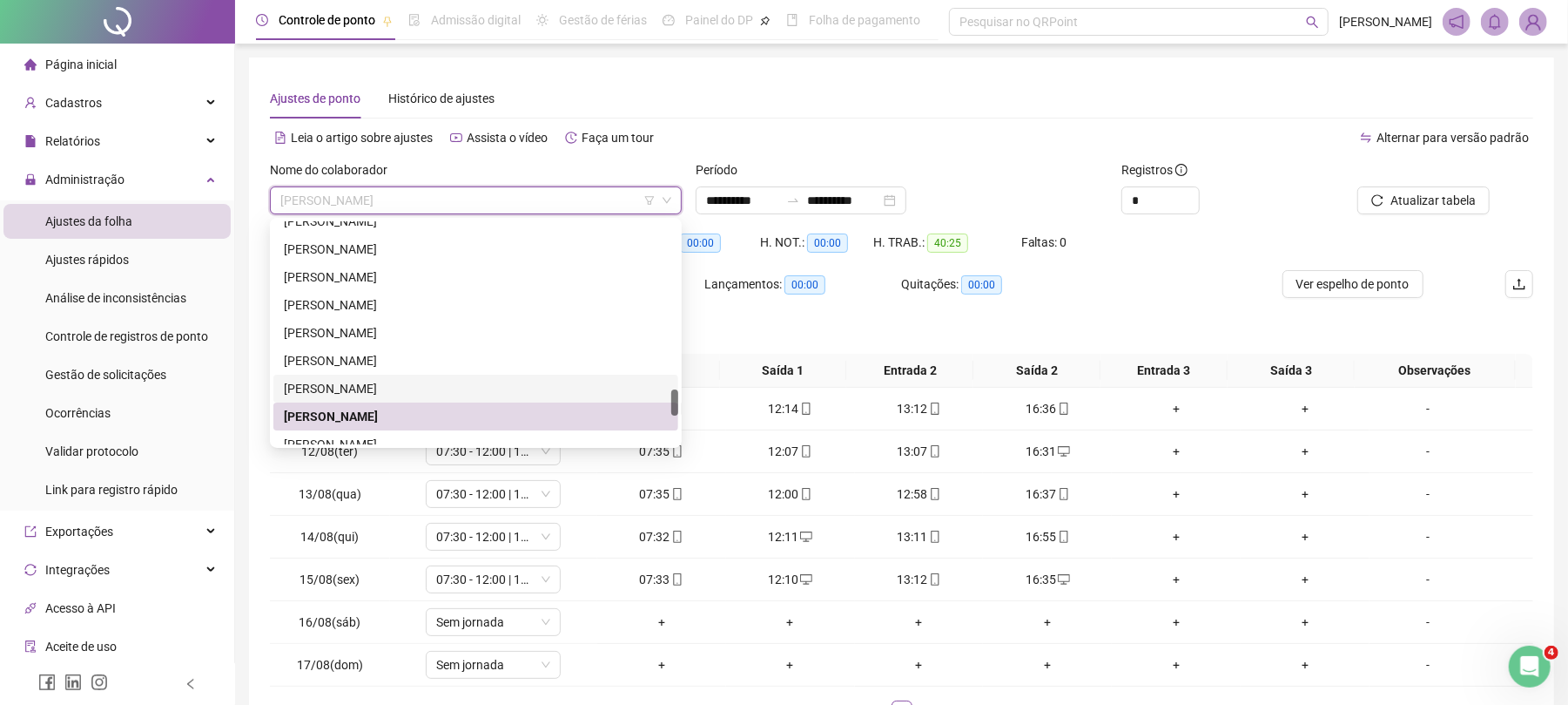
scroll to position [1524, 0]
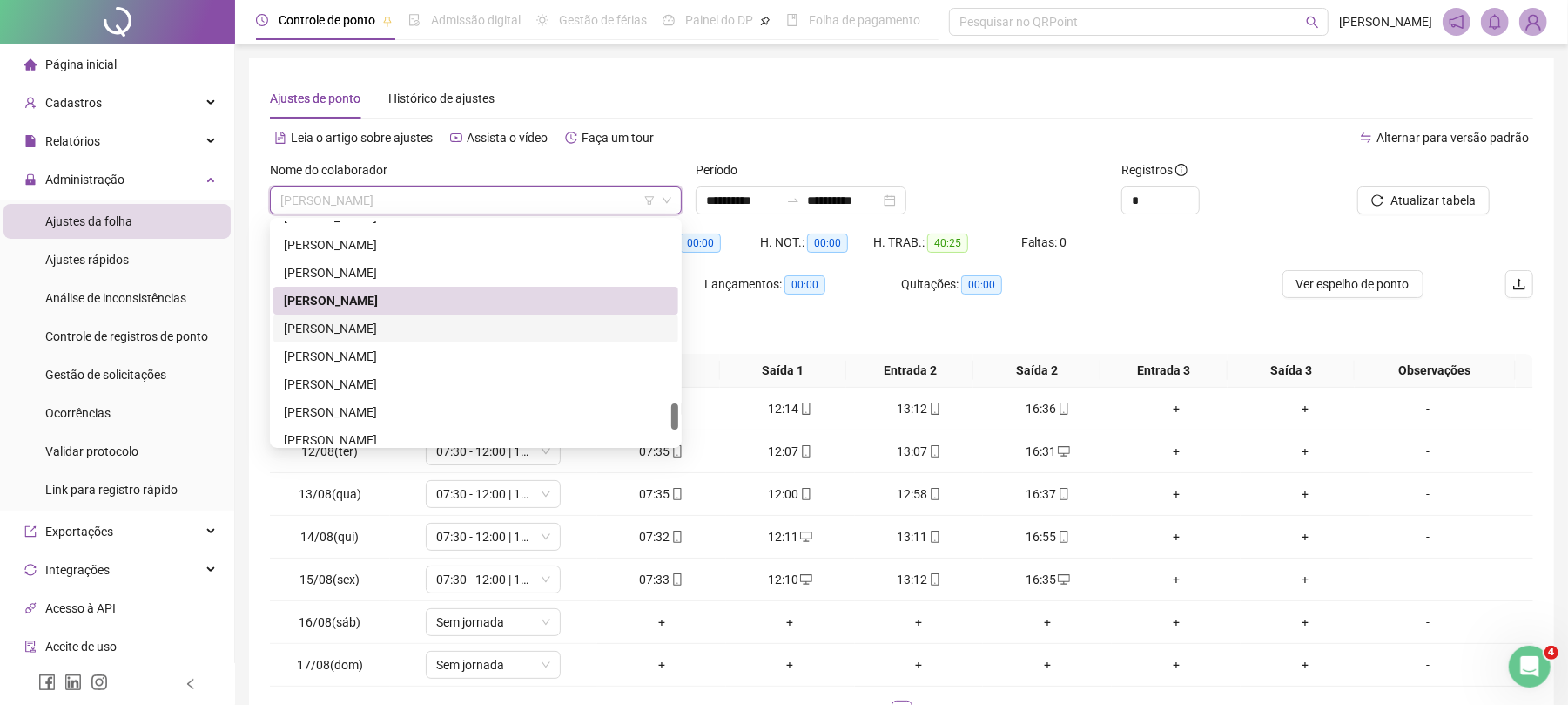
click at [346, 324] on div "[PERSON_NAME]" at bounding box center [476, 328] width 384 height 19
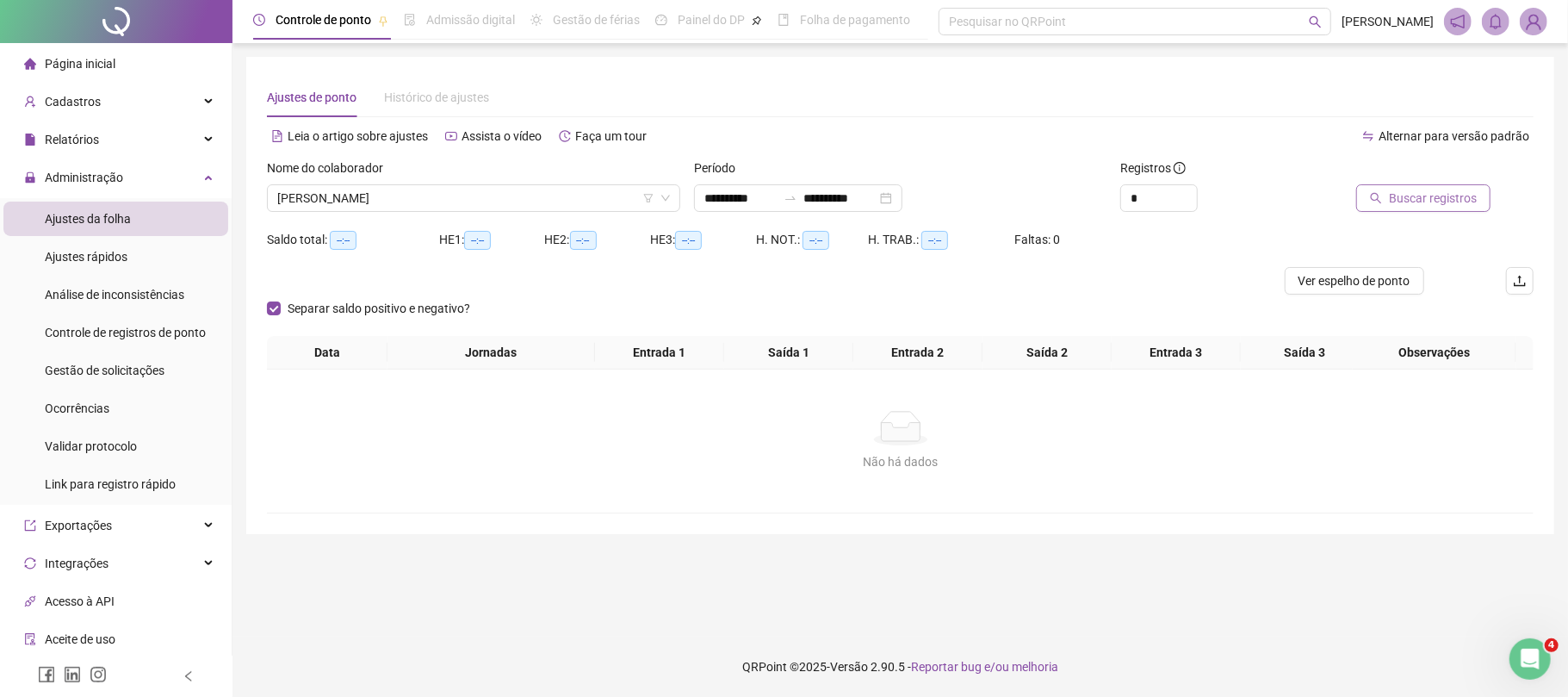
click at [1410, 198] on span "Buscar registros" at bounding box center [1433, 198] width 87 height 19
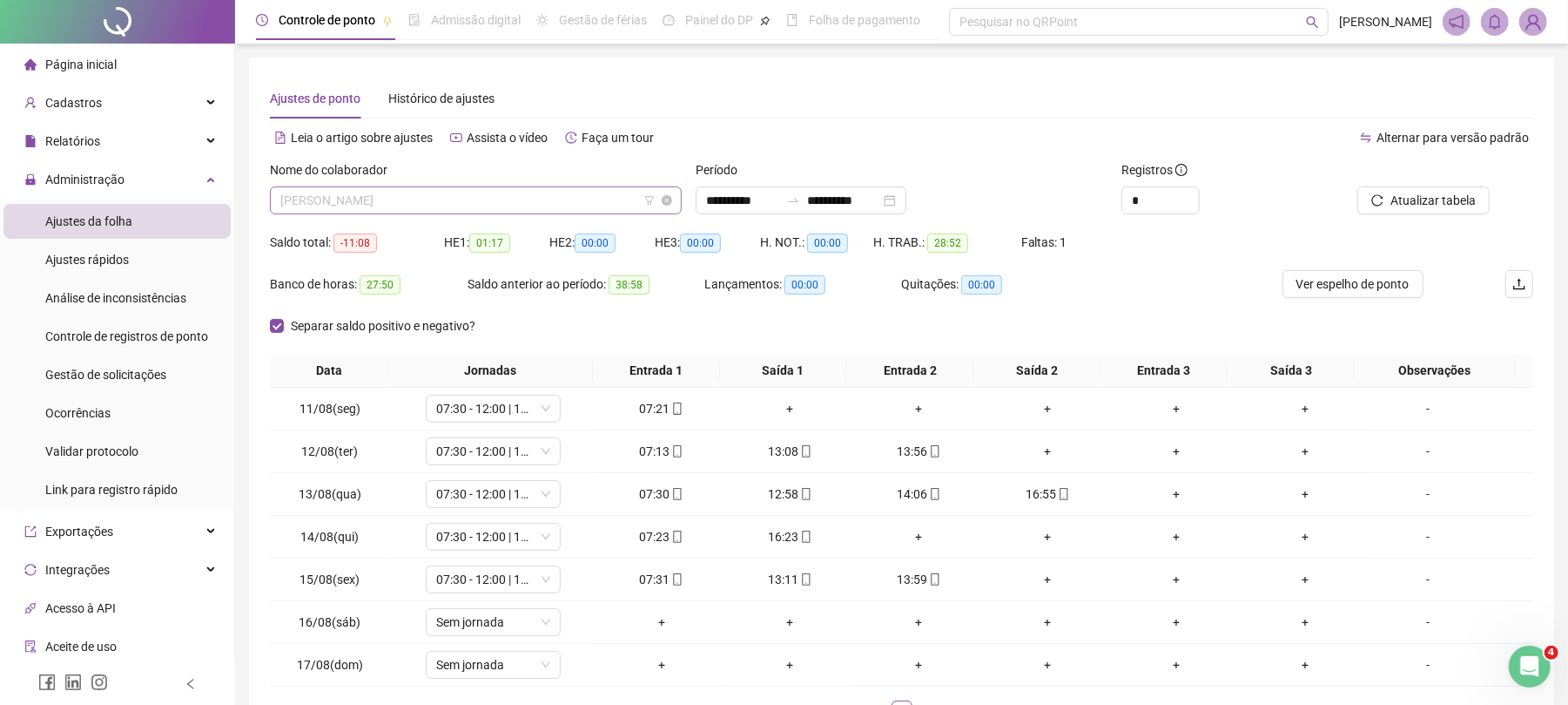
click at [422, 191] on span "[PERSON_NAME]" at bounding box center [475, 200] width 391 height 26
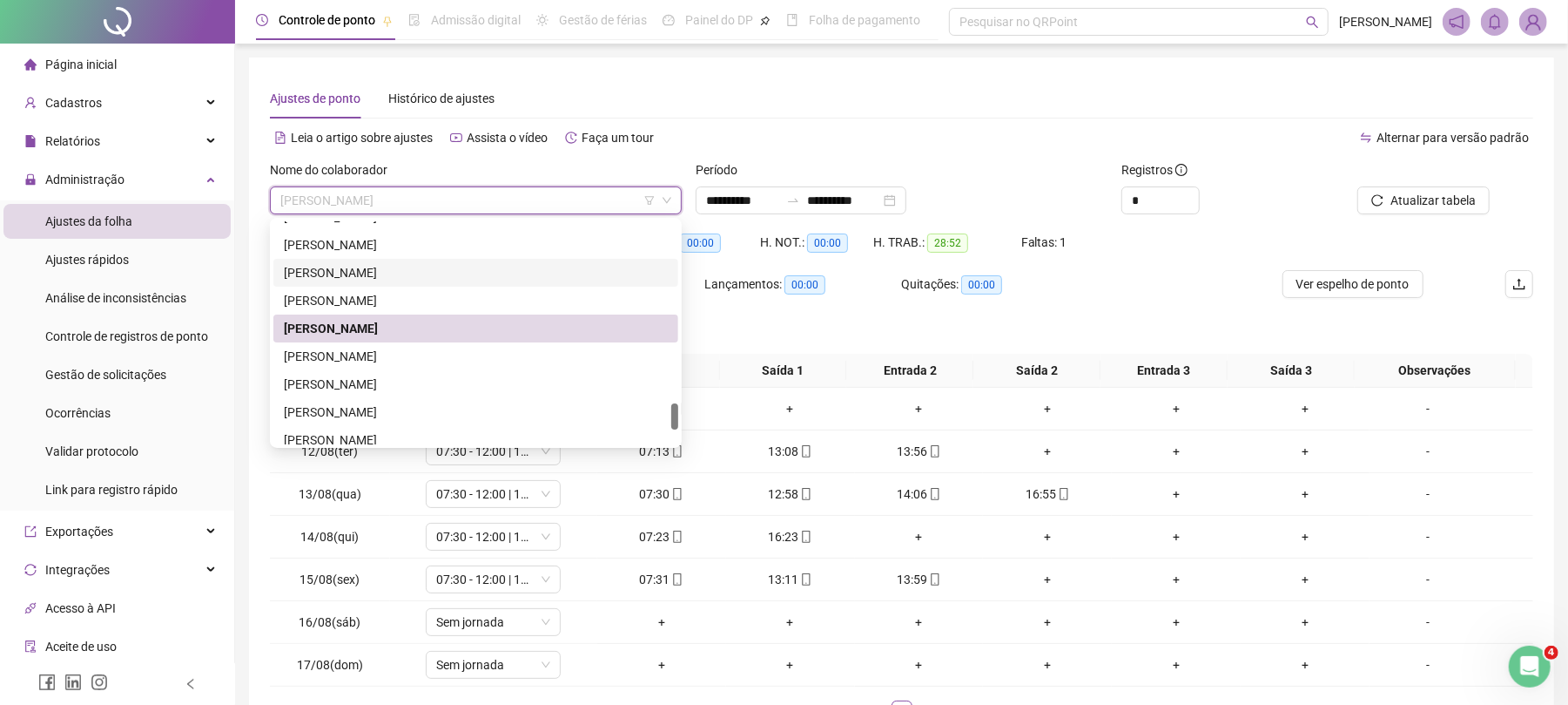
click at [405, 272] on div "[PERSON_NAME]" at bounding box center [476, 273] width 384 height 19
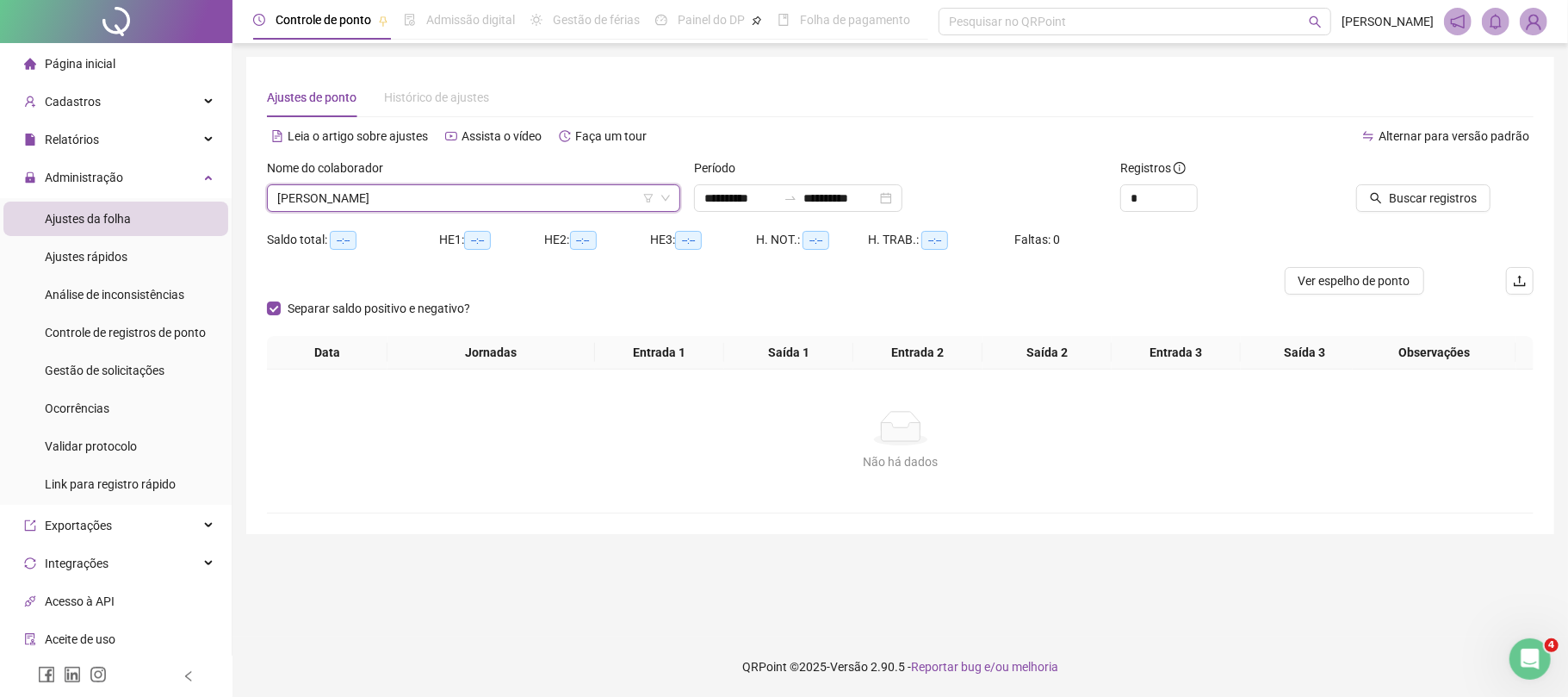
drag, startPoint x: 1435, startPoint y: 194, endPoint x: 1641, endPoint y: 200, distance: 206.1
click at [1568, 200] on html "**********" at bounding box center [784, 348] width 1568 height 697
click at [1431, 204] on span "Buscar registros" at bounding box center [1433, 198] width 87 height 19
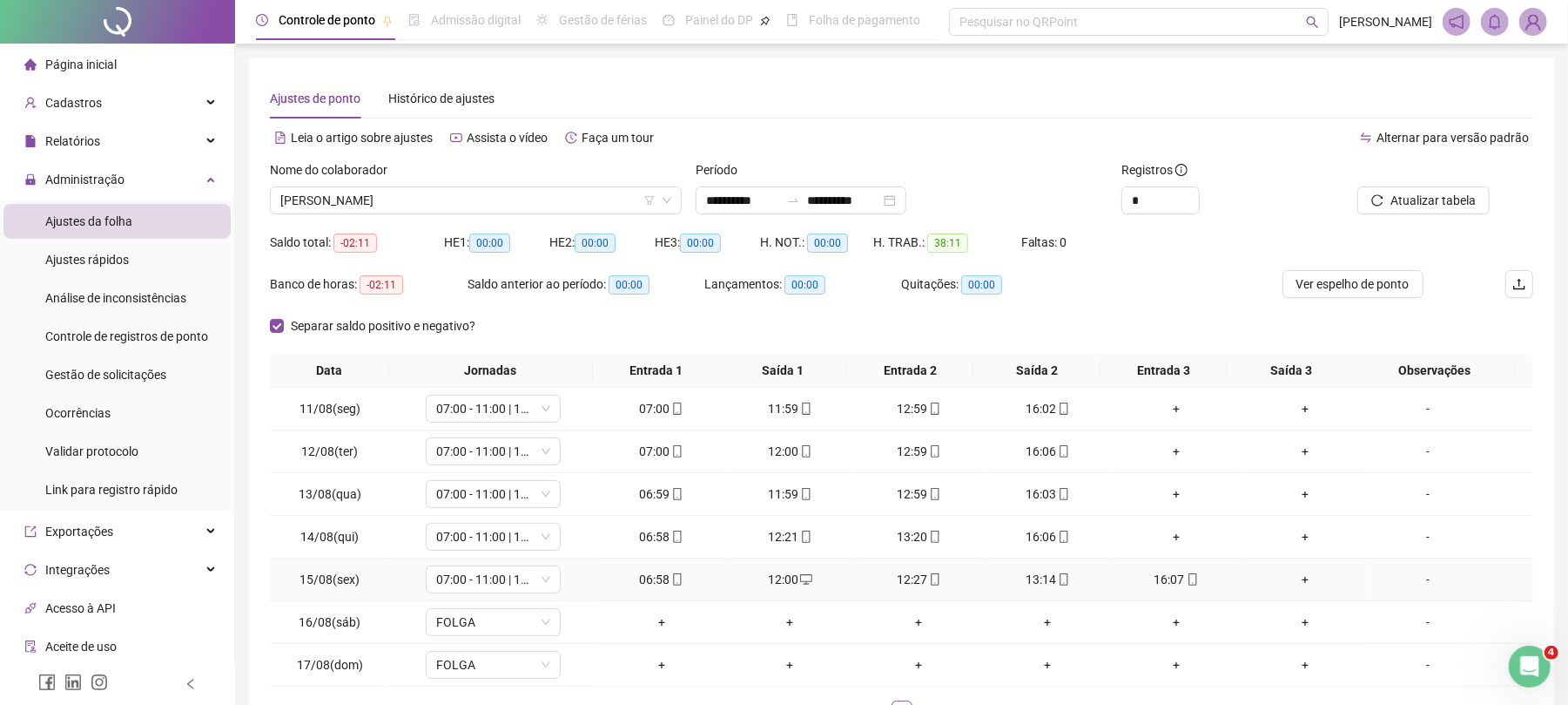
click at [761, 583] on div "12:00" at bounding box center [790, 579] width 115 height 19
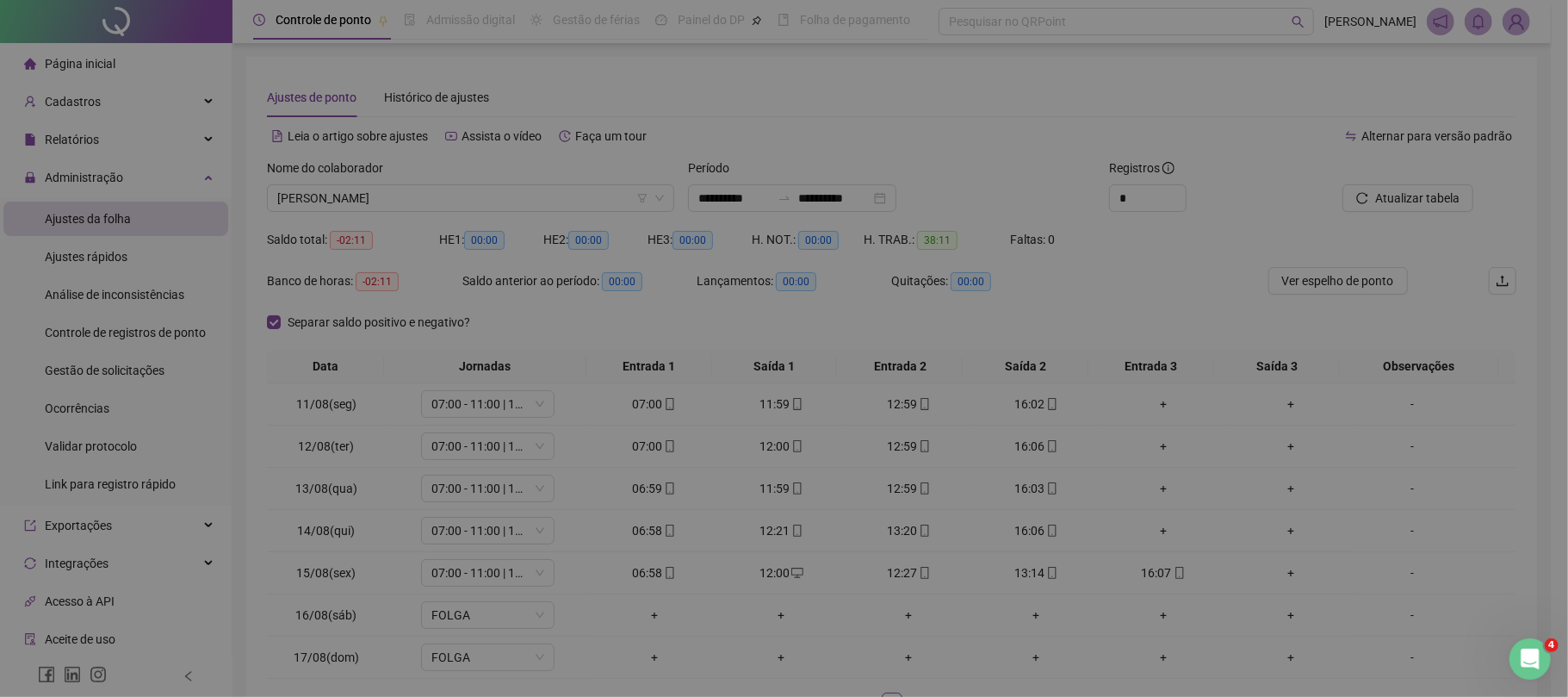
type input "**********"
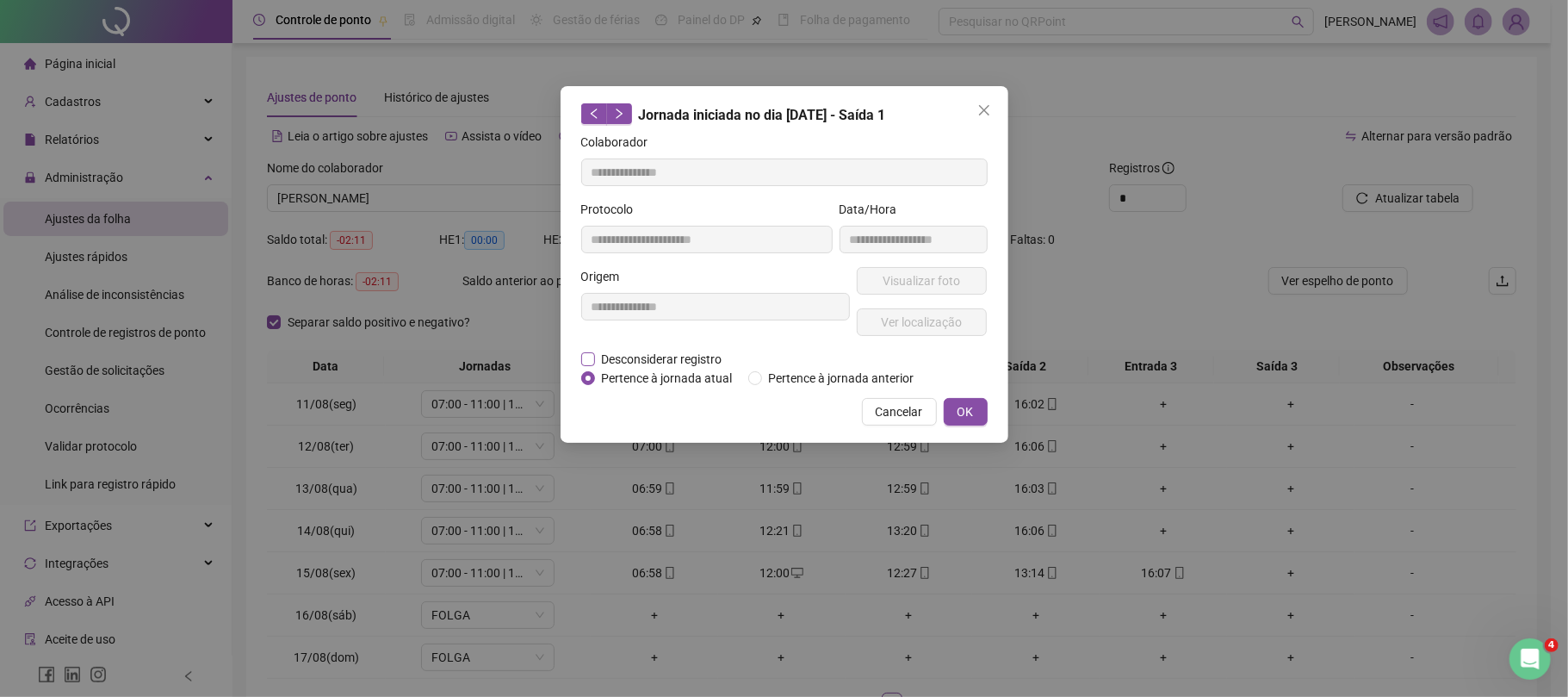
drag, startPoint x: 661, startPoint y: 353, endPoint x: 661, endPoint y: 363, distance: 10.0
click at [661, 363] on span "Desconsiderar registro" at bounding box center [662, 359] width 135 height 19
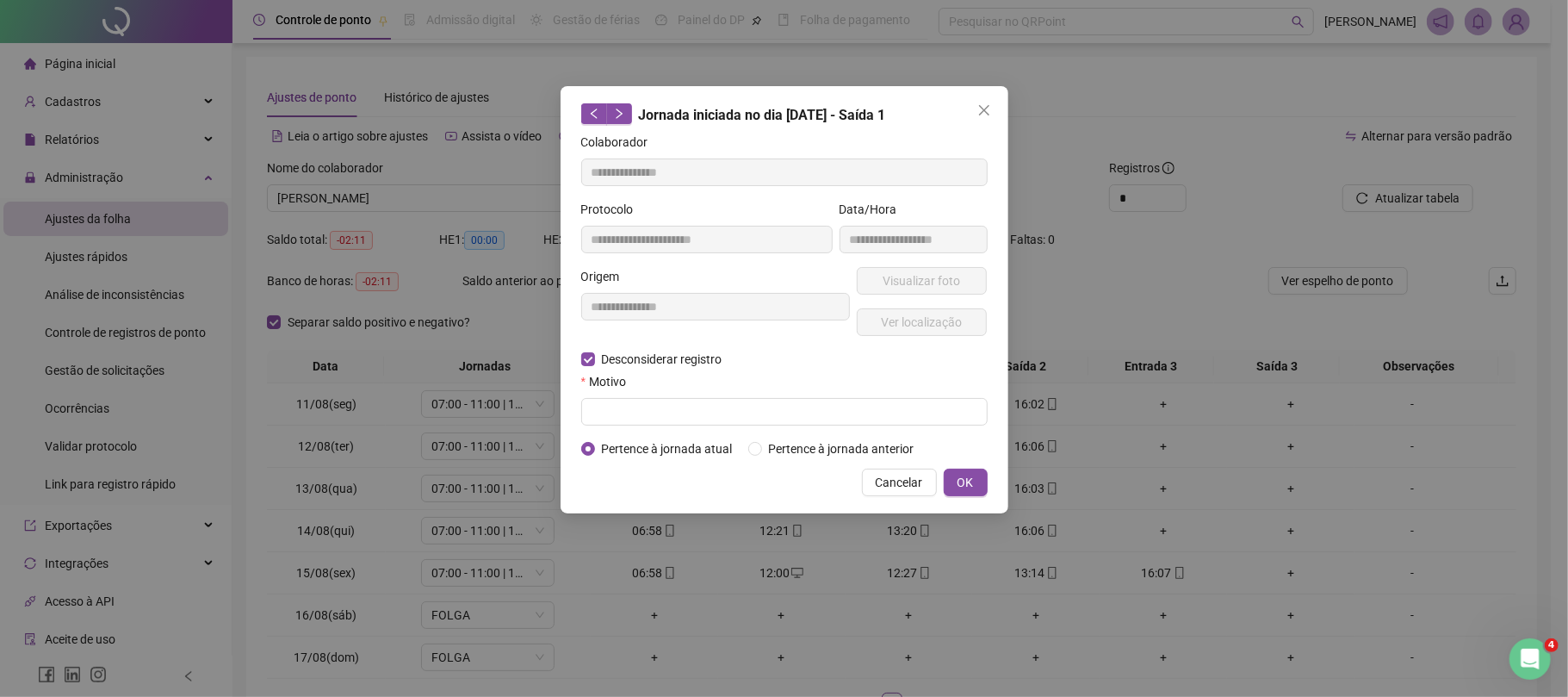
click at [675, 428] on form "**********" at bounding box center [784, 295] width 406 height 325
click at [693, 404] on input "text" at bounding box center [784, 411] width 406 height 27
type input "****"
click at [976, 486] on button "OK" at bounding box center [966, 482] width 44 height 27
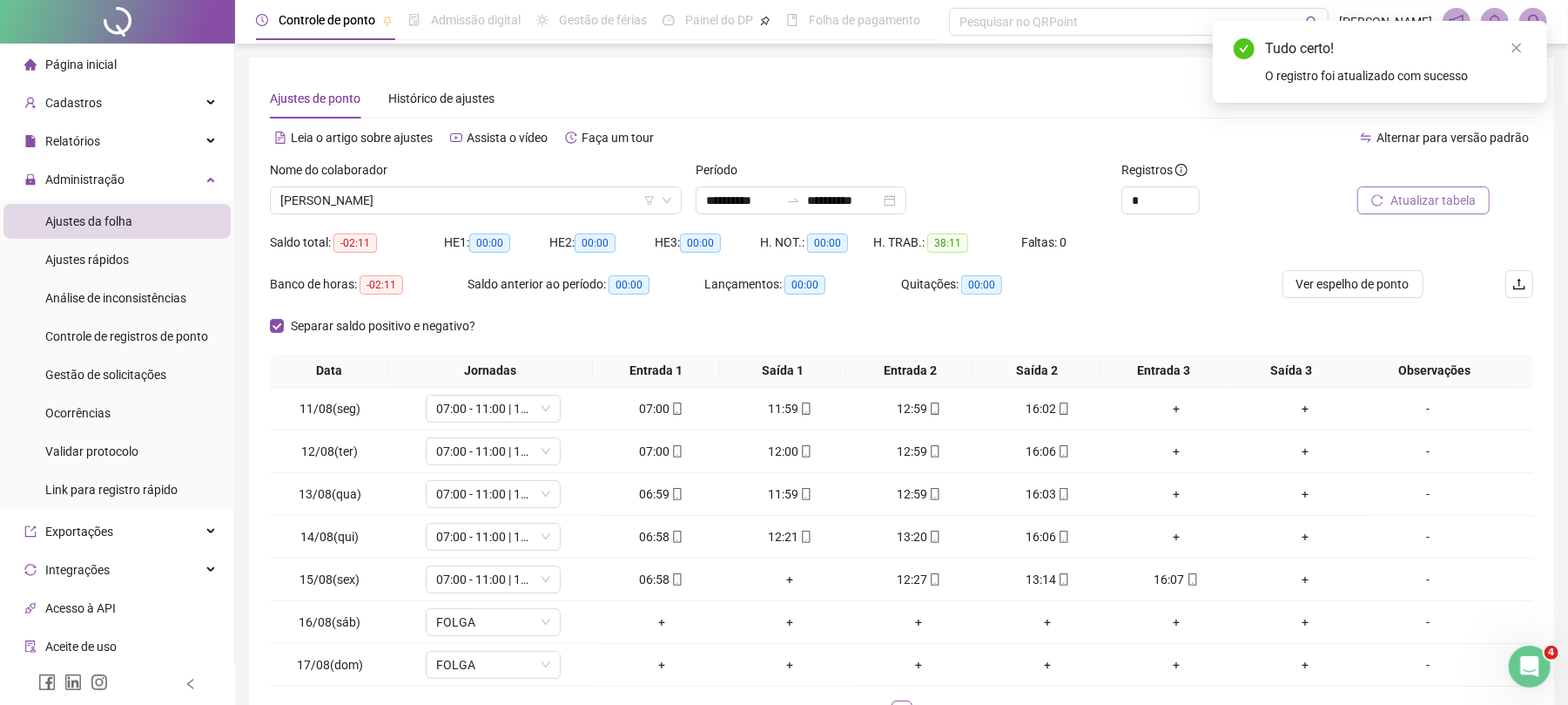
click at [1398, 191] on span "Atualizar tabela" at bounding box center [1433, 201] width 86 height 19
click at [400, 206] on span "[PERSON_NAME]" at bounding box center [475, 200] width 391 height 26
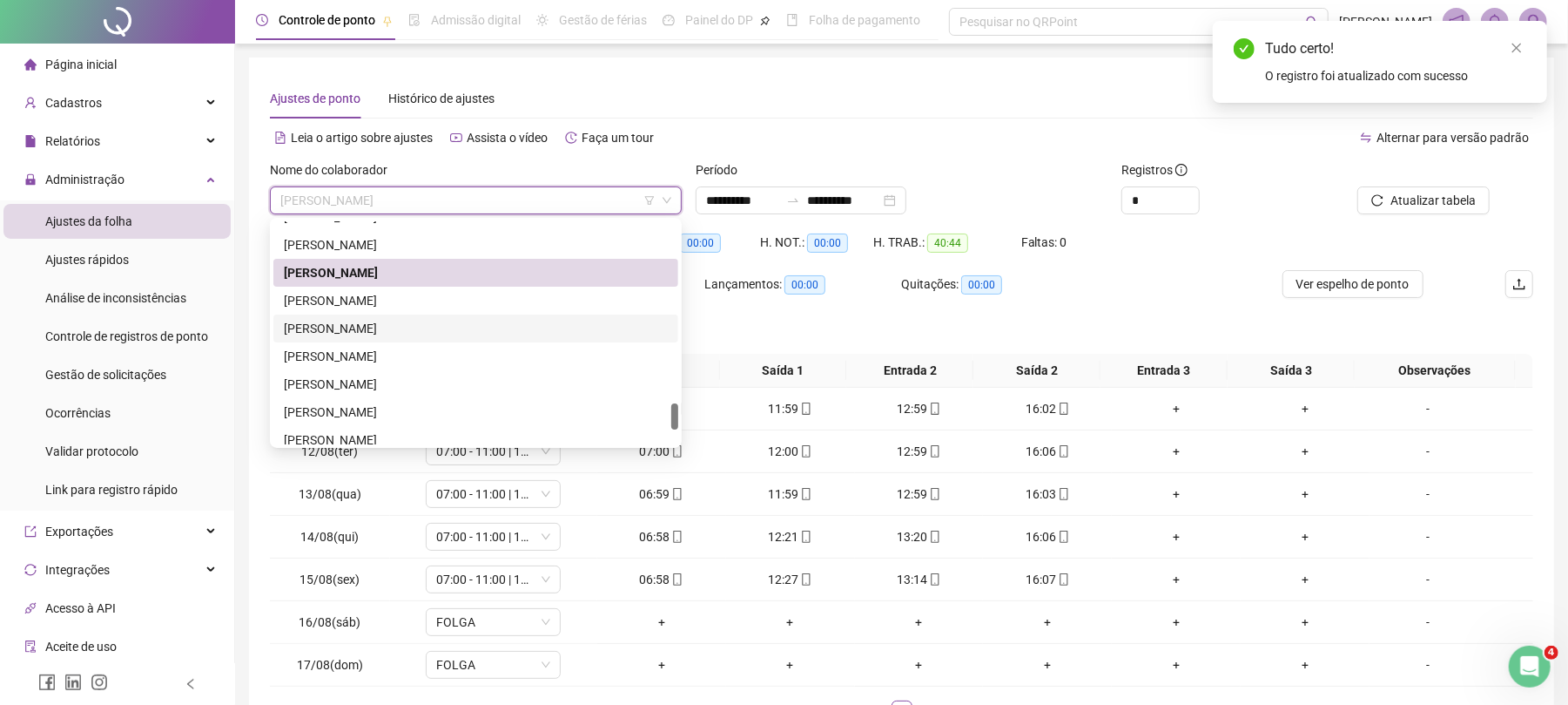
click at [375, 338] on div "[PERSON_NAME]" at bounding box center [476, 328] width 405 height 28
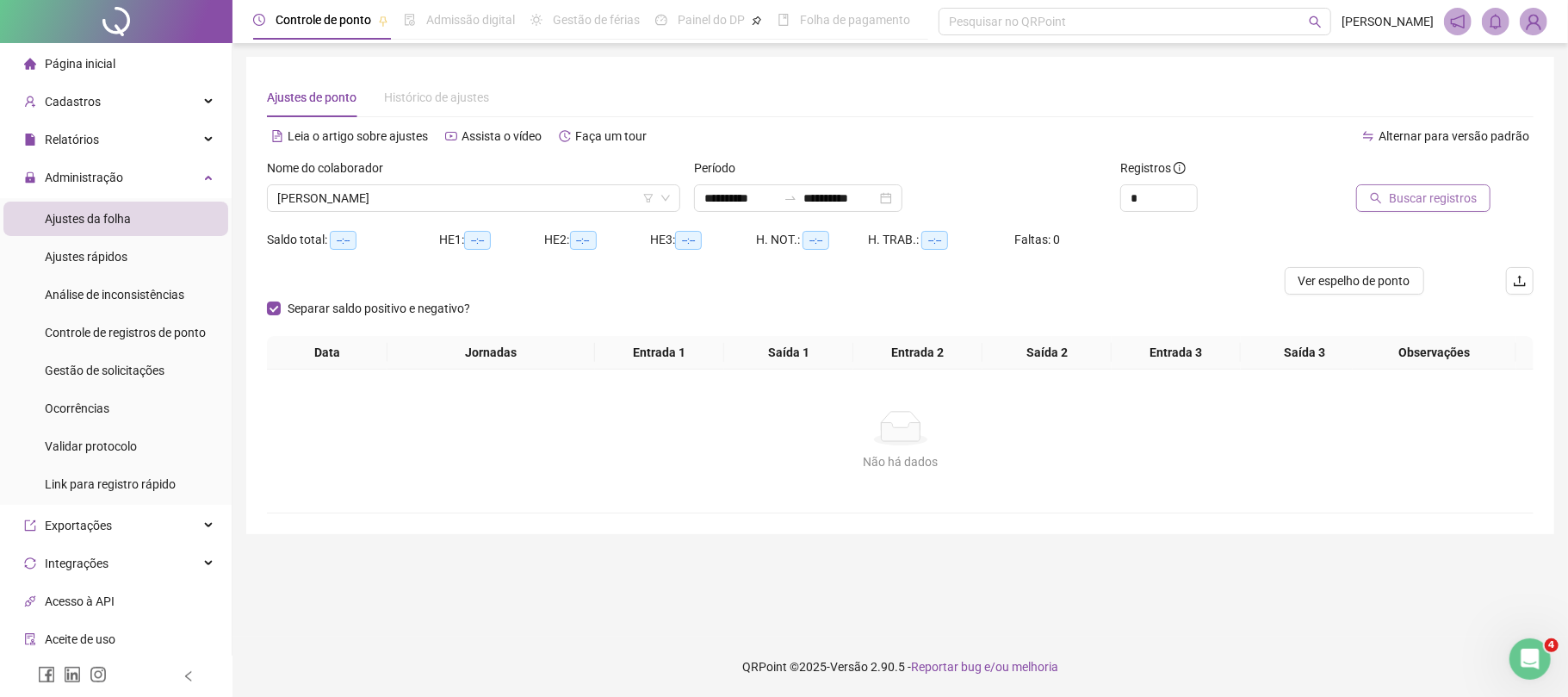
click at [1404, 200] on span "Buscar registros" at bounding box center [1433, 198] width 87 height 19
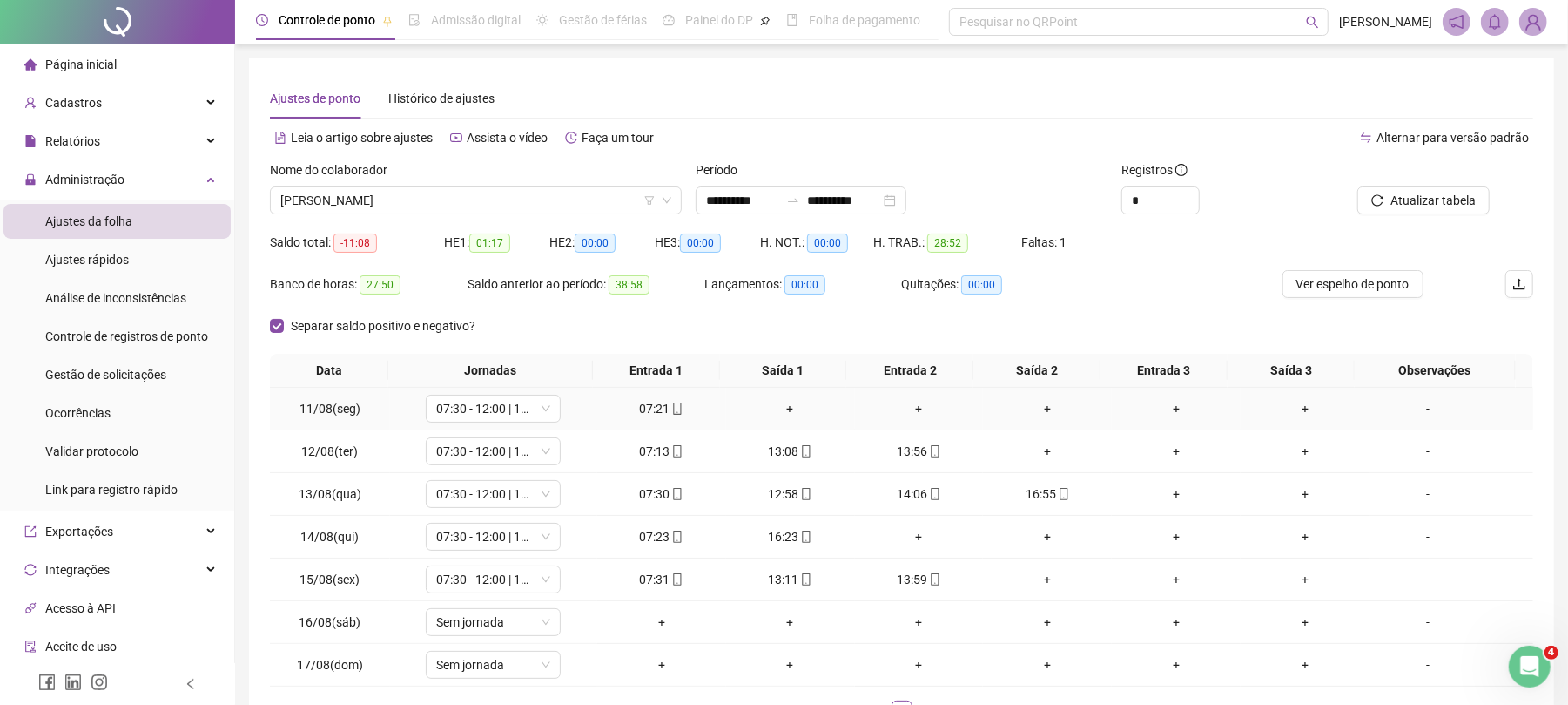
click at [768, 406] on div "+" at bounding box center [790, 408] width 115 height 19
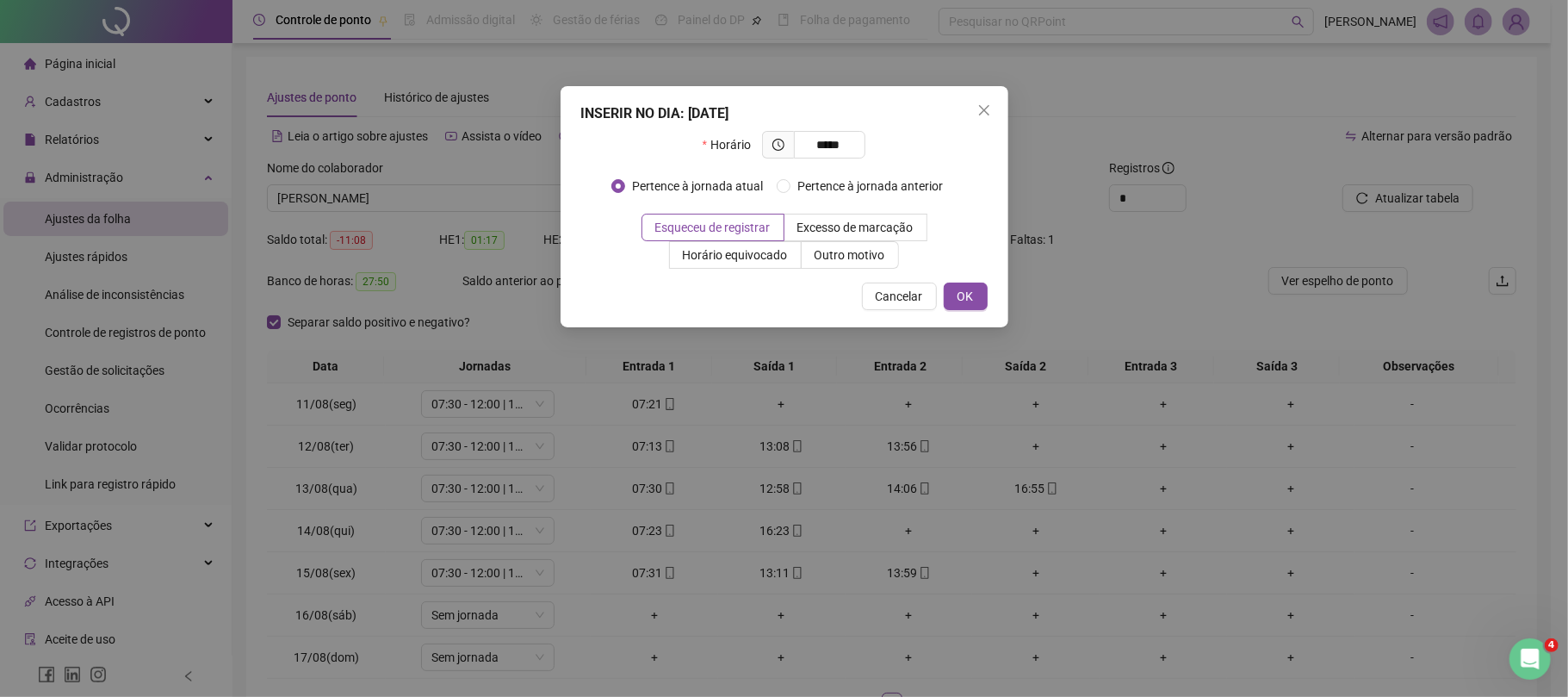
type input "*****"
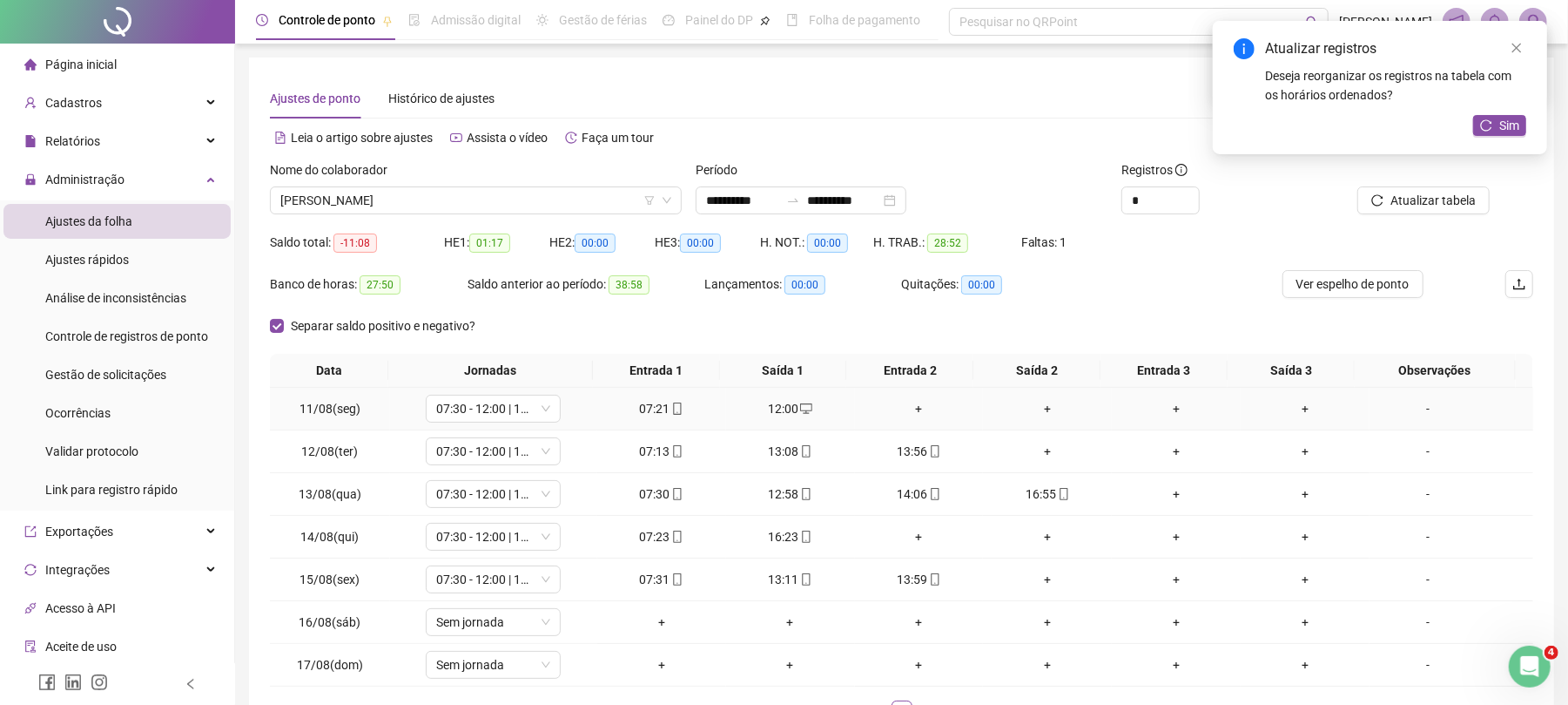
click at [920, 408] on div "+" at bounding box center [920, 408] width 115 height 19
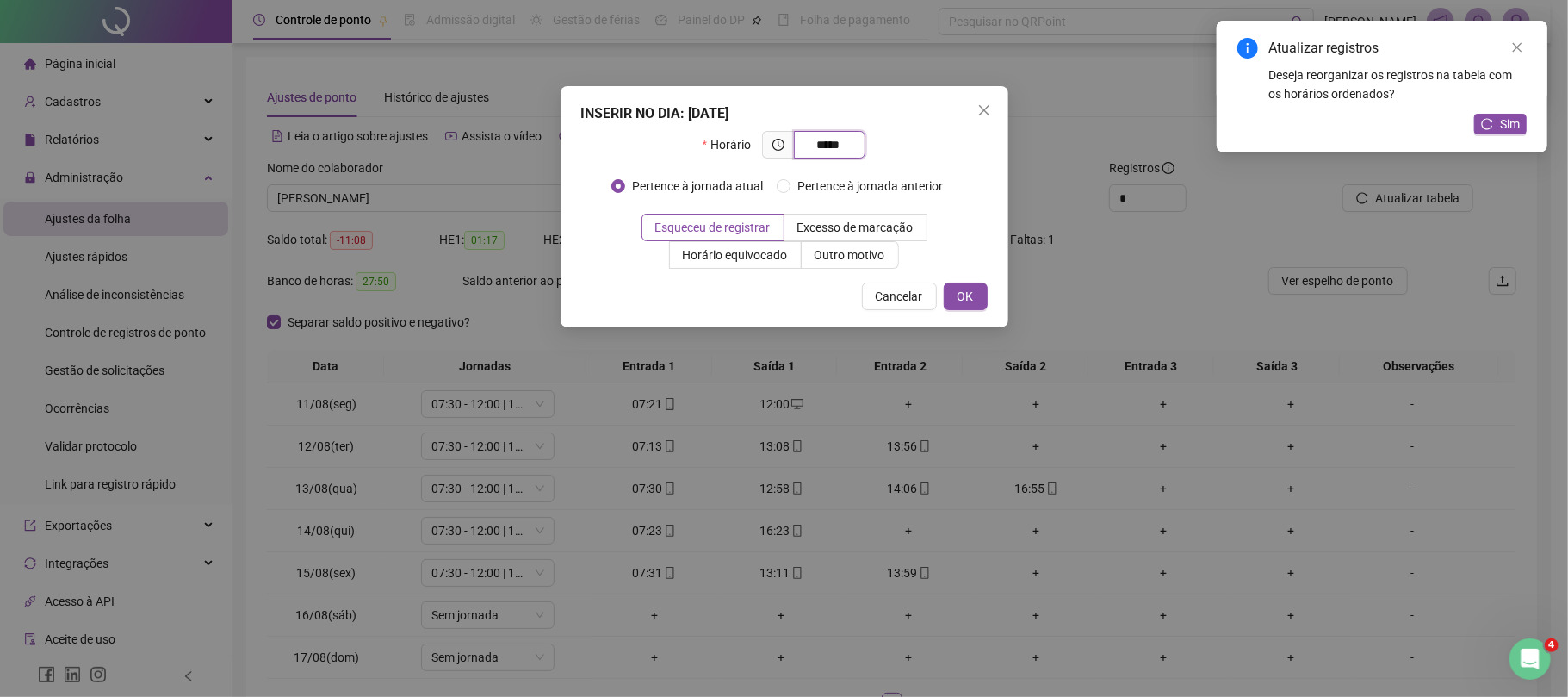
type input "*****"
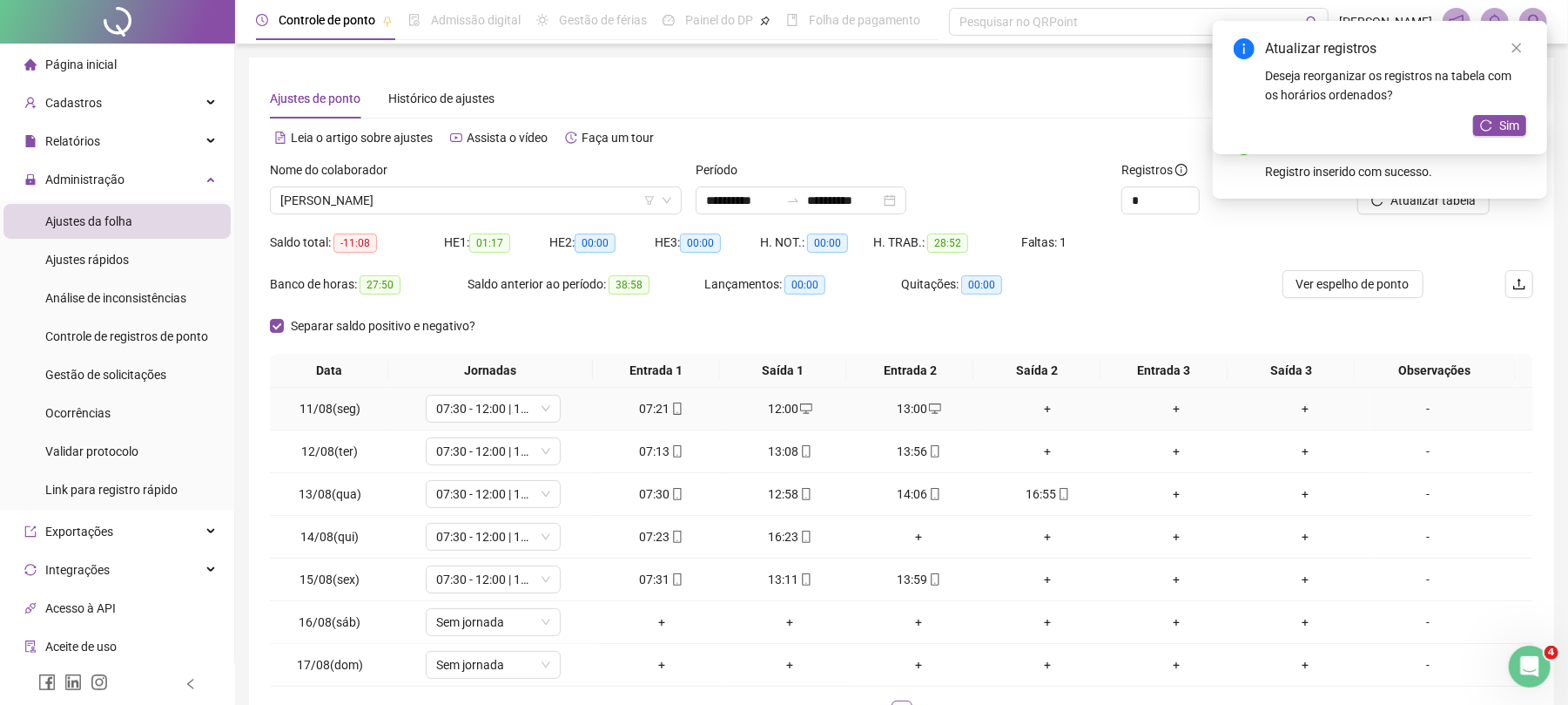
click at [1028, 398] on td "+" at bounding box center [1048, 408] width 129 height 43
click at [1036, 419] on td "+" at bounding box center [1048, 408] width 129 height 43
click at [1039, 405] on div "+" at bounding box center [1047, 408] width 115 height 19
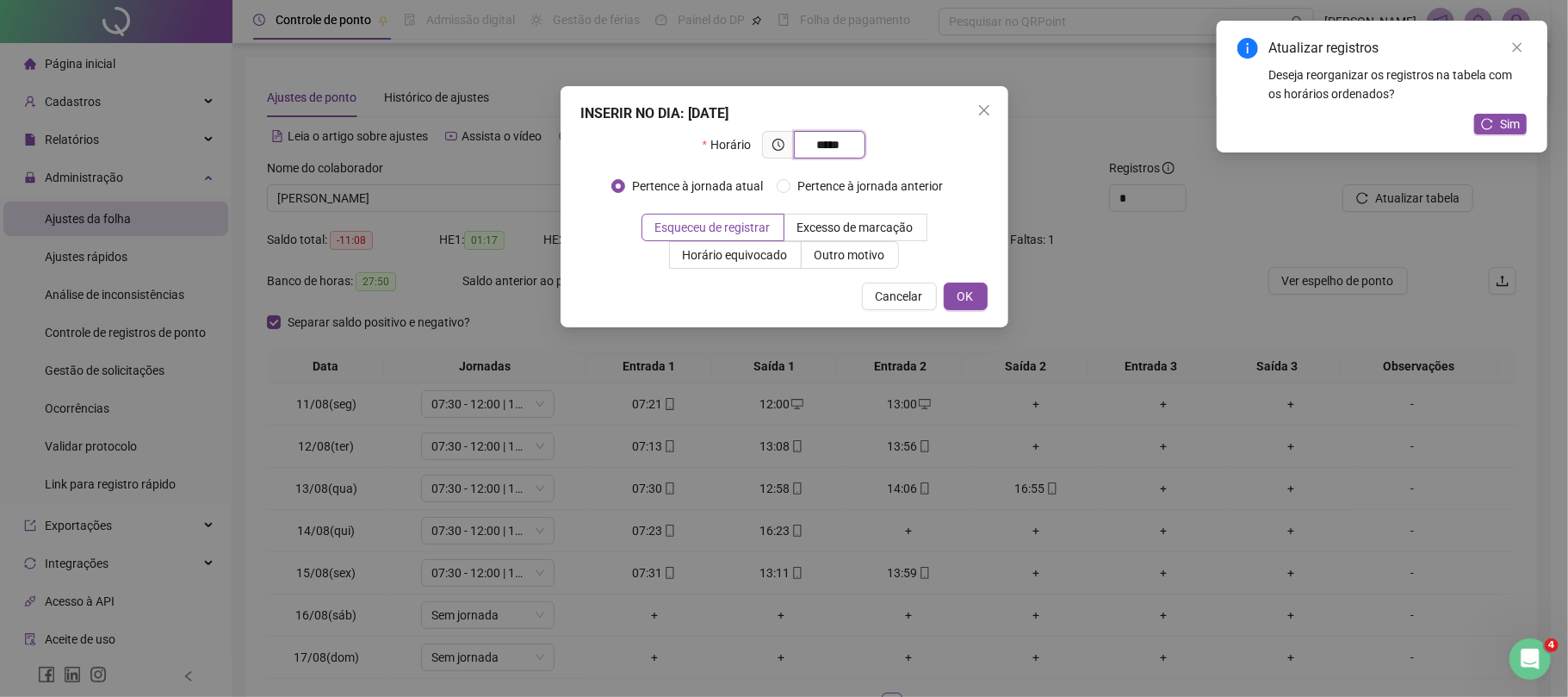
type input "*****"
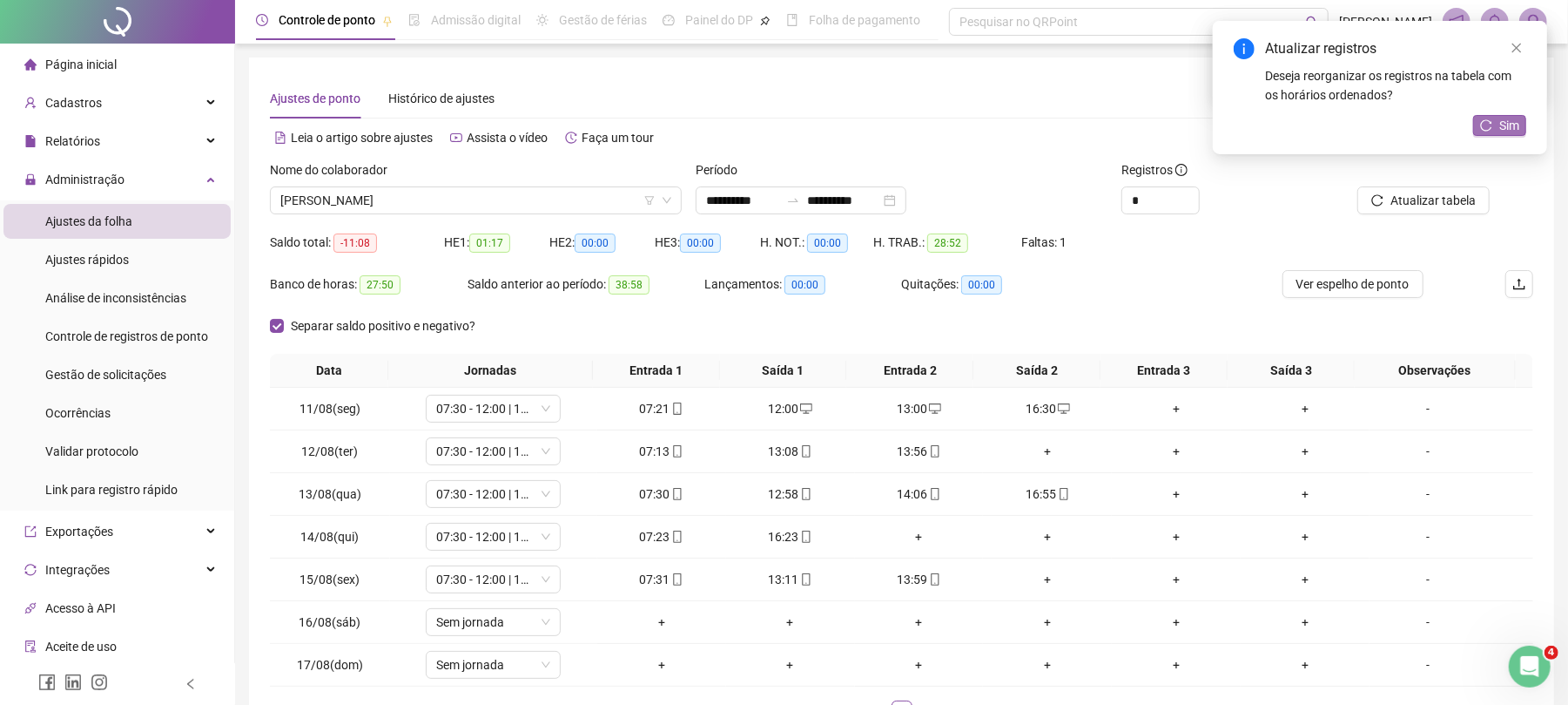
click at [1513, 117] on span "Sim" at bounding box center [1509, 126] width 20 height 19
click at [1028, 453] on div "+" at bounding box center [1047, 451] width 115 height 19
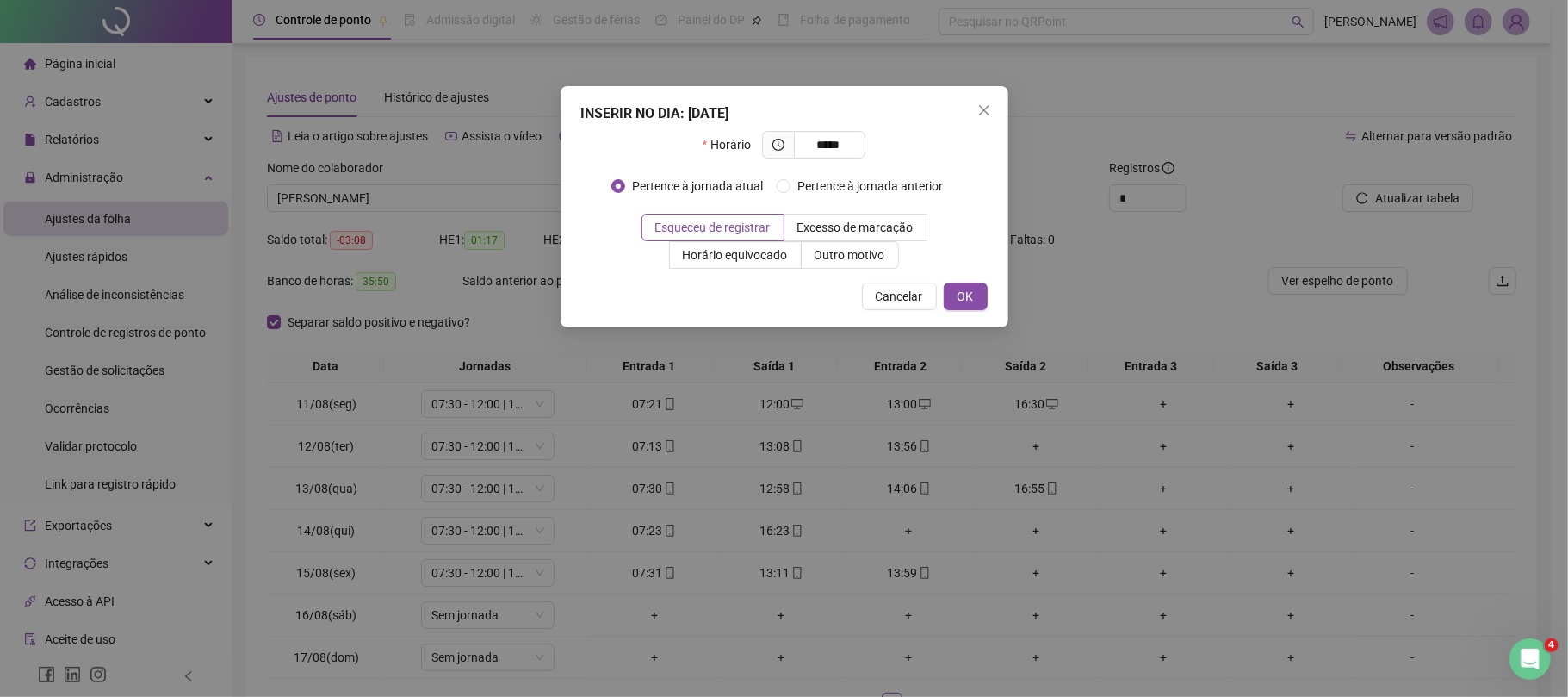
type input "*****"
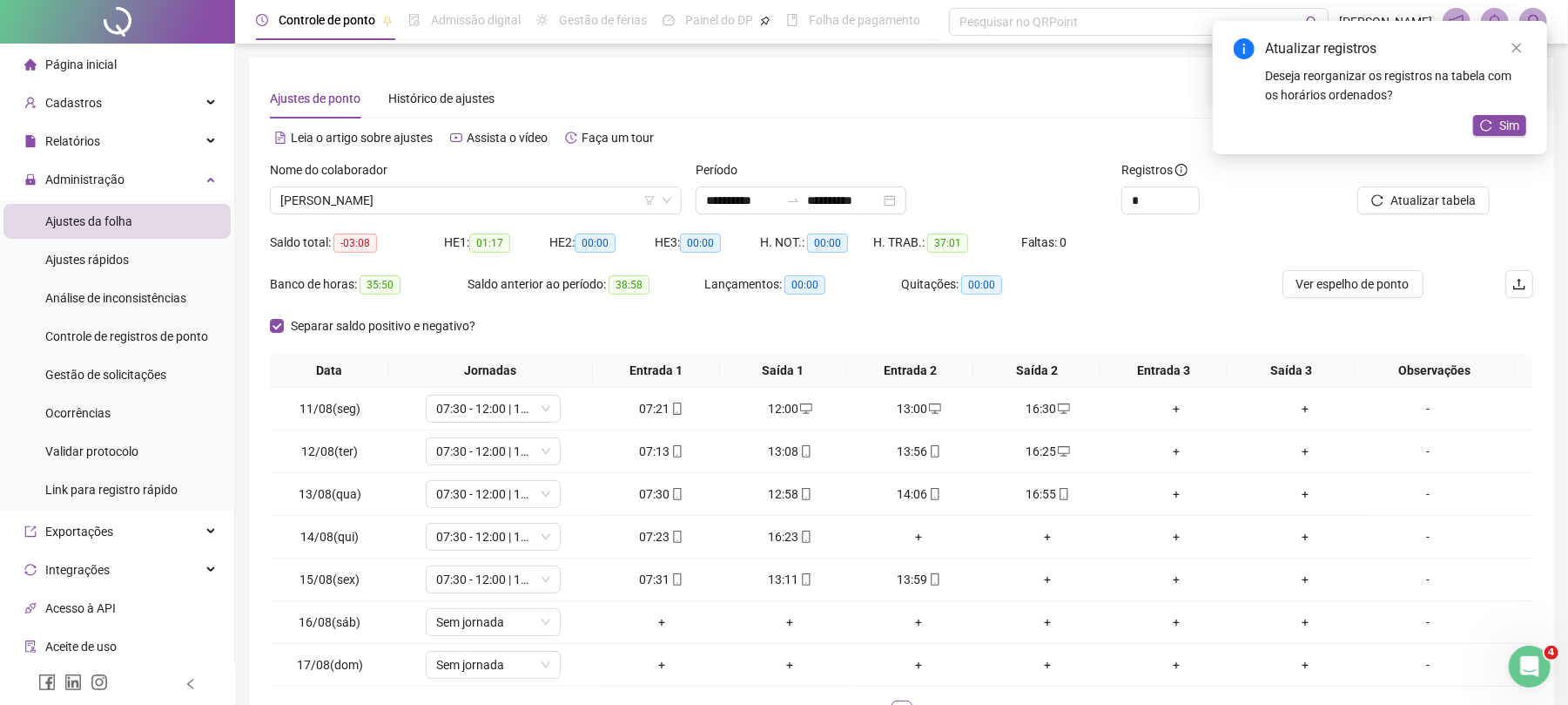
click at [890, 533] on div "+" at bounding box center [920, 537] width 115 height 19
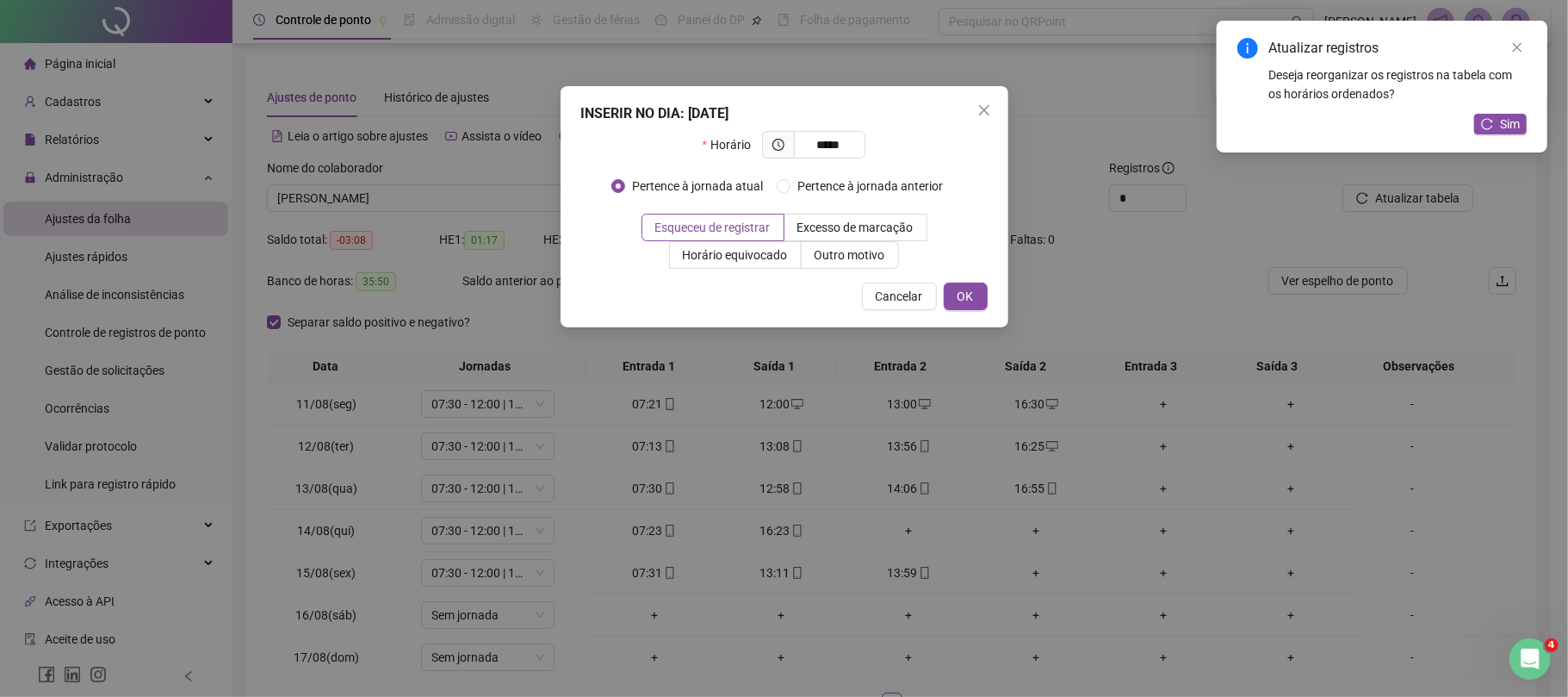
type input "*****"
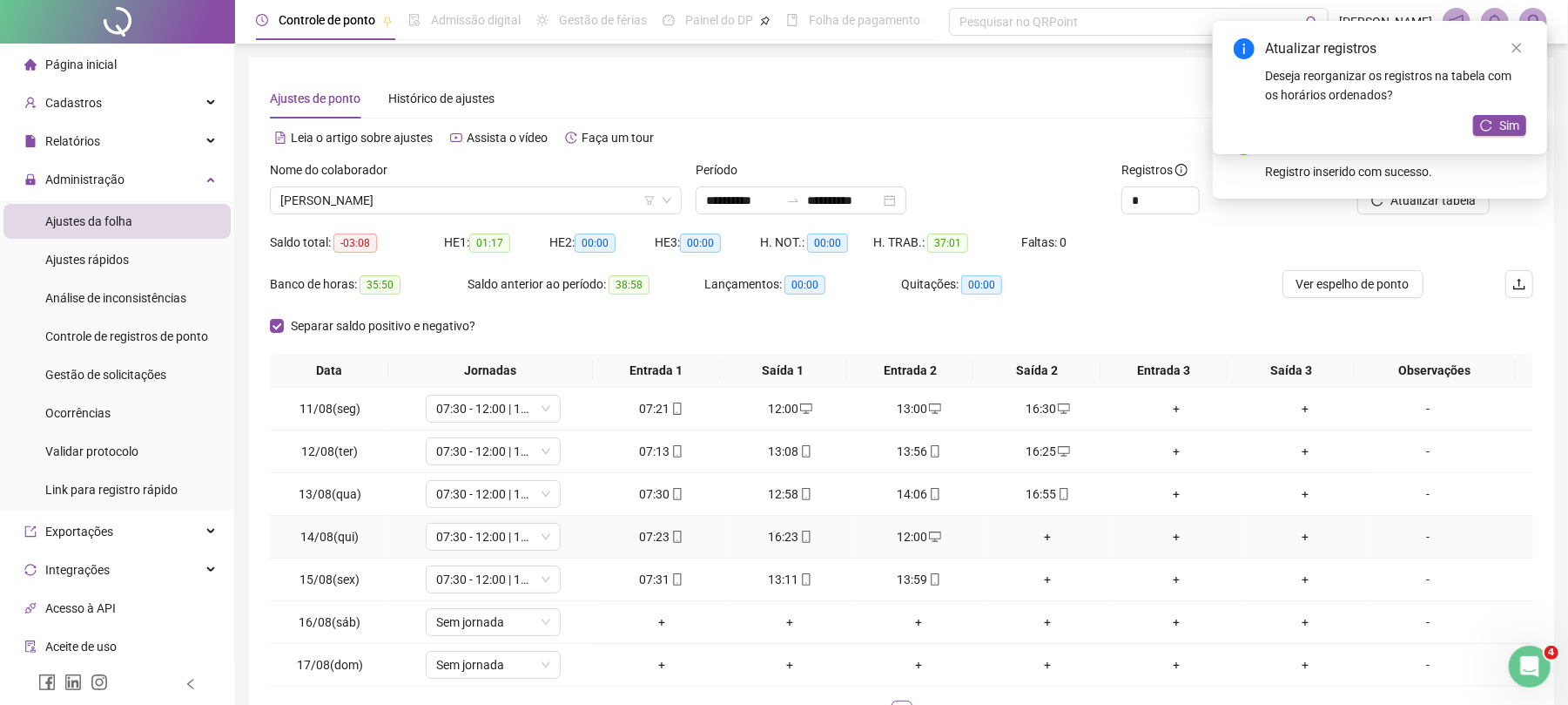
click at [1024, 530] on div "+" at bounding box center [1047, 537] width 115 height 19
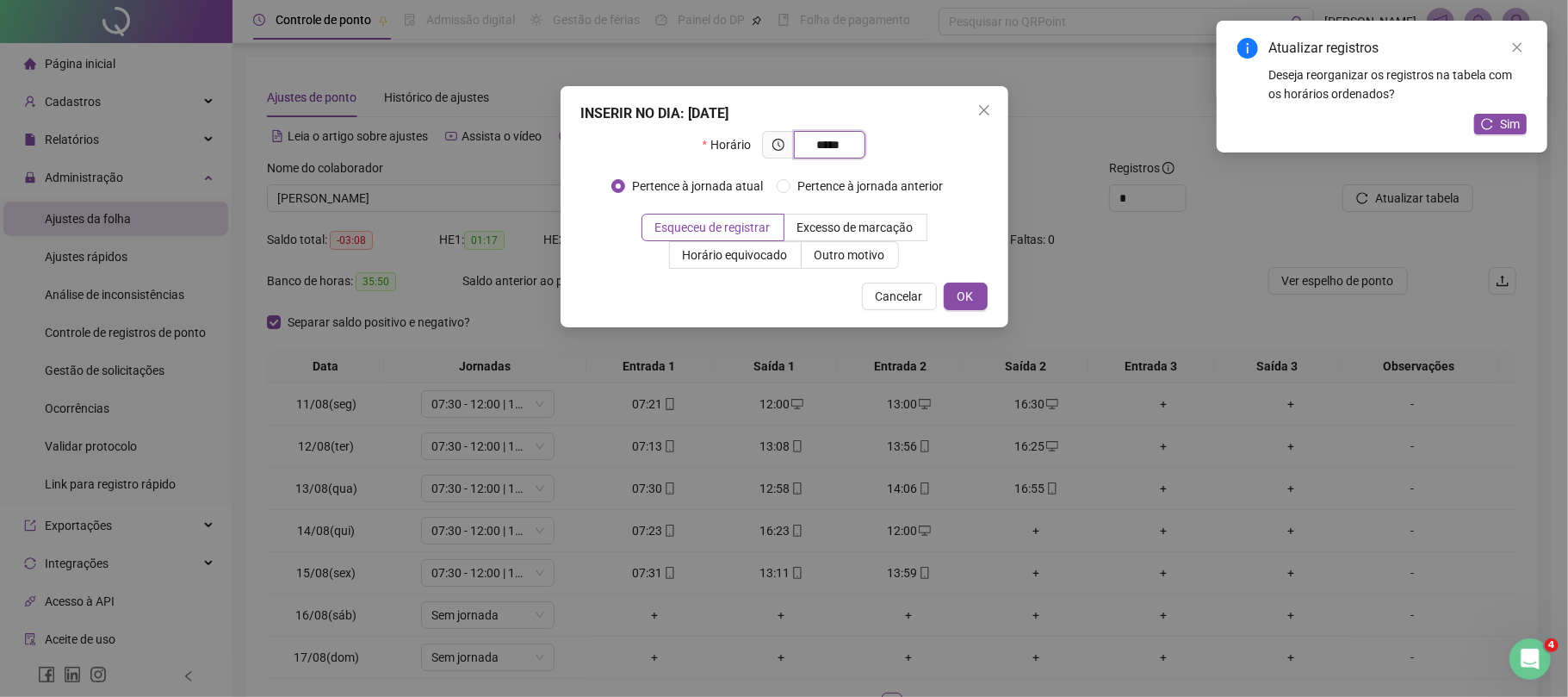
type input "*****"
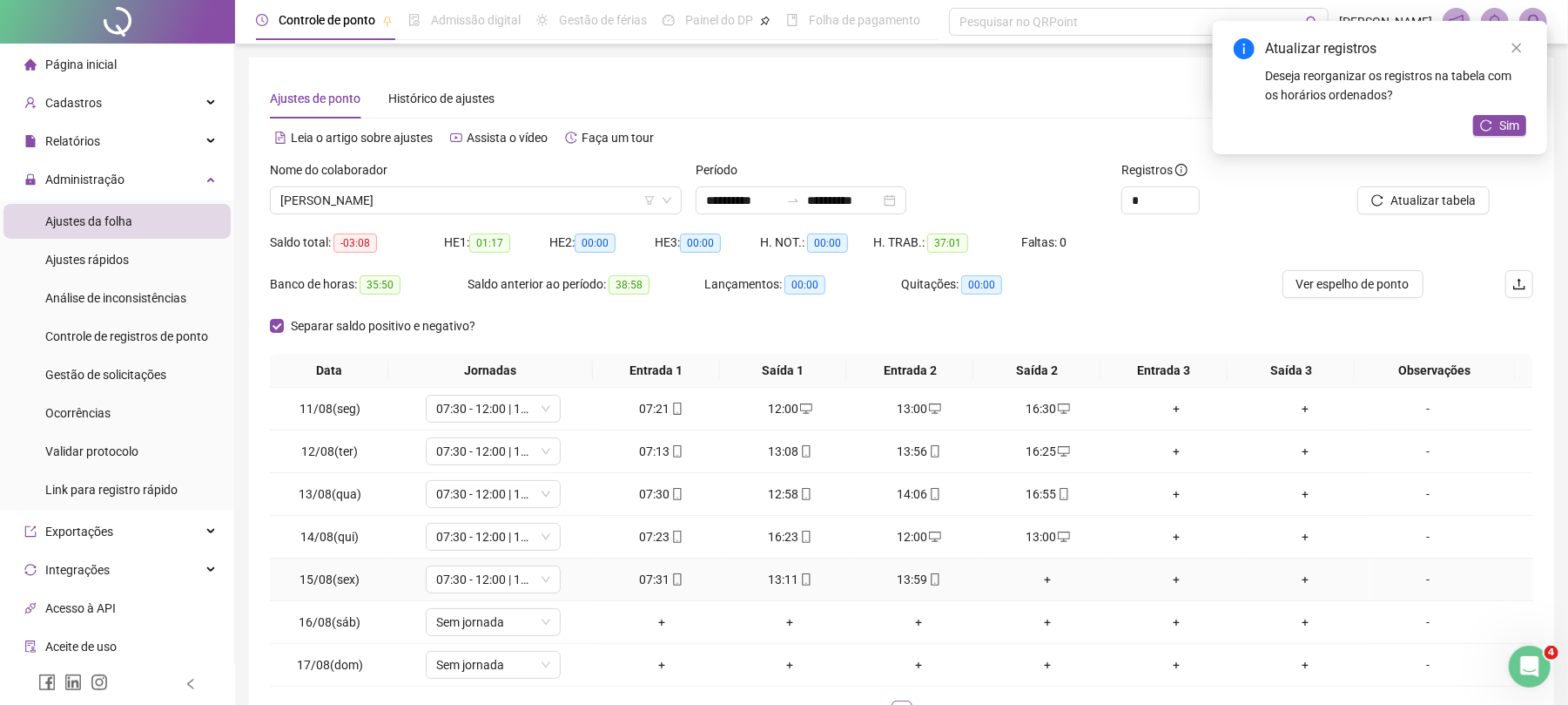
click at [1035, 577] on div "+" at bounding box center [1047, 579] width 115 height 19
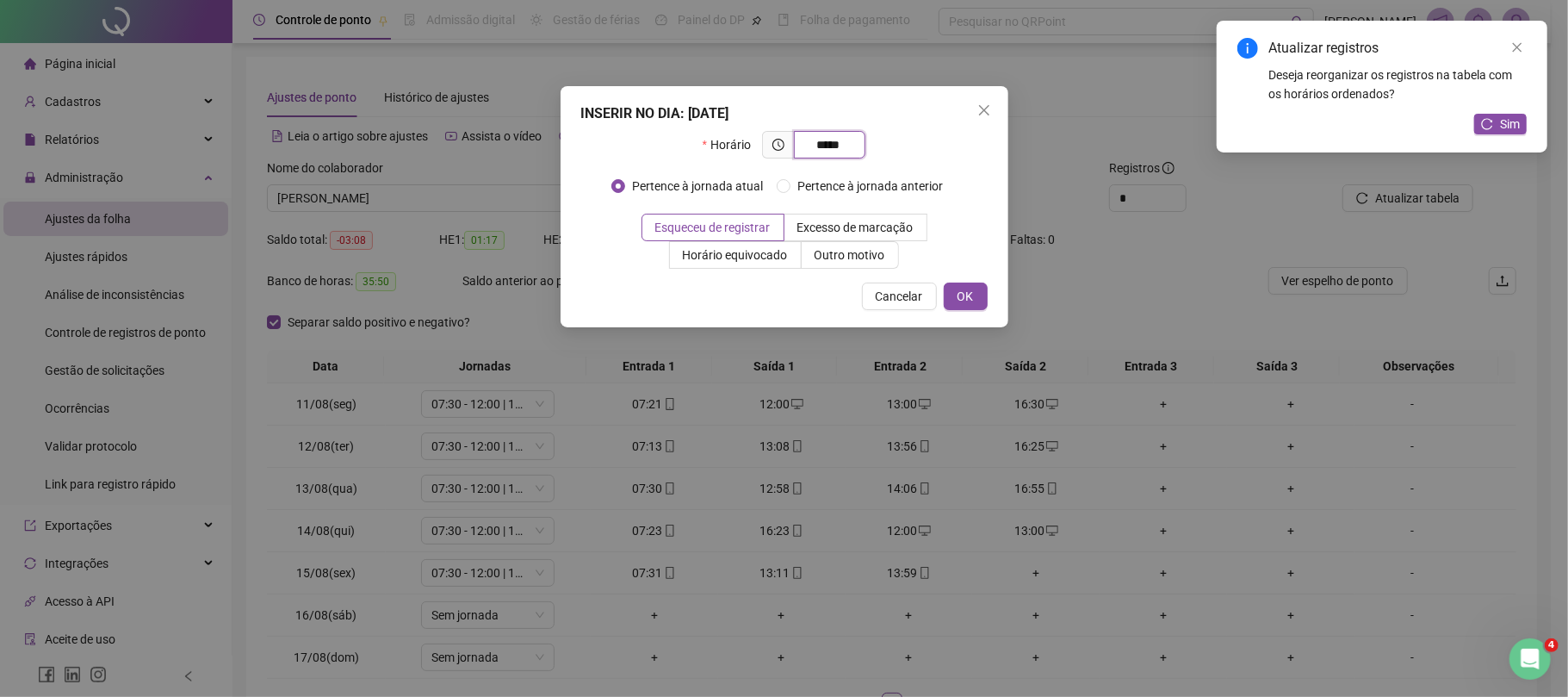
type input "*****"
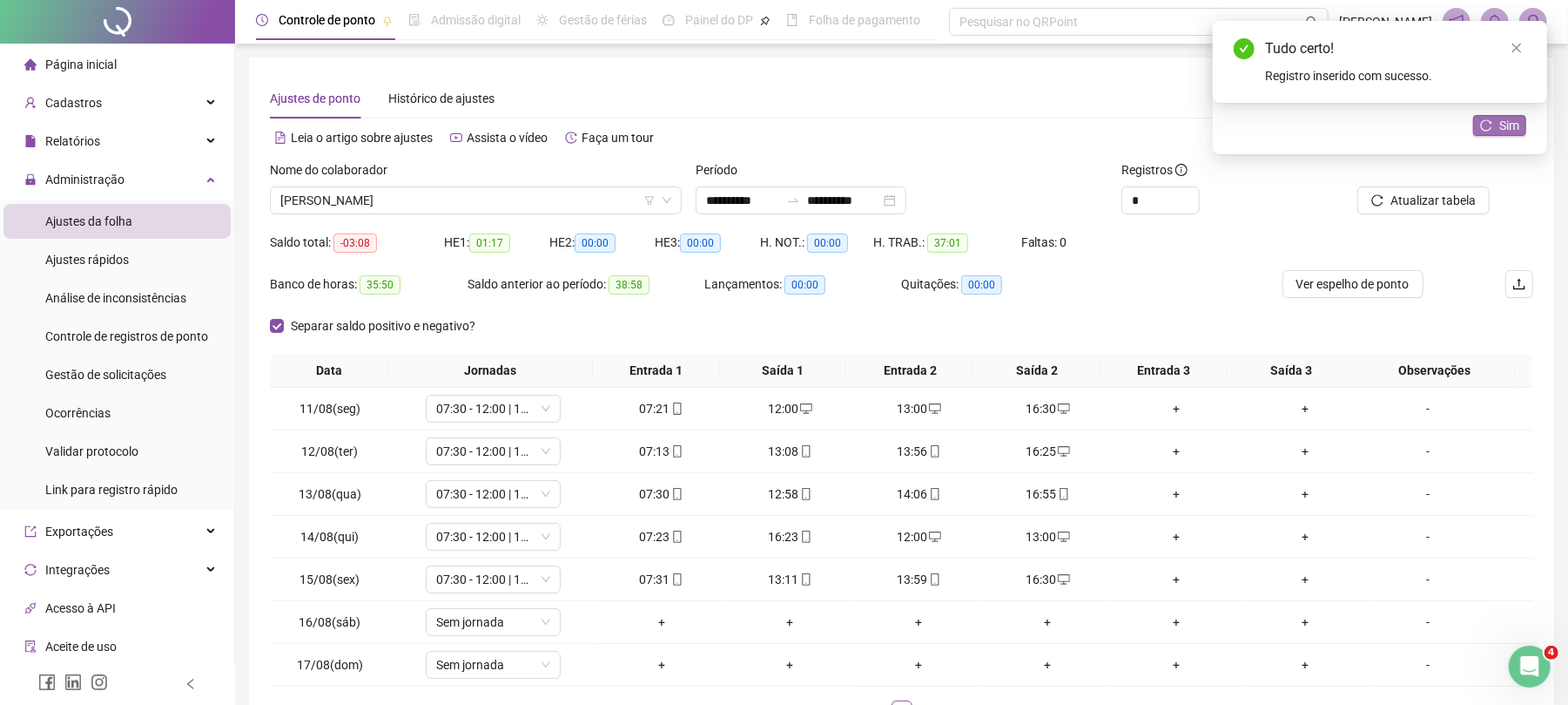
click at [1517, 119] on span "Sim" at bounding box center [1509, 126] width 20 height 19
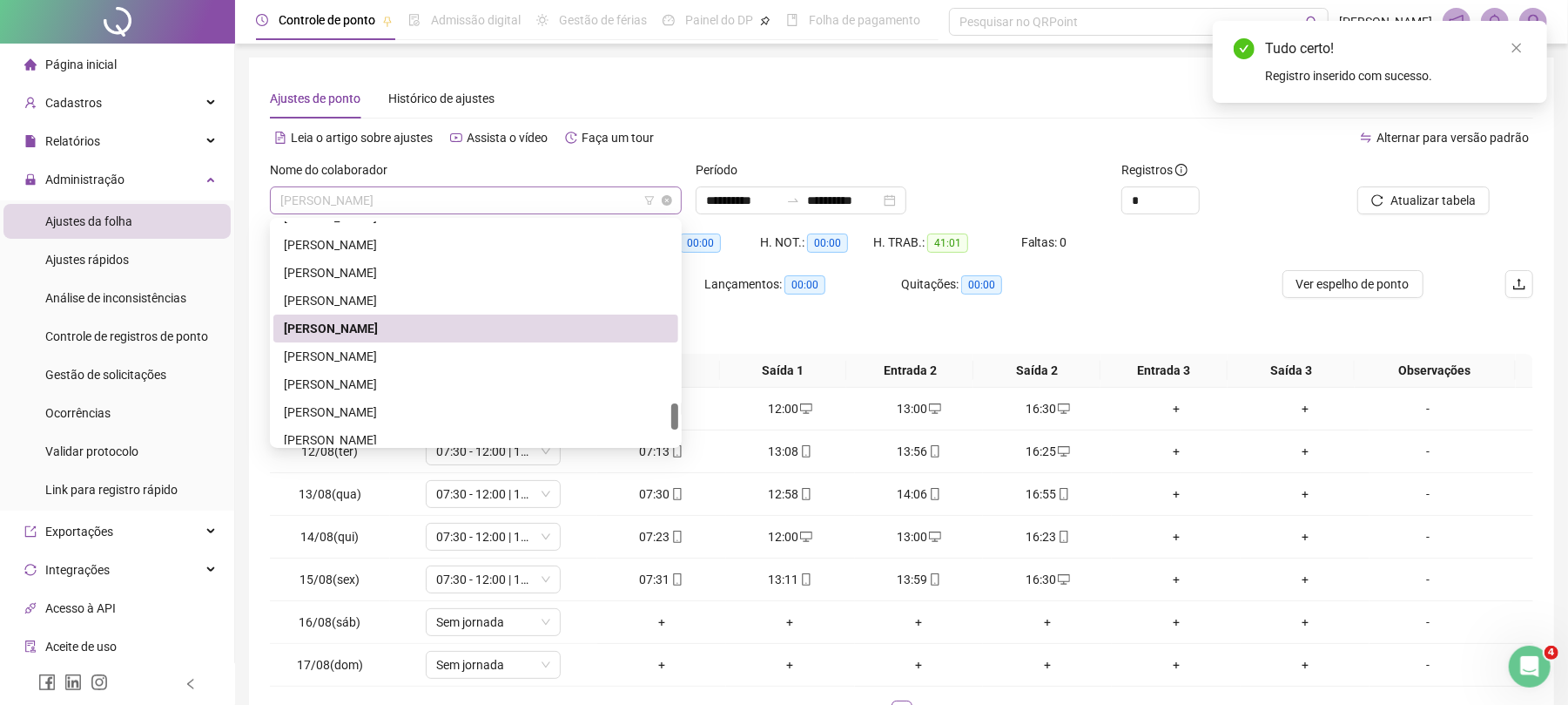
click at [482, 192] on span "[PERSON_NAME]" at bounding box center [475, 200] width 391 height 26
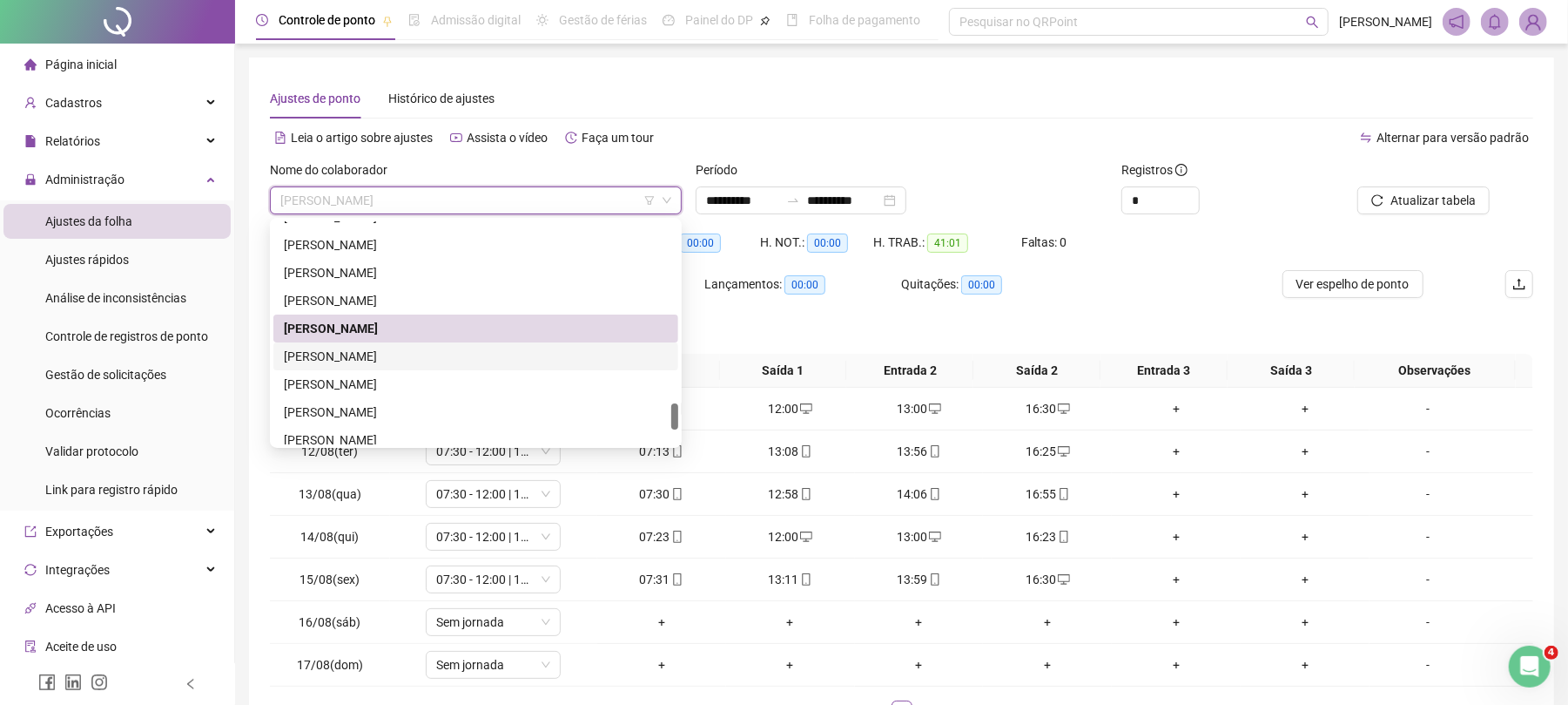
click at [380, 352] on div "[PERSON_NAME]" at bounding box center [476, 356] width 384 height 19
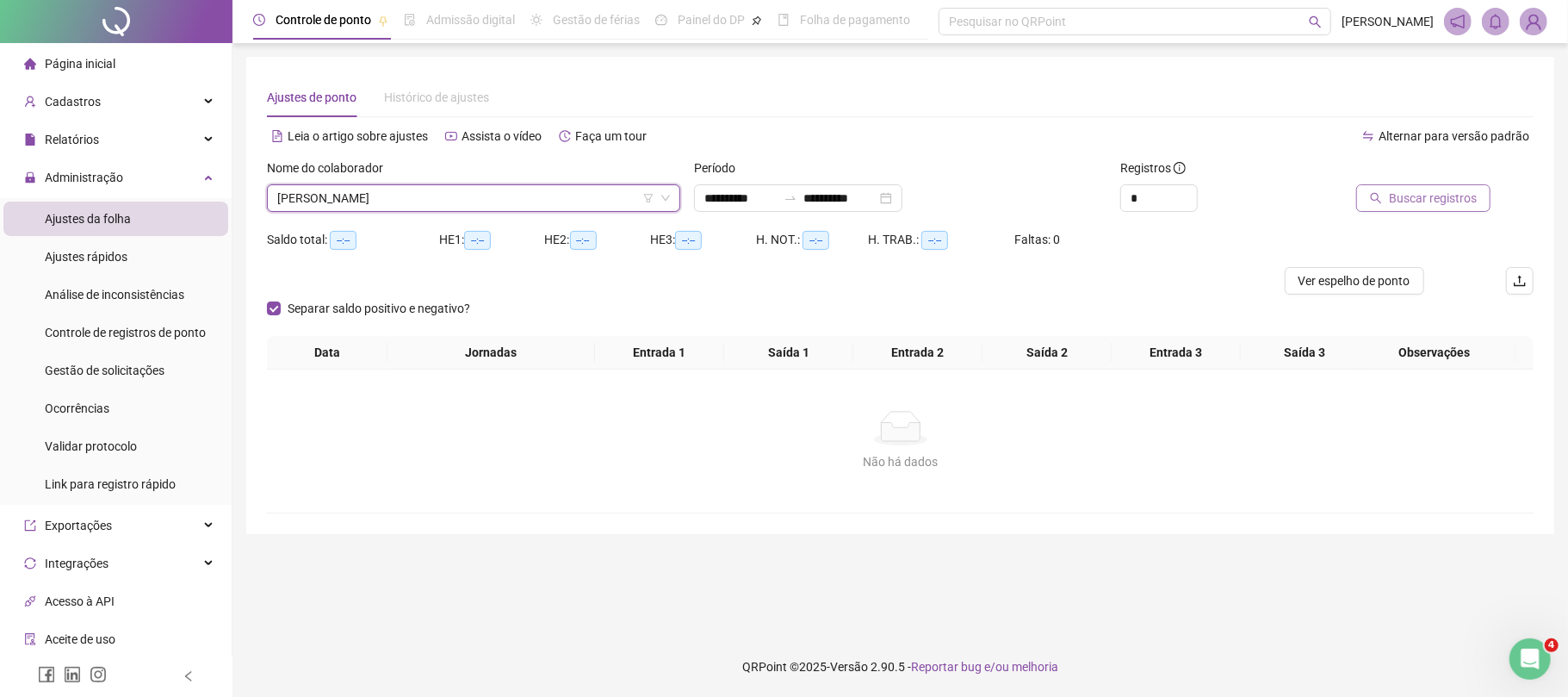
click at [1414, 207] on span "Buscar registros" at bounding box center [1433, 198] width 87 height 19
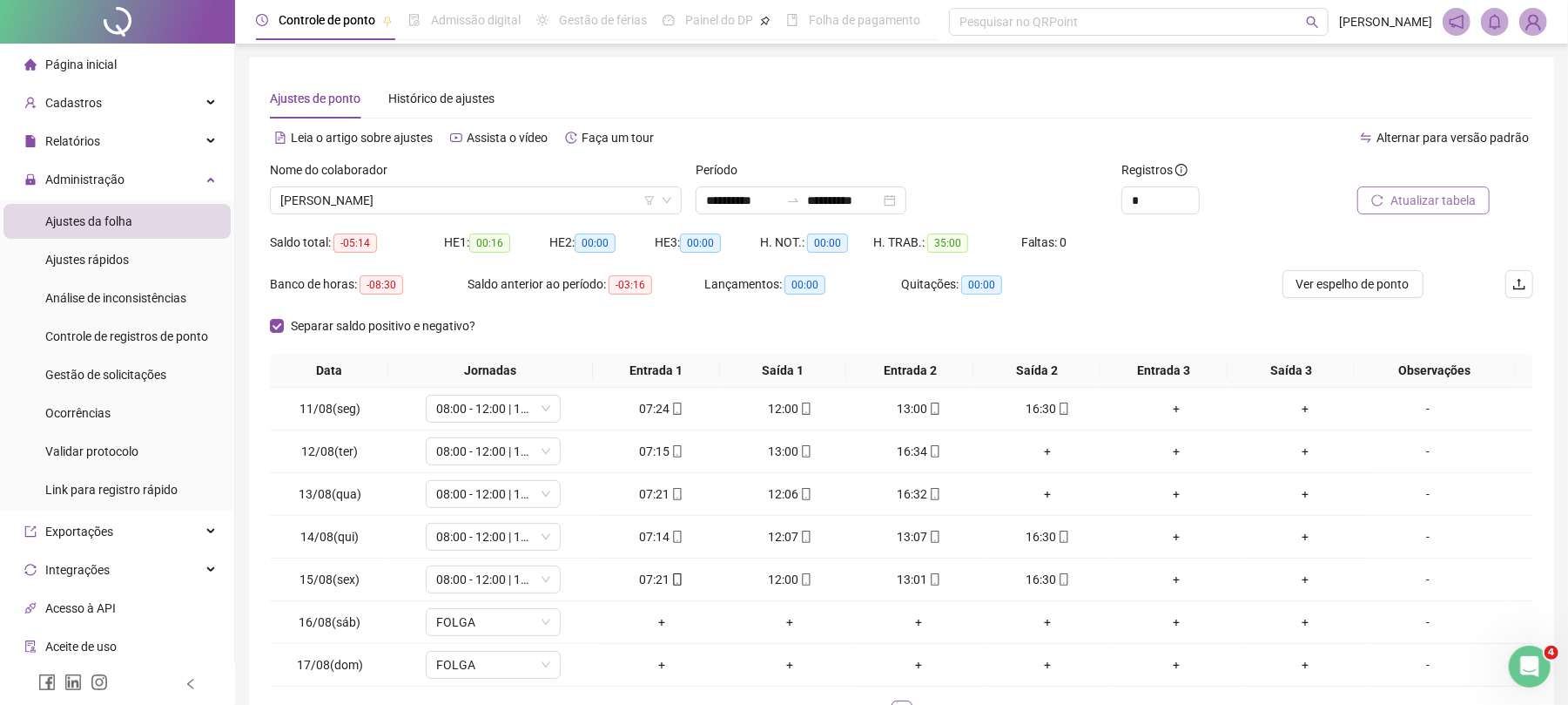
click at [1435, 196] on span "Atualizar tabela" at bounding box center [1433, 201] width 86 height 19
click at [1039, 447] on div "+" at bounding box center [1047, 451] width 115 height 19
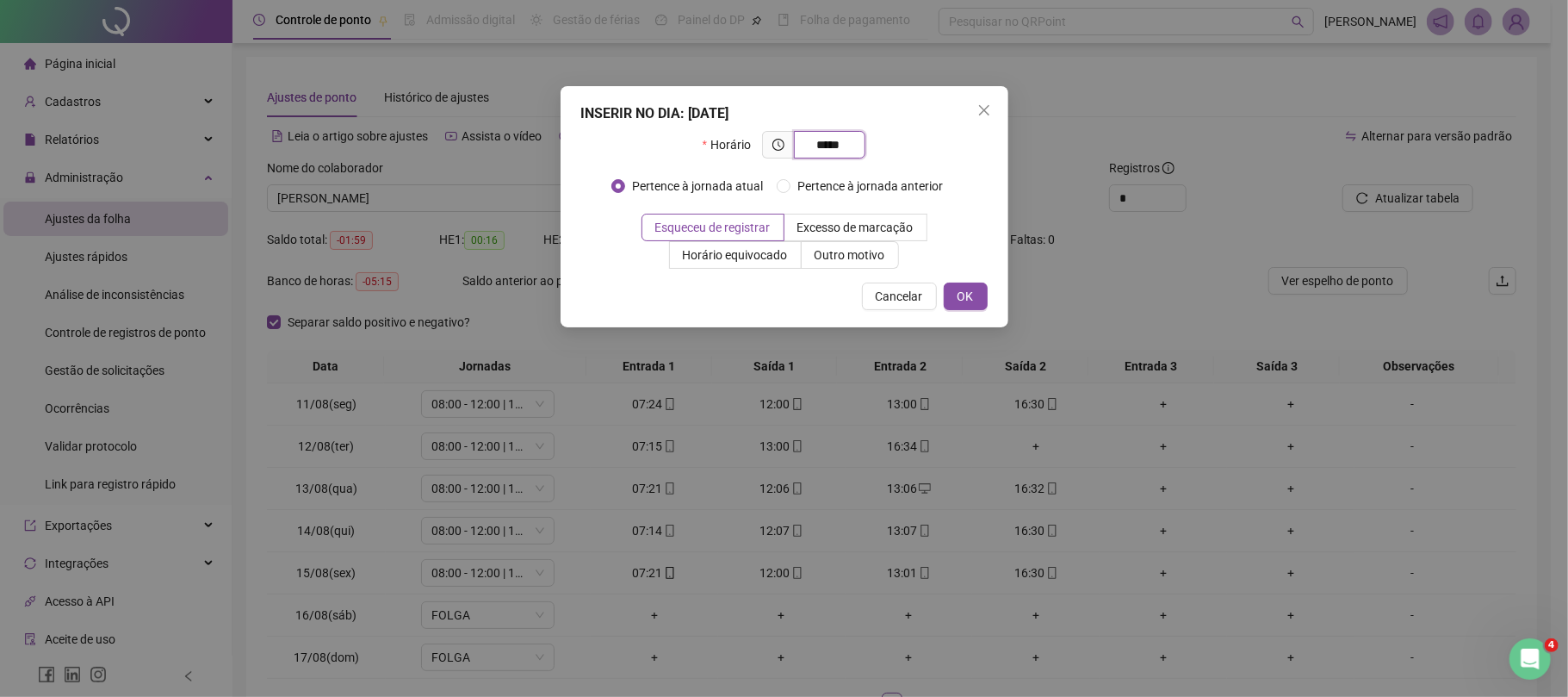
type input "*****"
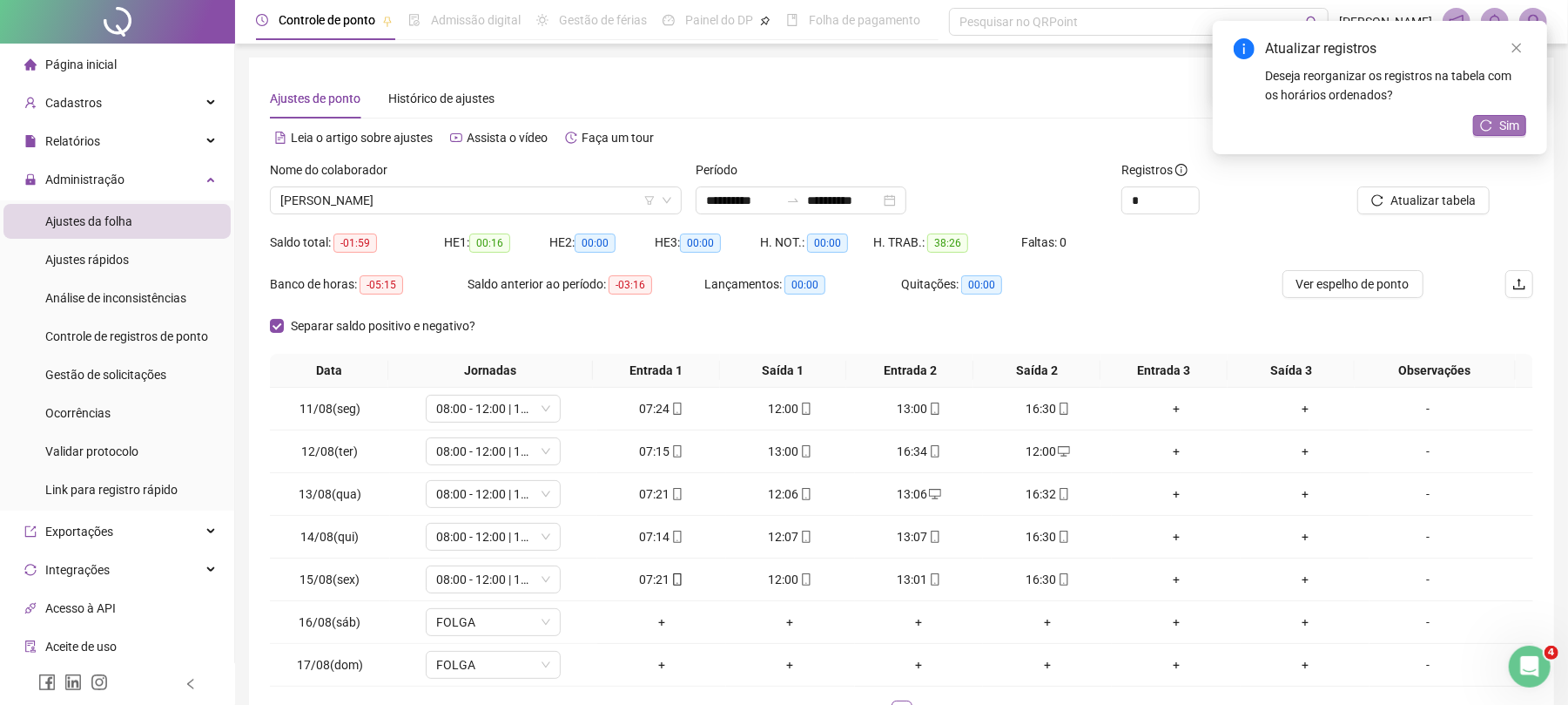
click at [1494, 117] on button "Sim" at bounding box center [1500, 126] width 53 height 21
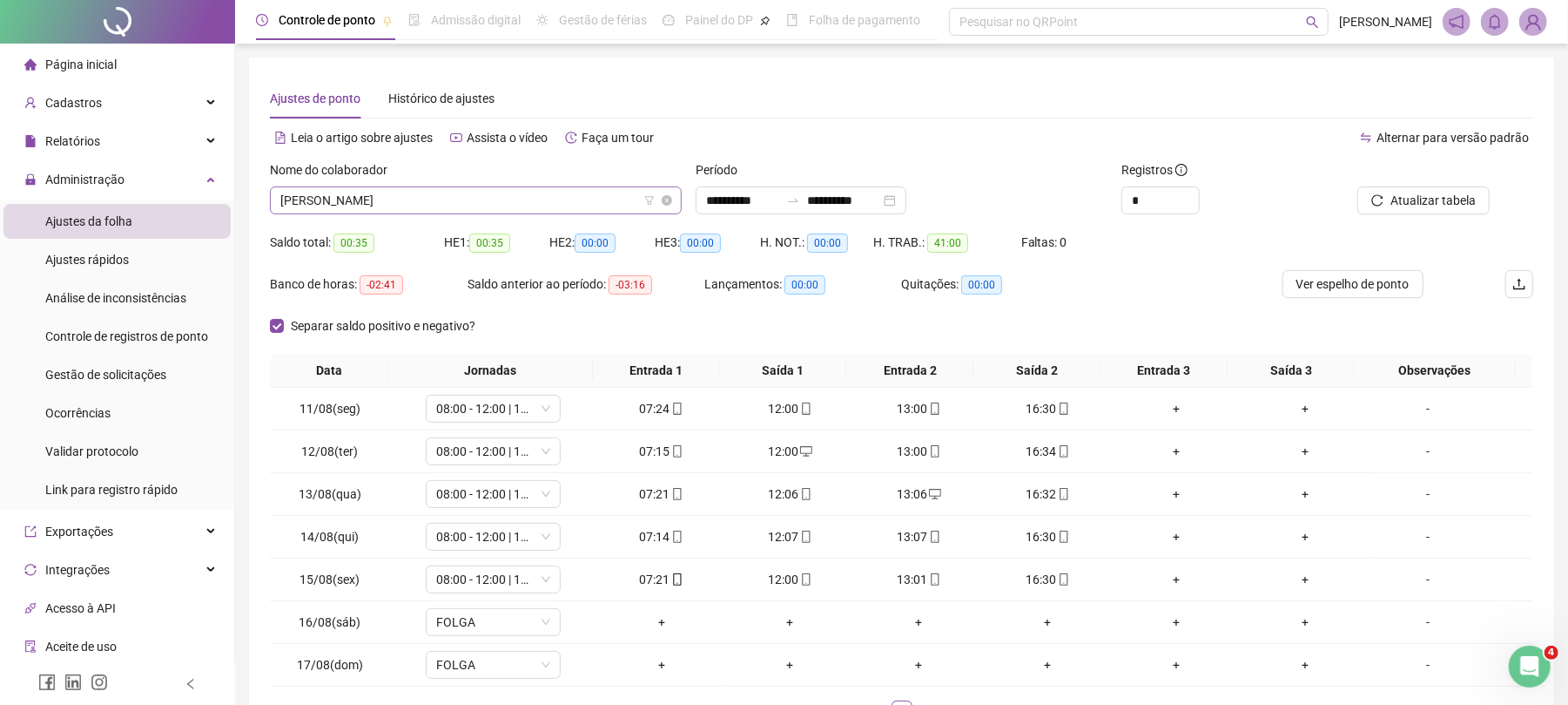
click at [387, 206] on span "[PERSON_NAME]" at bounding box center [475, 200] width 391 height 26
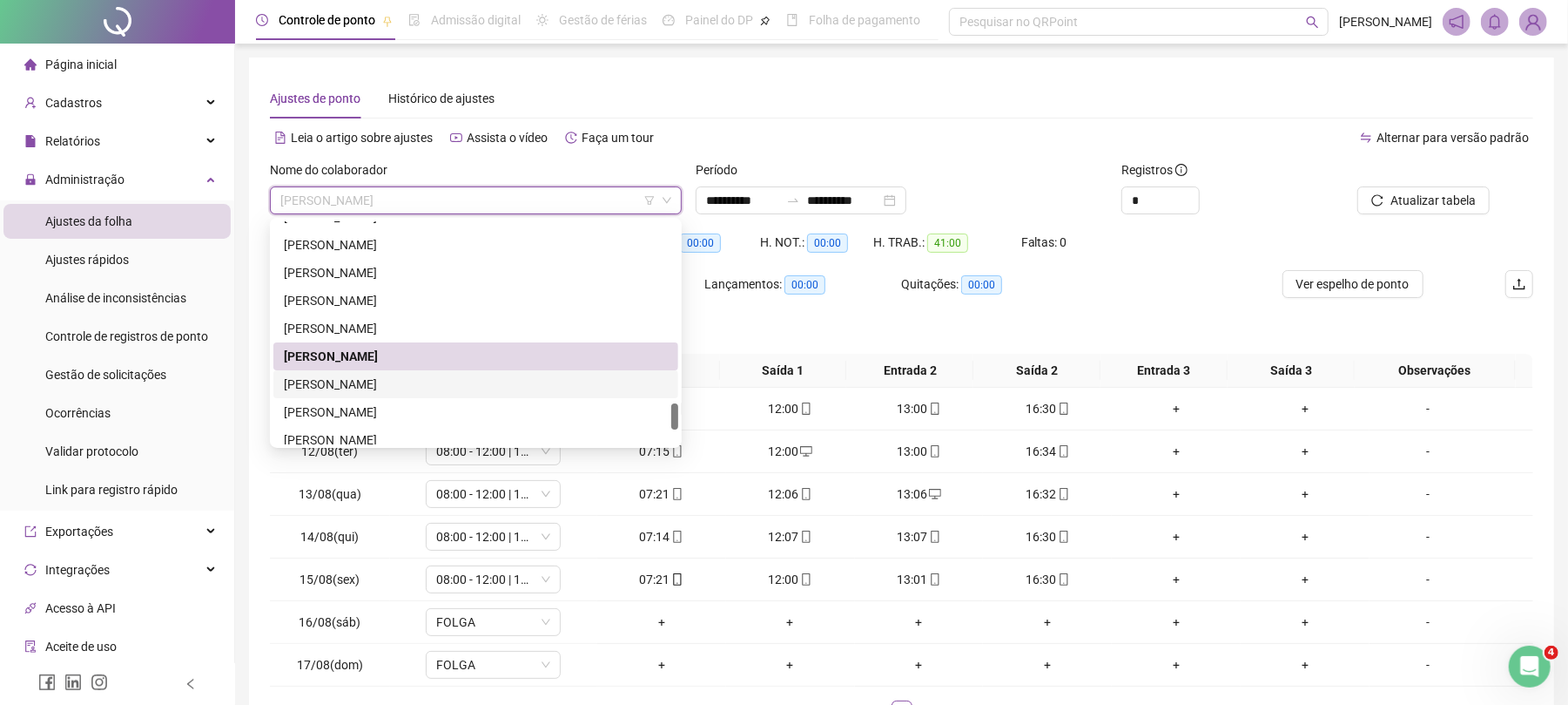
click at [383, 387] on div "[PERSON_NAME]" at bounding box center [476, 384] width 384 height 19
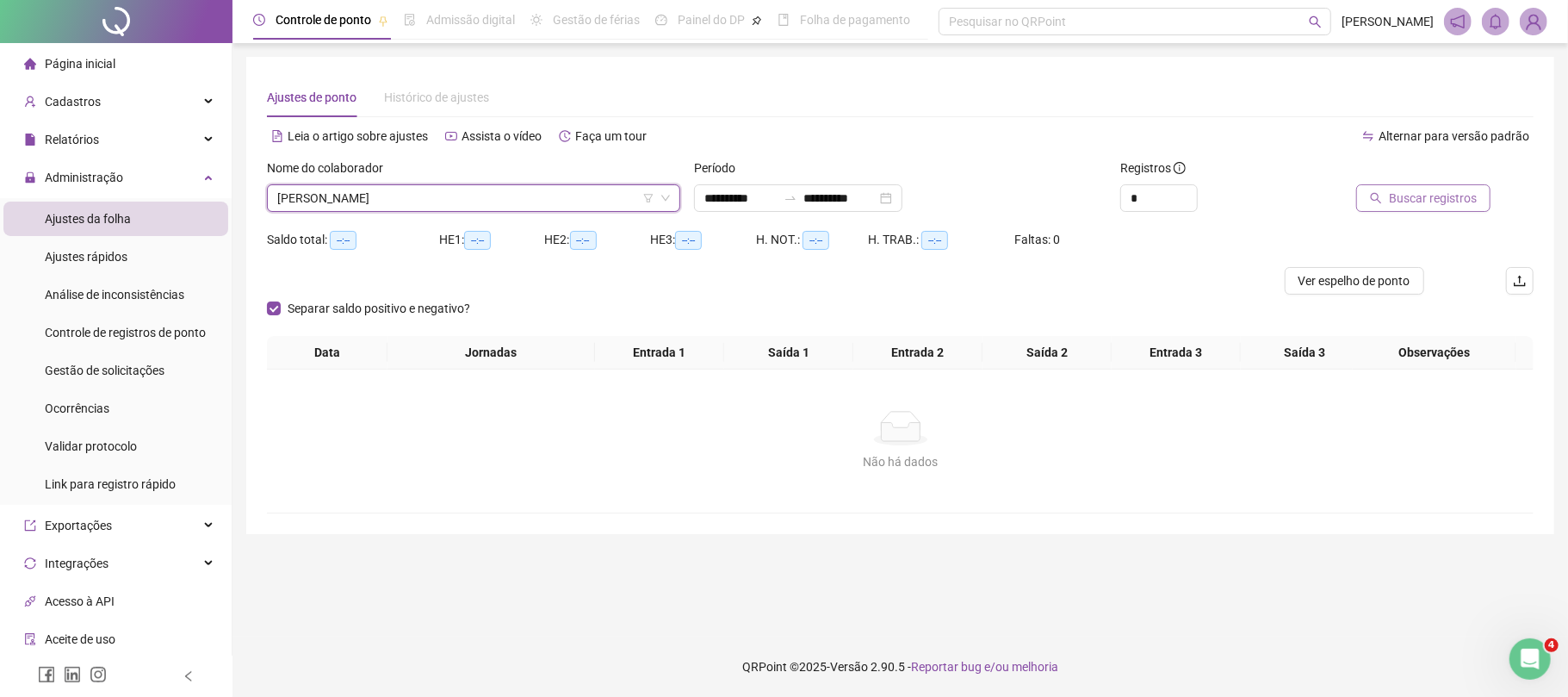
click at [1415, 204] on span "Buscar registros" at bounding box center [1433, 198] width 87 height 19
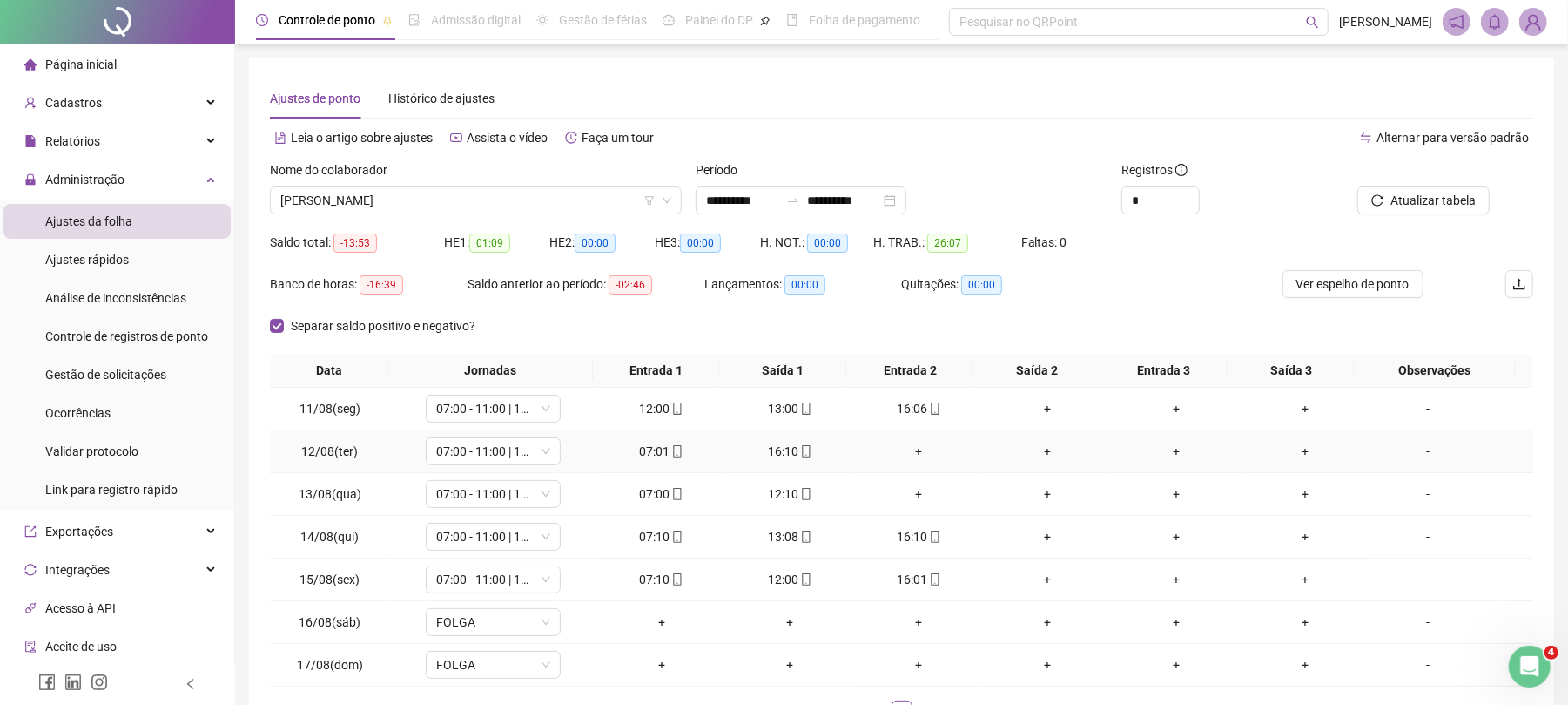
click at [903, 448] on div "+" at bounding box center [920, 451] width 115 height 19
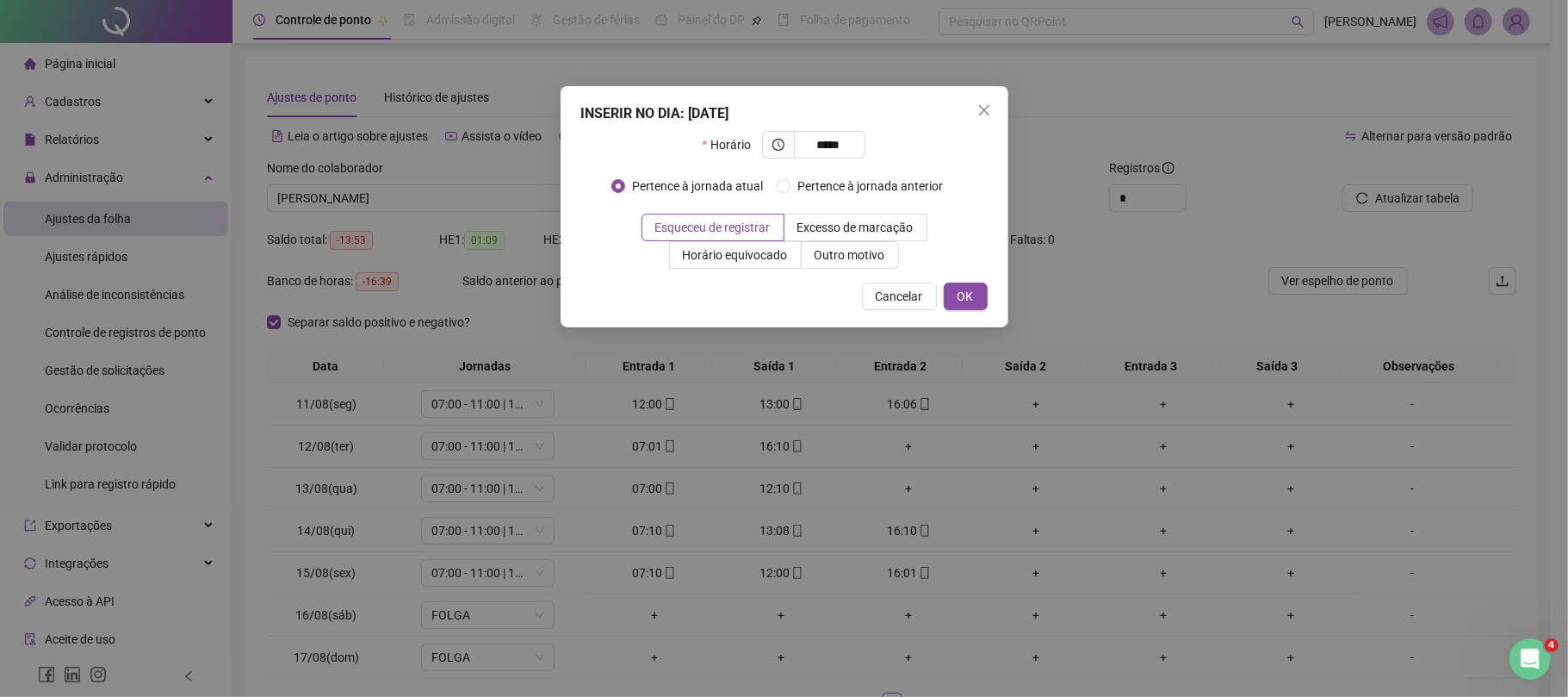
type input "*****"
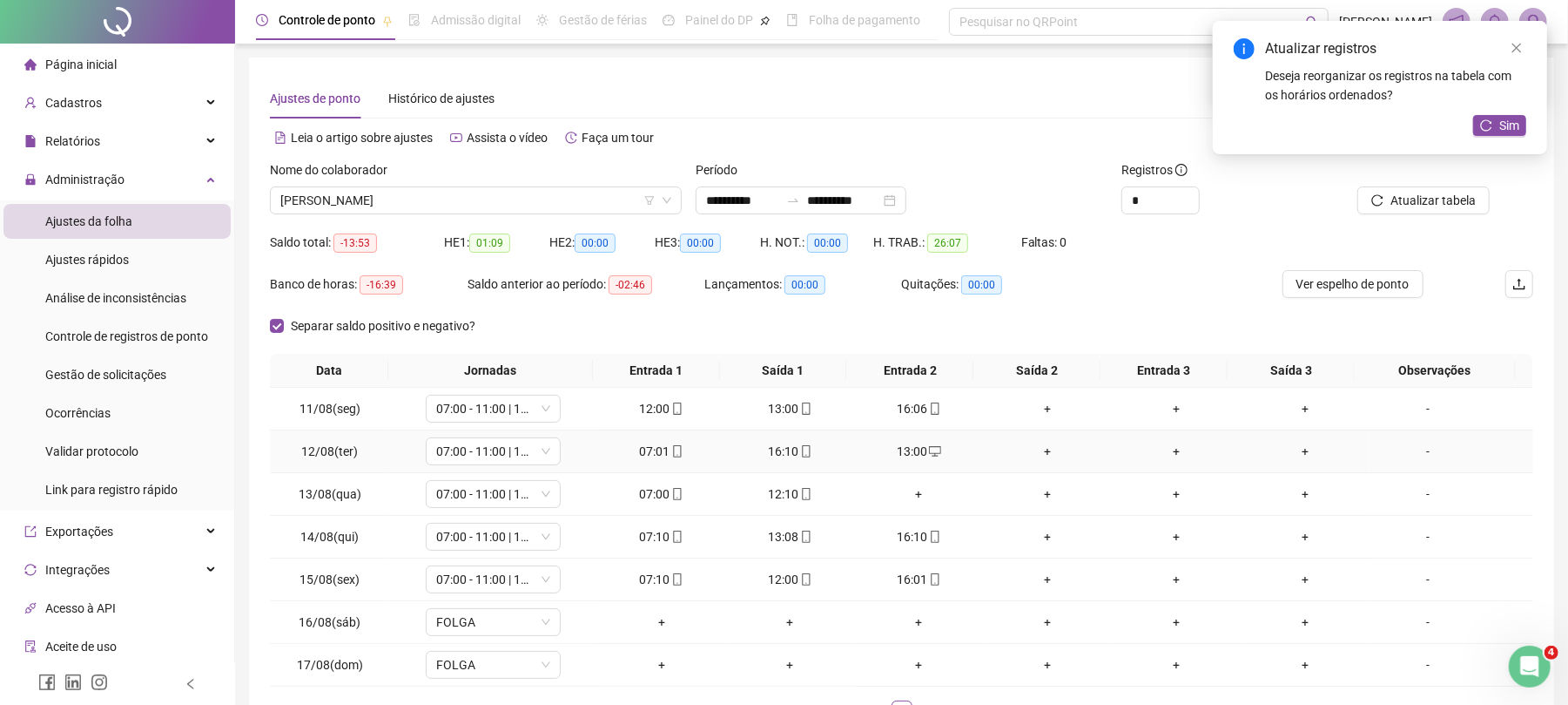
click at [1045, 450] on div "+" at bounding box center [1047, 451] width 115 height 19
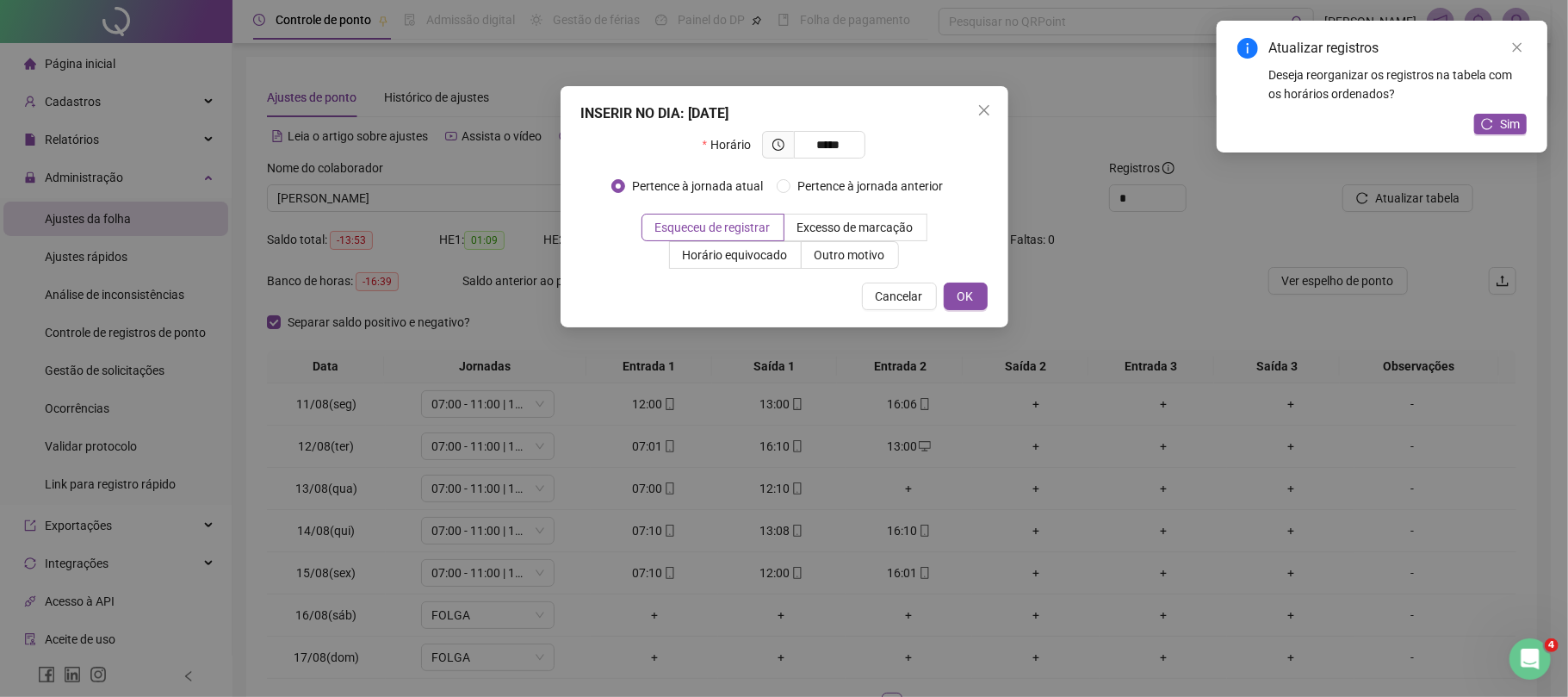
type input "*****"
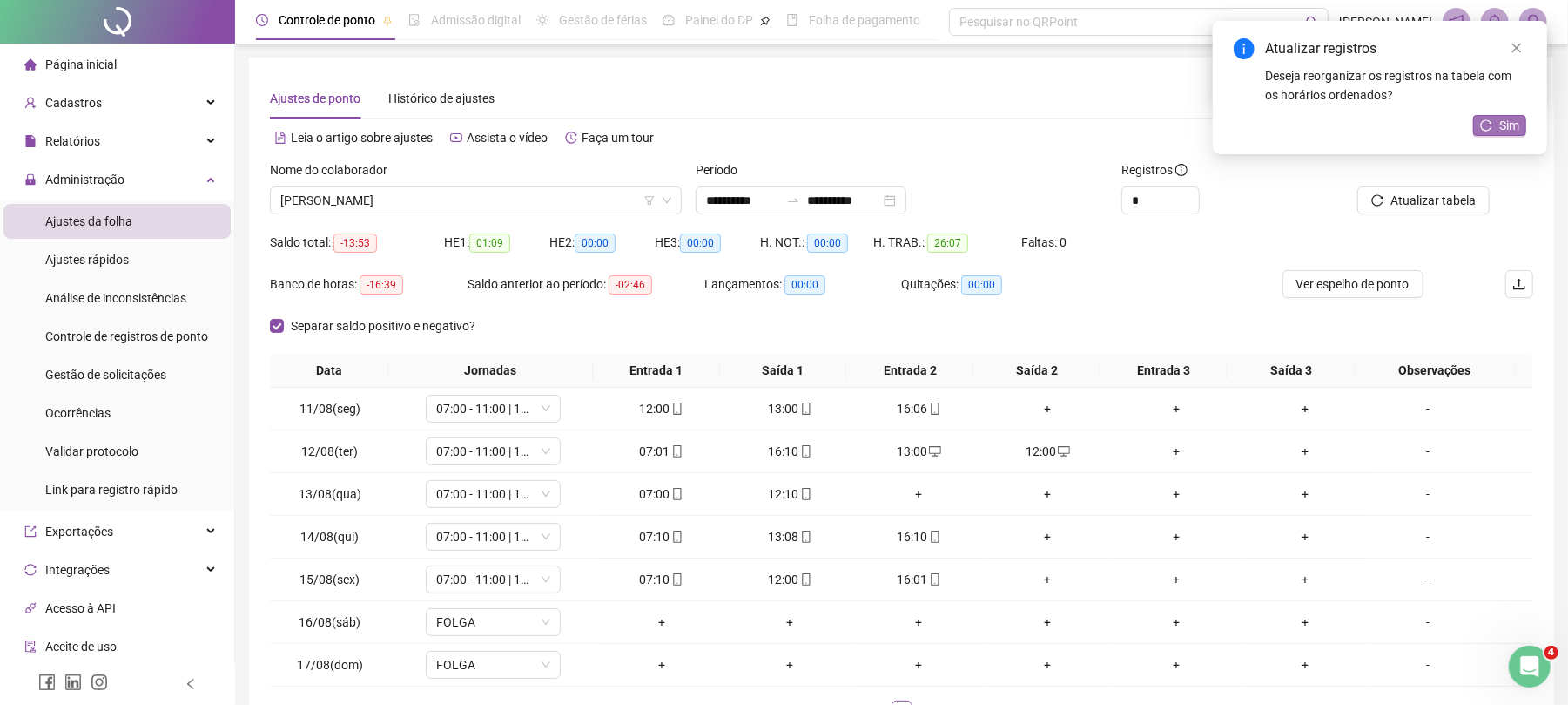
click at [1501, 126] on span "Sim" at bounding box center [1509, 126] width 20 height 19
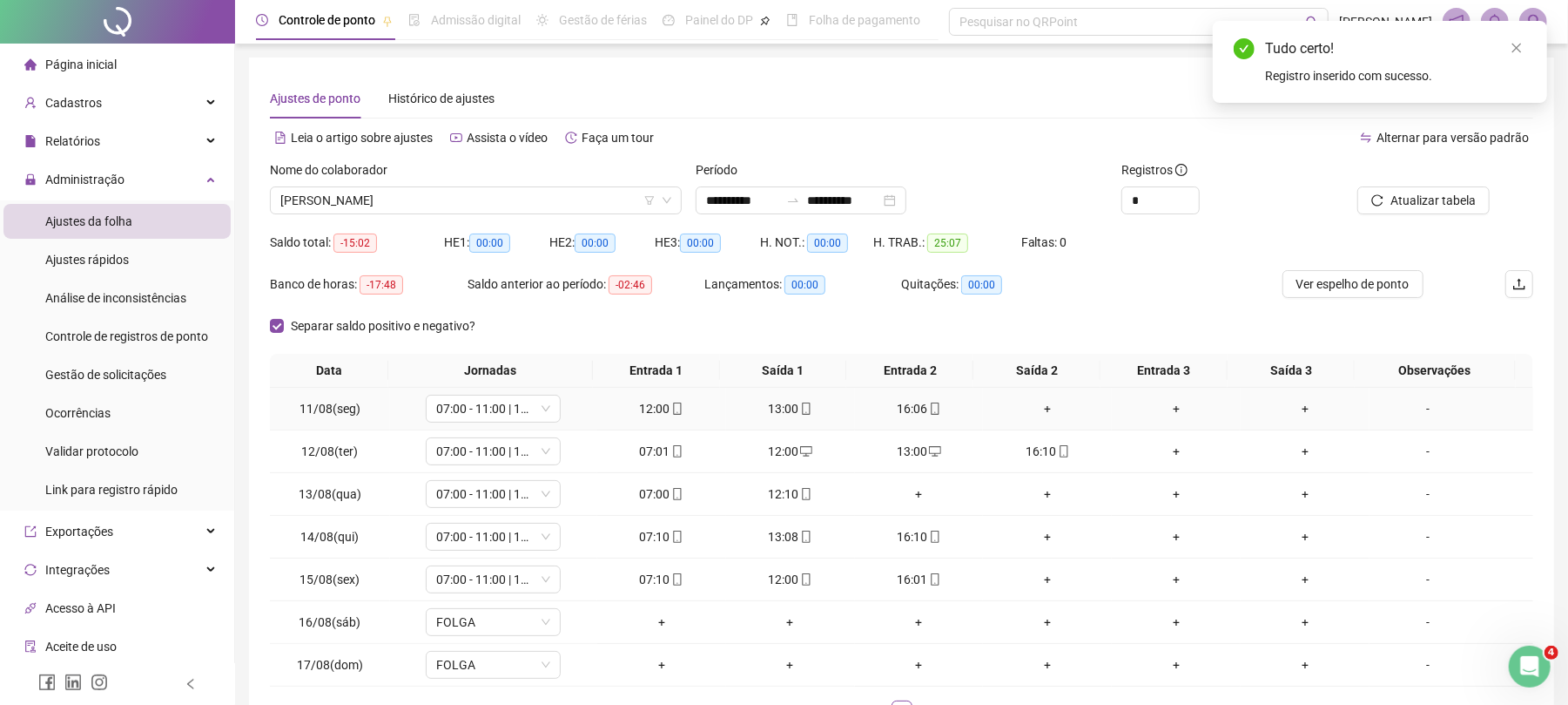
click at [1046, 408] on div "+" at bounding box center [1047, 408] width 115 height 19
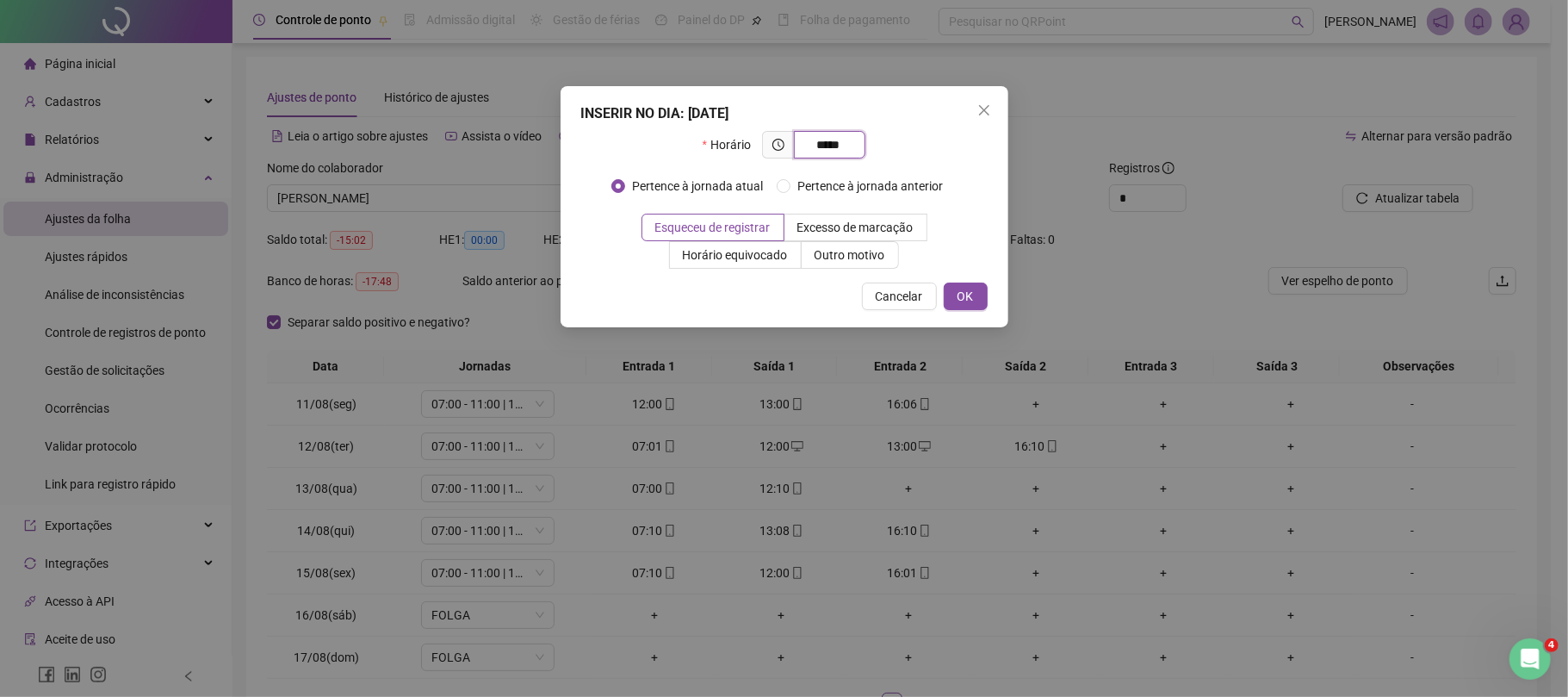
type input "*****"
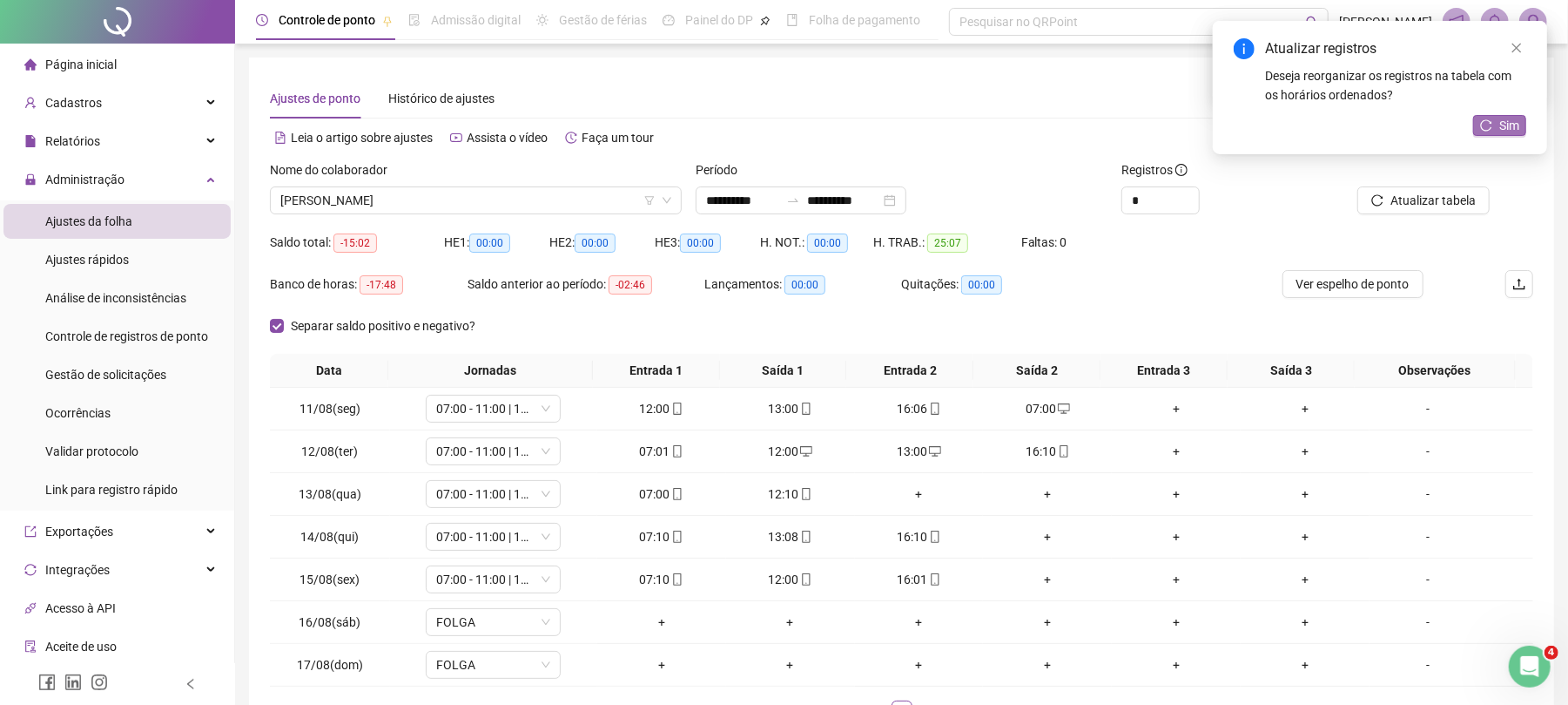
click at [1516, 127] on span "Sim" at bounding box center [1509, 126] width 20 height 19
click at [903, 486] on div "+" at bounding box center [920, 494] width 115 height 19
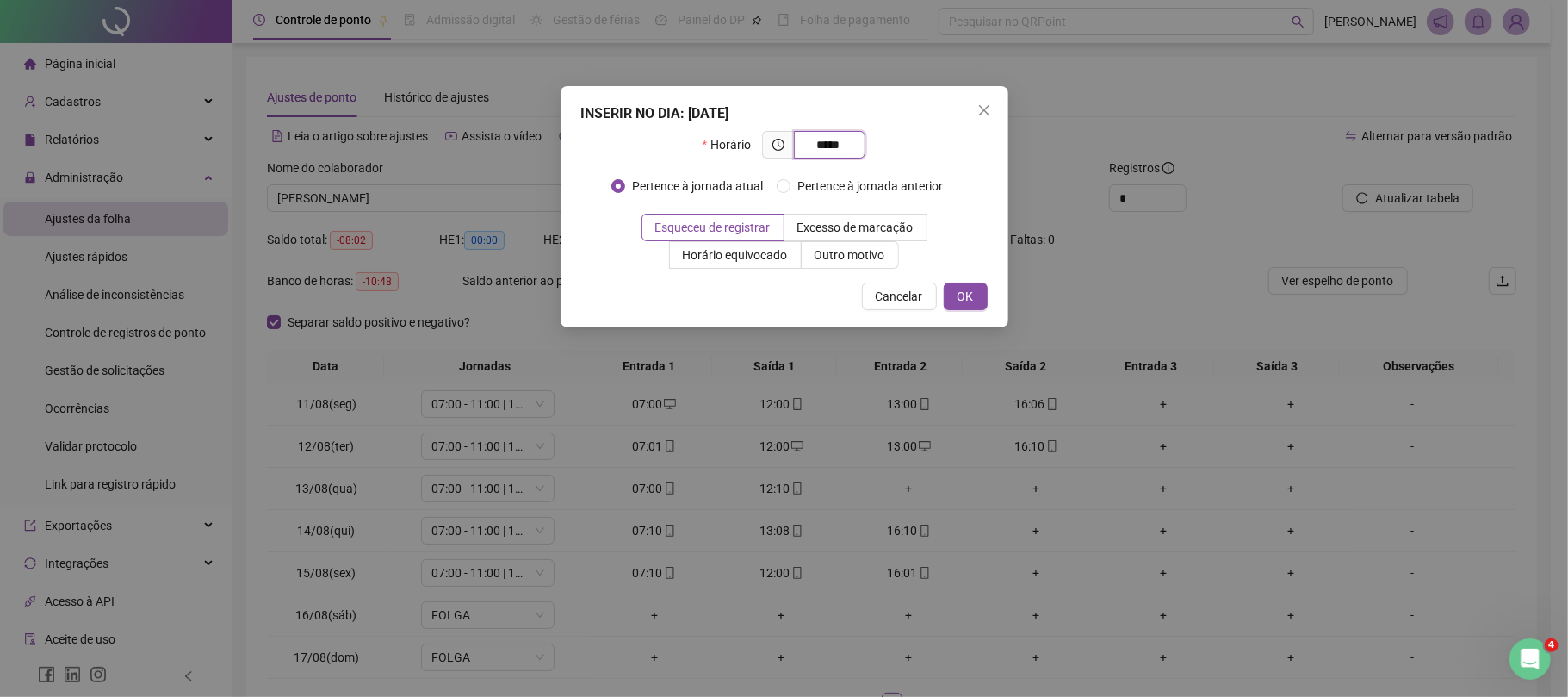
type input "*****"
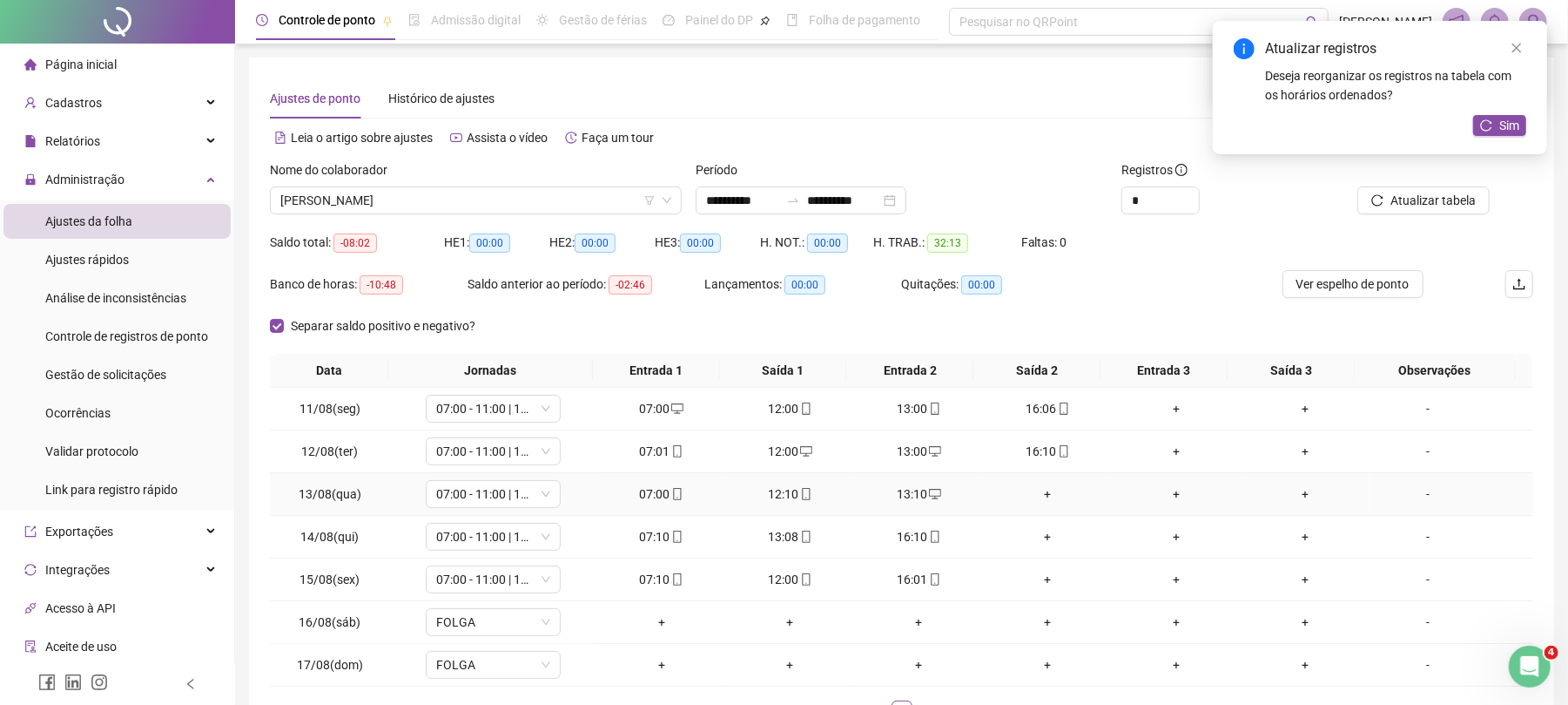
click at [1028, 501] on div "+" at bounding box center [1047, 494] width 115 height 19
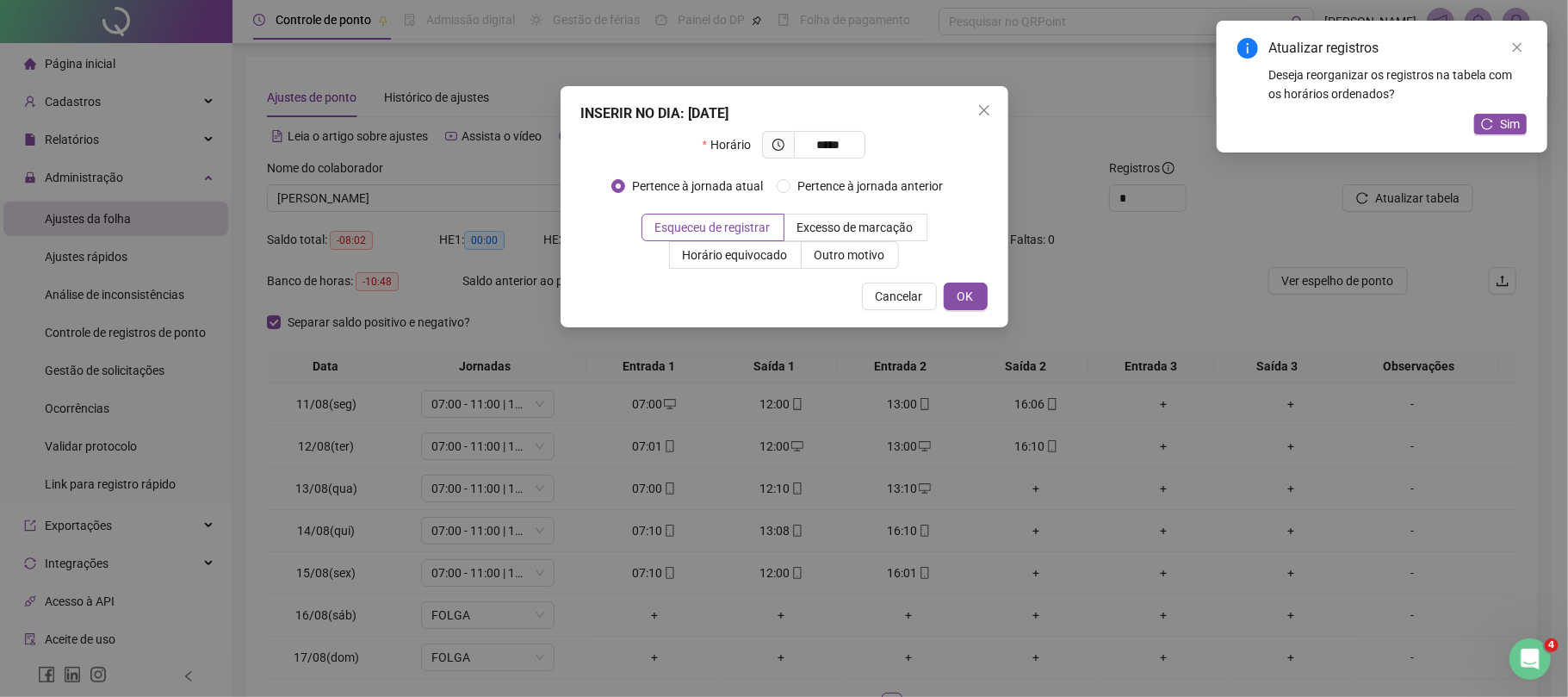
type input "*****"
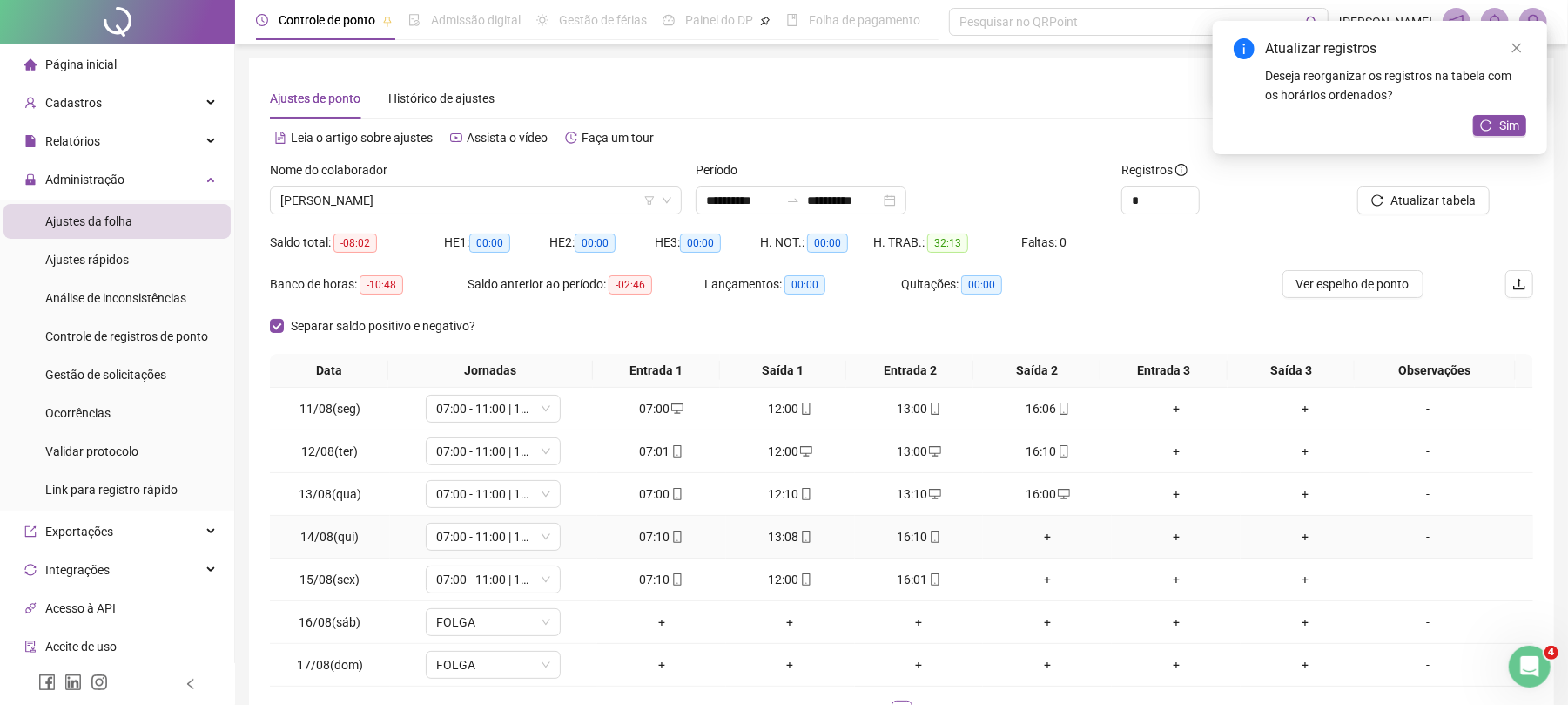
click at [1026, 534] on div "+" at bounding box center [1047, 537] width 115 height 19
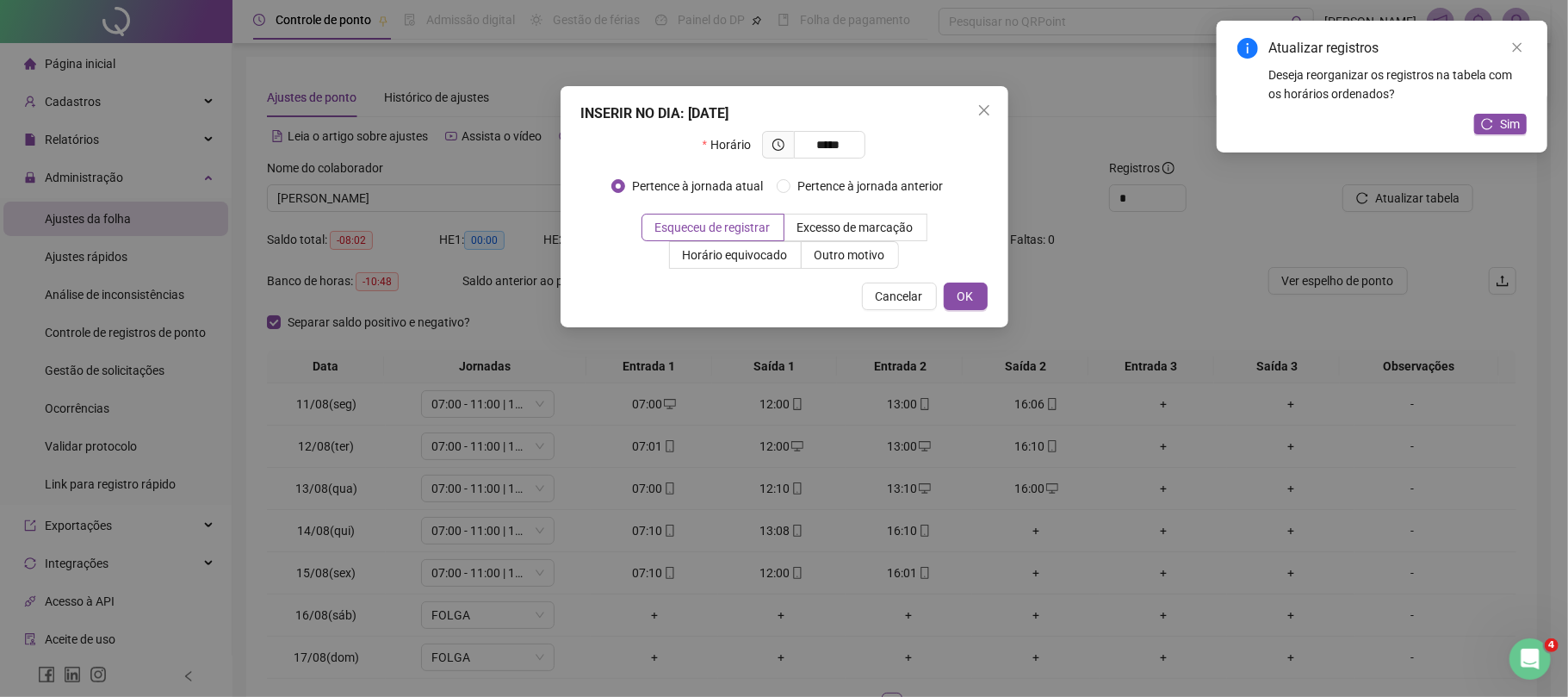
type input "*****"
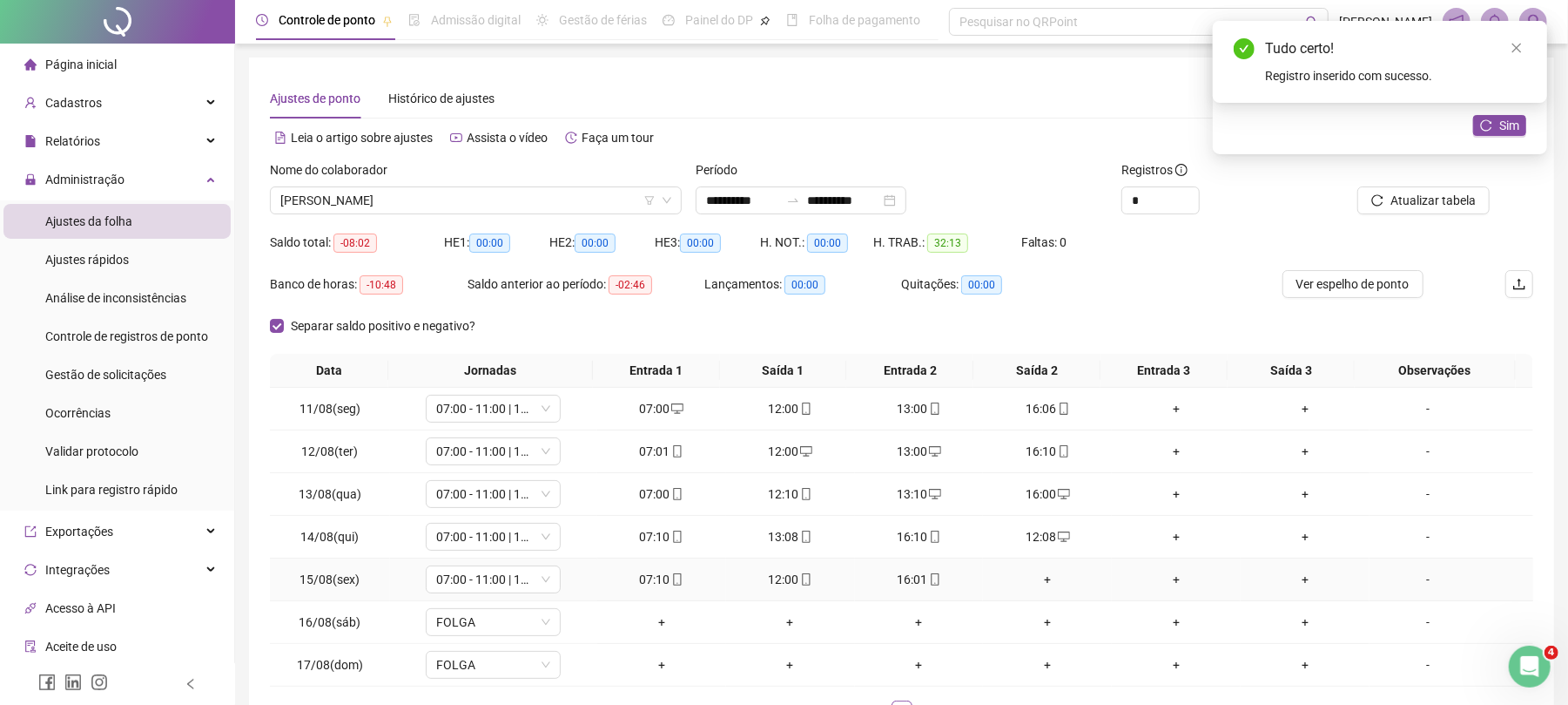
click at [1021, 576] on div "+" at bounding box center [1047, 579] width 115 height 19
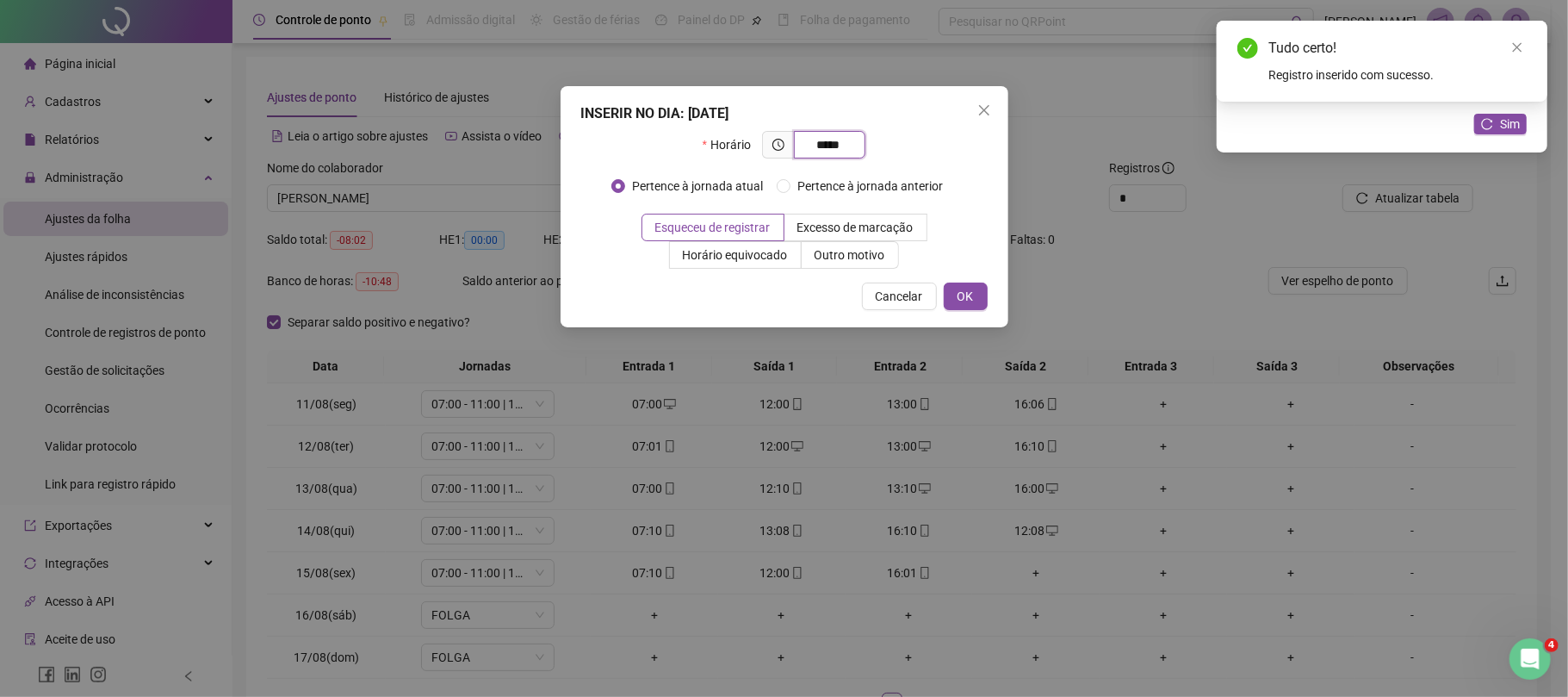
type input "*****"
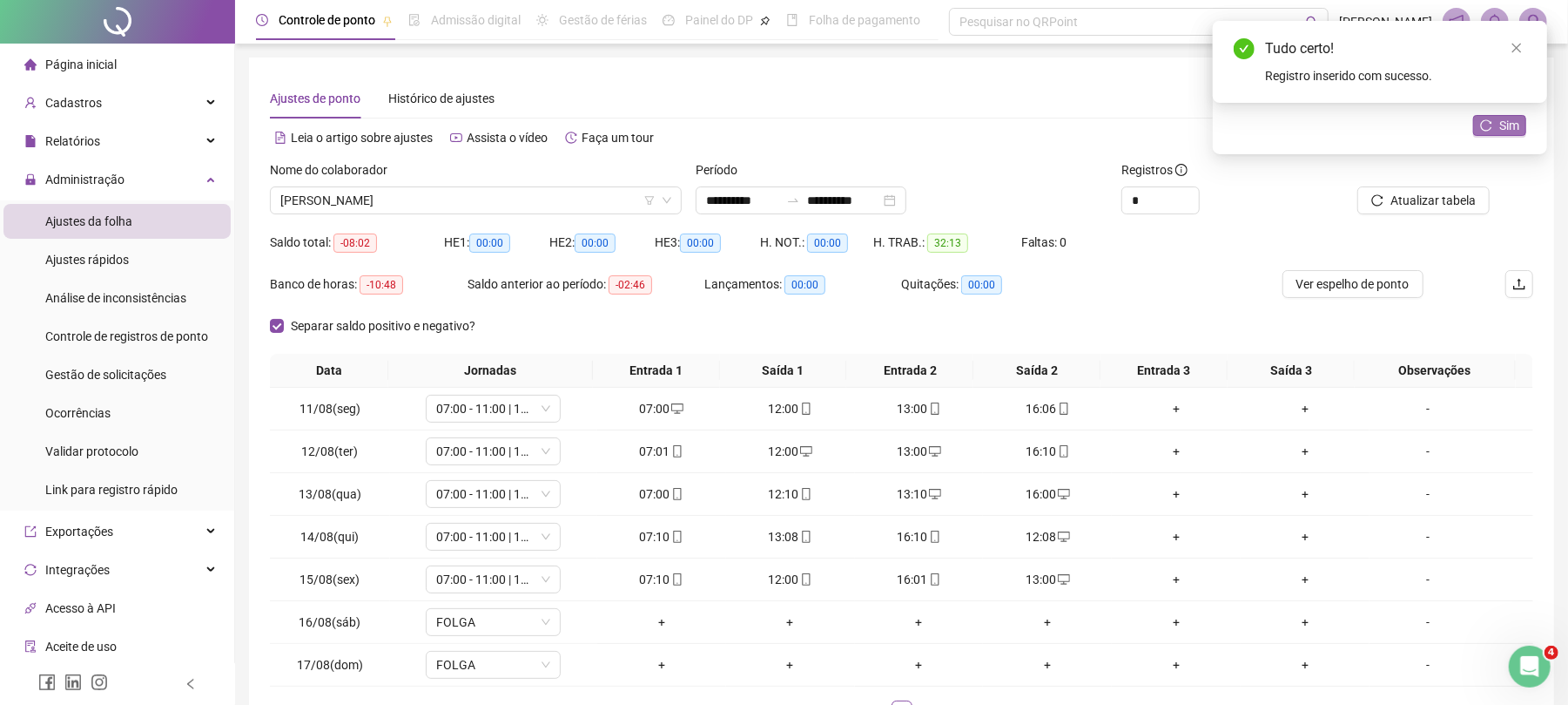
click at [1512, 126] on span "Sim" at bounding box center [1509, 126] width 20 height 19
click at [479, 207] on span "[PERSON_NAME]" at bounding box center [475, 200] width 391 height 26
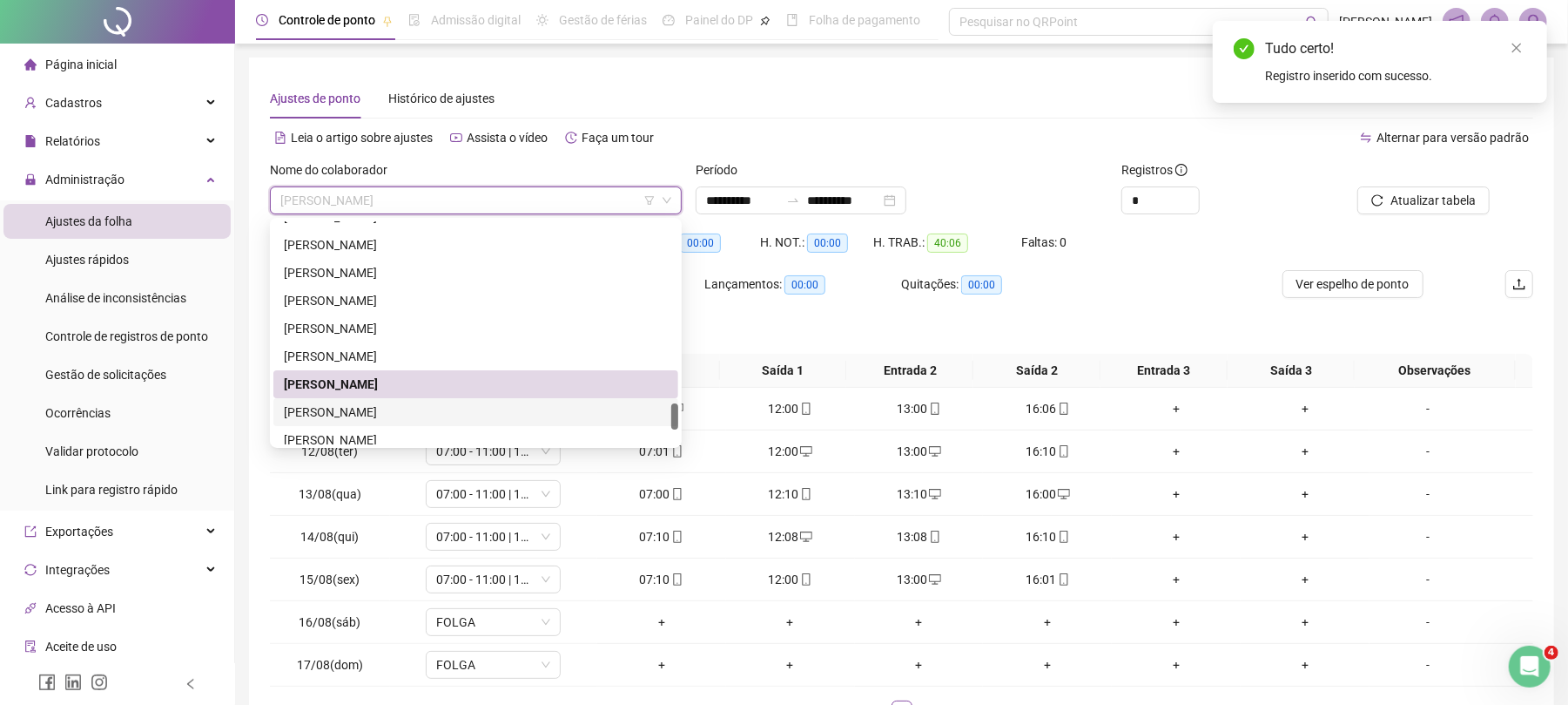
click at [387, 404] on div "[PERSON_NAME]" at bounding box center [476, 412] width 384 height 19
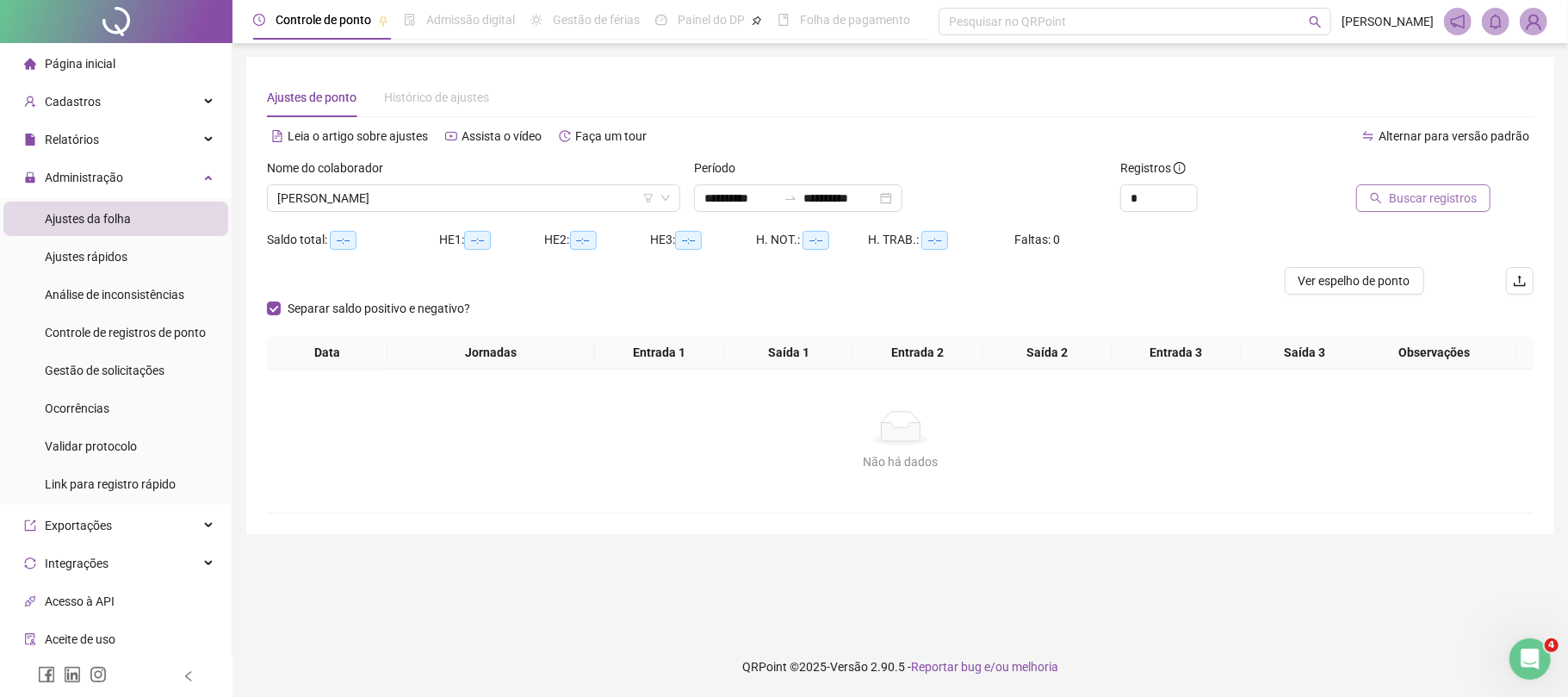
click at [1420, 203] on span "Buscar registros" at bounding box center [1433, 198] width 87 height 19
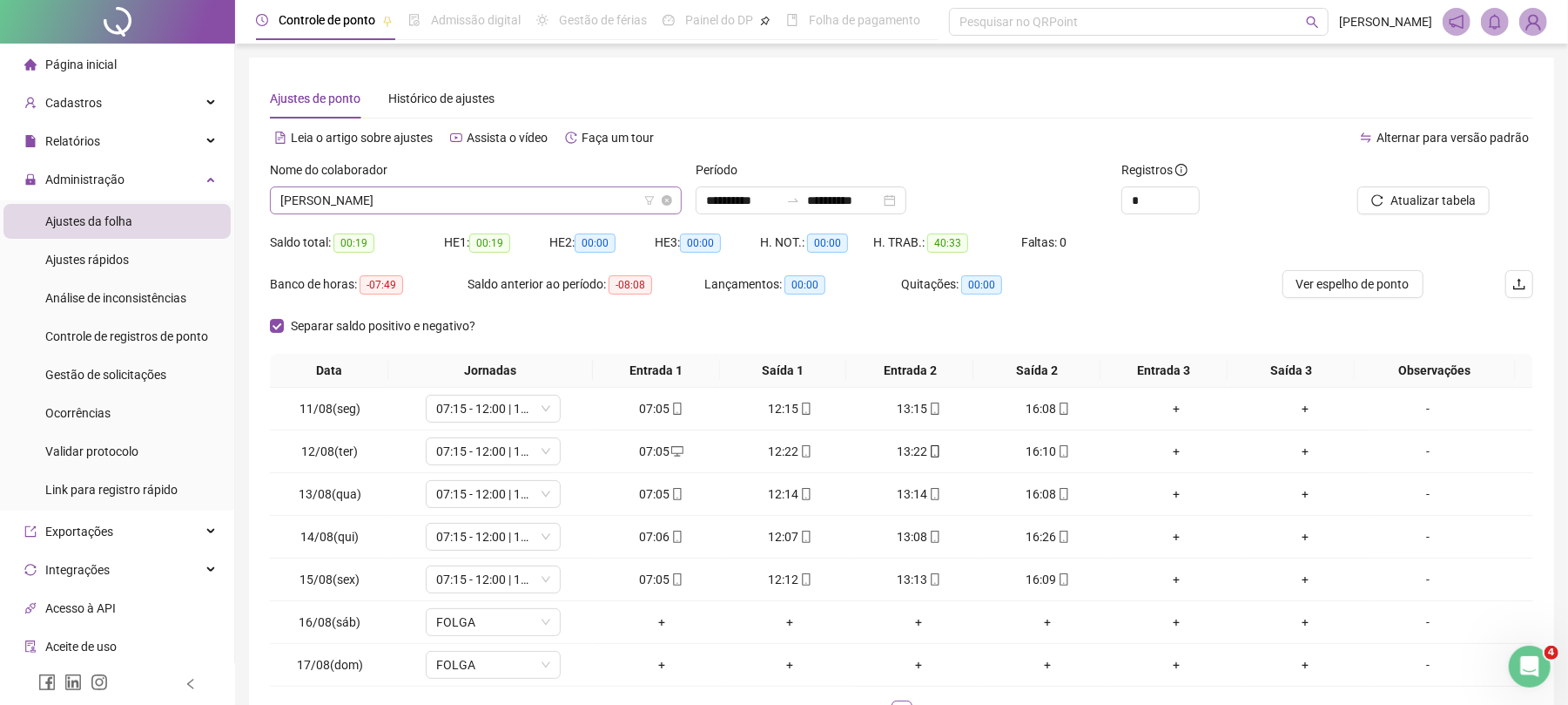
click at [500, 191] on span "[PERSON_NAME]" at bounding box center [475, 200] width 391 height 26
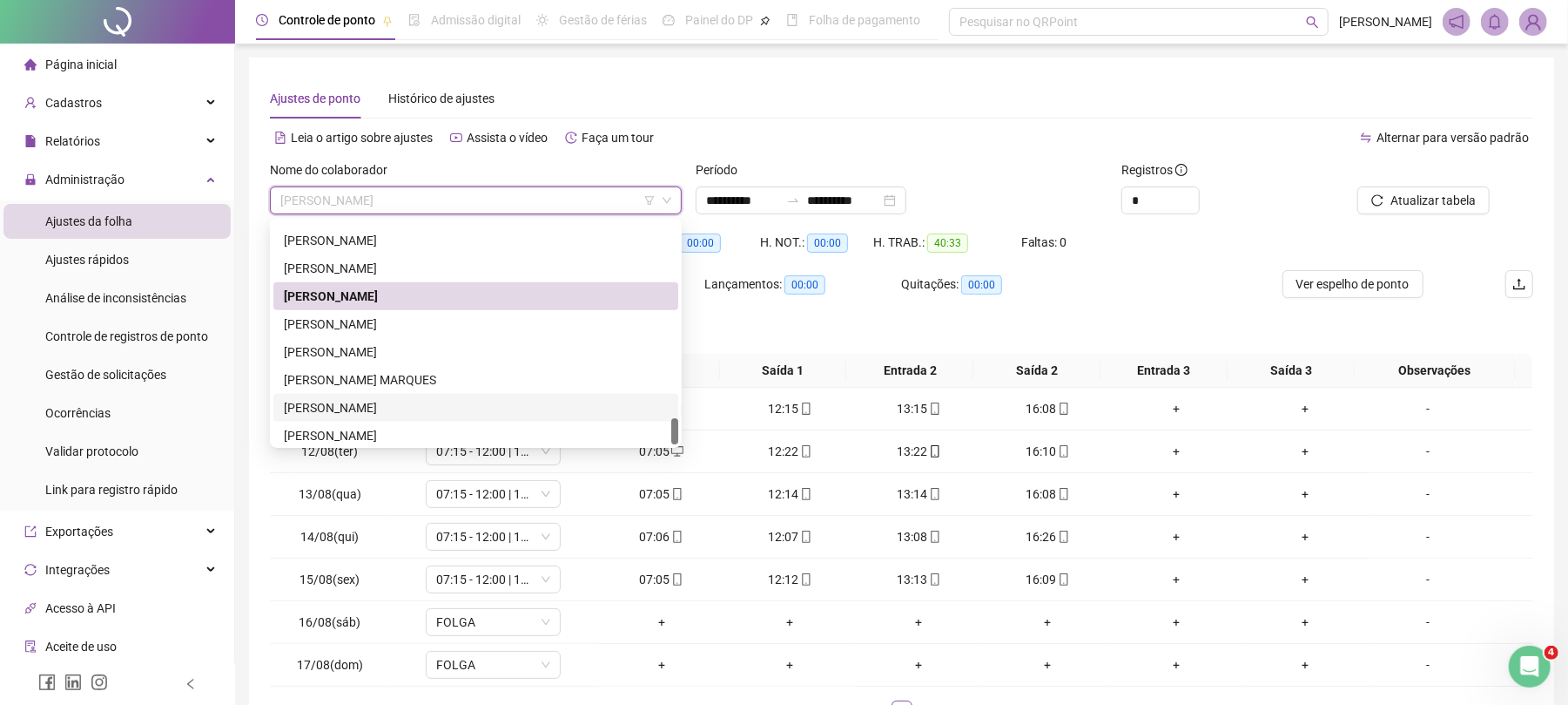
scroll to position [1645, 0]
click at [367, 314] on div "[PERSON_NAME]" at bounding box center [476, 319] width 384 height 19
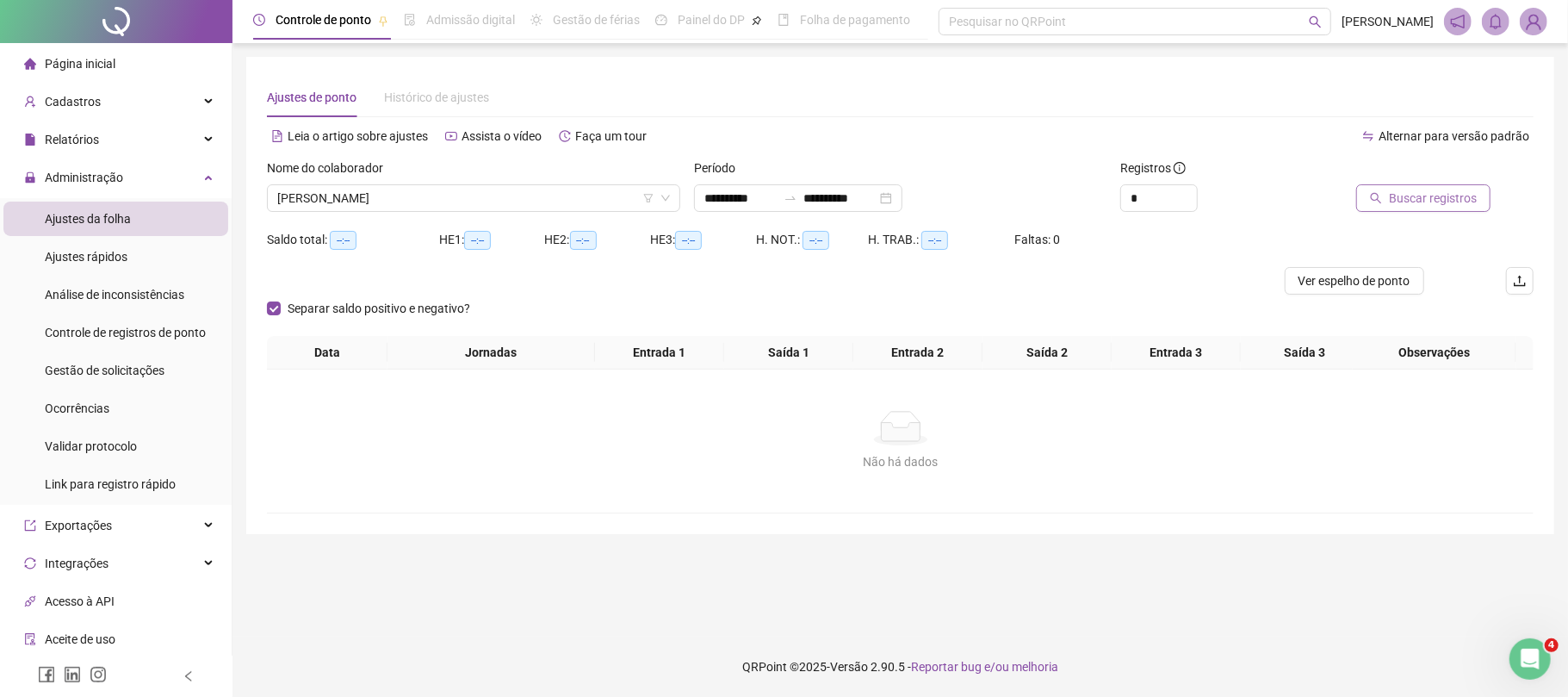
click at [1427, 194] on span "Buscar registros" at bounding box center [1433, 198] width 87 height 19
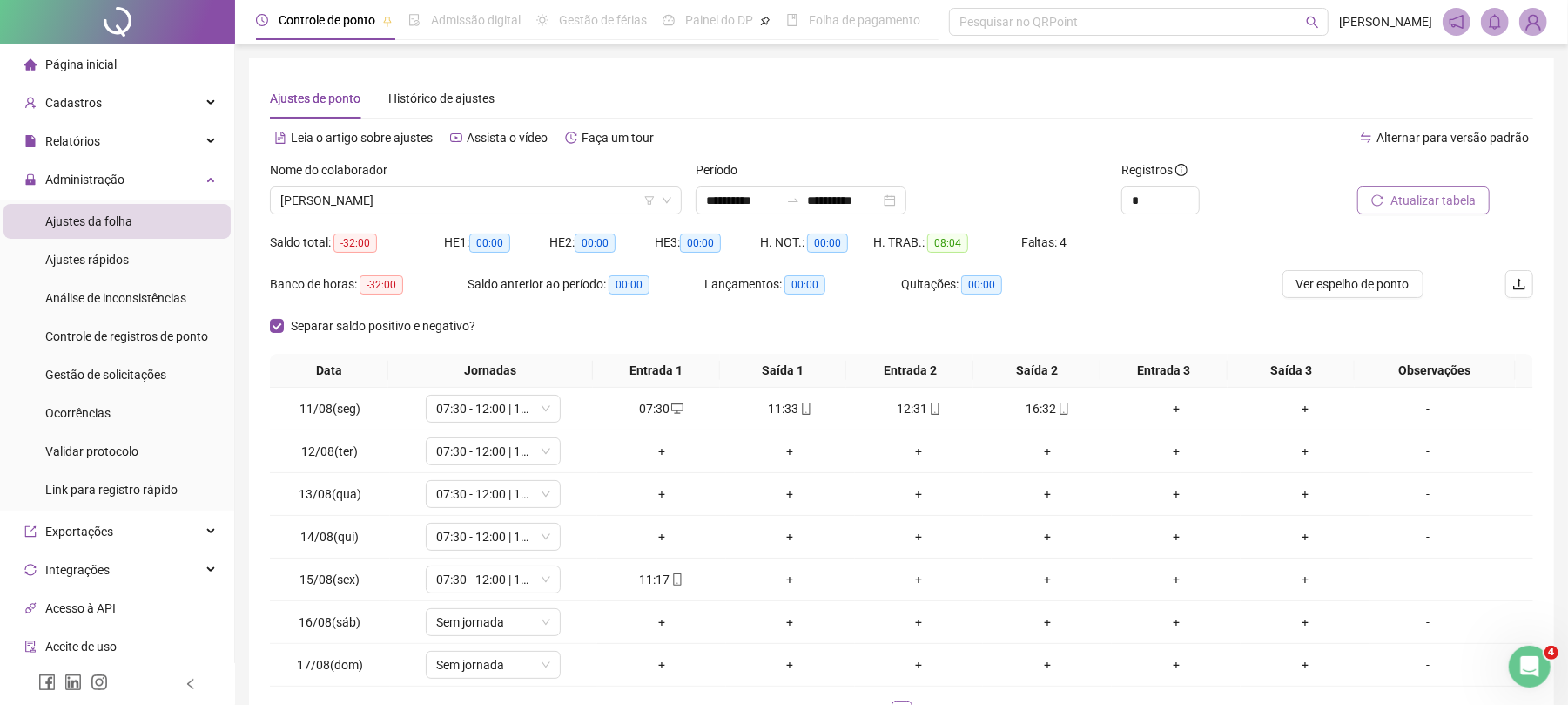
click at [1439, 188] on button "Atualizar tabela" at bounding box center [1423, 200] width 132 height 28
click at [1456, 200] on span "Atualizar tabela" at bounding box center [1433, 201] width 86 height 19
click at [907, 576] on div "+" at bounding box center [920, 579] width 115 height 19
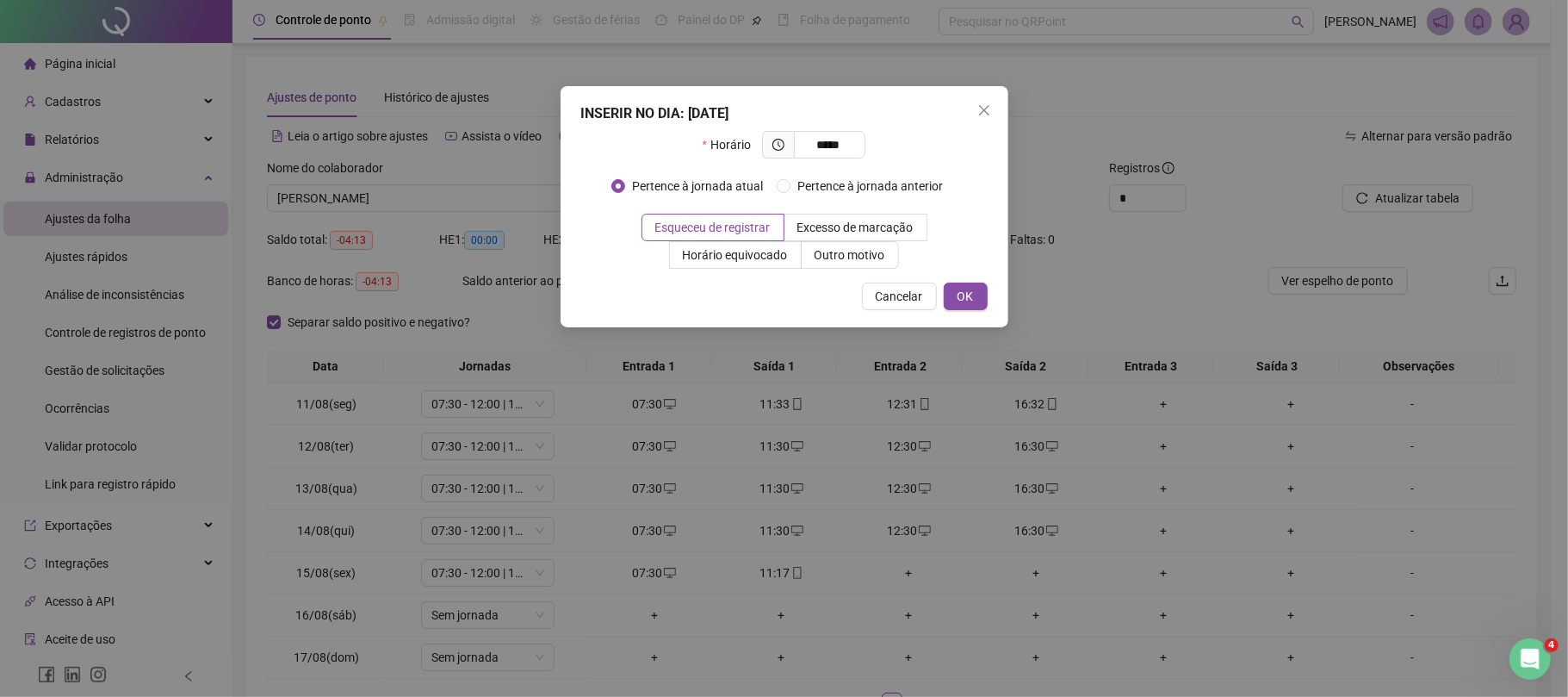
type input "*****"
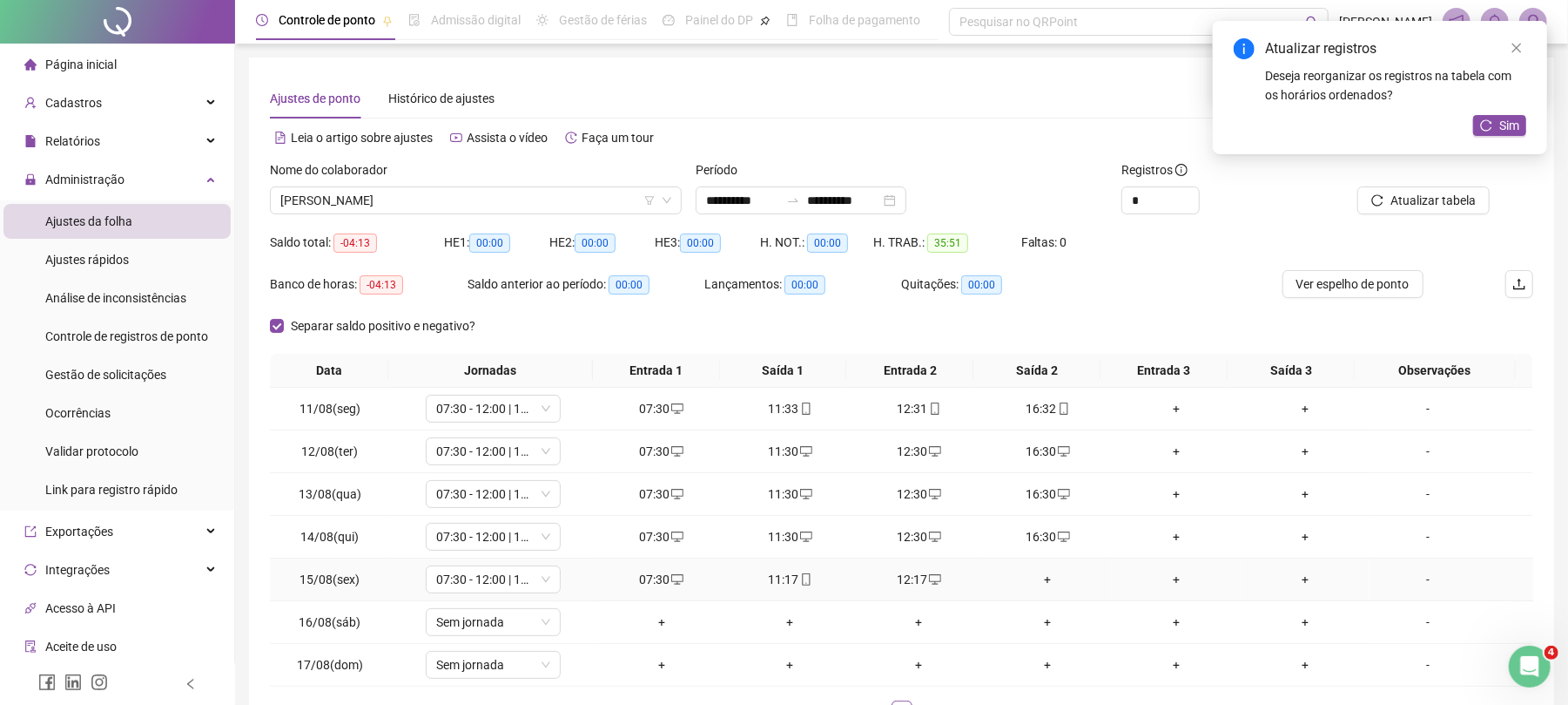
click at [1032, 591] on td "+" at bounding box center [1048, 579] width 129 height 43
click at [1036, 576] on div "+" at bounding box center [1047, 579] width 115 height 19
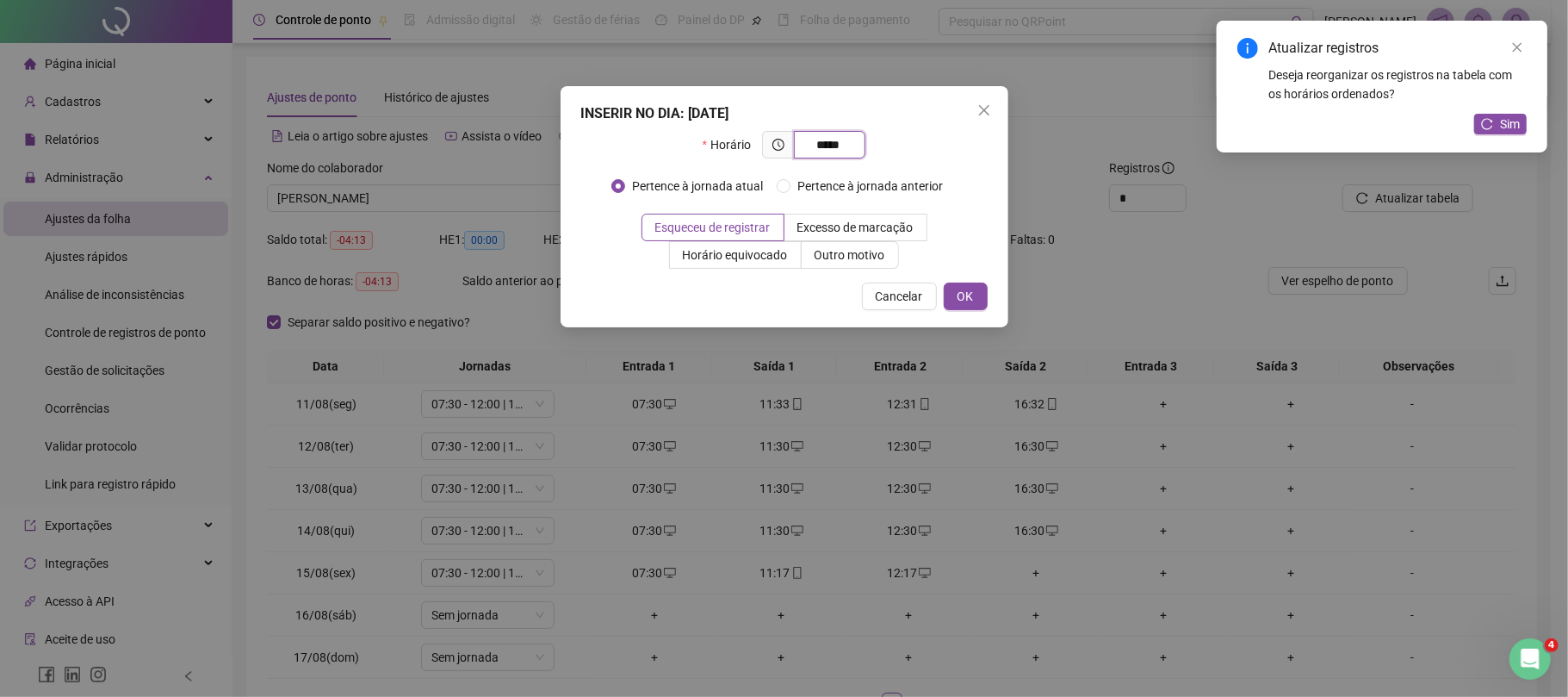
type input "*****"
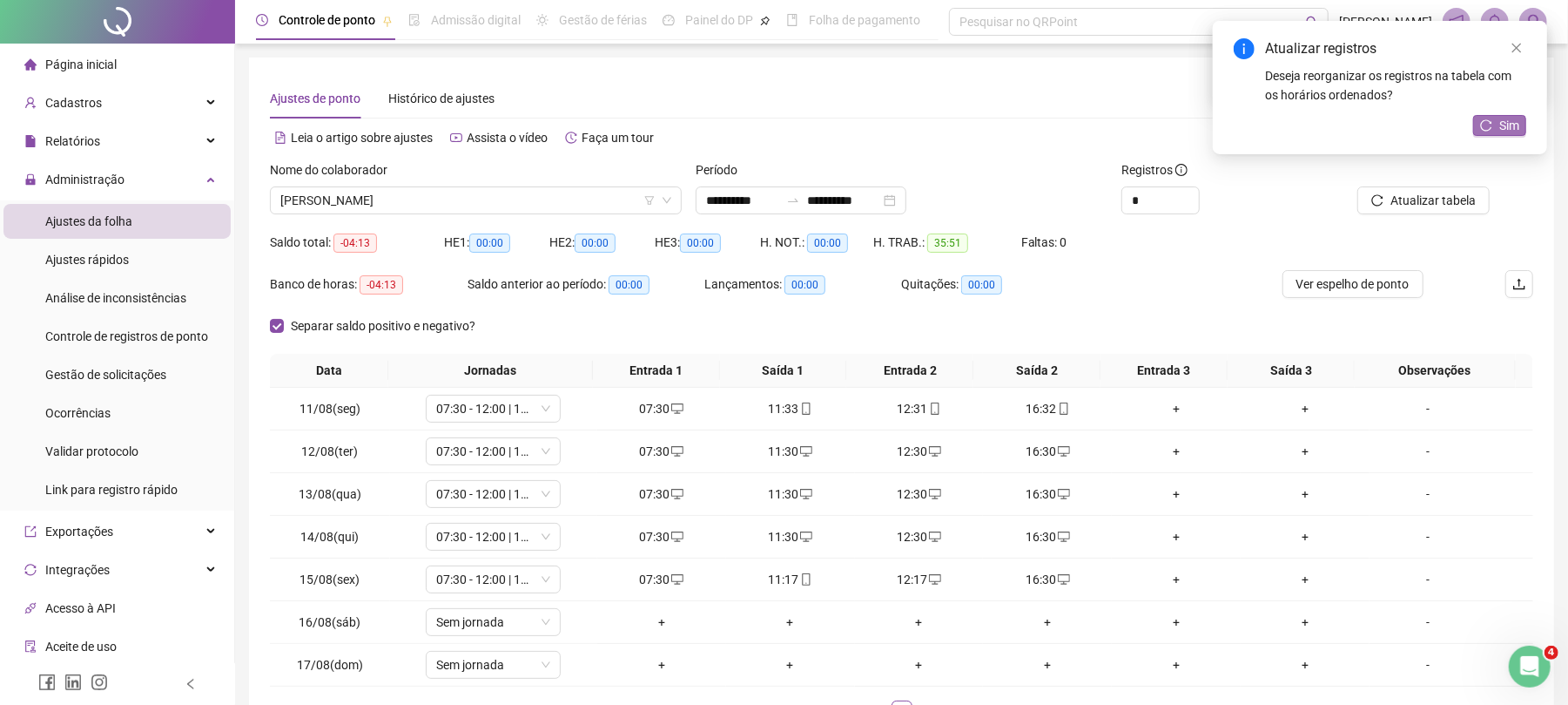
click at [1513, 123] on span "Sim" at bounding box center [1509, 126] width 20 height 19
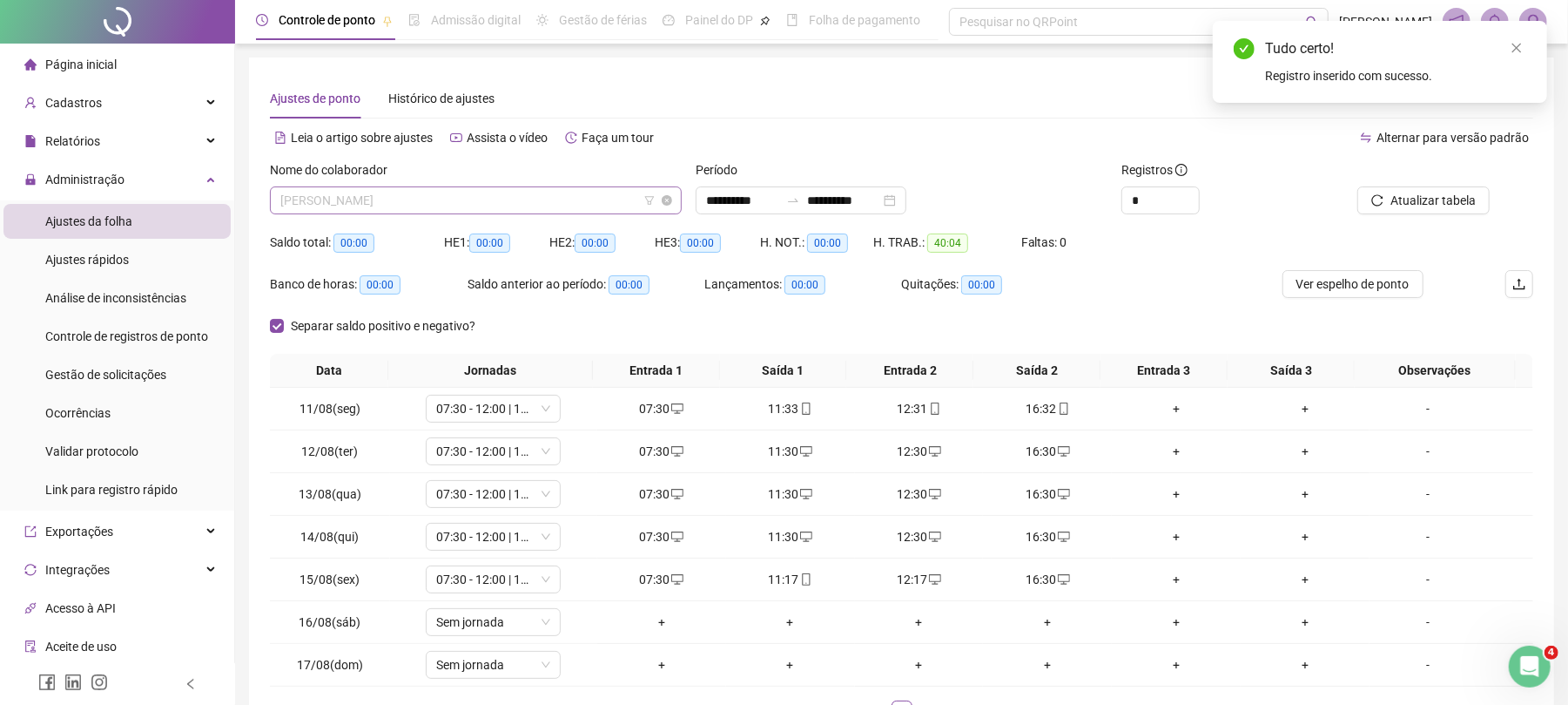
click at [421, 188] on span "[PERSON_NAME]" at bounding box center [475, 200] width 391 height 26
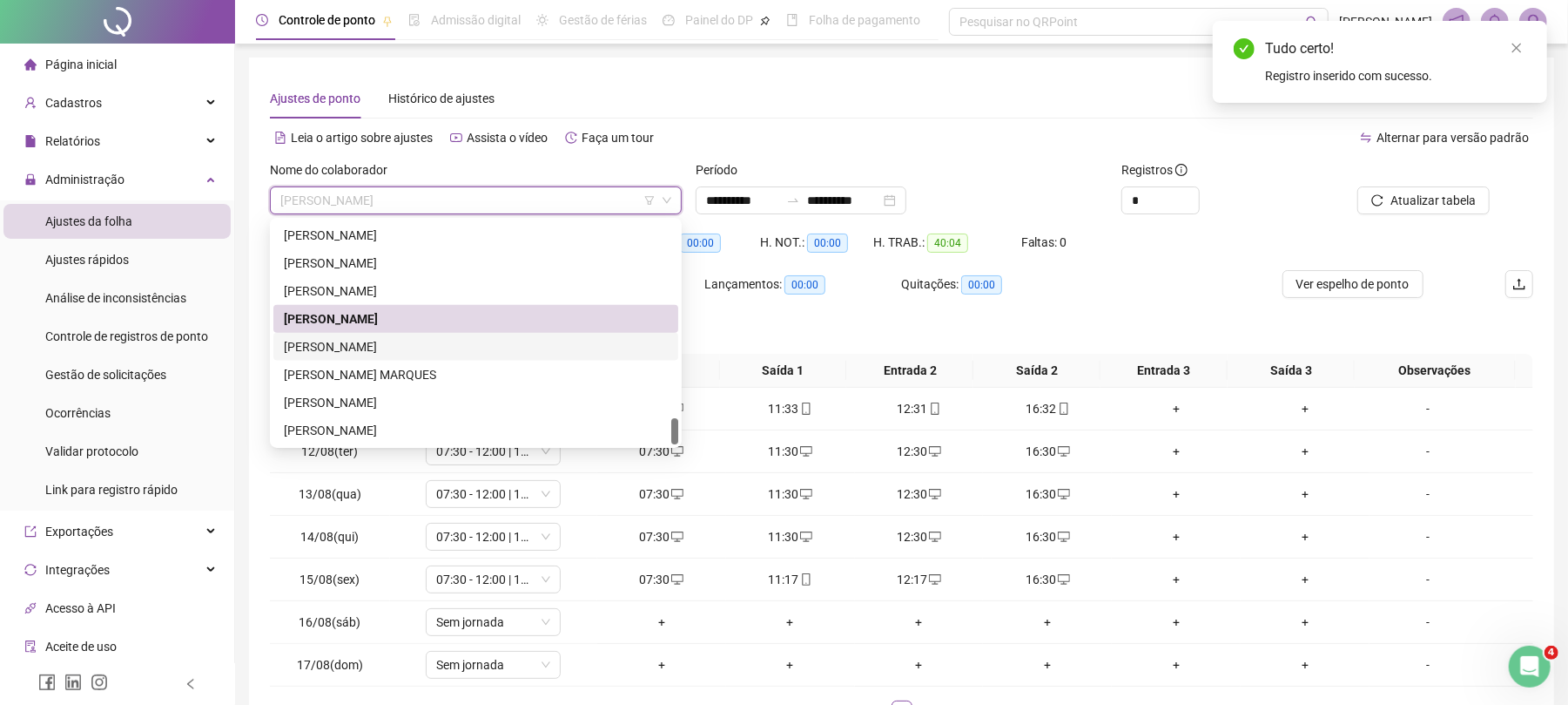
click at [397, 343] on div "[PERSON_NAME]" at bounding box center [476, 346] width 384 height 19
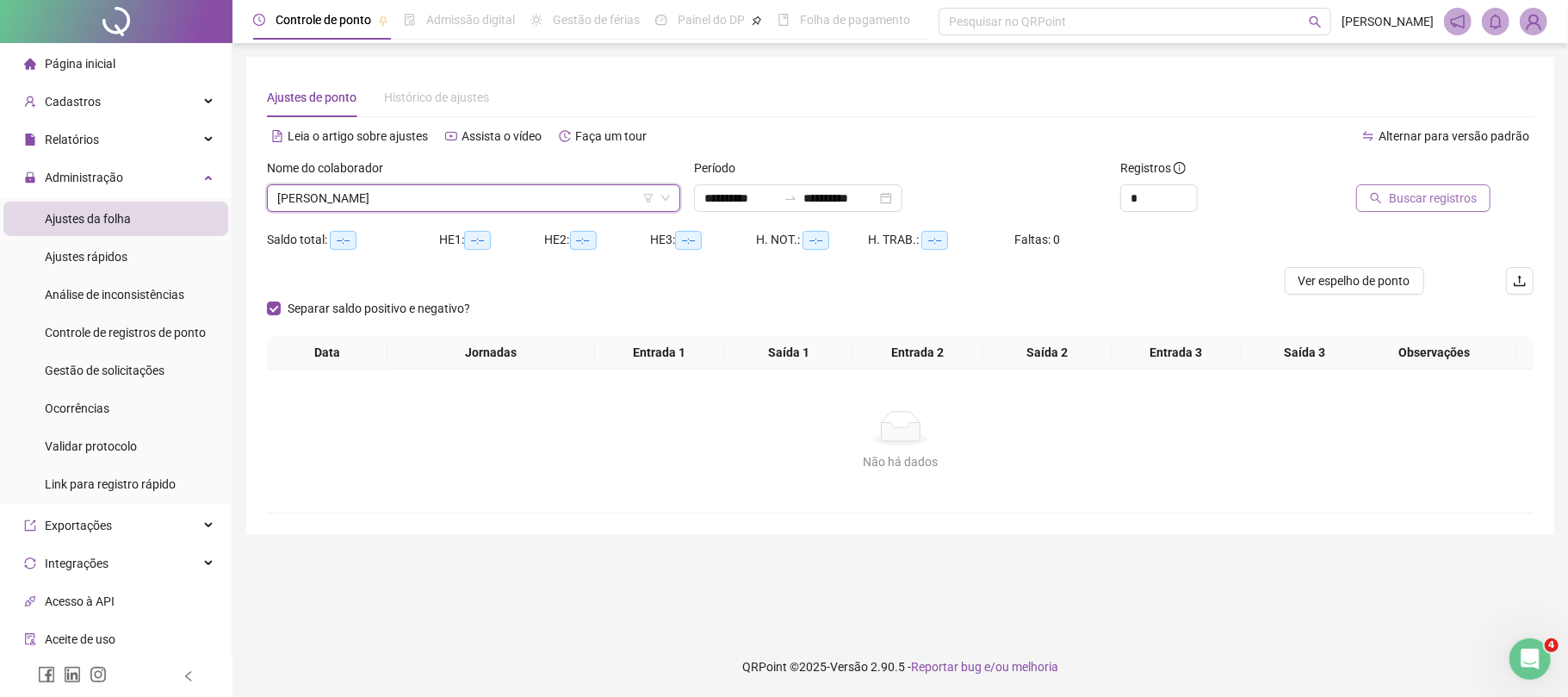
click at [1410, 205] on span "Buscar registros" at bounding box center [1433, 198] width 87 height 19
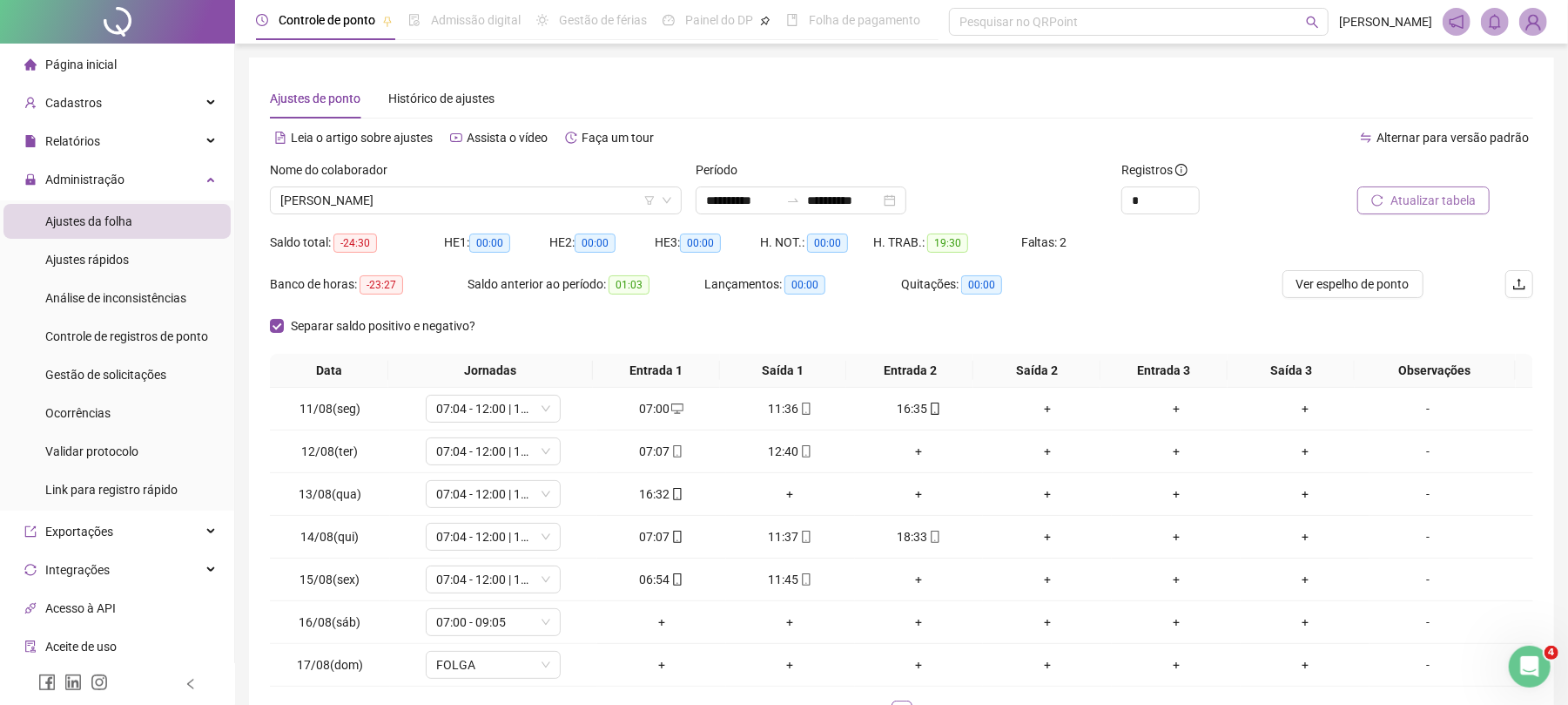
click at [1419, 195] on span "Atualizar tabela" at bounding box center [1433, 201] width 86 height 19
click at [896, 569] on td "+" at bounding box center [920, 579] width 129 height 43
click at [900, 577] on div "+" at bounding box center [920, 579] width 115 height 19
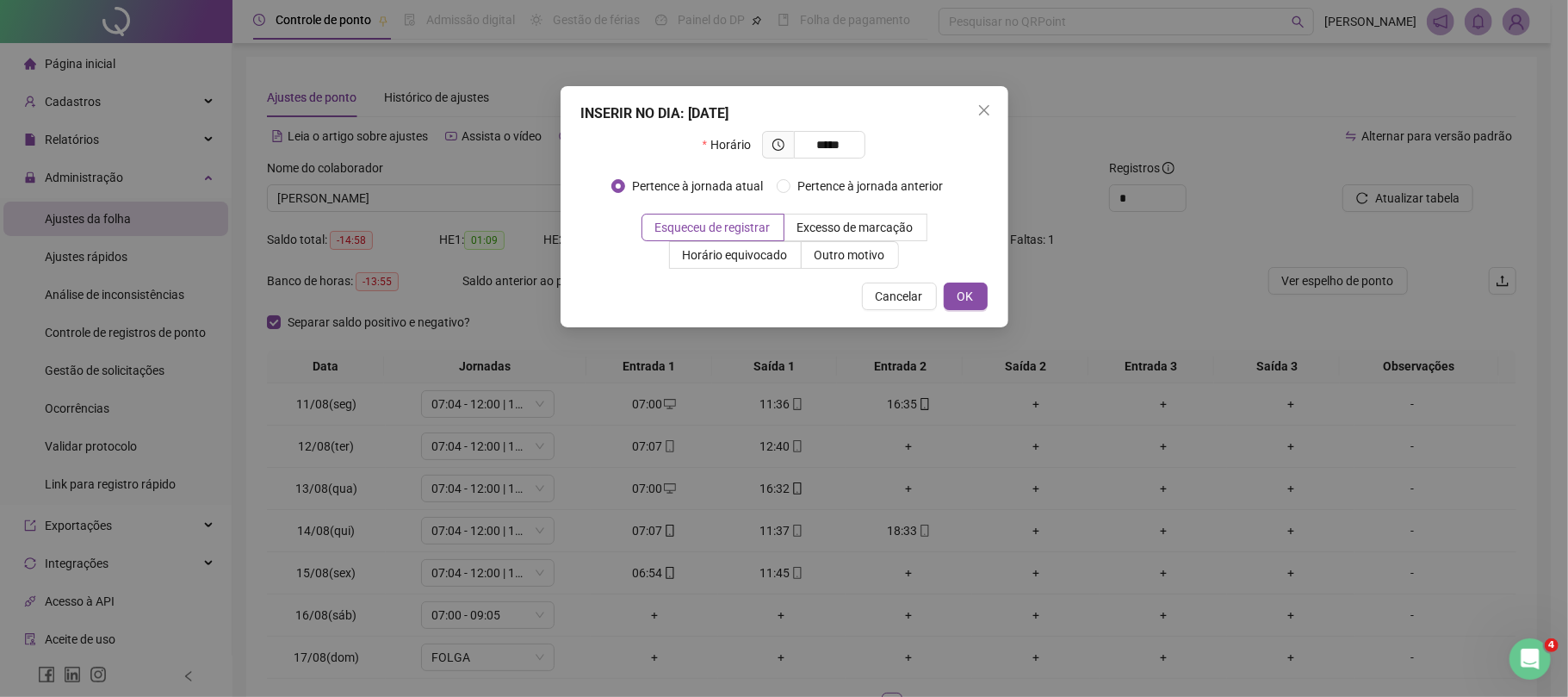
type input "*****"
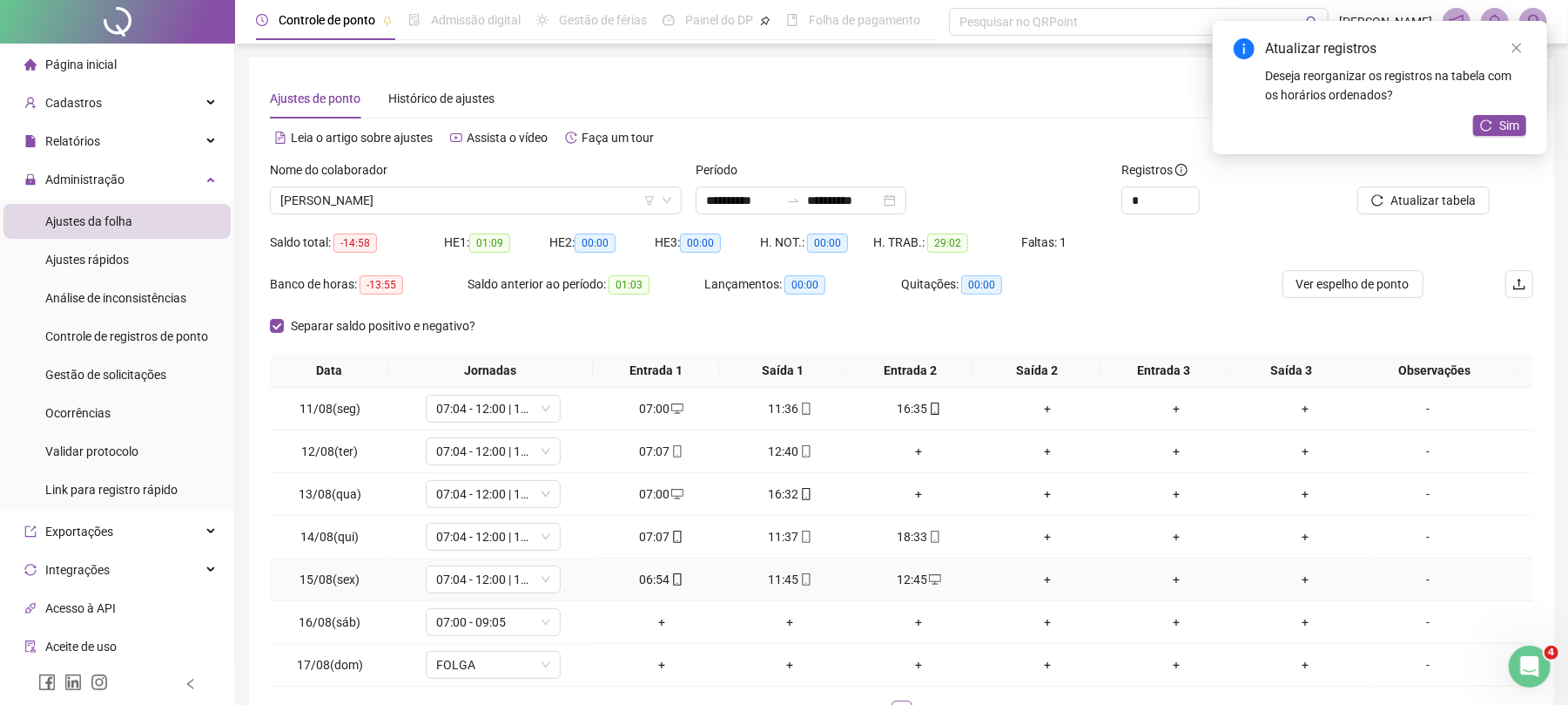
click at [1041, 576] on div "+" at bounding box center [1047, 579] width 115 height 19
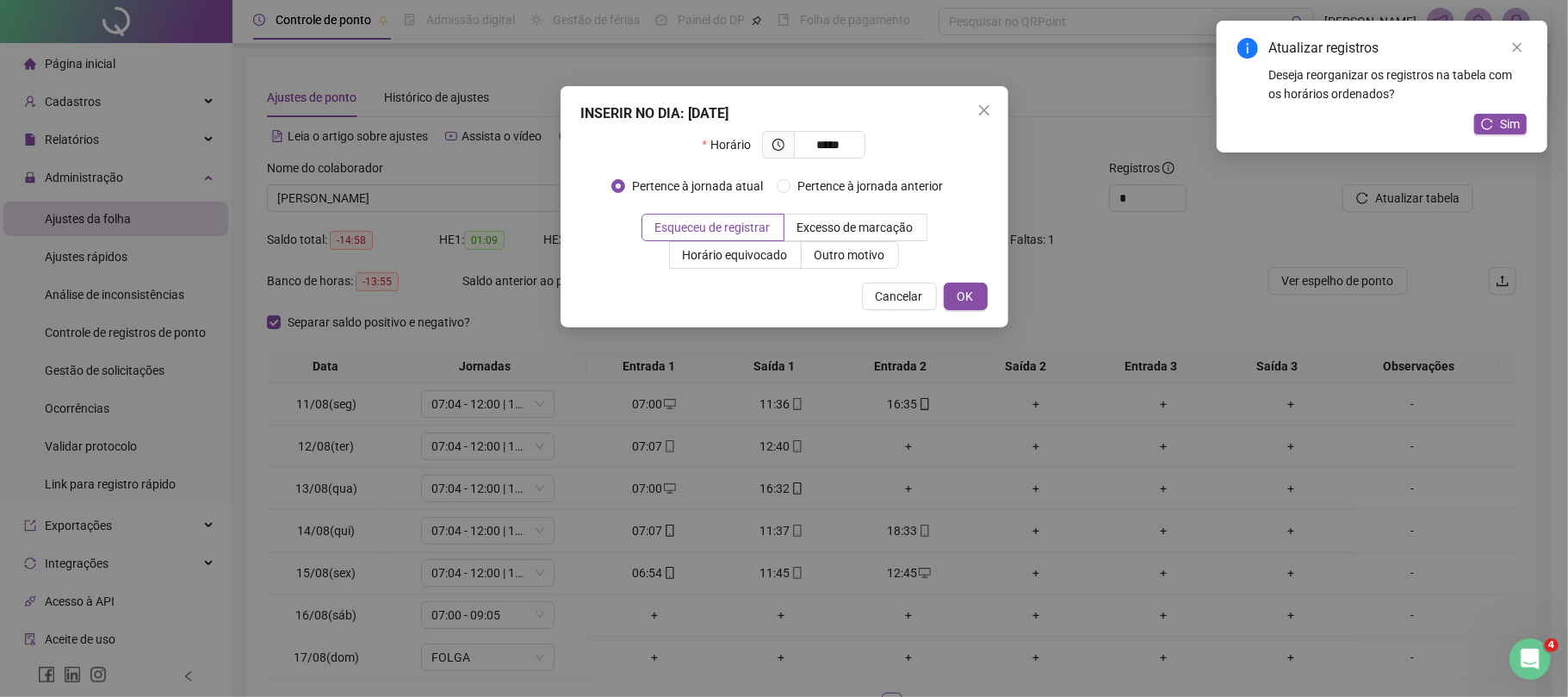
type input "*****"
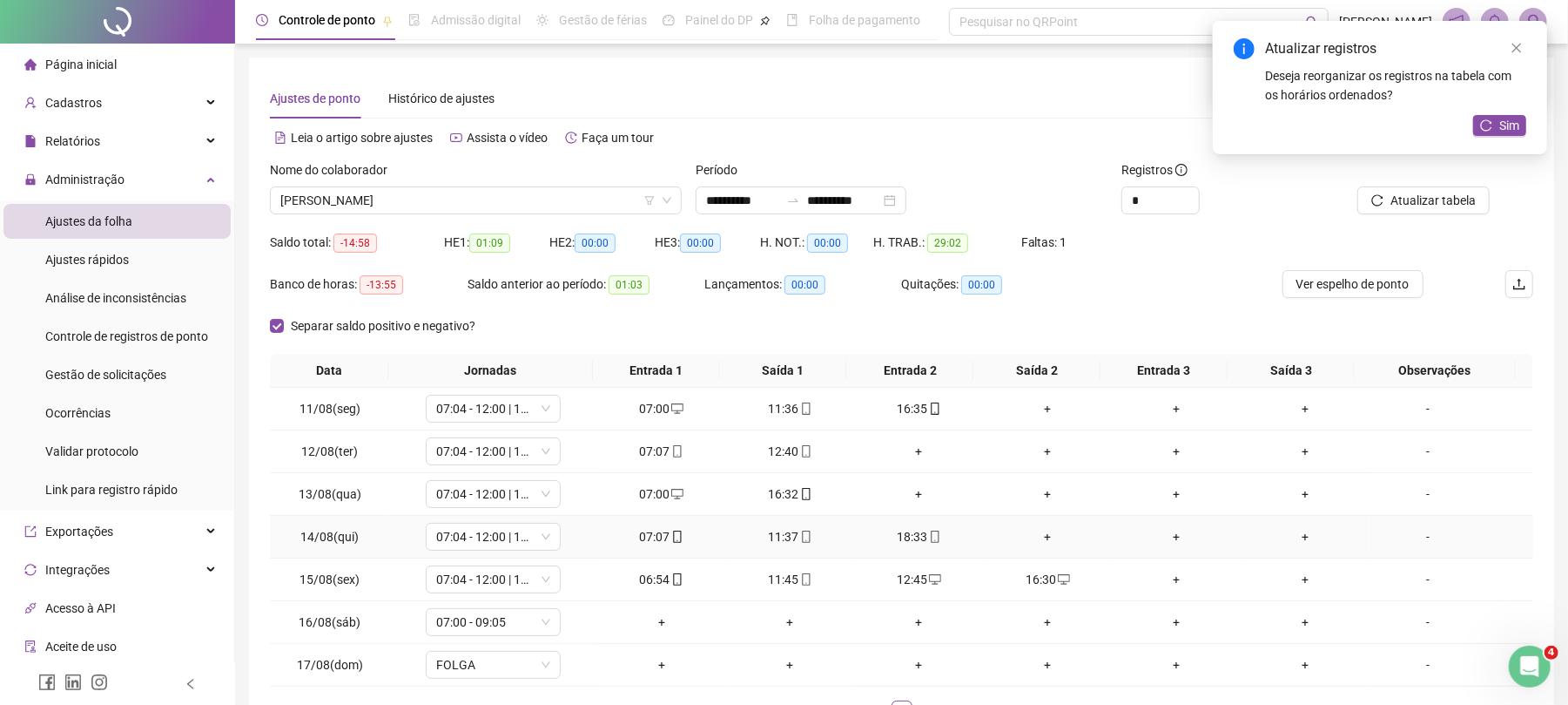
click at [1028, 528] on div "+" at bounding box center [1047, 537] width 115 height 19
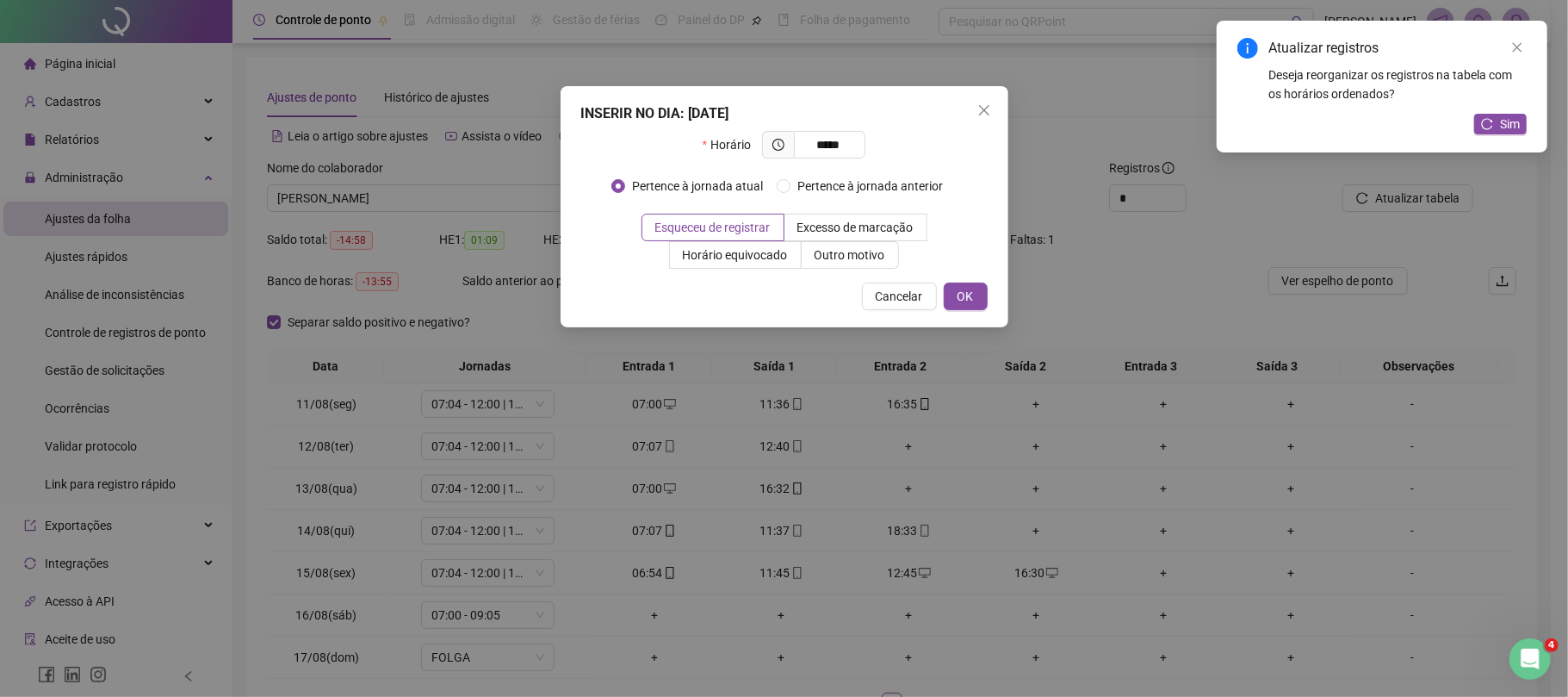
type input "*****"
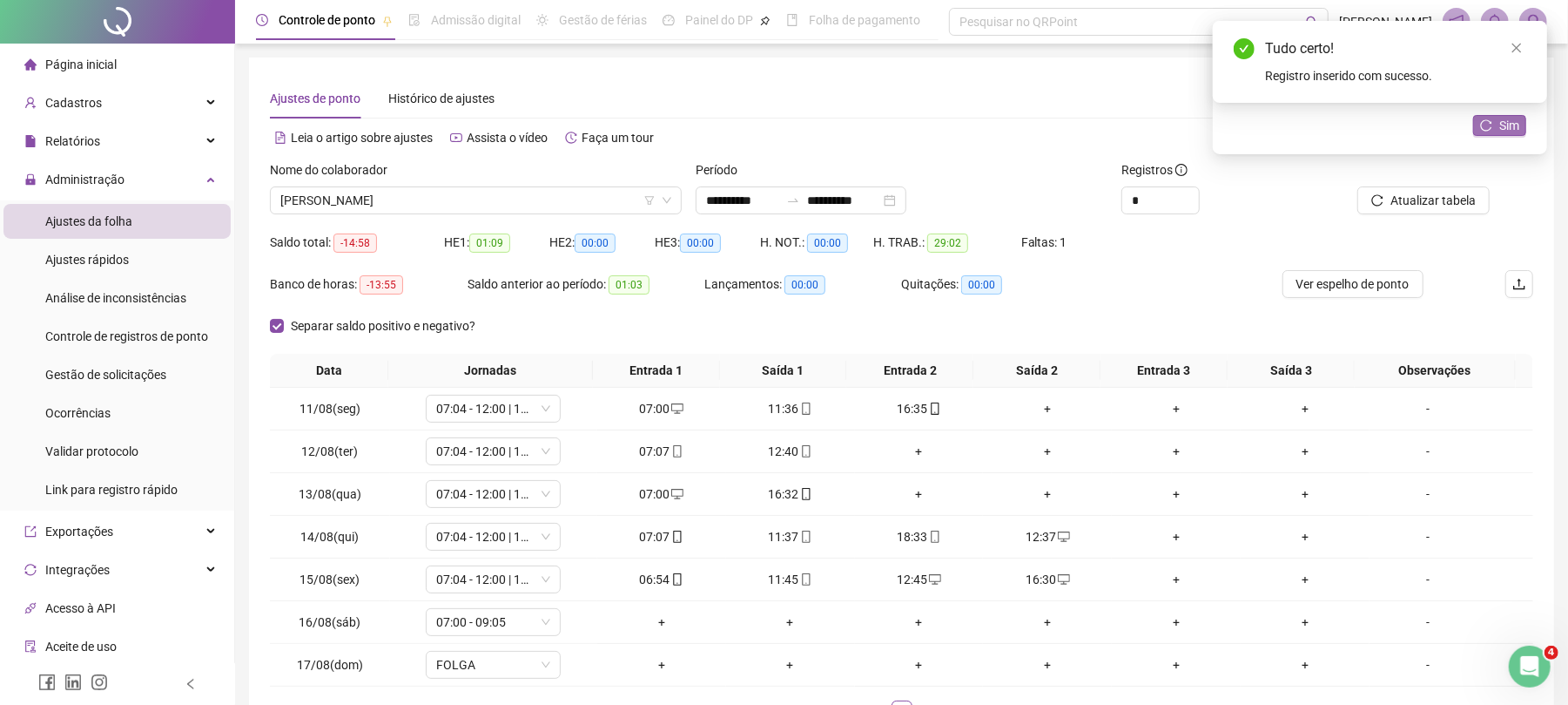
click at [1515, 120] on span "Sim" at bounding box center [1509, 126] width 20 height 19
click at [914, 493] on div "+" at bounding box center [920, 494] width 115 height 19
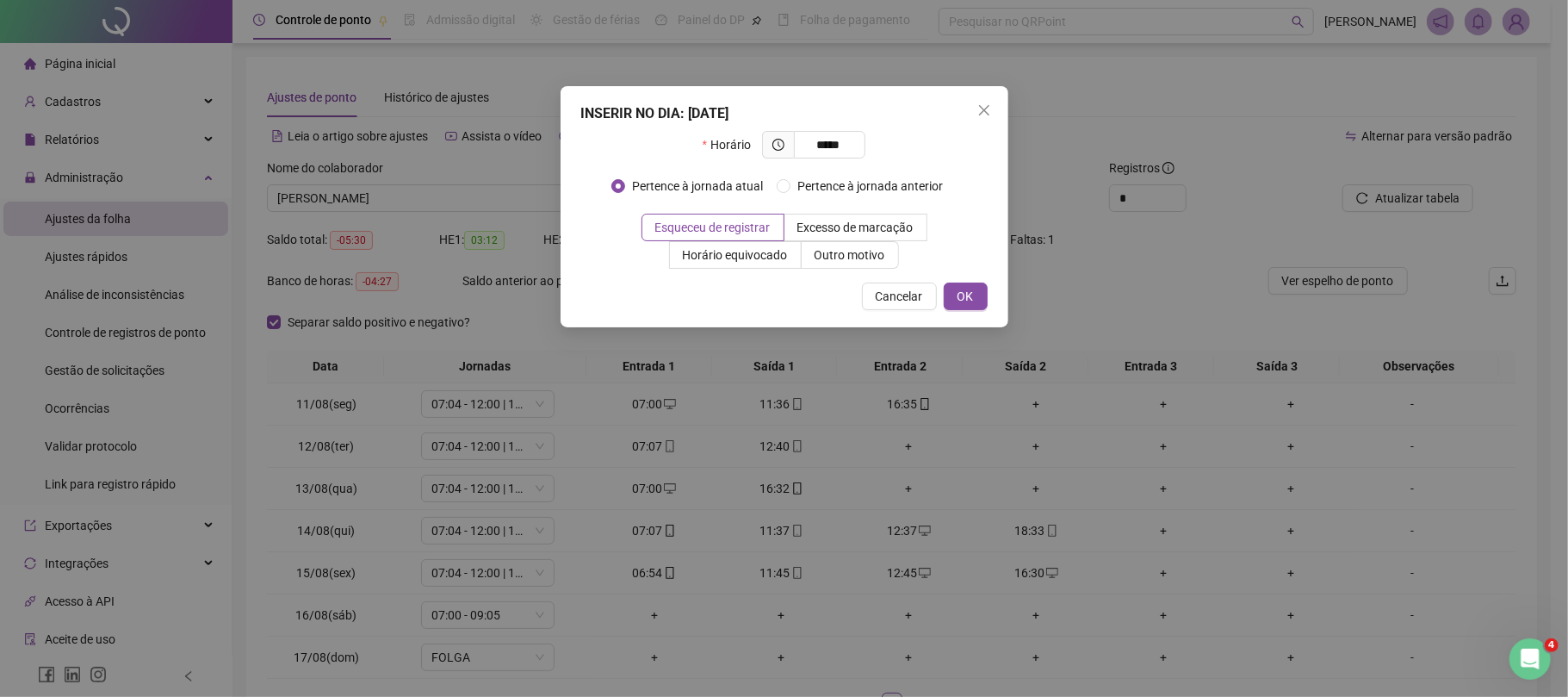
type input "*****"
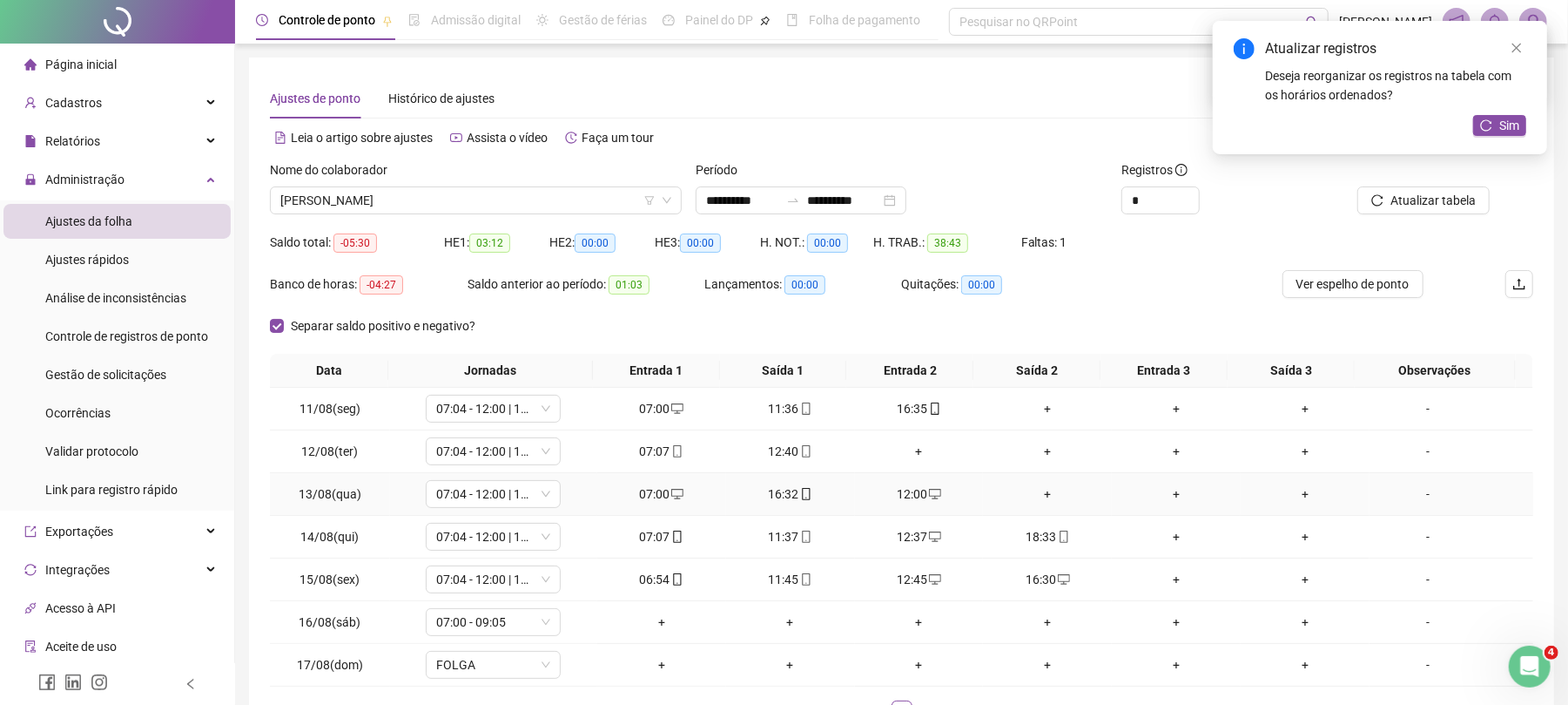
click at [1039, 489] on div "+" at bounding box center [1047, 494] width 115 height 19
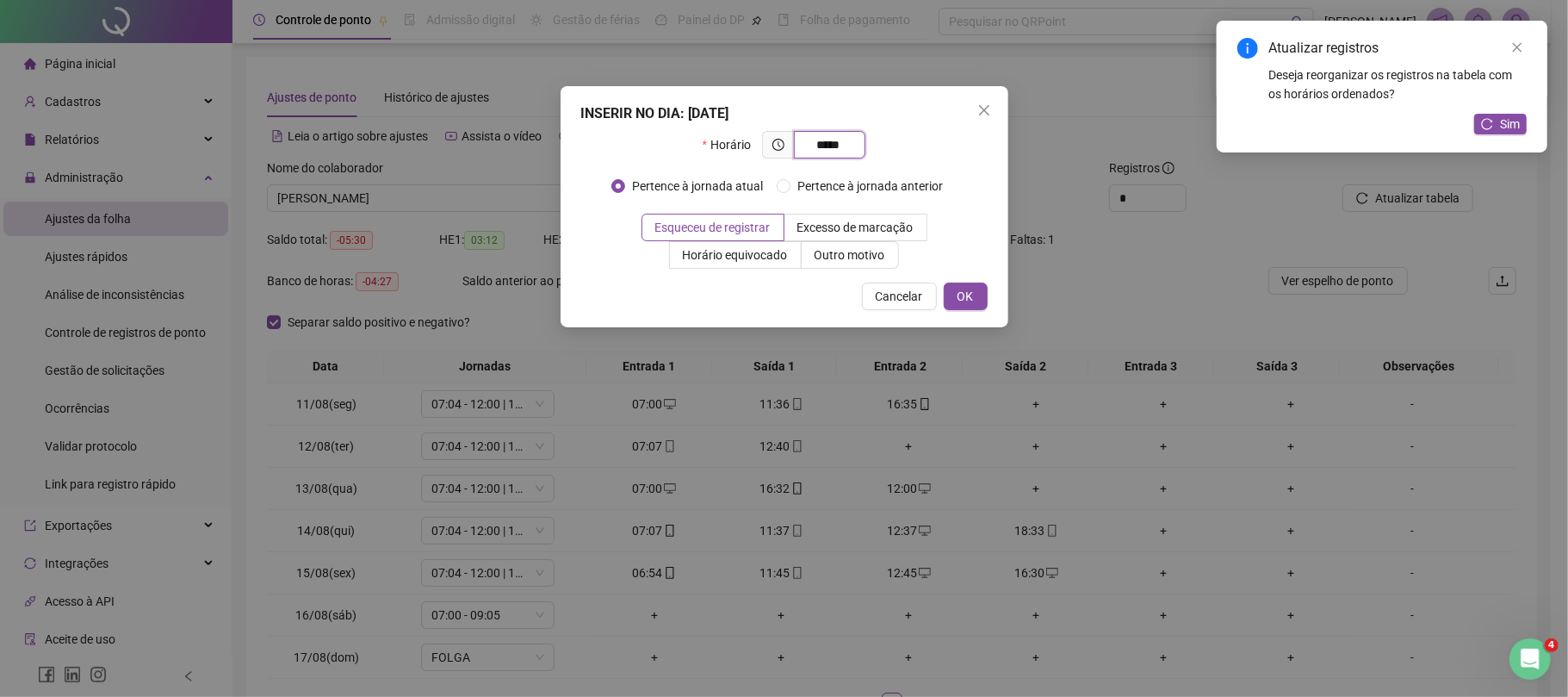
type input "*****"
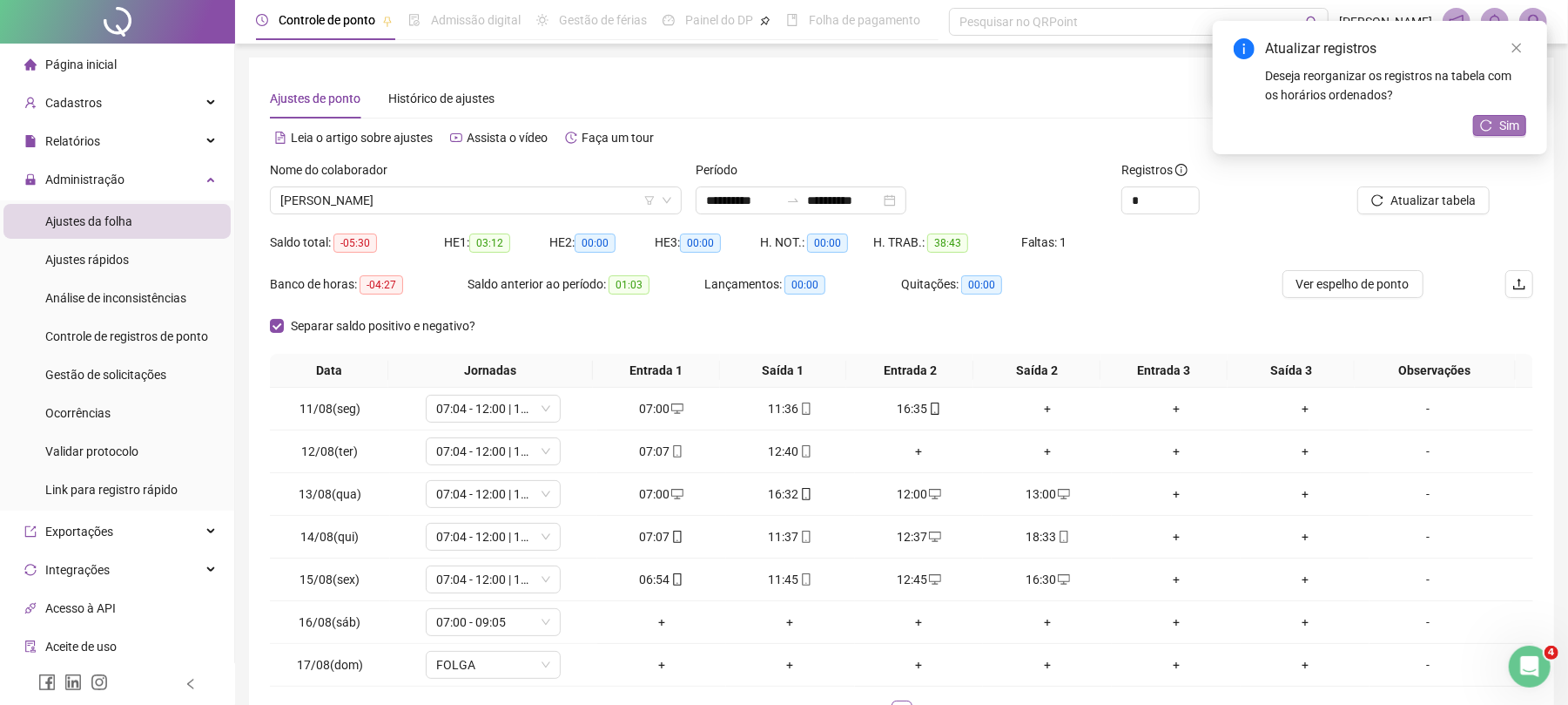
click at [1492, 127] on icon "reload" at bounding box center [1486, 125] width 12 height 12
click at [910, 455] on div "+" at bounding box center [920, 451] width 115 height 19
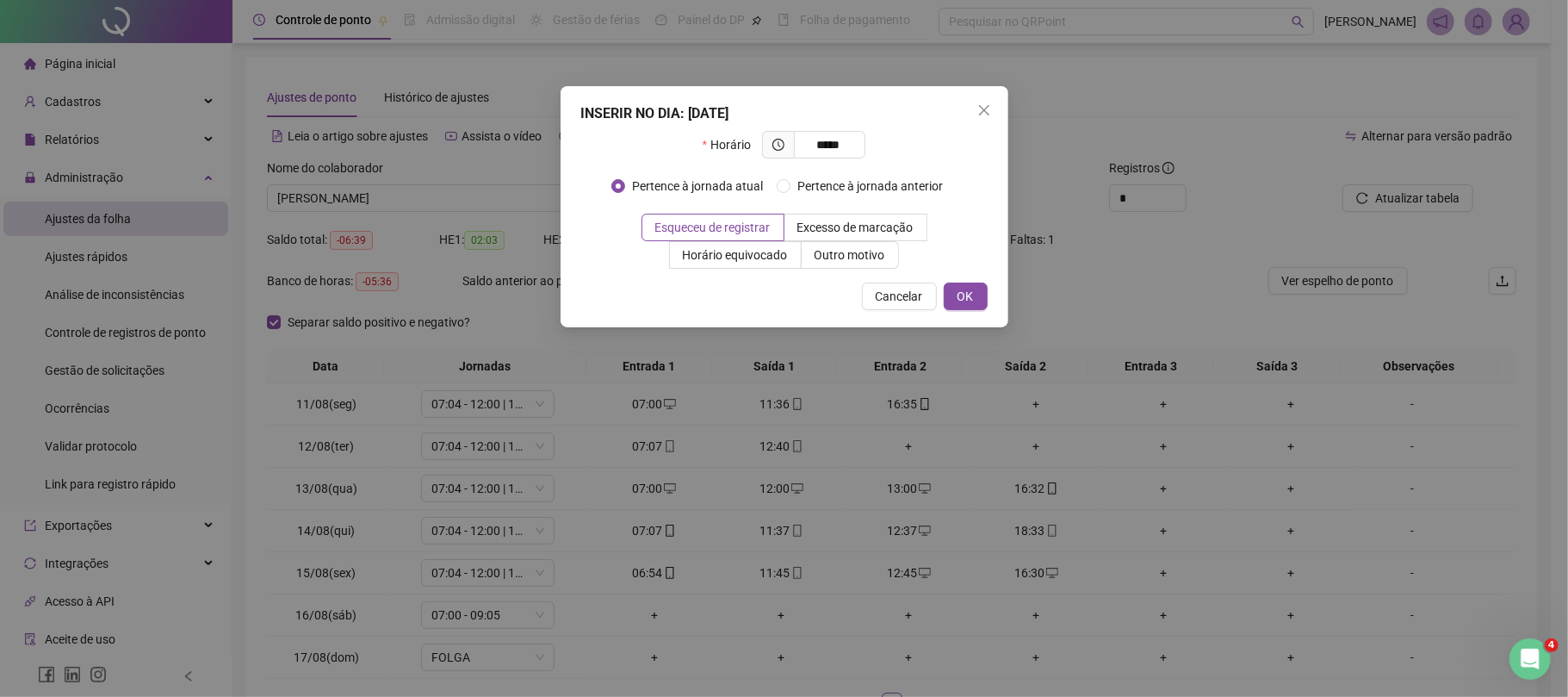
type input "*****"
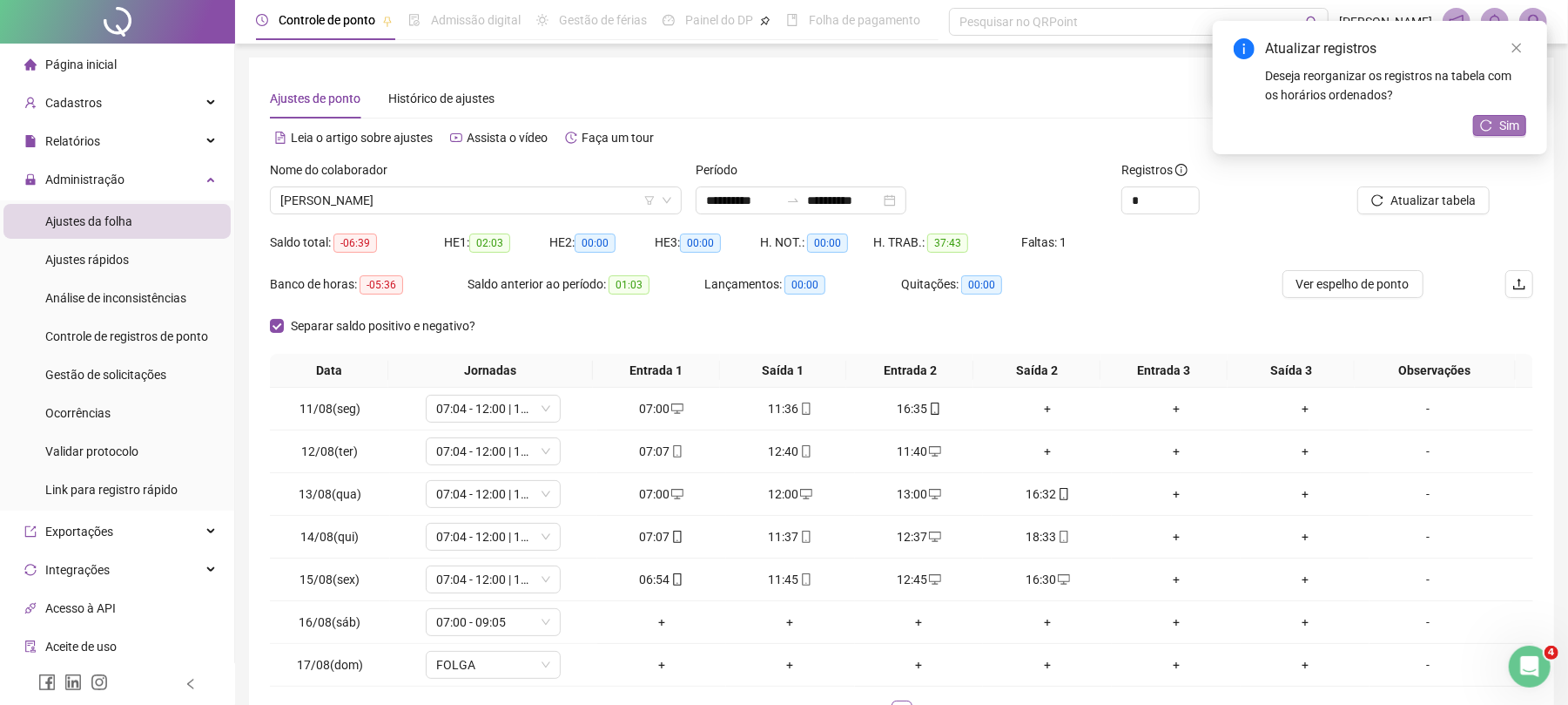
click at [1509, 119] on span "Sim" at bounding box center [1509, 126] width 20 height 19
click at [1035, 444] on div "+" at bounding box center [1047, 451] width 115 height 19
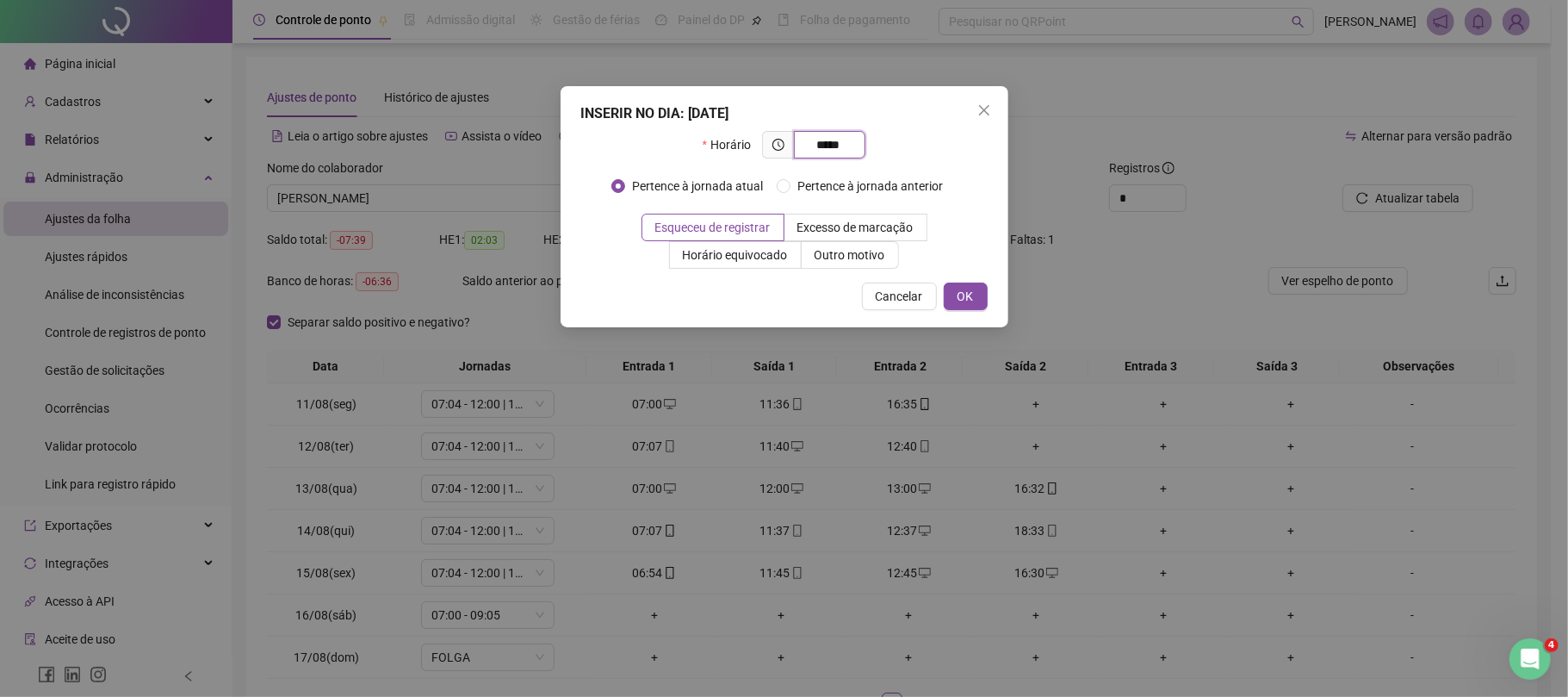
type input "*****"
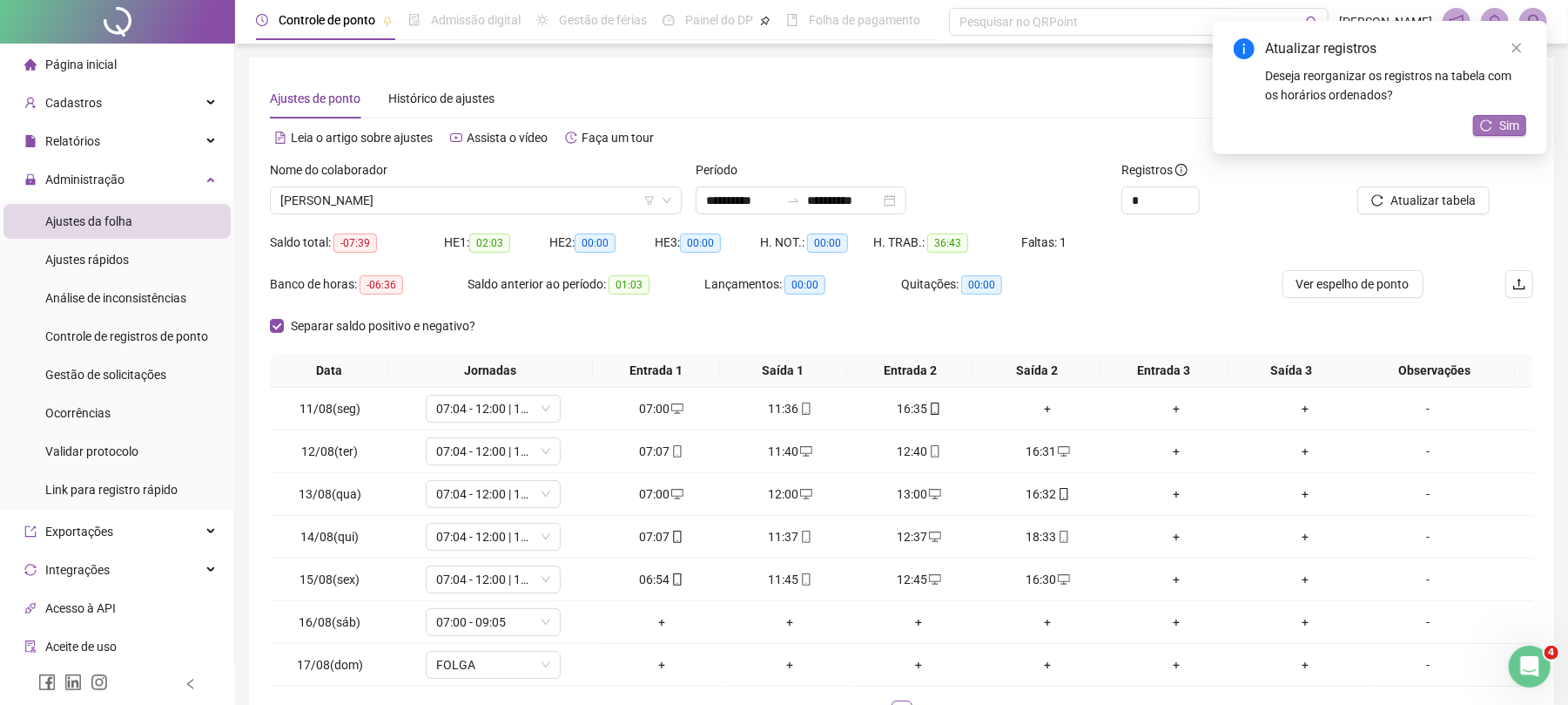
click at [1492, 116] on button "Sim" at bounding box center [1500, 126] width 53 height 21
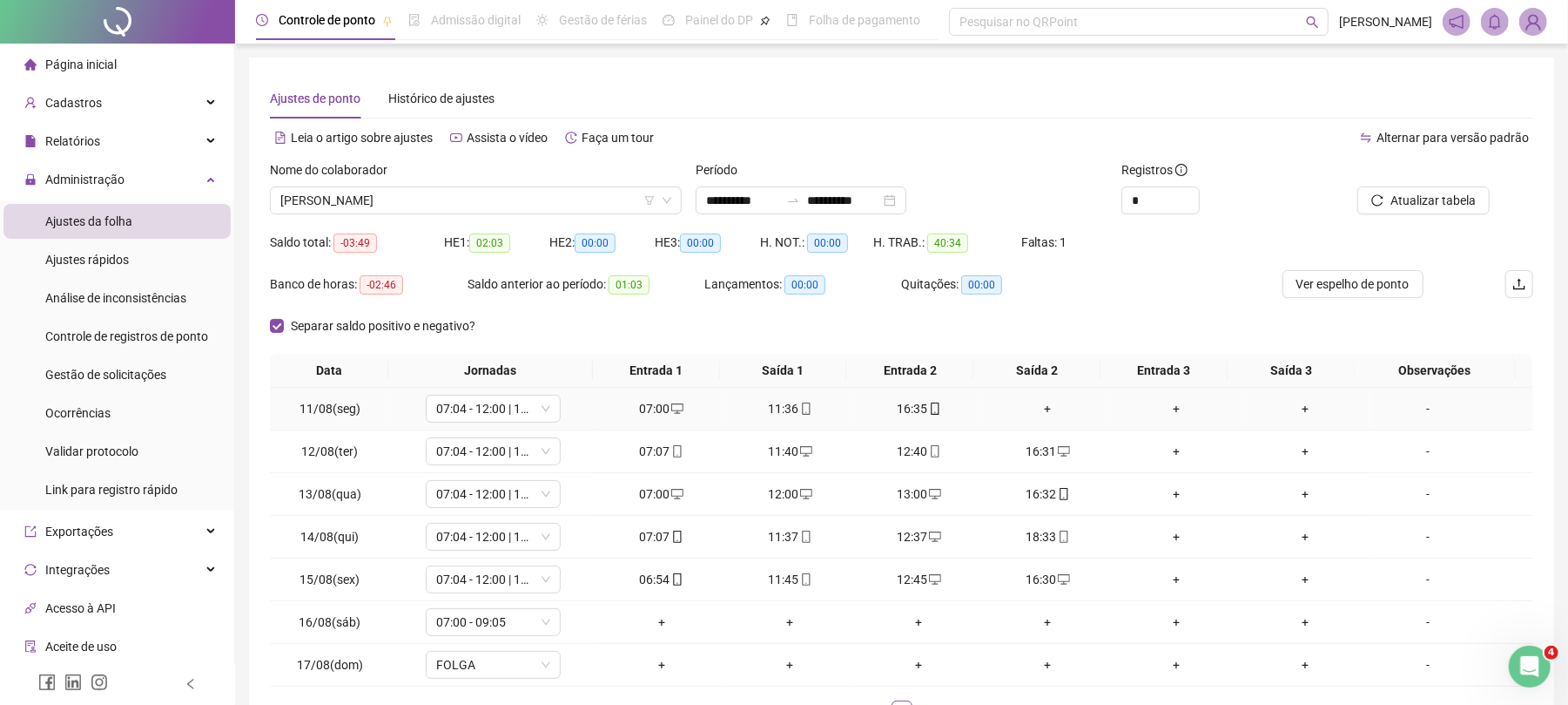
click at [1059, 419] on div "+" at bounding box center [1047, 408] width 115 height 19
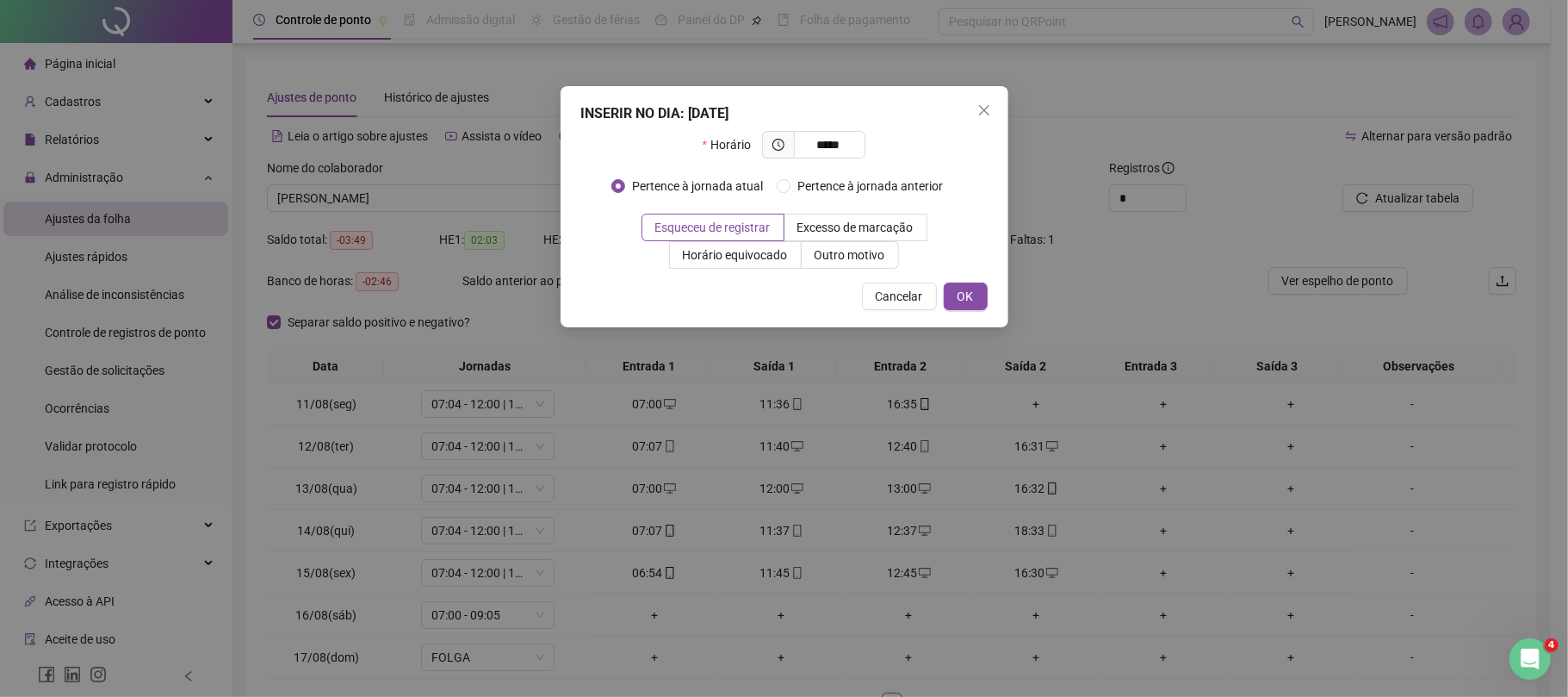
type input "*****"
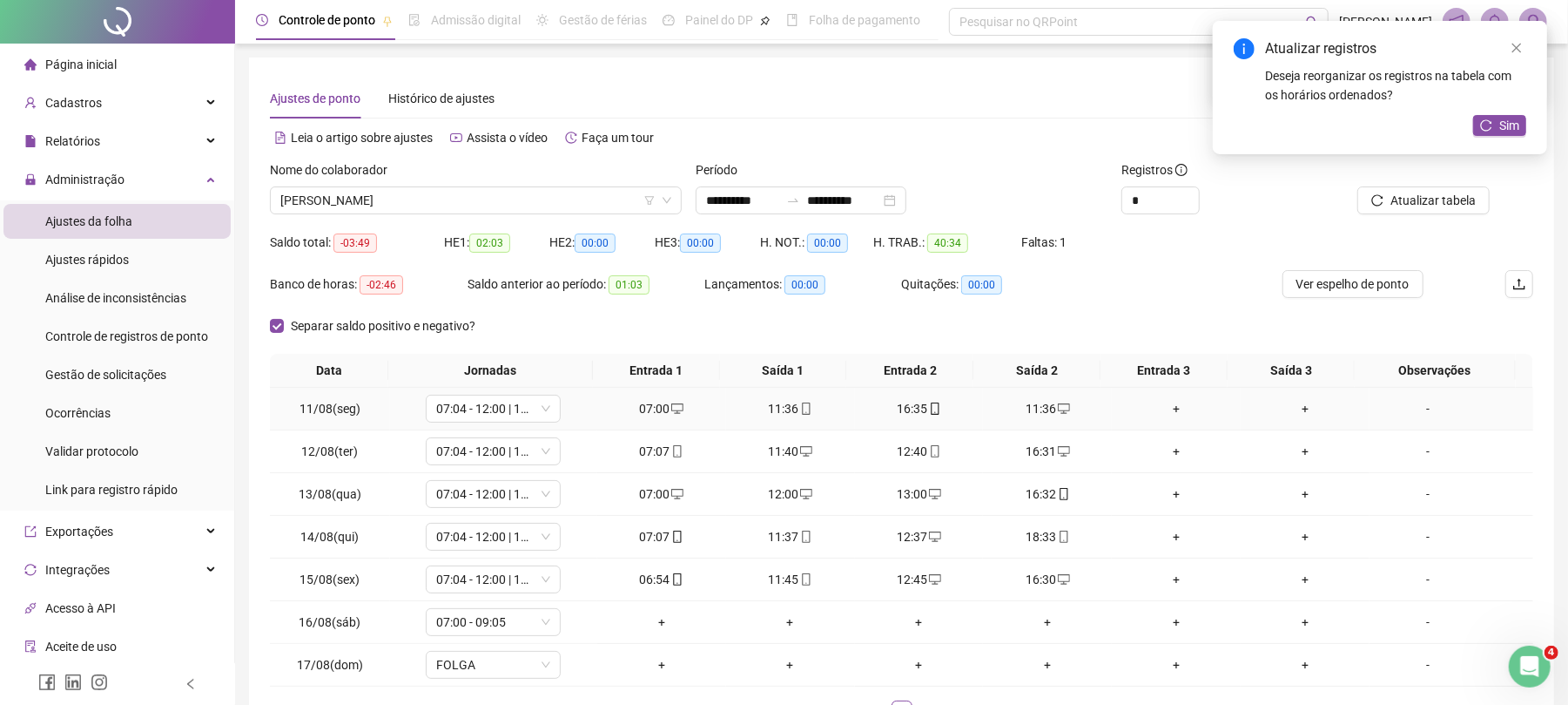
click at [1011, 404] on div "11:36" at bounding box center [1047, 408] width 115 height 19
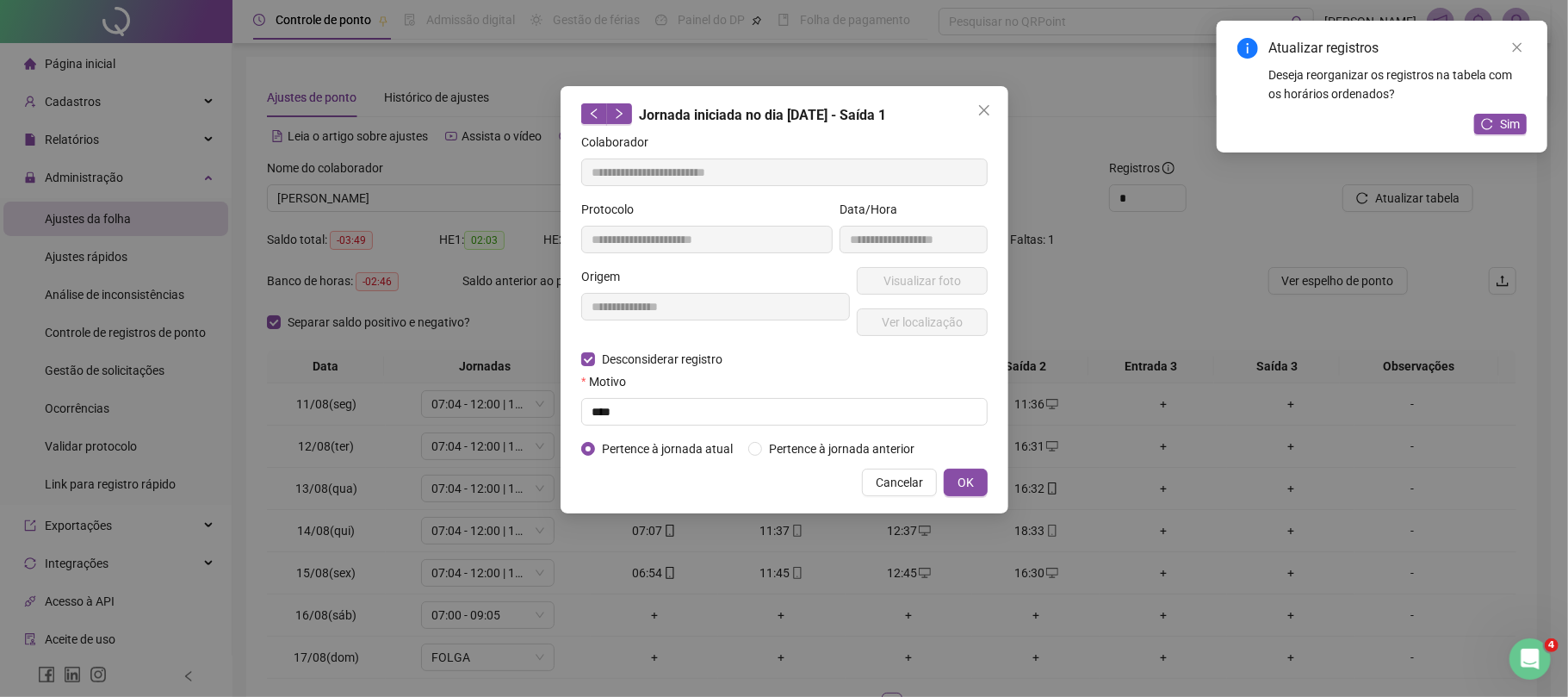
type input "**********"
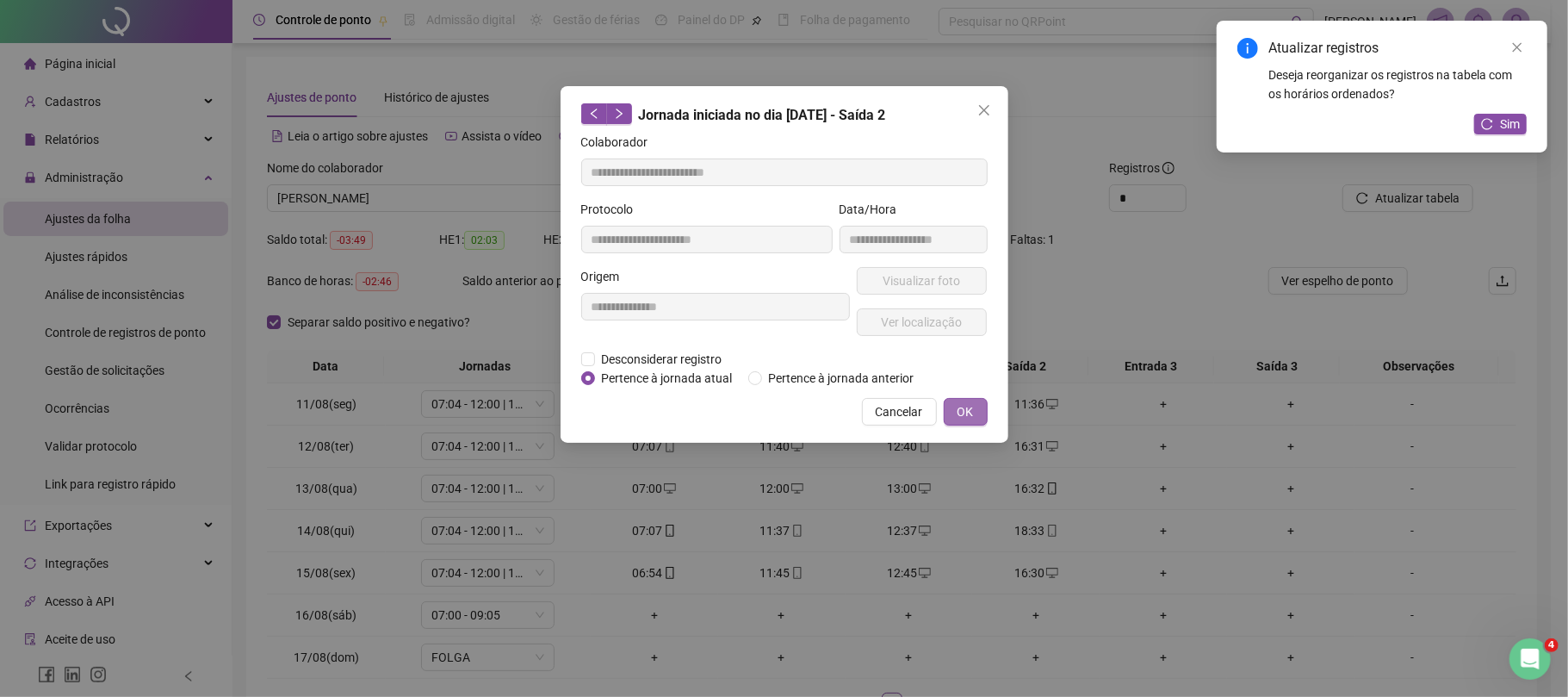
click at [980, 404] on button "OK" at bounding box center [966, 411] width 44 height 27
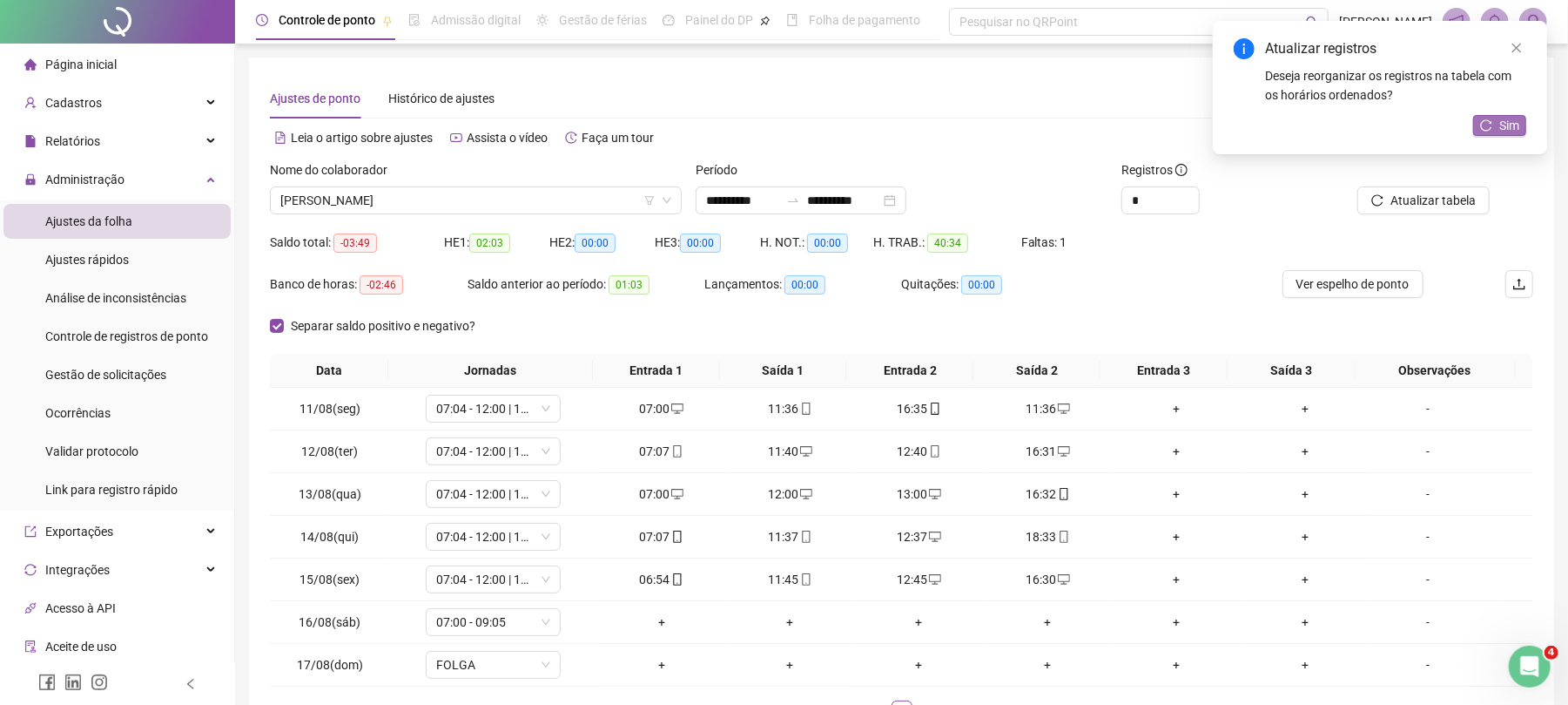
click at [1485, 122] on icon "reload" at bounding box center [1486, 125] width 12 height 12
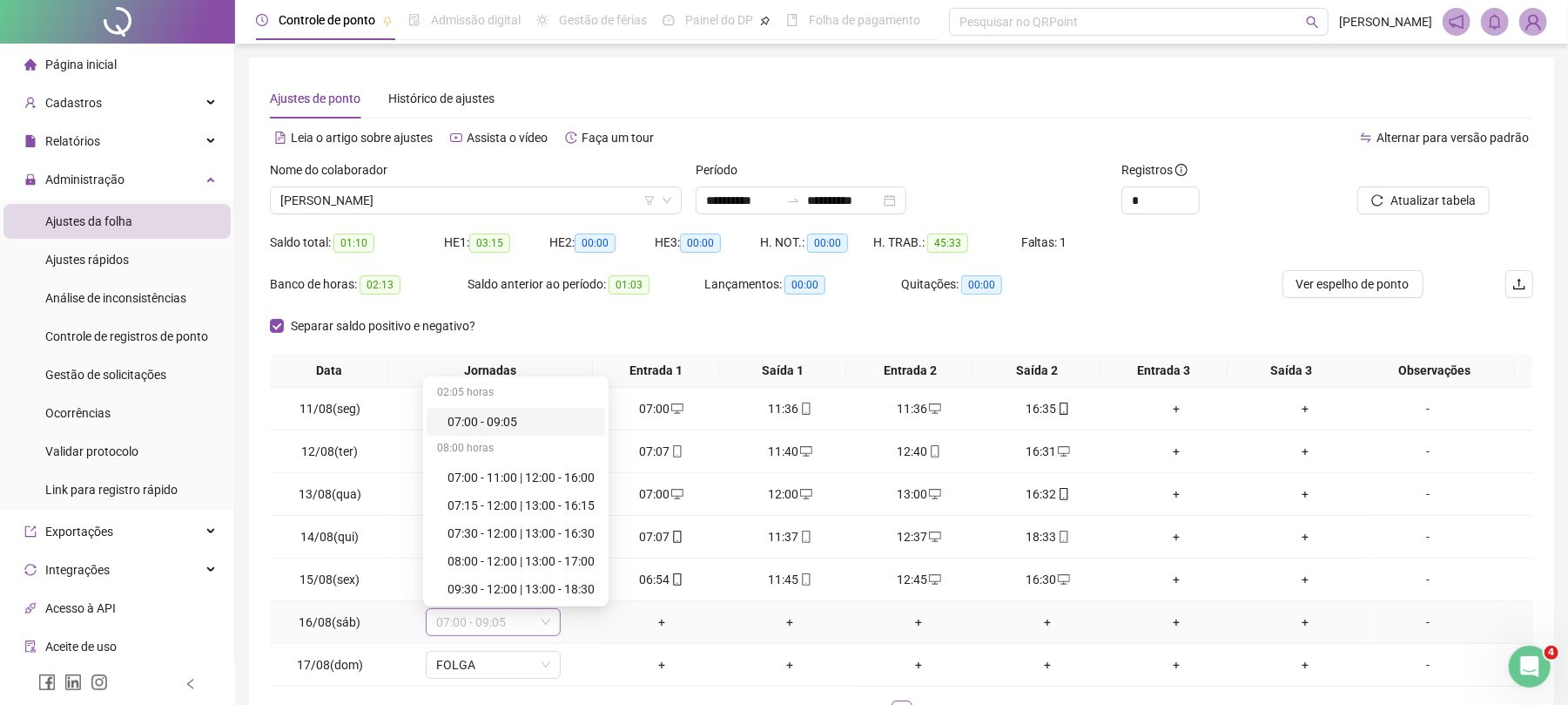
click at [527, 624] on span "07:00 - 09:05" at bounding box center [494, 621] width 114 height 26
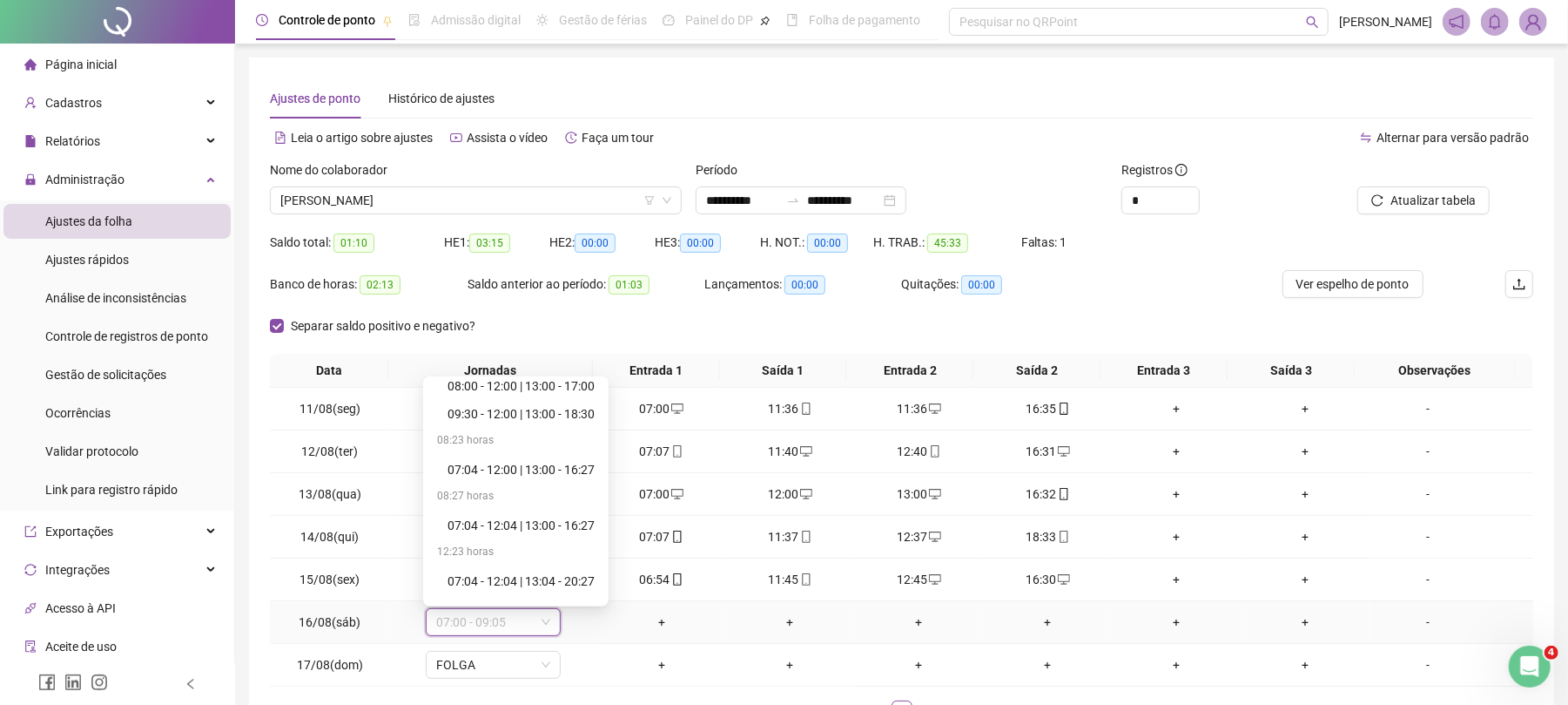
scroll to position [501, 0]
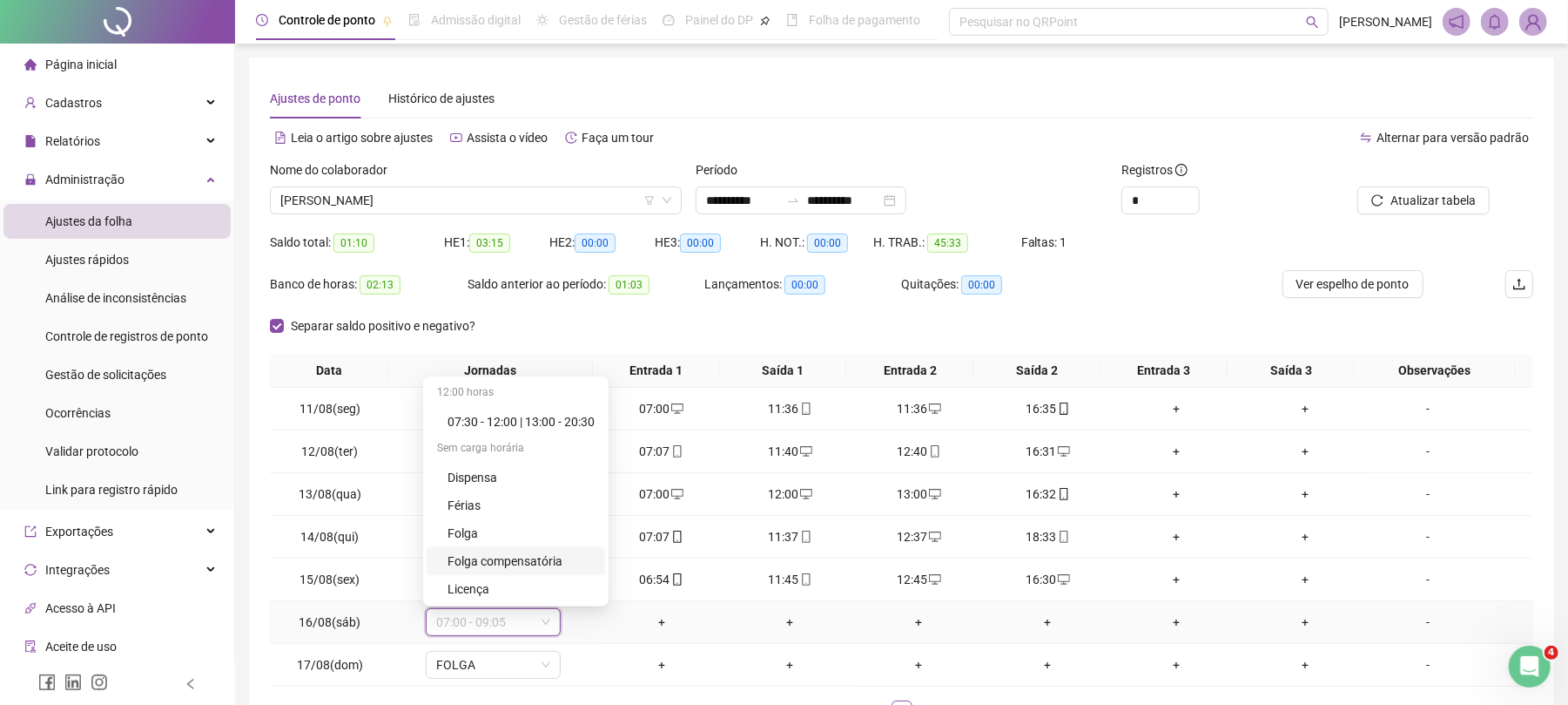
click at [495, 558] on div "Folga compensatória" at bounding box center [521, 561] width 147 height 19
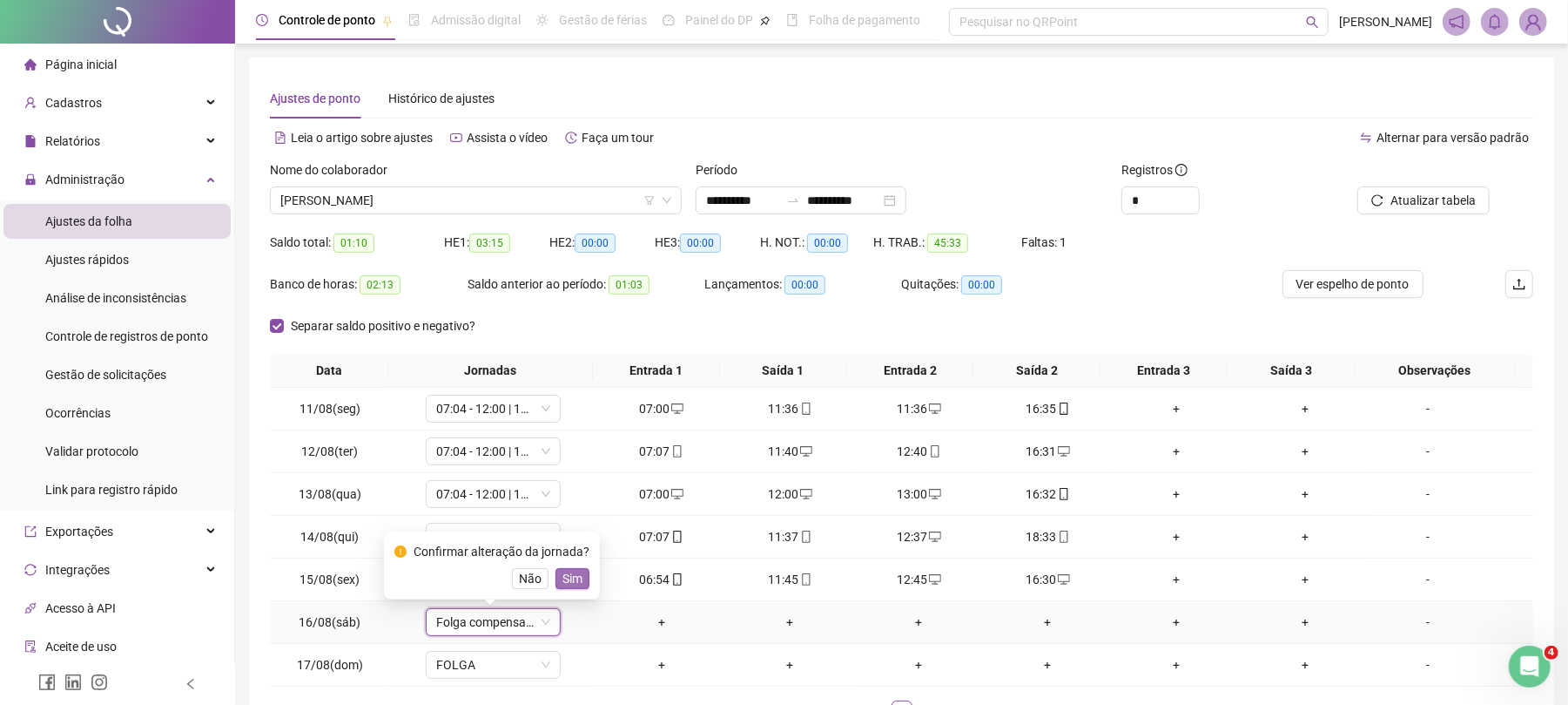
click at [574, 573] on span "Sim" at bounding box center [572, 578] width 20 height 19
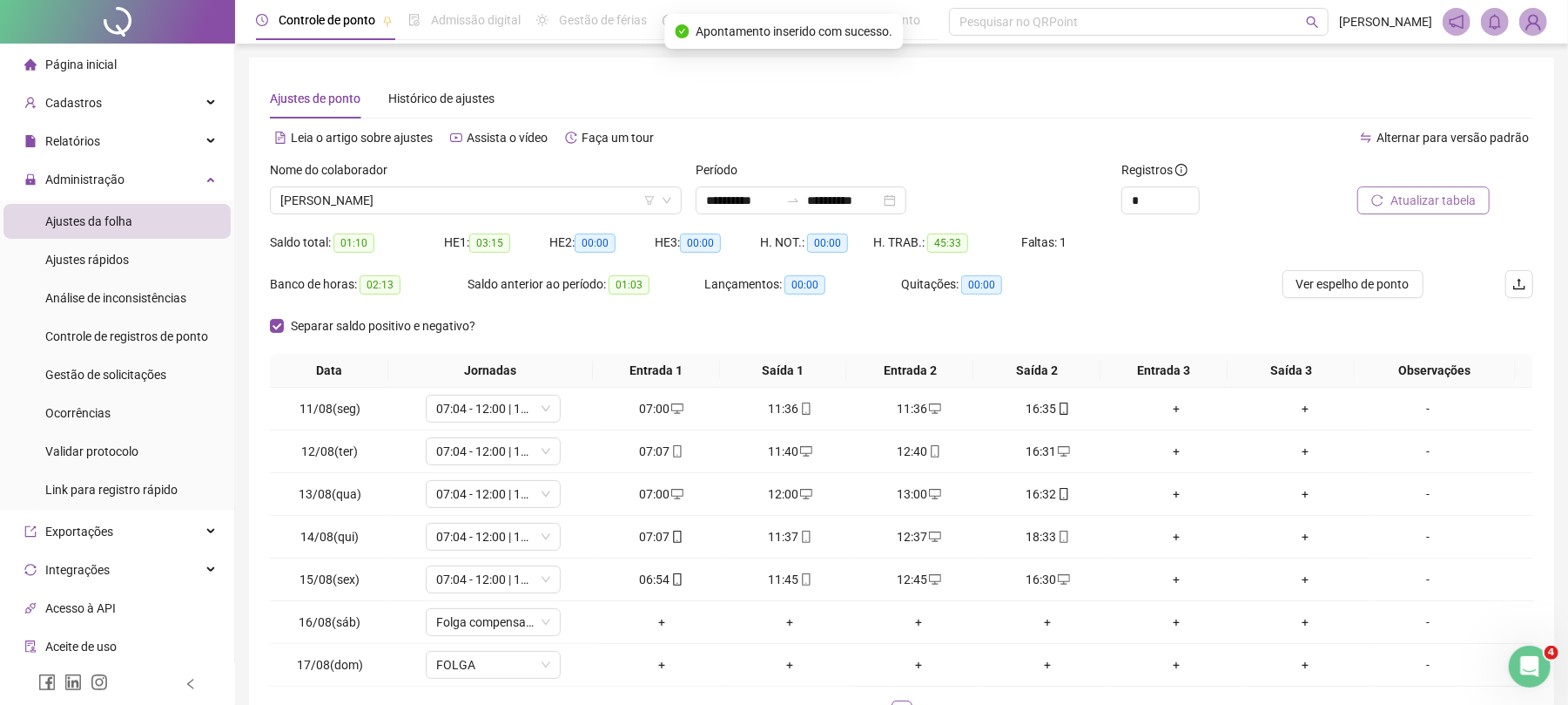
click at [1418, 191] on span "Atualizar tabela" at bounding box center [1433, 201] width 86 height 19
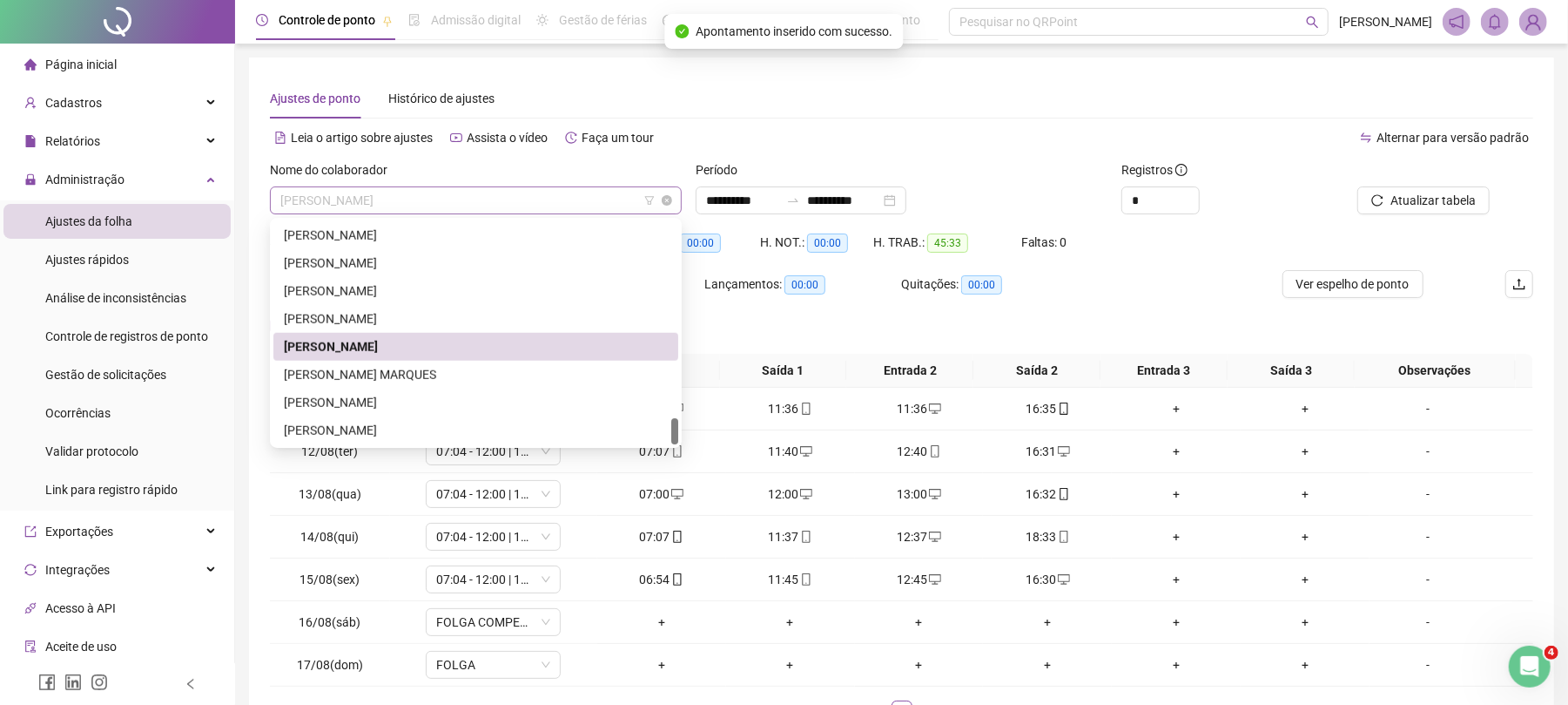
click at [470, 197] on span "[PERSON_NAME]" at bounding box center [475, 200] width 391 height 26
click at [402, 380] on div "[PERSON_NAME] MARQUES" at bounding box center [476, 375] width 384 height 19
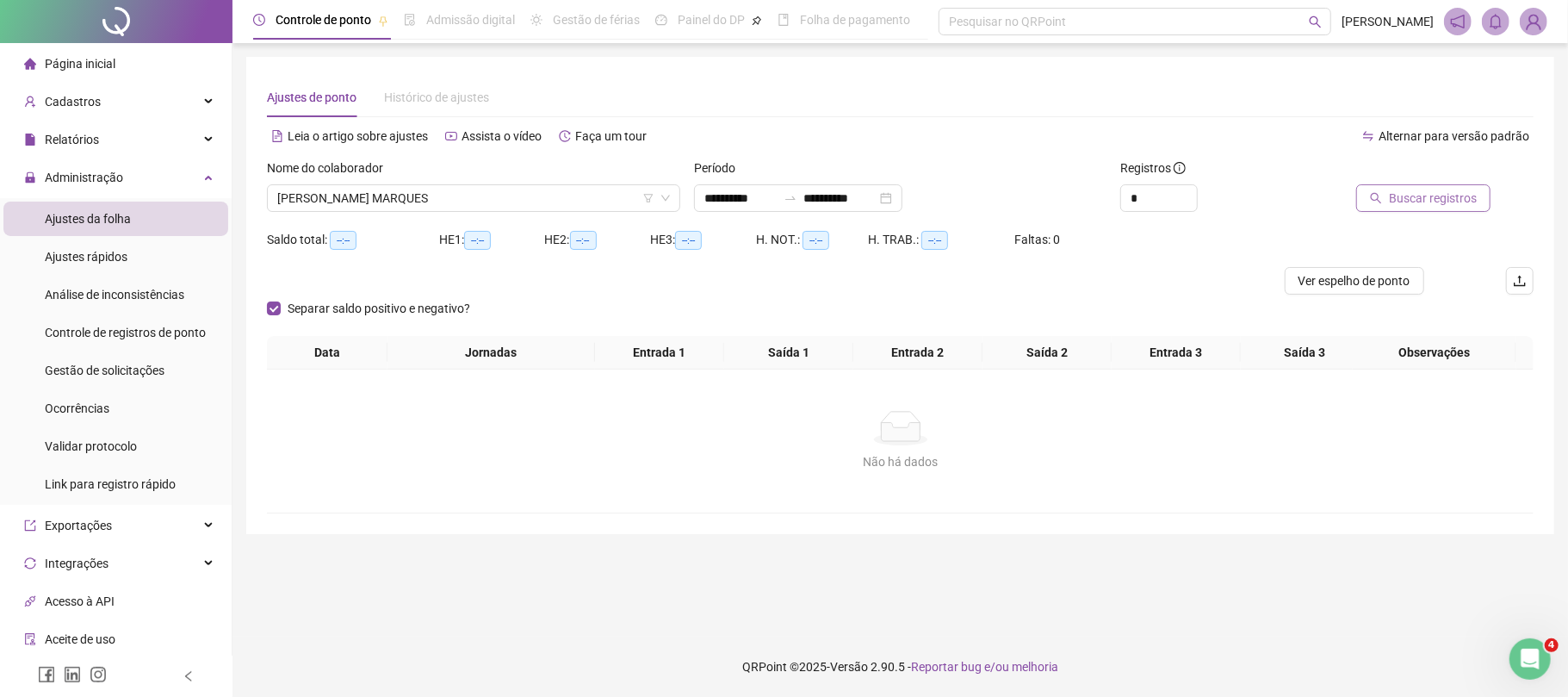
click at [1435, 200] on span "Buscar registros" at bounding box center [1433, 198] width 87 height 19
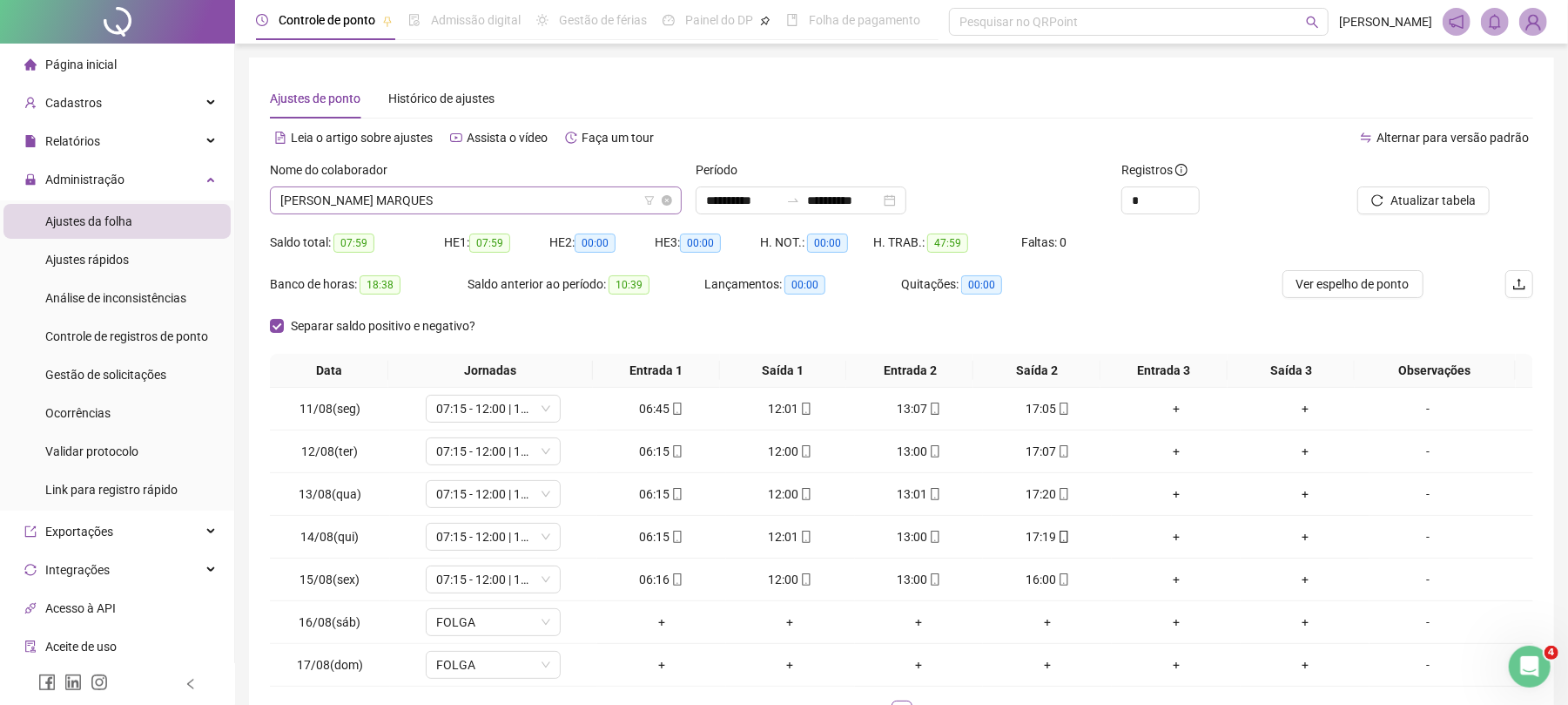
click at [478, 195] on span "[PERSON_NAME] MARQUES" at bounding box center [475, 200] width 391 height 26
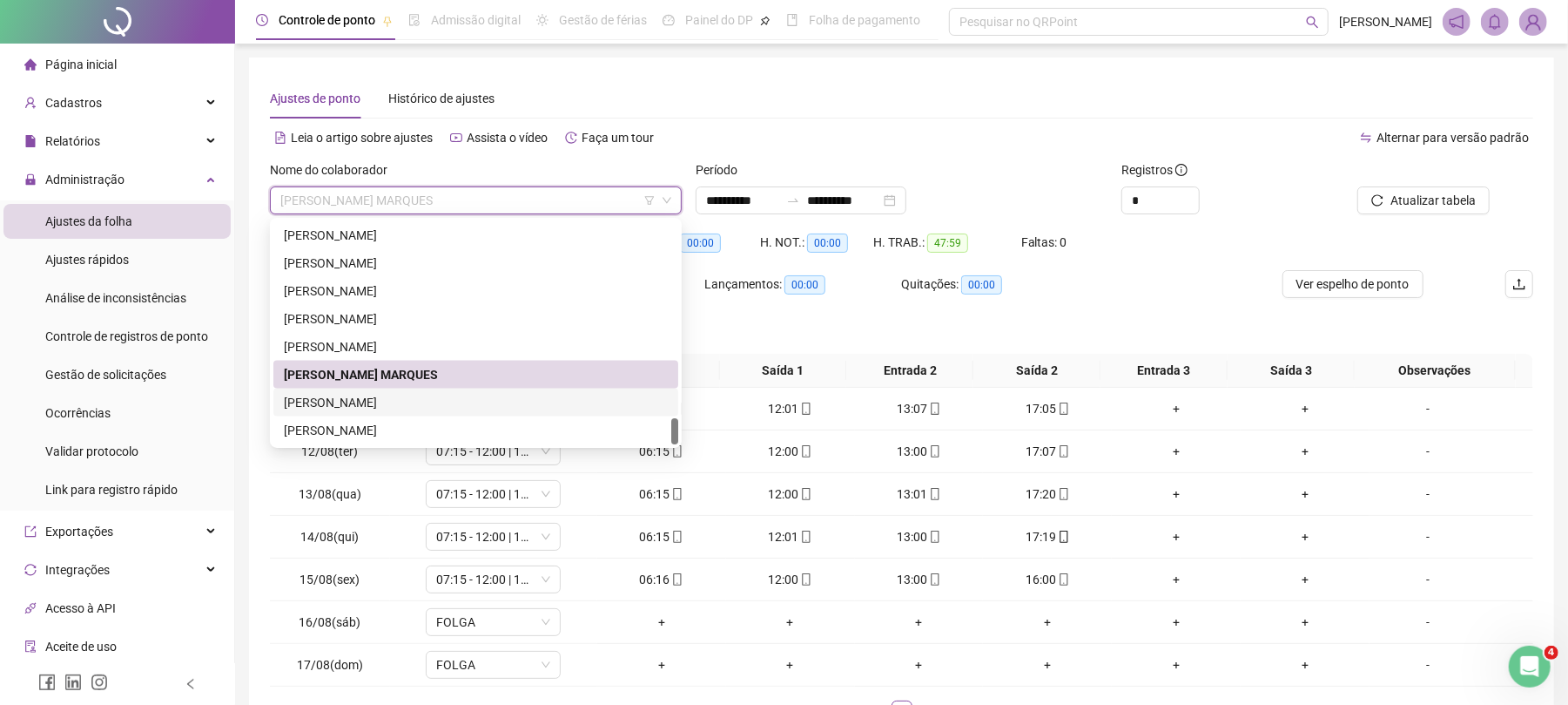
click at [409, 399] on div "[PERSON_NAME]" at bounding box center [476, 402] width 384 height 19
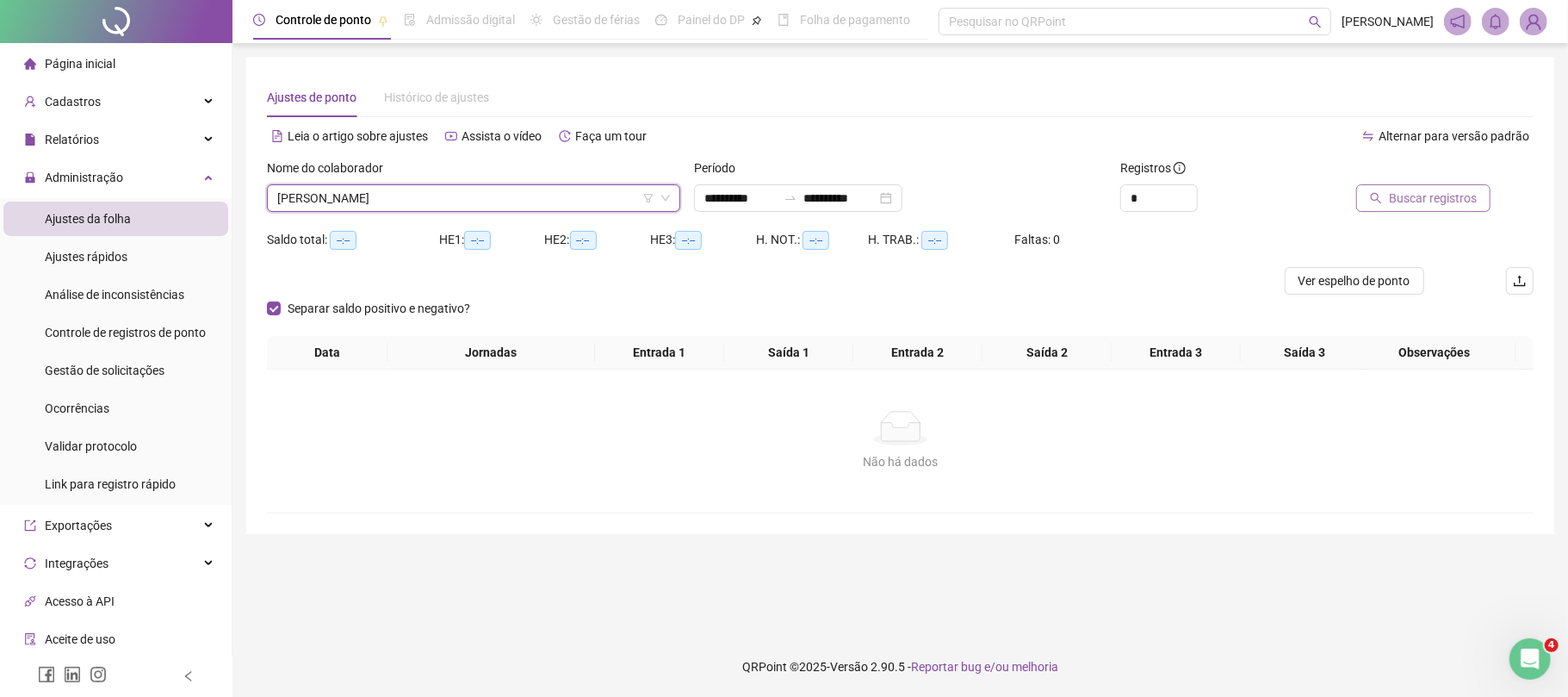
click at [1432, 190] on span "Buscar registros" at bounding box center [1433, 198] width 87 height 19
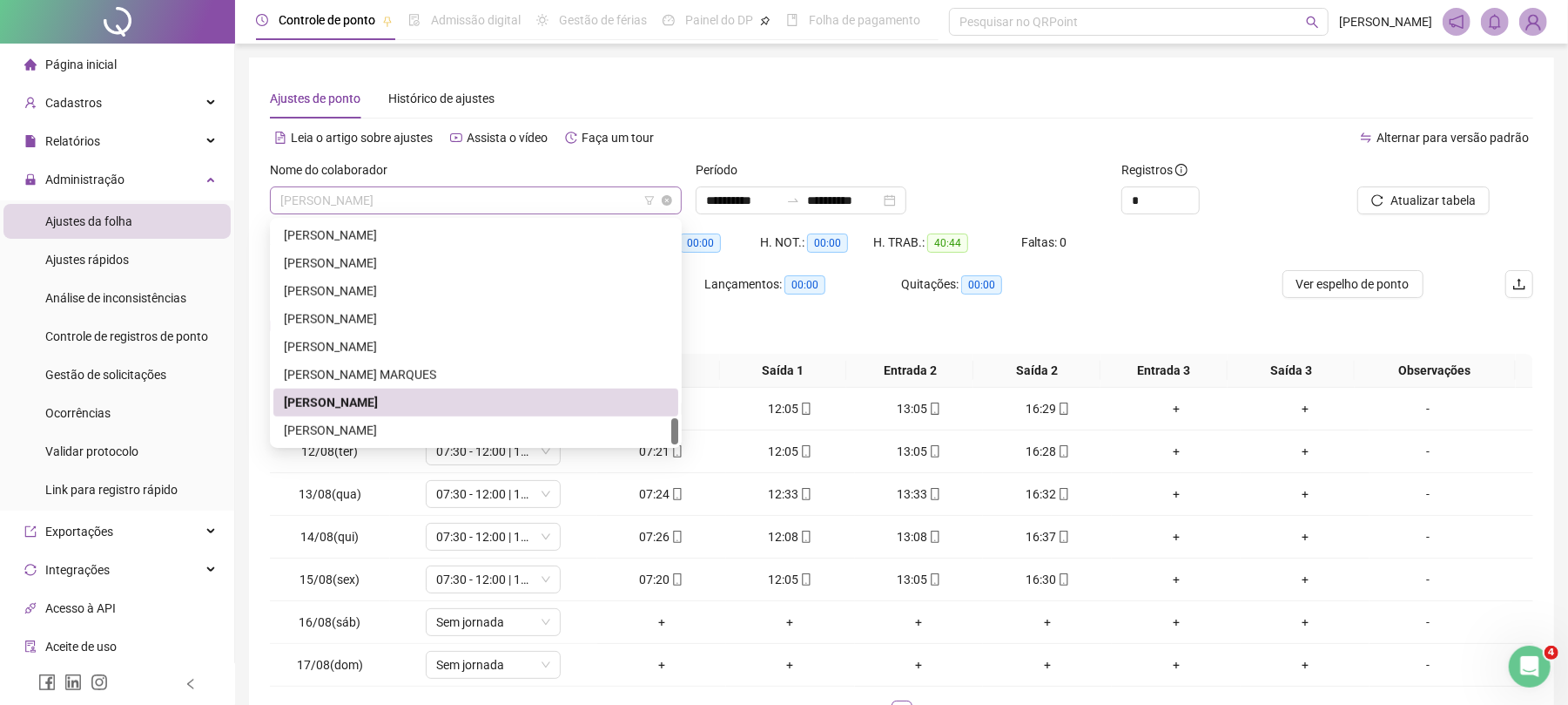
click at [402, 201] on span "[PERSON_NAME]" at bounding box center [475, 200] width 391 height 26
click at [379, 425] on div "[PERSON_NAME]" at bounding box center [476, 430] width 384 height 19
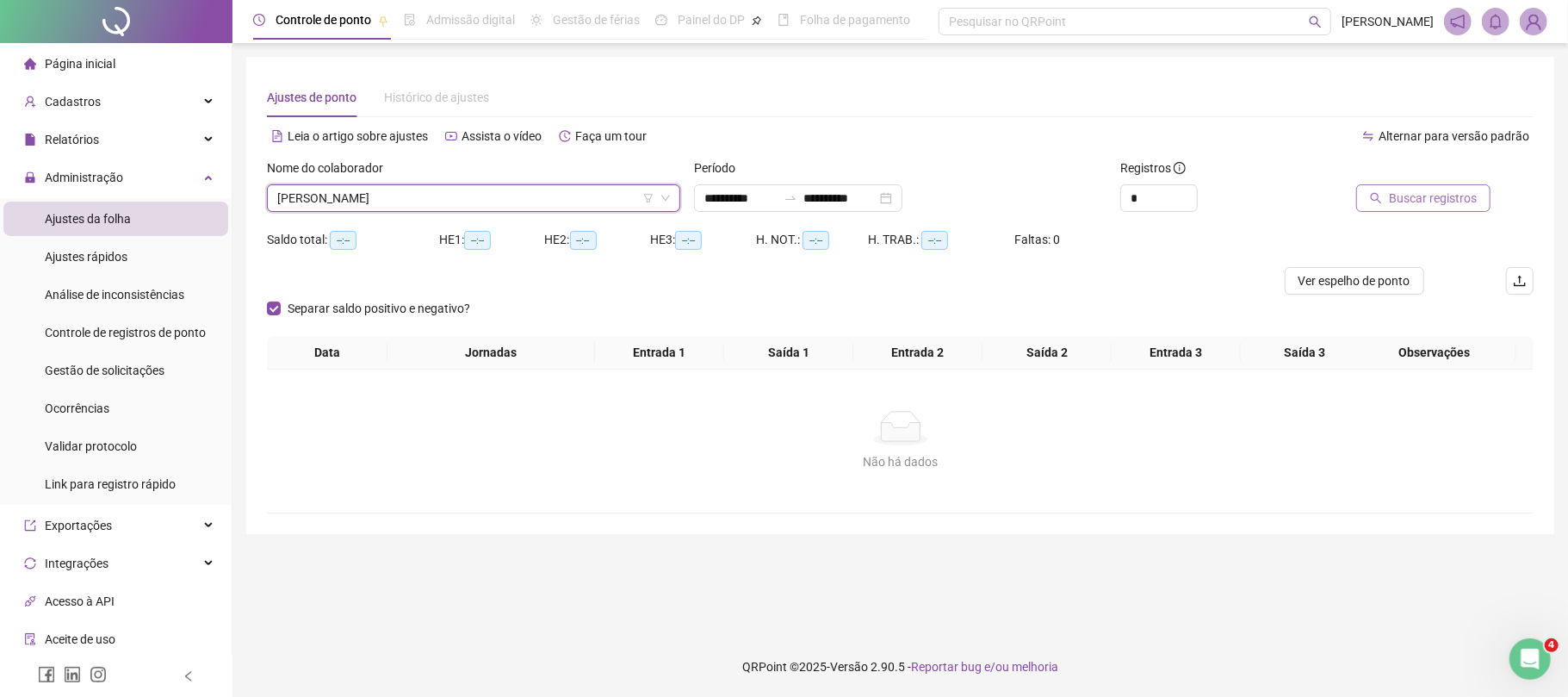
click at [1442, 197] on span "Buscar registros" at bounding box center [1433, 198] width 87 height 19
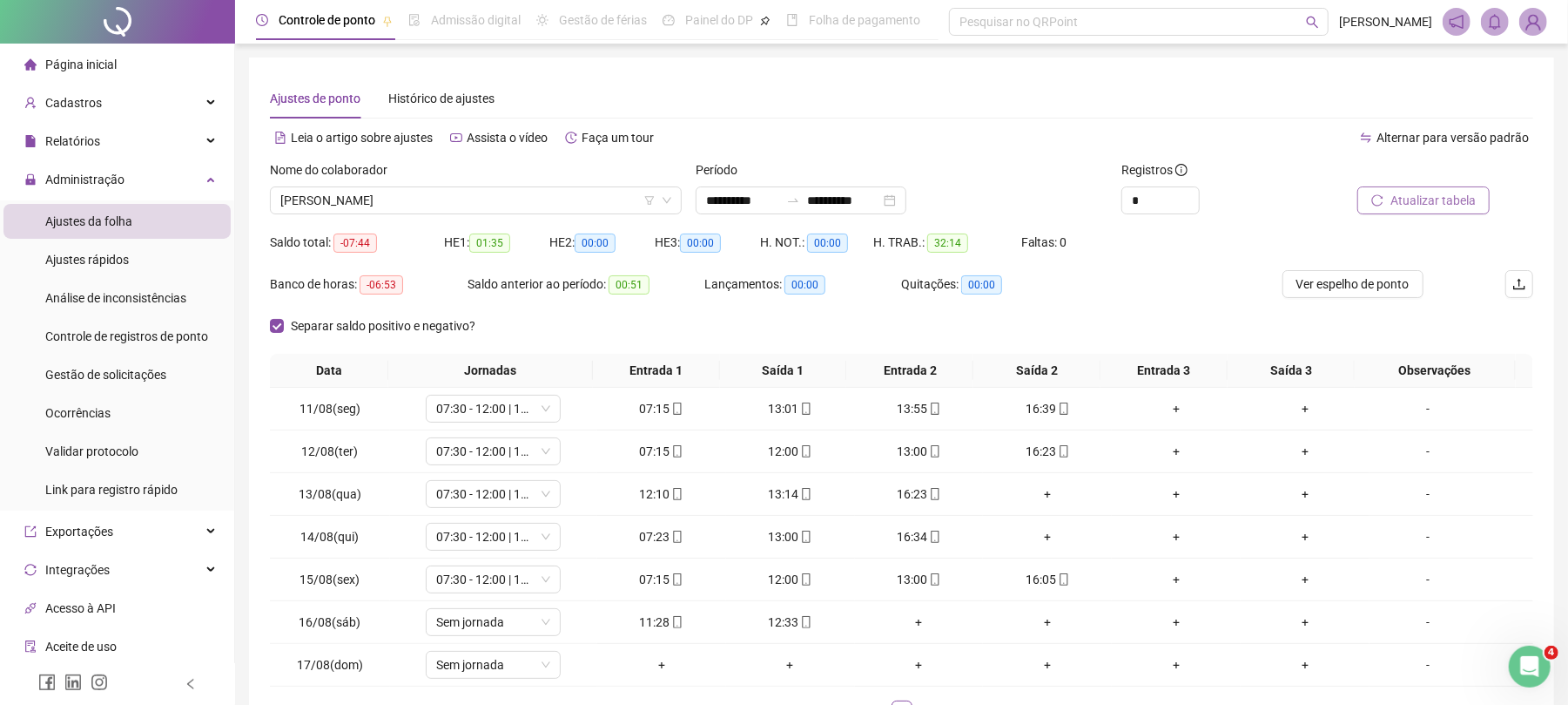
click at [1433, 195] on span "Atualizar tabela" at bounding box center [1433, 201] width 86 height 19
click at [1043, 540] on div "+" at bounding box center [1047, 537] width 115 height 19
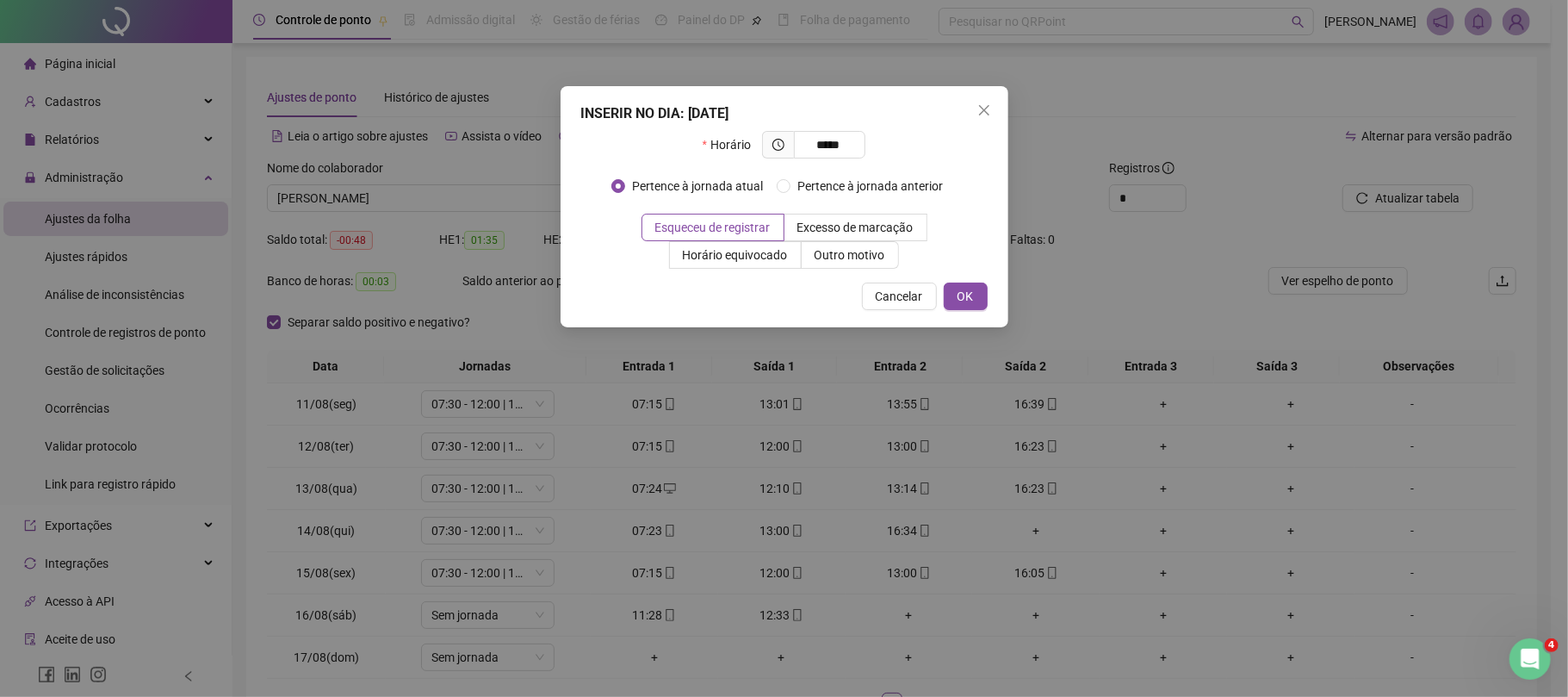
type input "*****"
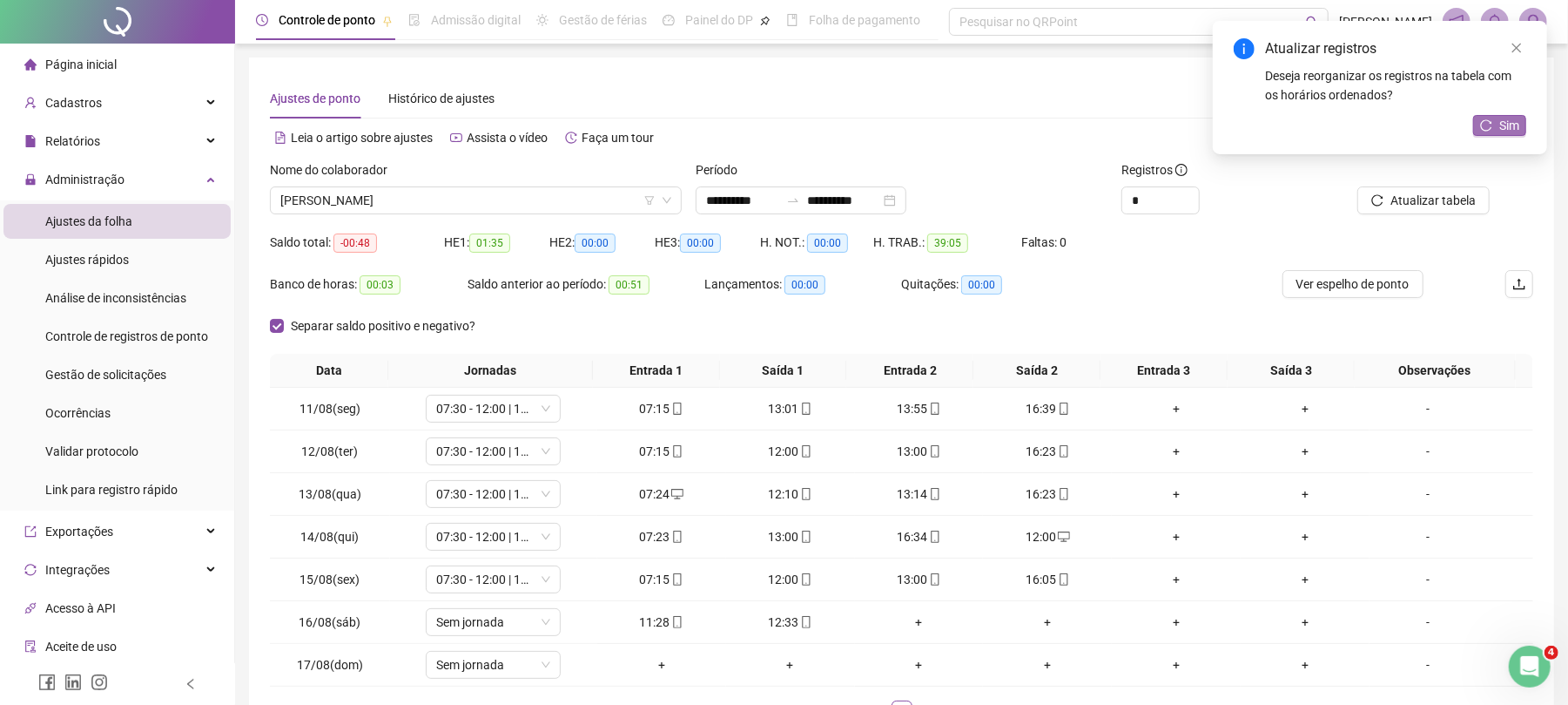
click at [1485, 120] on icon "reload" at bounding box center [1486, 125] width 12 height 12
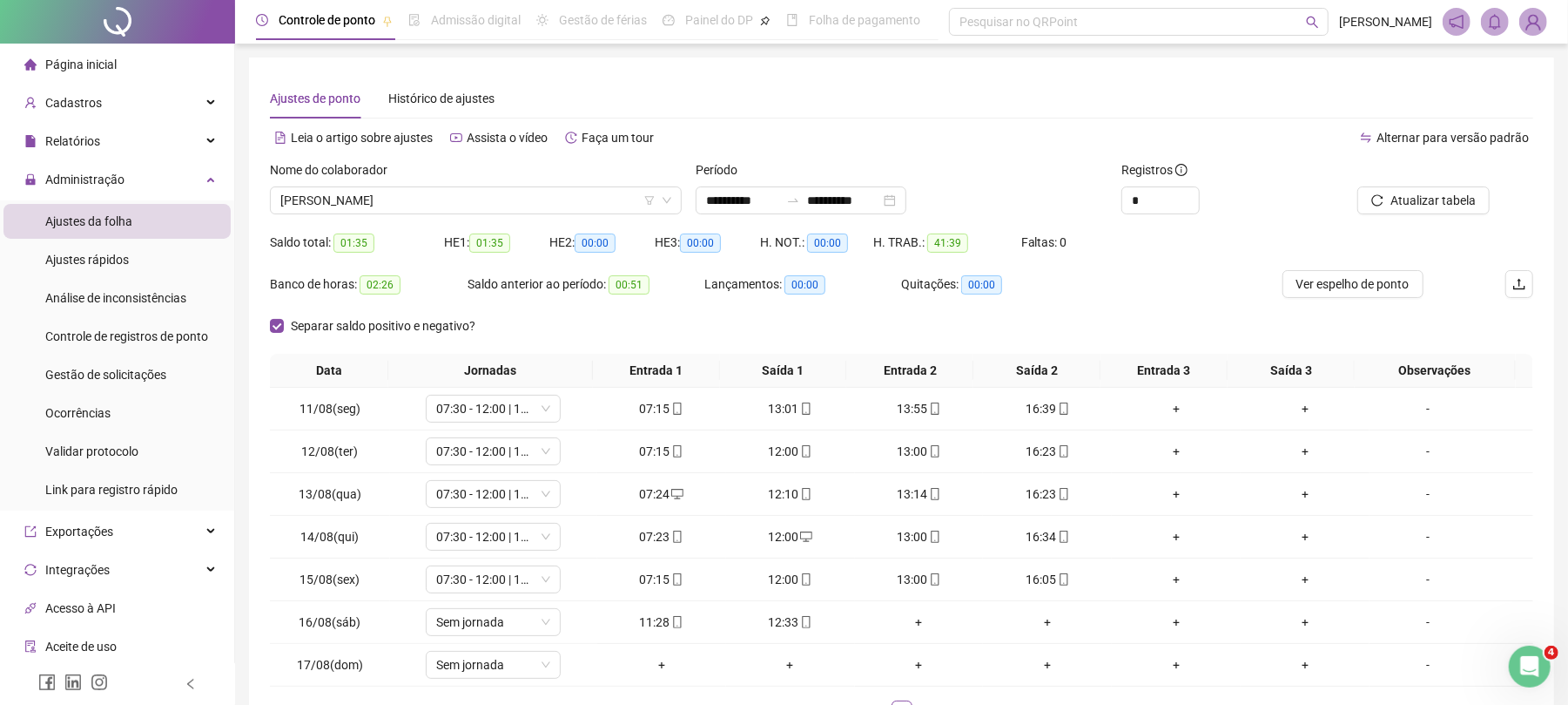
scroll to position [129, 0]
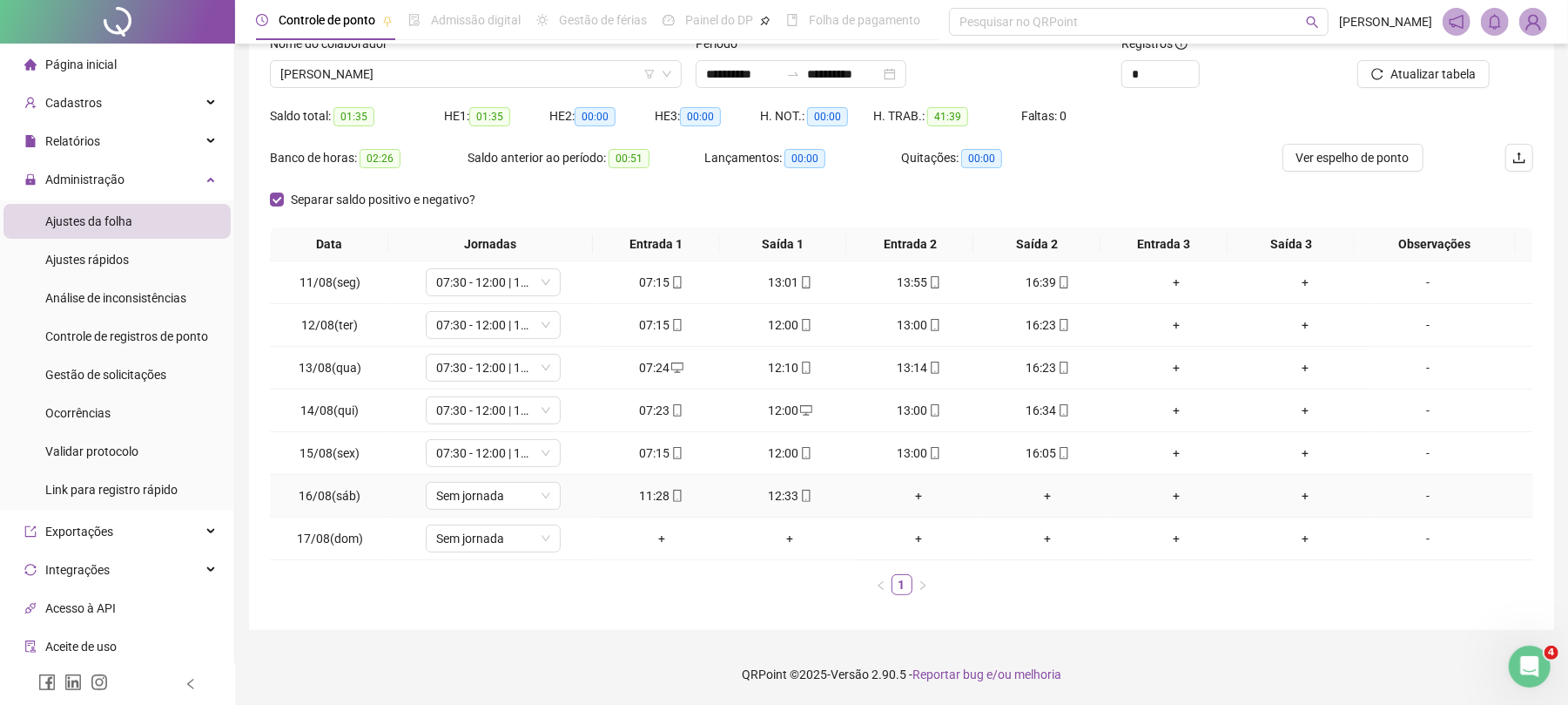
click at [899, 500] on div "+" at bounding box center [920, 496] width 115 height 19
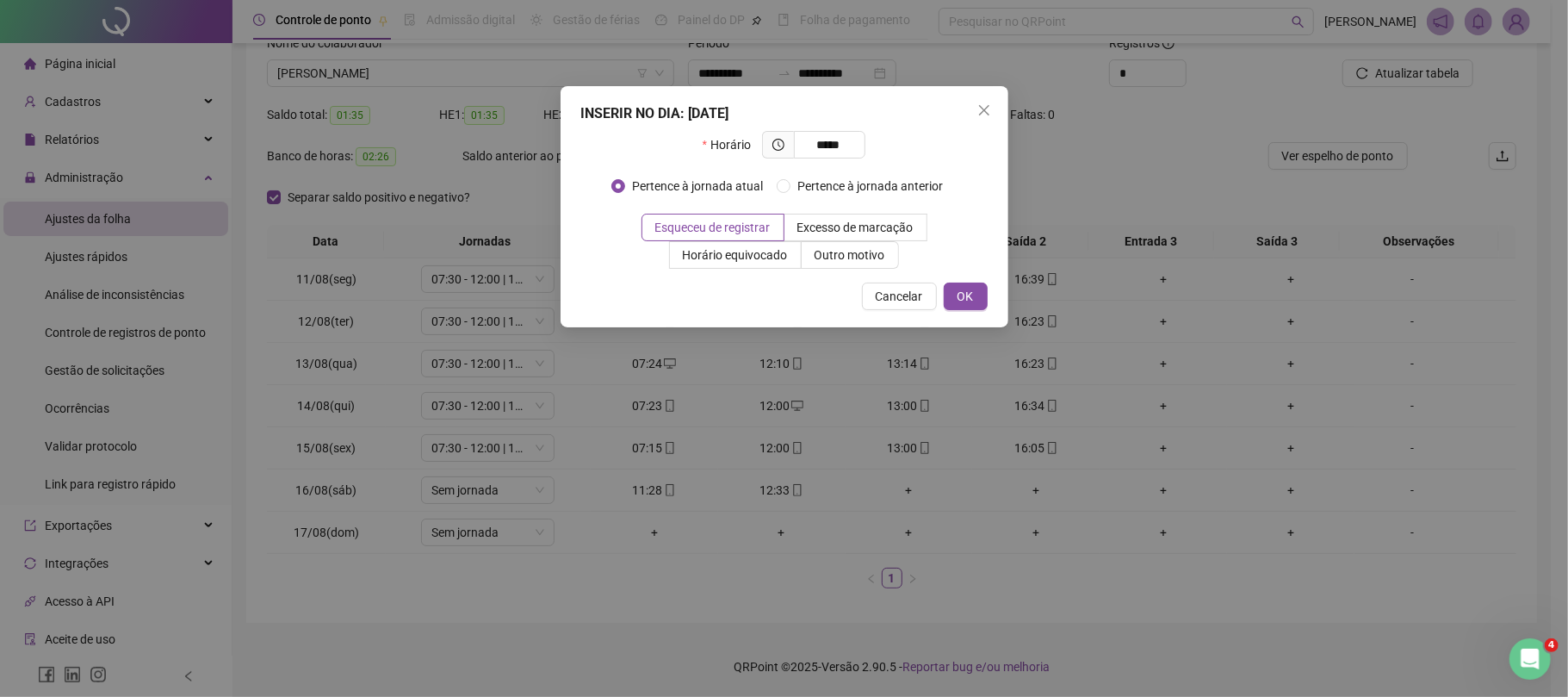
type input "*****"
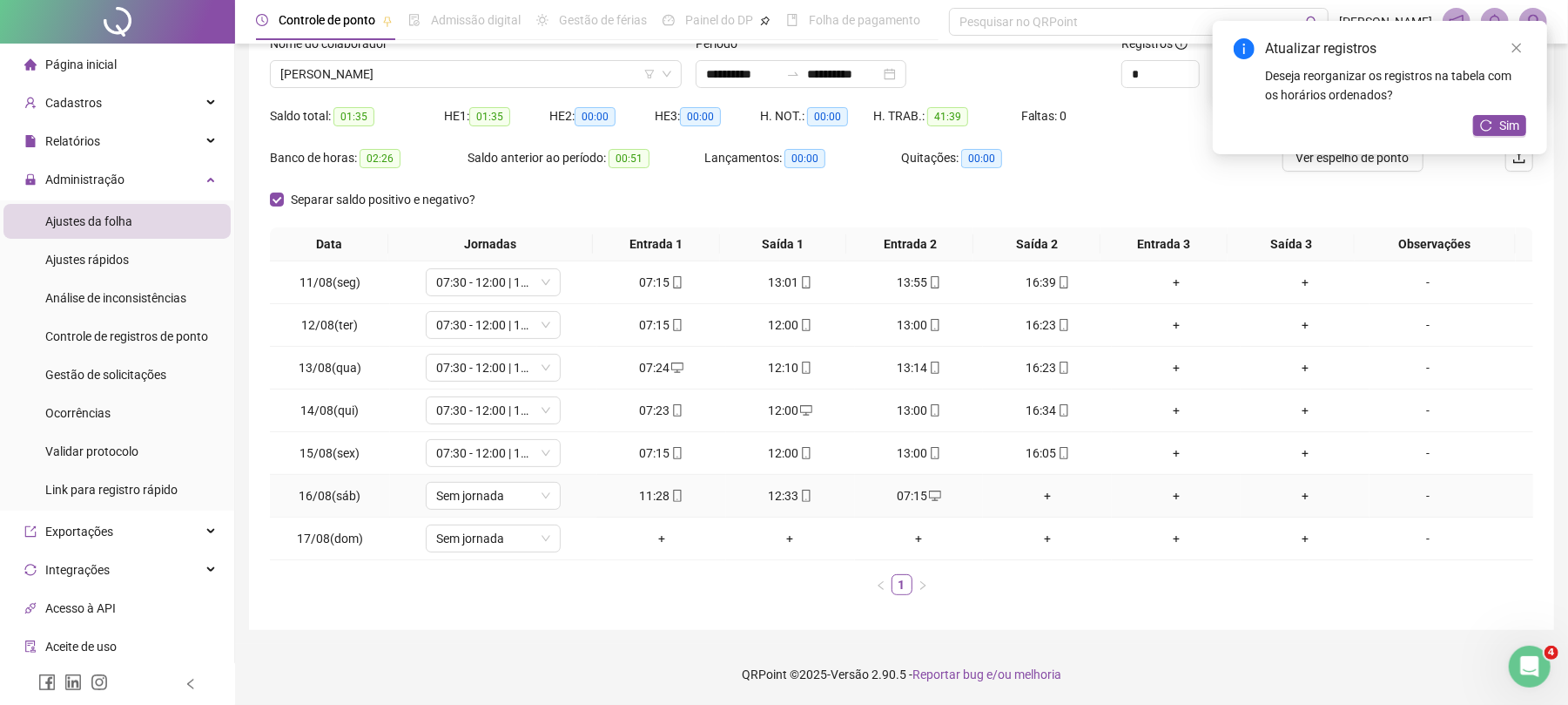
click at [1028, 496] on div "+" at bounding box center [1047, 496] width 115 height 19
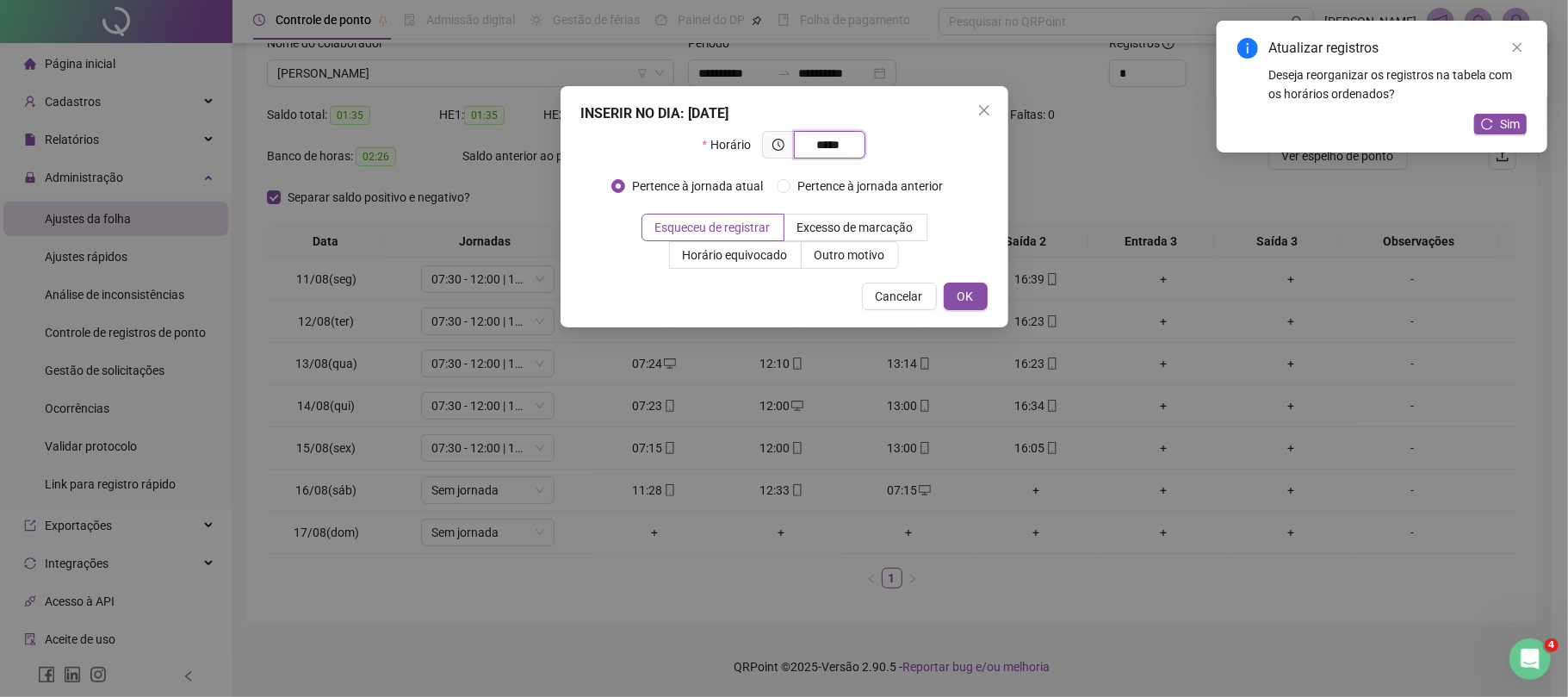
type input "*****"
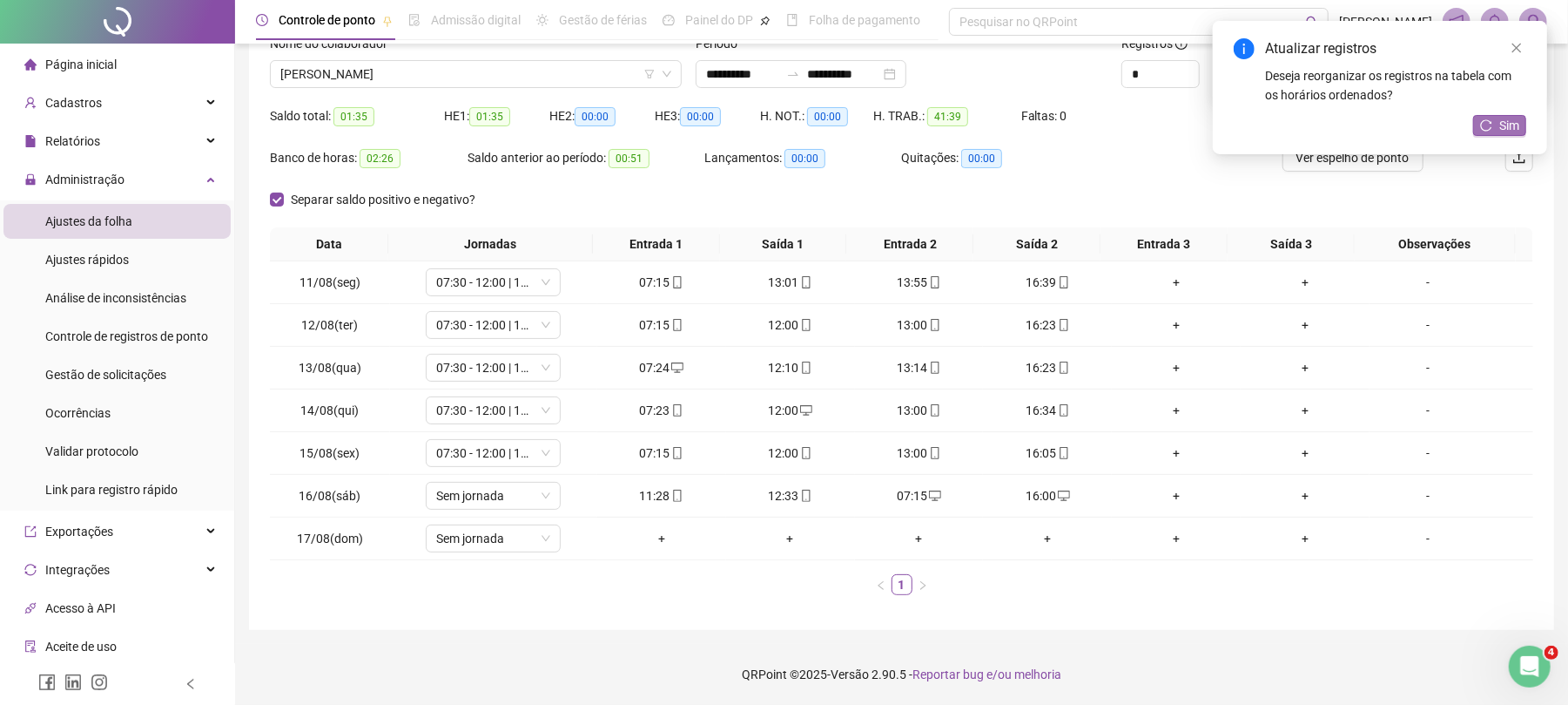
click at [1513, 120] on span "Sim" at bounding box center [1509, 126] width 20 height 19
click at [479, 75] on span "[PERSON_NAME]" at bounding box center [475, 73] width 391 height 26
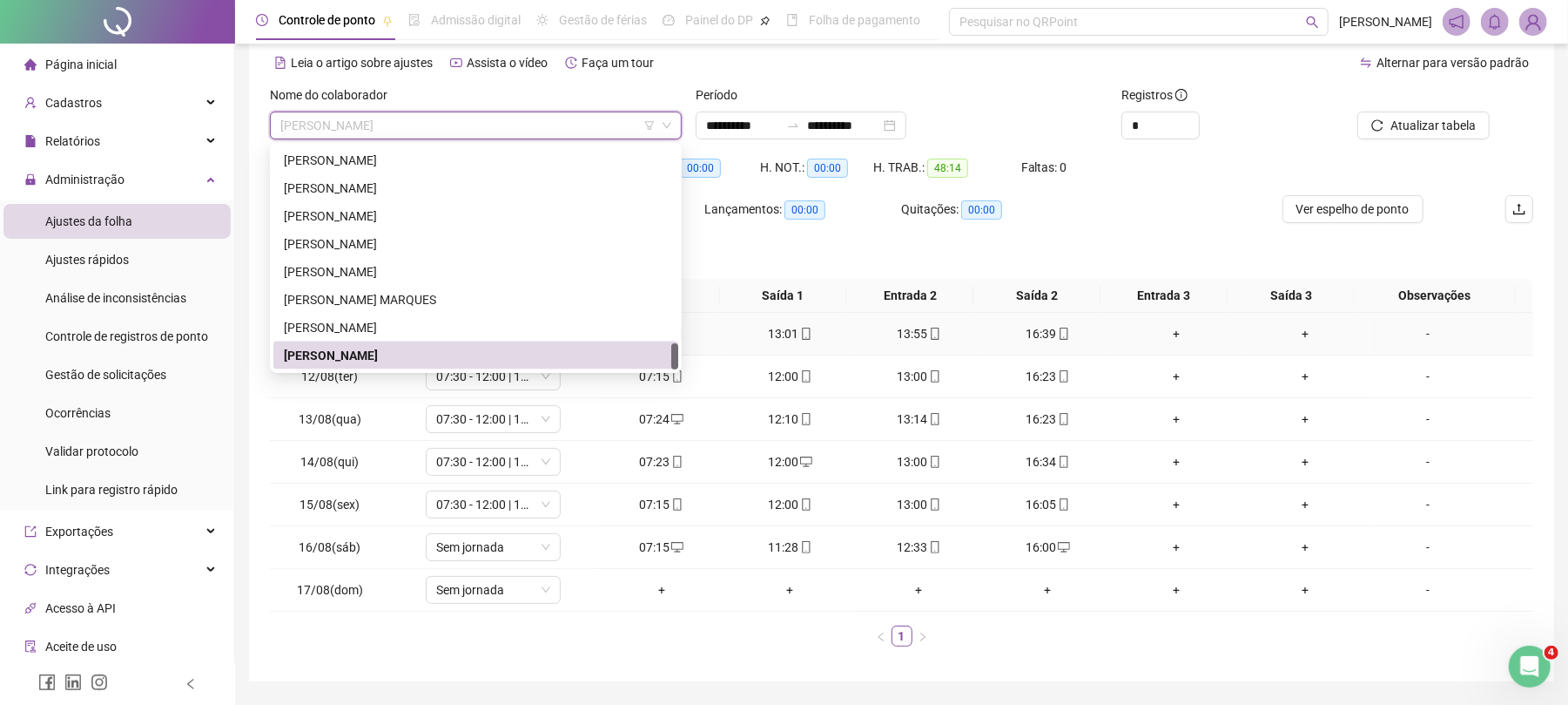
scroll to position [116, 0]
